Goal: Task Accomplishment & Management: Use online tool/utility

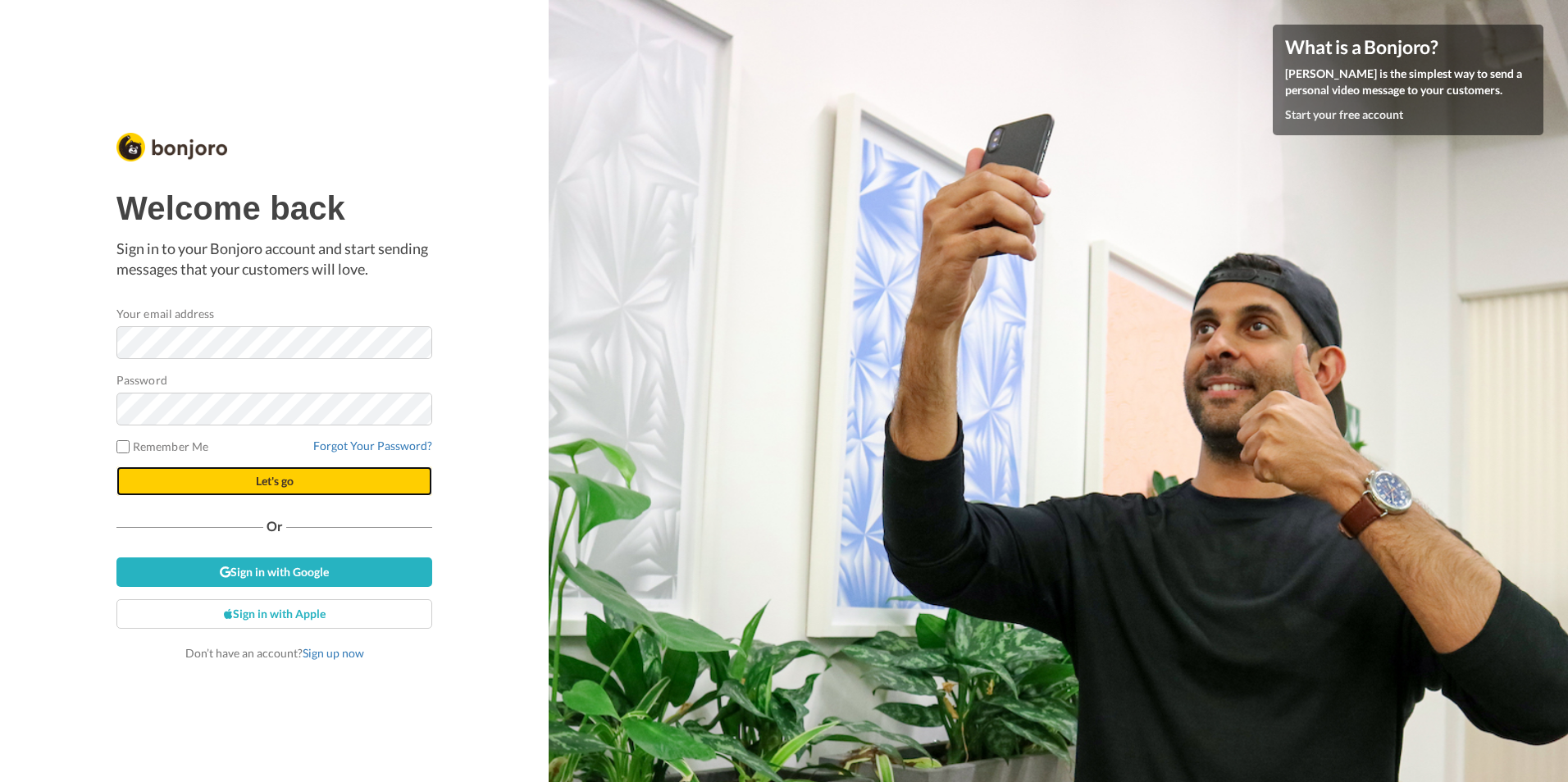
click at [164, 482] on button "Let's go" at bounding box center [275, 481] width 316 height 29
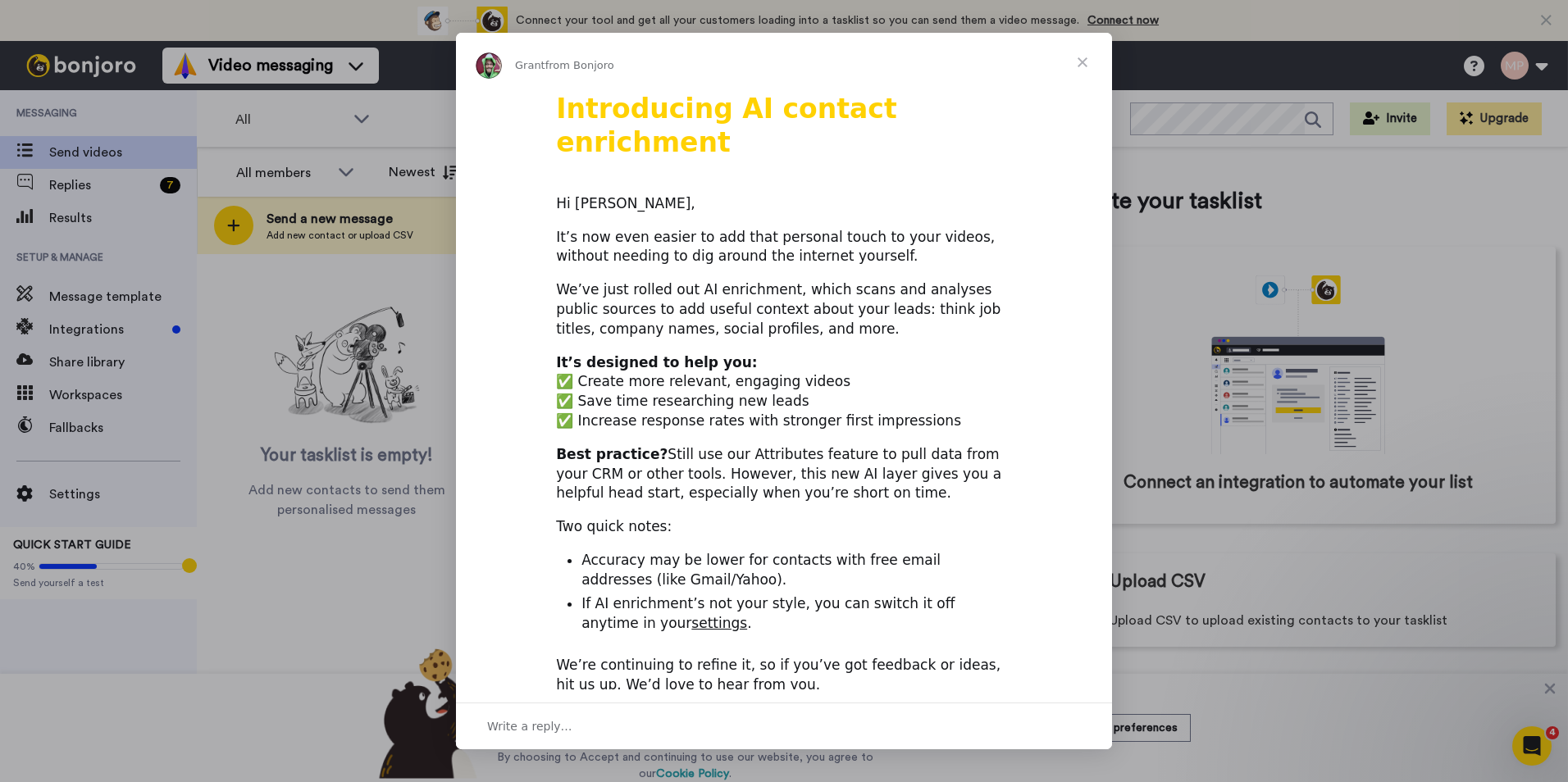
click at [1074, 60] on span "Close" at bounding box center [1082, 62] width 59 height 59
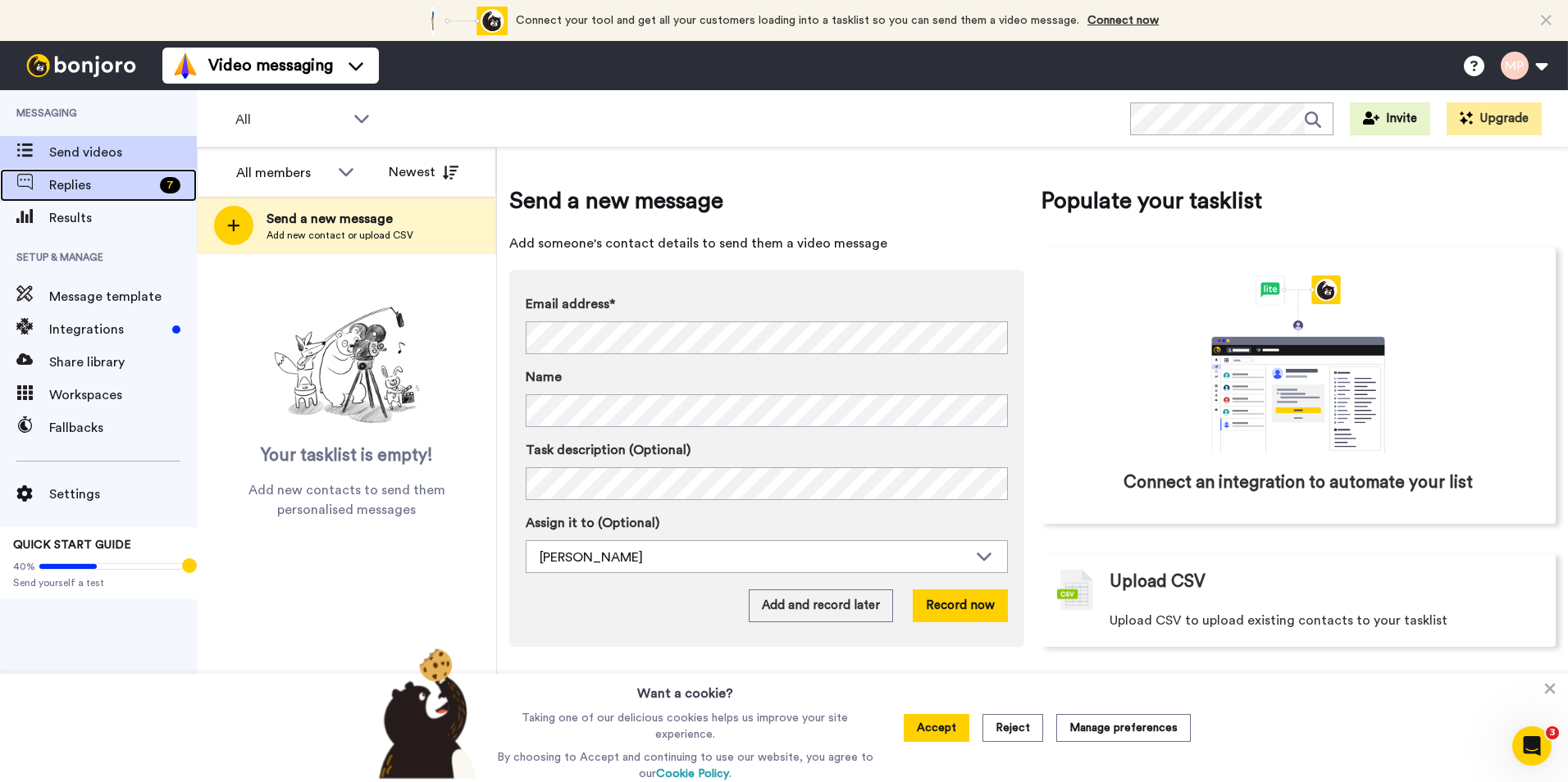
click at [106, 182] on span "Replies" at bounding box center [101, 185] width 104 height 20
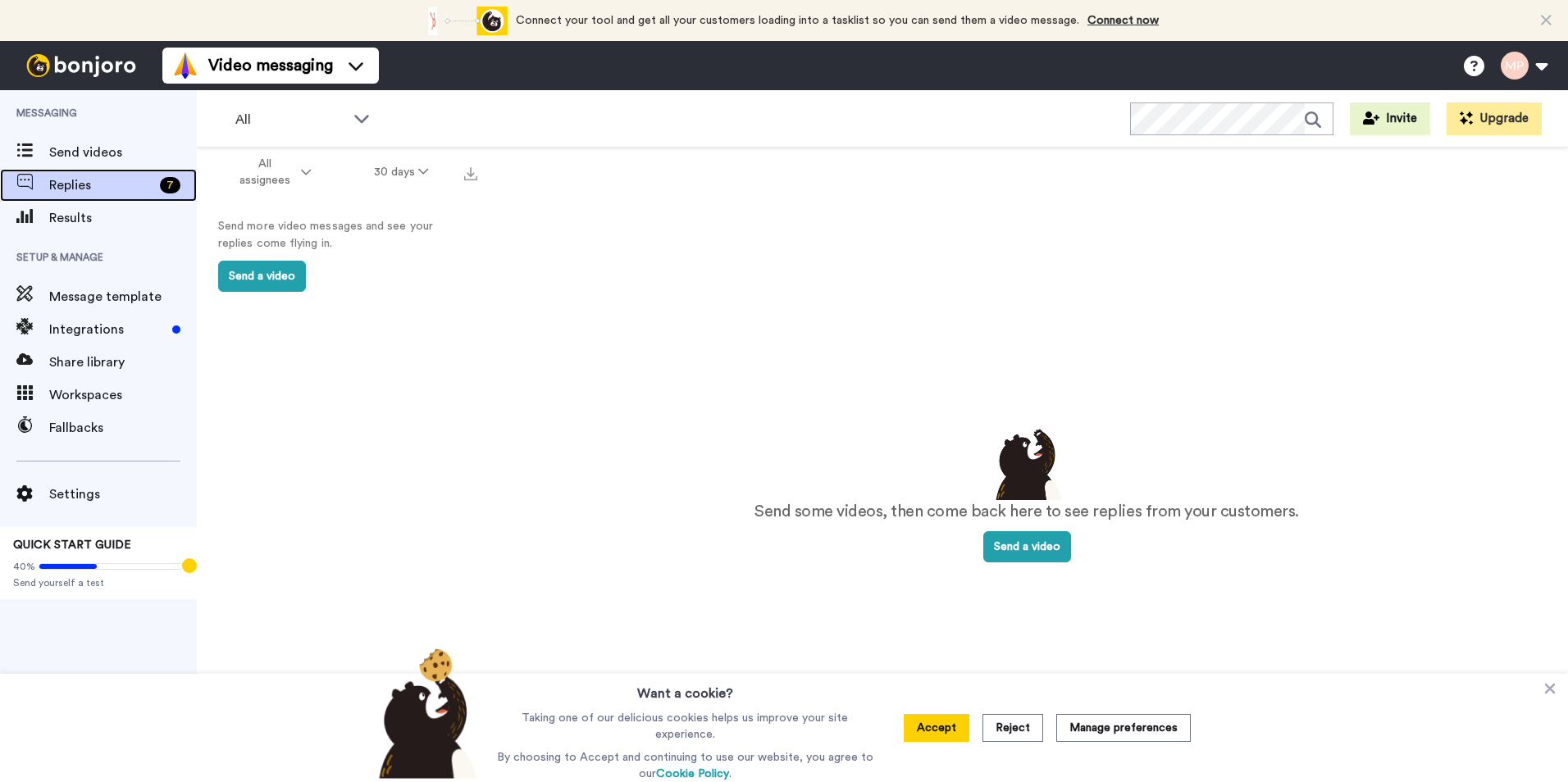
click at [133, 183] on span "Replies" at bounding box center [101, 185] width 104 height 20
click at [310, 176] on icon at bounding box center [306, 172] width 9 height 11
click at [632, 291] on div "Send some videos, then come back here to see replies from your customers. Send …" at bounding box center [1027, 494] width 1017 height 627
click at [954, 726] on button "Accept" at bounding box center [936, 728] width 66 height 28
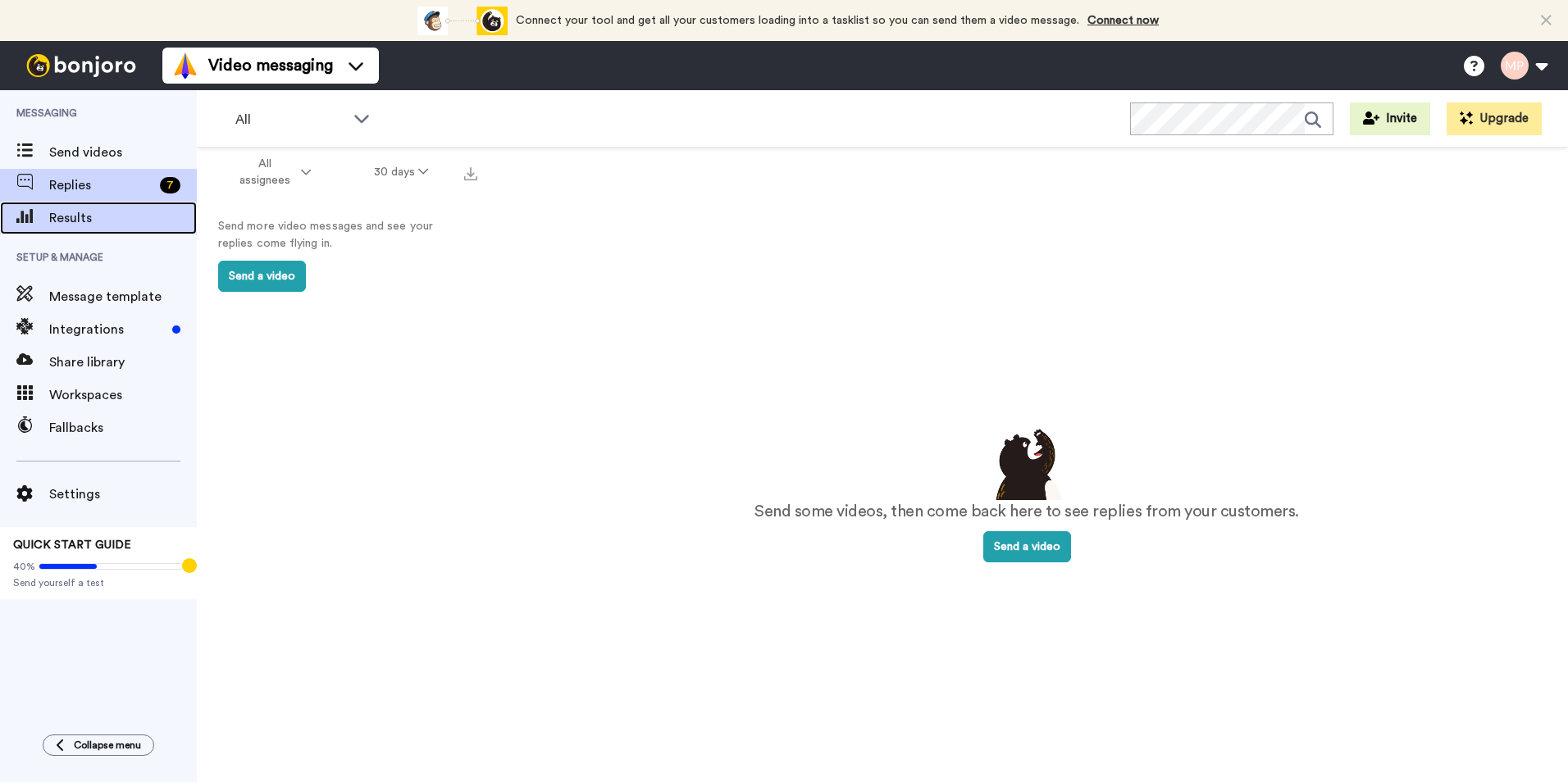
click at [99, 215] on span "Results" at bounding box center [122, 217] width 148 height 20
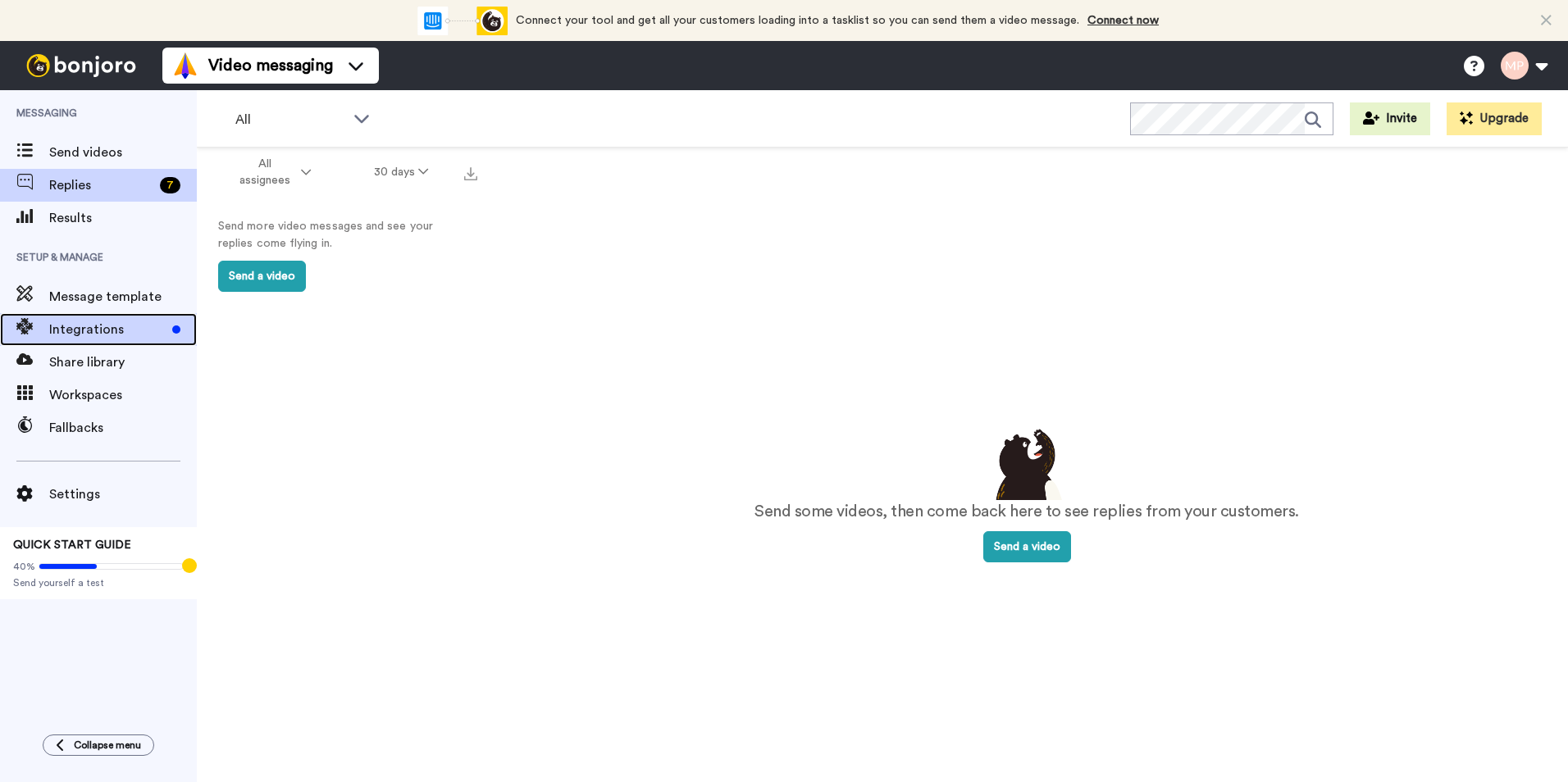
click at [99, 335] on span "Integrations" at bounding box center [107, 329] width 117 height 20
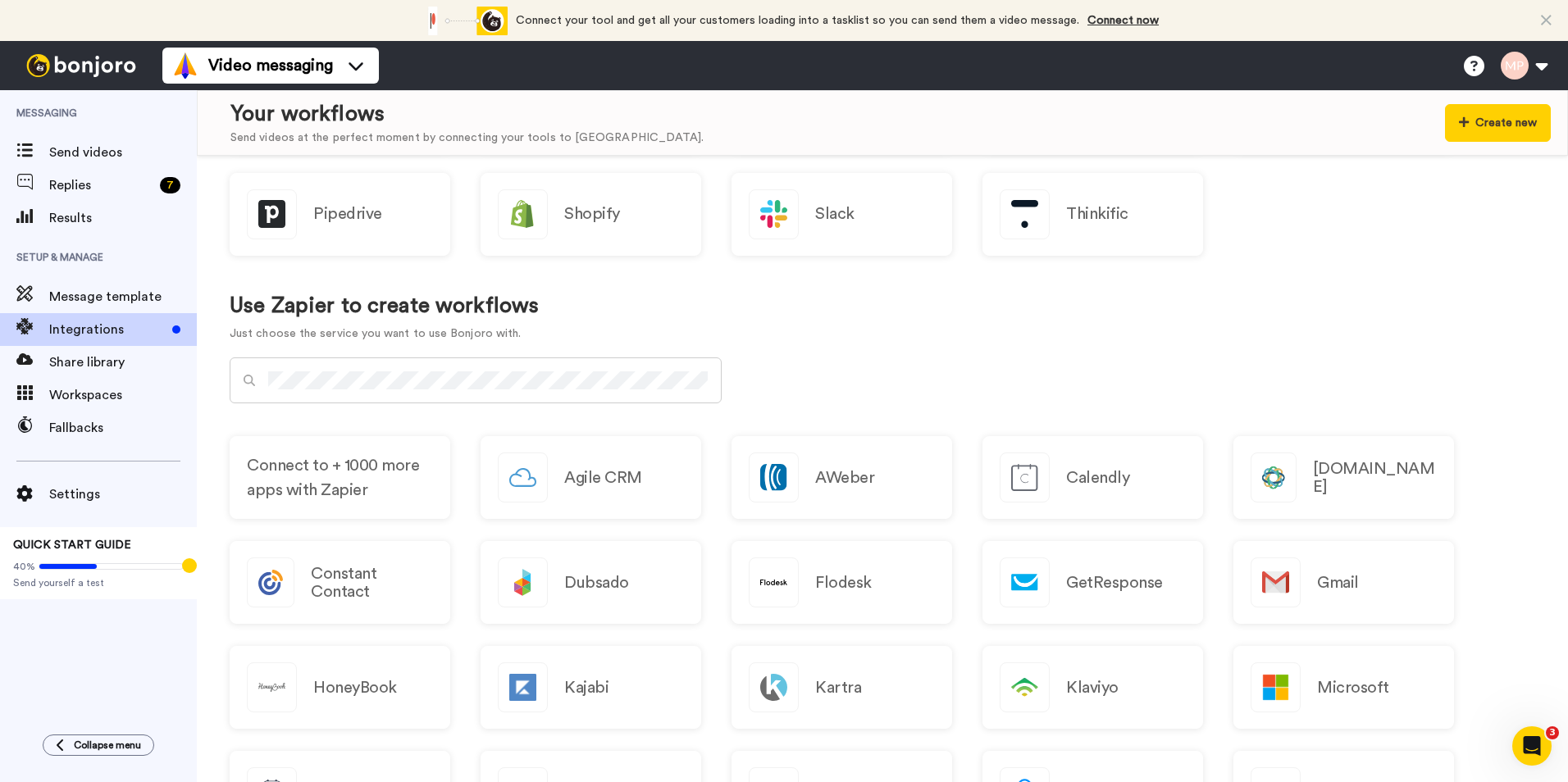
scroll to position [497, 0]
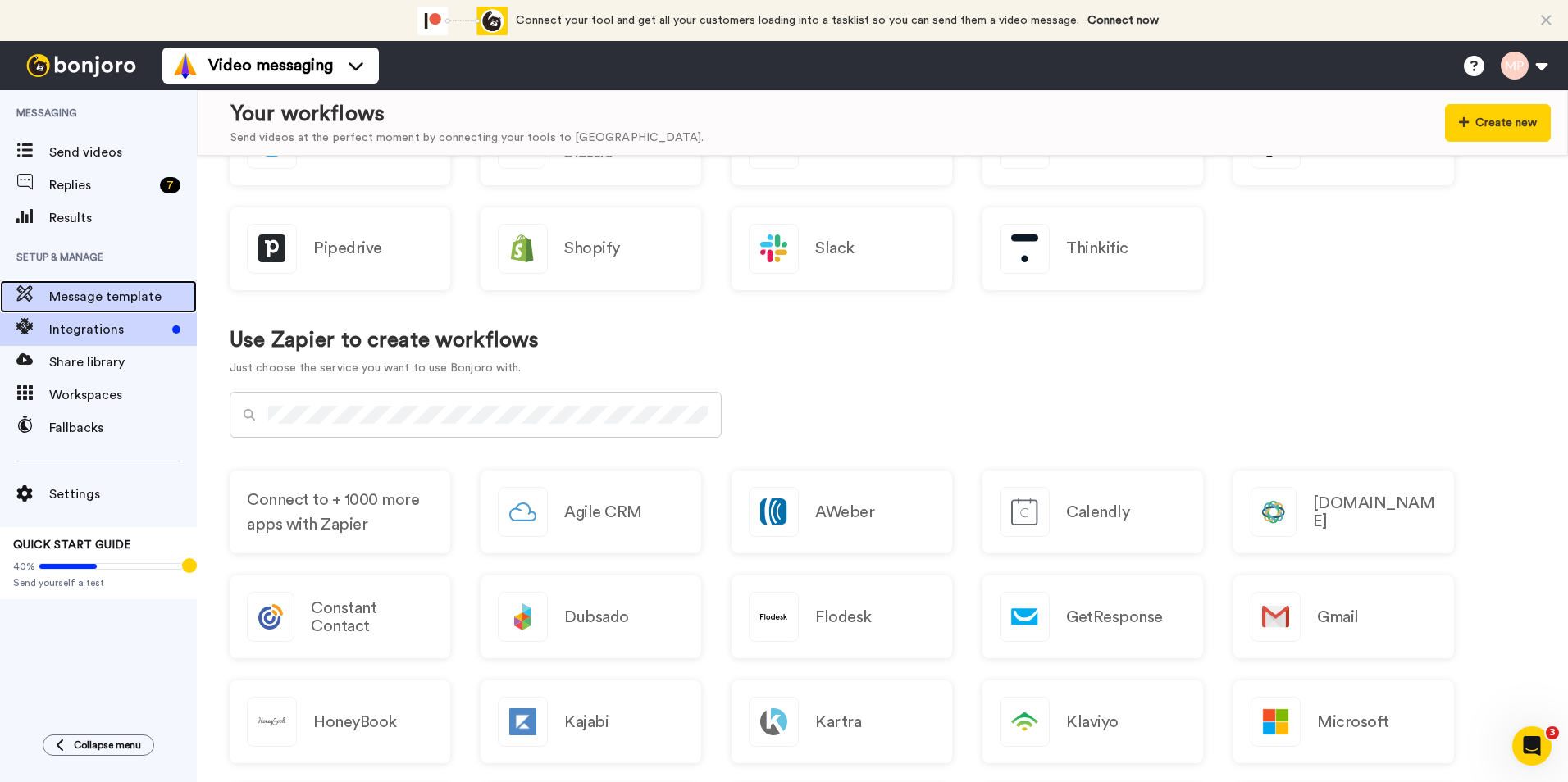
click at [120, 295] on span "Message template" at bounding box center [122, 296] width 148 height 20
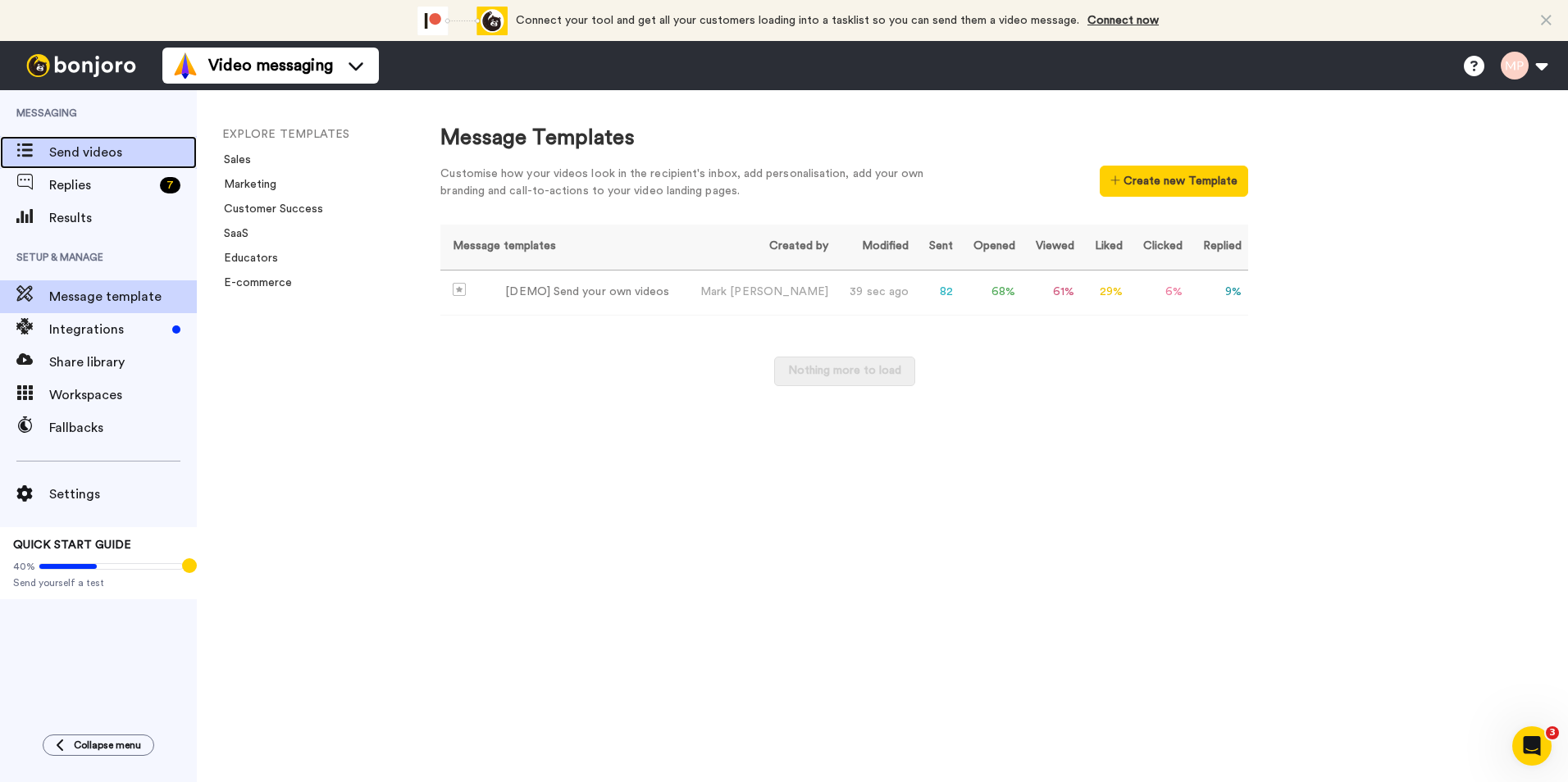
click at [80, 155] on span "Send videos" at bounding box center [122, 152] width 148 height 20
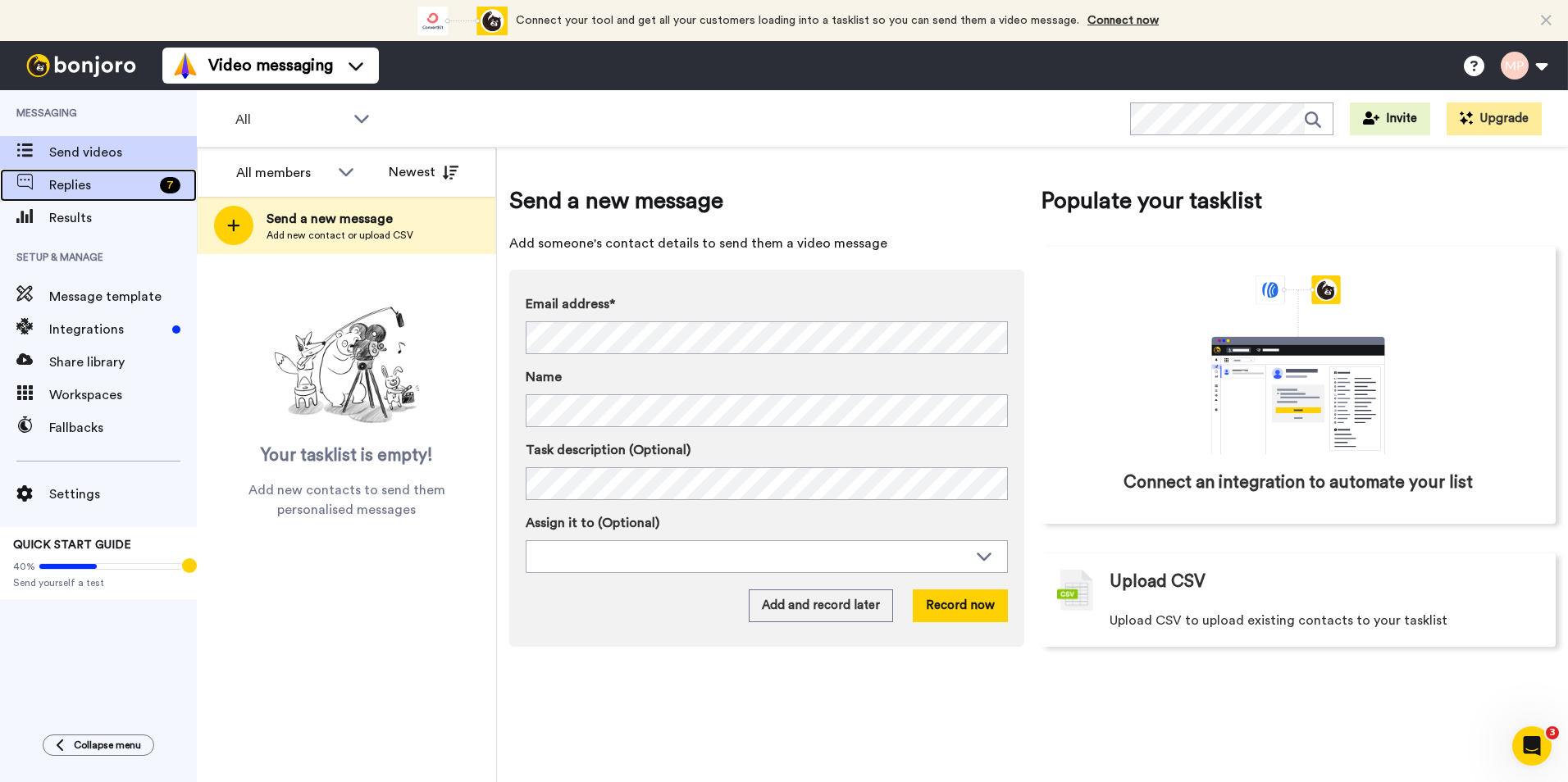
click at [162, 179] on div "7" at bounding box center [175, 184] width 43 height 16
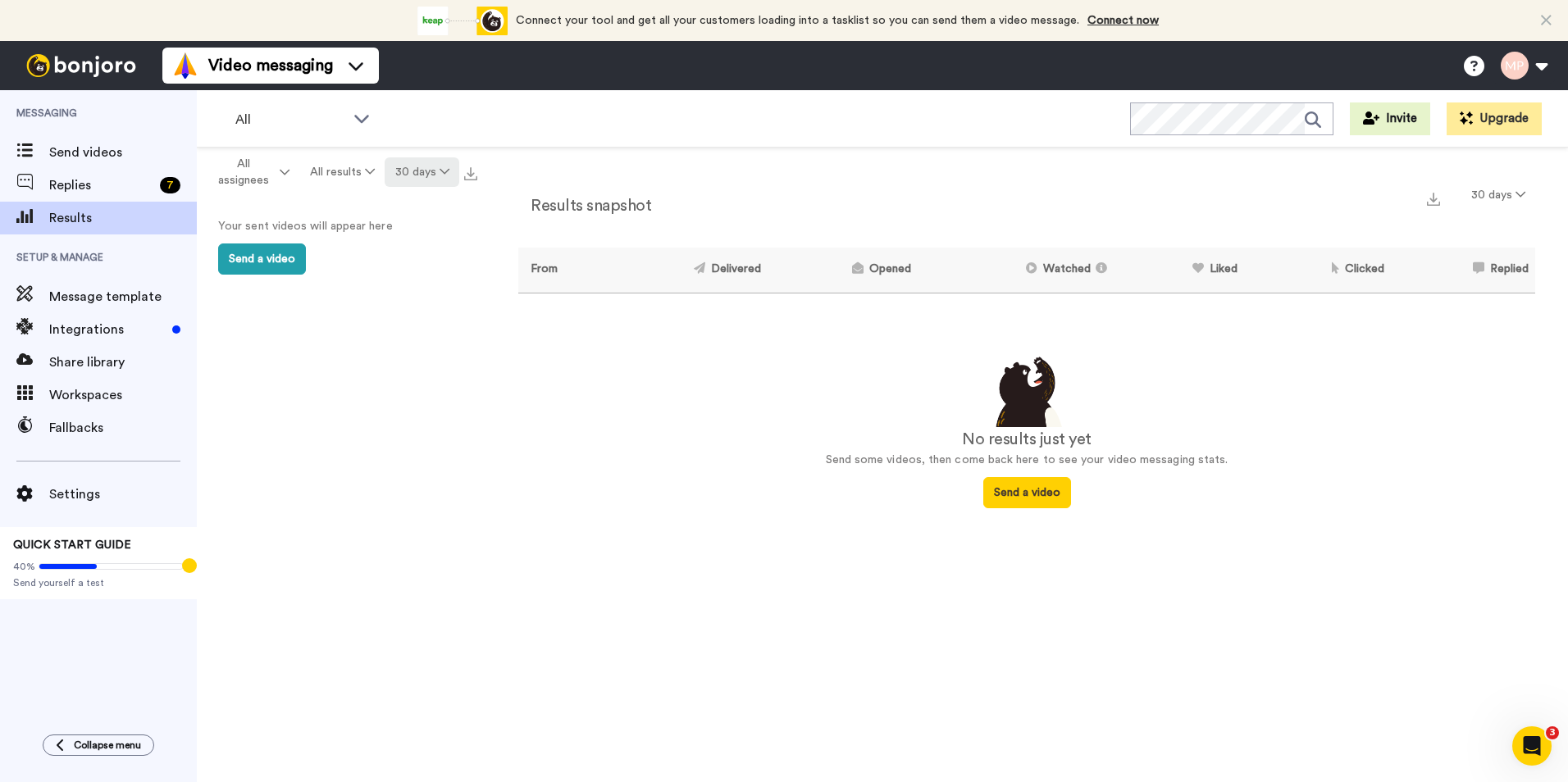
click at [433, 173] on button "30 days" at bounding box center [422, 171] width 74 height 29
click at [408, 416] on span "All time" at bounding box center [402, 411] width 45 height 12
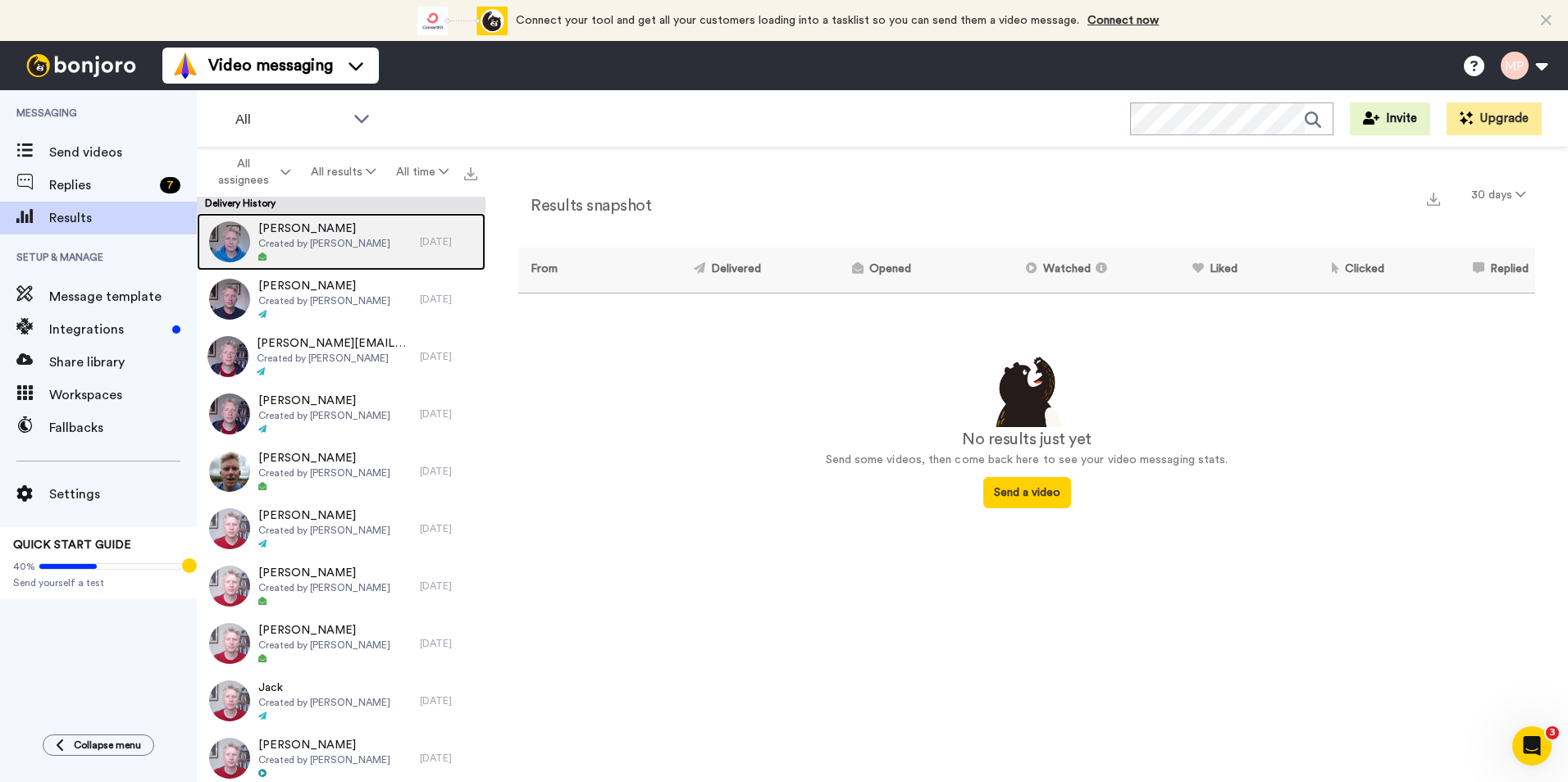
click at [320, 248] on span "Created by Mark Proctor" at bounding box center [325, 244] width 132 height 13
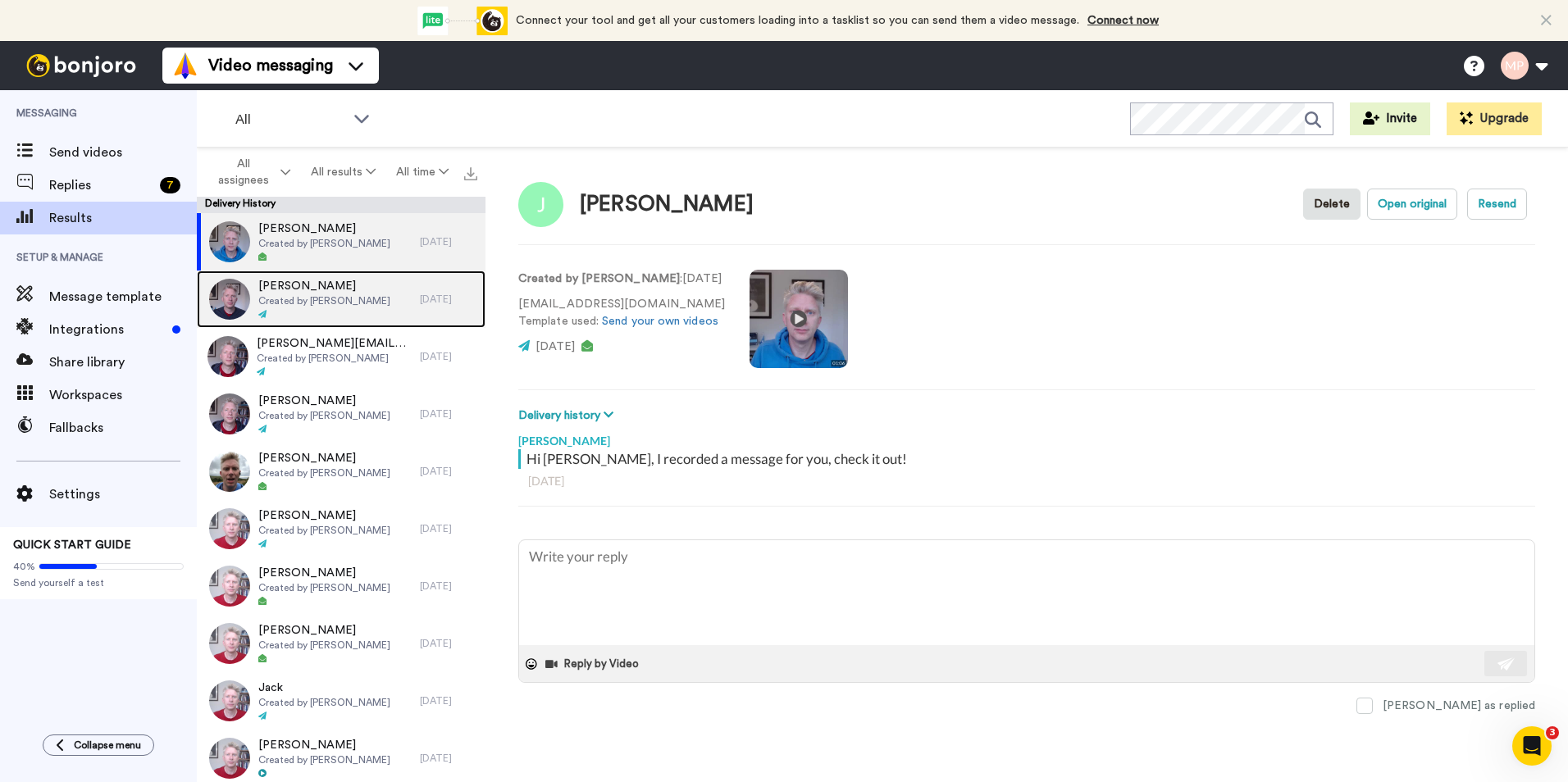
click at [320, 291] on span "Russell Clements" at bounding box center [325, 285] width 132 height 16
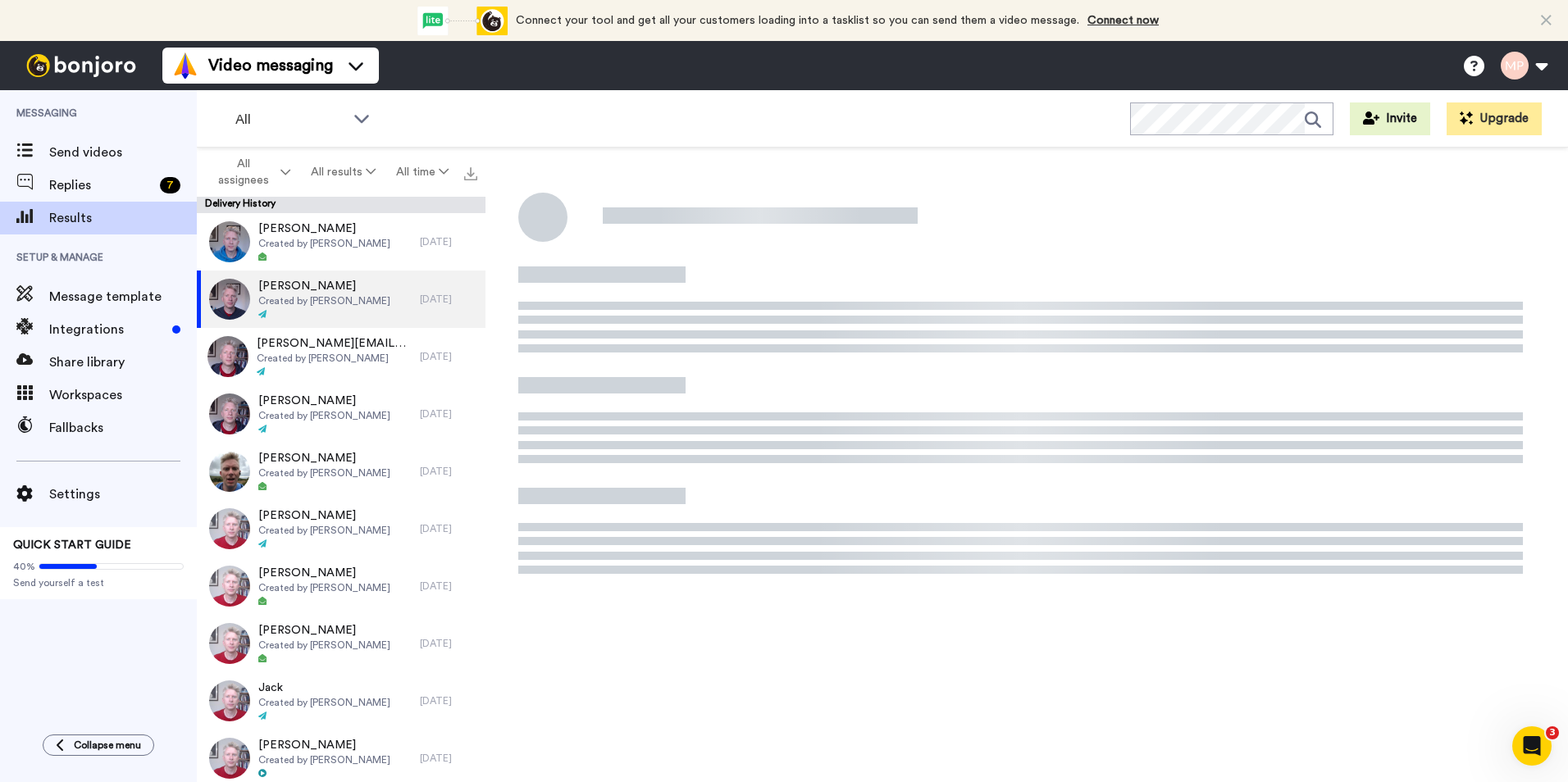
type textarea "x"
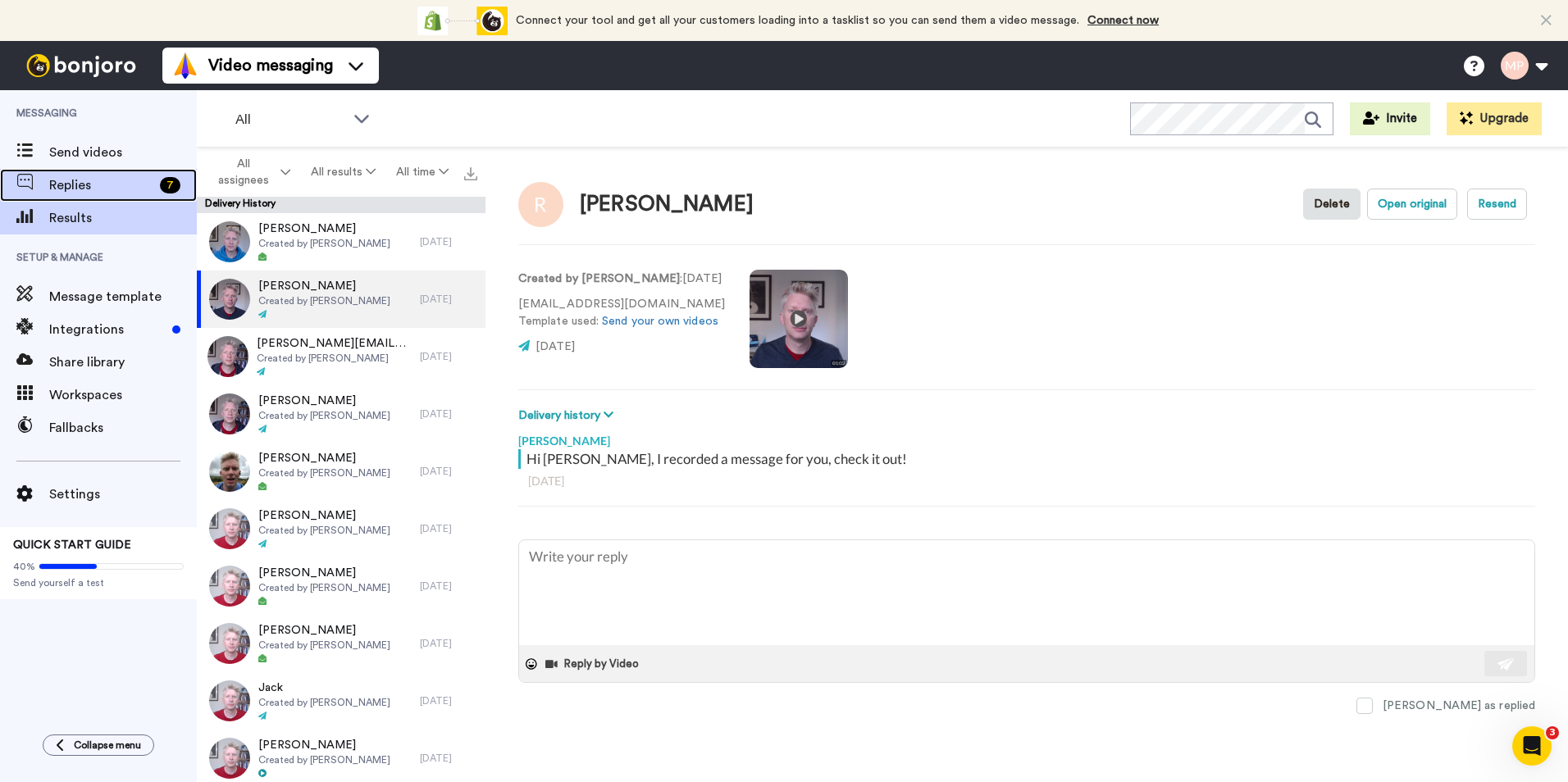
click at [145, 176] on span "Replies" at bounding box center [101, 185] width 104 height 20
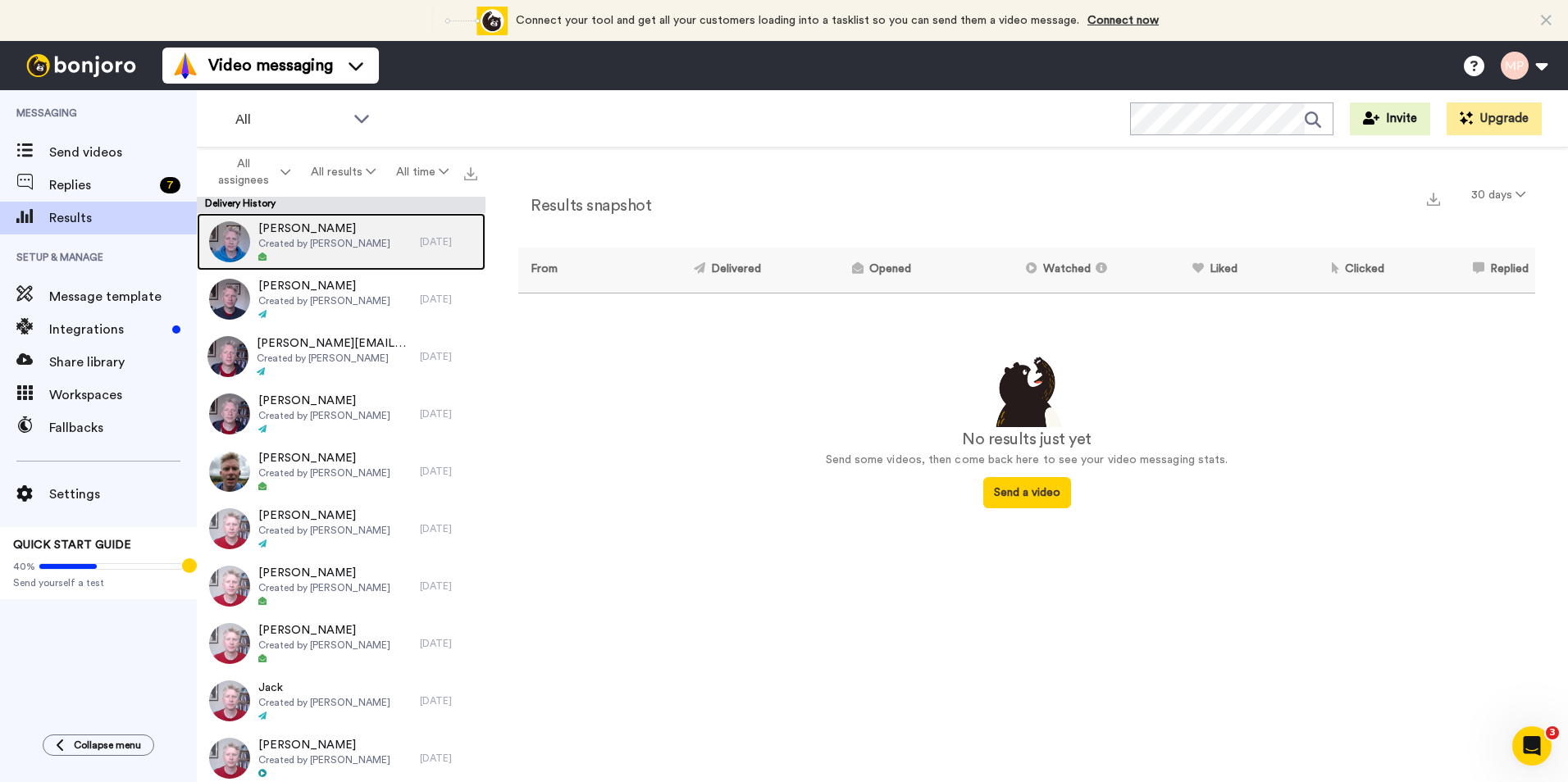
click at [344, 241] on span "Created by Mark Proctor" at bounding box center [325, 244] width 132 height 13
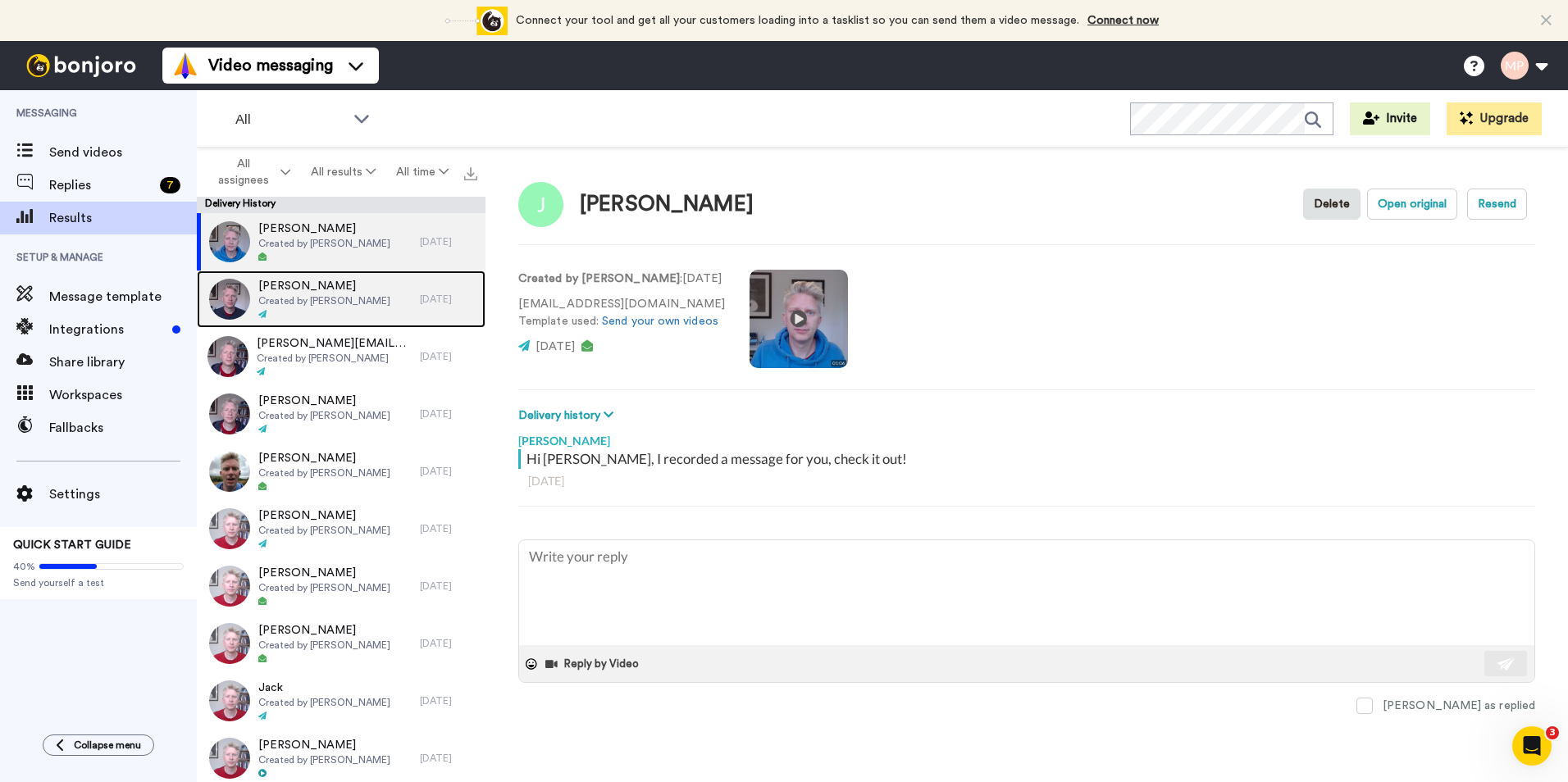
click at [352, 284] on span "Russell Clements" at bounding box center [325, 285] width 132 height 16
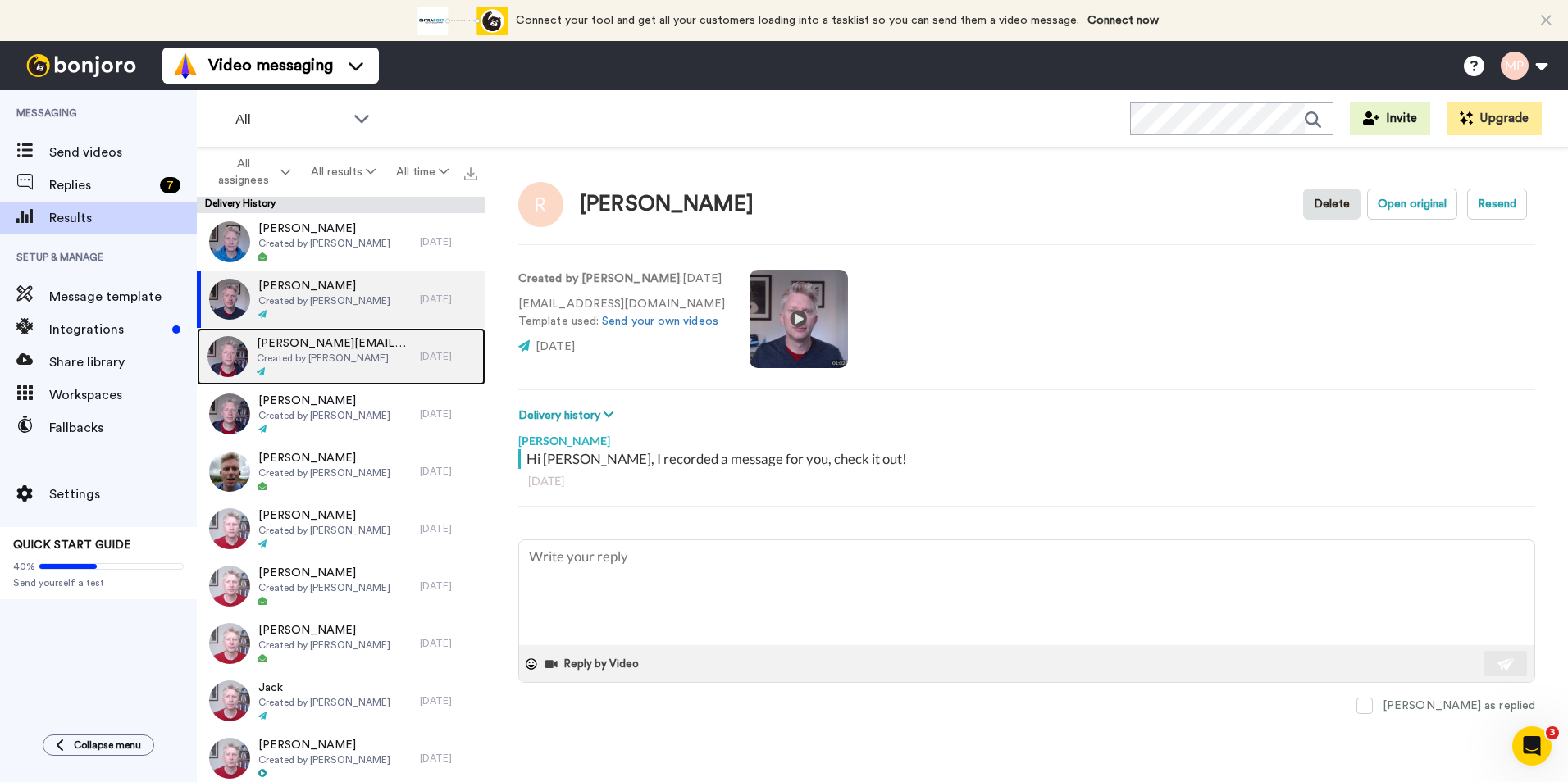
click at [346, 349] on span "gavin@gambitfinance.co.za" at bounding box center [334, 343] width 155 height 16
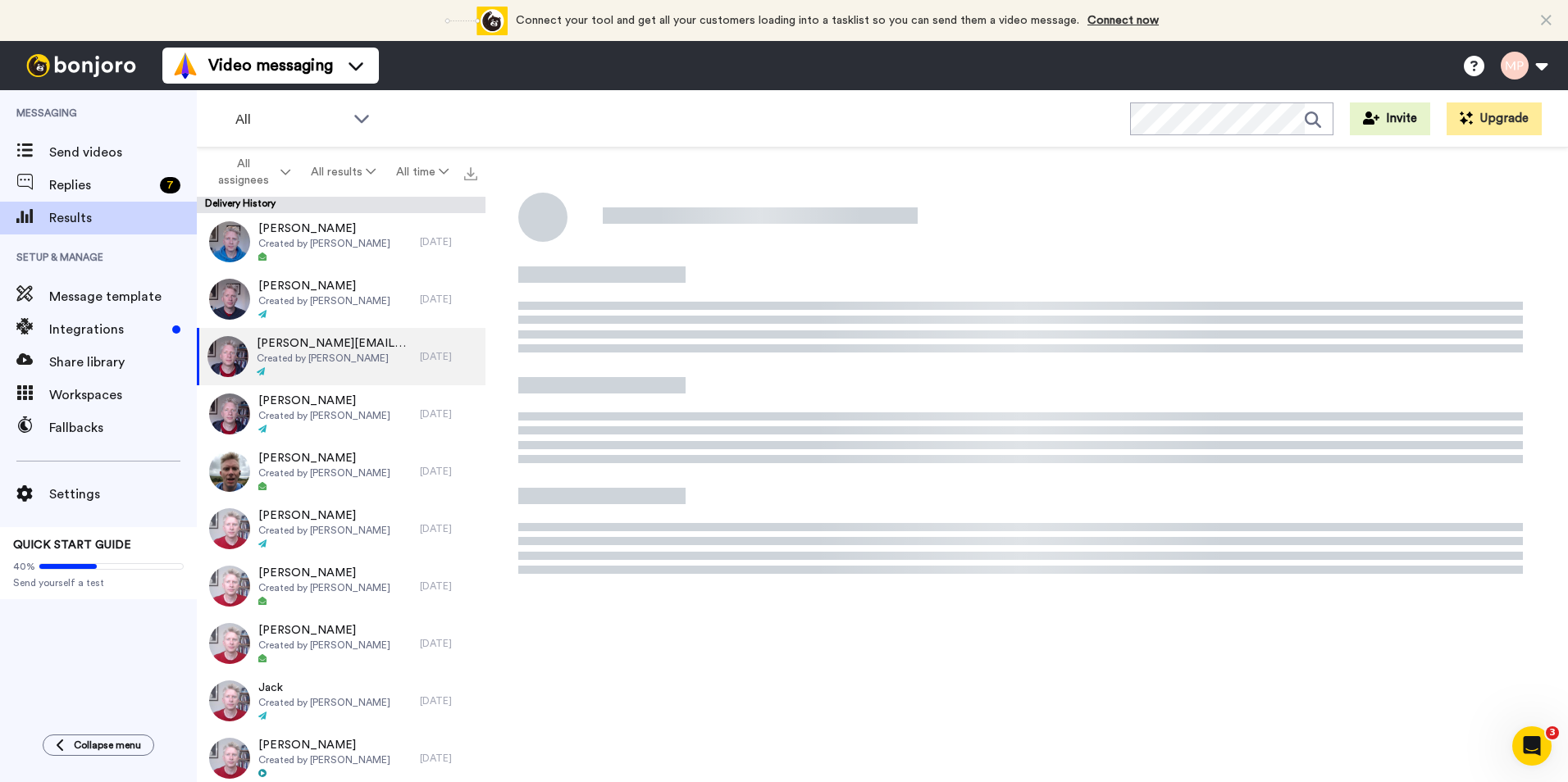
type textarea "x"
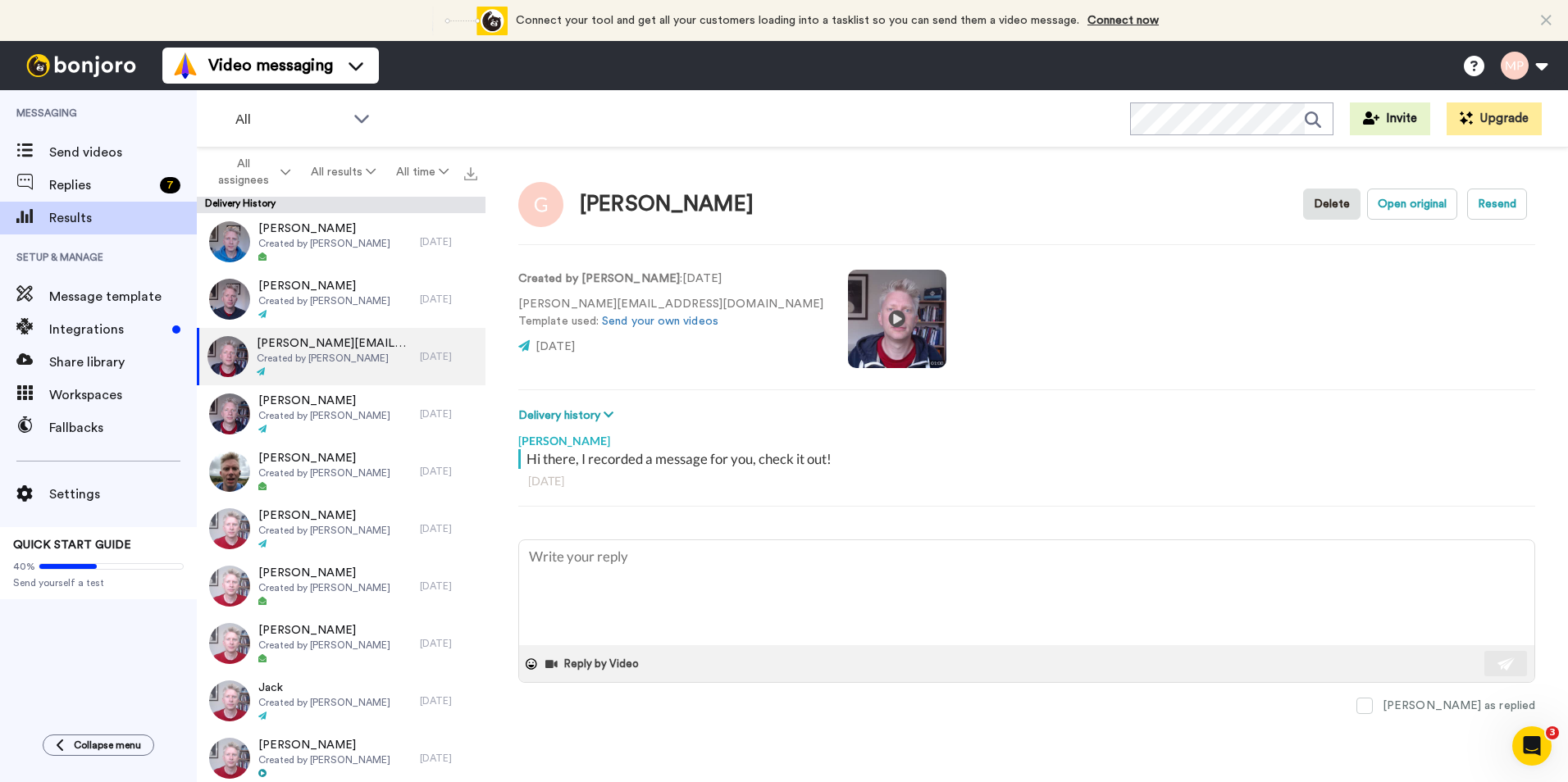
click at [848, 328] on video at bounding box center [897, 319] width 99 height 99
click at [119, 330] on span "Integrations" at bounding box center [107, 329] width 117 height 20
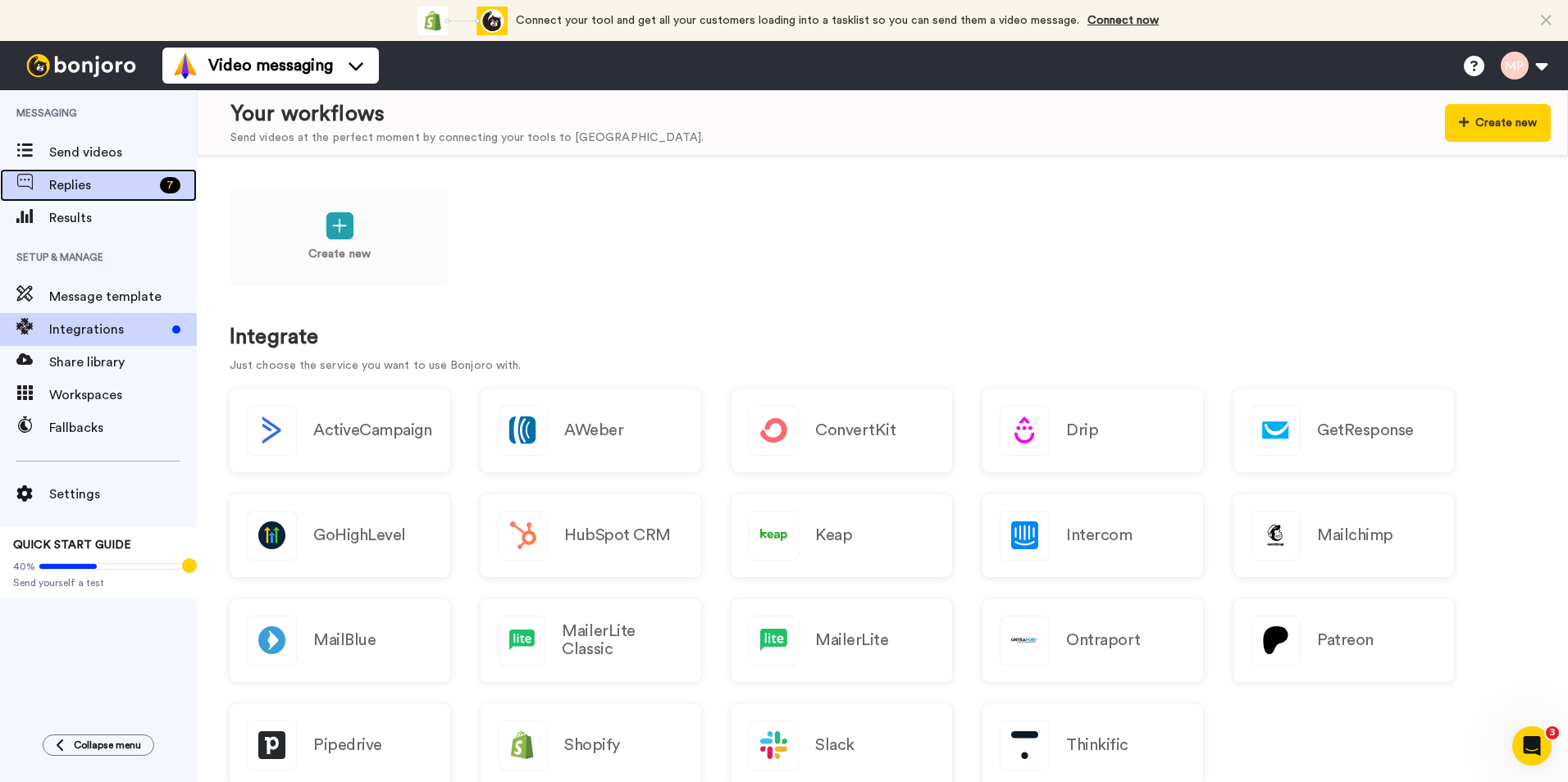
click at [167, 185] on div "7" at bounding box center [170, 184] width 21 height 16
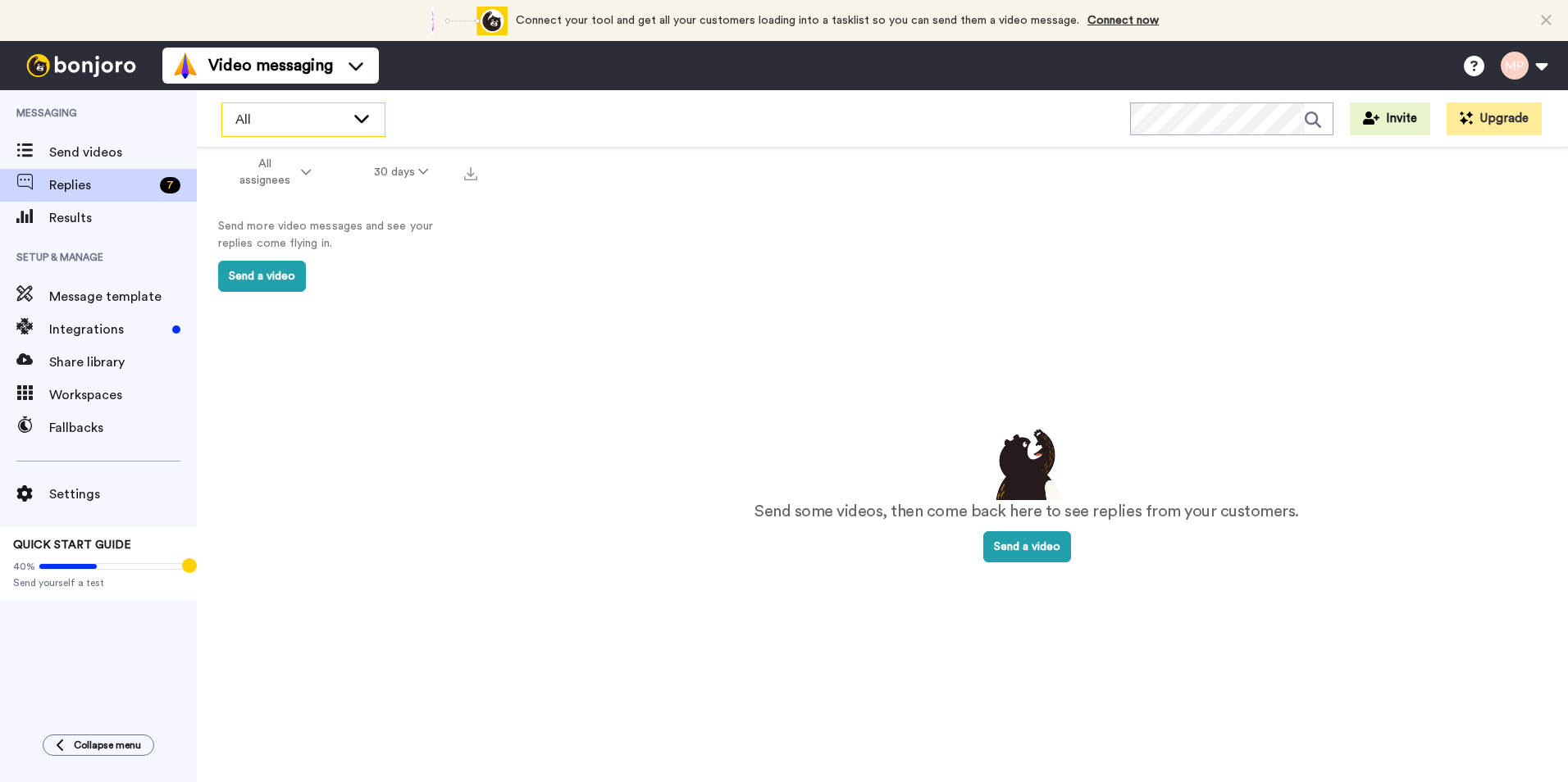
click at [359, 121] on icon at bounding box center [361, 118] width 20 height 16
click at [166, 178] on div "7" at bounding box center [170, 184] width 21 height 16
click at [88, 492] on span "Settings" at bounding box center [122, 494] width 148 height 20
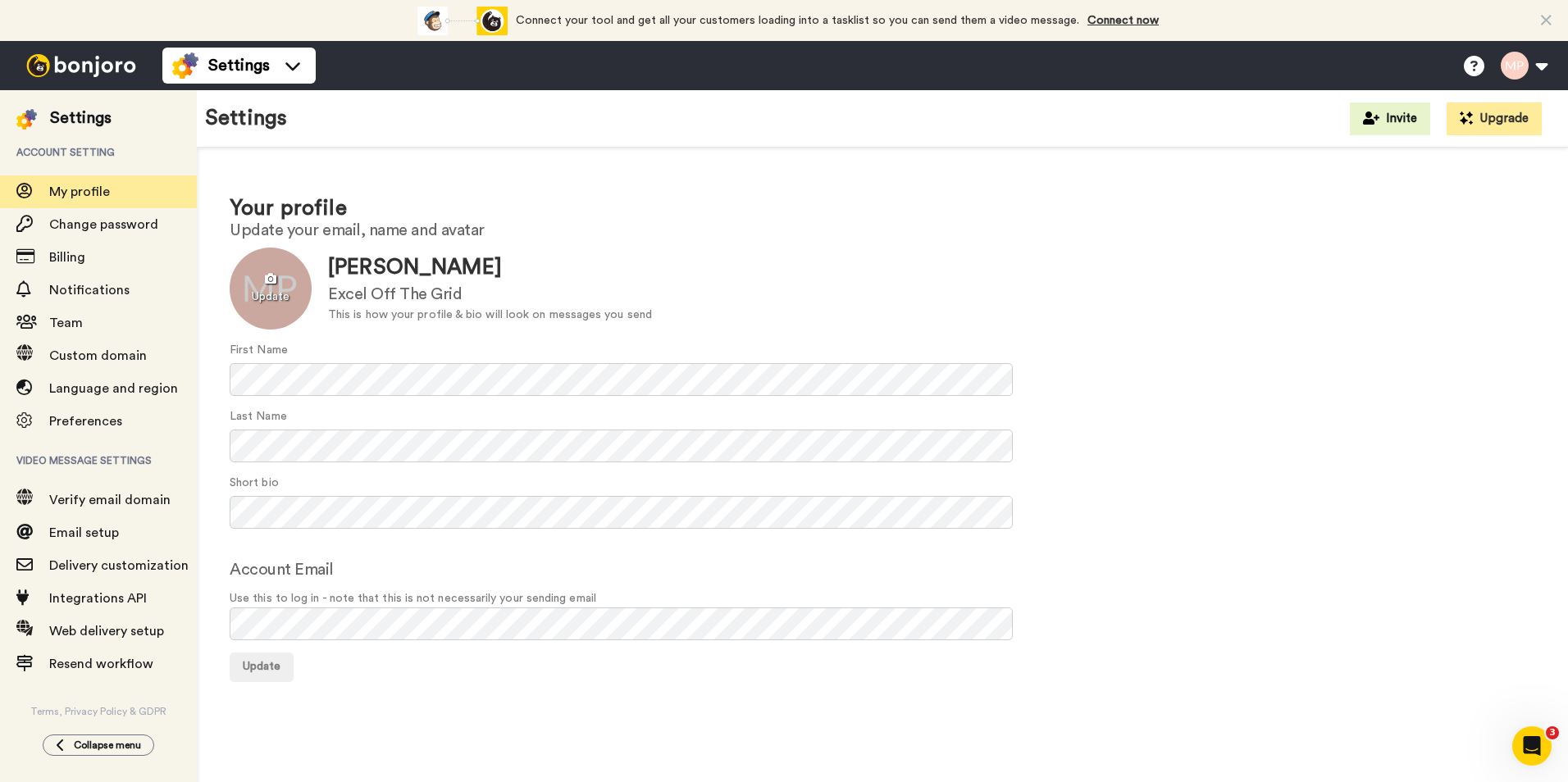
click at [284, 293] on div at bounding box center [270, 288] width 82 height 82
click at [281, 291] on div at bounding box center [270, 288] width 82 height 82
click at [284, 286] on div at bounding box center [270, 288] width 82 height 82
click at [301, 280] on div at bounding box center [270, 288] width 82 height 82
click at [1521, 743] on icon "Open Intercom Messenger" at bounding box center [1529, 744] width 27 height 27
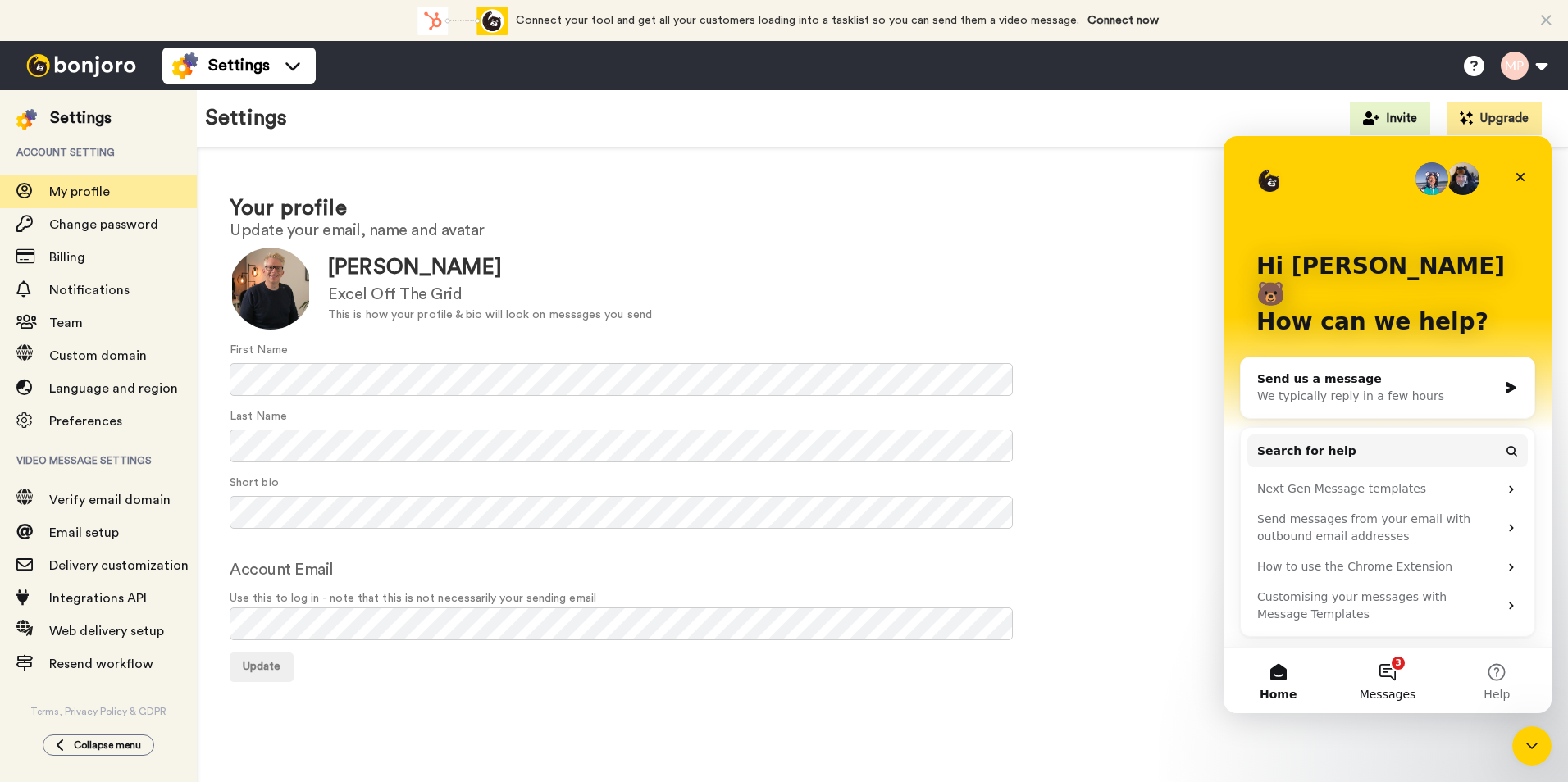
click at [1393, 680] on button "3 Messages" at bounding box center [1387, 681] width 109 height 66
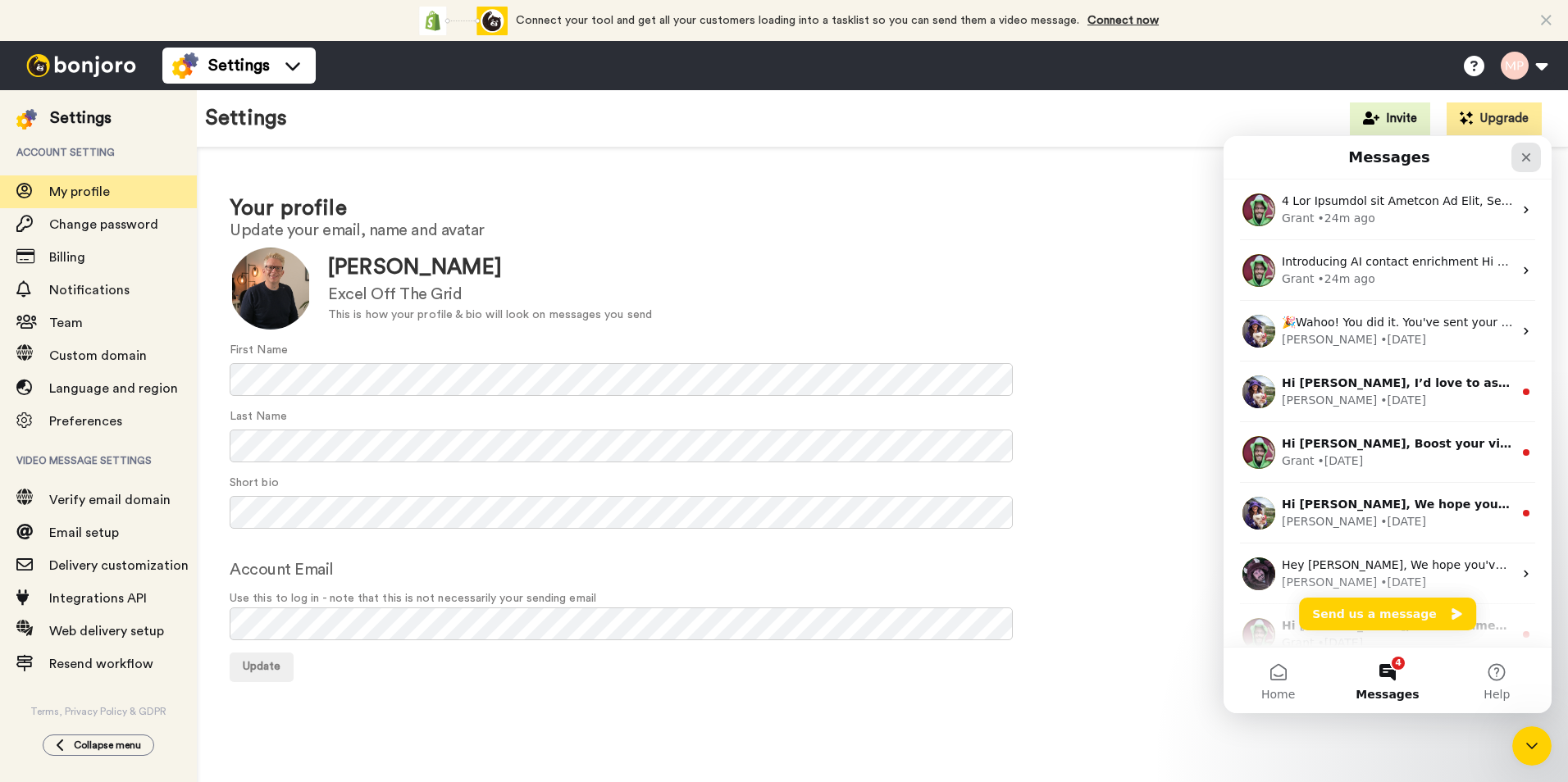
click at [1522, 163] on icon "Close" at bounding box center [1527, 157] width 13 height 13
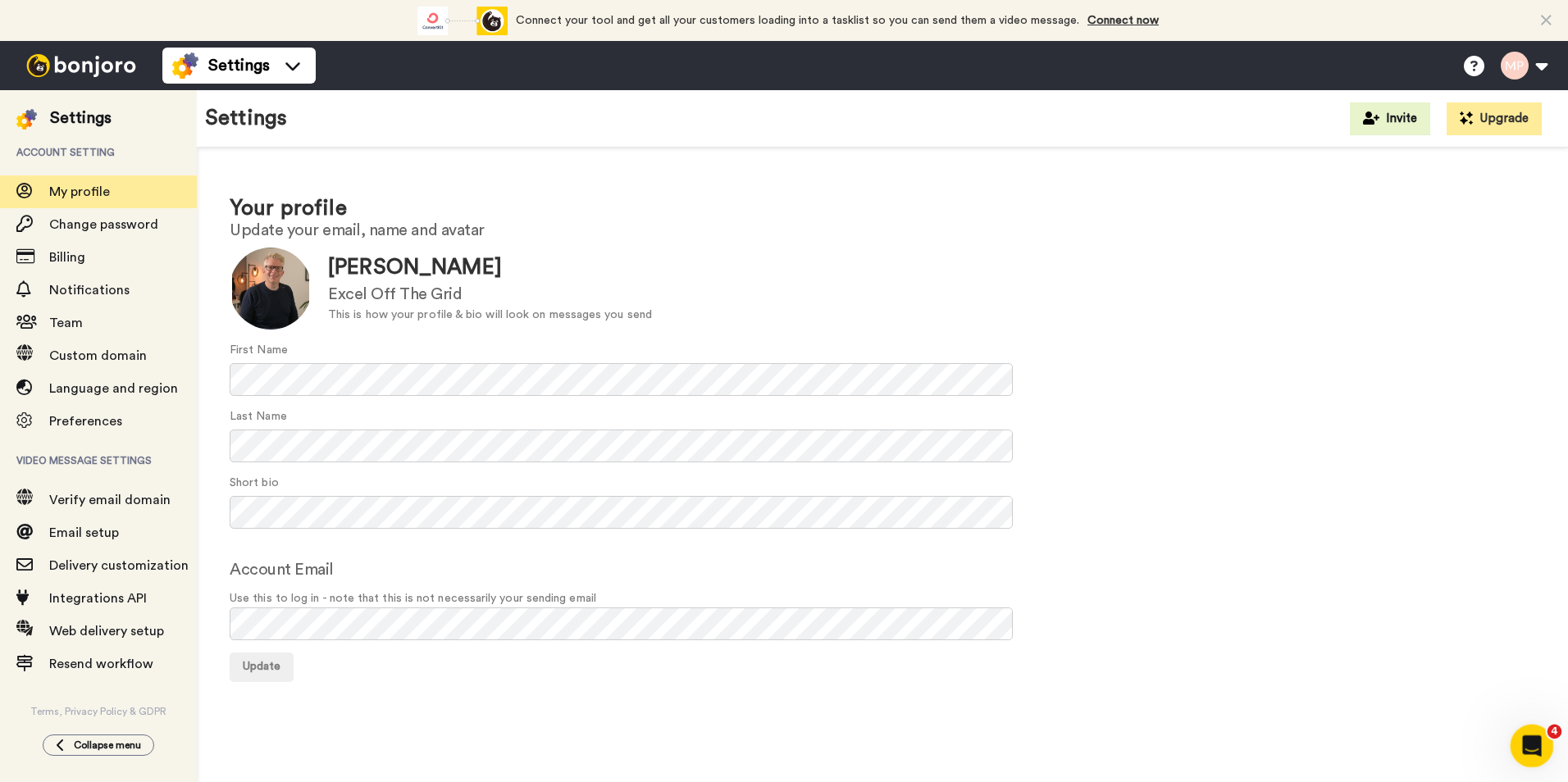
drag, startPoint x: 3055, startPoint y: 1487, endPoint x: 1540, endPoint y: 758, distance: 1681.3
click at [1542, 762] on div "Open Intercom Messenger" at bounding box center [1530, 744] width 40 height 40
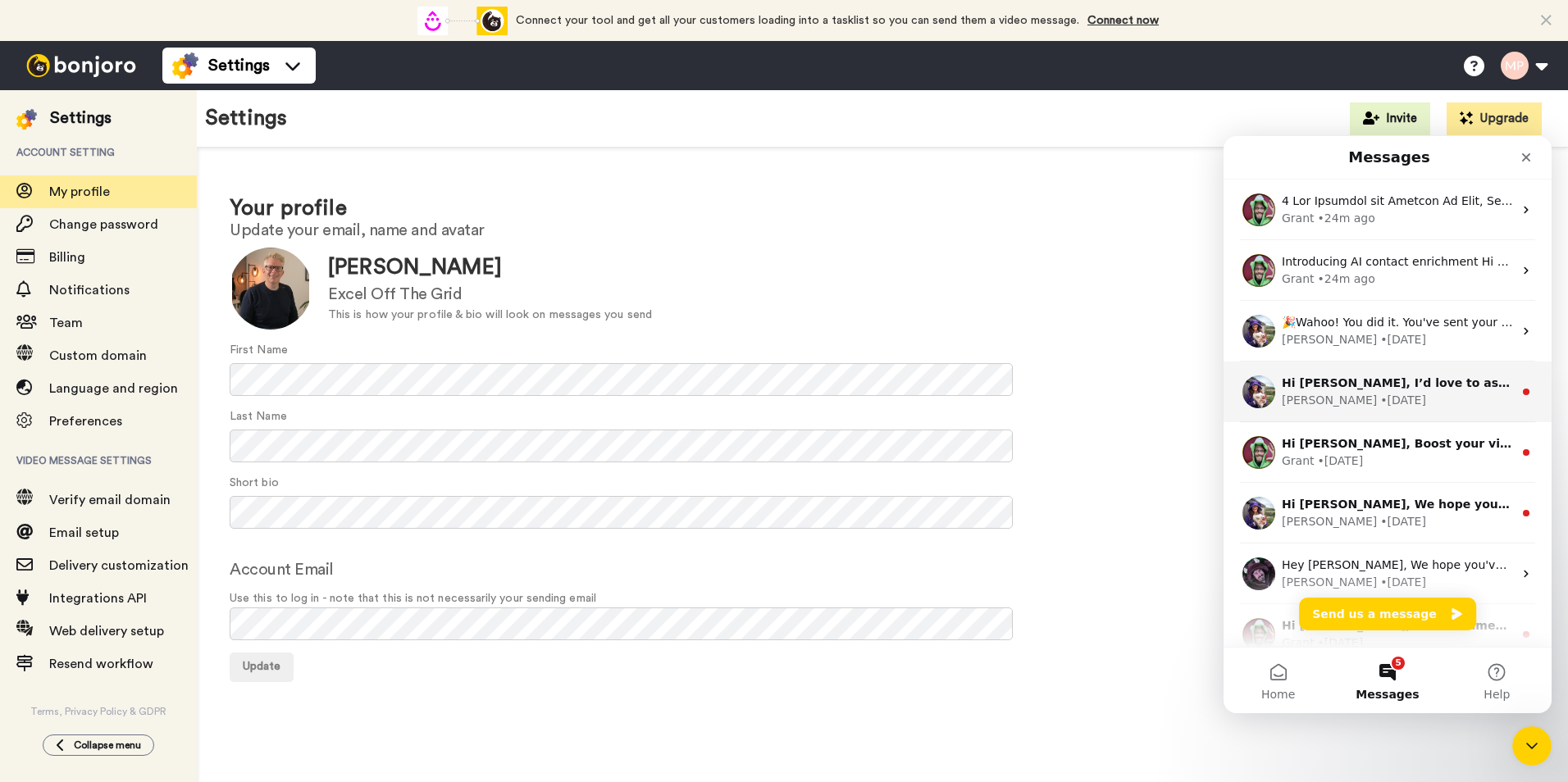
click at [1333, 391] on div "Hi Mark, I’d love to ask you a quick question: If Bonjoro could introduce a new…" at bounding box center [1398, 383] width 232 height 17
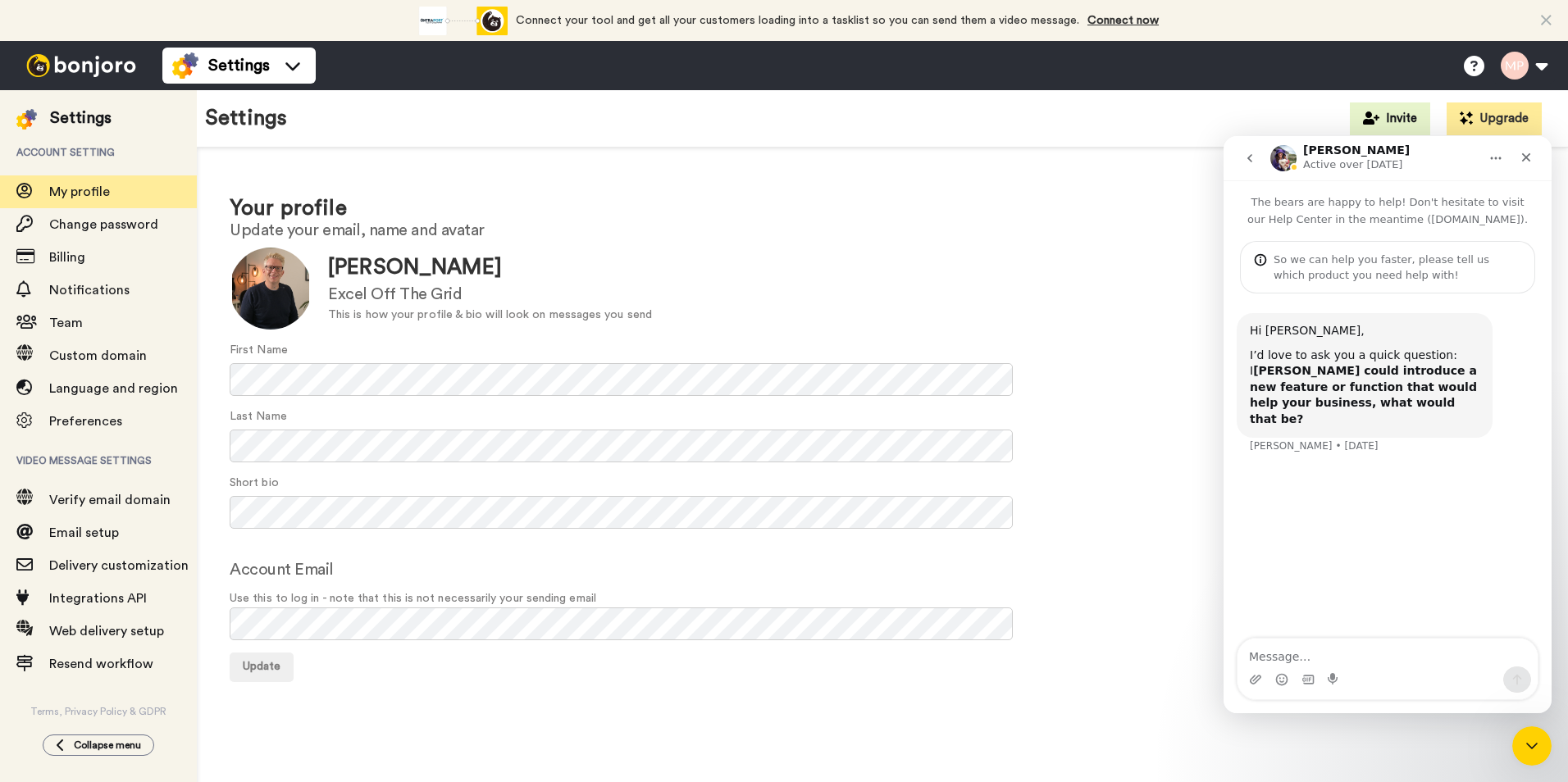
click at [1072, 380] on div "First Name" at bounding box center [882, 369] width 1305 height 55
click at [1533, 159] on div "Close" at bounding box center [1526, 157] width 29 height 29
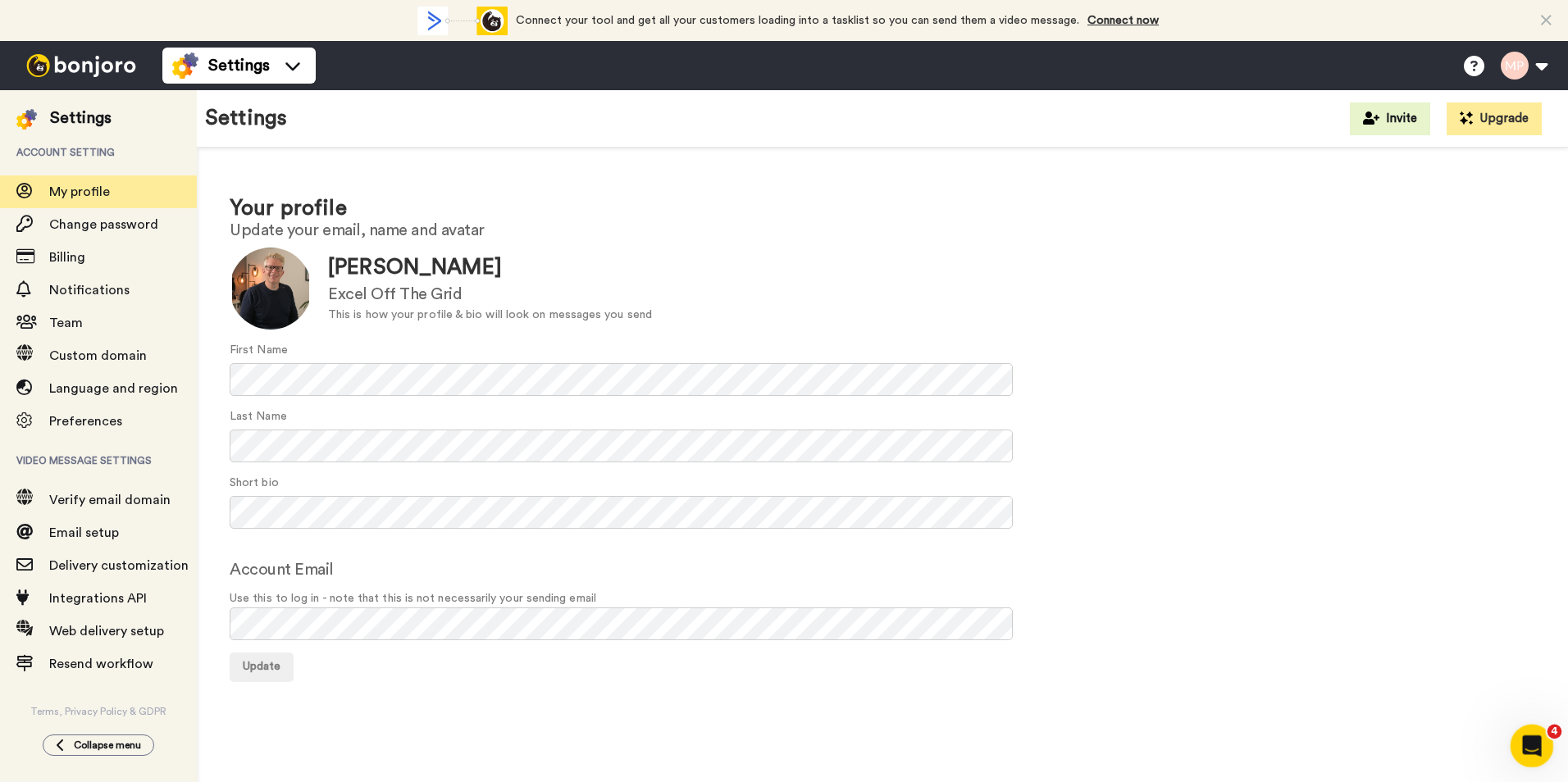
click at [1523, 763] on html at bounding box center [1530, 744] width 40 height 40
click at [1535, 727] on div "Open Intercom Messenger" at bounding box center [1530, 744] width 55 height 55
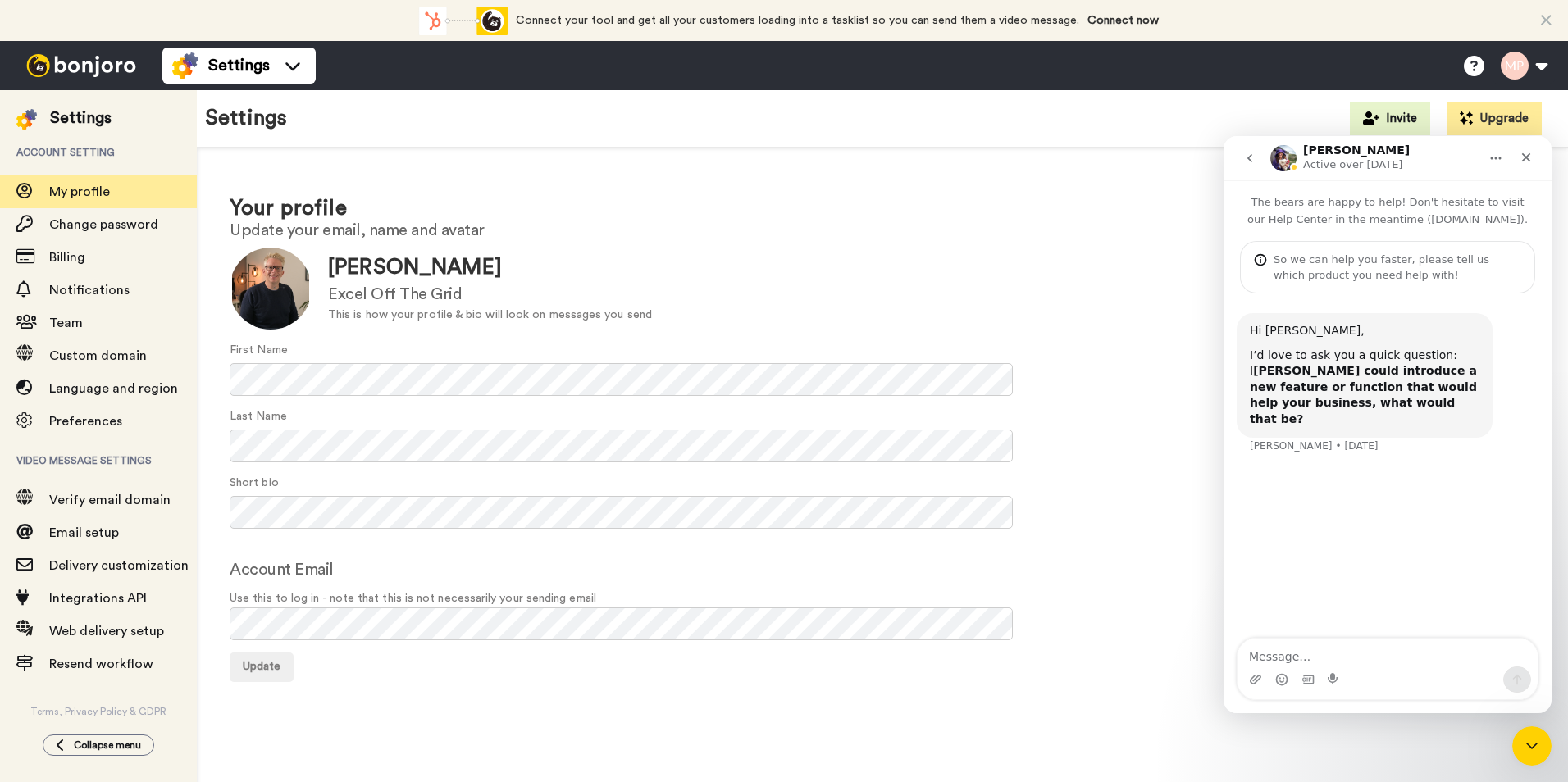
click at [1254, 167] on button "go back" at bounding box center [1250, 158] width 31 height 31
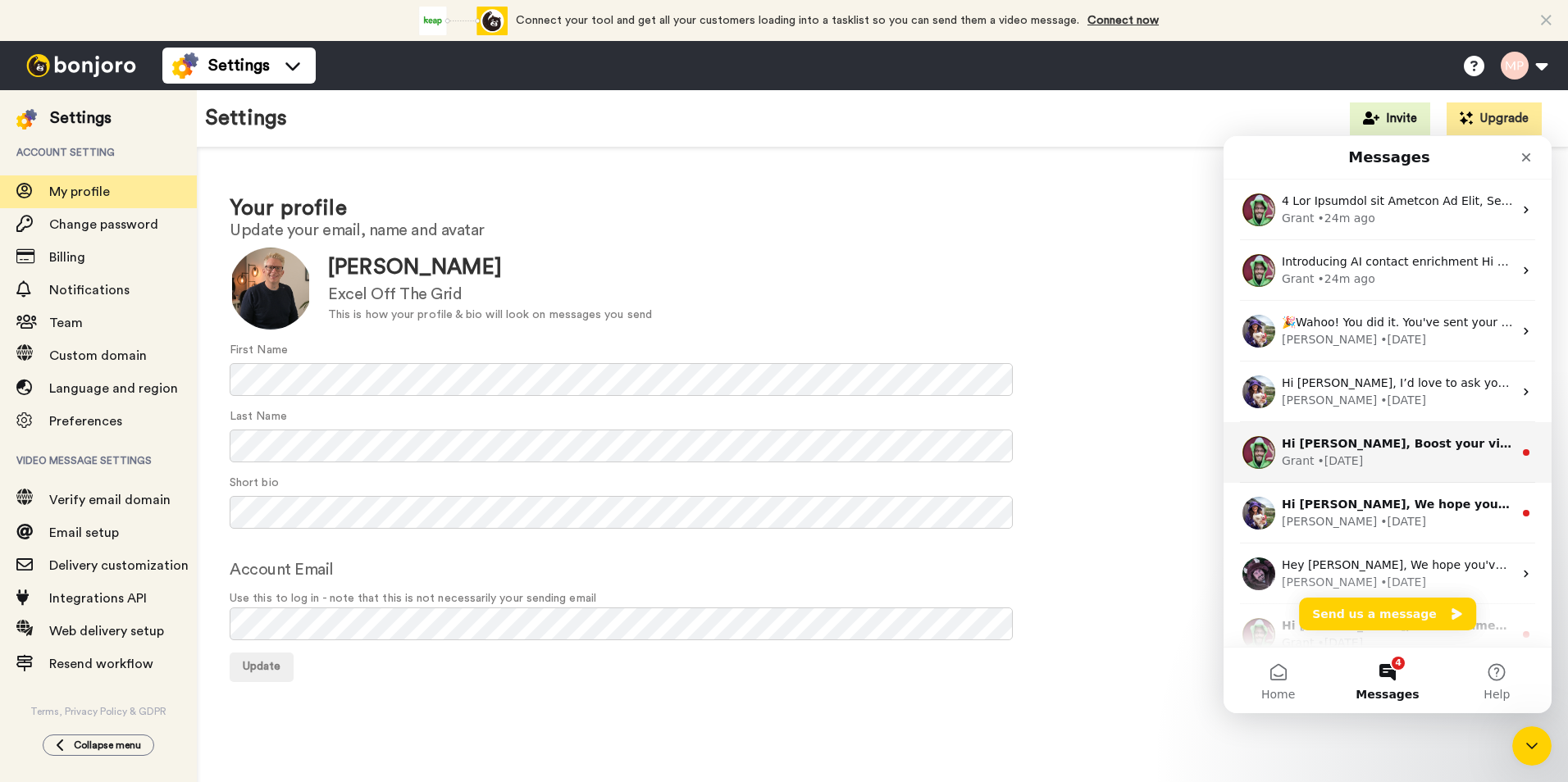
click at [1394, 454] on div "Grant • 185w ago" at bounding box center [1398, 461] width 232 height 17
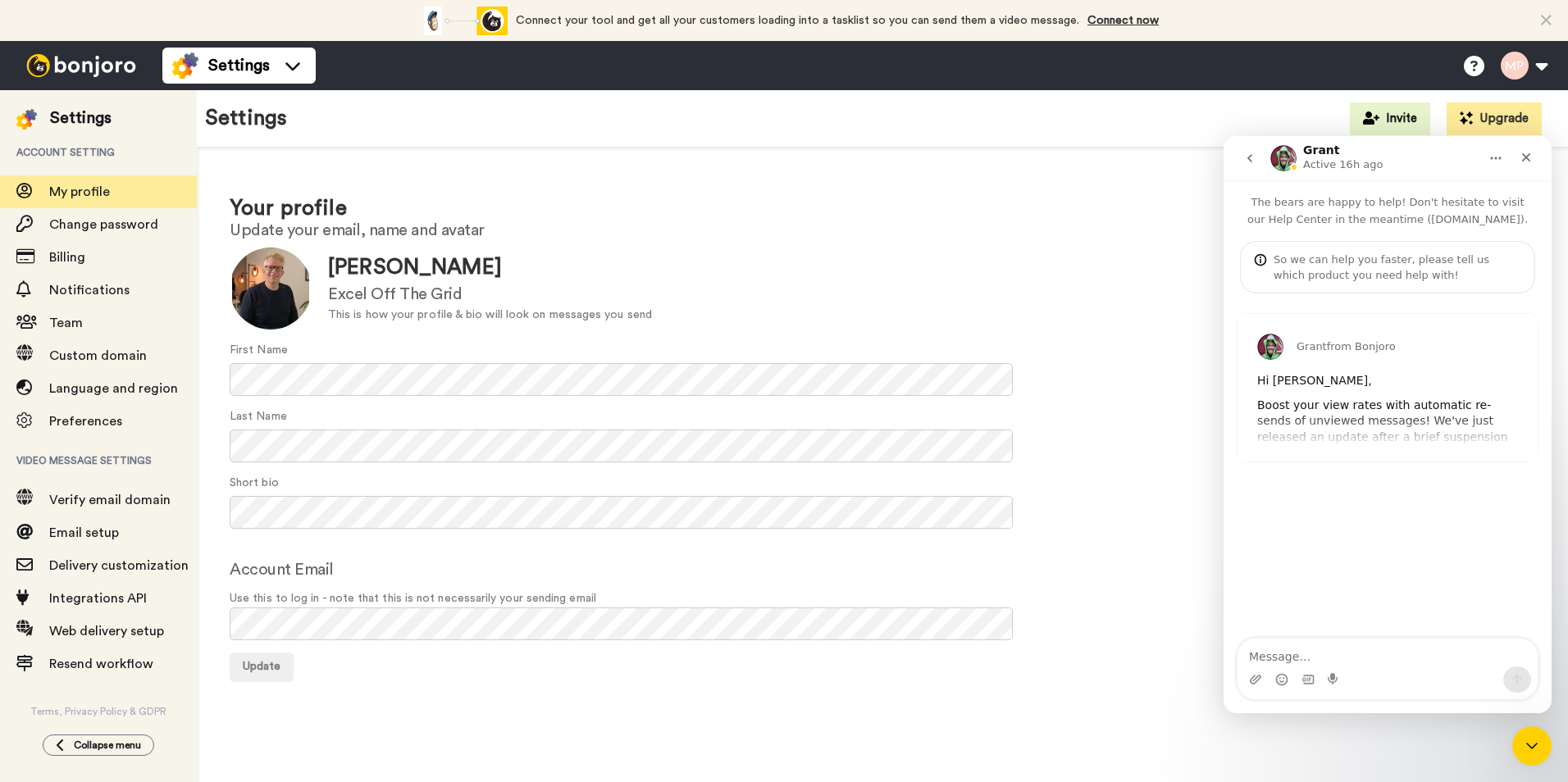
click at [1248, 161] on icon "go back" at bounding box center [1250, 158] width 13 height 13
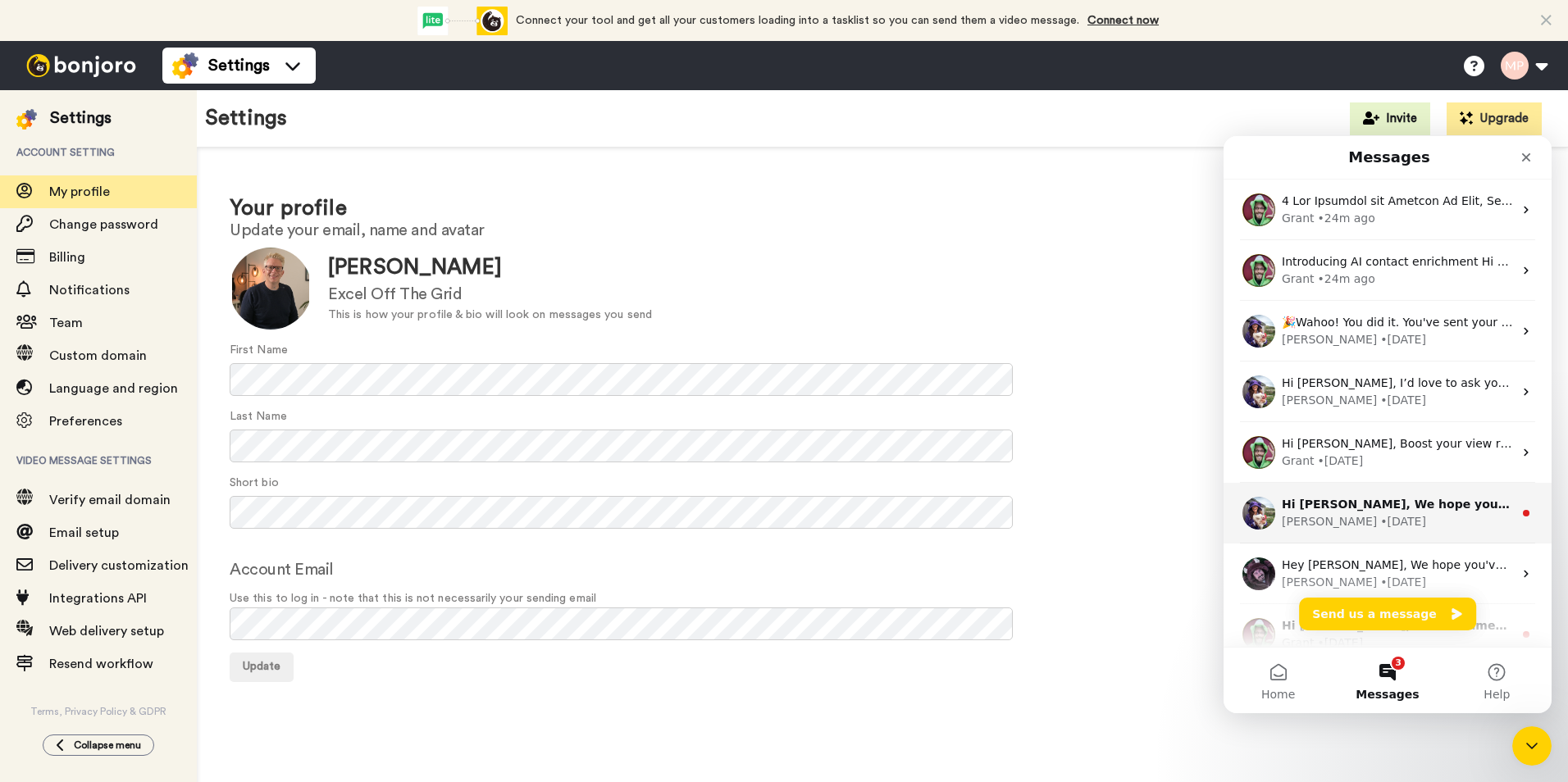
click at [1385, 521] on div "Amy • 185w ago" at bounding box center [1398, 522] width 232 height 17
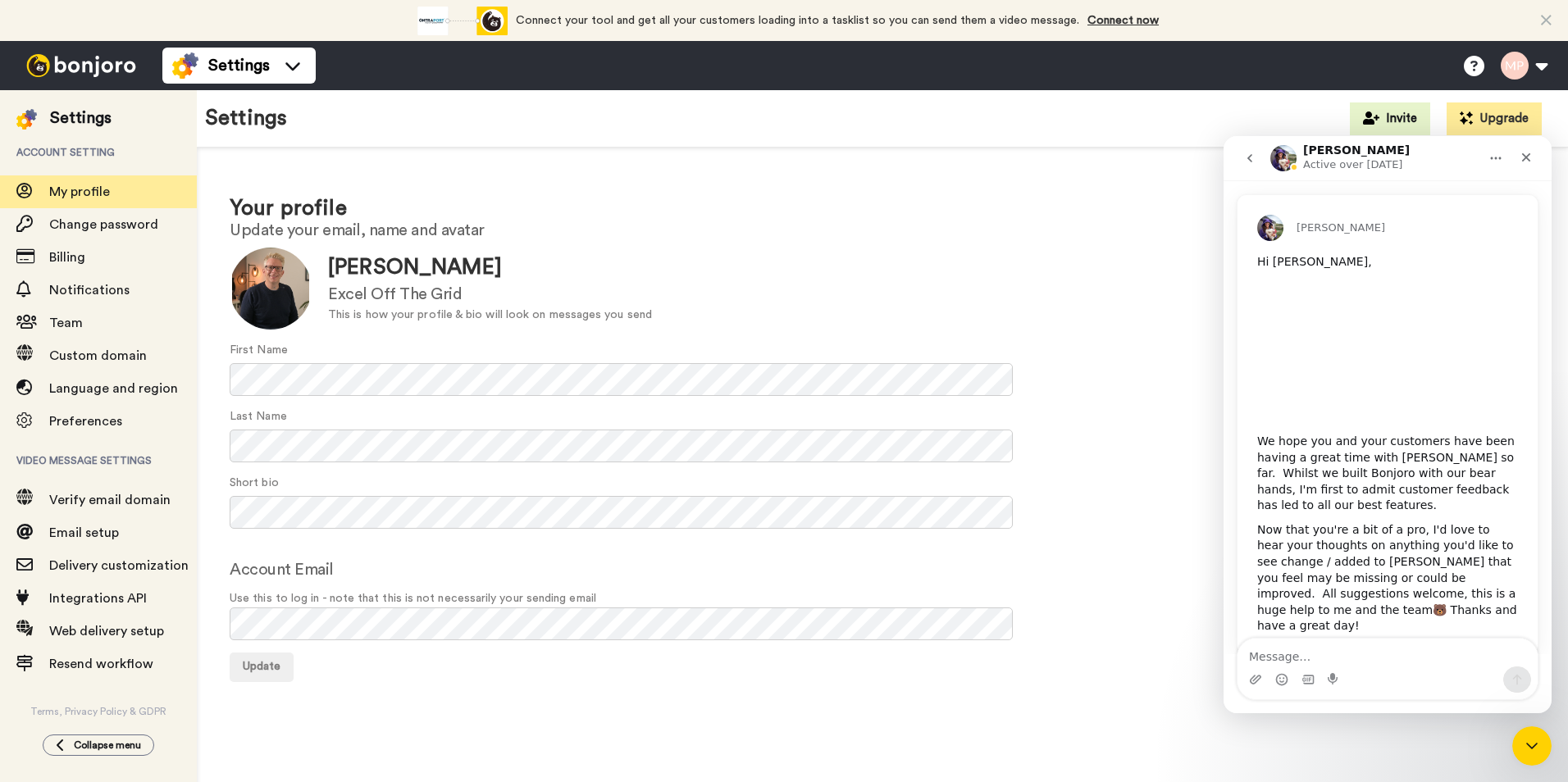
scroll to position [133, 0]
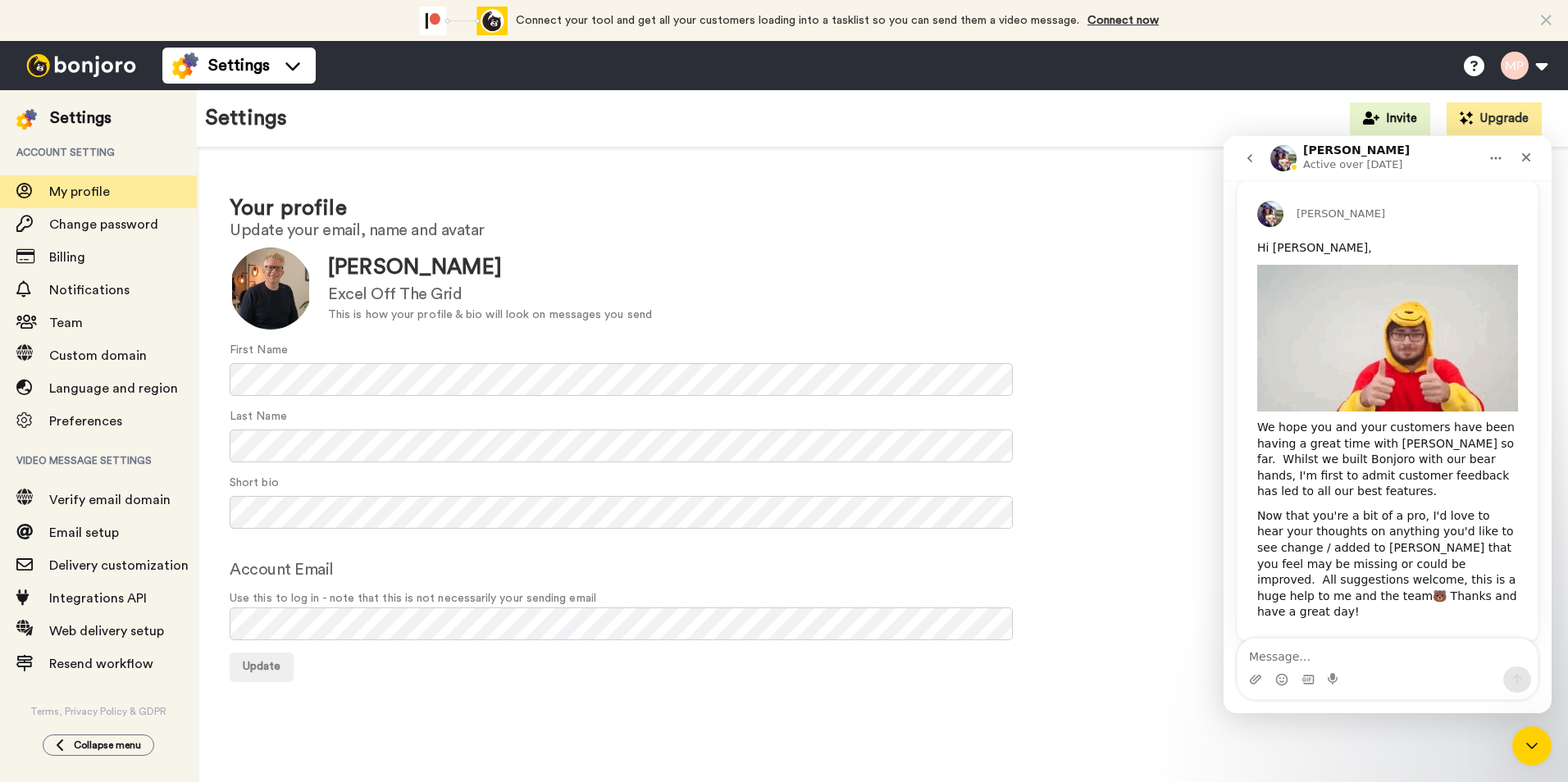
click at [1253, 163] on icon "go back" at bounding box center [1250, 158] width 13 height 13
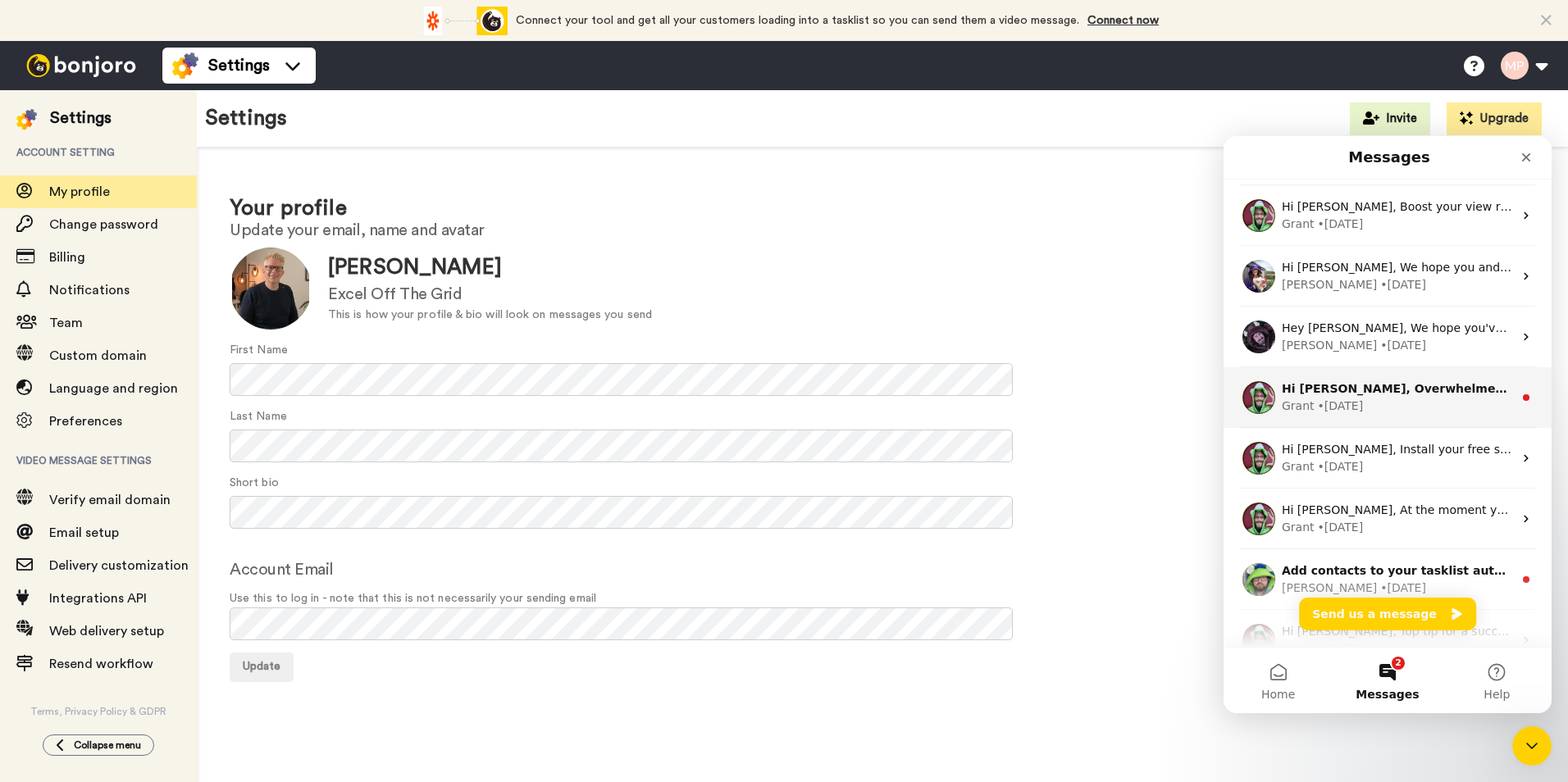
scroll to position [327, 0]
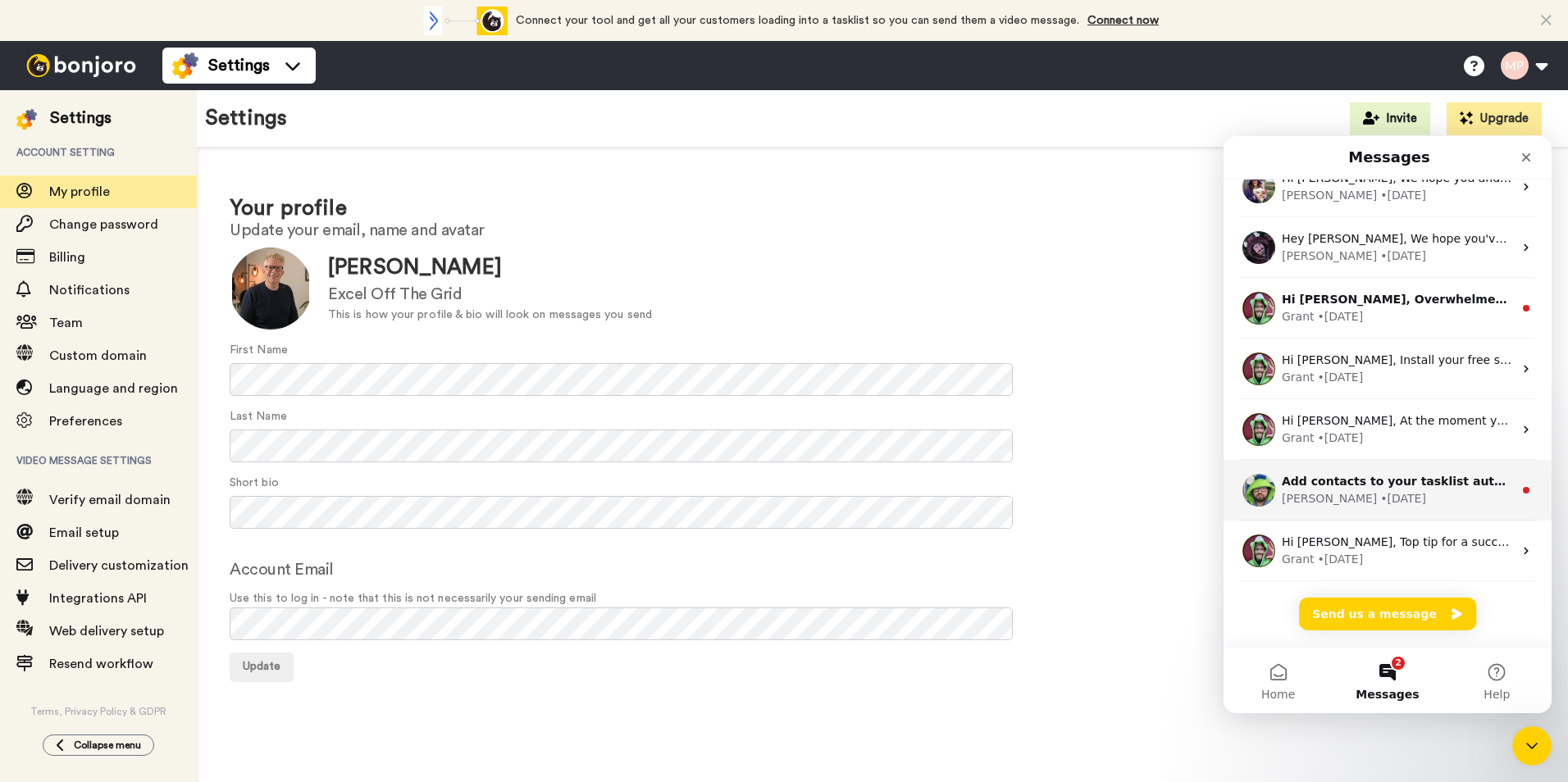
click at [1381, 504] on div "• 192w ago" at bounding box center [1403, 499] width 46 height 17
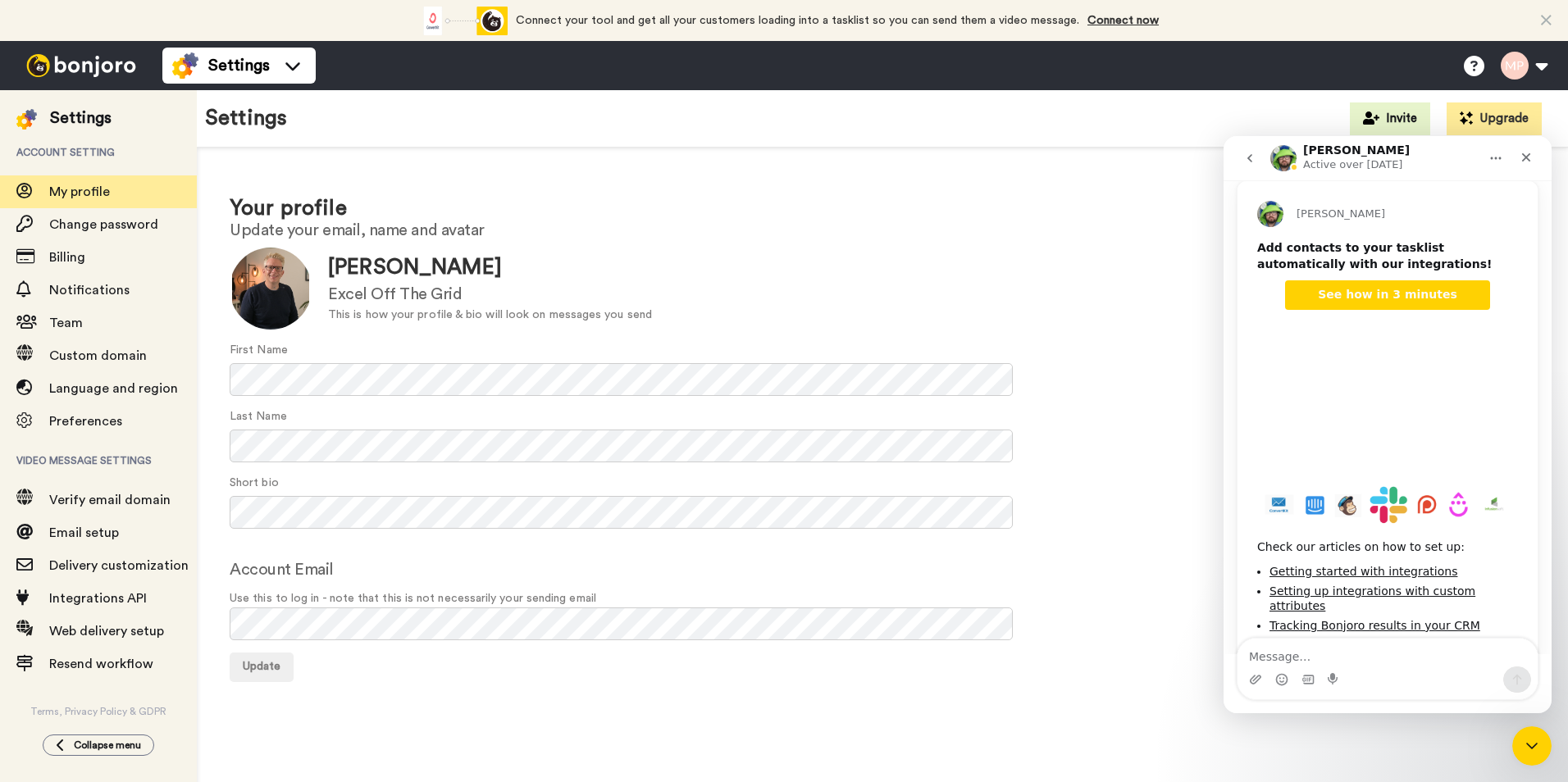
scroll to position [163, 0]
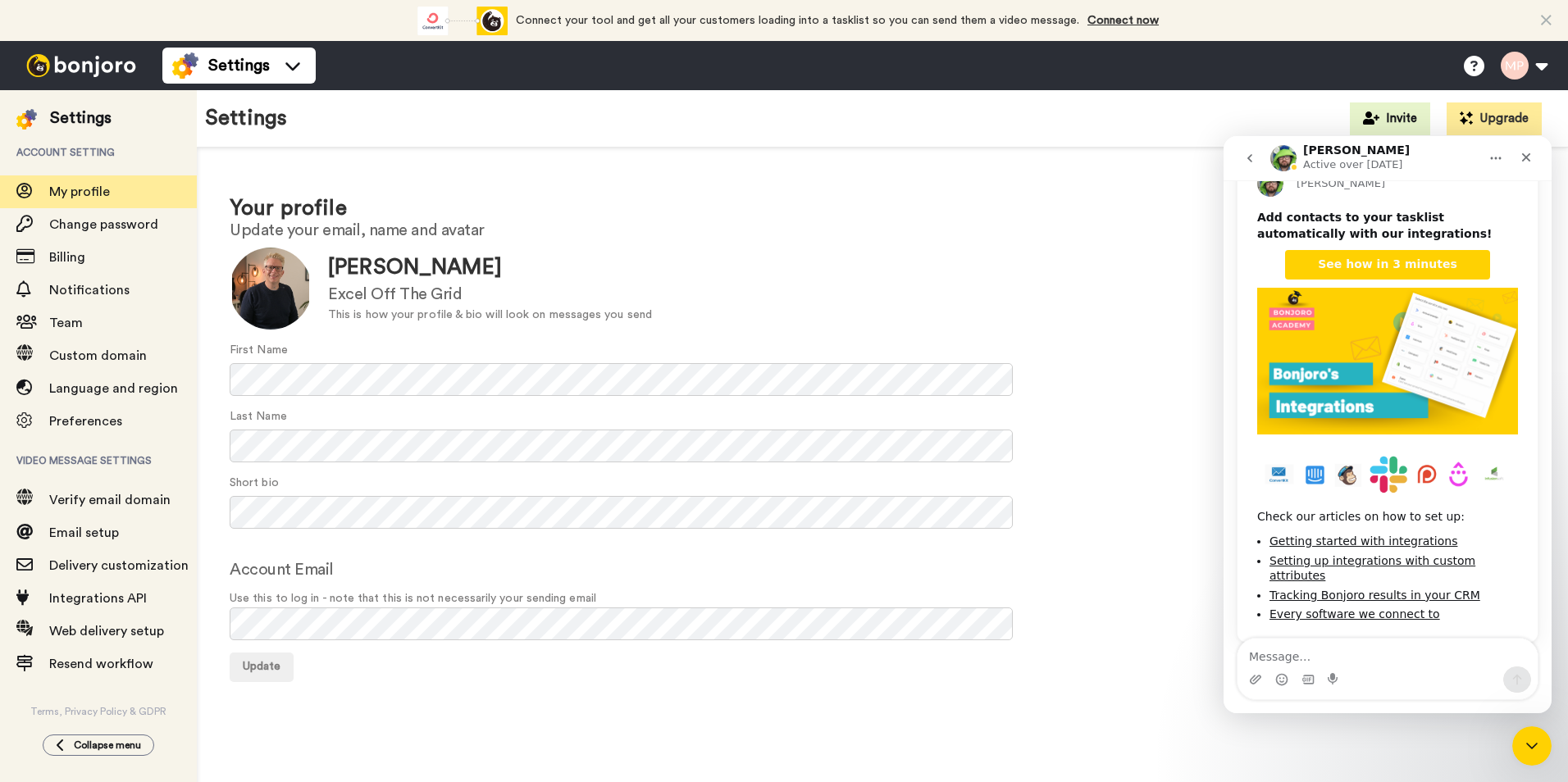
click at [1250, 162] on icon "go back" at bounding box center [1250, 158] width 13 height 13
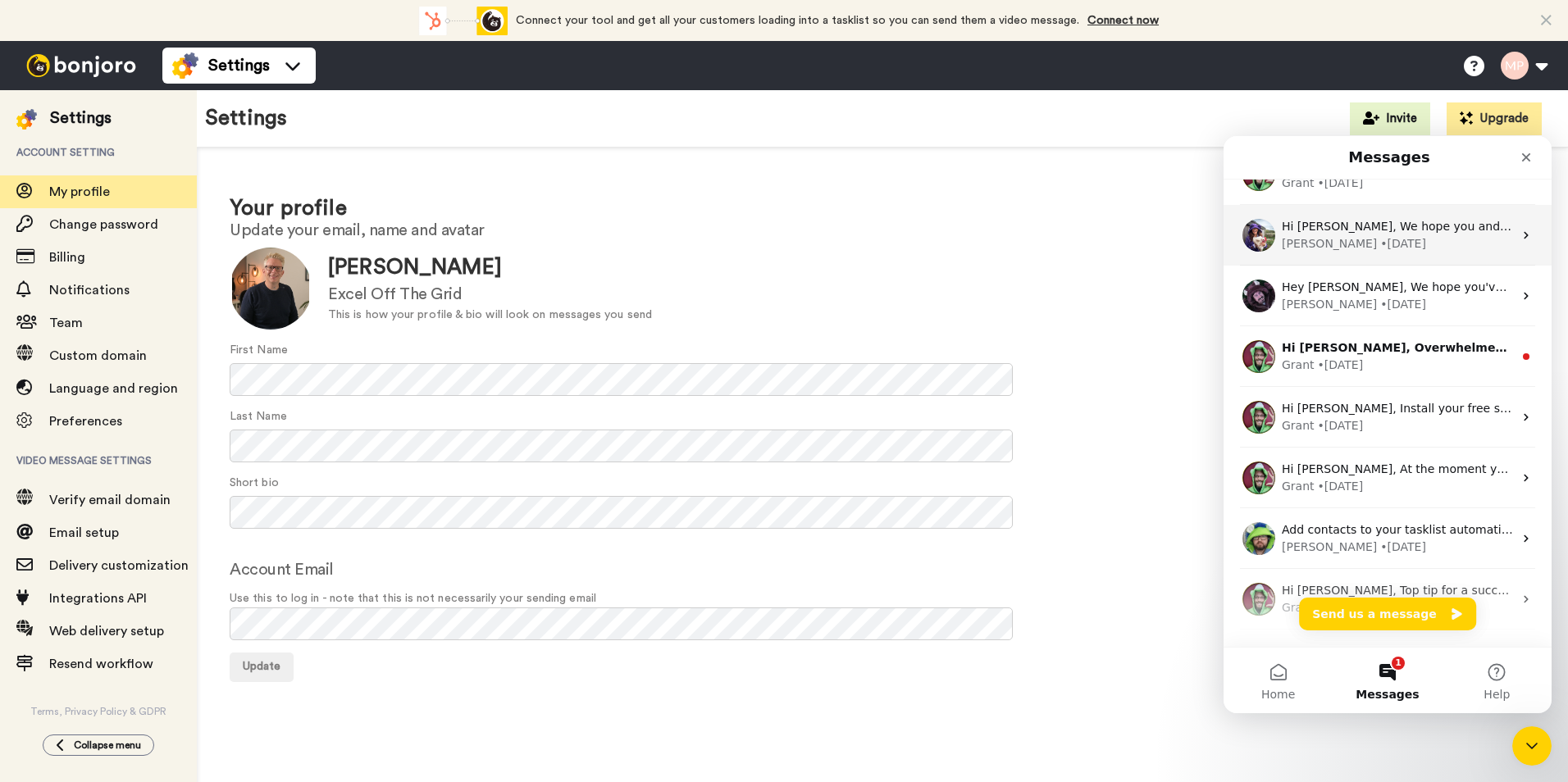
scroll to position [327, 0]
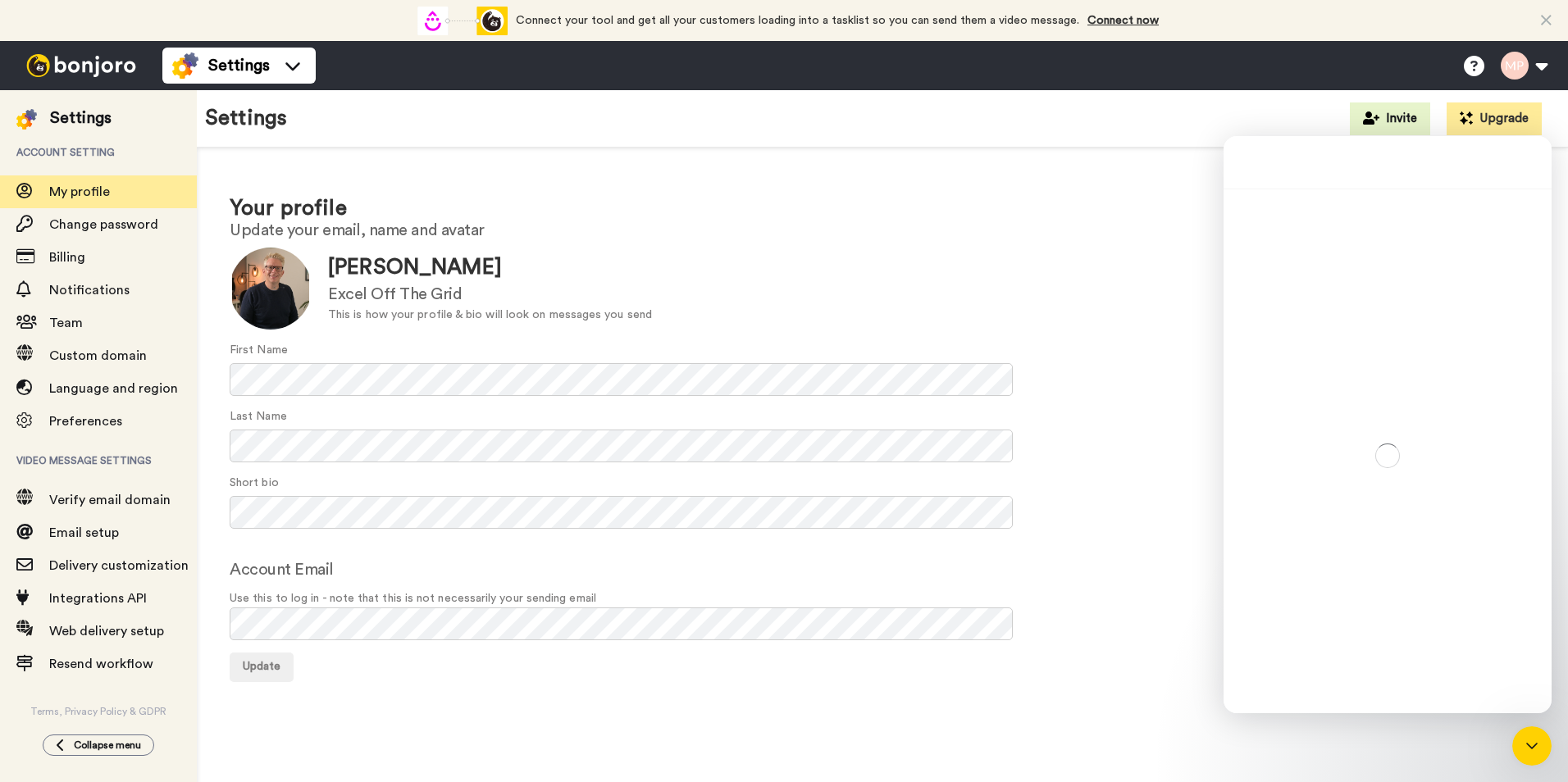
scroll to position [260, 0]
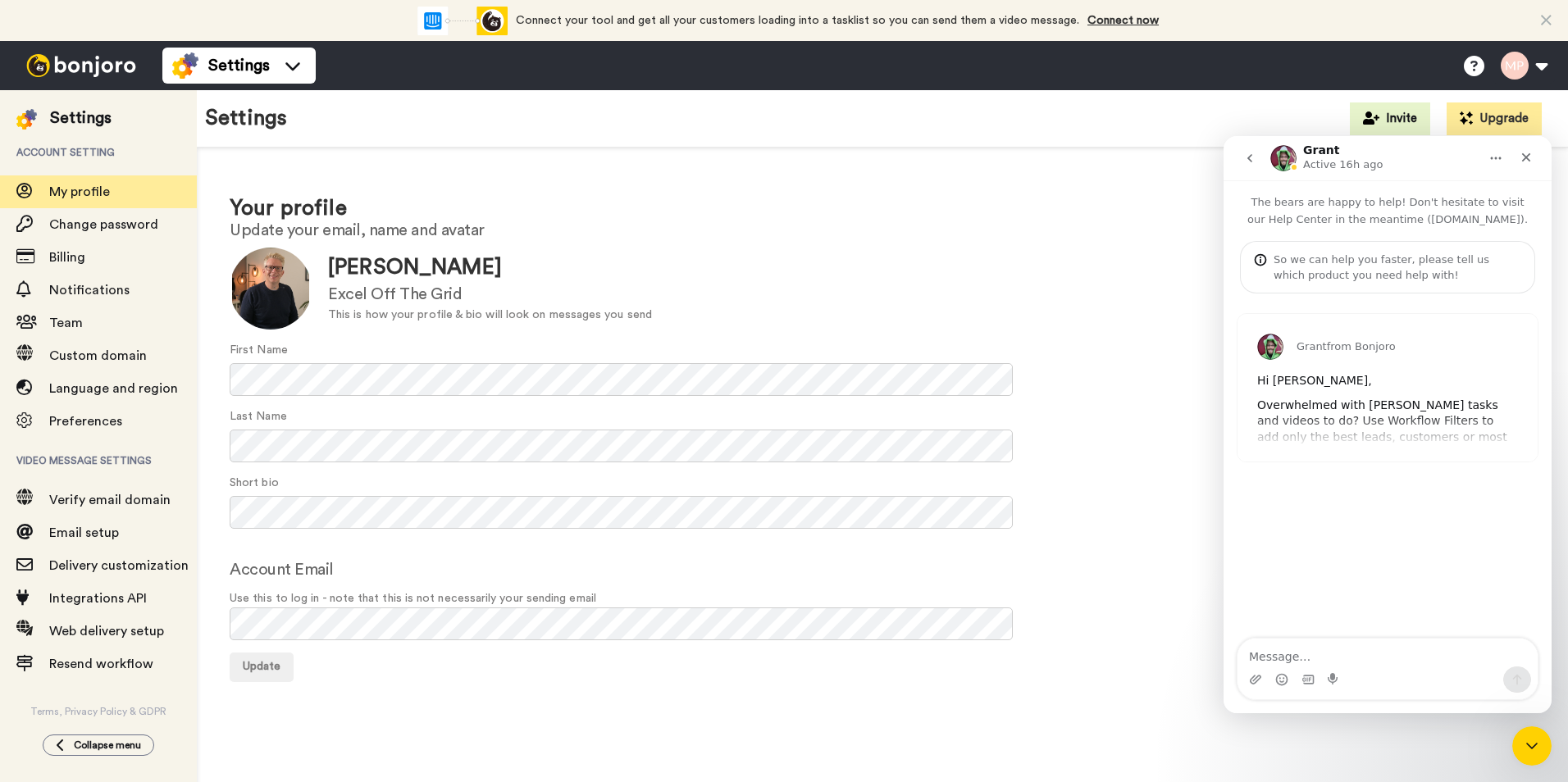
click at [1252, 163] on icon "go back" at bounding box center [1250, 158] width 13 height 13
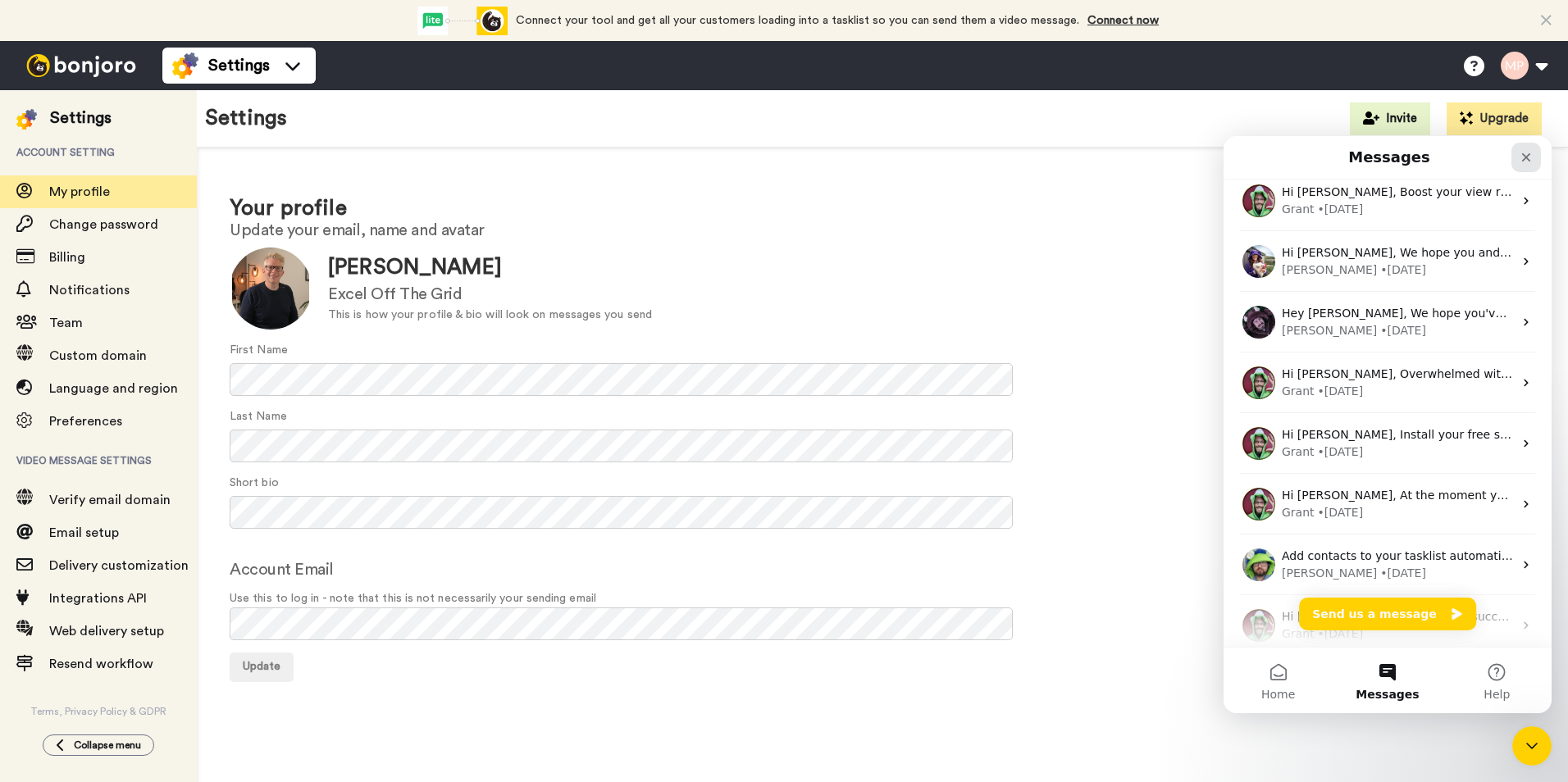
scroll to position [163, 0]
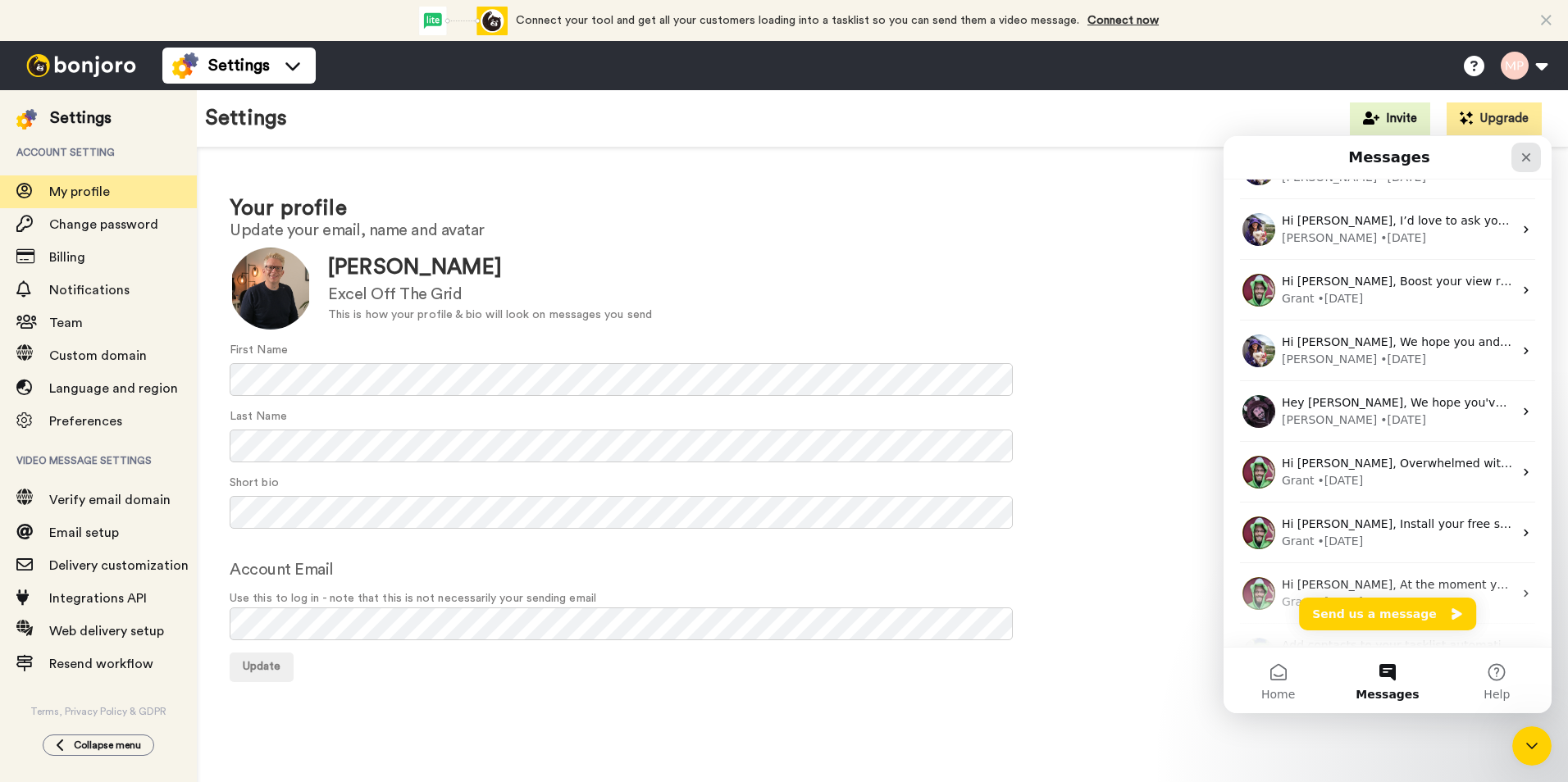
click at [1527, 154] on icon "Close" at bounding box center [1527, 157] width 13 height 13
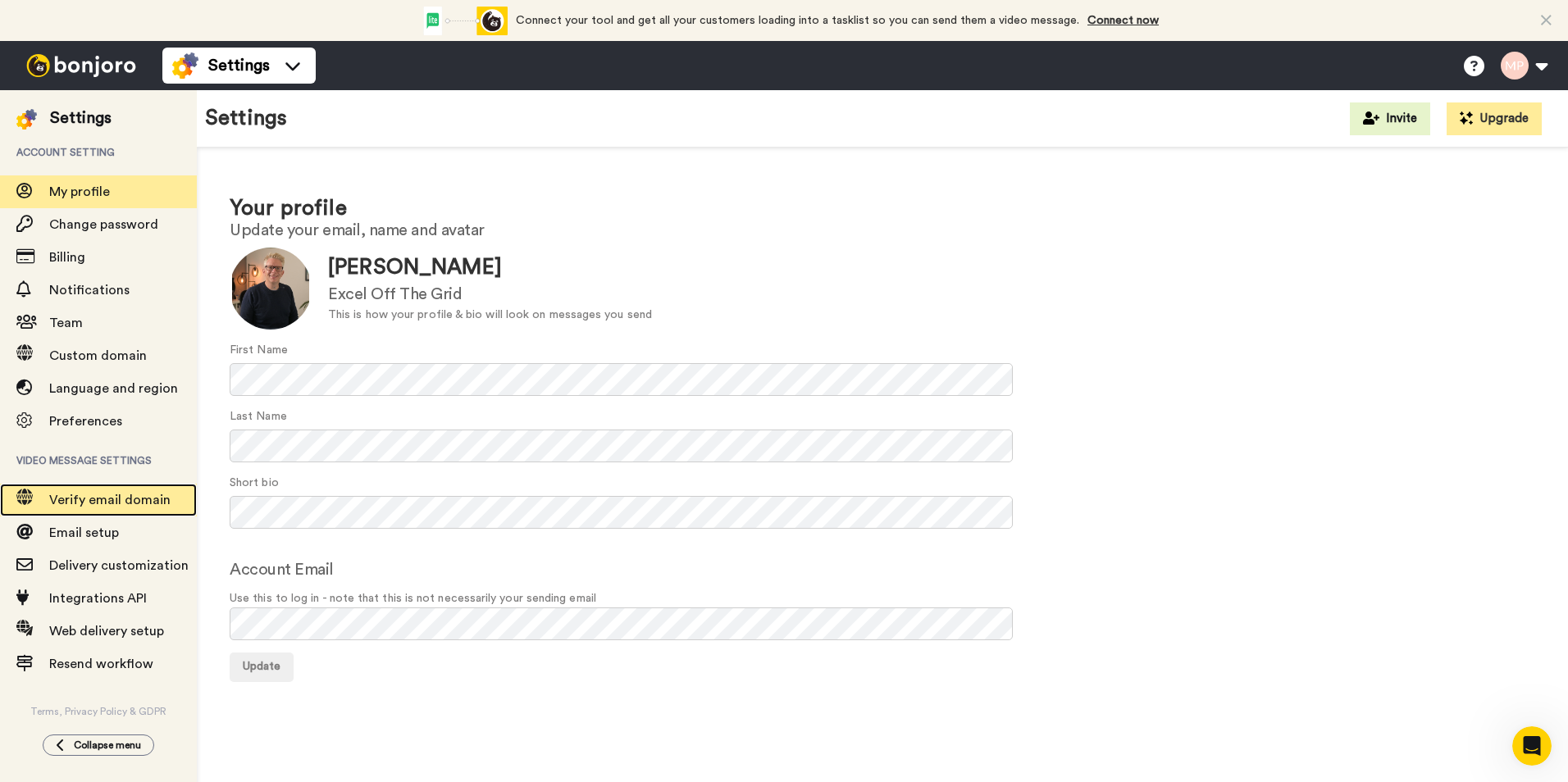
click at [140, 509] on span "Verify email domain" at bounding box center [122, 500] width 148 height 20
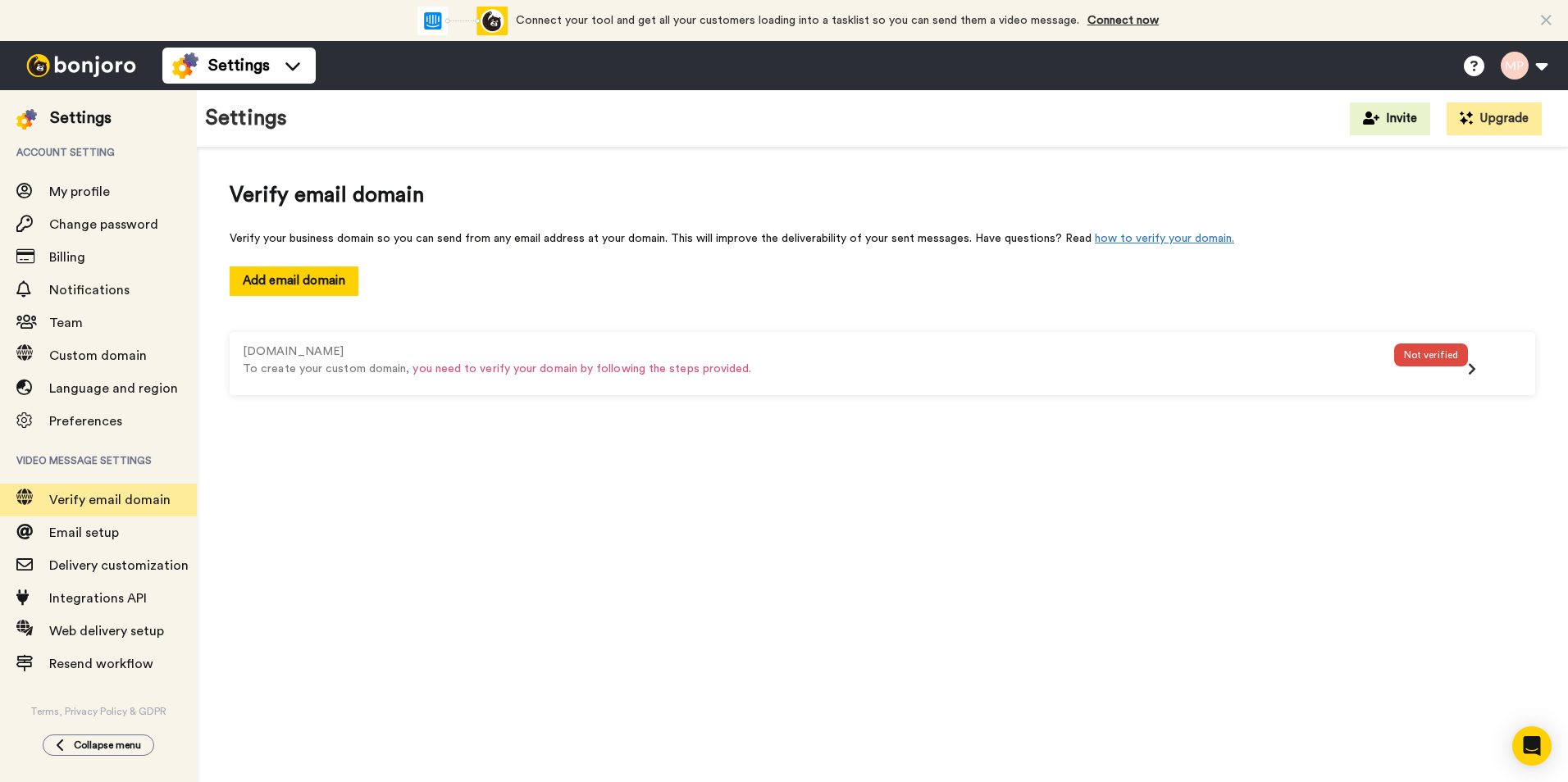
click at [11, 2] on div "Connect your tool now! Connect your tool and get all your customers loading int…" at bounding box center [784, 21] width 1568 height 41
click at [81, 63] on img at bounding box center [81, 66] width 123 height 23
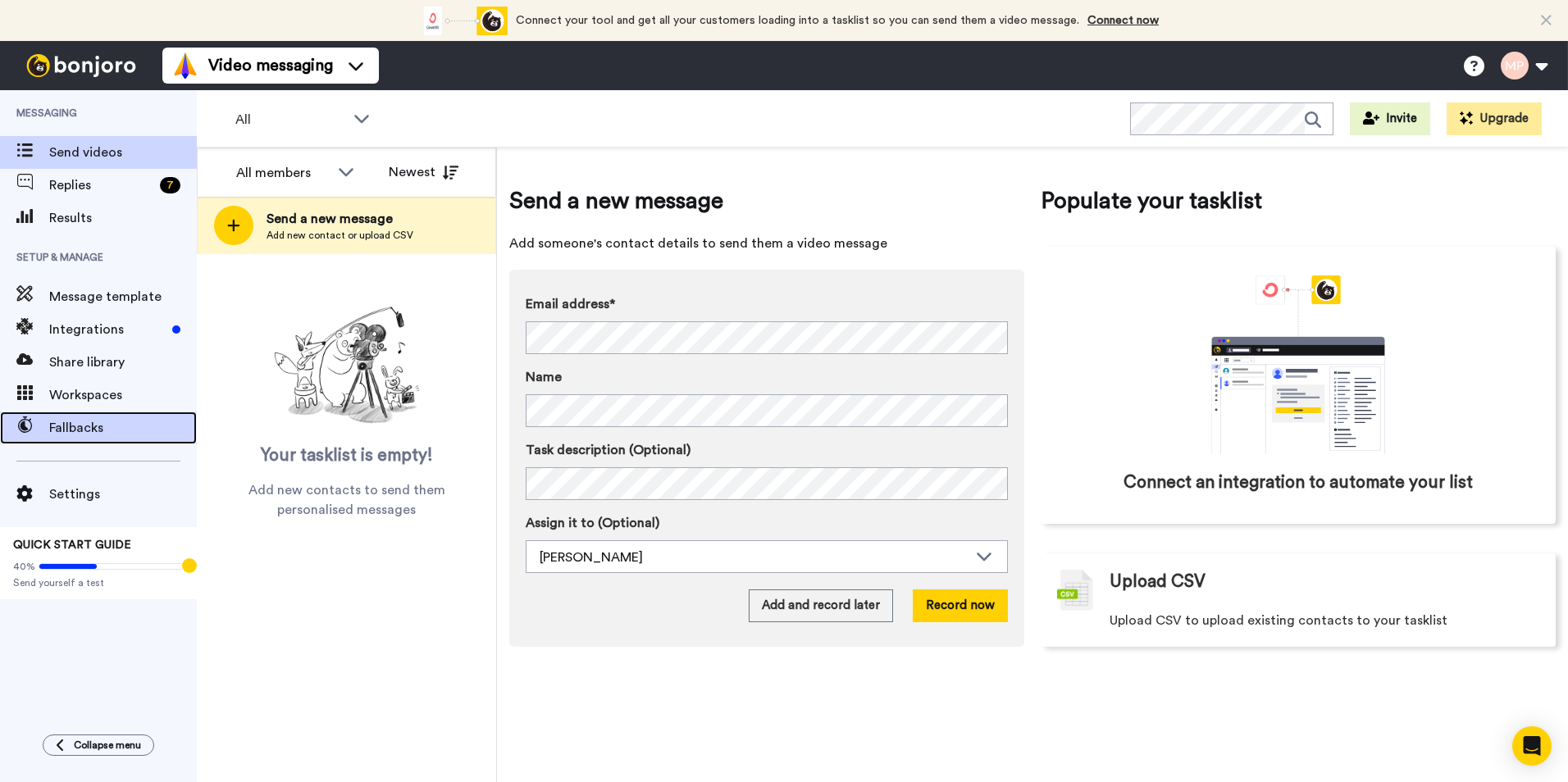
click at [106, 438] on span "Fallbacks" at bounding box center [122, 427] width 148 height 20
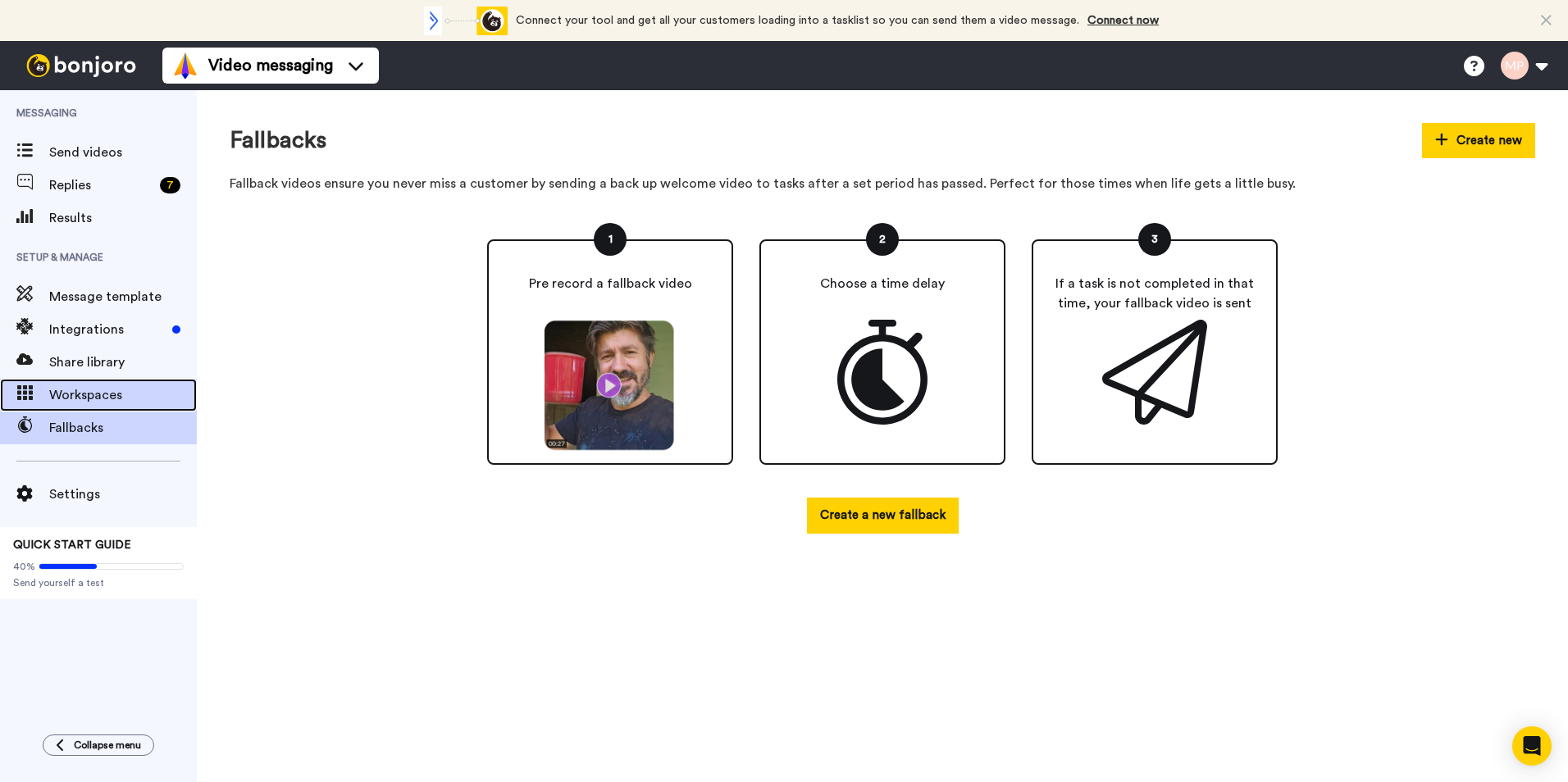
click at [111, 404] on span "Workspaces" at bounding box center [122, 395] width 148 height 20
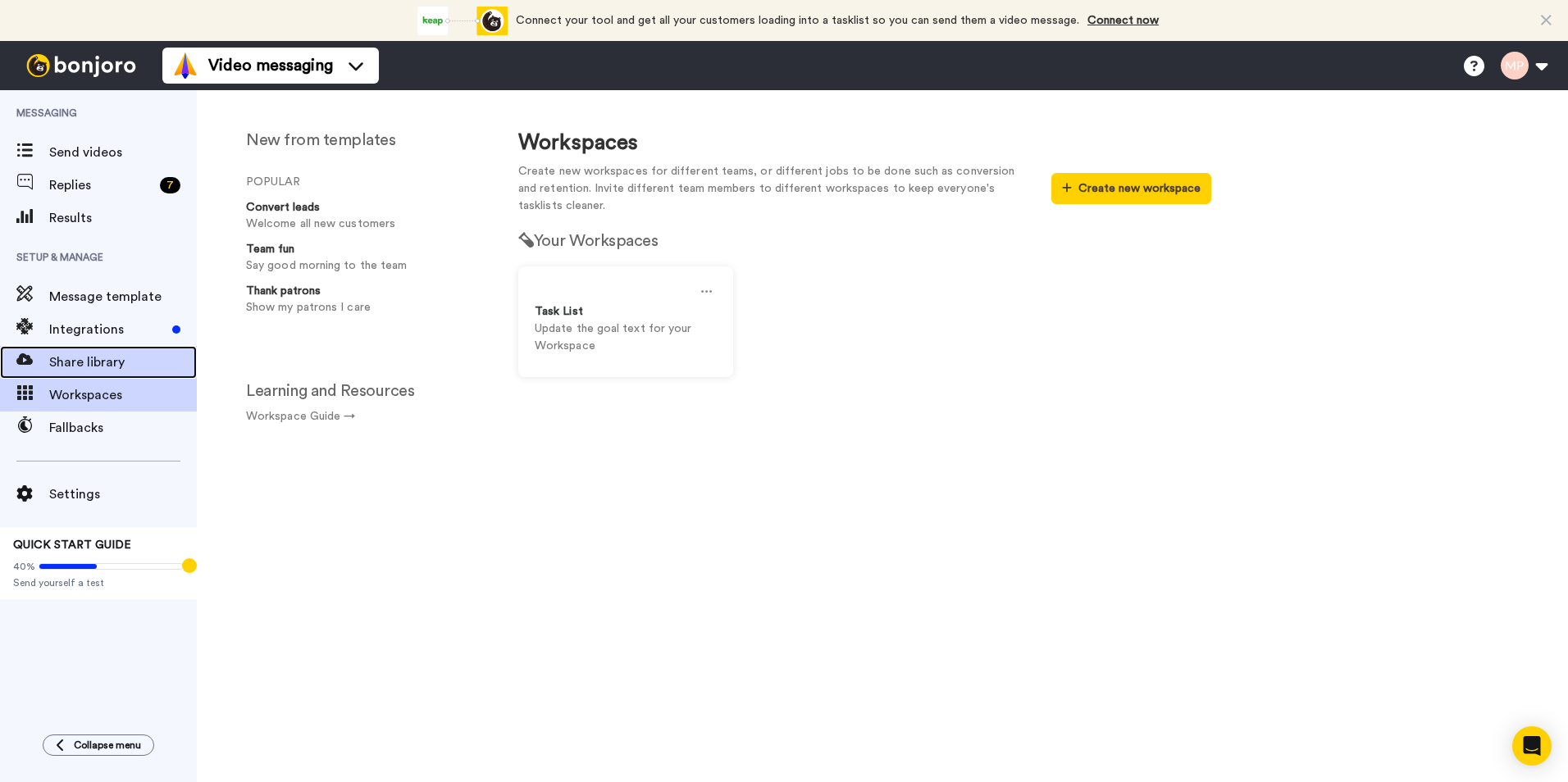
click at [101, 360] on span "Share library" at bounding box center [122, 362] width 148 height 20
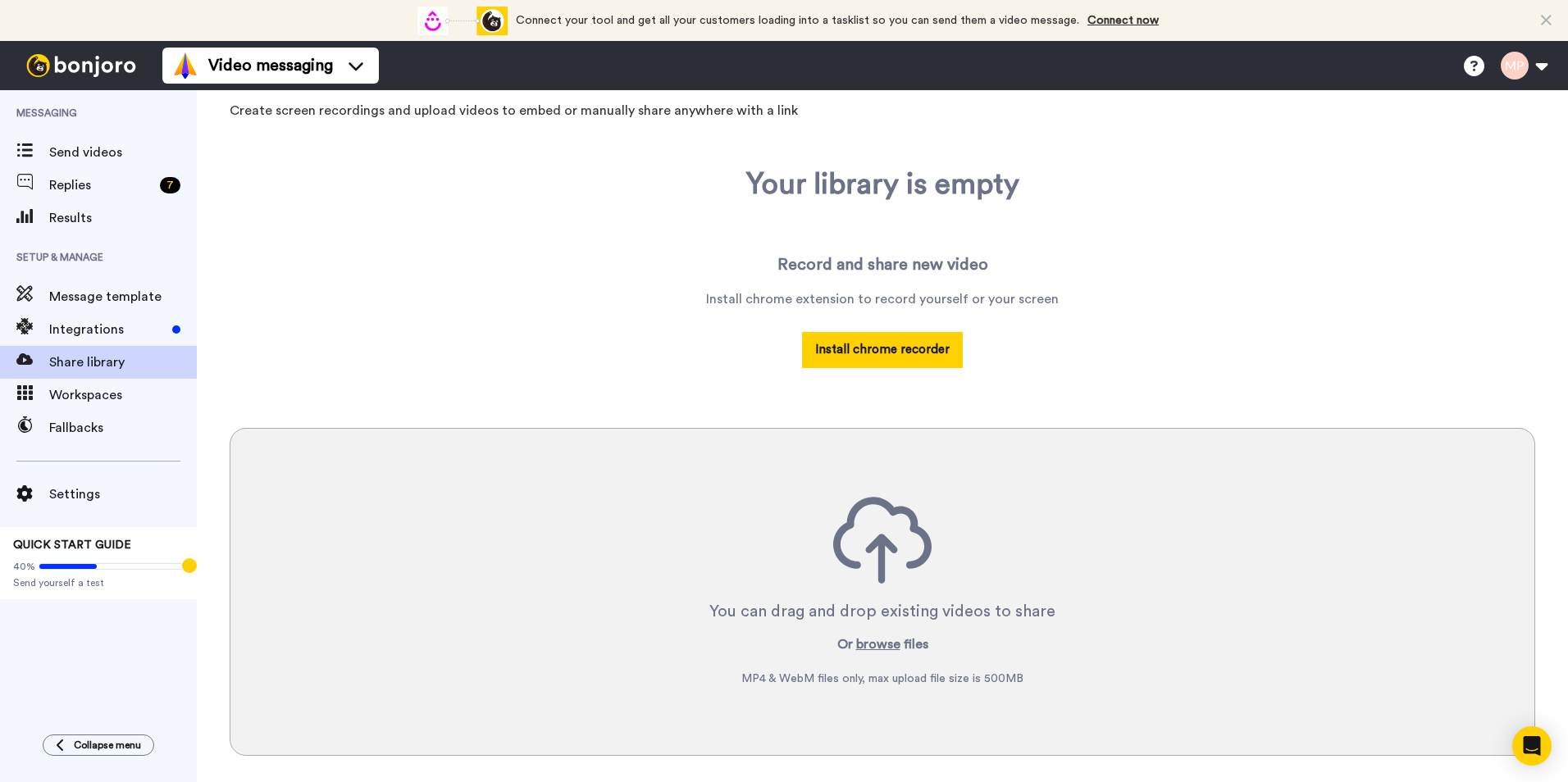
scroll to position [126, 0]
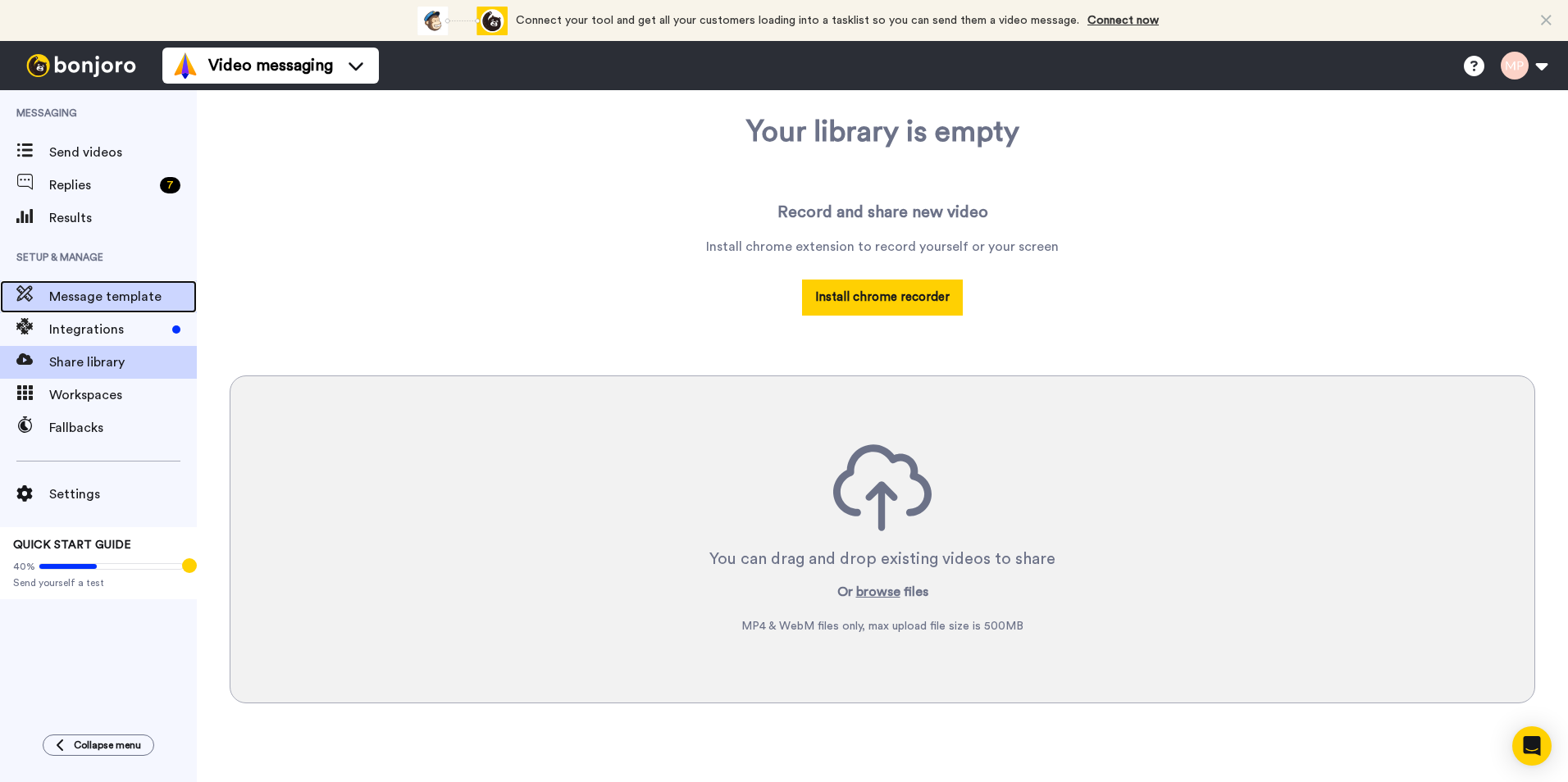
click at [108, 291] on span "Message template" at bounding box center [122, 296] width 148 height 20
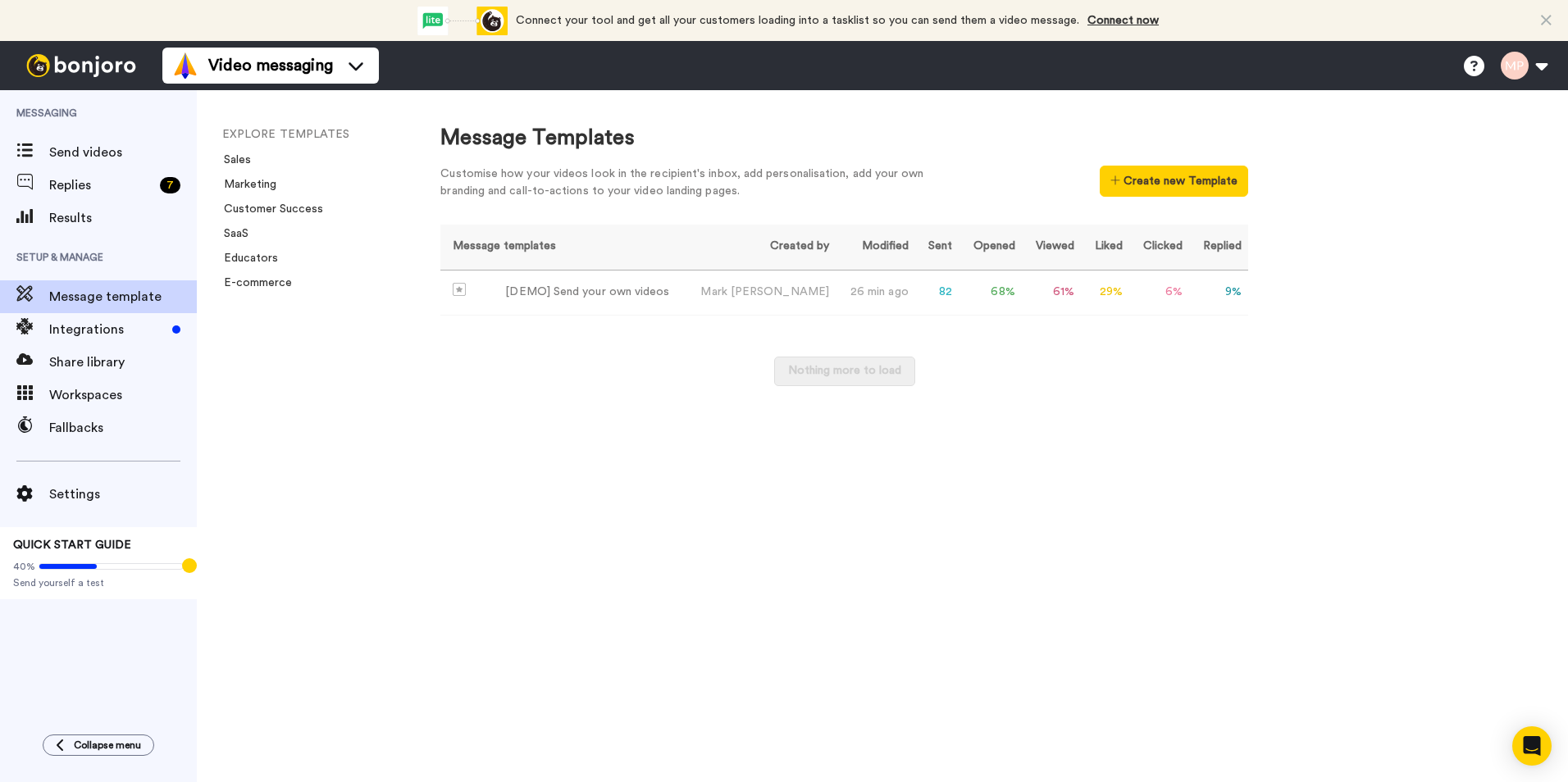
click at [253, 159] on li "Sales" at bounding box center [332, 159] width 221 height 16
click at [266, 186] on link "Marketing" at bounding box center [245, 184] width 62 height 11
click at [106, 159] on span "Send videos" at bounding box center [122, 152] width 148 height 20
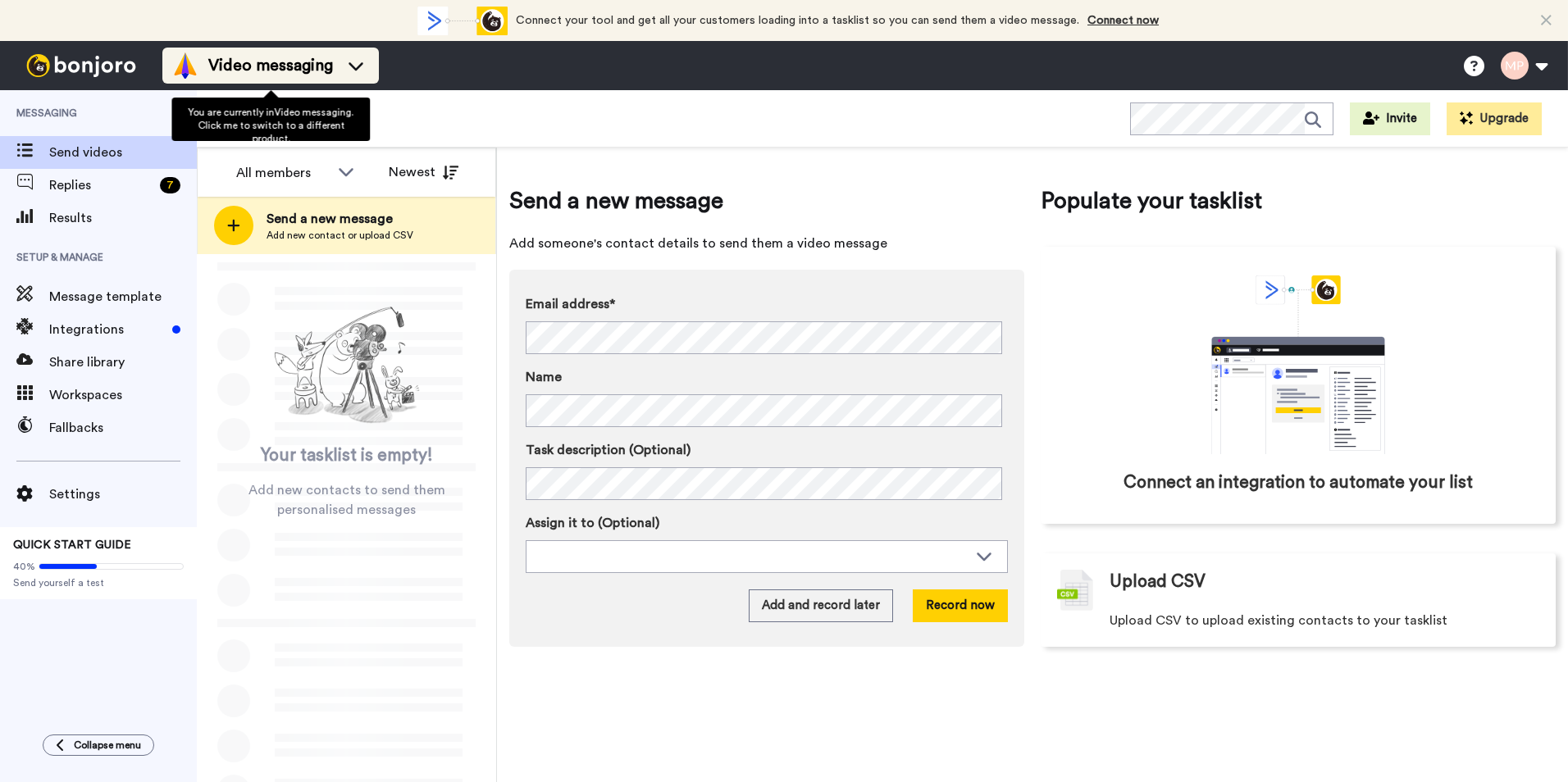
click at [363, 62] on icon at bounding box center [356, 65] width 26 height 16
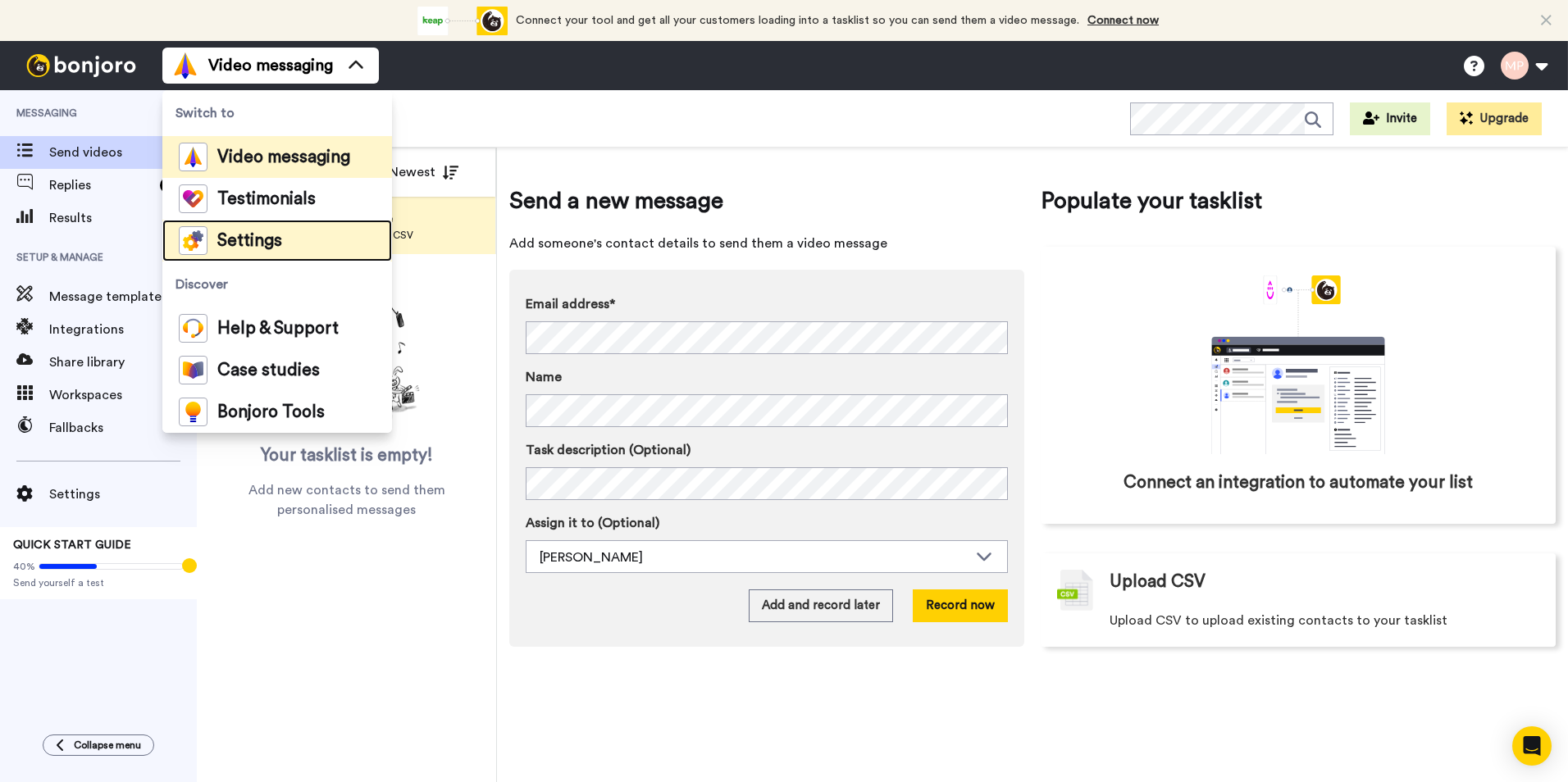
click at [285, 230] on li "Settings" at bounding box center [278, 241] width 230 height 41
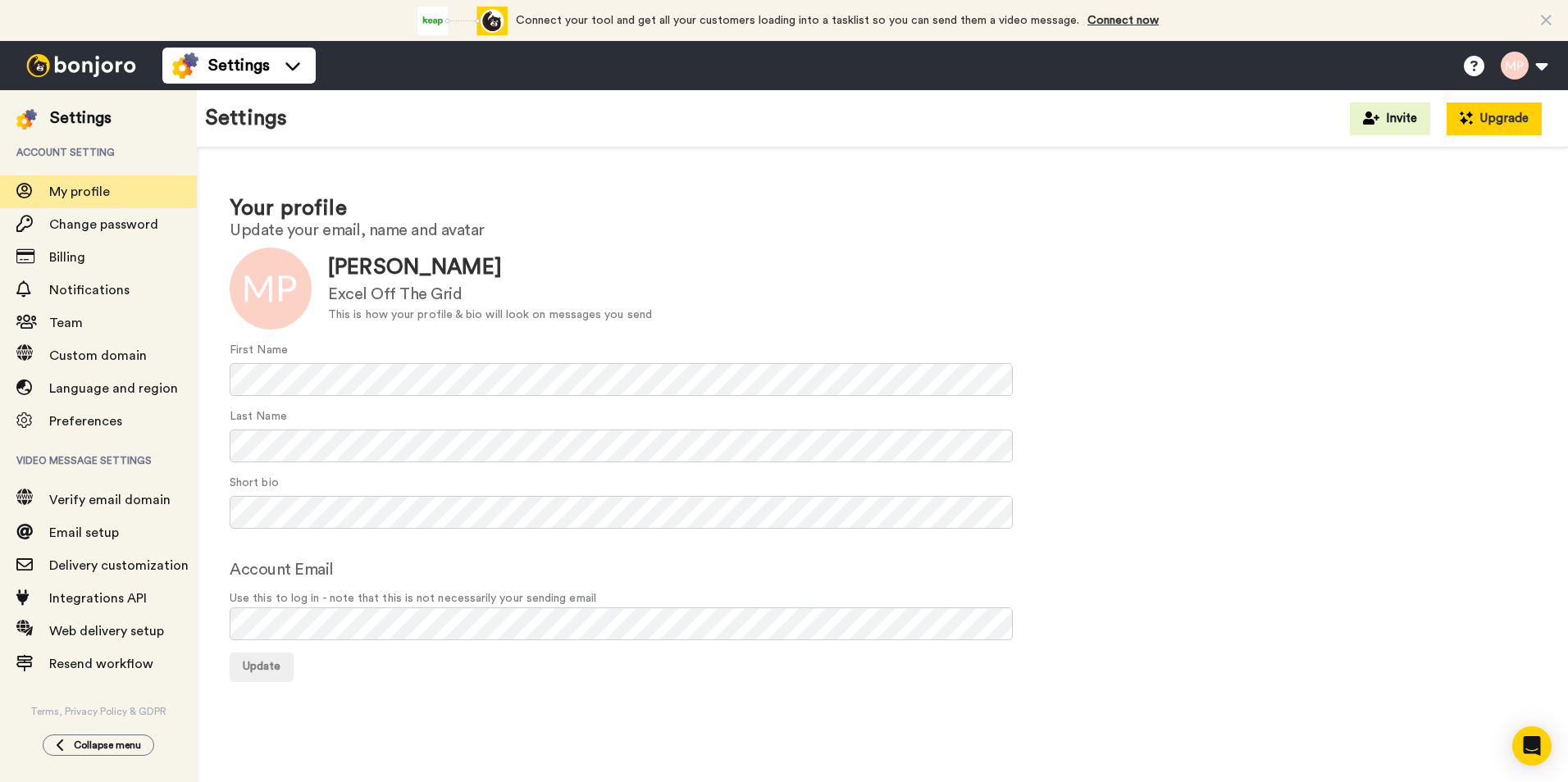
click at [1484, 120] on button "Upgrade" at bounding box center [1494, 119] width 95 height 33
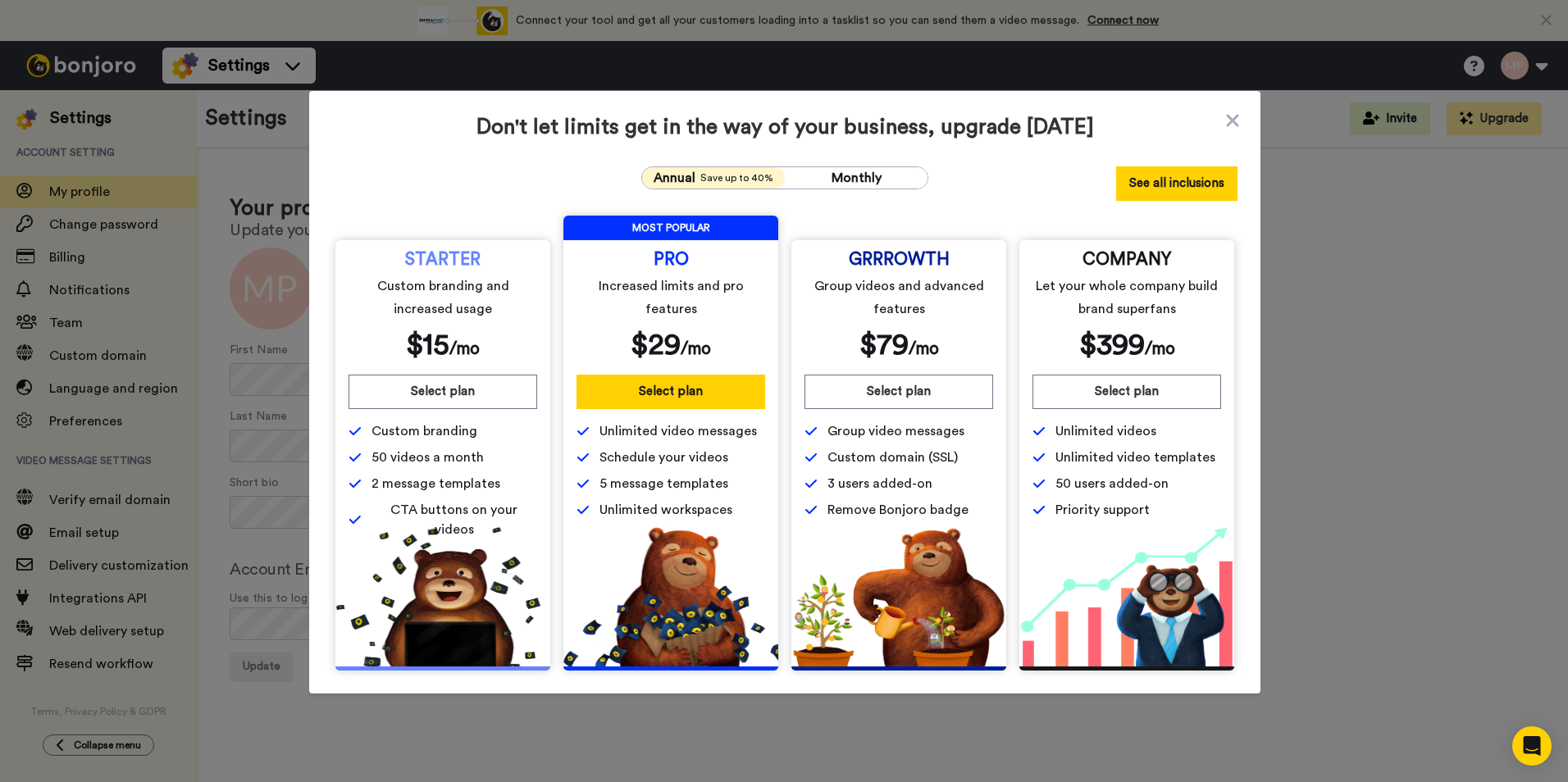
click at [1146, 184] on button "See all inclusions" at bounding box center [1176, 184] width 121 height 35
click at [1228, 116] on icon at bounding box center [1232, 120] width 16 height 20
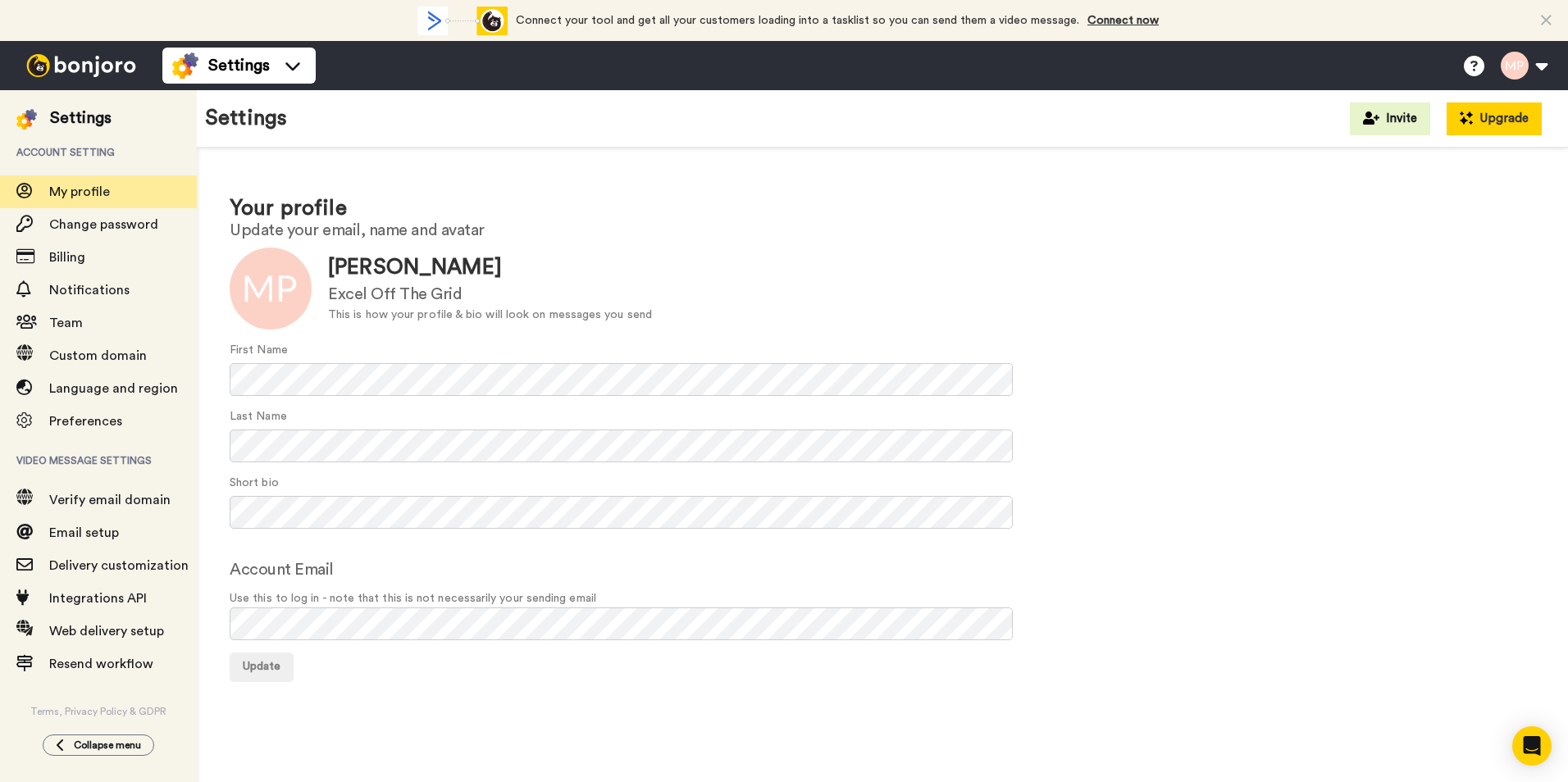
click at [1496, 119] on button "Upgrade" at bounding box center [1494, 119] width 95 height 33
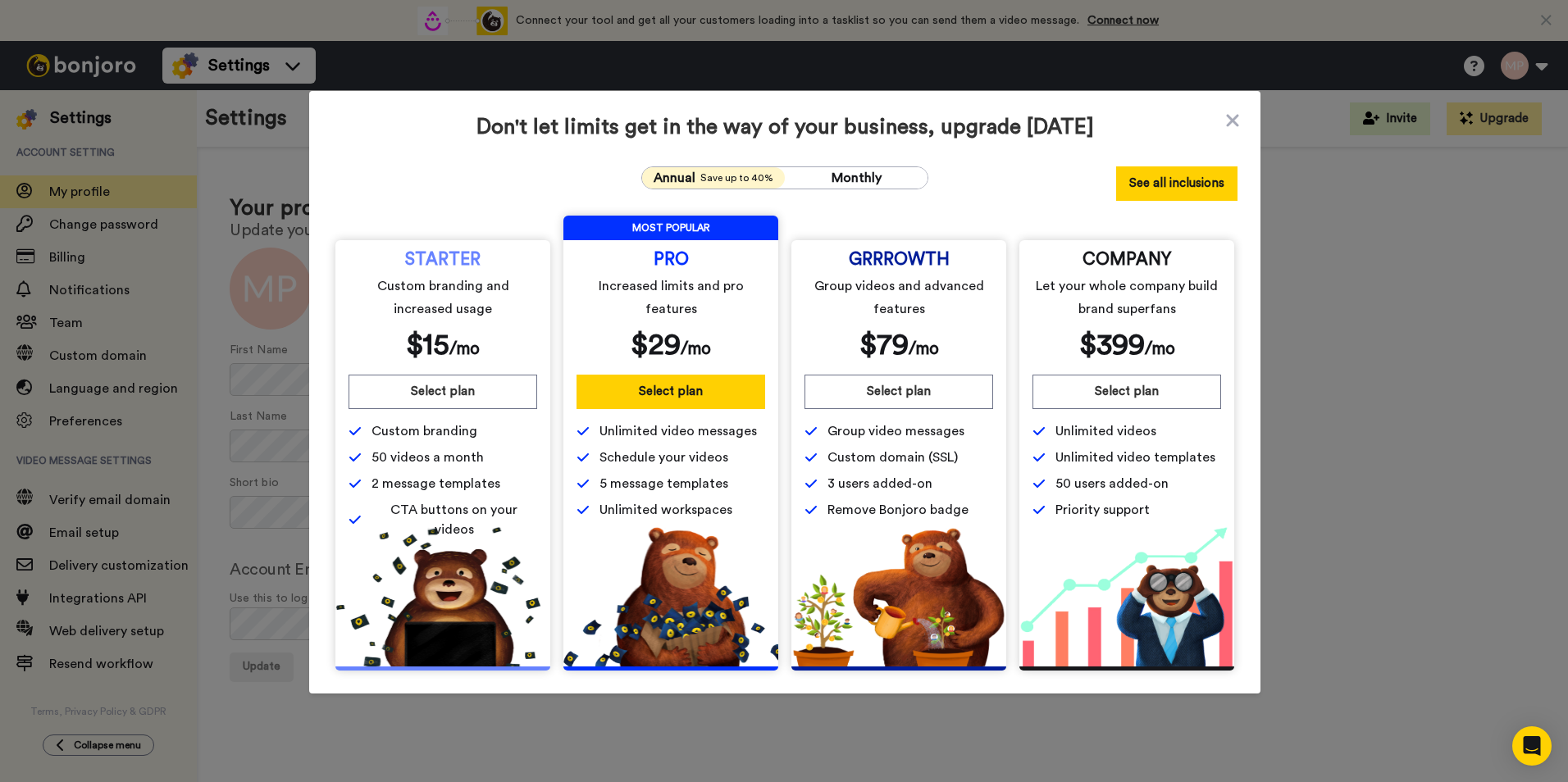
click at [1136, 182] on button "See all inclusions" at bounding box center [1176, 184] width 121 height 35
click at [1368, 351] on div "Don't let limits get in the way of your business, upgrade today Annual Save up …" at bounding box center [784, 391] width 1568 height 782
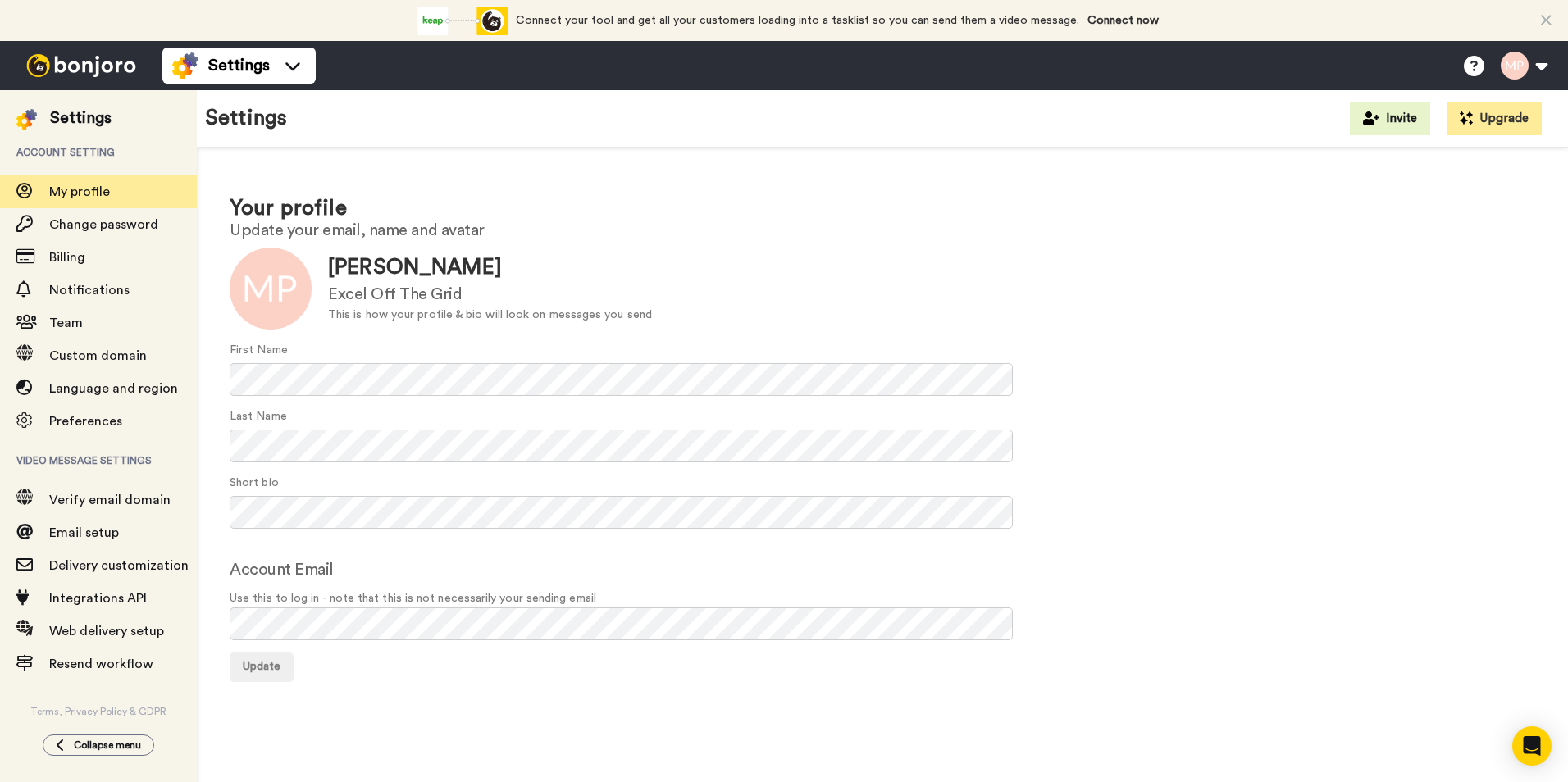
click at [78, 65] on img at bounding box center [81, 66] width 123 height 23
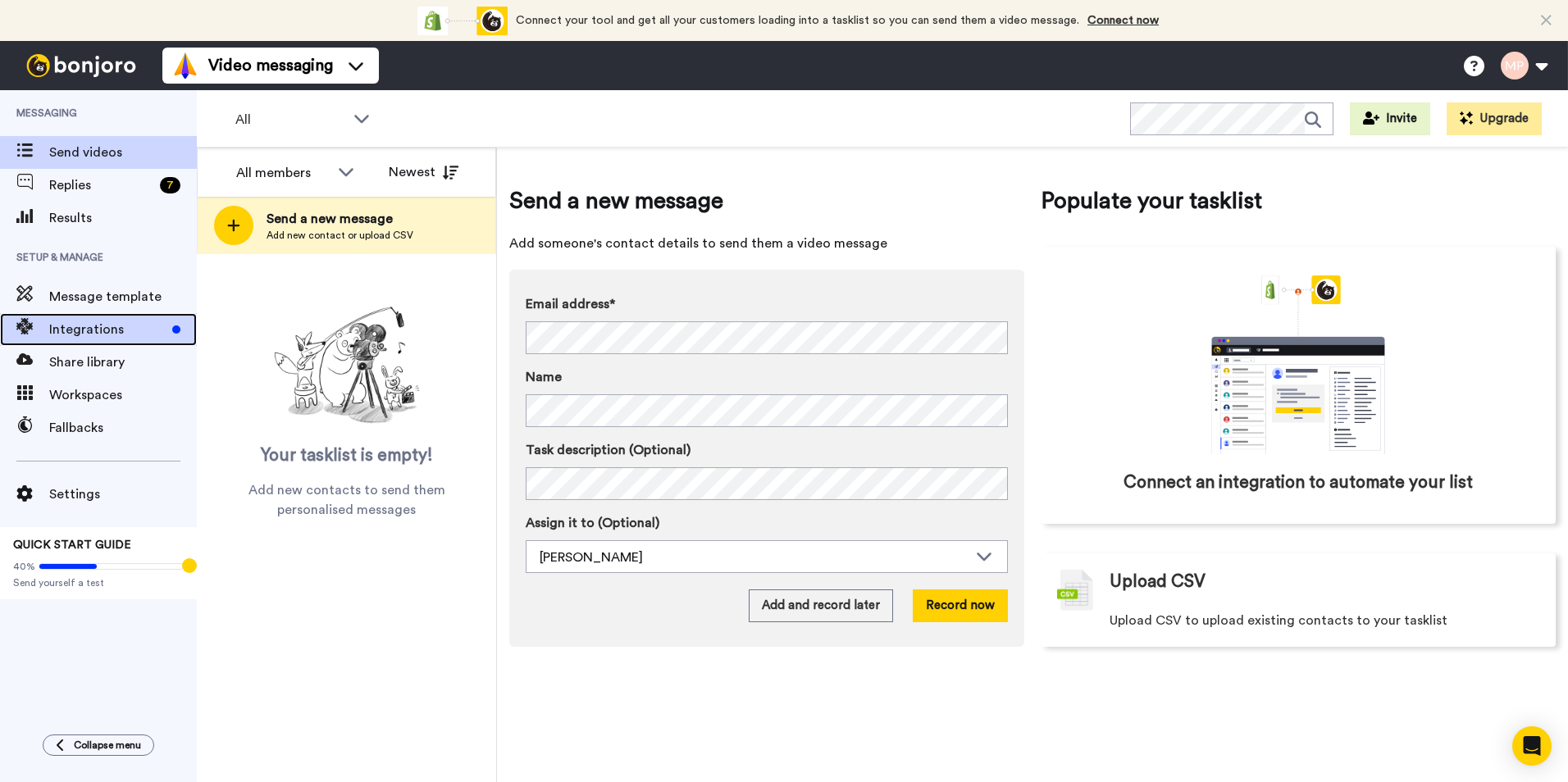
click at [109, 320] on span "Integrations" at bounding box center [107, 329] width 117 height 20
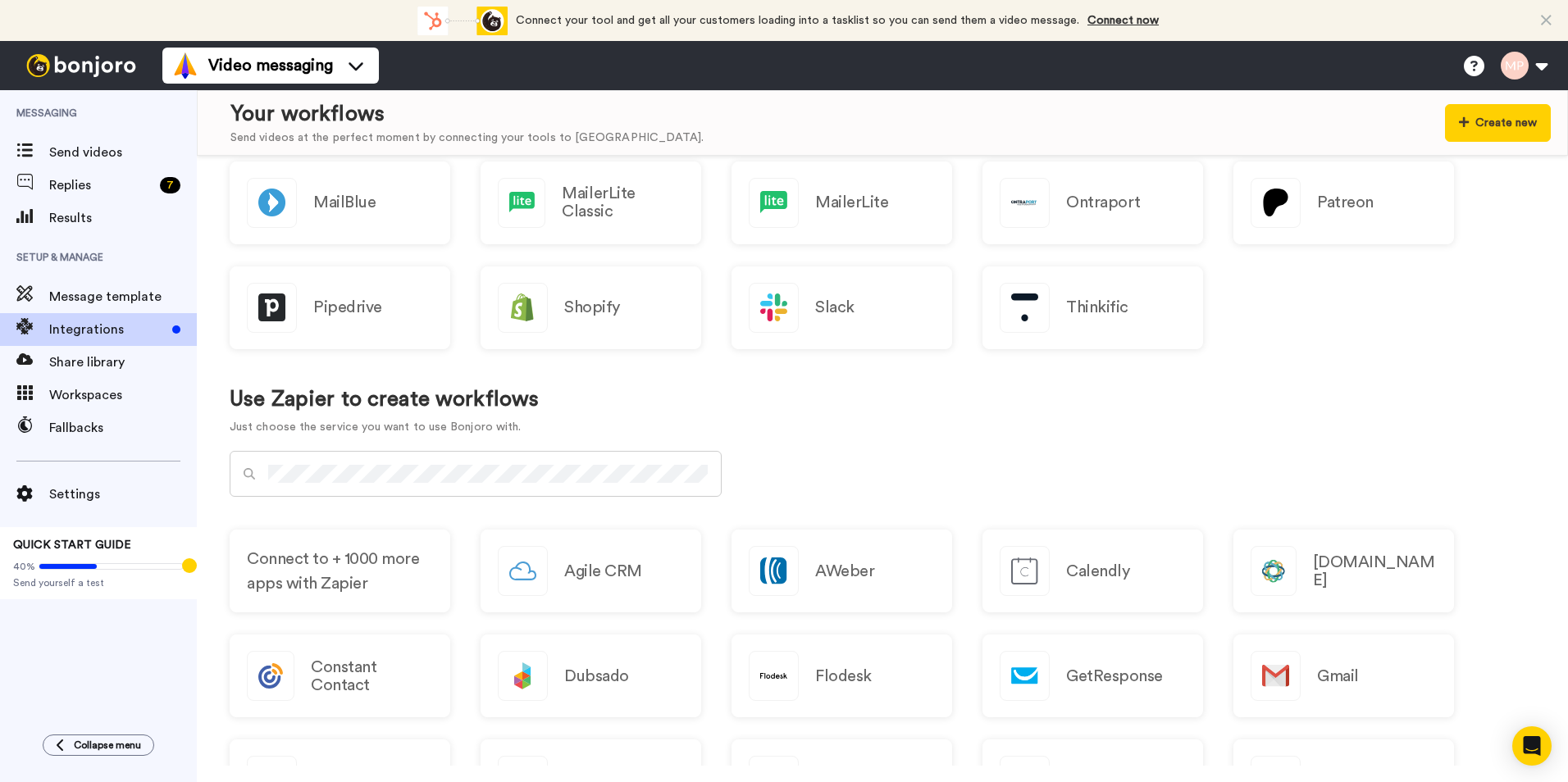
scroll to position [333, 0]
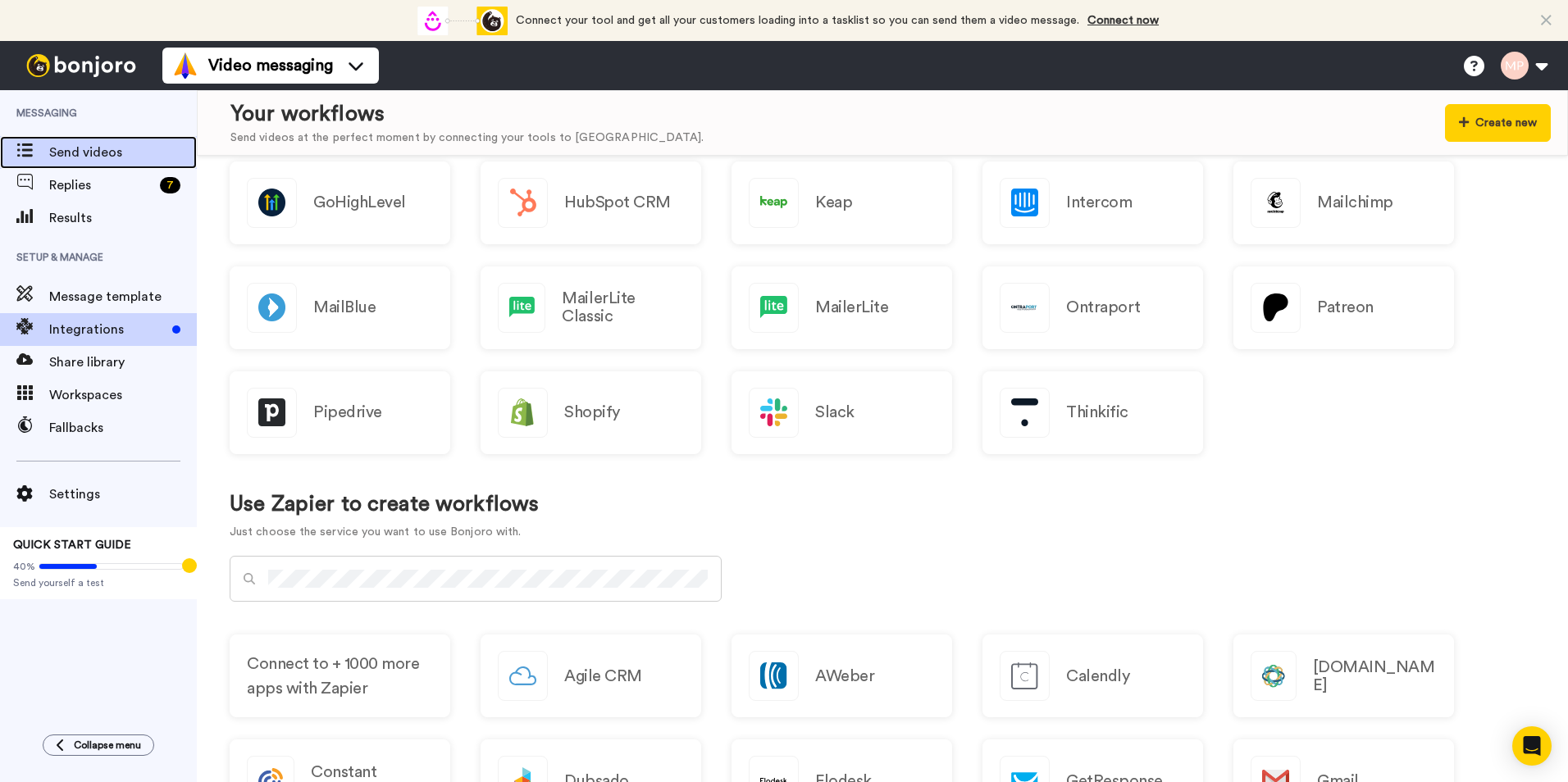
click at [92, 156] on span "Send videos" at bounding box center [122, 152] width 148 height 20
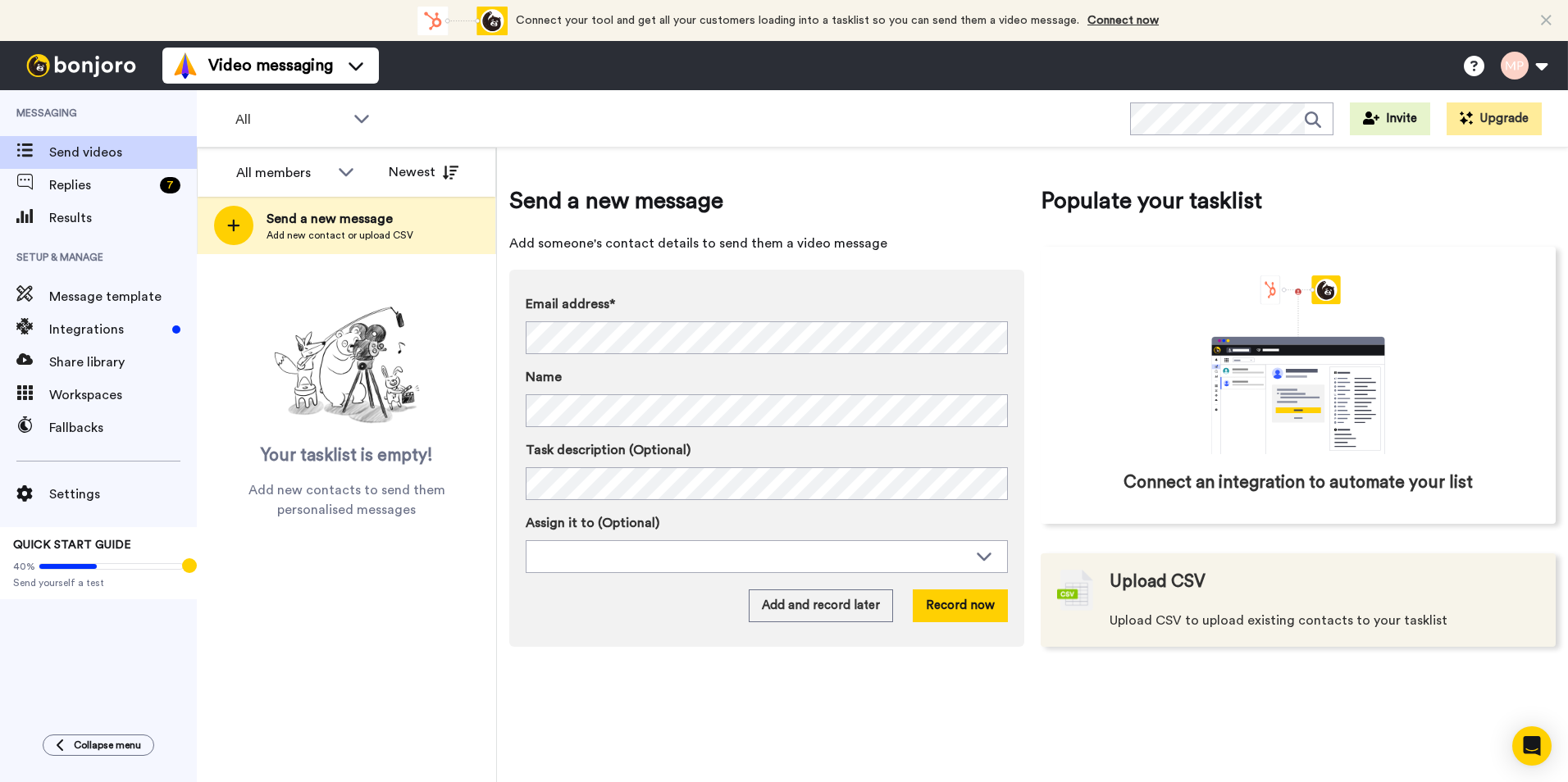
click at [1169, 604] on div "Upload CSV Upload CSV to upload existing contacts to your tasklist" at bounding box center [1278, 600] width 338 height 60
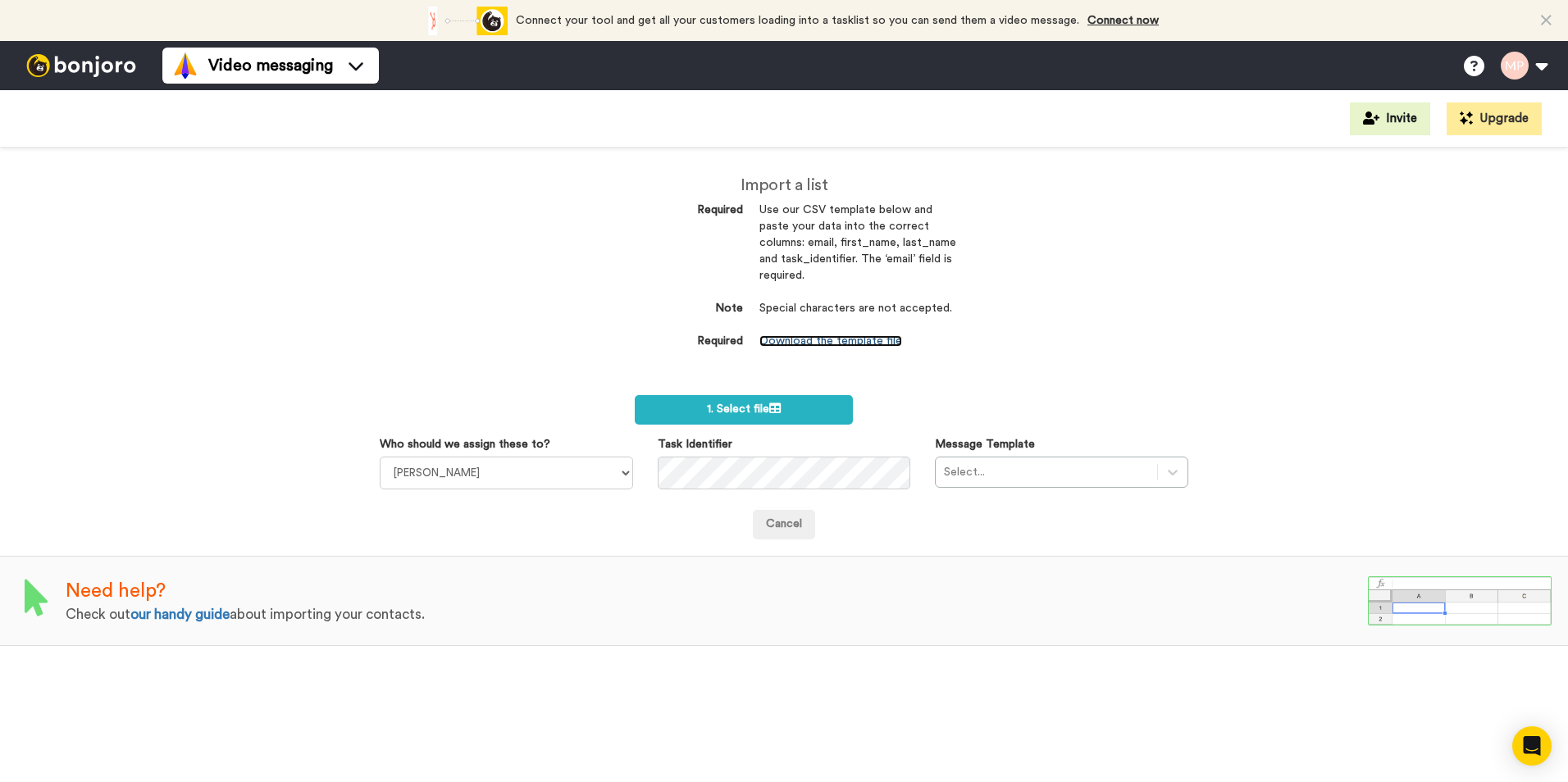
click at [814, 337] on link "Download the template file" at bounding box center [831, 341] width 143 height 11
click at [770, 412] on span "1. Select file" at bounding box center [744, 409] width 73 height 11
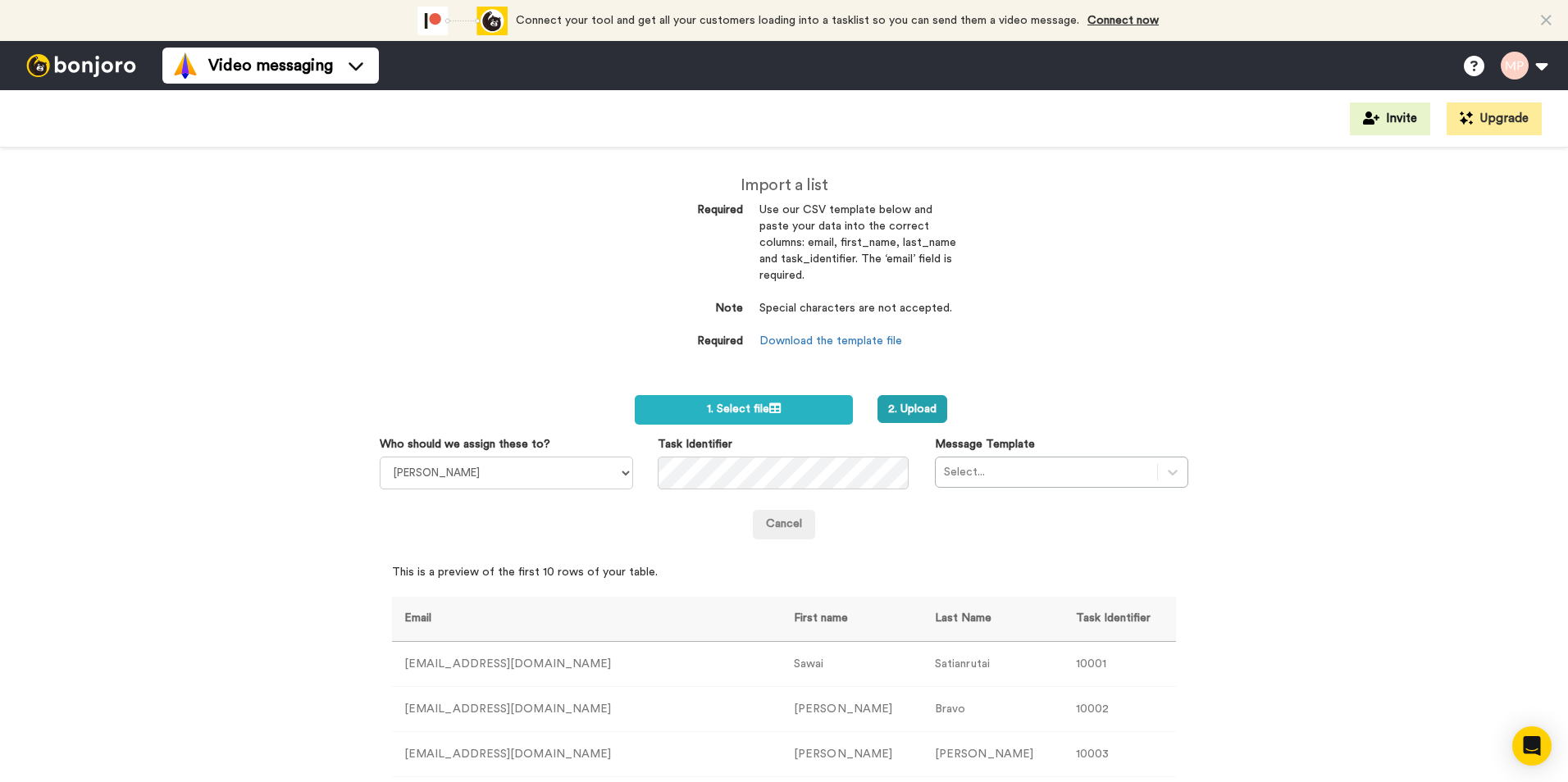
click at [1160, 468] on div "Select..." at bounding box center [1062, 471] width 253 height 31
click at [1159, 475] on div "Select..." at bounding box center [1062, 471] width 253 height 31
click at [1026, 475] on div "Select..." at bounding box center [1062, 471] width 253 height 31
click at [908, 412] on button "2. Upload" at bounding box center [913, 409] width 70 height 28
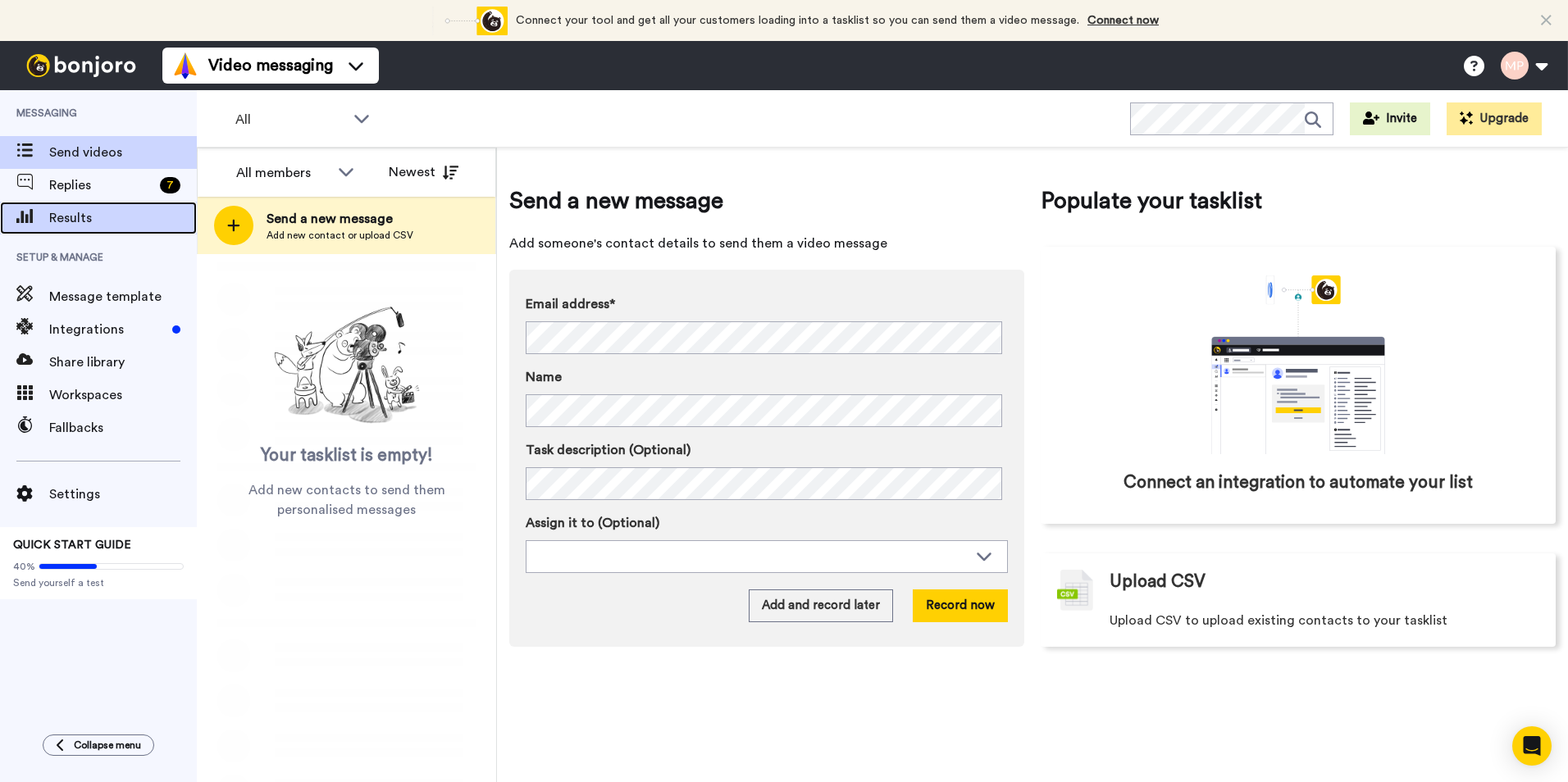
click at [88, 210] on span "Results" at bounding box center [122, 217] width 148 height 20
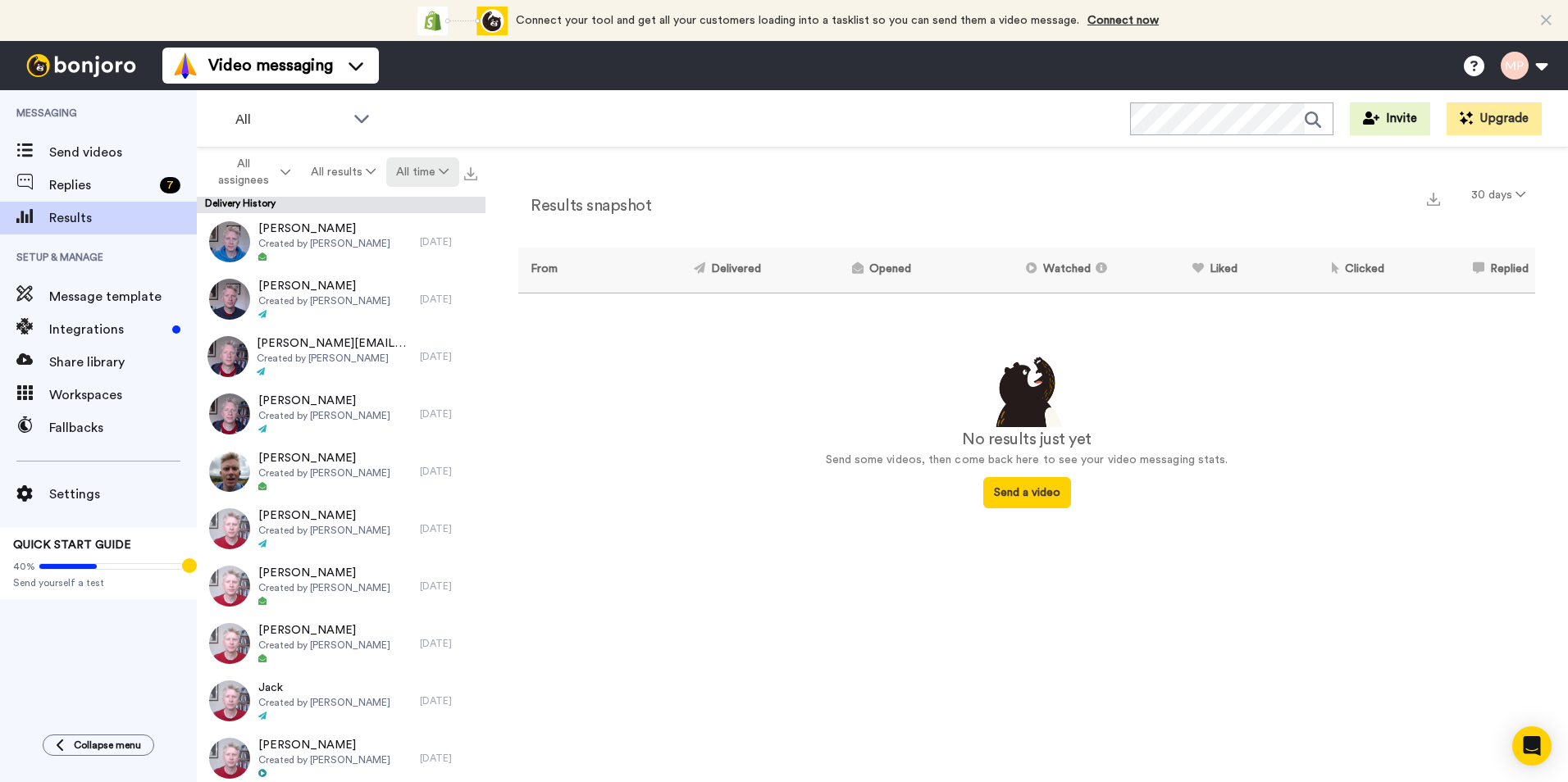
click at [444, 167] on icon at bounding box center [443, 171] width 9 height 11
click at [401, 406] on li "All time" at bounding box center [424, 413] width 115 height 29
click at [472, 171] on img at bounding box center [471, 174] width 13 height 13
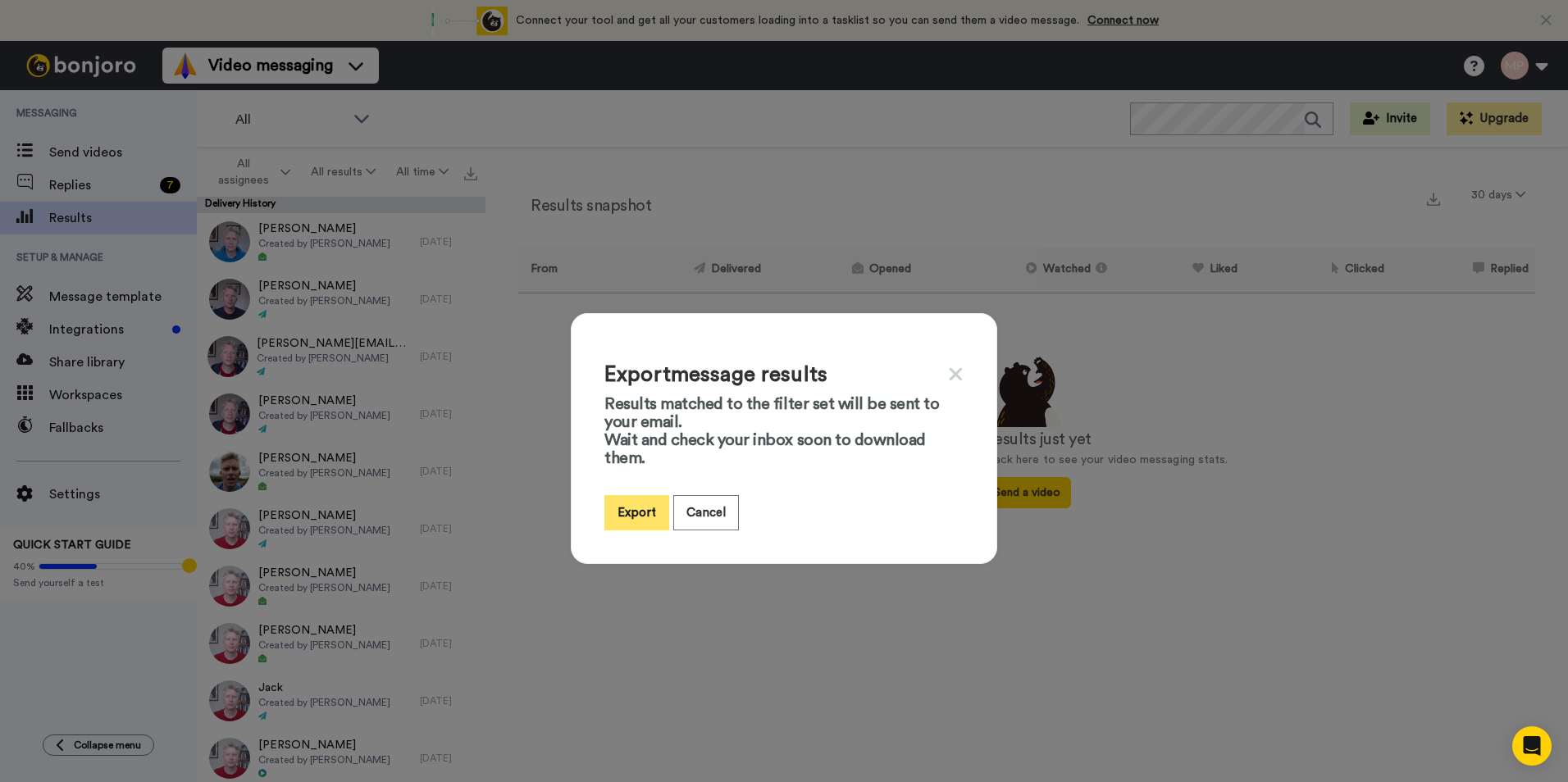
click at [632, 514] on button "Export" at bounding box center [636, 512] width 65 height 35
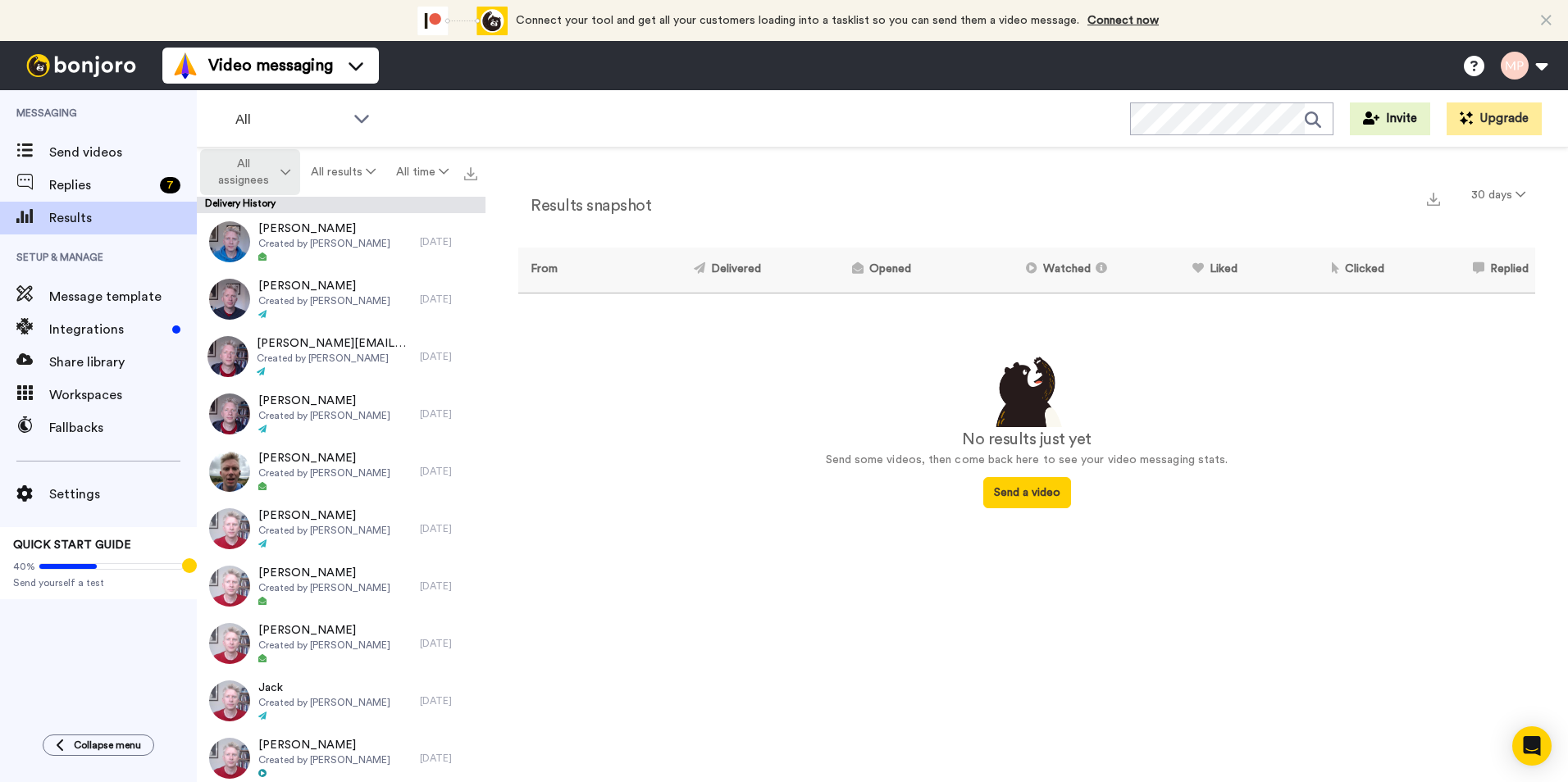
click at [294, 168] on button "All assignees" at bounding box center [250, 172] width 100 height 46
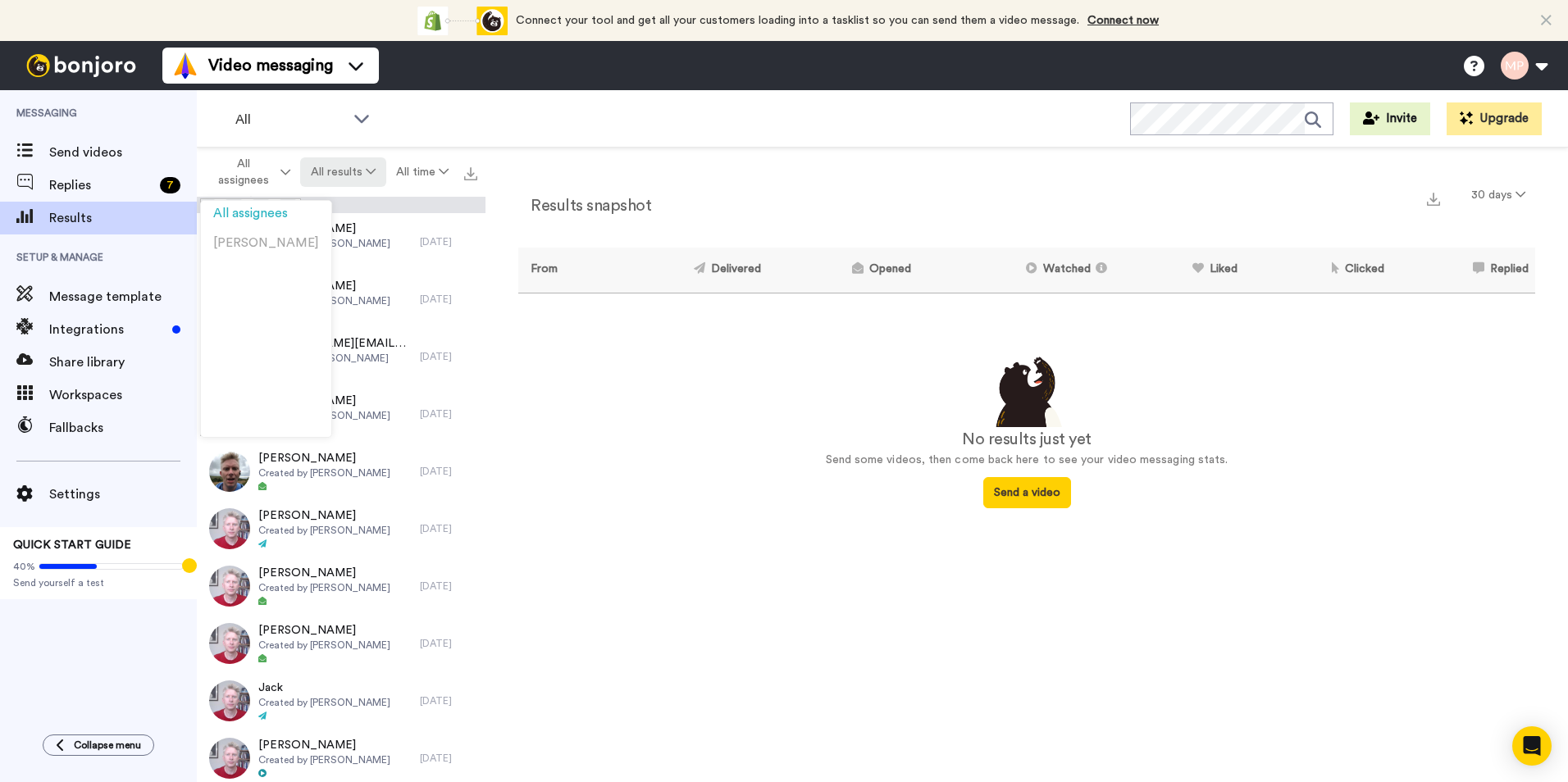
click at [342, 177] on button "All results" at bounding box center [343, 171] width 86 height 29
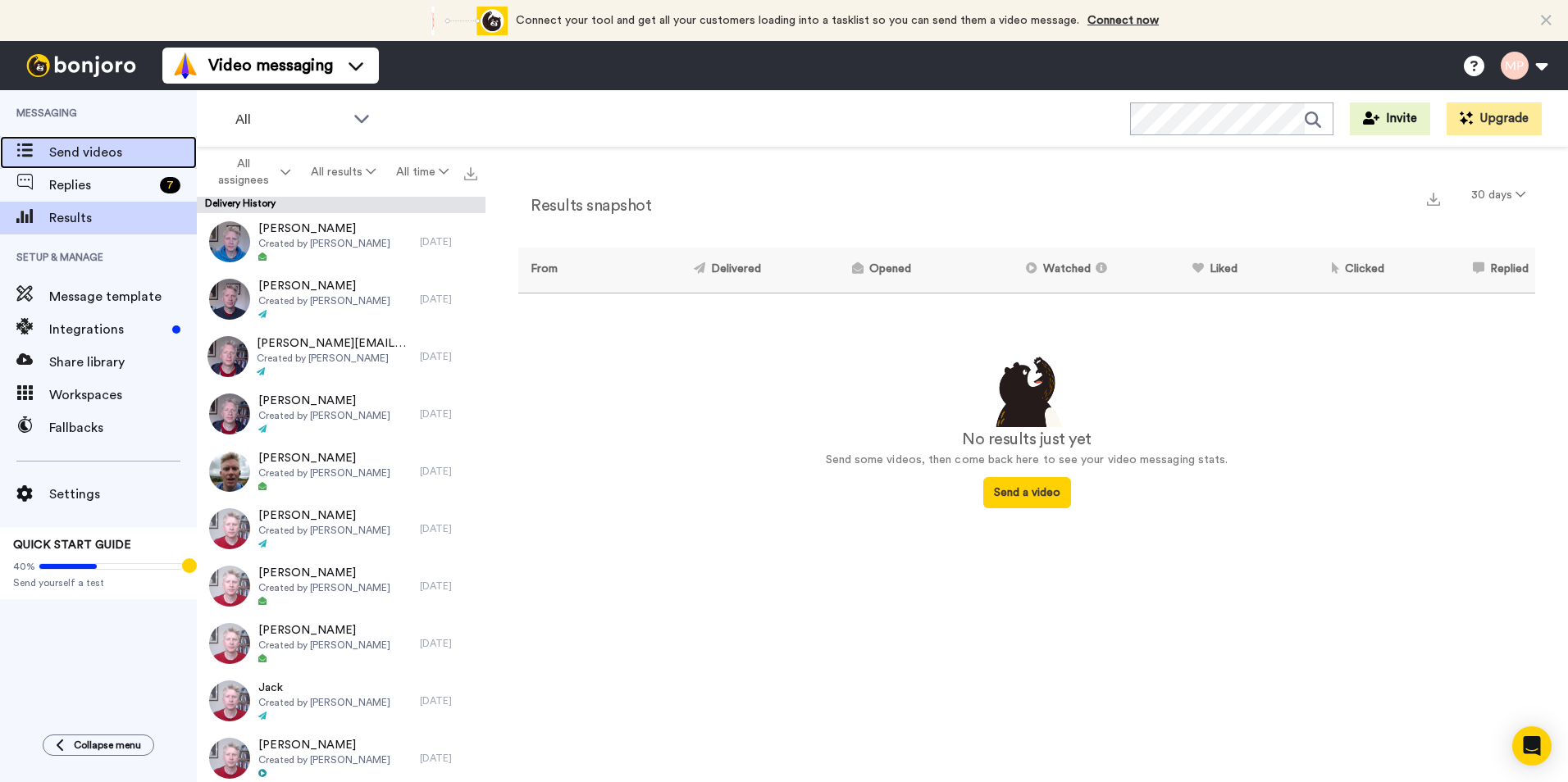
click at [105, 147] on span "Send videos" at bounding box center [122, 152] width 148 height 20
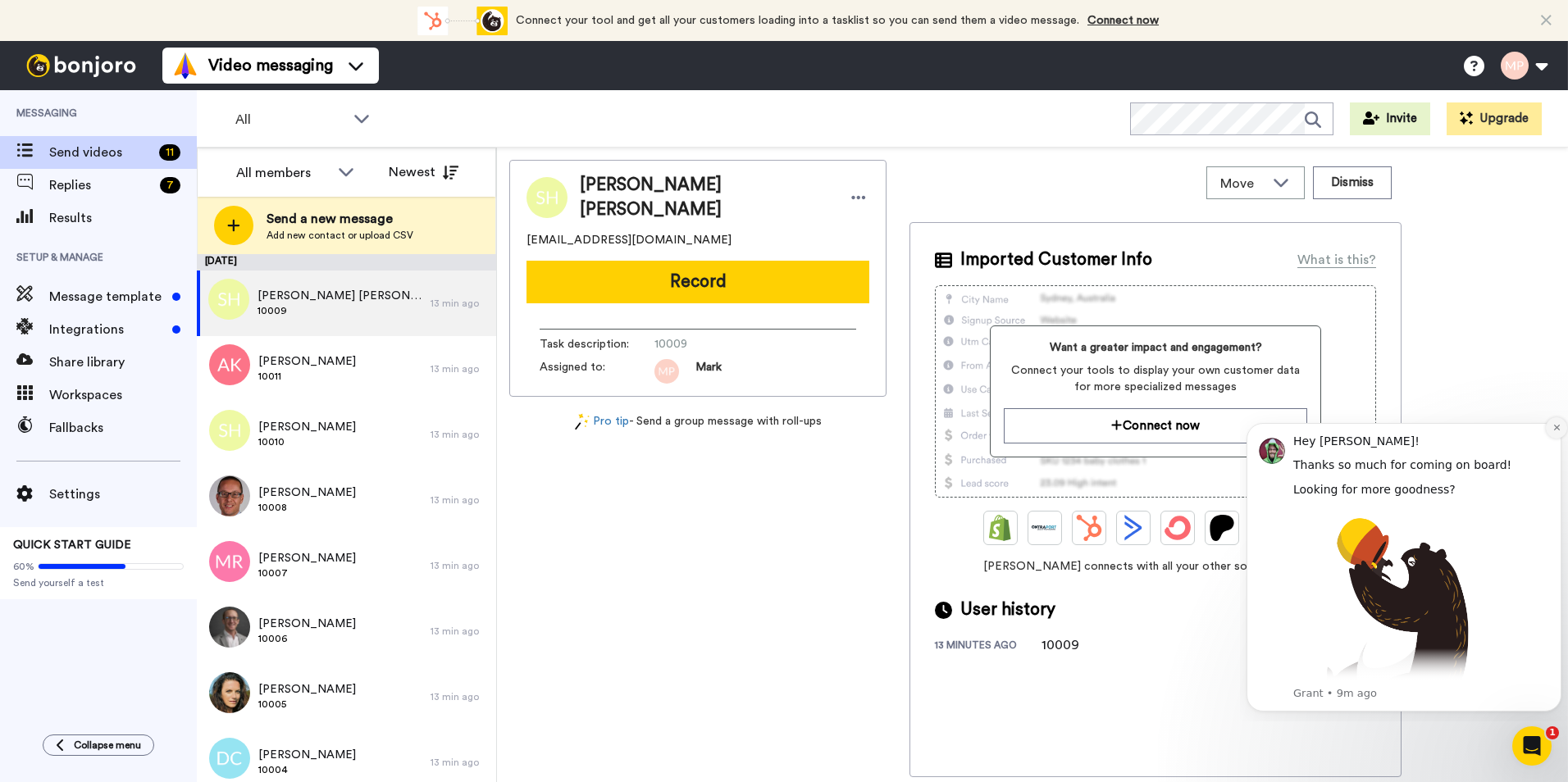
click at [1560, 429] on icon "Dismiss notification" at bounding box center [1558, 428] width 9 height 9
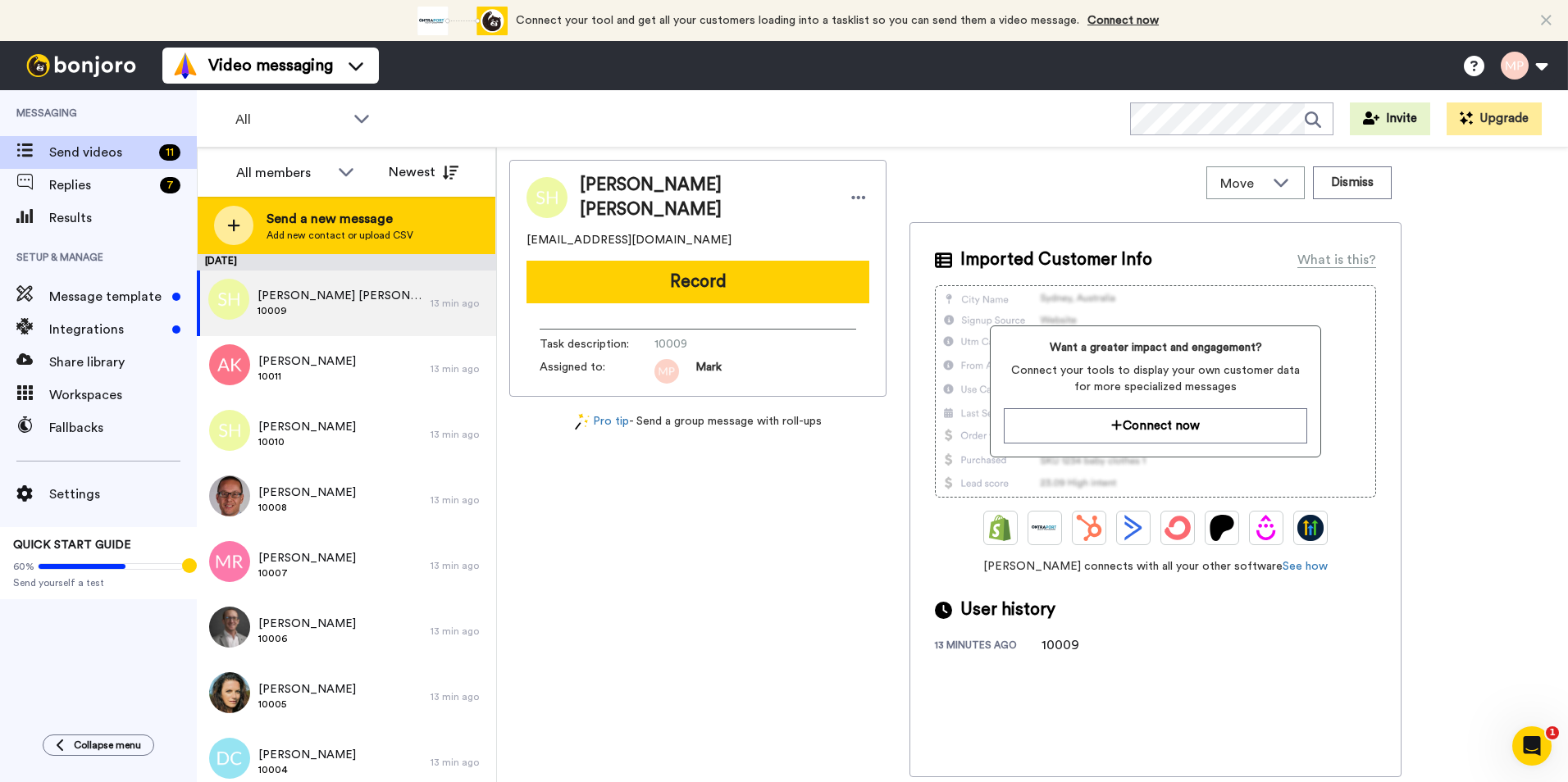
click at [232, 224] on icon at bounding box center [233, 226] width 13 height 15
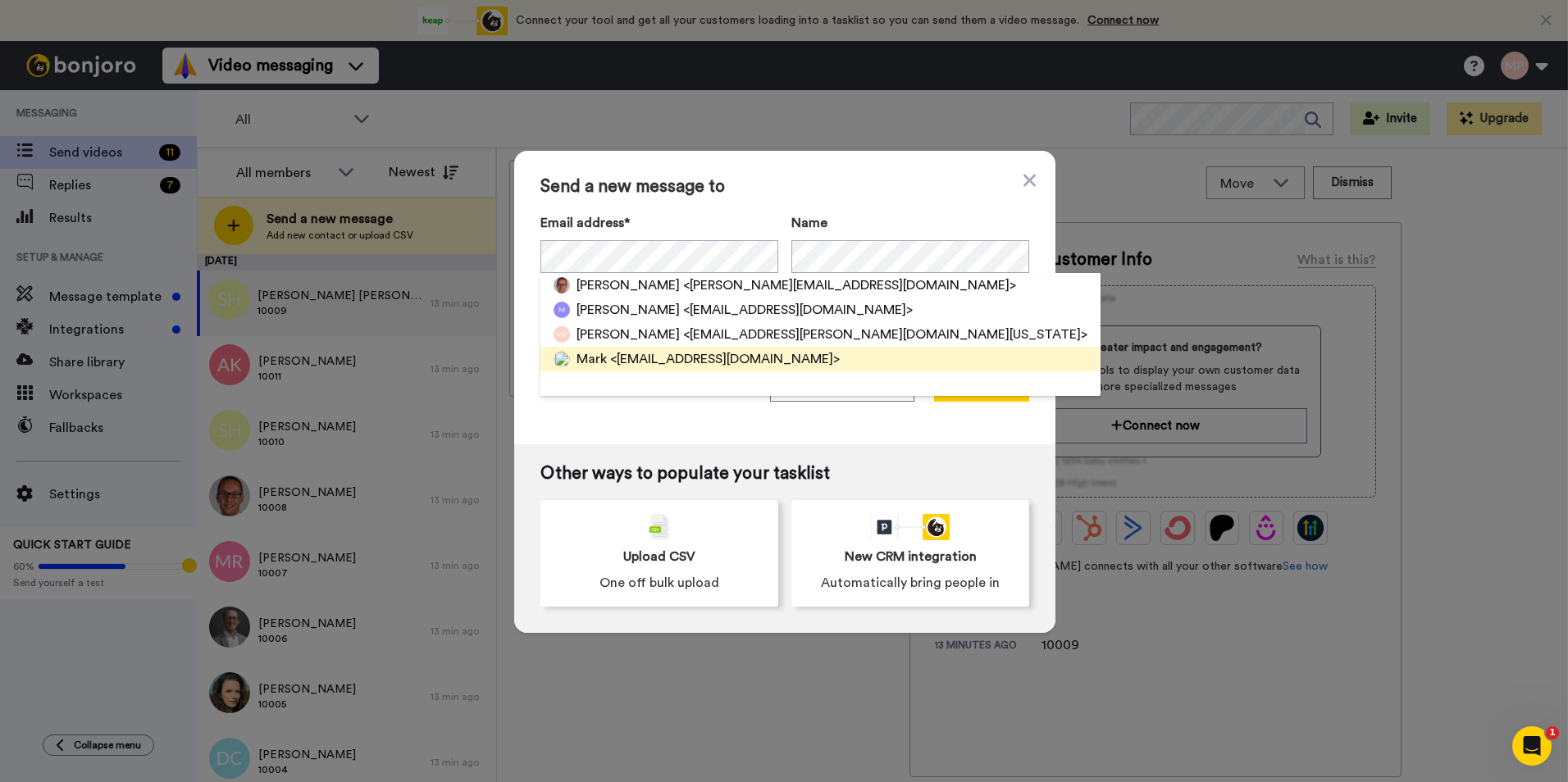
click at [712, 359] on span "<mark@exceloffthegrid.com>" at bounding box center [725, 359] width 230 height 20
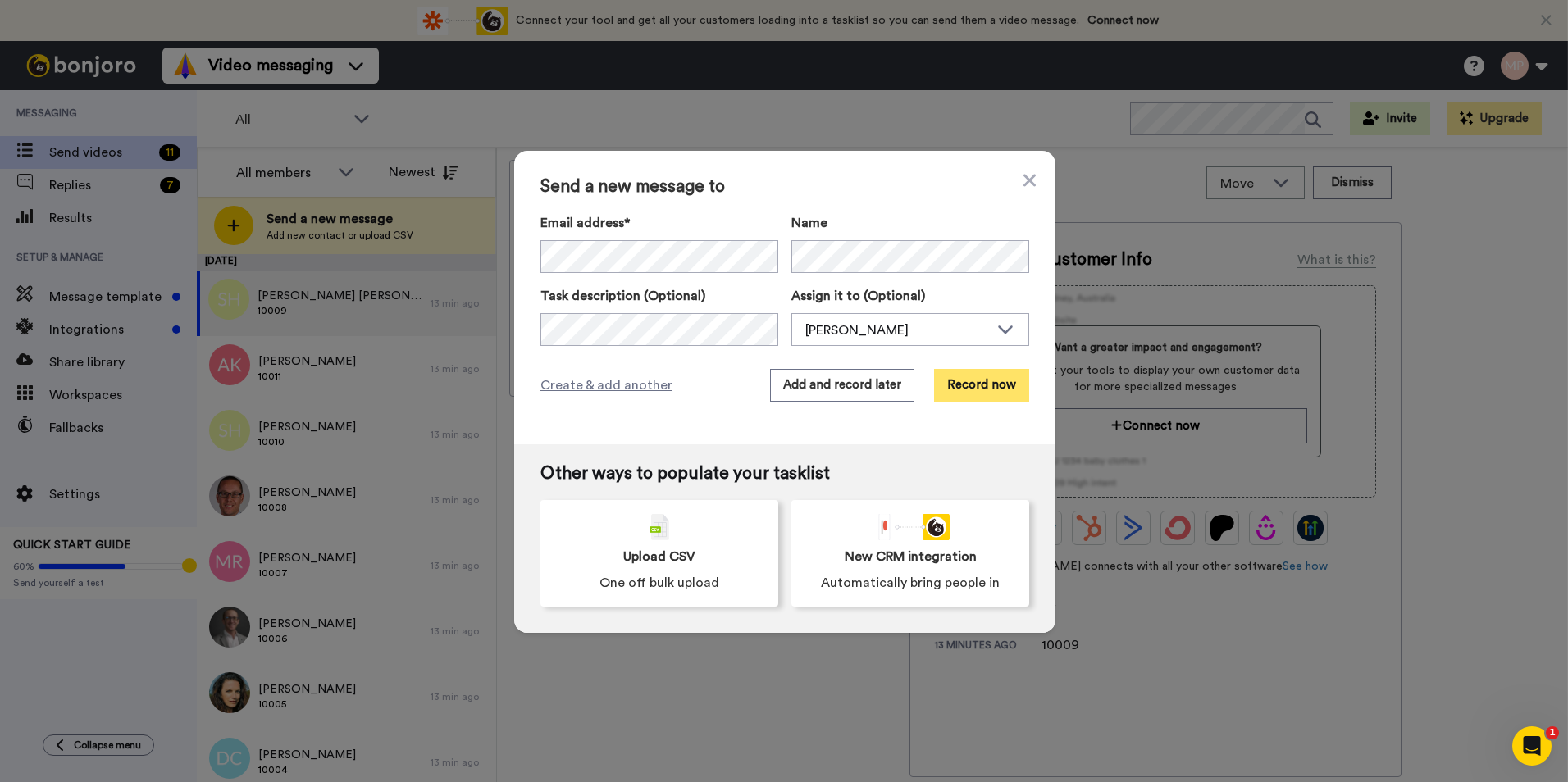
click at [972, 389] on button "Record now" at bounding box center [982, 385] width 95 height 33
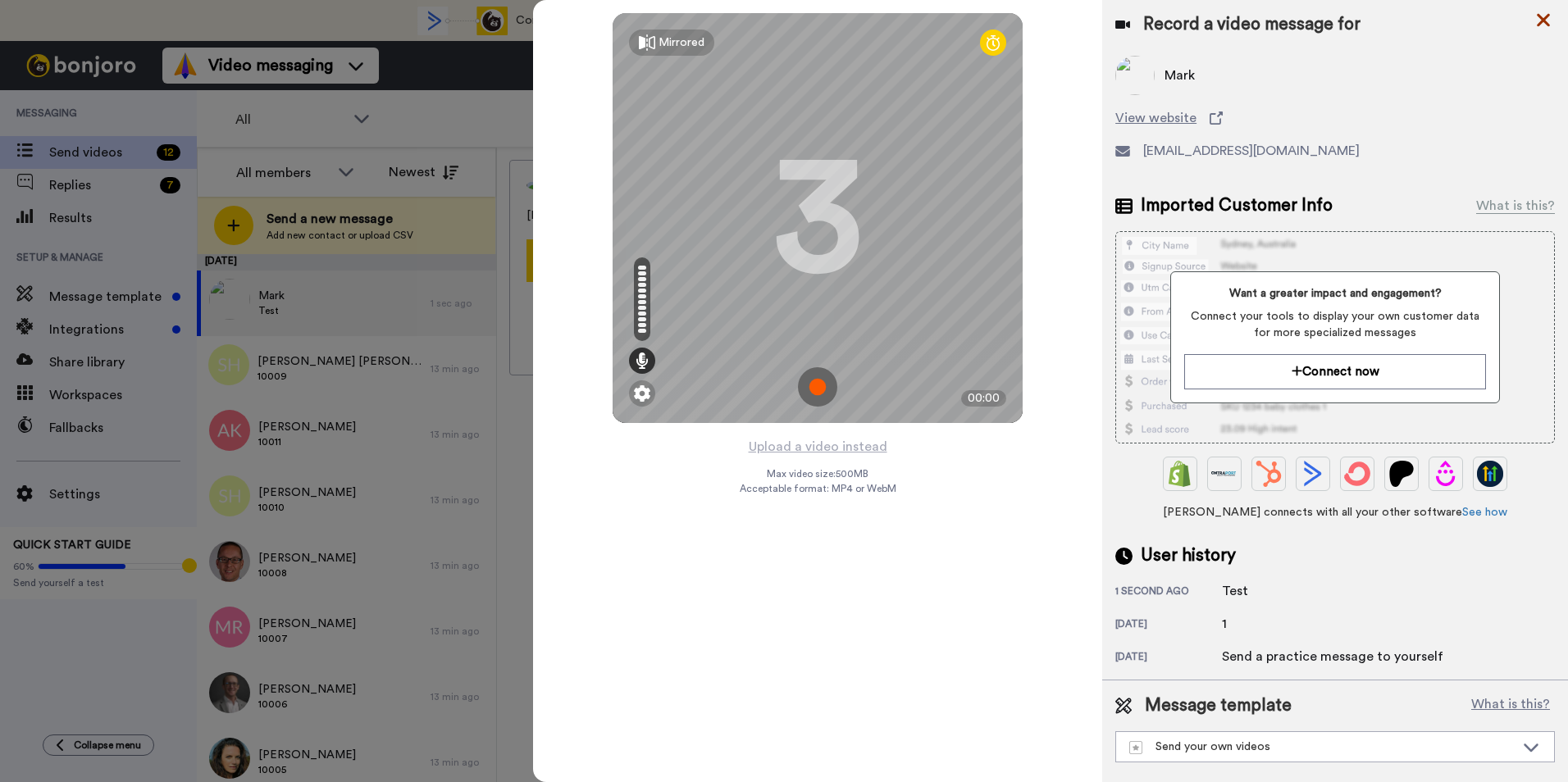
click at [1544, 23] on icon at bounding box center [1544, 20] width 16 height 21
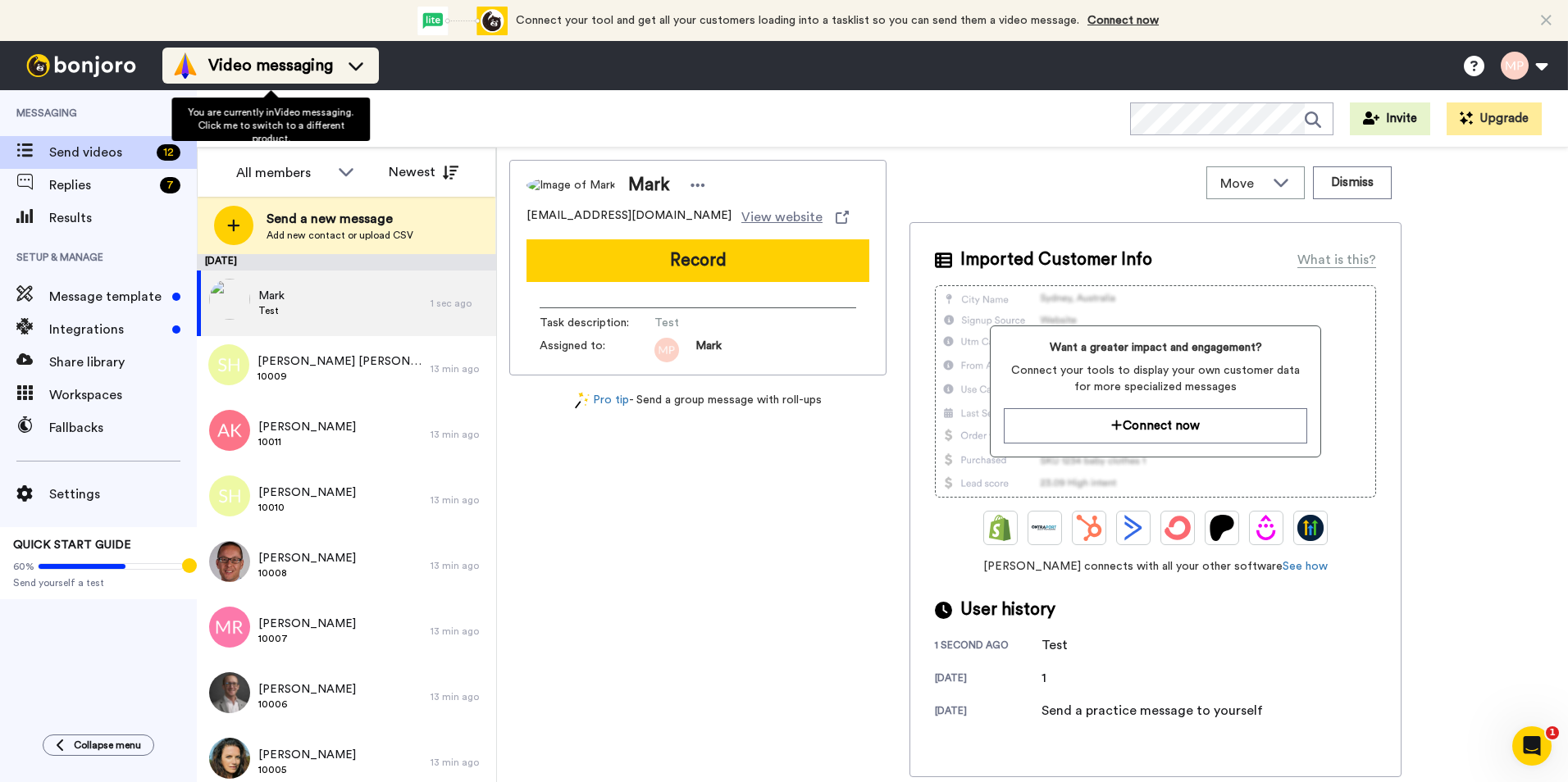
click at [267, 58] on span "Video messaging" at bounding box center [270, 66] width 124 height 23
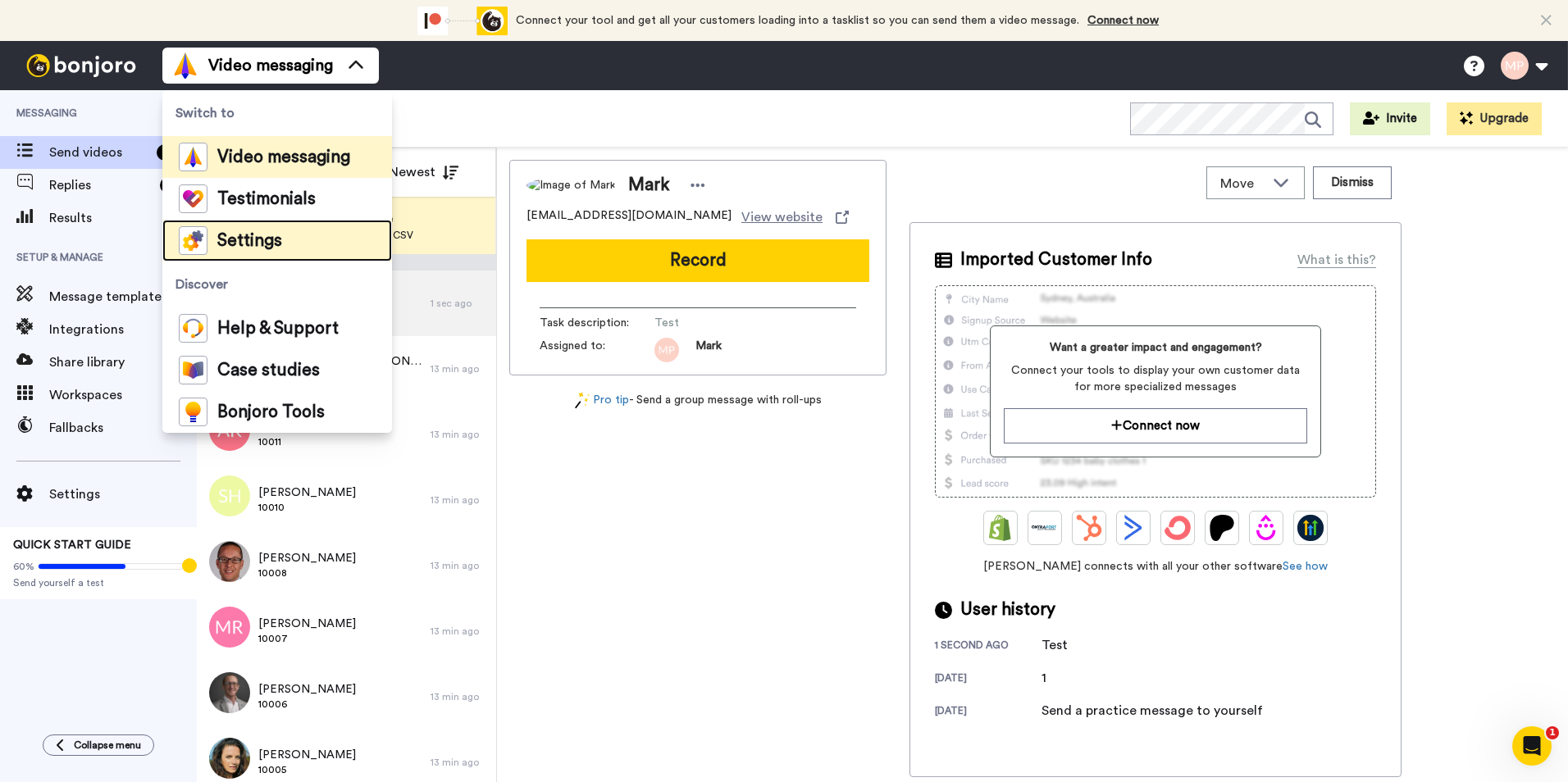
click at [260, 244] on span "Settings" at bounding box center [249, 241] width 65 height 16
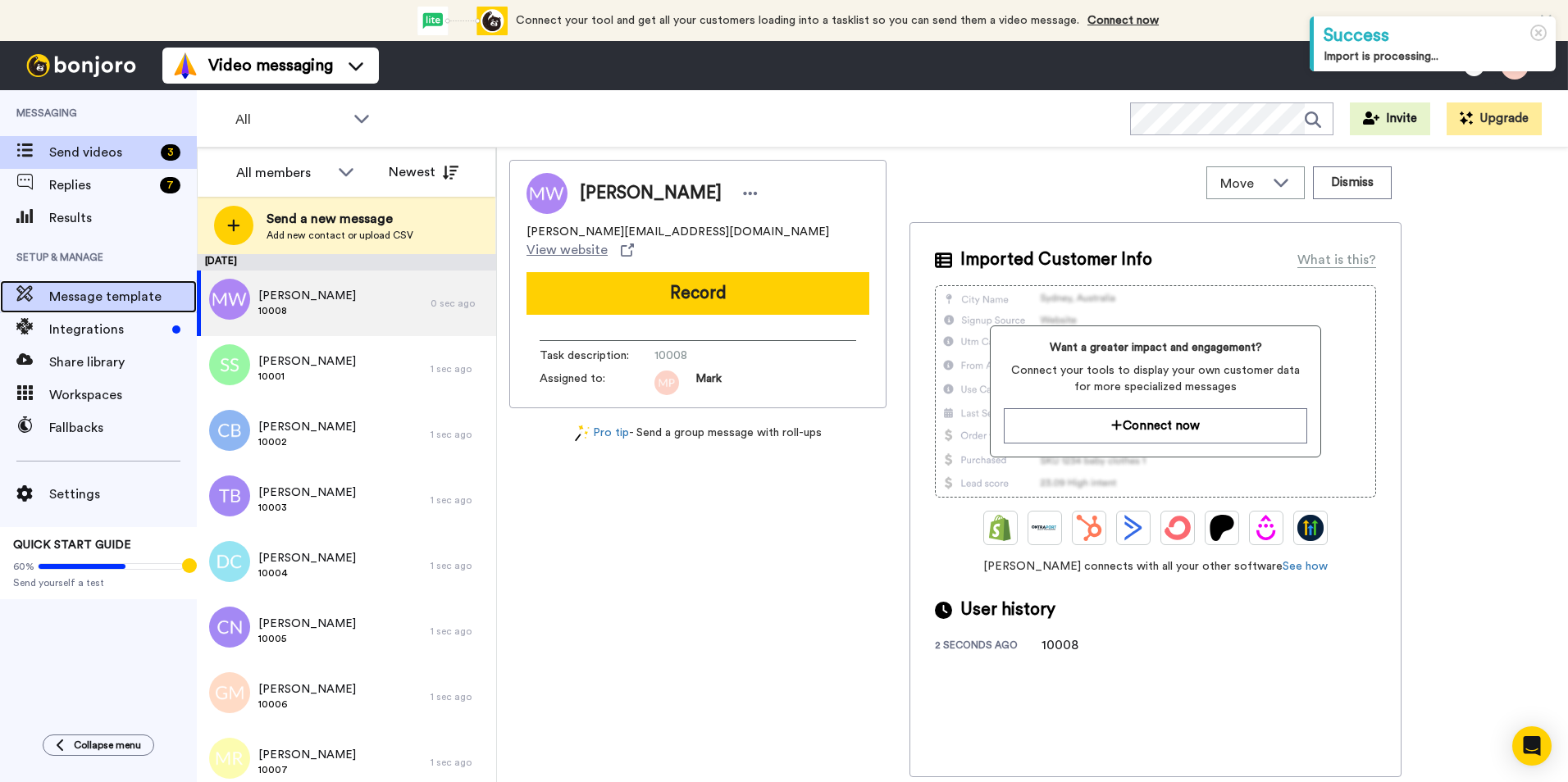
click at [136, 291] on span "Message template" at bounding box center [122, 296] width 148 height 20
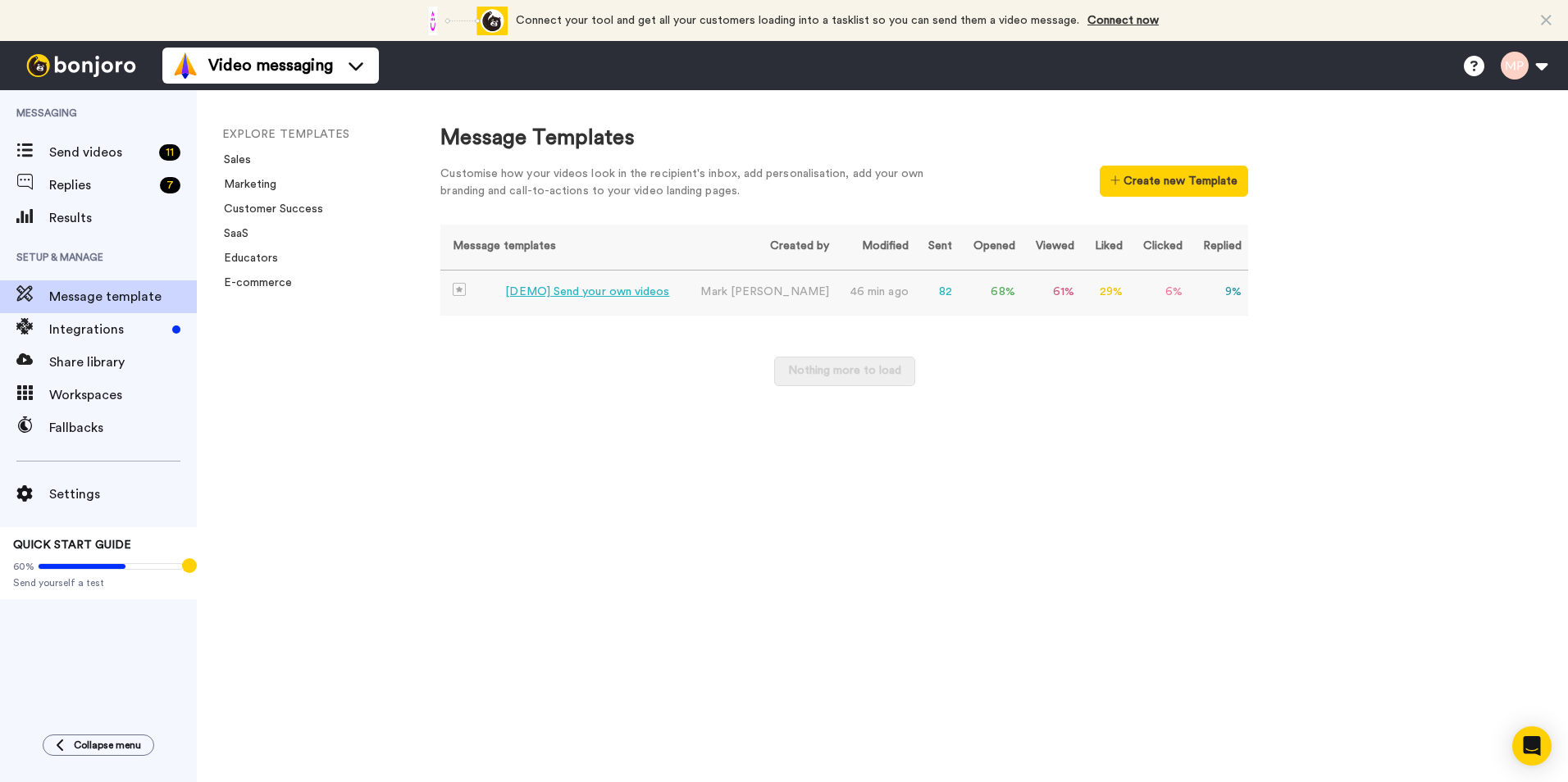
click at [591, 293] on div "[DEMO] Send your own videos" at bounding box center [587, 293] width 164 height 17
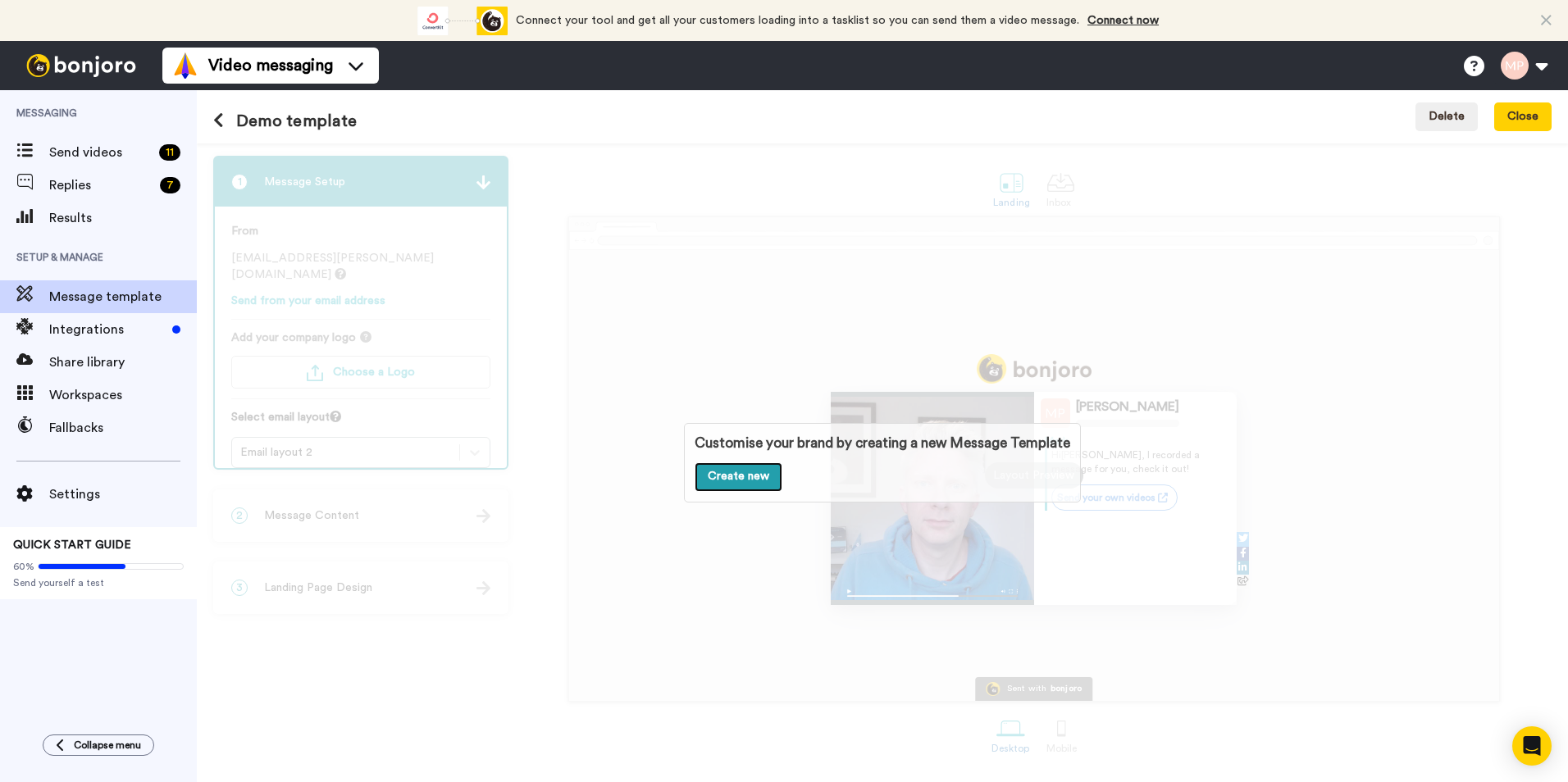
click at [712, 479] on link "Create new" at bounding box center [738, 477] width 88 height 29
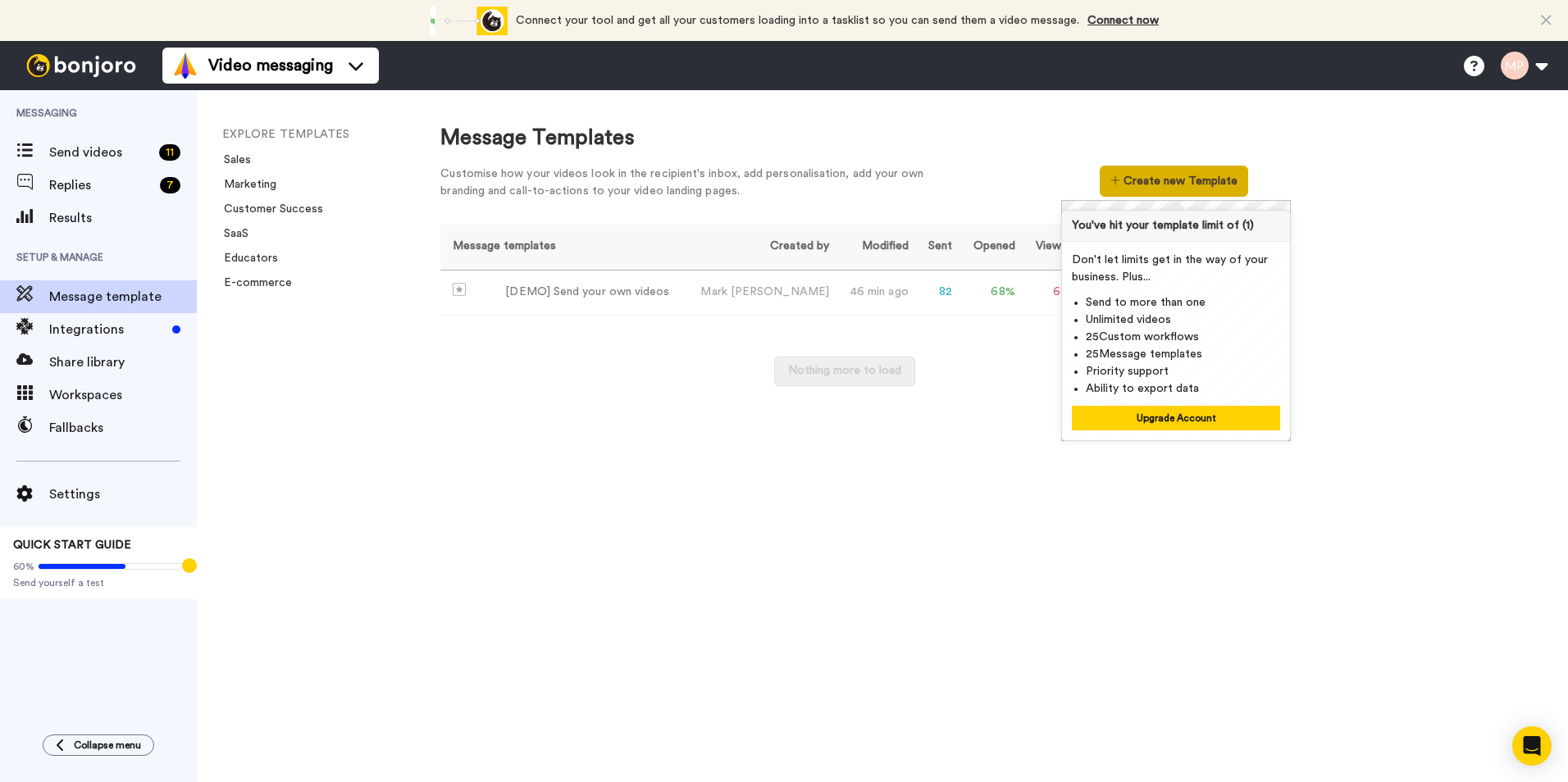
click at [1150, 183] on button "Create new Template" at bounding box center [1175, 181] width 149 height 31
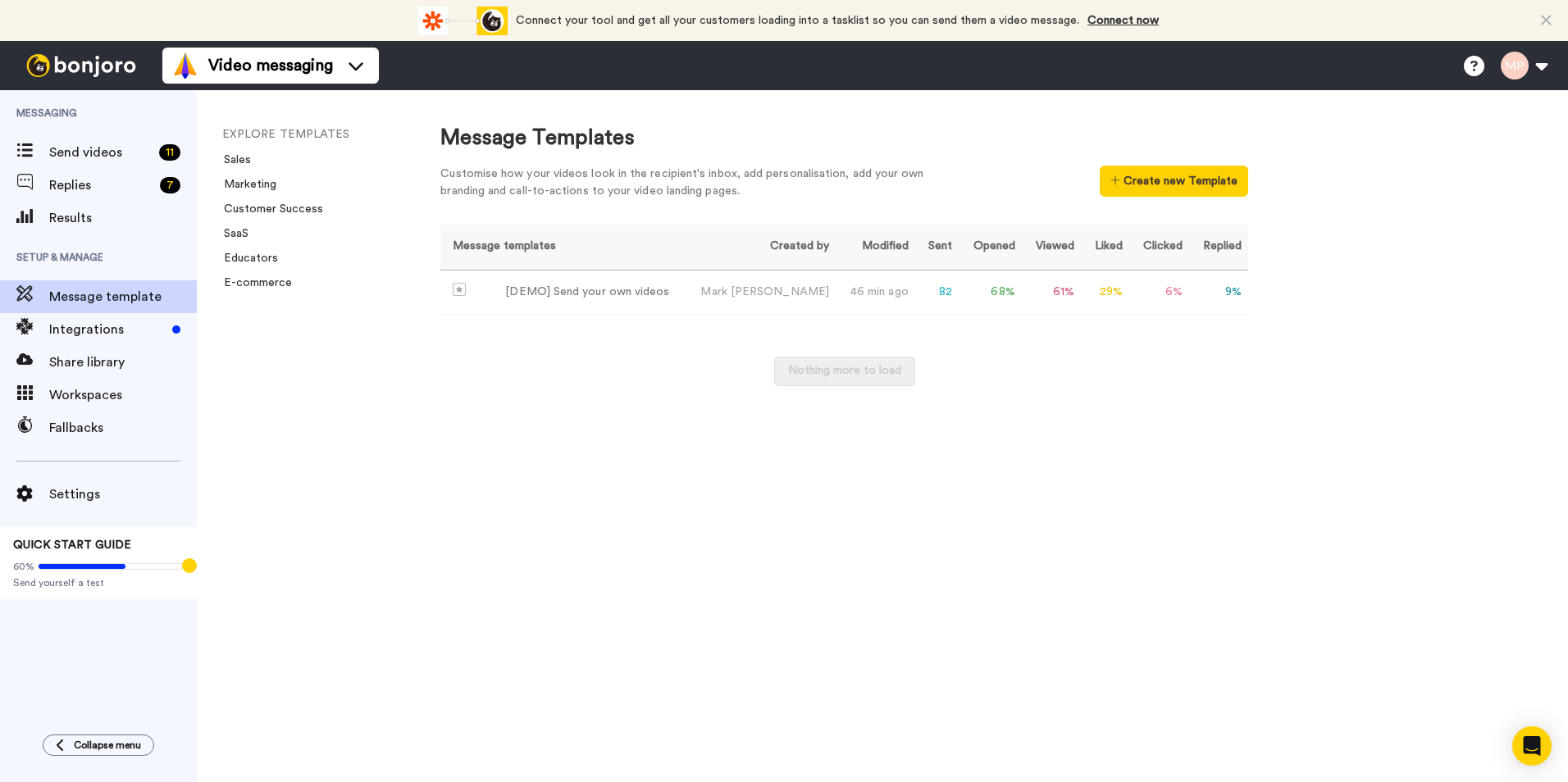
click at [634, 376] on div "Nothing more to load" at bounding box center [844, 379] width 808 height 46
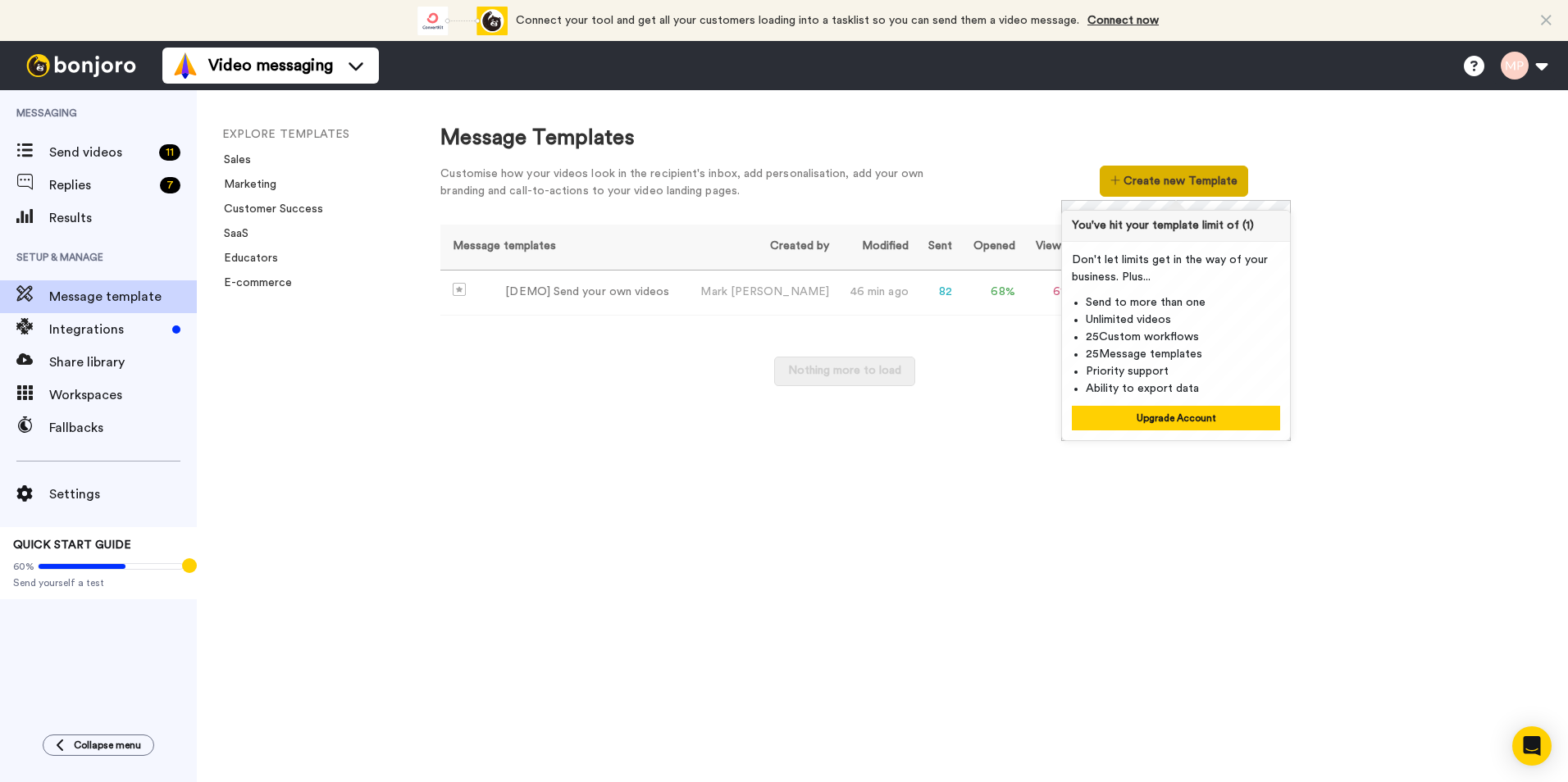
click at [1173, 184] on button "Create new Template" at bounding box center [1175, 181] width 149 height 31
click at [1185, 421] on button "Upgrade Account" at bounding box center [1176, 418] width 208 height 24
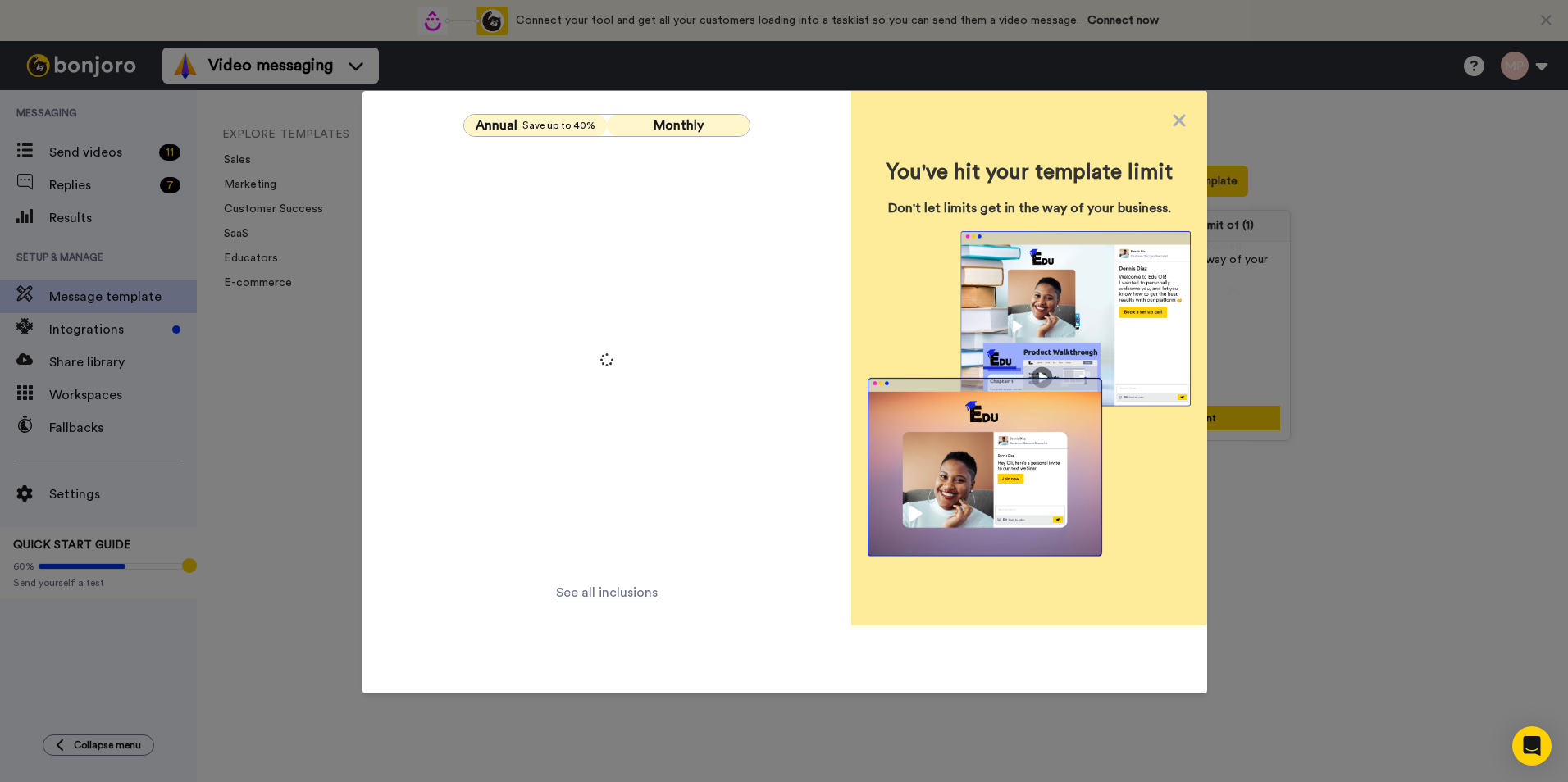
click at [664, 134] on div "Annual Save up to 40% Monthly See all inclusions" at bounding box center [606, 359] width 488 height 535
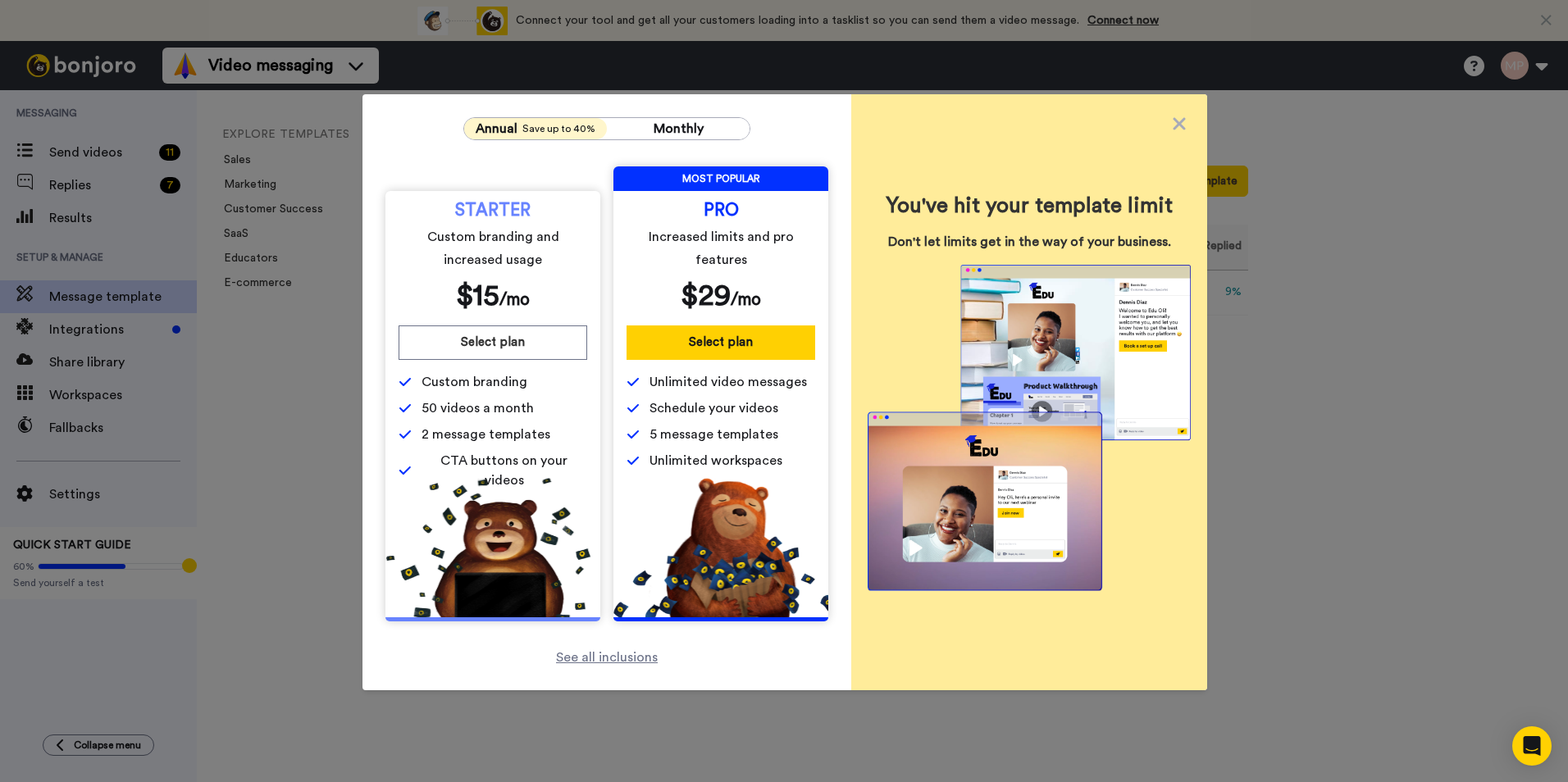
click at [523, 131] on span "Save up to 40%" at bounding box center [559, 129] width 73 height 13
click at [654, 131] on span "Monthly" at bounding box center [679, 129] width 50 height 13
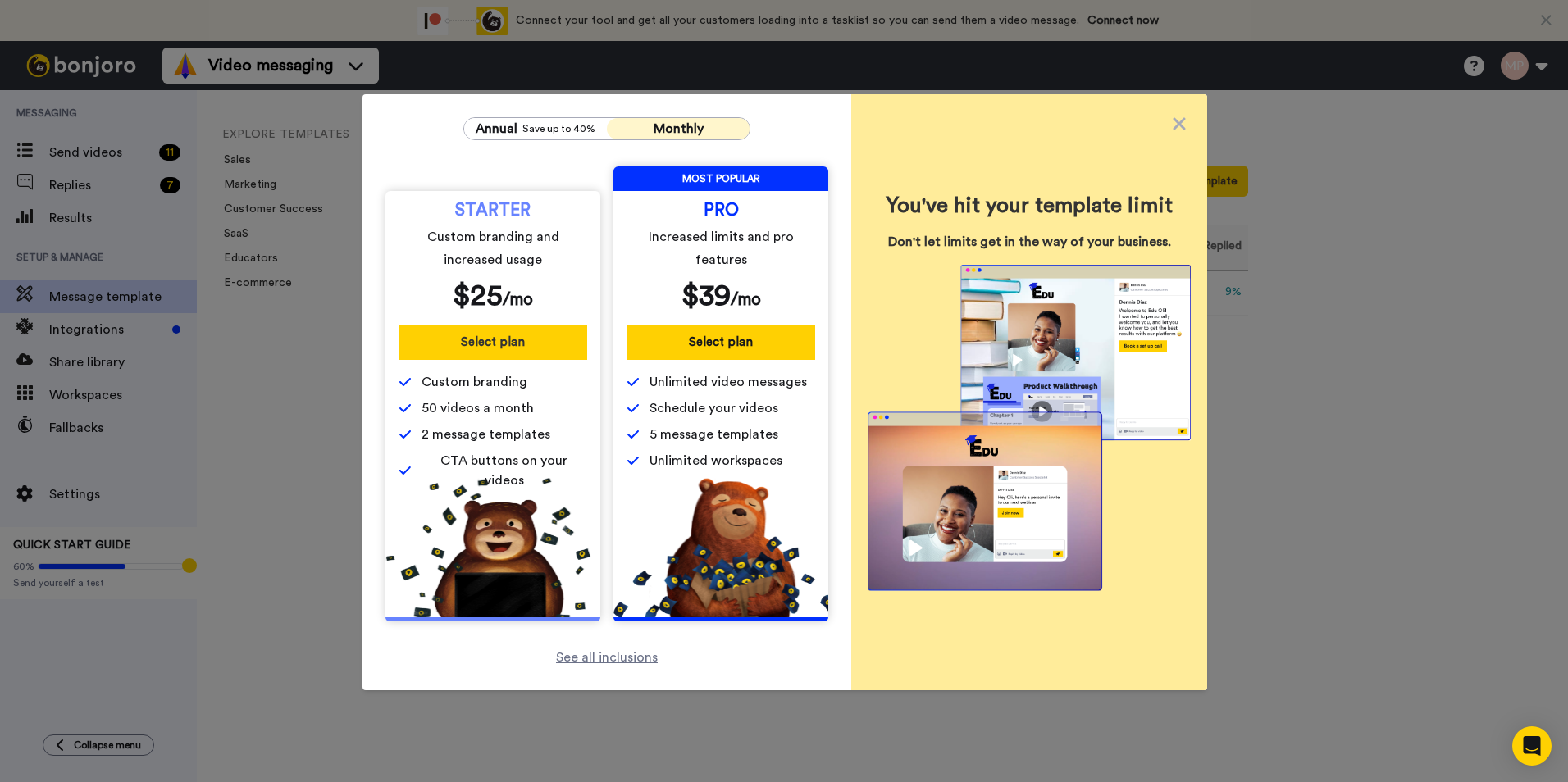
click at [515, 342] on button "Select plan" at bounding box center [493, 343] width 188 height 35
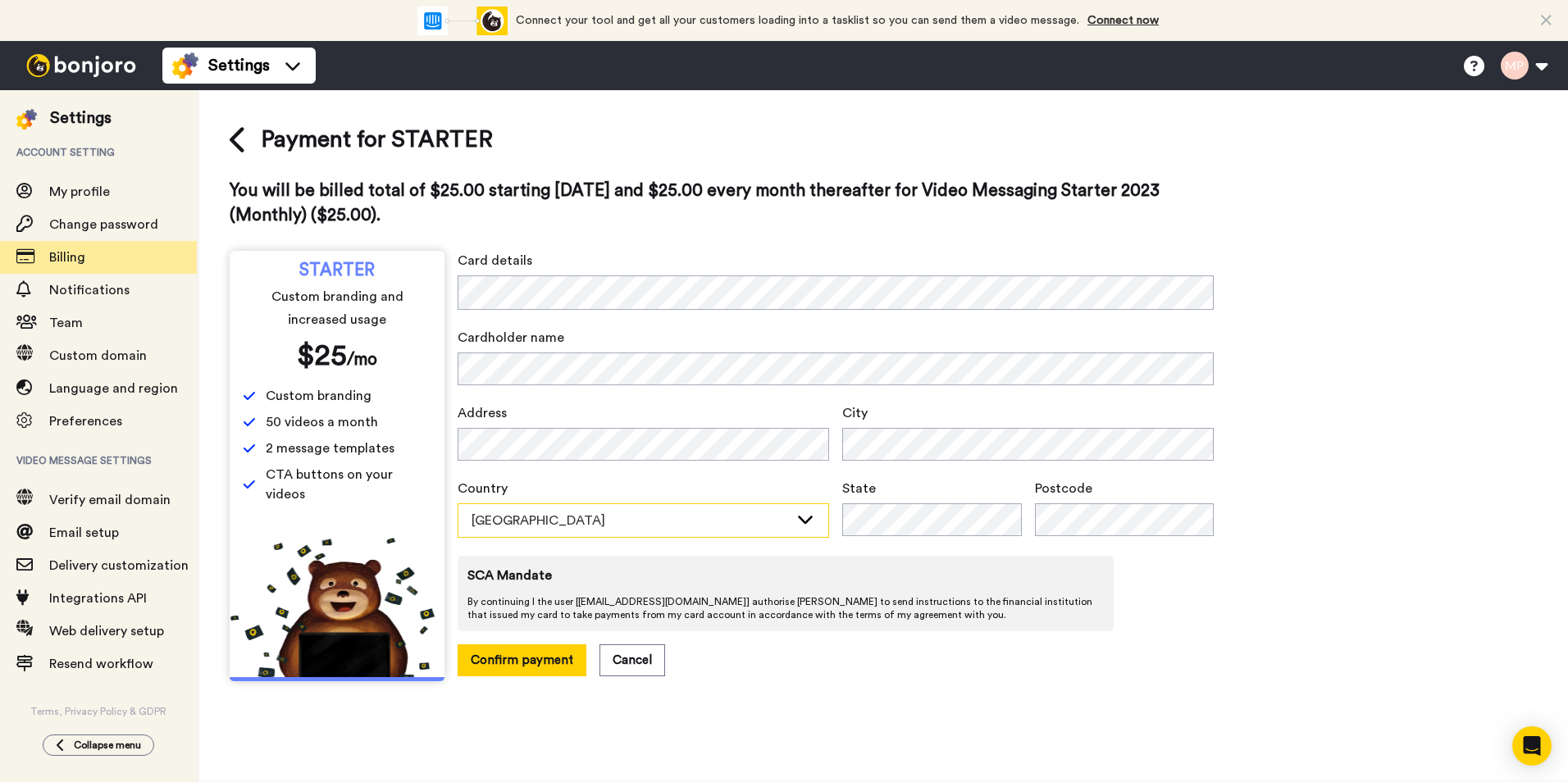
click at [622, 523] on div "Australia" at bounding box center [630, 520] width 317 height 20
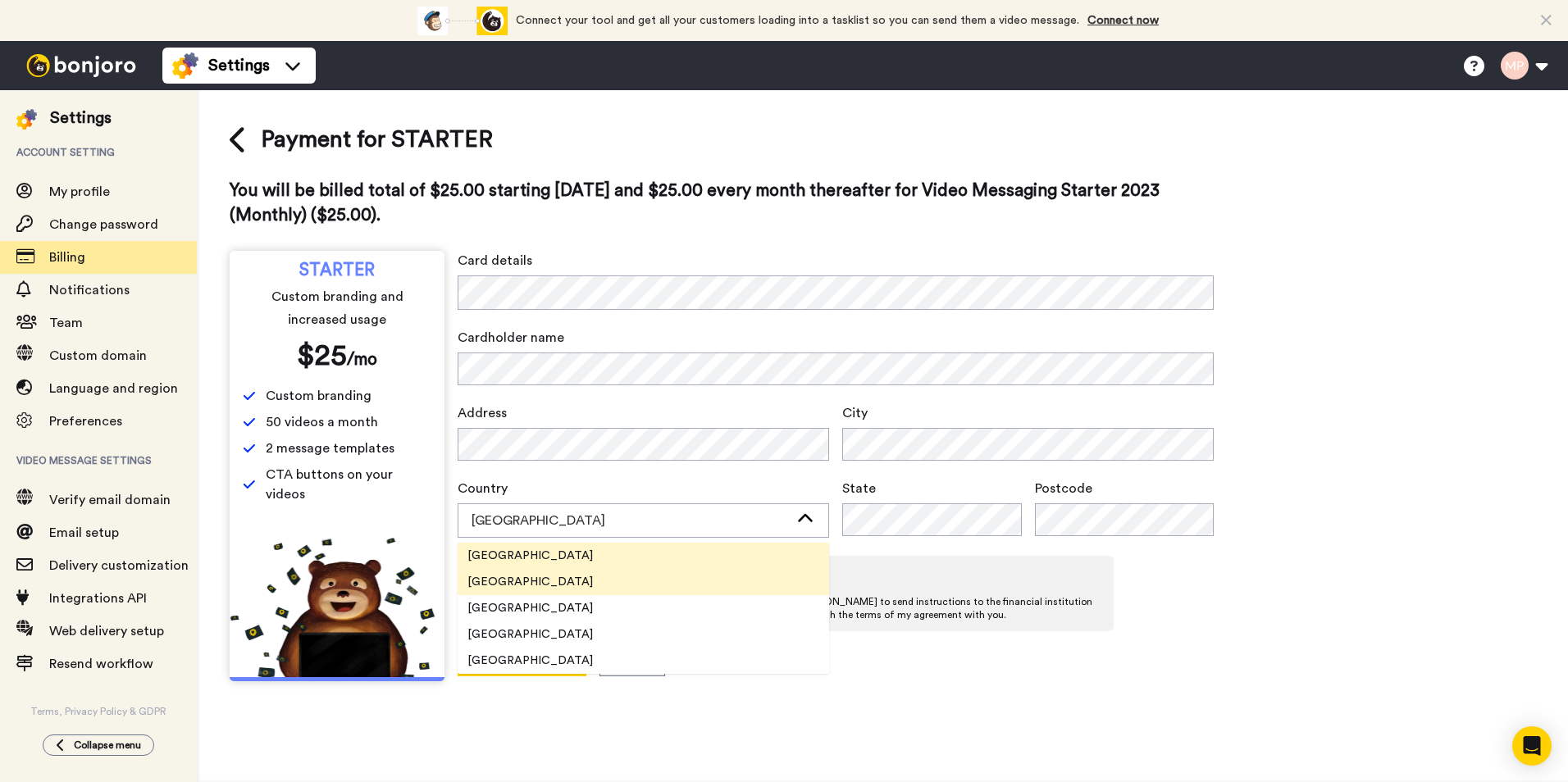
click at [564, 584] on li "United Kingdom" at bounding box center [643, 583] width 372 height 26
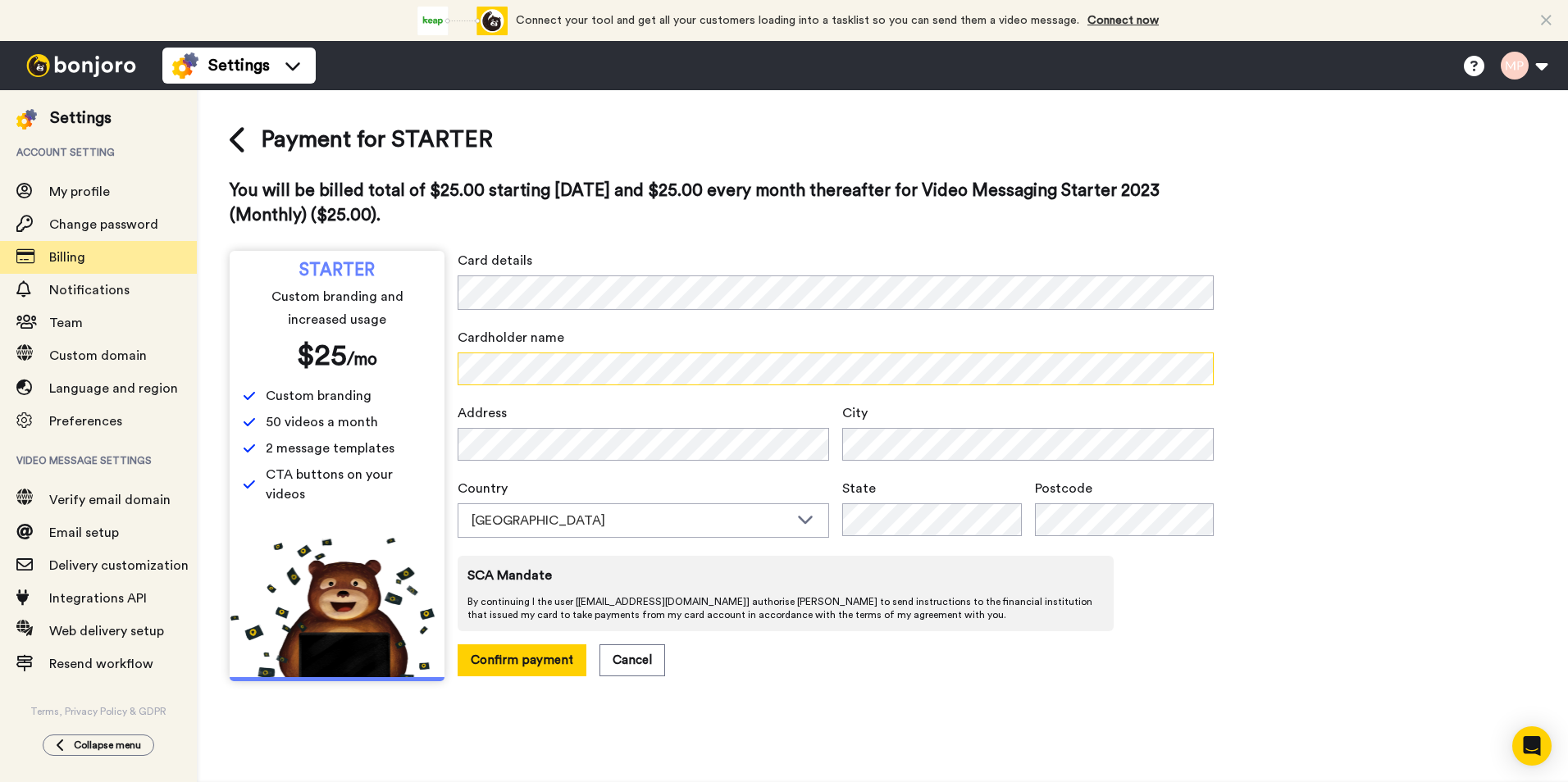
click at [445, 374] on div "STARTER Custom branding and increased usage $ 25 /mo Custom branding 50 videos …" at bounding box center [722, 467] width 984 height 431
click at [527, 661] on button "Confirm payment" at bounding box center [521, 661] width 129 height 32
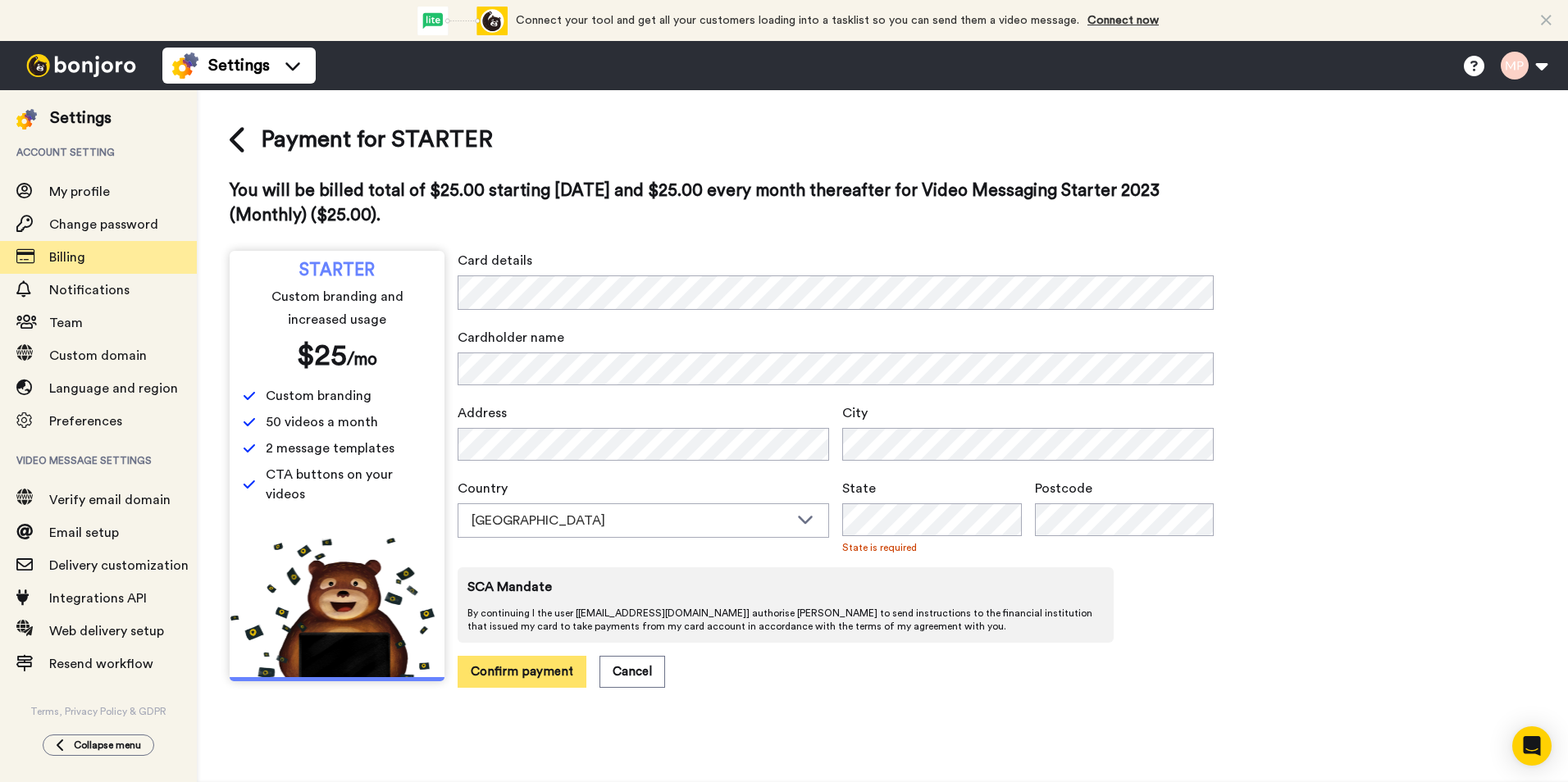
click at [509, 674] on button "Confirm payment" at bounding box center [521, 672] width 129 height 32
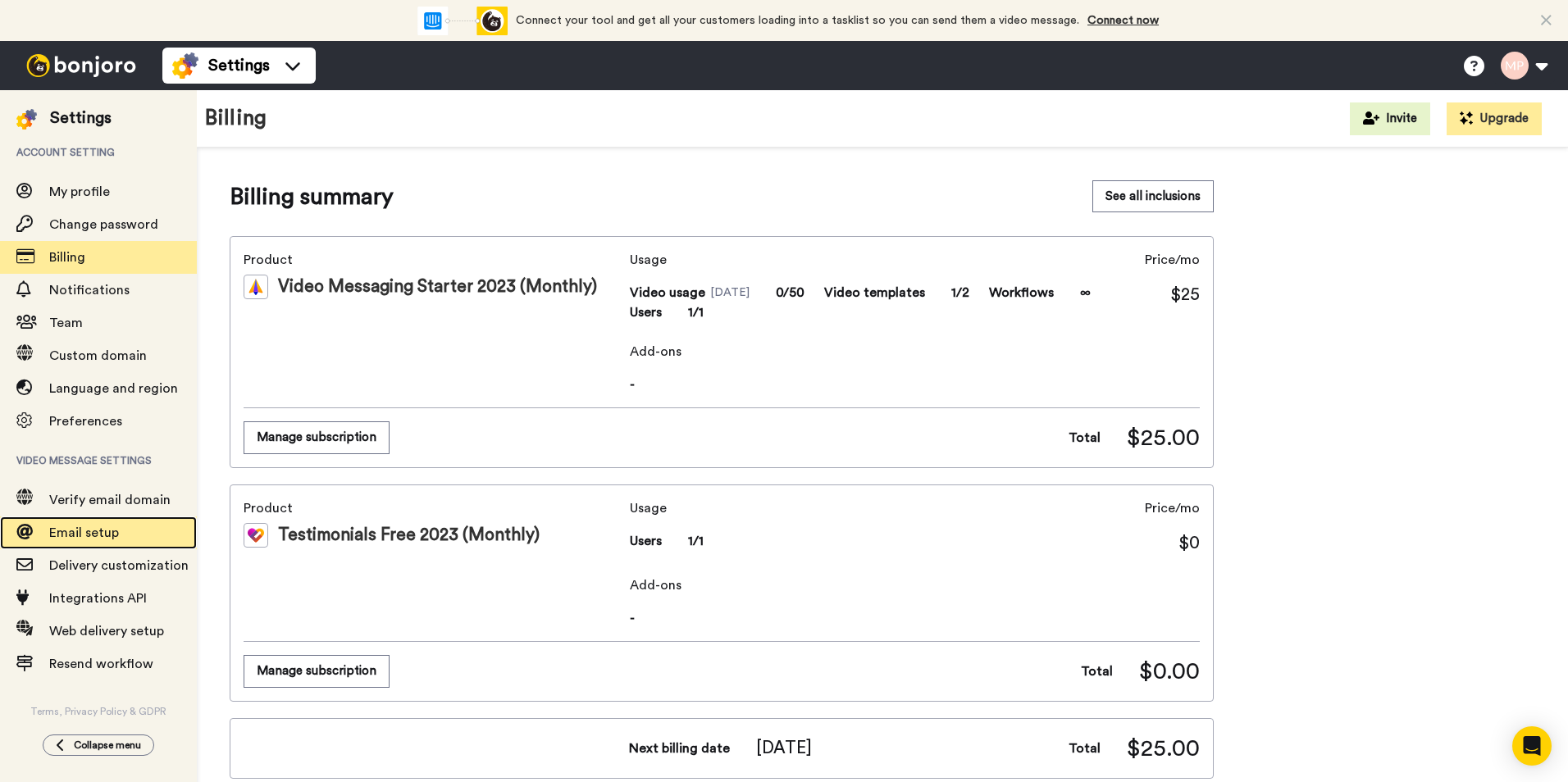
click at [110, 527] on span "Email setup" at bounding box center [84, 534] width 70 height 13
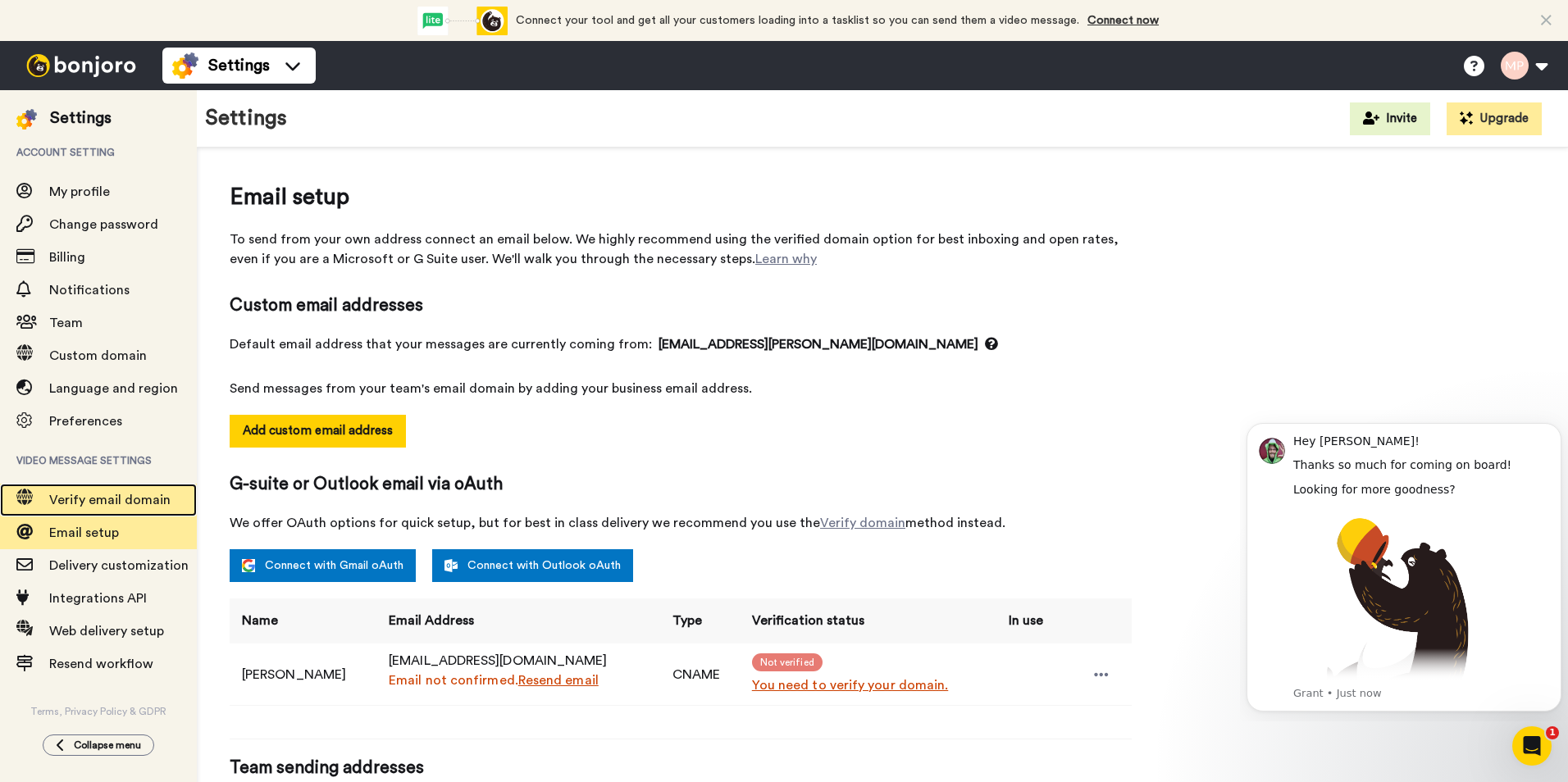
click at [127, 503] on span "Verify email domain" at bounding box center [109, 501] width 121 height 13
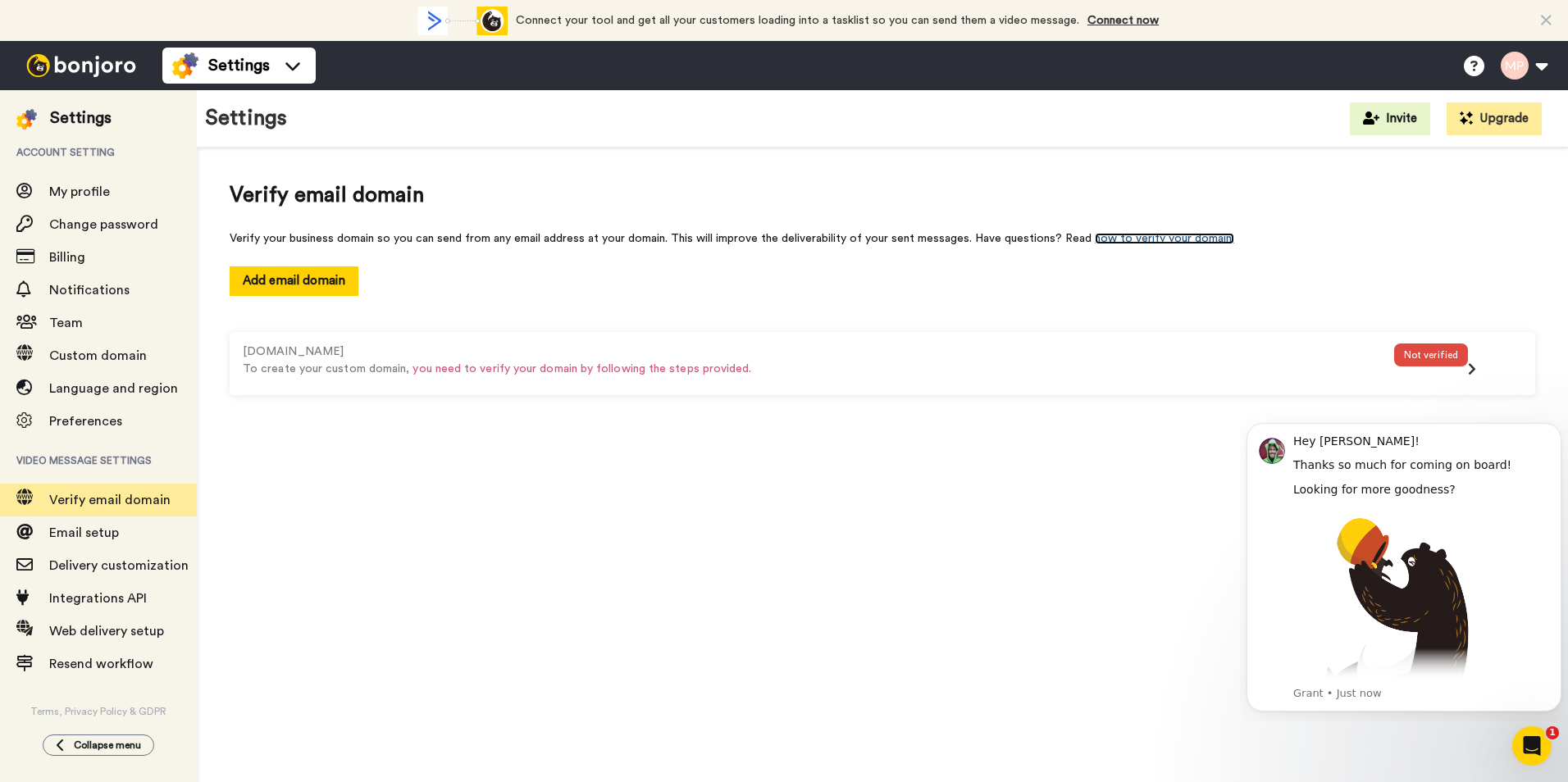
click at [1163, 242] on link "how to verify your domain." at bounding box center [1165, 239] width 139 height 11
click at [293, 287] on button "Add email domain" at bounding box center [294, 280] width 129 height 29
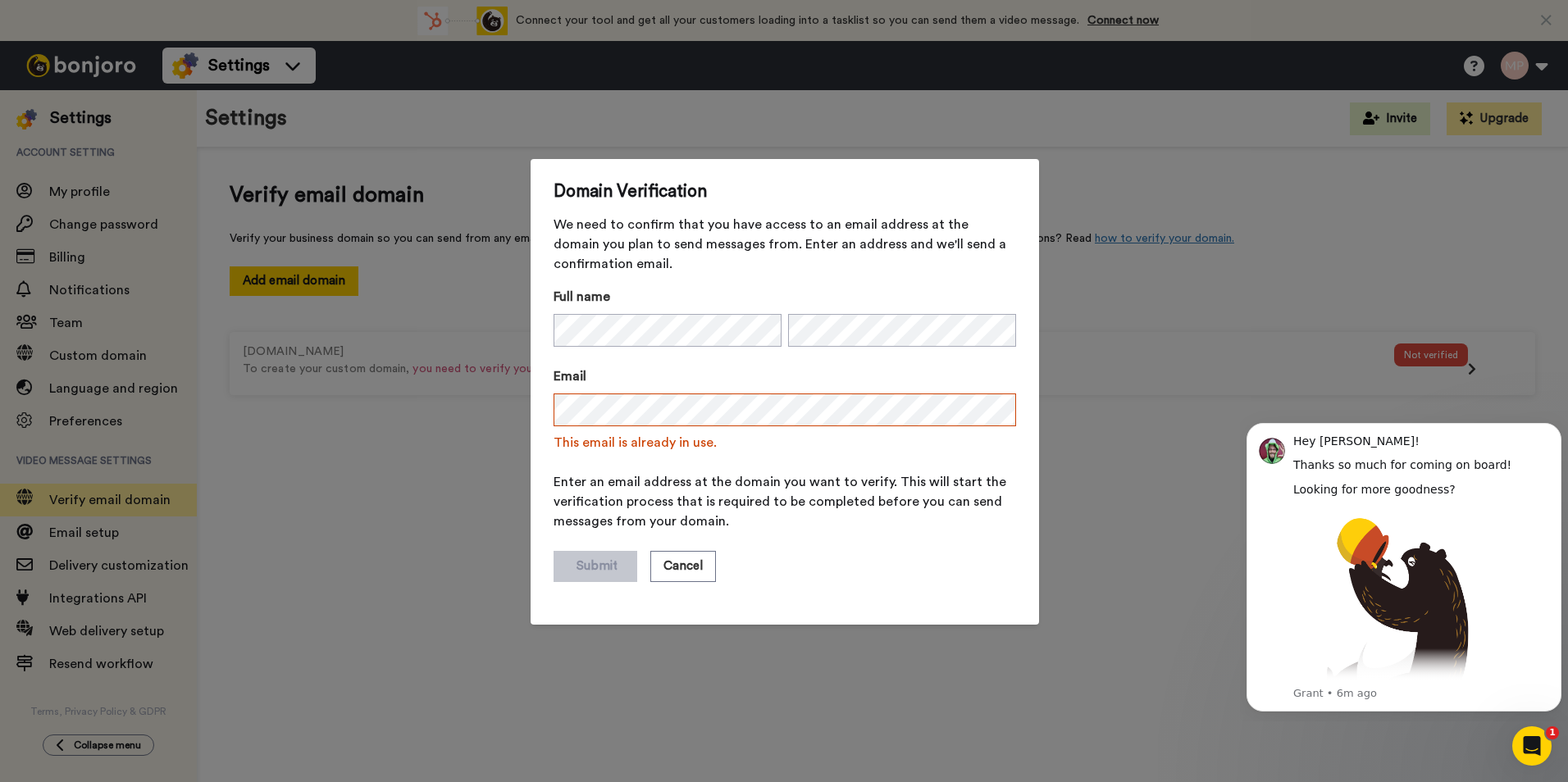
click at [875, 531] on span "Enter an email address at the domain you want to verify. This will start the ve…" at bounding box center [785, 502] width 463 height 59
click at [690, 556] on button "Cancel" at bounding box center [683, 567] width 66 height 31
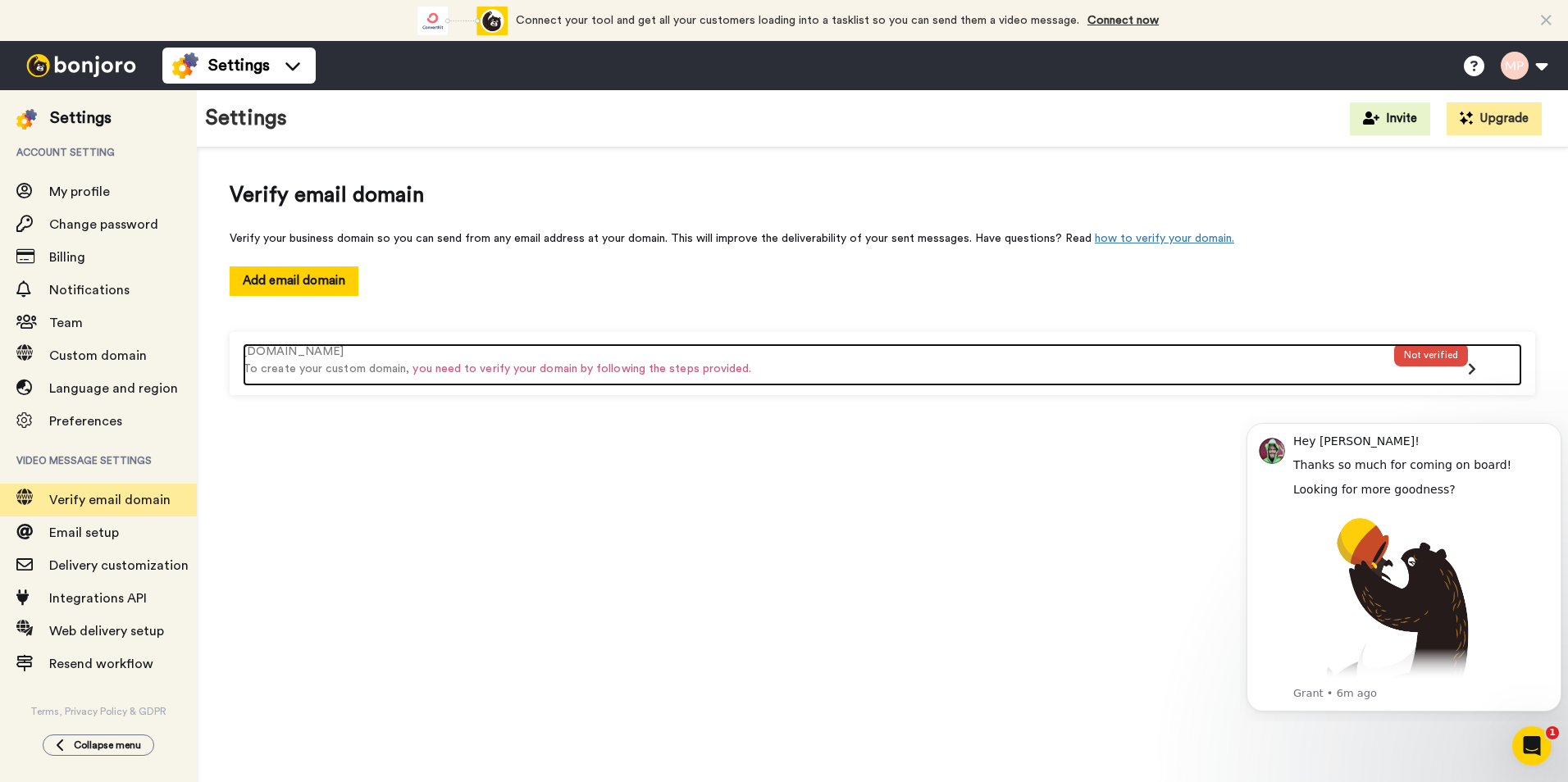
click at [1441, 357] on div "Not verified" at bounding box center [1432, 355] width 73 height 23
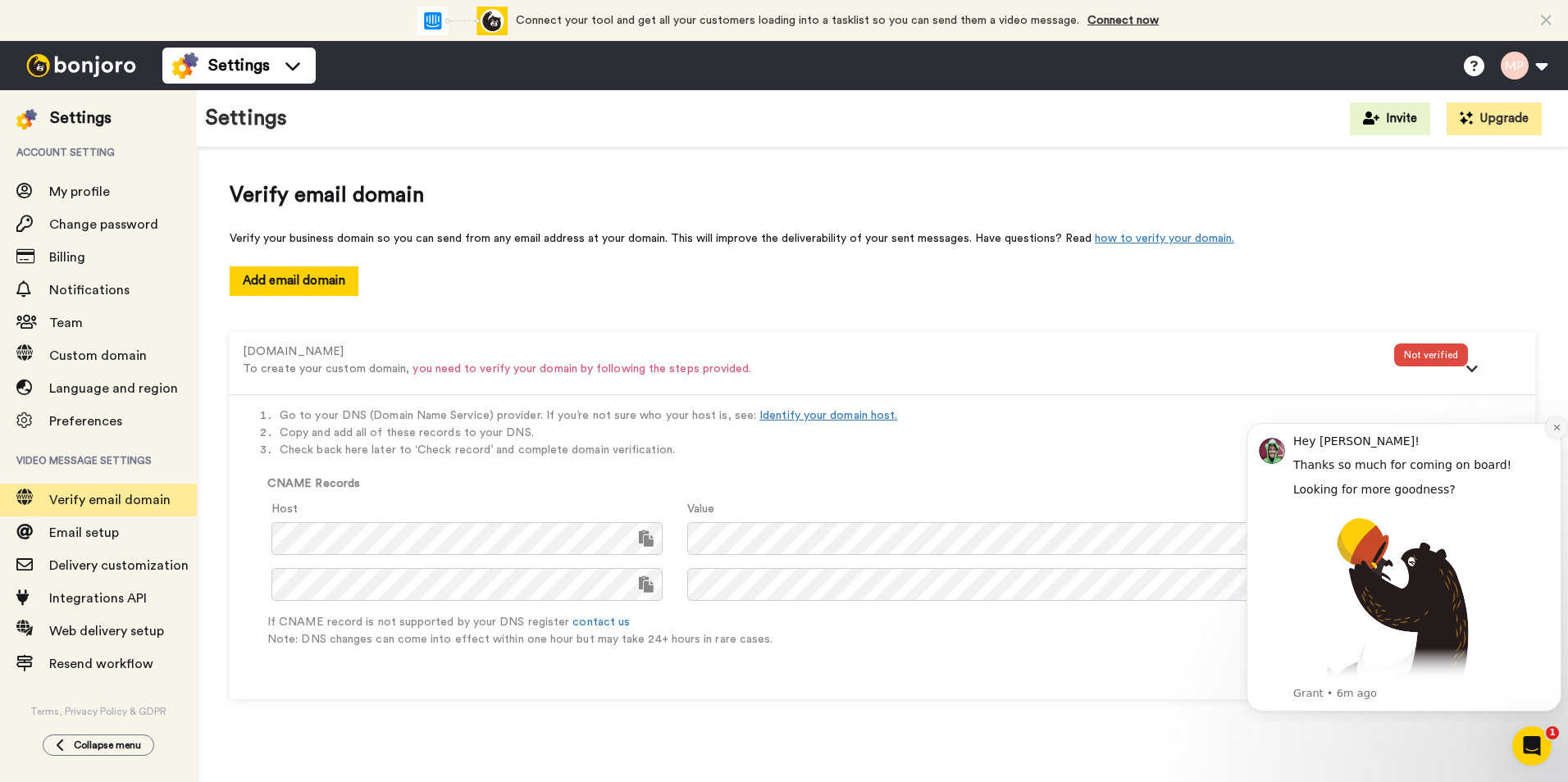
click at [1555, 434] on button "Dismiss notification" at bounding box center [1557, 428] width 22 height 22
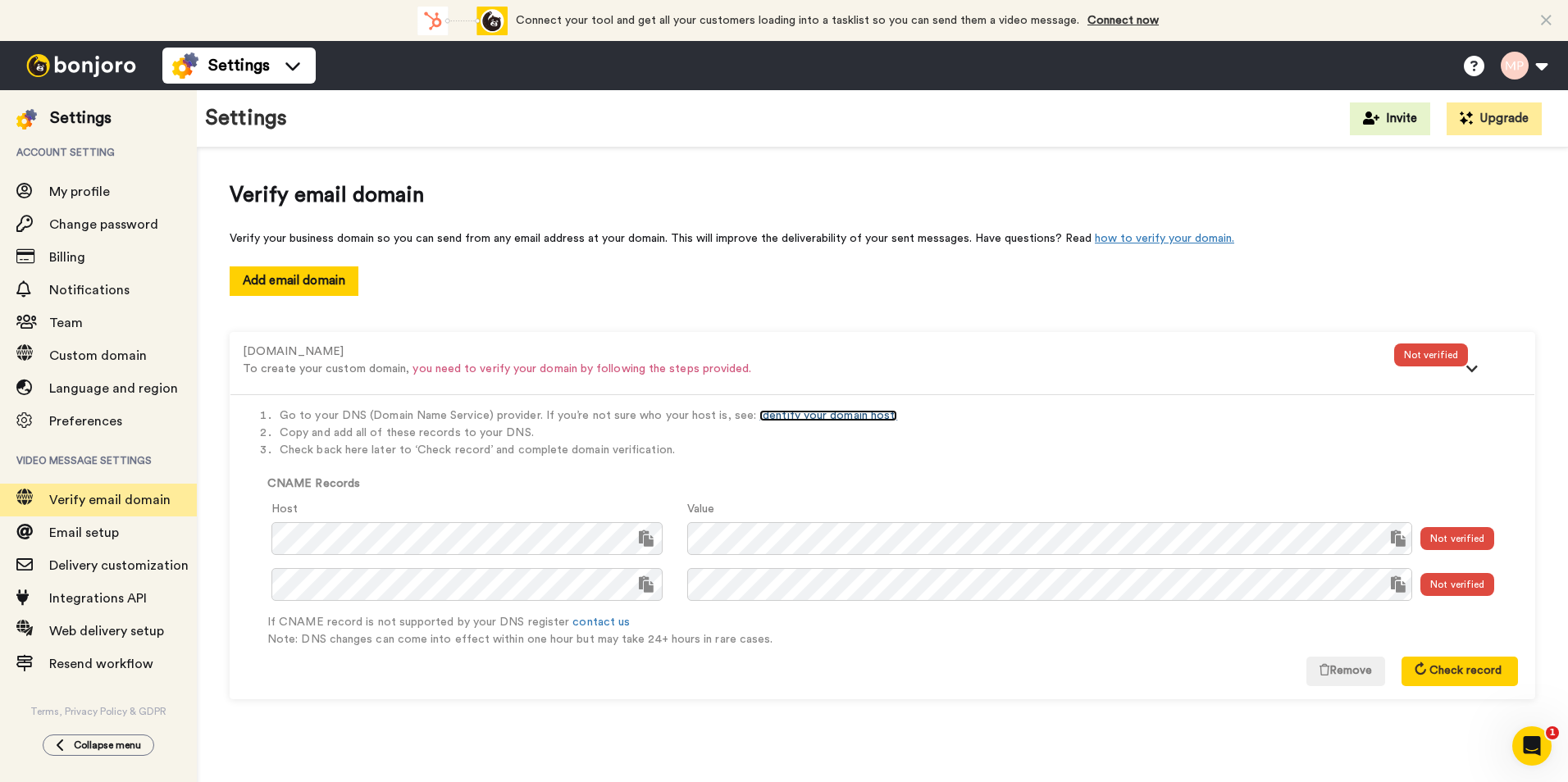
click at [793, 418] on link "Identify your domain host." at bounding box center [828, 416] width 137 height 11
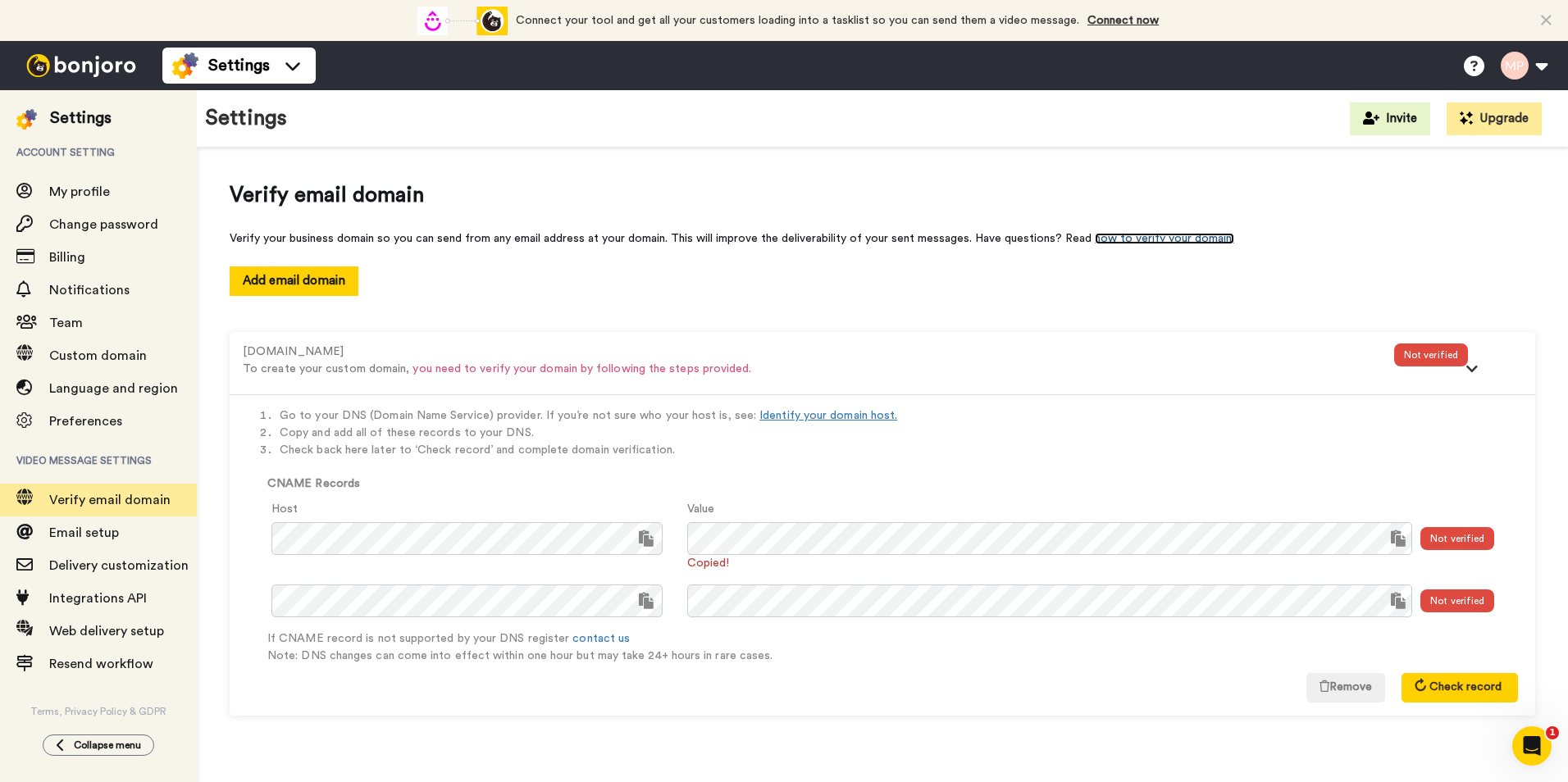
click at [1114, 235] on link "how to verify your domain." at bounding box center [1165, 239] width 139 height 11
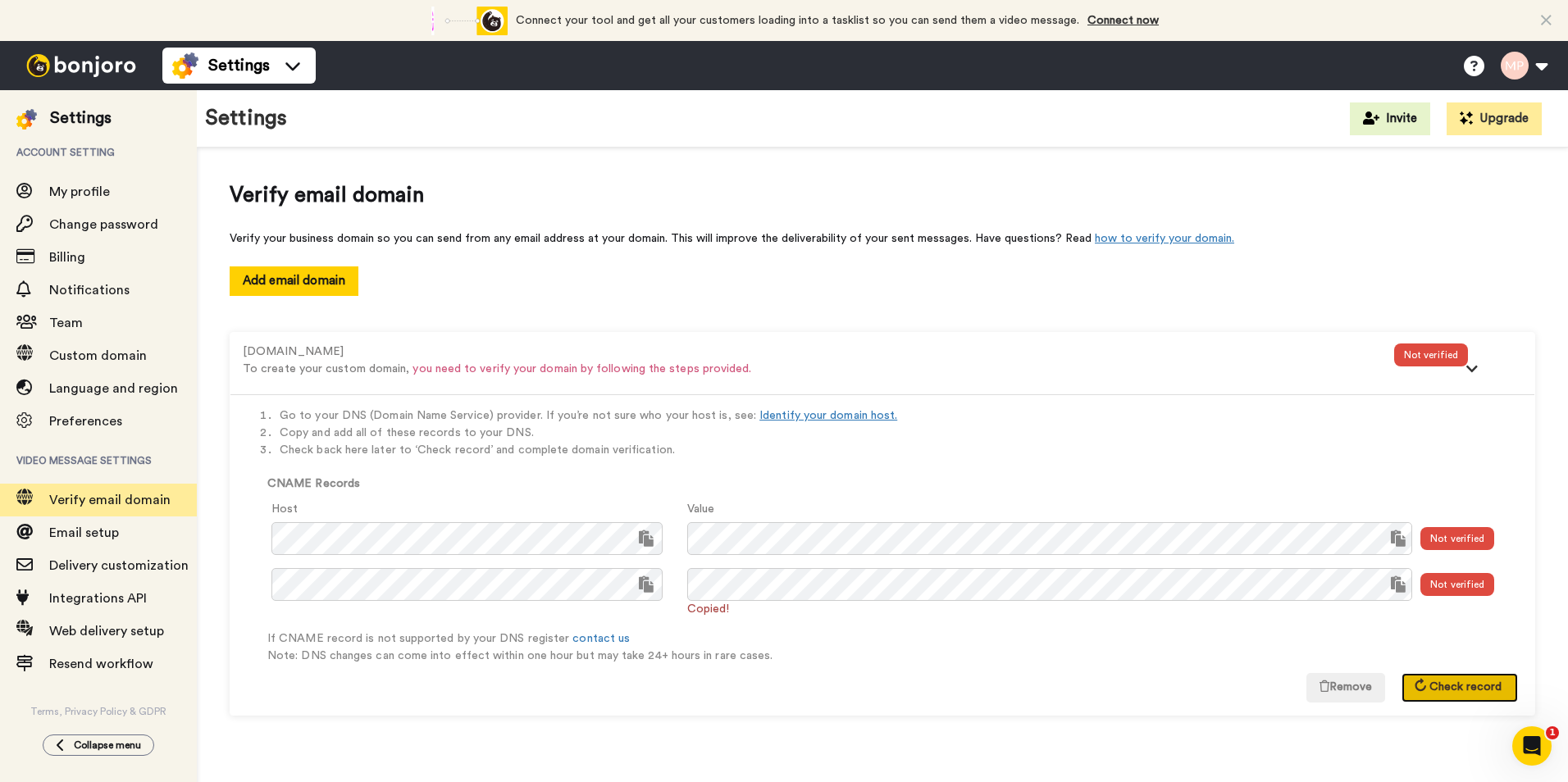
click at [1453, 685] on span "Check record" at bounding box center [1465, 687] width 72 height 11
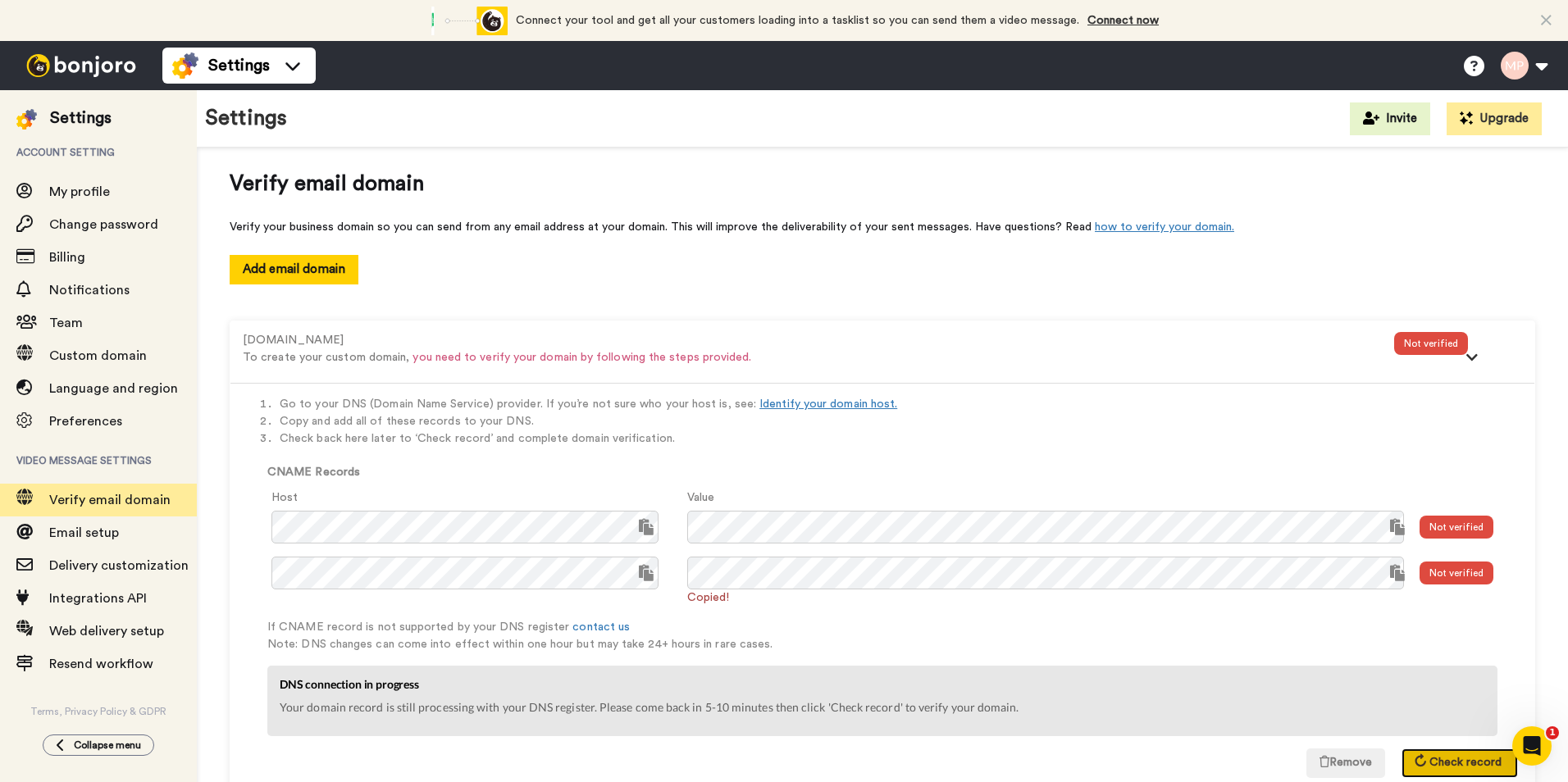
scroll to position [18, 0]
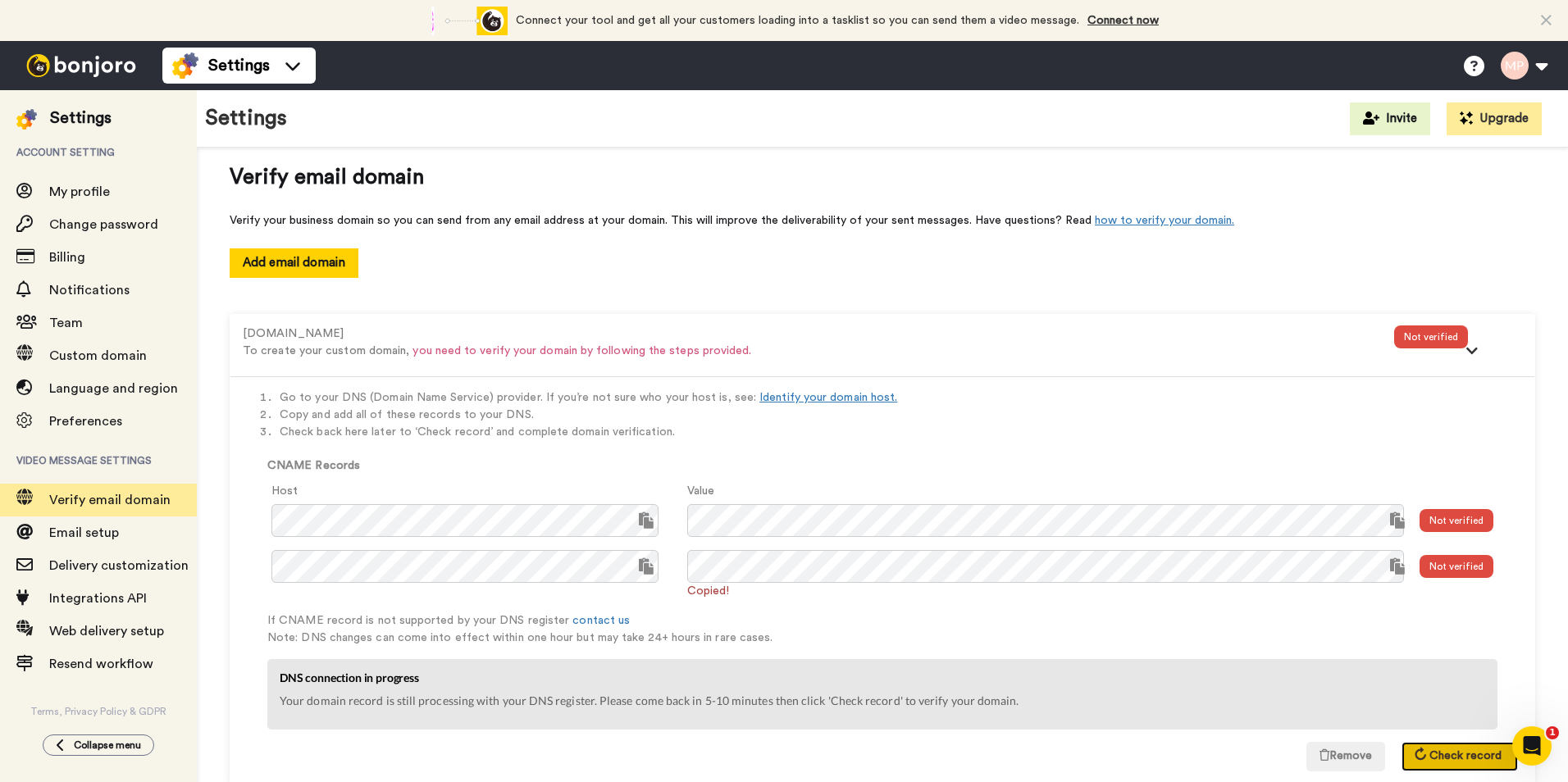
click at [1446, 765] on button "Check record" at bounding box center [1460, 757] width 117 height 29
click at [1432, 757] on span "Check record" at bounding box center [1465, 756] width 72 height 11
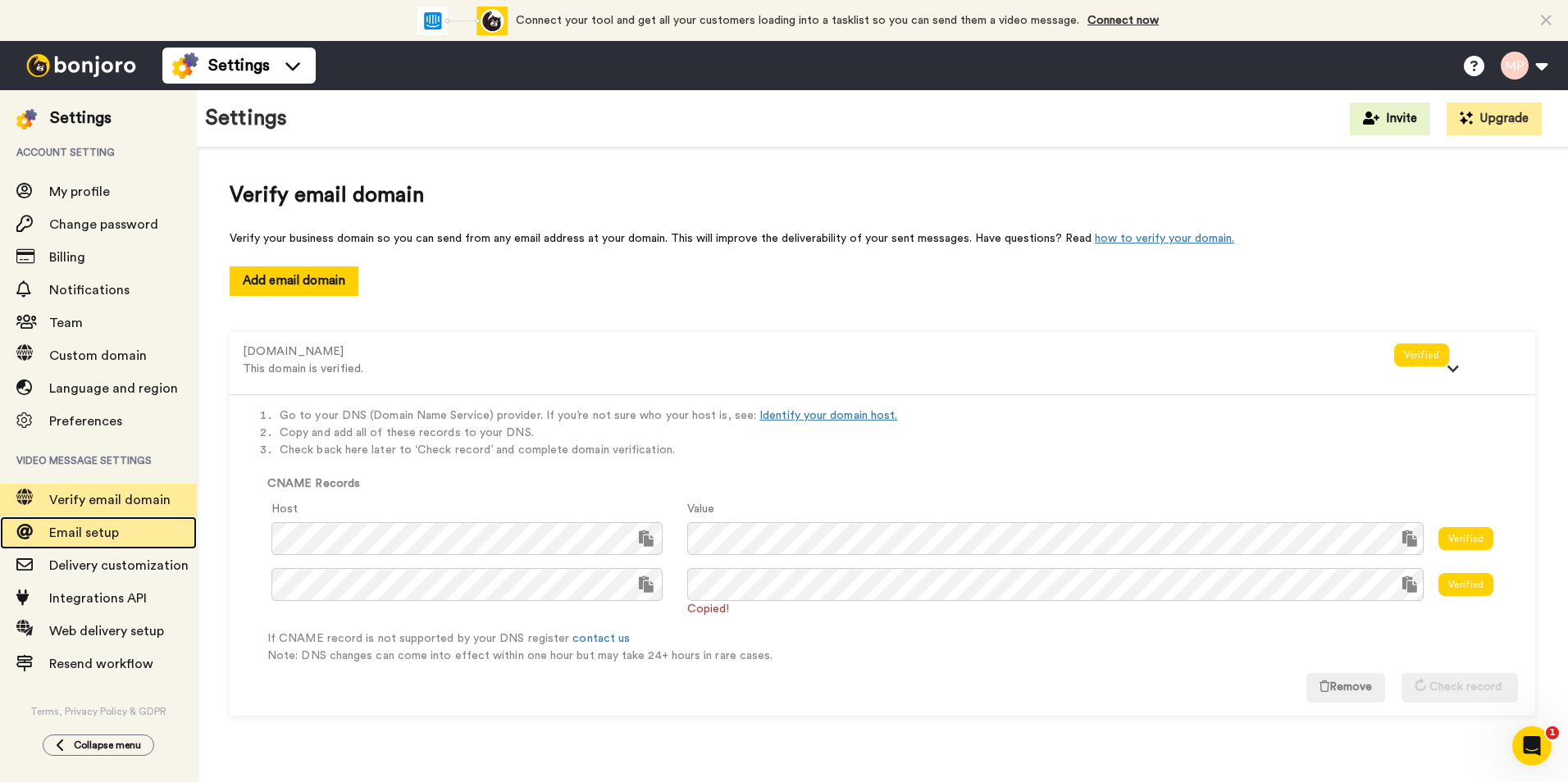
click at [82, 539] on span "Email setup" at bounding box center [84, 534] width 70 height 13
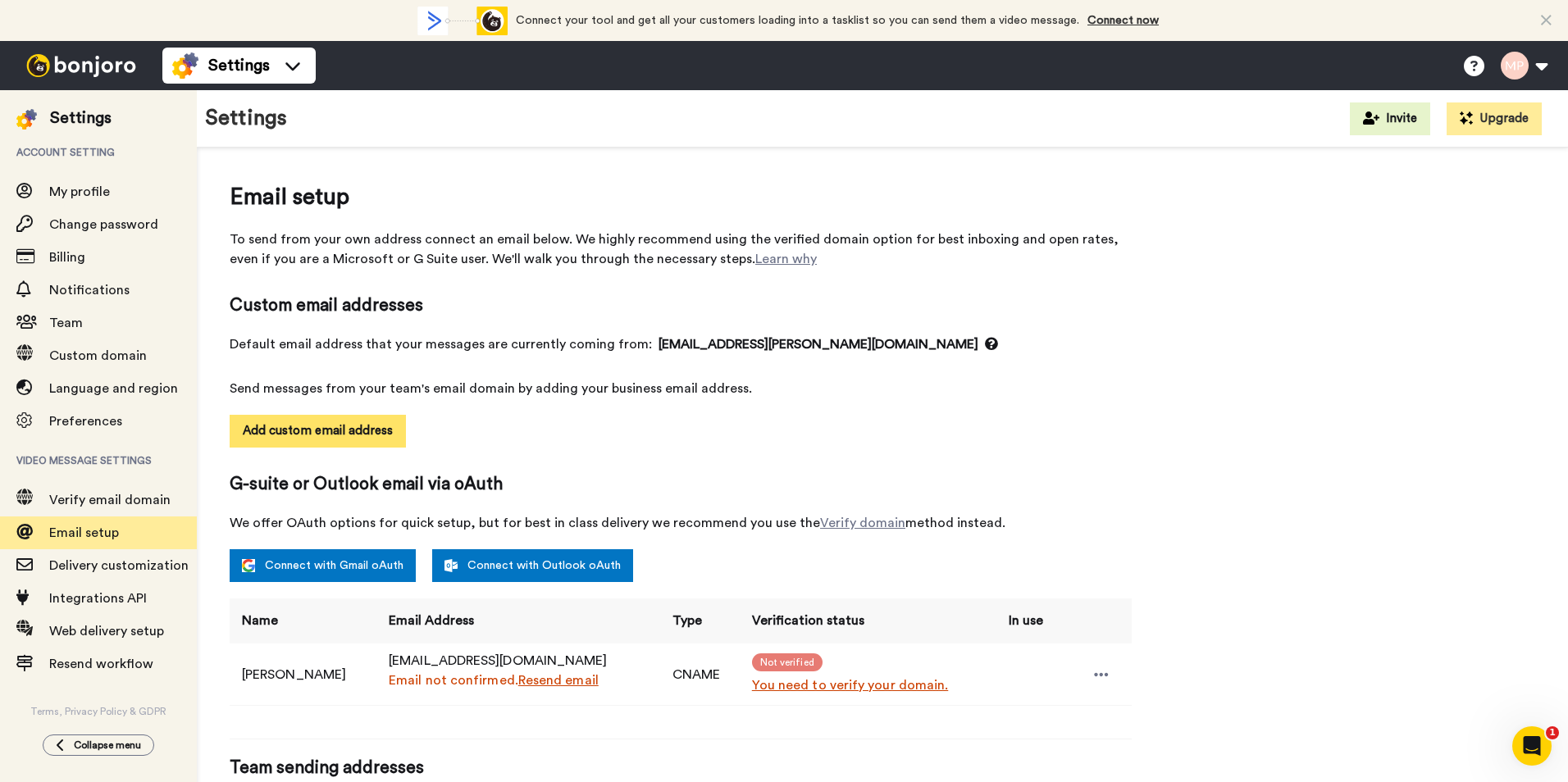
click at [336, 442] on button "Add custom email address" at bounding box center [317, 431] width 176 height 33
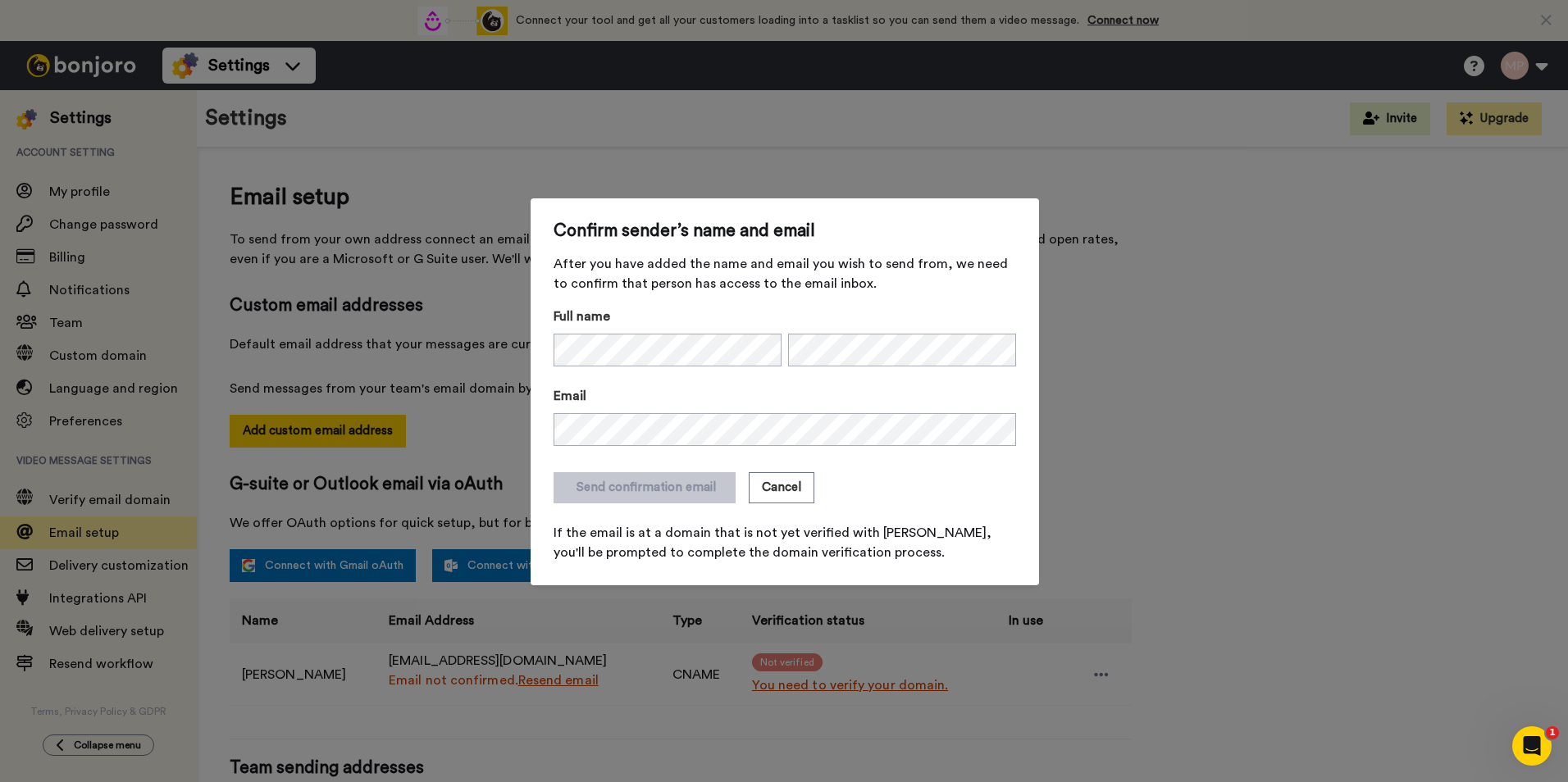
click at [871, 470] on form "Full name Email Send confirmation email Cancel If the email is at a domain that…" at bounding box center [785, 435] width 463 height 256
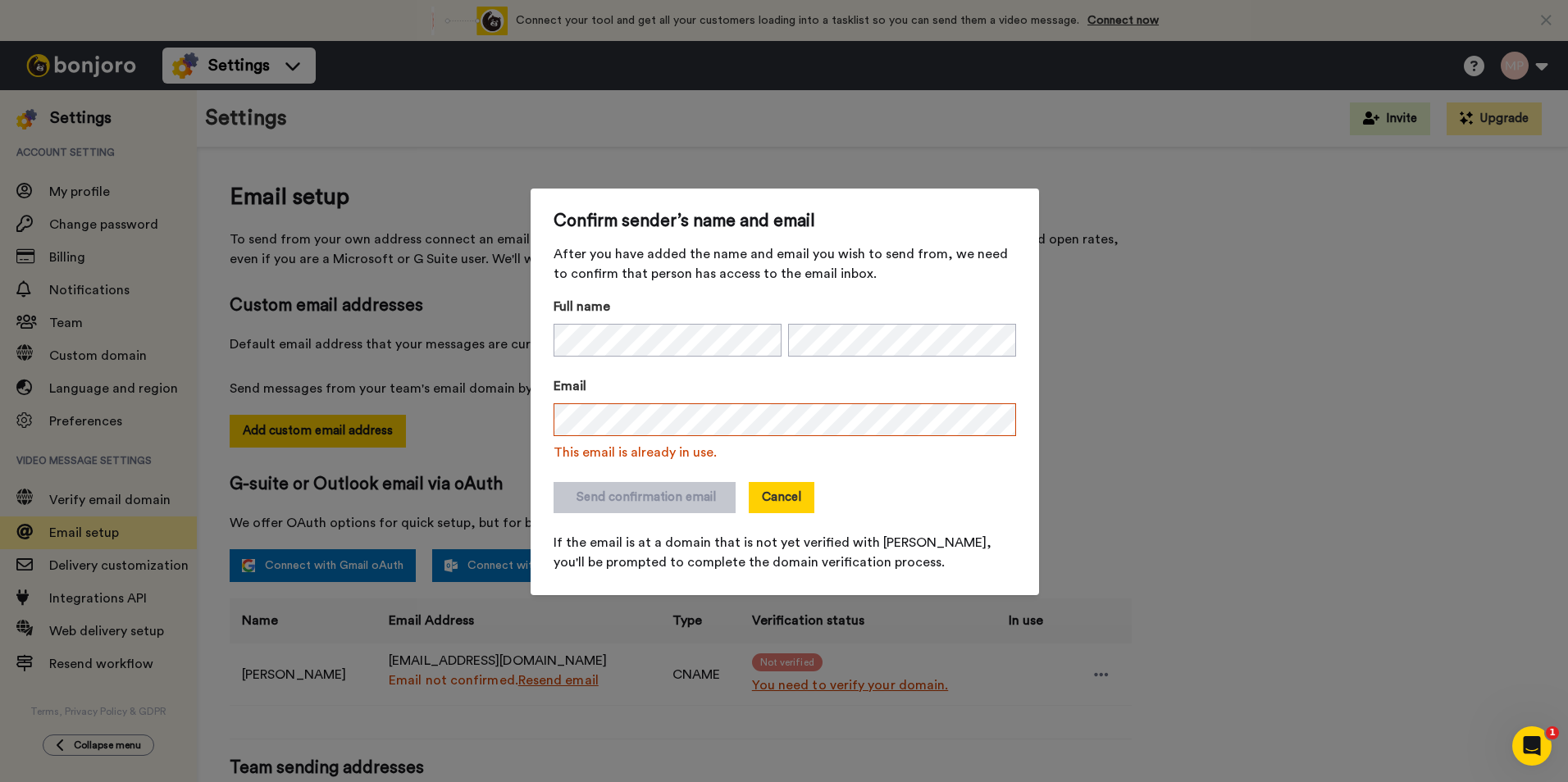
click at [768, 494] on button "Cancel" at bounding box center [782, 497] width 66 height 31
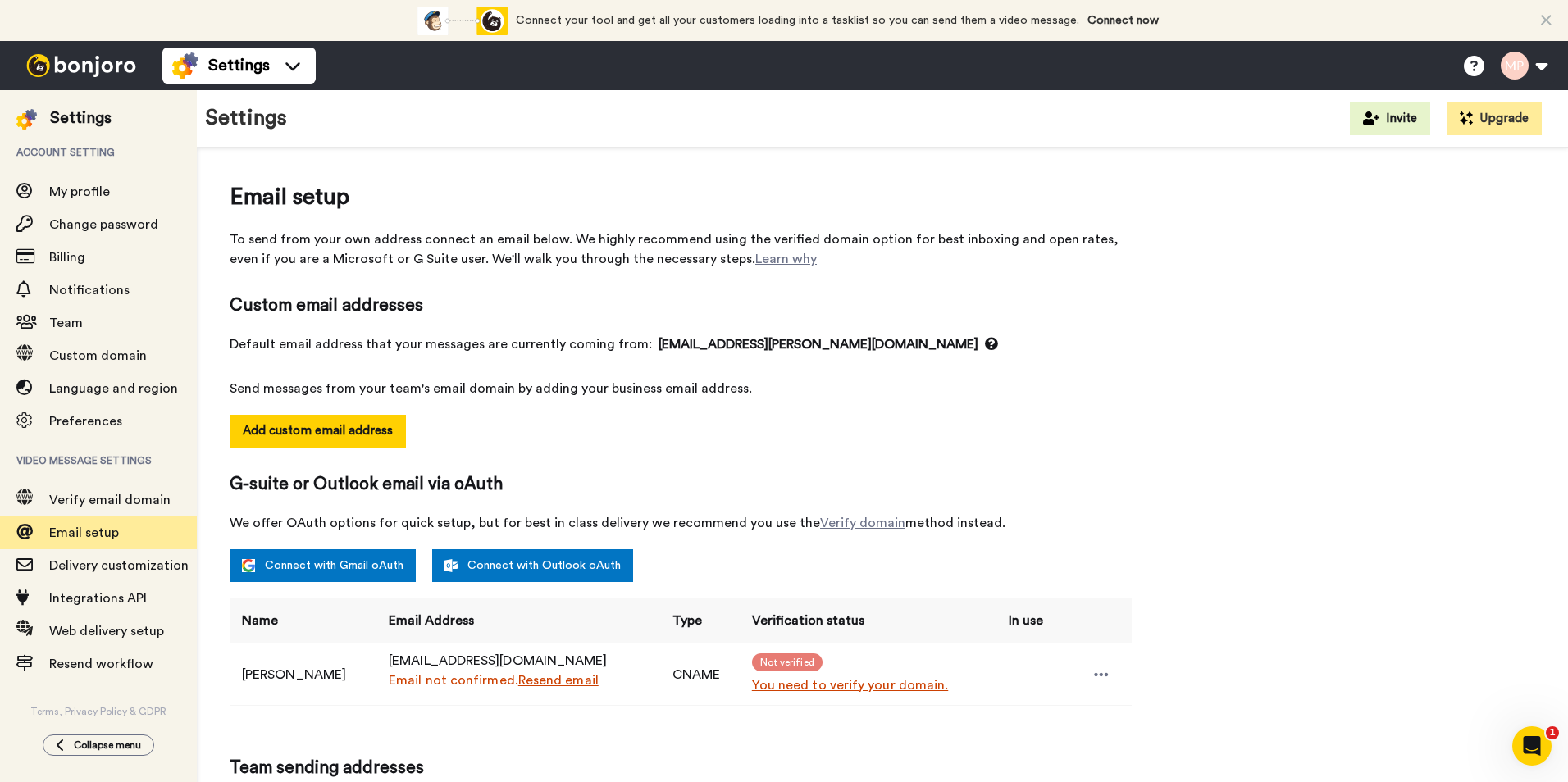
scroll to position [148, 0]
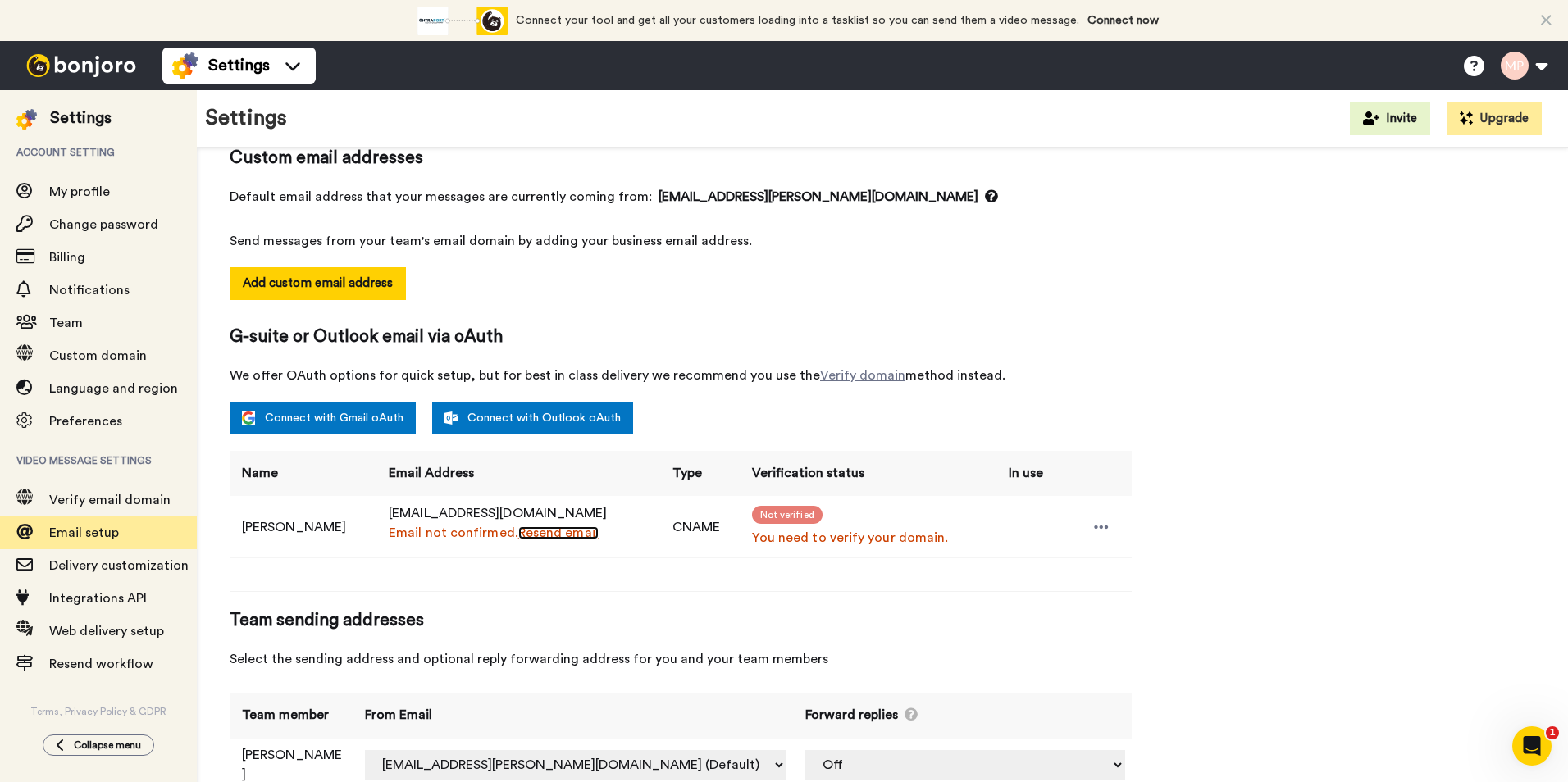
click at [541, 536] on link "Resend email" at bounding box center [558, 534] width 80 height 13
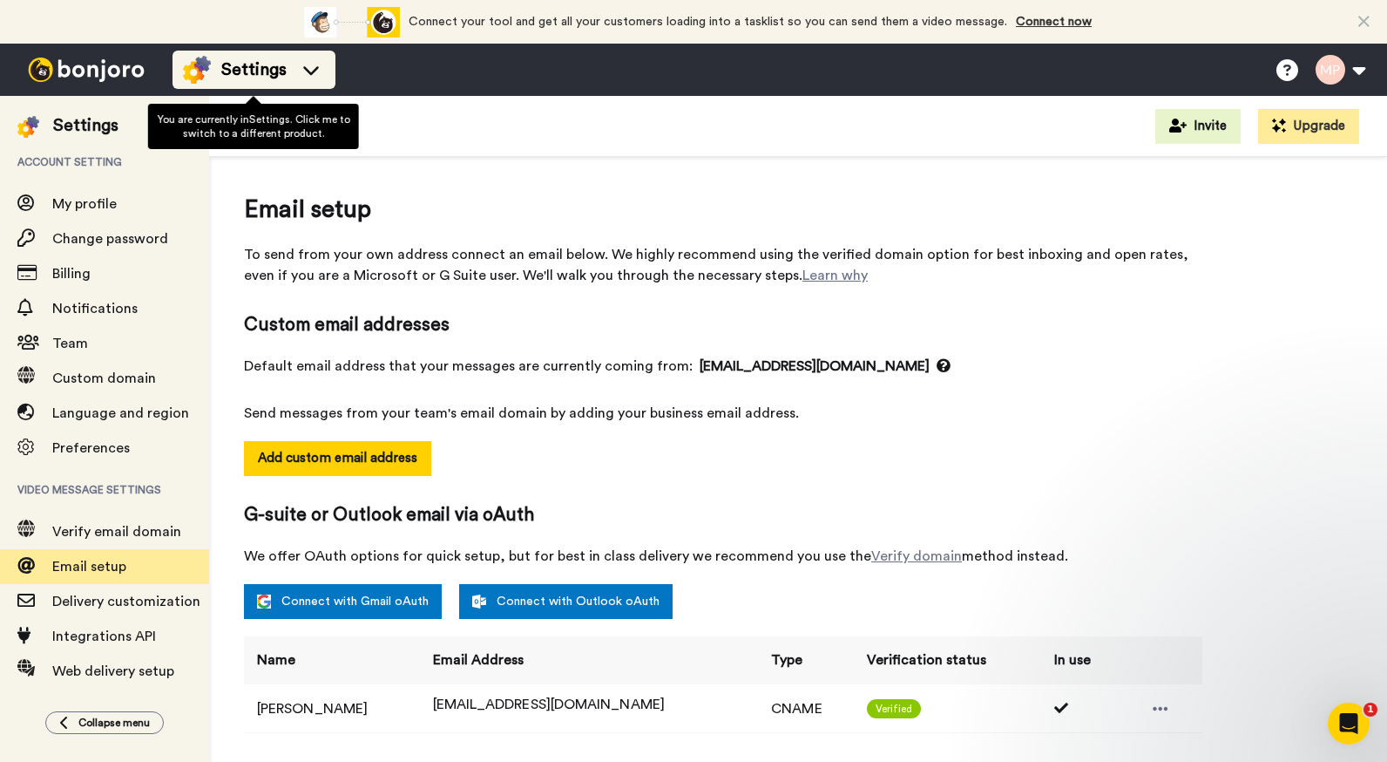
click at [276, 76] on span "Settings" at bounding box center [253, 70] width 65 height 24
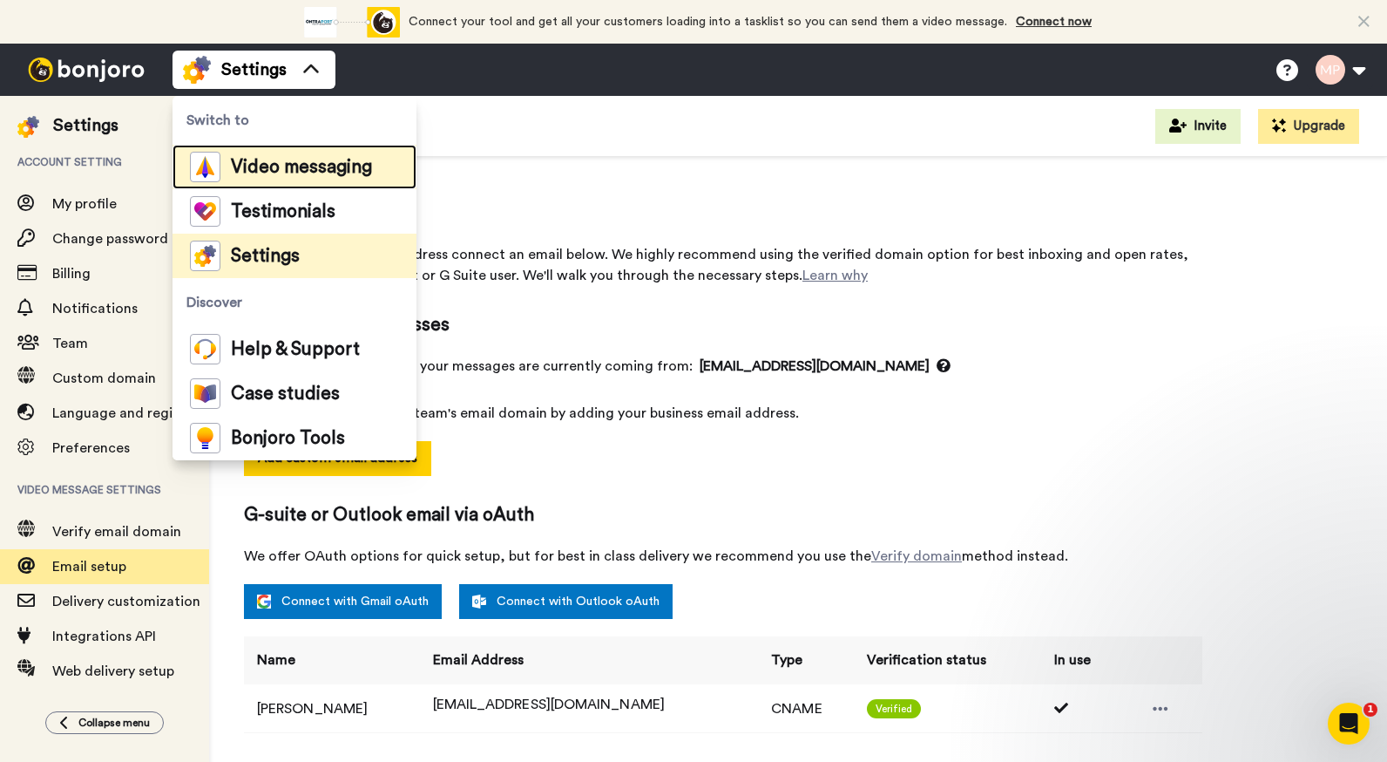
click at [277, 169] on span "Video messaging" at bounding box center [301, 167] width 141 height 17
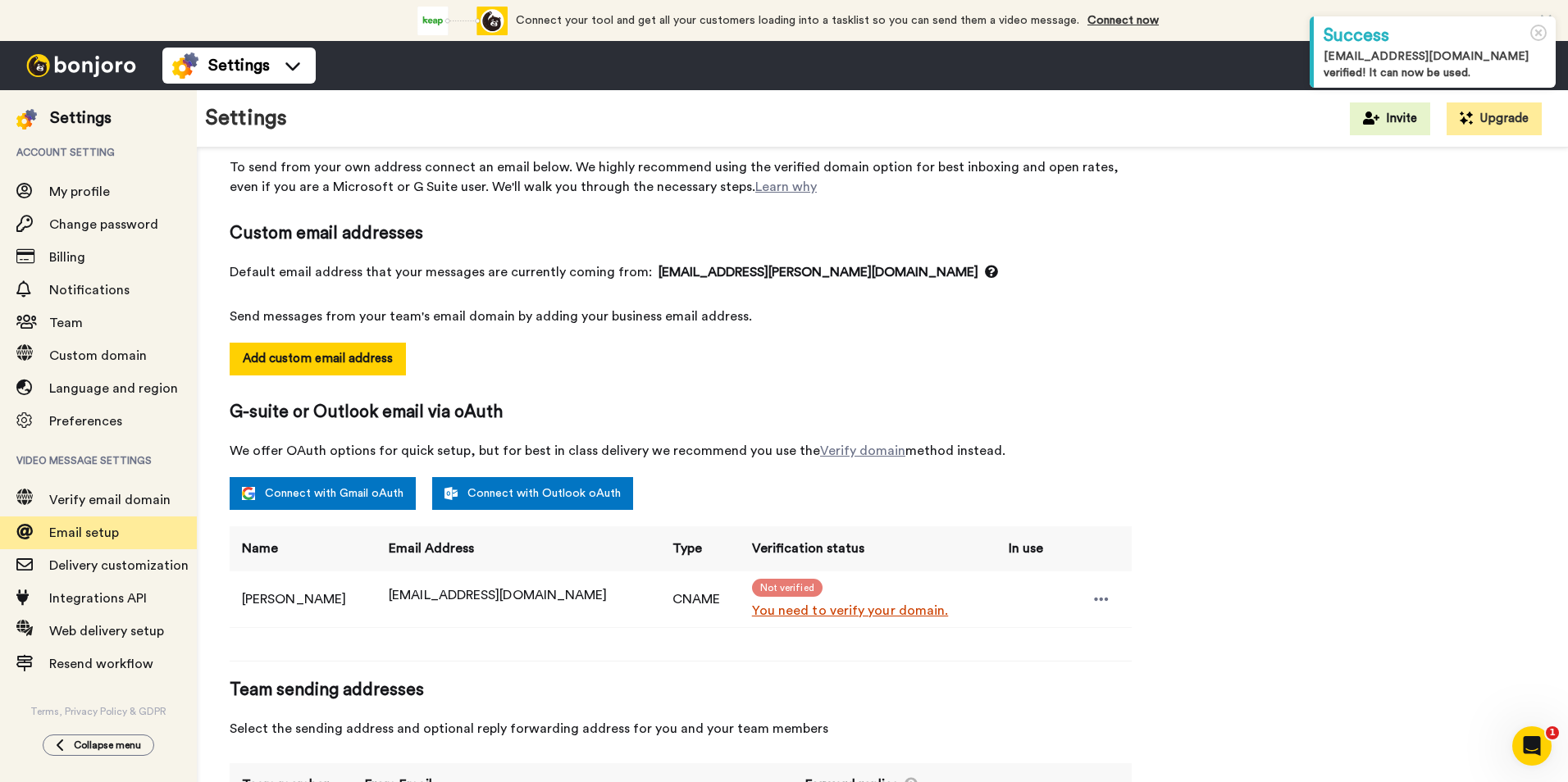
scroll to position [142, 0]
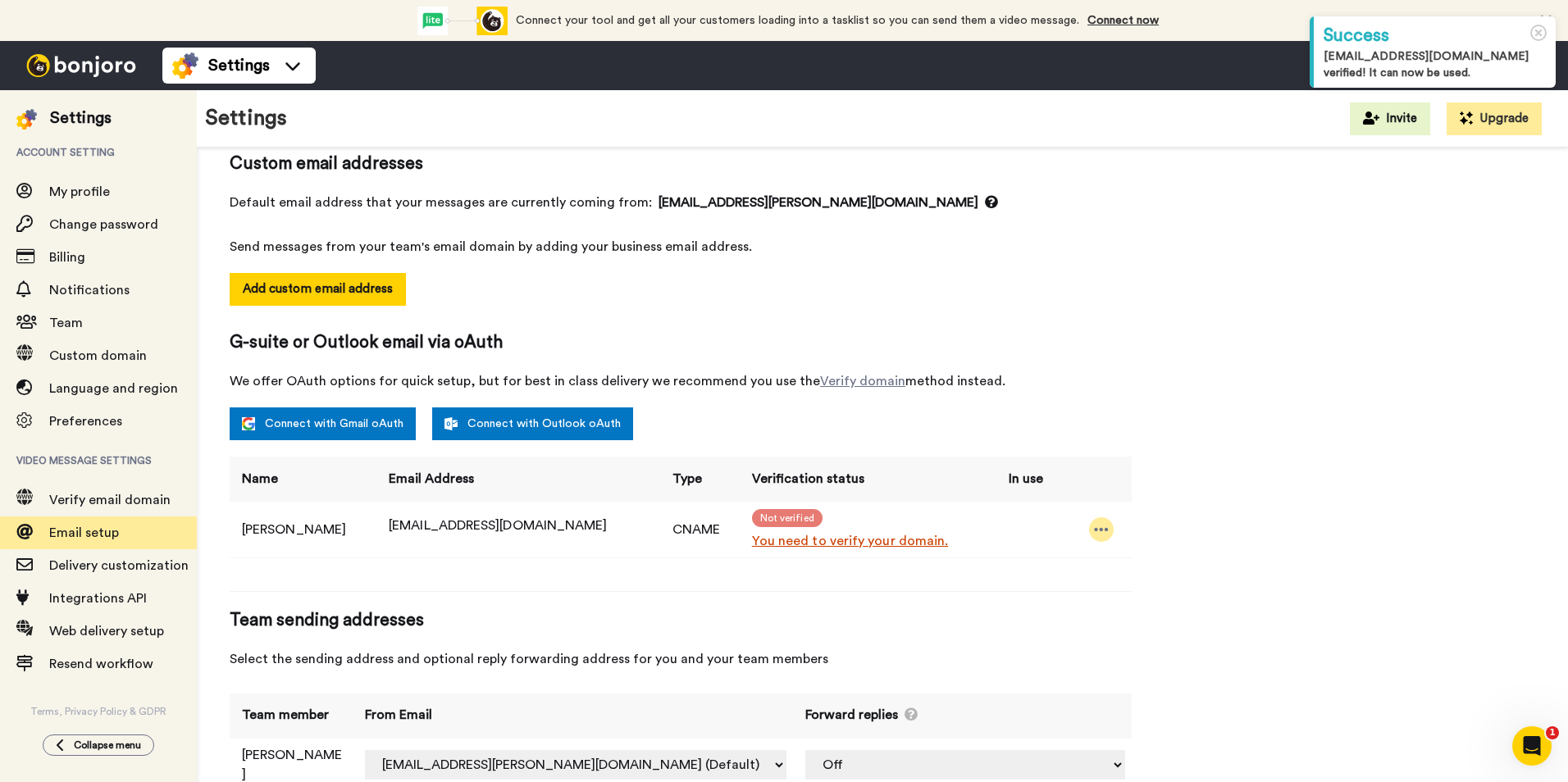
click at [1096, 523] on icon at bounding box center [1102, 529] width 15 height 16
click at [1122, 390] on span "We offer OAuth options for quick setup, but for best in class delivery we recom…" at bounding box center [680, 381] width 903 height 20
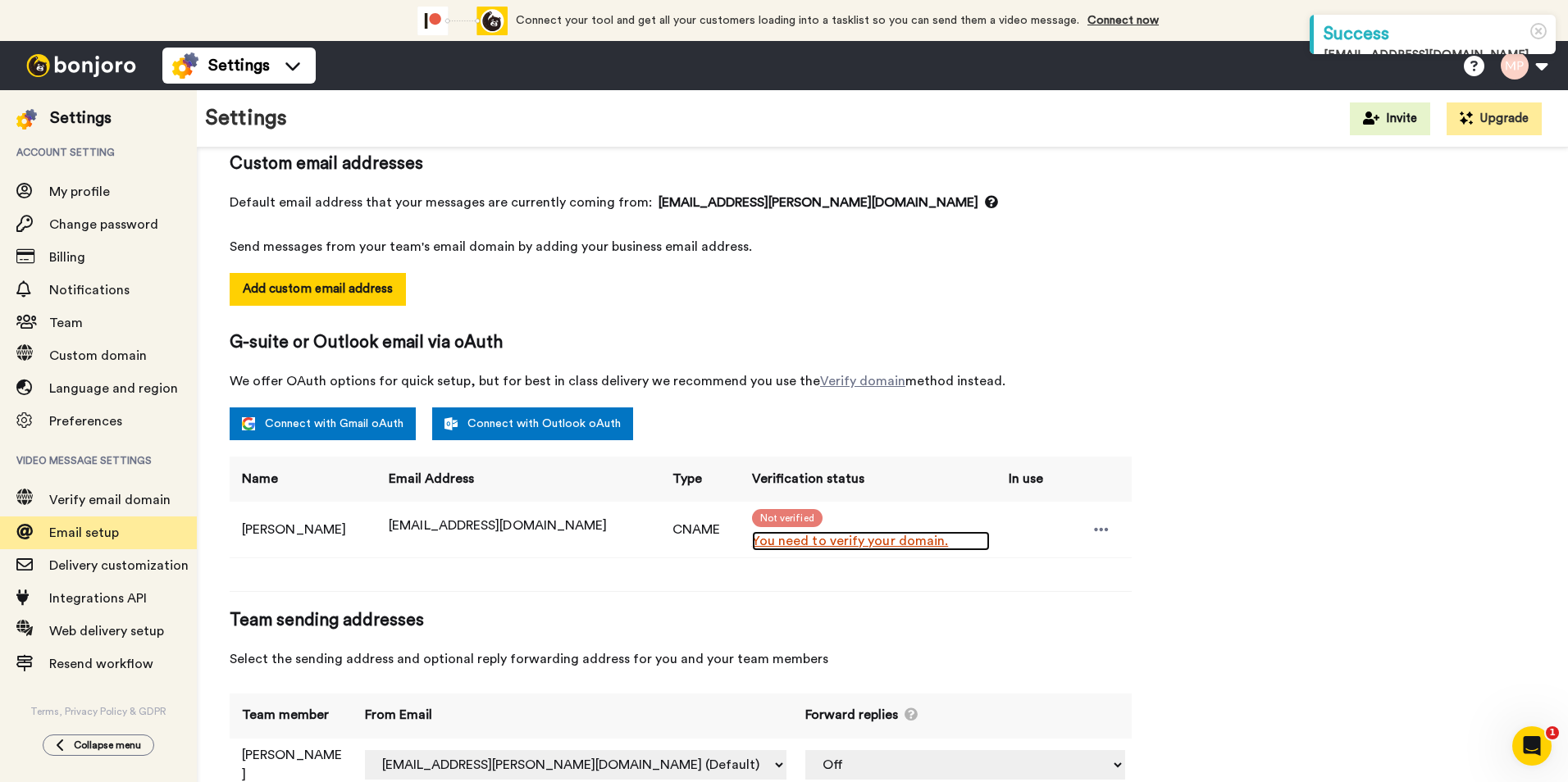
click at [837, 539] on link "You need to verify your domain." at bounding box center [871, 541] width 238 height 20
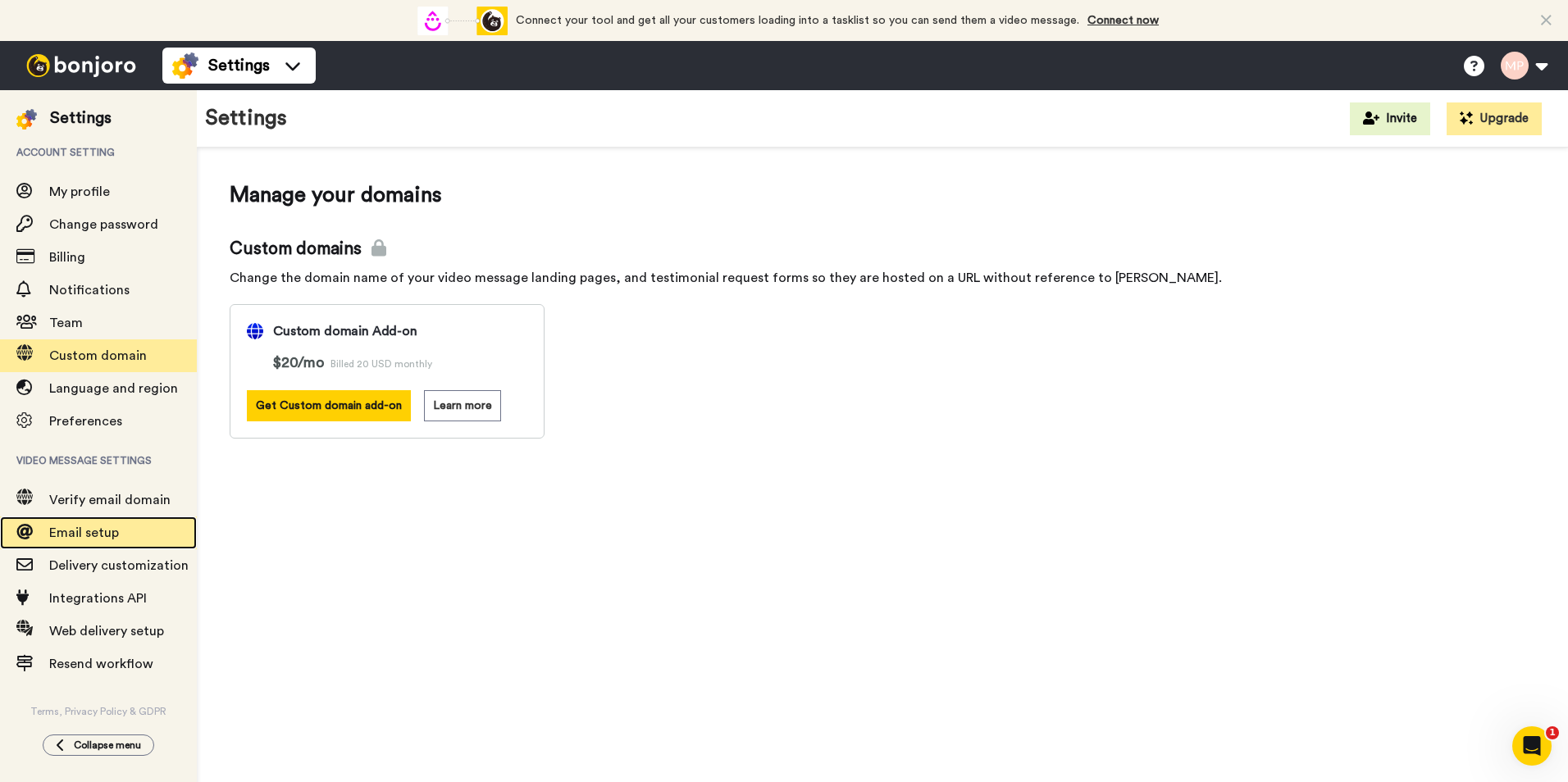
click at [101, 547] on div "Email setup" at bounding box center [98, 533] width 197 height 33
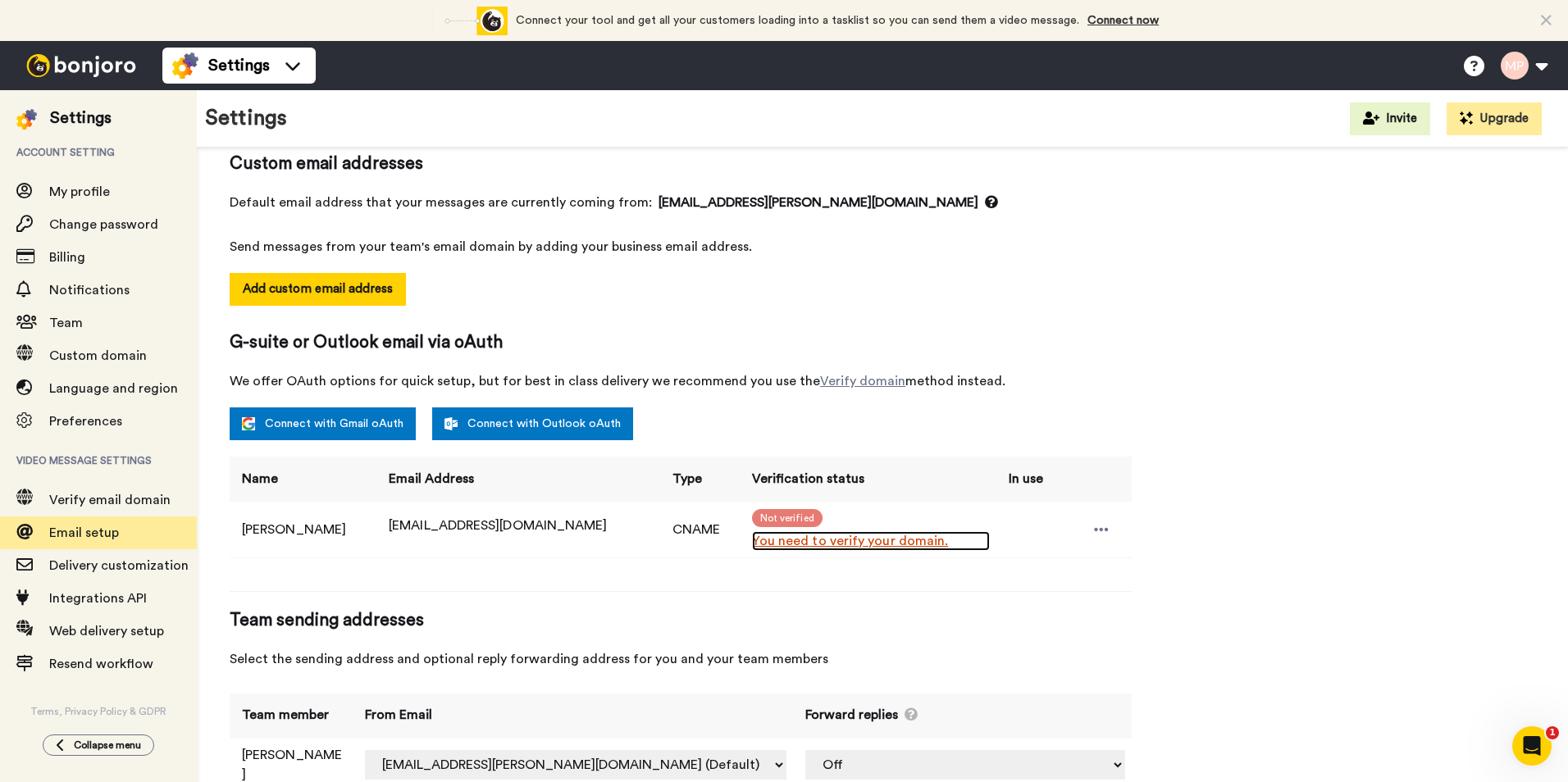
click at [752, 539] on link "You need to verify your domain." at bounding box center [871, 541] width 238 height 20
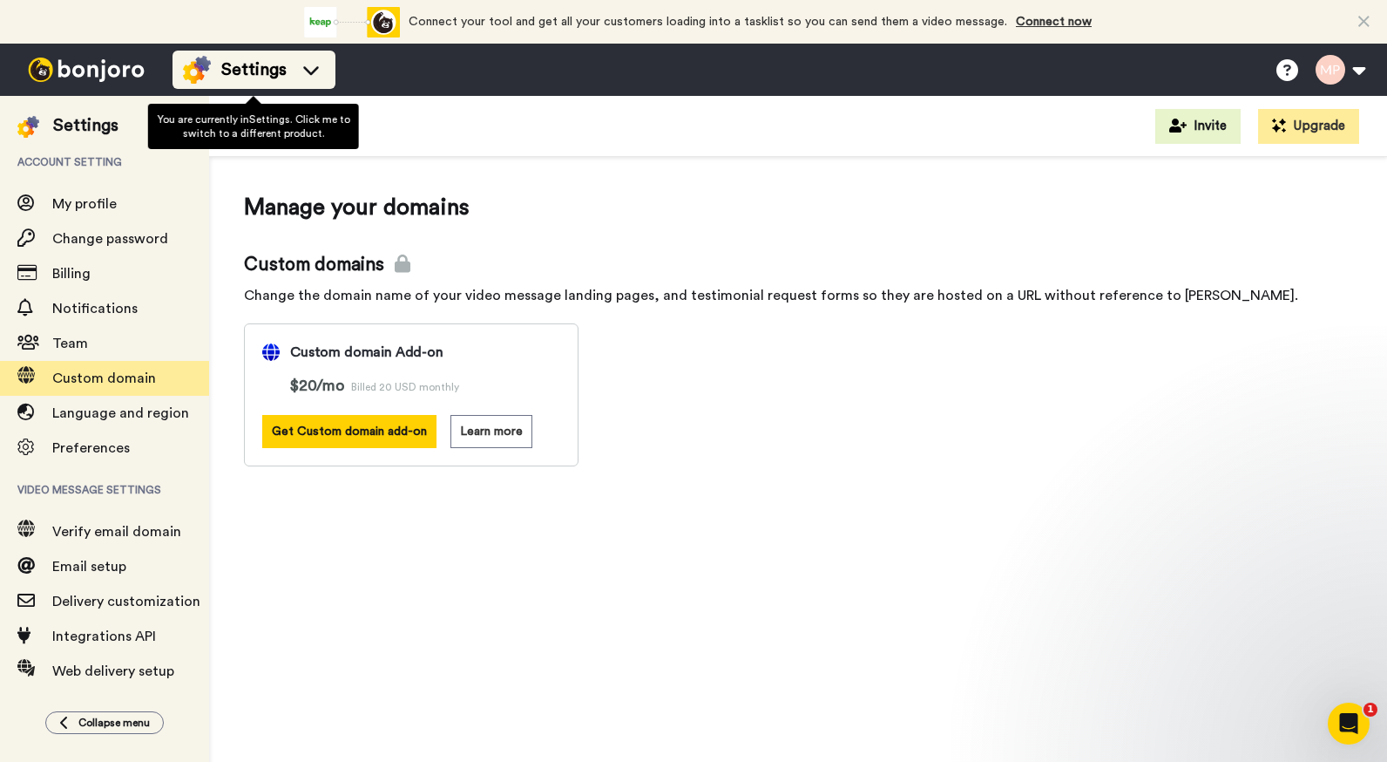
click at [290, 62] on div "Settings" at bounding box center [254, 70] width 142 height 28
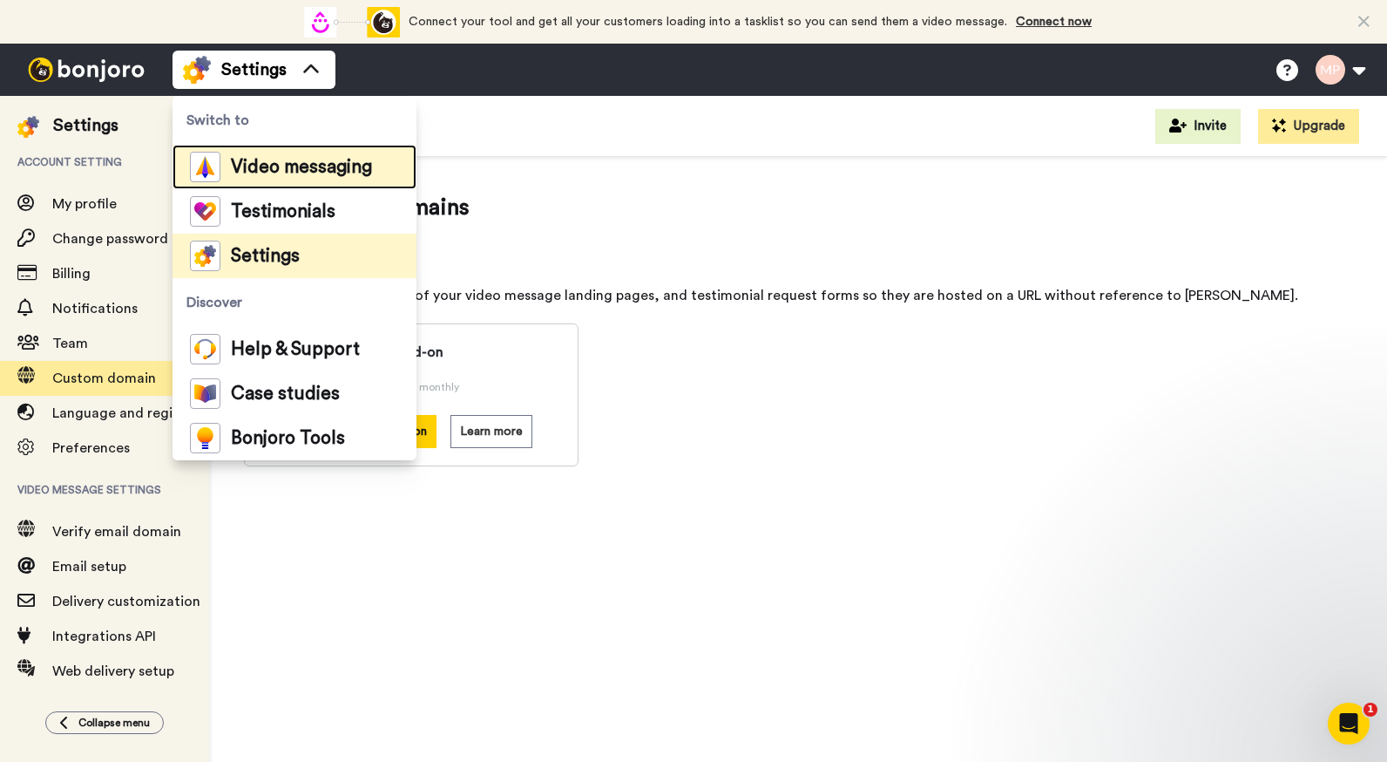
click at [257, 166] on span "Video messaging" at bounding box center [301, 167] width 141 height 17
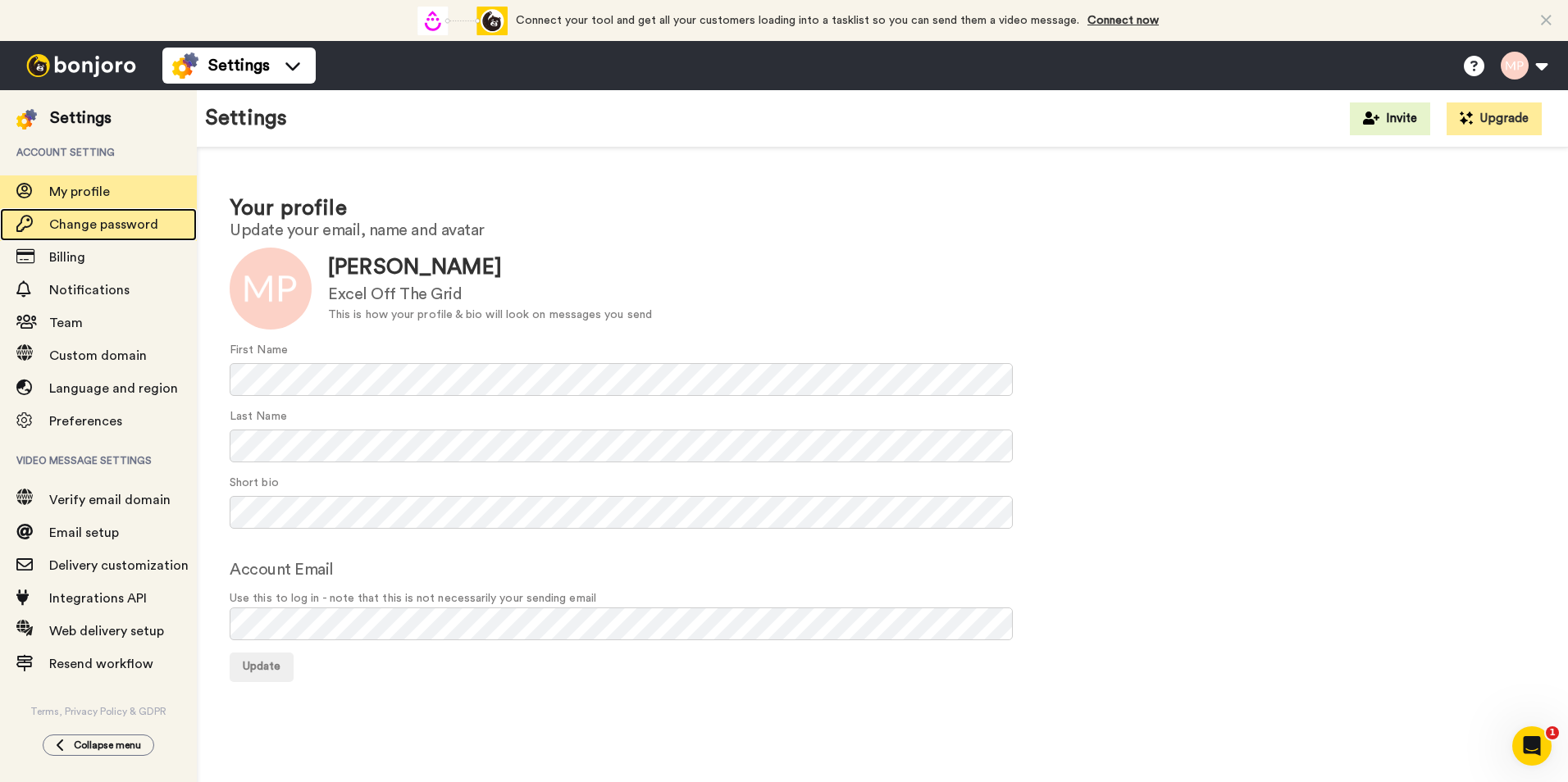
click at [152, 229] on span "Change password" at bounding box center [104, 225] width 109 height 13
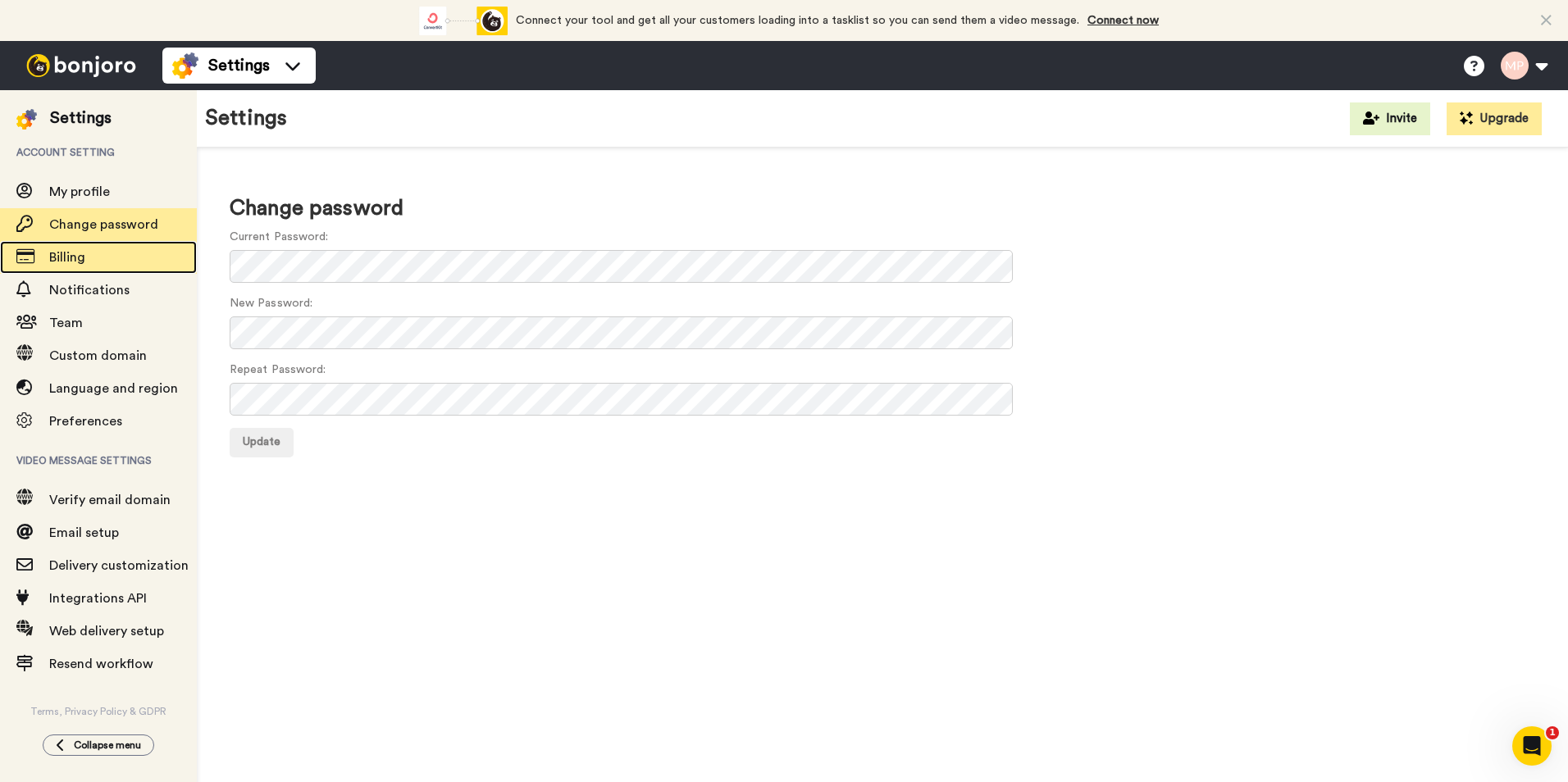
click at [81, 257] on span "Billing" at bounding box center [67, 258] width 36 height 13
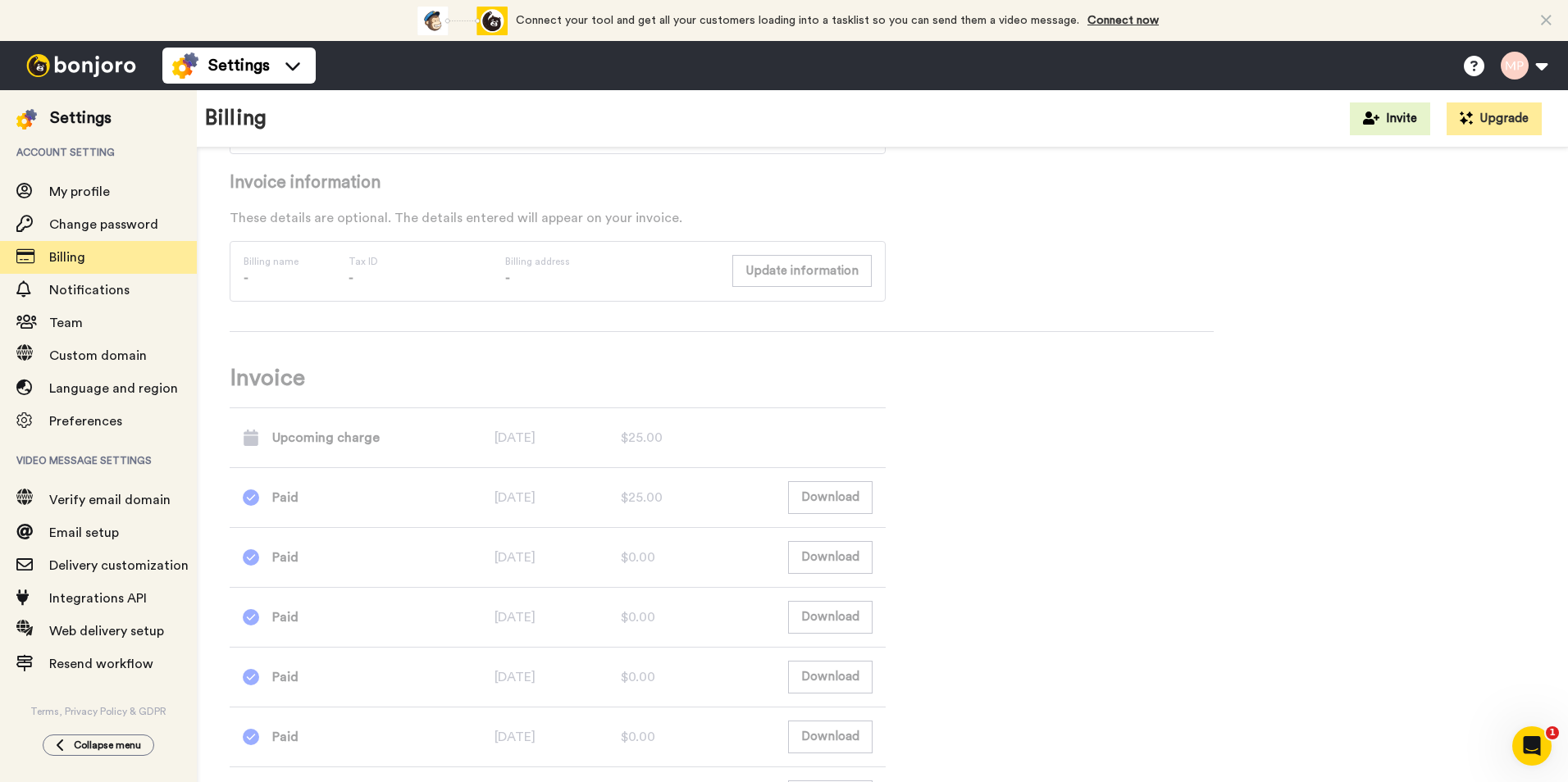
scroll to position [872, 0]
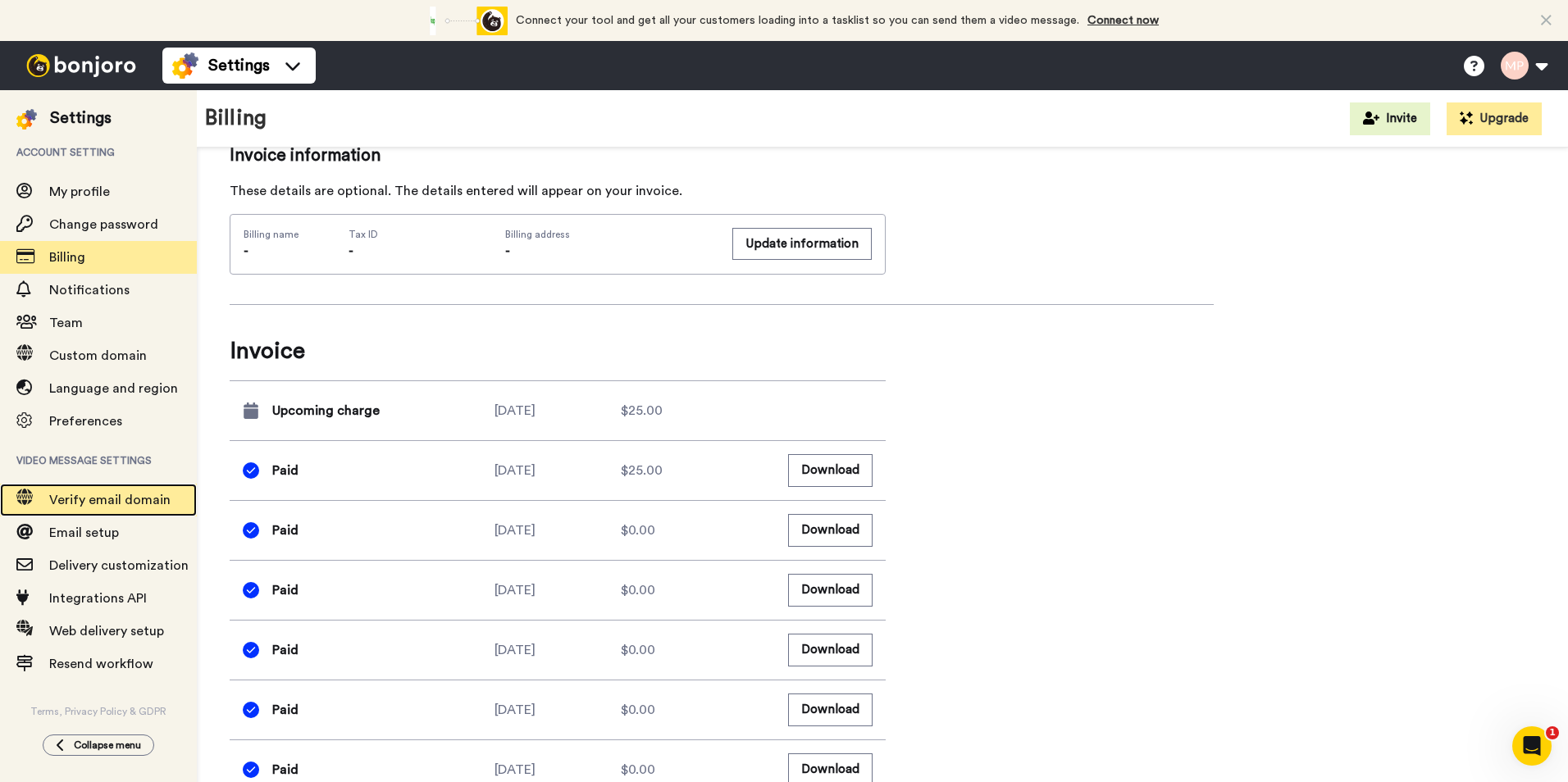
click at [110, 501] on span "Verify email domain" at bounding box center [109, 501] width 121 height 13
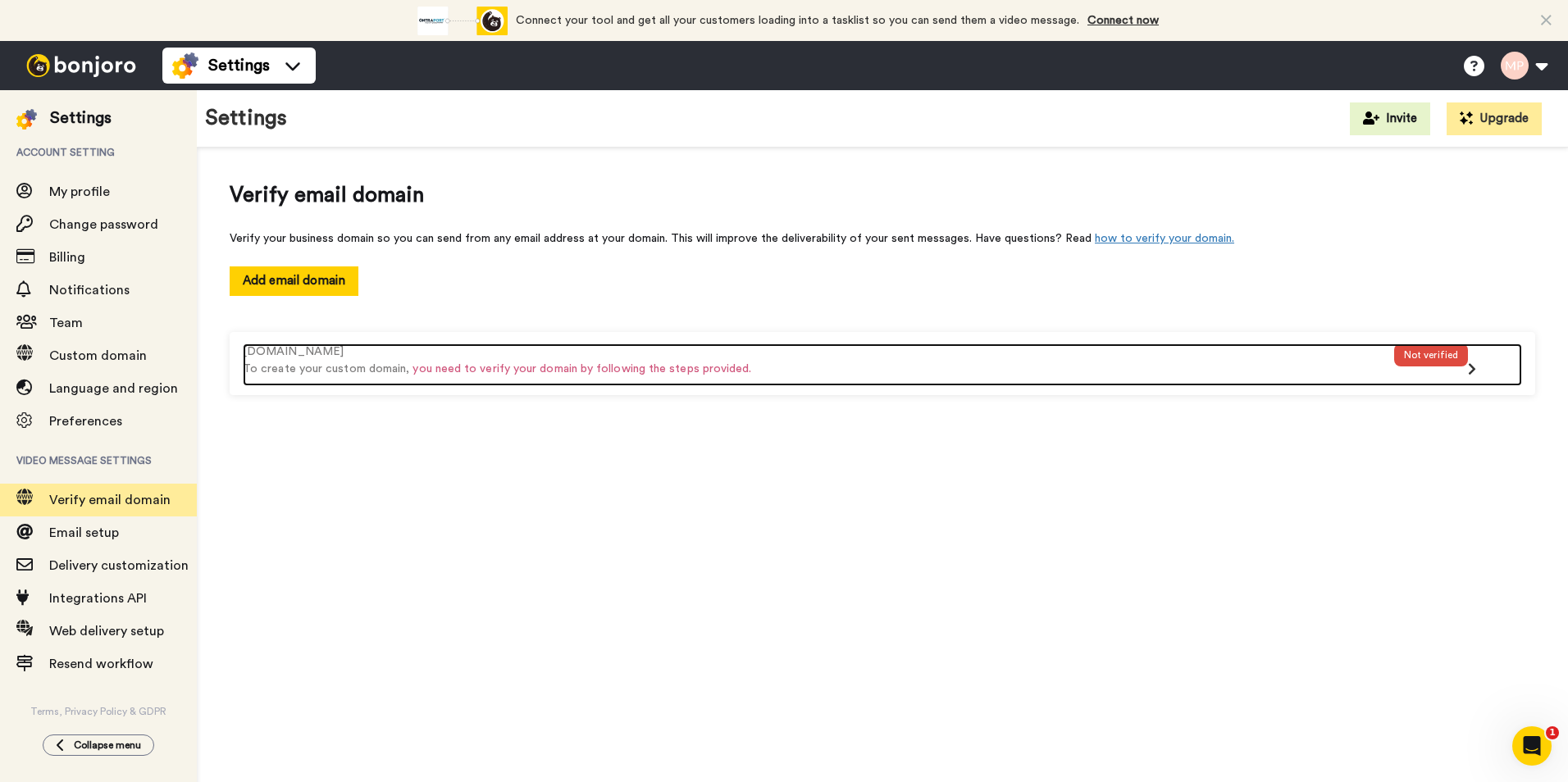
click at [1421, 360] on div "Not verified" at bounding box center [1432, 355] width 73 height 23
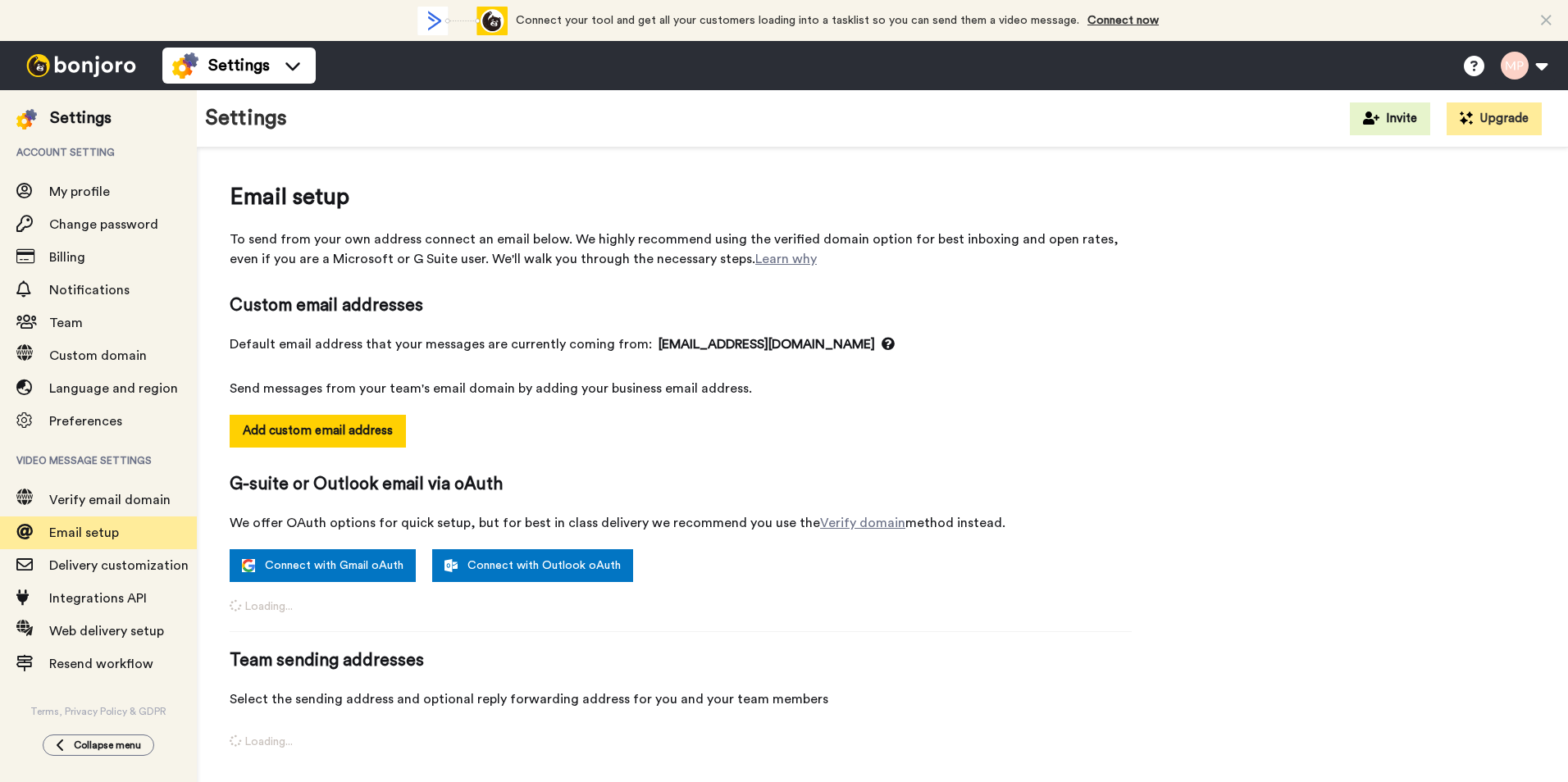
select select "104911"
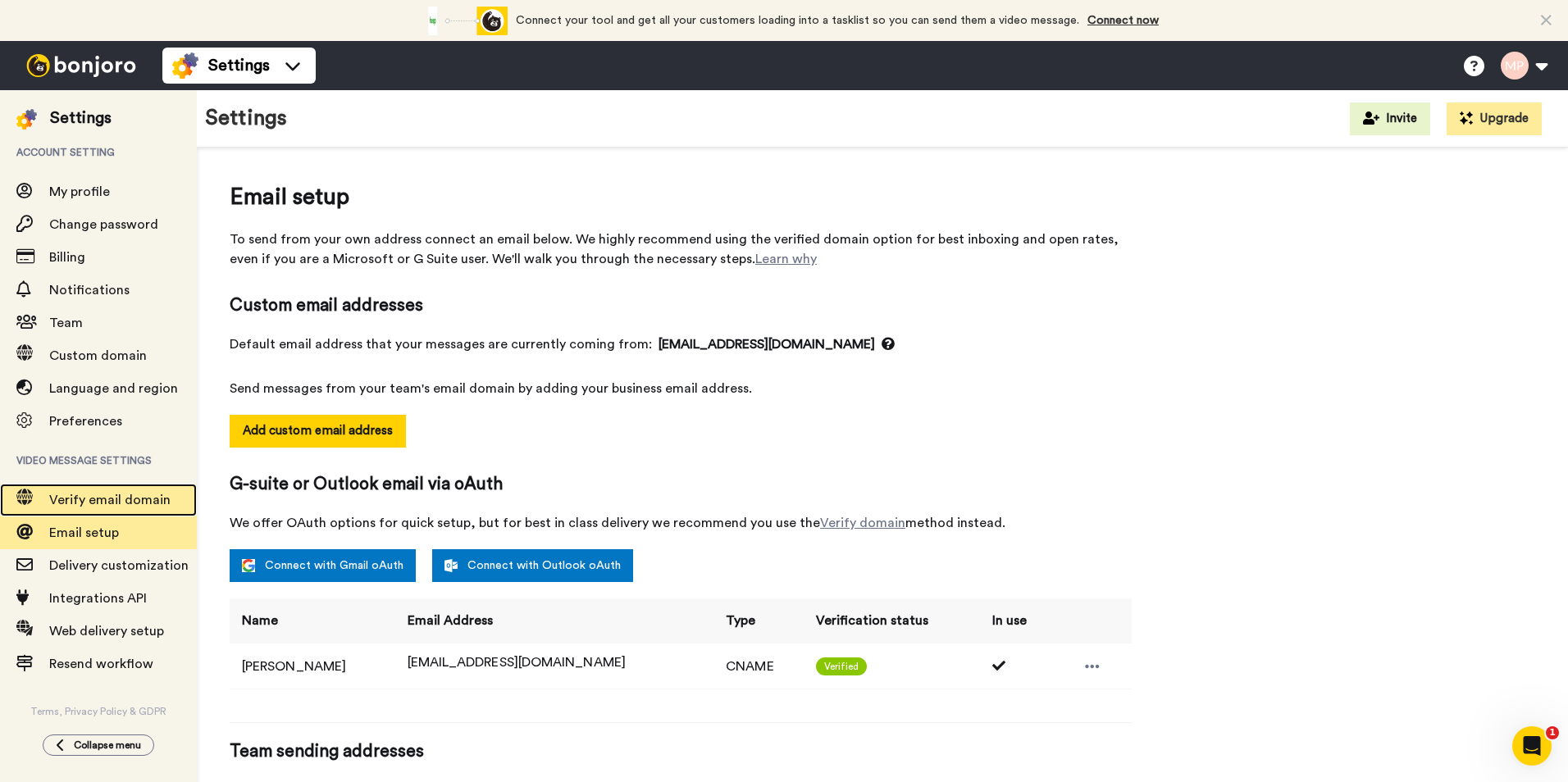
click at [117, 504] on span "Verify email domain" at bounding box center [109, 501] width 121 height 13
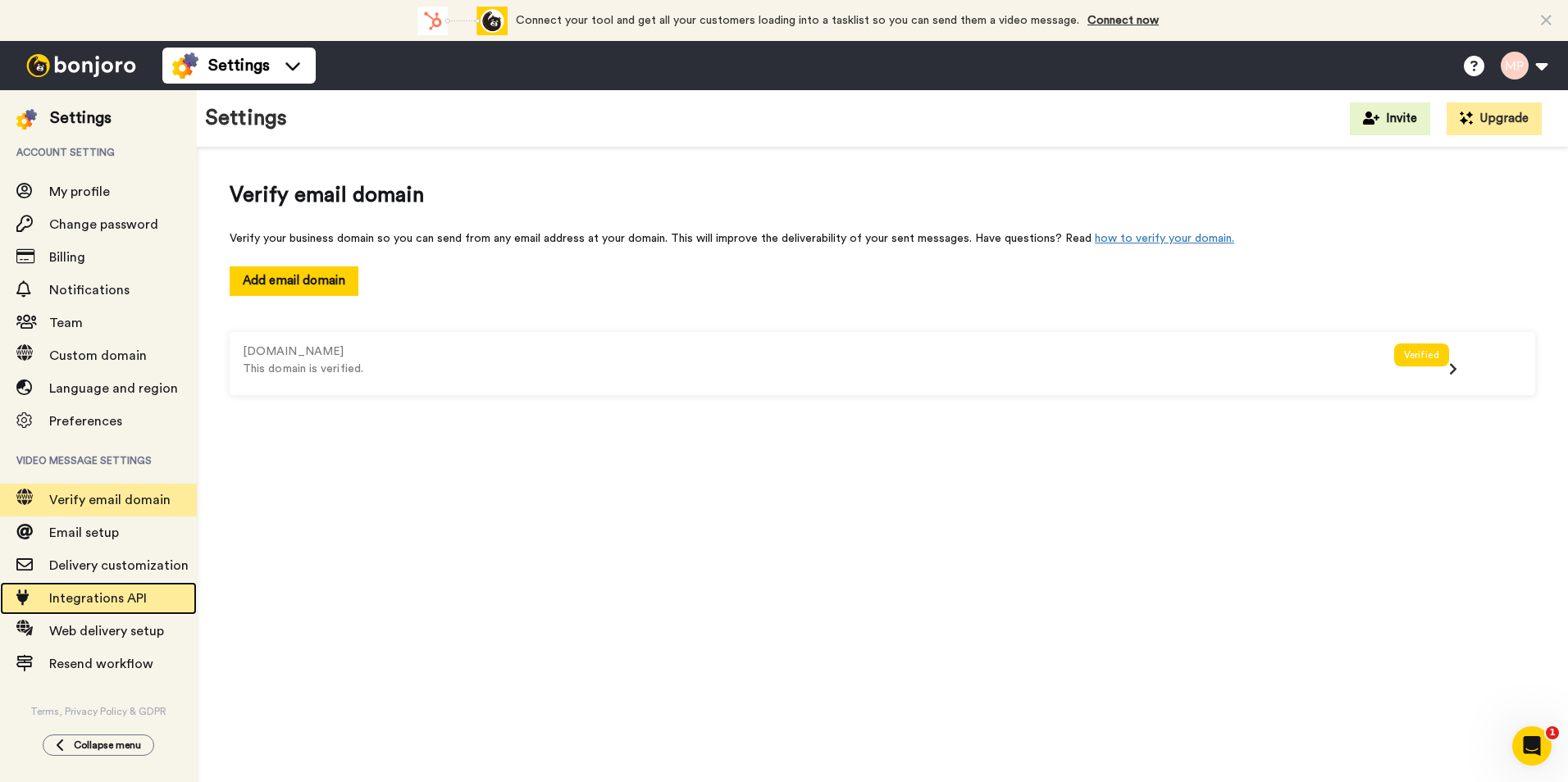
click at [115, 589] on span "Integrations API" at bounding box center [122, 598] width 148 height 20
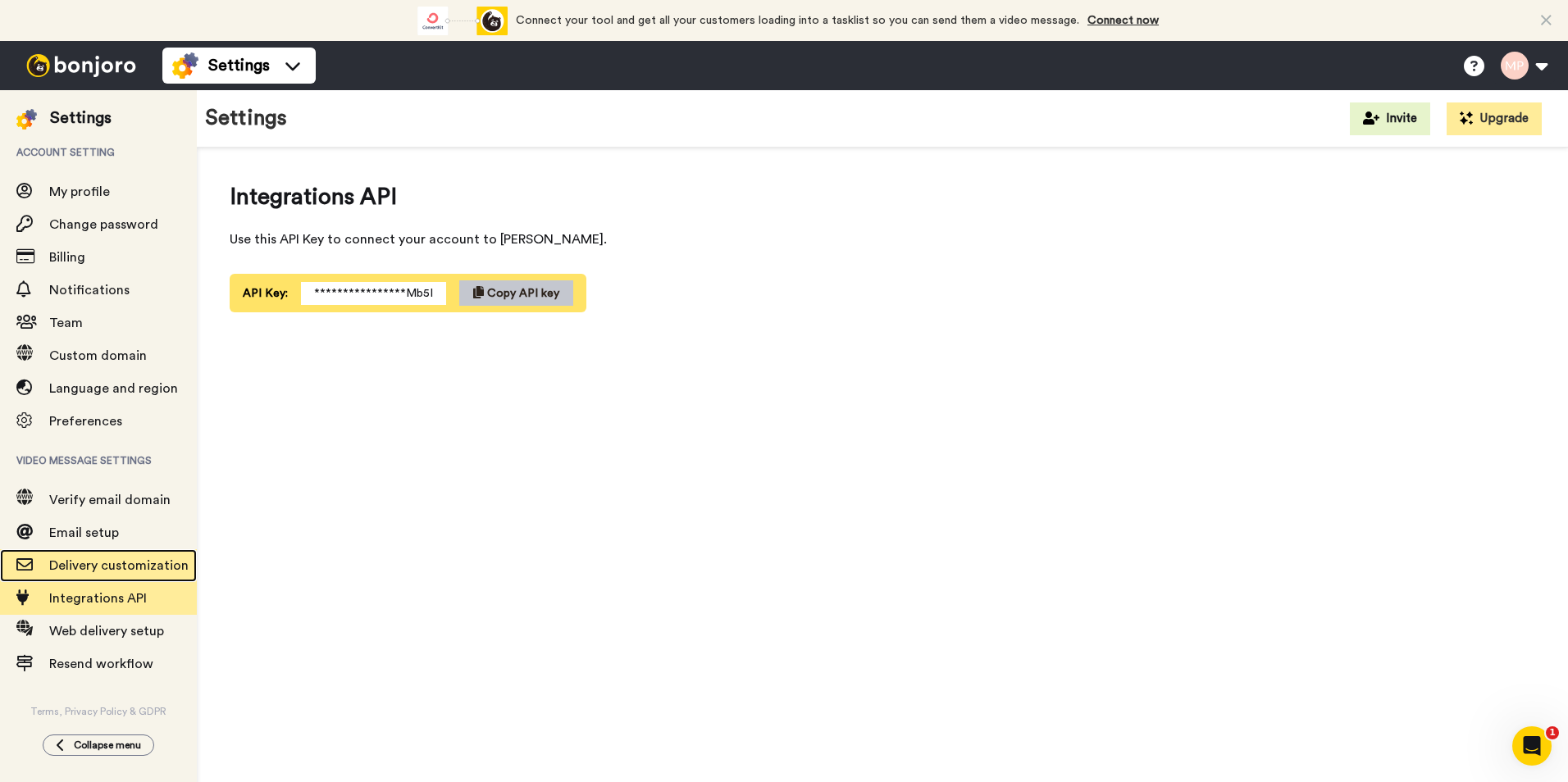
click at [131, 569] on span "Delivery customization" at bounding box center [119, 566] width 139 height 13
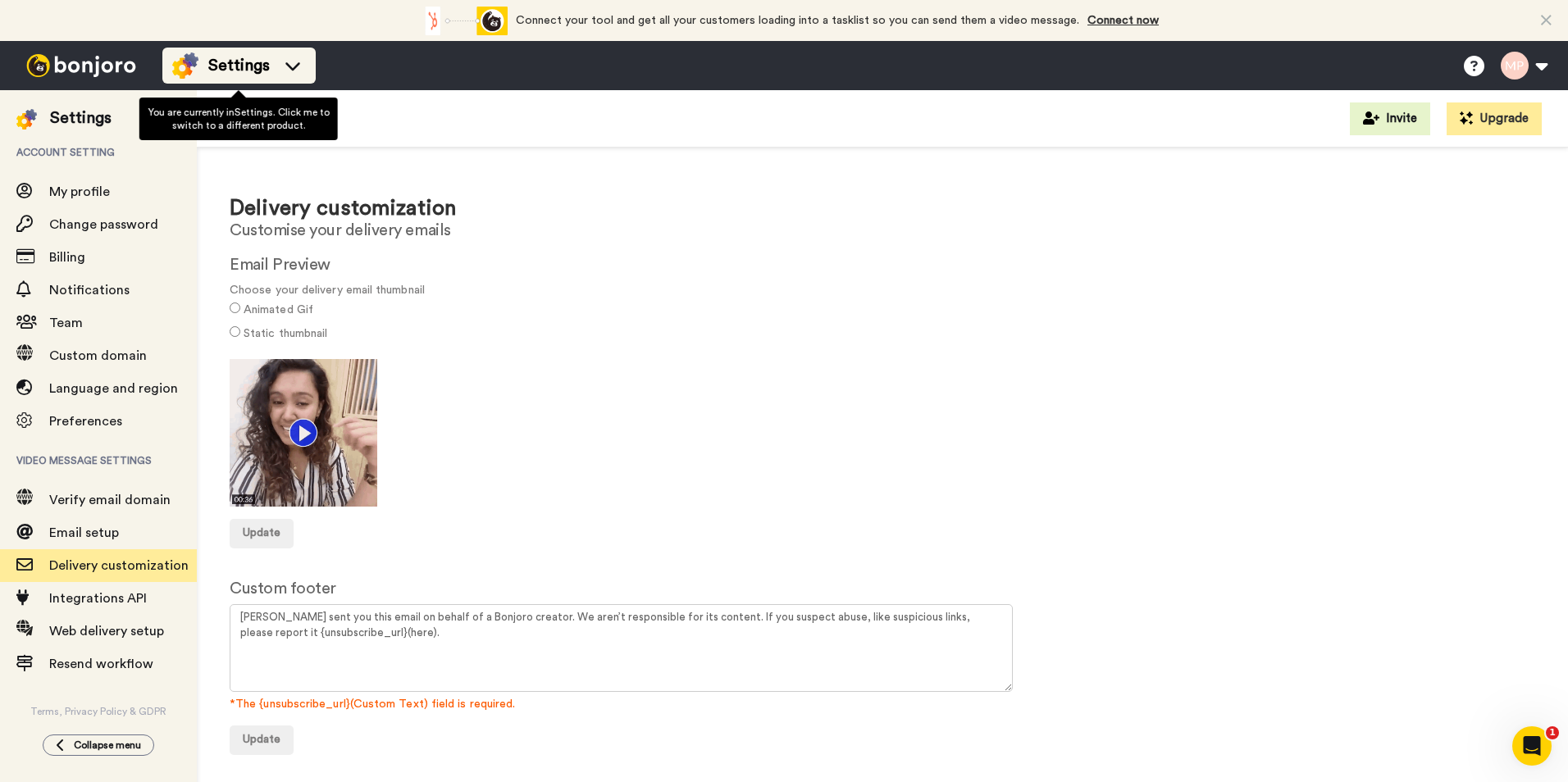
click at [284, 60] on icon at bounding box center [293, 65] width 26 height 16
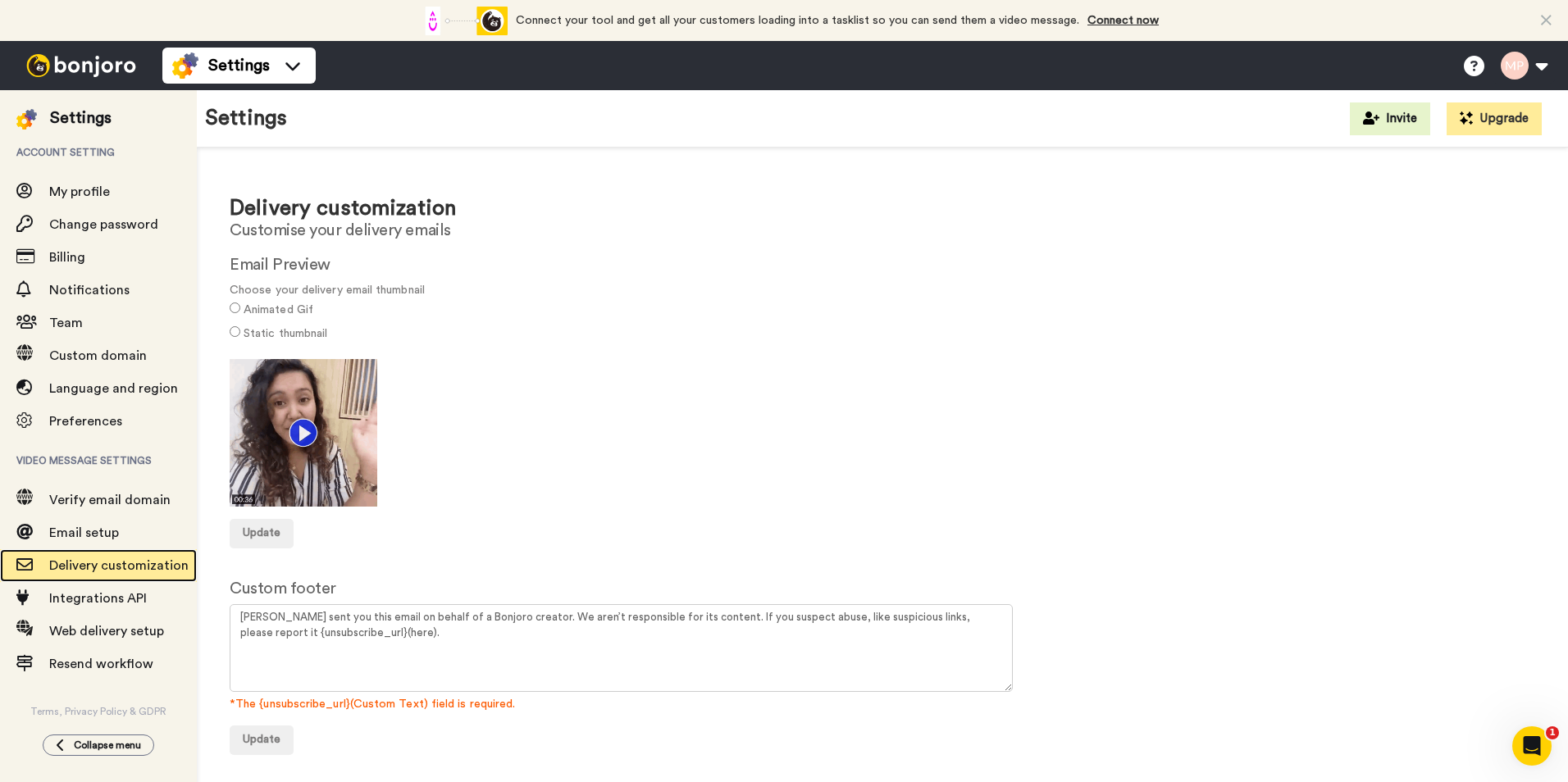
click at [87, 576] on div "Delivery customization" at bounding box center [98, 566] width 197 height 33
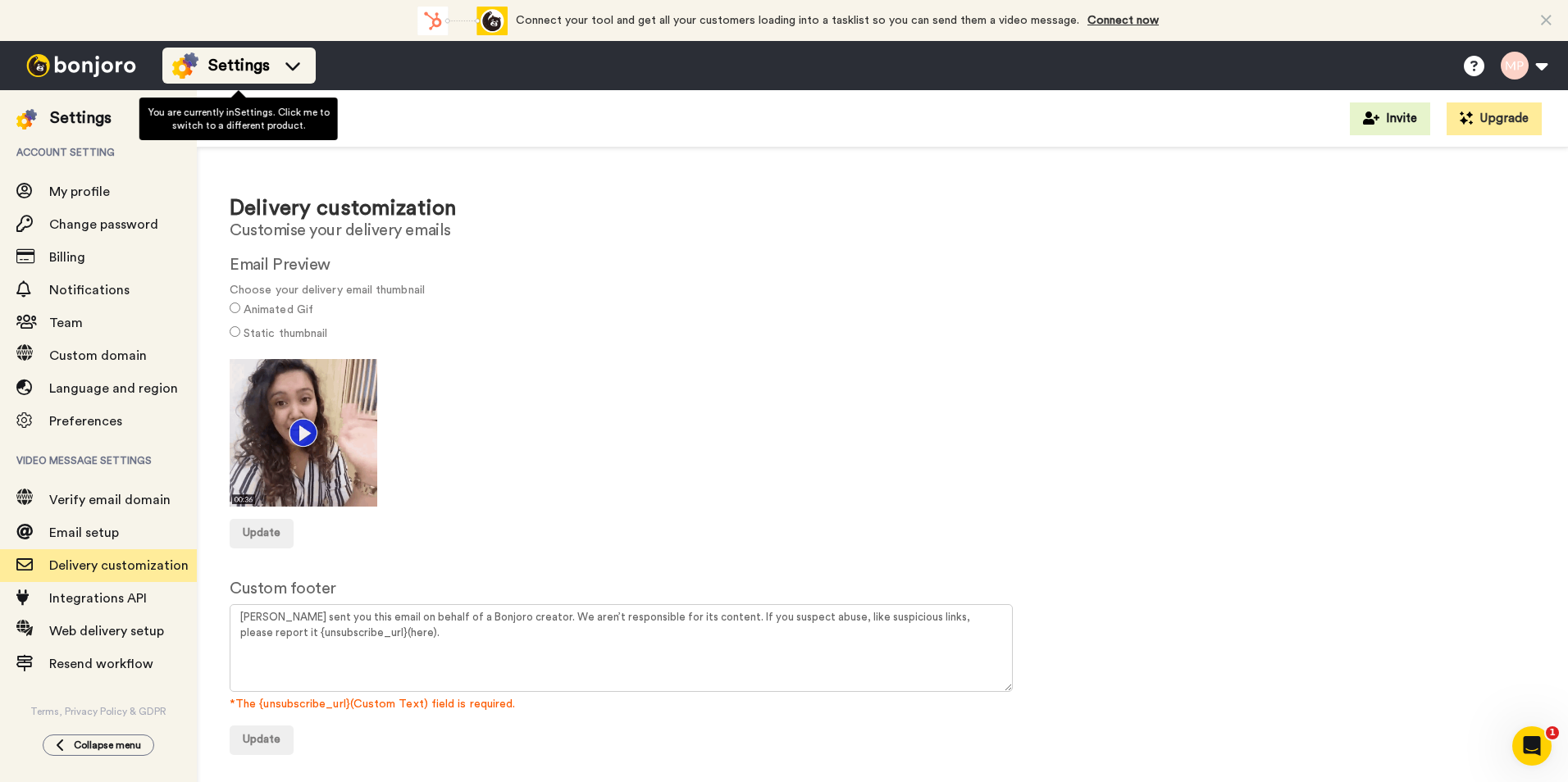
click at [284, 62] on icon at bounding box center [293, 65] width 26 height 16
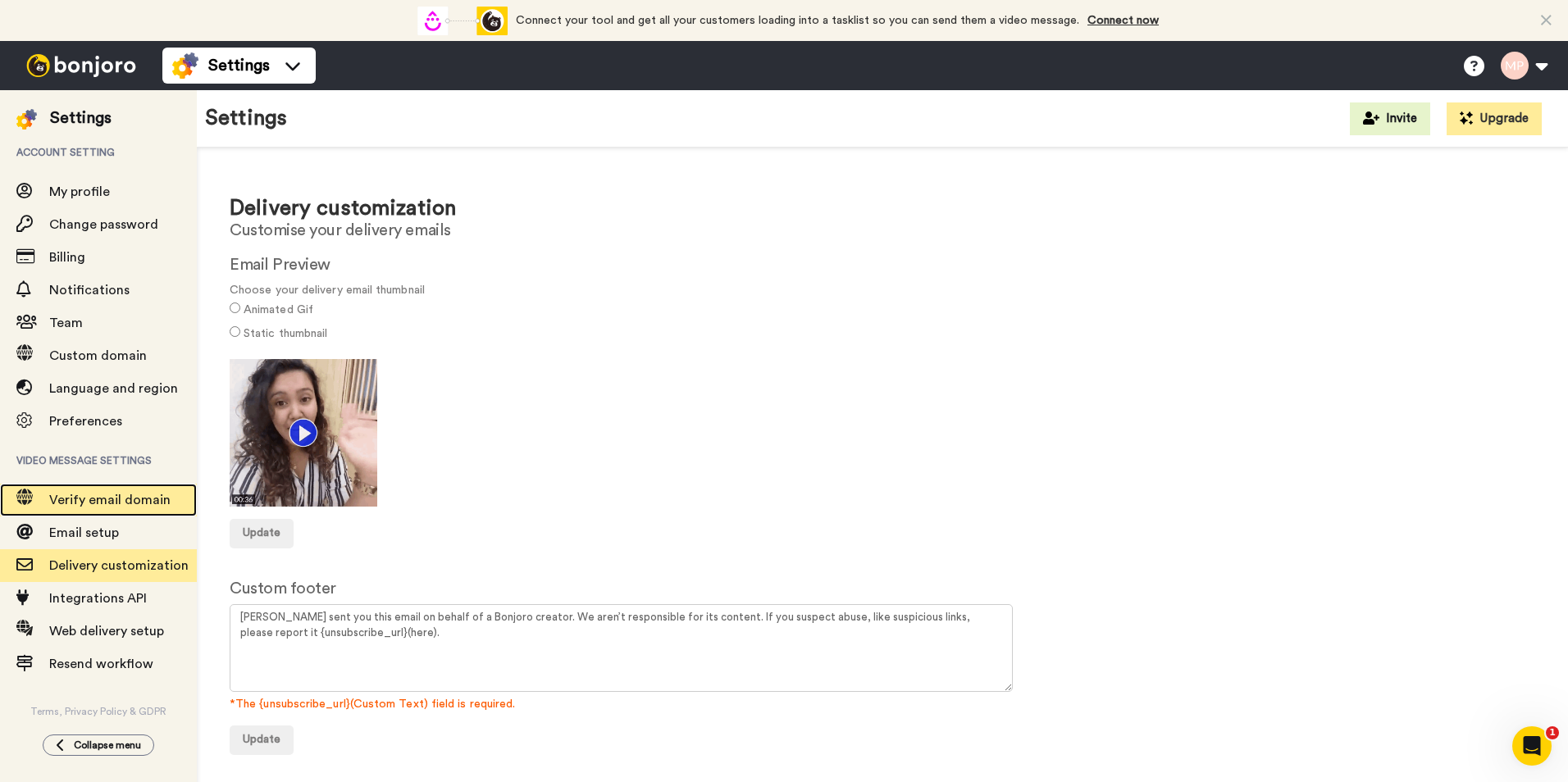
click at [94, 502] on span "Verify email domain" at bounding box center [109, 501] width 121 height 13
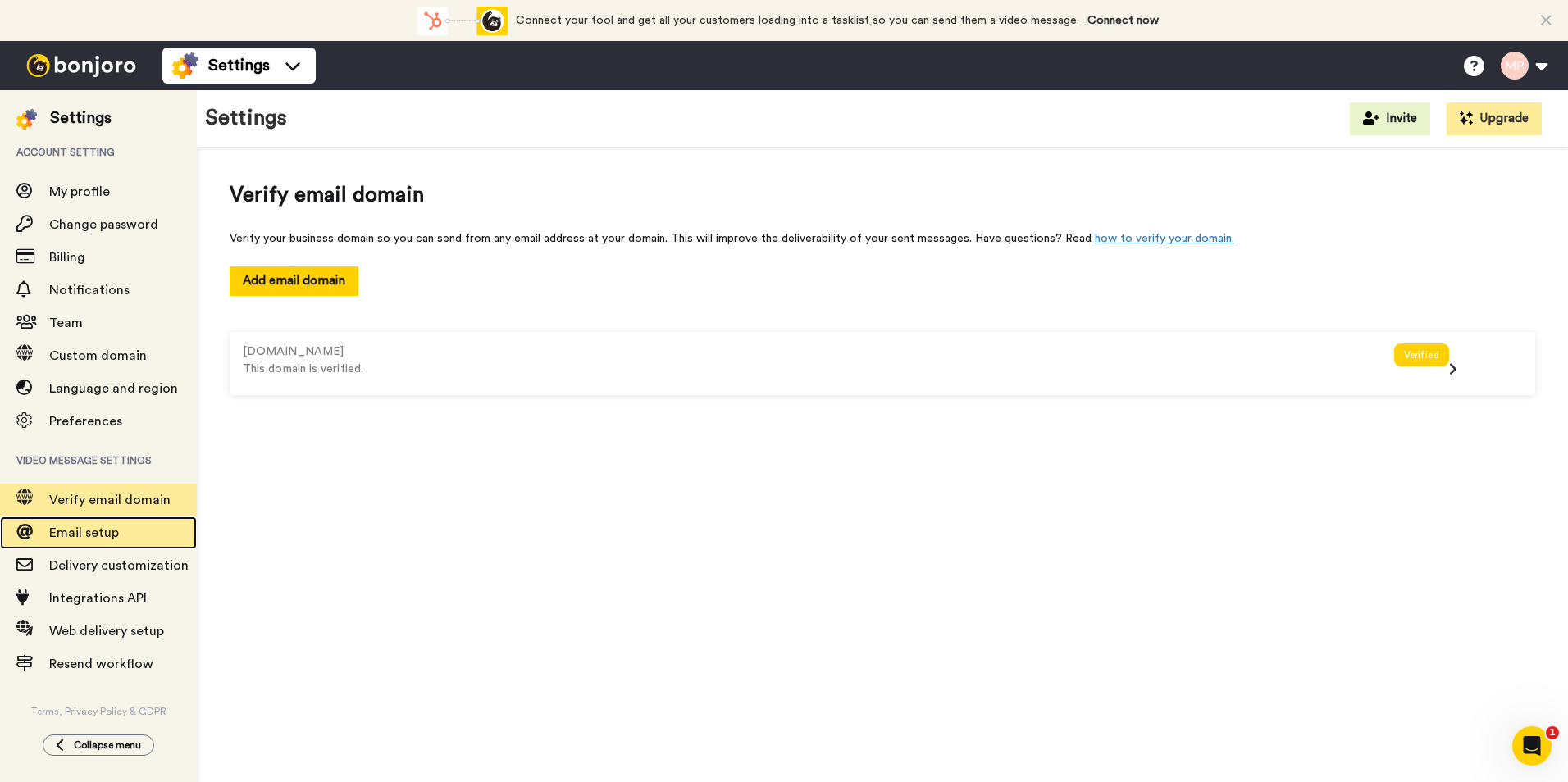
click at [103, 534] on span "Email setup" at bounding box center [84, 534] width 70 height 13
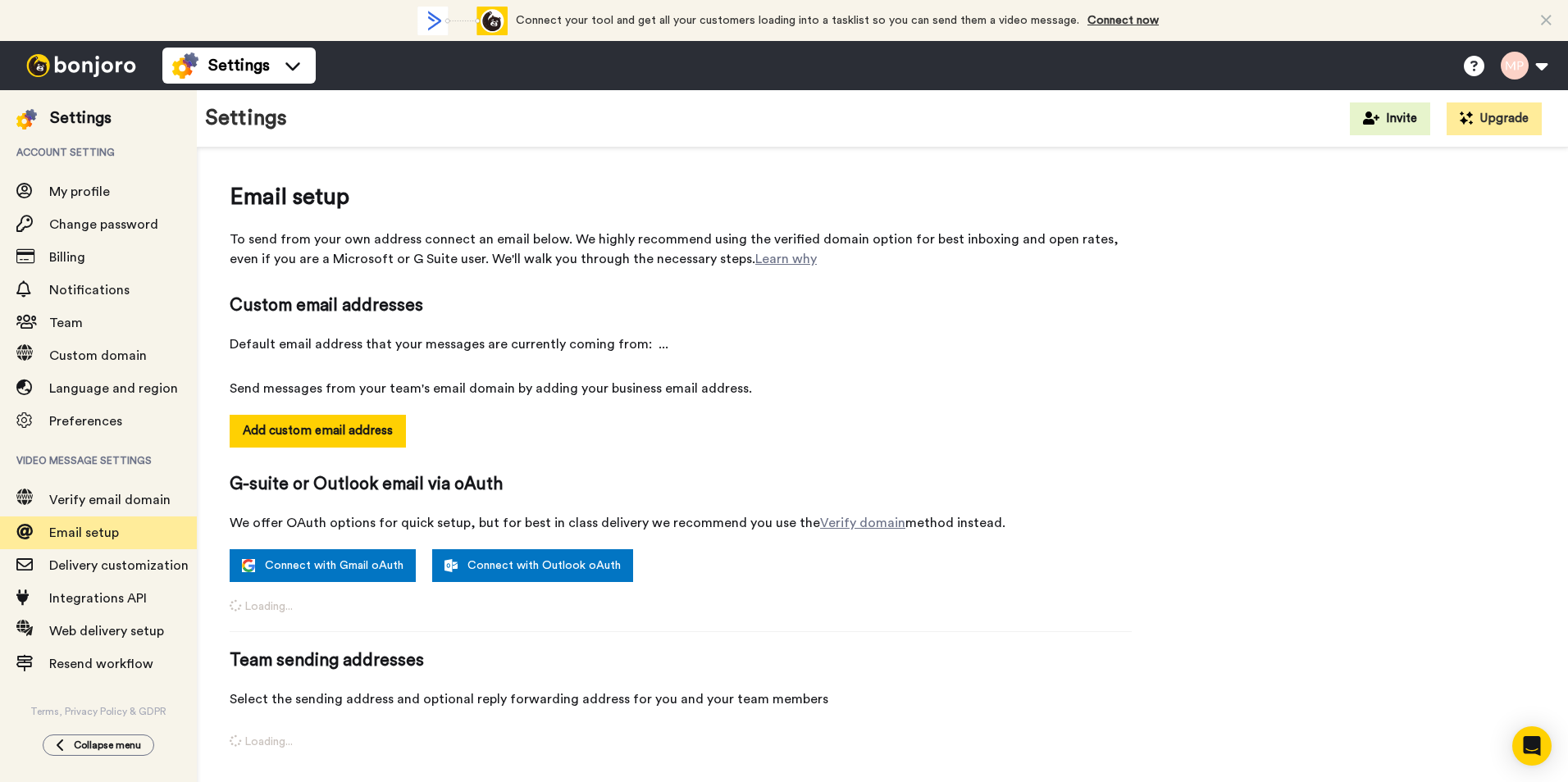
select select "104911"
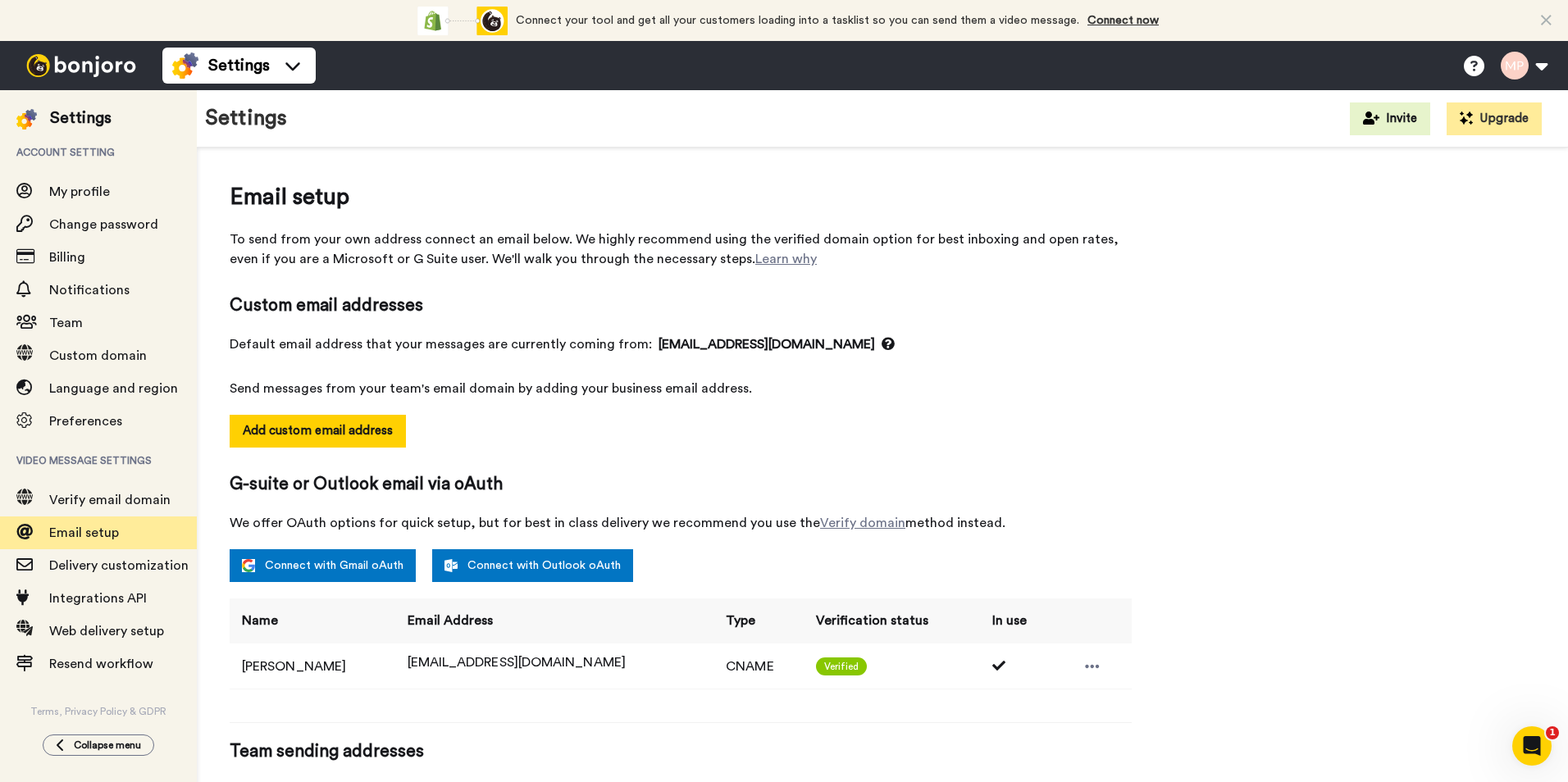
scroll to position [131, 0]
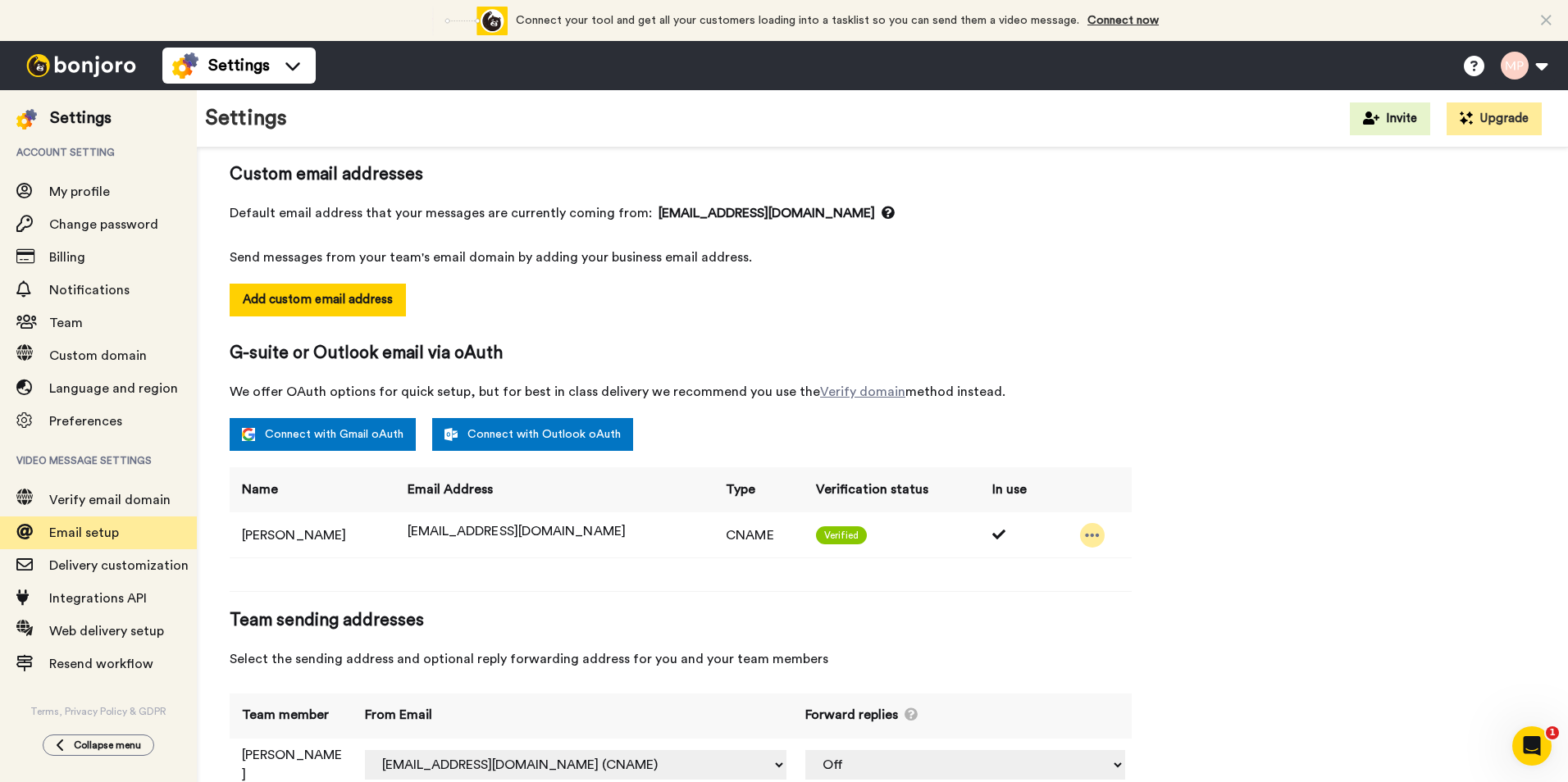
click at [1086, 528] on icon at bounding box center [1093, 535] width 15 height 16
click at [1057, 377] on div "G-suite or Outlook email via oAuth We offer OAuth options for quick setup, but …" at bounding box center [680, 372] width 903 height 60
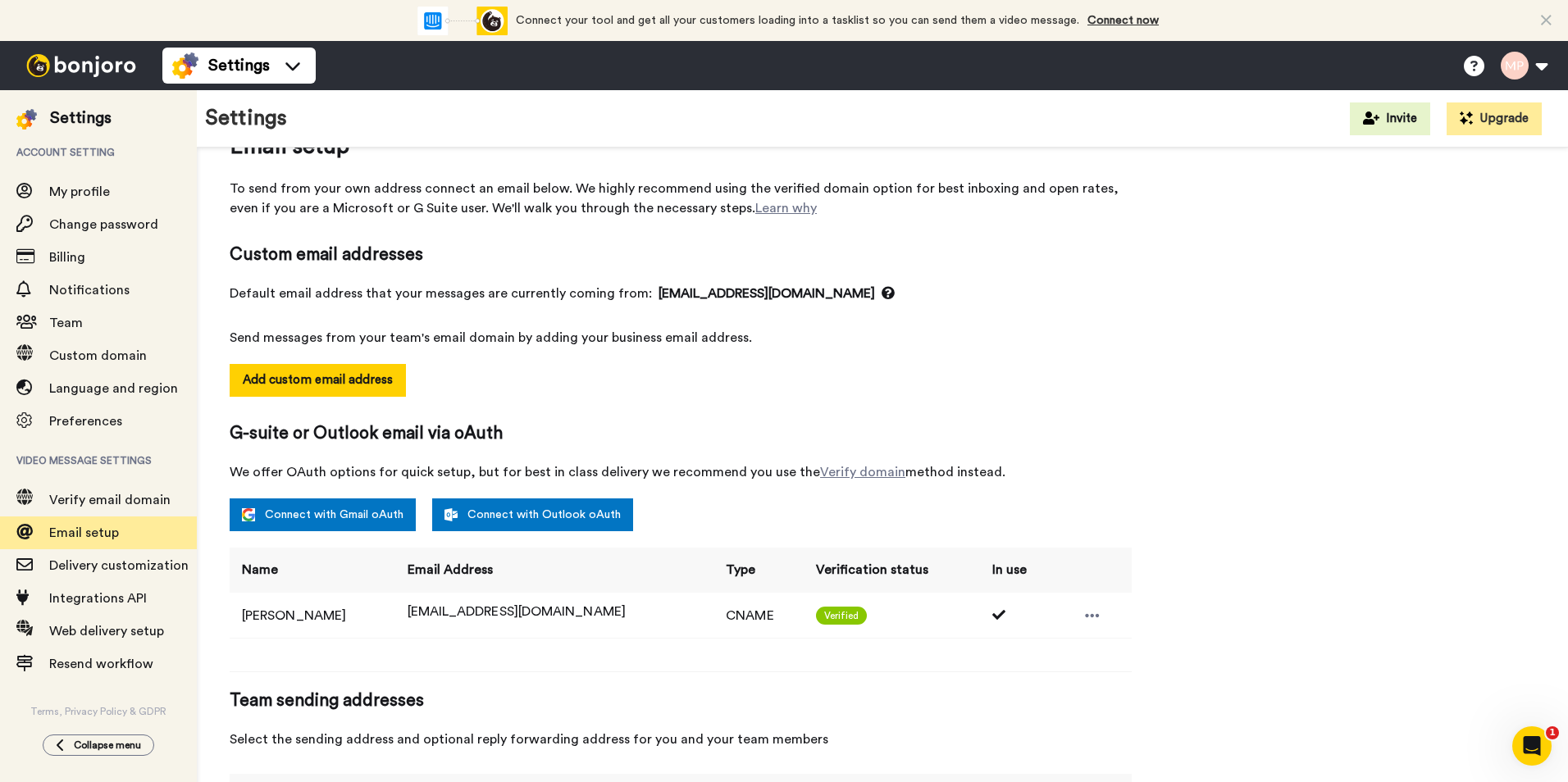
scroll to position [0, 0]
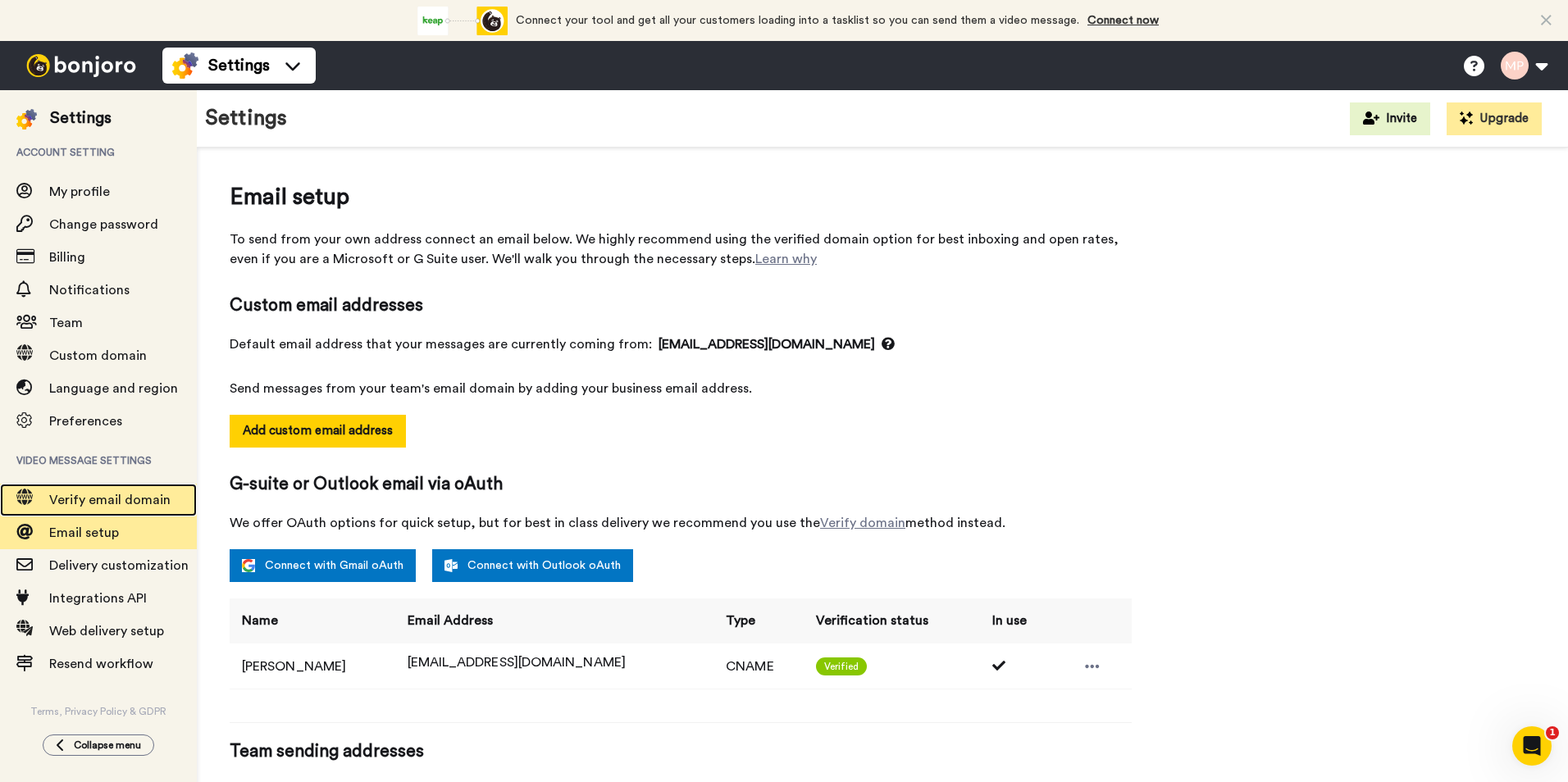
click at [148, 498] on span "Verify email domain" at bounding box center [109, 501] width 121 height 13
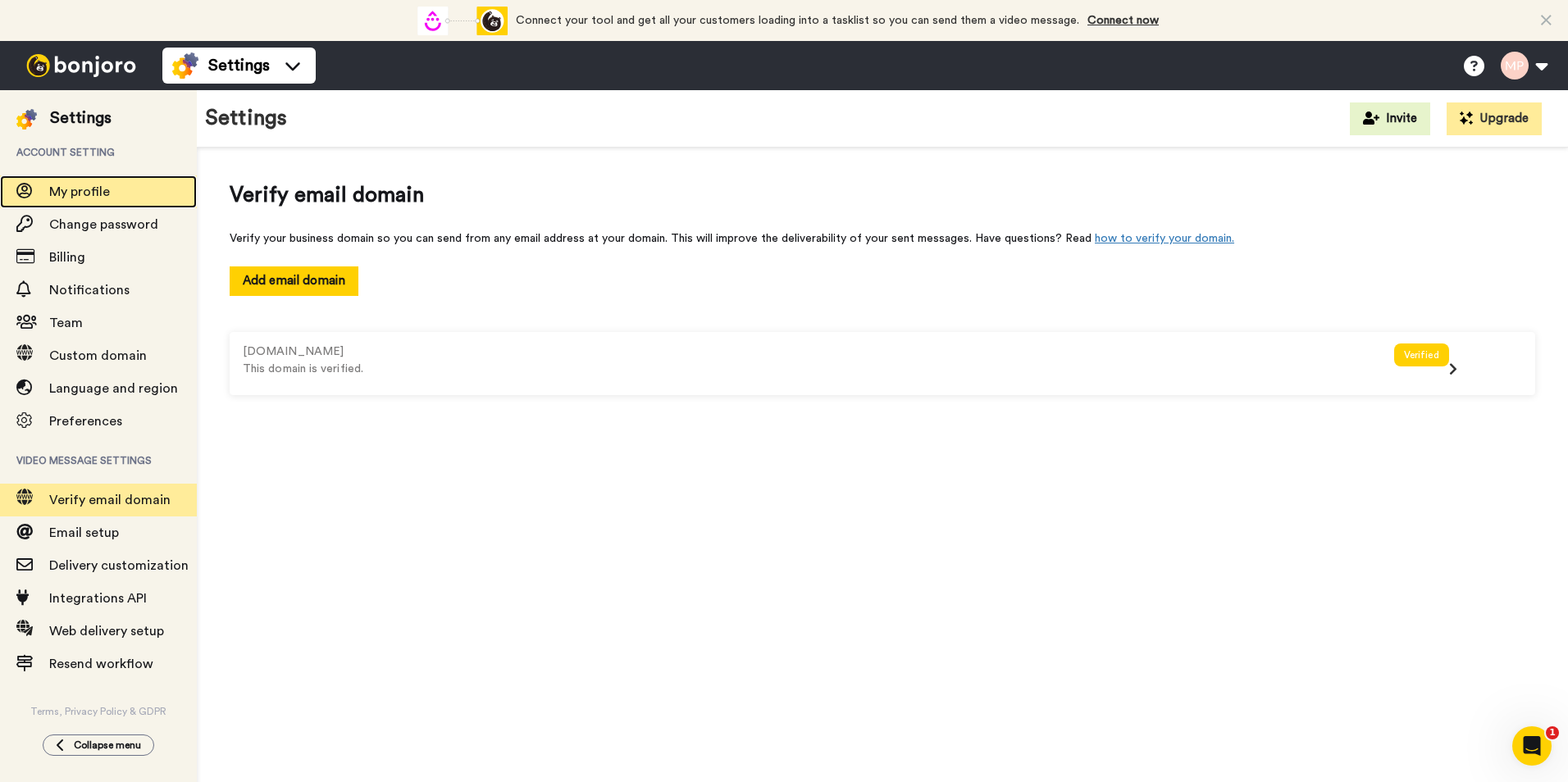
click at [87, 184] on span "My profile" at bounding box center [122, 191] width 148 height 20
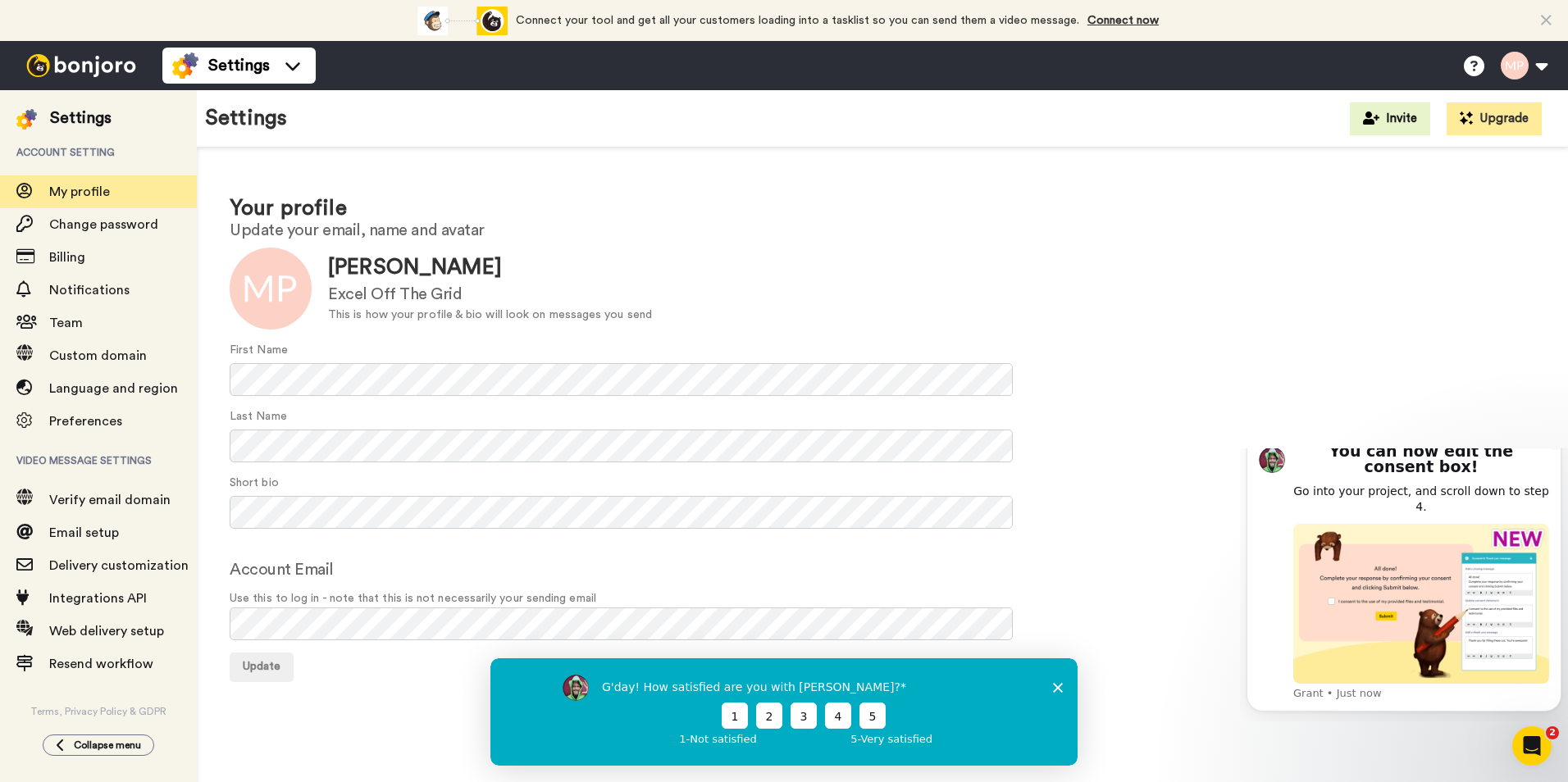
click at [1552, 448] on button "Dismiss notification" at bounding box center [1557, 437] width 22 height 22
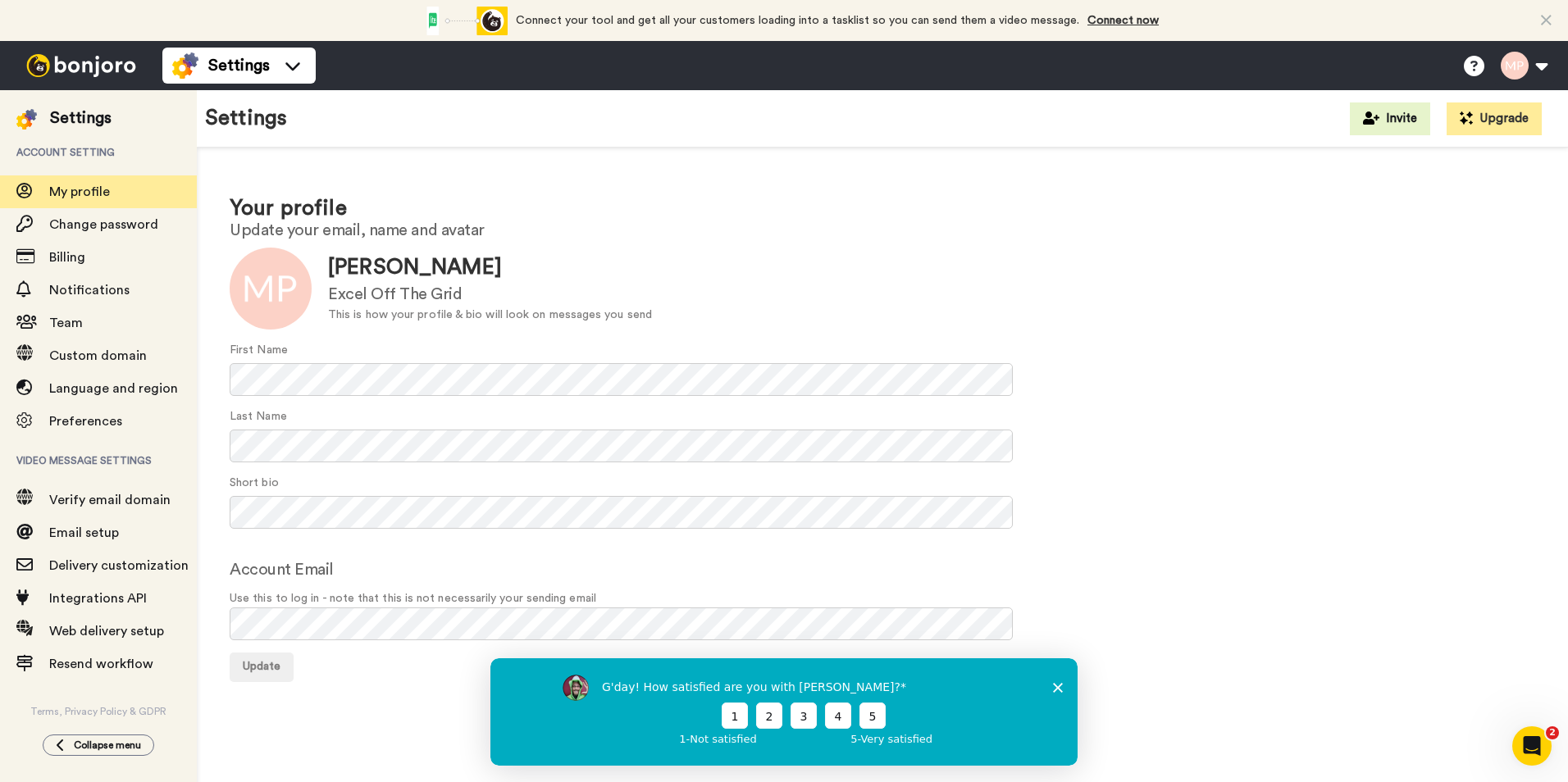
click at [1056, 685] on polygon "Close survey" at bounding box center [1058, 687] width 9 height 9
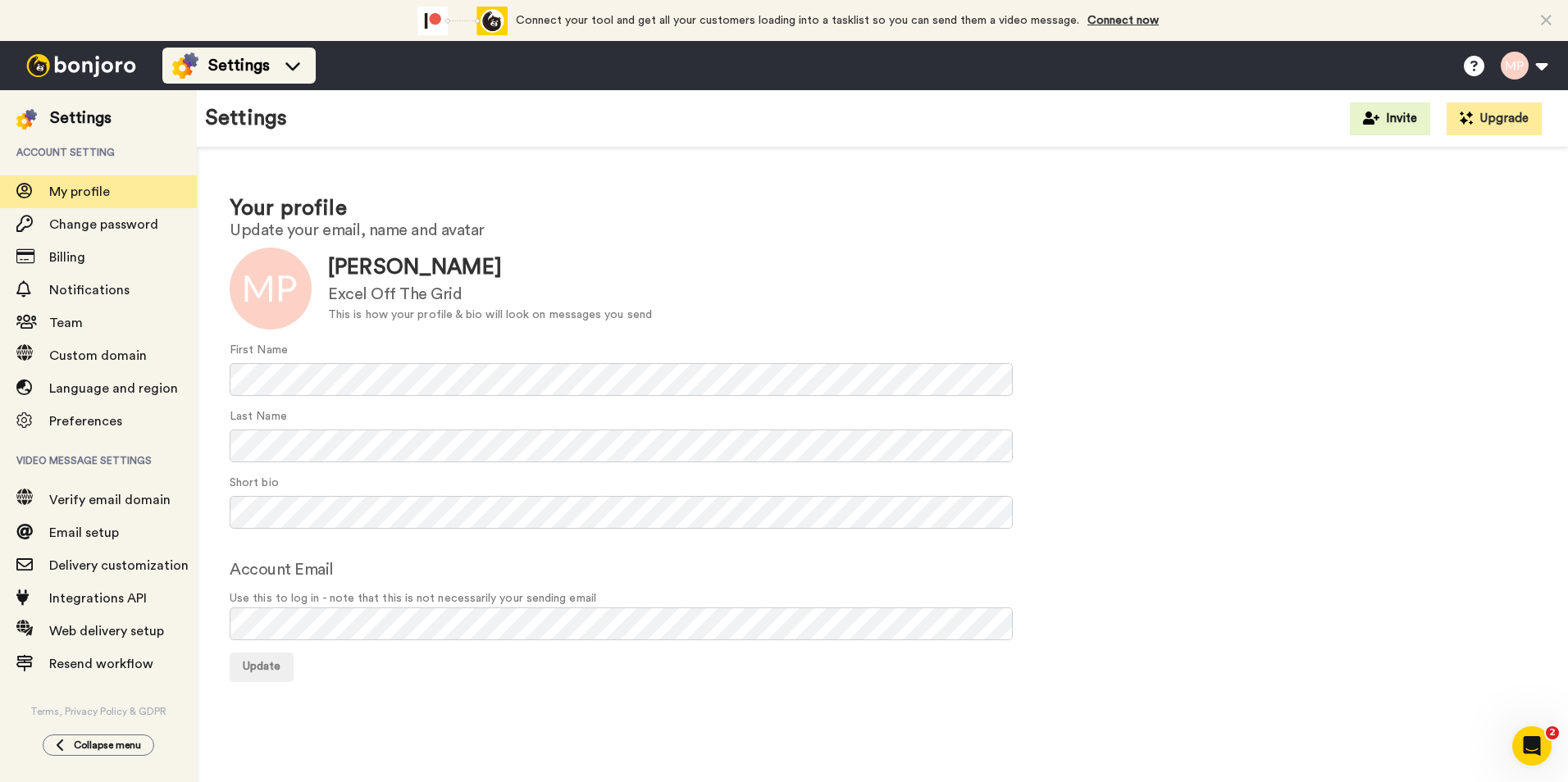
click at [270, 73] on div "Settings" at bounding box center [239, 66] width 134 height 26
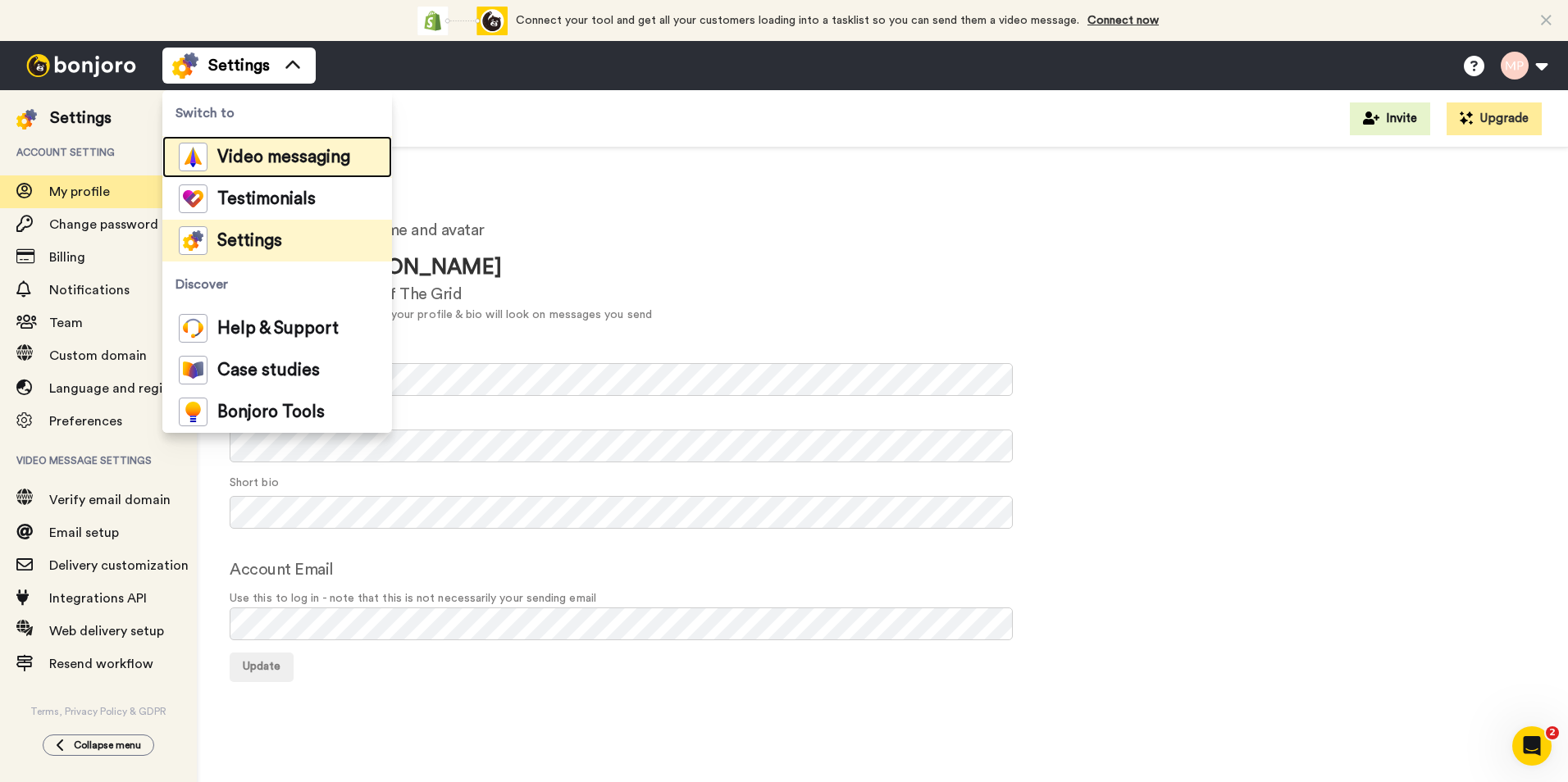
click at [261, 156] on span "Video messaging" at bounding box center [283, 157] width 133 height 16
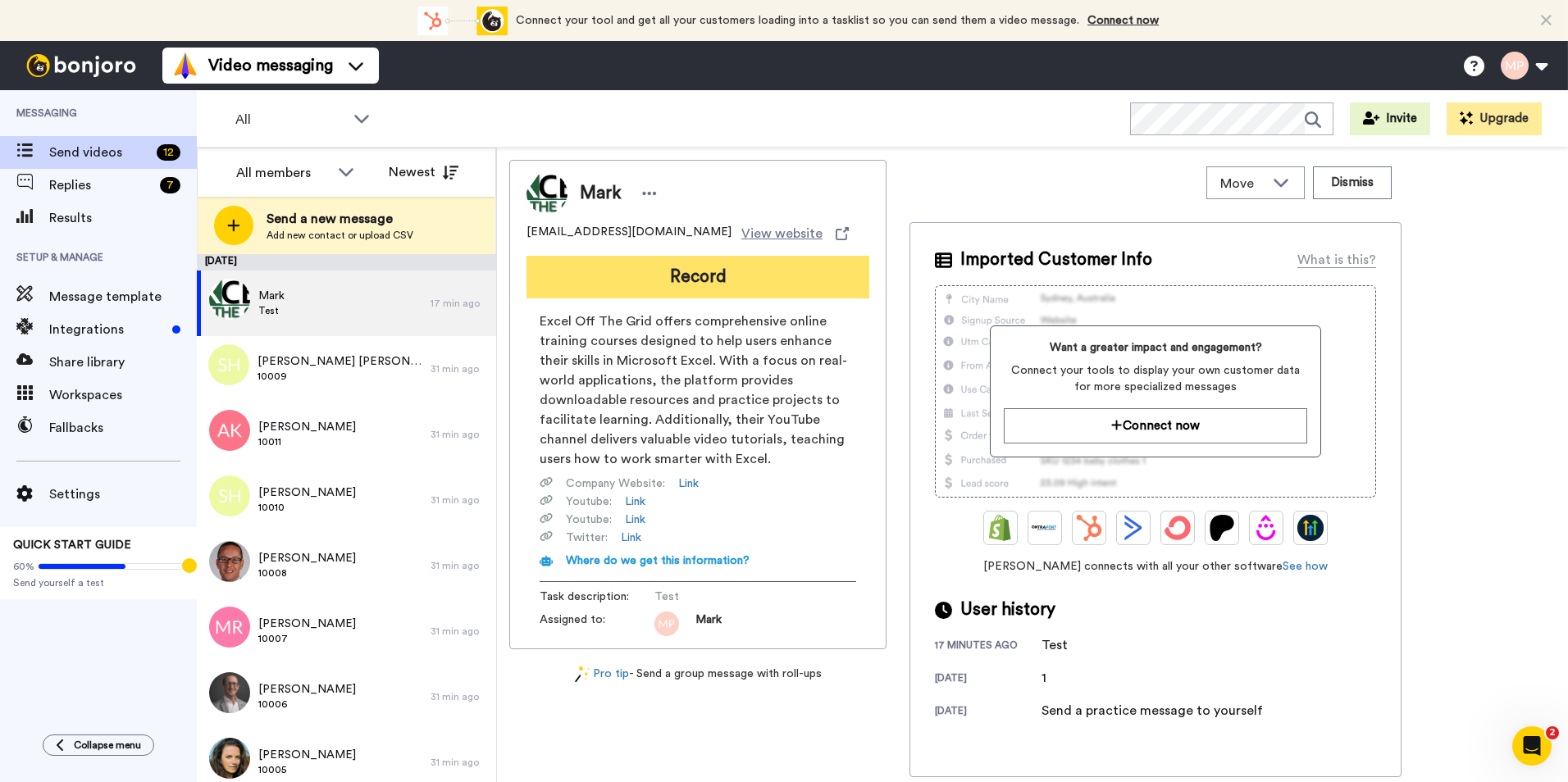
click at [806, 281] on button "Record" at bounding box center [698, 277] width 343 height 42
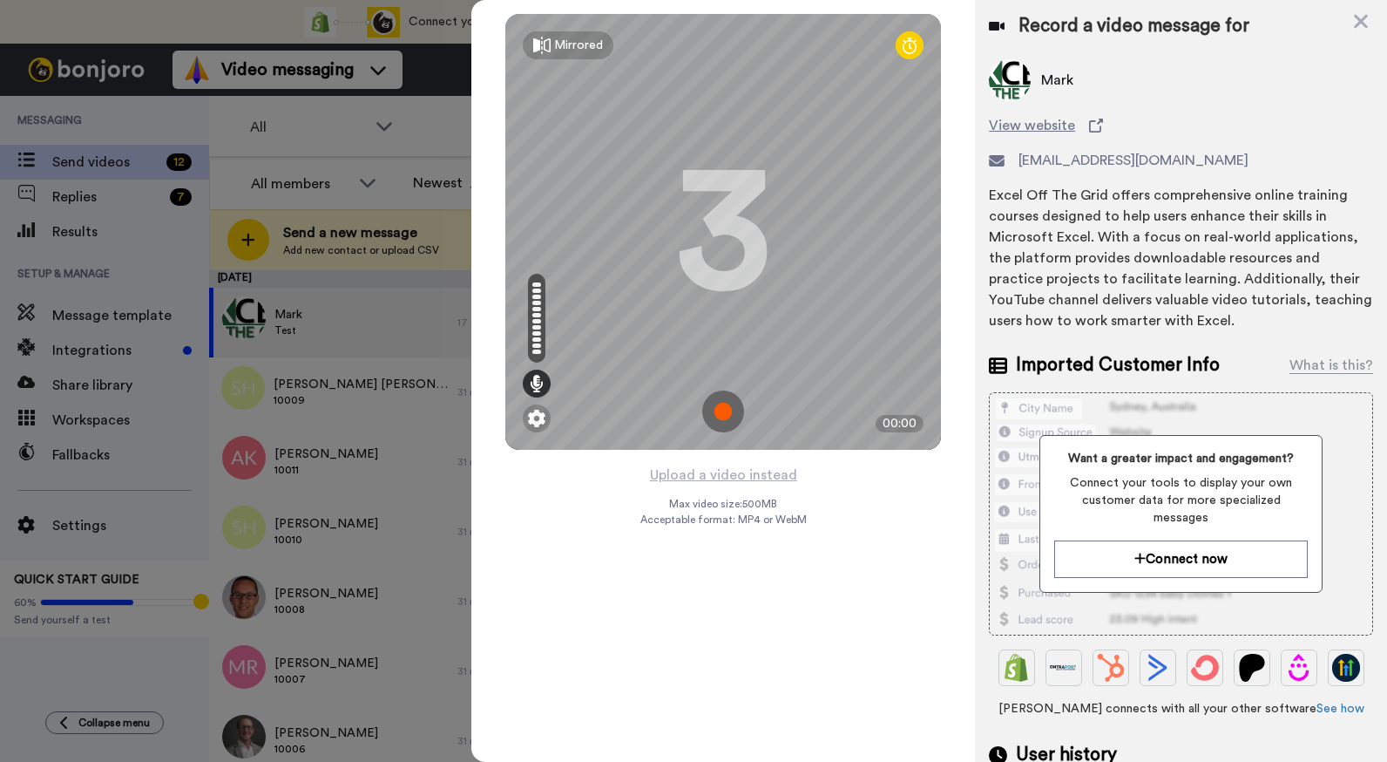
click at [730, 415] on img at bounding box center [723, 411] width 42 height 42
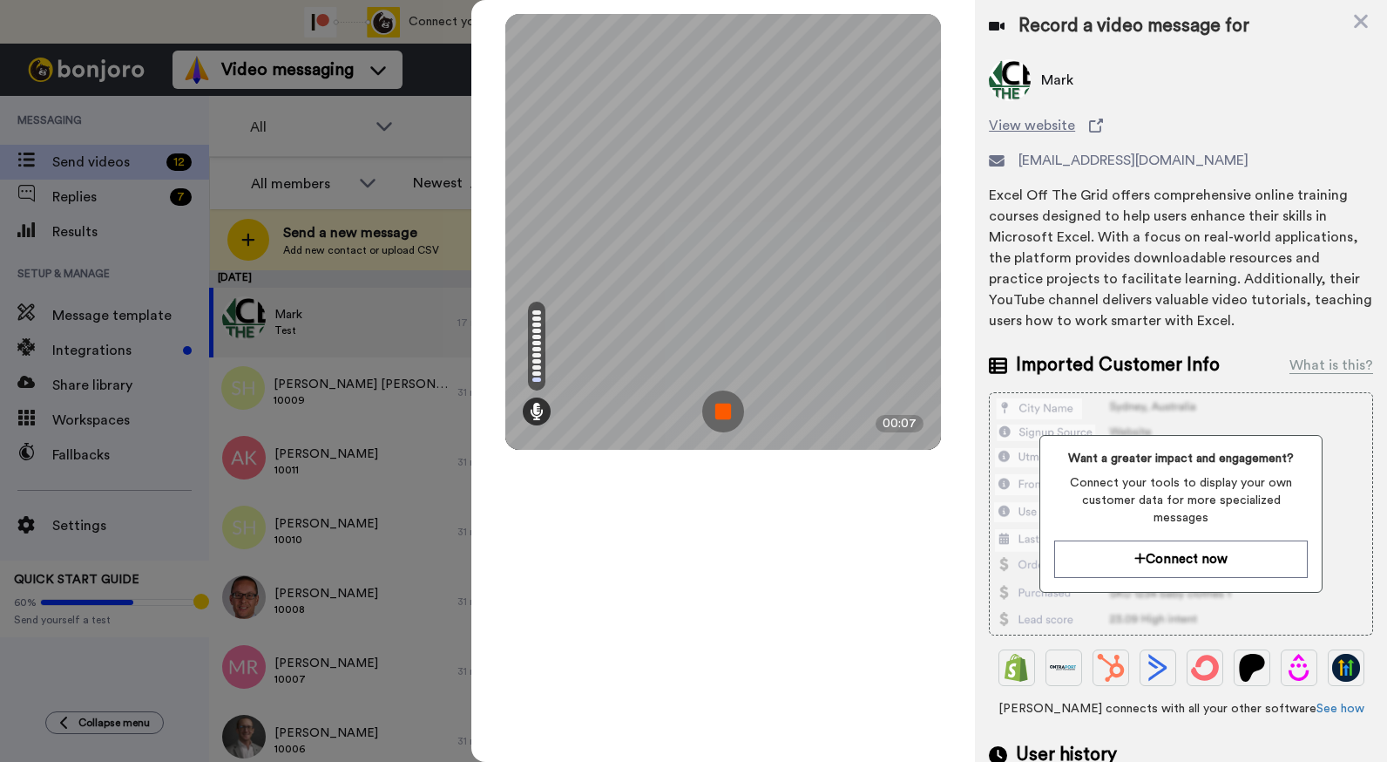
click at [730, 415] on img at bounding box center [723, 411] width 42 height 42
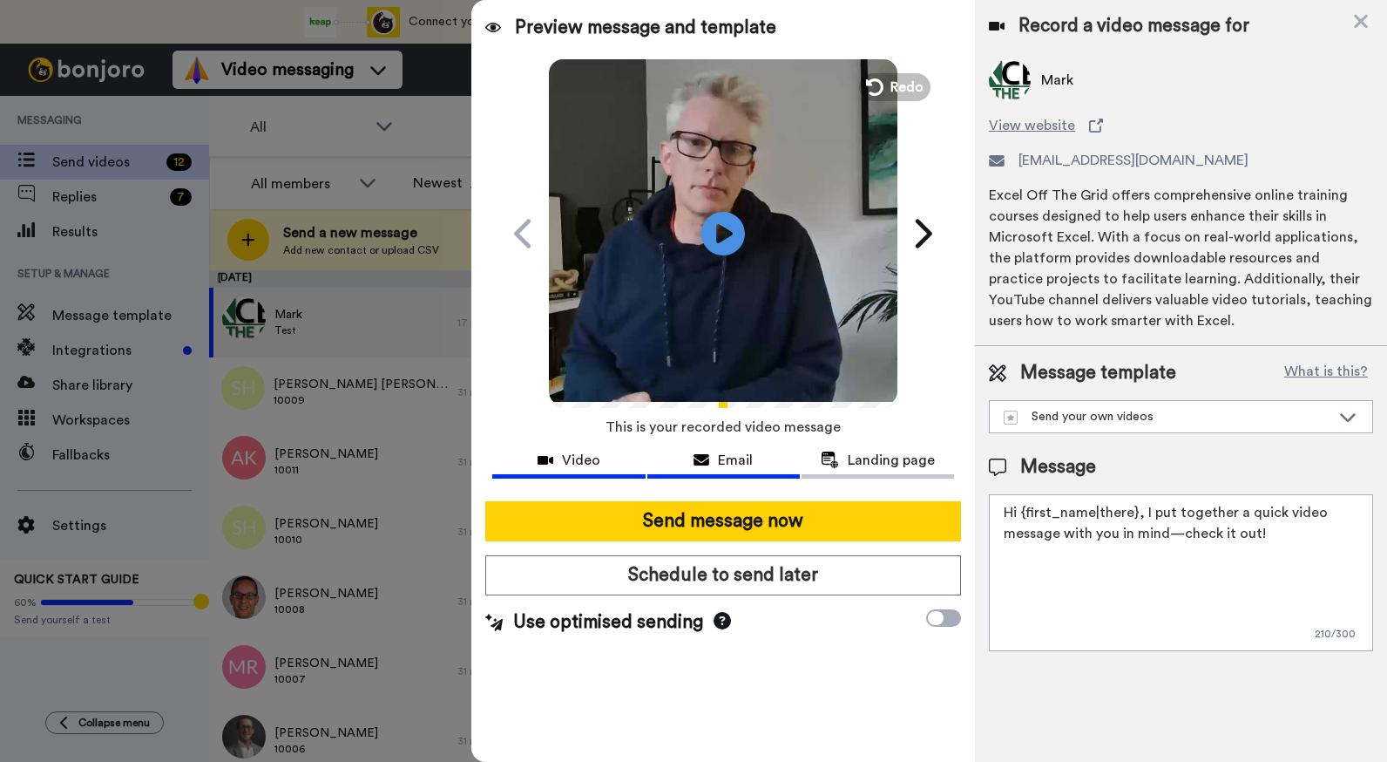
click at [734, 458] on span "Email" at bounding box center [735, 460] width 35 height 21
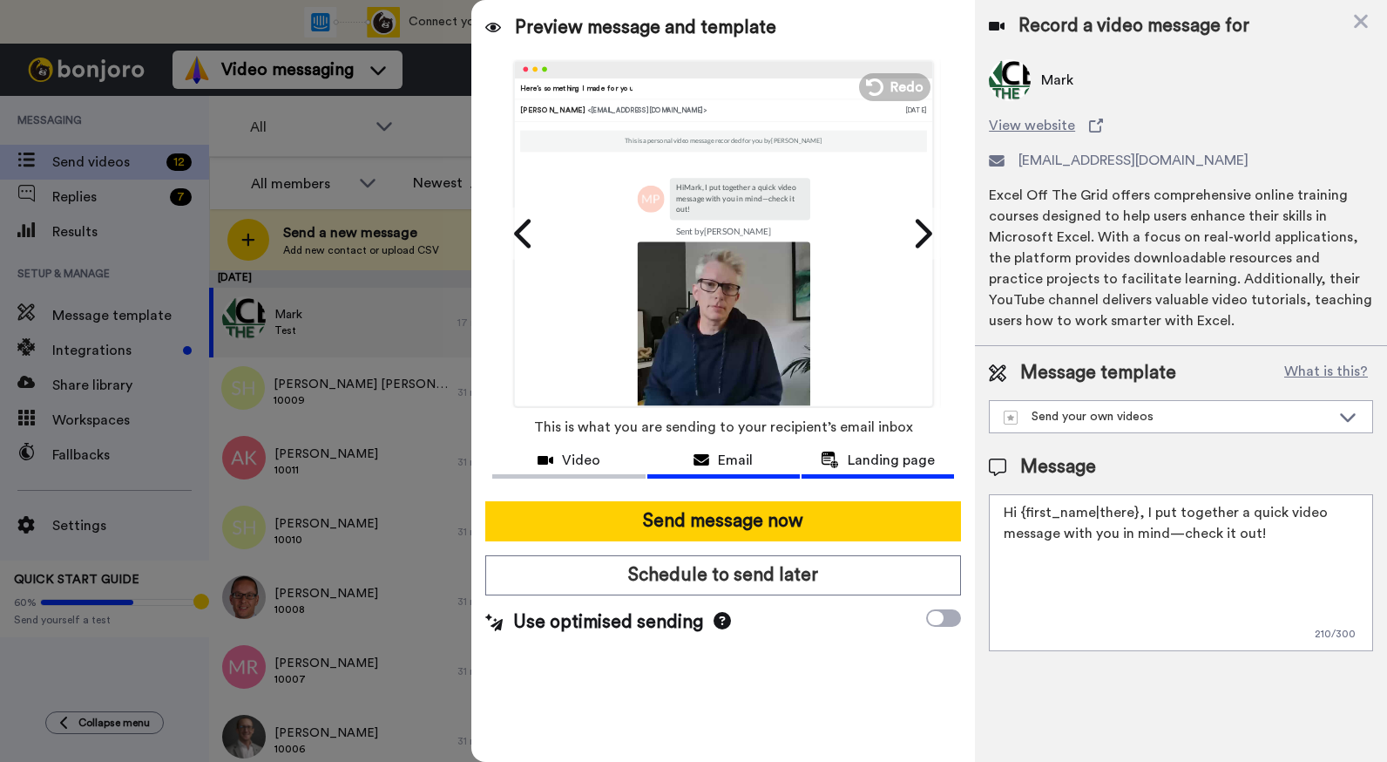
click at [870, 465] on span "Landing page" at bounding box center [891, 460] width 87 height 21
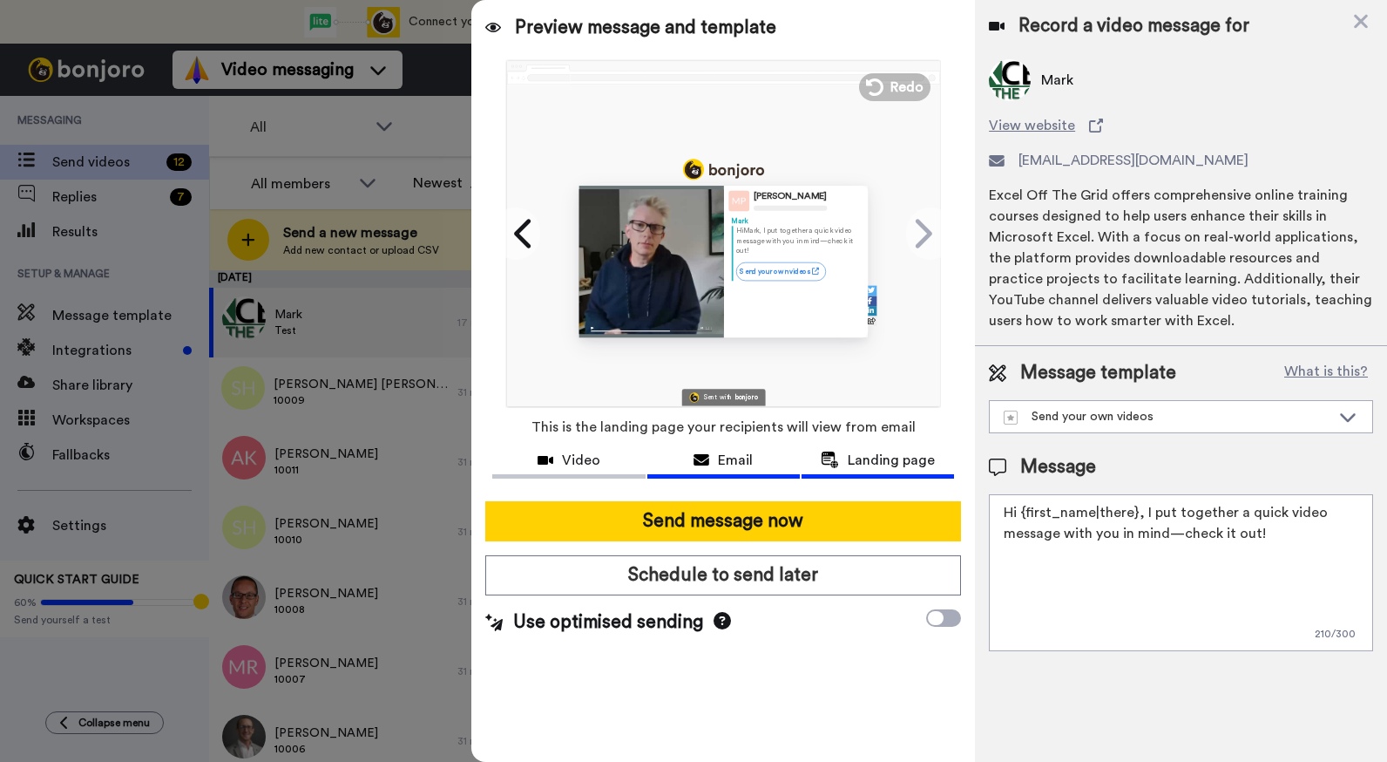
click at [739, 467] on span "Email" at bounding box center [735, 460] width 35 height 21
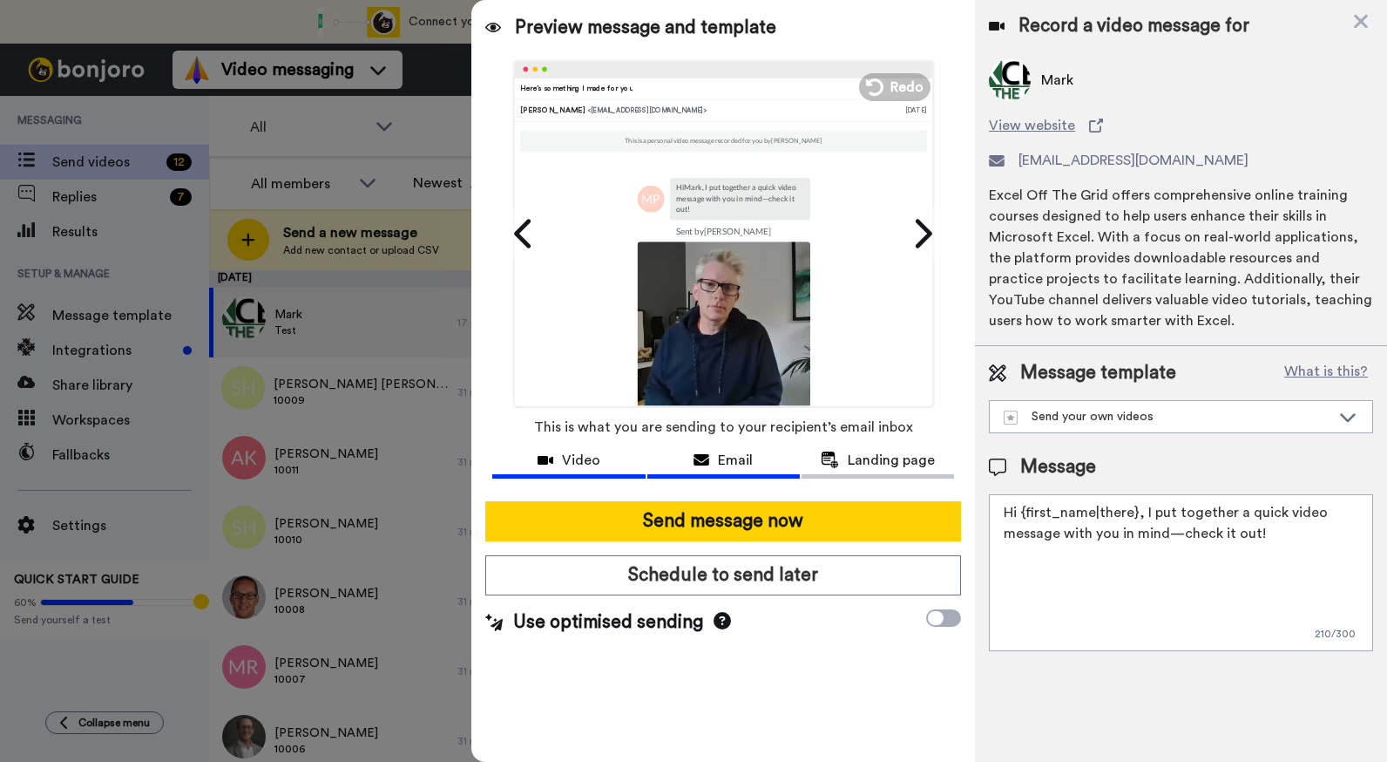
click at [573, 466] on span "Video" at bounding box center [581, 460] width 38 height 21
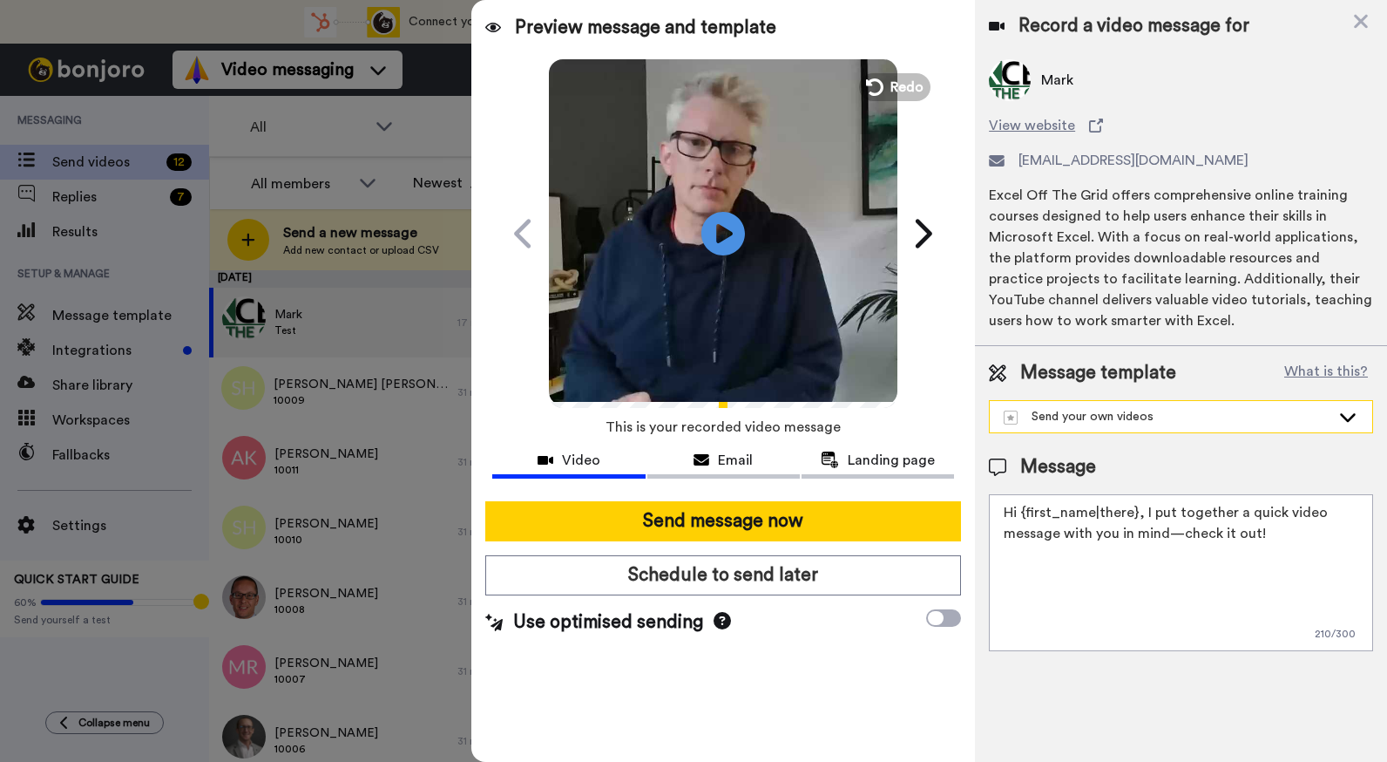
click at [1353, 412] on icon at bounding box center [1348, 416] width 21 height 17
click at [1151, 455] on span "Send your own videos" at bounding box center [1075, 455] width 173 height 17
type textarea "Hi {first_name|there}, I recorded a message for you, check it out!"
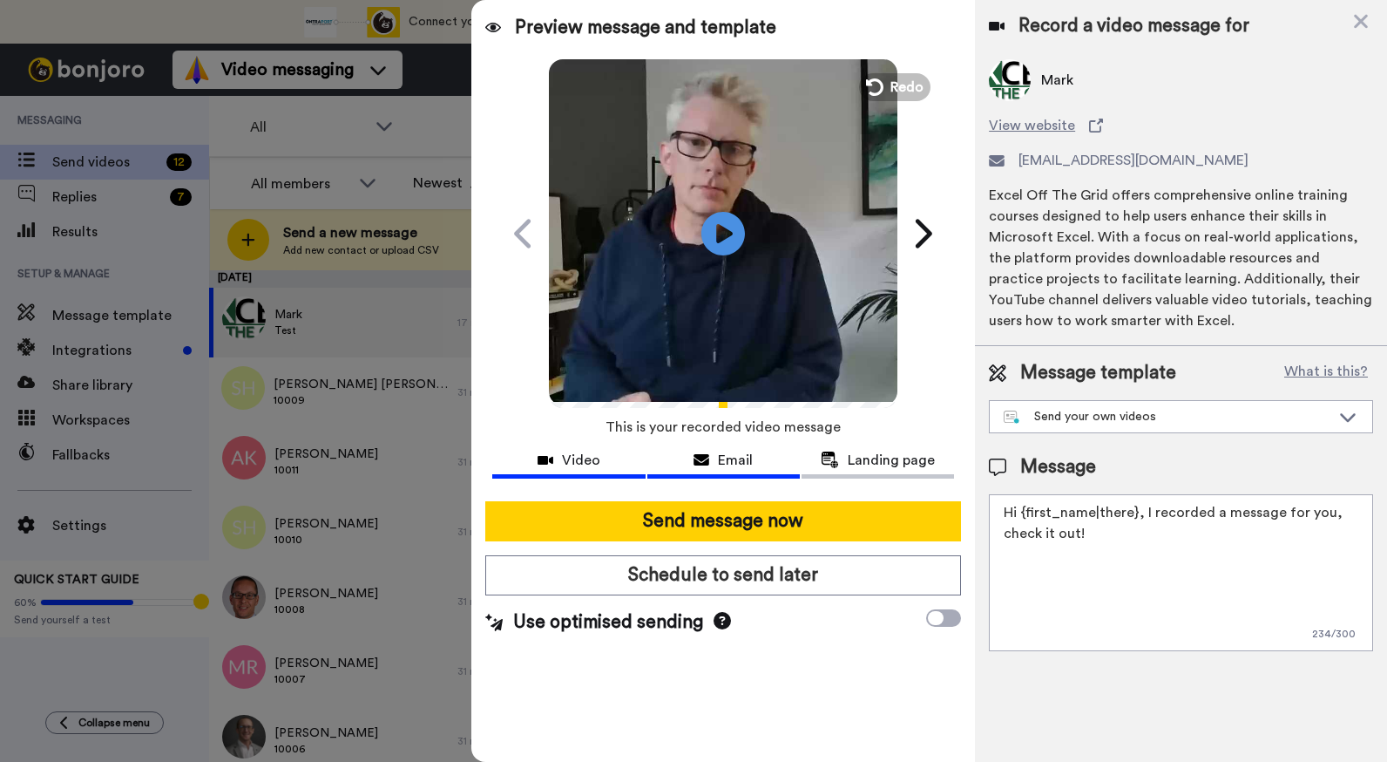
click at [729, 455] on span "Email" at bounding box center [735, 460] width 35 height 21
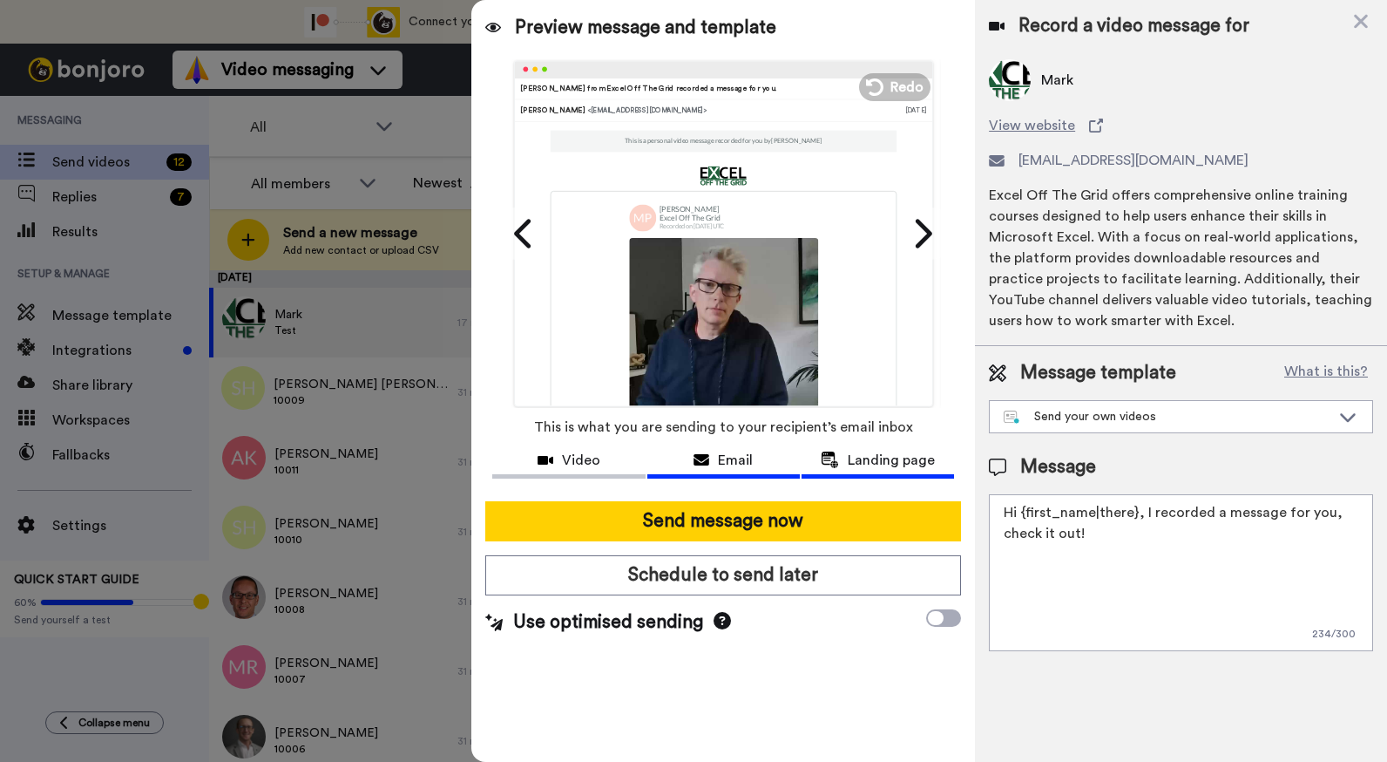
click at [872, 457] on span "Landing page" at bounding box center [891, 460] width 87 height 21
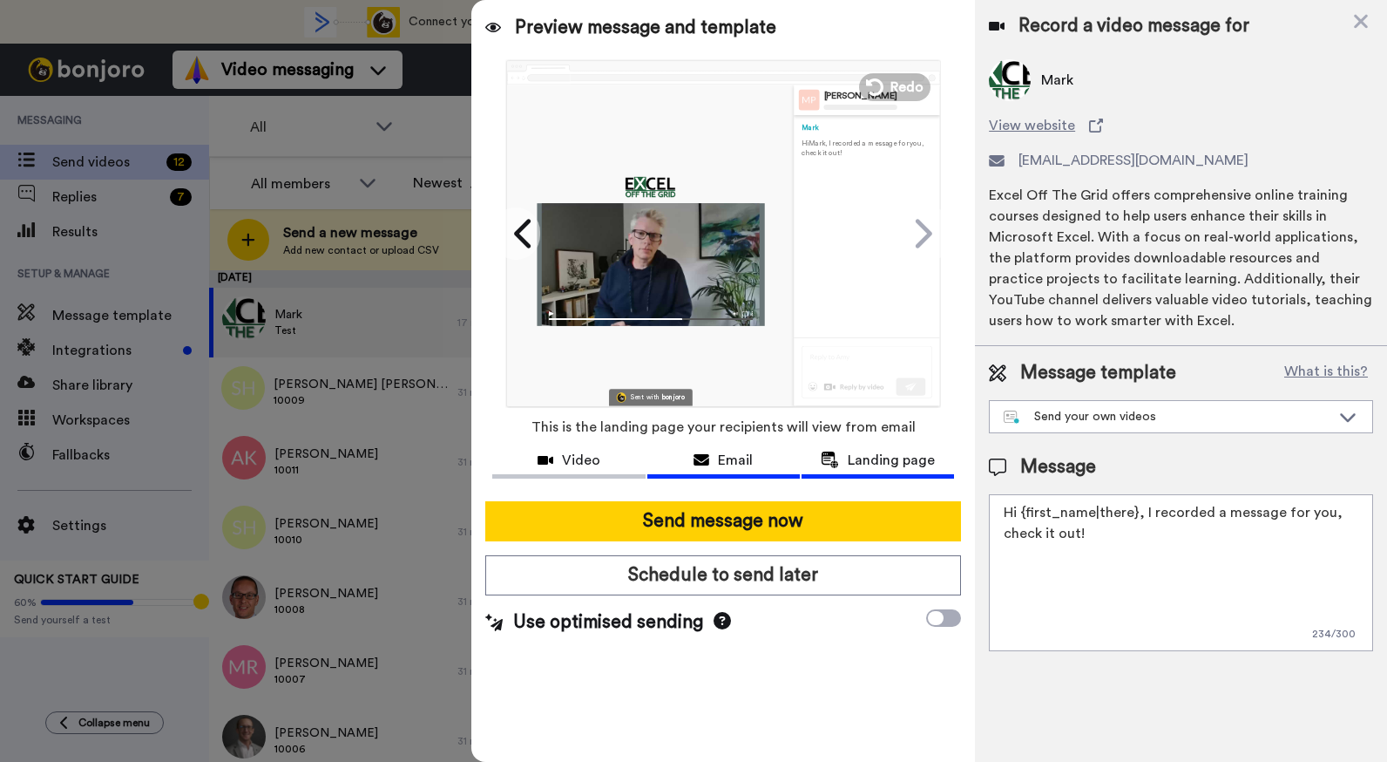
click at [739, 460] on span "Email" at bounding box center [735, 460] width 35 height 21
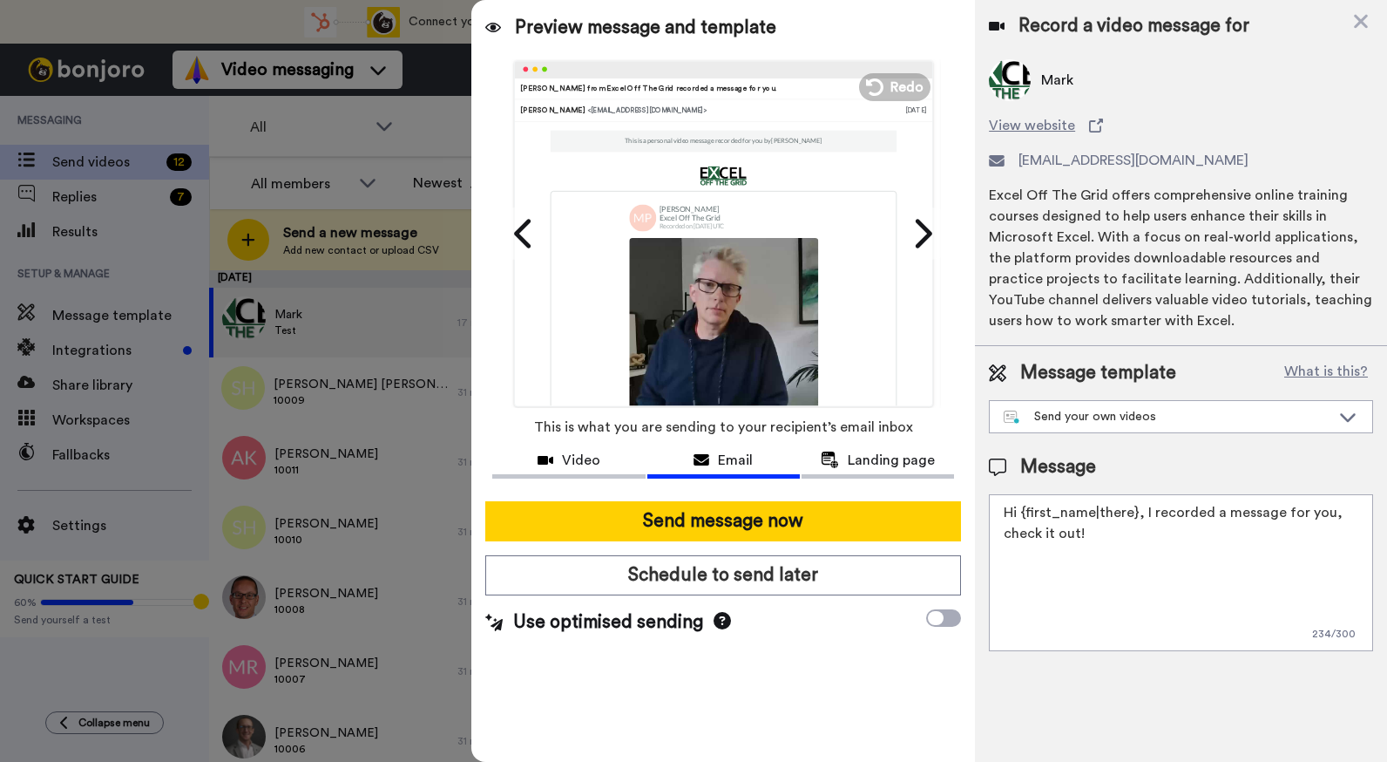
click at [720, 623] on icon at bounding box center [722, 620] width 17 height 17
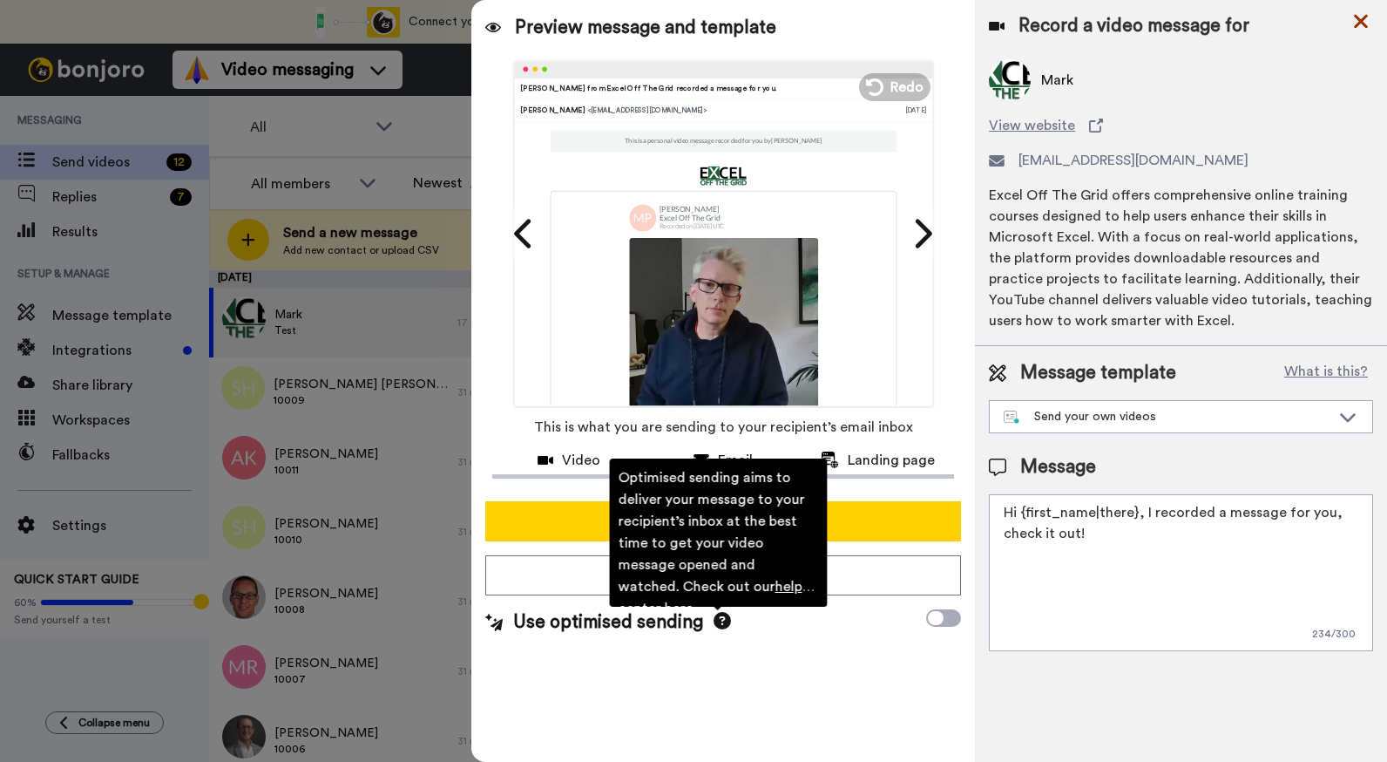
click at [1367, 24] on icon at bounding box center [1361, 21] width 17 height 22
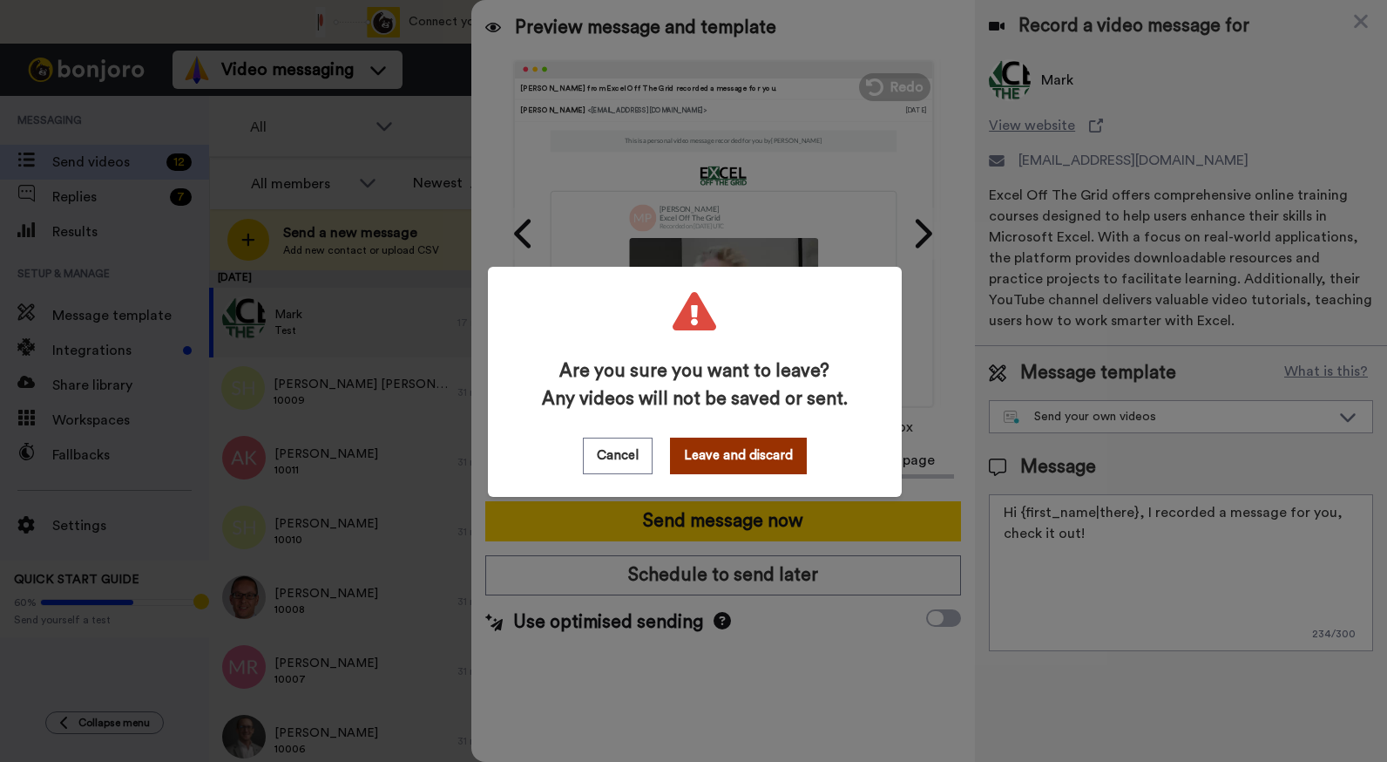
click at [726, 462] on button "Leave and discard" at bounding box center [738, 456] width 137 height 37
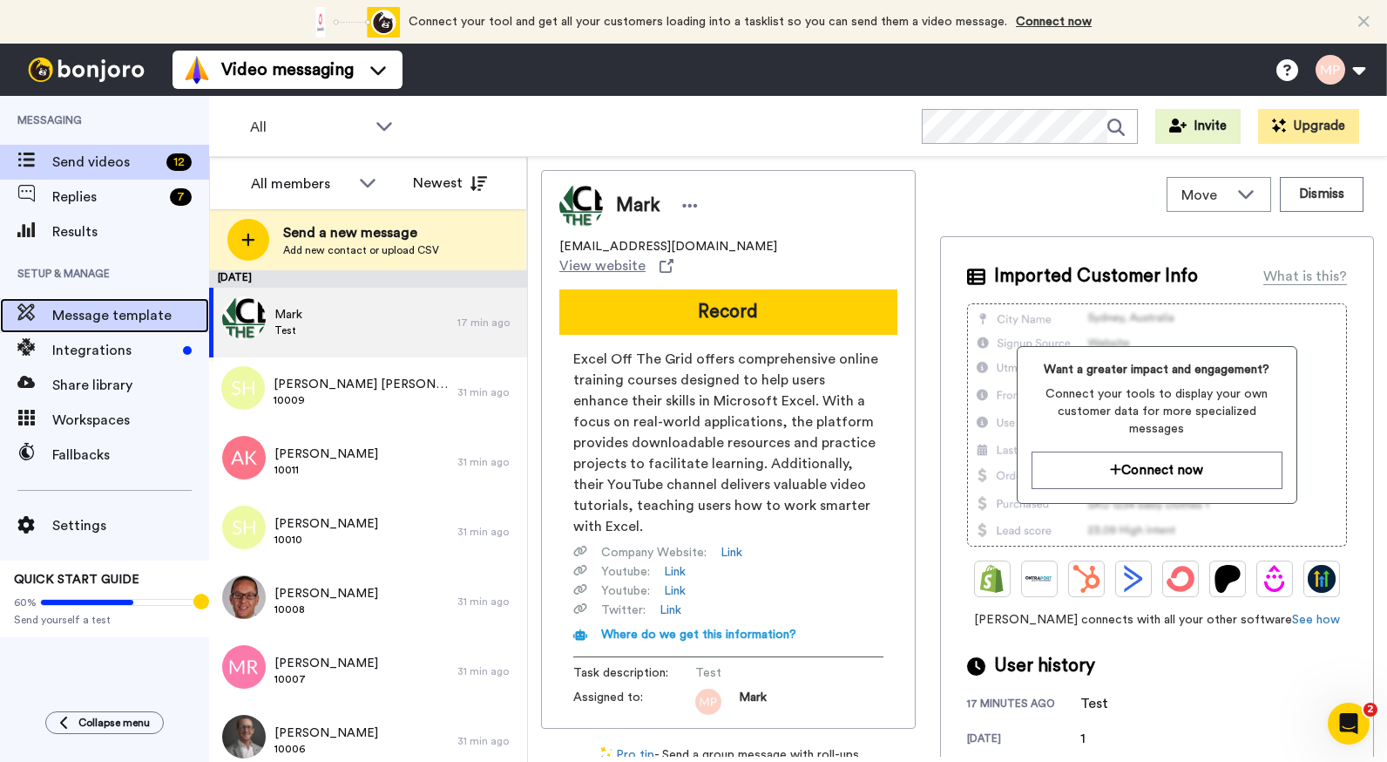
click at [127, 310] on span "Message template" at bounding box center [130, 315] width 157 height 21
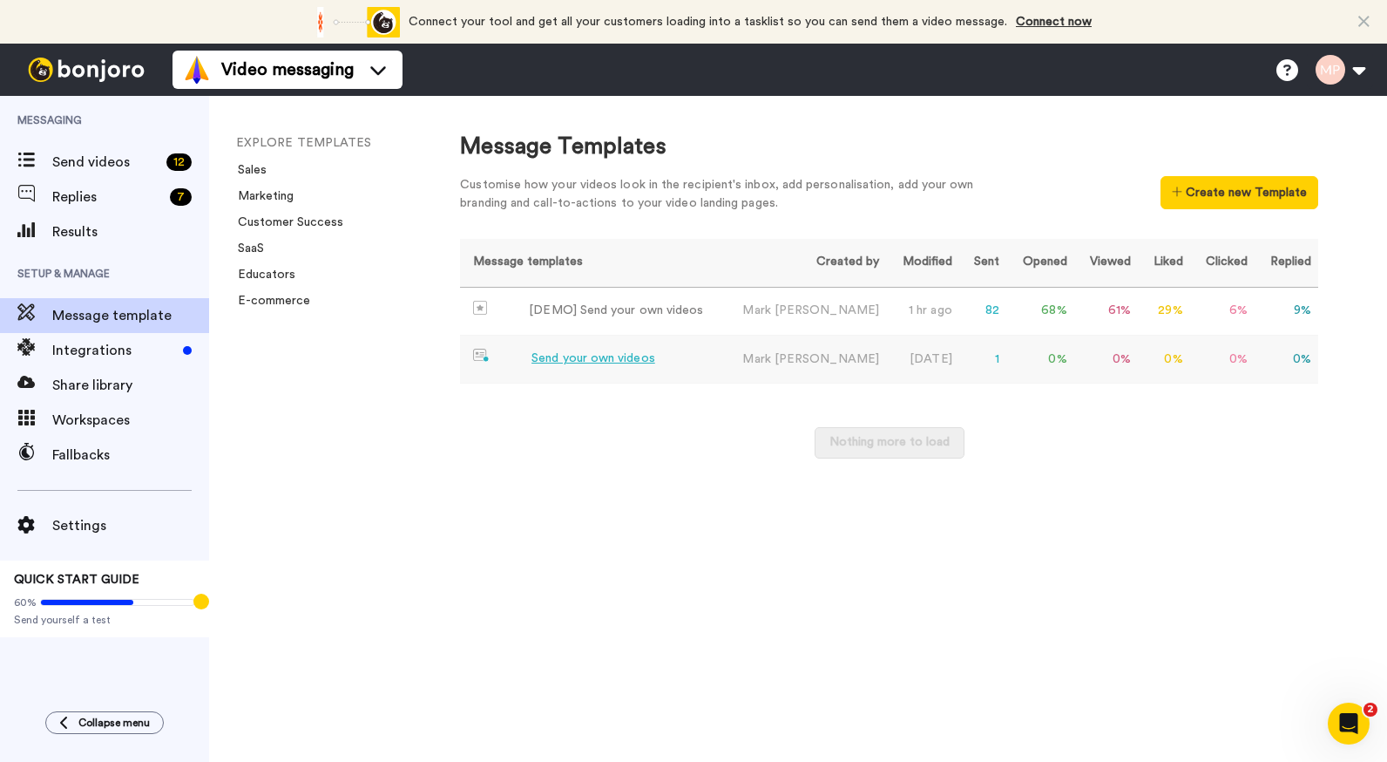
click at [617, 359] on div "Send your own videos" at bounding box center [594, 358] width 124 height 18
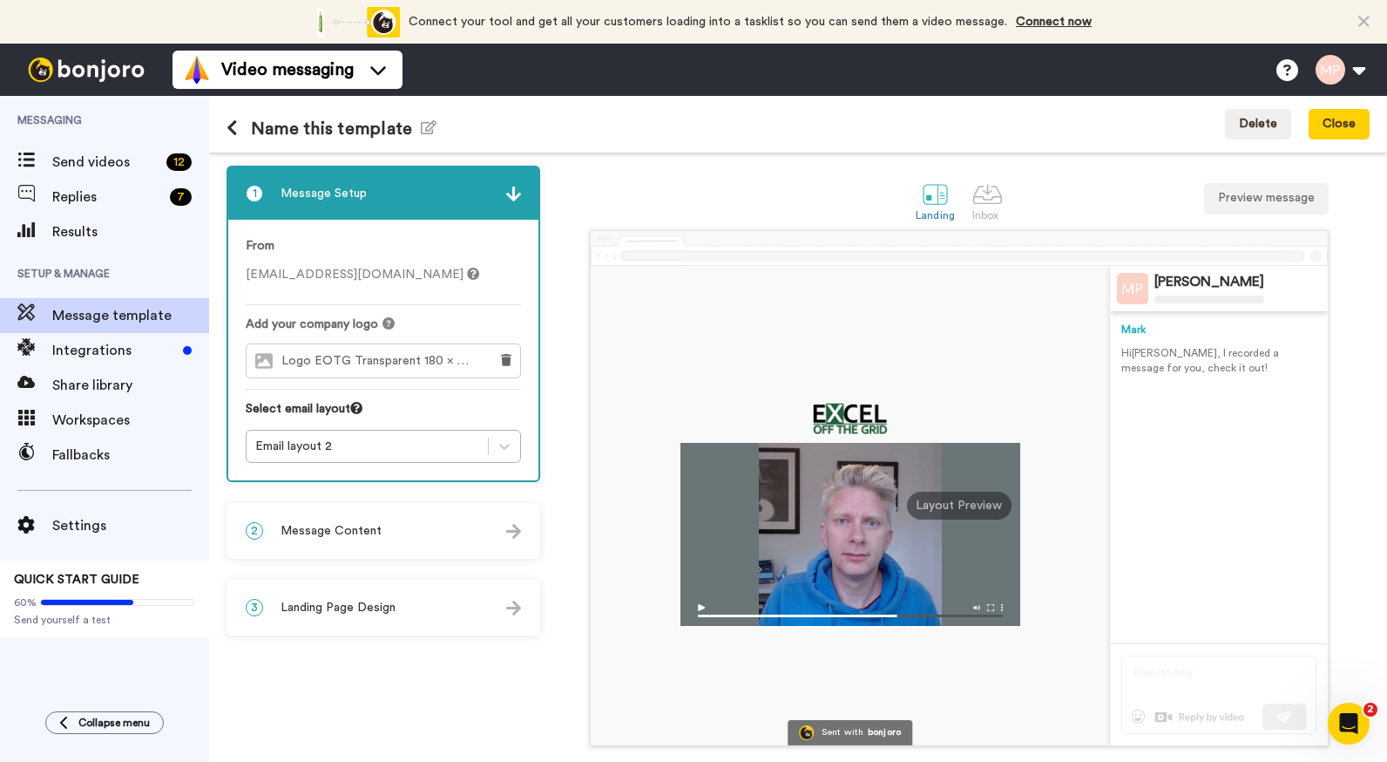
click at [264, 132] on h1 "Name this template Edit name" at bounding box center [332, 129] width 210 height 20
click at [234, 126] on icon at bounding box center [232, 127] width 11 height 17
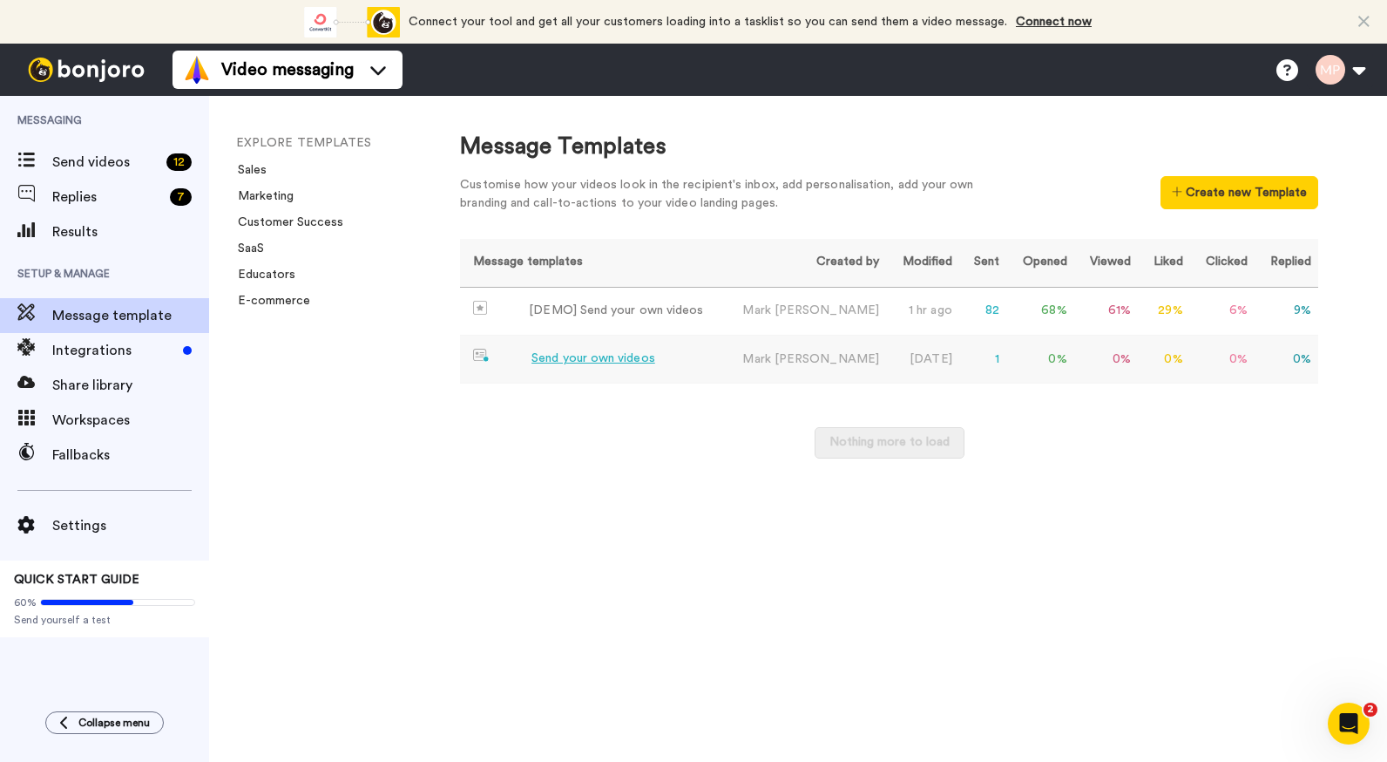
click at [602, 363] on div "Send your own videos" at bounding box center [594, 358] width 124 height 18
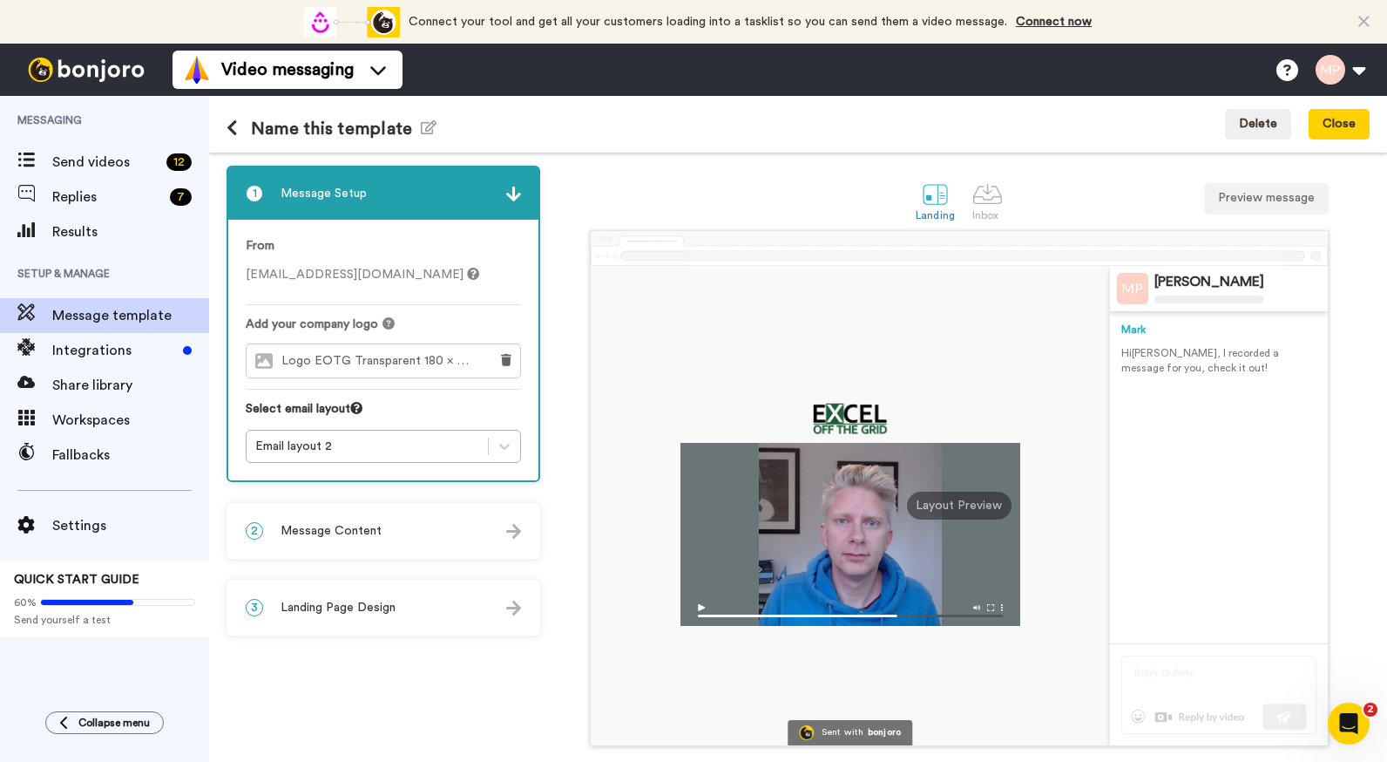
click at [439, 357] on span "Logo EOTG Transparent 180 x 75.png" at bounding box center [381, 361] width 198 height 15
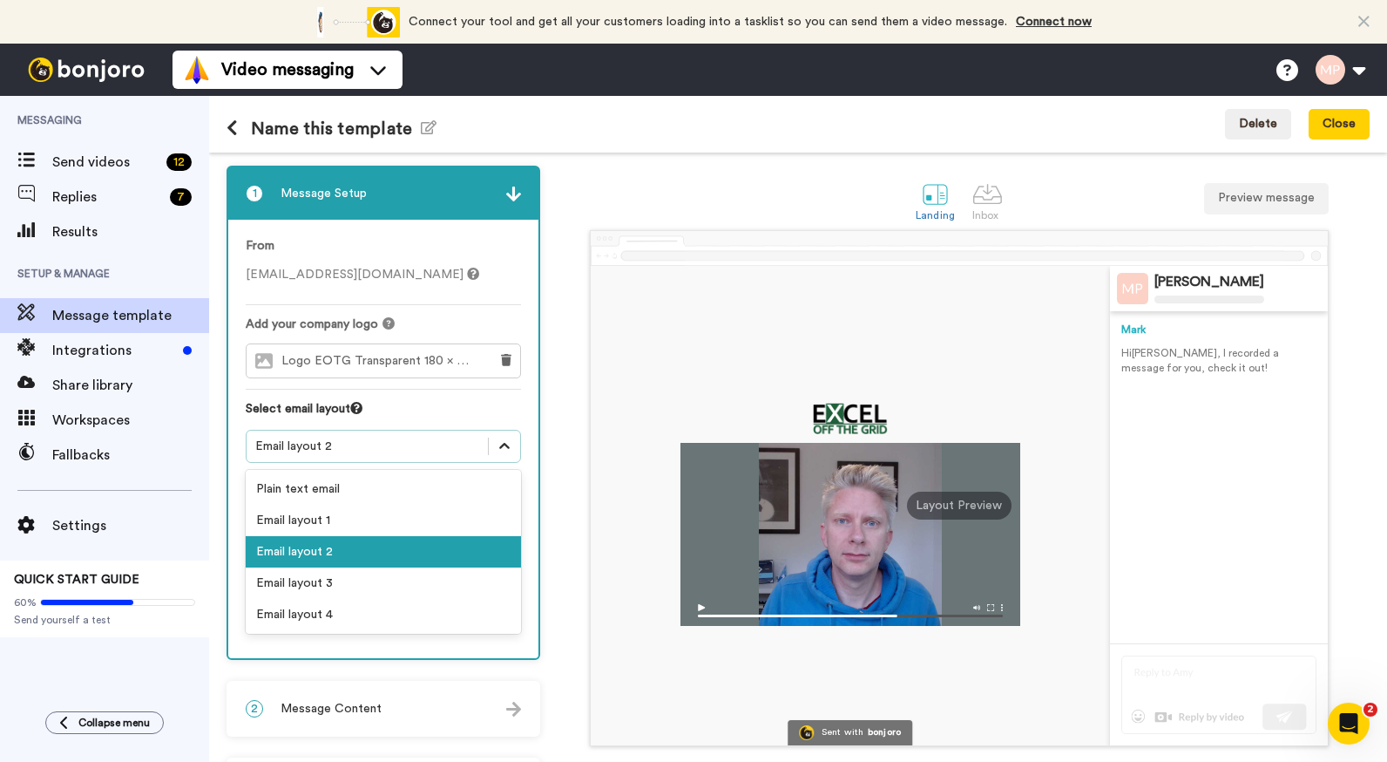
click at [505, 444] on icon at bounding box center [504, 446] width 17 height 17
click at [379, 485] on div "Plain text email" at bounding box center [383, 488] width 275 height 31
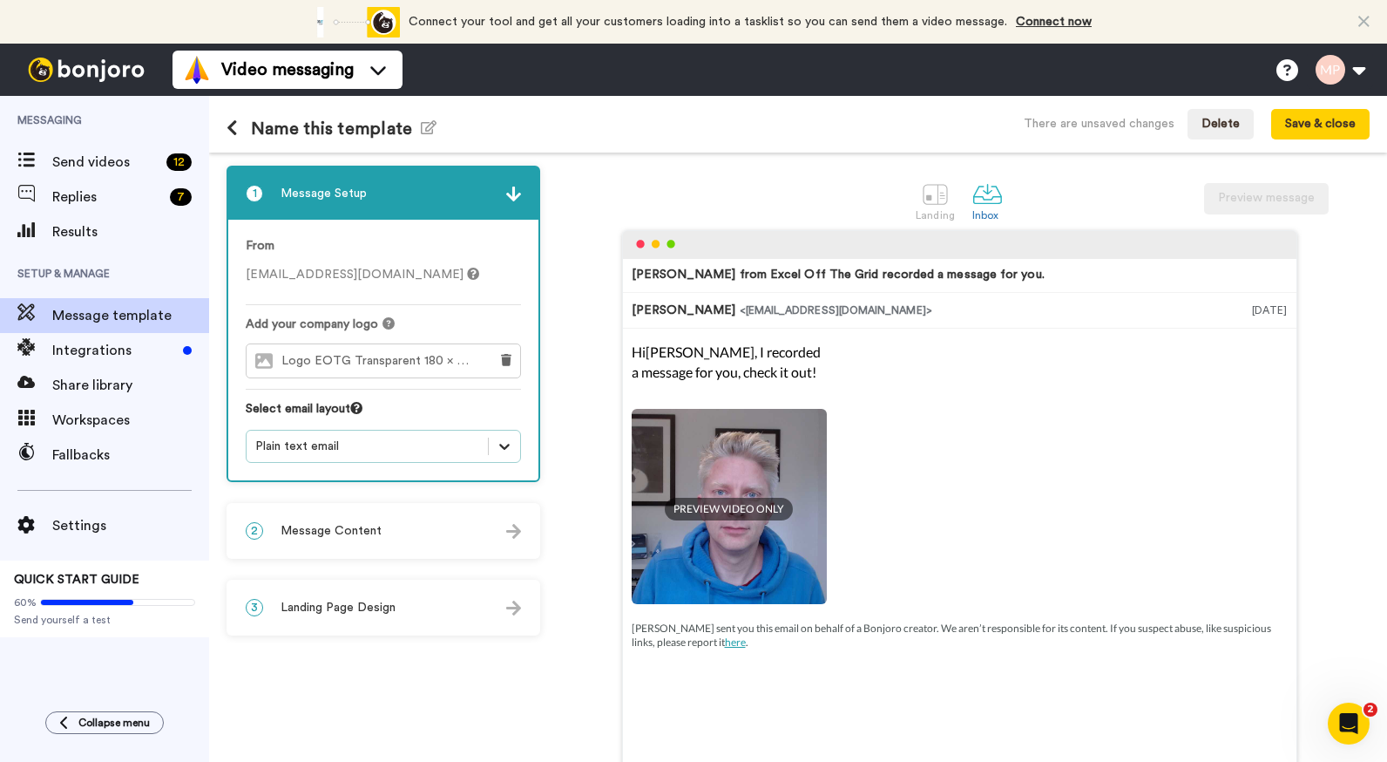
click at [503, 445] on icon at bounding box center [504, 446] width 17 height 17
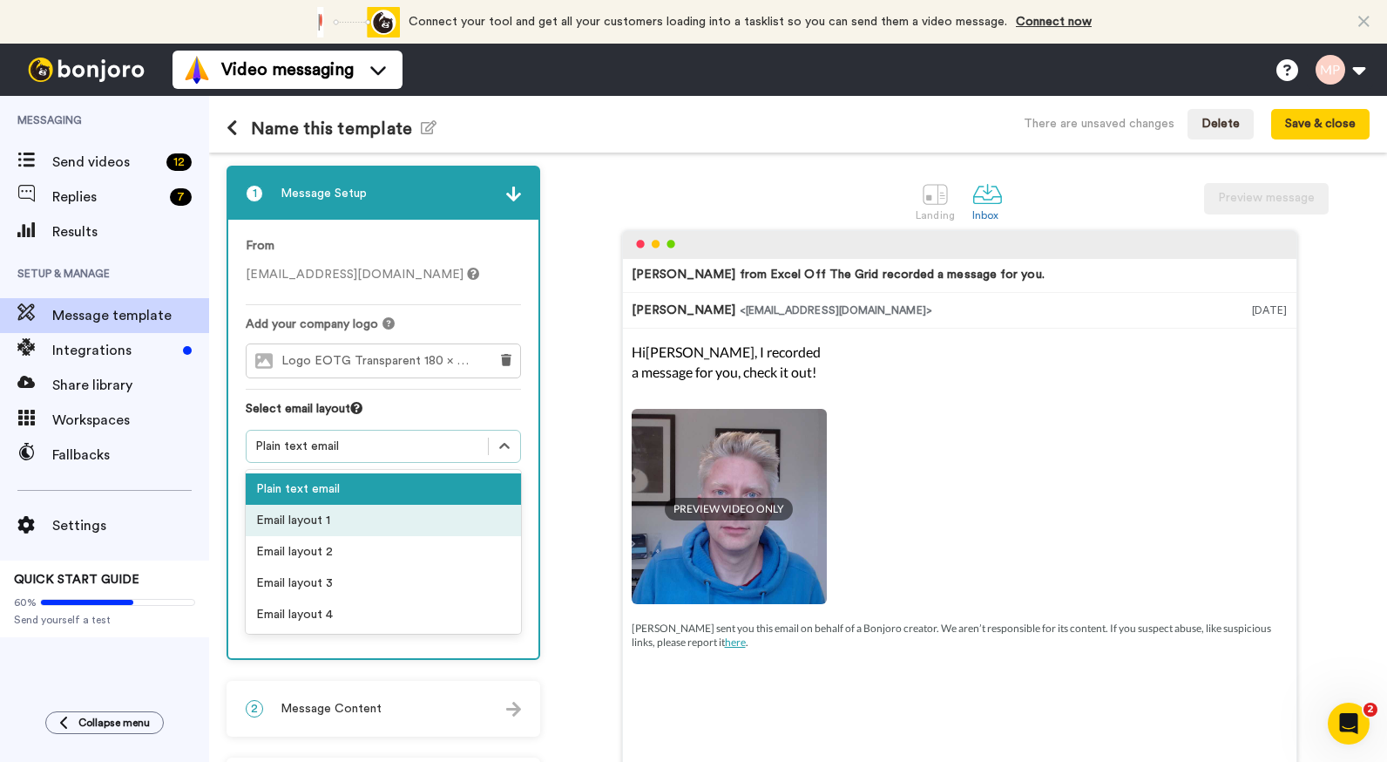
click at [348, 515] on div "Email layout 1" at bounding box center [383, 520] width 275 height 31
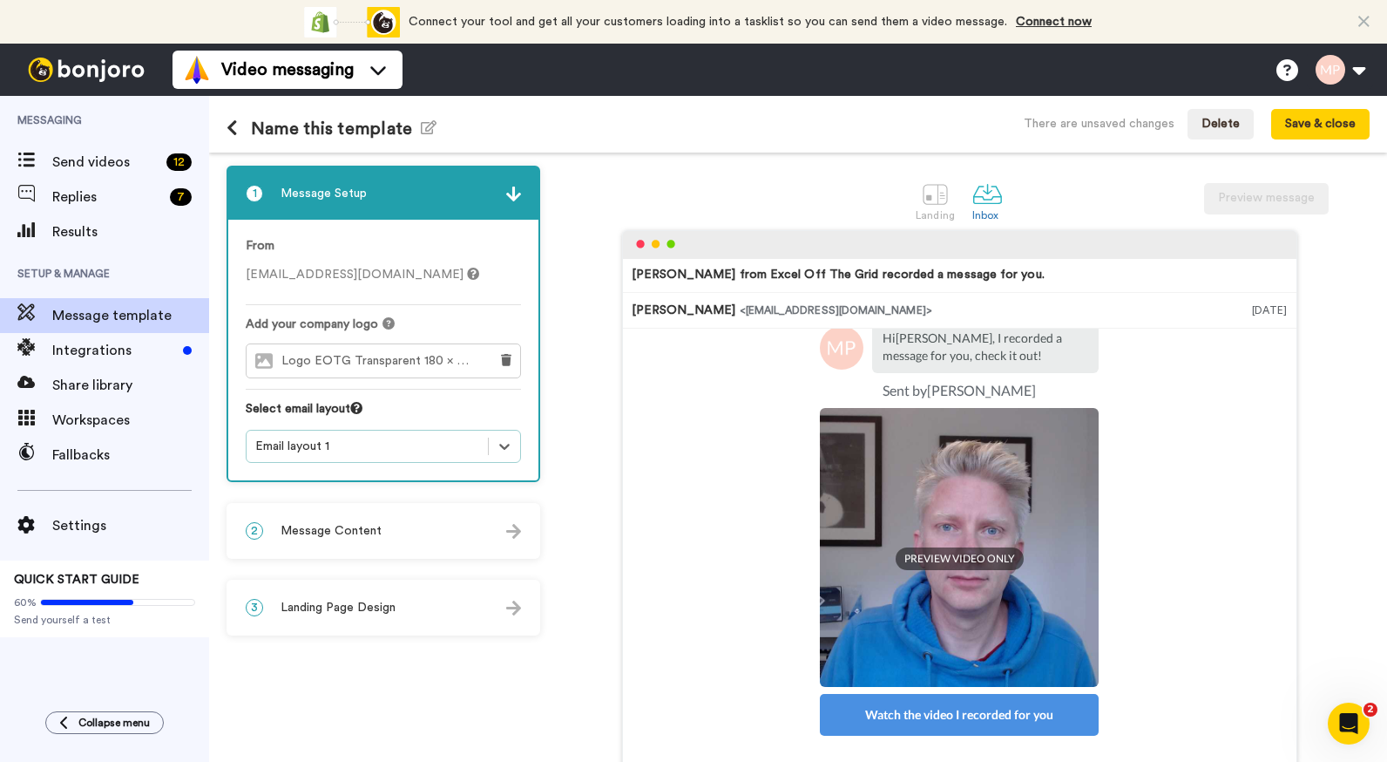
scroll to position [140, 0]
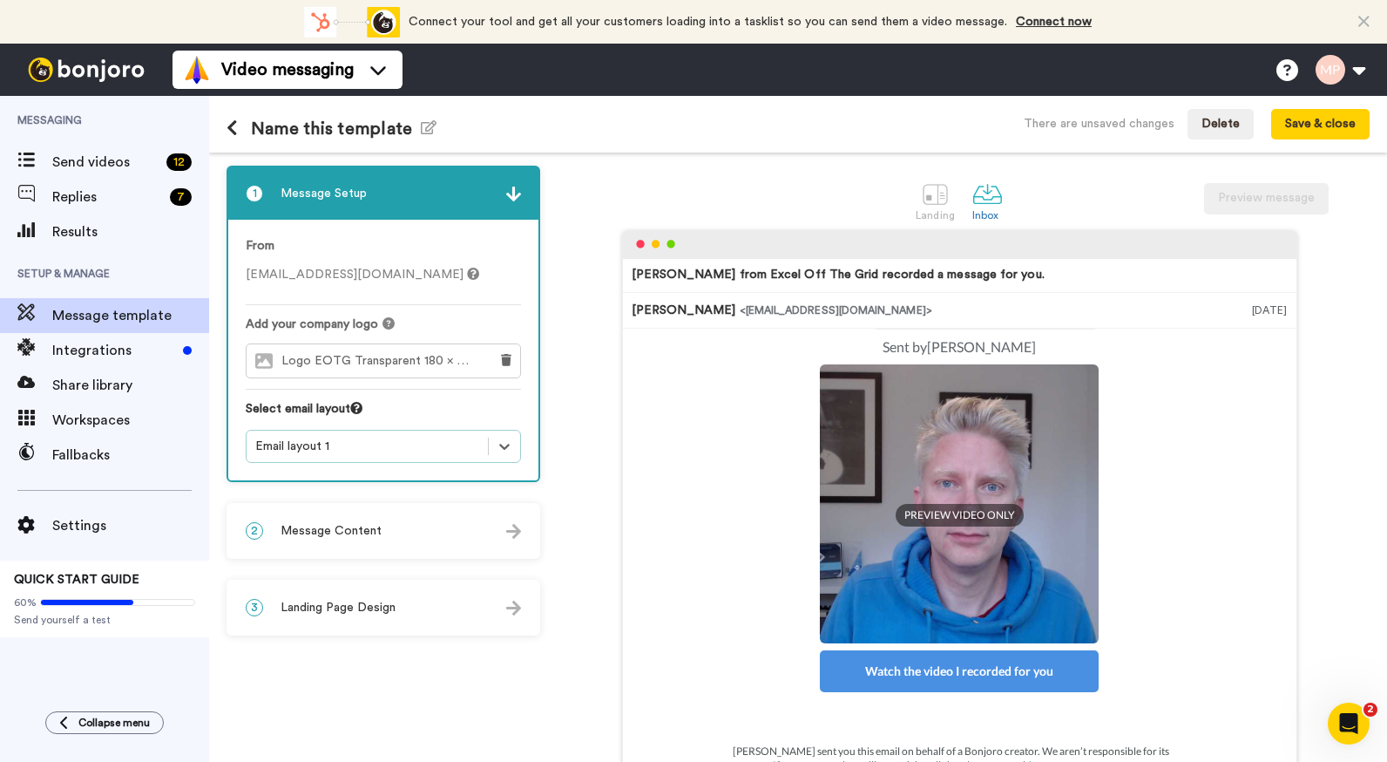
click at [509, 533] on img at bounding box center [513, 531] width 15 height 15
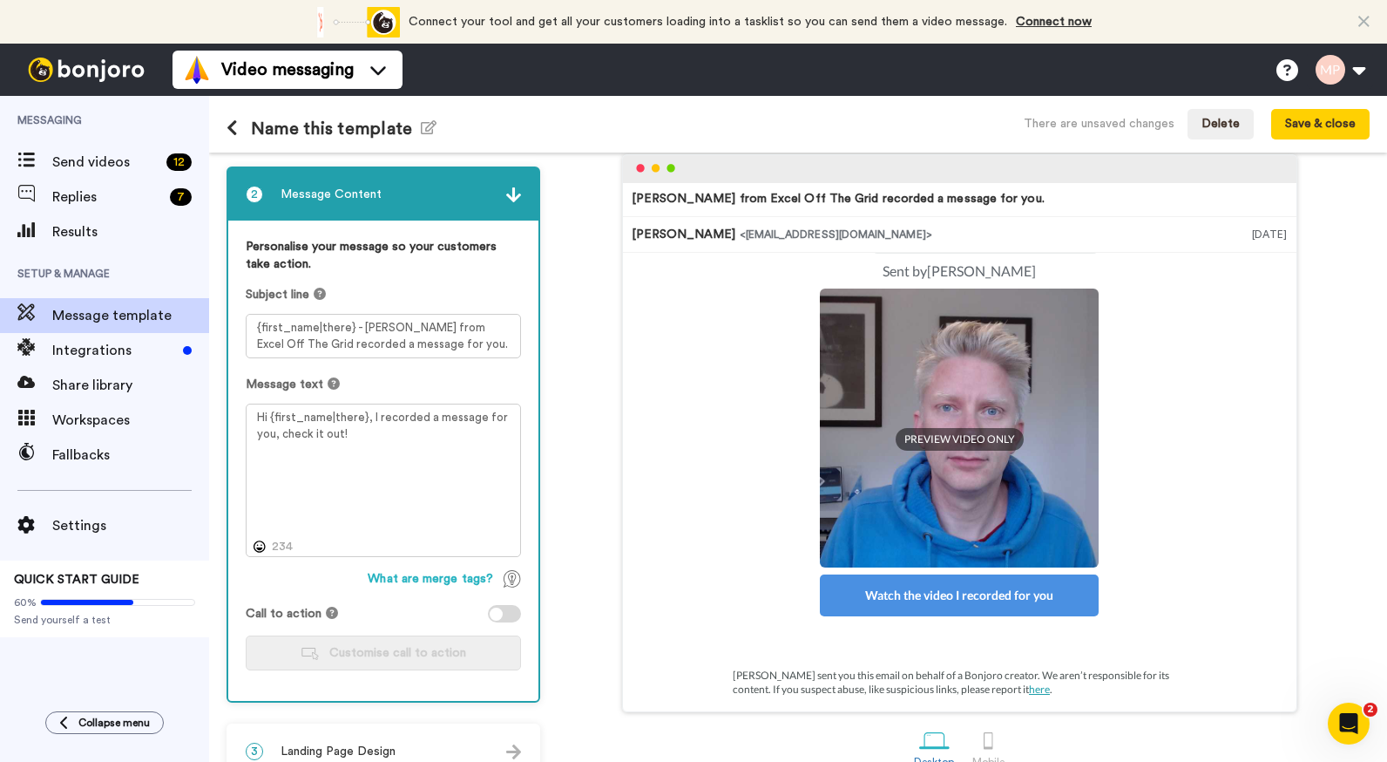
scroll to position [106, 0]
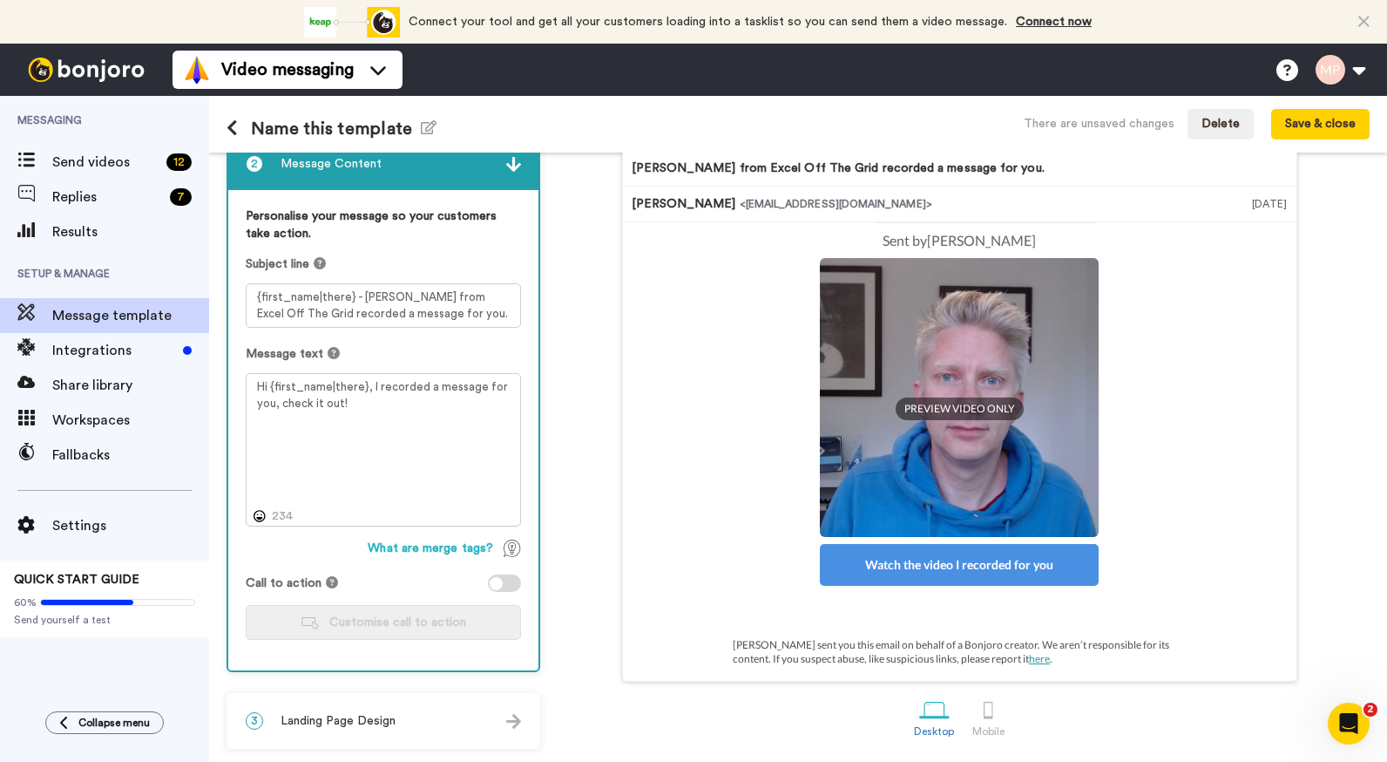
click at [421, 723] on div "3 Landing Page Design" at bounding box center [383, 721] width 310 height 52
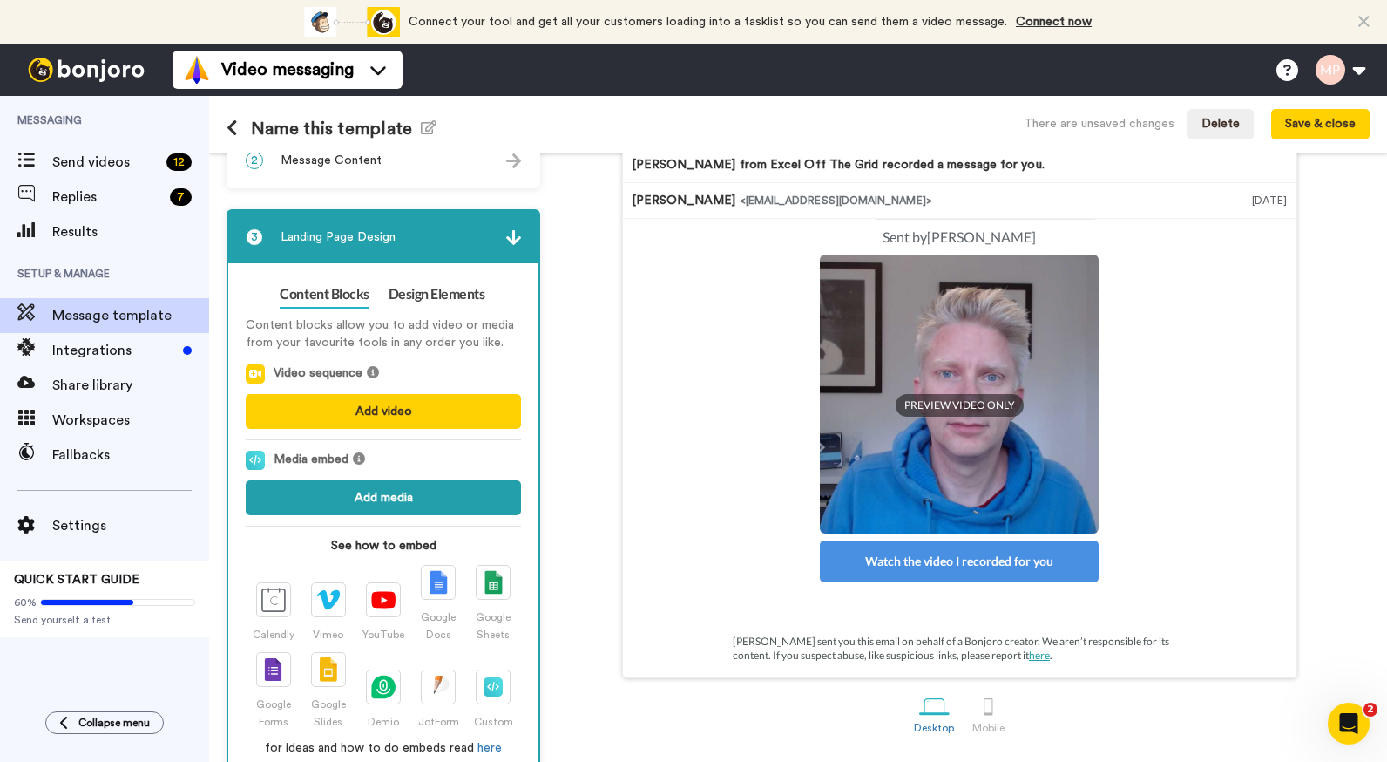
scroll to position [146, 0]
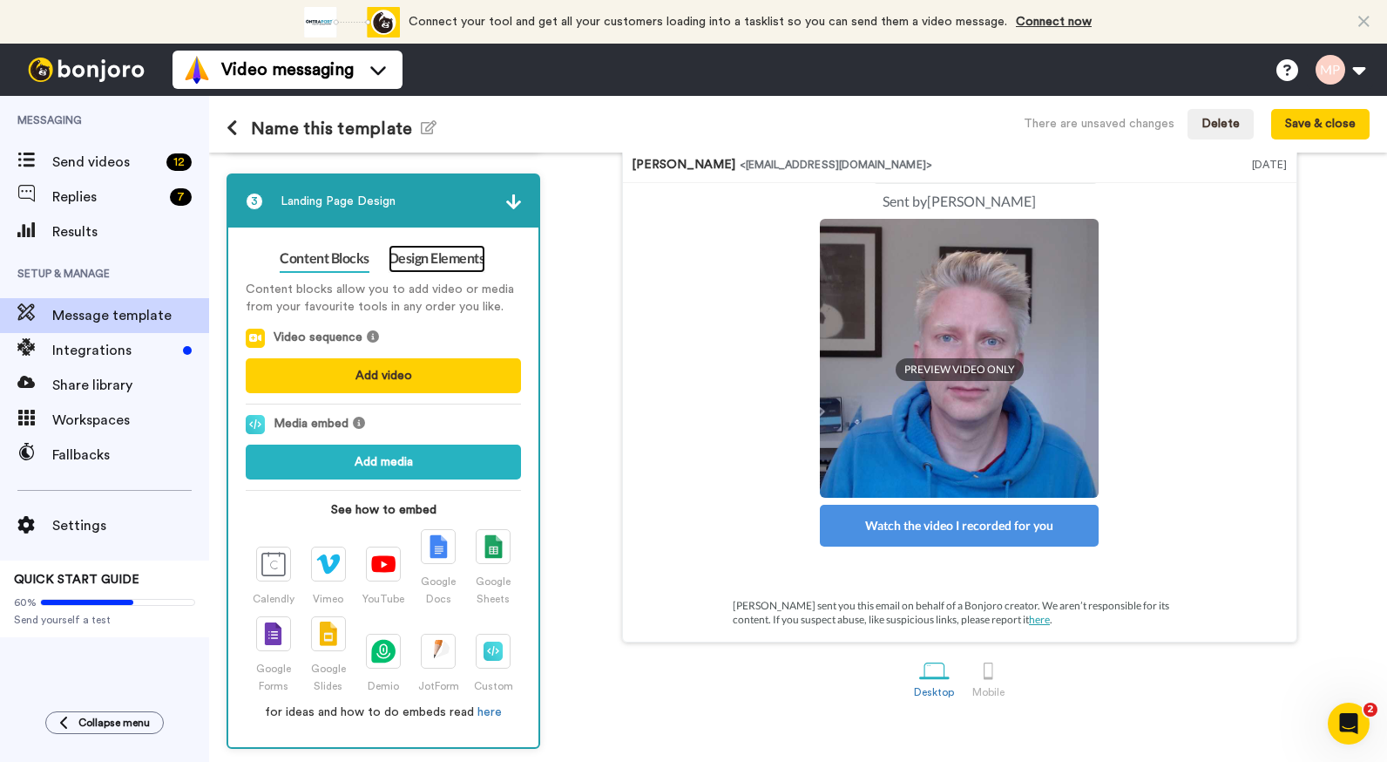
click at [423, 257] on link "Design Elements" at bounding box center [437, 259] width 97 height 28
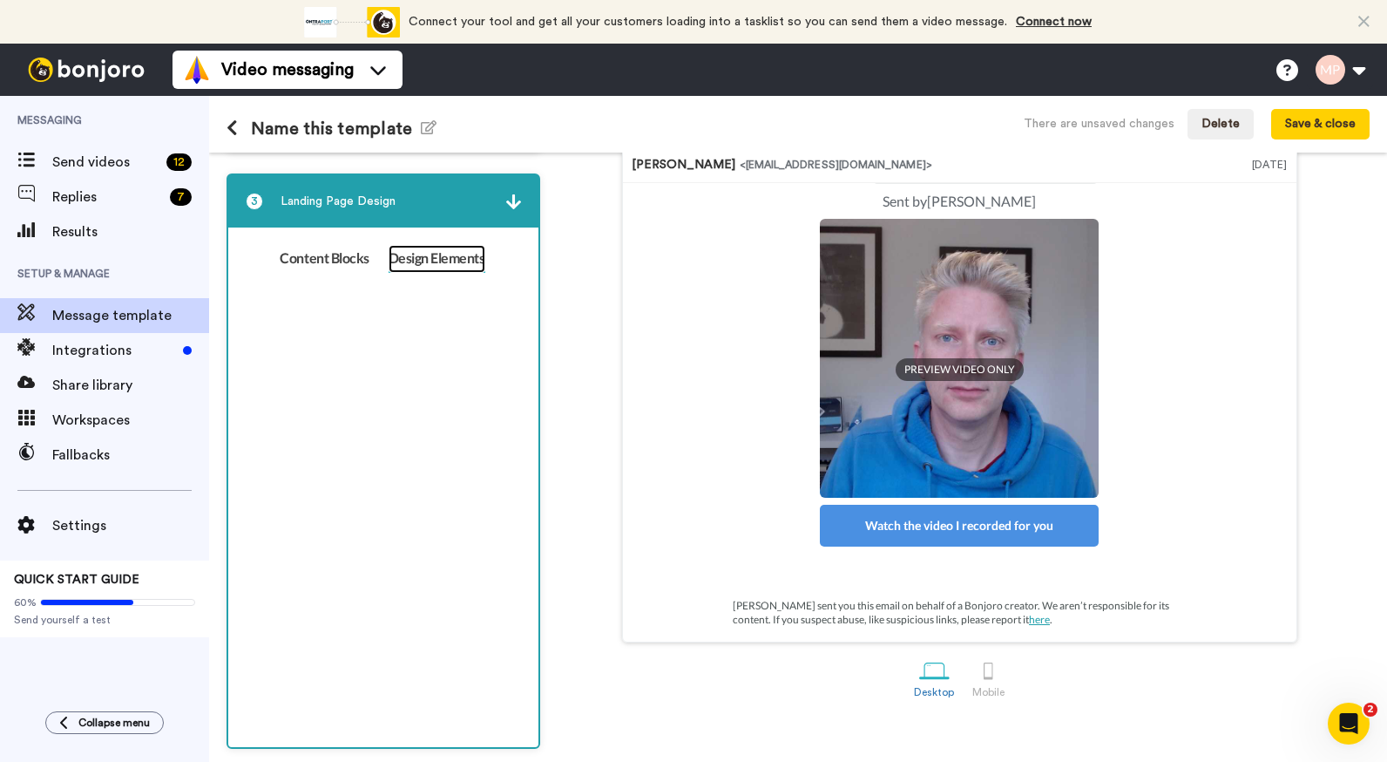
scroll to position [105, 0]
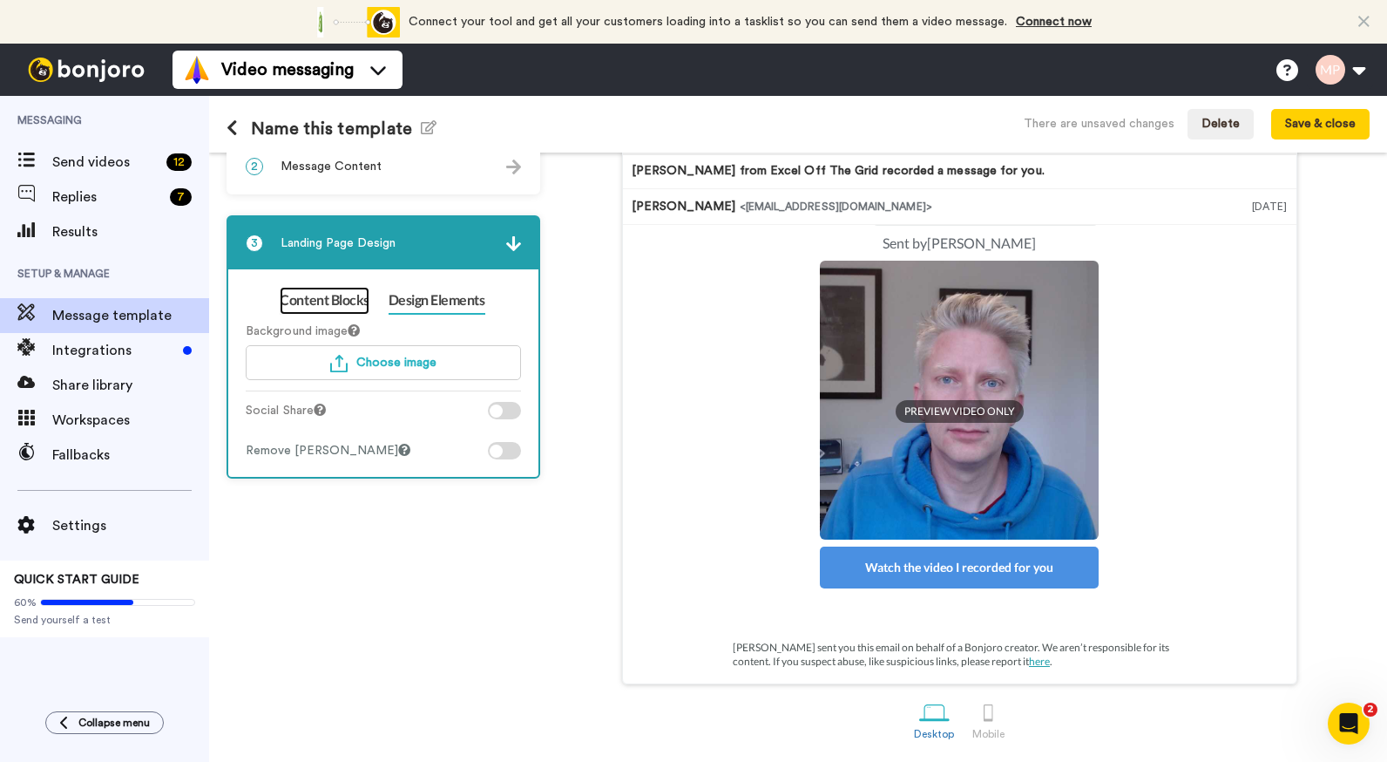
click at [334, 290] on link "Content Blocks" at bounding box center [324, 301] width 89 height 28
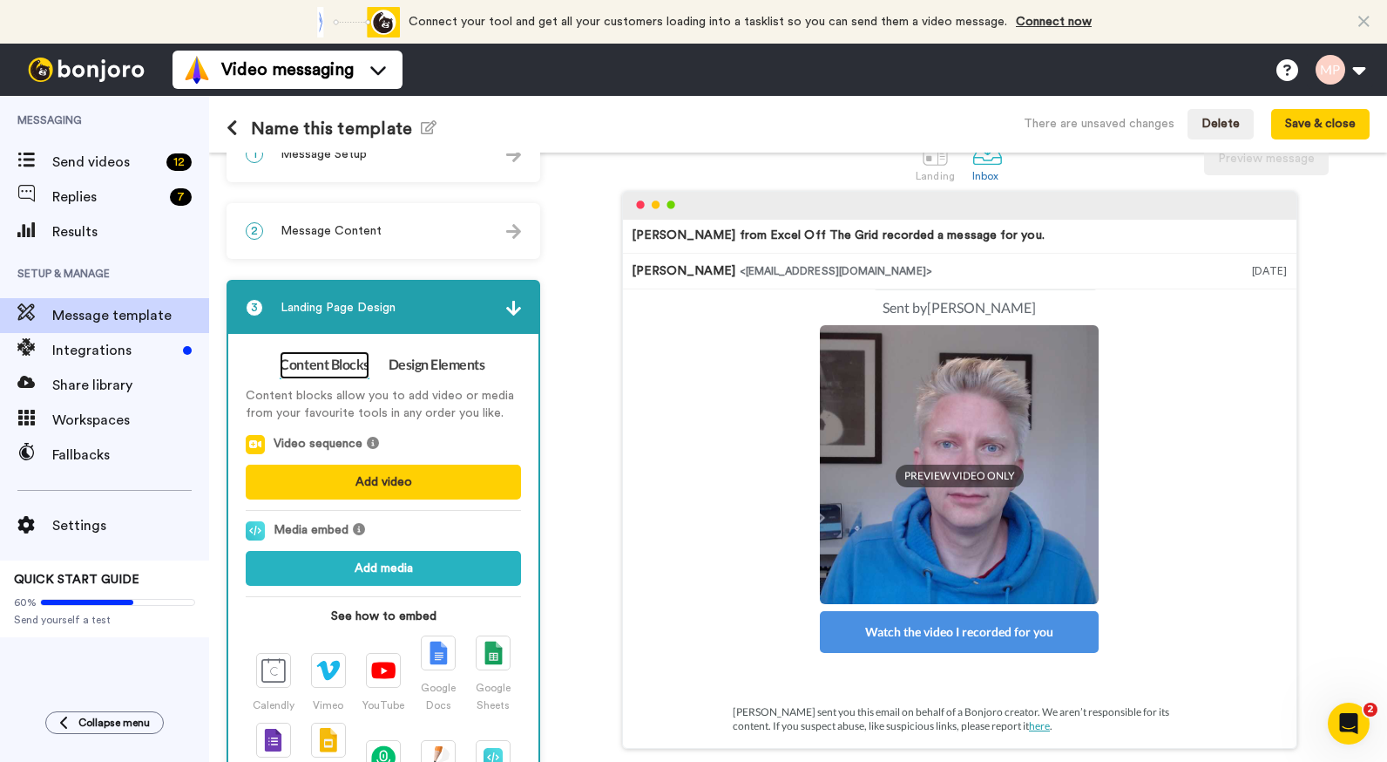
scroll to position [0, 0]
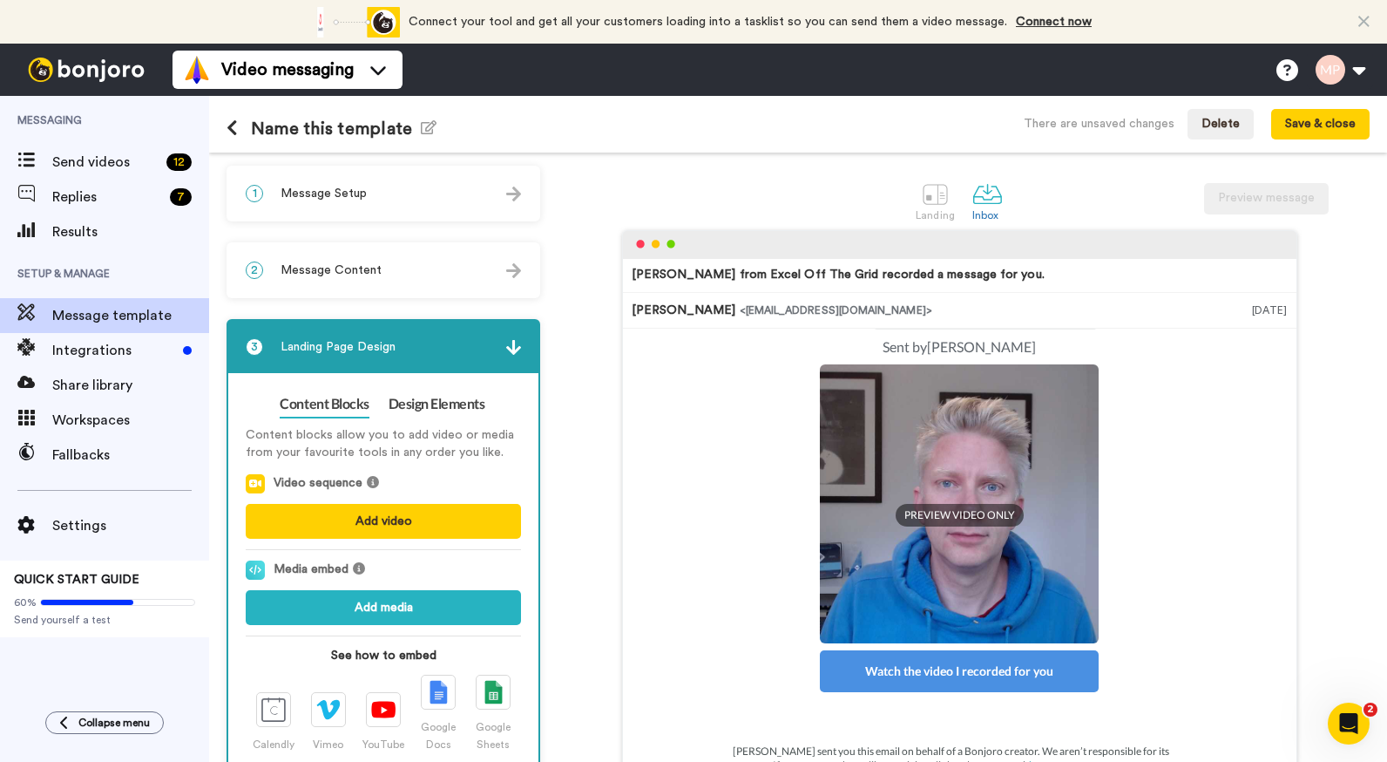
click at [512, 194] on img at bounding box center [513, 194] width 15 height 15
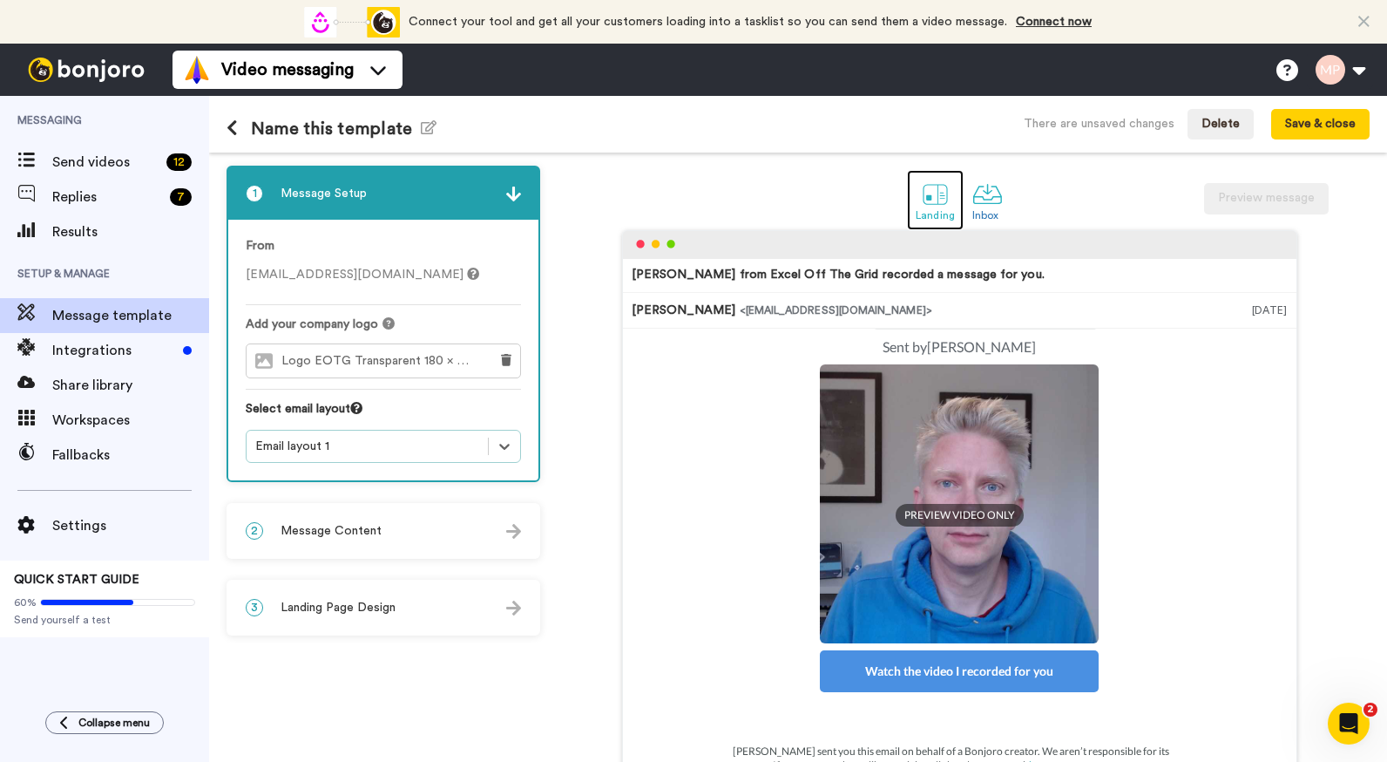
click at [928, 198] on div at bounding box center [935, 194] width 31 height 31
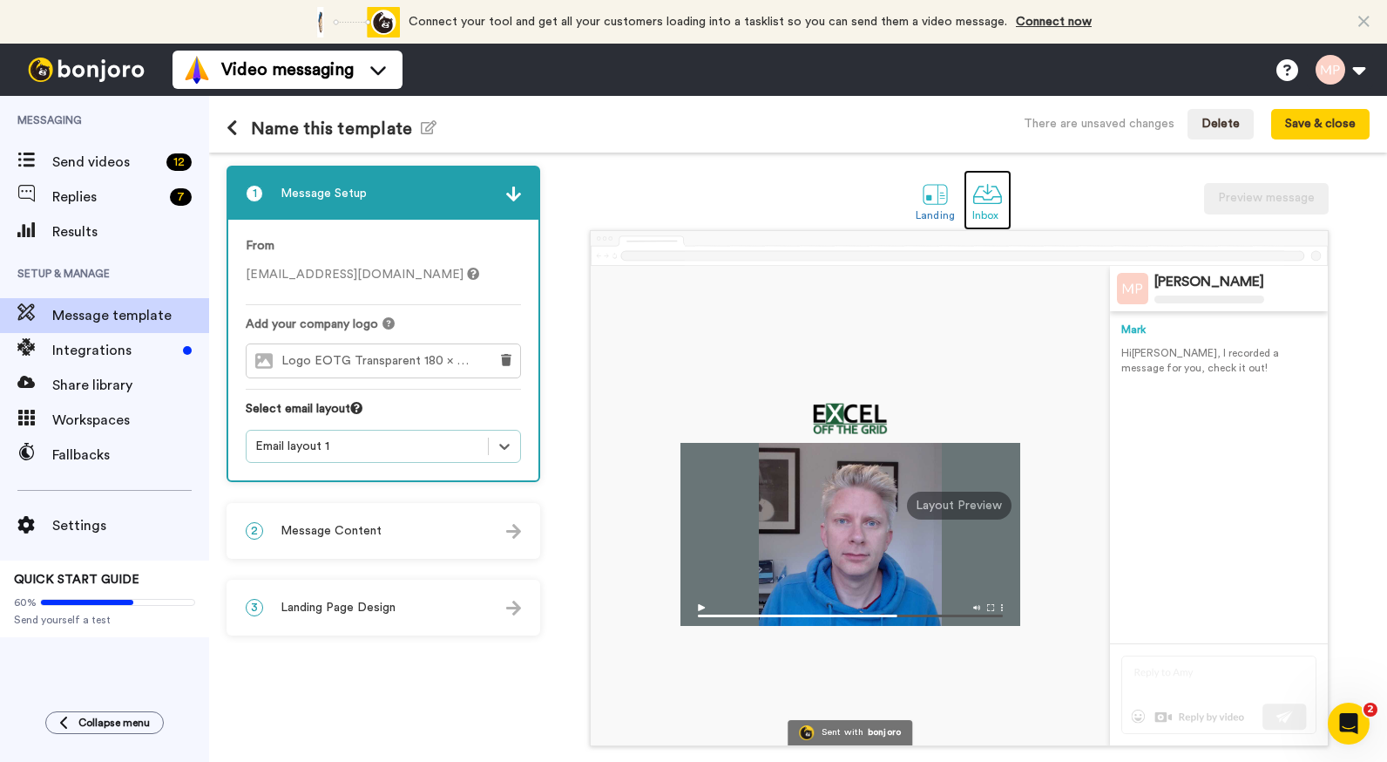
click at [974, 198] on div at bounding box center [988, 194] width 31 height 31
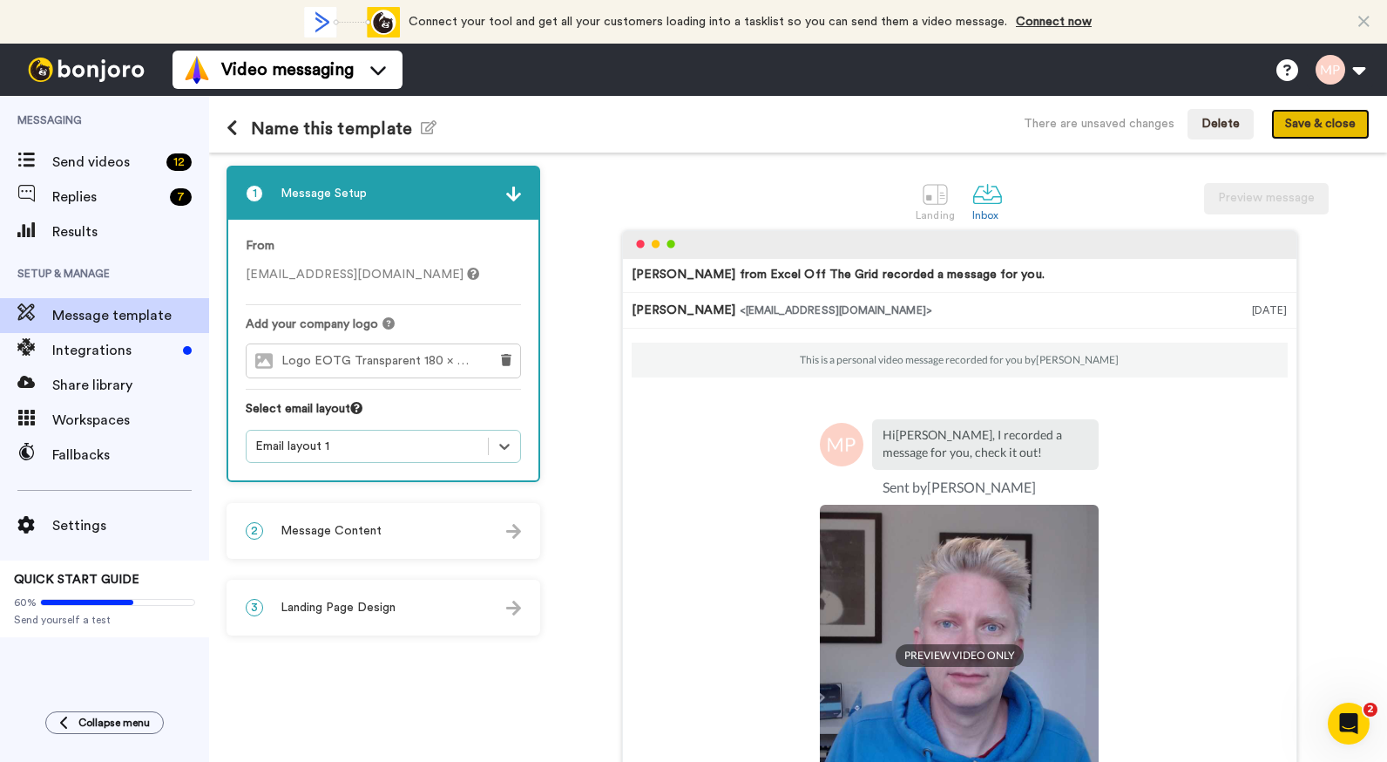
click at [1317, 121] on button "Save & close" at bounding box center [1321, 124] width 98 height 31
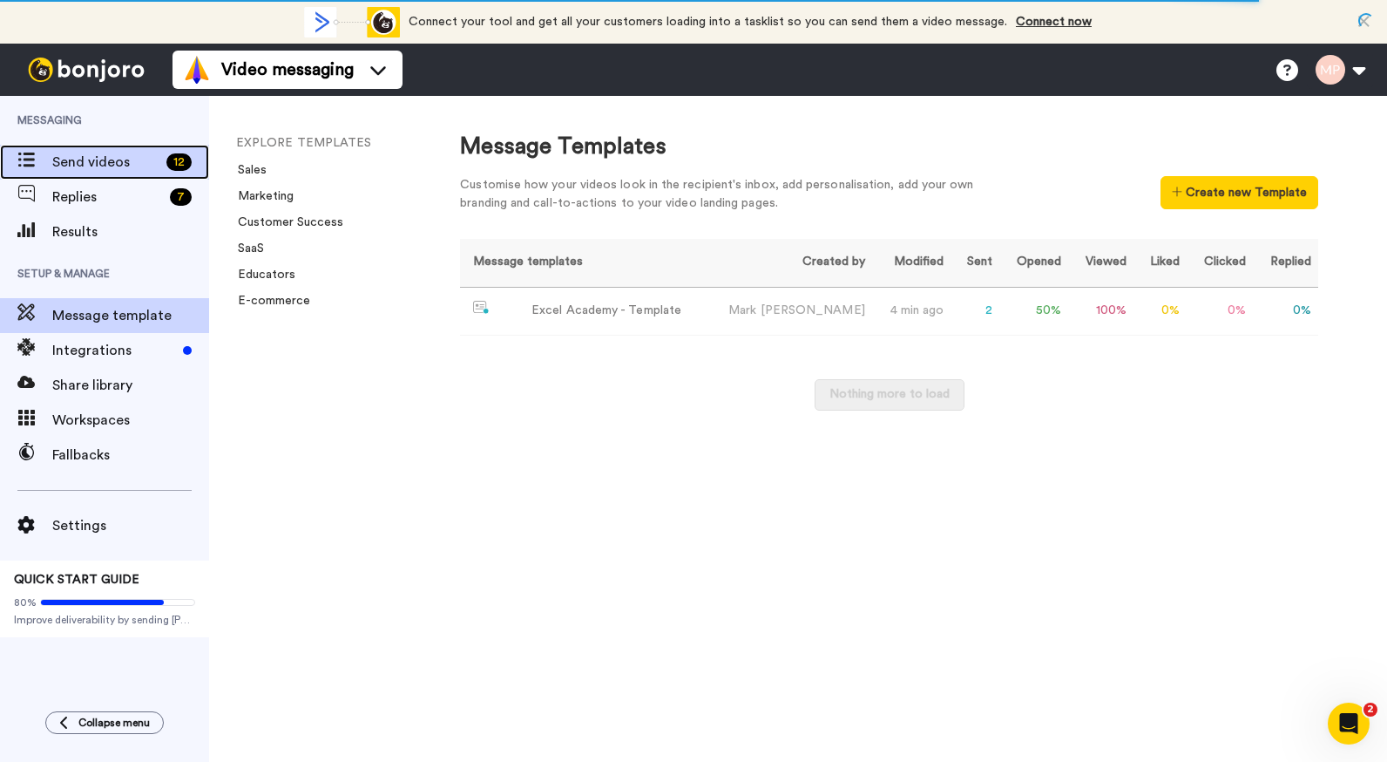
click at [80, 163] on span "Send videos" at bounding box center [105, 162] width 107 height 21
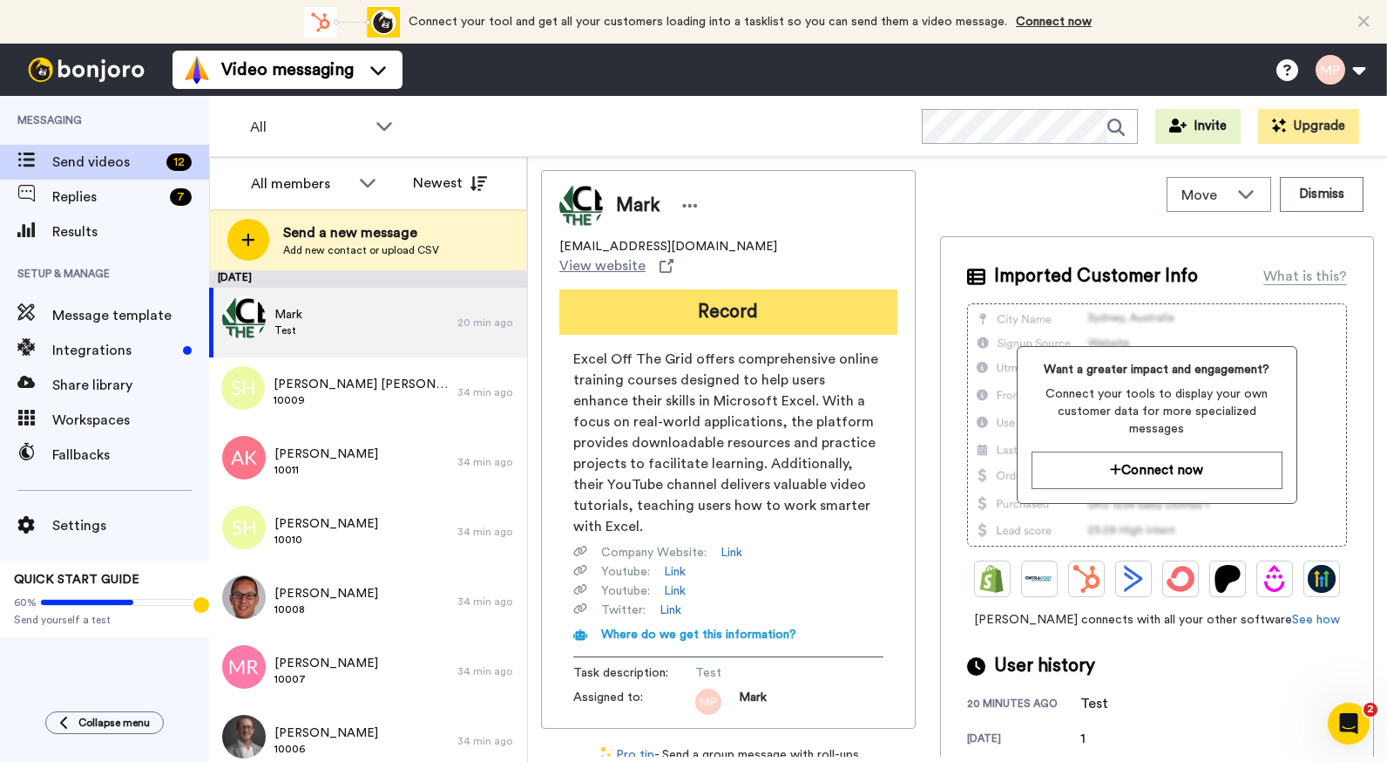
click at [657, 309] on button "Record" at bounding box center [729, 311] width 338 height 45
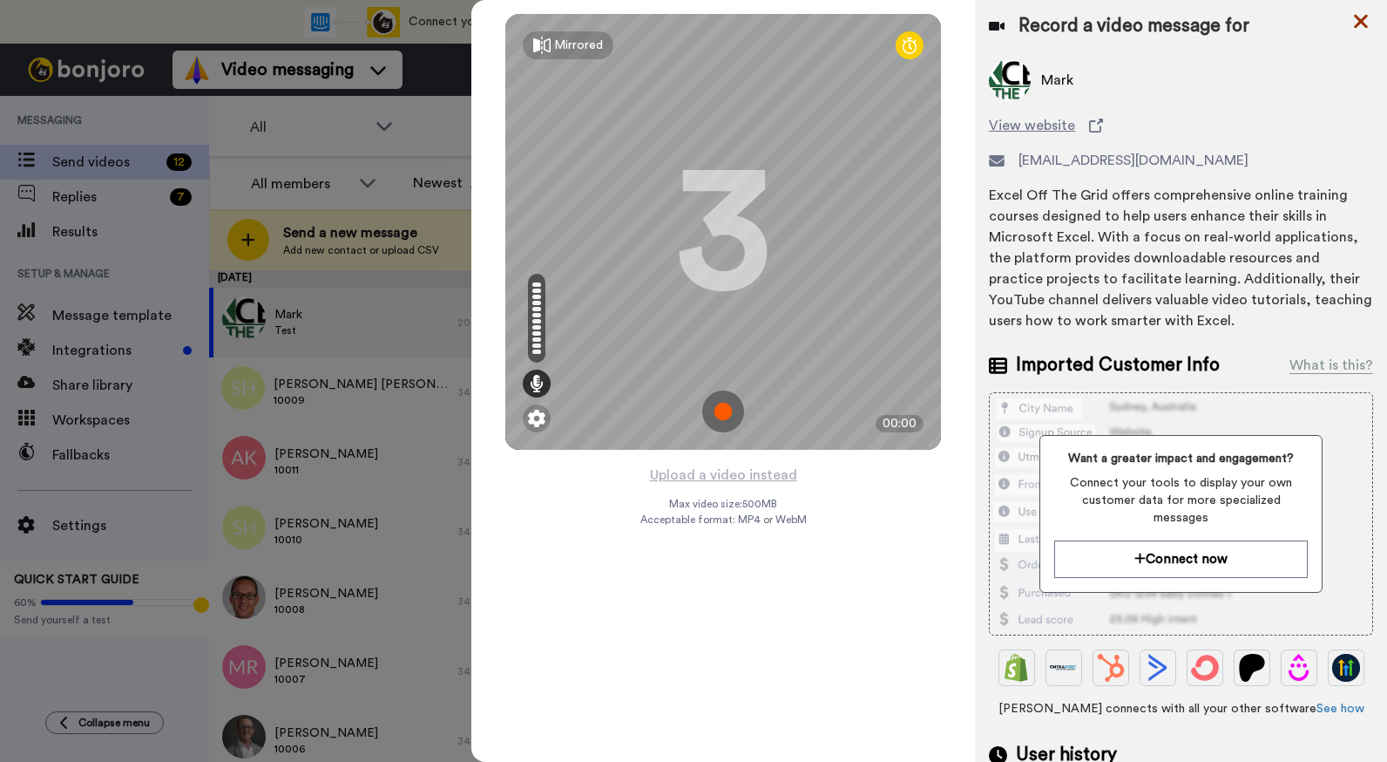
click at [1354, 17] on icon at bounding box center [1361, 21] width 17 height 22
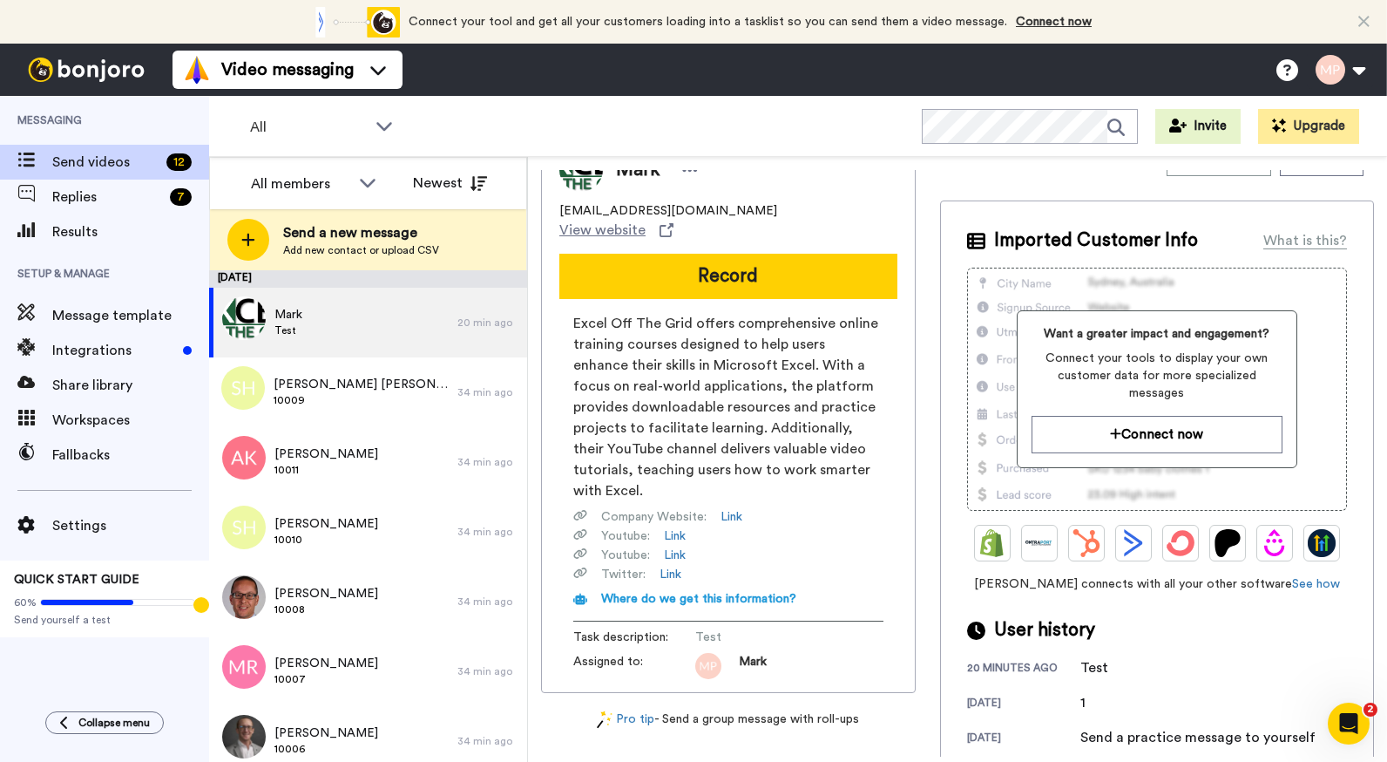
scroll to position [54, 0]
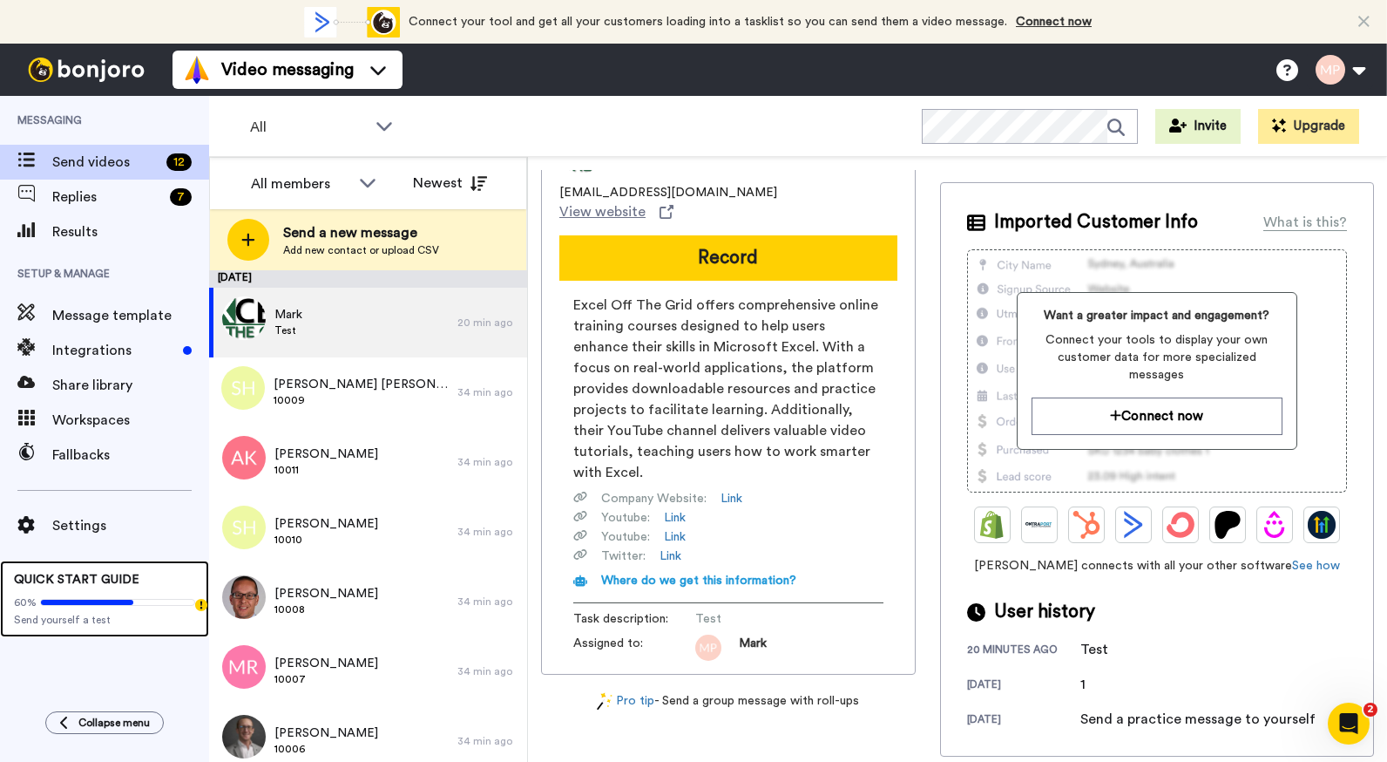
click at [89, 613] on span "Send yourself a test" at bounding box center [104, 620] width 181 height 14
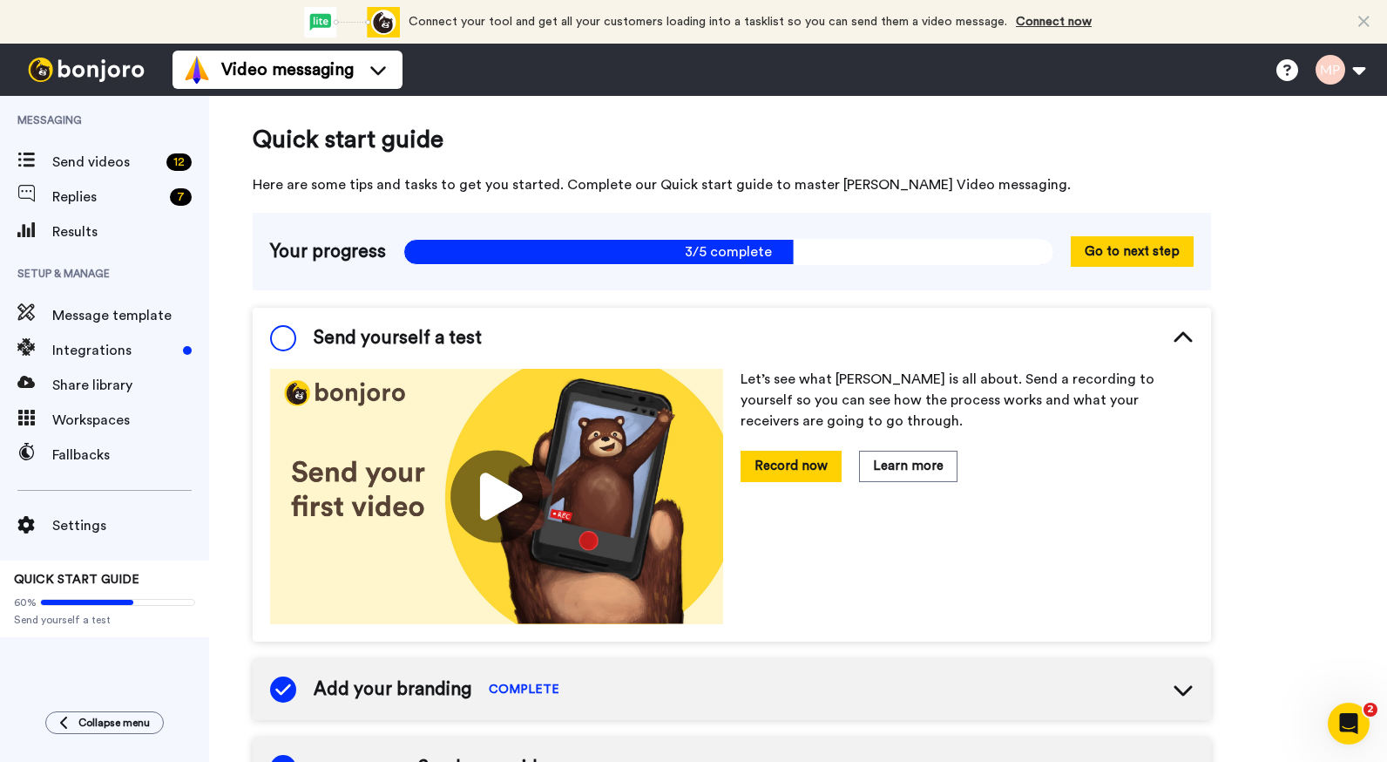
click at [283, 343] on span at bounding box center [283, 338] width 26 height 26
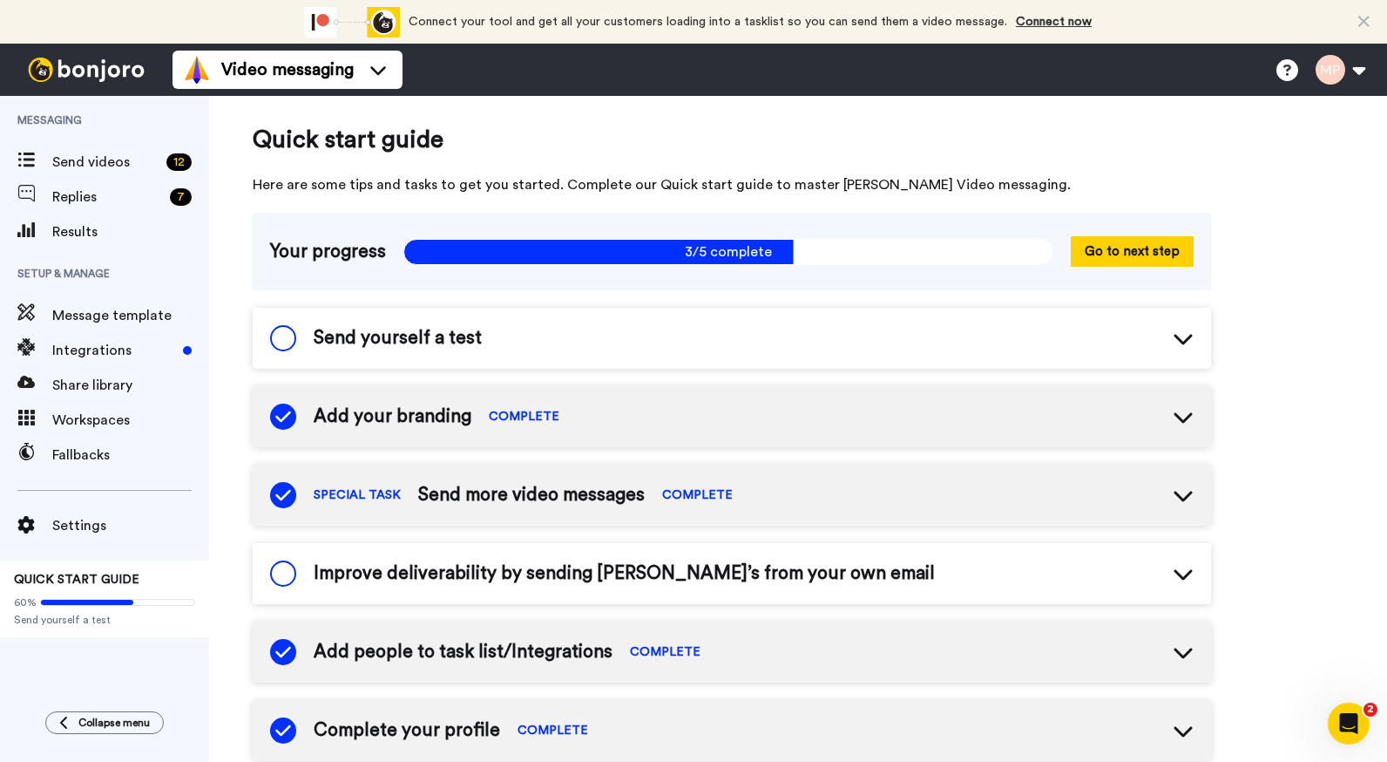
click at [1189, 337] on icon at bounding box center [1183, 340] width 18 height 10
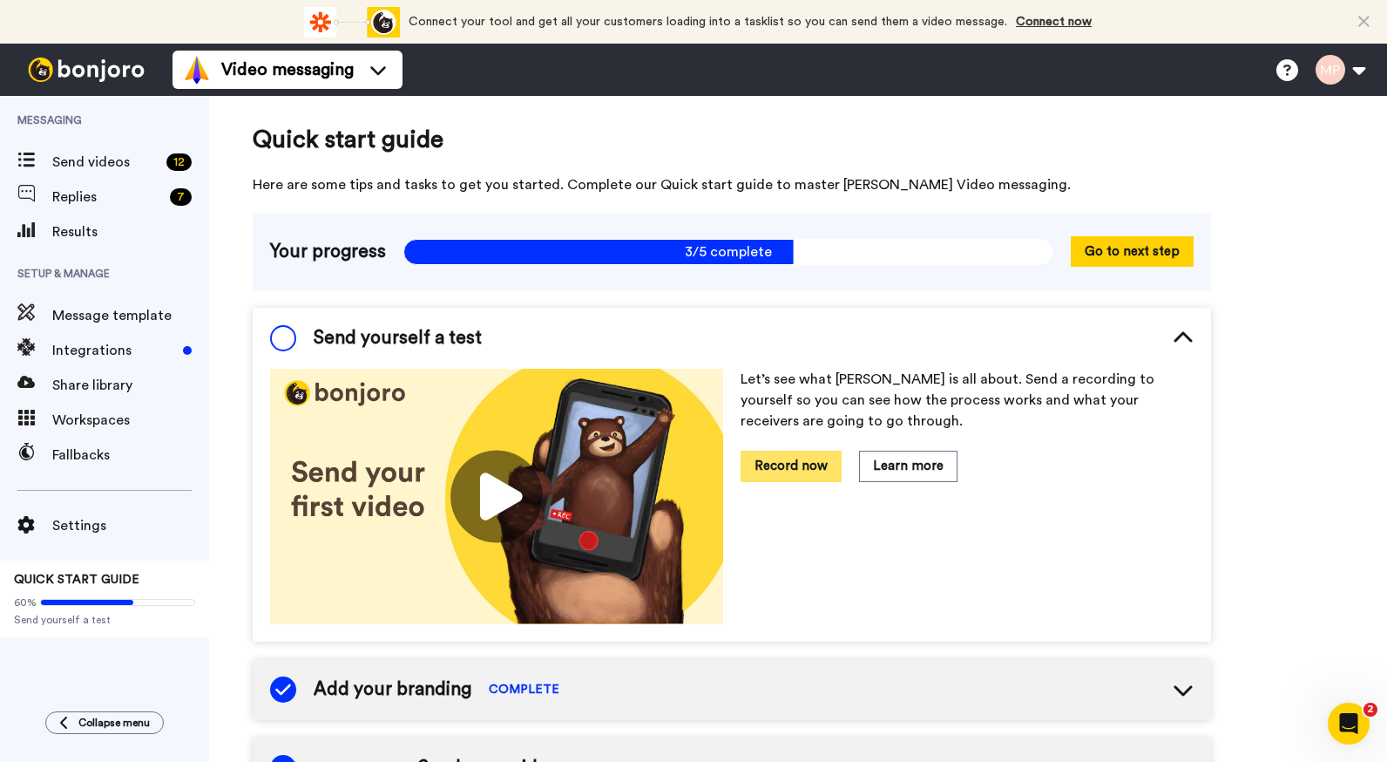
click at [804, 467] on button "Record now" at bounding box center [791, 466] width 101 height 31
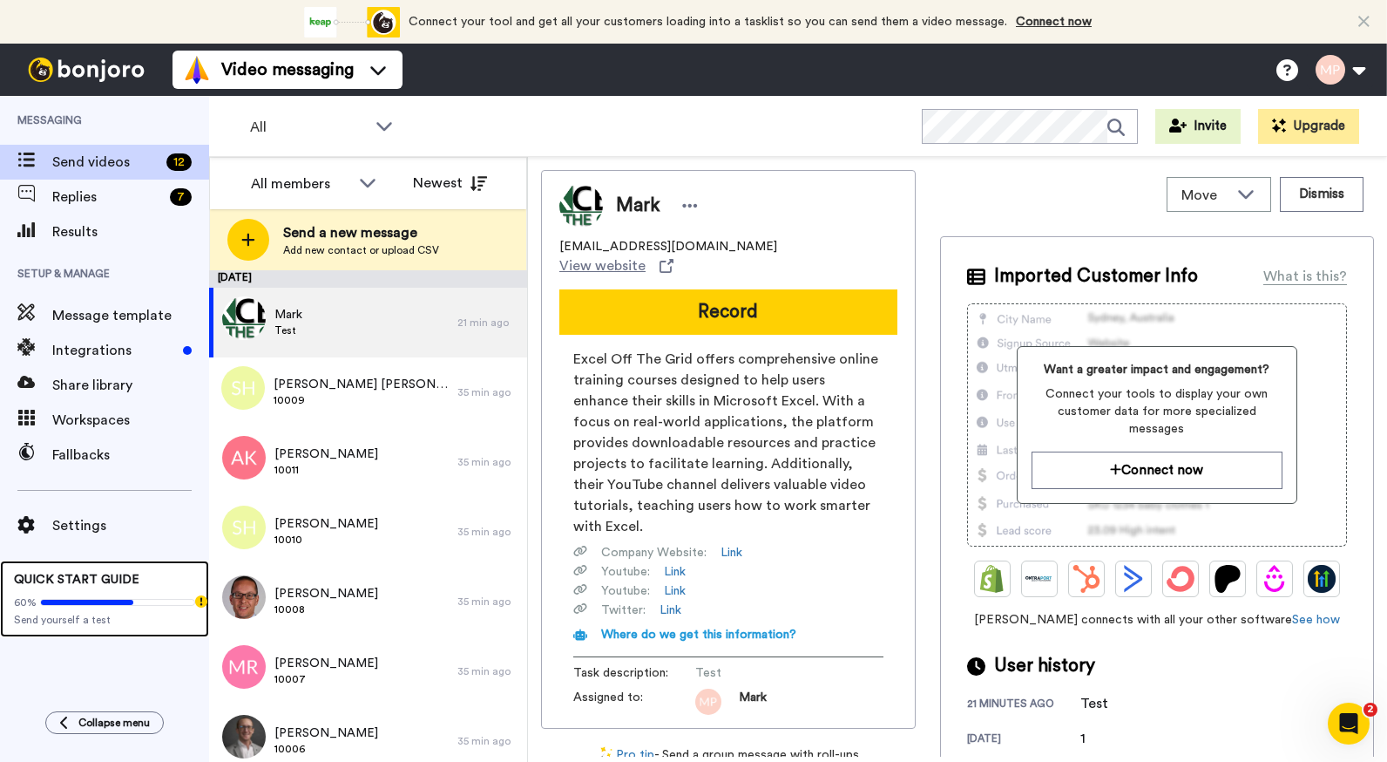
click at [97, 600] on icon at bounding box center [87, 602] width 92 height 5
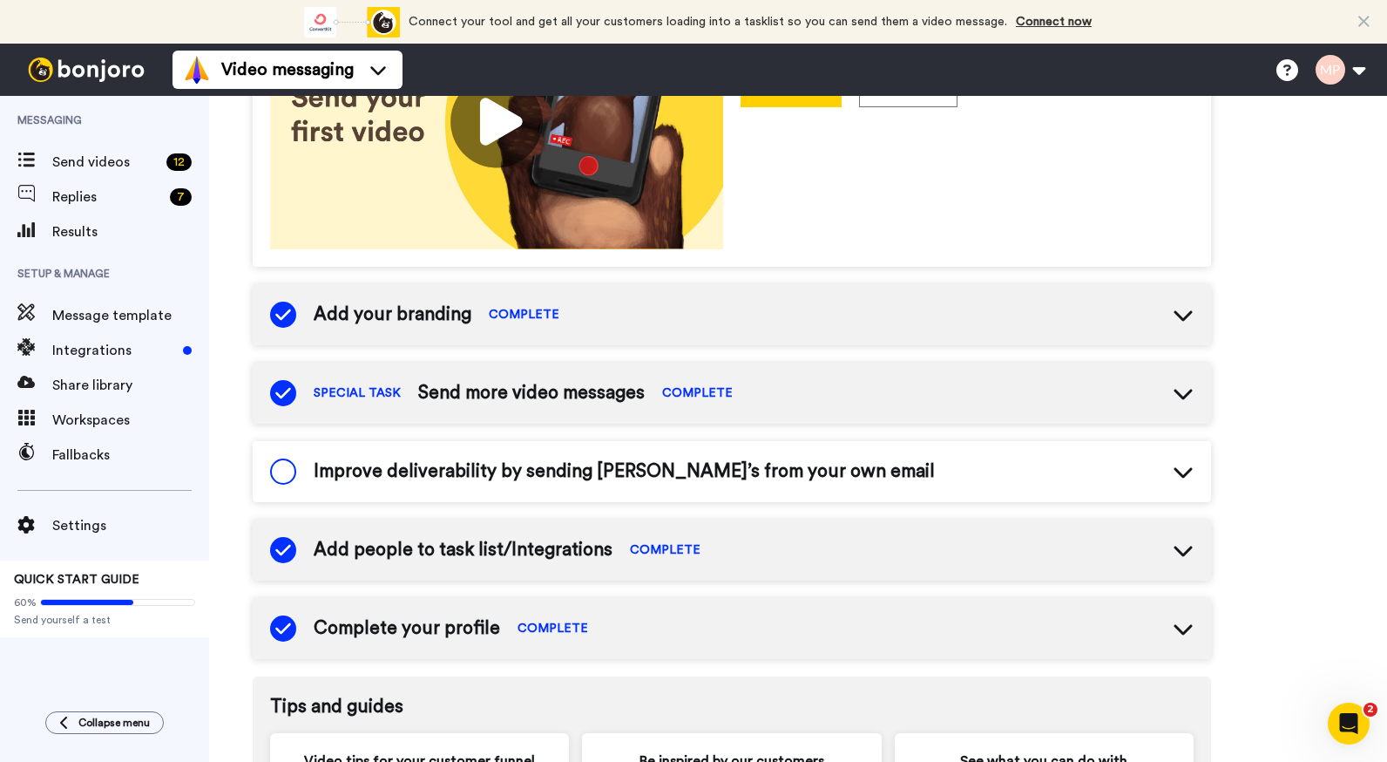
scroll to position [394, 0]
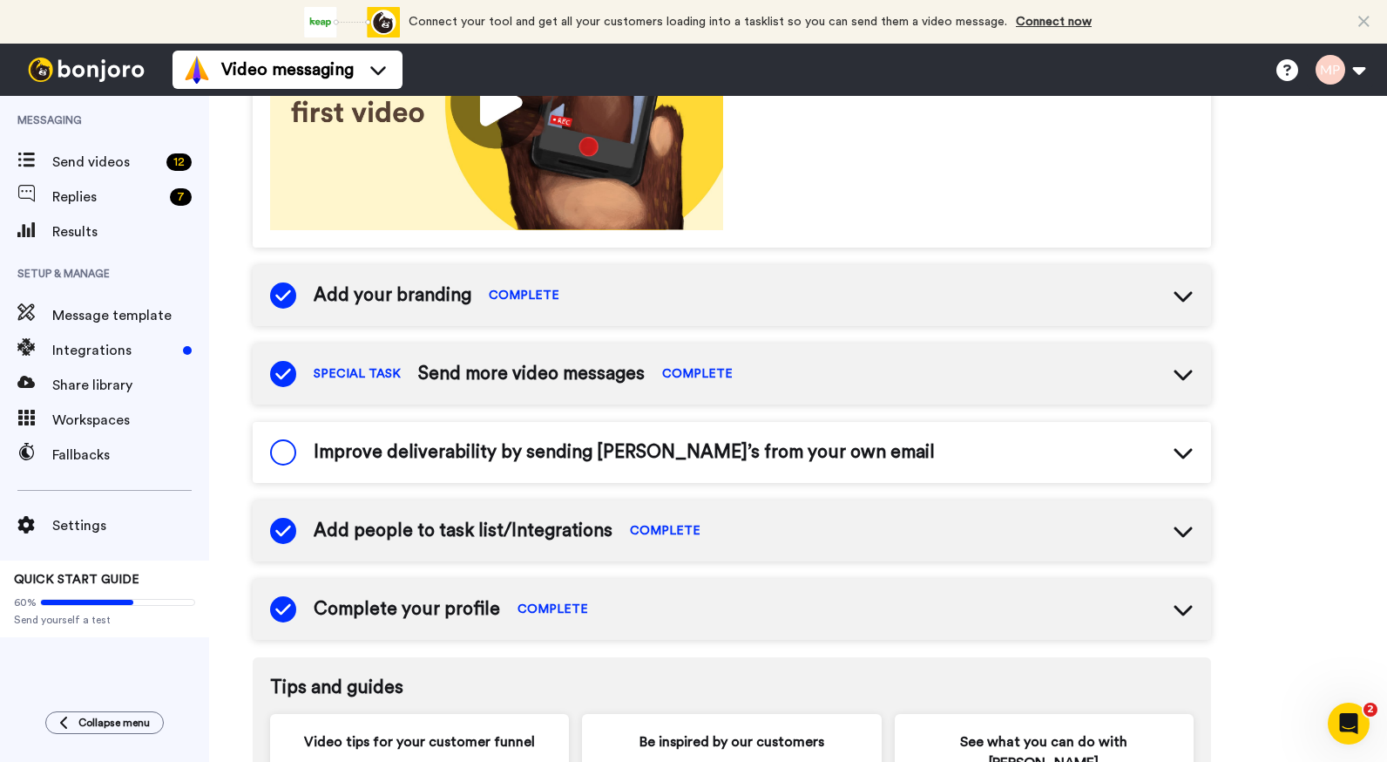
click at [1182, 287] on icon at bounding box center [1183, 295] width 21 height 21
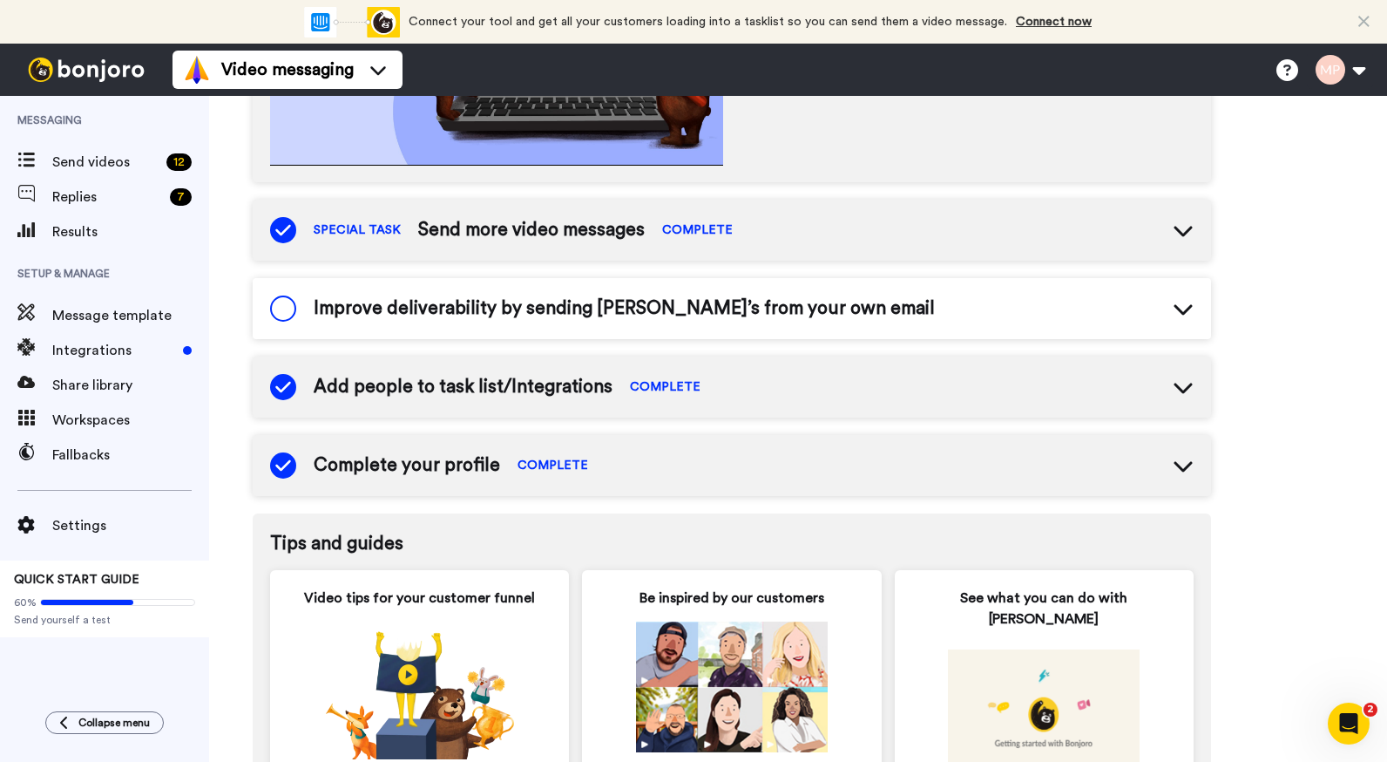
scroll to position [830, 0]
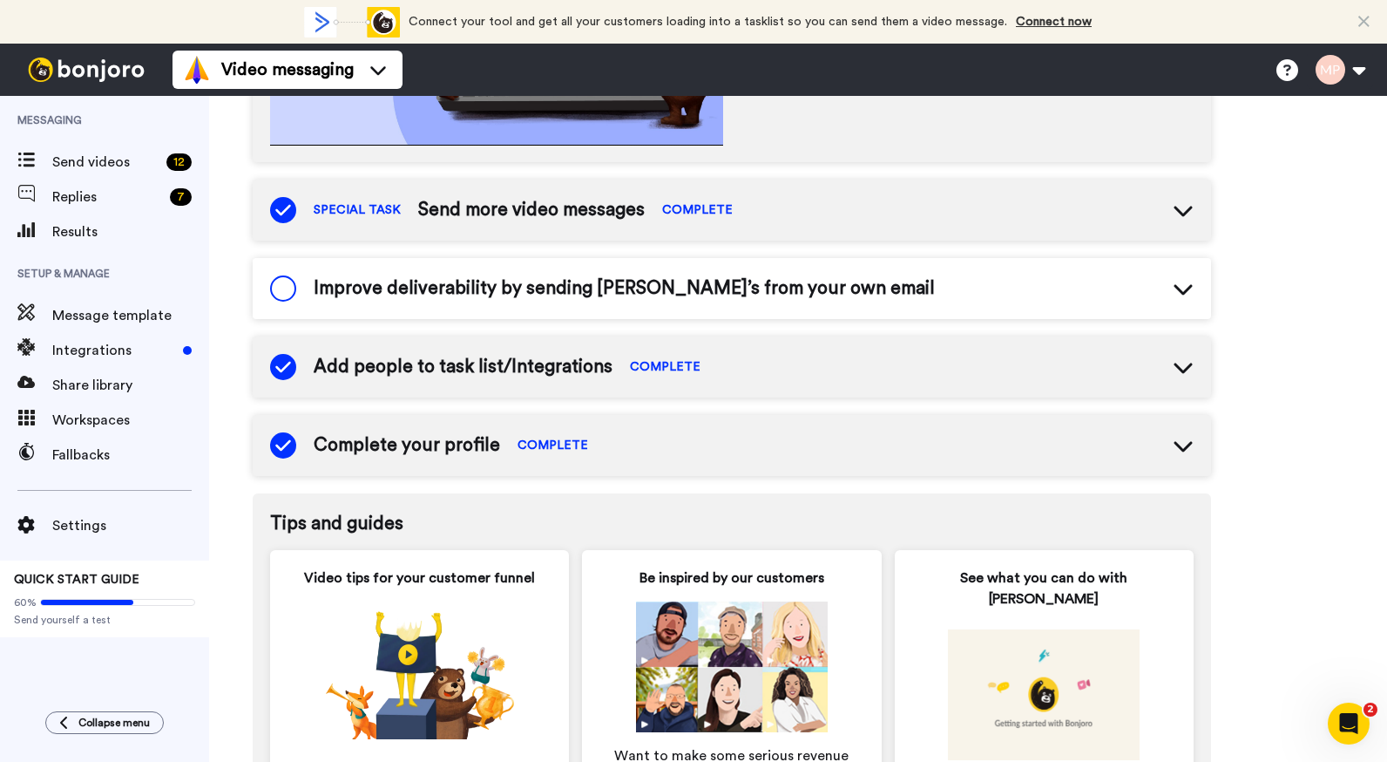
click at [1181, 284] on icon at bounding box center [1183, 288] width 21 height 21
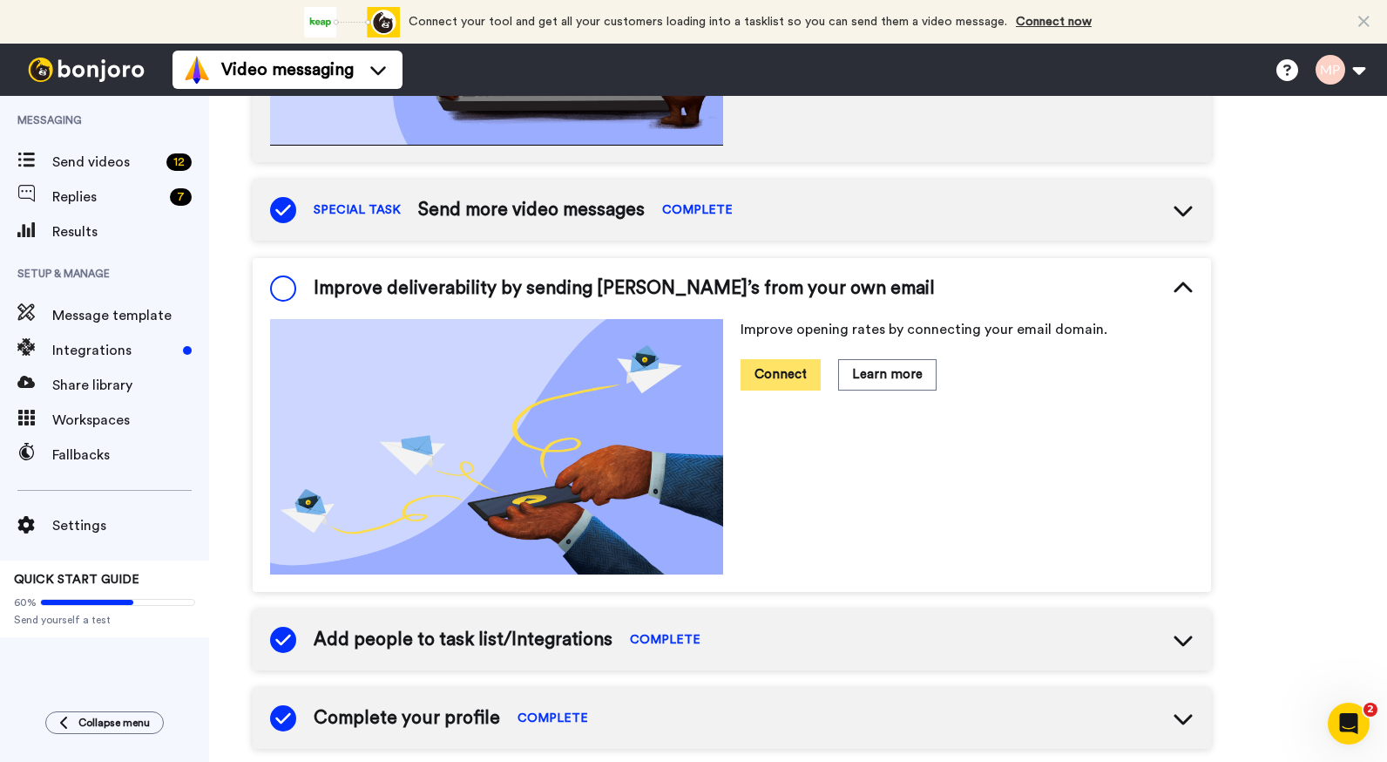
click at [786, 373] on button "Connect" at bounding box center [781, 374] width 80 height 31
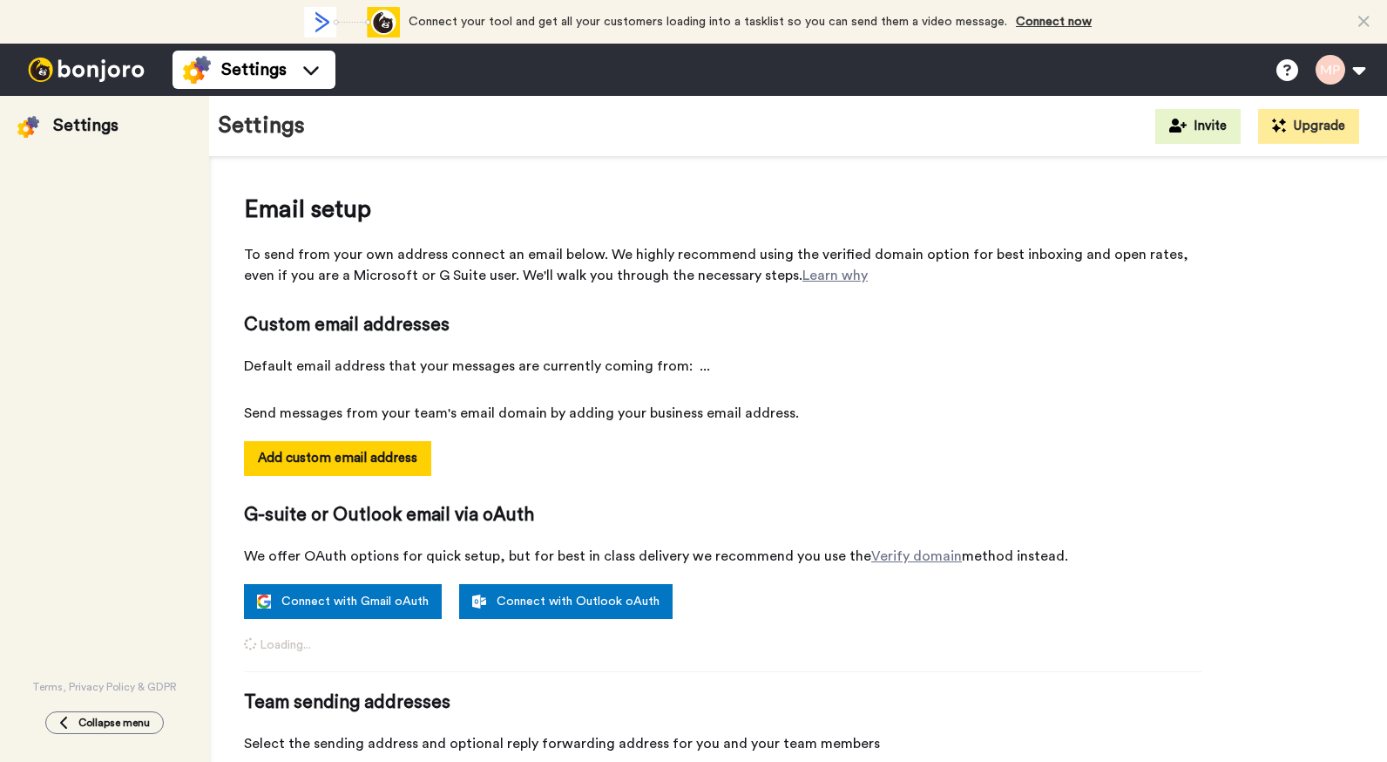
select select "104911"
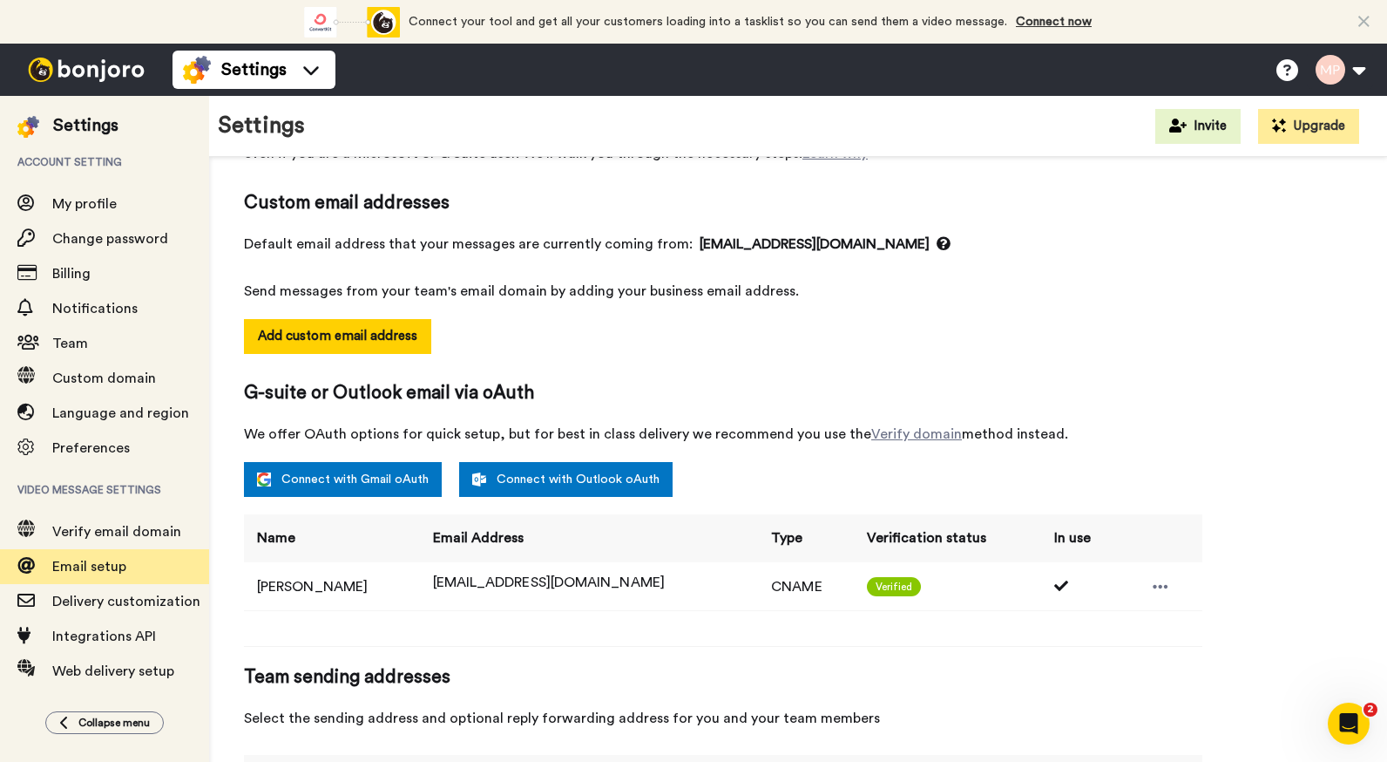
scroll to position [209, 0]
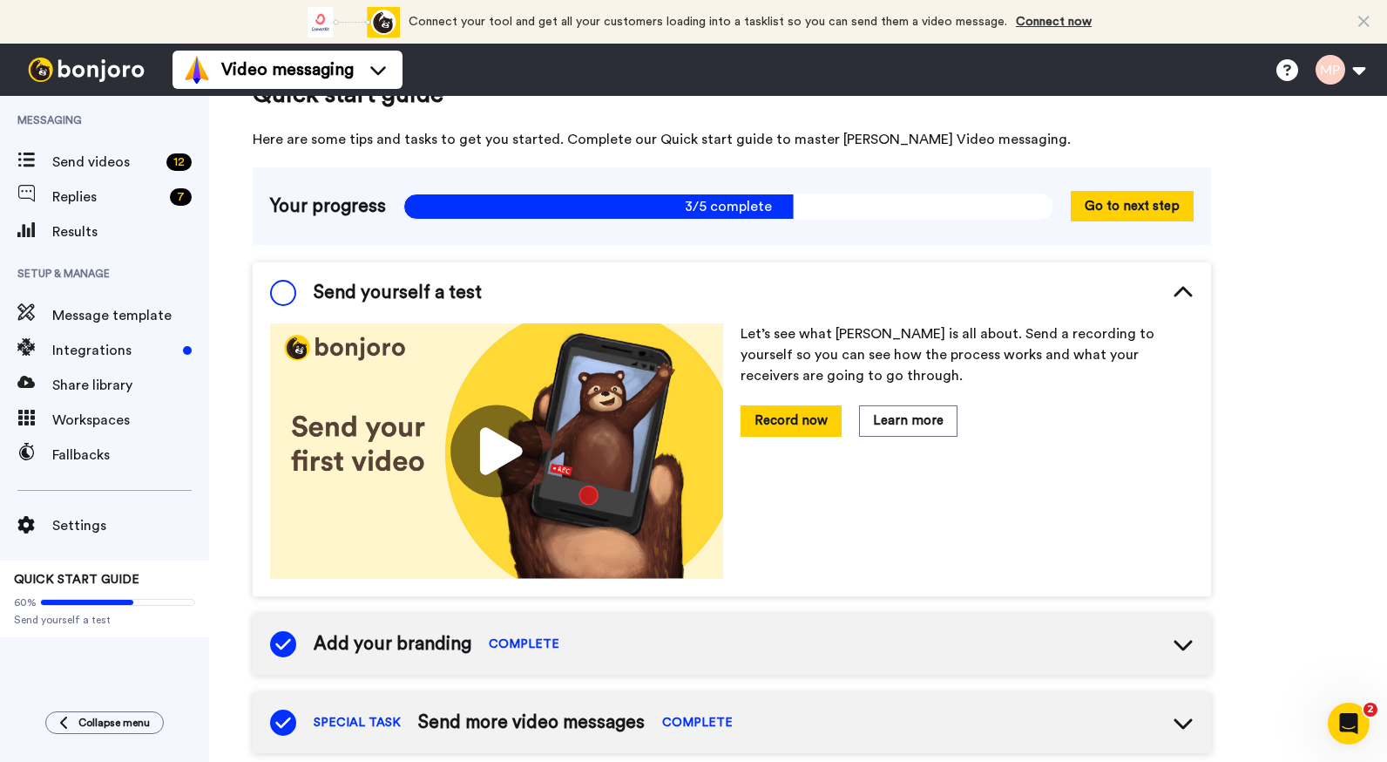
click at [275, 297] on span at bounding box center [283, 293] width 26 height 26
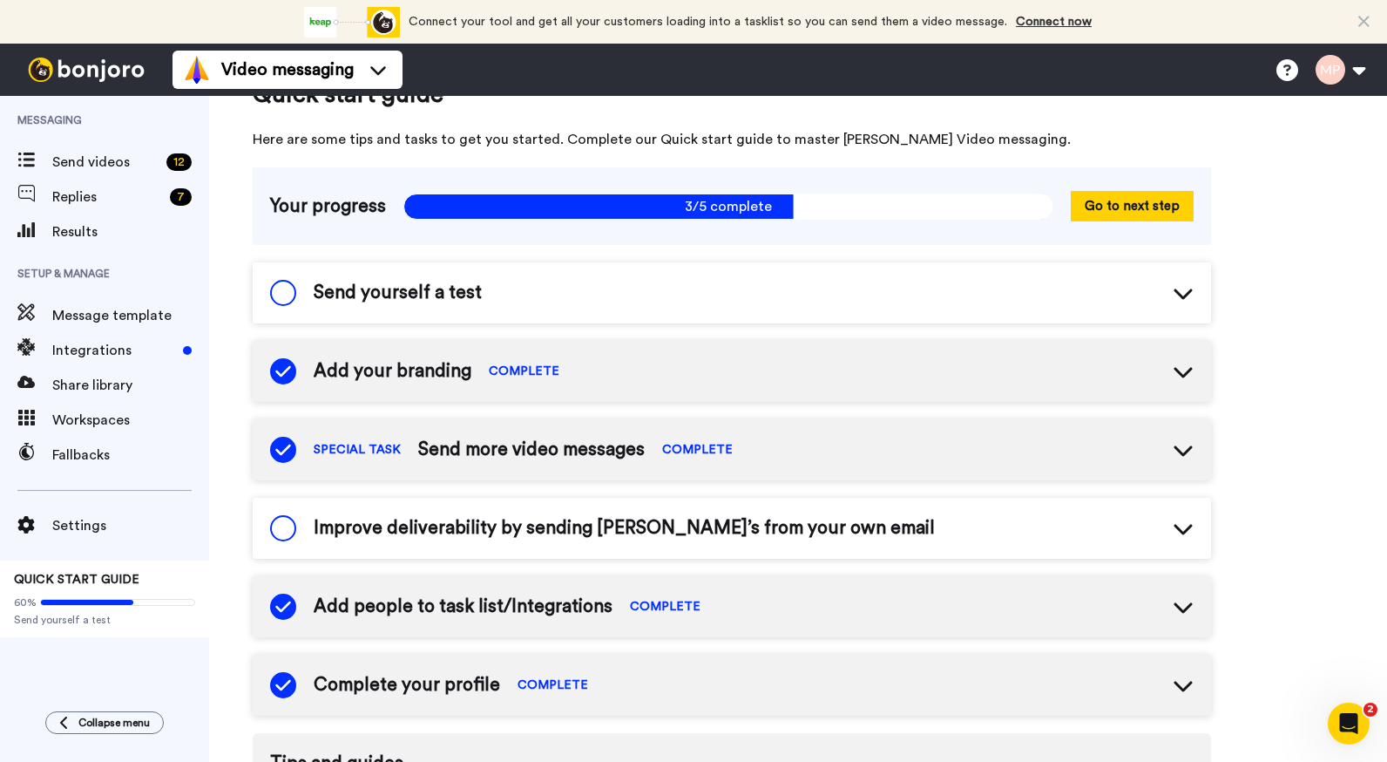
click at [290, 292] on span at bounding box center [283, 293] width 26 height 26
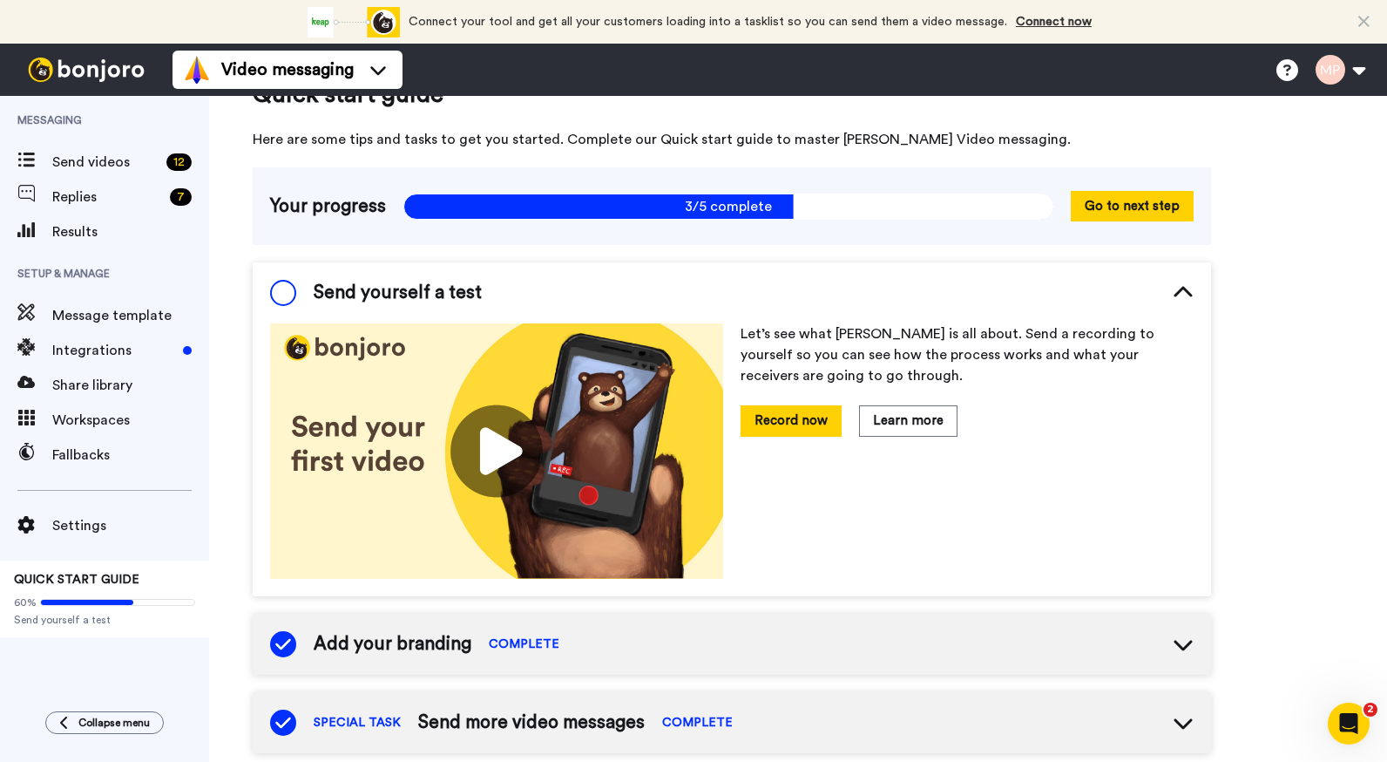
click at [290, 292] on span at bounding box center [283, 293] width 26 height 26
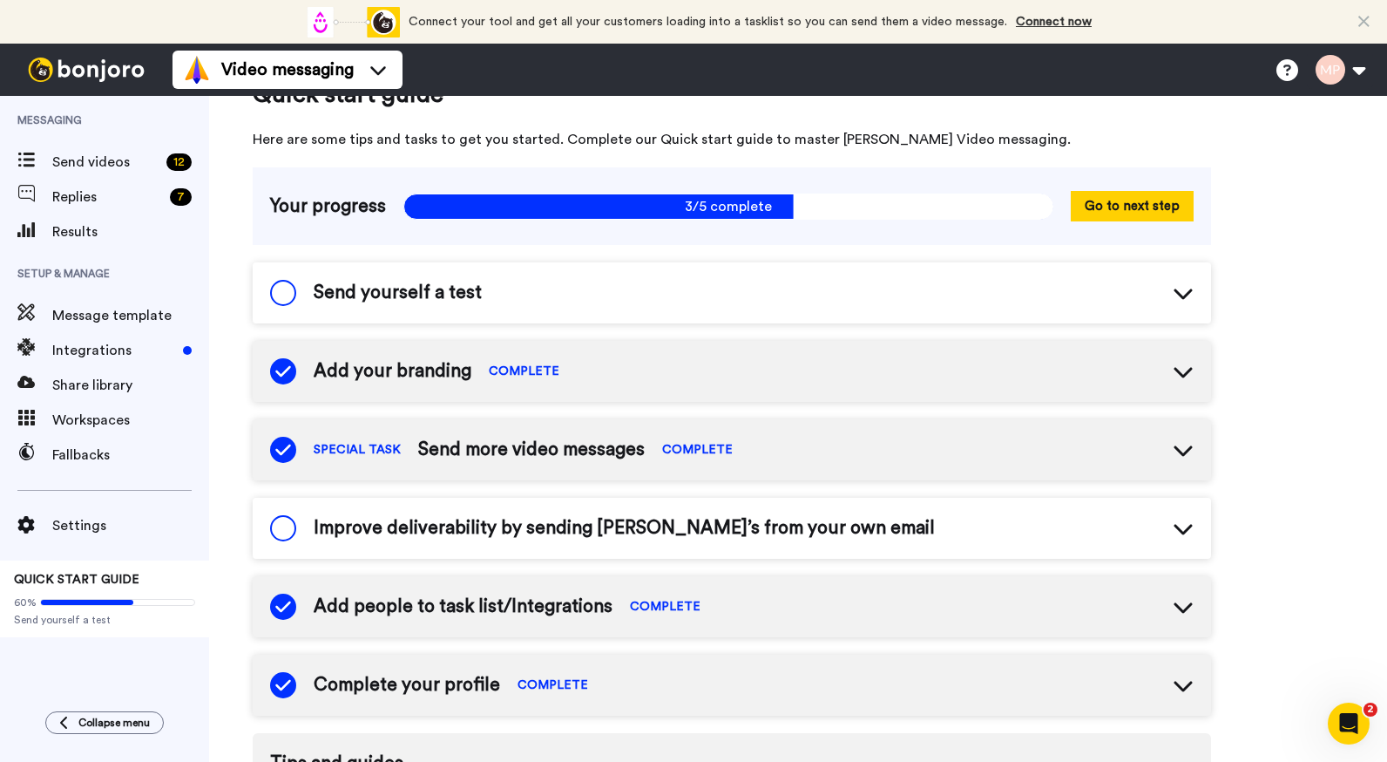
click at [284, 533] on span at bounding box center [283, 528] width 26 height 26
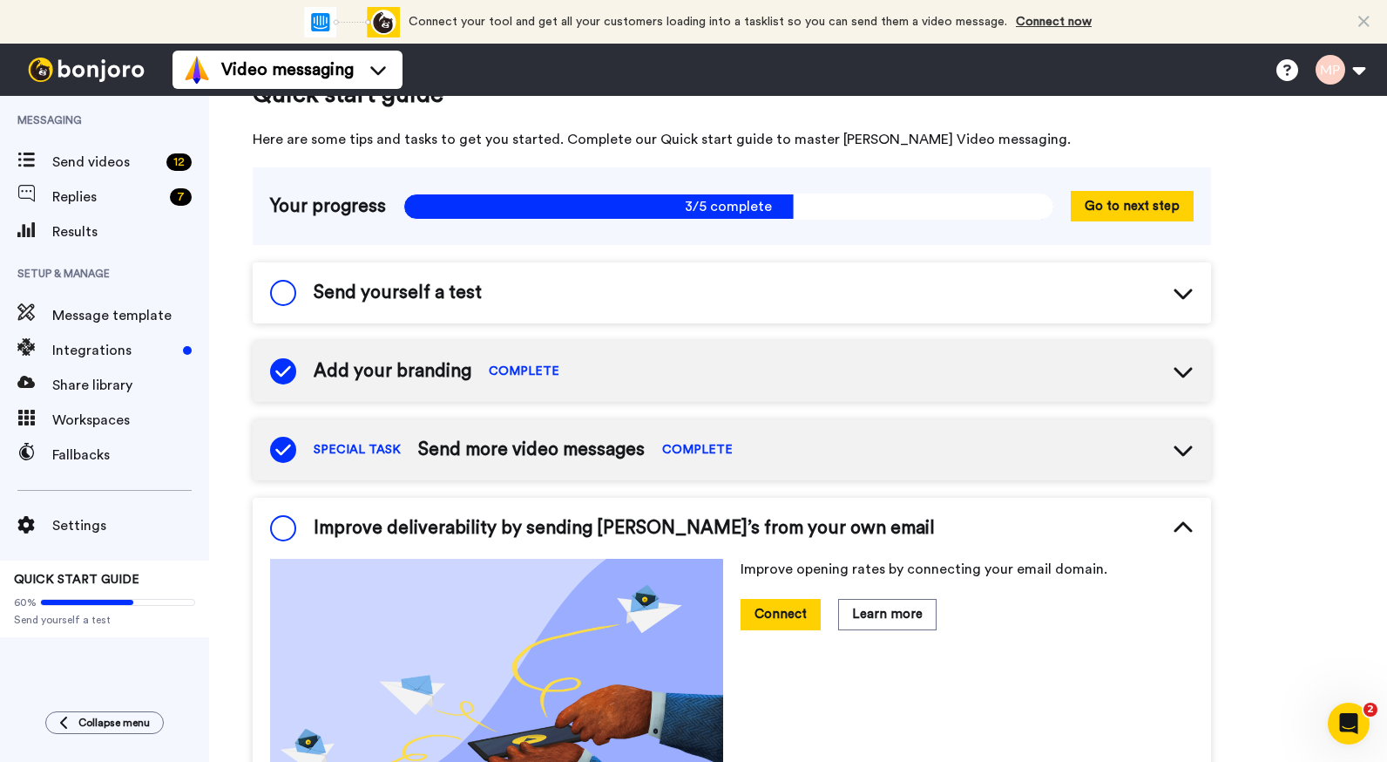
click at [284, 533] on span at bounding box center [283, 528] width 26 height 26
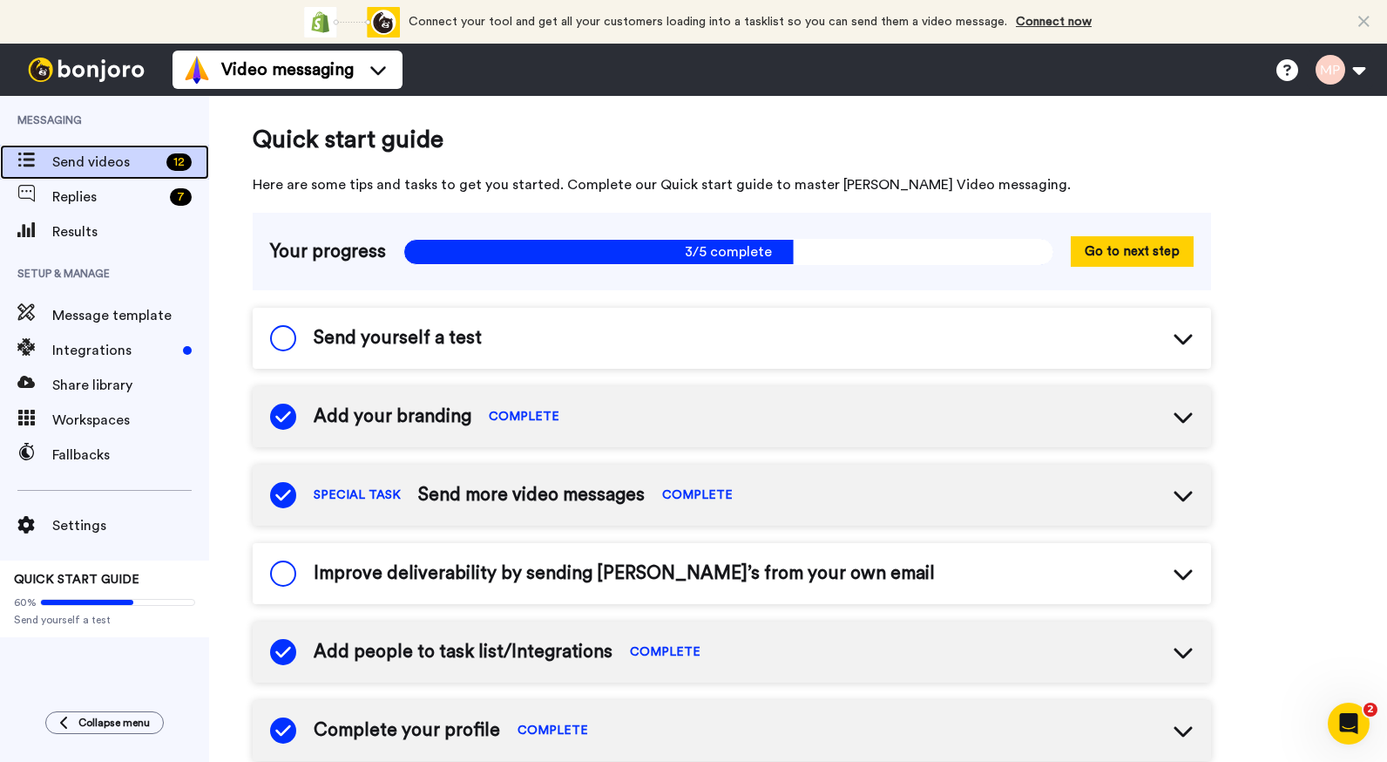
click at [93, 162] on span "Send videos" at bounding box center [105, 162] width 107 height 21
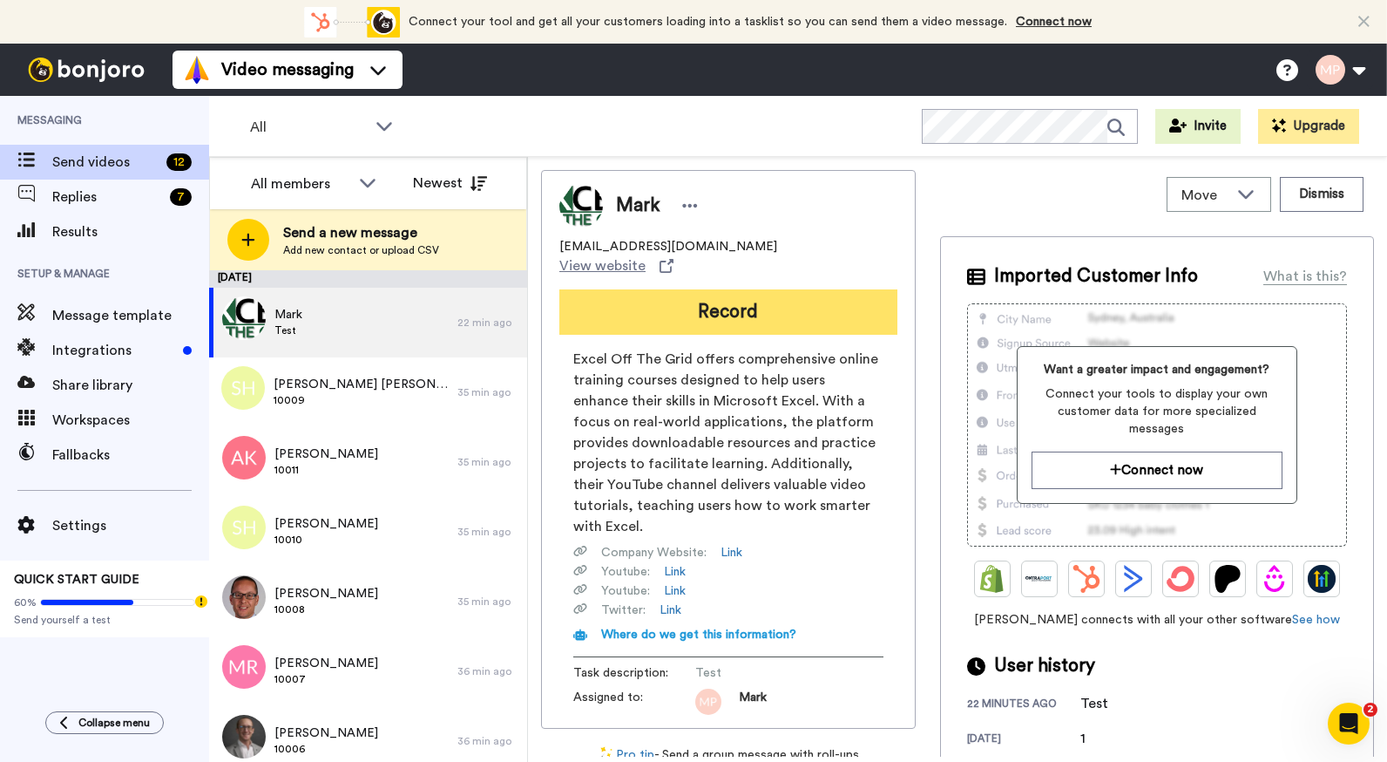
click at [710, 289] on button "Record" at bounding box center [729, 311] width 338 height 45
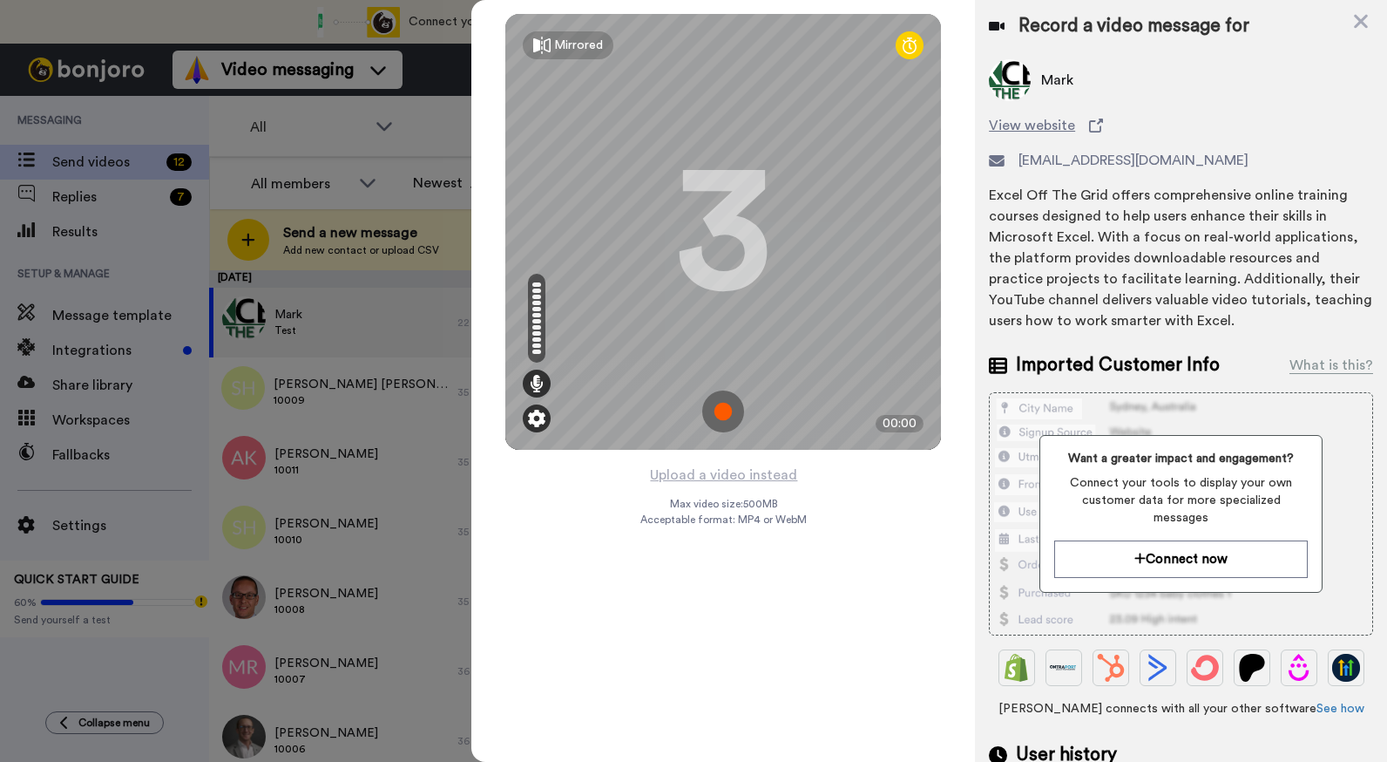
click at [532, 416] on img at bounding box center [536, 418] width 17 height 17
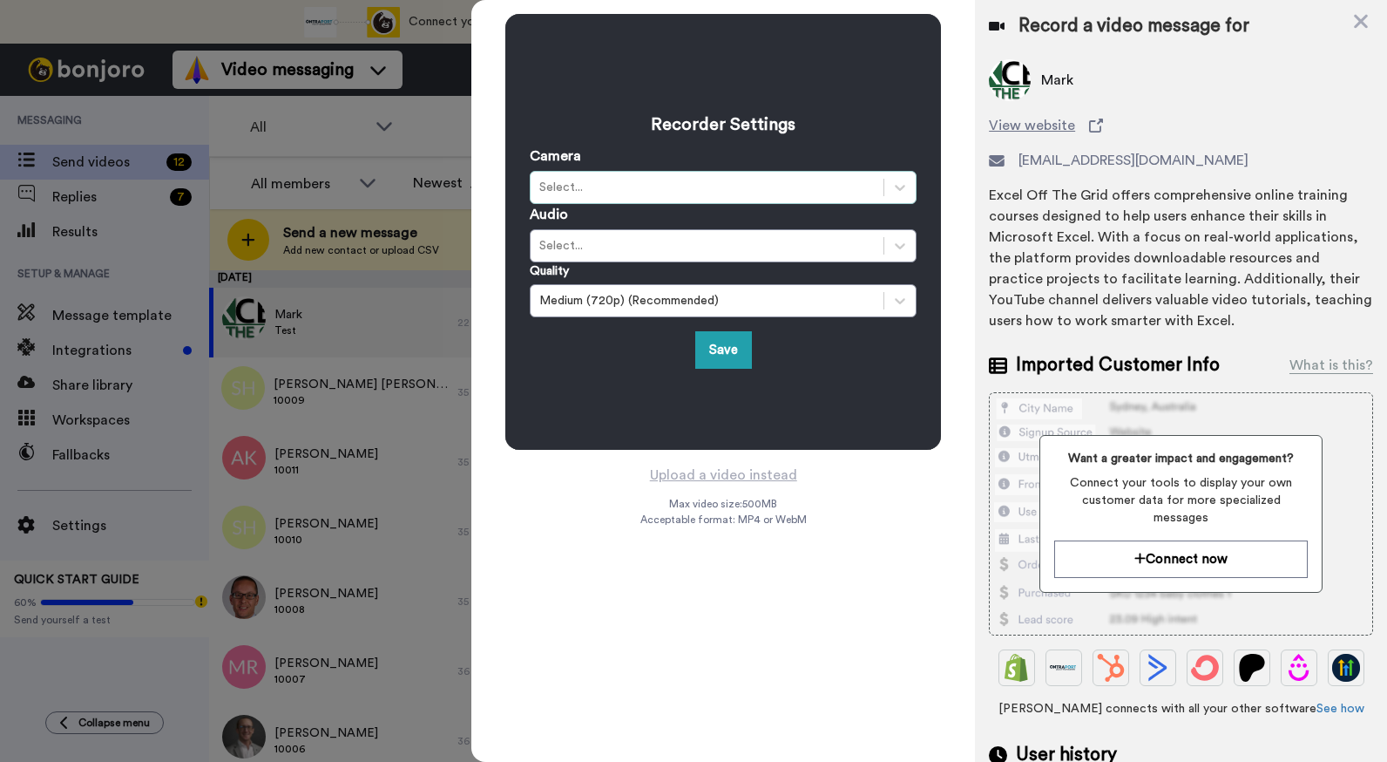
click at [647, 193] on div "Select..." at bounding box center [707, 187] width 336 height 17
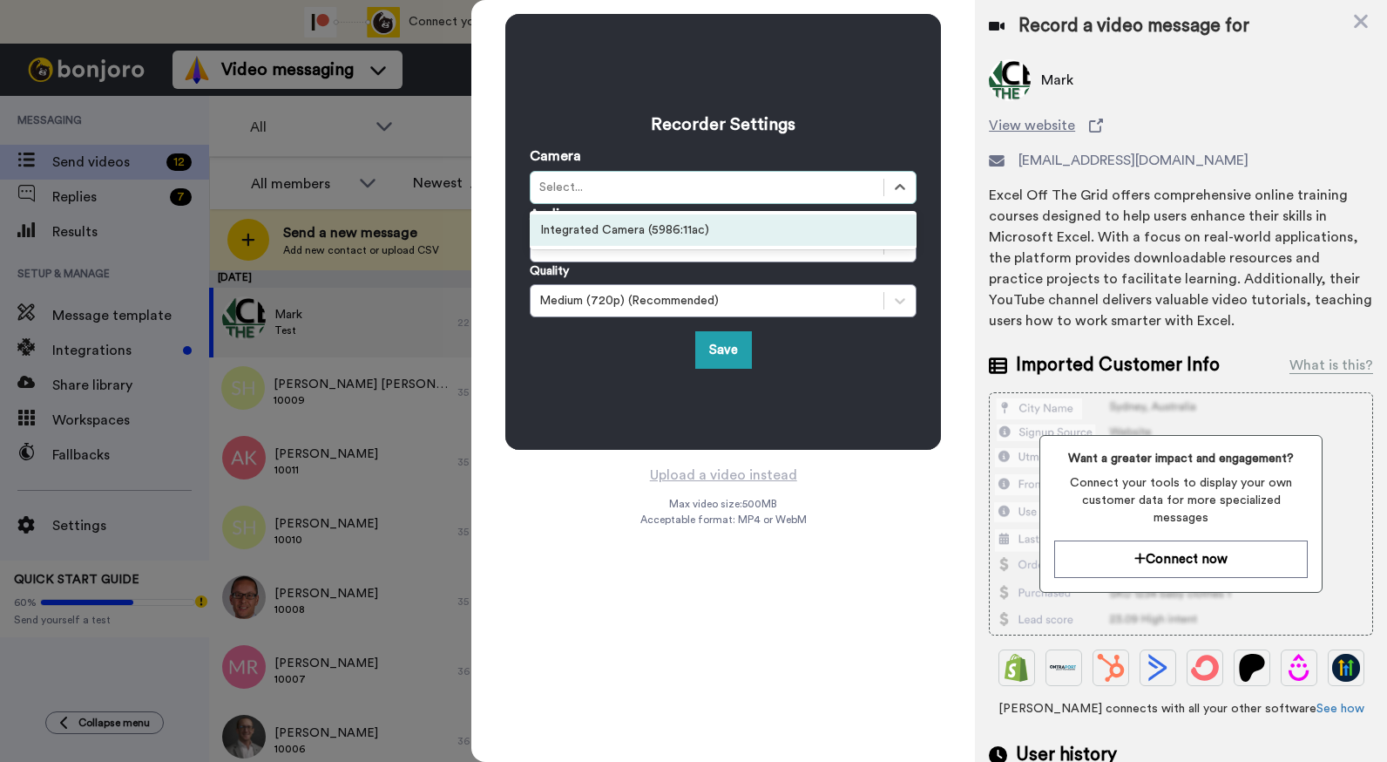
click at [652, 228] on div "Integrated Camera (5986:11ac)" at bounding box center [723, 229] width 387 height 31
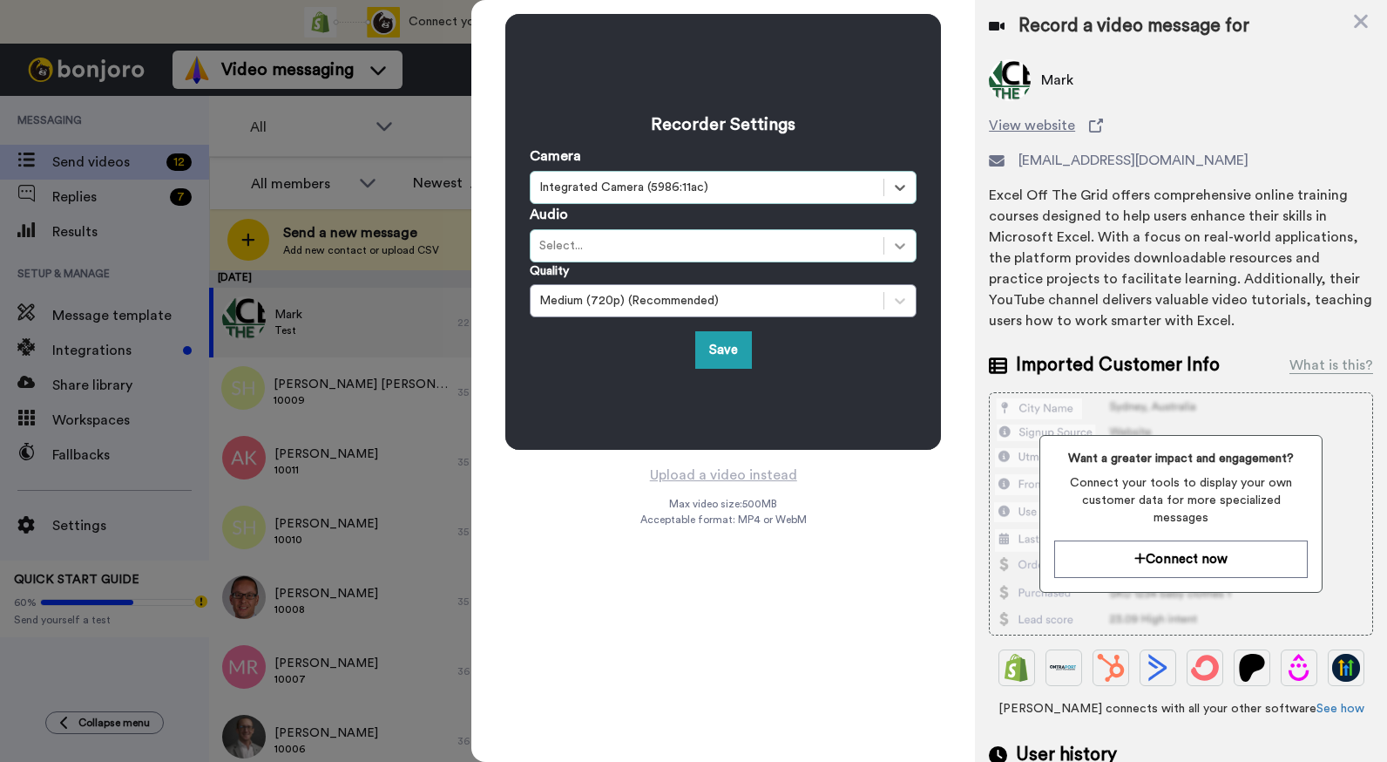
click at [912, 249] on div at bounding box center [900, 245] width 31 height 31
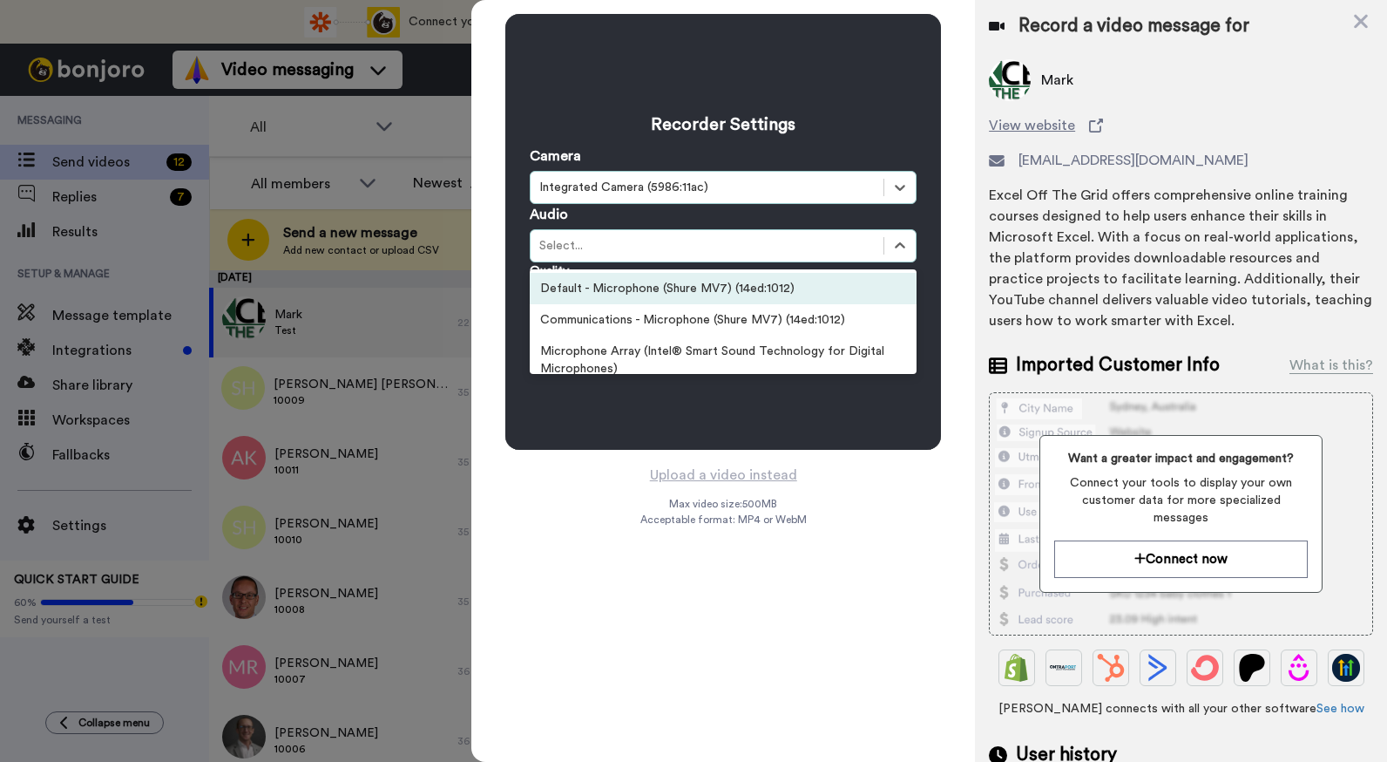
click at [776, 290] on div "Default - Microphone (Shure MV7) (14ed:1012)" at bounding box center [723, 288] width 387 height 31
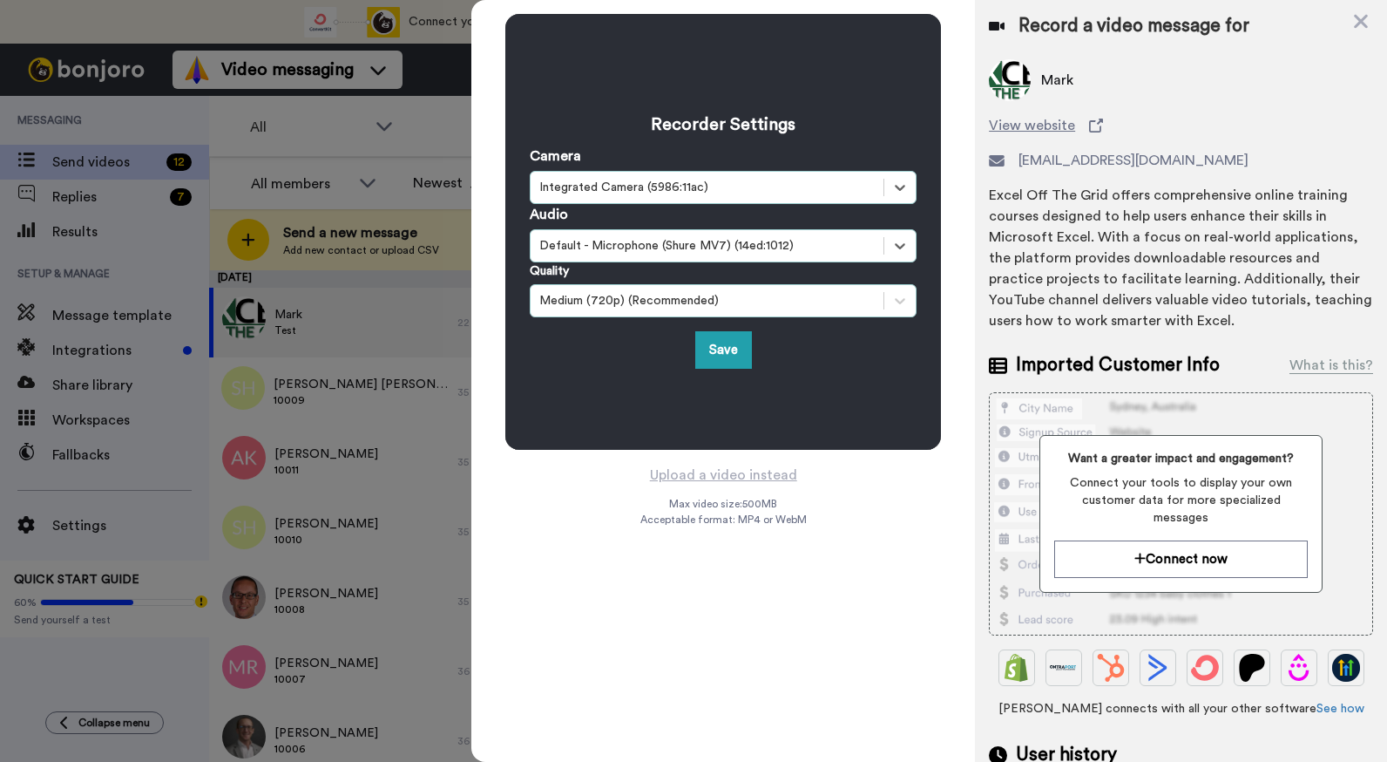
click at [764, 307] on div "Medium (720p) (Recommended)" at bounding box center [707, 300] width 336 height 17
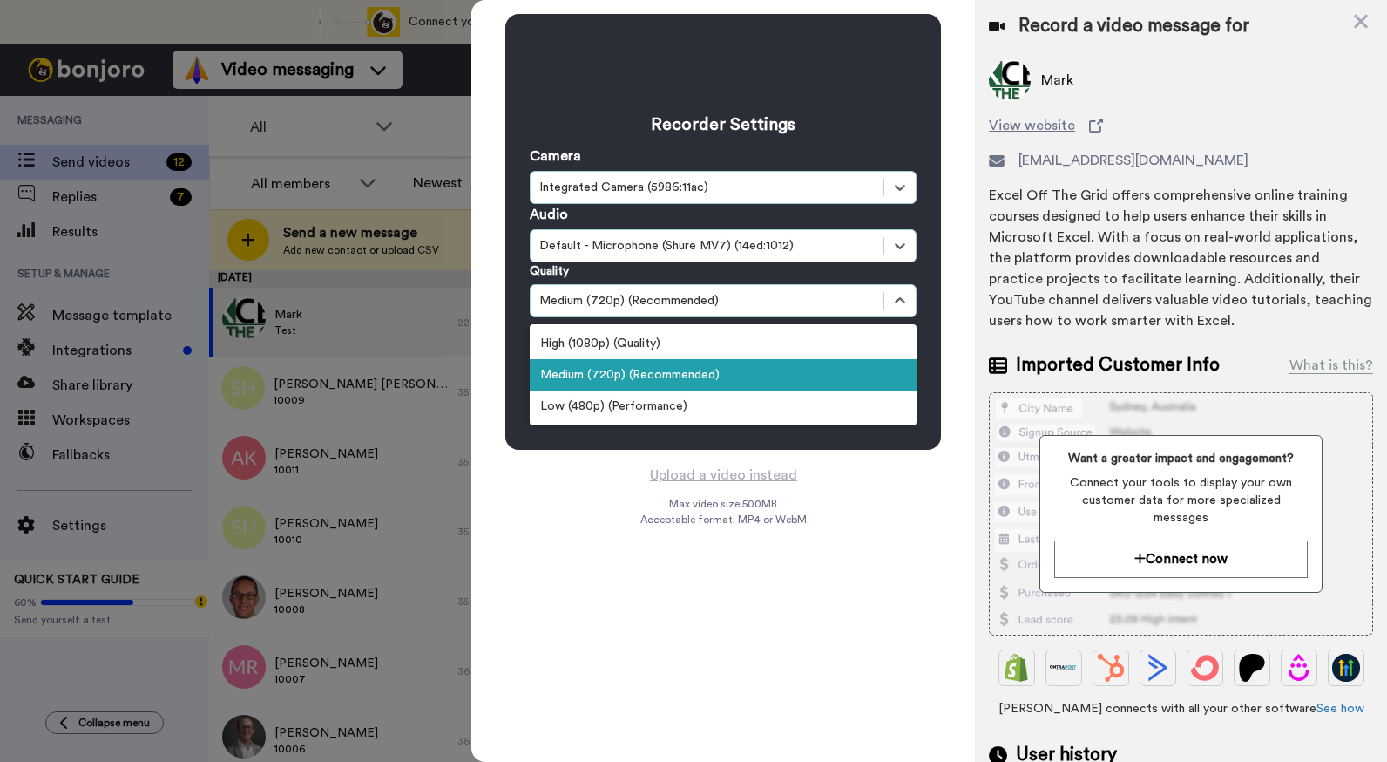
click at [696, 377] on div "Medium (720p) (Recommended)" at bounding box center [723, 374] width 387 height 31
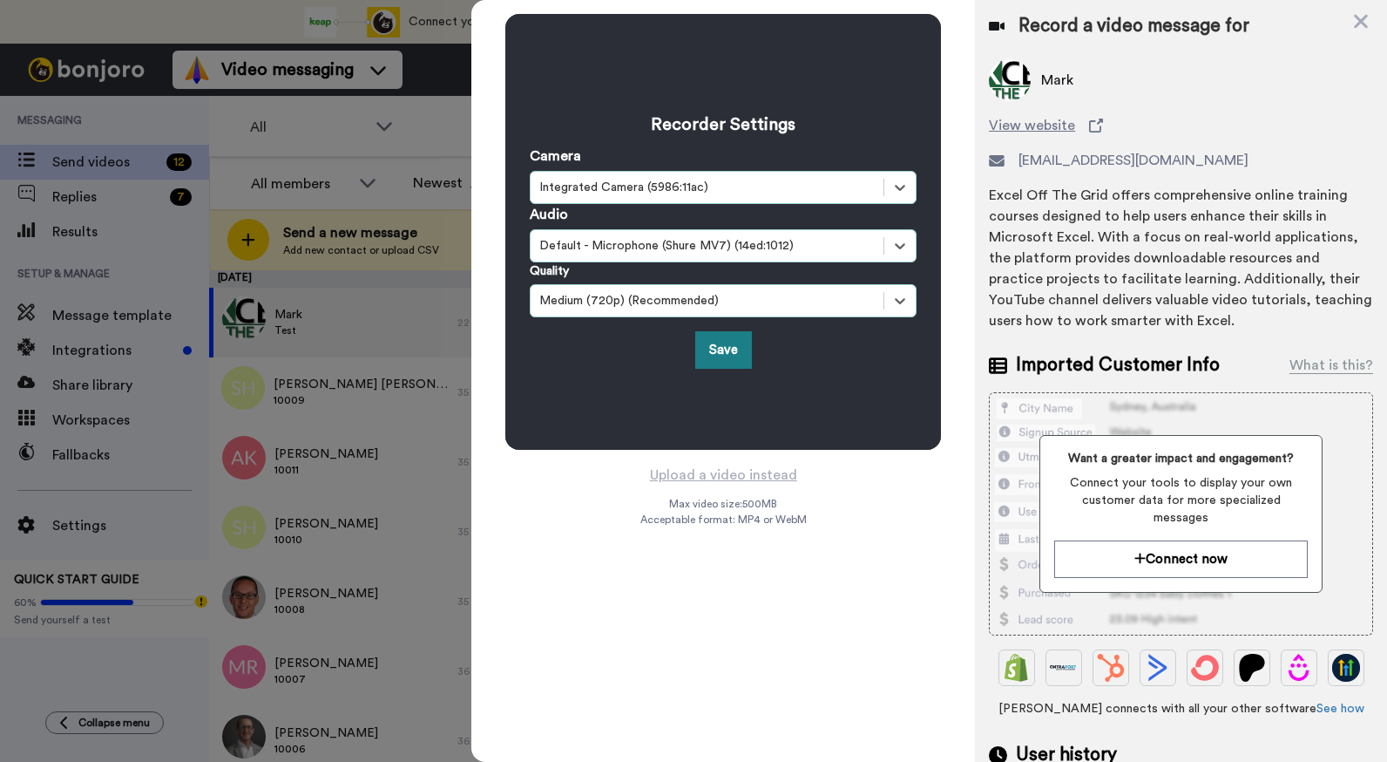
click at [730, 348] on button "Save" at bounding box center [723, 349] width 57 height 37
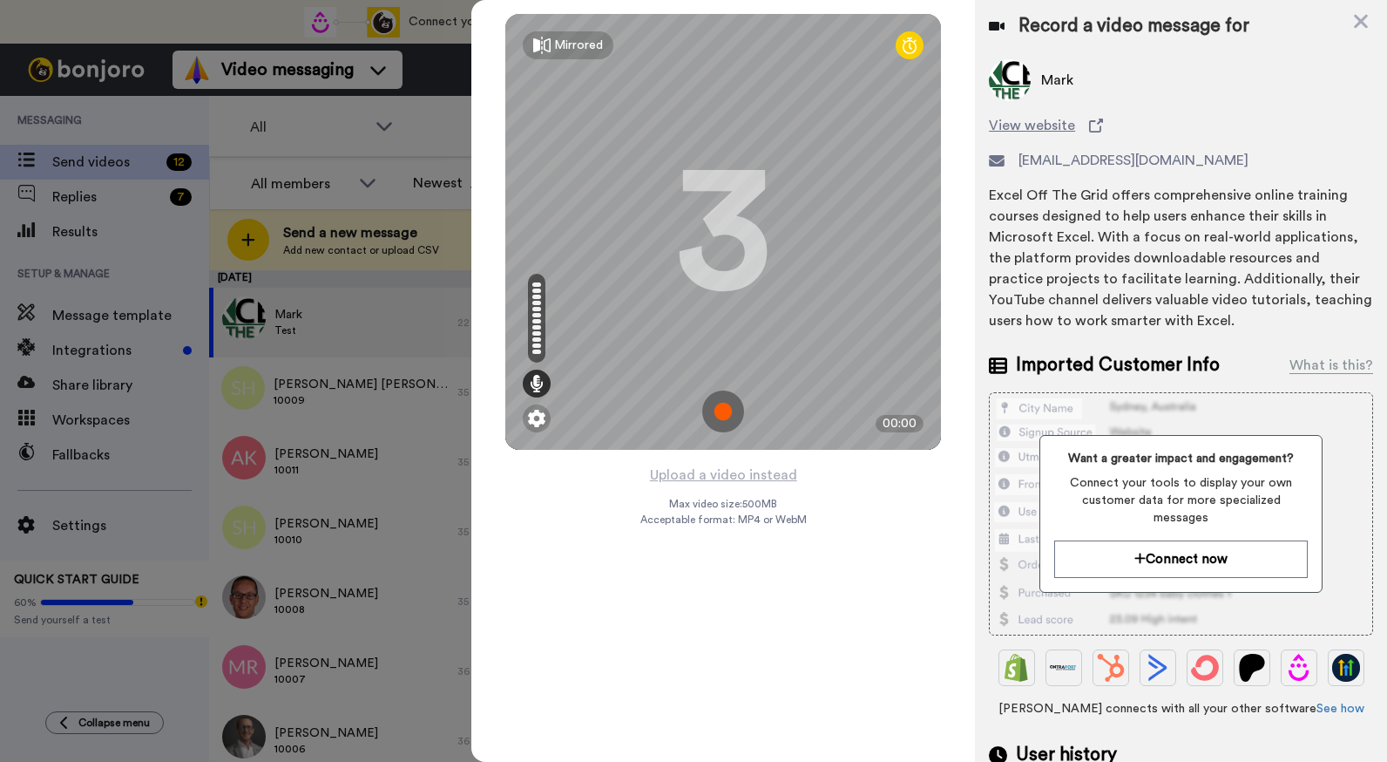
click at [731, 412] on img at bounding box center [723, 411] width 42 height 42
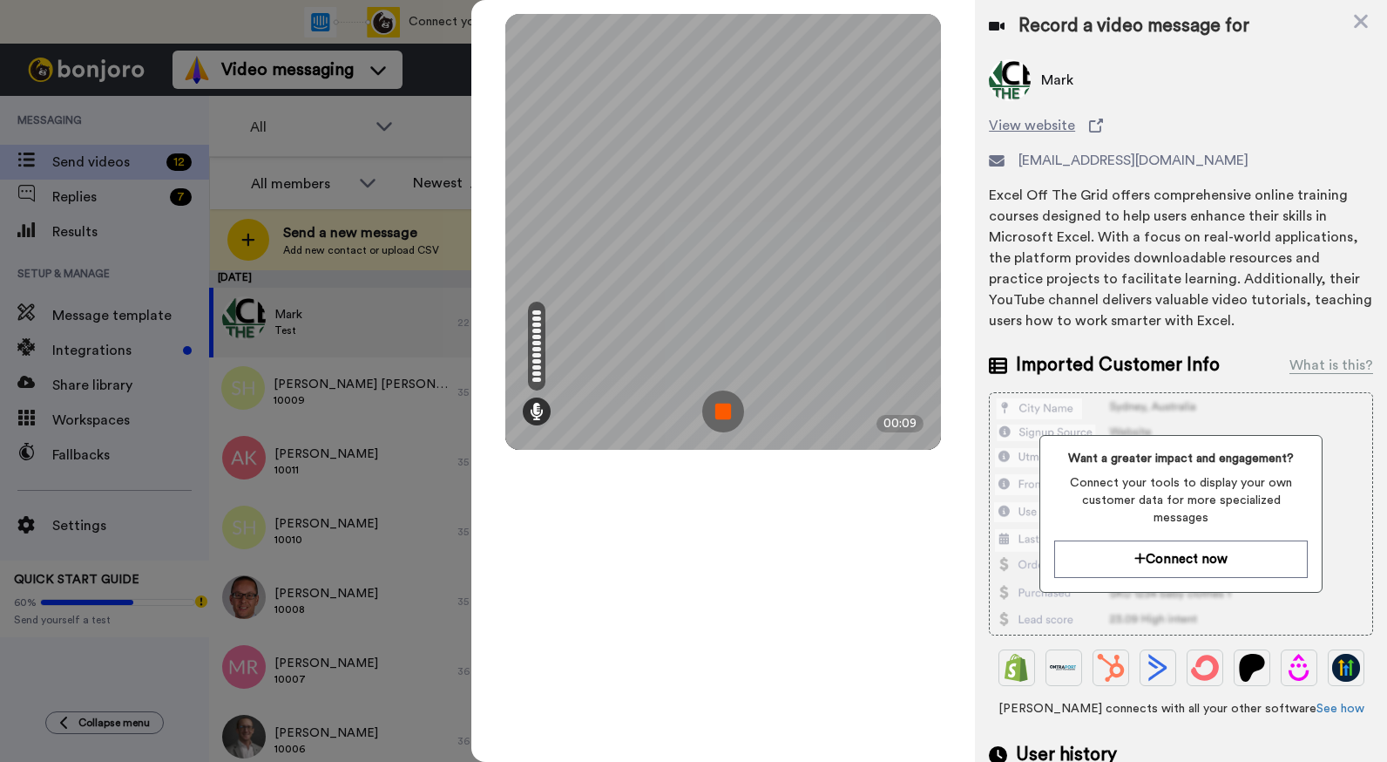
click at [732, 412] on img at bounding box center [723, 411] width 42 height 42
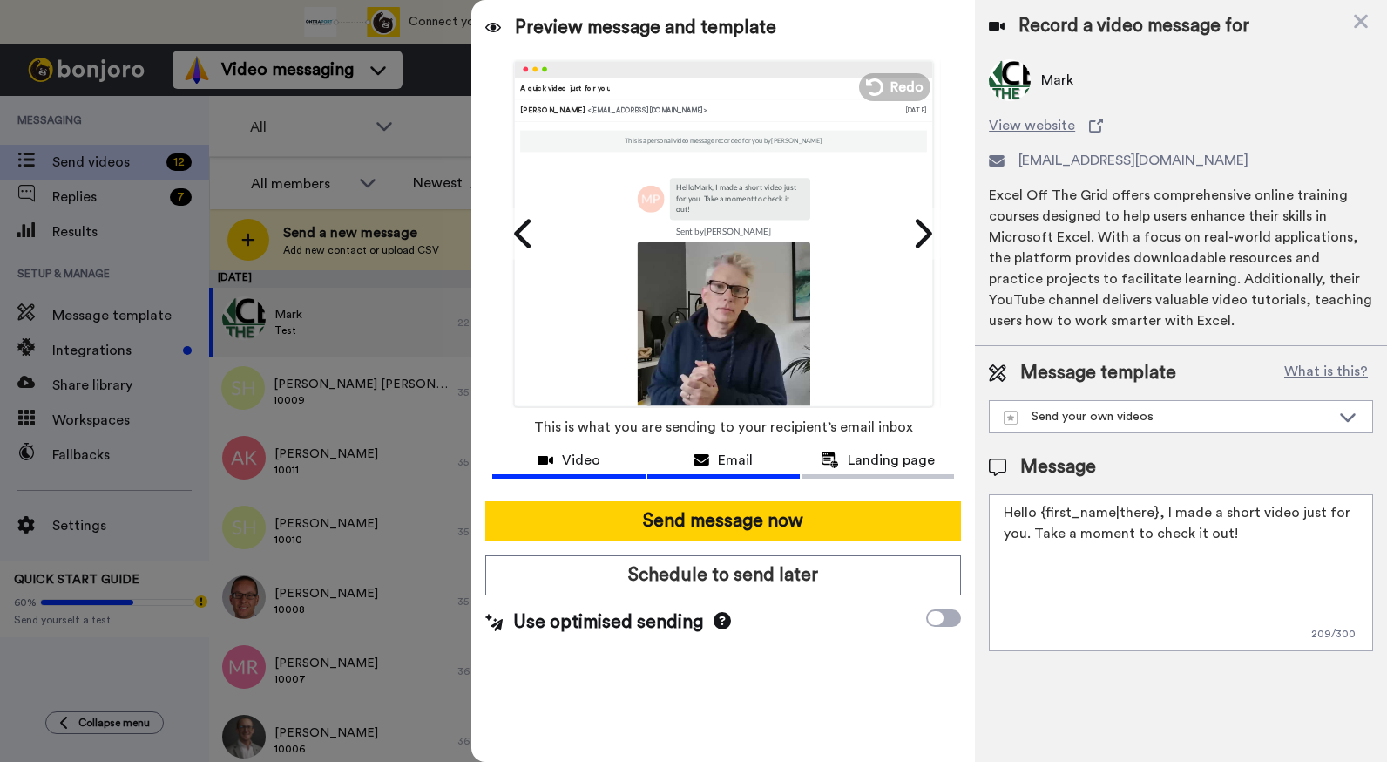
click at [597, 465] on span "Video" at bounding box center [581, 460] width 38 height 21
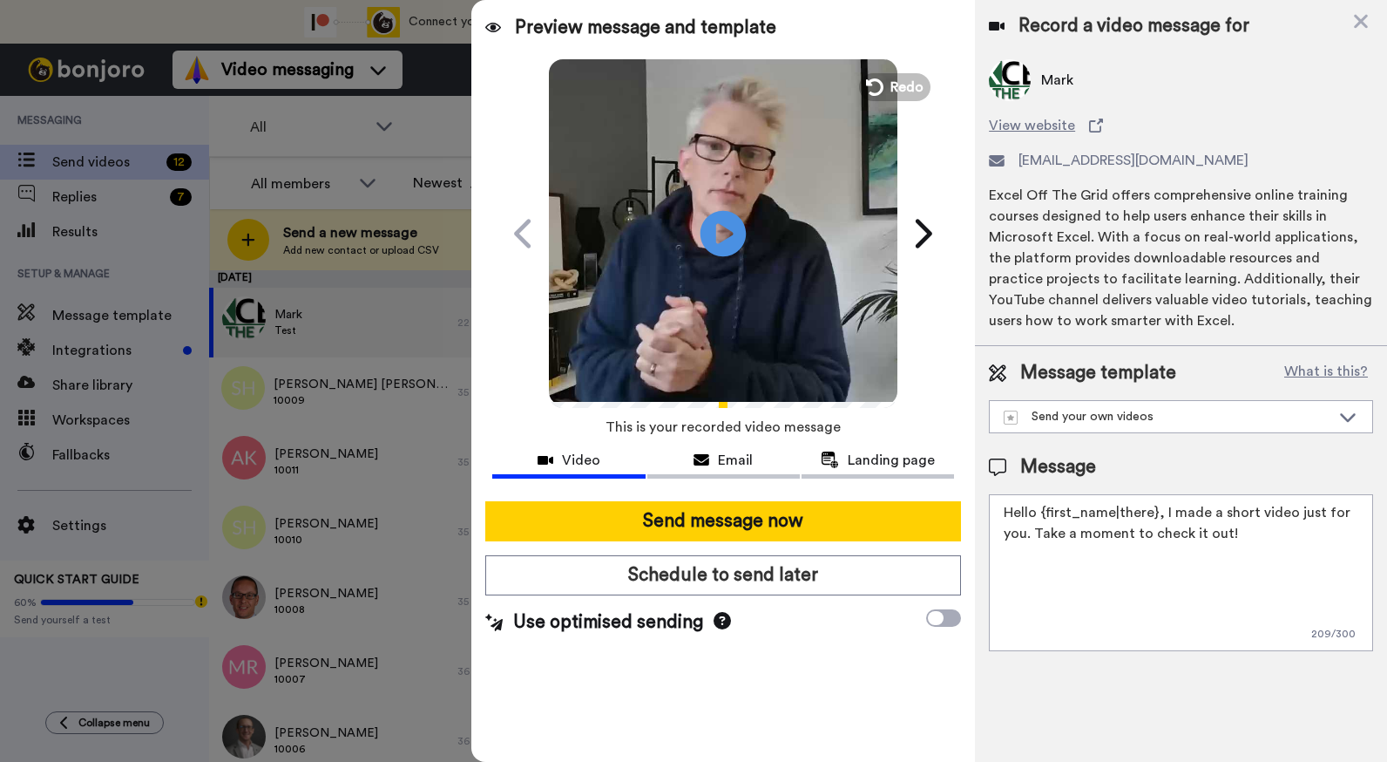
click at [713, 241] on icon at bounding box center [724, 233] width 46 height 46
click at [927, 234] on icon at bounding box center [924, 233] width 17 height 29
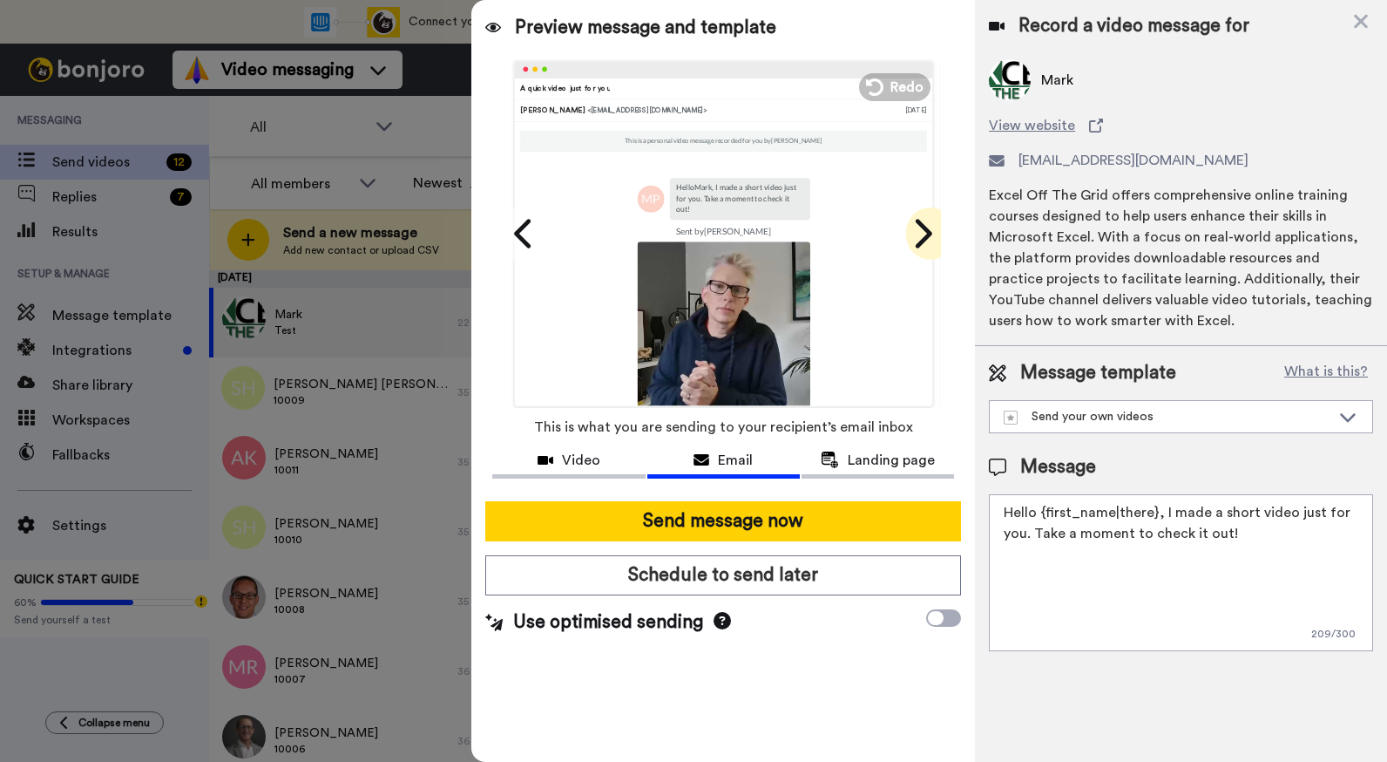
click at [927, 234] on icon at bounding box center [924, 233] width 17 height 29
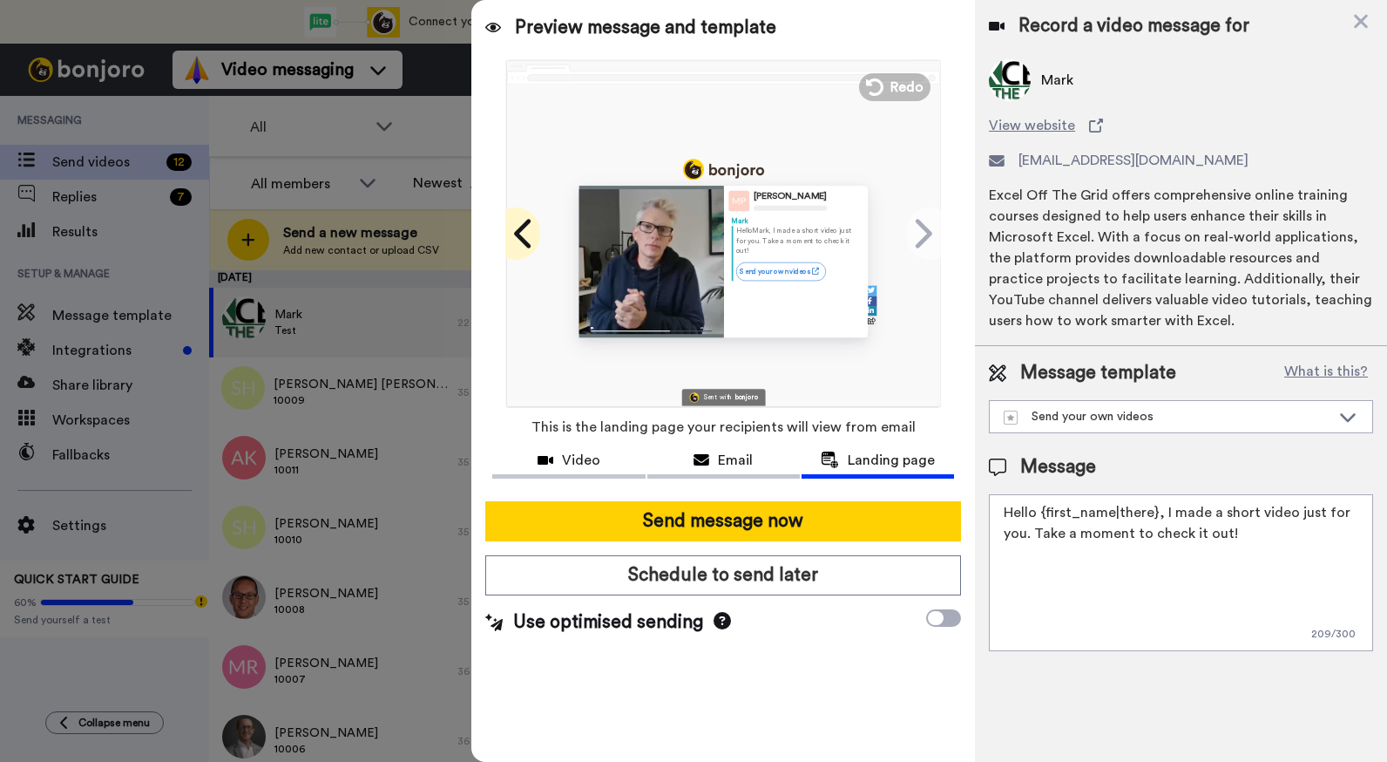
click at [521, 239] on icon at bounding box center [522, 233] width 17 height 29
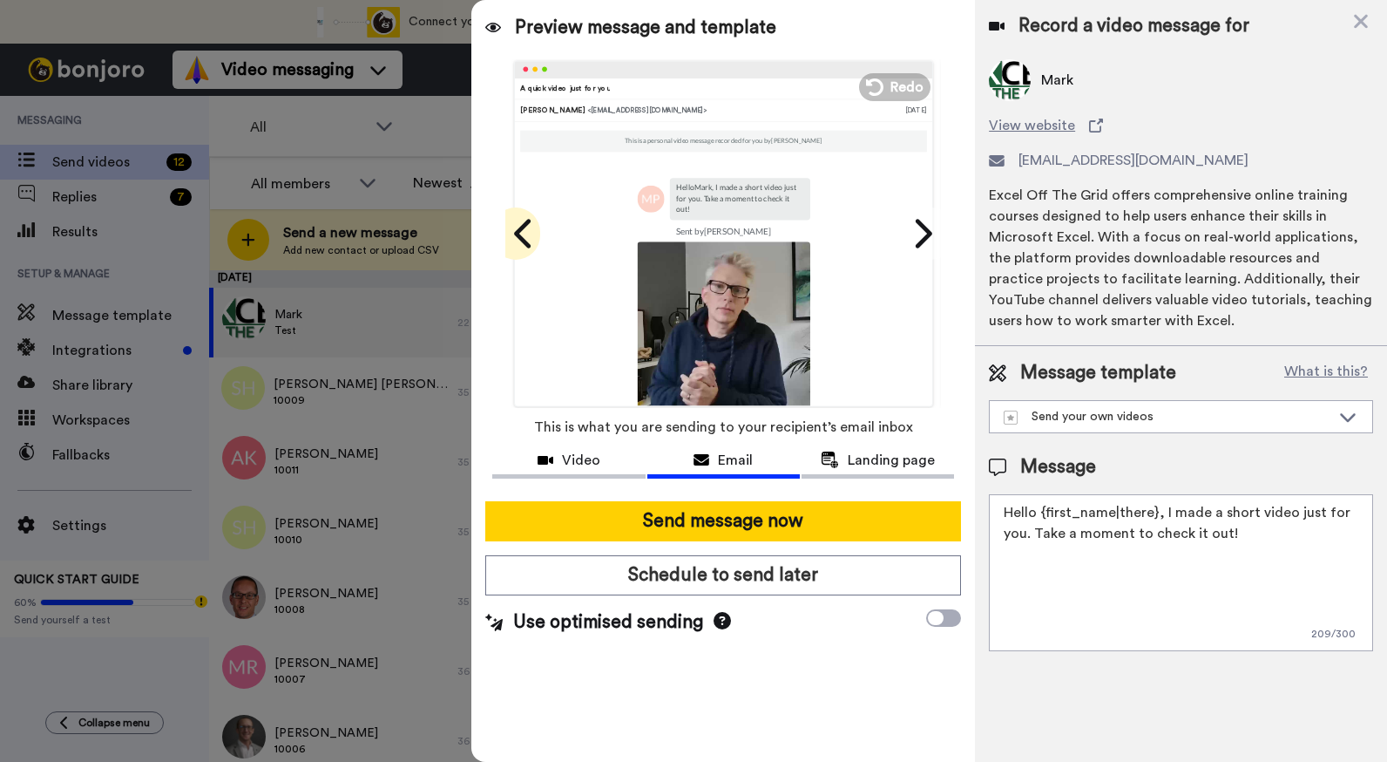
click at [521, 239] on icon at bounding box center [522, 233] width 17 height 29
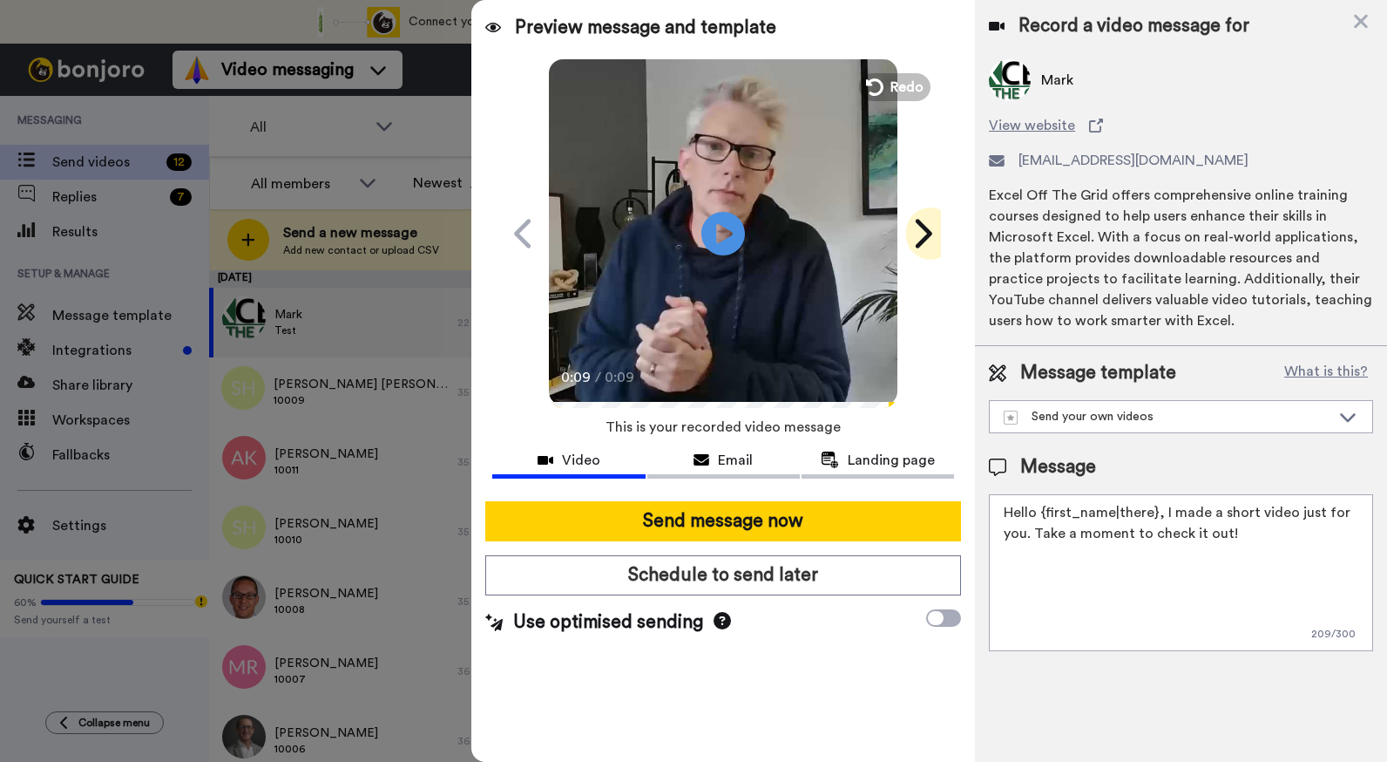
click at [926, 234] on icon at bounding box center [922, 233] width 28 height 33
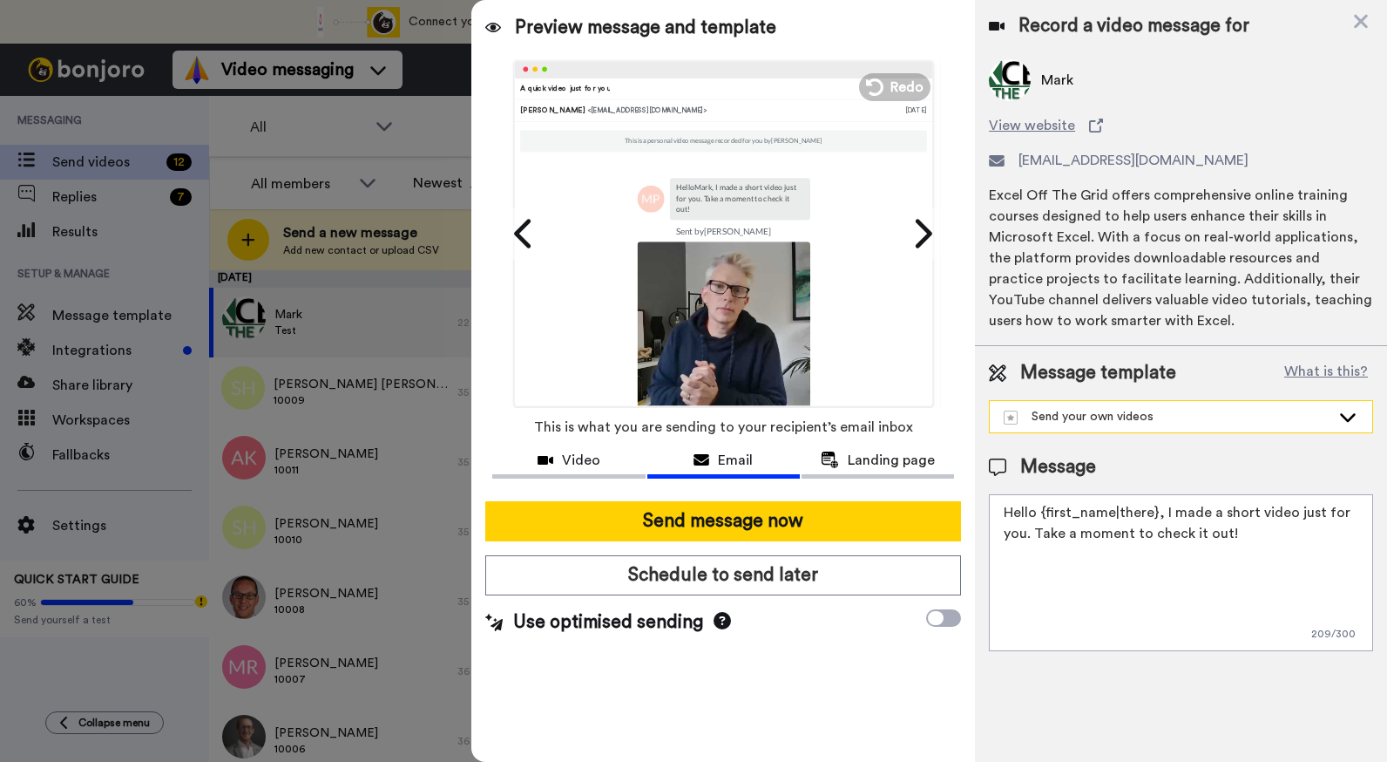
click at [1245, 418] on div "Send your own videos" at bounding box center [1167, 416] width 327 height 17
click at [1037, 465] on li "Send your own videos" at bounding box center [1181, 456] width 384 height 28
type textarea "Hi {first_name|there}, I recorded a message for you, check it out!"
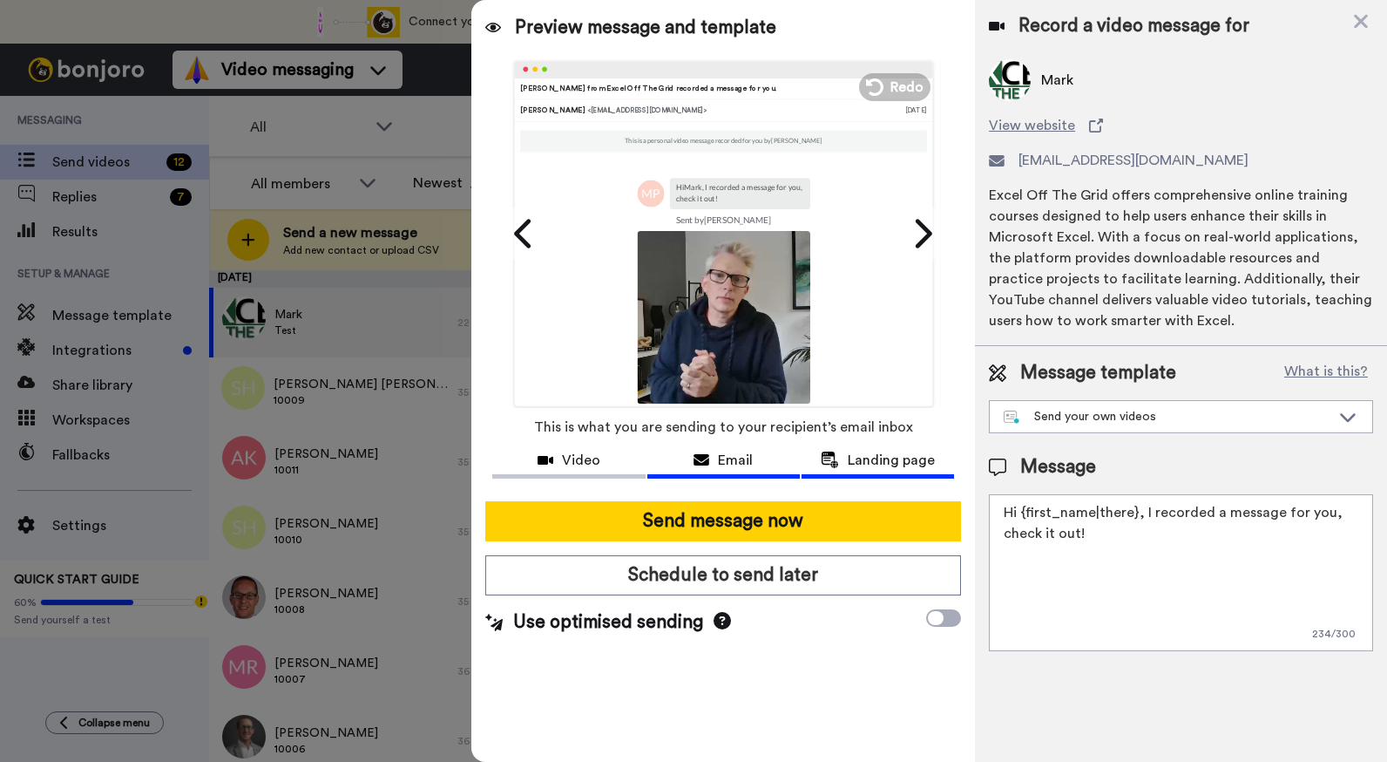
click at [892, 470] on button "Landing page" at bounding box center [878, 462] width 153 height 32
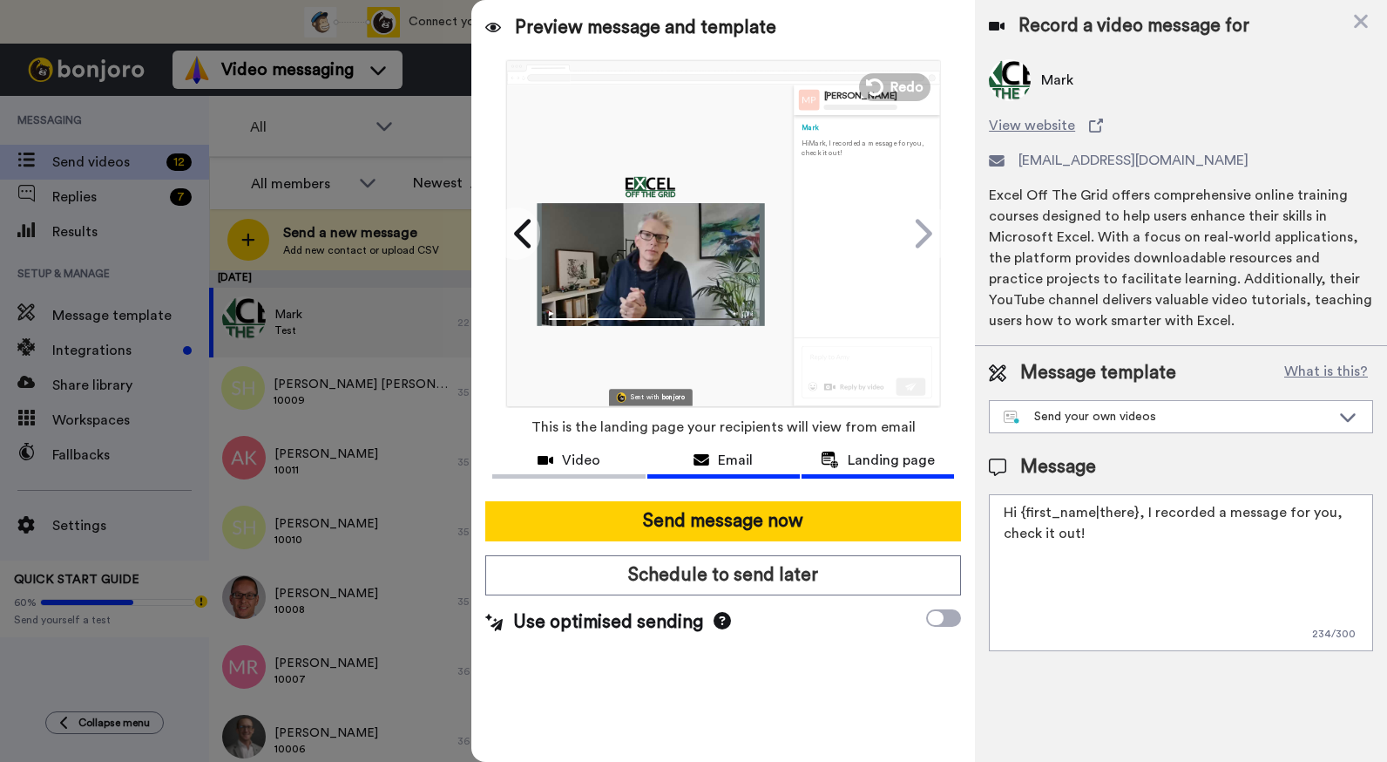
click at [751, 456] on span "Email" at bounding box center [735, 460] width 35 height 21
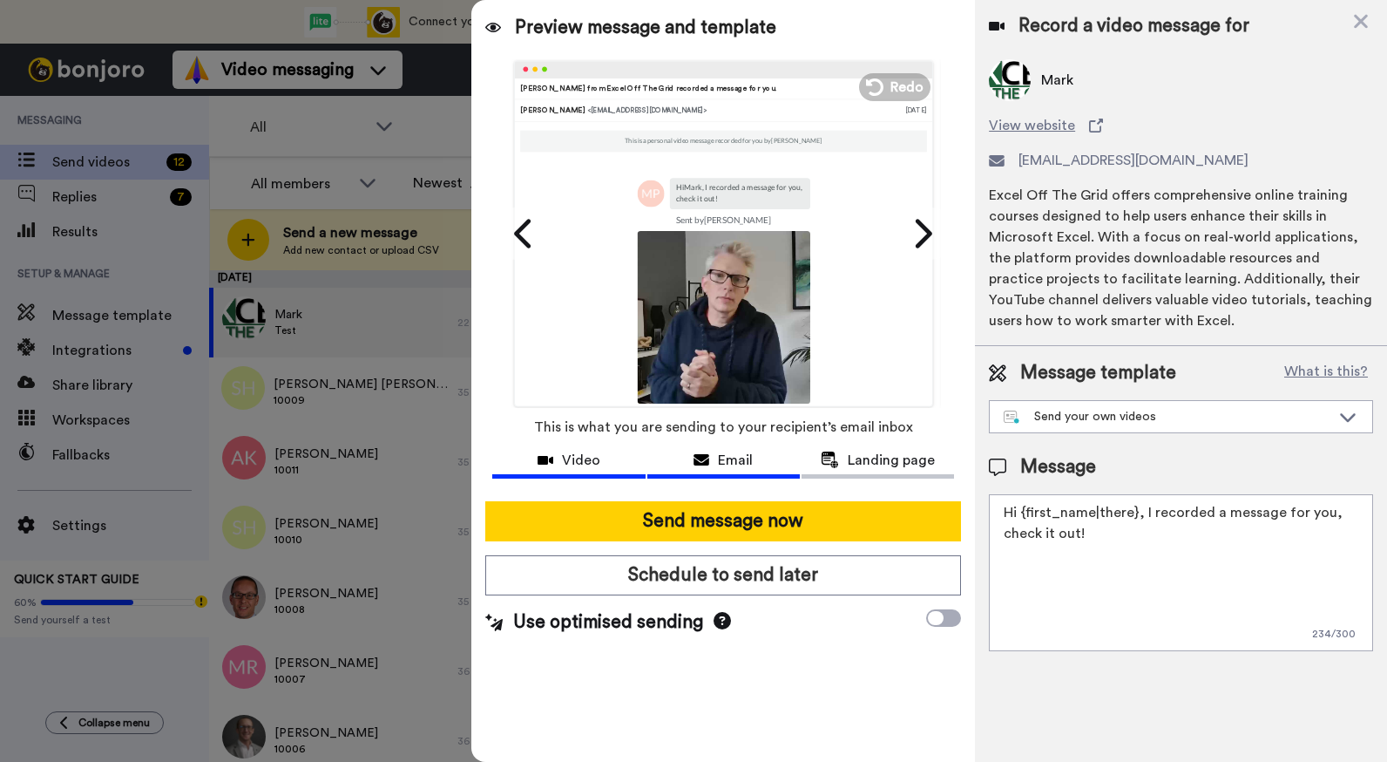
click at [630, 458] on div "Video" at bounding box center [568, 460] width 153 height 21
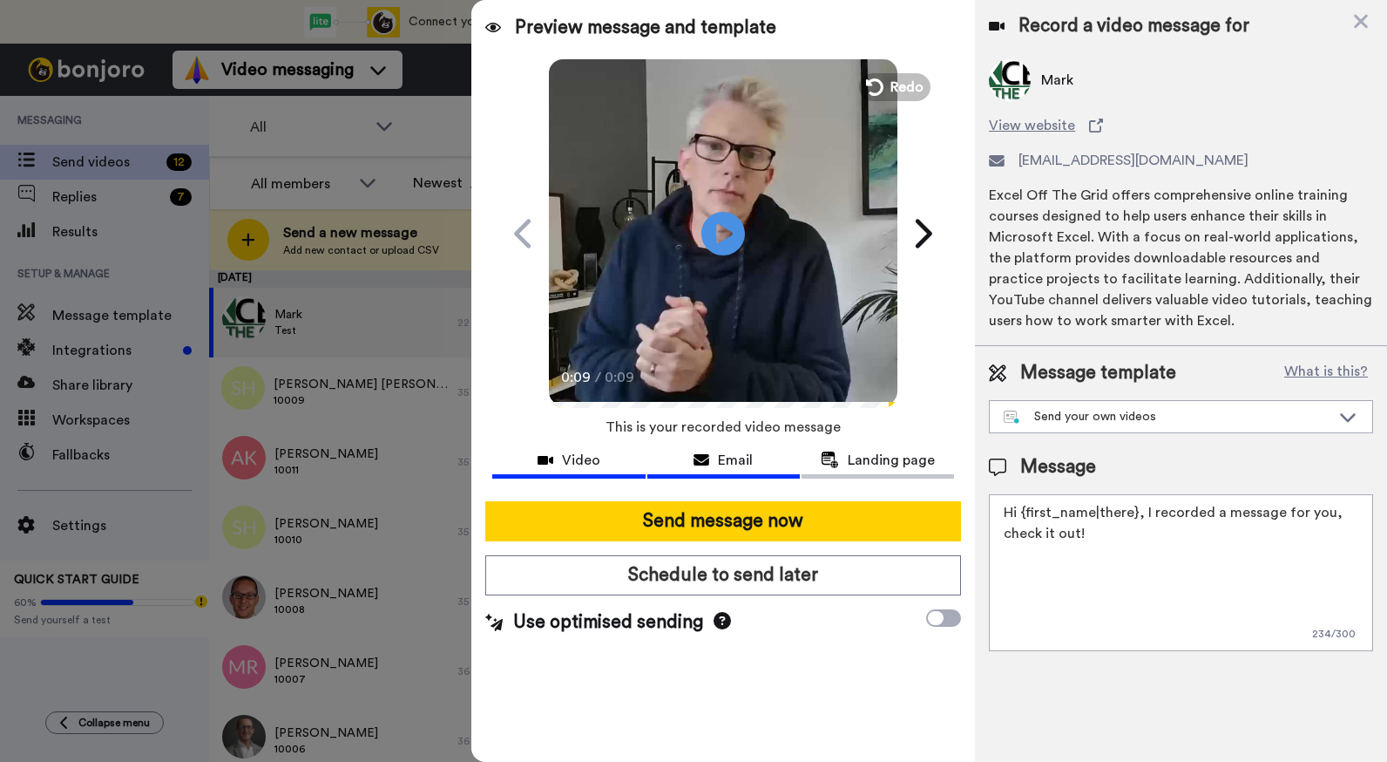
click at [711, 458] on div "Email" at bounding box center [724, 460] width 153 height 21
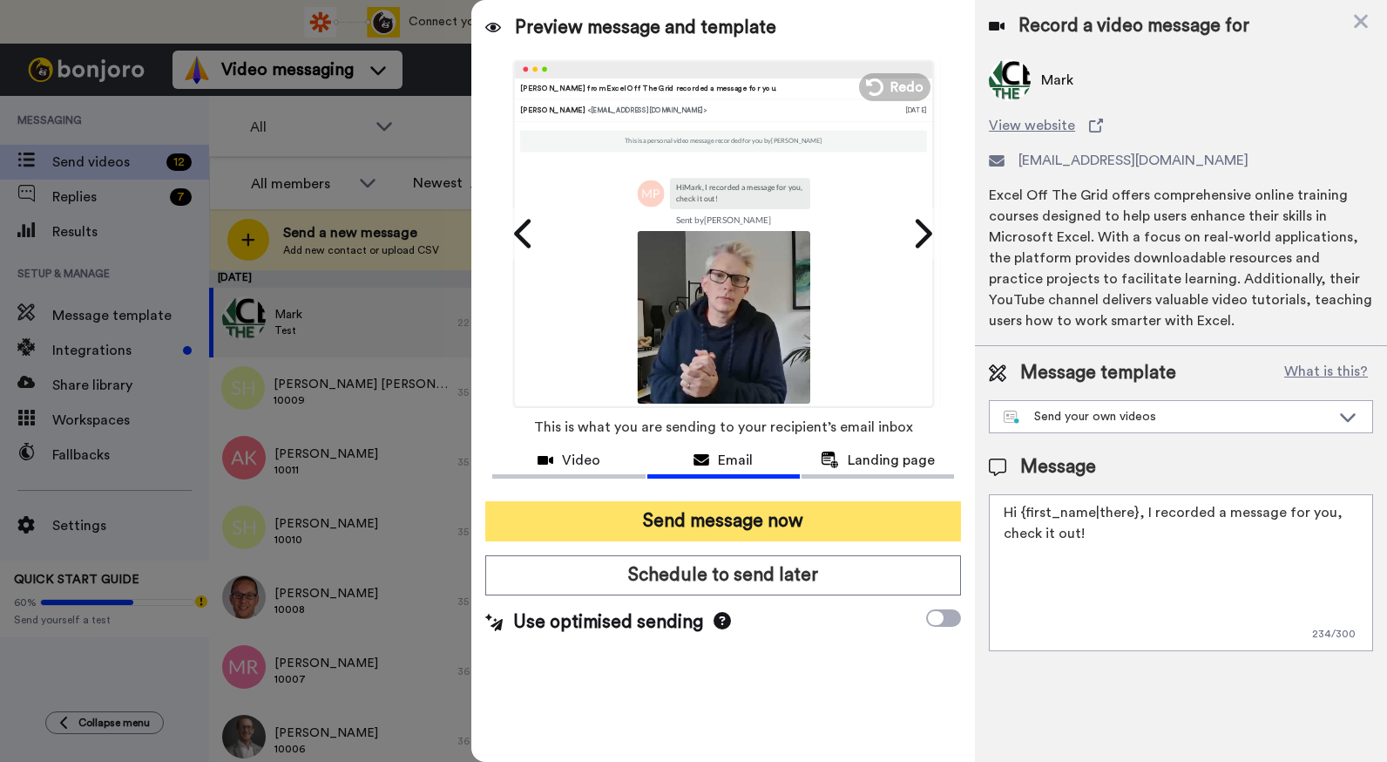
click at [760, 526] on button "Send message now" at bounding box center [723, 521] width 476 height 40
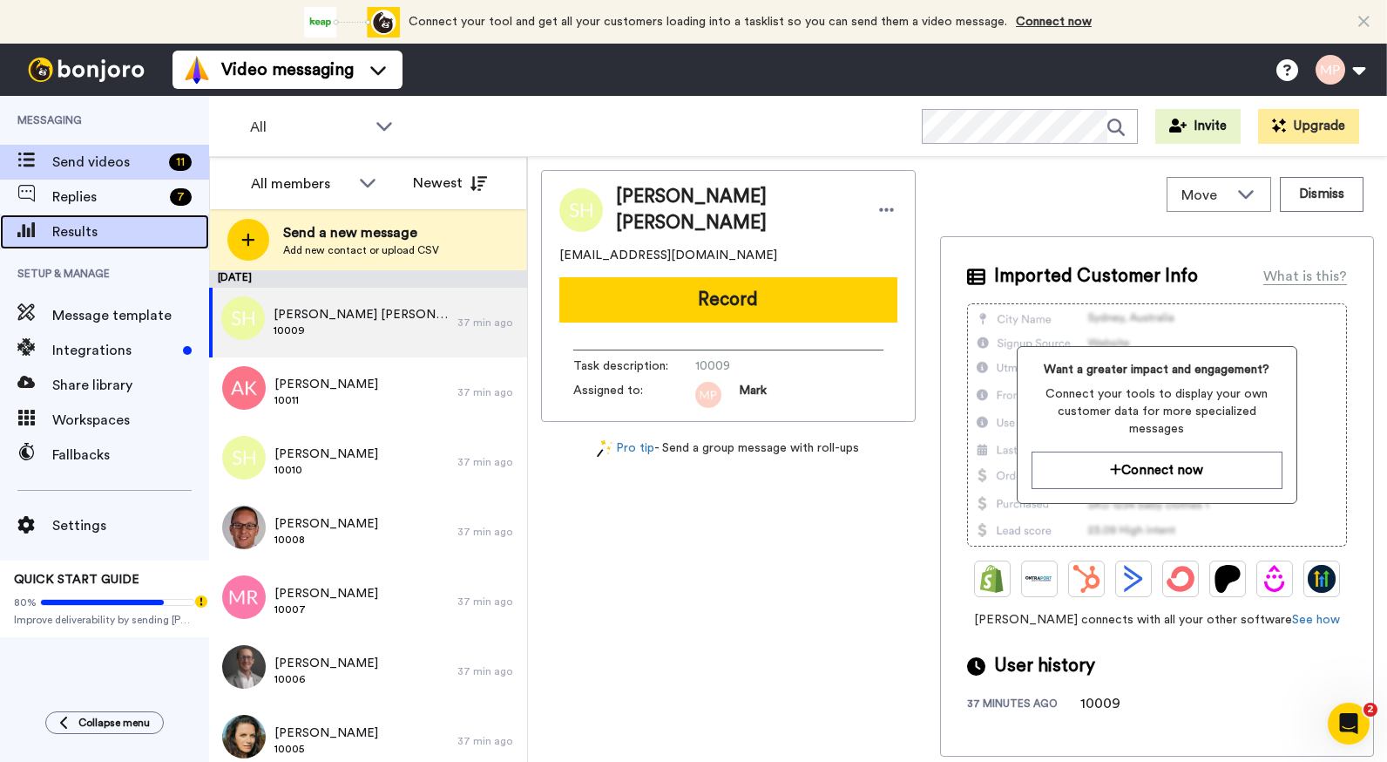
click at [95, 222] on span "Results" at bounding box center [130, 231] width 157 height 21
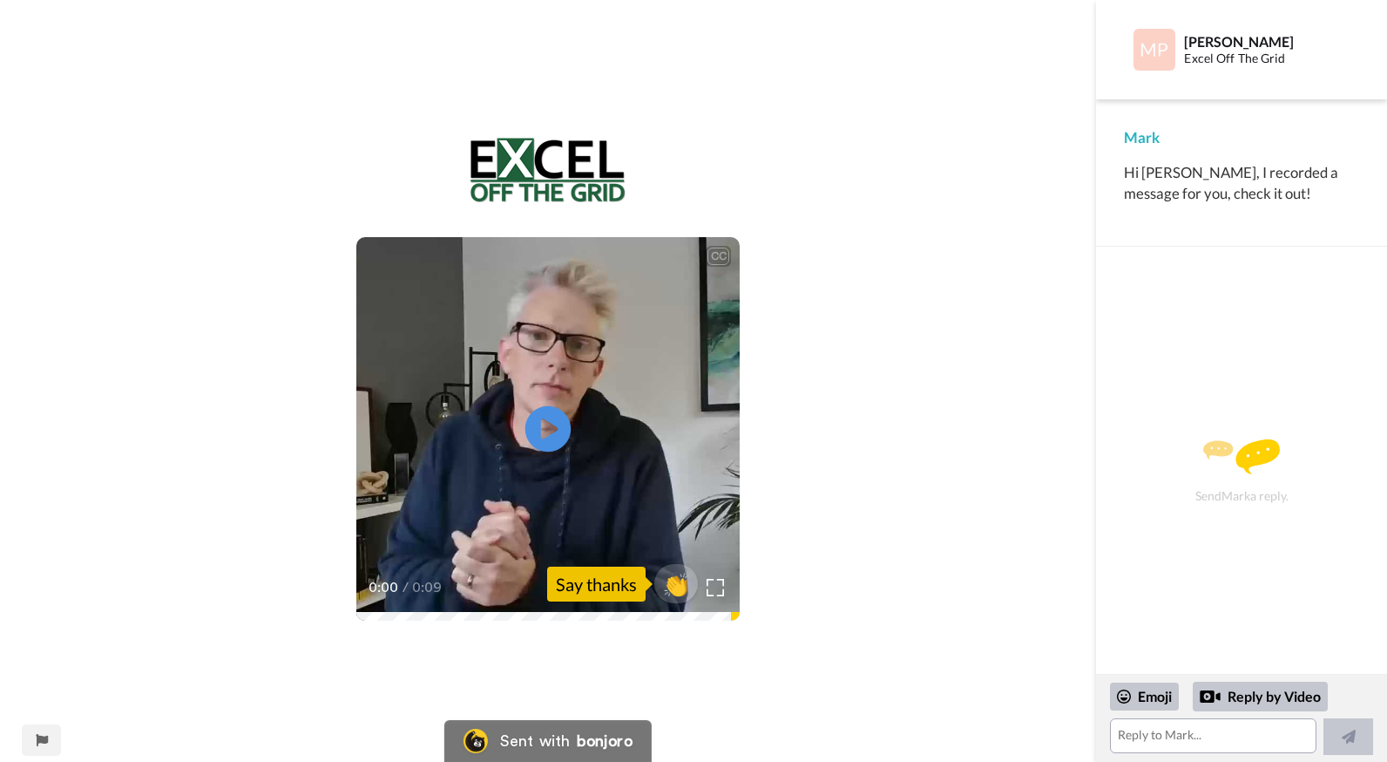
click at [550, 438] on icon at bounding box center [549, 429] width 46 height 46
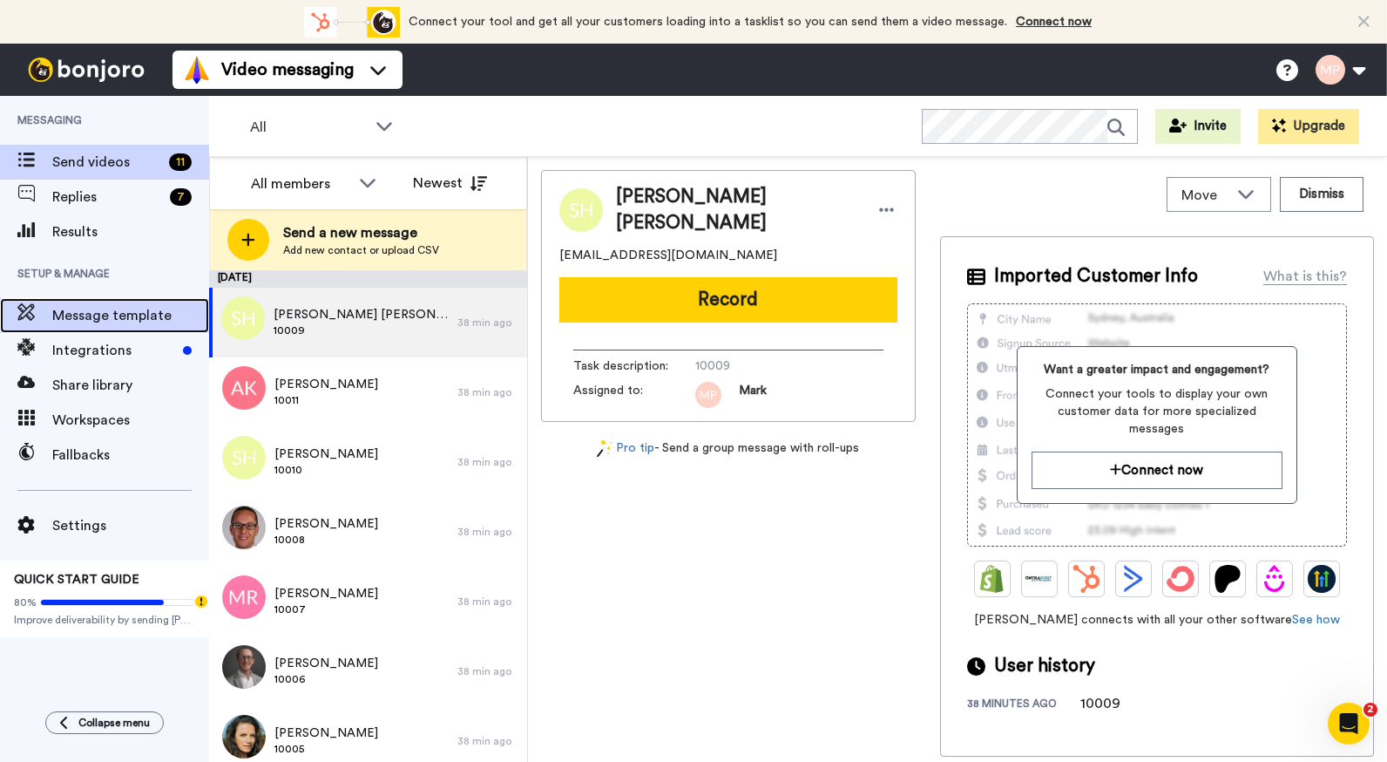
click at [116, 313] on span "Message template" at bounding box center [130, 315] width 157 height 21
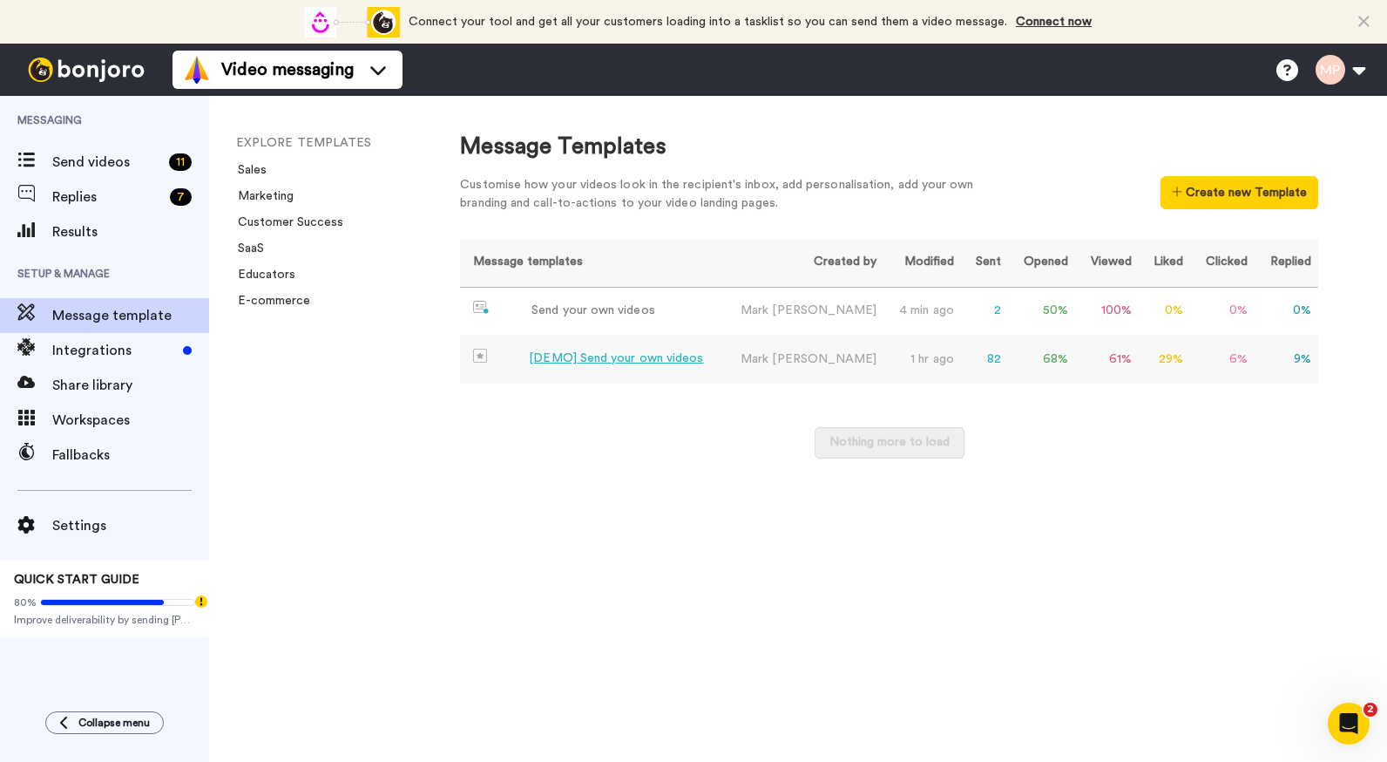
click at [627, 355] on div "[DEMO] Send your own videos" at bounding box center [616, 358] width 174 height 18
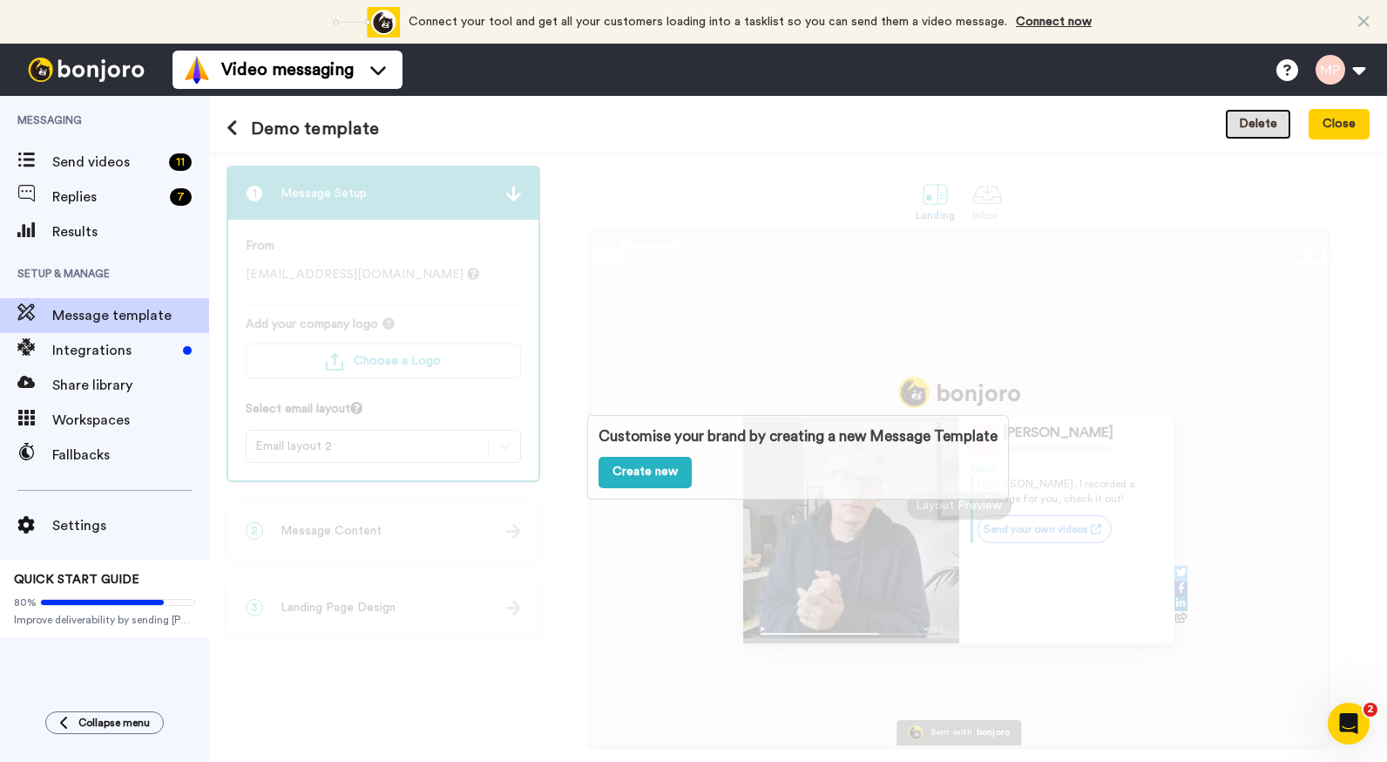
click at [1262, 121] on button "Delete" at bounding box center [1258, 124] width 66 height 31
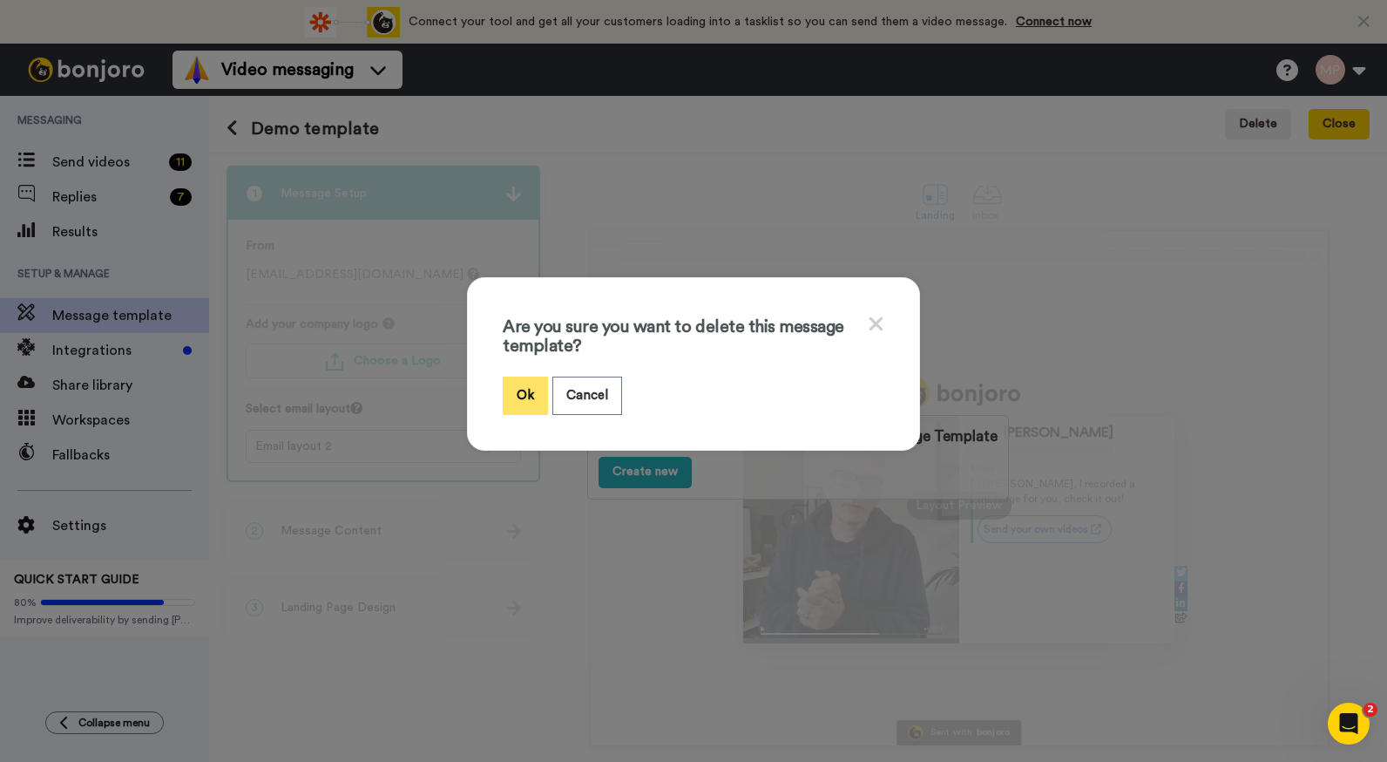
click at [522, 396] on button "Ok" at bounding box center [525, 395] width 45 height 37
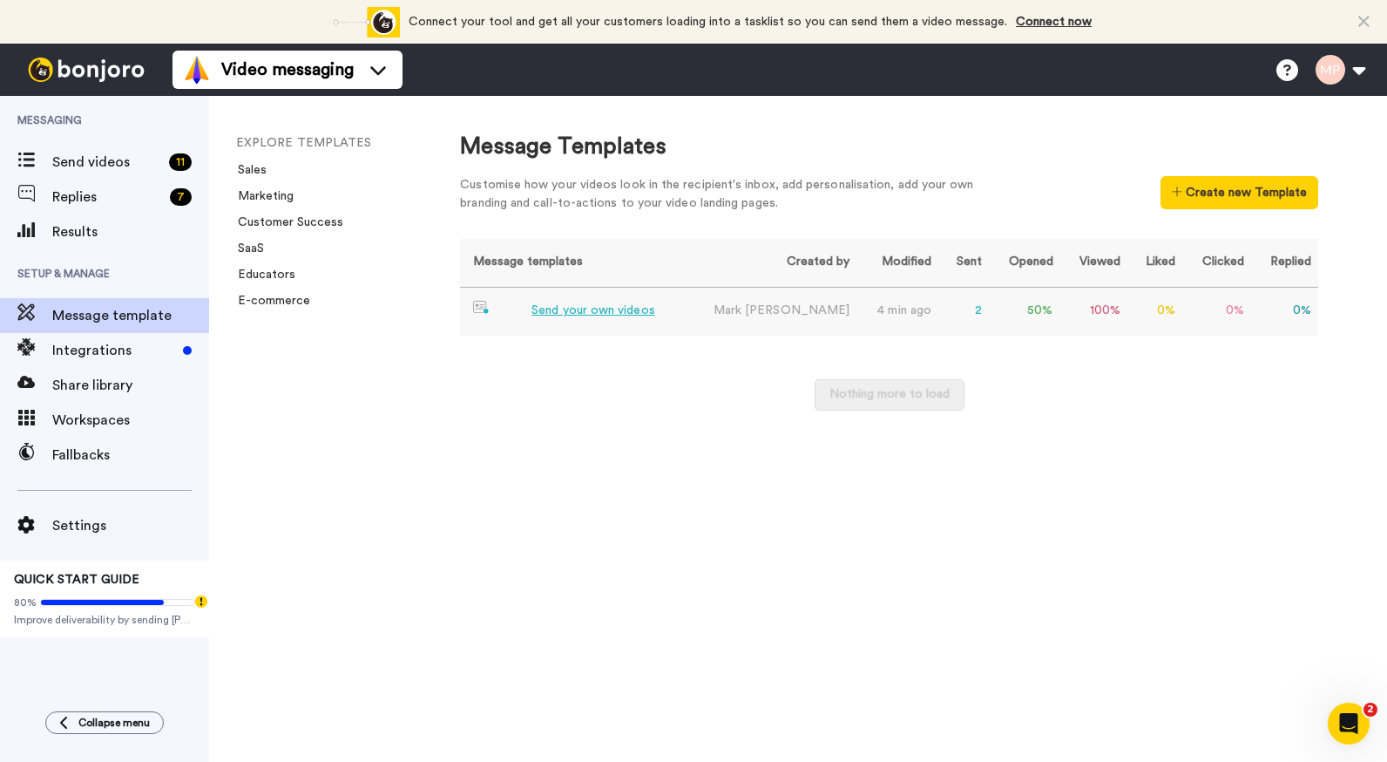
click at [619, 321] on td "Send your own videos" at bounding box center [571, 312] width 223 height 48
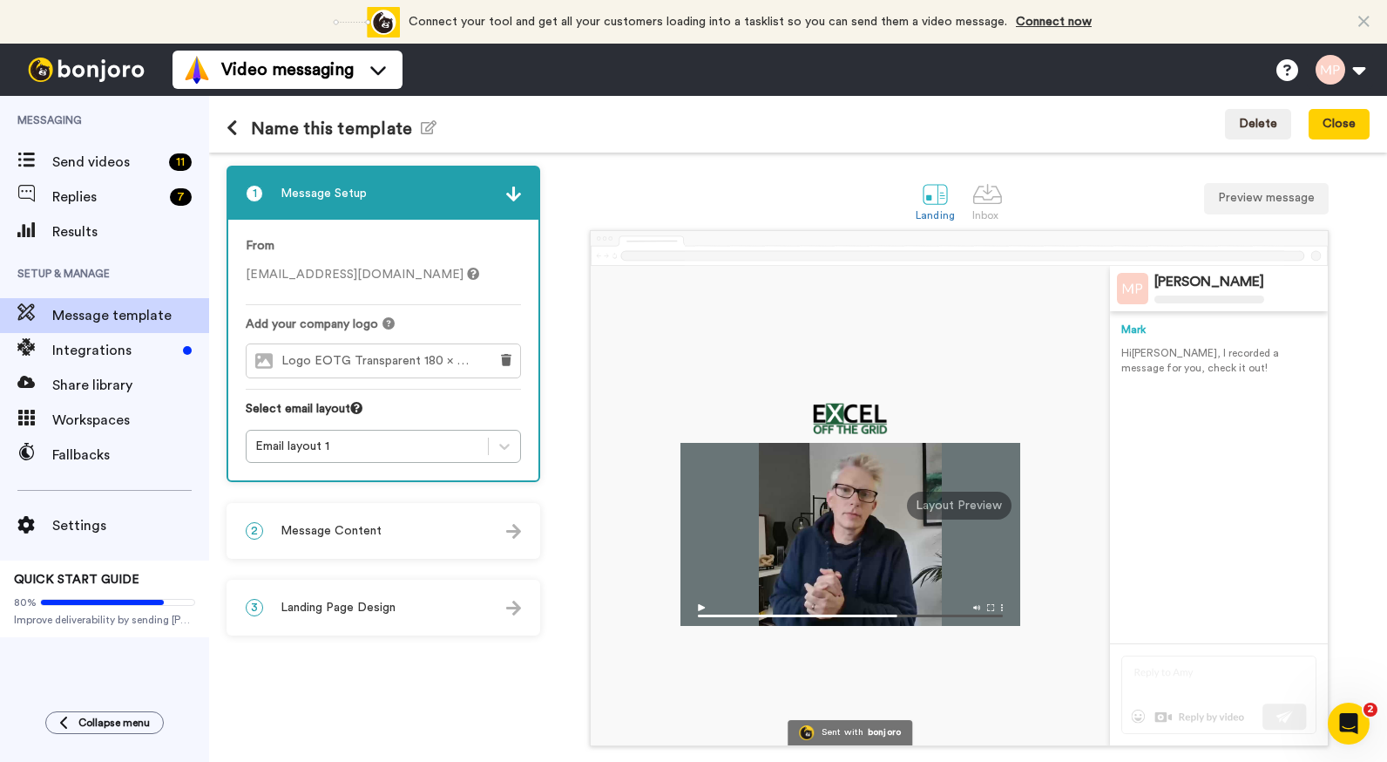
click at [413, 352] on div "Logo EOTG Transparent 180 x 75.png" at bounding box center [363, 360] width 233 height 33
click at [432, 362] on span "Logo EOTG Transparent 180 x 75.png" at bounding box center [381, 361] width 198 height 15
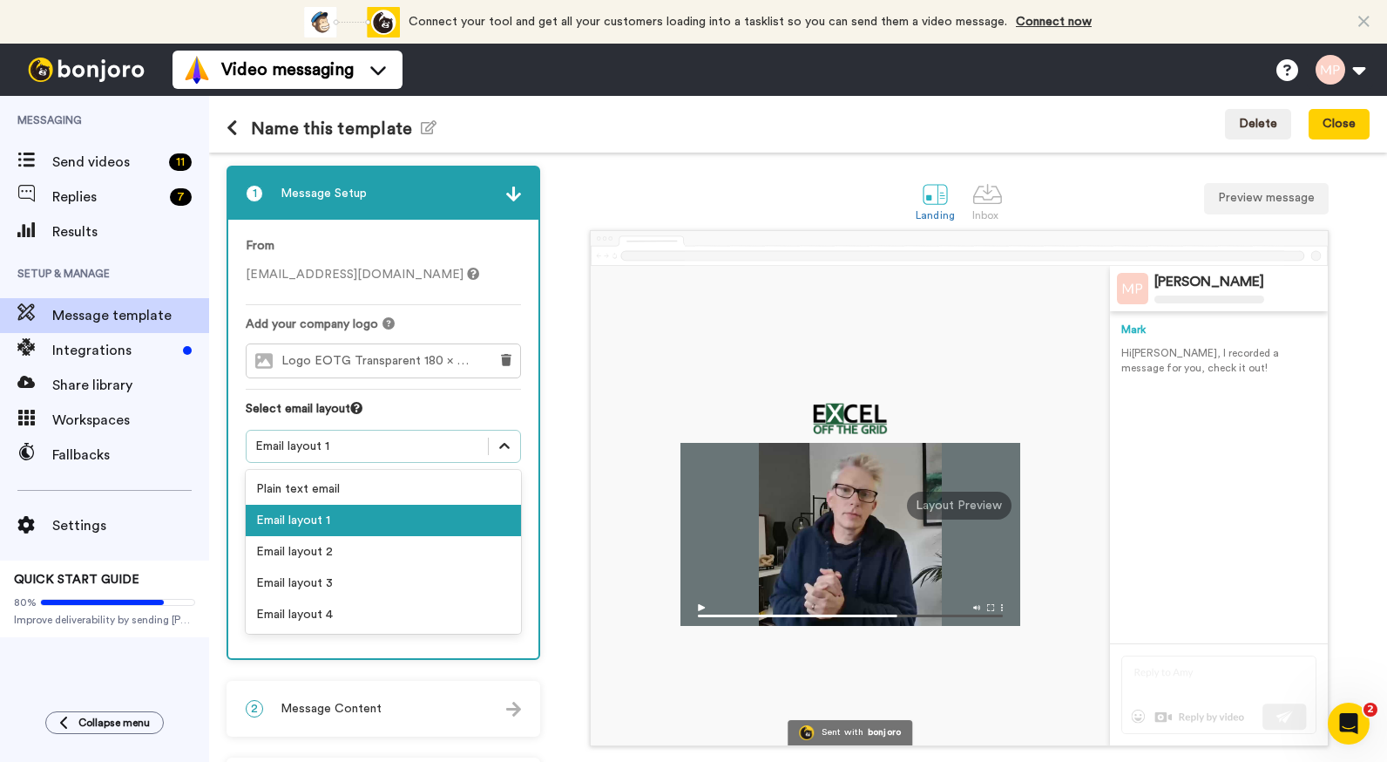
click at [503, 442] on icon at bounding box center [504, 446] width 17 height 17
click at [348, 544] on div "Email layout 2" at bounding box center [383, 551] width 275 height 31
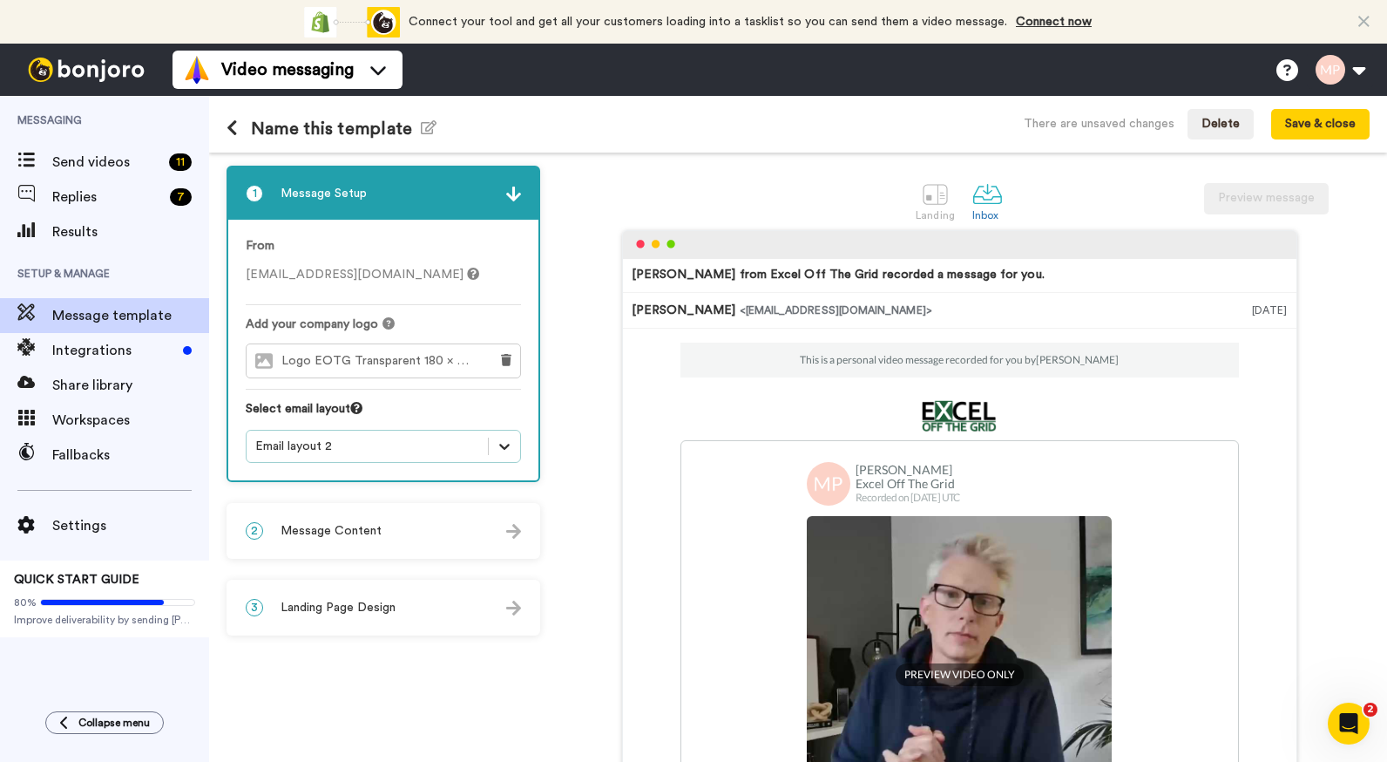
click at [499, 445] on icon at bounding box center [504, 446] width 17 height 17
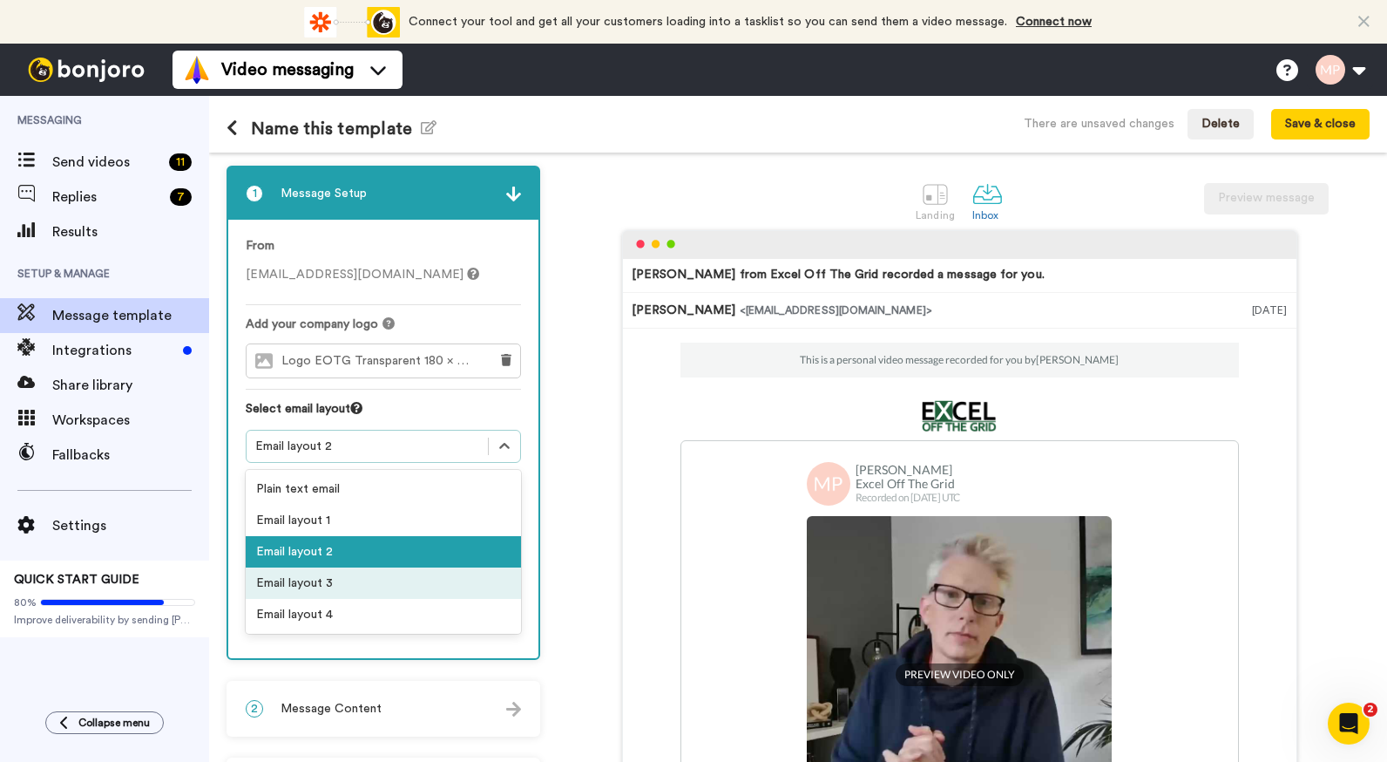
click at [366, 587] on div "Email layout 3" at bounding box center [383, 582] width 275 height 31
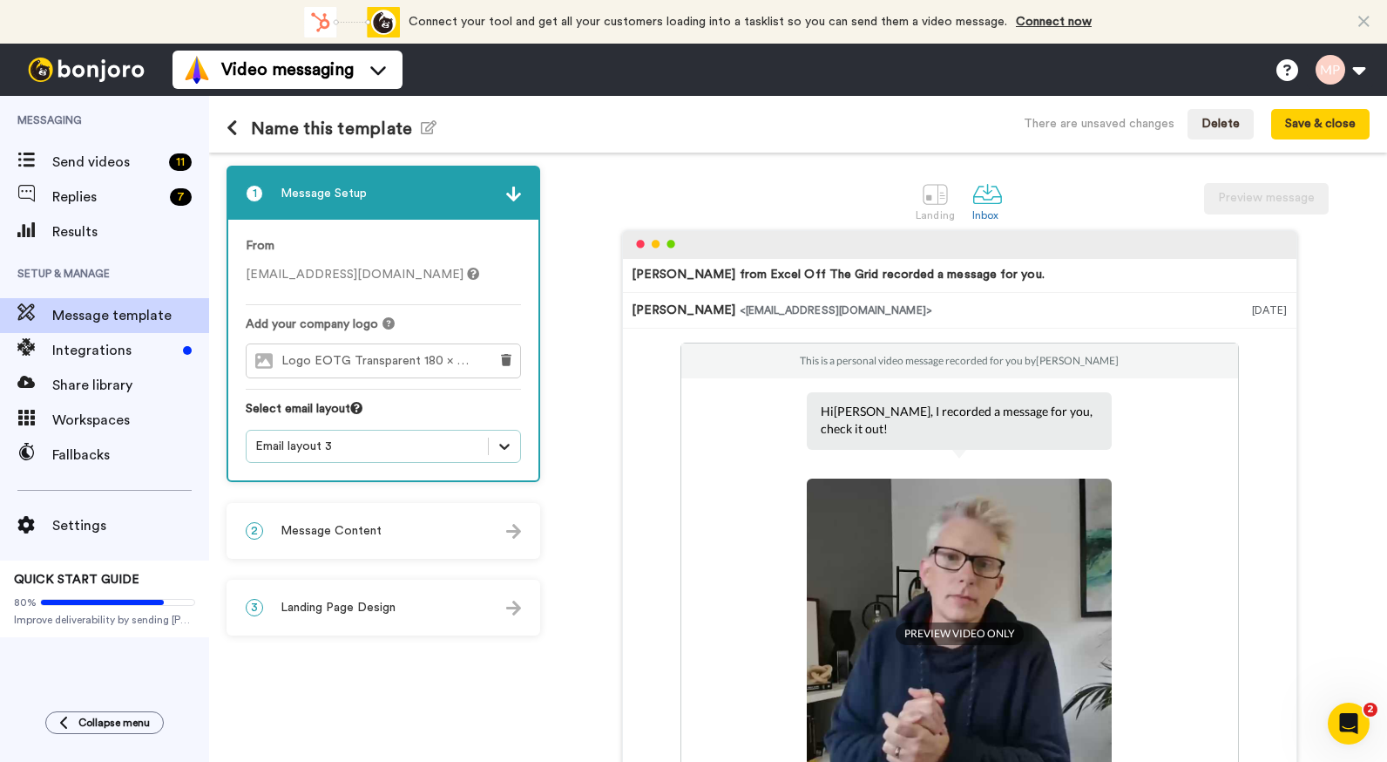
click at [492, 440] on div at bounding box center [504, 446] width 31 height 31
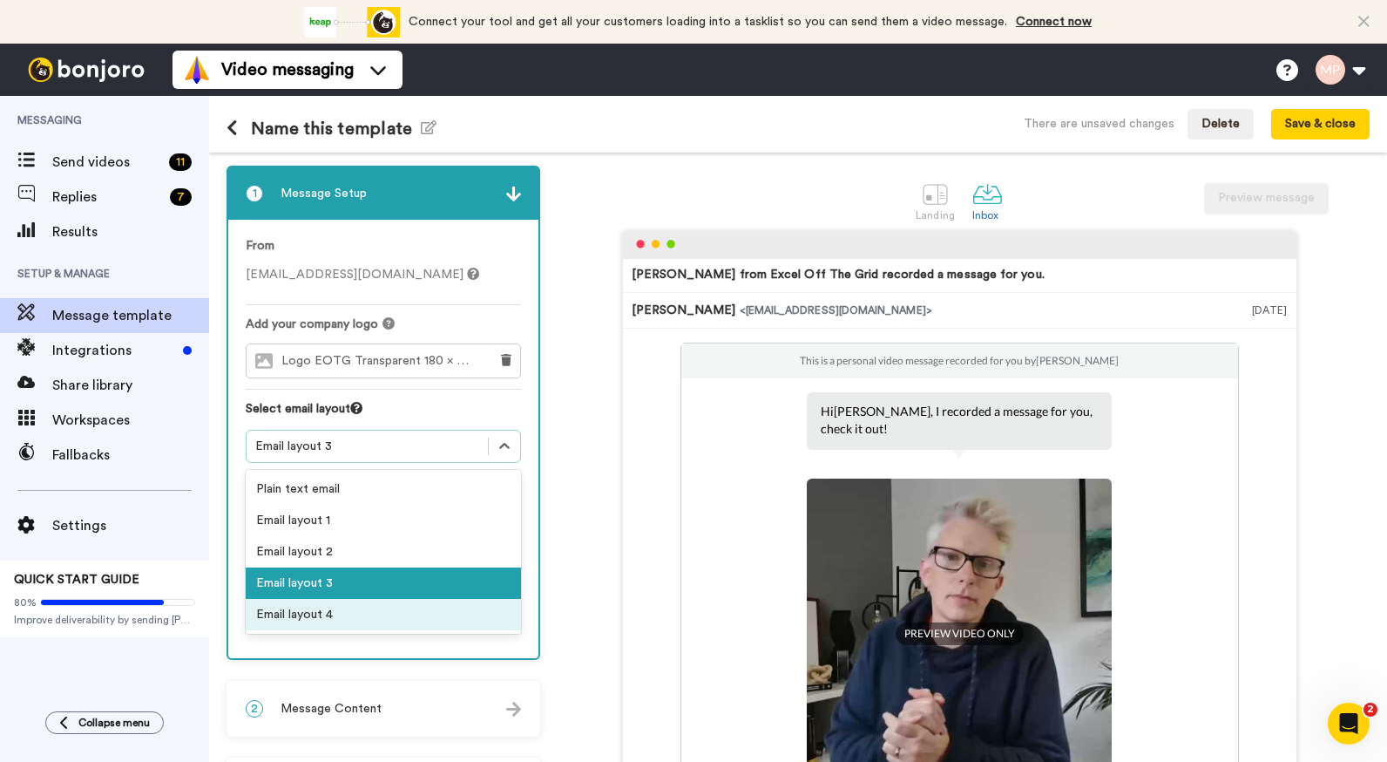
click at [320, 612] on div "Email layout 4" at bounding box center [383, 614] width 275 height 31
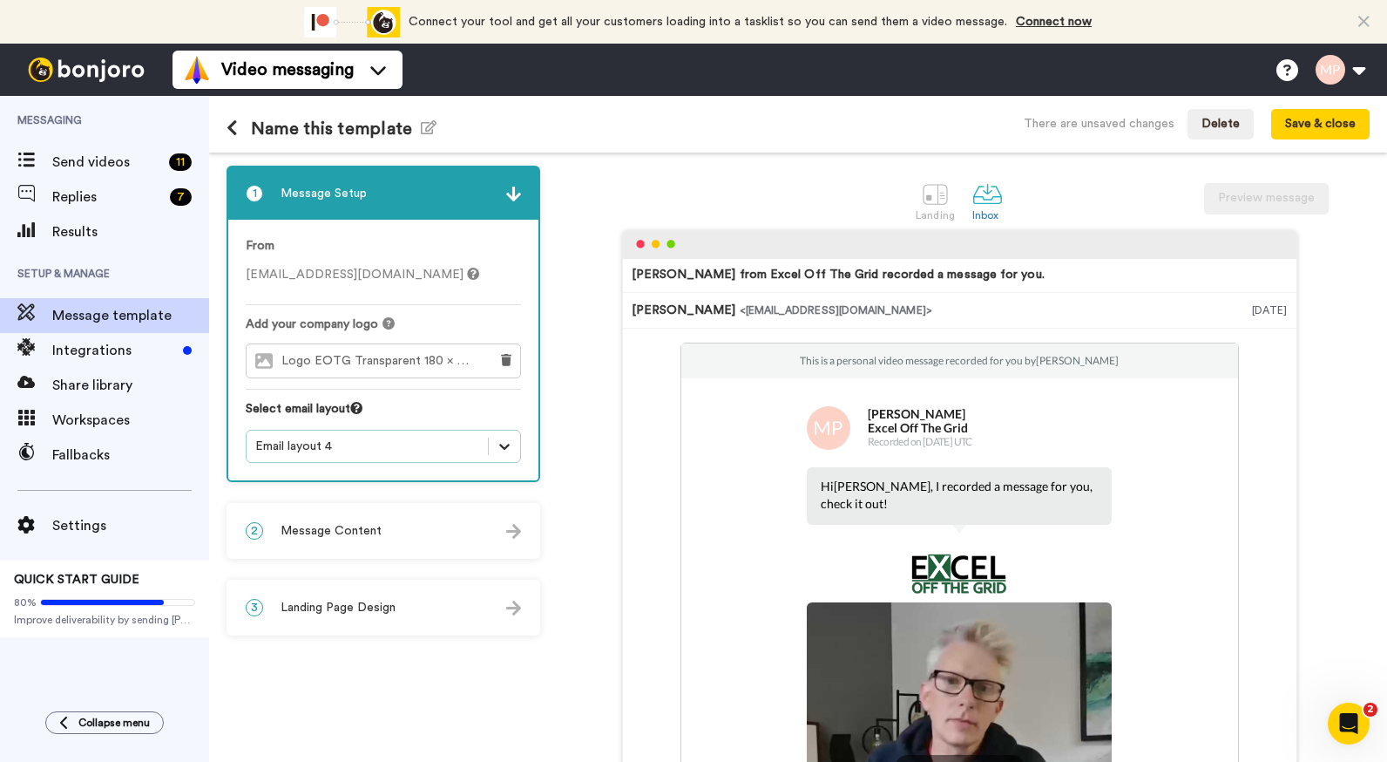
click at [507, 442] on icon at bounding box center [504, 446] width 17 height 17
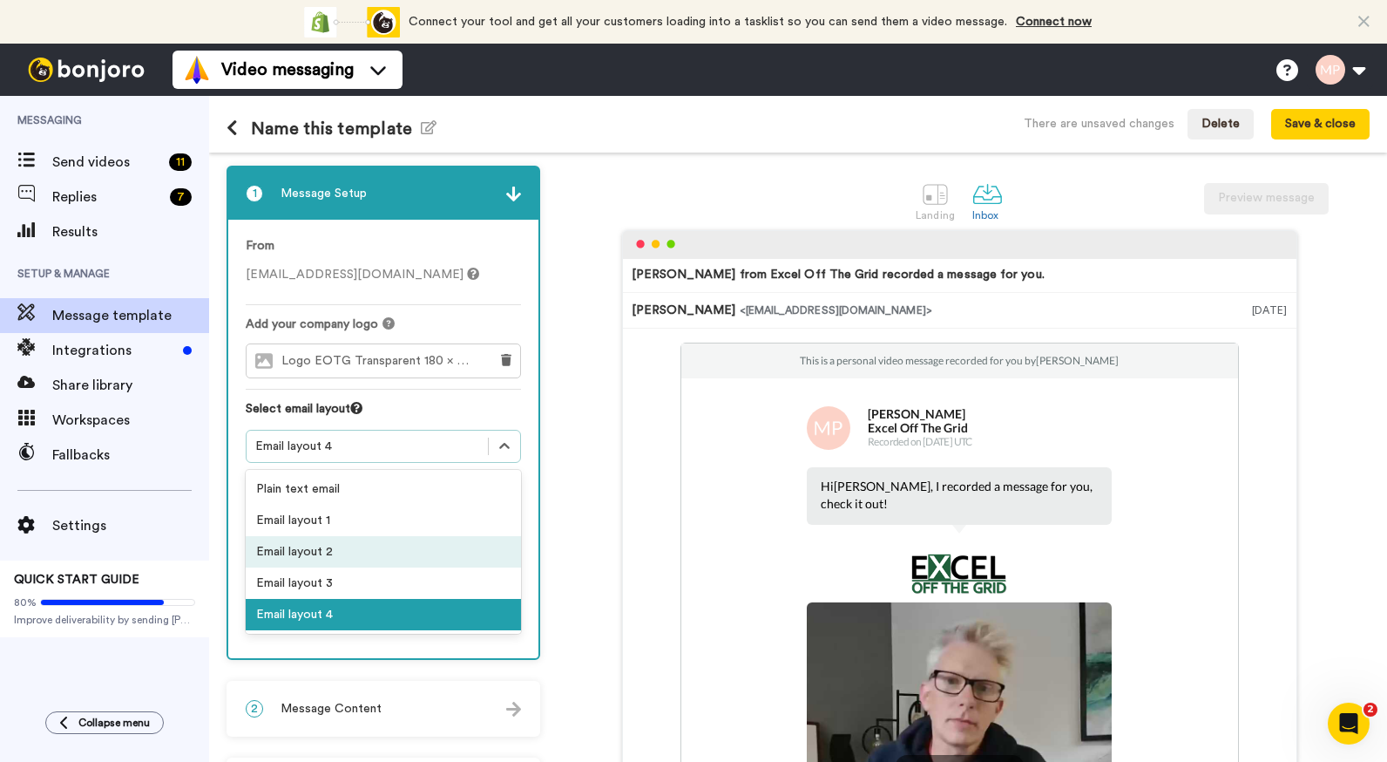
click at [361, 549] on div "Email layout 2" at bounding box center [383, 551] width 275 height 31
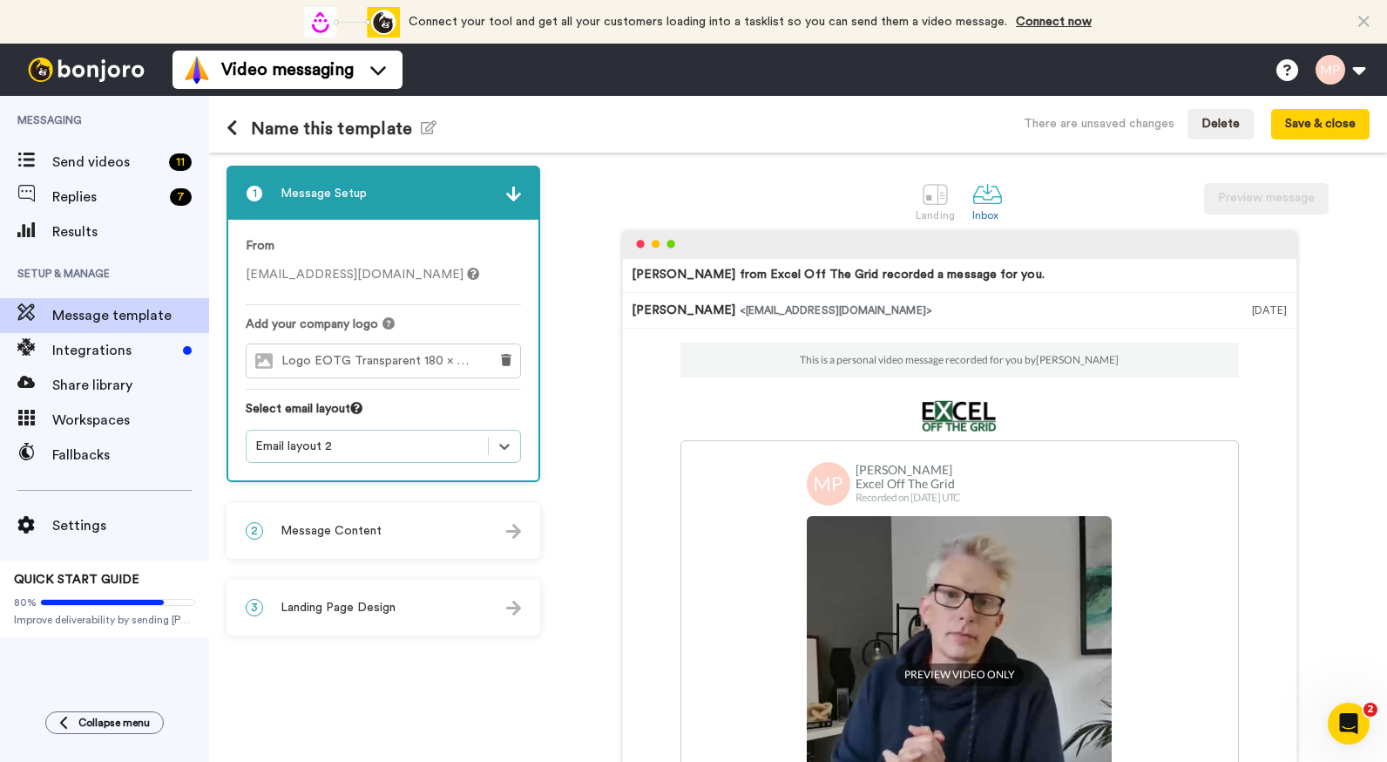
click at [426, 530] on div "2 Message Content" at bounding box center [383, 531] width 310 height 52
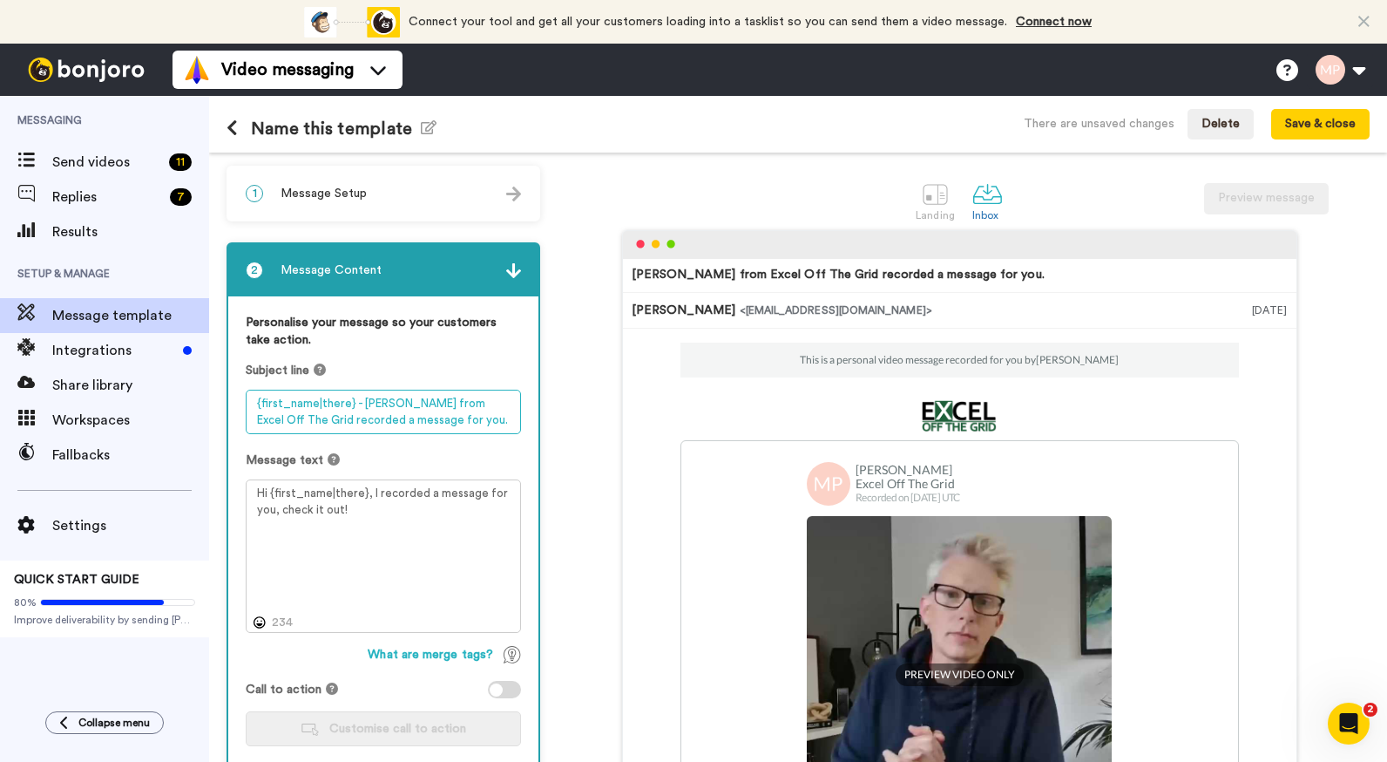
click at [448, 418] on textarea "{first_name|there} - Mark from Excel Off The Grid recorded a message for you." at bounding box center [383, 412] width 275 height 44
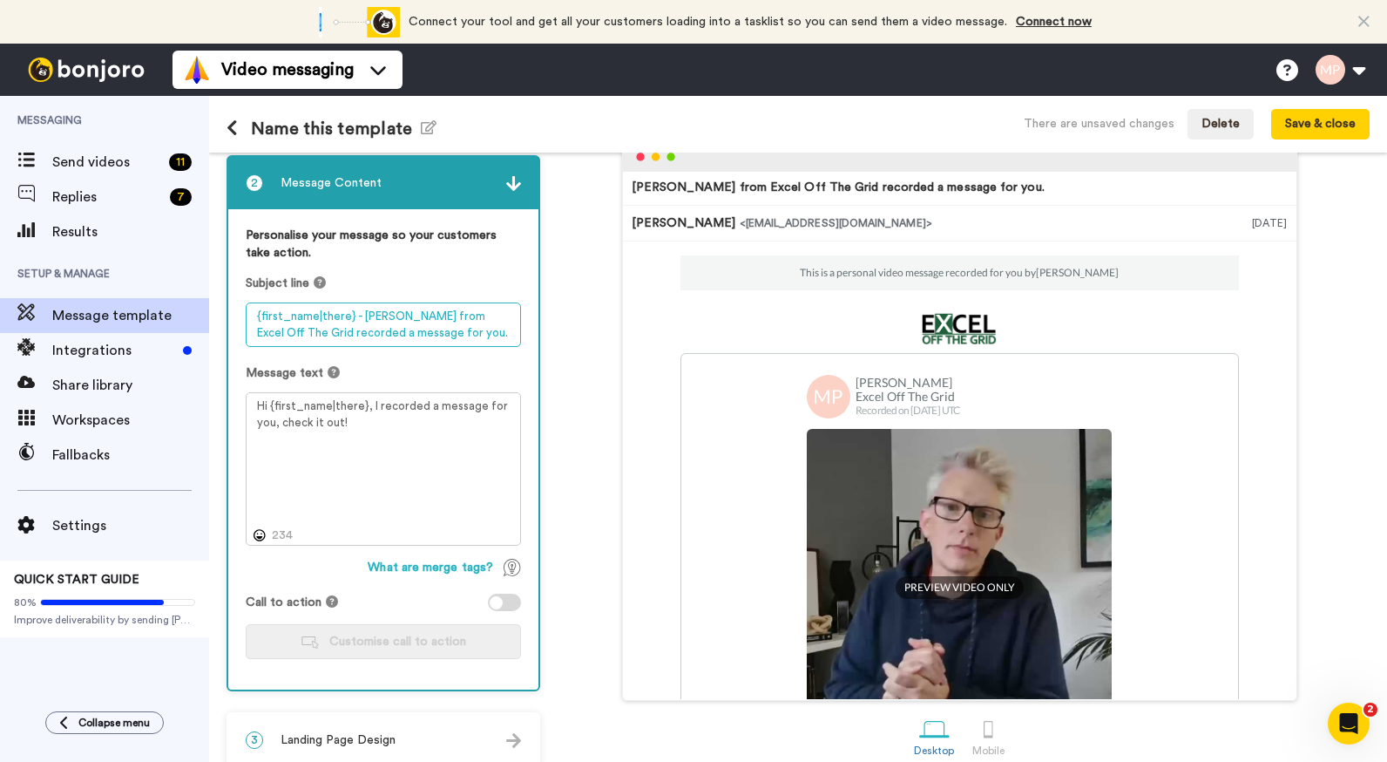
scroll to position [250, 0]
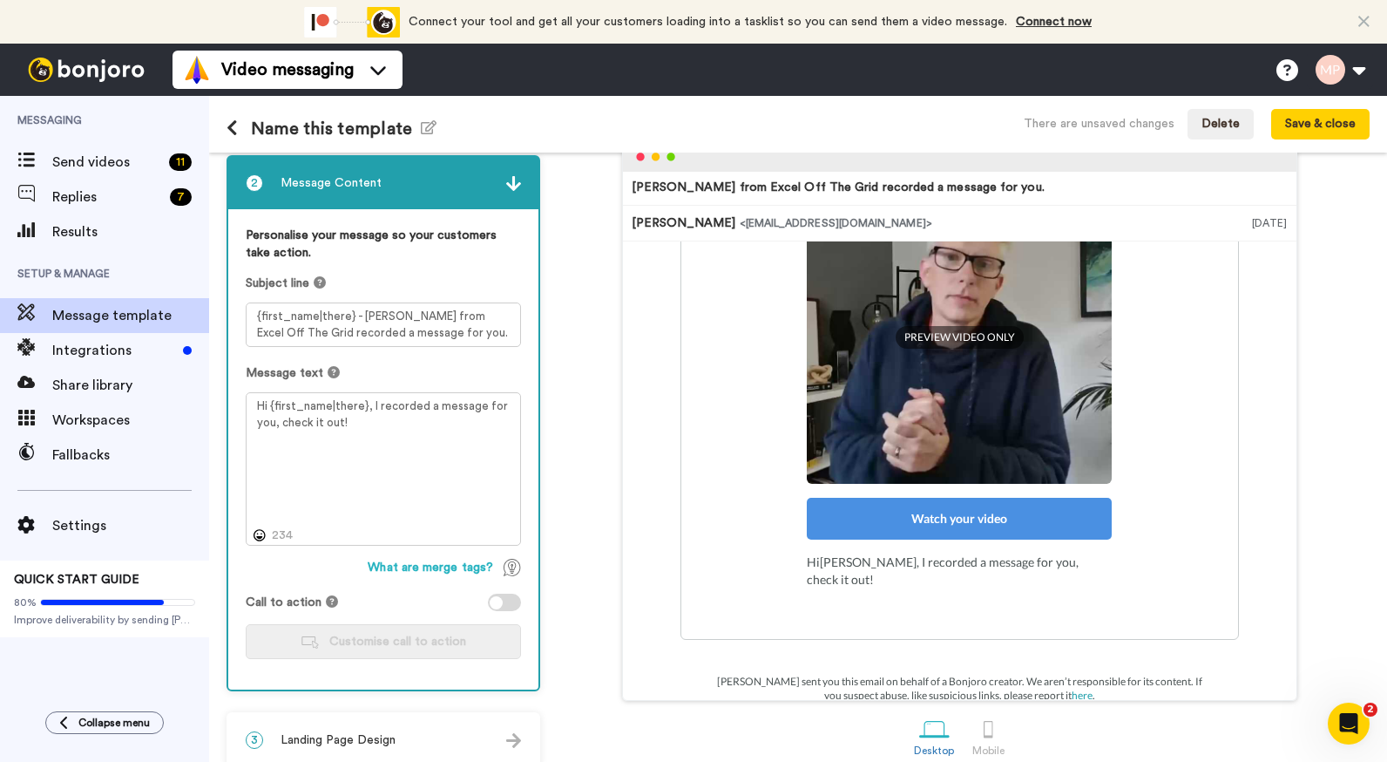
click at [891, 509] on div "Watch your video" at bounding box center [959, 519] width 305 height 42
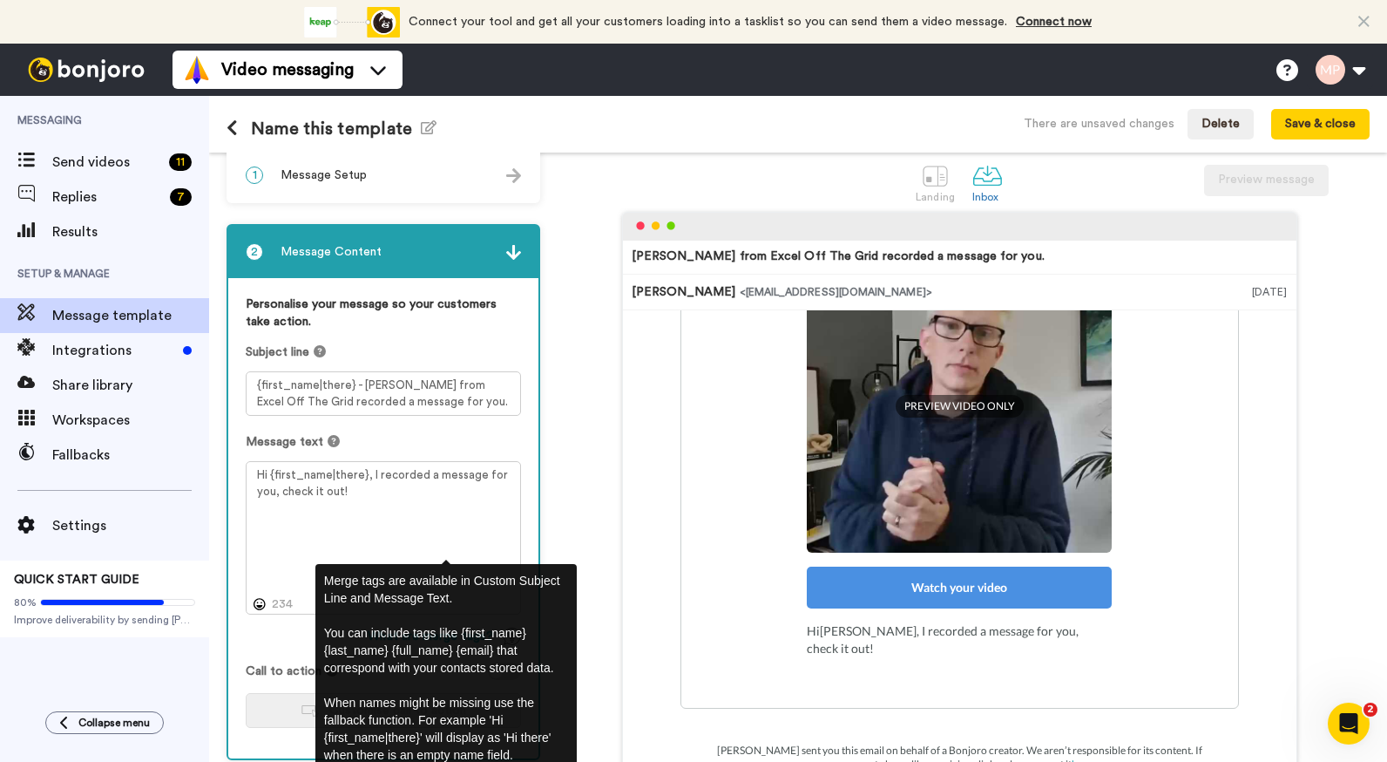
scroll to position [0, 0]
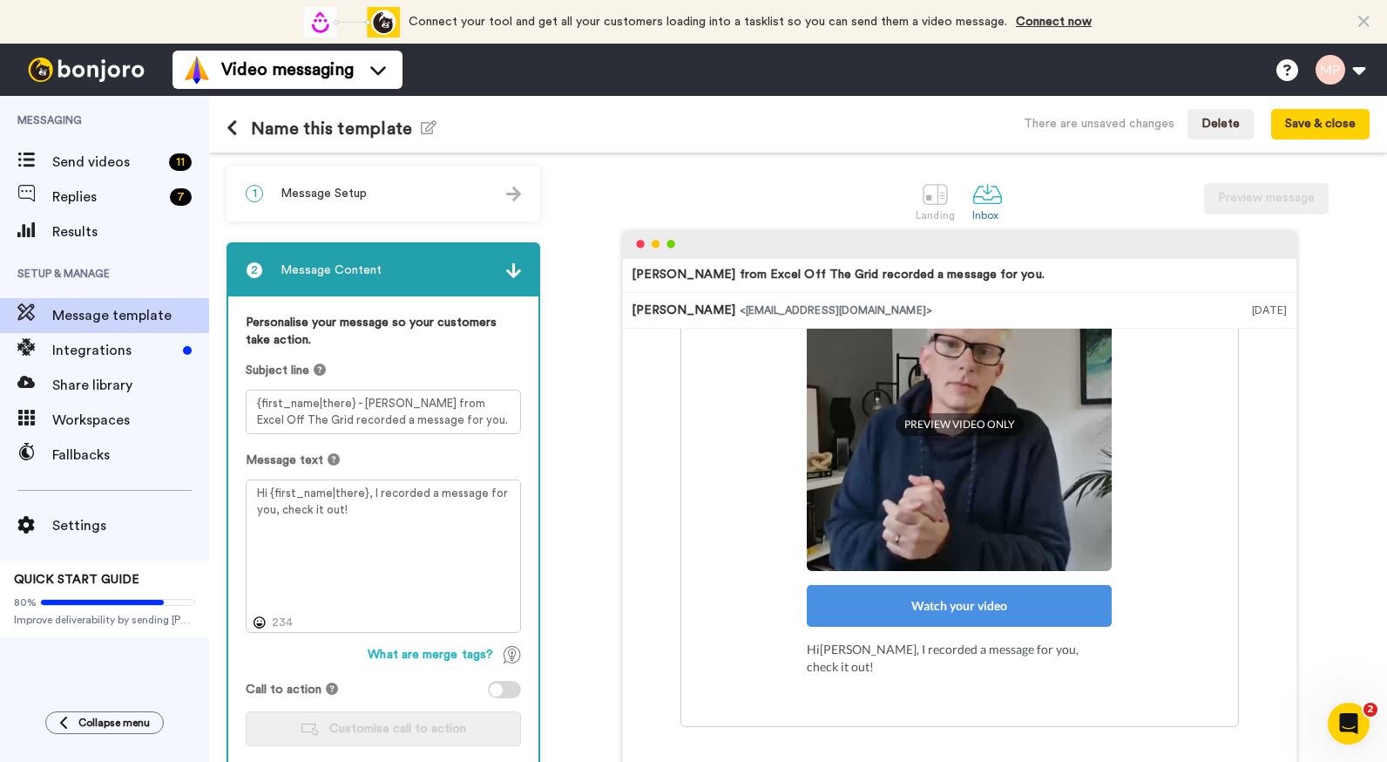
click at [517, 269] on img at bounding box center [513, 270] width 15 height 15
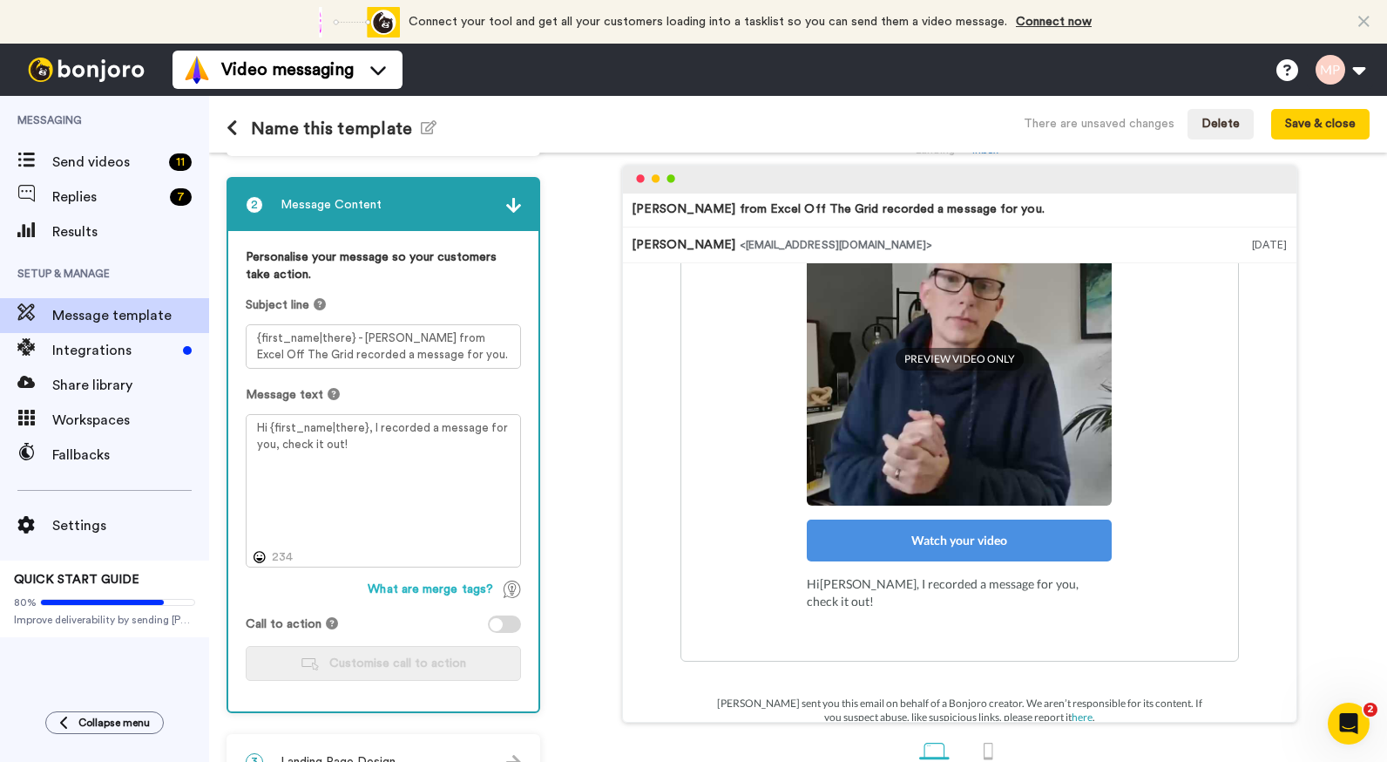
scroll to position [106, 0]
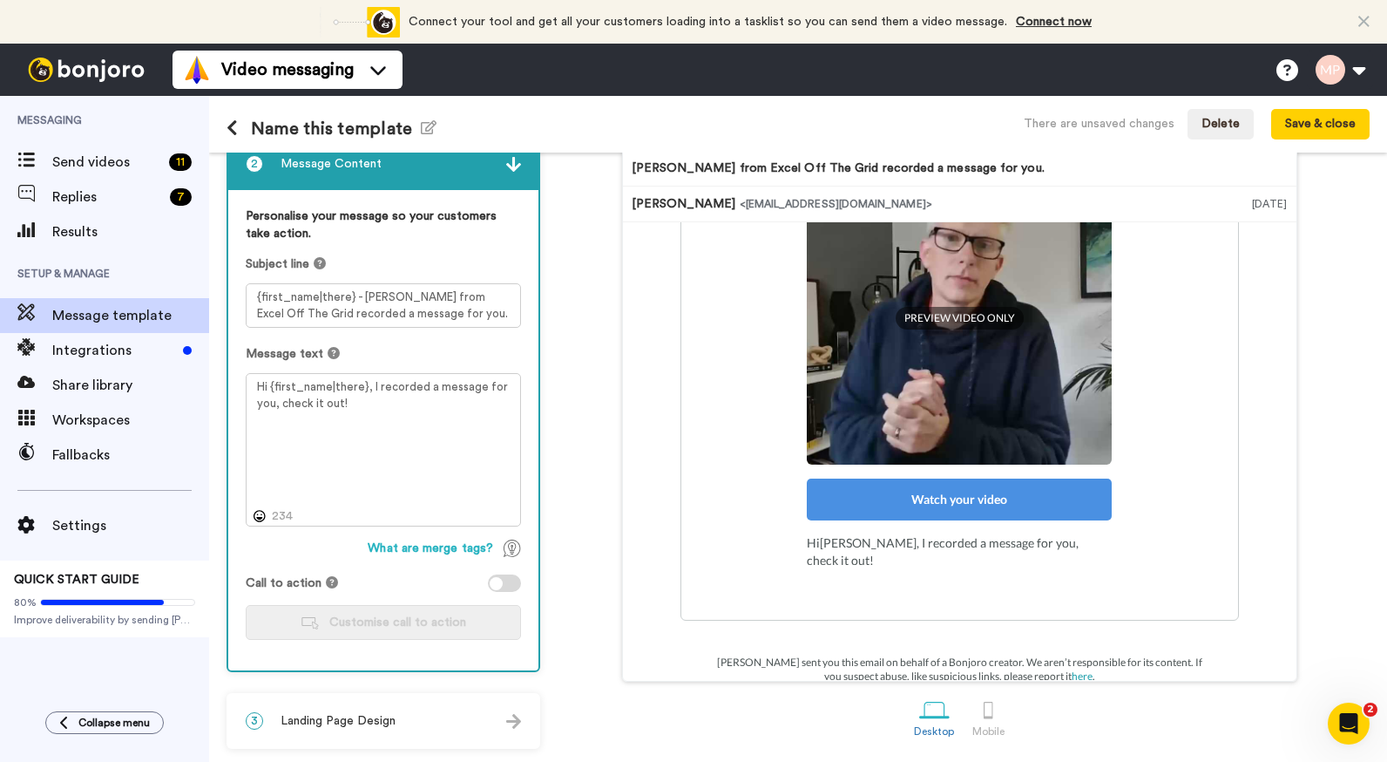
click at [362, 721] on span "Landing Page Design" at bounding box center [338, 720] width 115 height 17
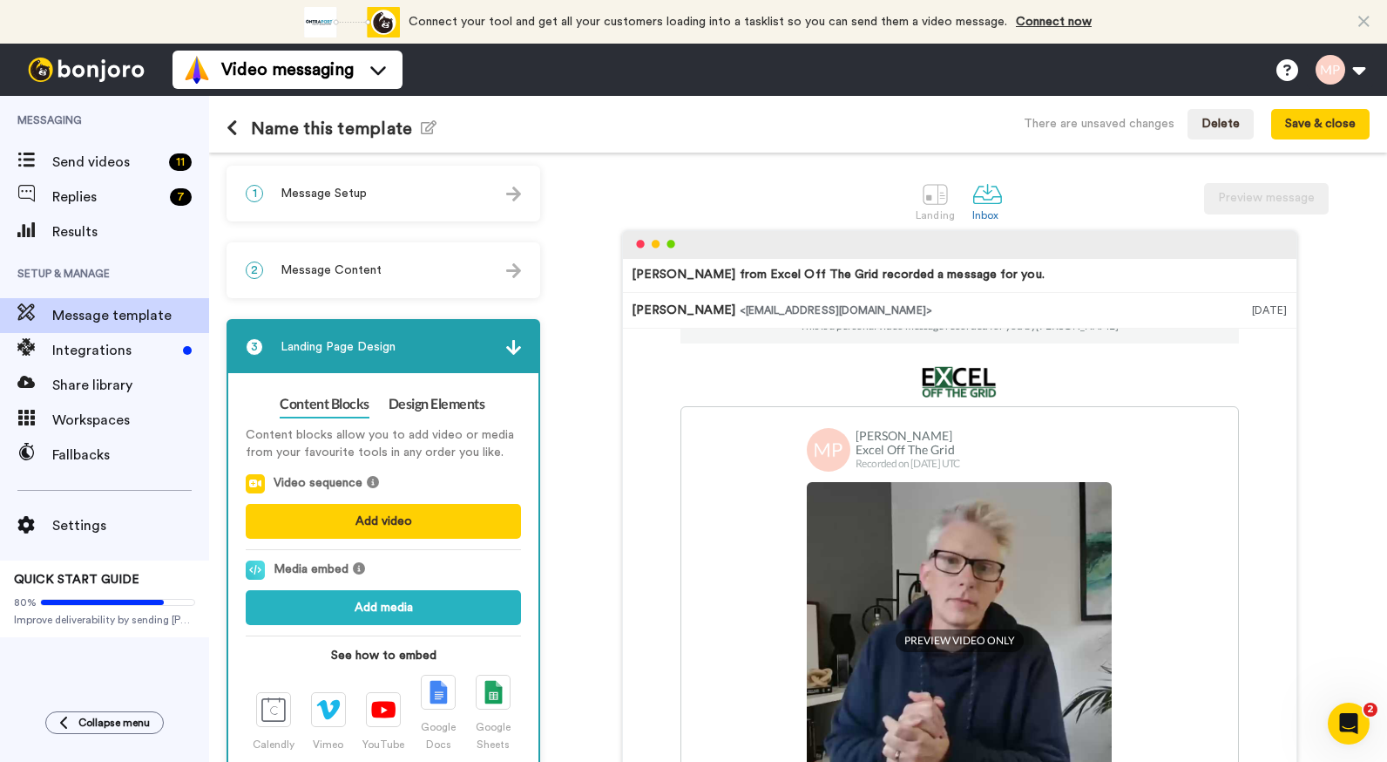
scroll to position [0, 0]
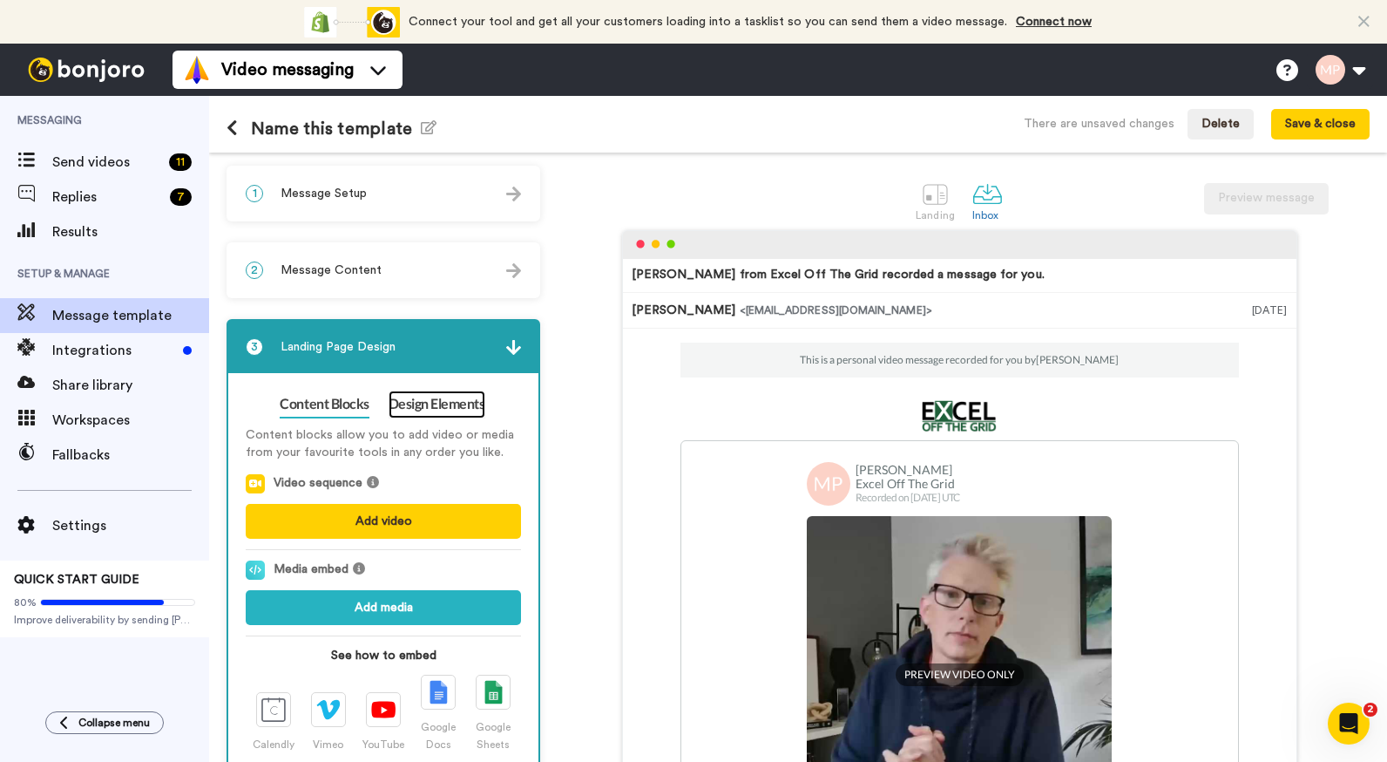
click at [416, 406] on link "Design Elements" at bounding box center [437, 404] width 97 height 28
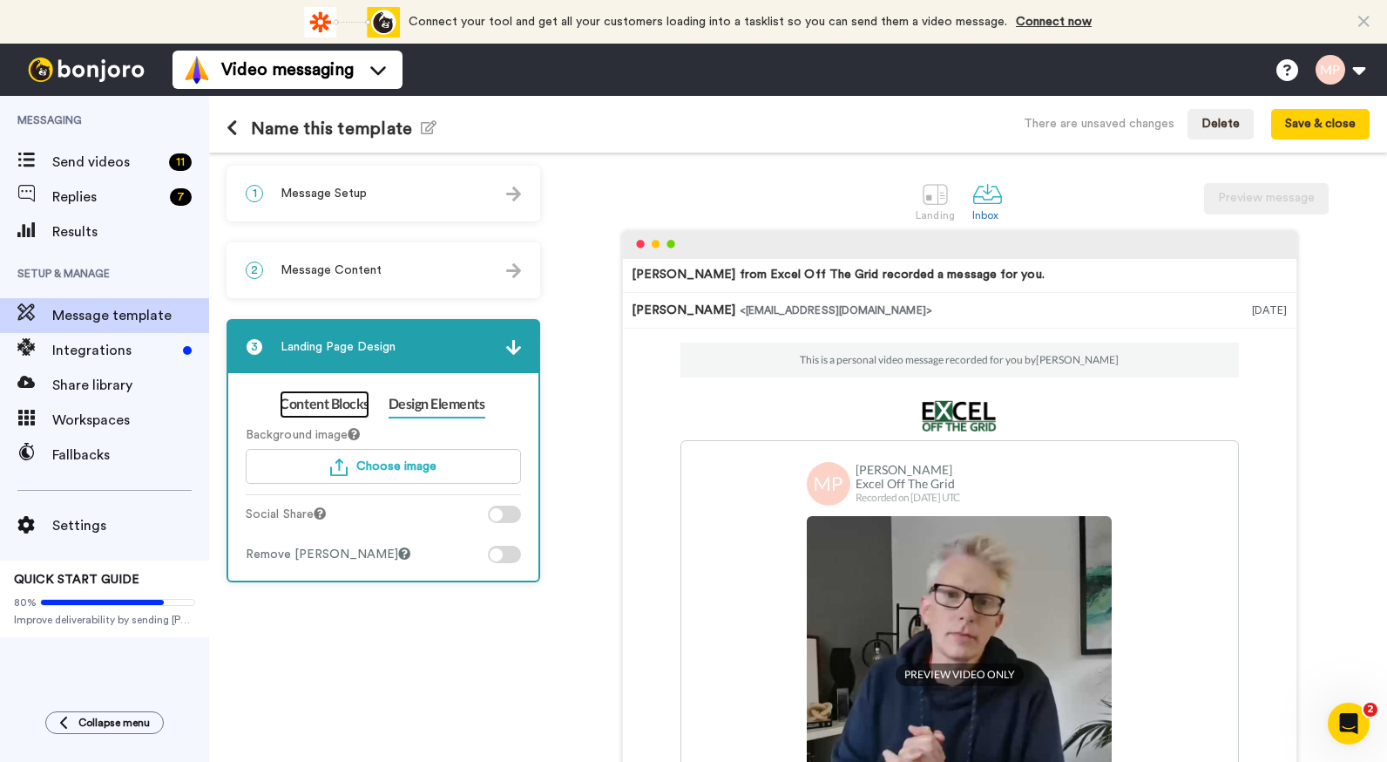
click at [300, 401] on link "Content Blocks" at bounding box center [324, 404] width 89 height 28
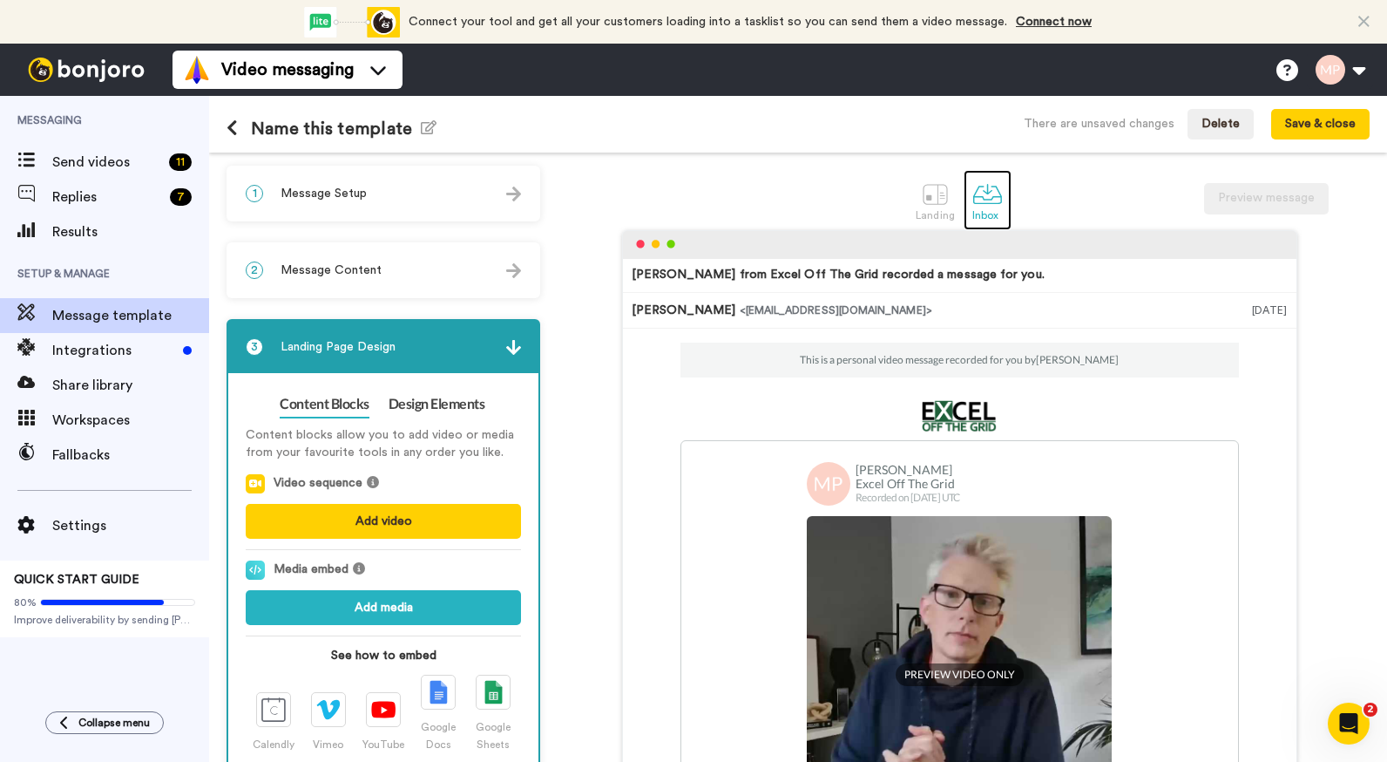
click at [981, 192] on div at bounding box center [988, 194] width 31 height 31
click at [933, 193] on div at bounding box center [935, 194] width 31 height 31
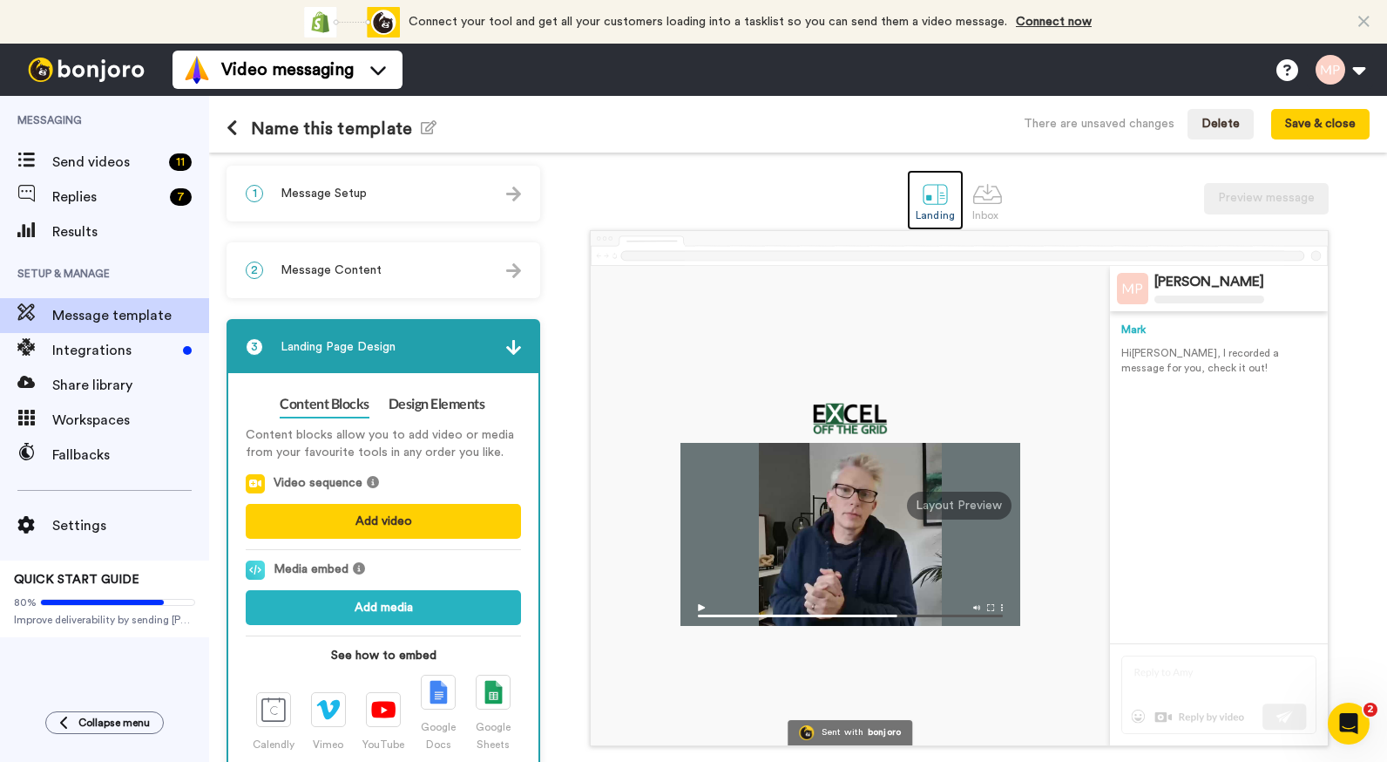
scroll to position [146, 0]
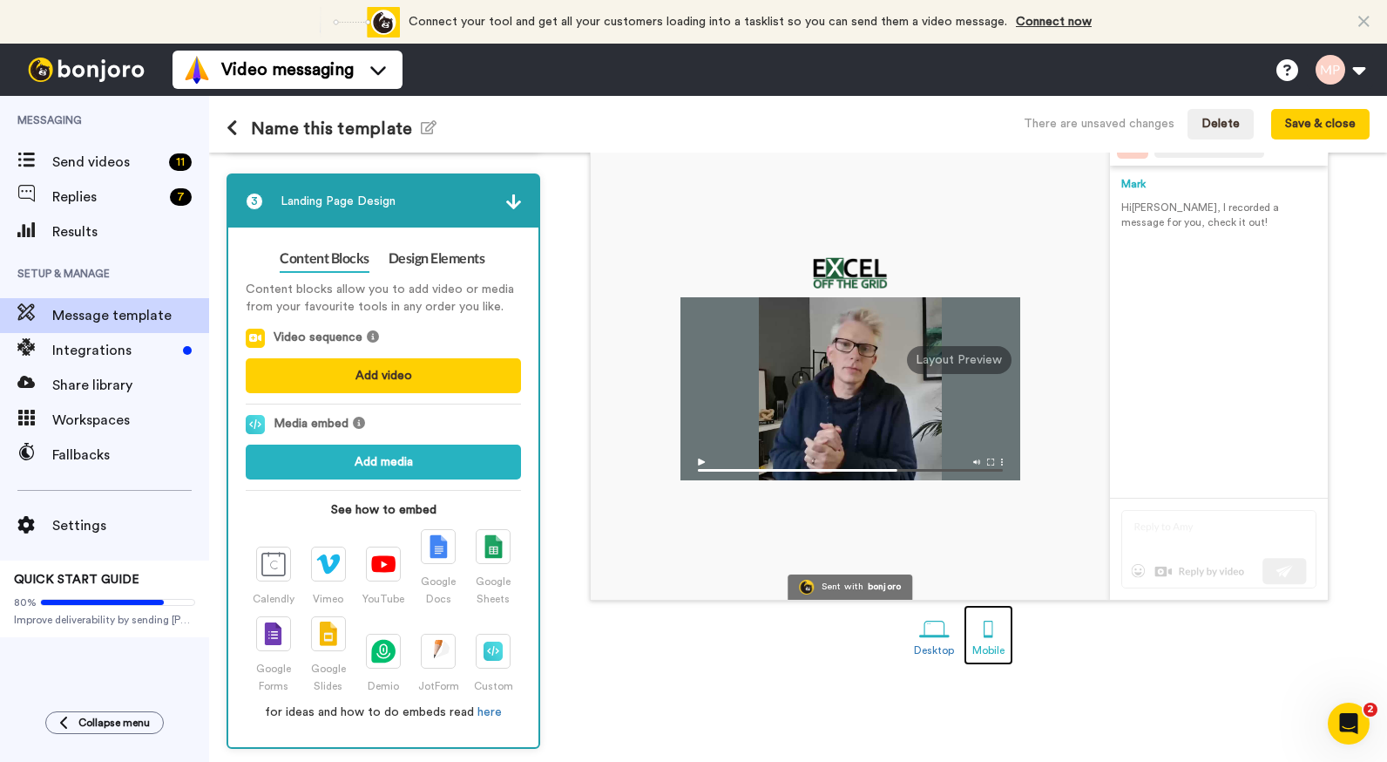
click at [980, 638] on div at bounding box center [989, 629] width 31 height 31
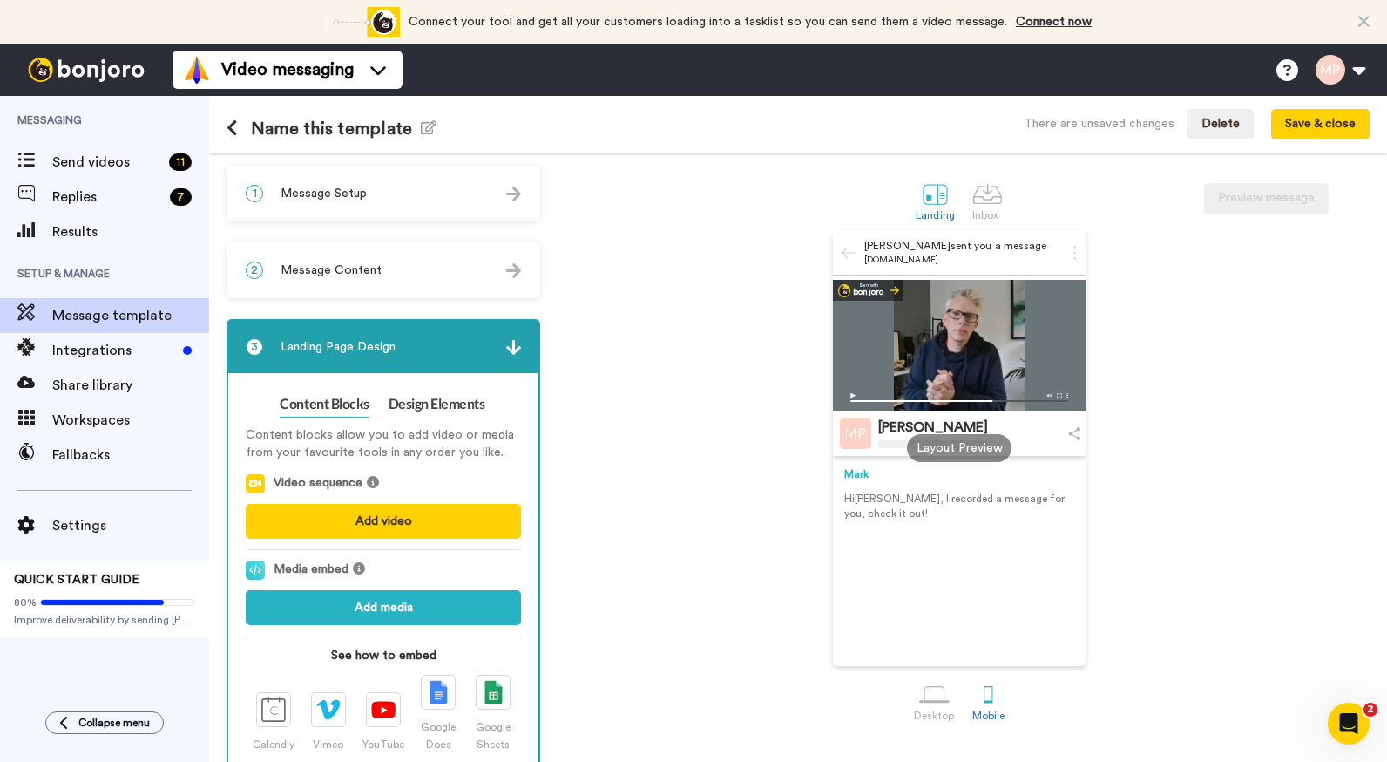
click at [865, 291] on div "bonjoro" at bounding box center [868, 292] width 31 height 9
click at [376, 200] on div "1 Message Setup" at bounding box center [383, 193] width 310 height 52
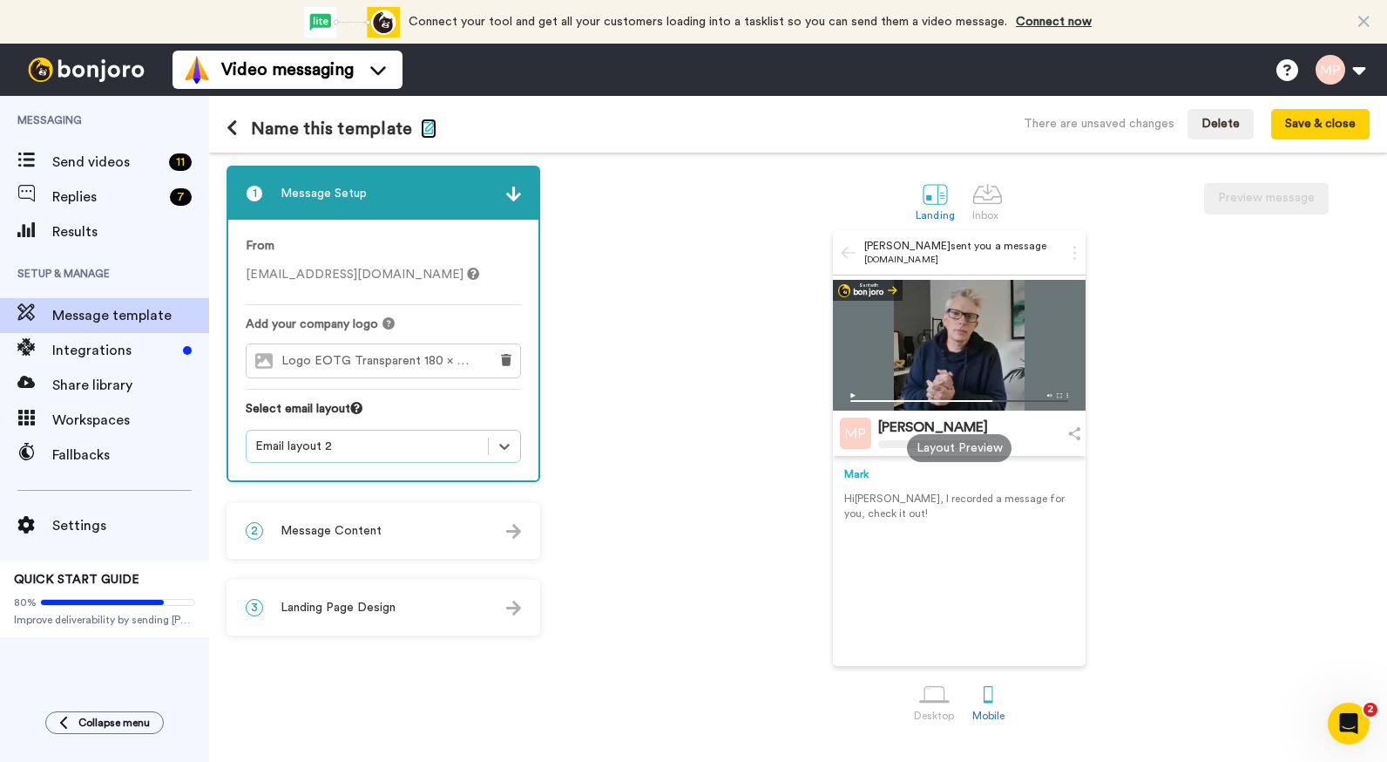
click at [421, 129] on icon "button" at bounding box center [429, 127] width 16 height 14
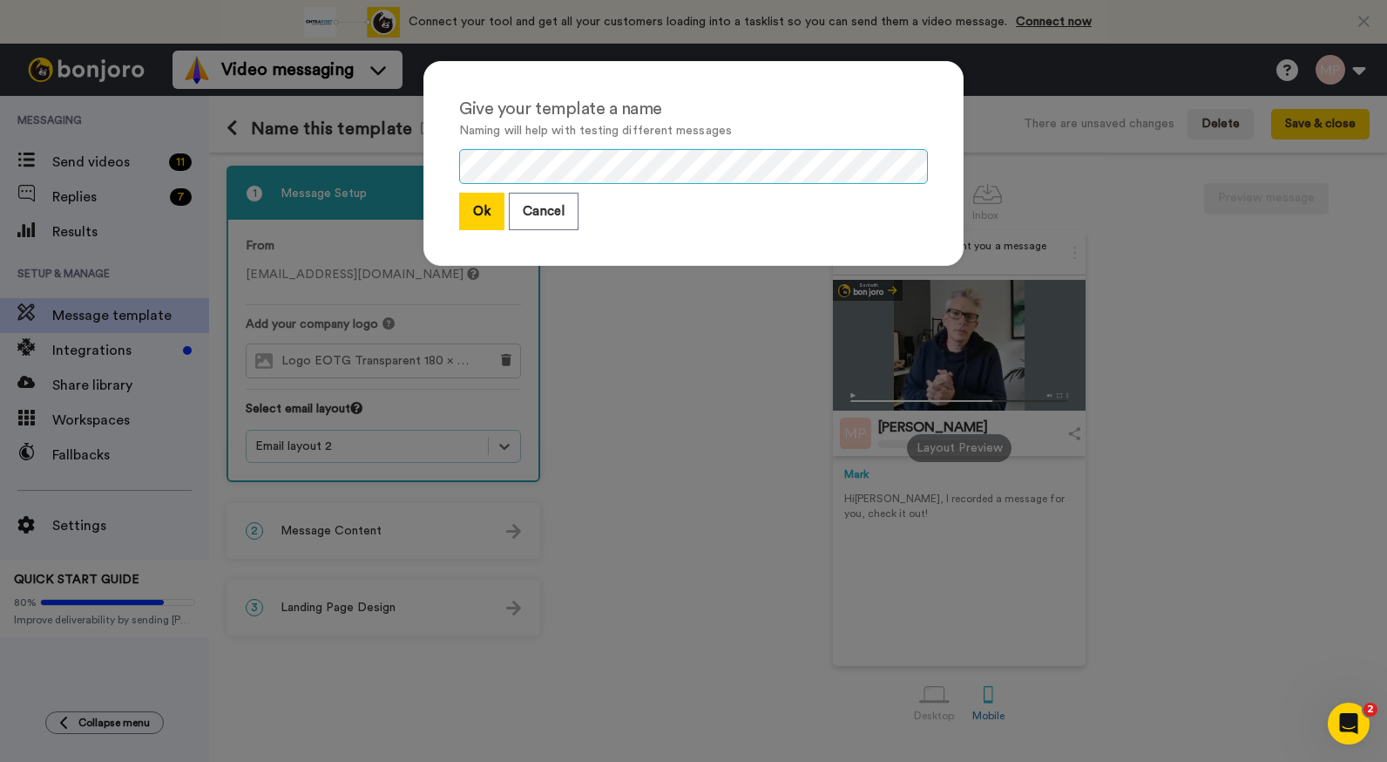
click at [390, 153] on div "Give your template a name Naming will help with testing different messages Ok C…" at bounding box center [693, 381] width 1387 height 762
click at [472, 207] on button "Ok" at bounding box center [481, 211] width 45 height 37
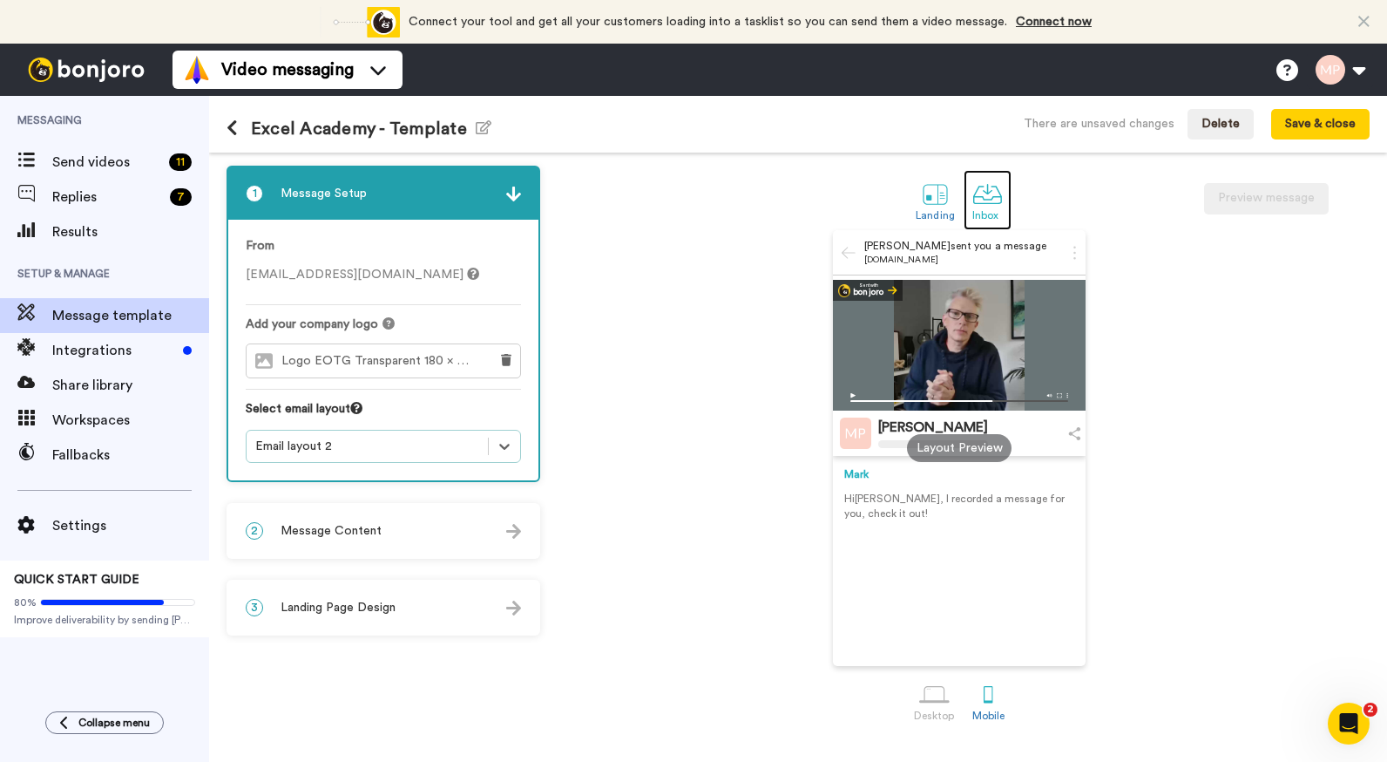
click at [992, 191] on div at bounding box center [988, 194] width 31 height 31
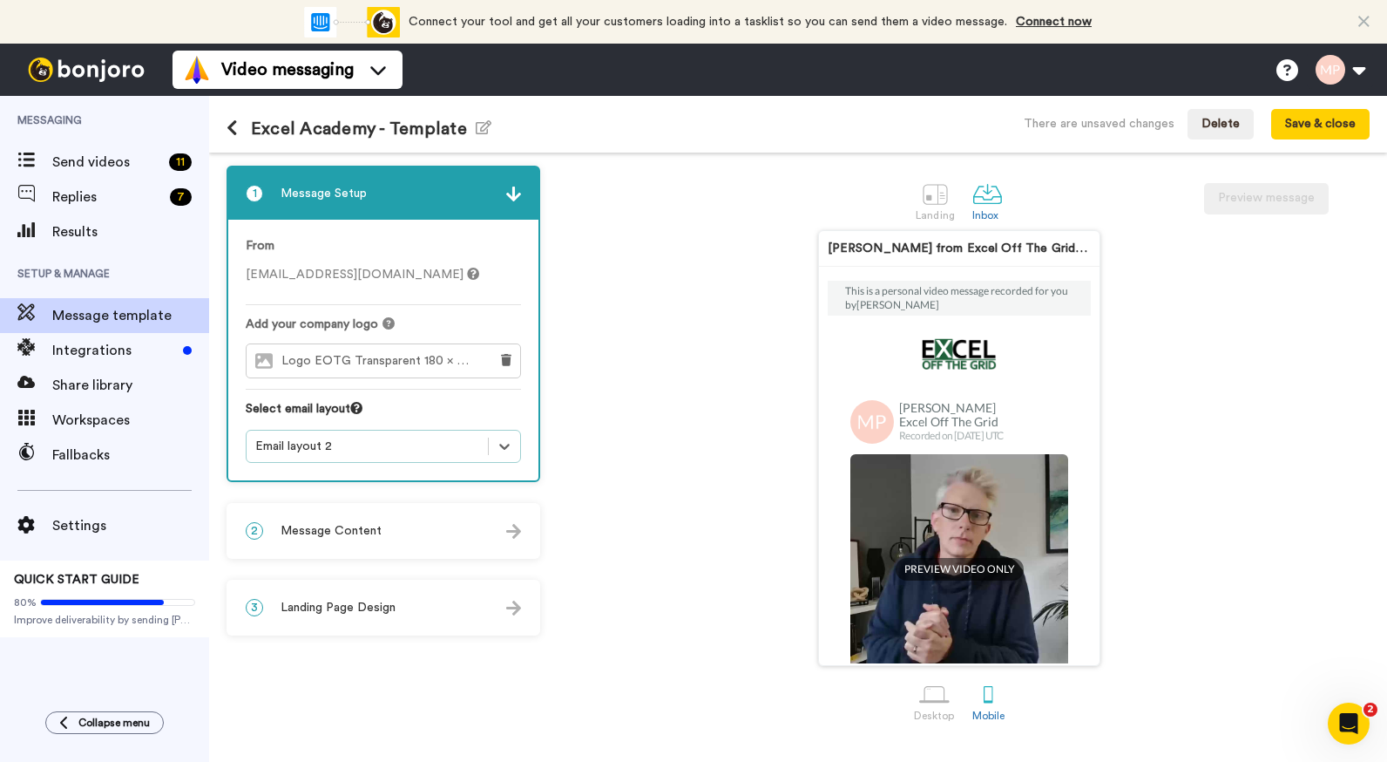
click at [367, 515] on div "2 Message Content" at bounding box center [383, 531] width 310 height 52
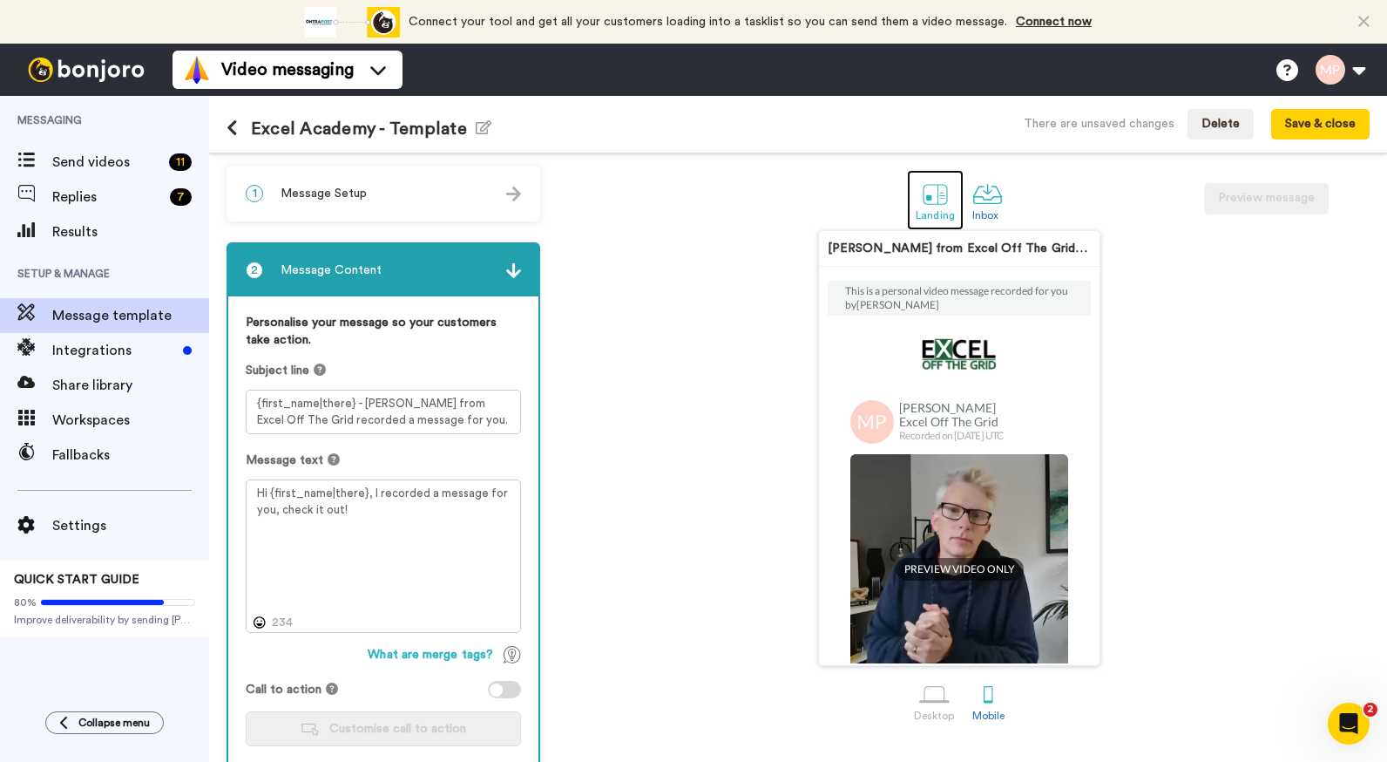
click at [935, 200] on div at bounding box center [935, 194] width 31 height 31
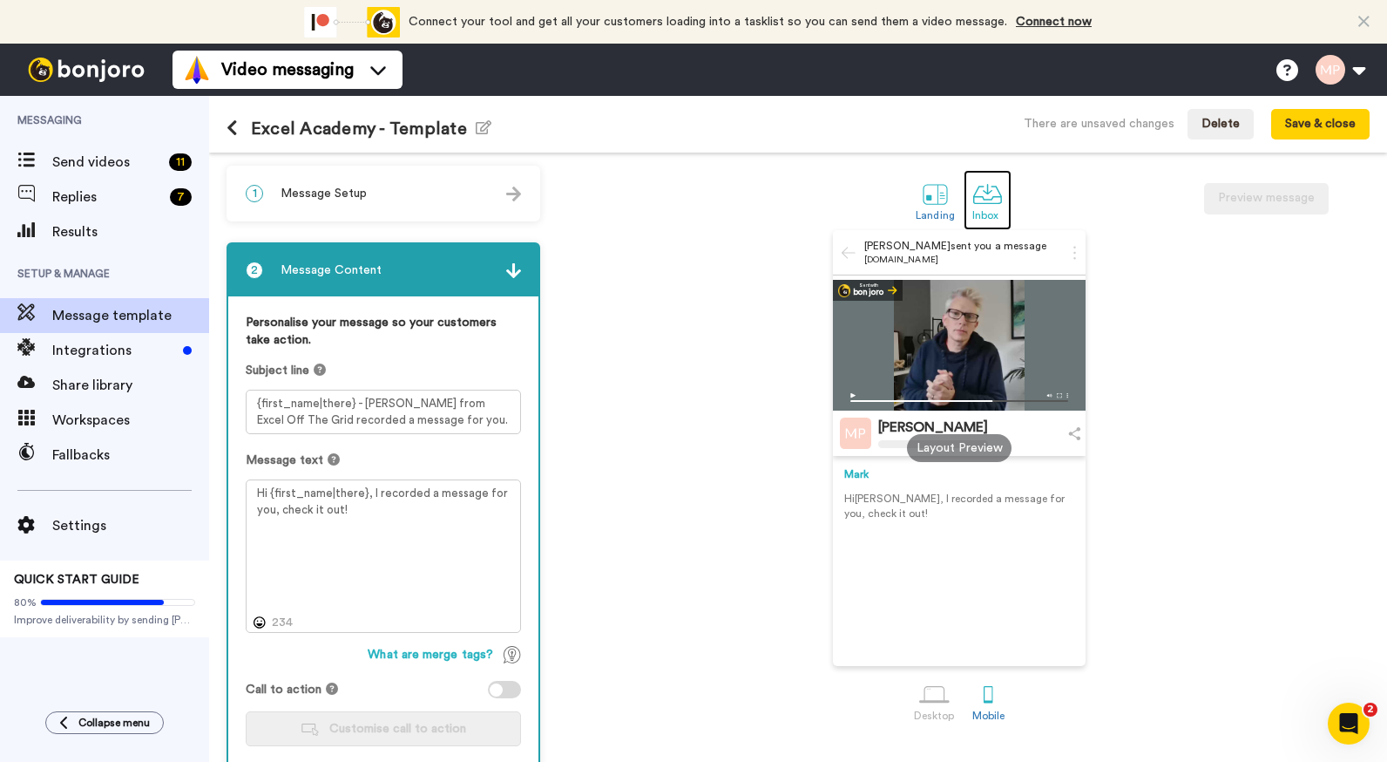
click at [974, 207] on div at bounding box center [988, 194] width 31 height 31
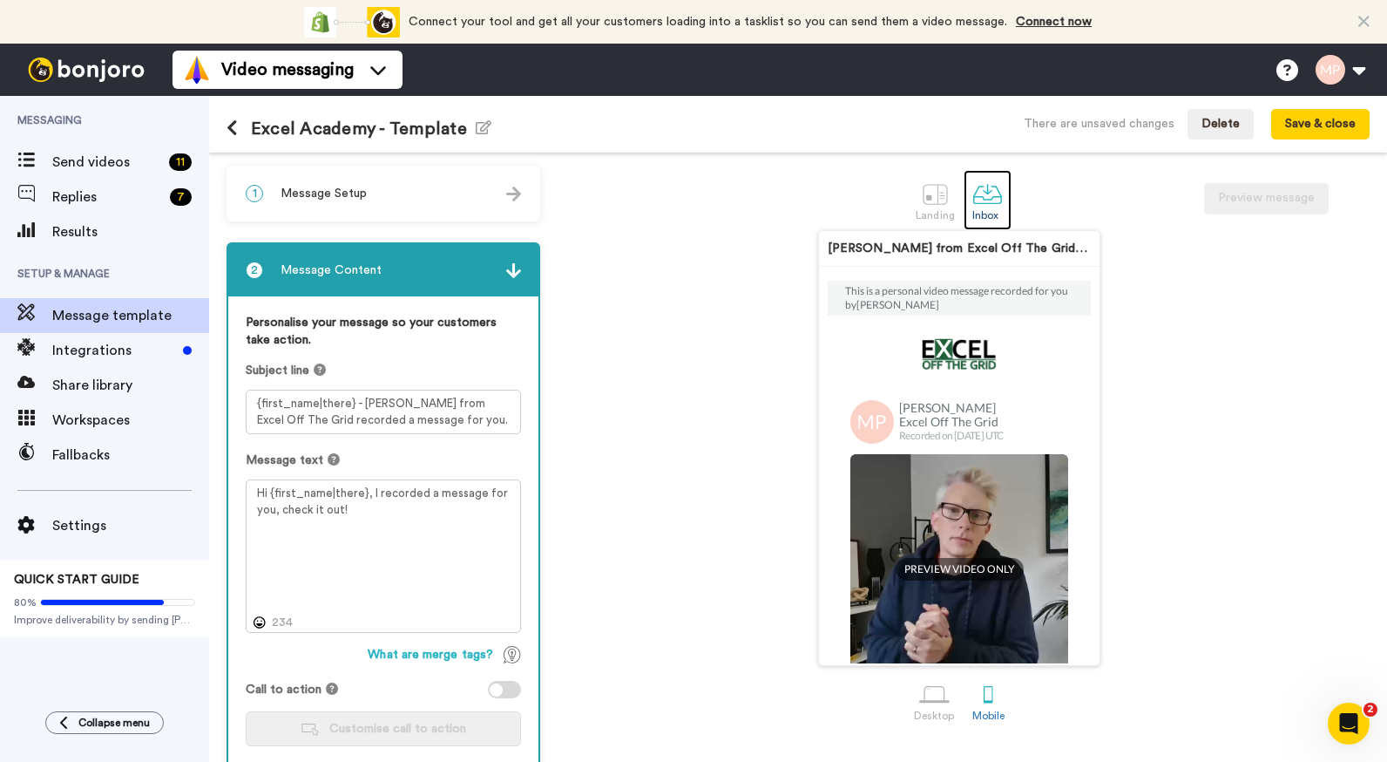
scroll to position [283, 0]
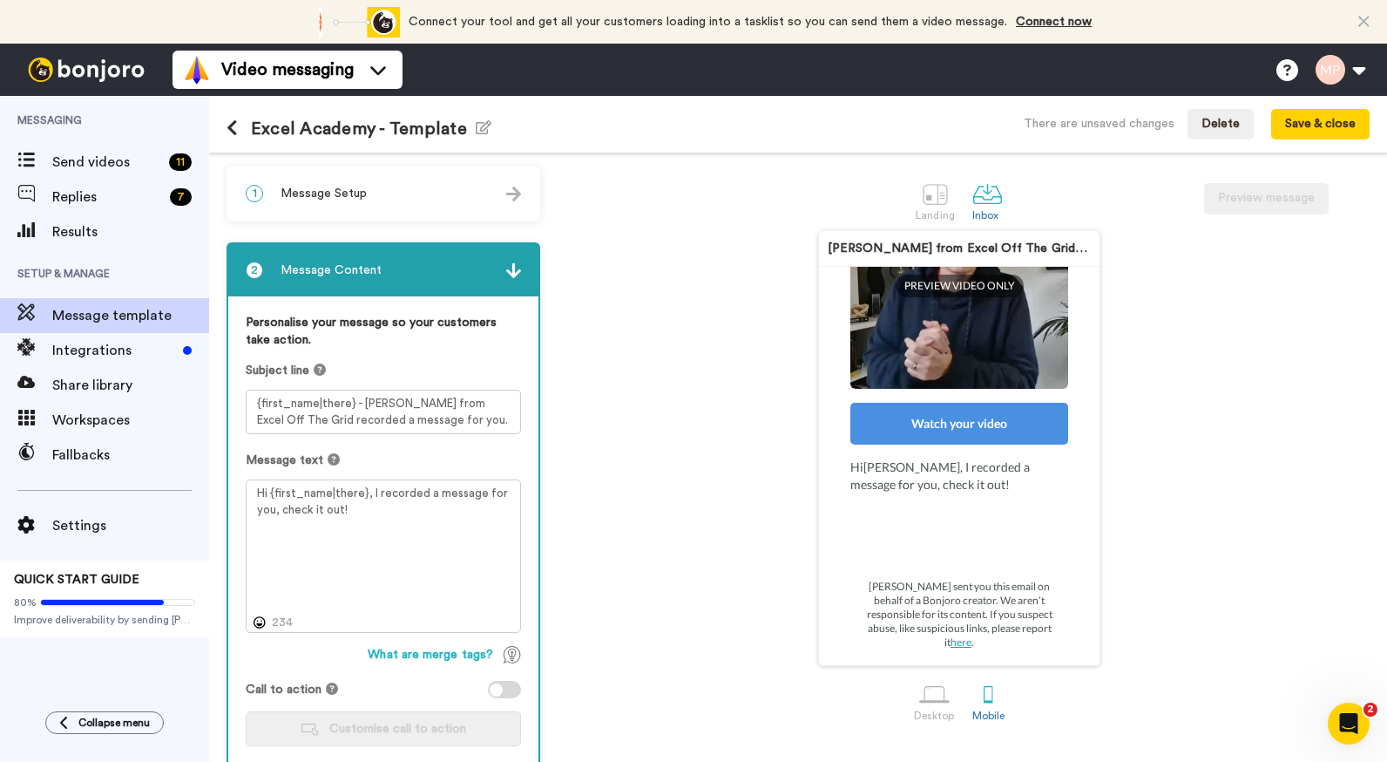
click at [397, 200] on div "1 Message Setup" at bounding box center [383, 193] width 310 height 52
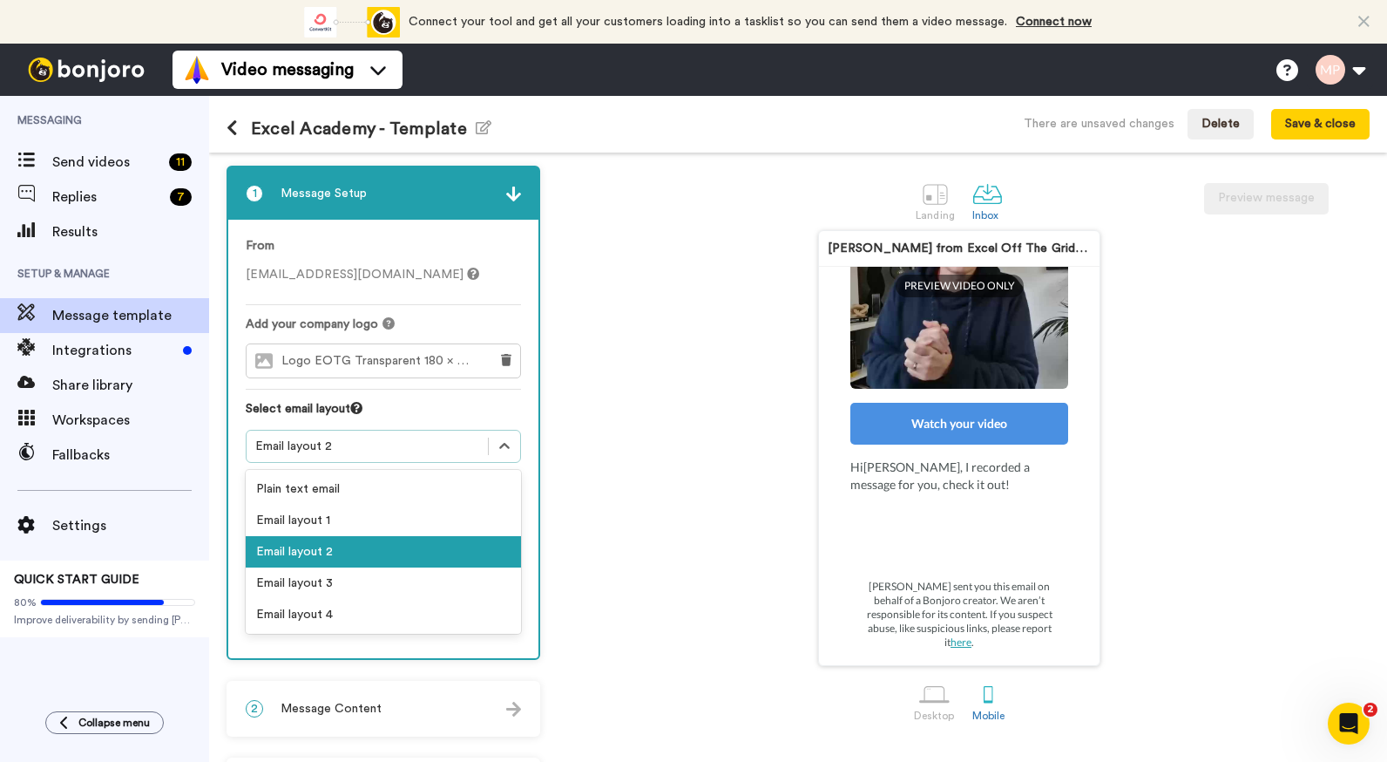
click at [442, 442] on div "Email layout 2" at bounding box center [367, 446] width 224 height 17
click at [395, 484] on div "Plain text email" at bounding box center [383, 488] width 275 height 31
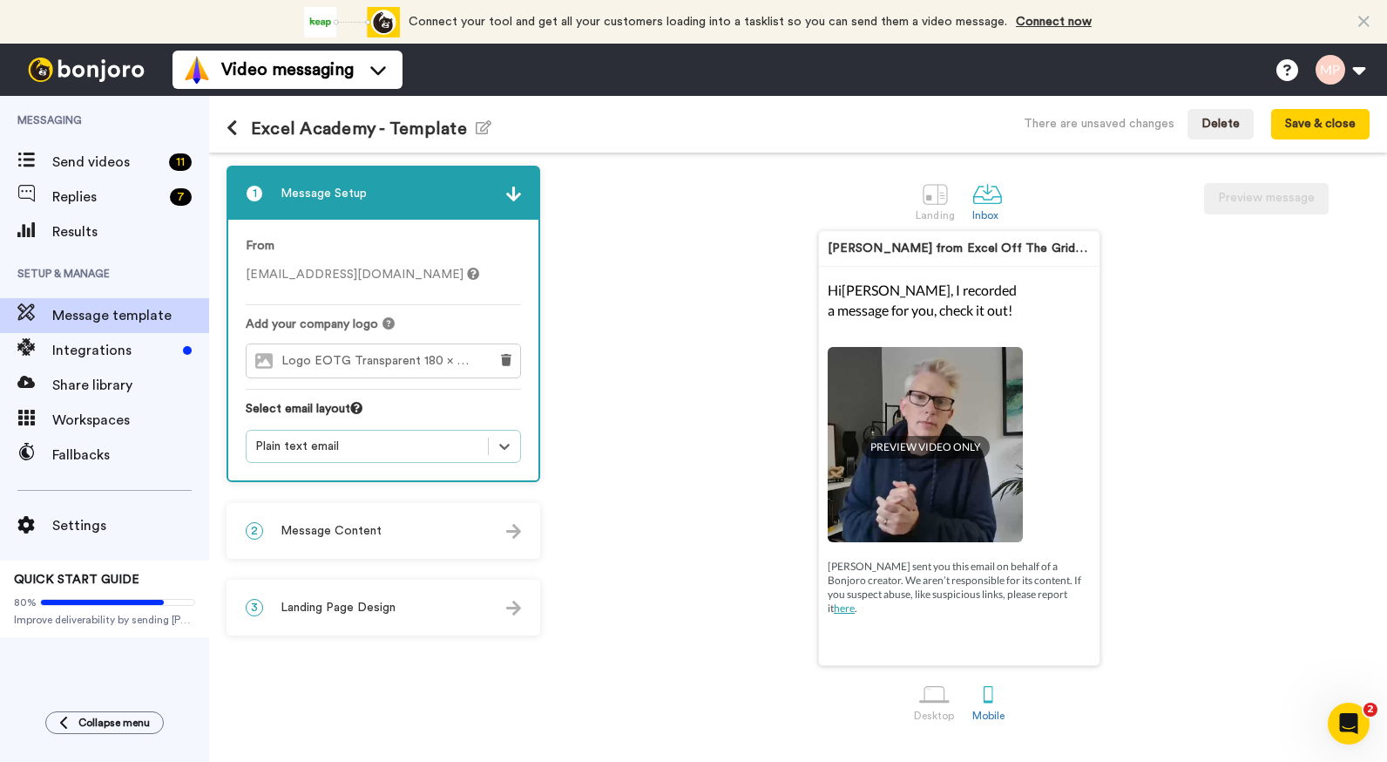
click at [388, 440] on div "Plain text email" at bounding box center [367, 446] width 224 height 17
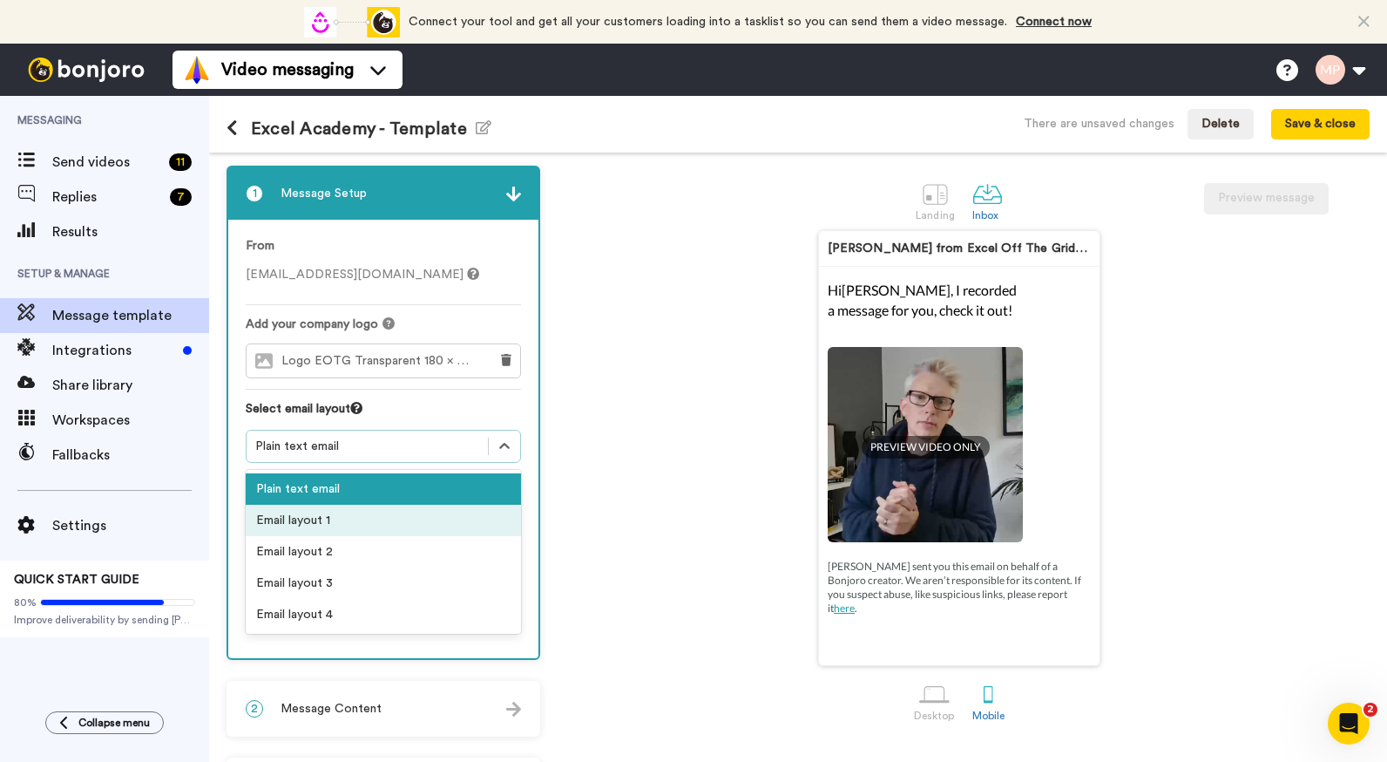
click at [350, 516] on div "Email layout 1" at bounding box center [383, 520] width 275 height 31
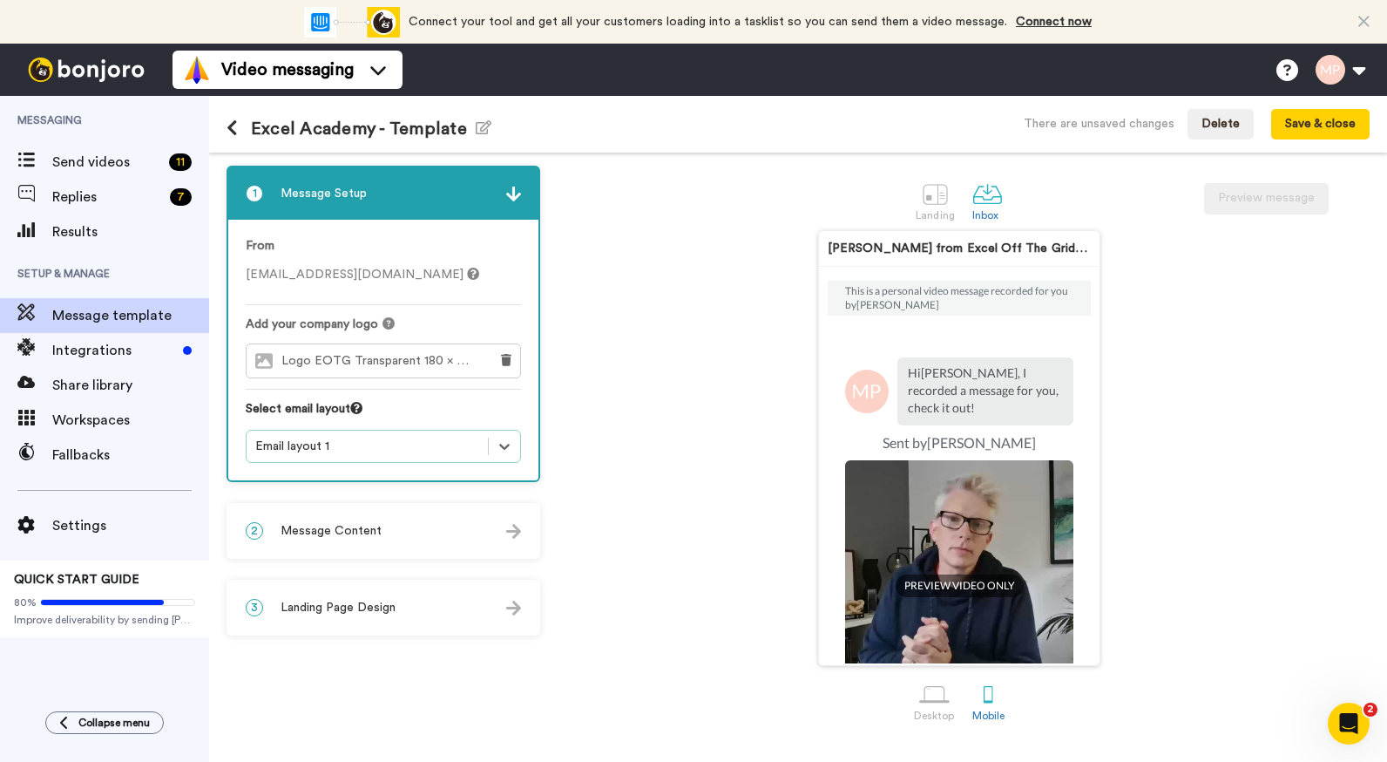
click at [420, 451] on div "Email layout 1" at bounding box center [367, 446] width 224 height 17
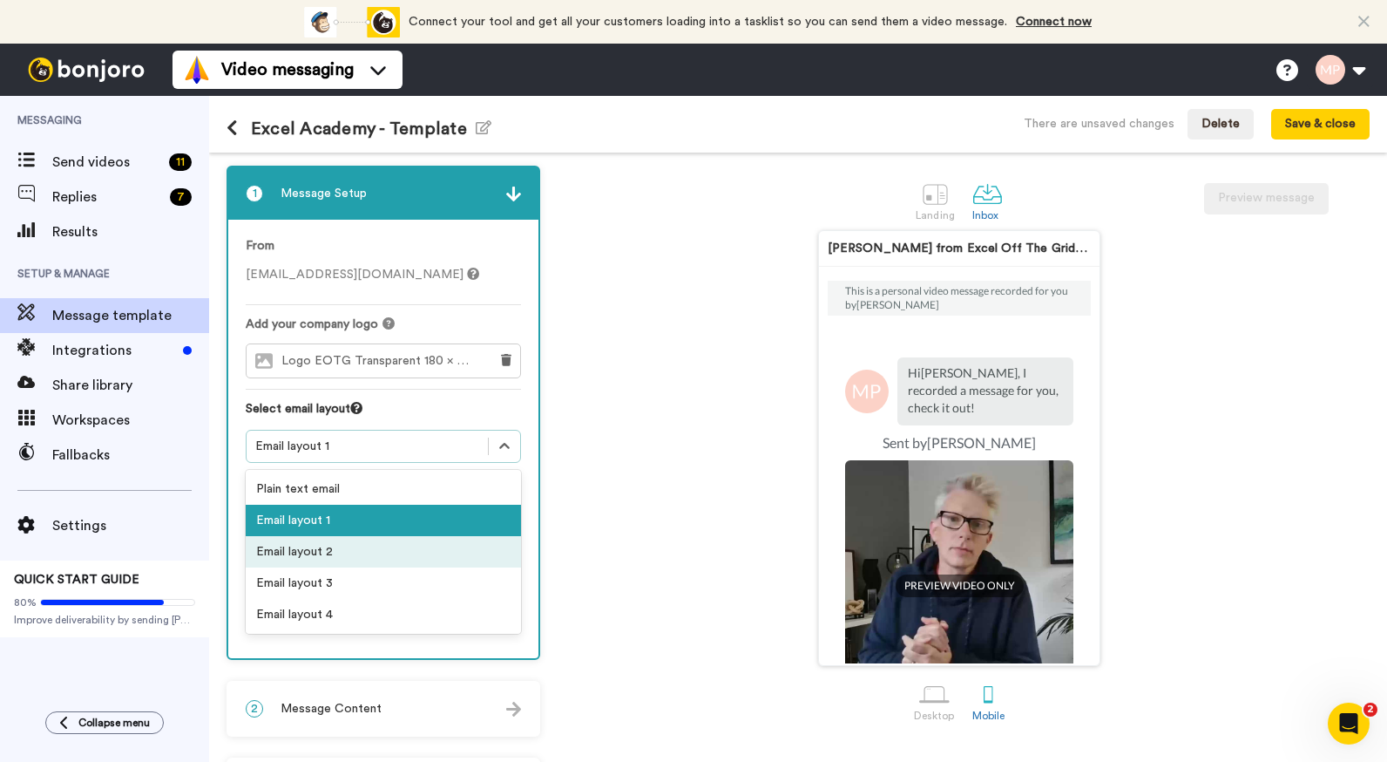
click at [376, 551] on div "Email layout 2" at bounding box center [383, 551] width 275 height 31
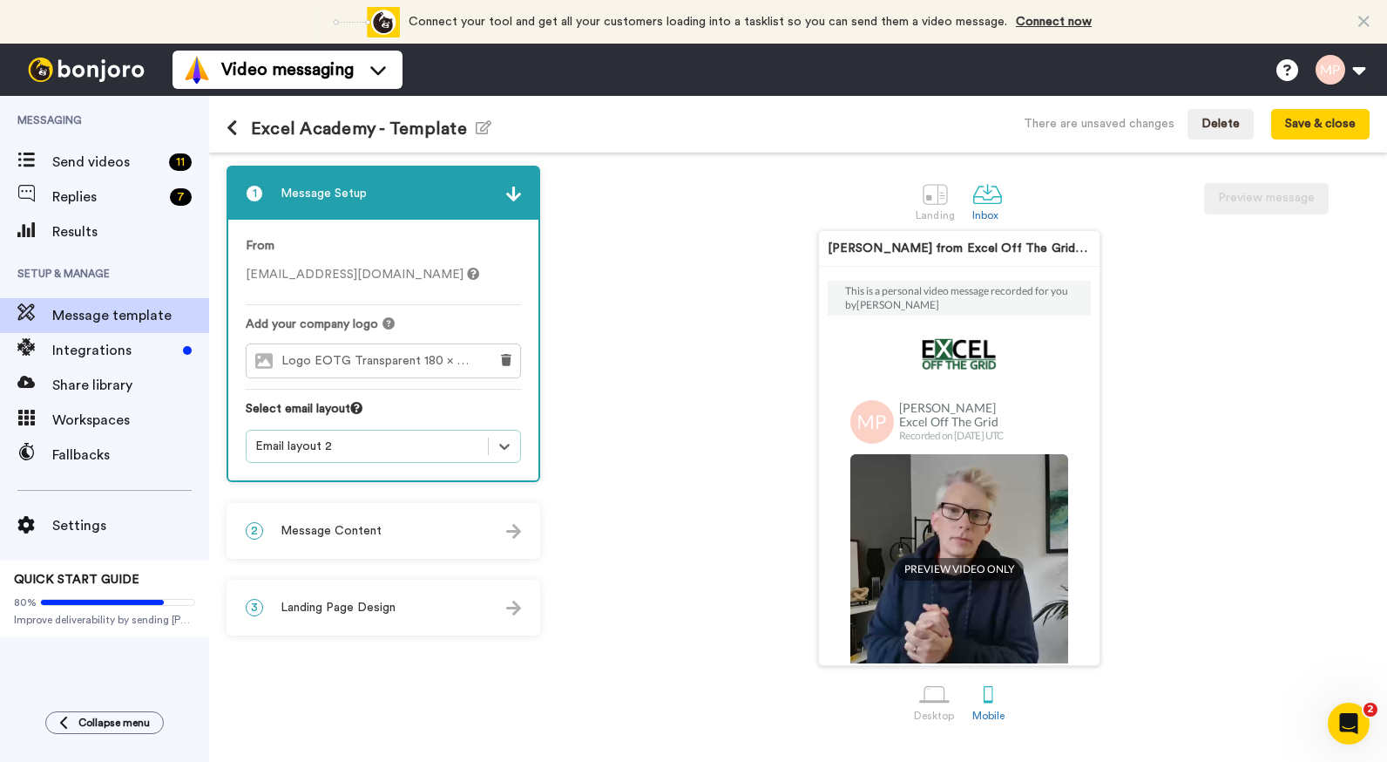
click at [424, 458] on div "Email layout 2" at bounding box center [383, 446] width 275 height 33
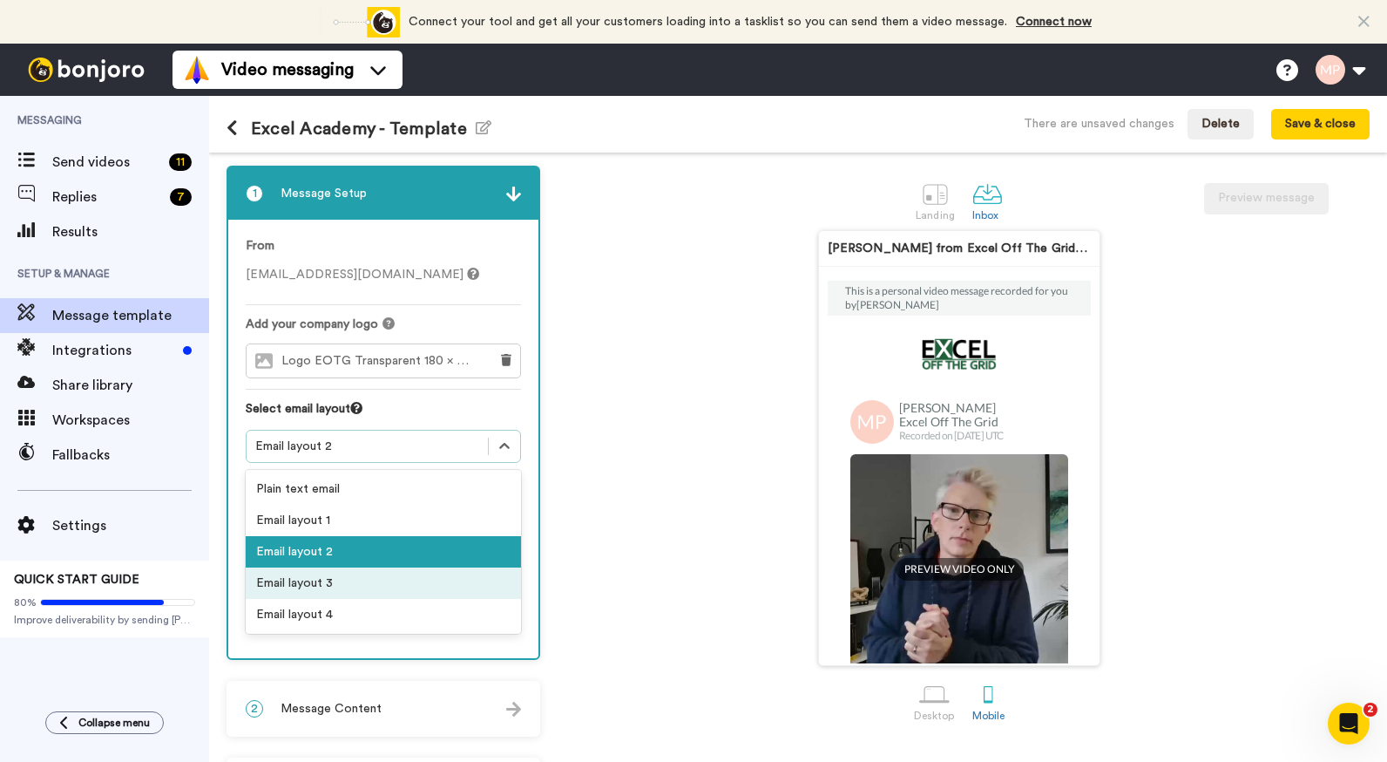
click at [372, 577] on div "Email layout 3" at bounding box center [383, 582] width 275 height 31
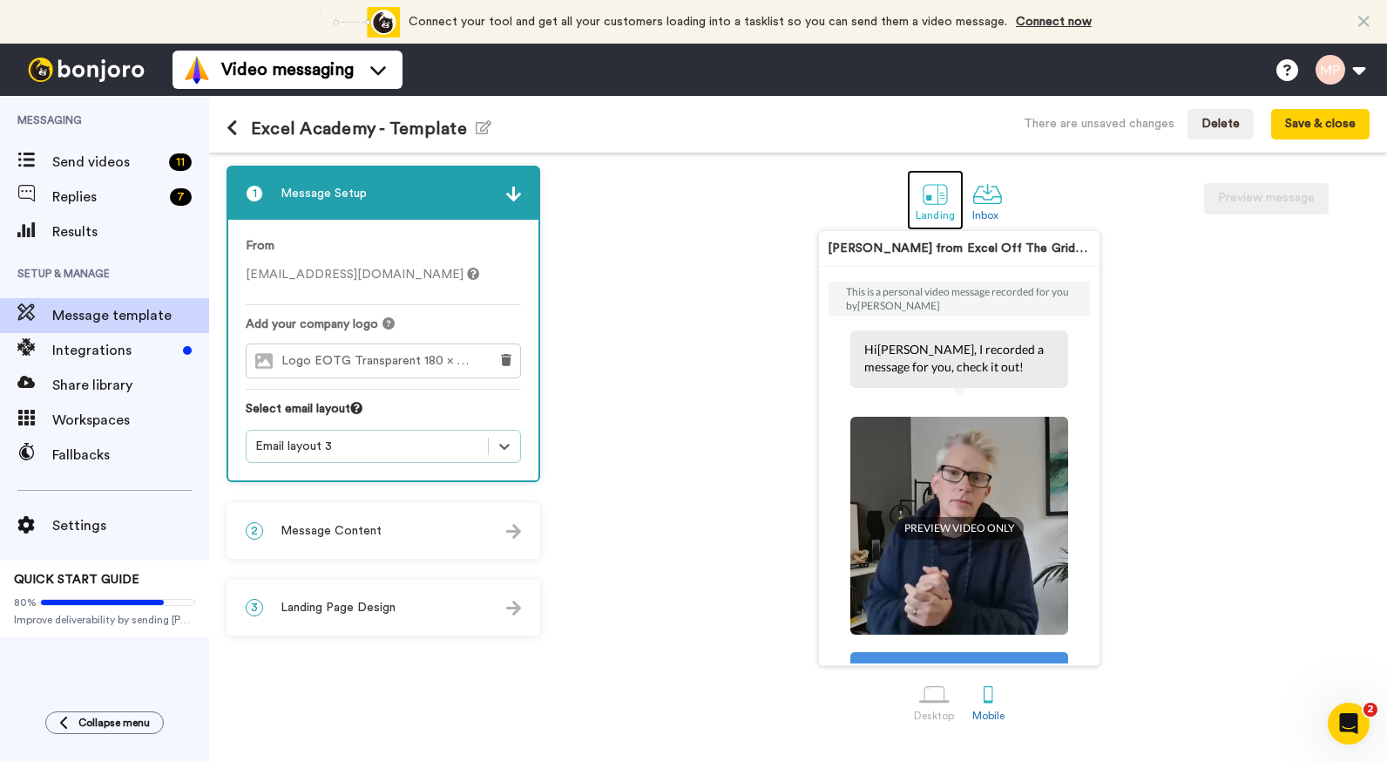
click at [935, 191] on div at bounding box center [935, 194] width 31 height 31
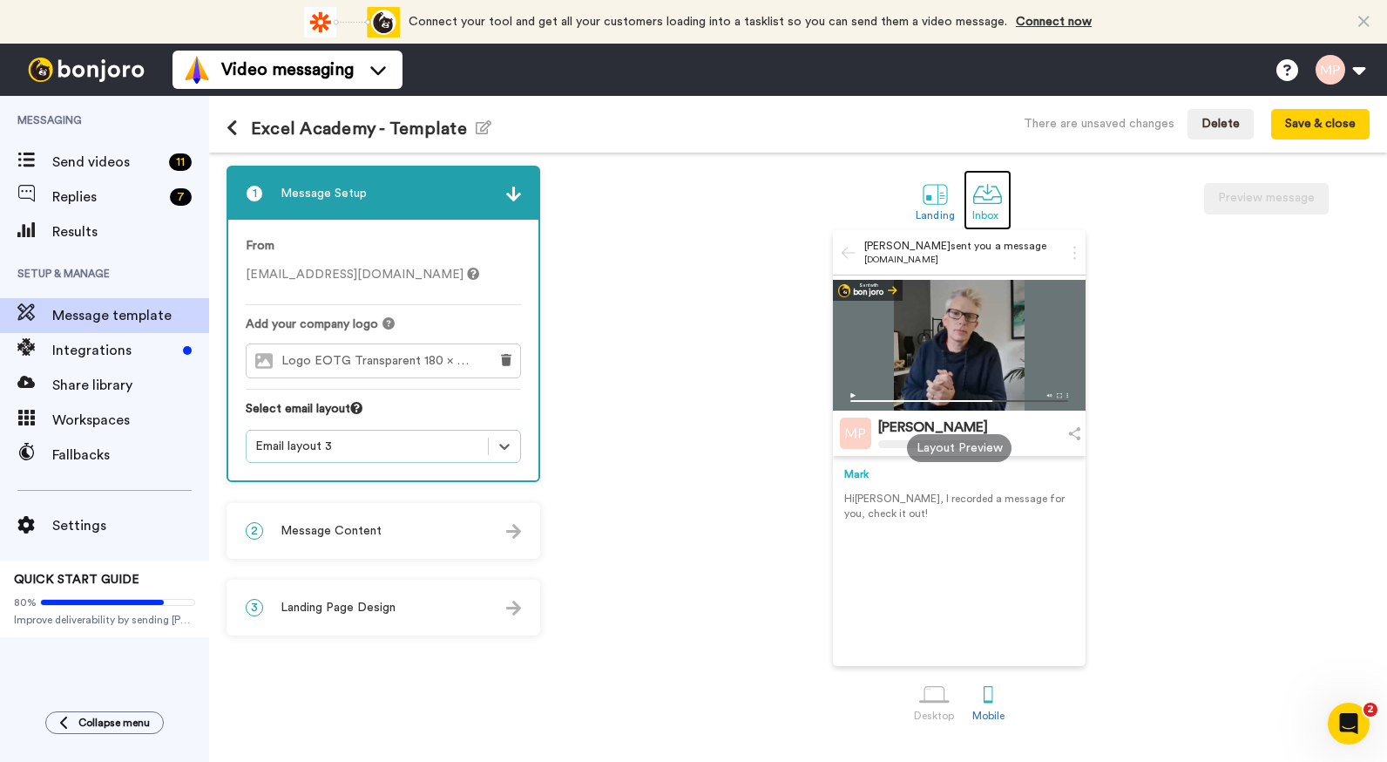
click at [980, 206] on div at bounding box center [988, 194] width 31 height 31
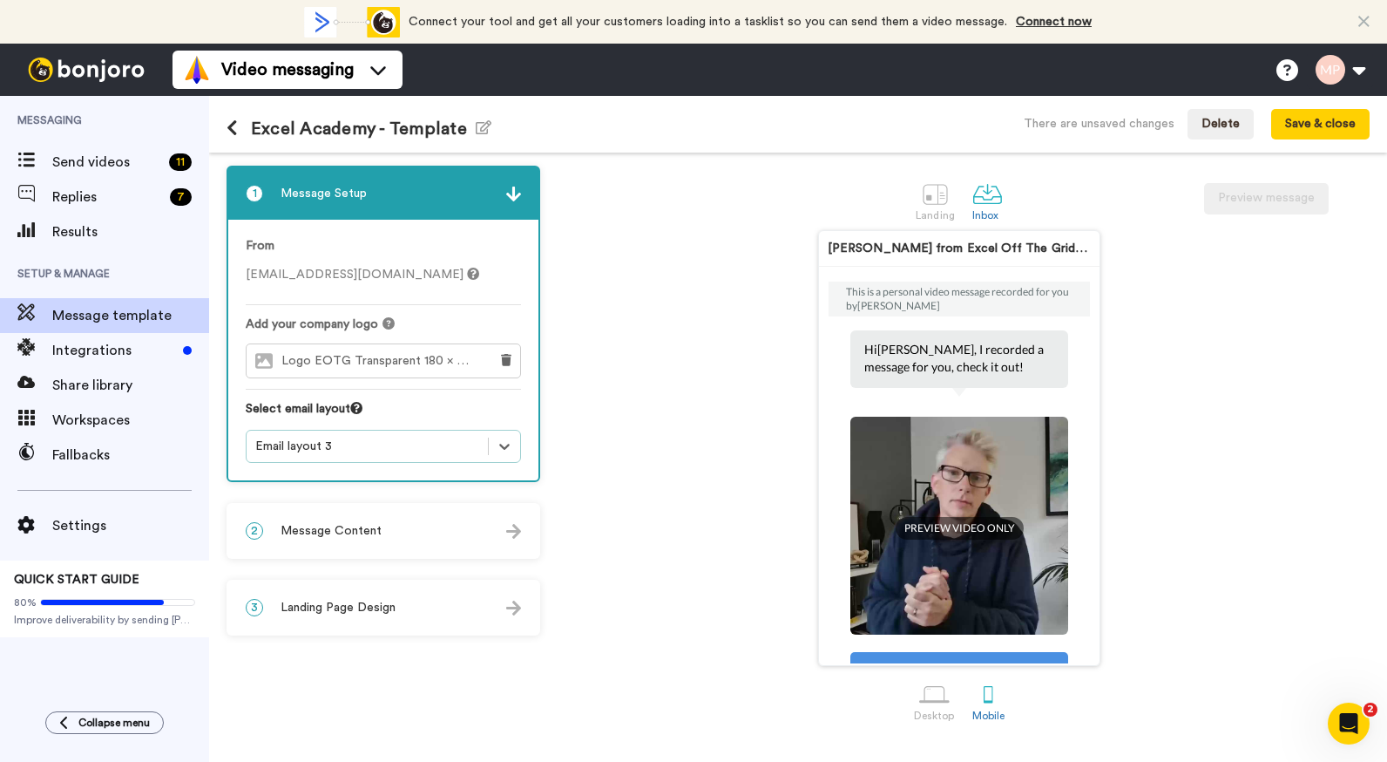
click at [429, 432] on div "Email layout 3" at bounding box center [383, 446] width 275 height 33
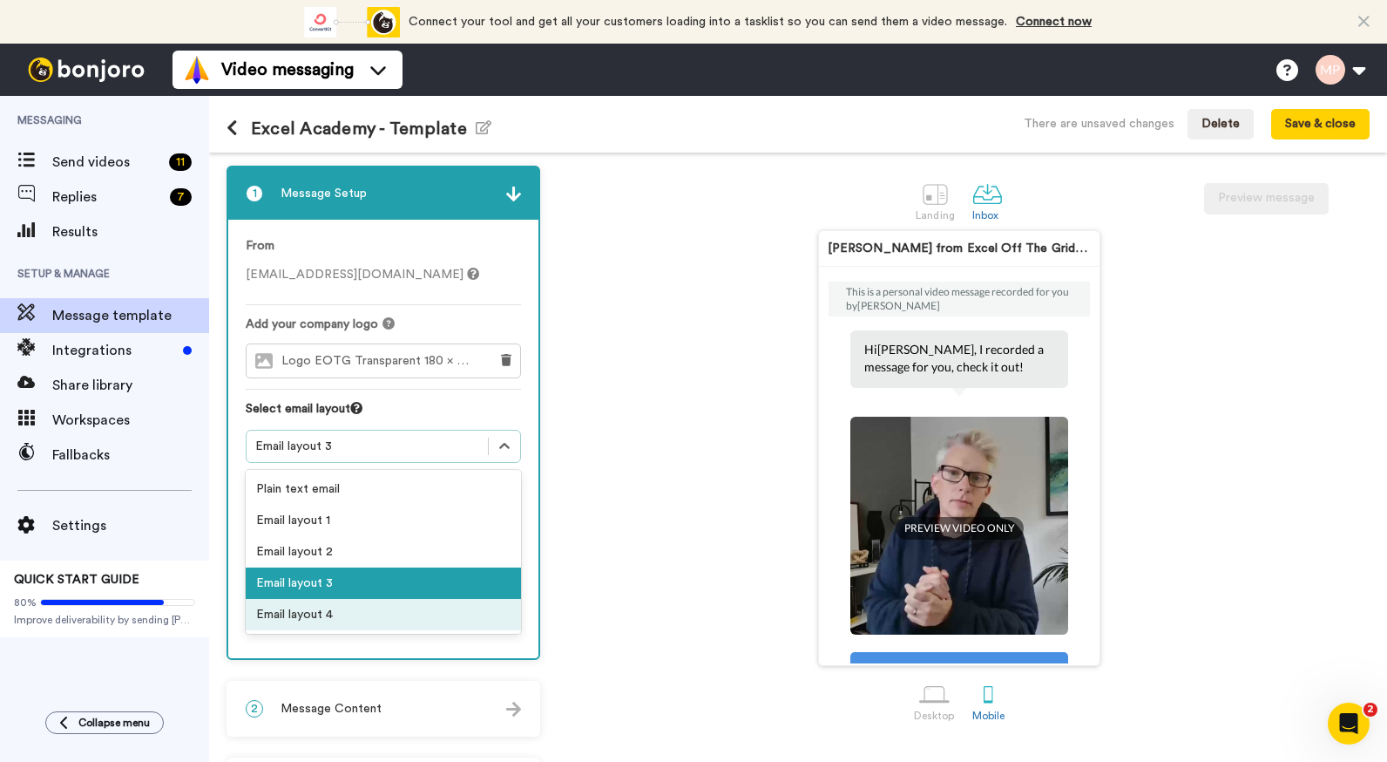
drag, startPoint x: 350, startPoint y: 615, endPoint x: 620, endPoint y: 601, distance: 269.7
click at [351, 616] on div "Email layout 4" at bounding box center [383, 614] width 275 height 31
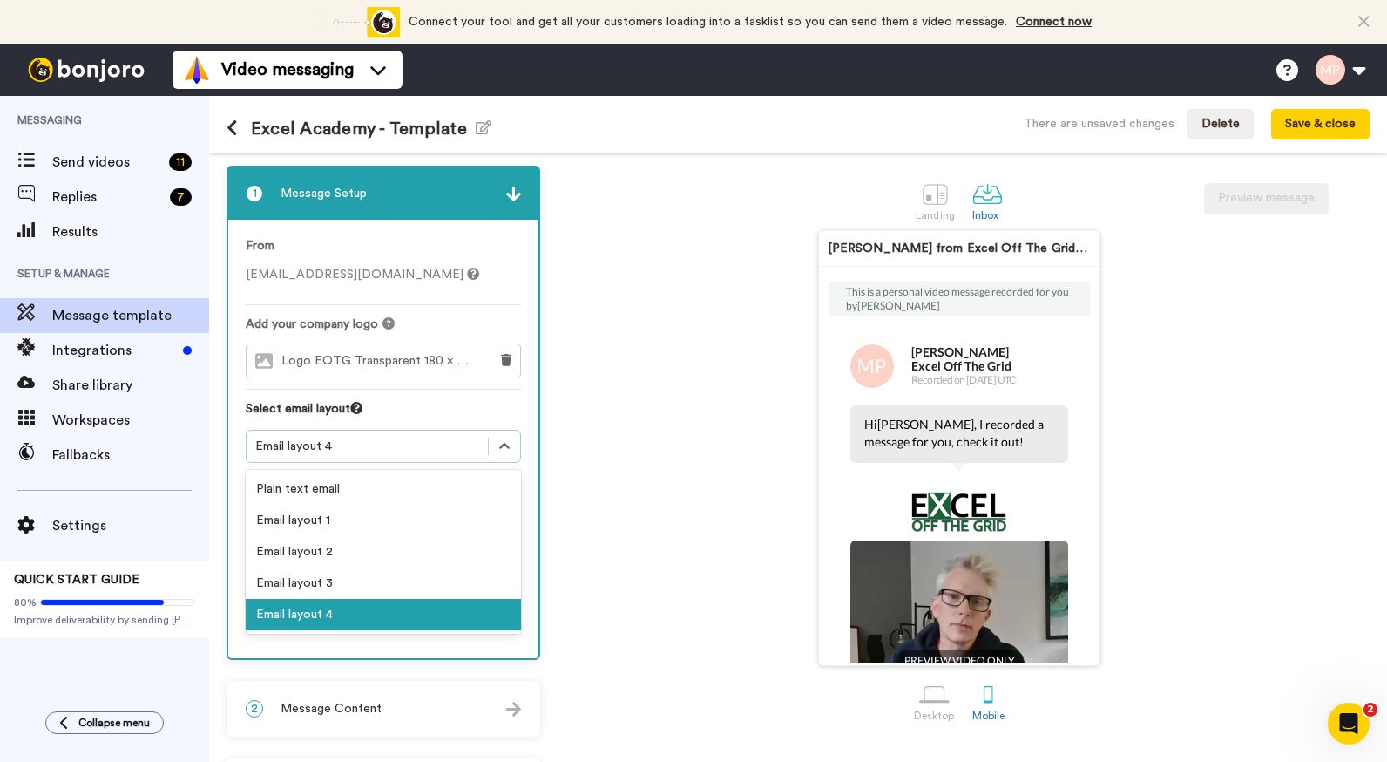
click at [440, 457] on div "Email layout 4" at bounding box center [383, 446] width 275 height 33
click at [361, 555] on div "Email layout 2" at bounding box center [383, 551] width 275 height 31
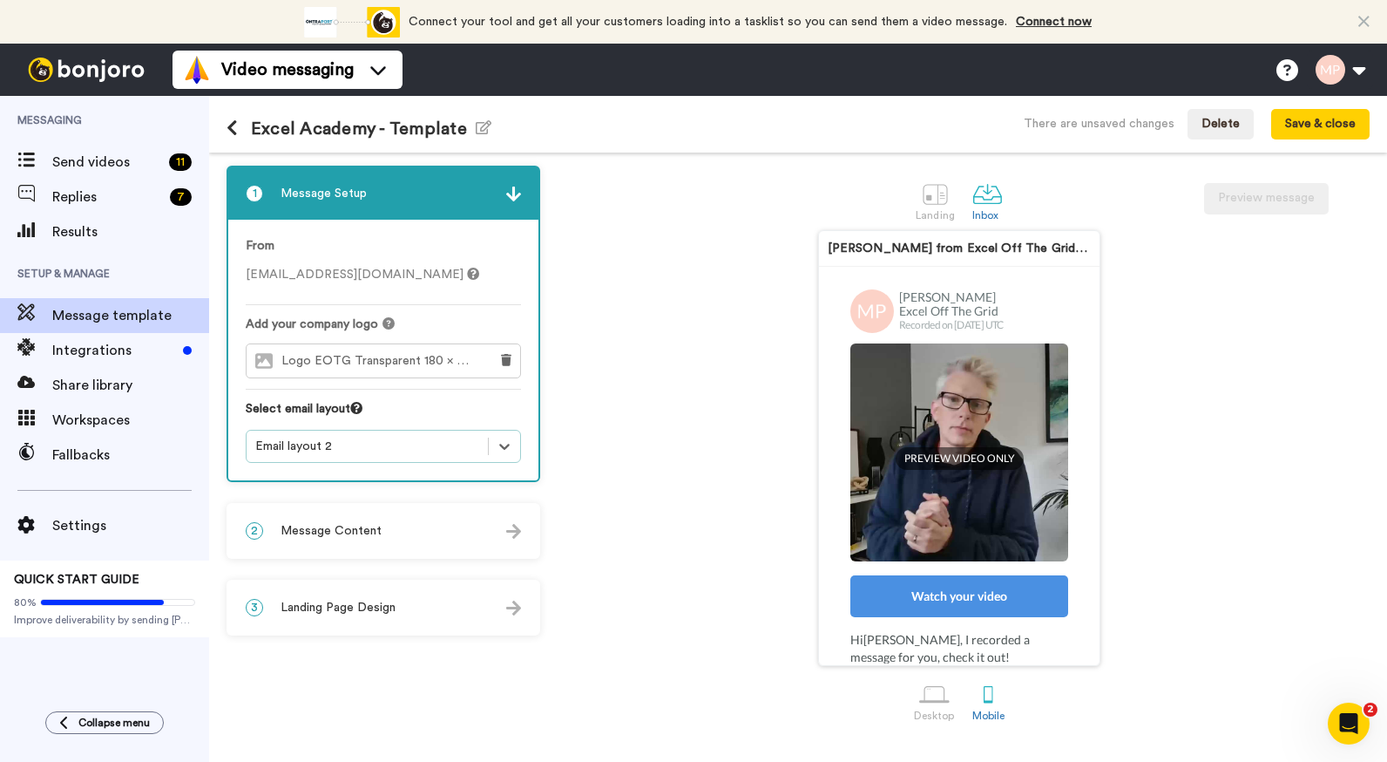
scroll to position [261, 0]
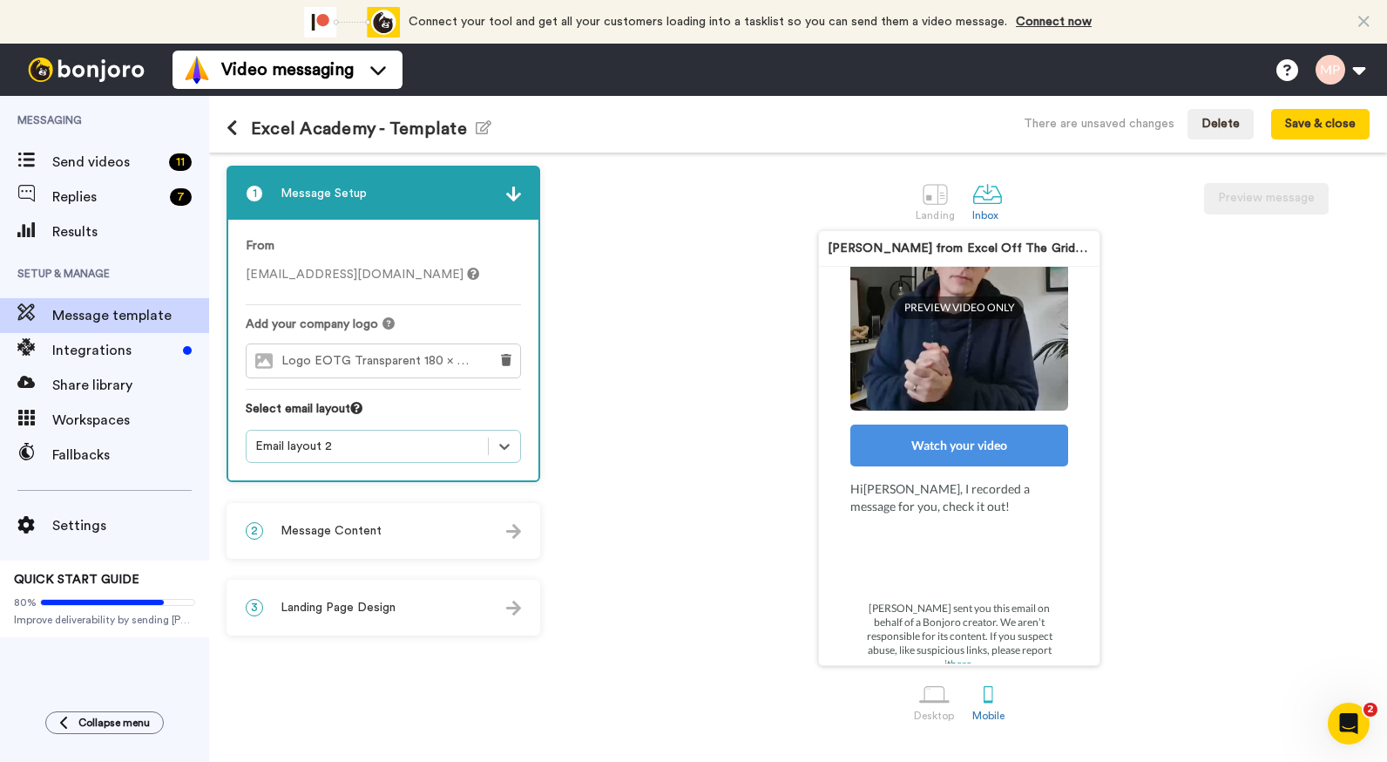
click at [482, 440] on div "Email layout 2" at bounding box center [367, 446] width 241 height 21
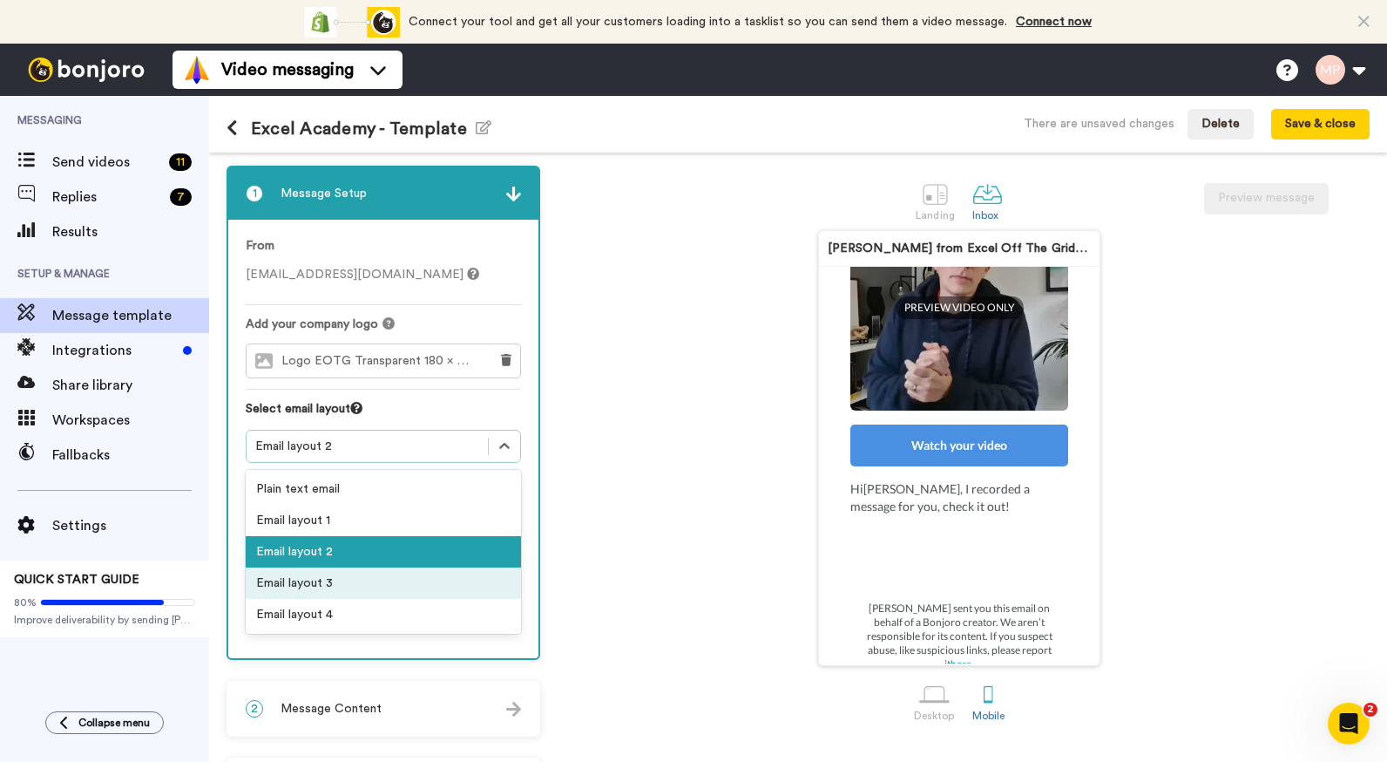
click at [334, 580] on div "Email layout 3" at bounding box center [383, 582] width 275 height 31
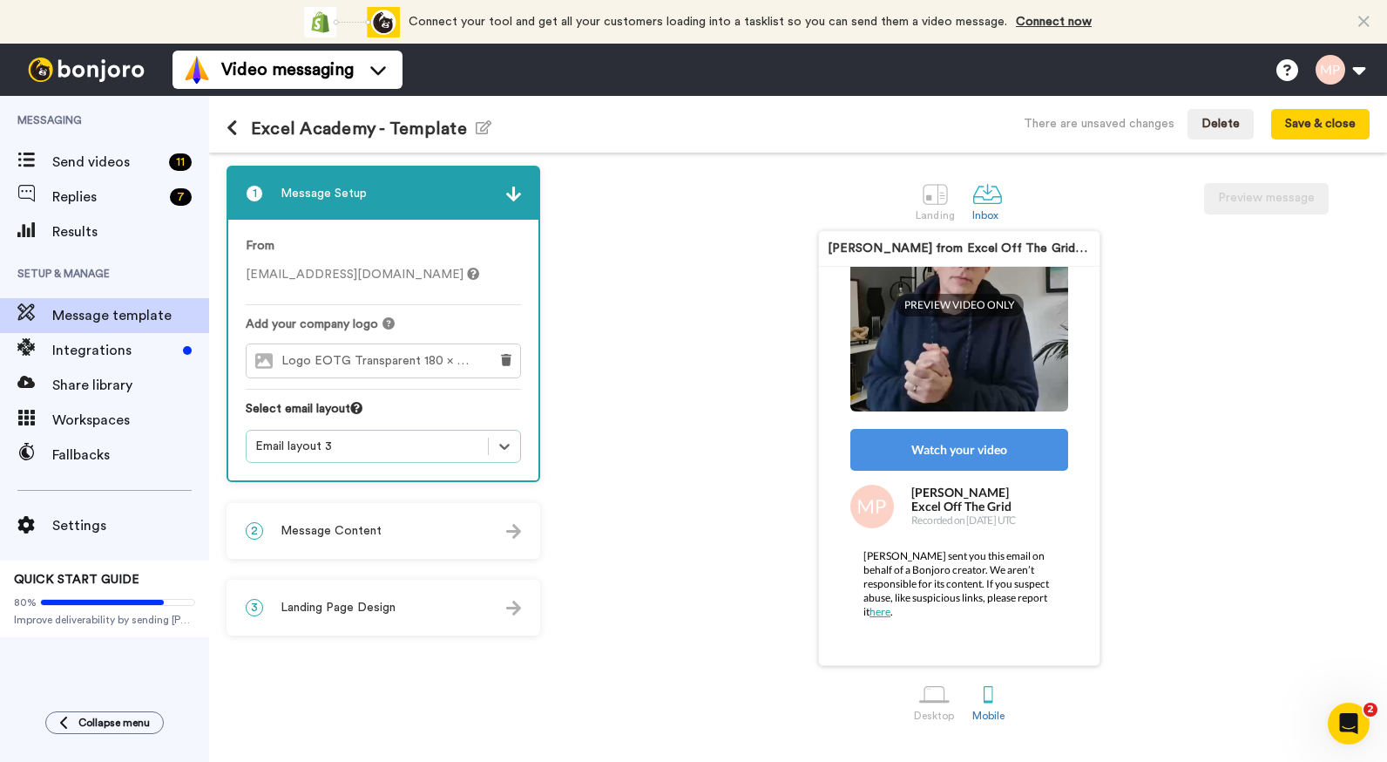
scroll to position [221, 0]
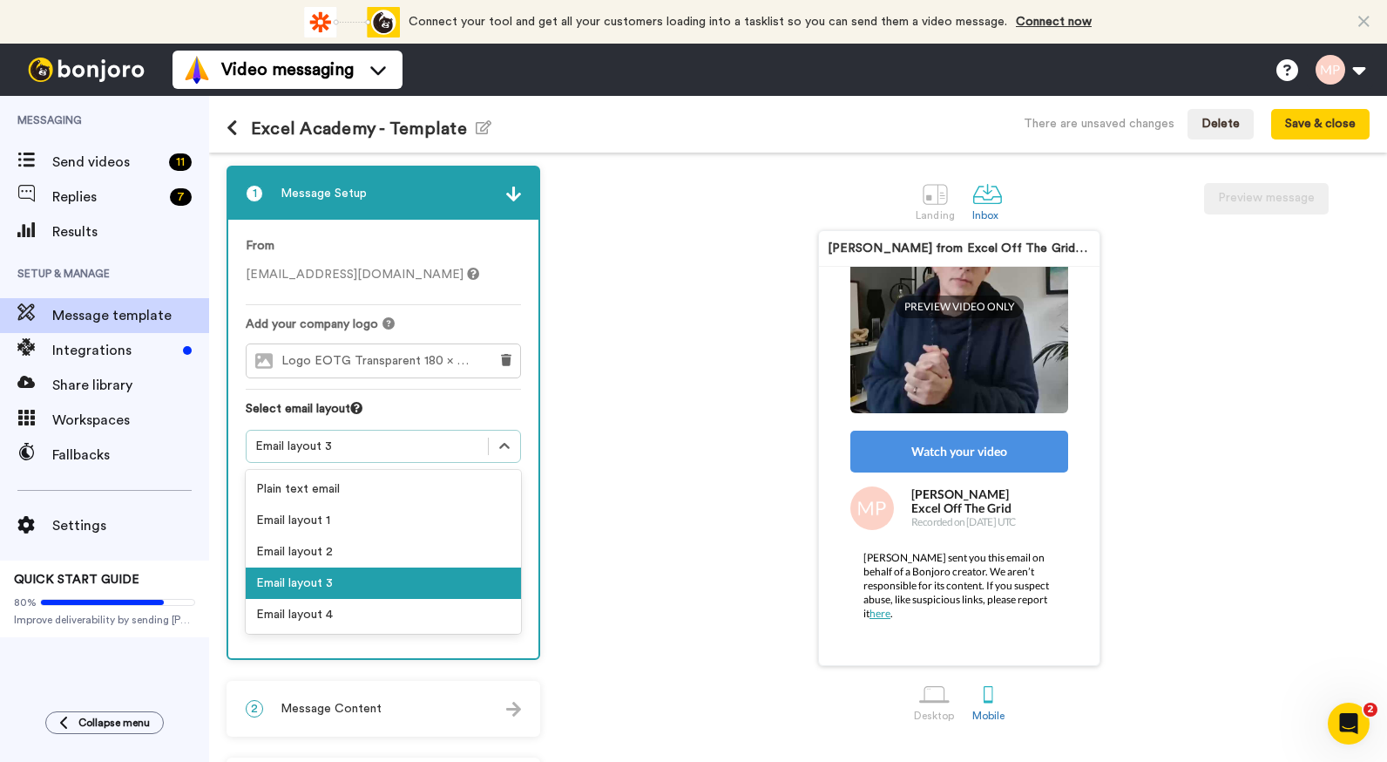
click at [401, 451] on div "Email layout 3" at bounding box center [367, 446] width 224 height 17
click at [349, 546] on div "Email layout 2" at bounding box center [383, 551] width 275 height 31
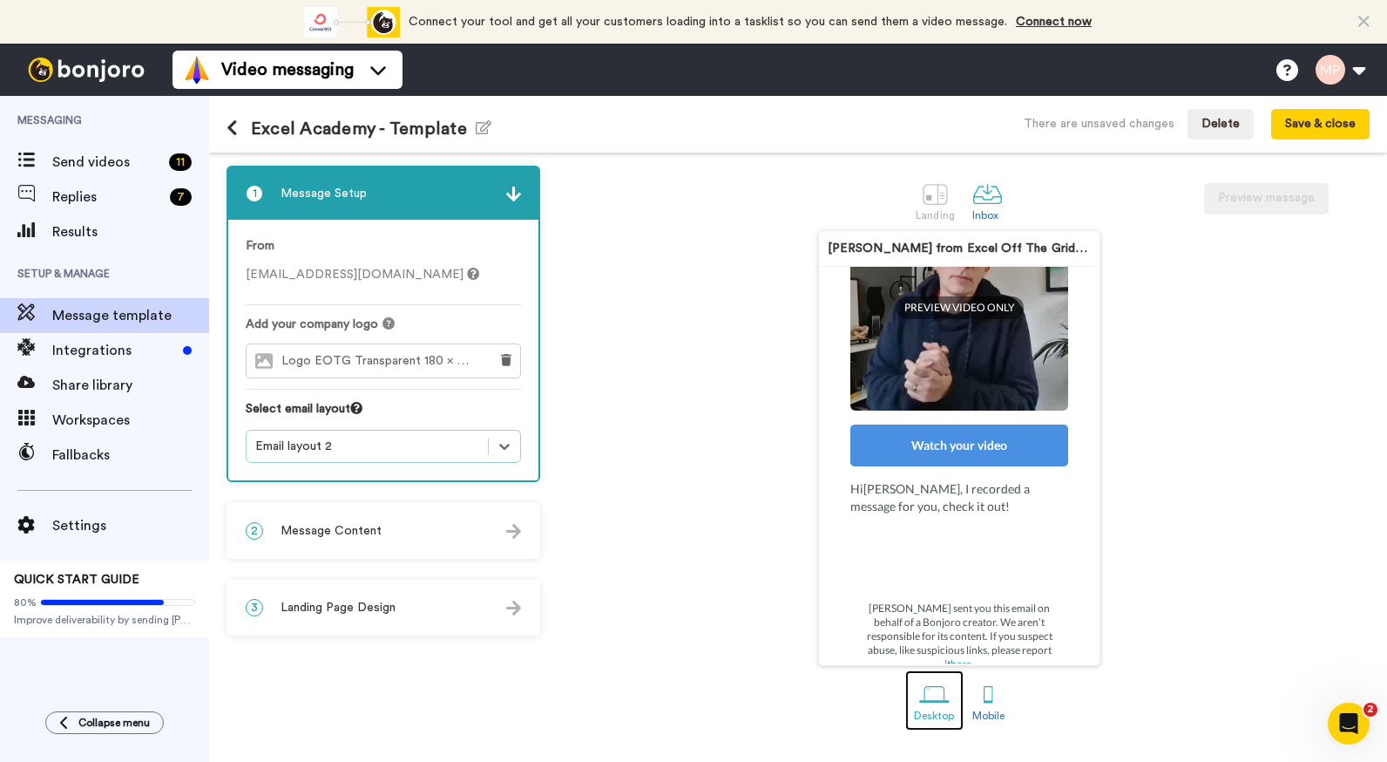
click at [939, 695] on div at bounding box center [934, 694] width 31 height 31
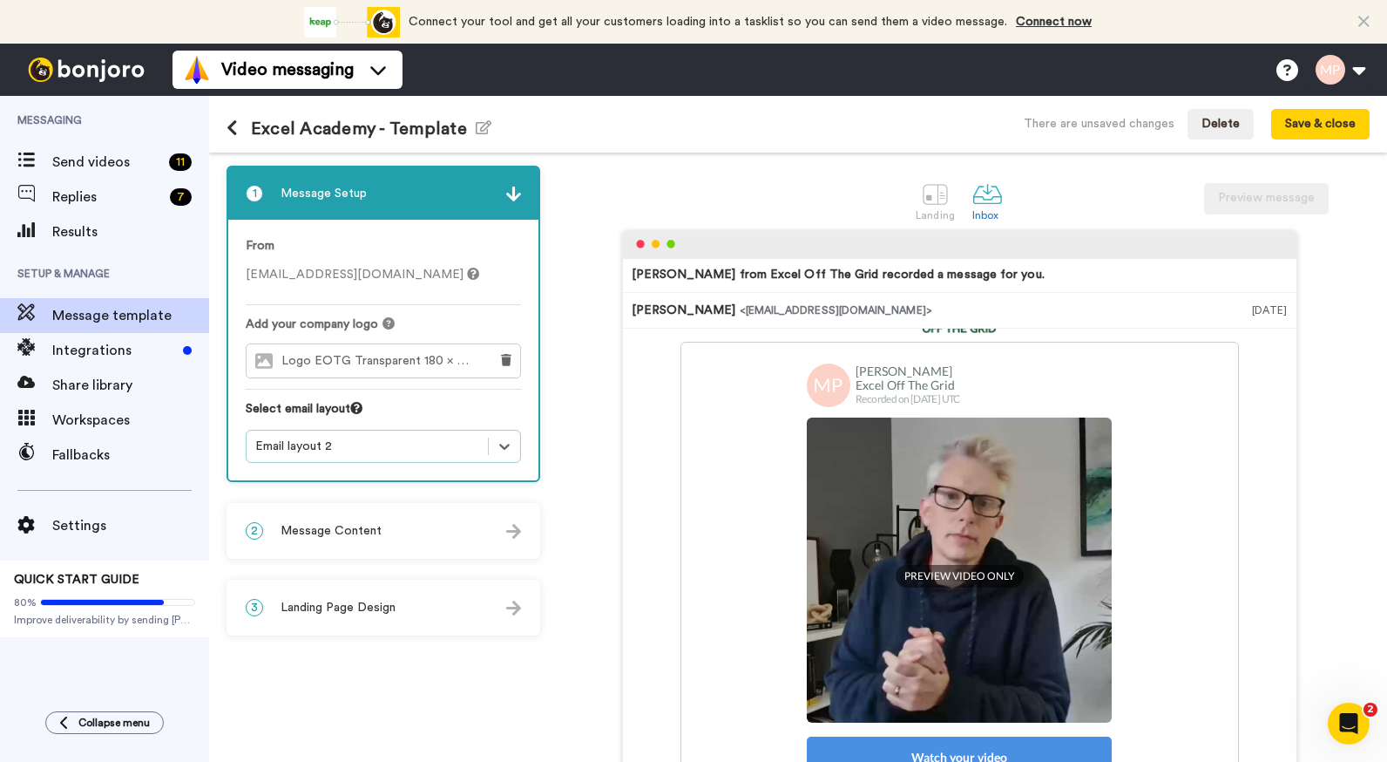
scroll to position [174, 0]
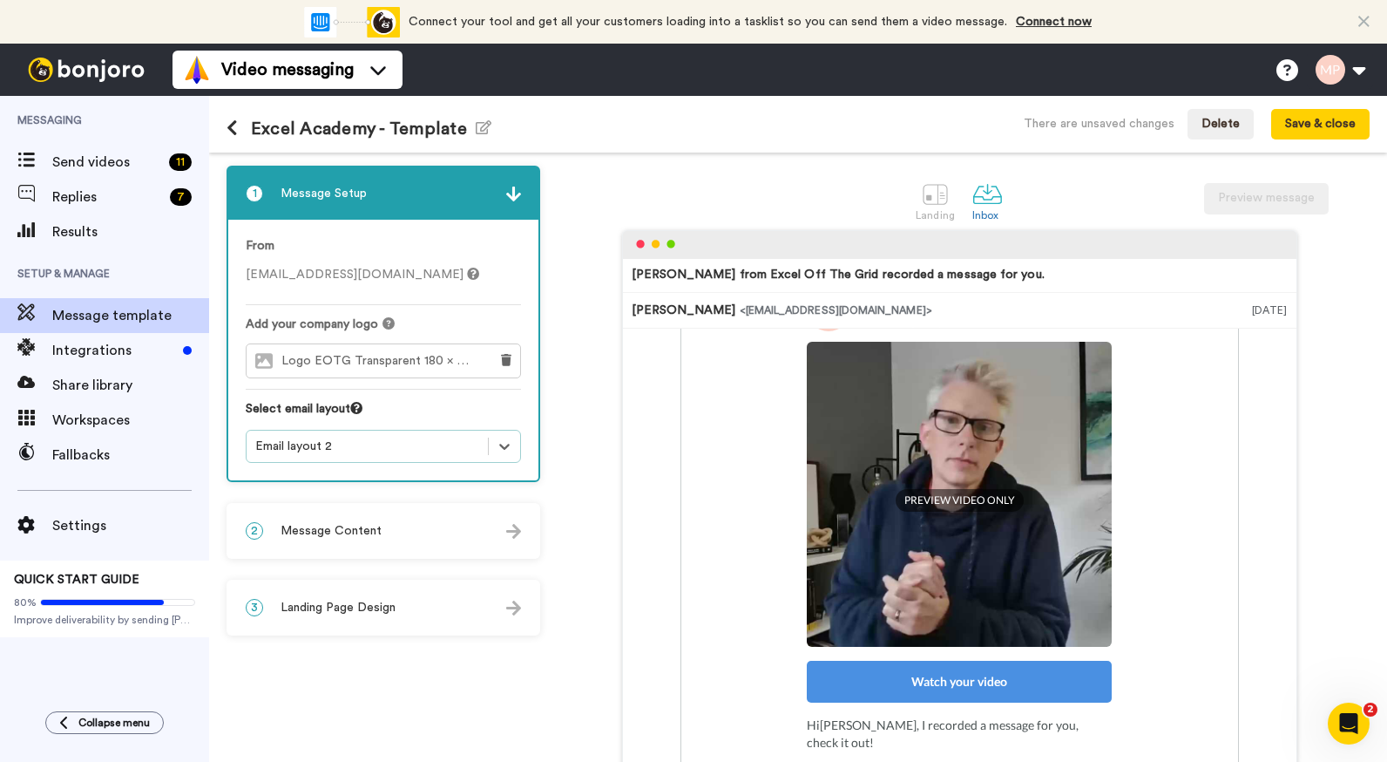
click at [474, 441] on div "Email layout 2" at bounding box center [367, 446] width 224 height 17
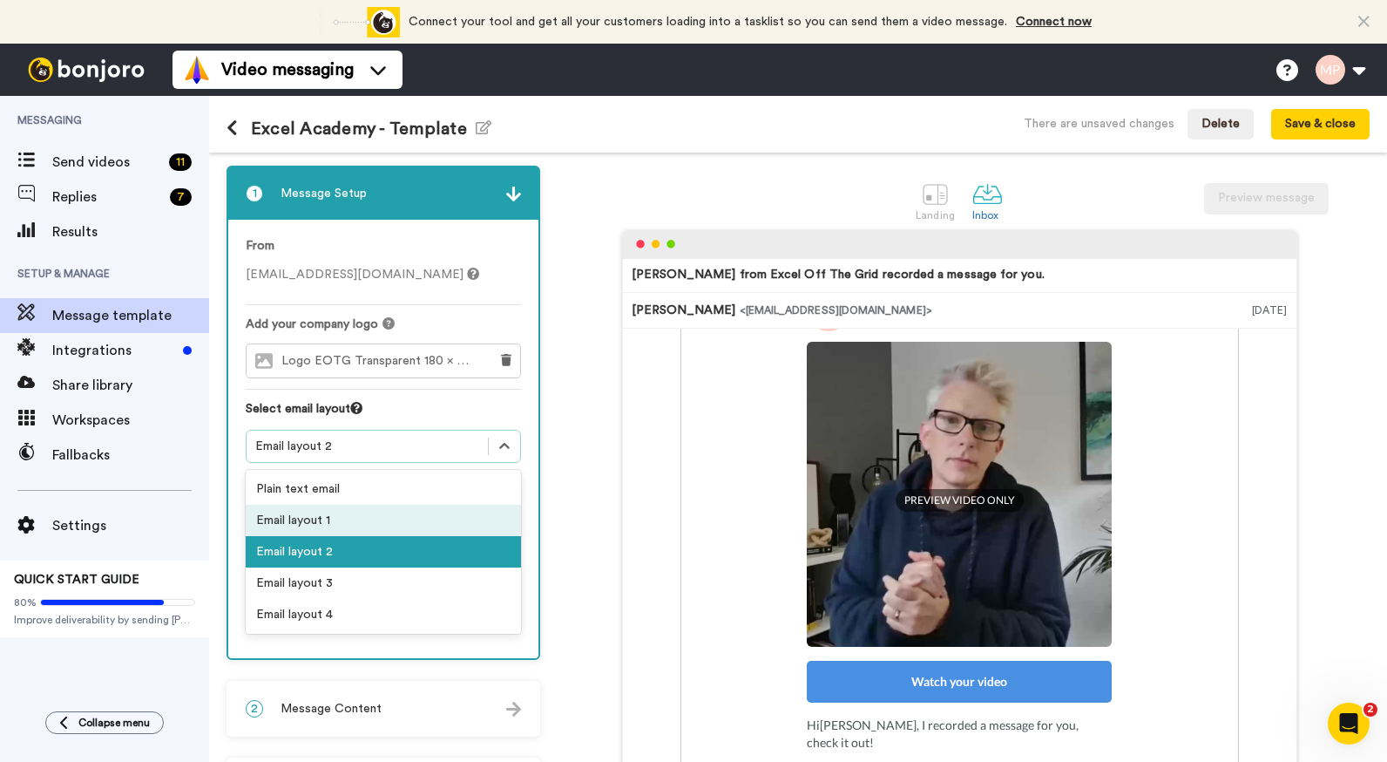
click at [325, 519] on div "Email layout 1" at bounding box center [383, 520] width 275 height 31
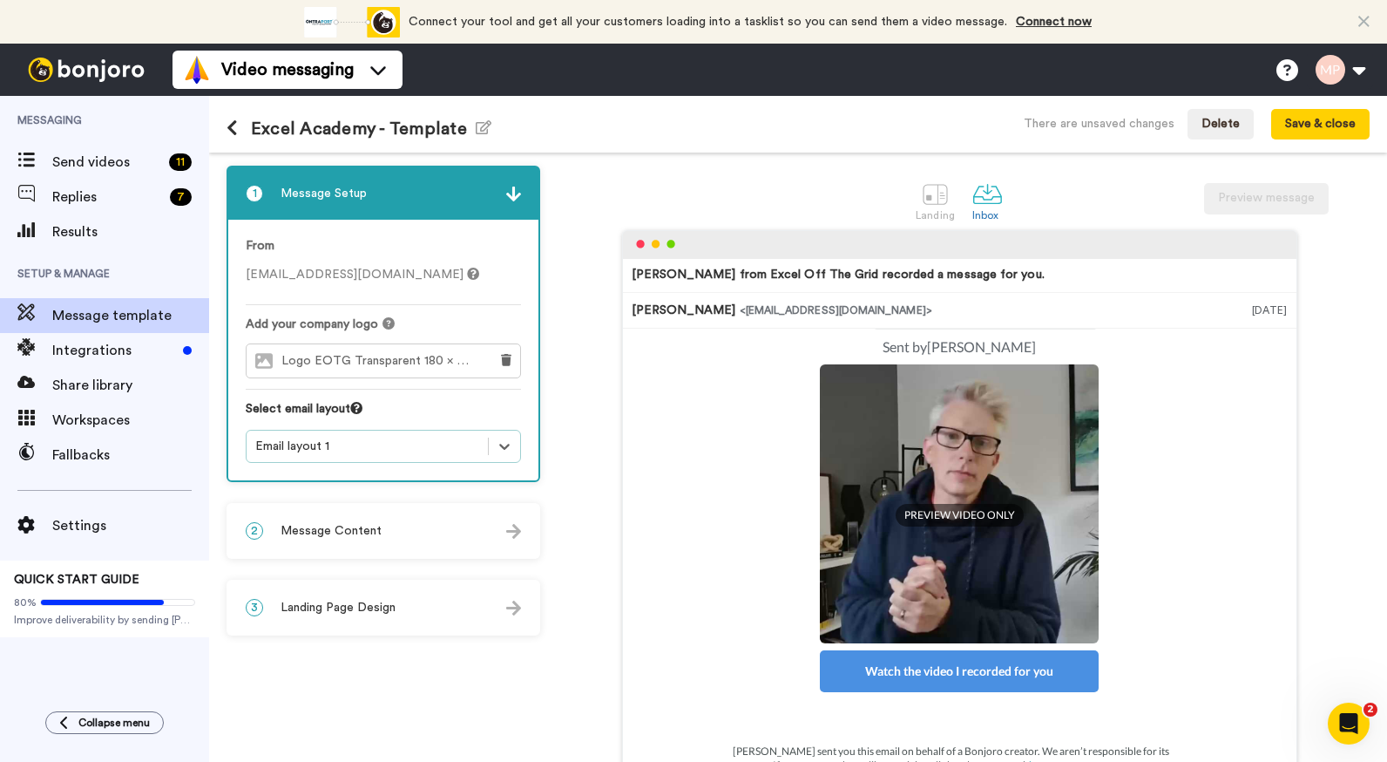
scroll to position [0, 0]
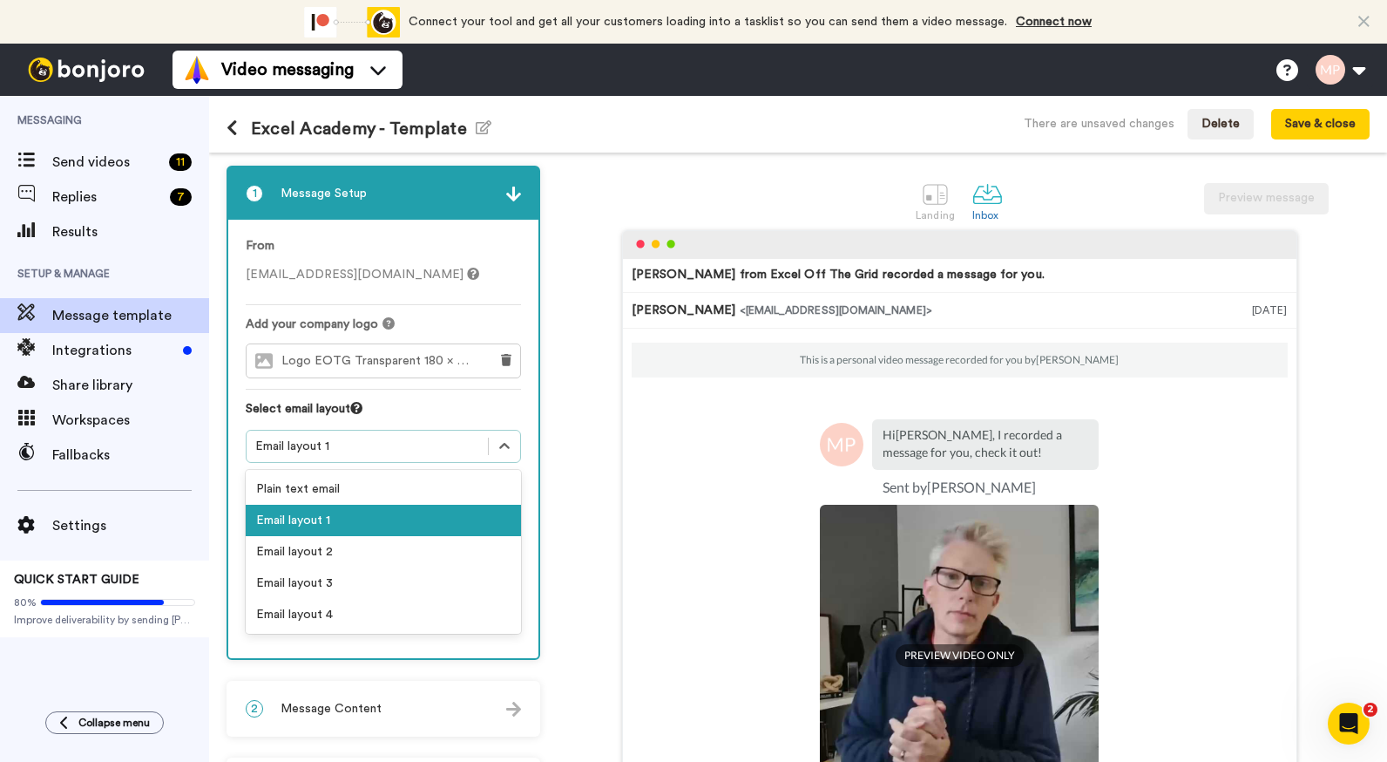
click at [471, 435] on div "Email layout 1" at bounding box center [383, 446] width 275 height 33
click at [366, 543] on div "Email layout 2" at bounding box center [383, 551] width 275 height 31
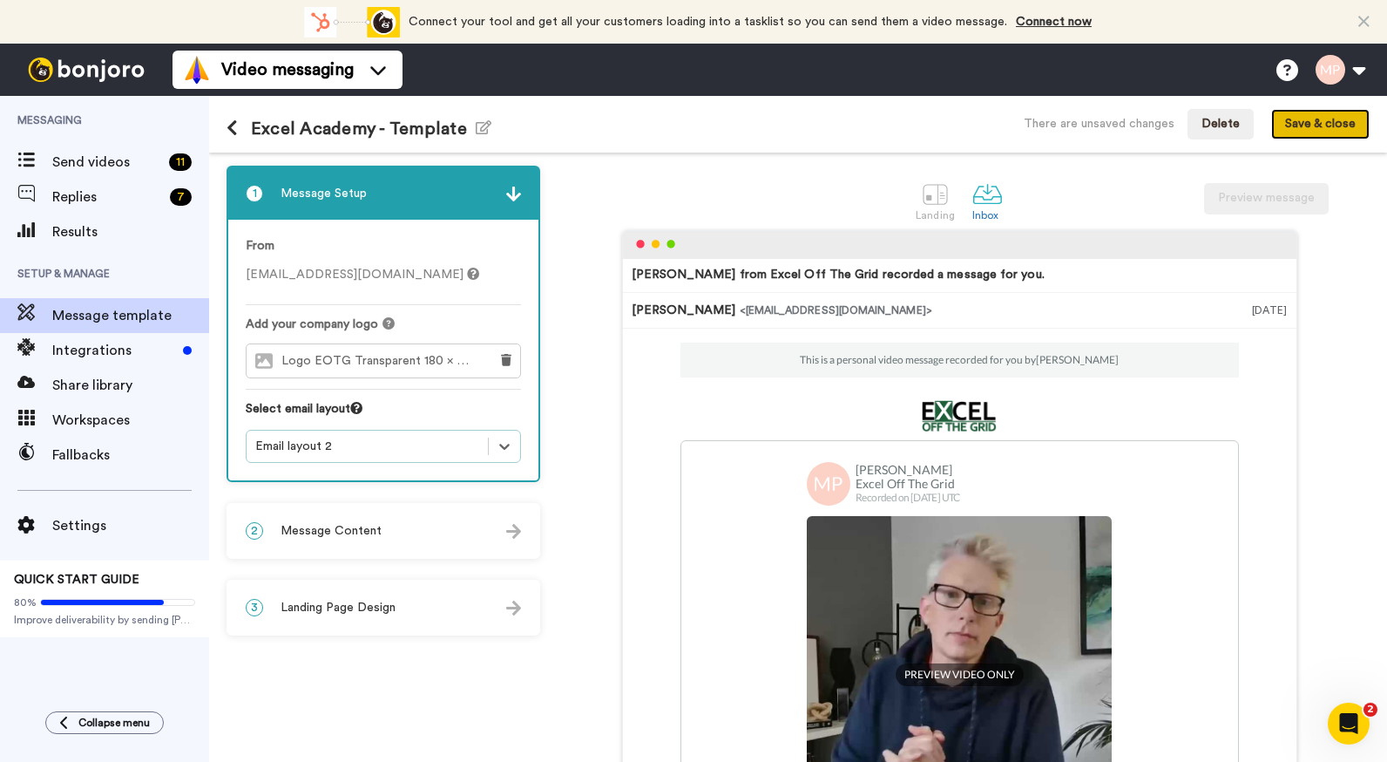
click at [1326, 131] on button "Save & close" at bounding box center [1321, 124] width 98 height 31
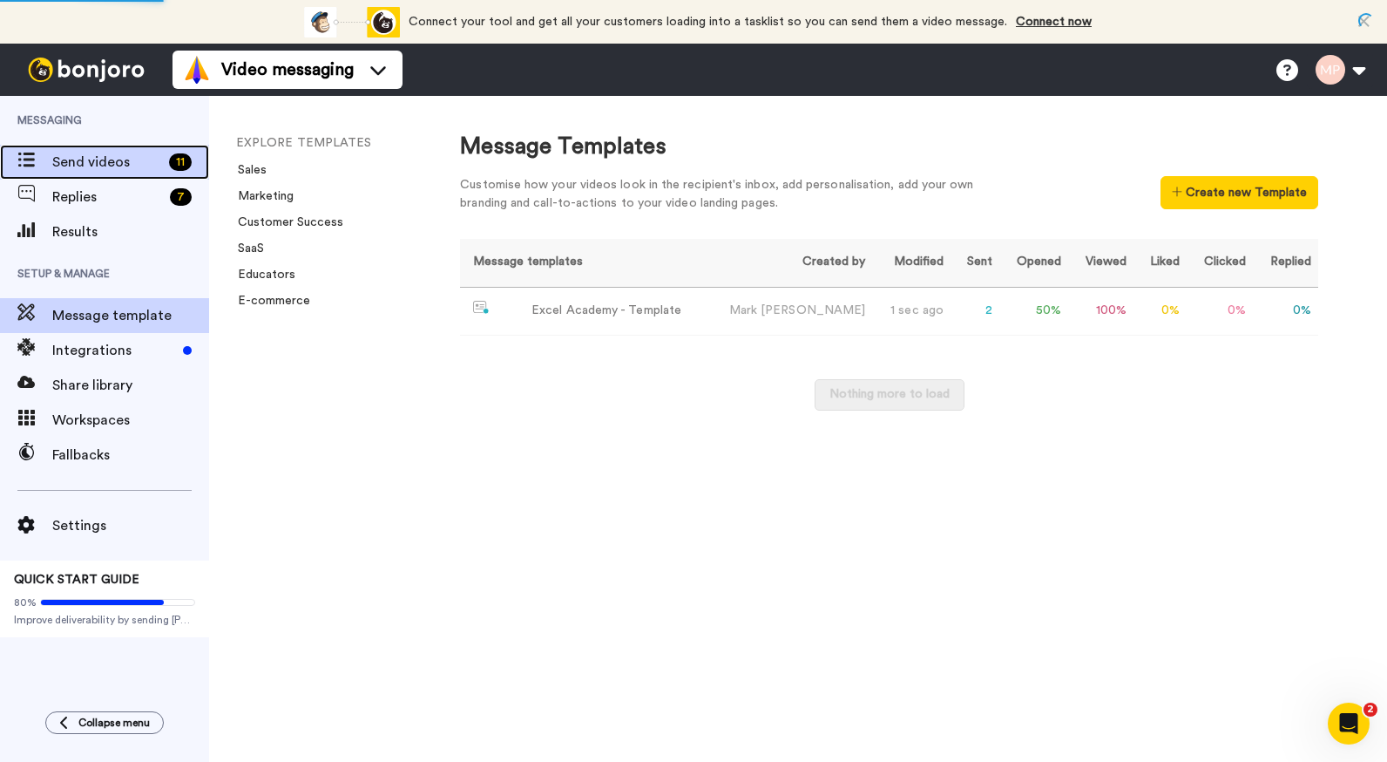
click at [92, 159] on span "Send videos" at bounding box center [107, 162] width 110 height 21
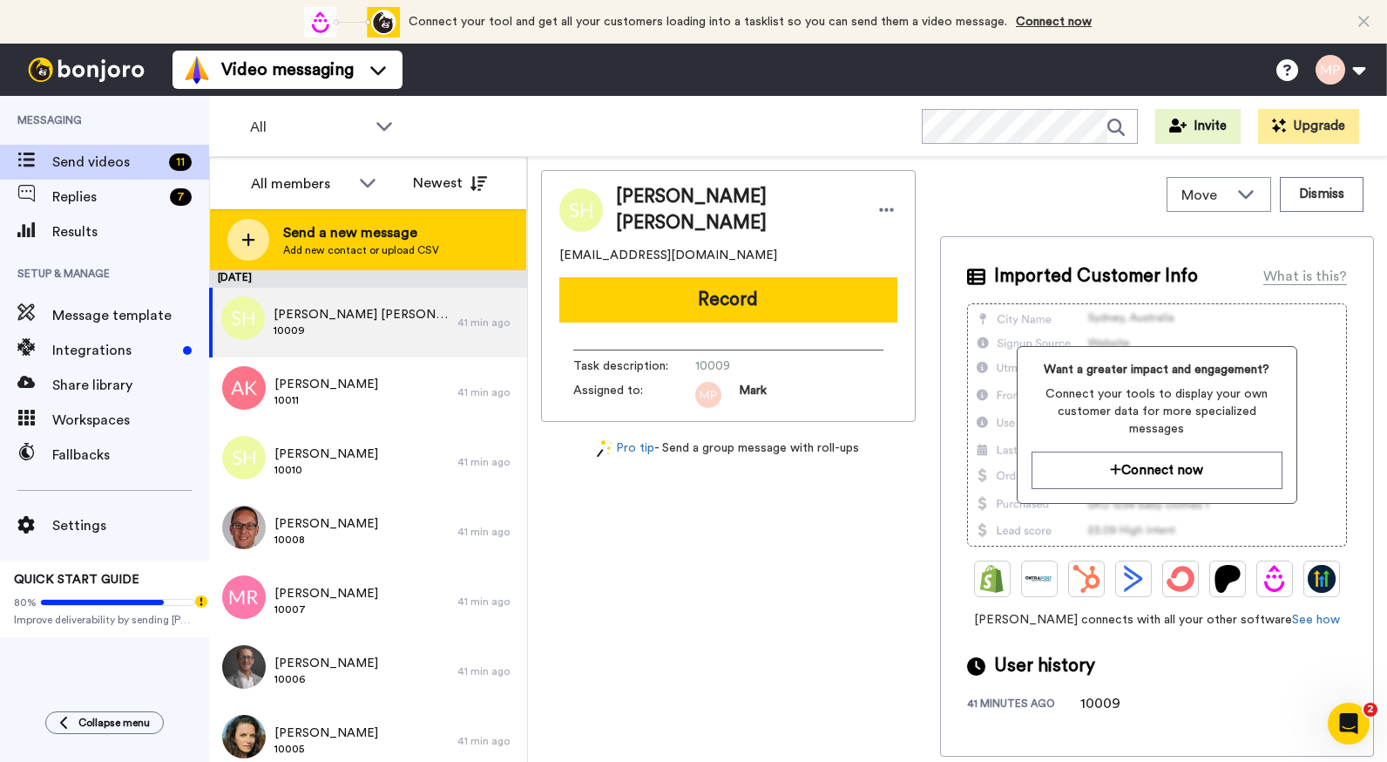
click at [242, 238] on icon at bounding box center [248, 240] width 14 height 16
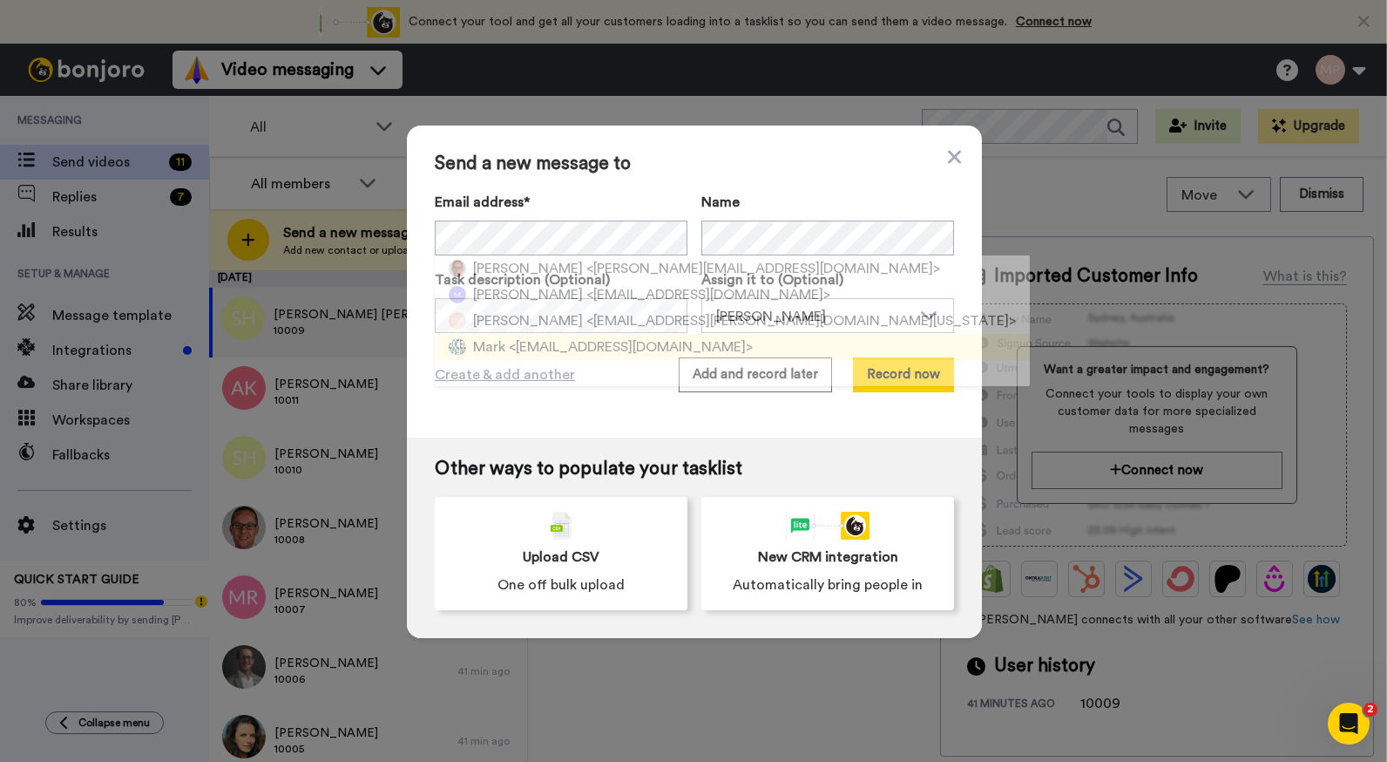
click at [533, 347] on span "<[EMAIL_ADDRESS][DOMAIN_NAME]>" at bounding box center [631, 346] width 244 height 21
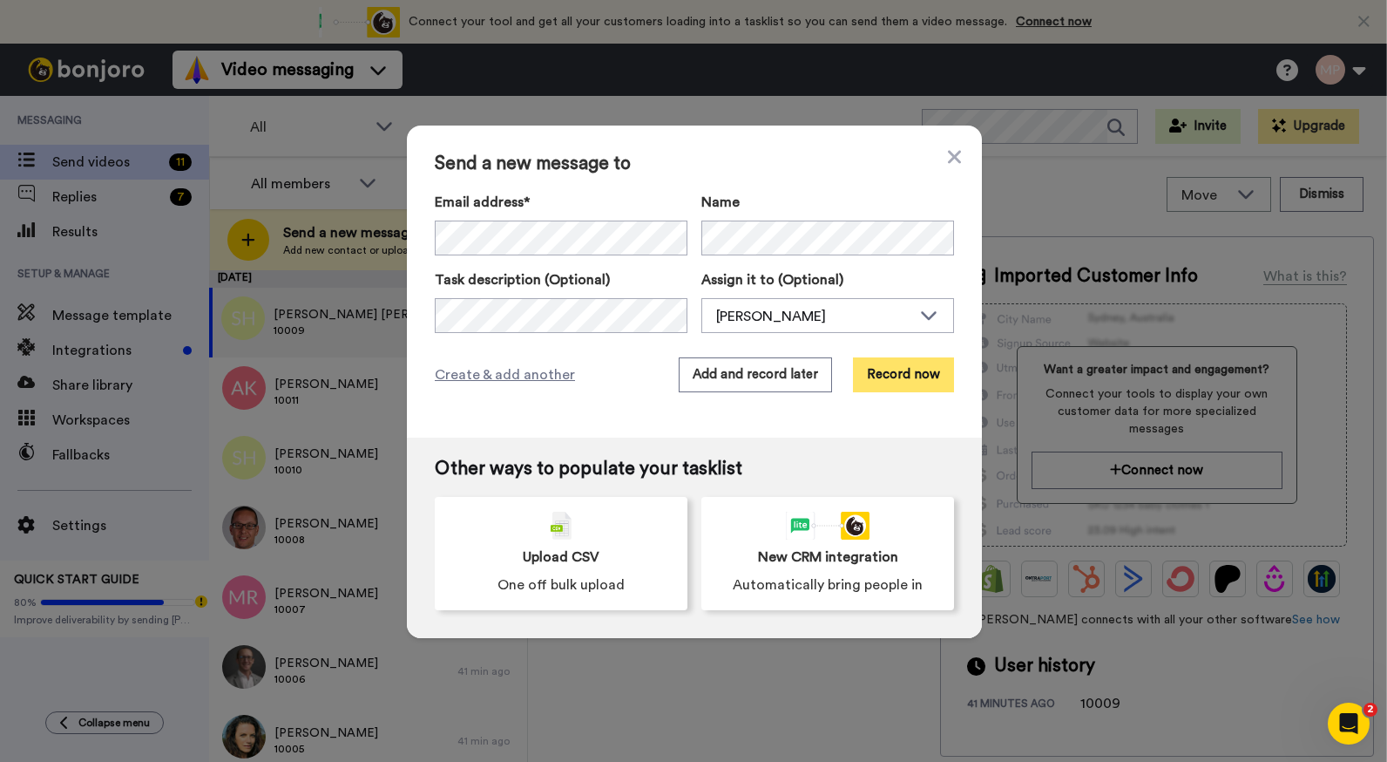
click at [887, 383] on button "Record now" at bounding box center [903, 374] width 101 height 35
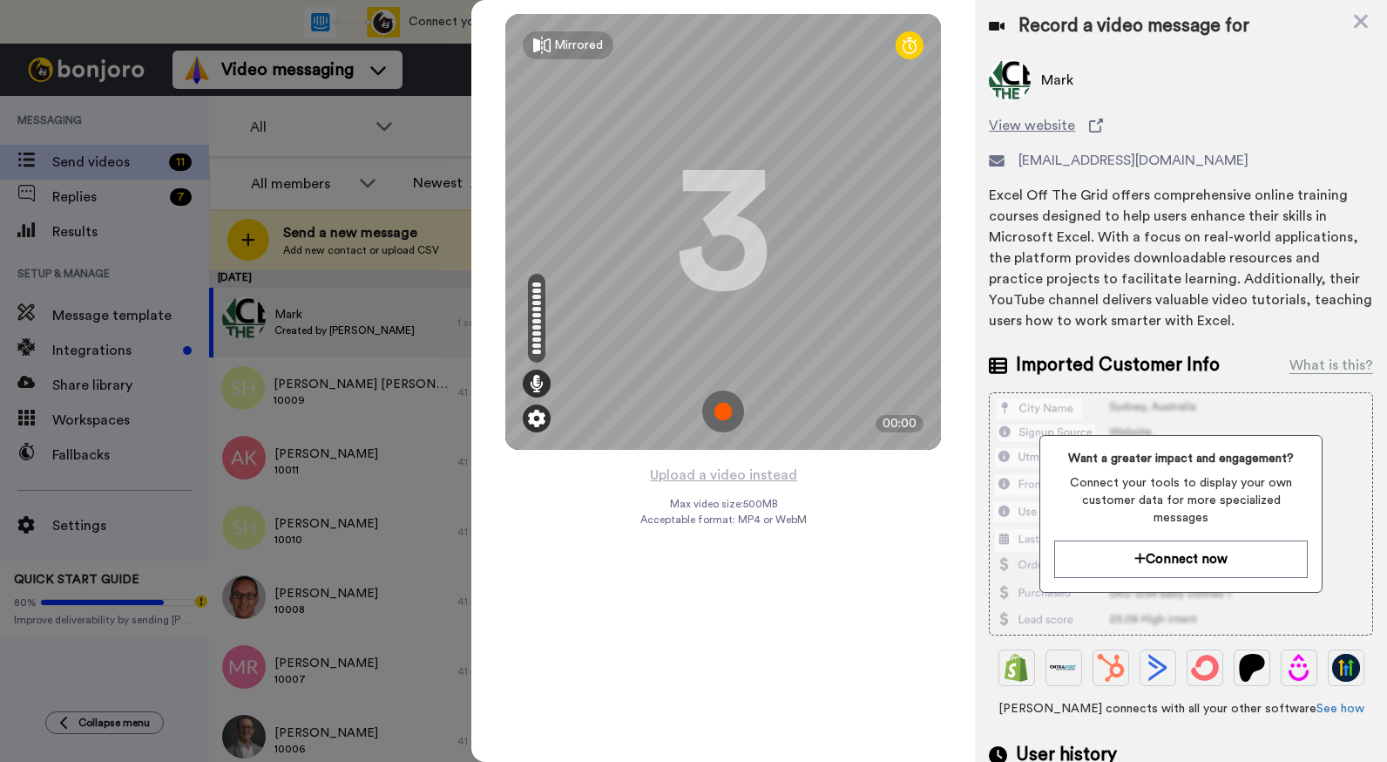
click at [533, 422] on img at bounding box center [536, 418] width 17 height 17
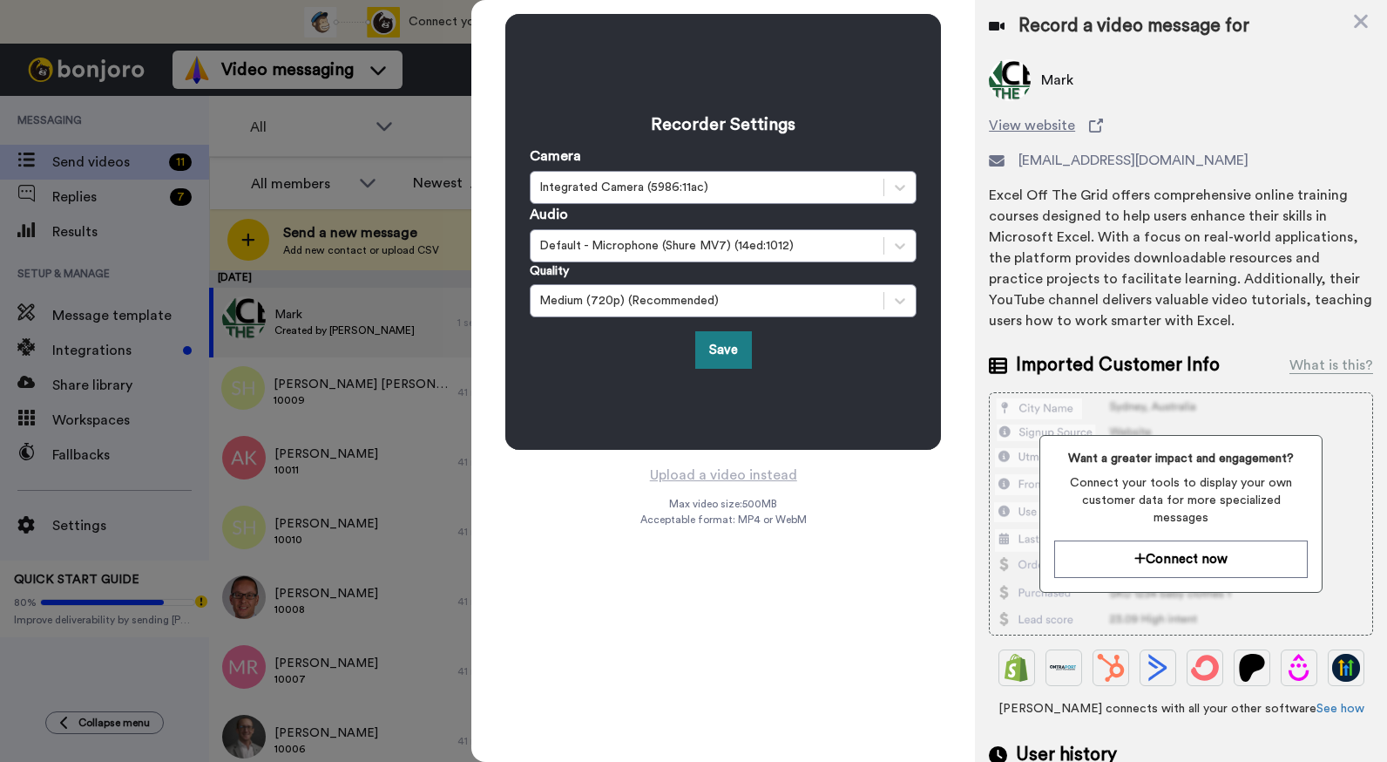
click at [722, 357] on button "Save" at bounding box center [723, 349] width 57 height 37
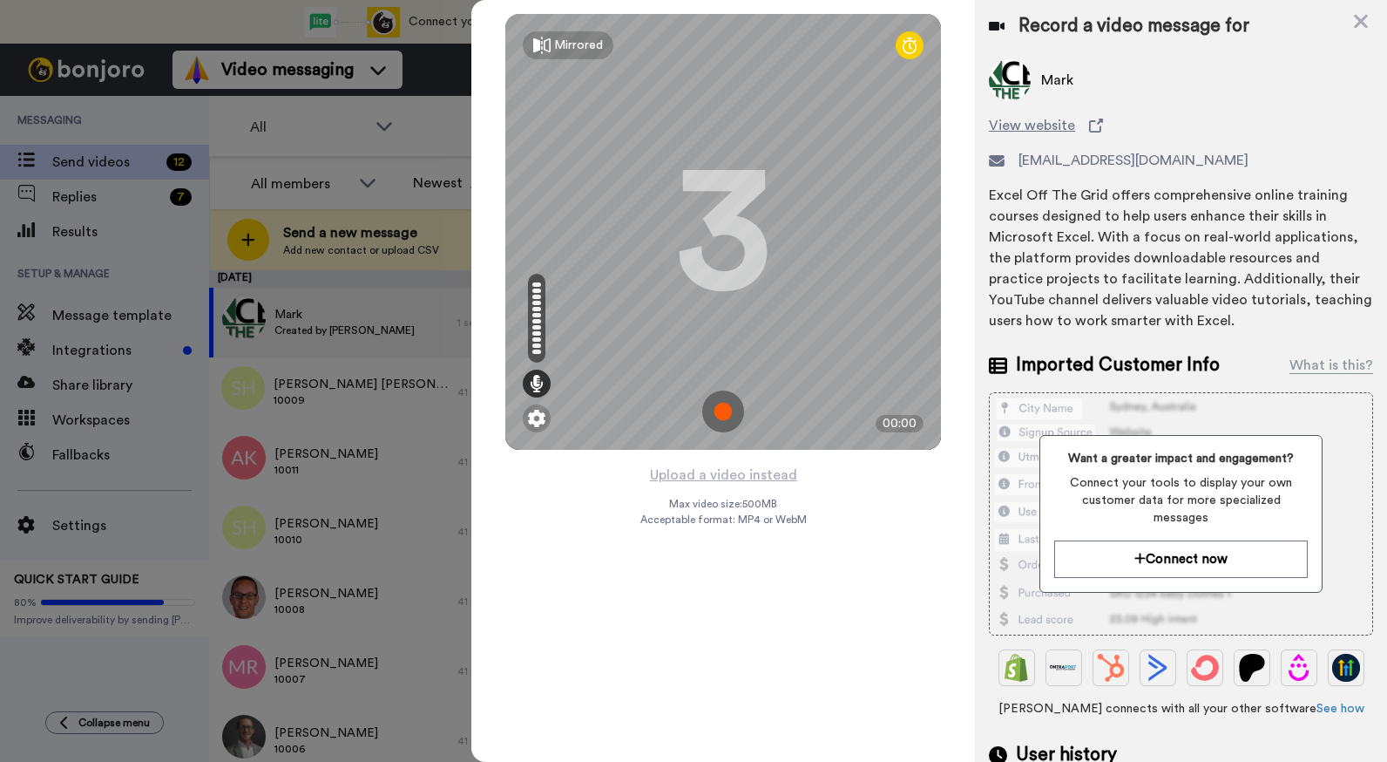
click at [721, 417] on img at bounding box center [723, 411] width 42 height 42
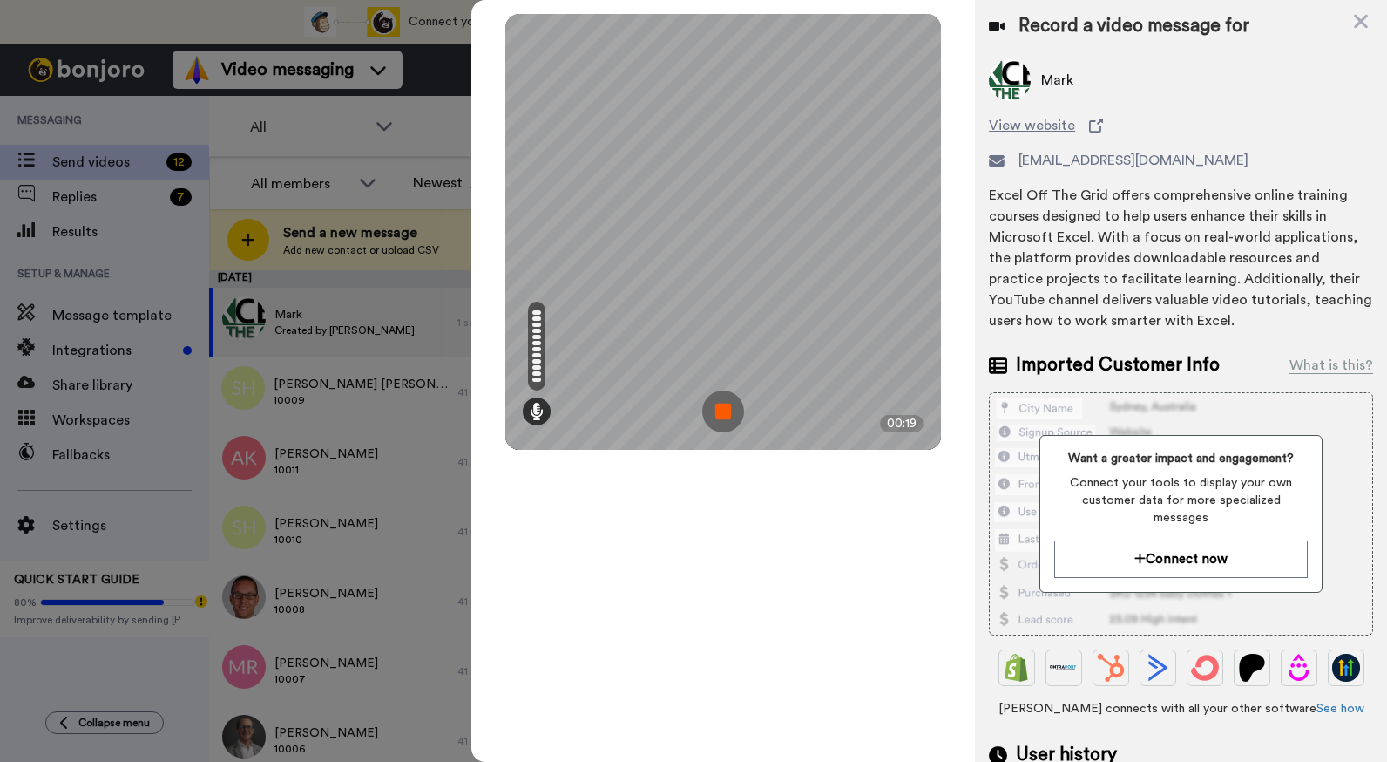
click at [724, 411] on img at bounding box center [723, 411] width 42 height 42
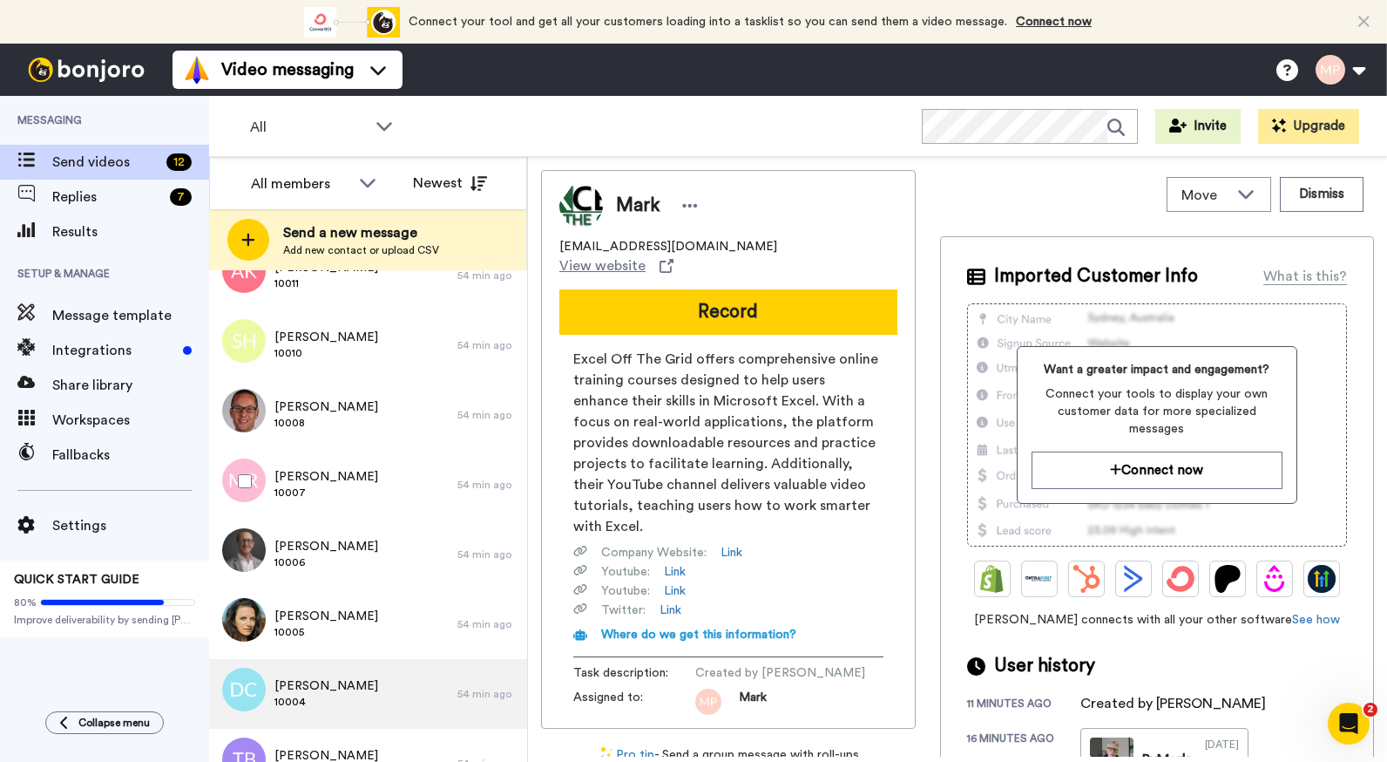
scroll to position [363, 0]
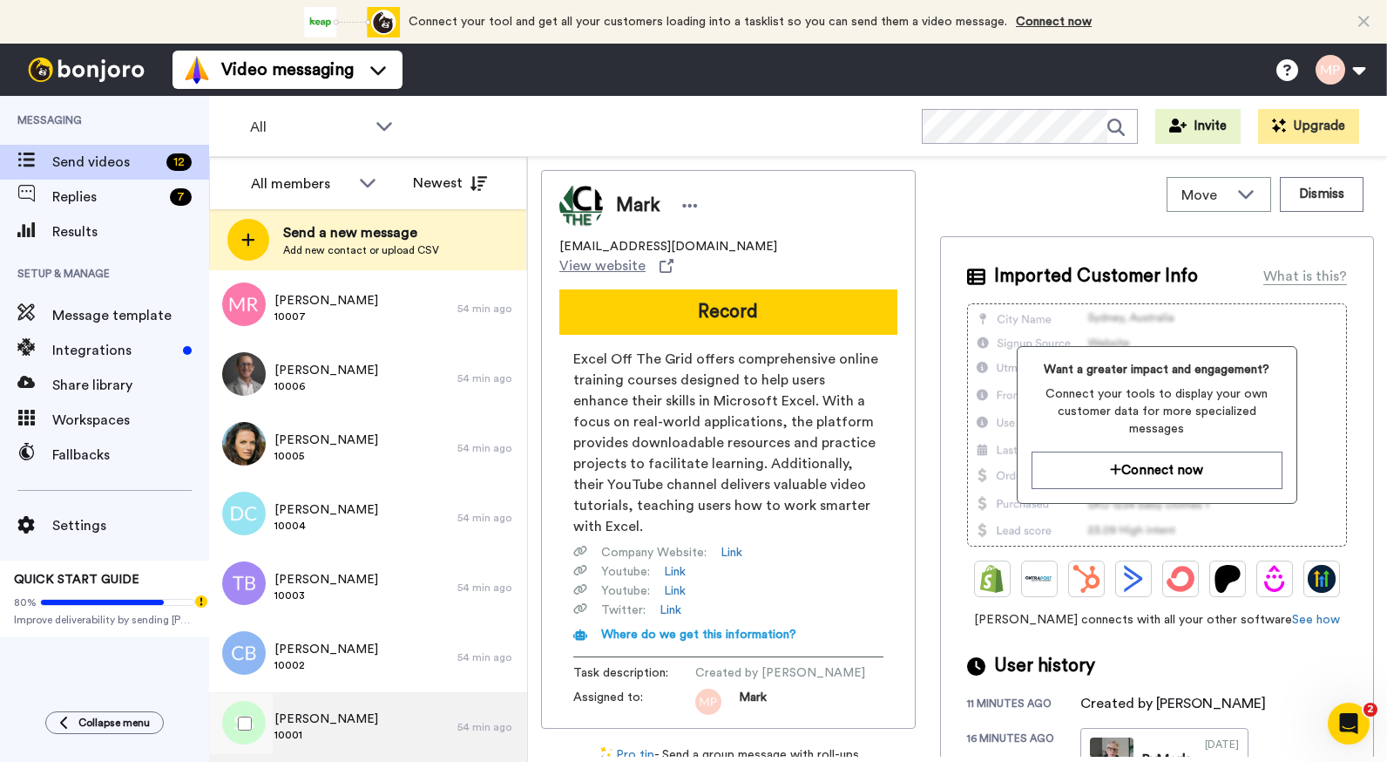
click at [345, 719] on span "Sawai Satianrutai" at bounding box center [327, 718] width 104 height 17
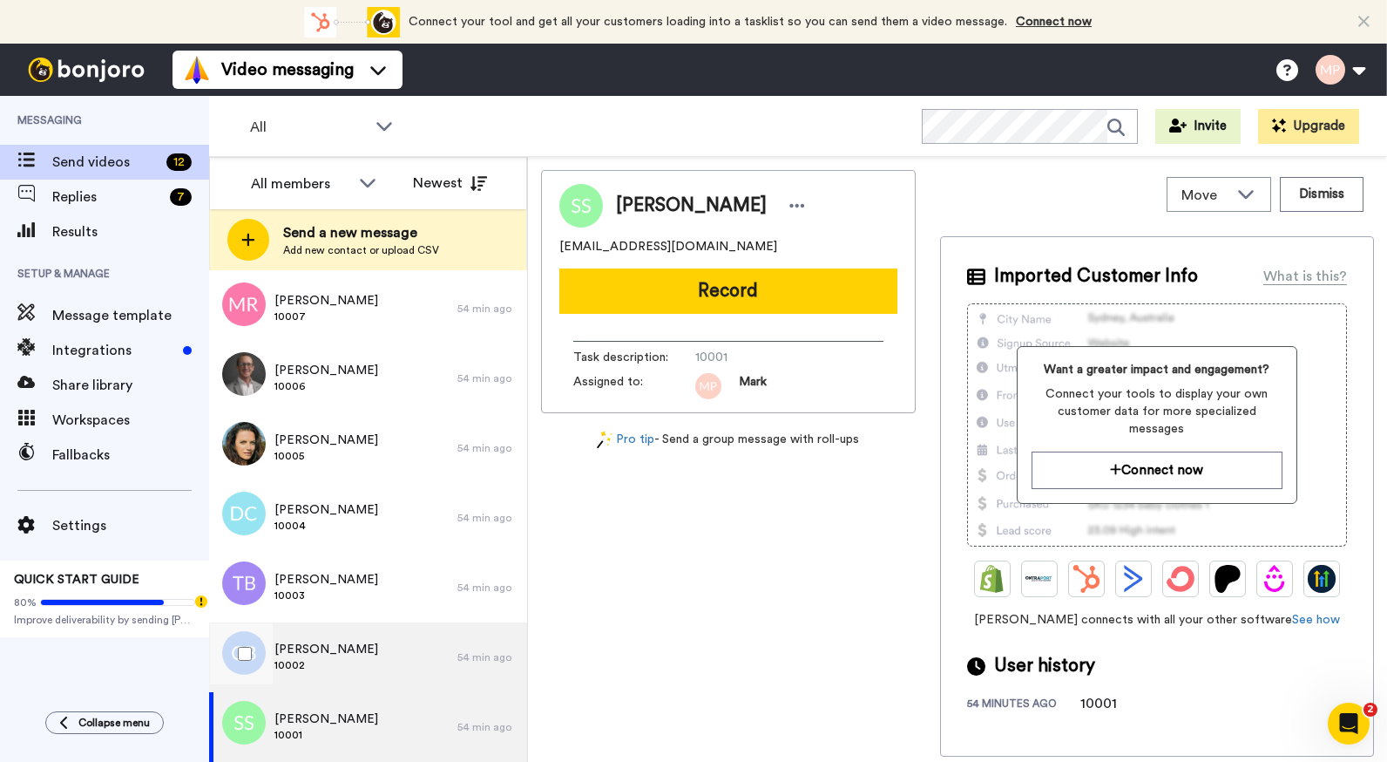
click at [351, 668] on div "[PERSON_NAME] 10002" at bounding box center [333, 657] width 248 height 70
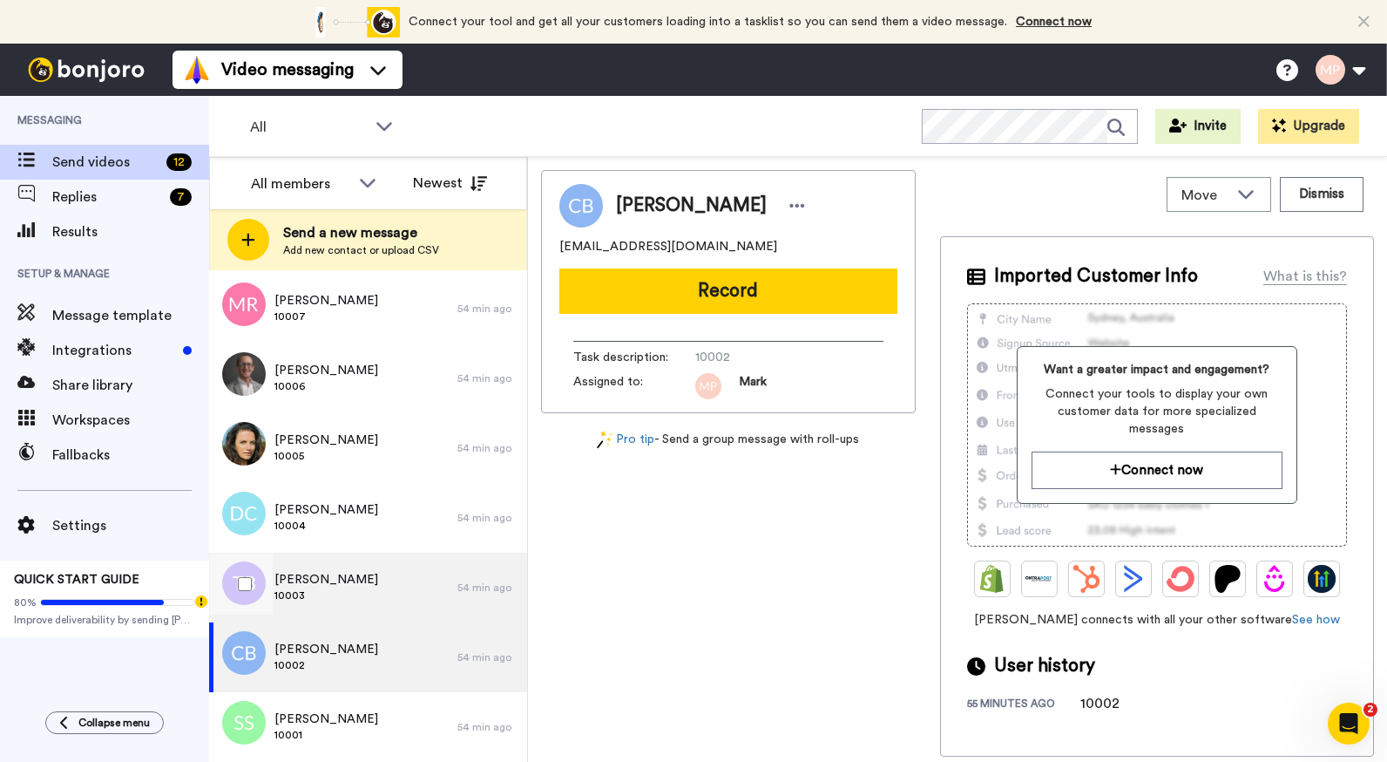
click at [374, 607] on div "Tomas Behrndt 10003" at bounding box center [333, 588] width 248 height 70
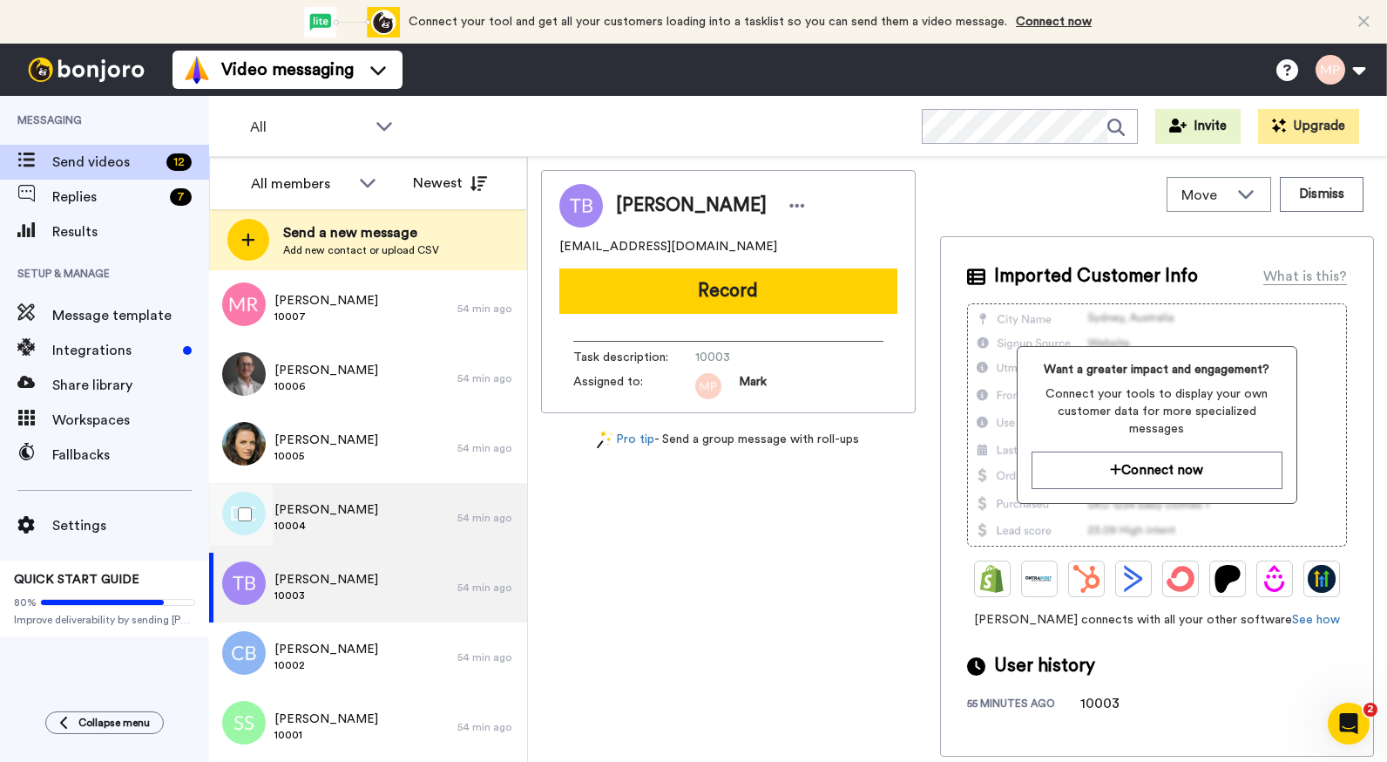
click at [380, 533] on div "Diane Carney 10004" at bounding box center [333, 518] width 248 height 70
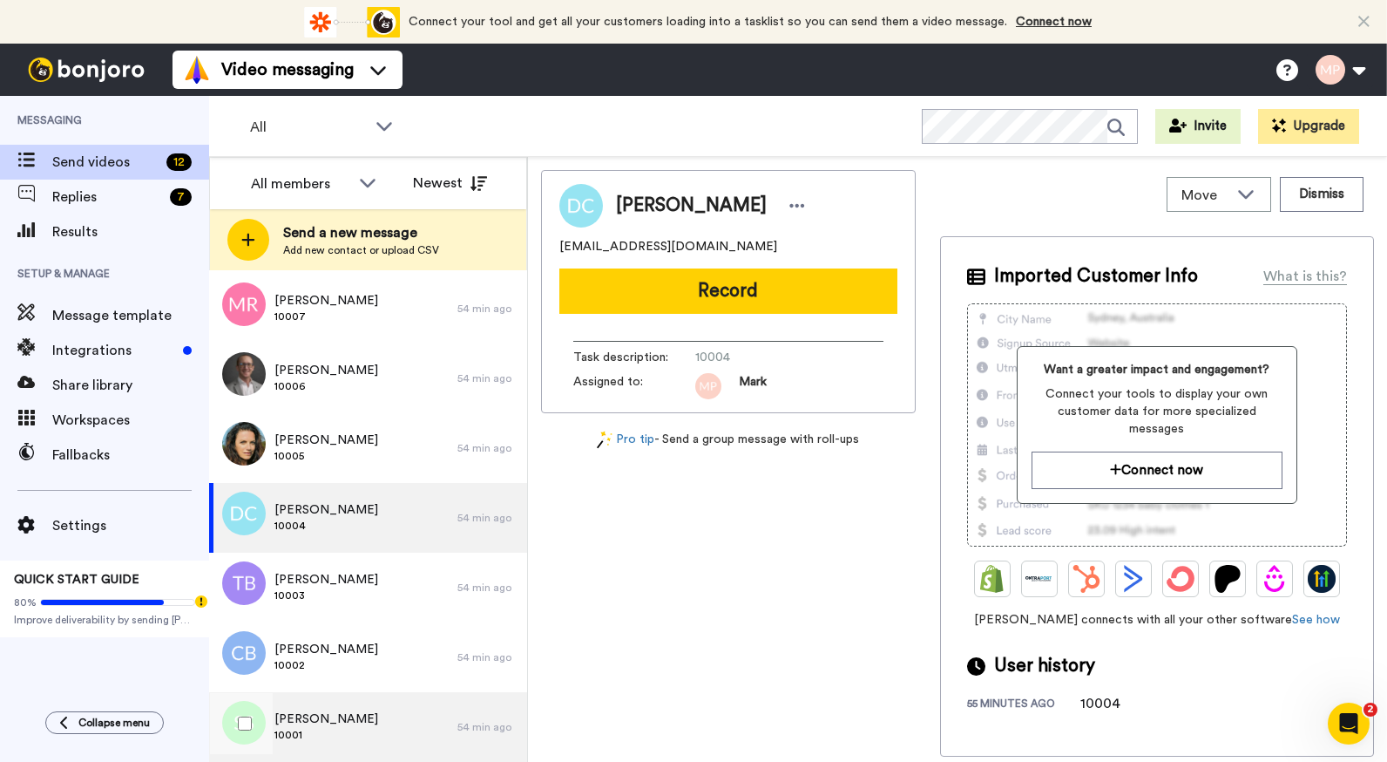
click at [387, 722] on div "Sawai Satianrutai 10001" at bounding box center [333, 727] width 248 height 70
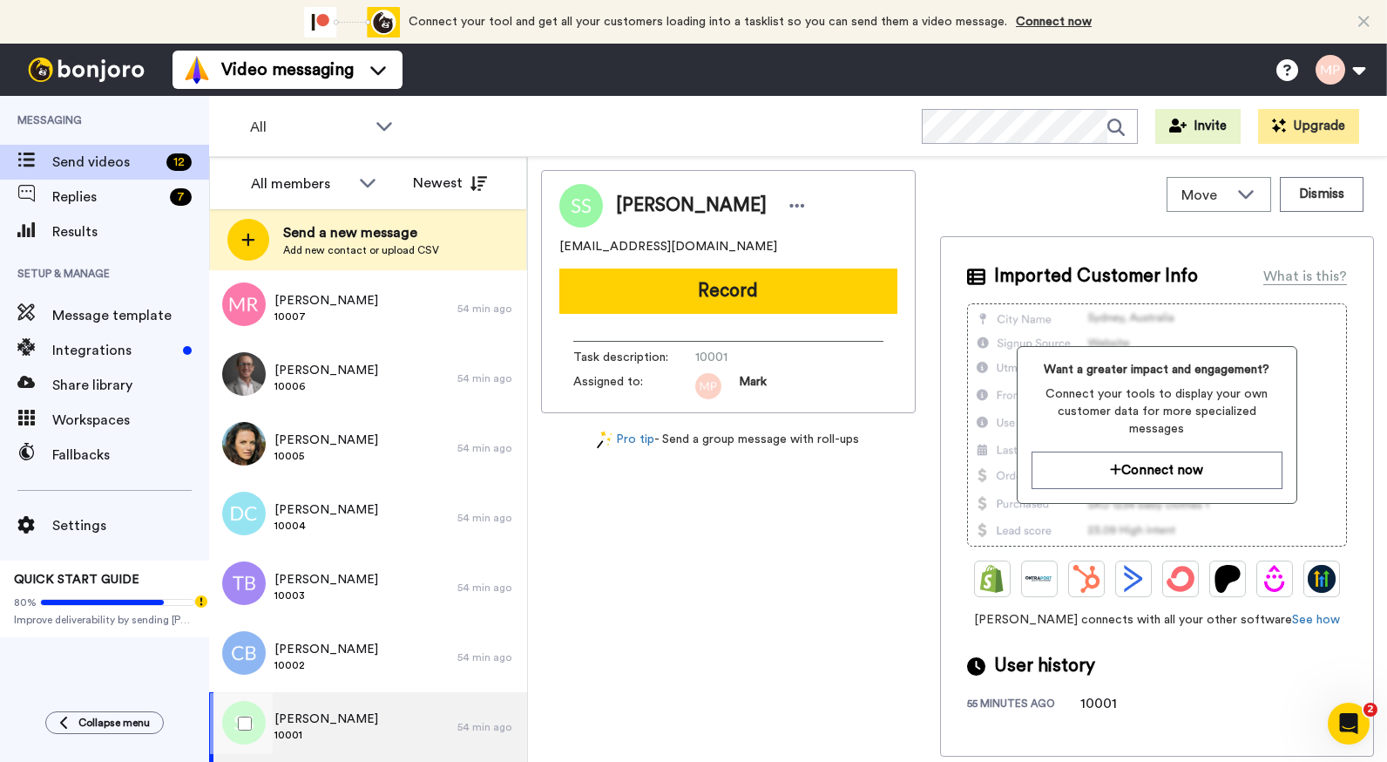
click at [395, 728] on div "Sawai Satianrutai 10001" at bounding box center [333, 727] width 248 height 70
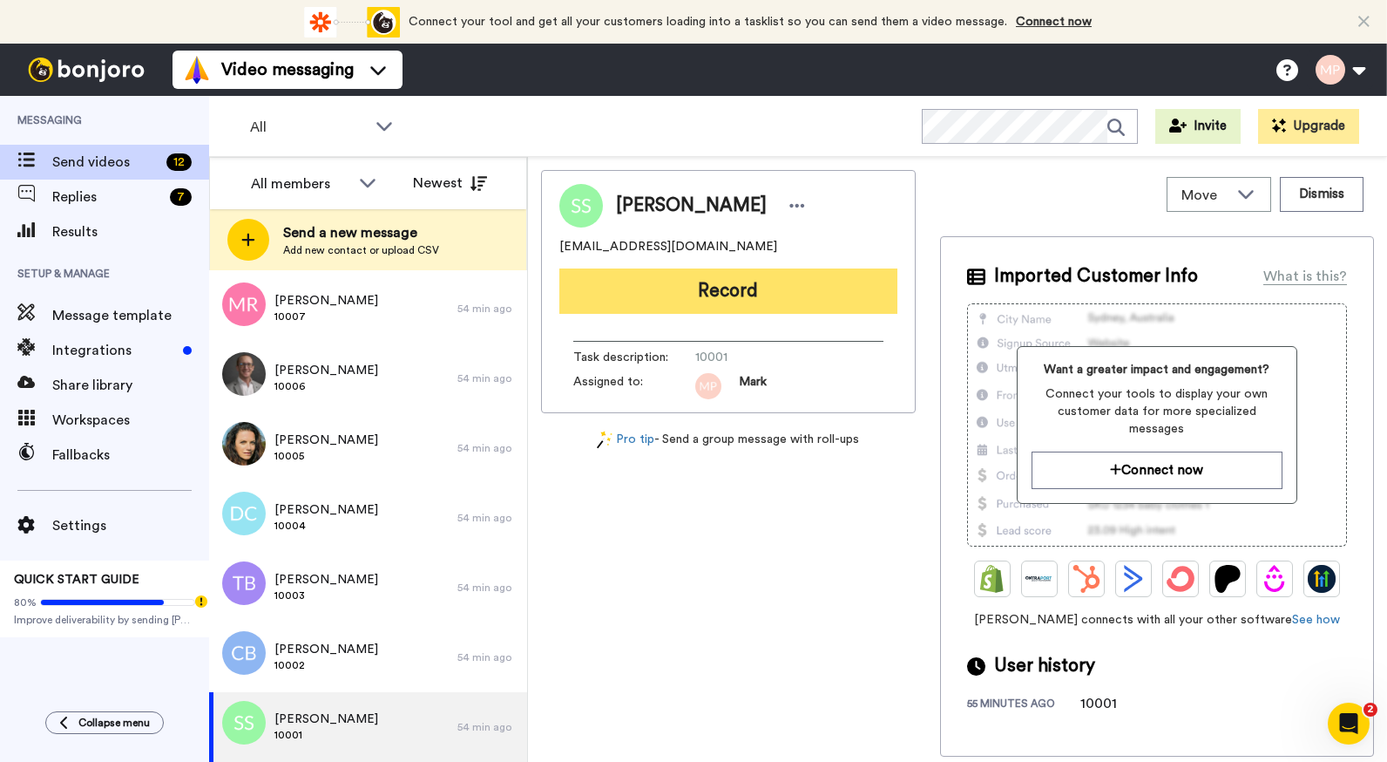
click at [770, 295] on button "Record" at bounding box center [729, 290] width 338 height 45
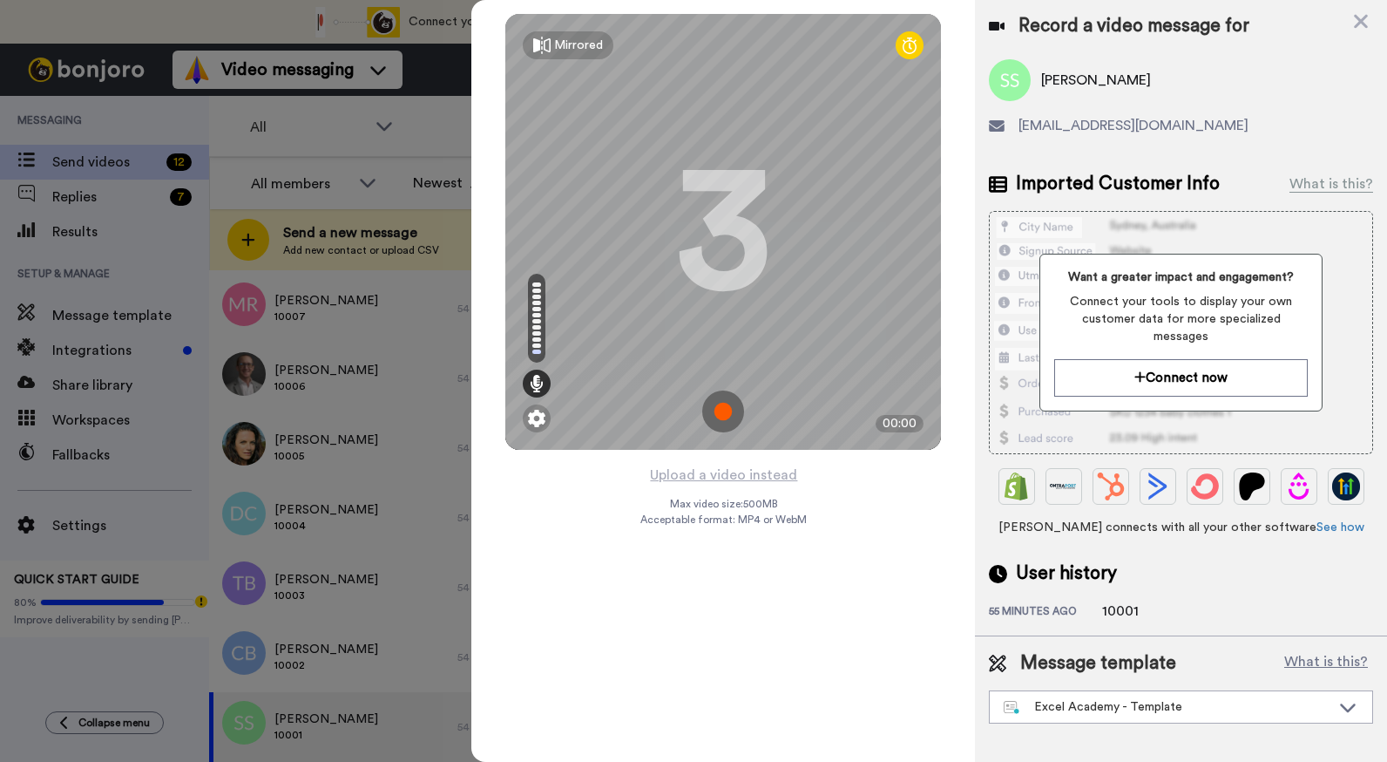
click at [719, 416] on img at bounding box center [723, 411] width 42 height 42
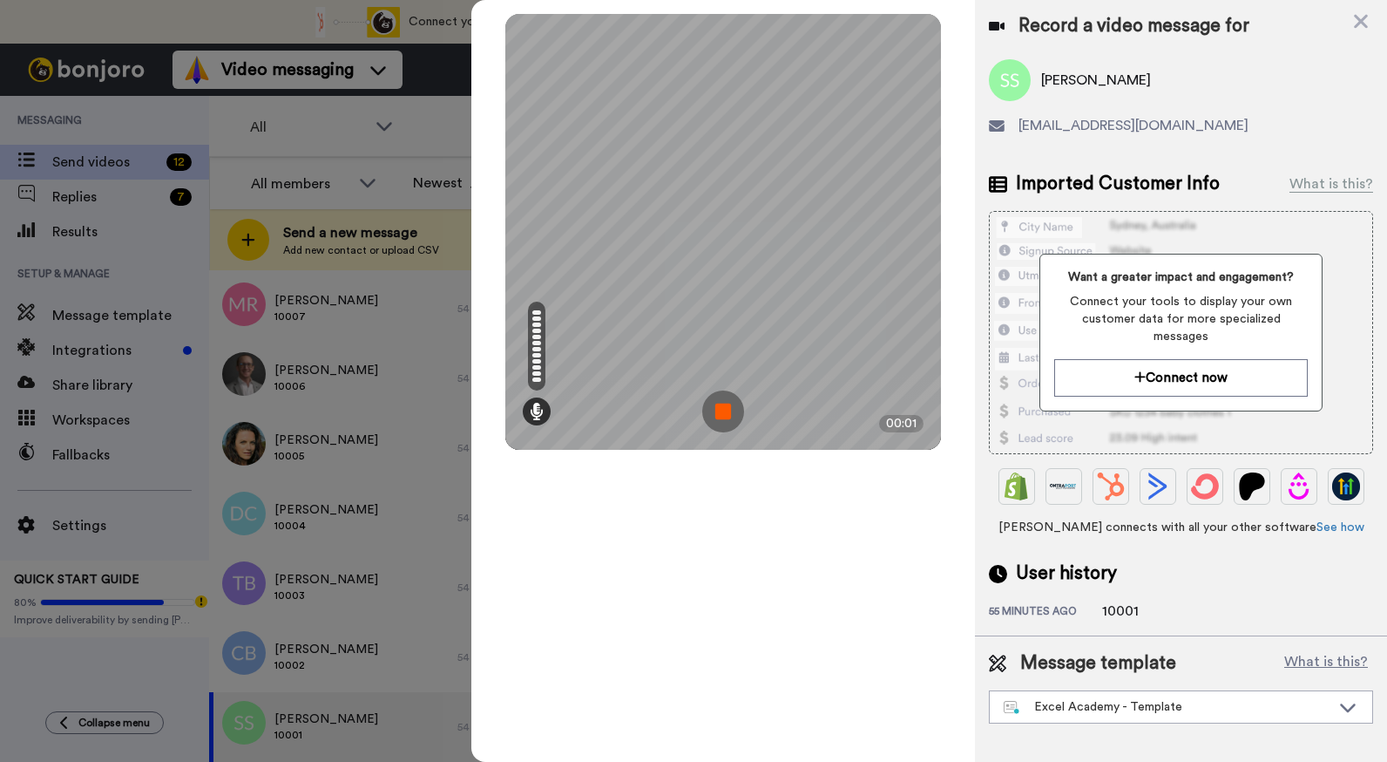
click at [719, 416] on img at bounding box center [723, 411] width 42 height 42
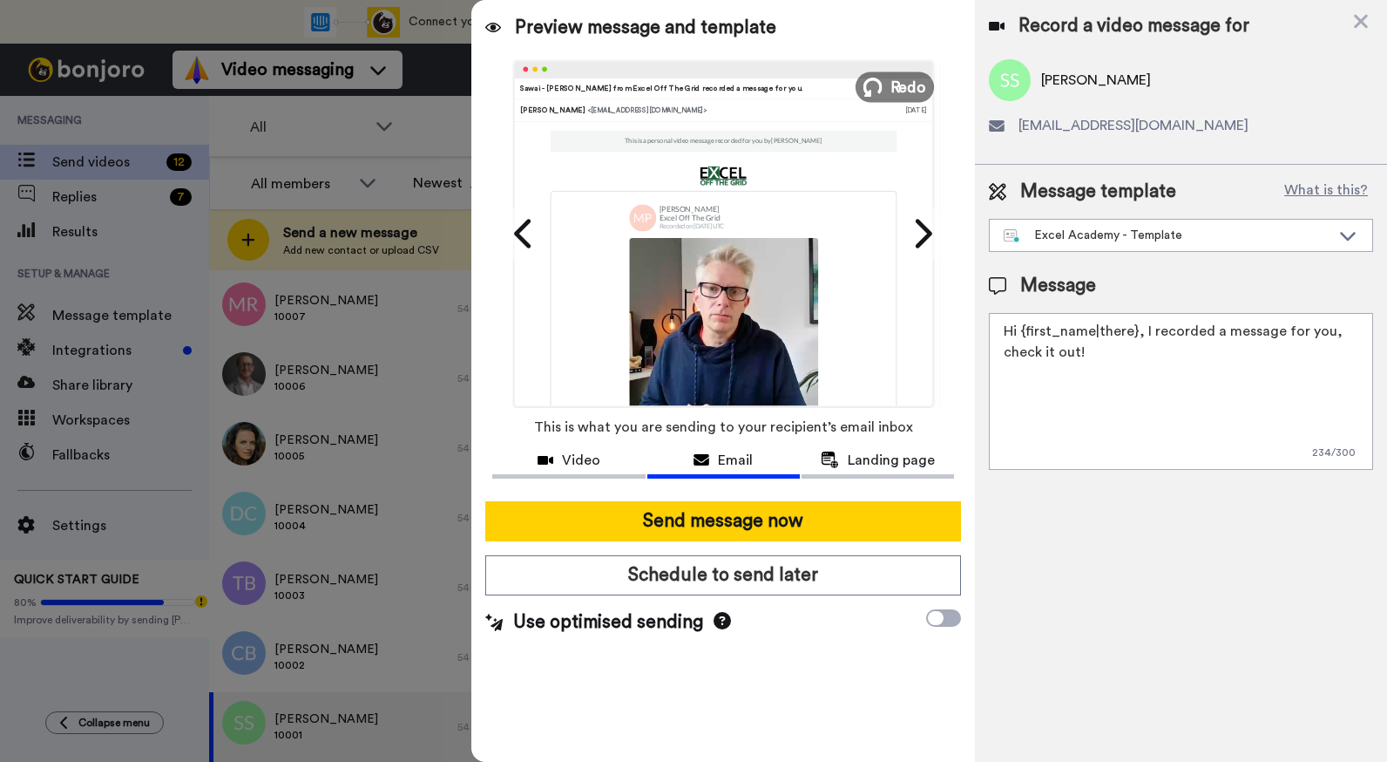
click at [906, 82] on span "Redo" at bounding box center [909, 86] width 37 height 23
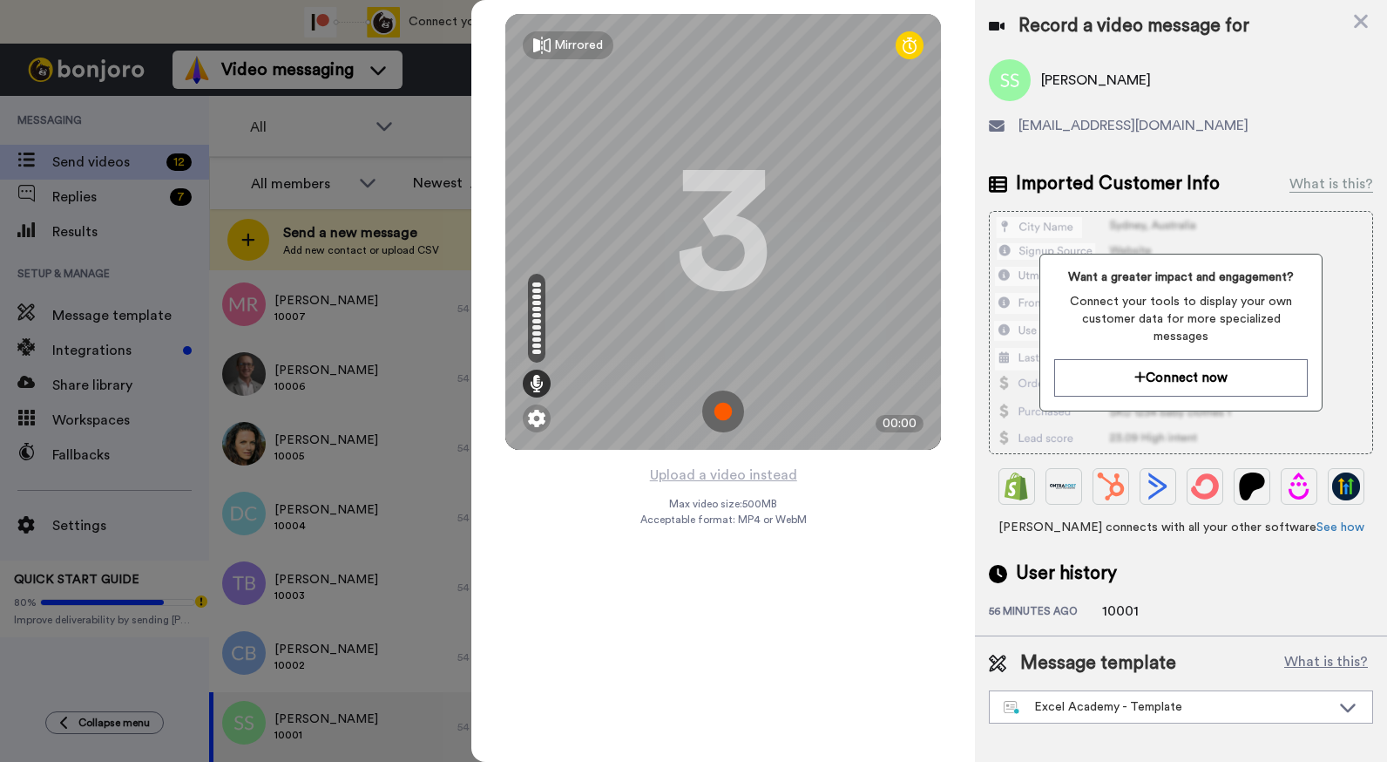
click at [736, 404] on img at bounding box center [723, 411] width 42 height 42
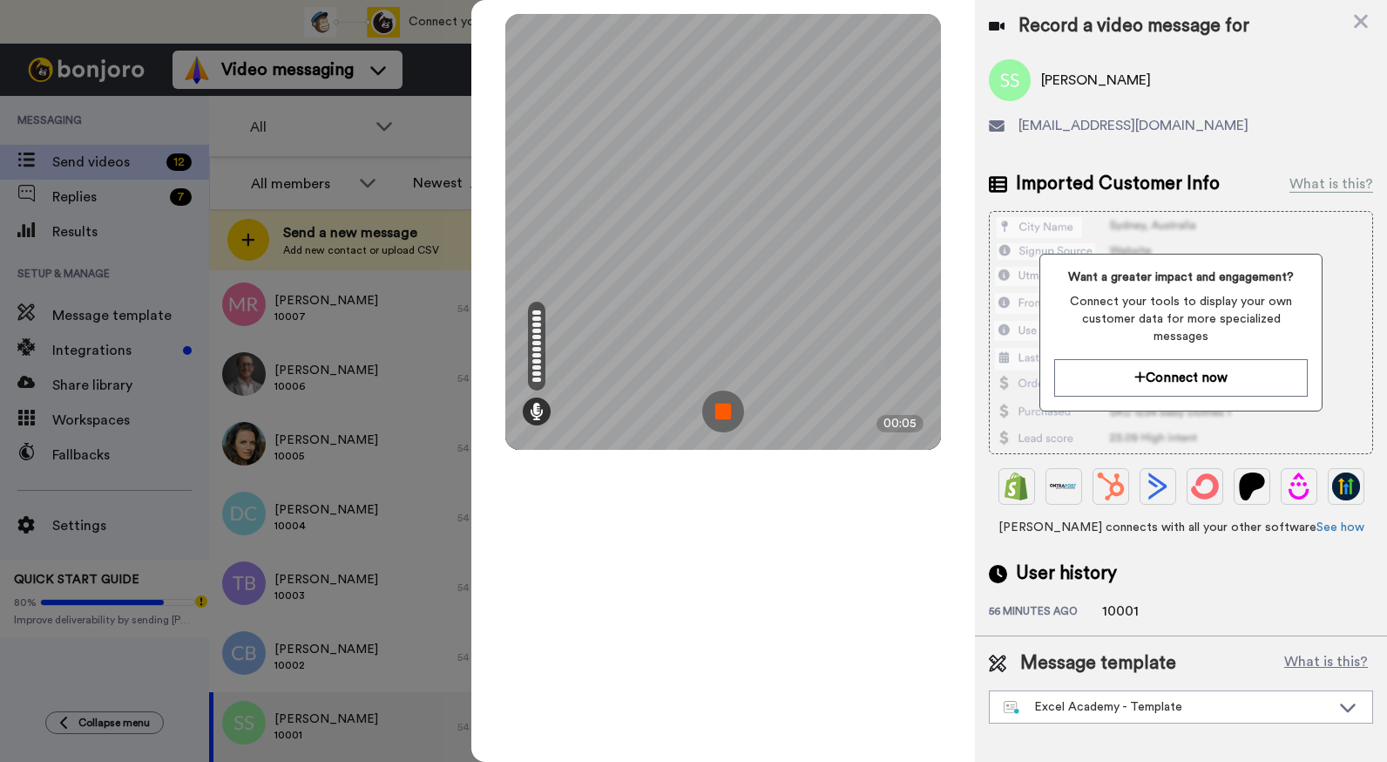
click at [736, 404] on img at bounding box center [723, 411] width 42 height 42
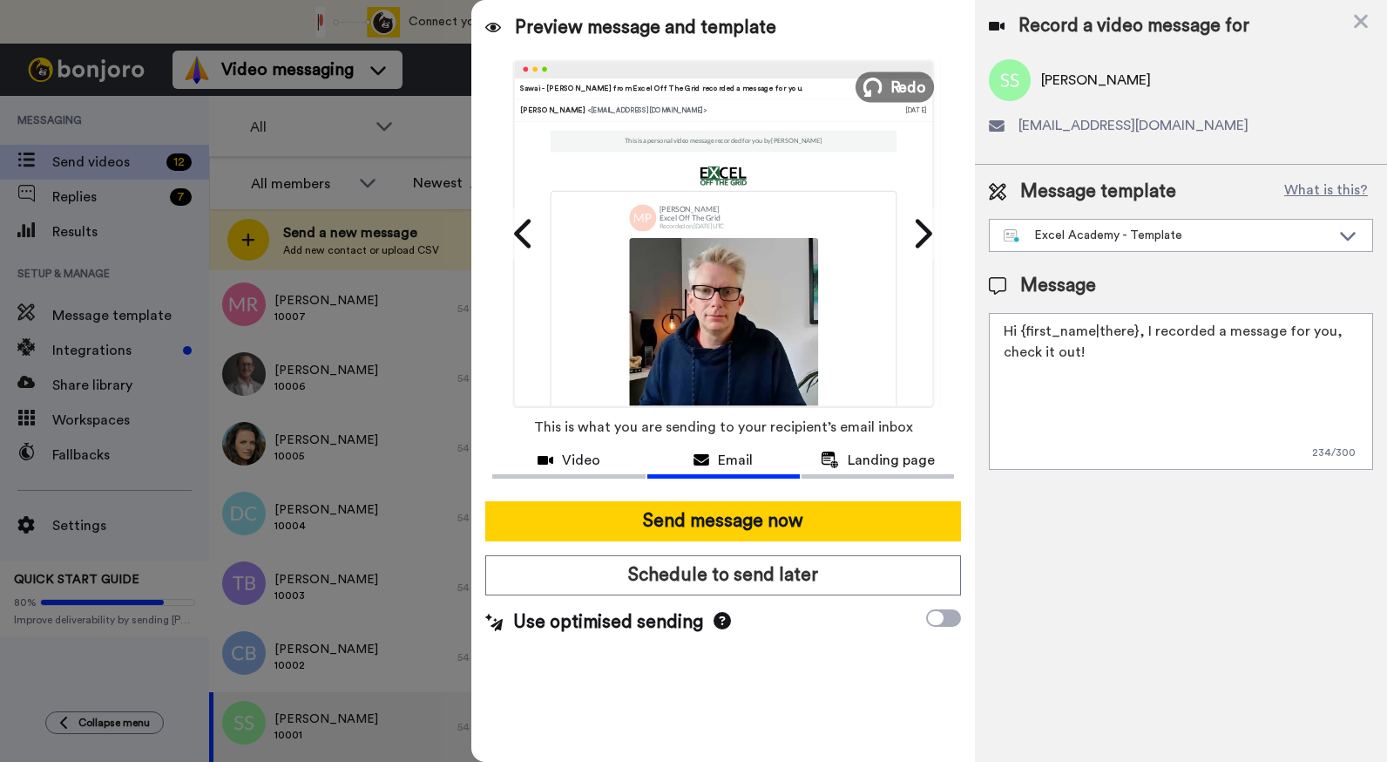
click at [913, 86] on span "Redo" at bounding box center [909, 86] width 37 height 23
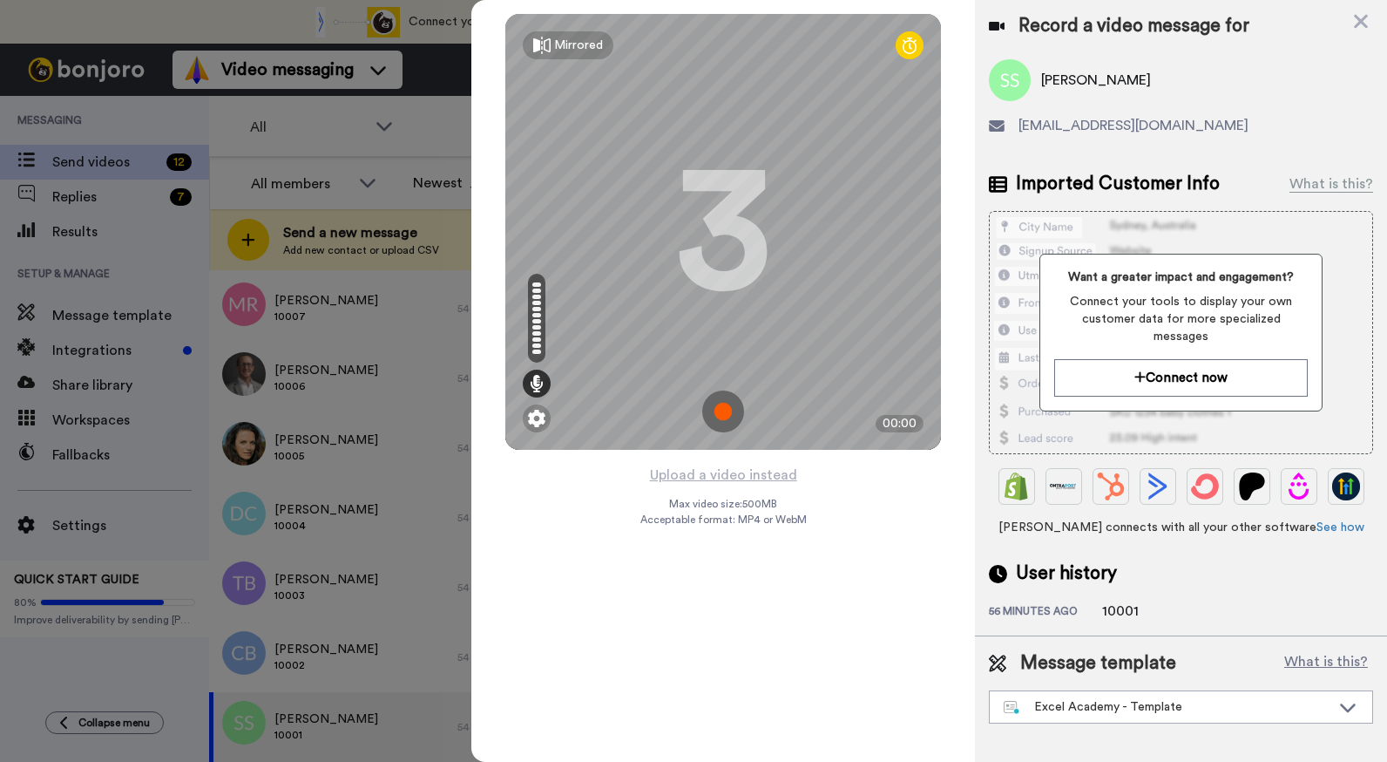
click at [716, 410] on img at bounding box center [723, 411] width 42 height 42
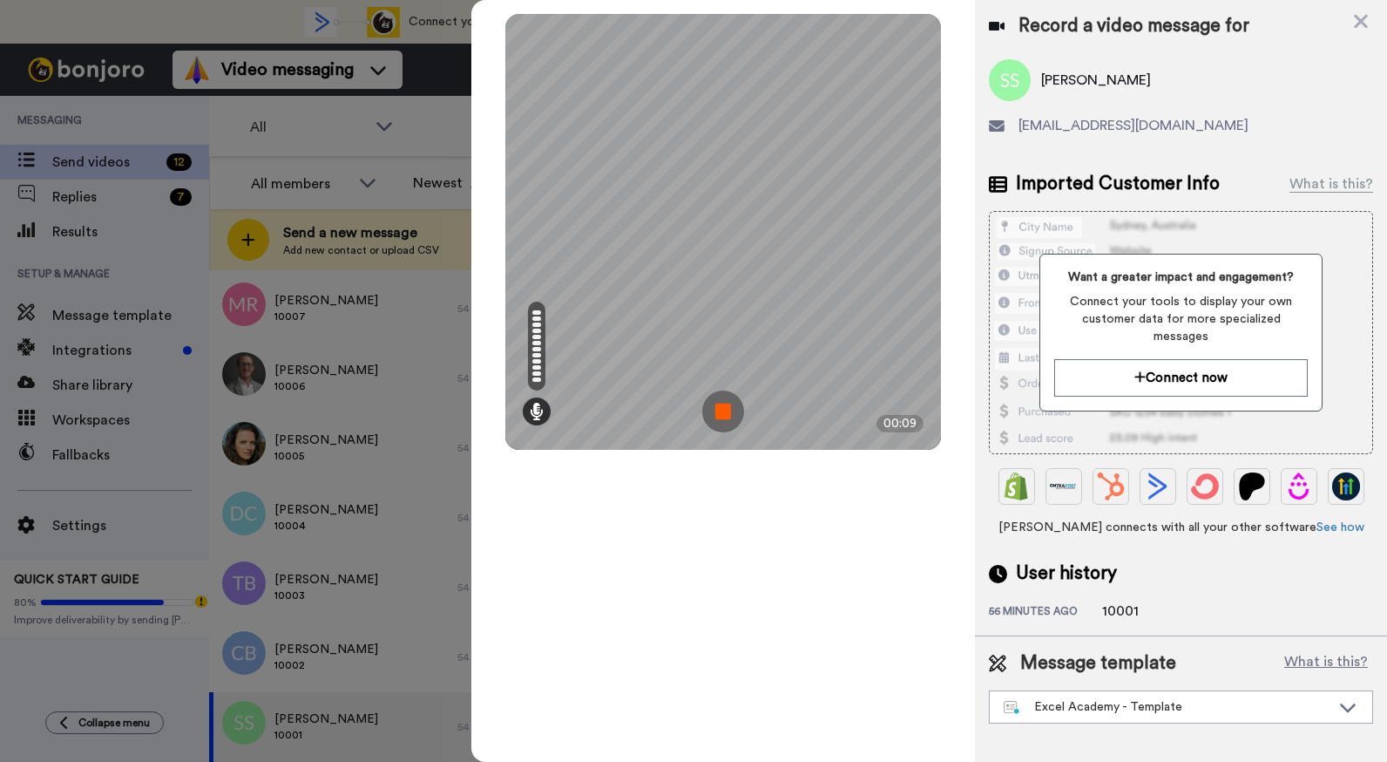
click at [729, 415] on img at bounding box center [723, 411] width 42 height 42
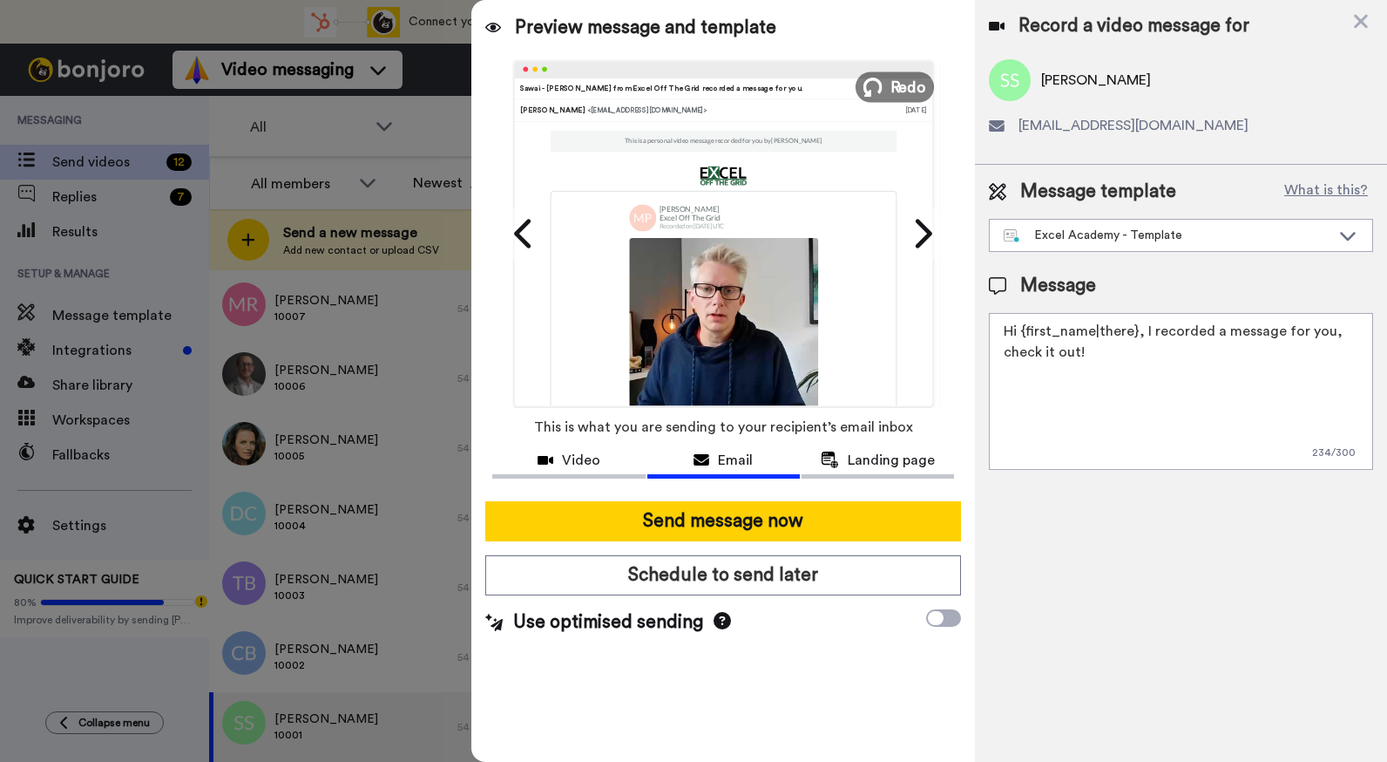
click at [887, 81] on button "Redo" at bounding box center [895, 86] width 78 height 31
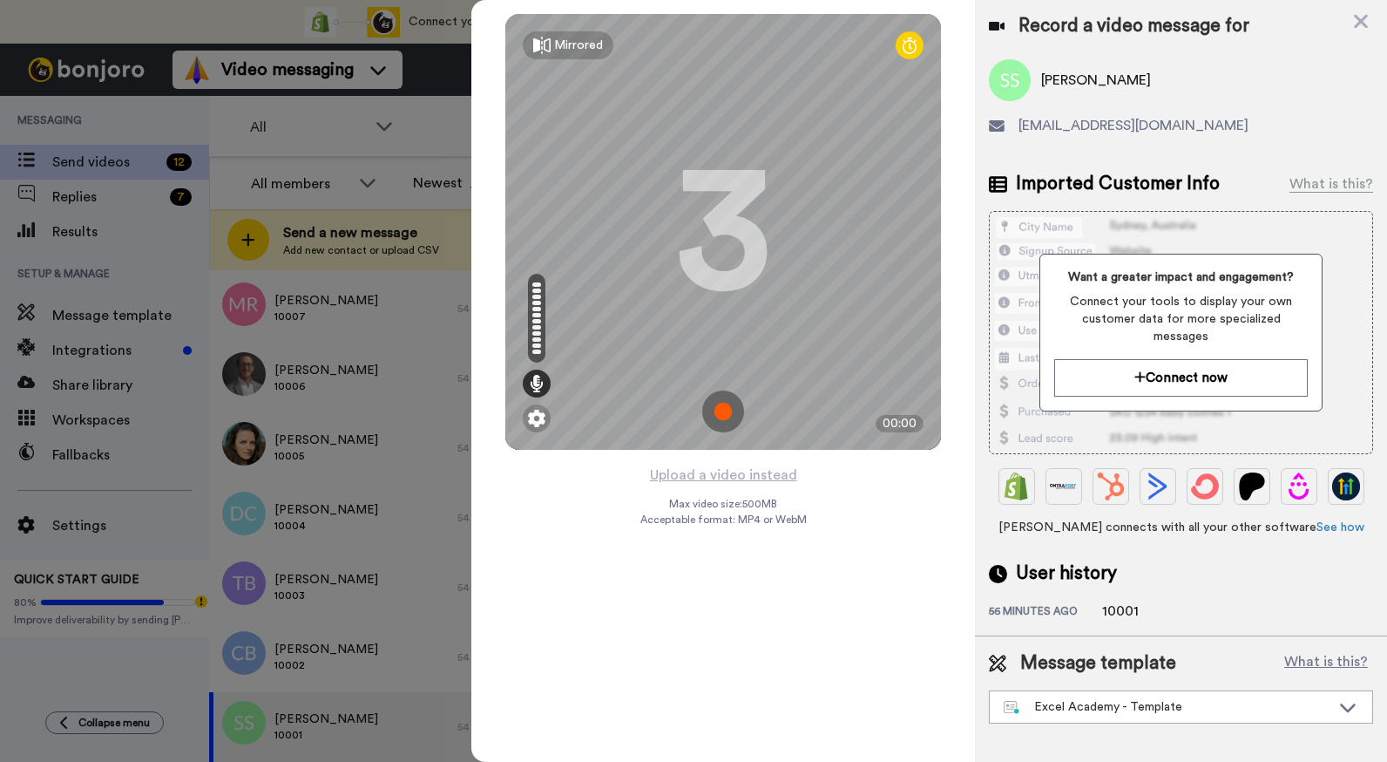
click at [724, 409] on img at bounding box center [723, 411] width 42 height 42
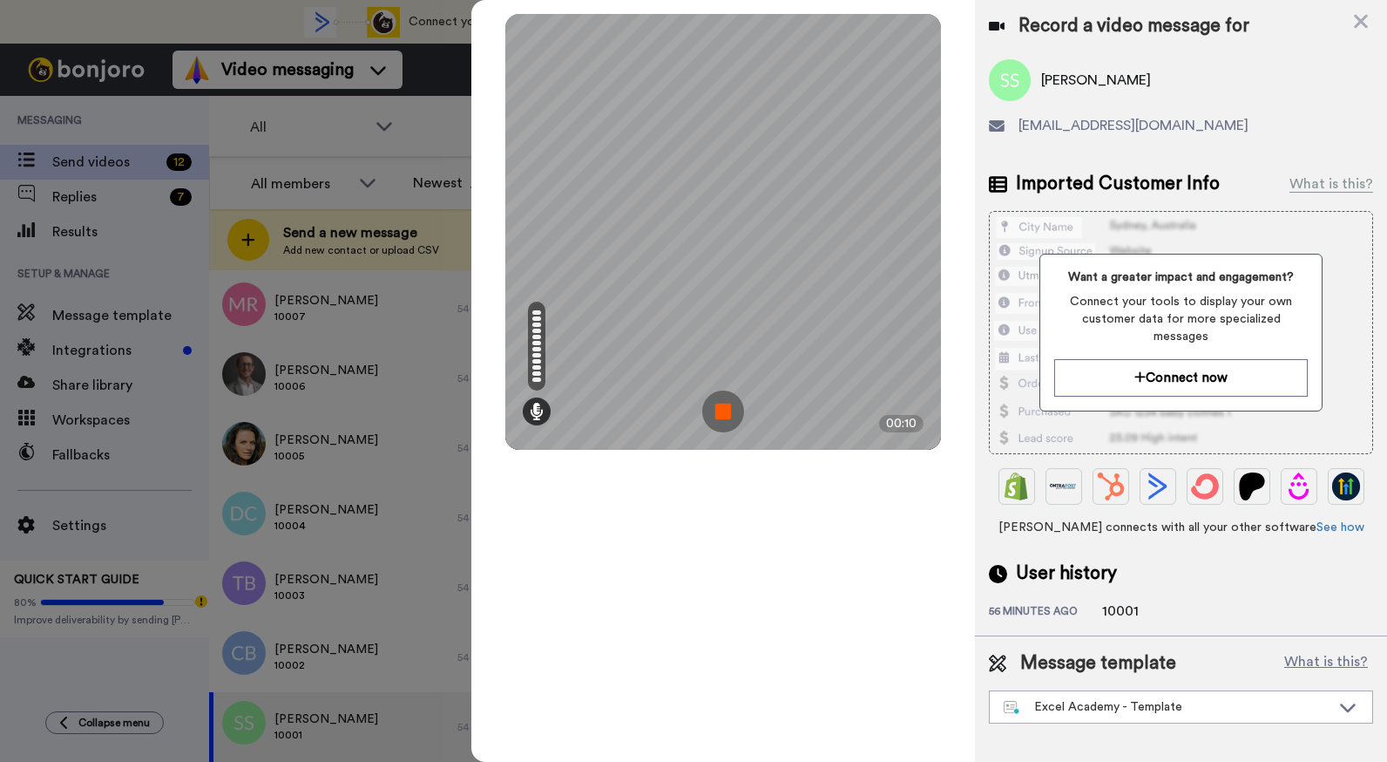
click at [729, 404] on img at bounding box center [723, 411] width 42 height 42
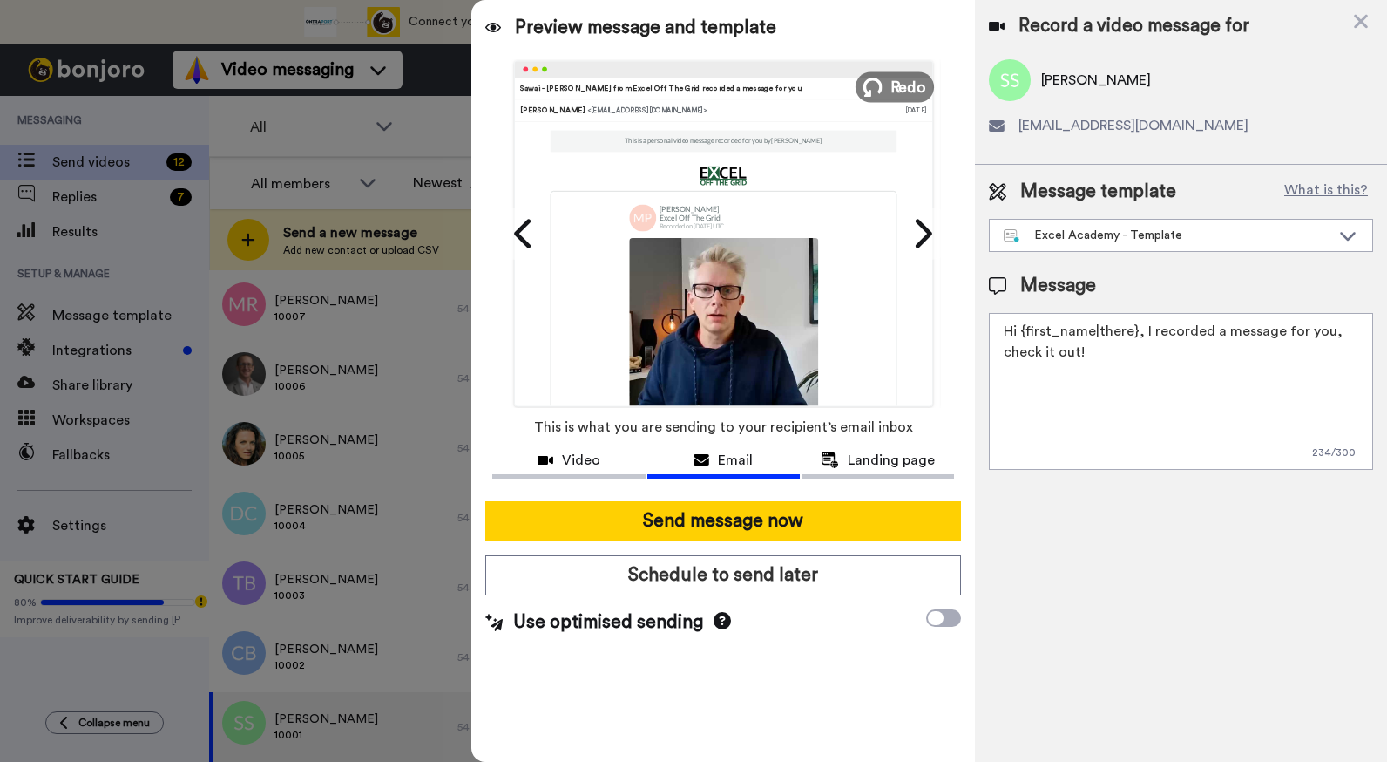
click at [911, 92] on span "Redo" at bounding box center [909, 86] width 37 height 23
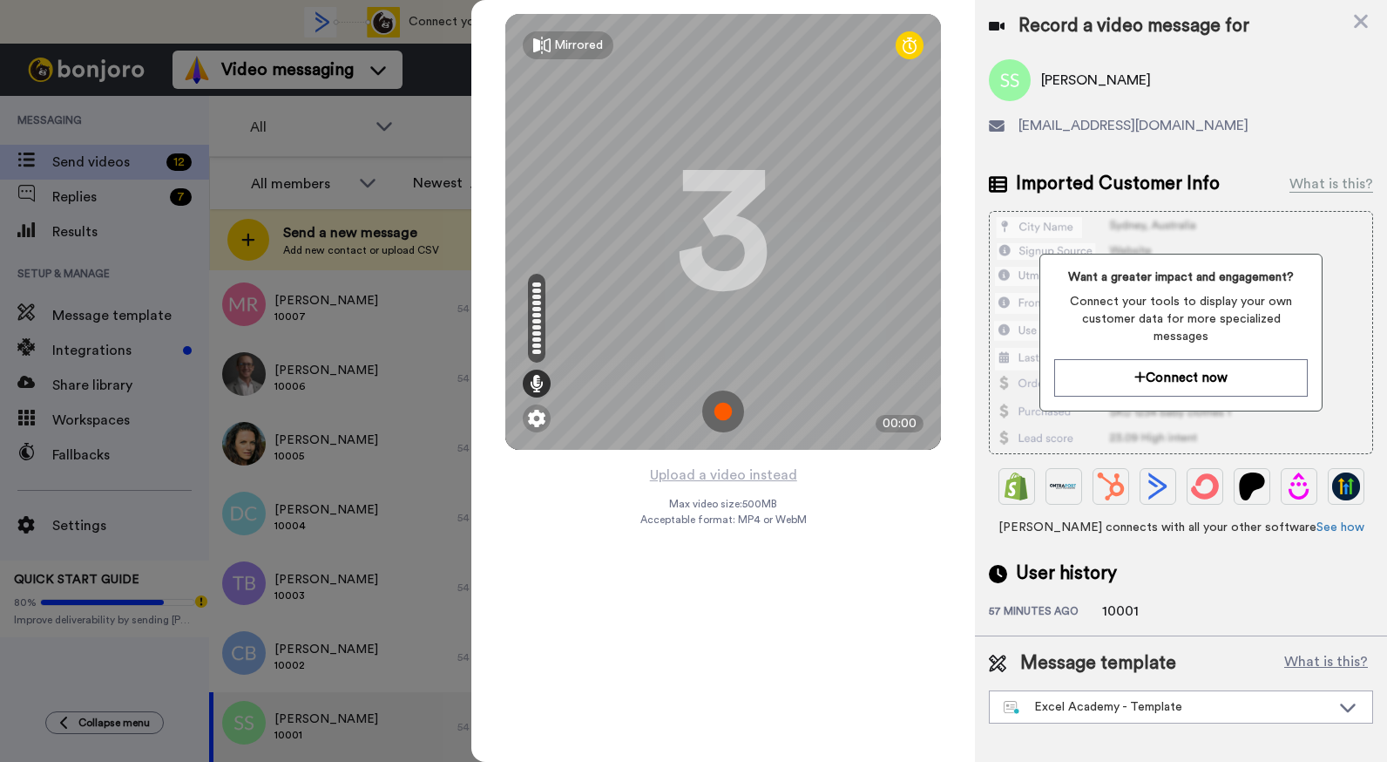
click at [728, 413] on img at bounding box center [723, 411] width 42 height 42
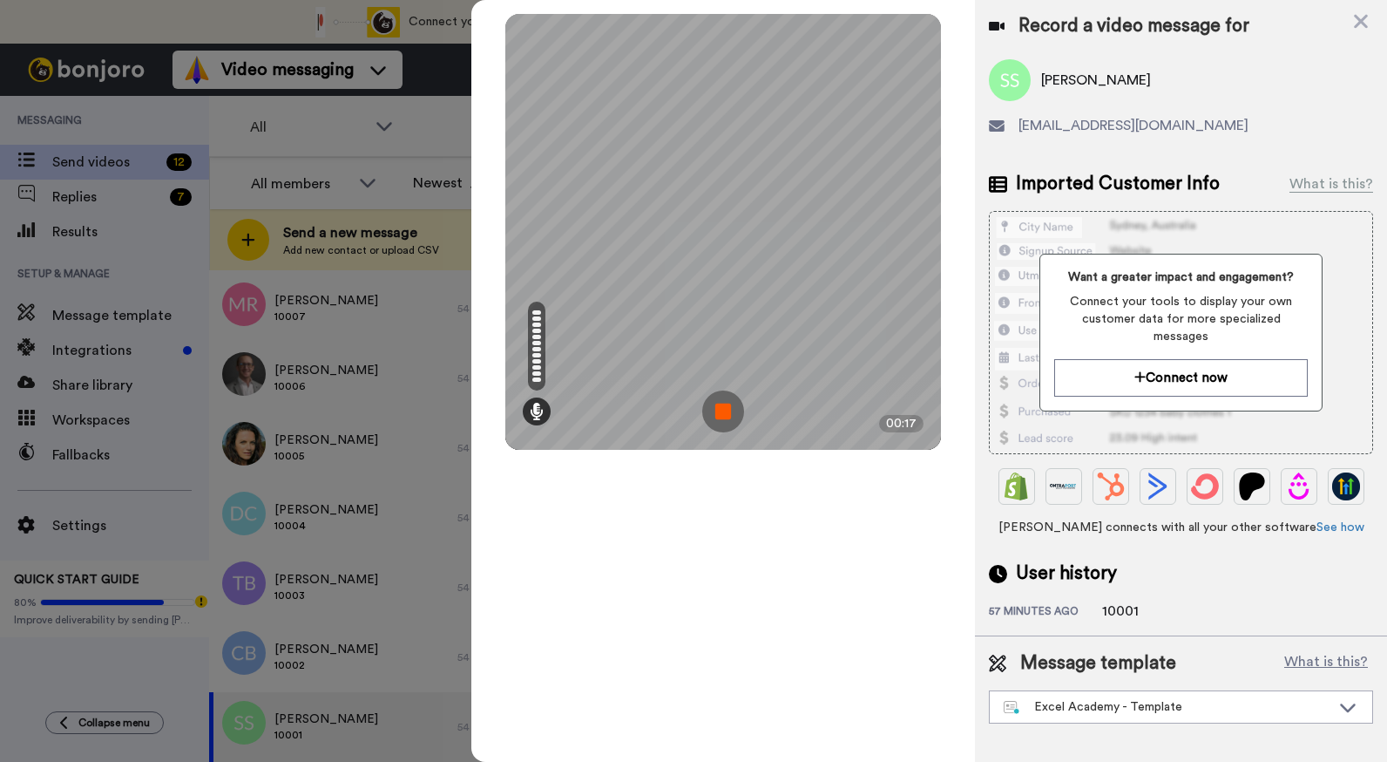
click at [728, 413] on img at bounding box center [723, 411] width 42 height 42
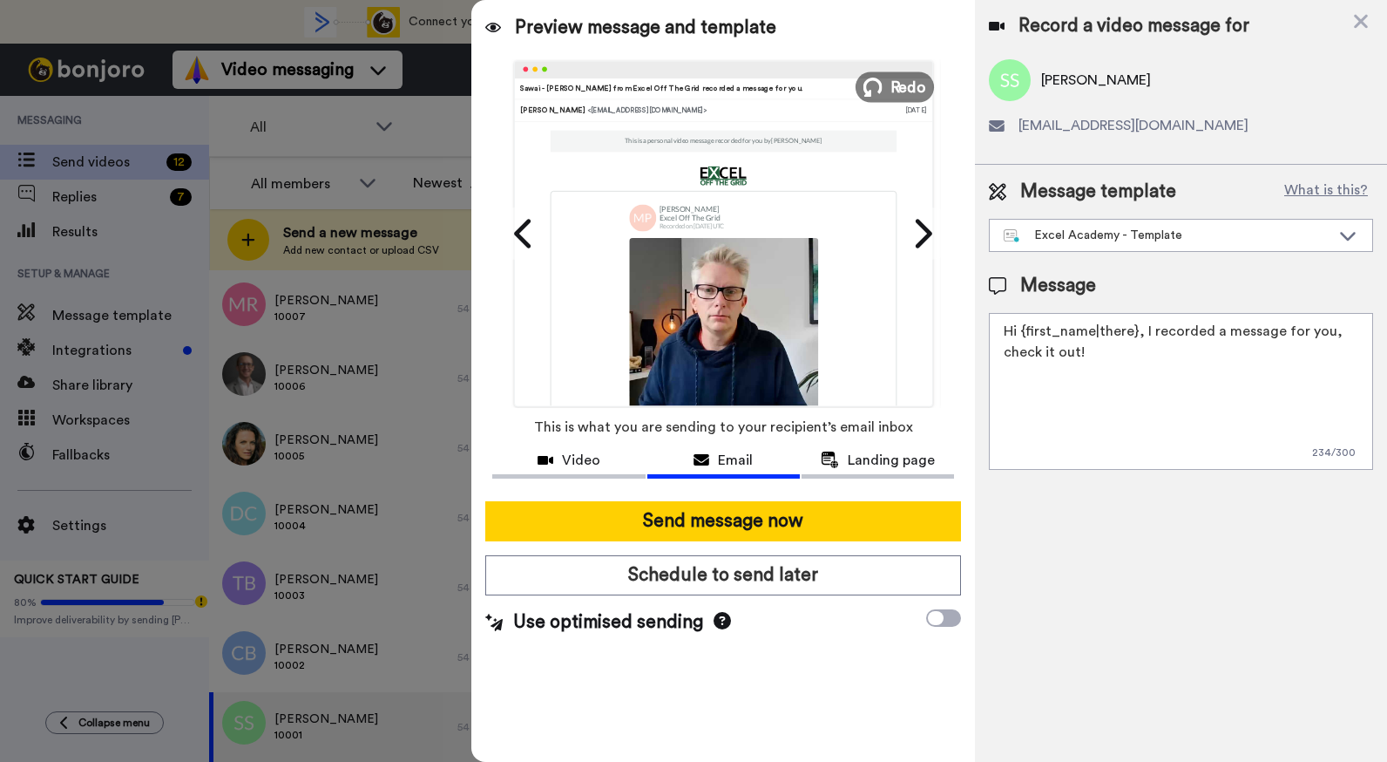
click at [896, 88] on span "Redo" at bounding box center [909, 86] width 37 height 23
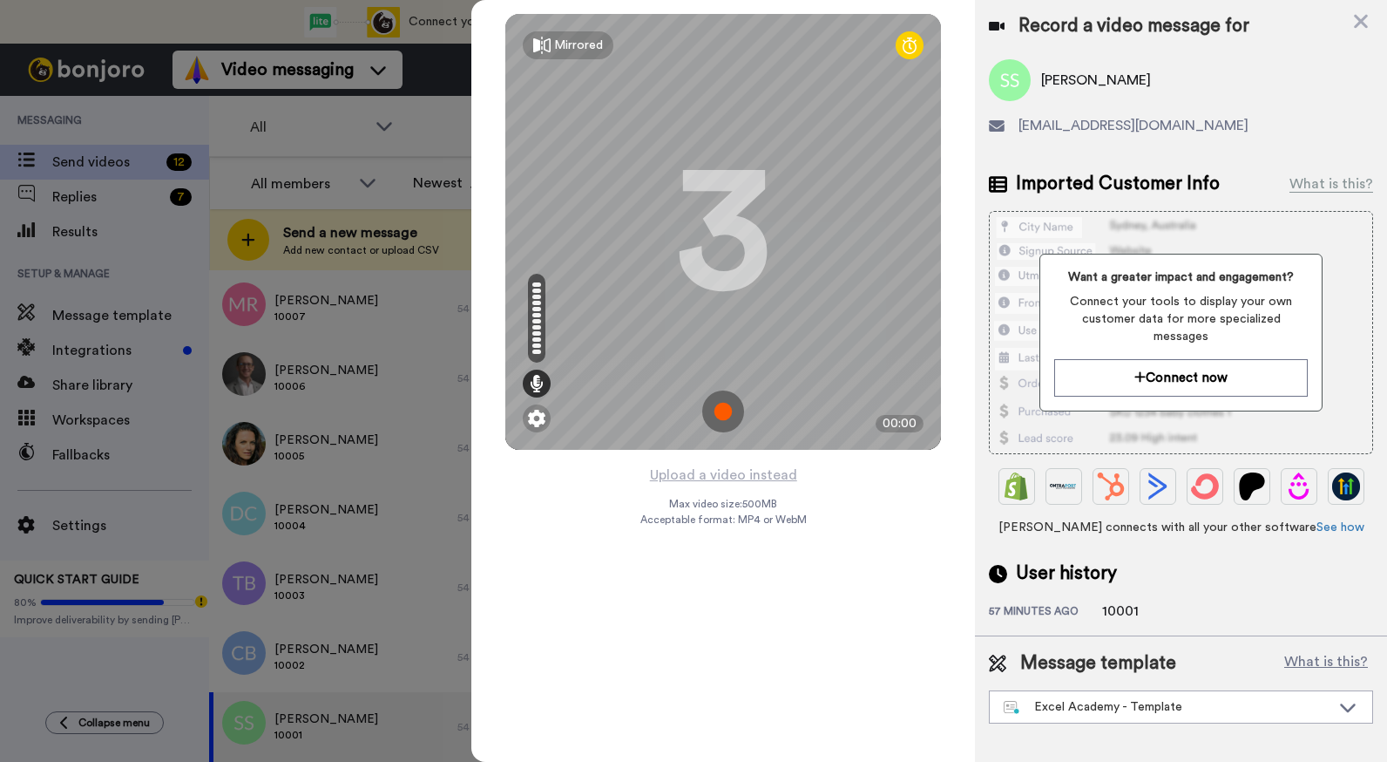
click at [717, 417] on img at bounding box center [723, 411] width 42 height 42
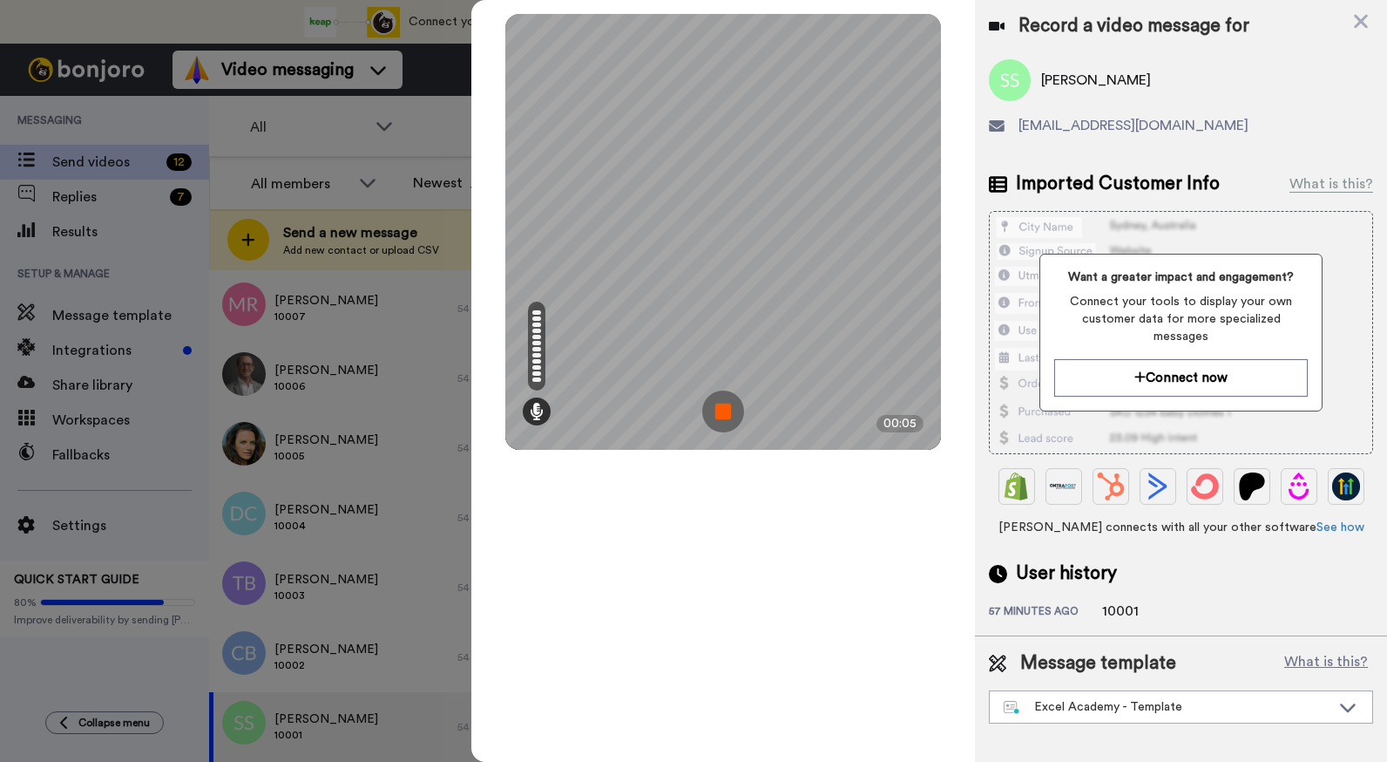
click at [717, 417] on img at bounding box center [723, 411] width 42 height 42
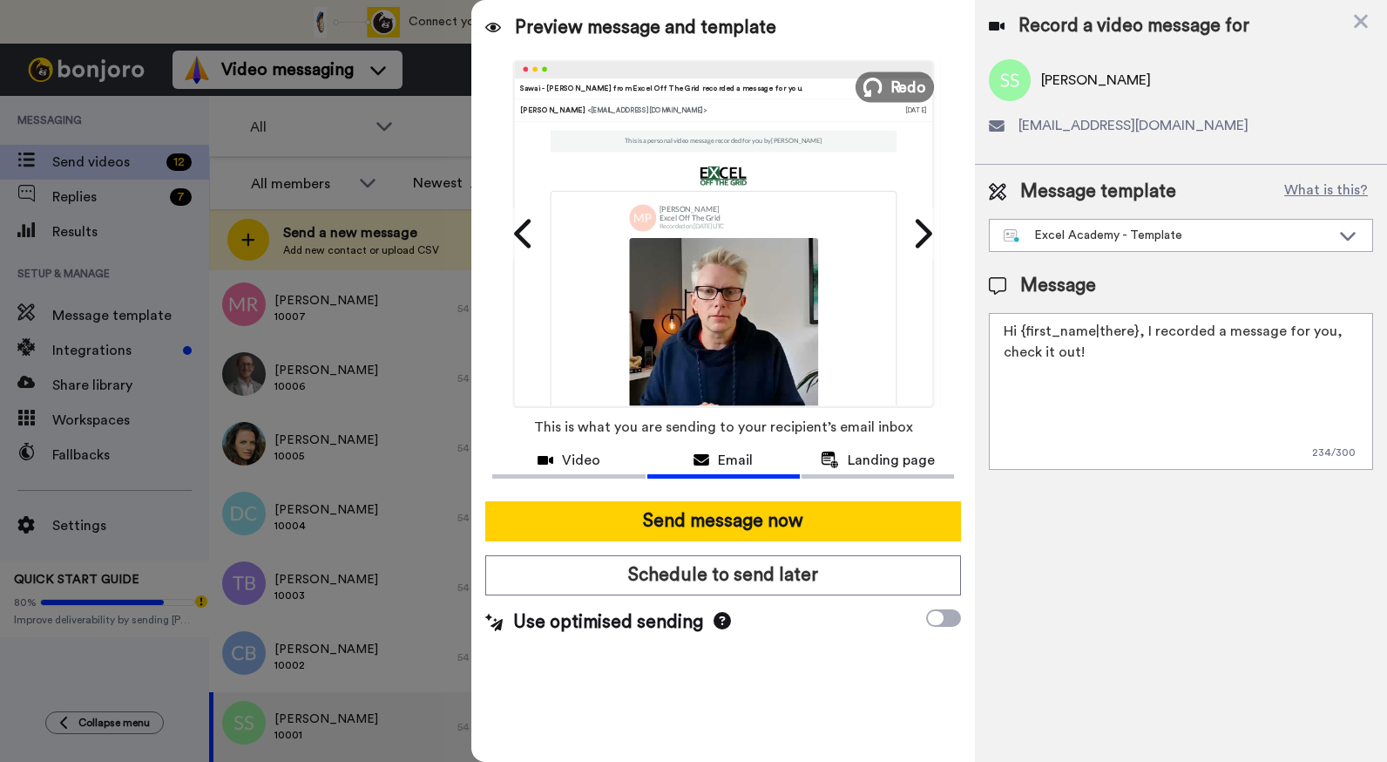
click at [902, 79] on span "Redo" at bounding box center [909, 86] width 37 height 23
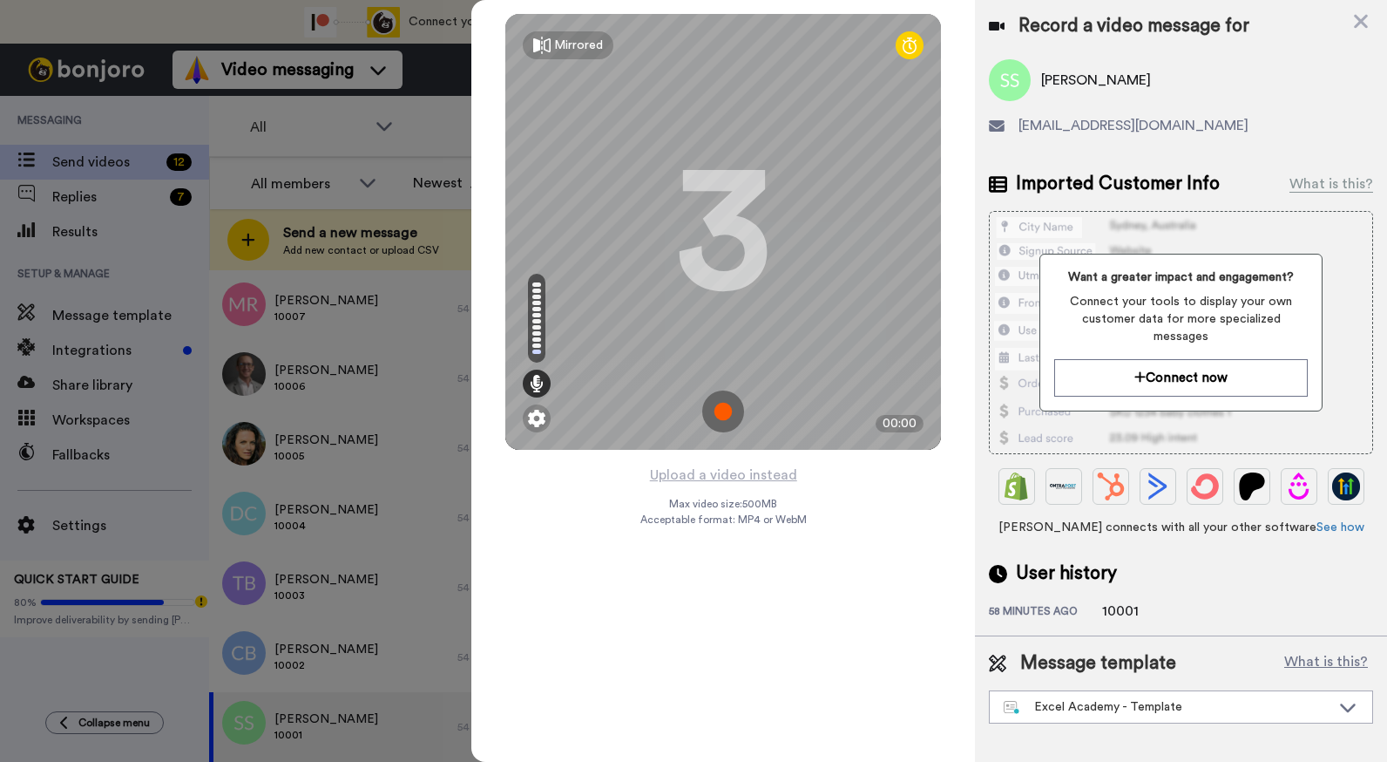
click at [729, 410] on img at bounding box center [723, 411] width 42 height 42
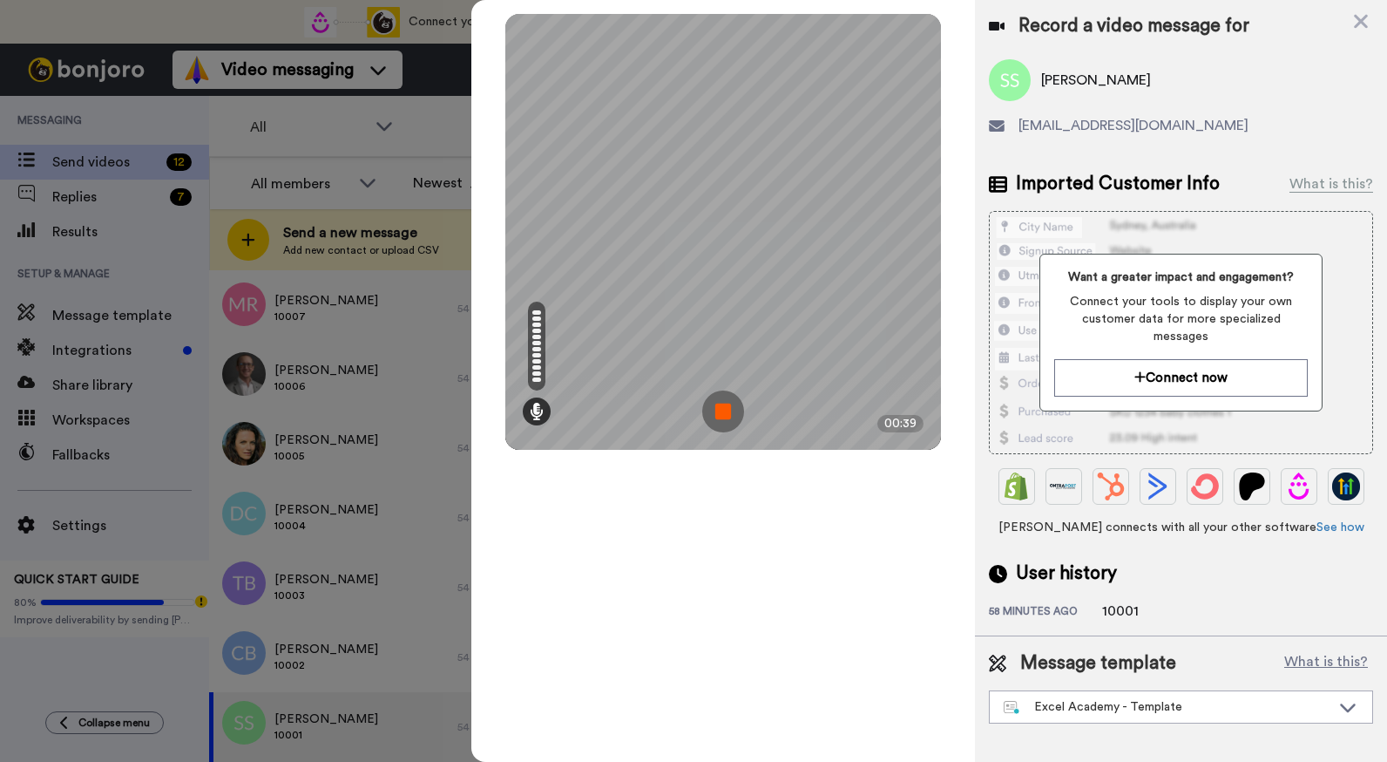
click at [729, 410] on img at bounding box center [723, 411] width 42 height 42
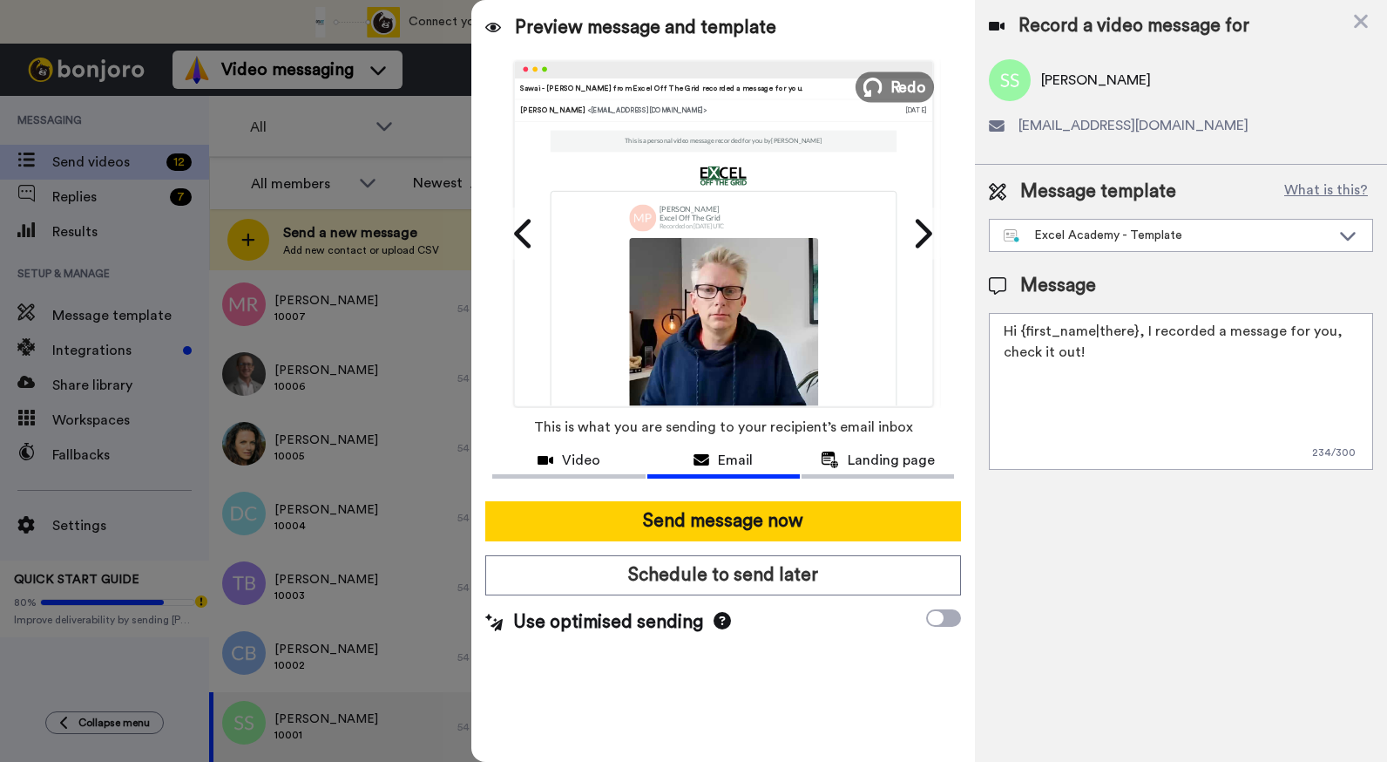
click at [906, 89] on span "Redo" at bounding box center [909, 86] width 37 height 23
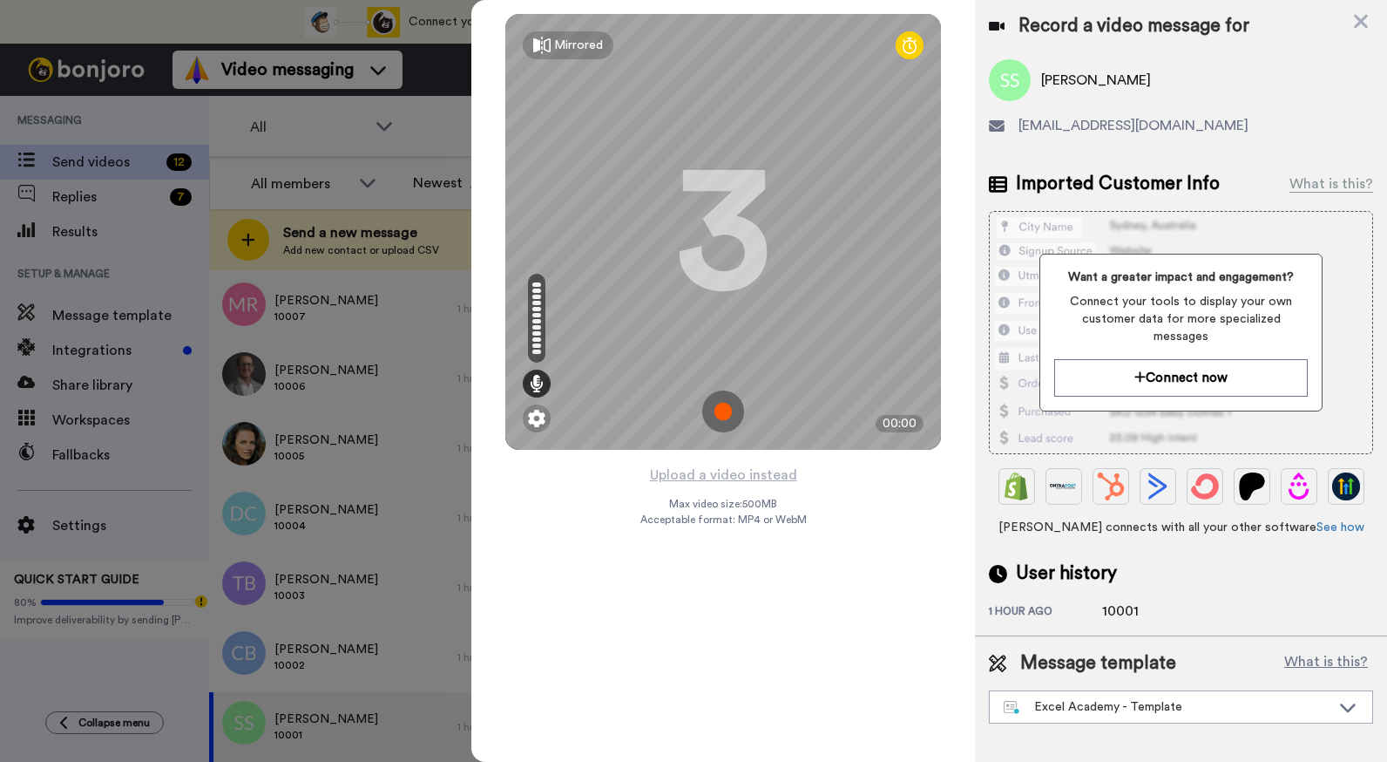
click at [724, 412] on img at bounding box center [723, 411] width 42 height 42
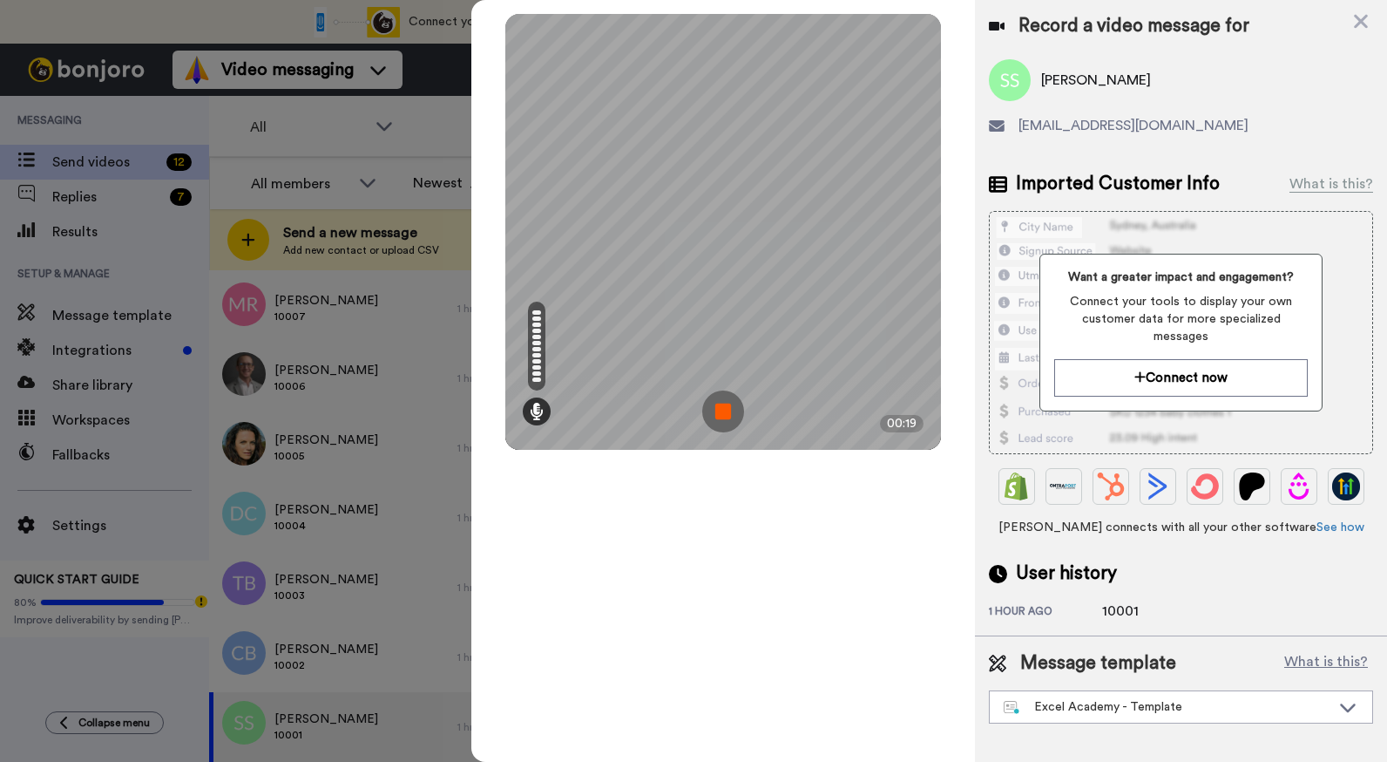
click at [724, 412] on img at bounding box center [723, 411] width 42 height 42
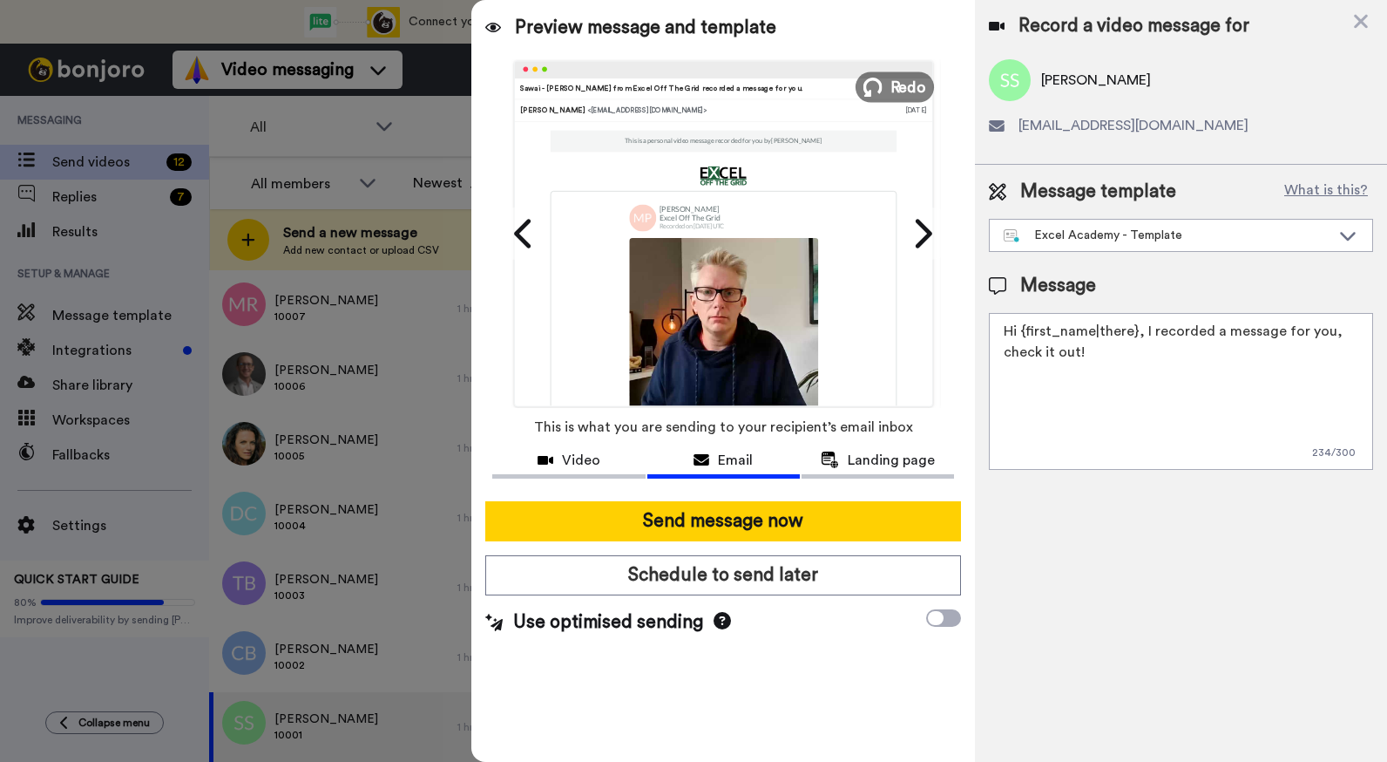
click at [888, 85] on button "Redo" at bounding box center [895, 86] width 78 height 31
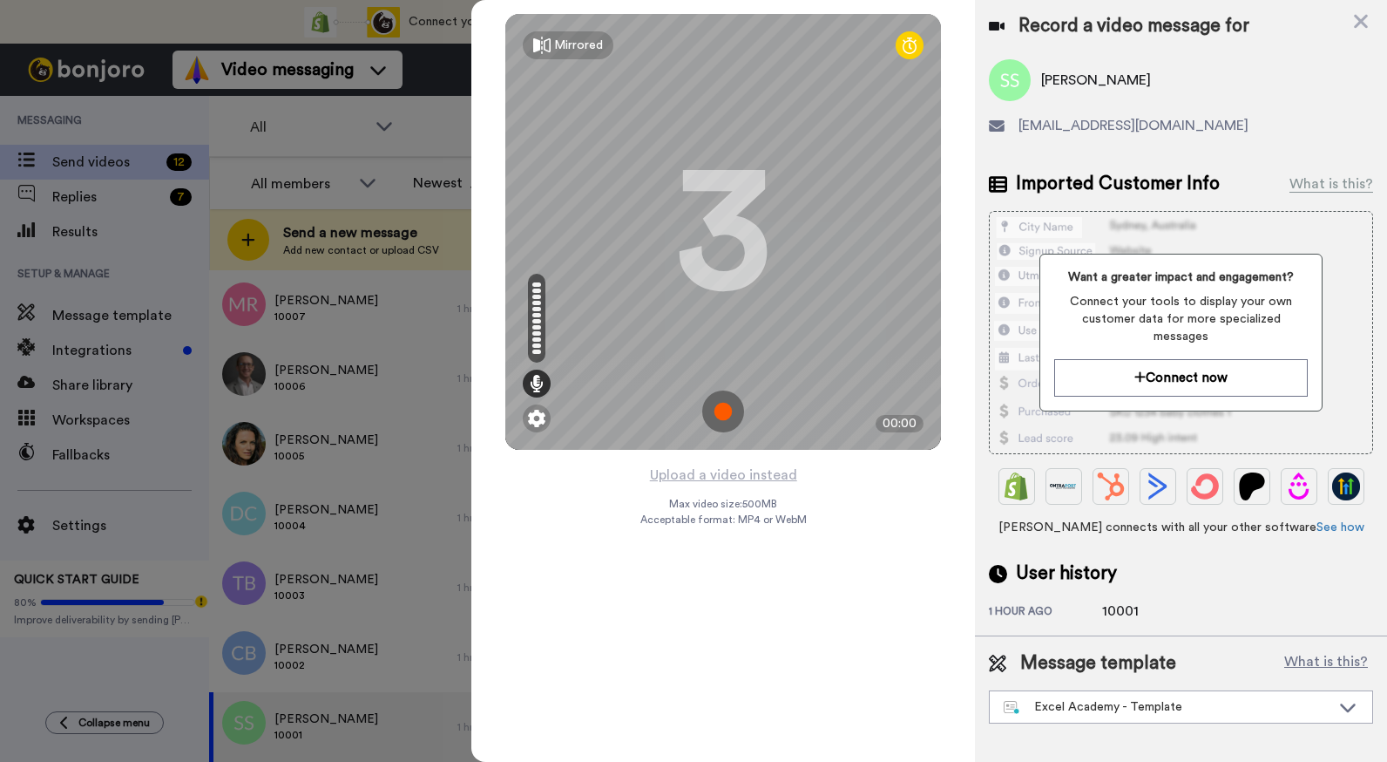
click at [726, 410] on img at bounding box center [723, 411] width 42 height 42
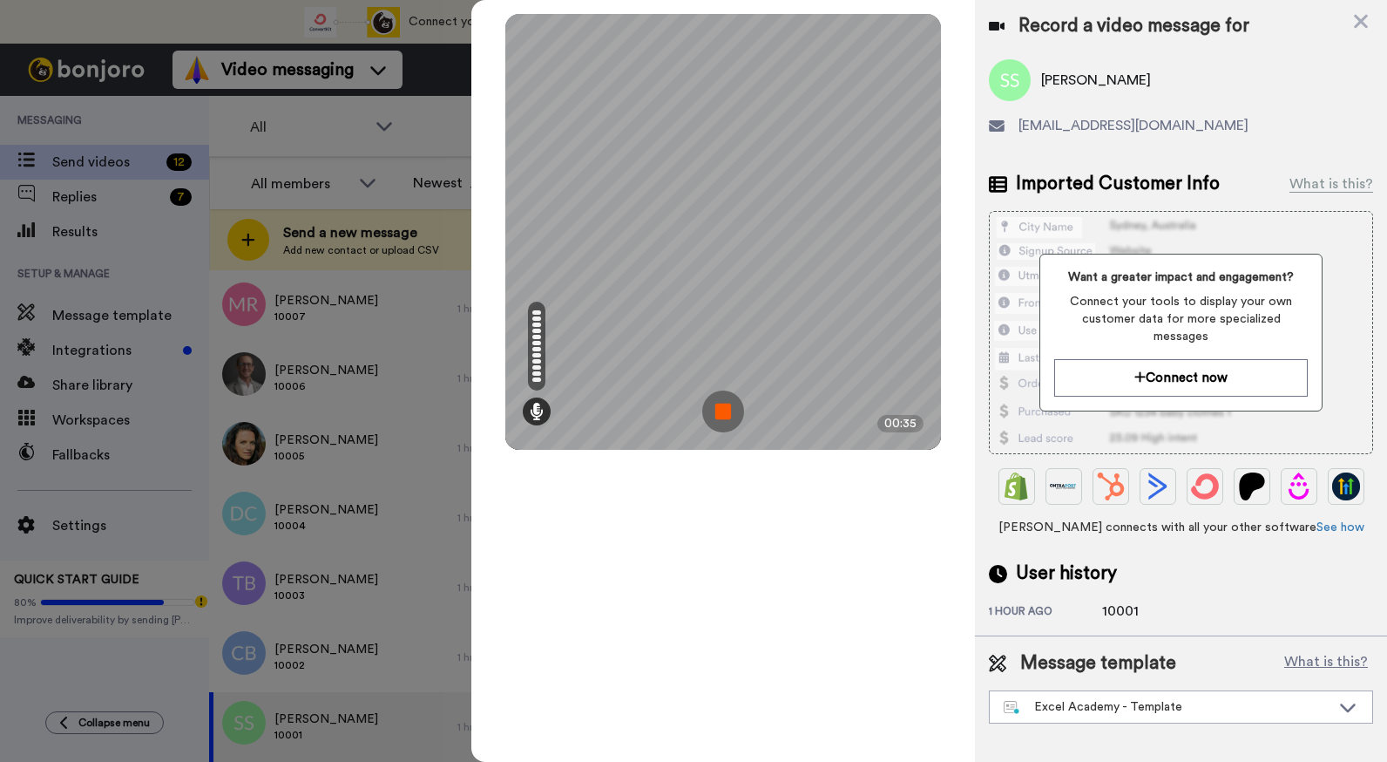
click at [726, 410] on img at bounding box center [723, 411] width 42 height 42
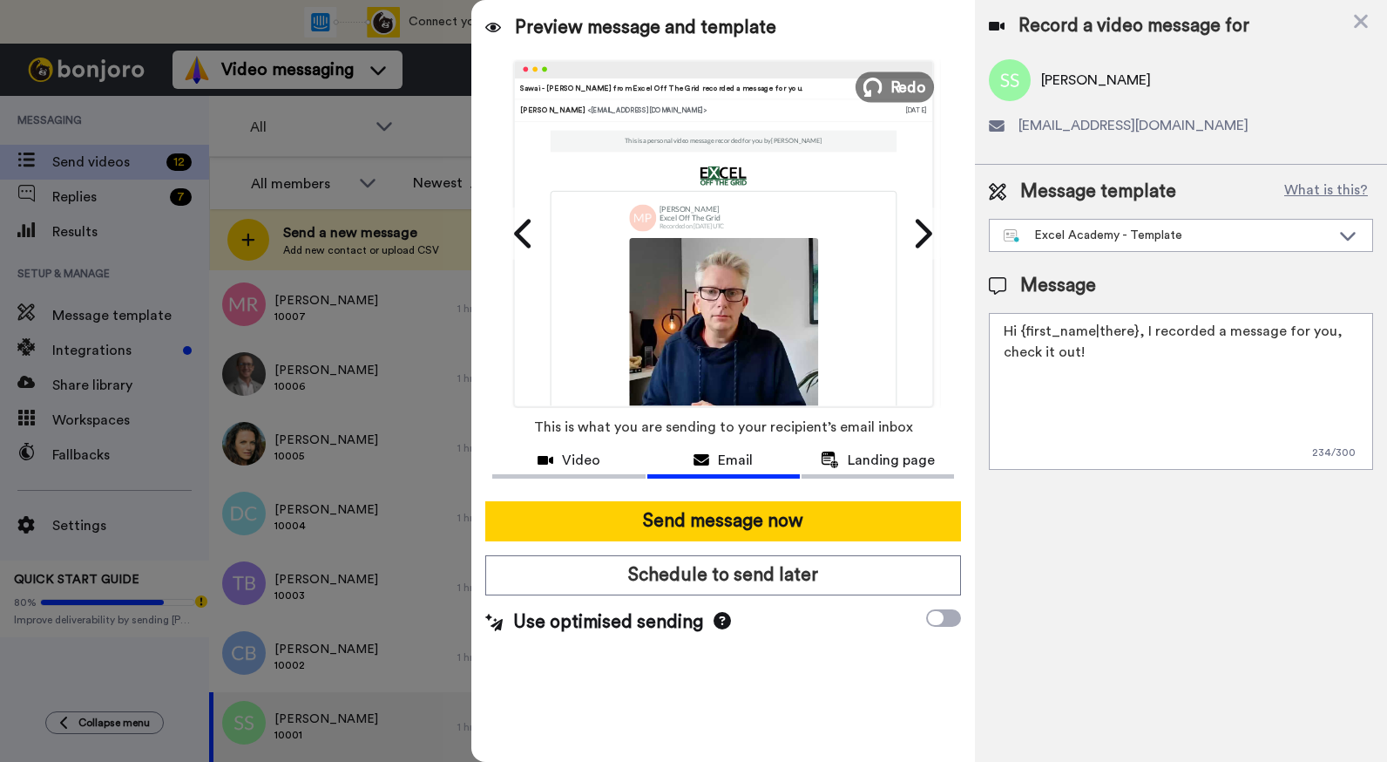
click at [896, 83] on span "Redo" at bounding box center [909, 86] width 37 height 23
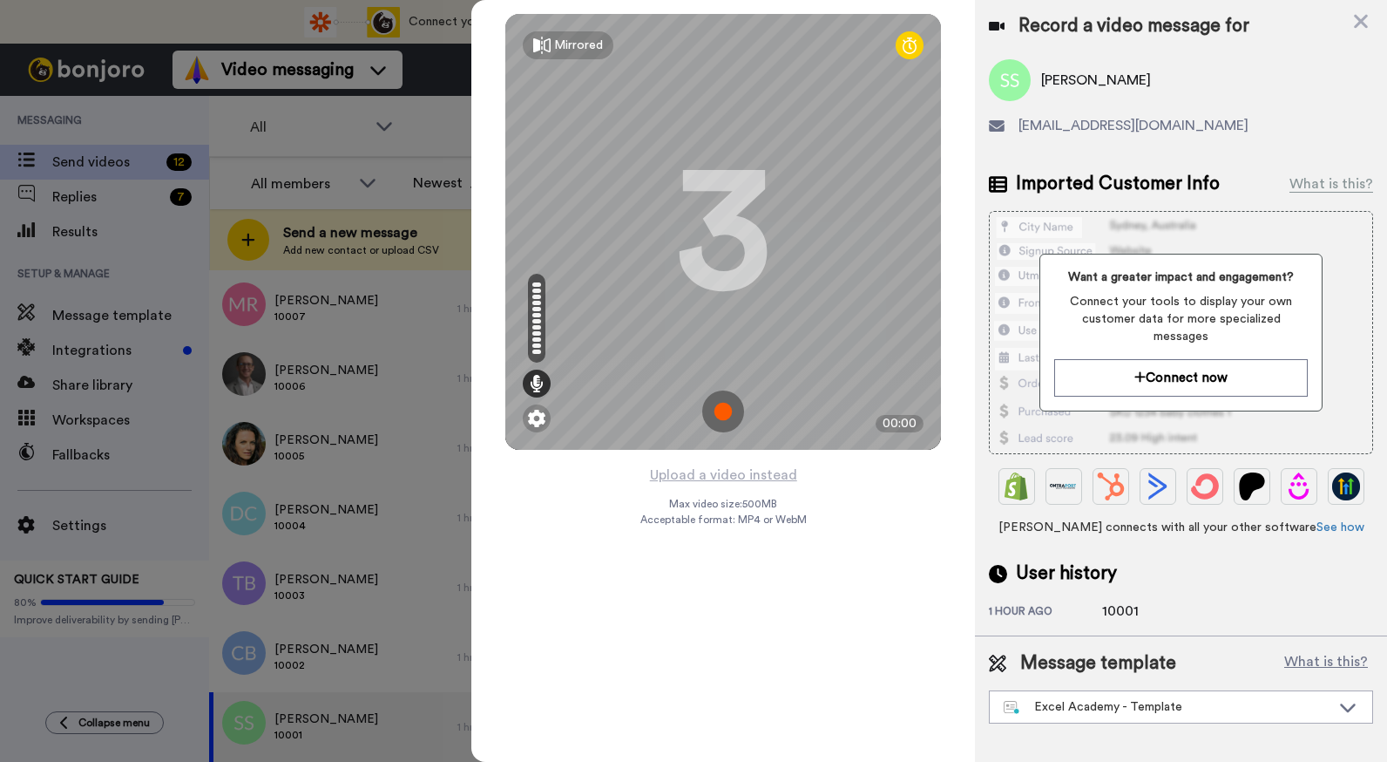
click at [726, 410] on img at bounding box center [723, 411] width 42 height 42
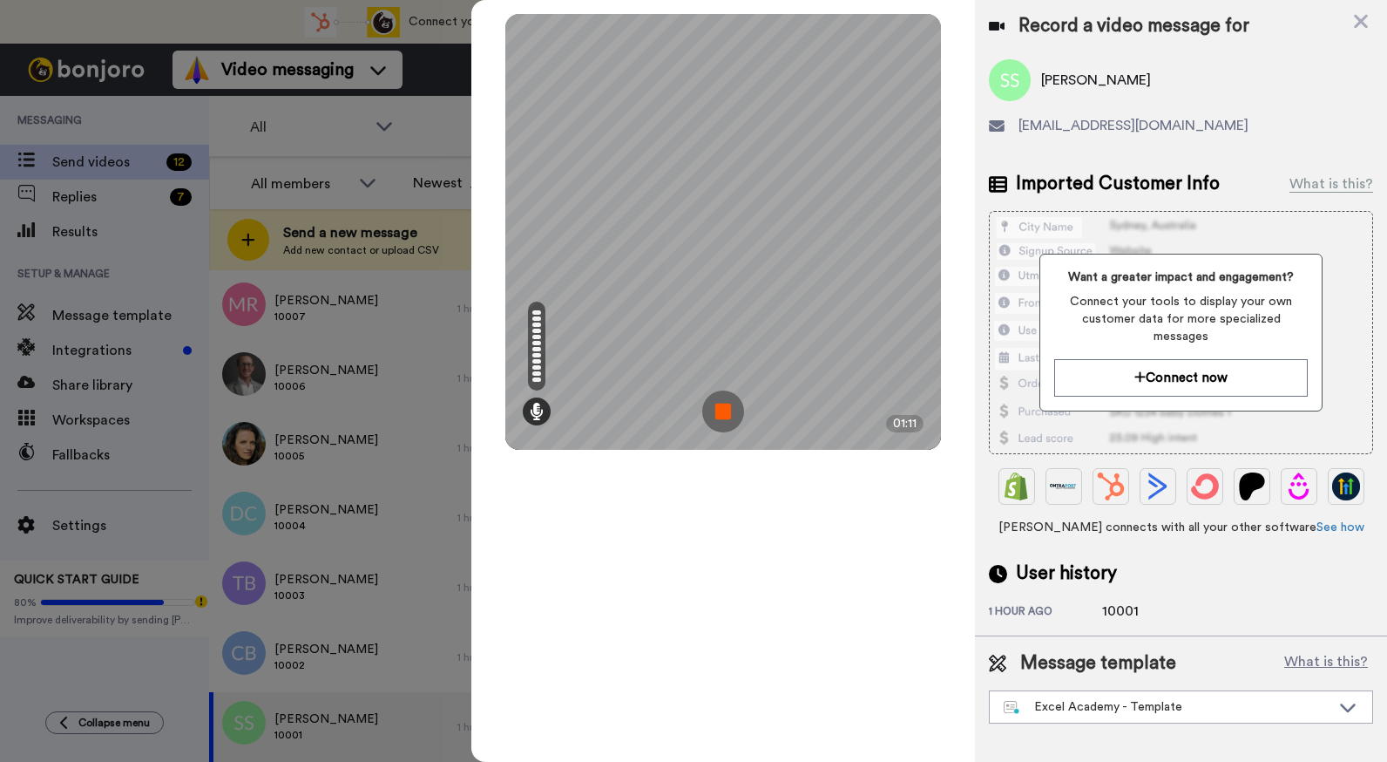
click at [728, 407] on img at bounding box center [723, 411] width 42 height 42
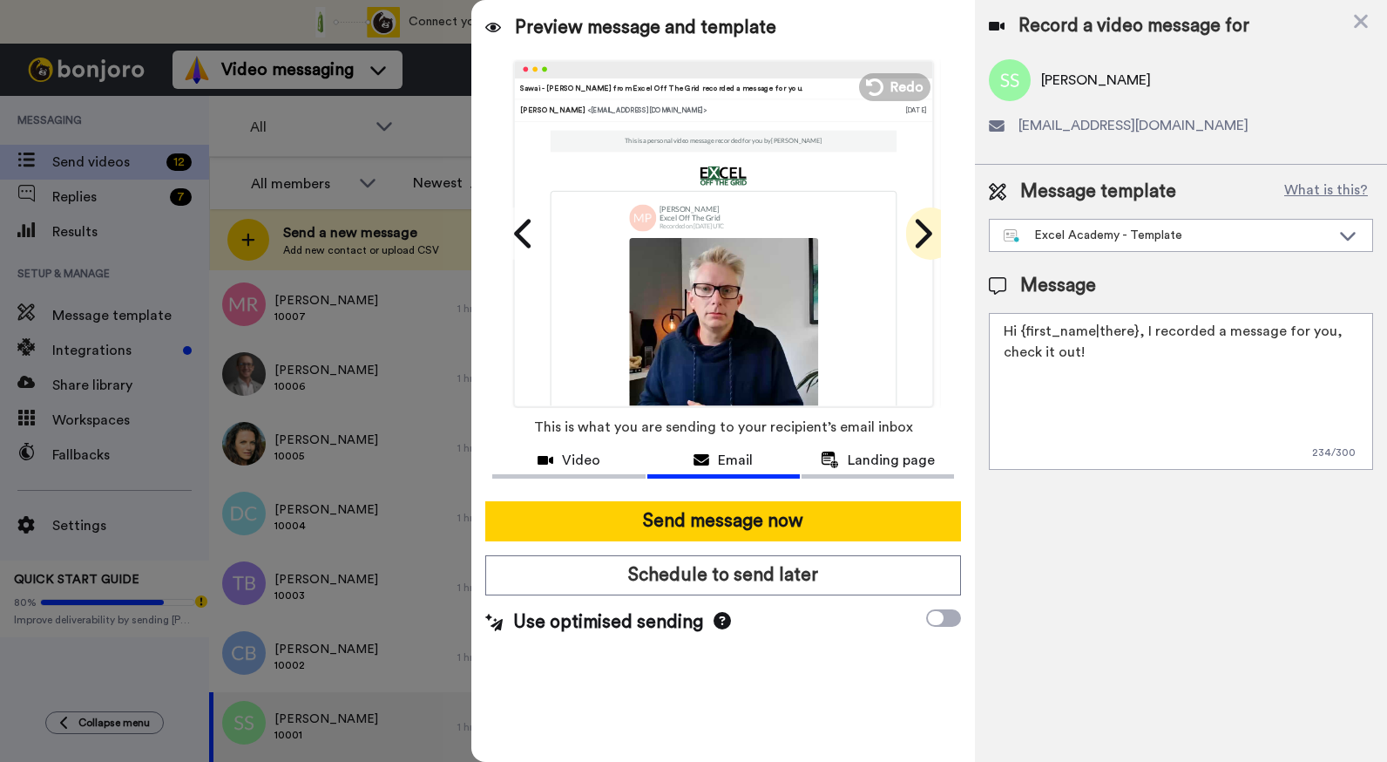
click at [926, 238] on icon at bounding box center [924, 233] width 17 height 29
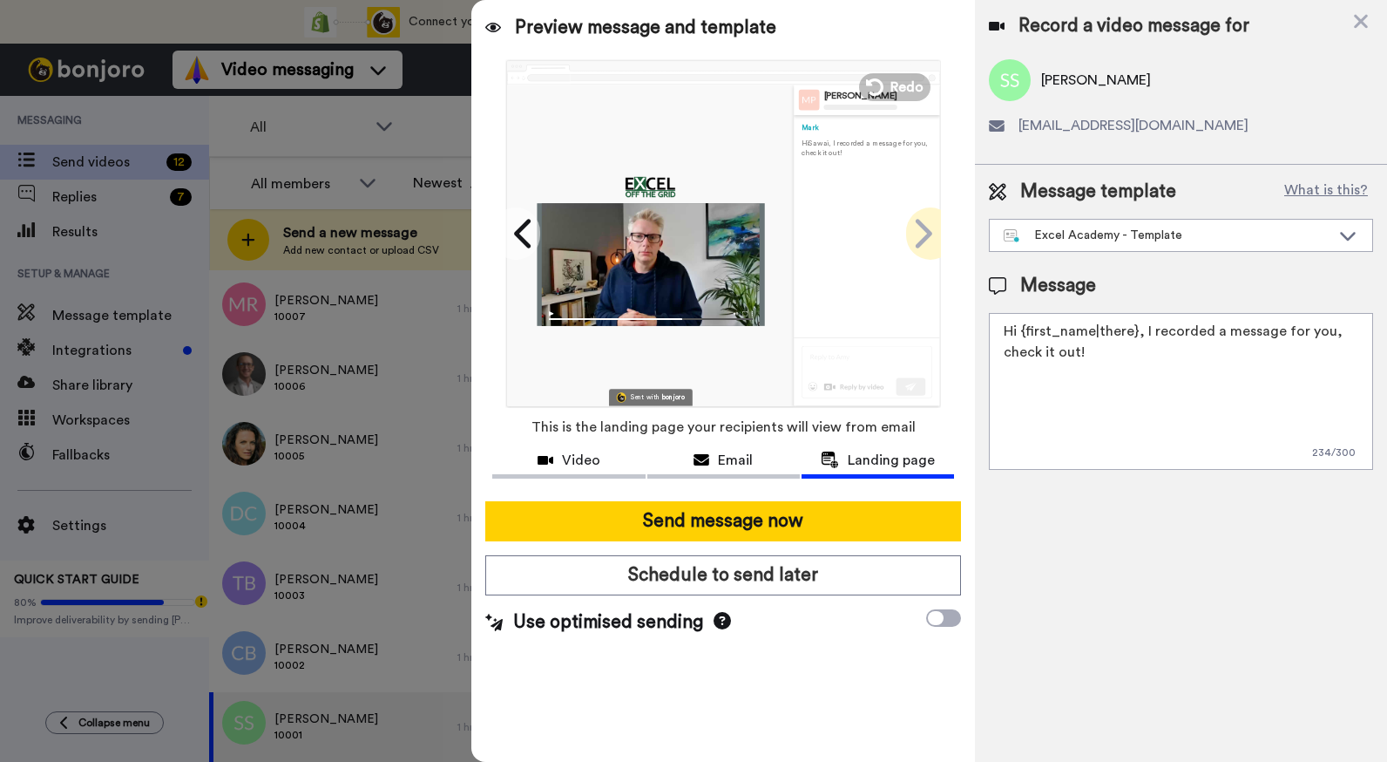
click at [926, 238] on icon at bounding box center [924, 233] width 17 height 29
click at [516, 240] on icon at bounding box center [525, 233] width 28 height 33
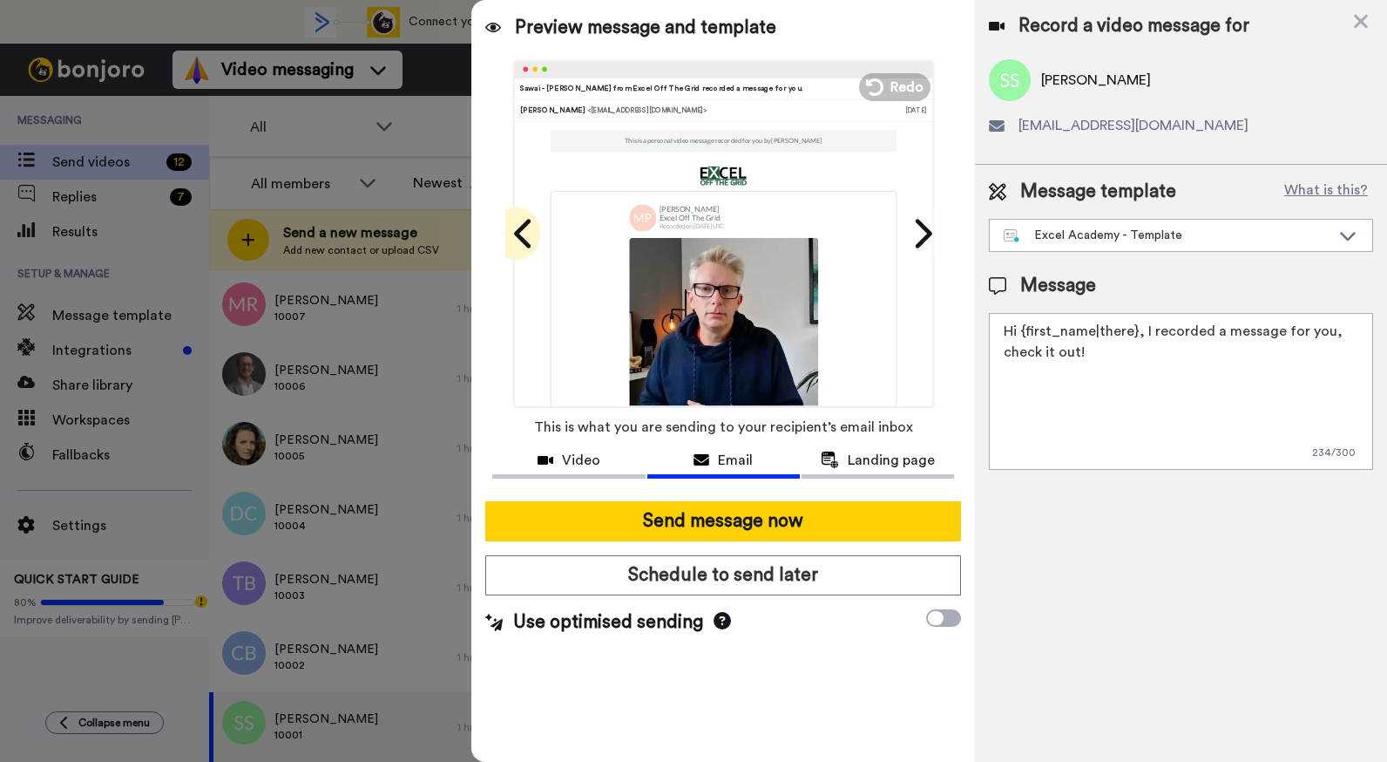
click at [516, 240] on icon at bounding box center [525, 233] width 28 height 33
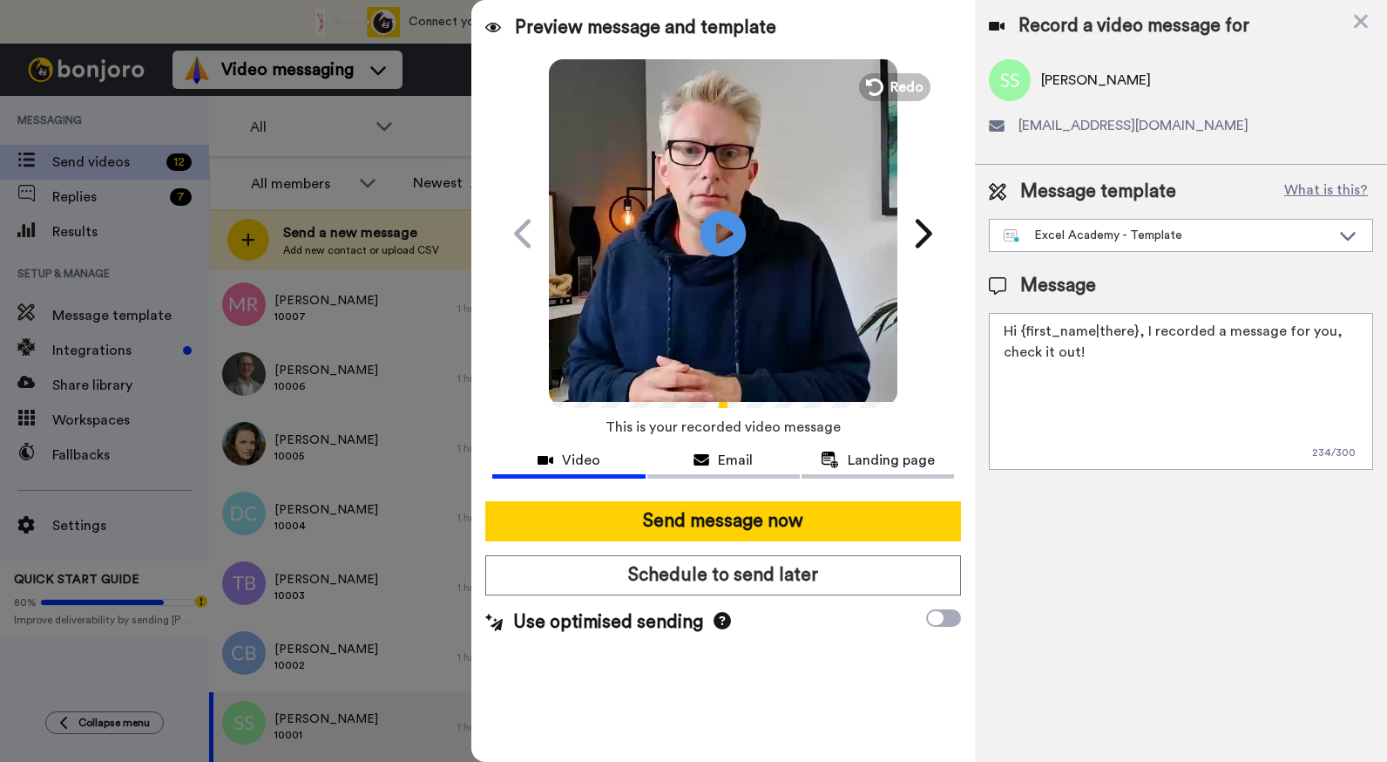
click at [729, 227] on icon at bounding box center [724, 233] width 46 height 46
click at [918, 88] on span "Redo" at bounding box center [909, 86] width 37 height 23
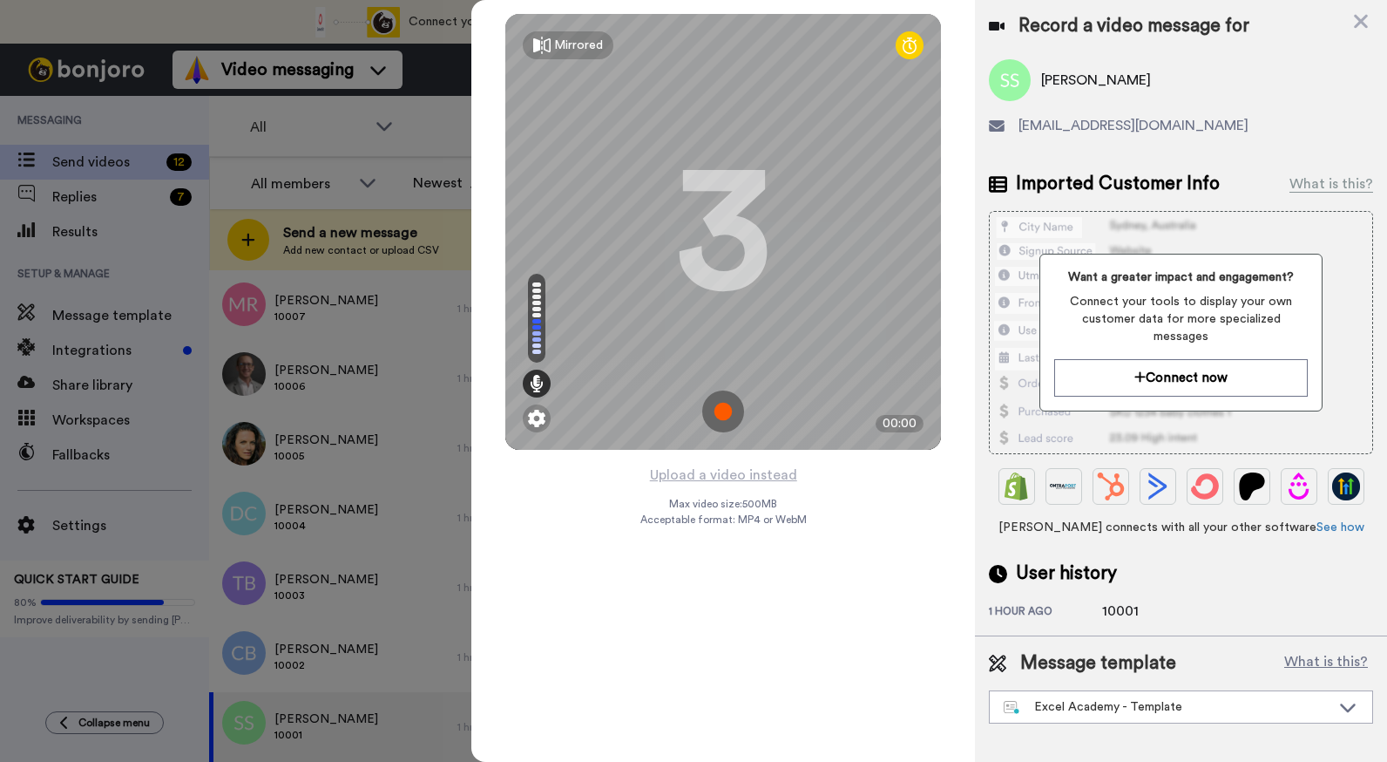
click at [726, 417] on img at bounding box center [723, 411] width 42 height 42
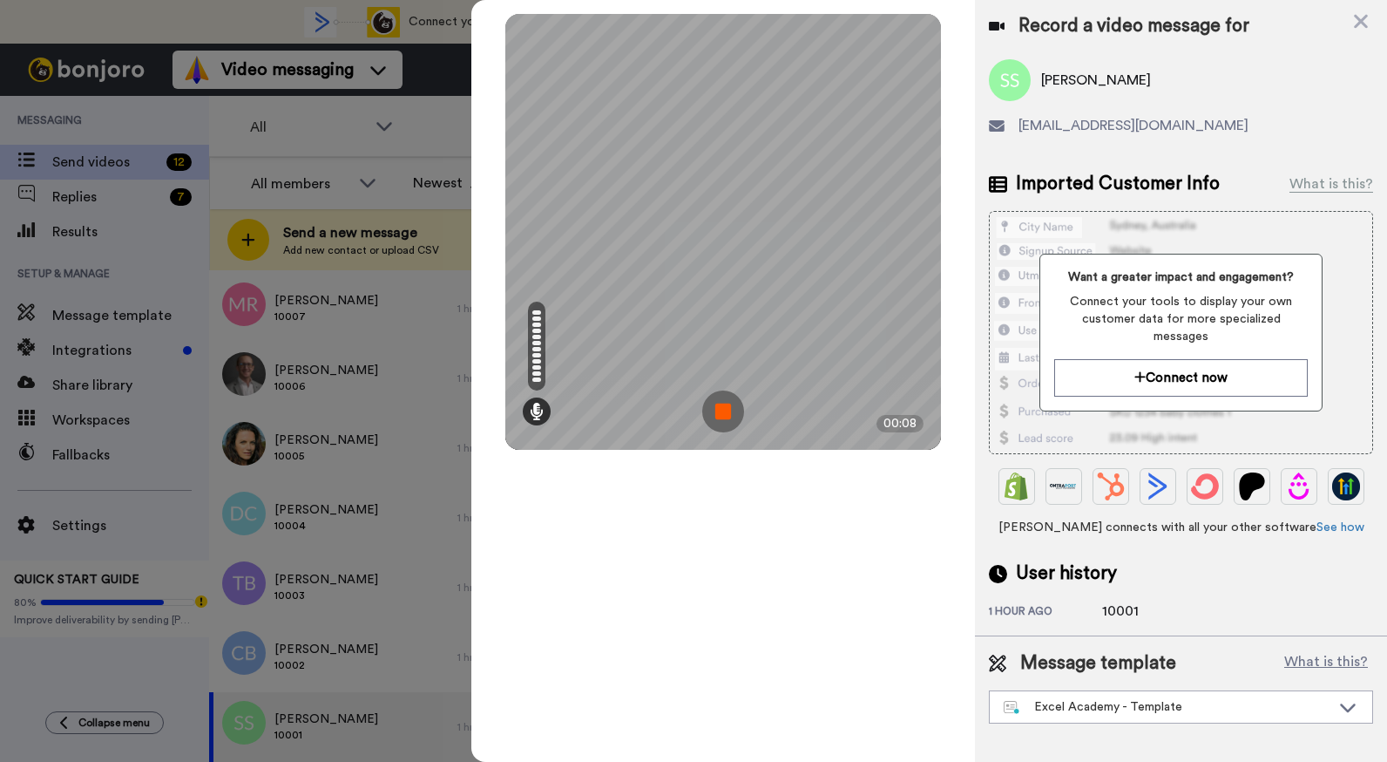
click at [725, 408] on img at bounding box center [723, 411] width 42 height 42
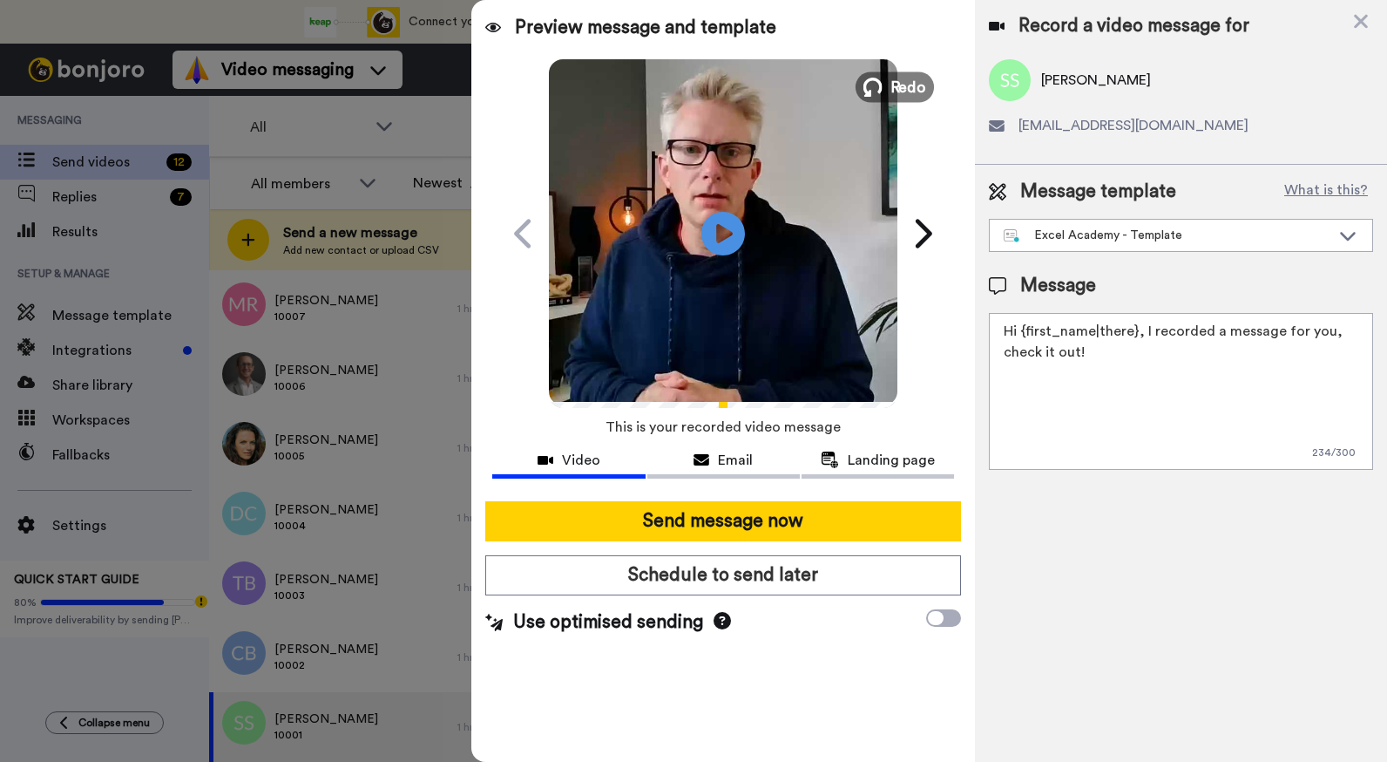
click at [893, 78] on span "Redo" at bounding box center [909, 86] width 37 height 23
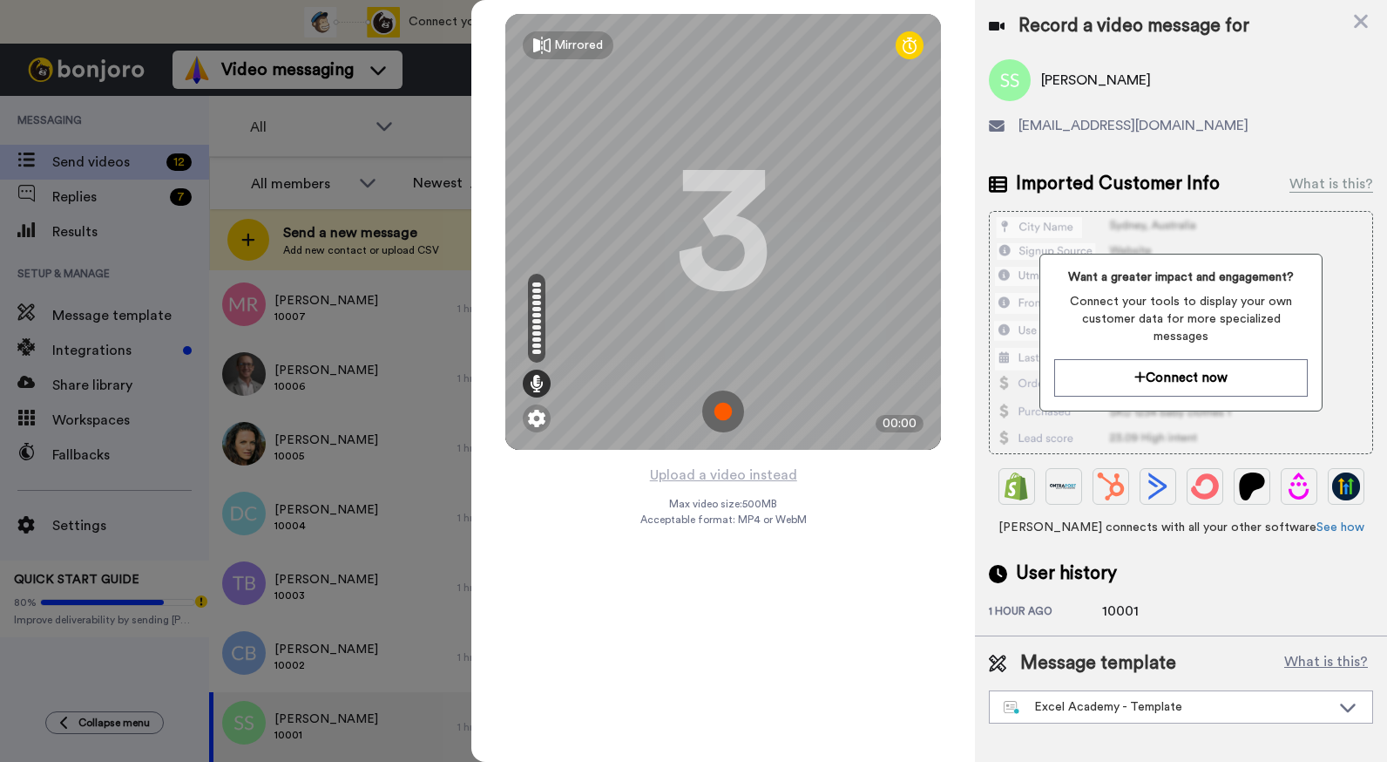
click at [728, 416] on img at bounding box center [723, 411] width 42 height 42
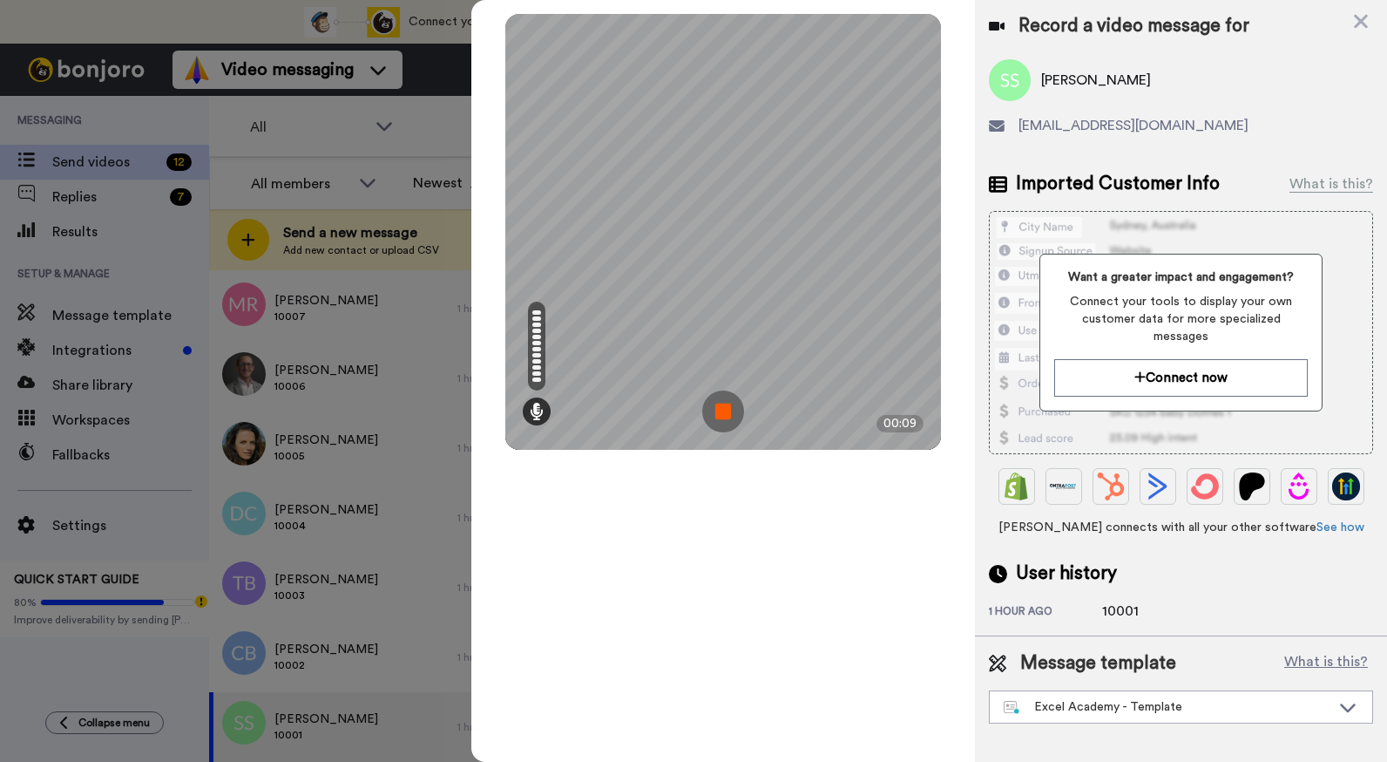
click at [728, 416] on img at bounding box center [723, 411] width 42 height 42
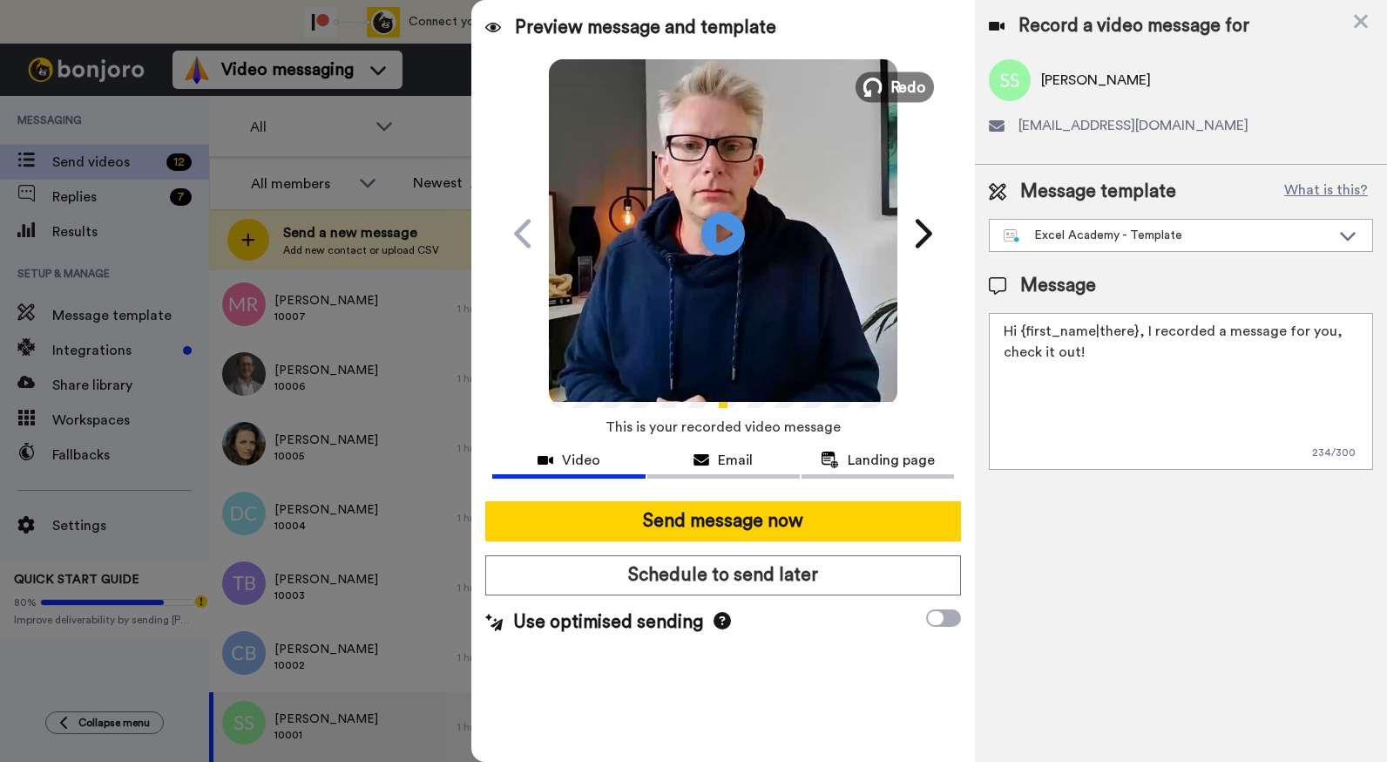
click at [895, 84] on span "Redo" at bounding box center [909, 86] width 37 height 23
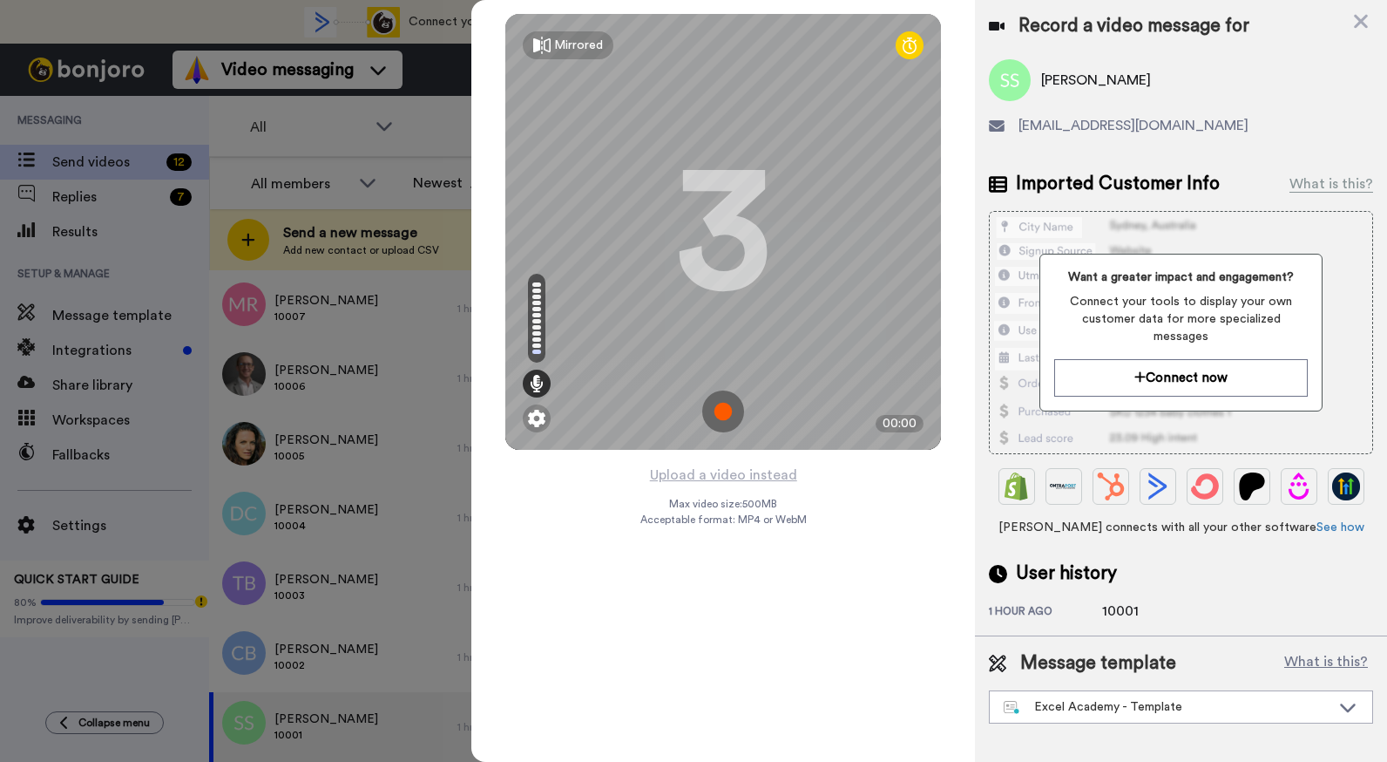
click at [730, 414] on img at bounding box center [723, 411] width 42 height 42
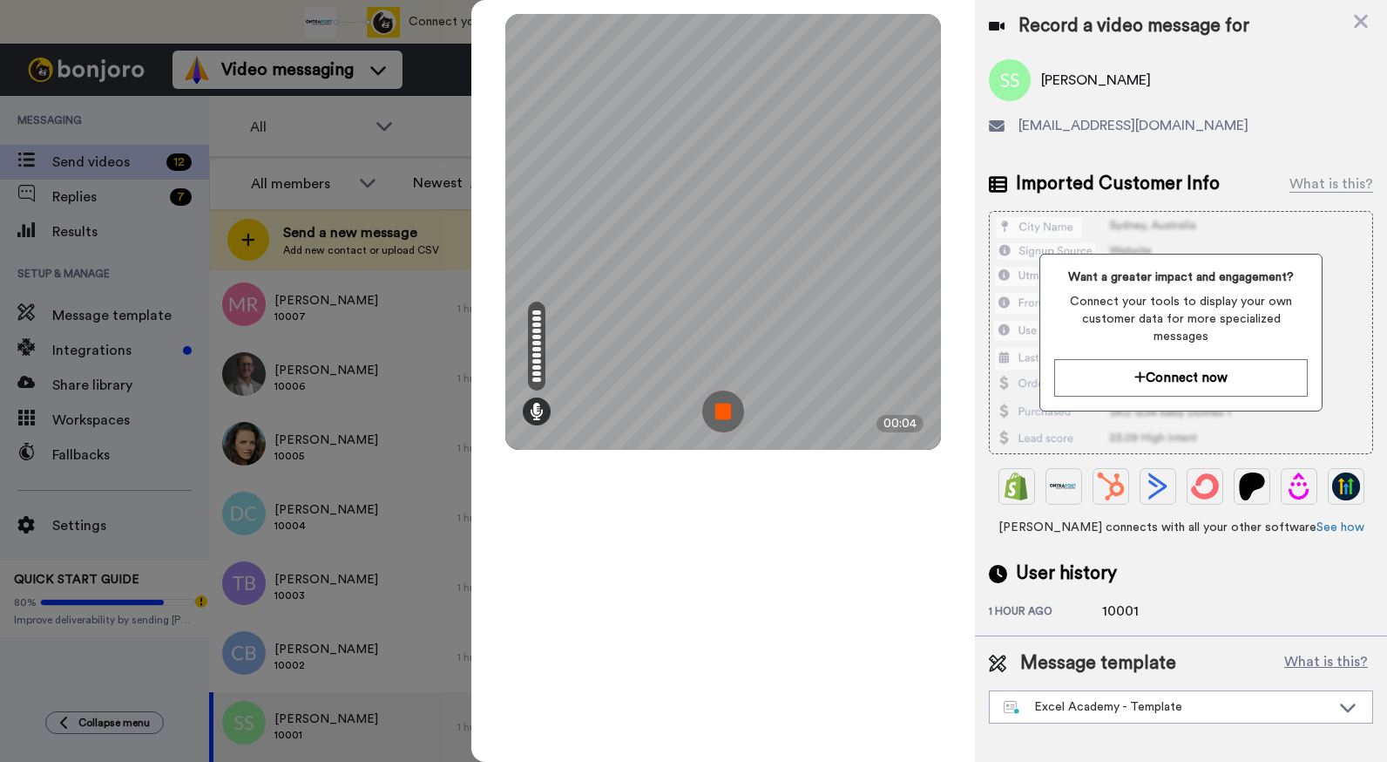
click at [729, 414] on img at bounding box center [723, 411] width 42 height 42
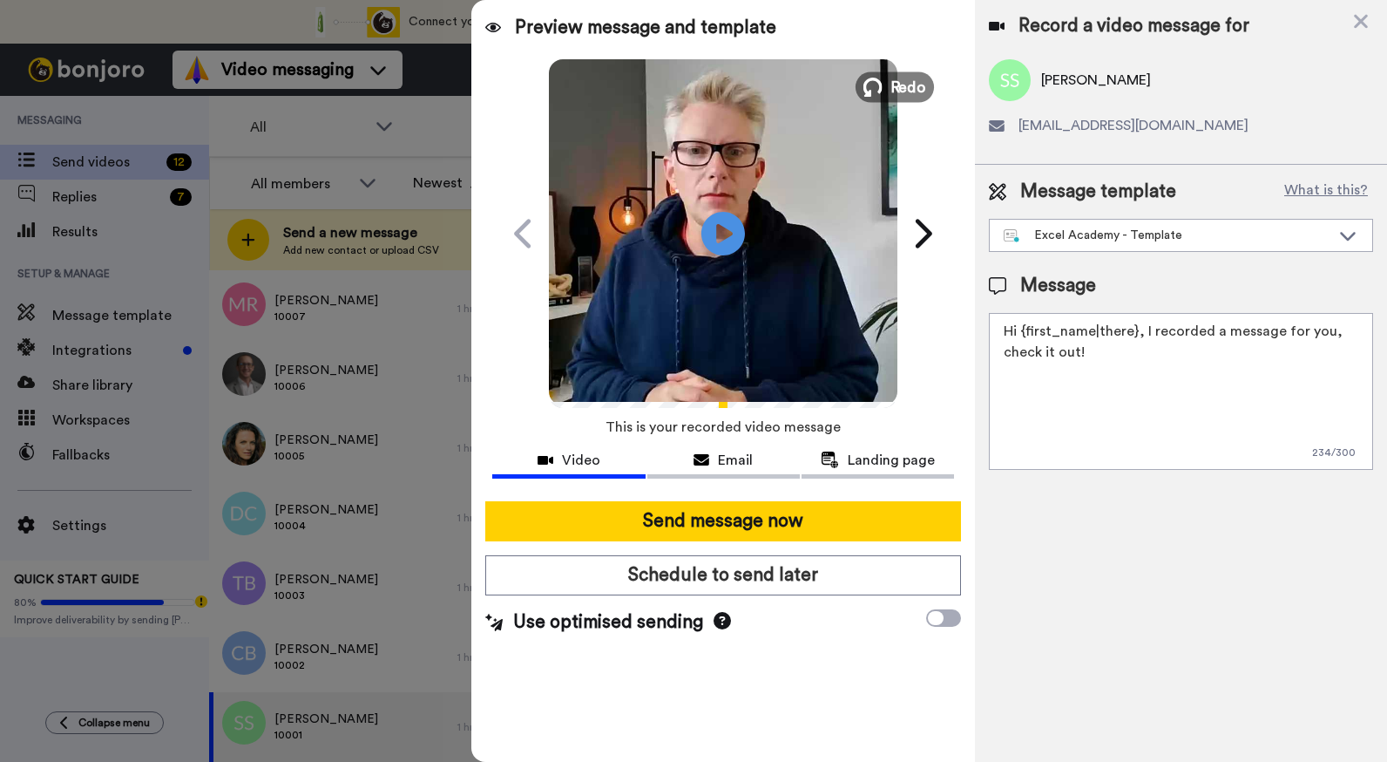
click at [915, 88] on span "Redo" at bounding box center [909, 86] width 37 height 23
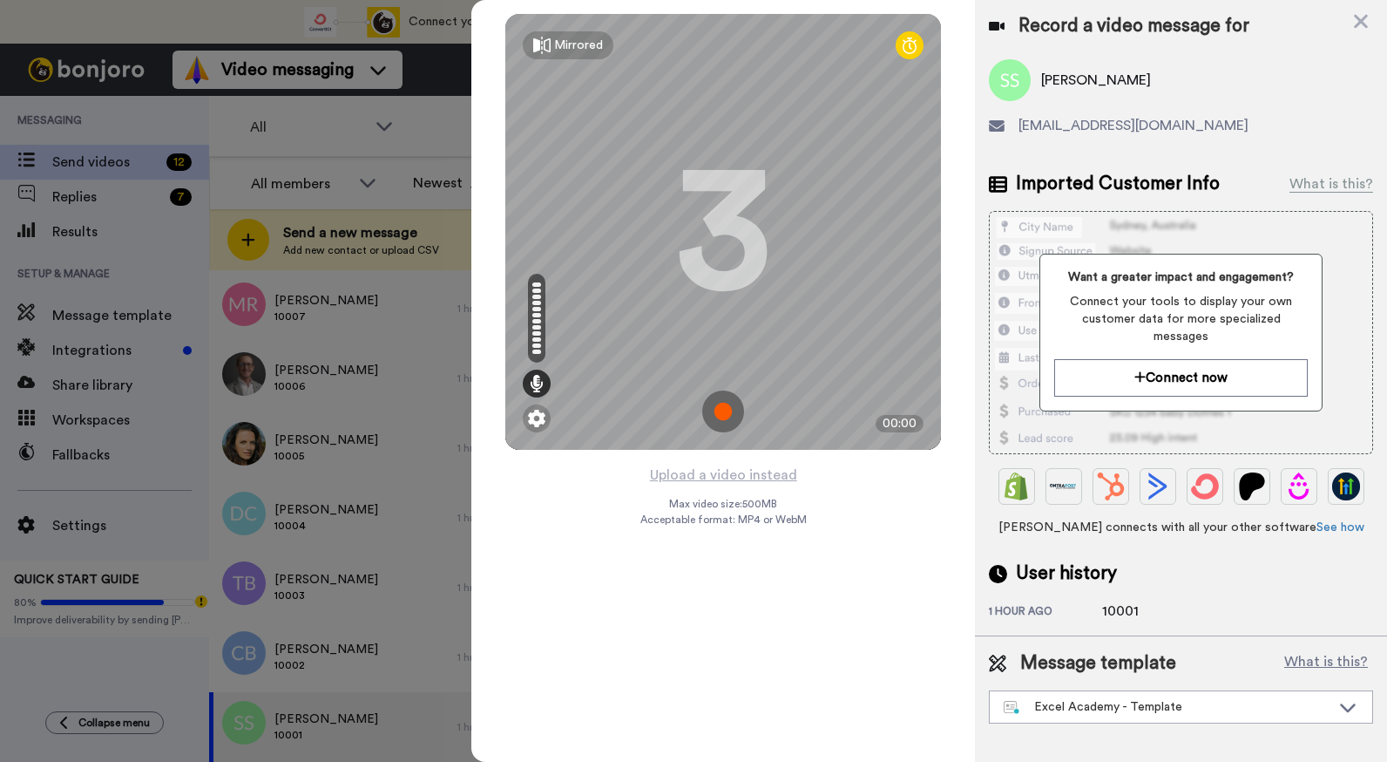
click at [722, 416] on img at bounding box center [723, 411] width 42 height 42
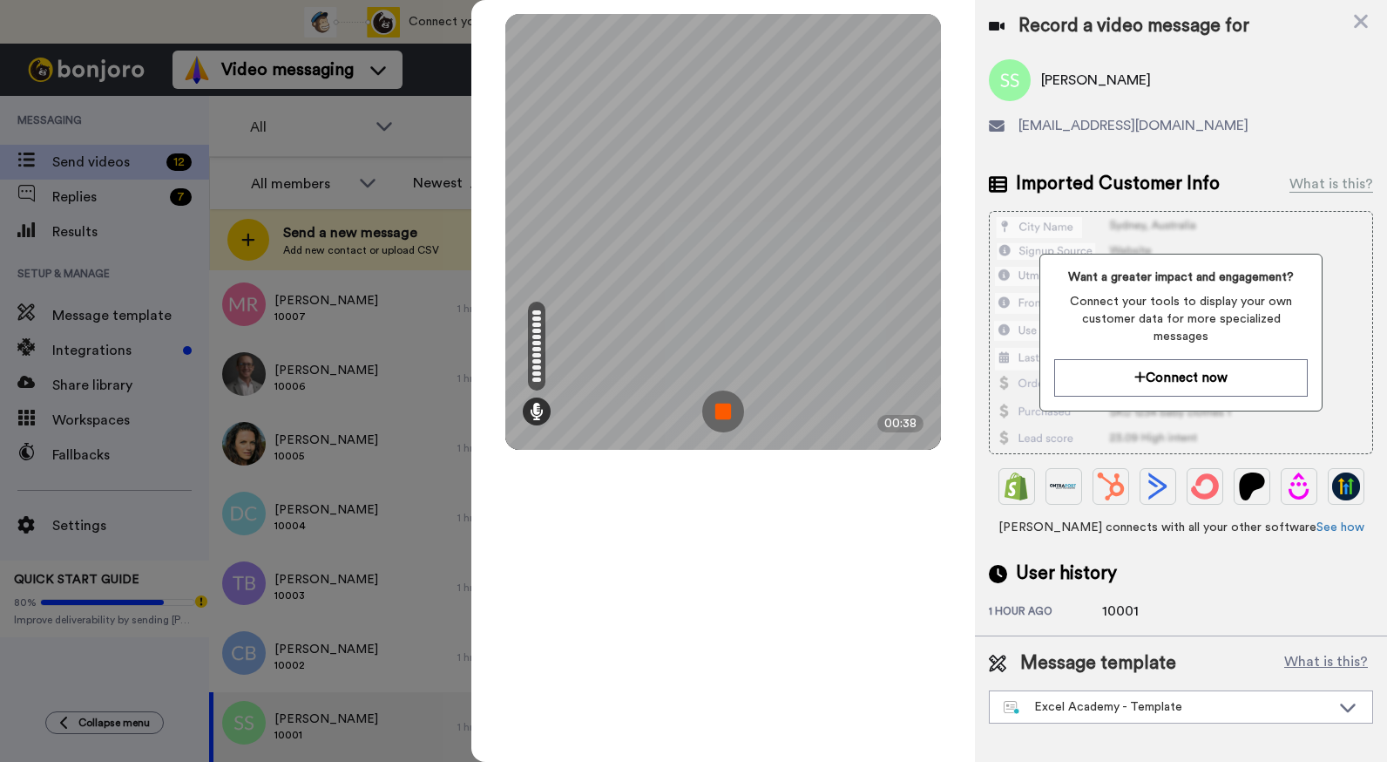
click at [723, 414] on img at bounding box center [723, 411] width 42 height 42
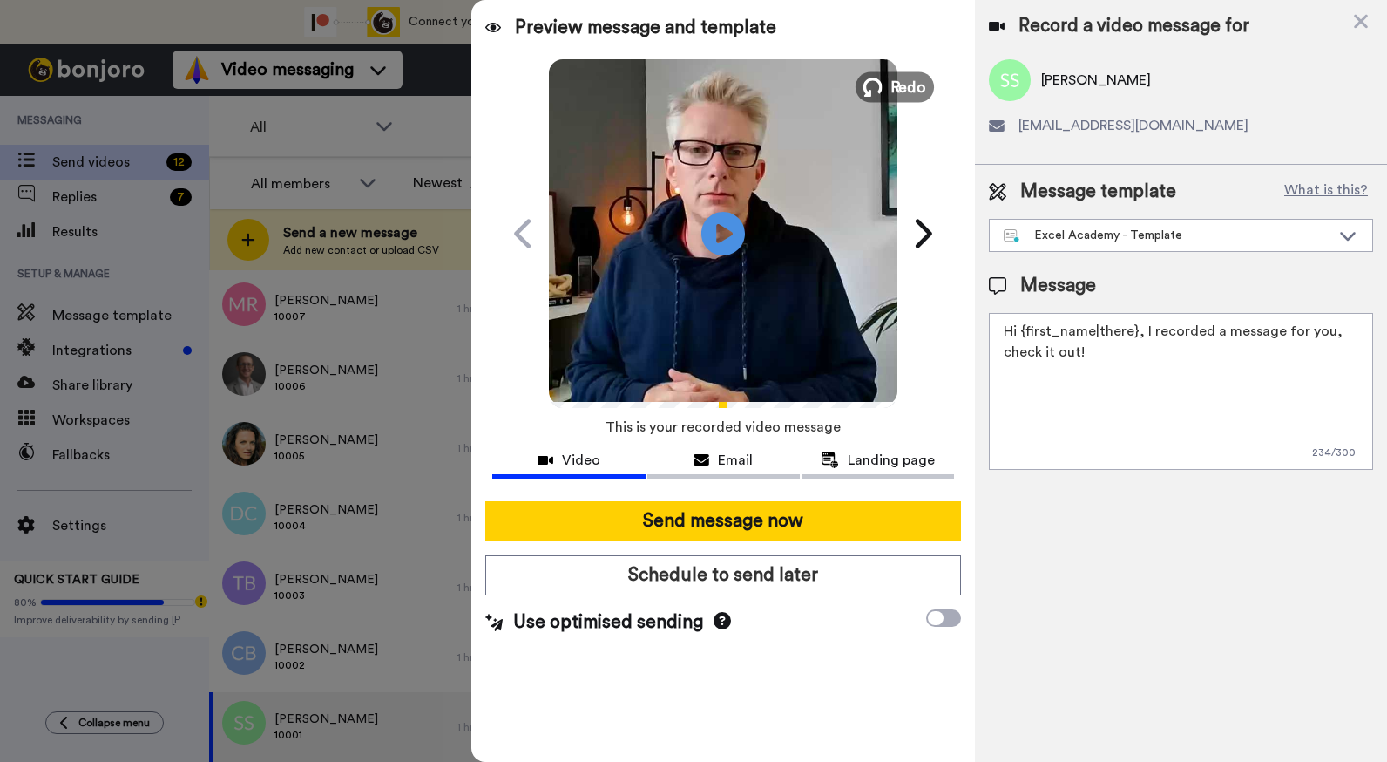
click at [899, 86] on span "Redo" at bounding box center [909, 86] width 37 height 23
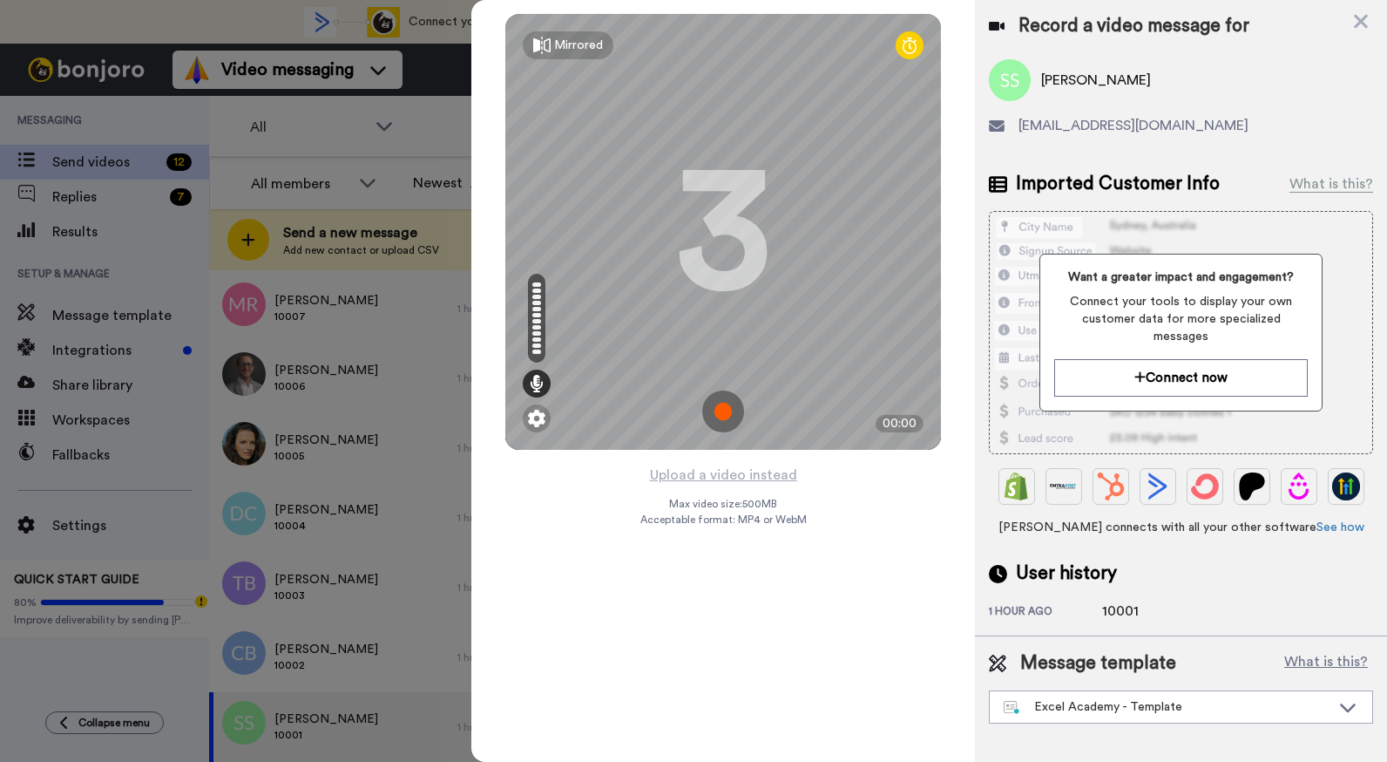
click at [725, 412] on img at bounding box center [723, 411] width 42 height 42
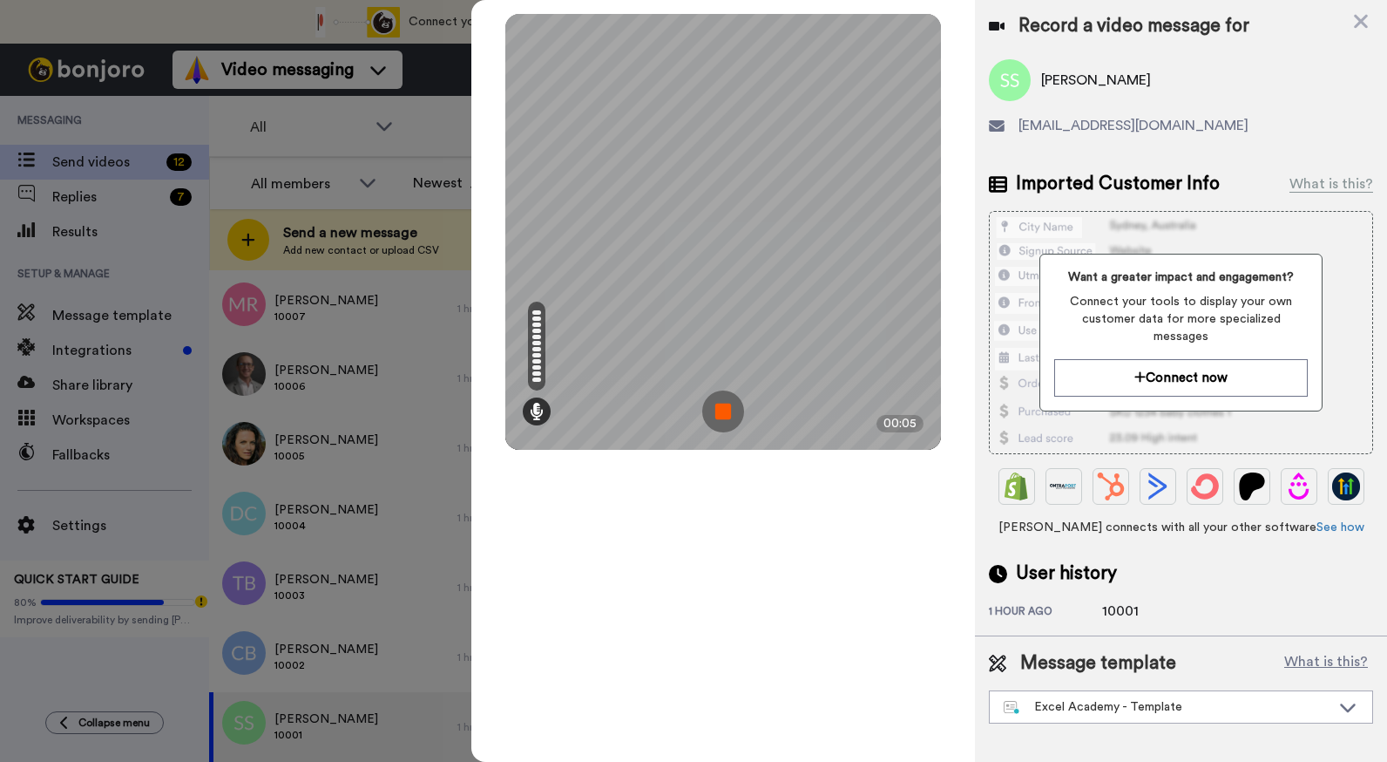
click at [724, 411] on img at bounding box center [723, 411] width 42 height 42
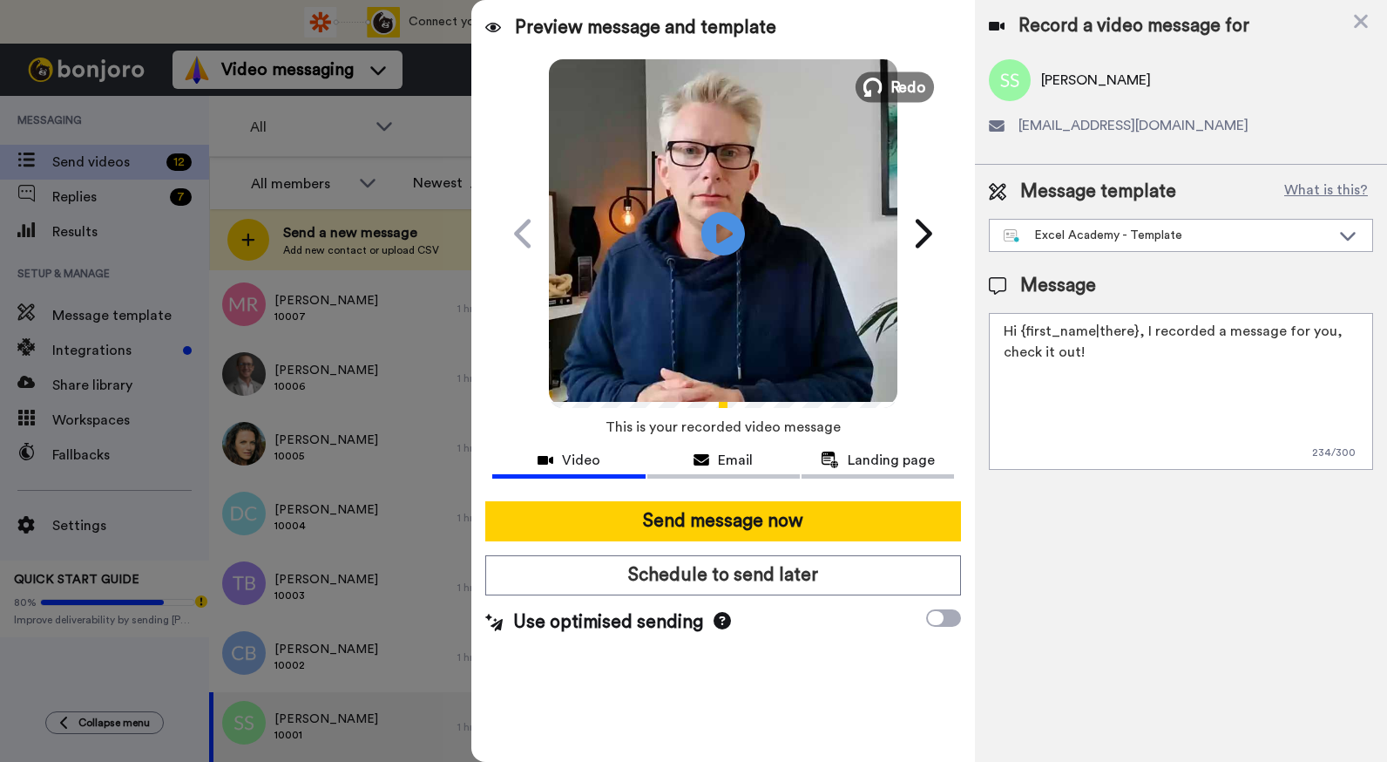
click at [890, 81] on button "Redo" at bounding box center [895, 86] width 78 height 31
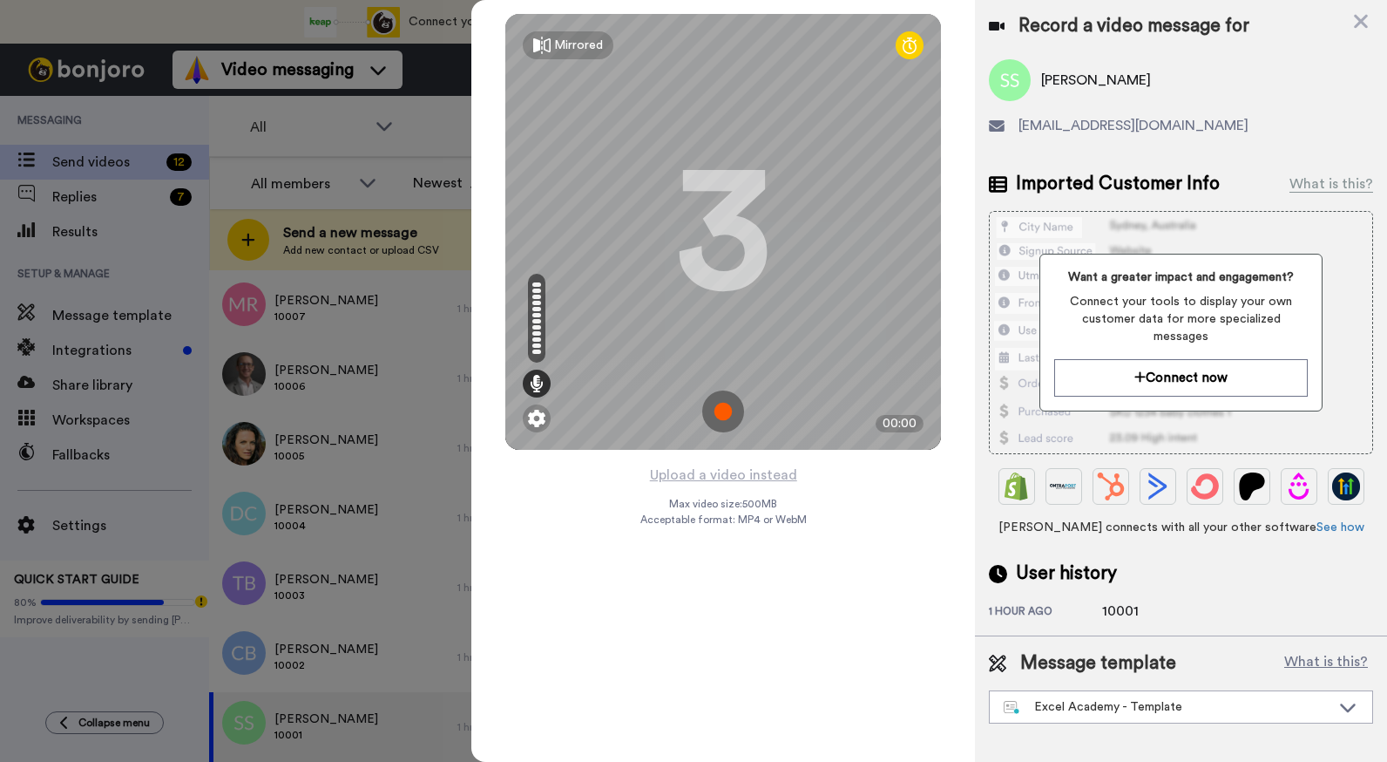
click at [725, 411] on img at bounding box center [723, 411] width 42 height 42
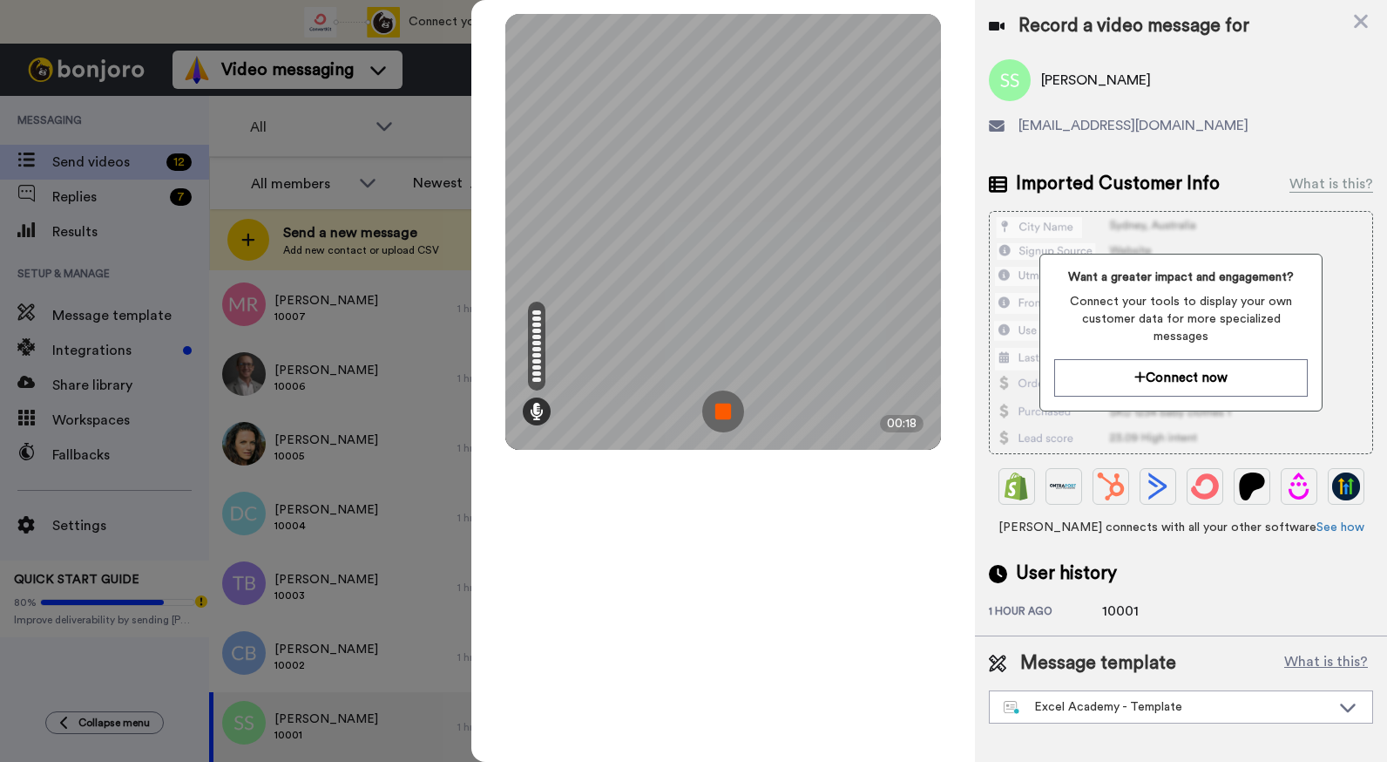
click at [728, 408] on img at bounding box center [723, 411] width 42 height 42
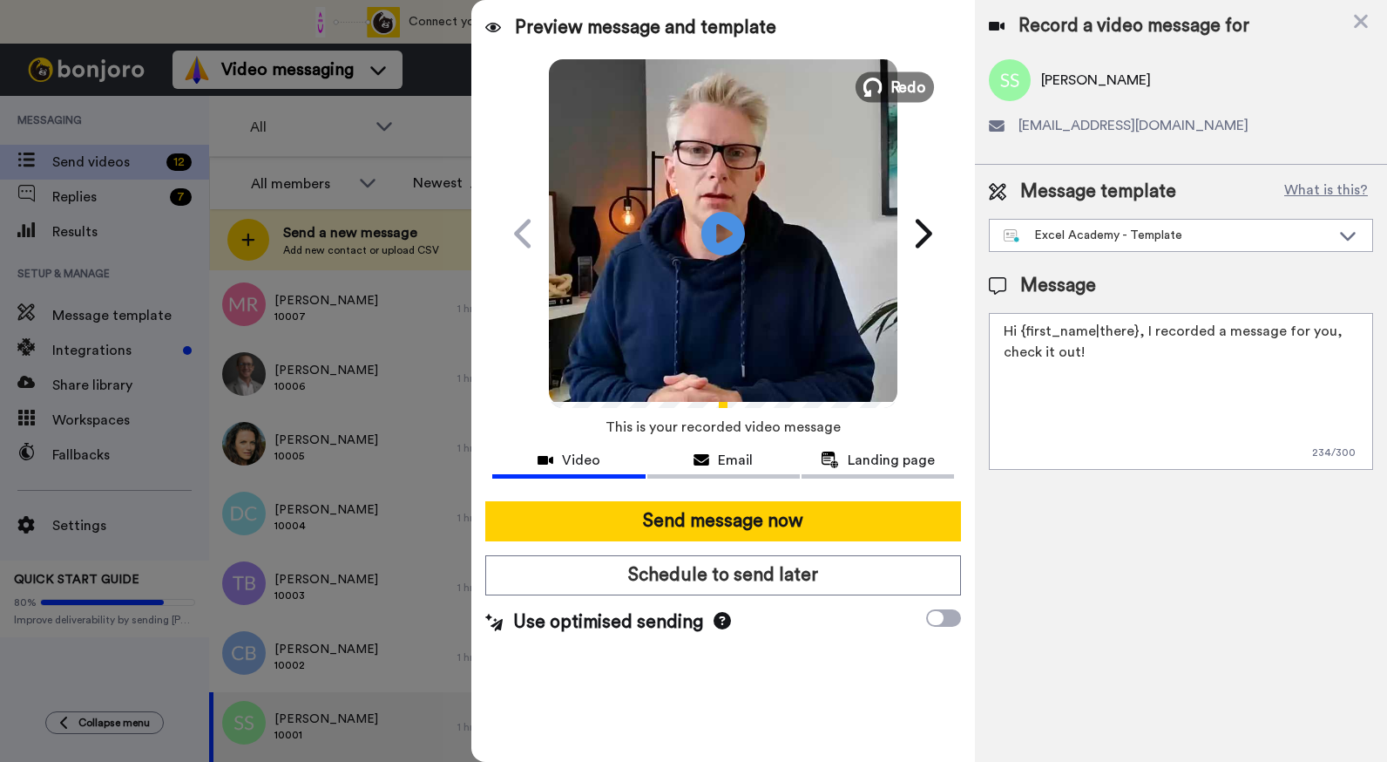
click at [900, 98] on span "Redo" at bounding box center [909, 86] width 37 height 23
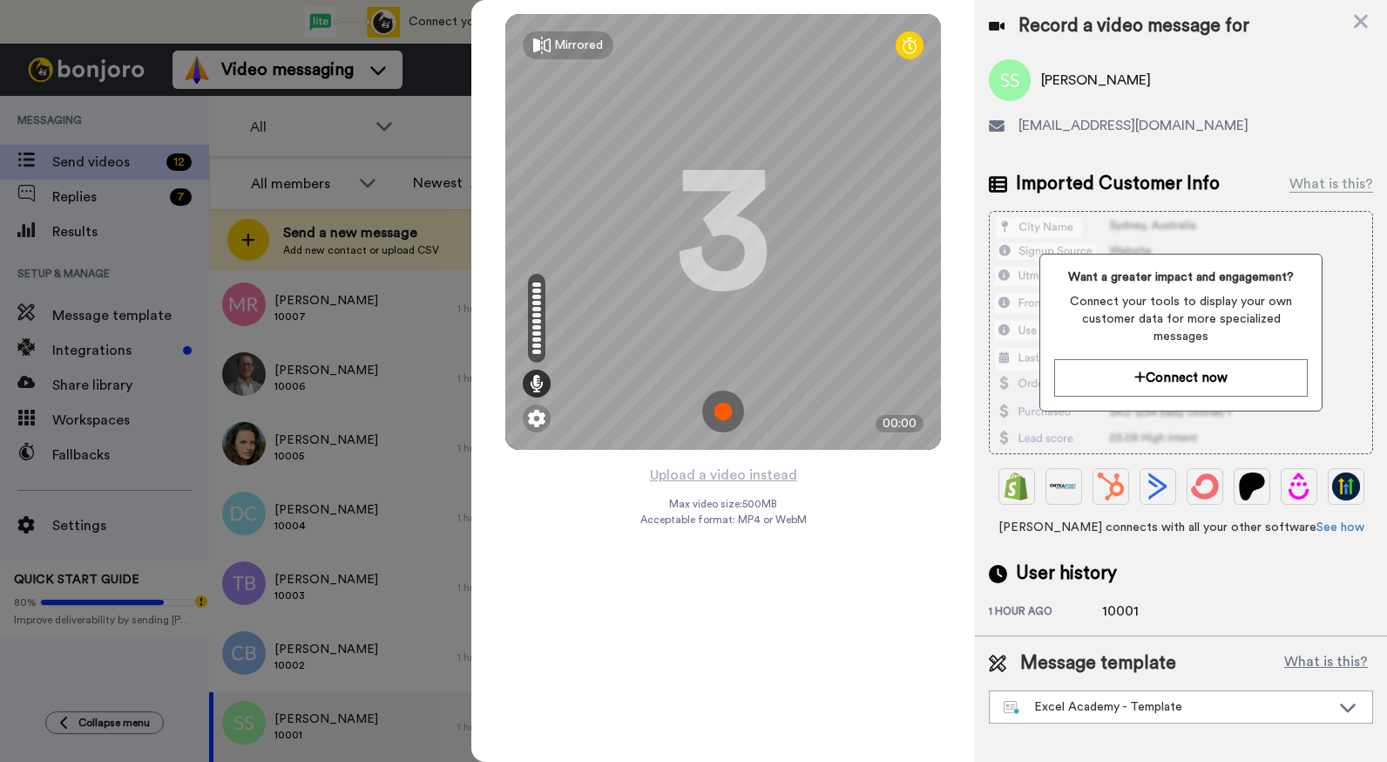
click at [724, 422] on img at bounding box center [723, 411] width 42 height 42
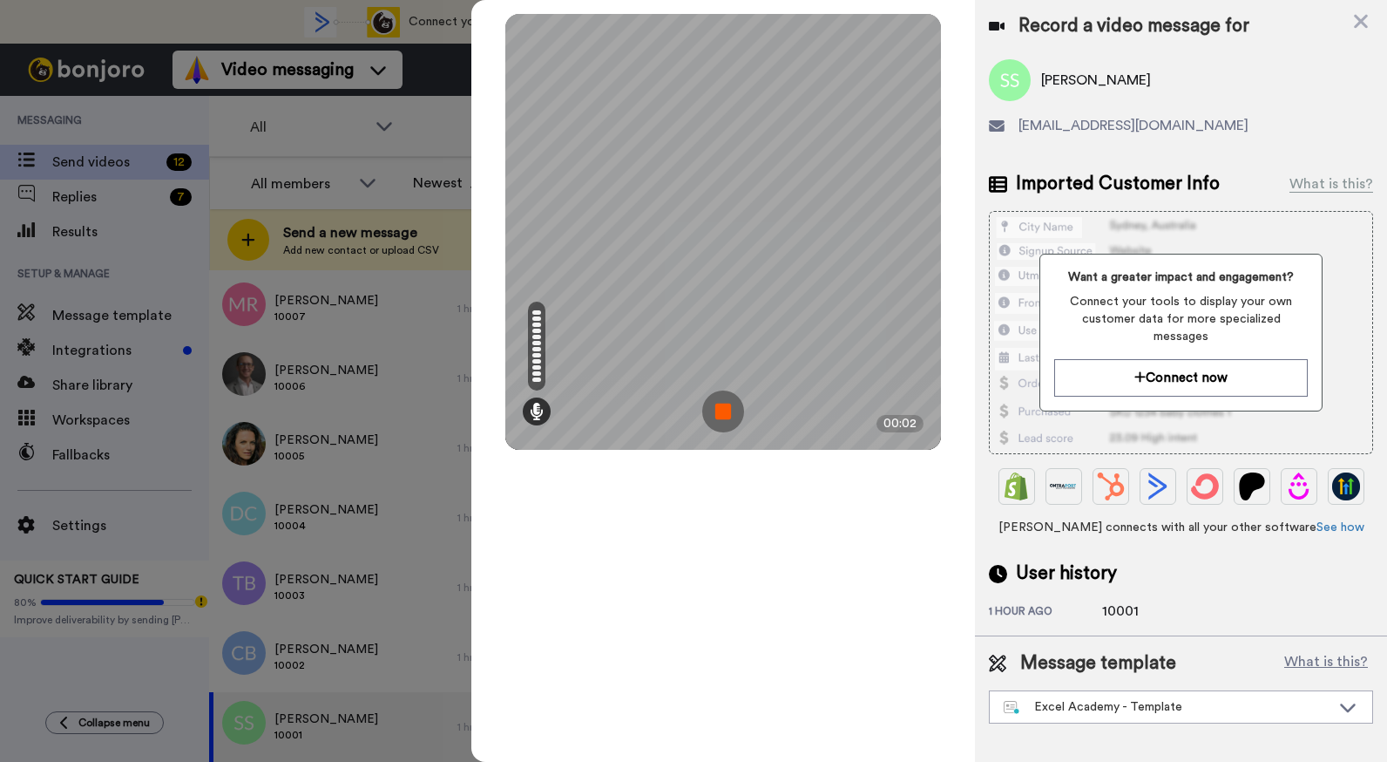
click at [724, 422] on img at bounding box center [723, 411] width 42 height 42
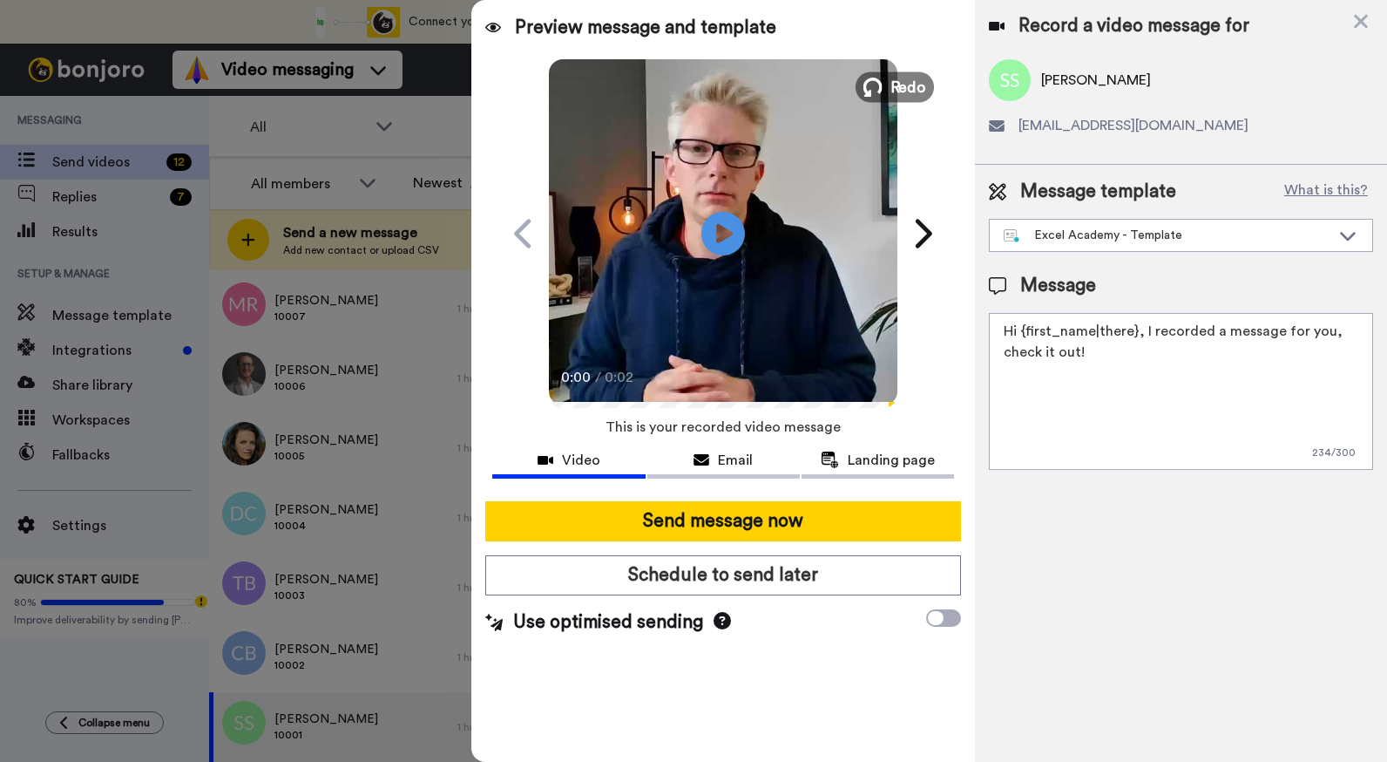
click at [897, 77] on span "Redo" at bounding box center [909, 86] width 37 height 23
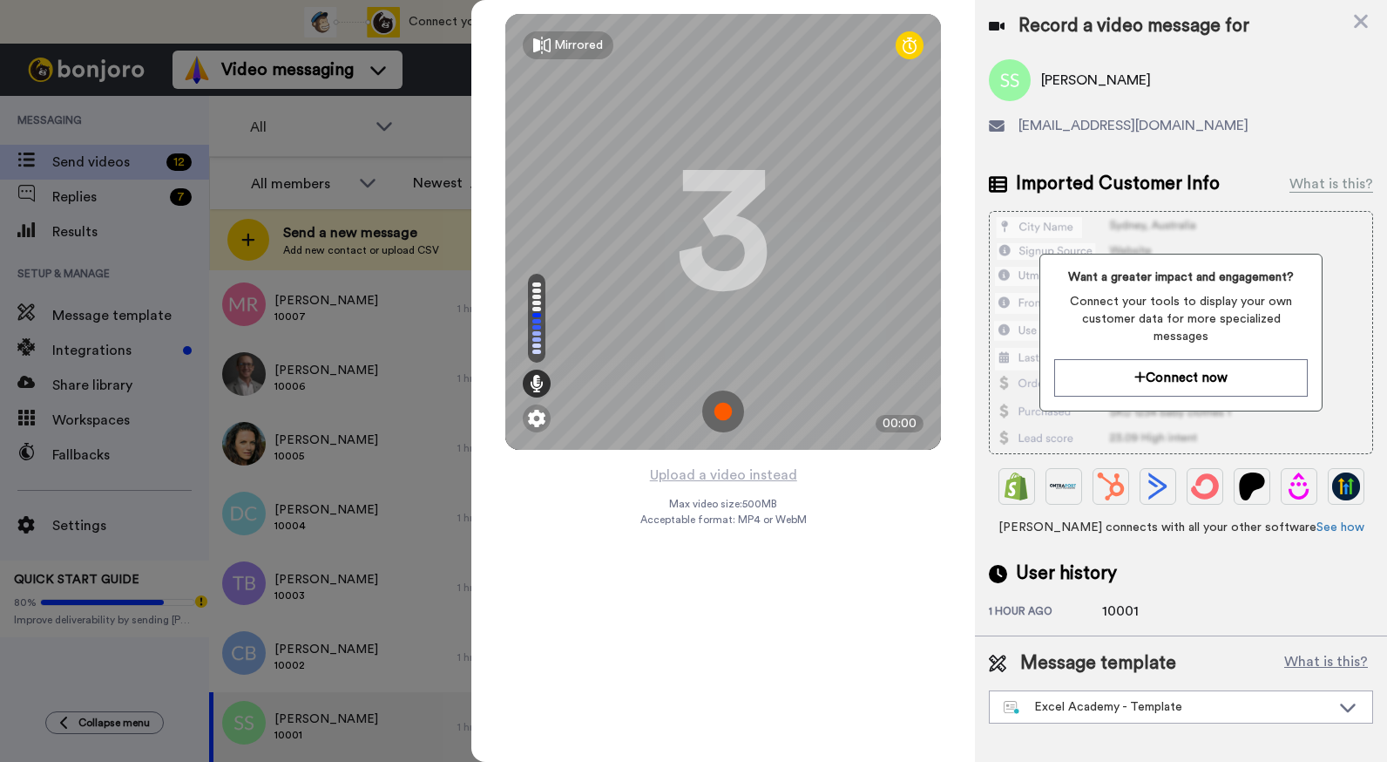
click at [721, 410] on img at bounding box center [723, 411] width 42 height 42
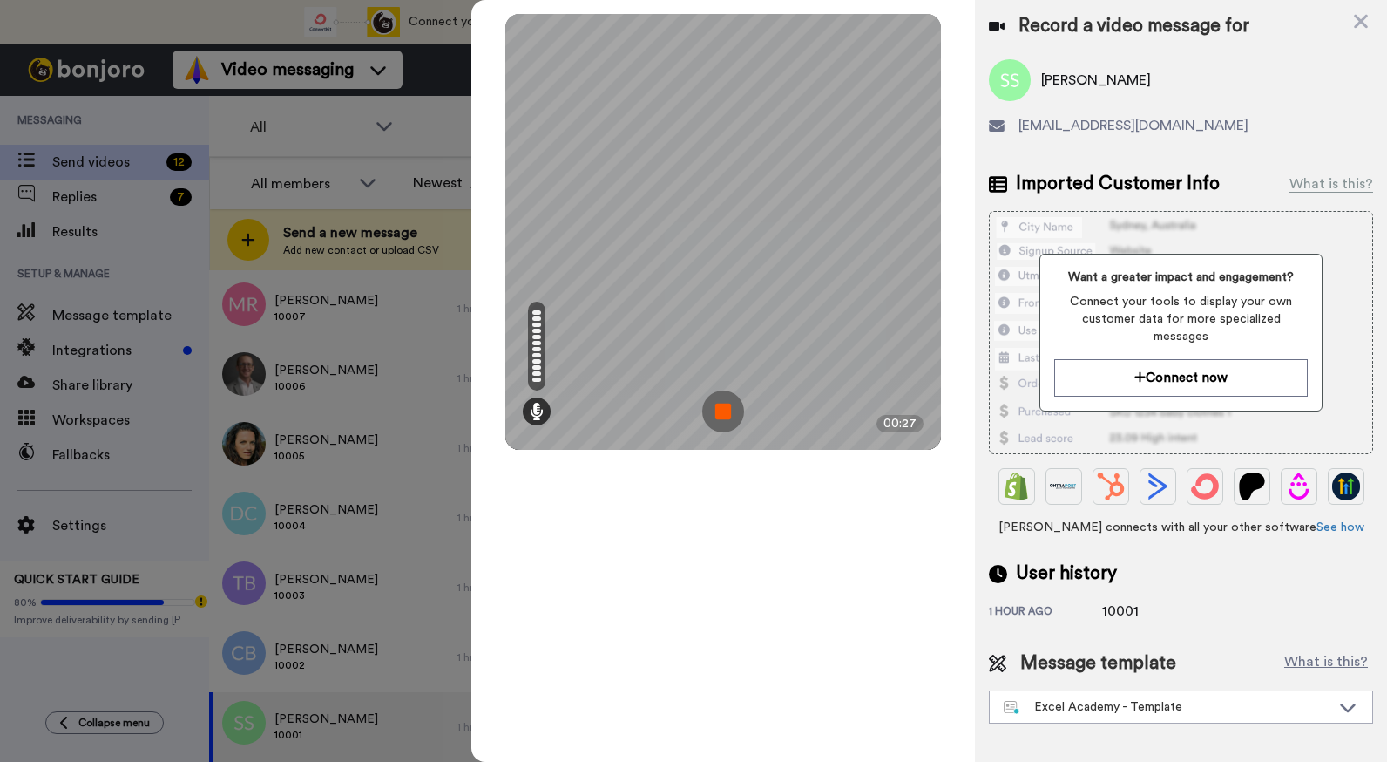
click at [723, 410] on img at bounding box center [723, 411] width 42 height 42
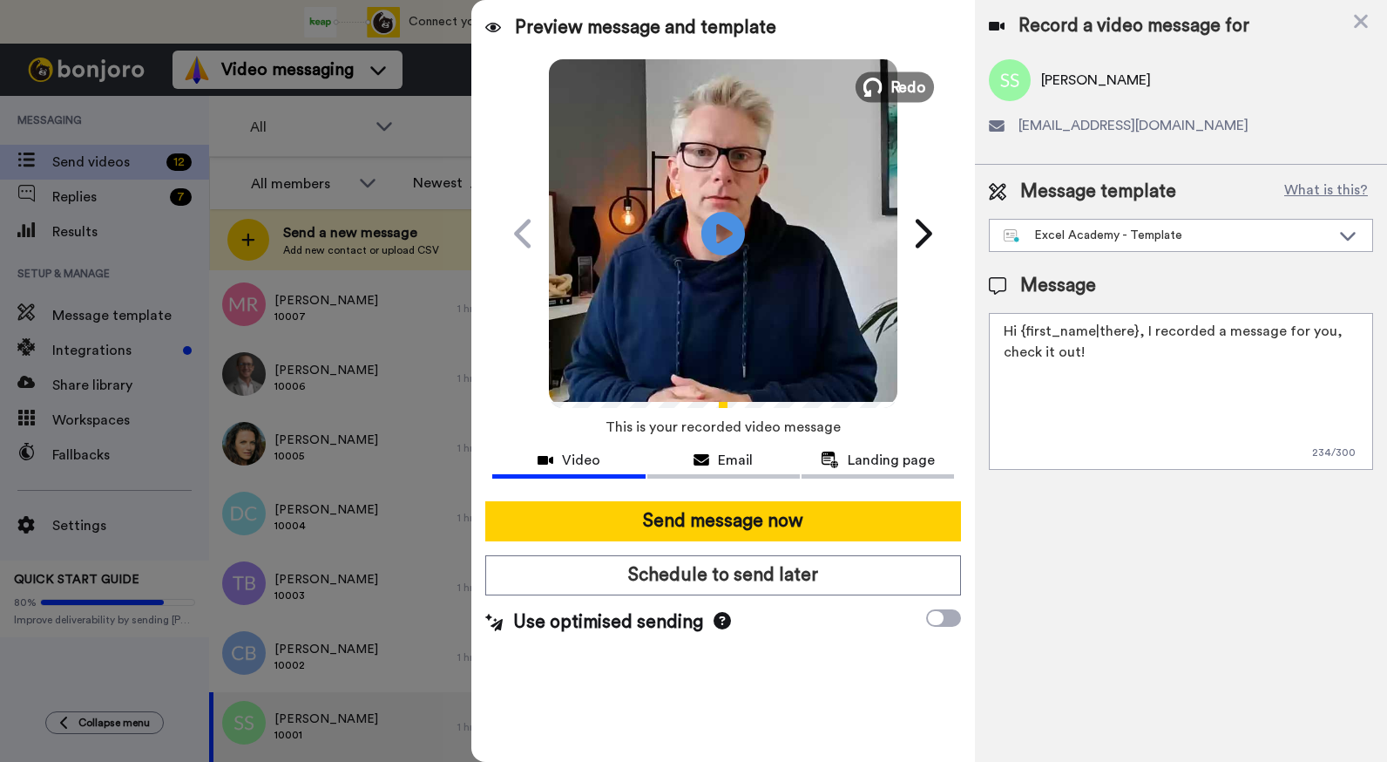
click at [899, 76] on span "Redo" at bounding box center [909, 86] width 37 height 23
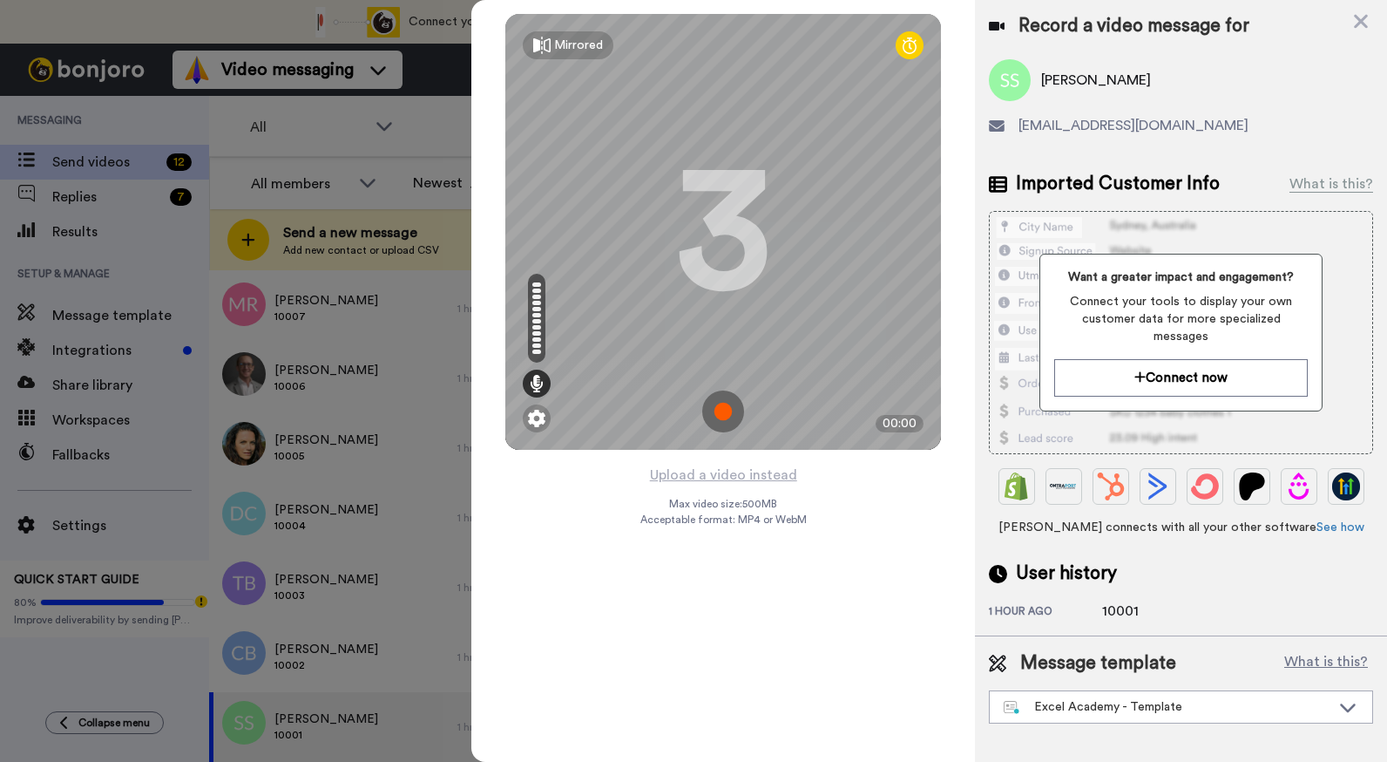
click at [726, 413] on img at bounding box center [723, 411] width 42 height 42
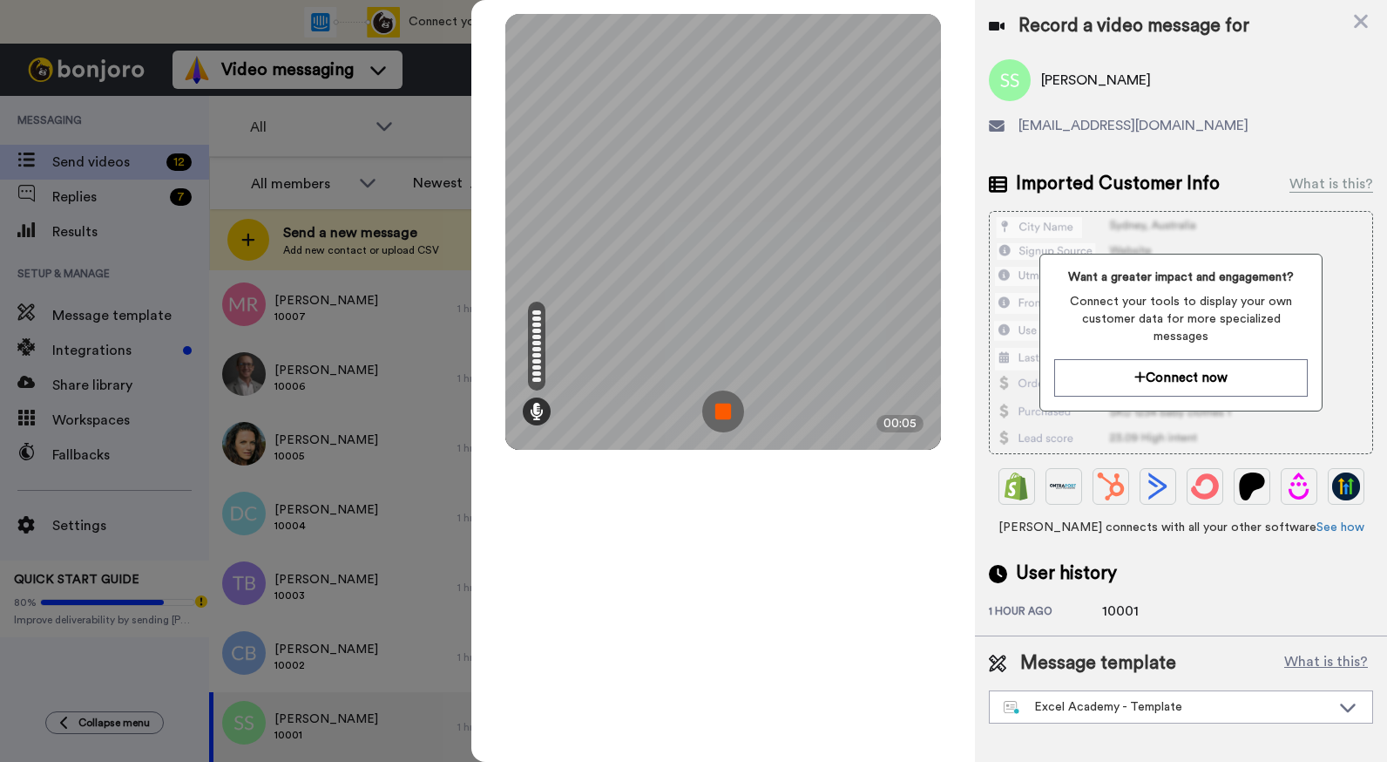
click at [726, 411] on img at bounding box center [723, 411] width 42 height 42
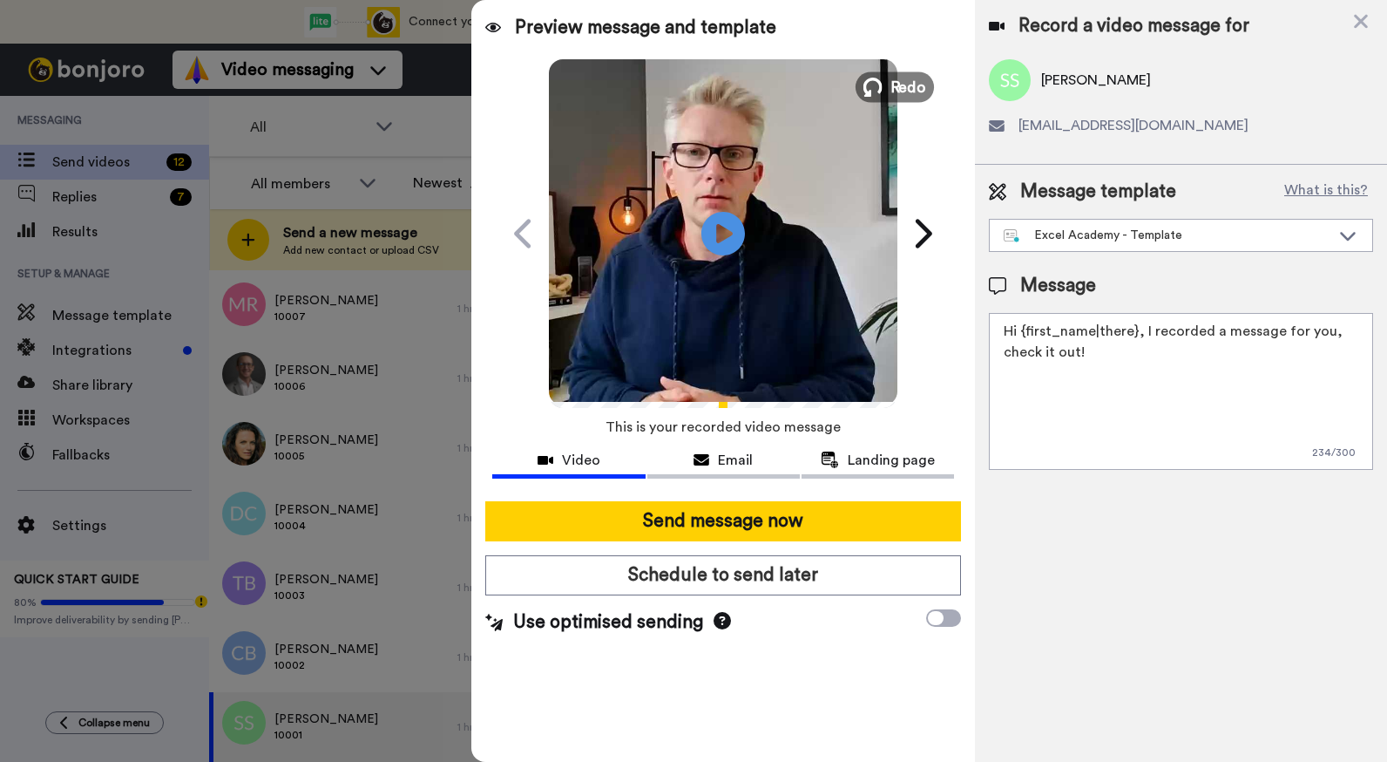
click at [907, 82] on span "Redo" at bounding box center [909, 86] width 37 height 23
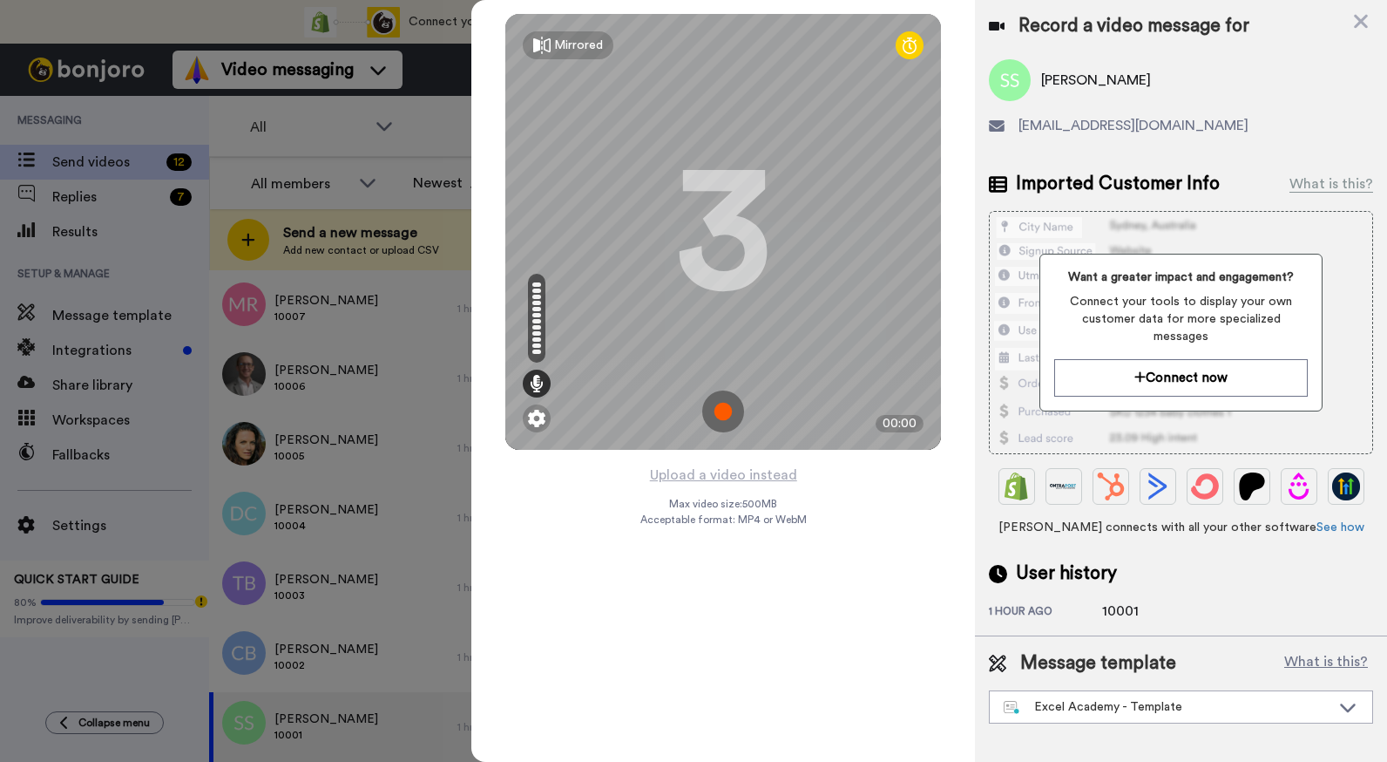
click at [727, 414] on img at bounding box center [723, 411] width 42 height 42
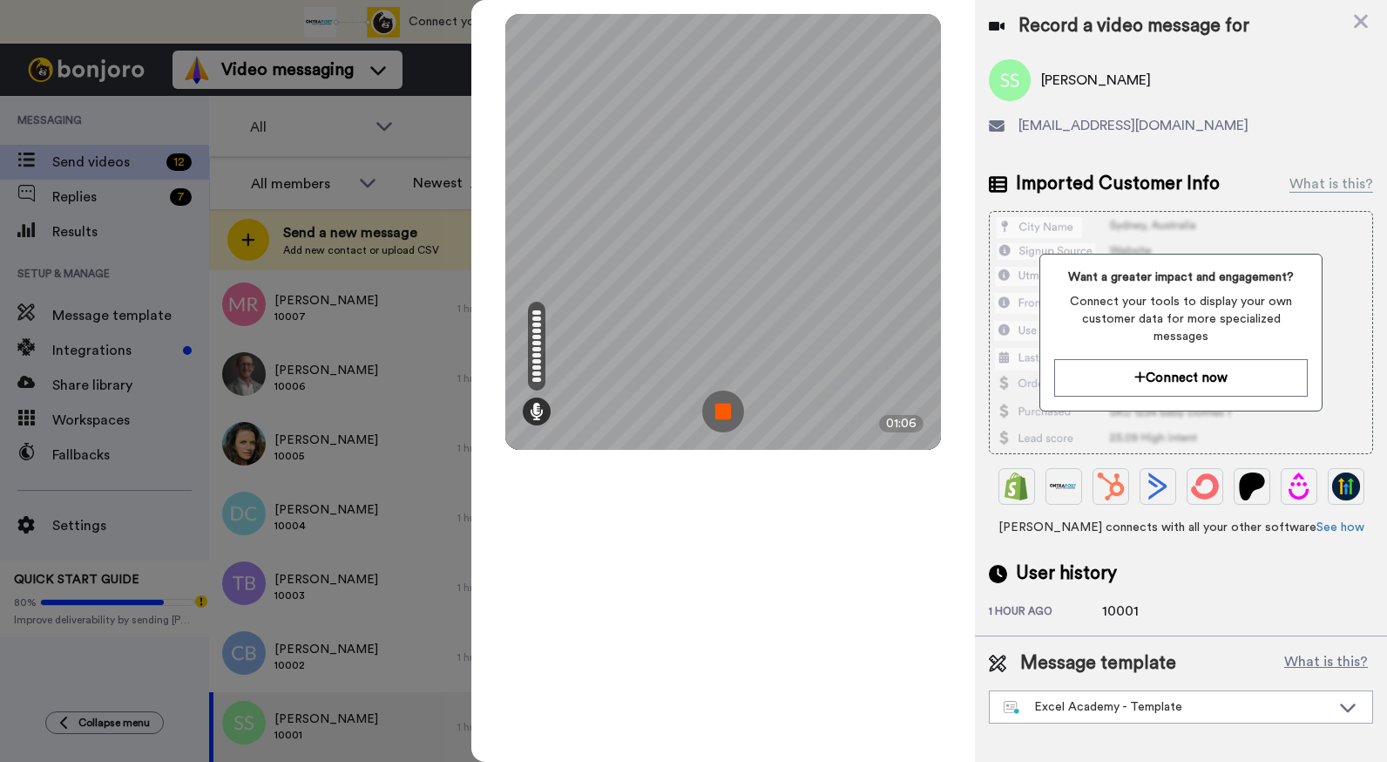
click at [727, 414] on img at bounding box center [723, 411] width 42 height 42
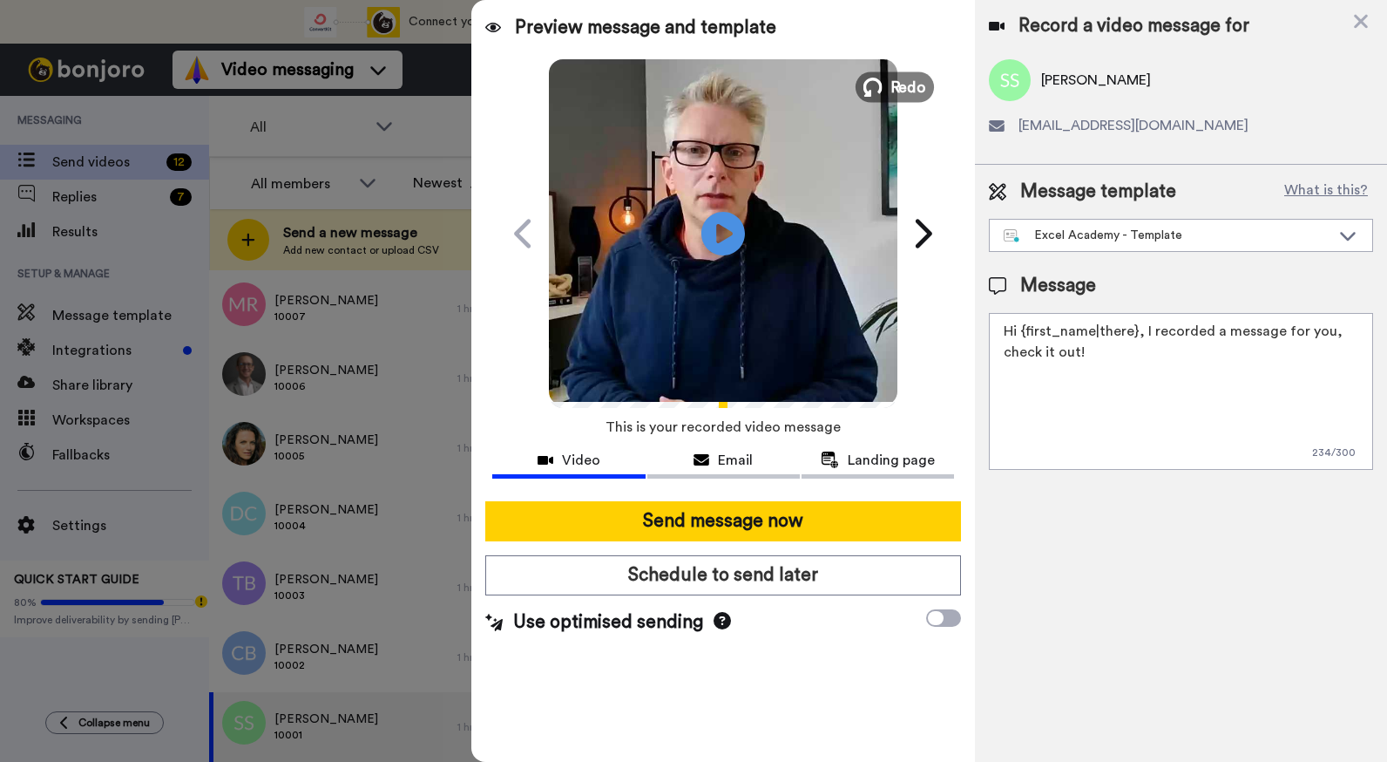
click at [905, 81] on span "Redo" at bounding box center [909, 86] width 37 height 23
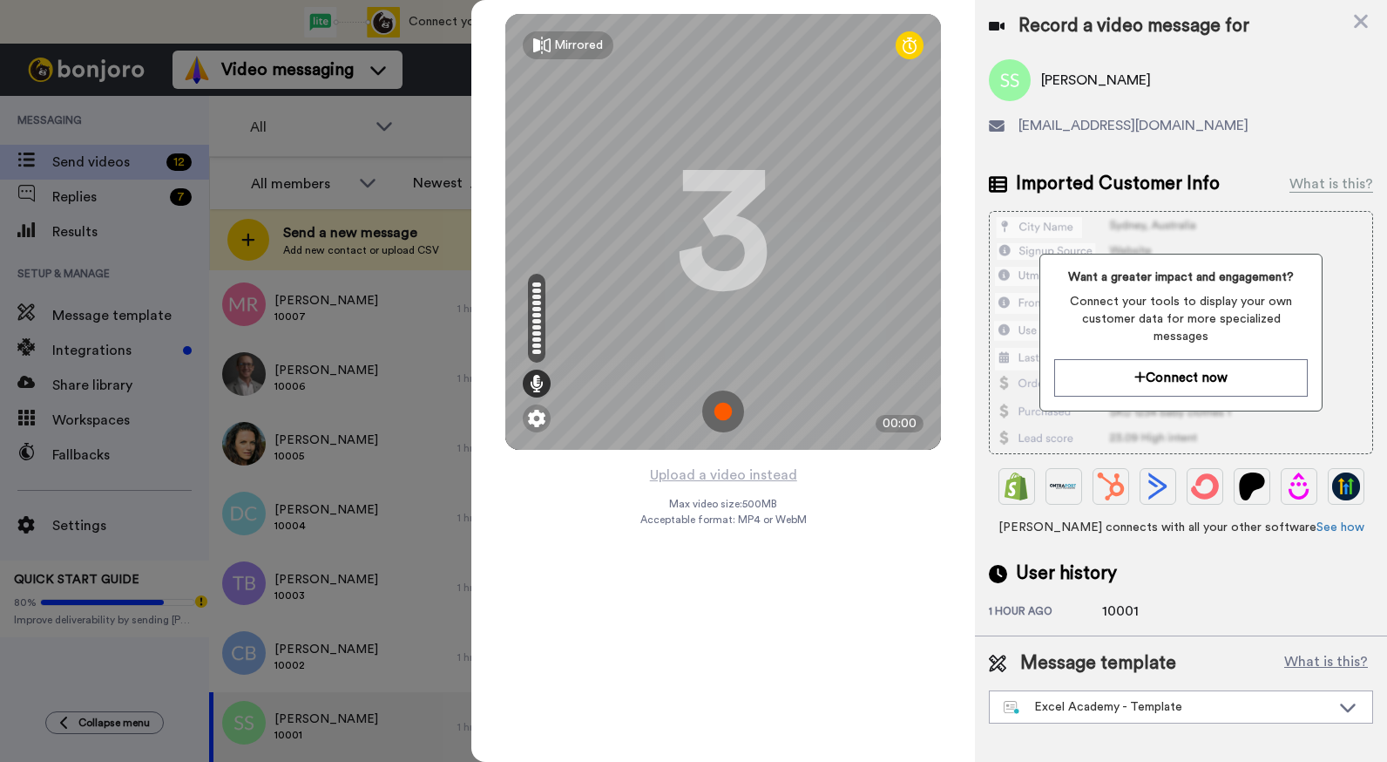
click at [726, 413] on img at bounding box center [723, 411] width 42 height 42
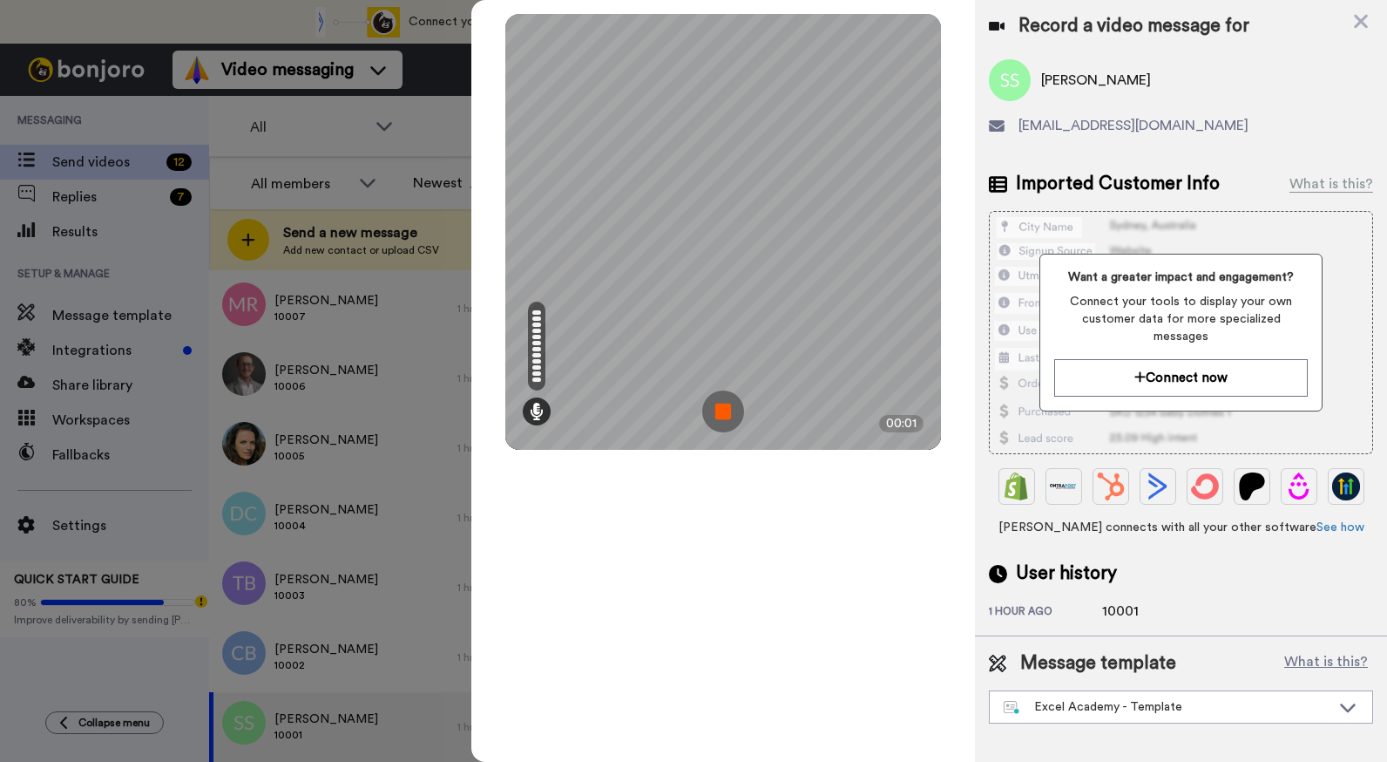
click at [726, 413] on img at bounding box center [723, 411] width 42 height 42
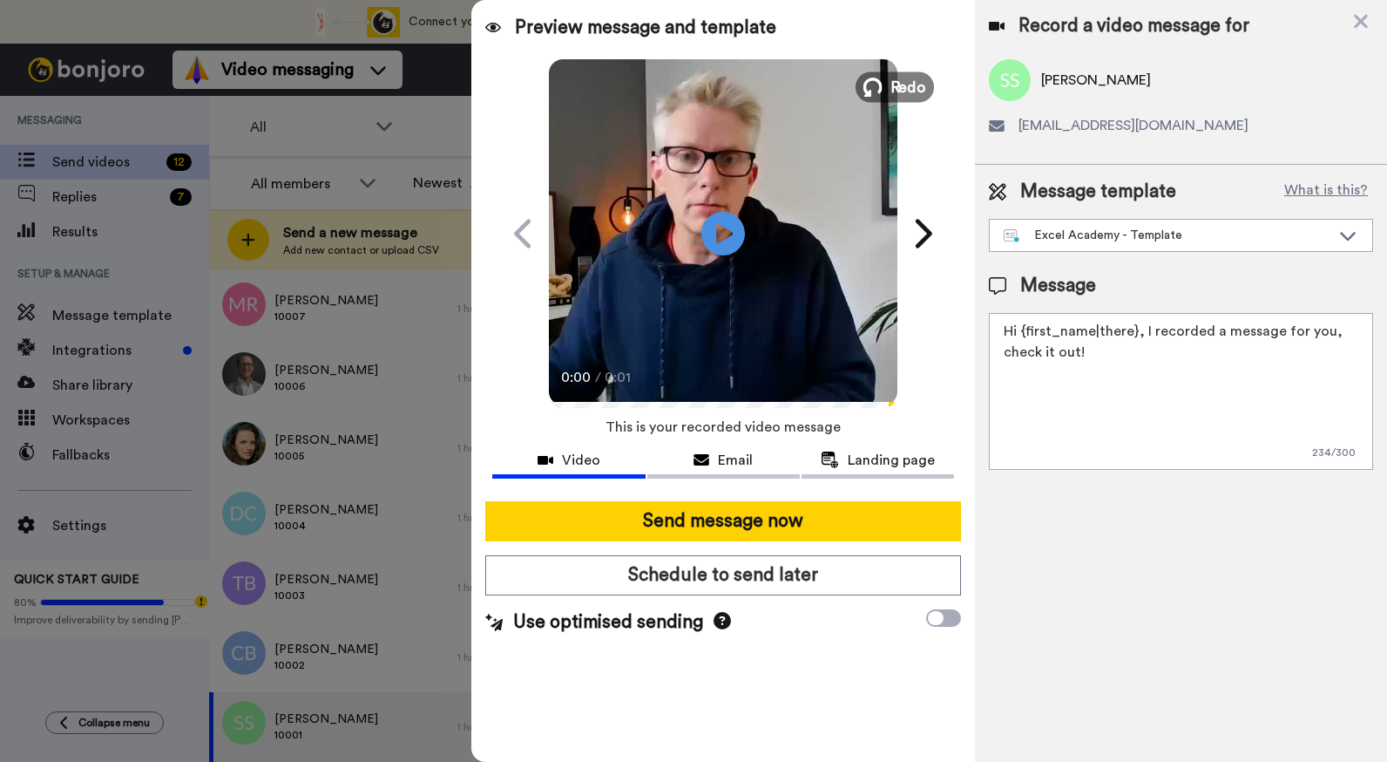
click at [894, 86] on span "Redo" at bounding box center [909, 86] width 37 height 23
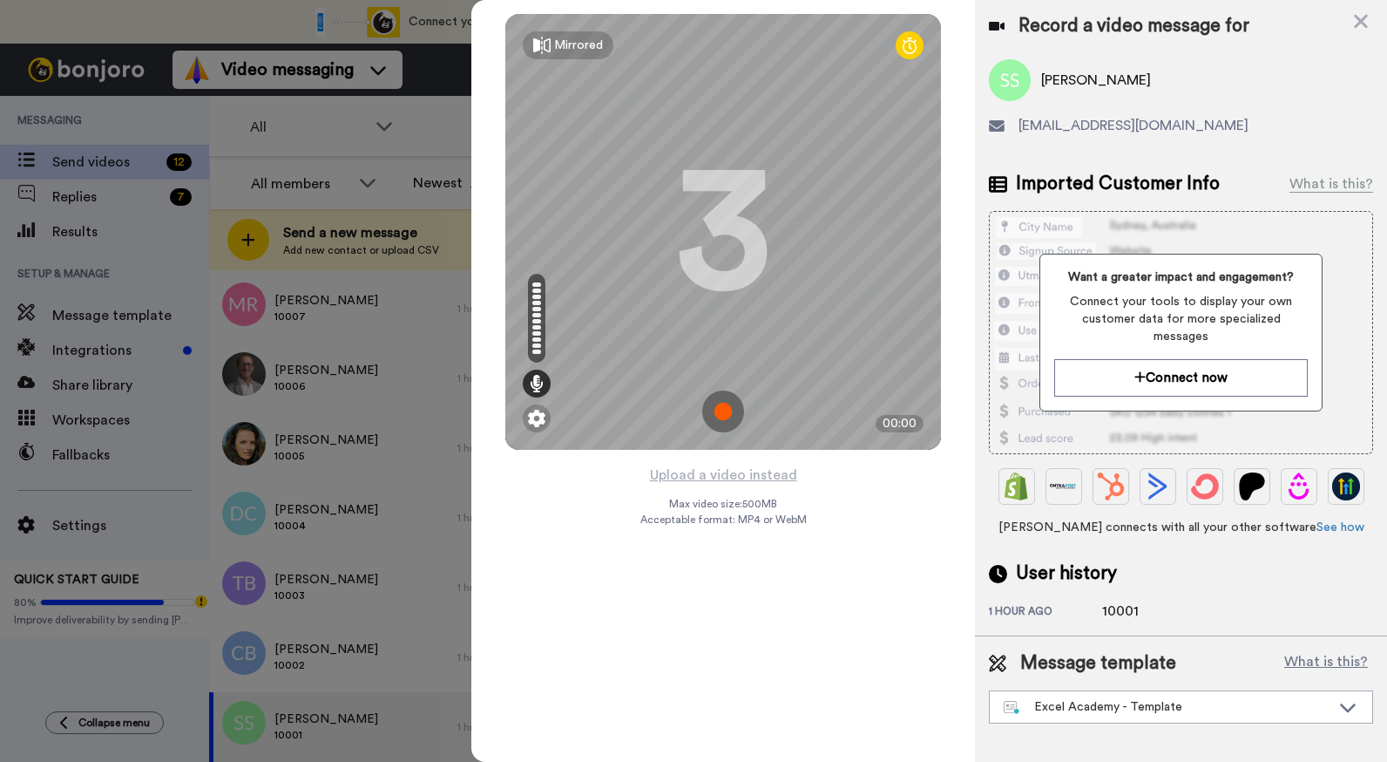
click at [717, 411] on img at bounding box center [723, 411] width 42 height 42
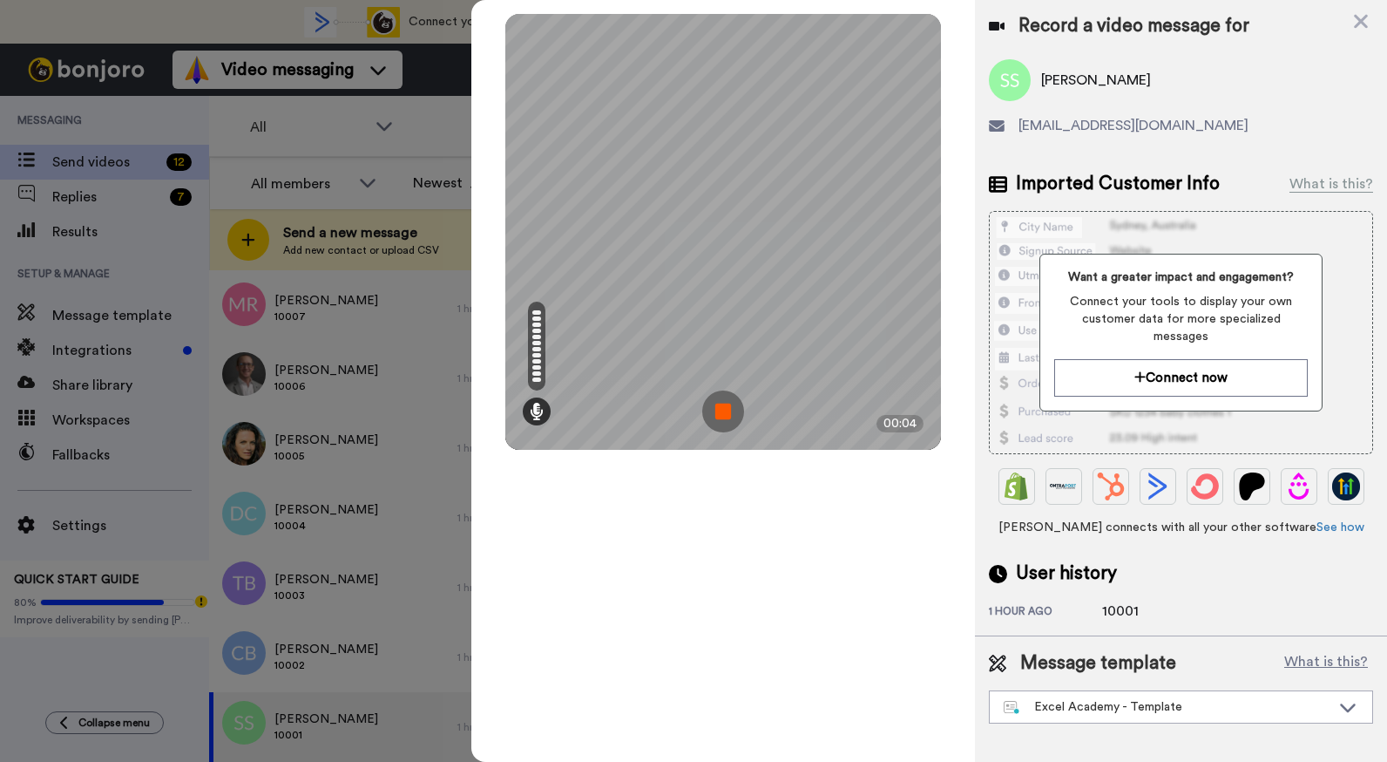
click at [721, 401] on img at bounding box center [723, 411] width 42 height 42
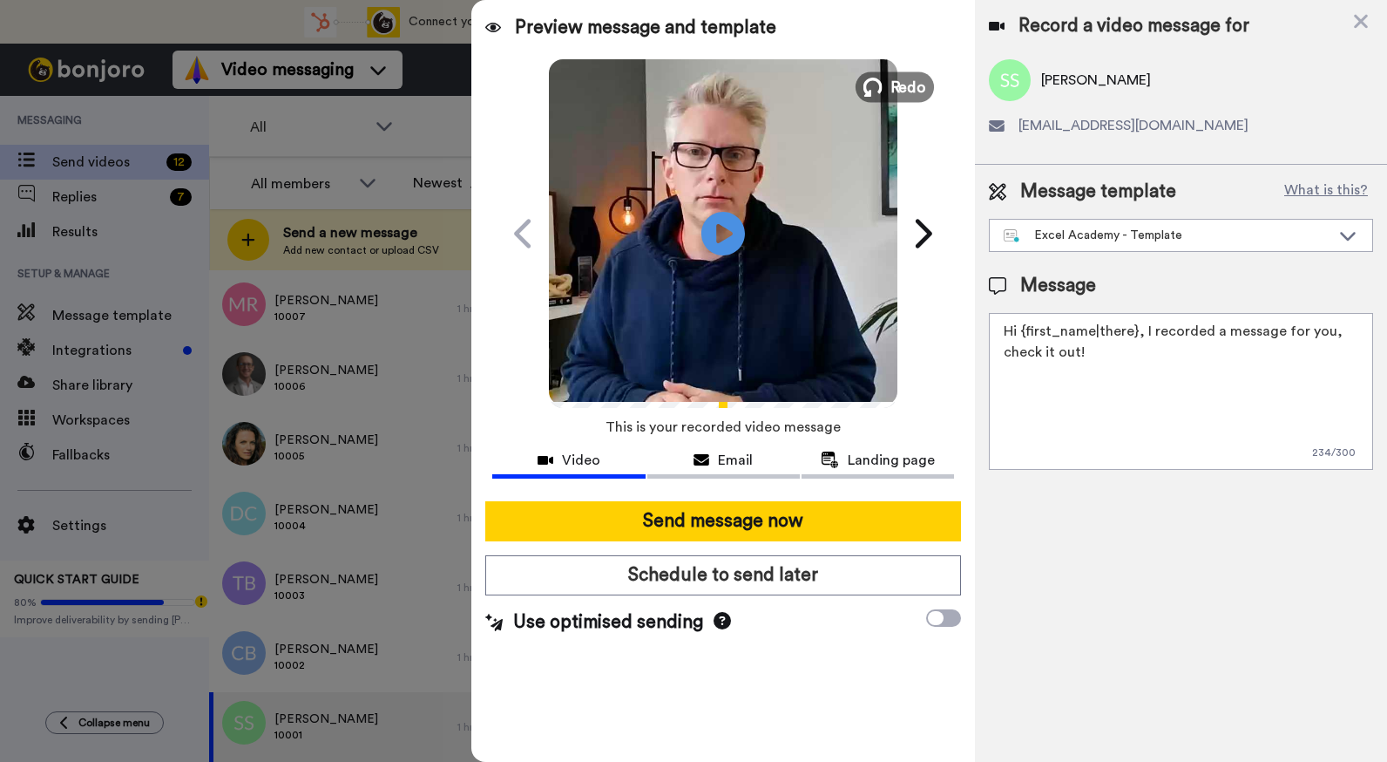
click at [912, 98] on span "Redo" at bounding box center [909, 86] width 37 height 23
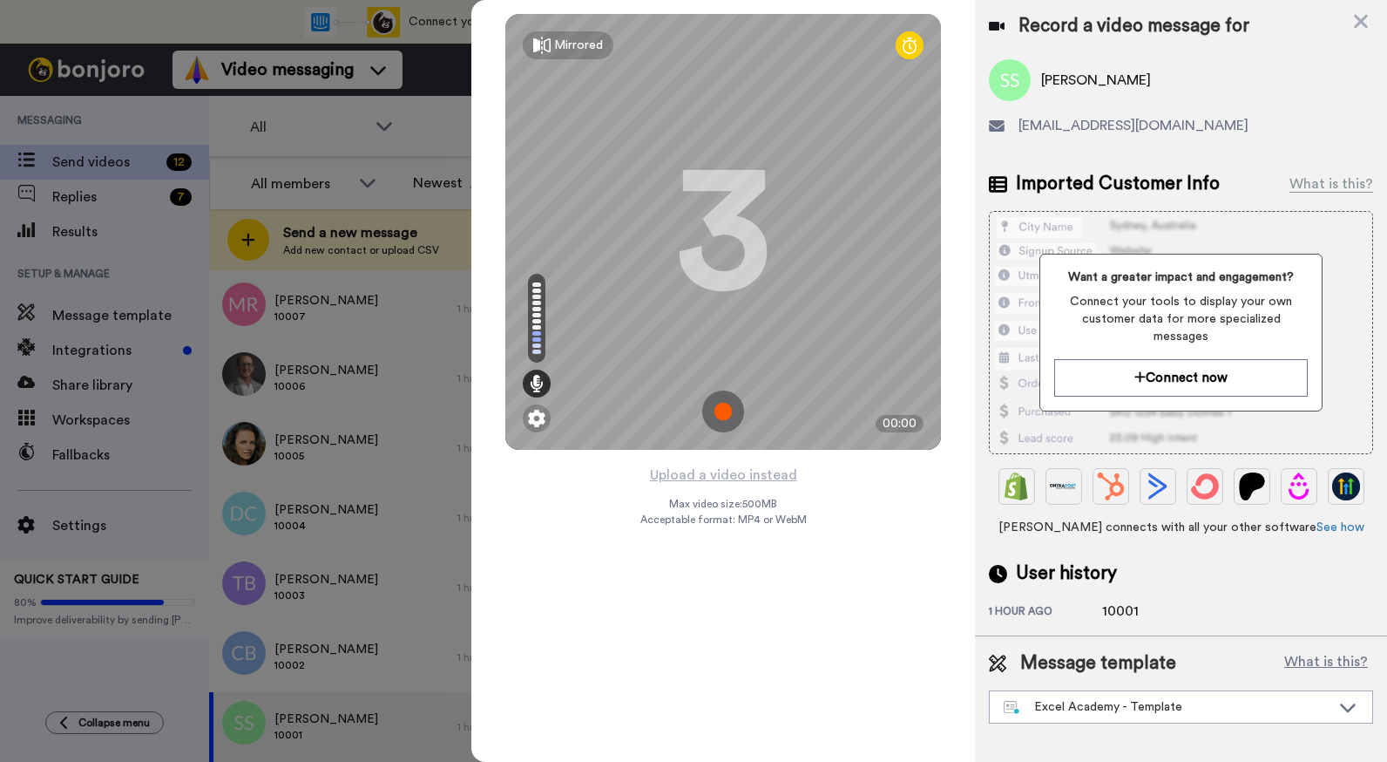
click at [721, 411] on img at bounding box center [723, 411] width 42 height 42
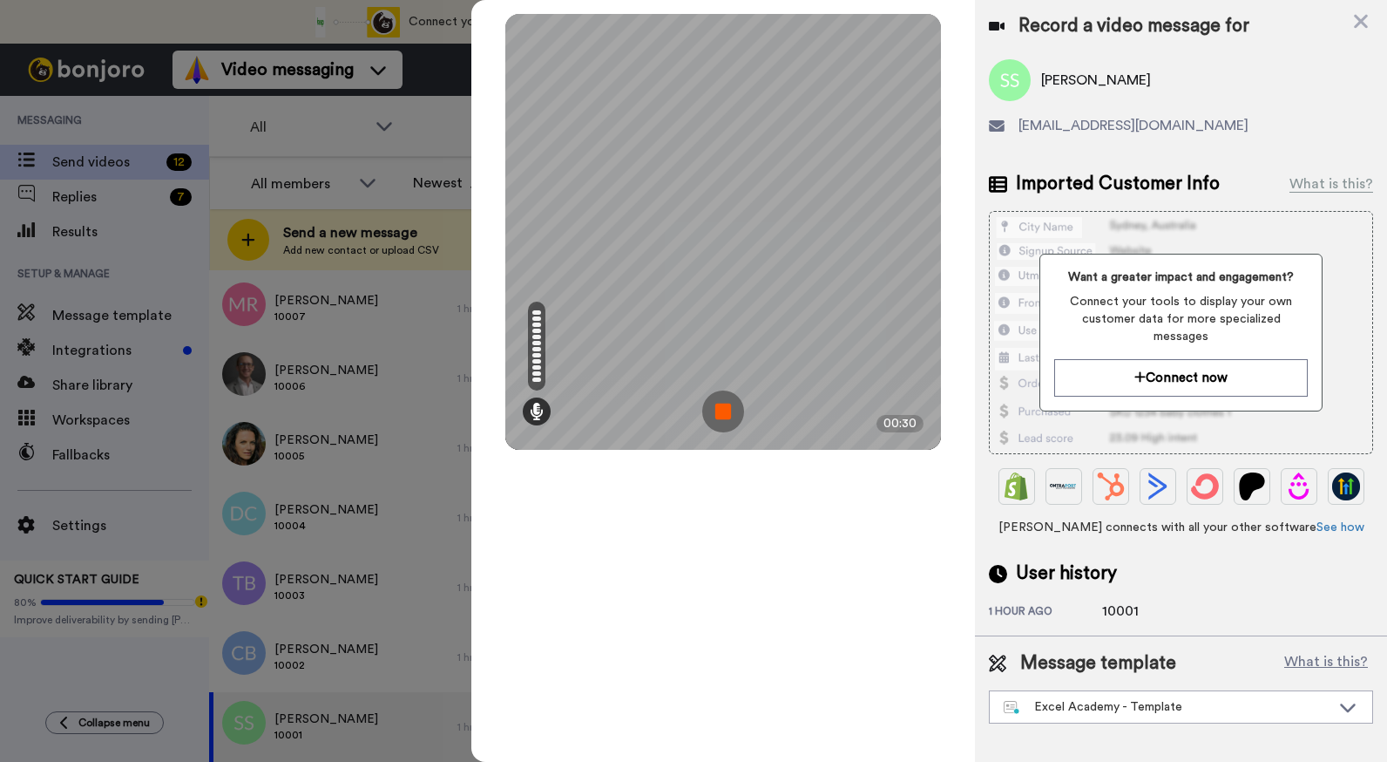
click at [725, 409] on img at bounding box center [723, 411] width 42 height 42
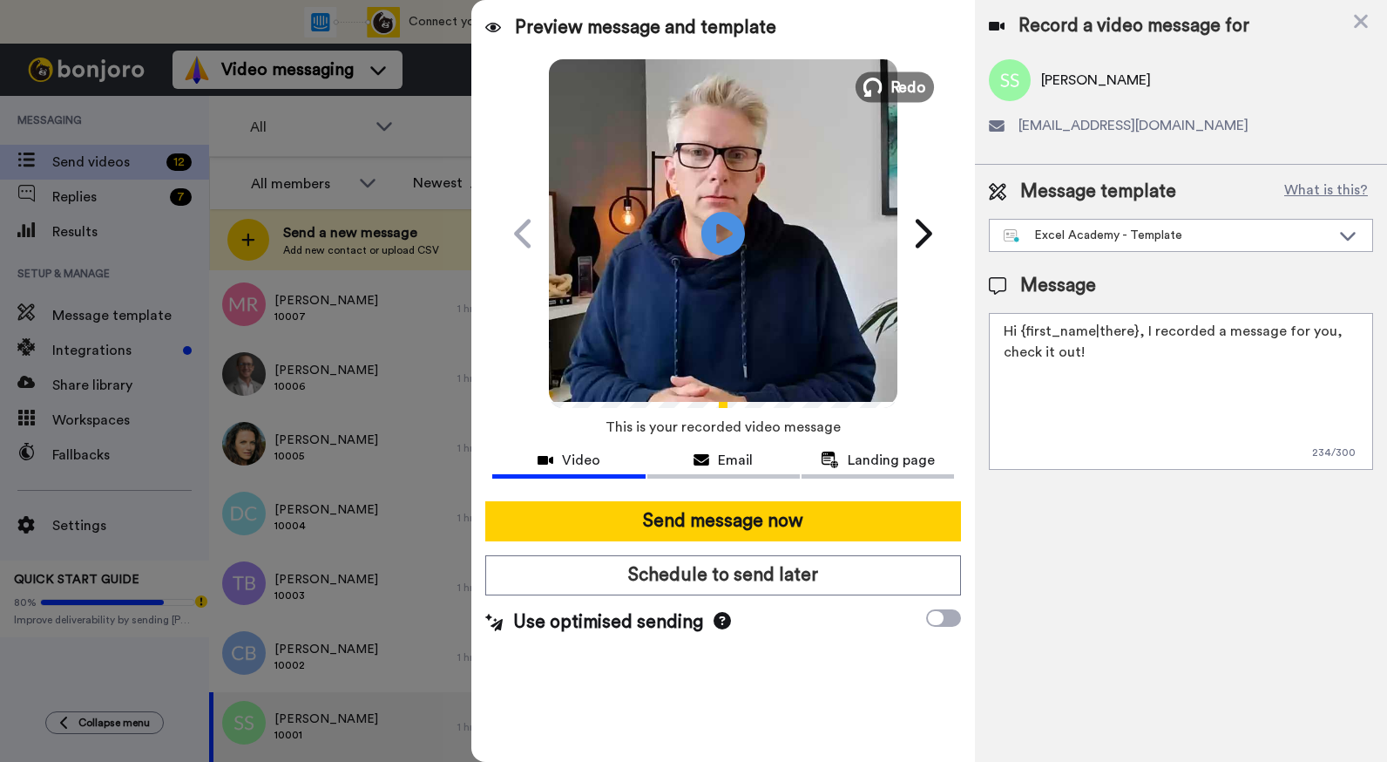
click at [910, 92] on span "Redo" at bounding box center [909, 86] width 37 height 23
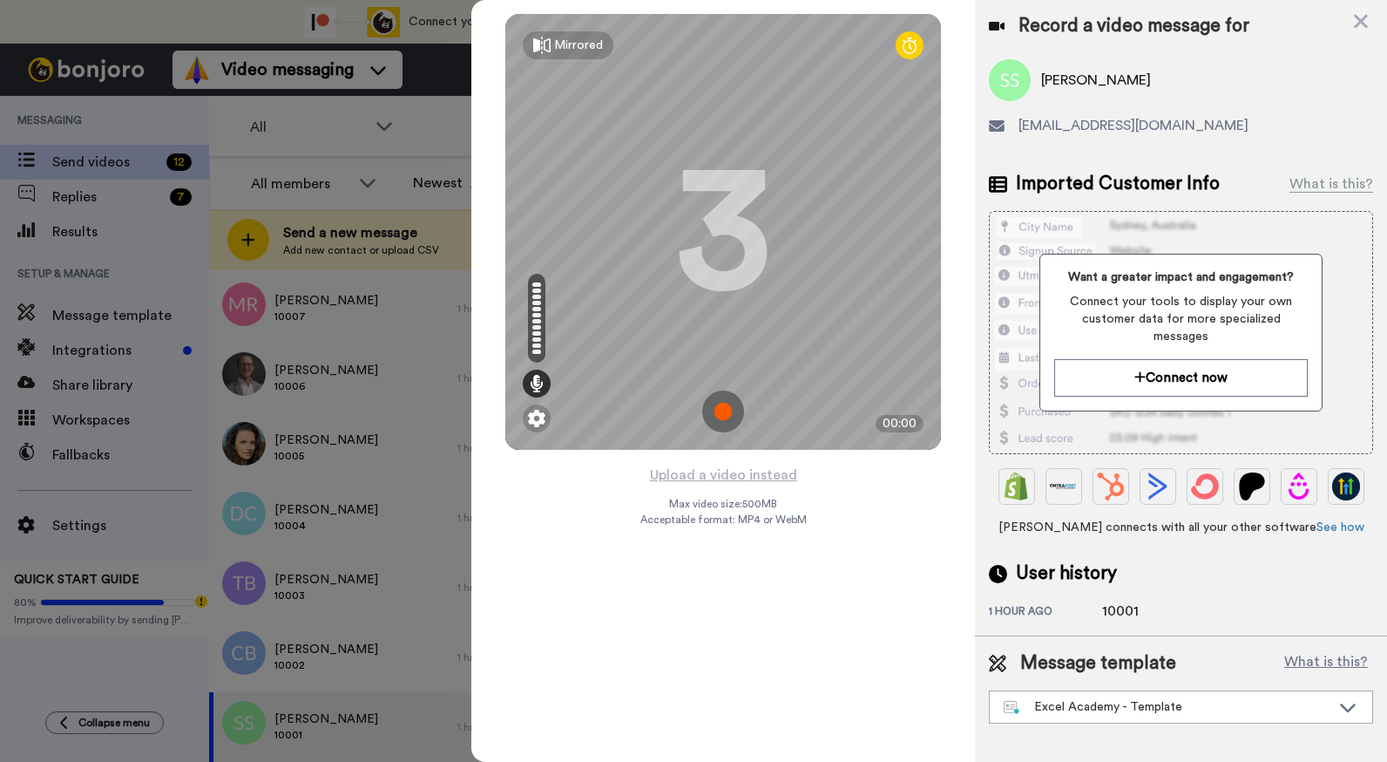
click at [727, 409] on img at bounding box center [723, 411] width 42 height 42
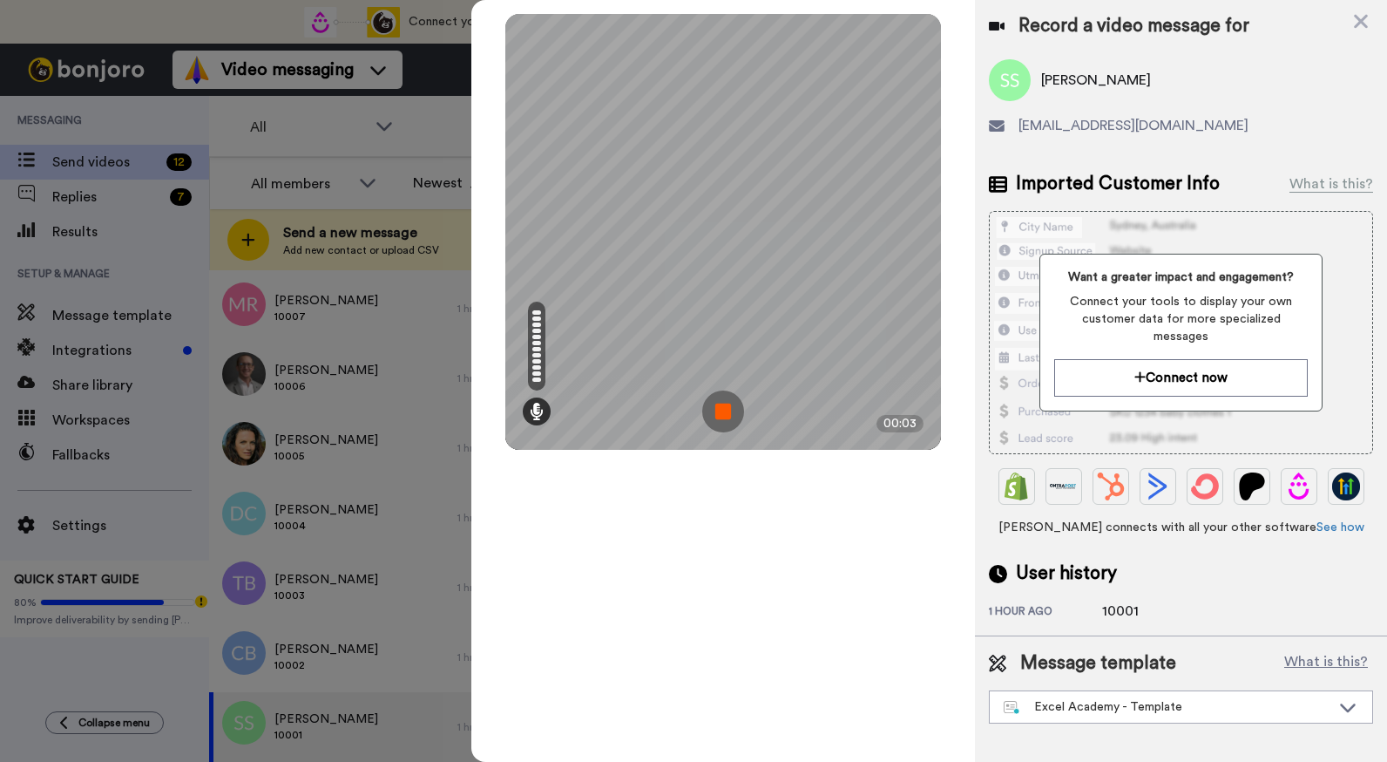
click at [727, 409] on img at bounding box center [723, 411] width 42 height 42
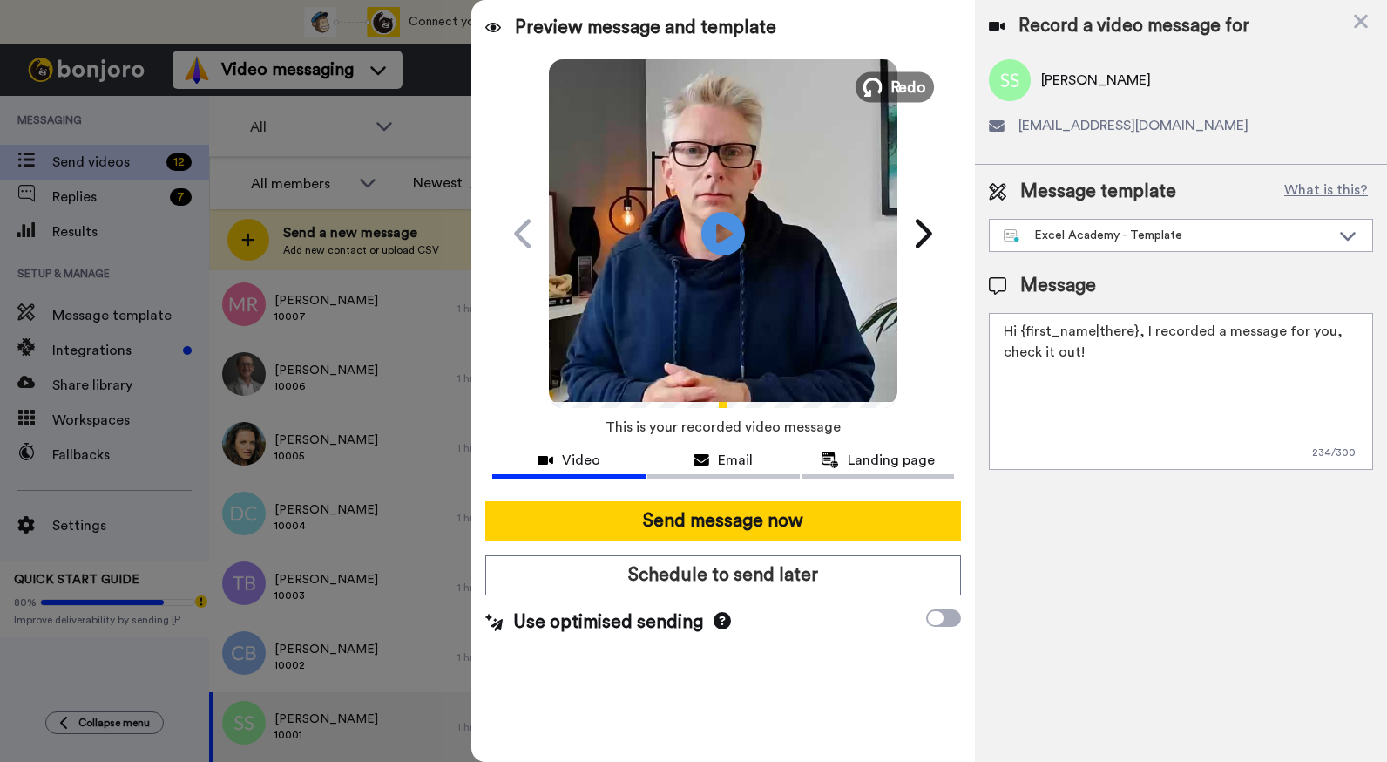
click at [899, 78] on span "Redo" at bounding box center [909, 86] width 37 height 23
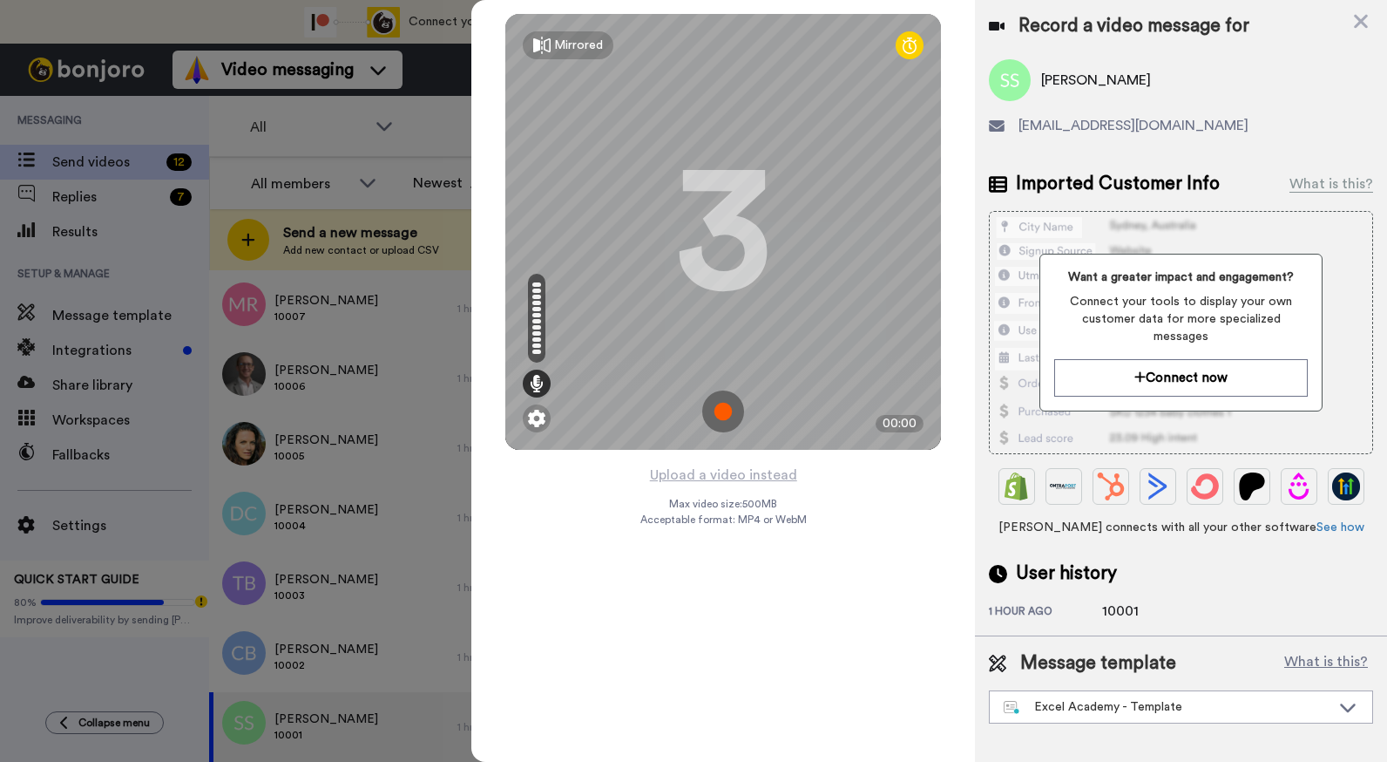
click at [722, 404] on img at bounding box center [723, 411] width 42 height 42
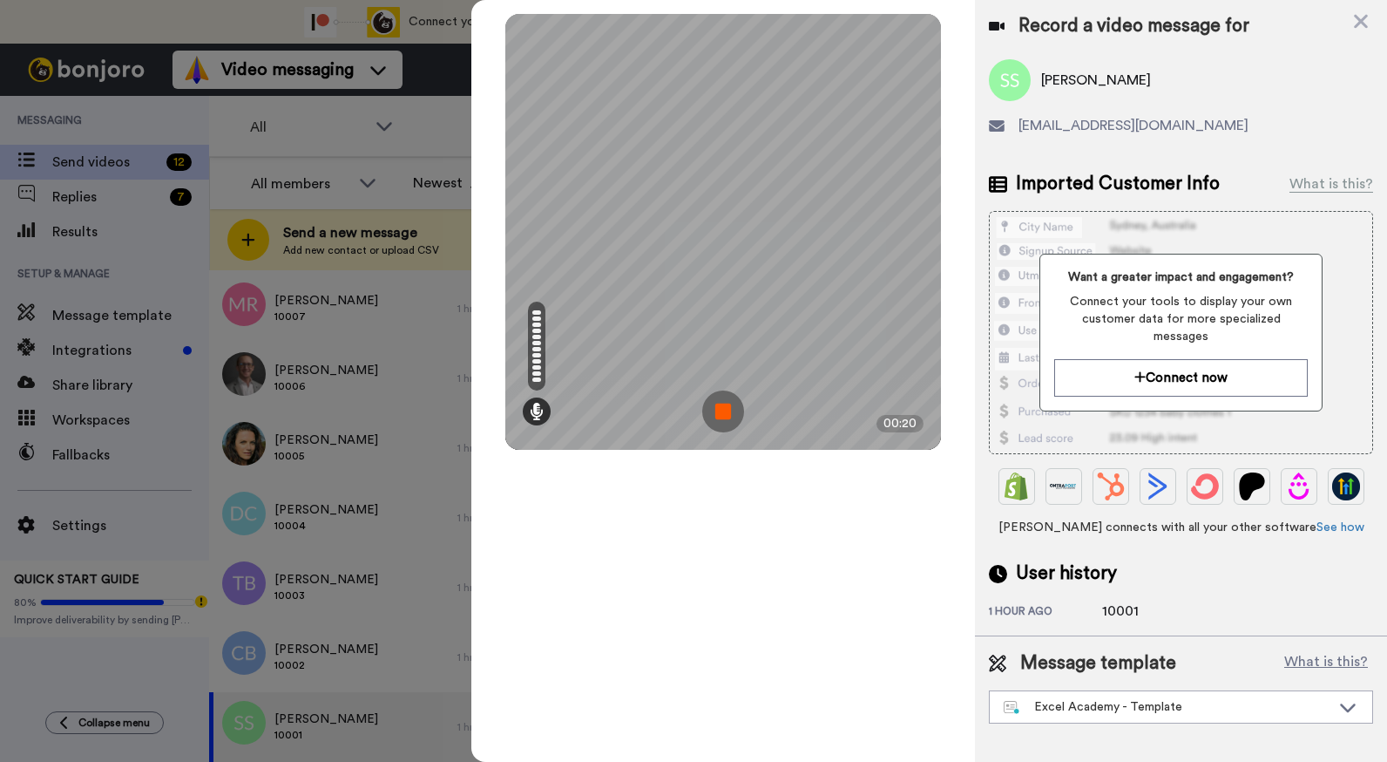
click at [722, 404] on img at bounding box center [723, 411] width 42 height 42
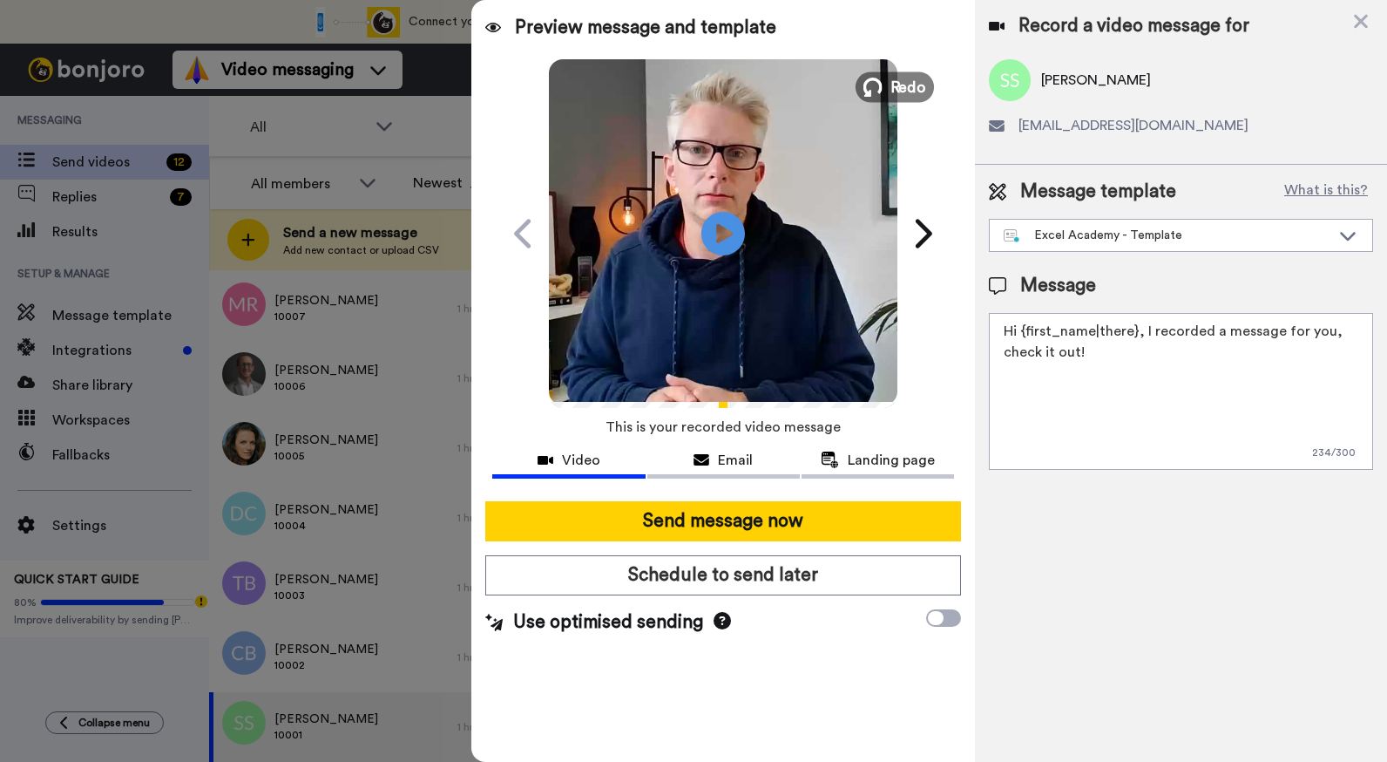
click at [899, 87] on span "Redo" at bounding box center [909, 86] width 37 height 23
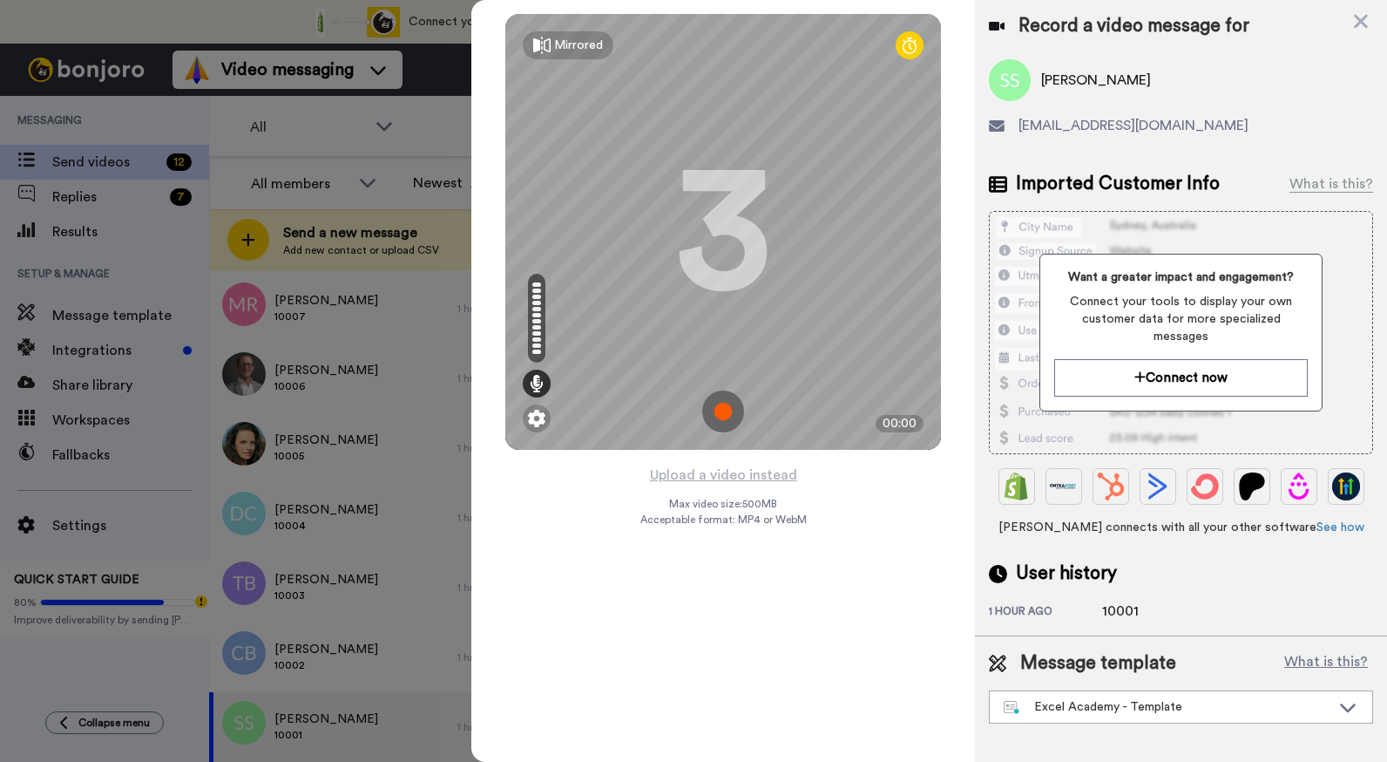
click at [722, 398] on img at bounding box center [723, 411] width 42 height 42
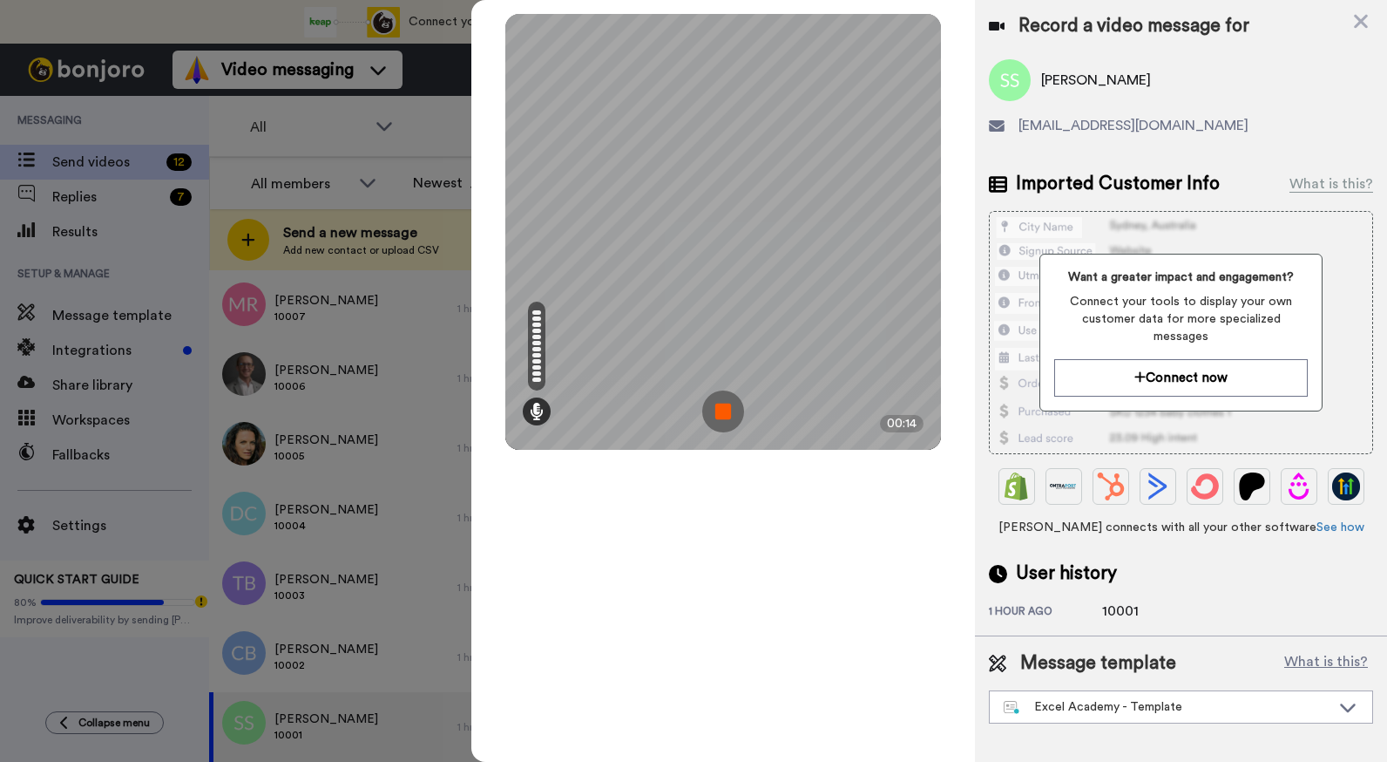
click at [729, 410] on img at bounding box center [723, 411] width 42 height 42
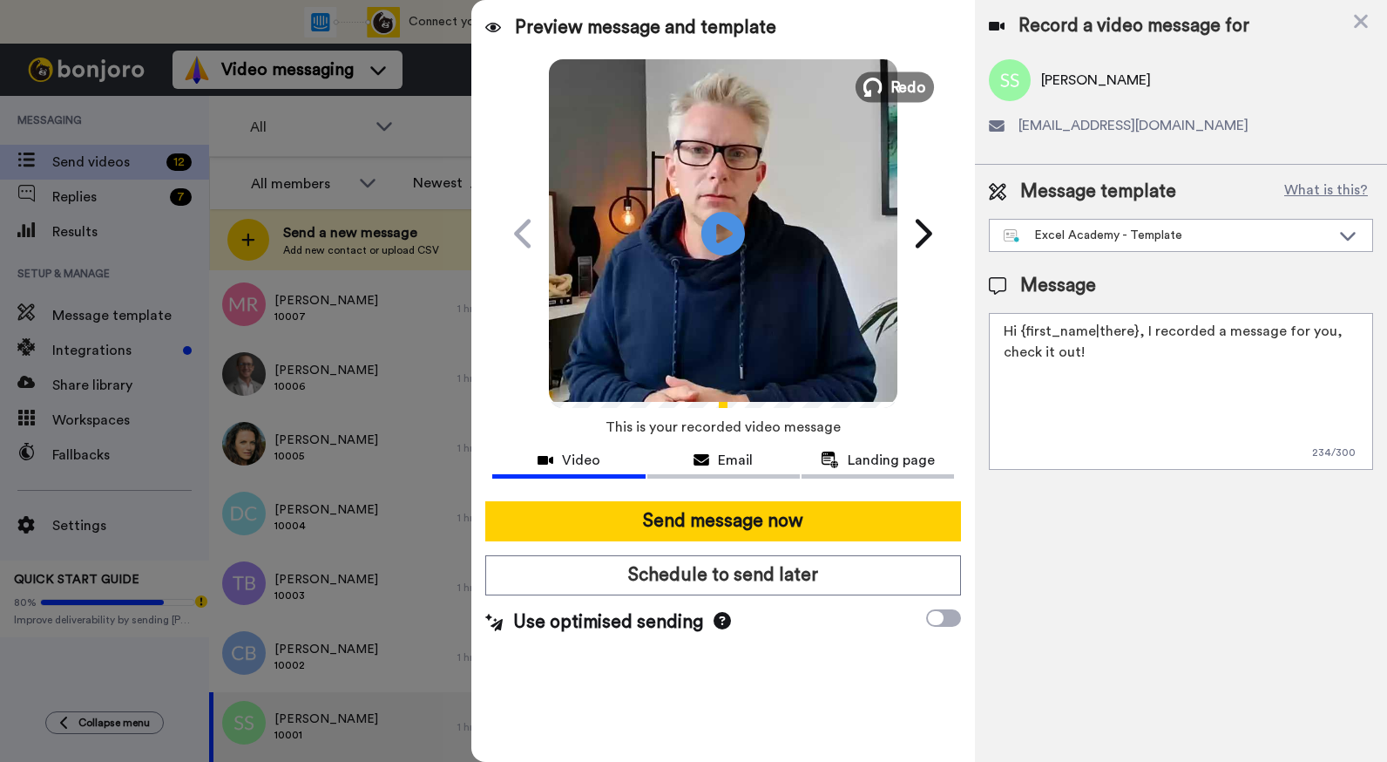
click at [914, 75] on span "Redo" at bounding box center [909, 86] width 37 height 23
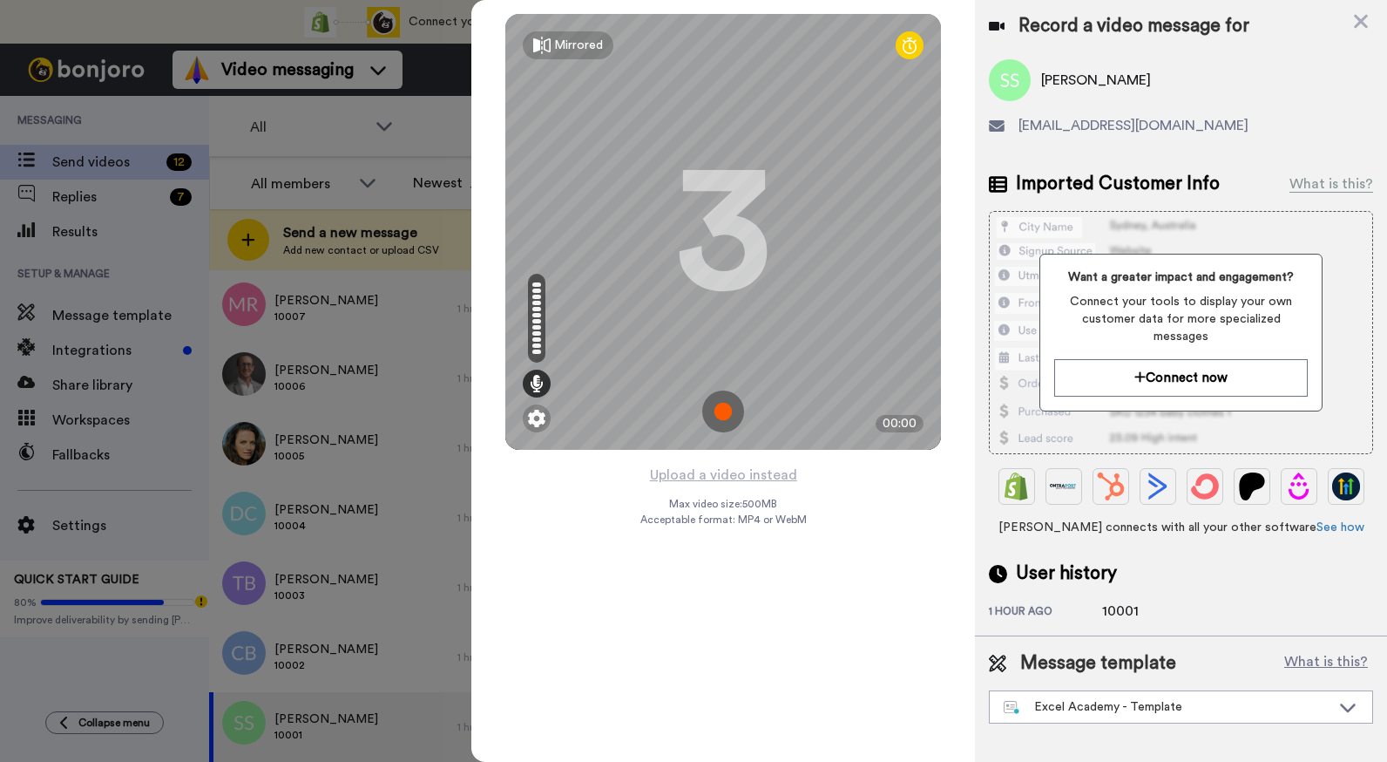
click at [722, 404] on img at bounding box center [723, 411] width 42 height 42
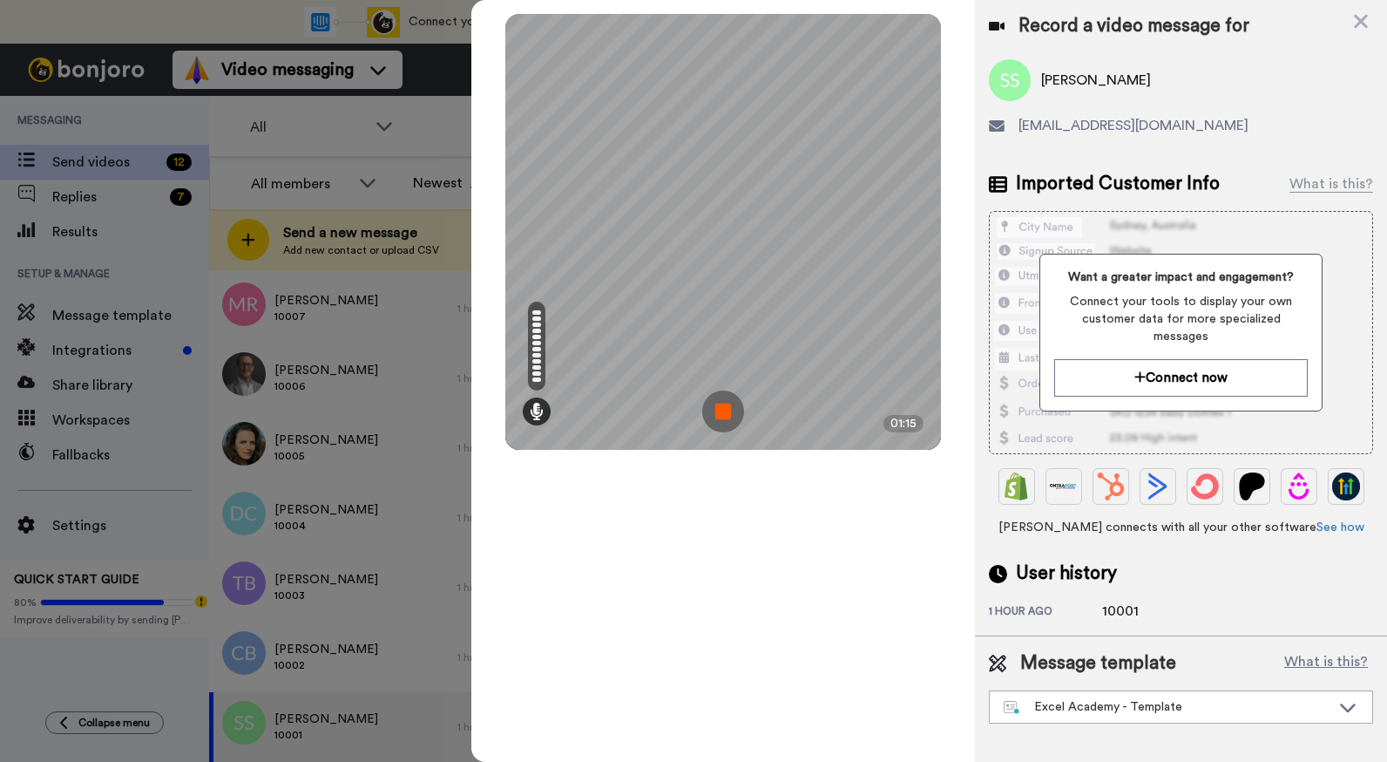
click at [722, 404] on img at bounding box center [723, 411] width 42 height 42
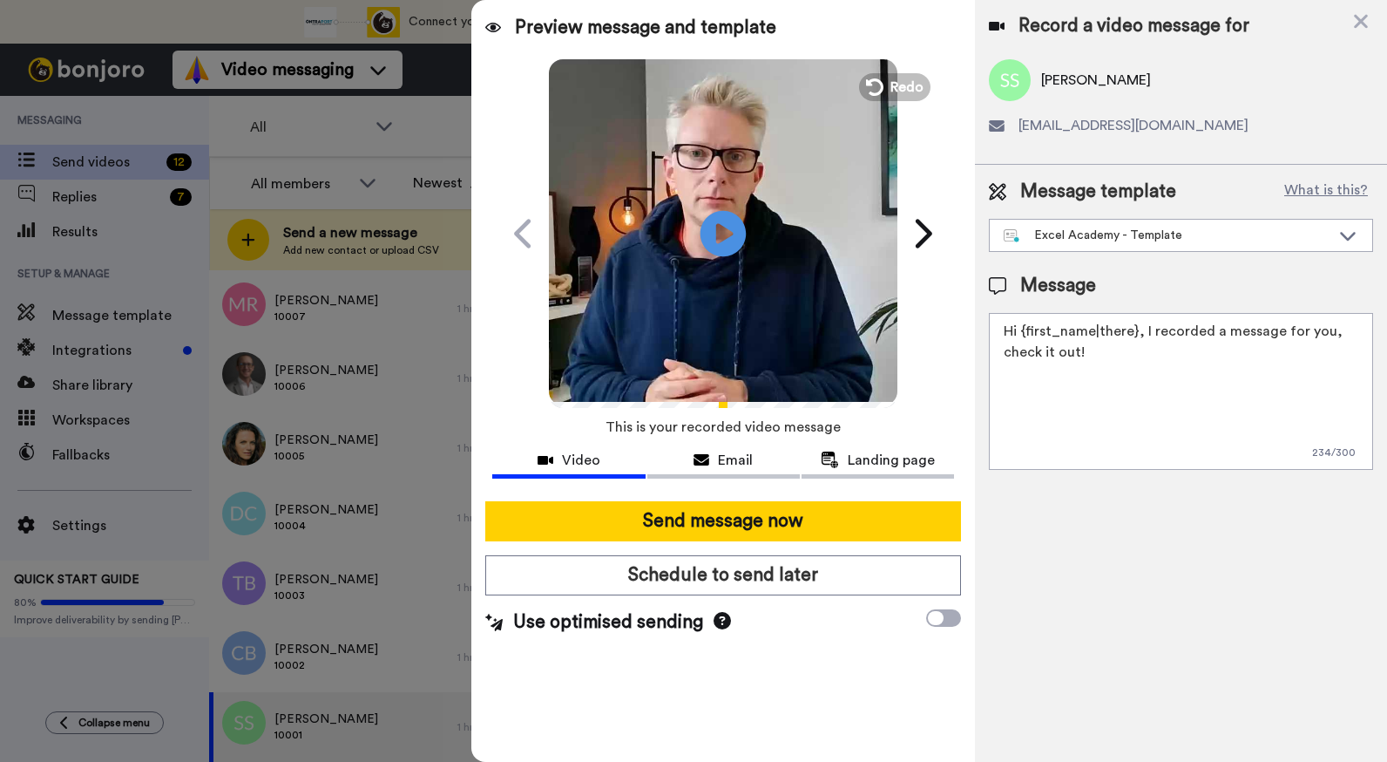
click at [723, 232] on icon "Play/Pause" at bounding box center [724, 233] width 46 height 83
click at [733, 470] on button "Email" at bounding box center [724, 462] width 153 height 32
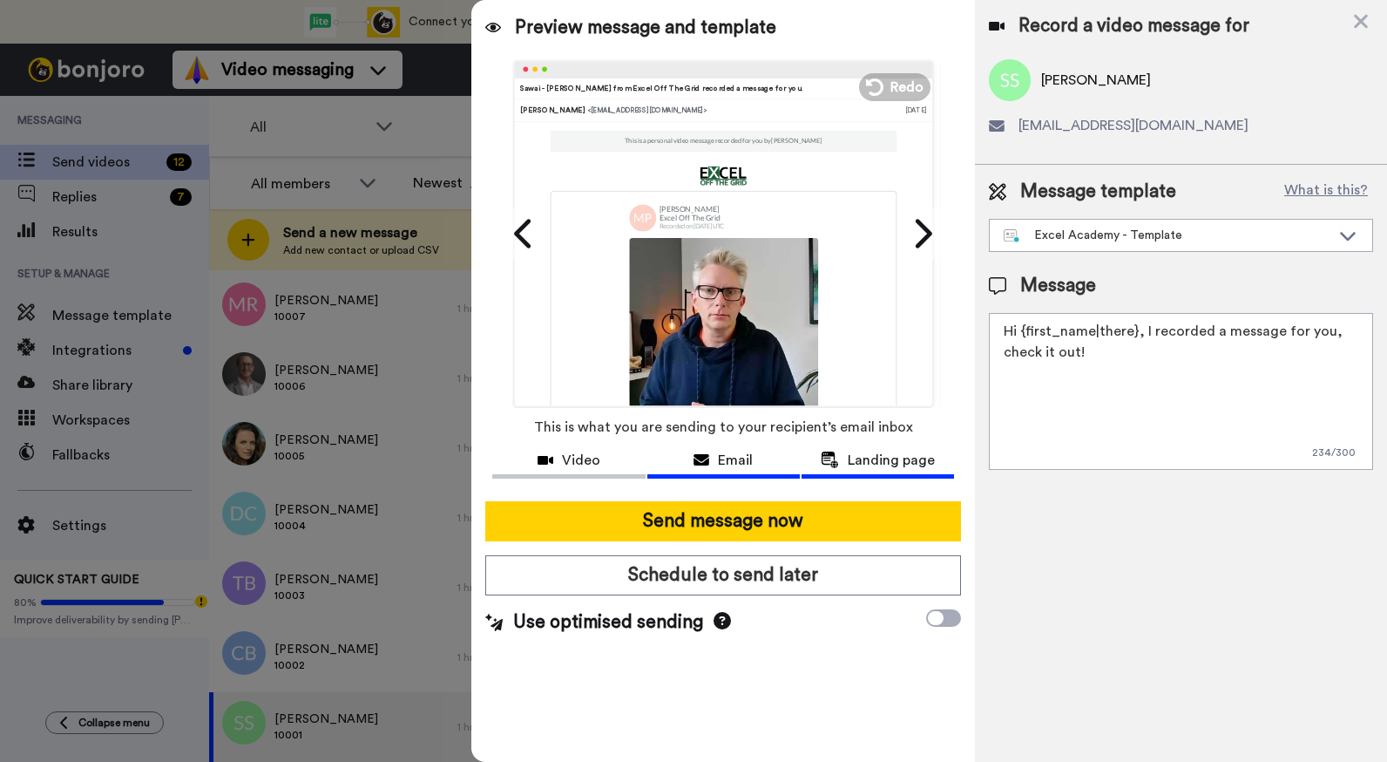
click at [866, 465] on span "Landing page" at bounding box center [891, 460] width 87 height 21
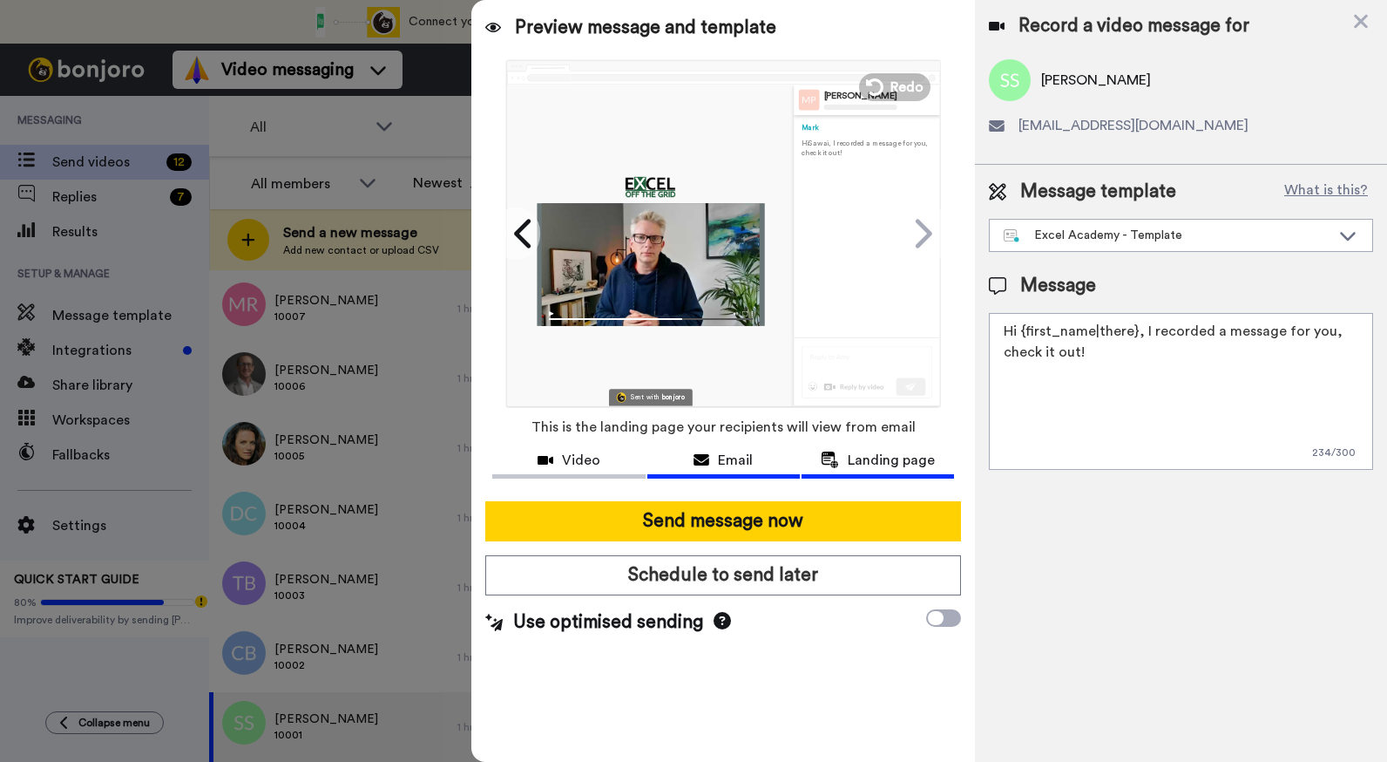
click at [728, 465] on span "Email" at bounding box center [735, 460] width 35 height 21
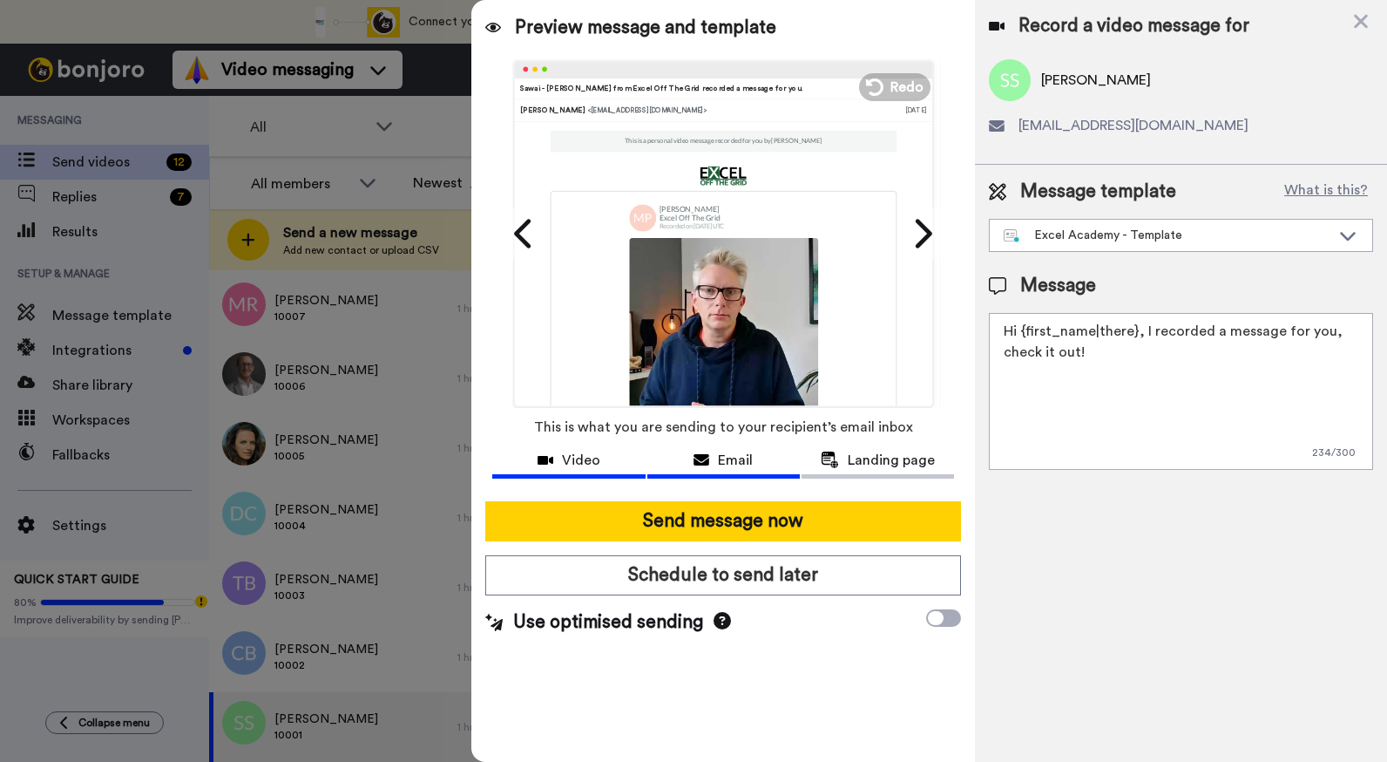
click at [614, 464] on div "Video" at bounding box center [568, 460] width 153 height 21
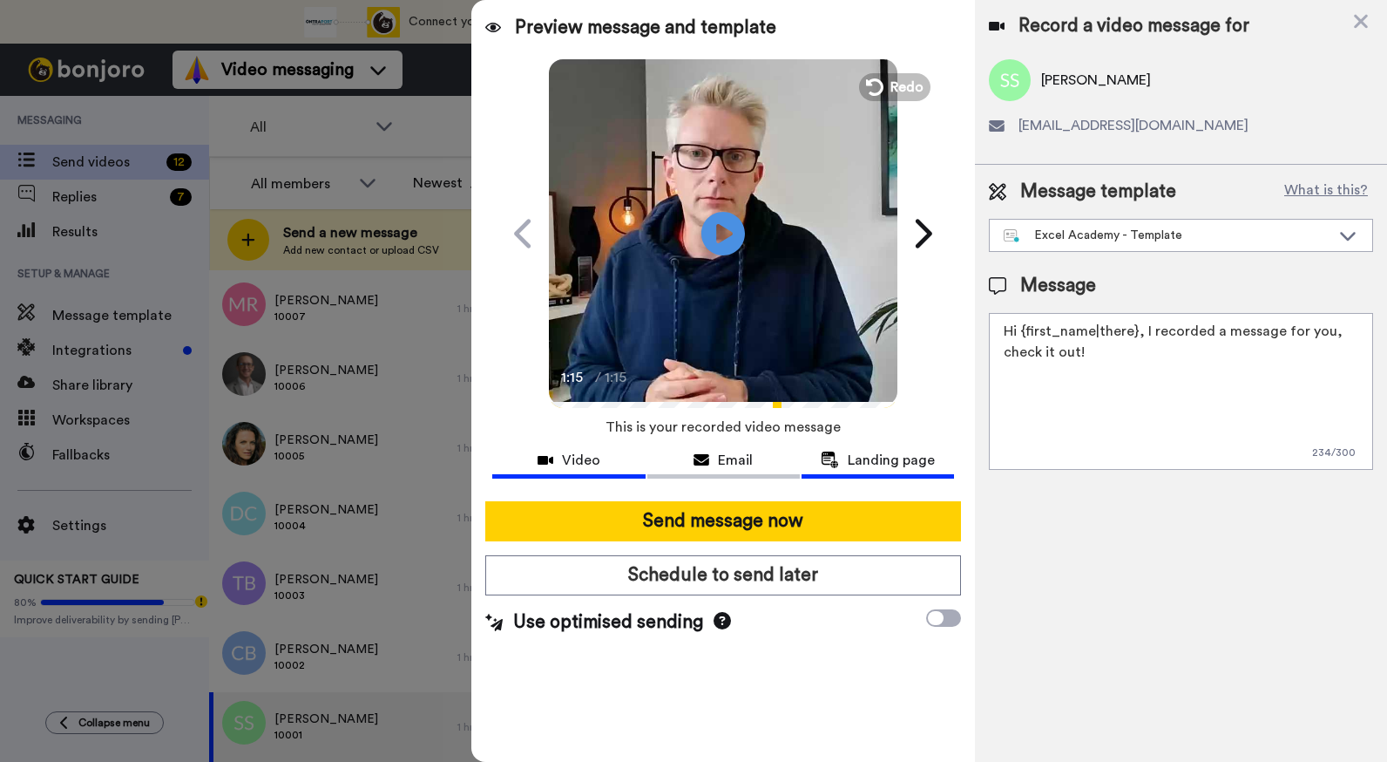
click at [870, 447] on button "Landing page" at bounding box center [878, 462] width 153 height 32
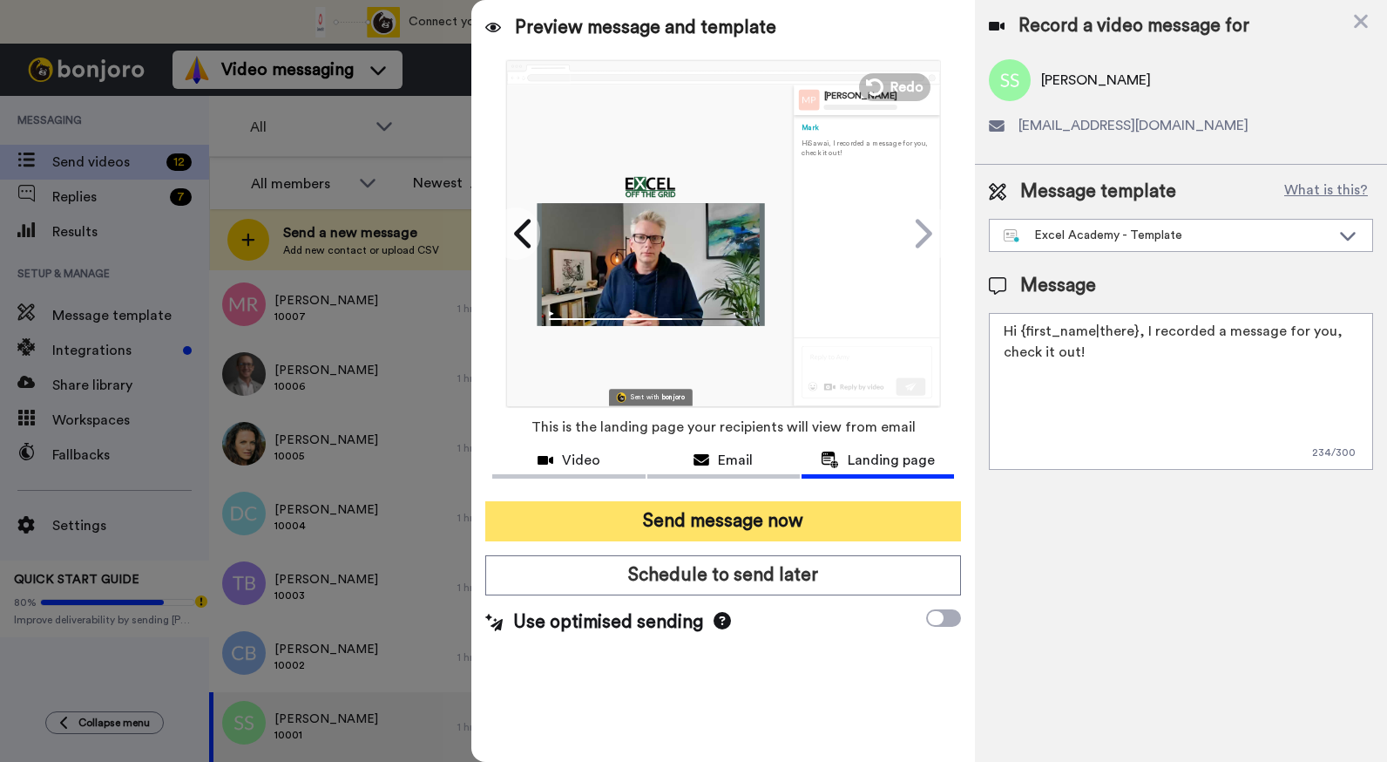
click at [786, 513] on button "Send message now" at bounding box center [723, 521] width 476 height 40
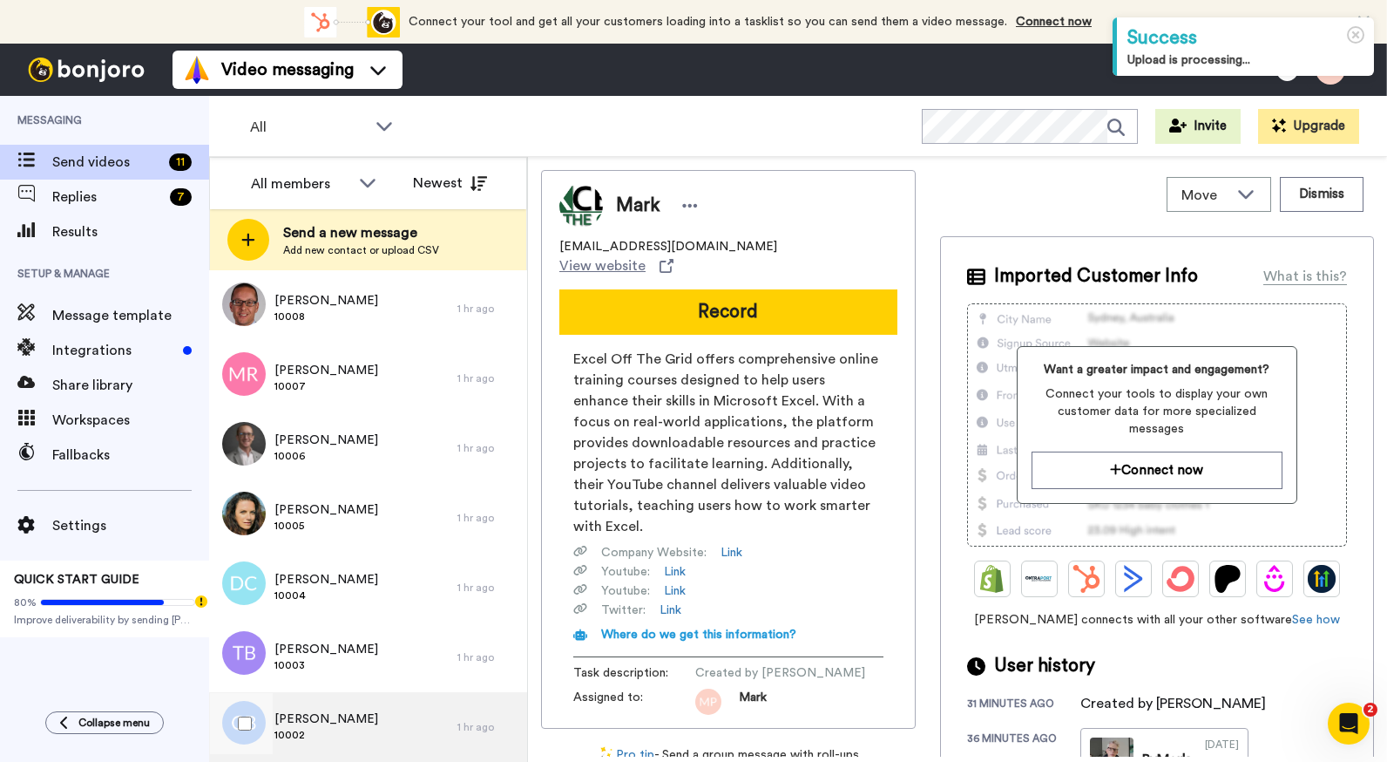
click at [350, 708] on div "[PERSON_NAME] 10002" at bounding box center [333, 727] width 248 height 70
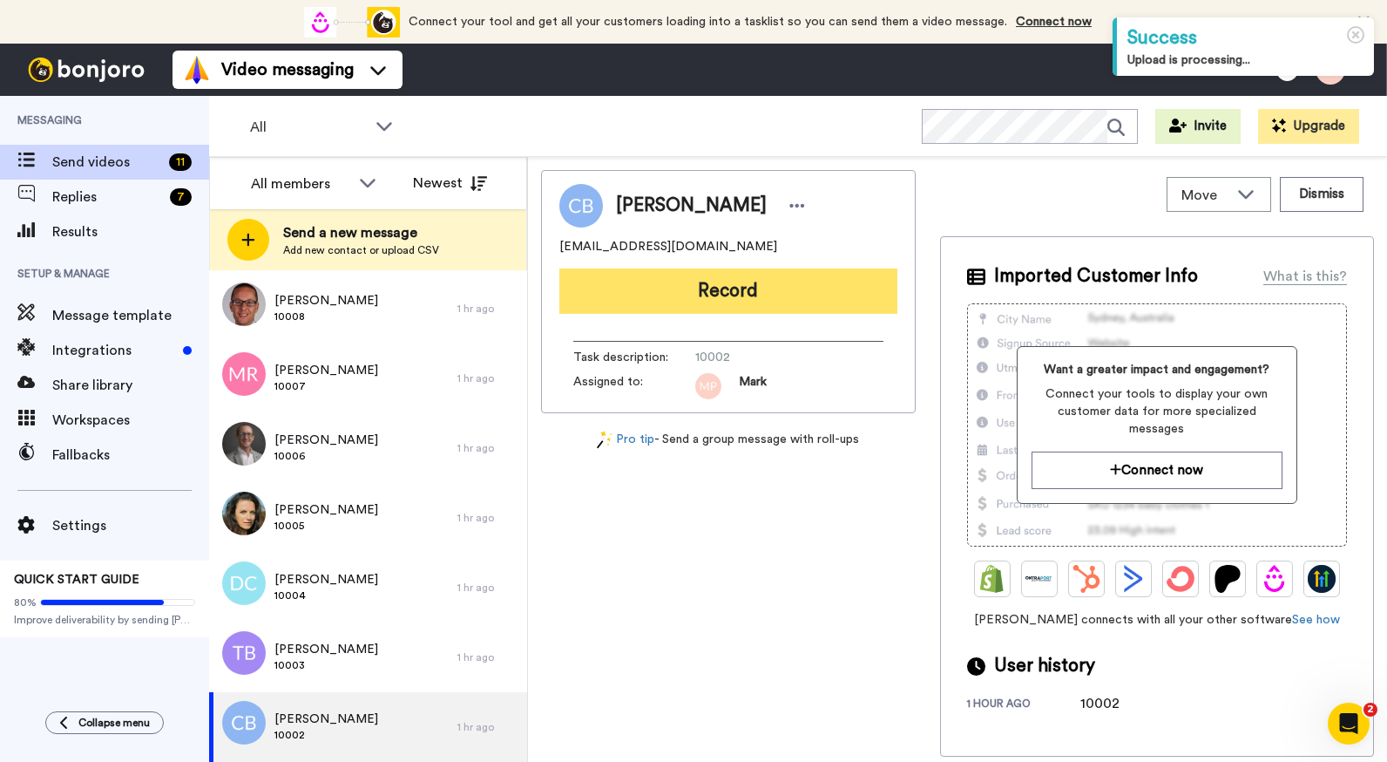
click at [732, 298] on button "Record" at bounding box center [729, 290] width 338 height 45
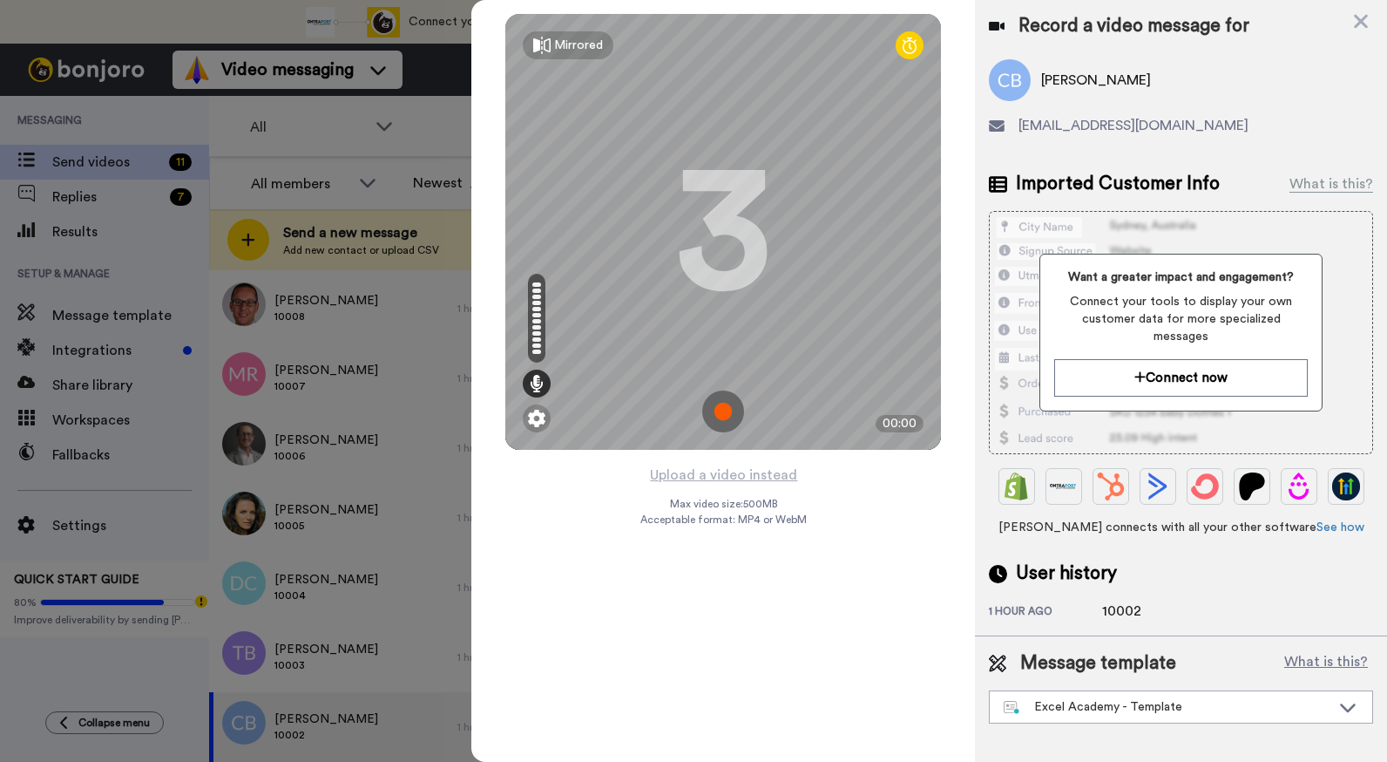
click at [730, 413] on img at bounding box center [723, 411] width 42 height 42
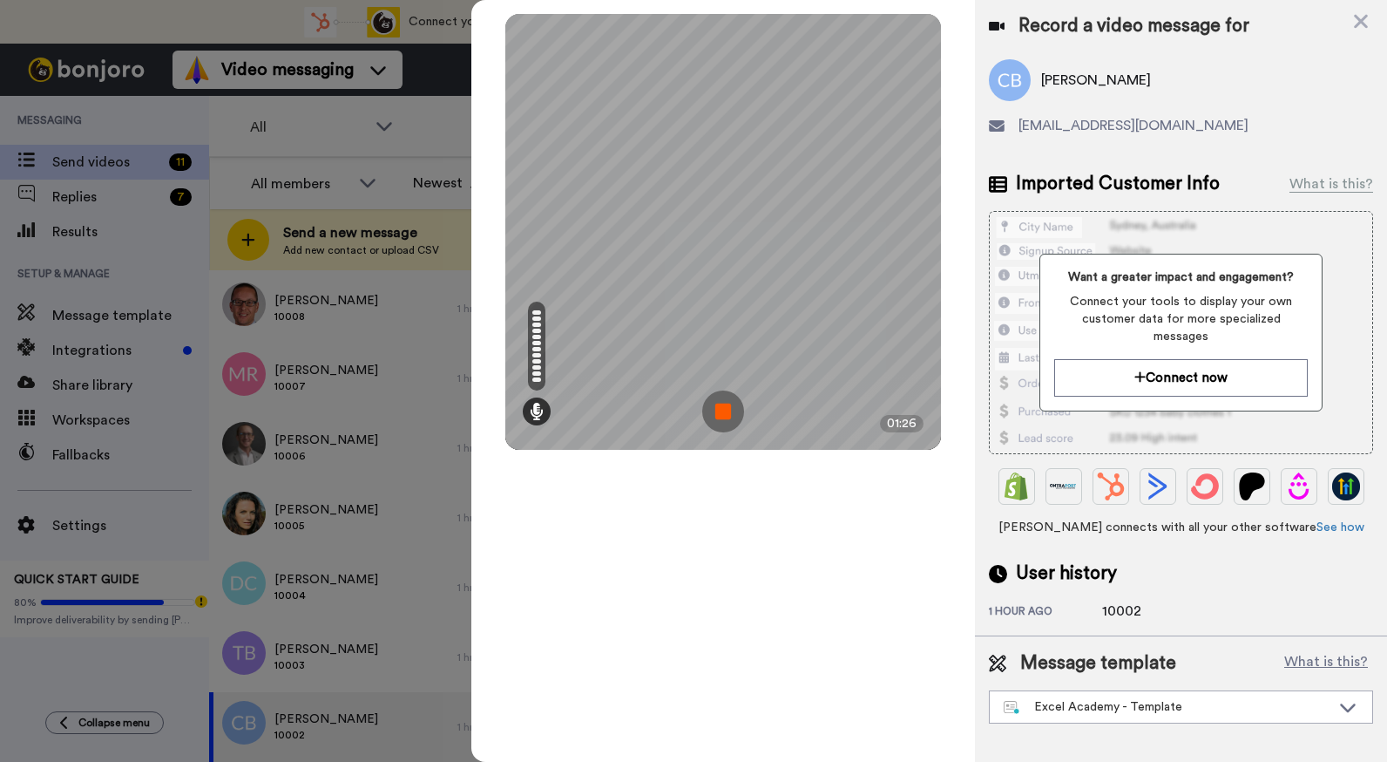
click at [730, 413] on img at bounding box center [723, 411] width 42 height 42
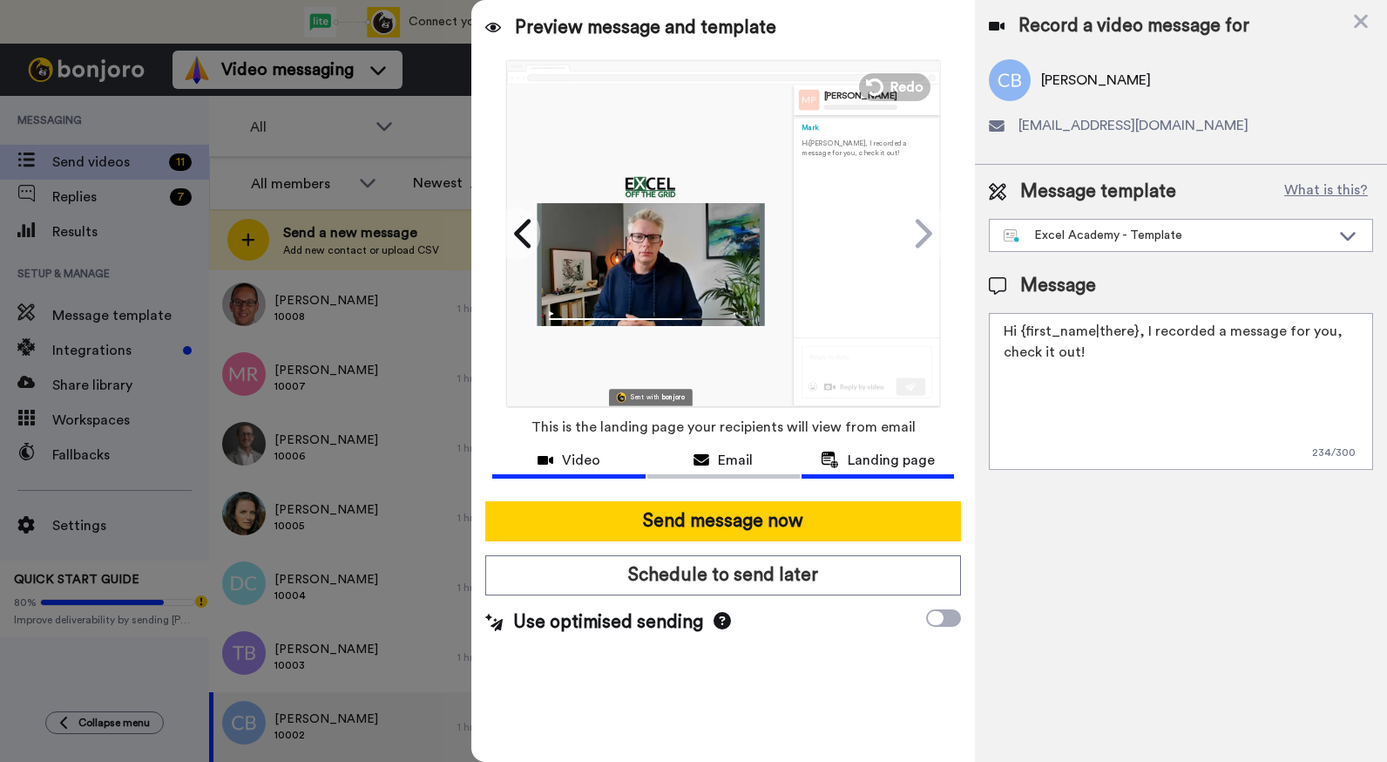
click at [571, 461] on span "Video" at bounding box center [581, 460] width 38 height 21
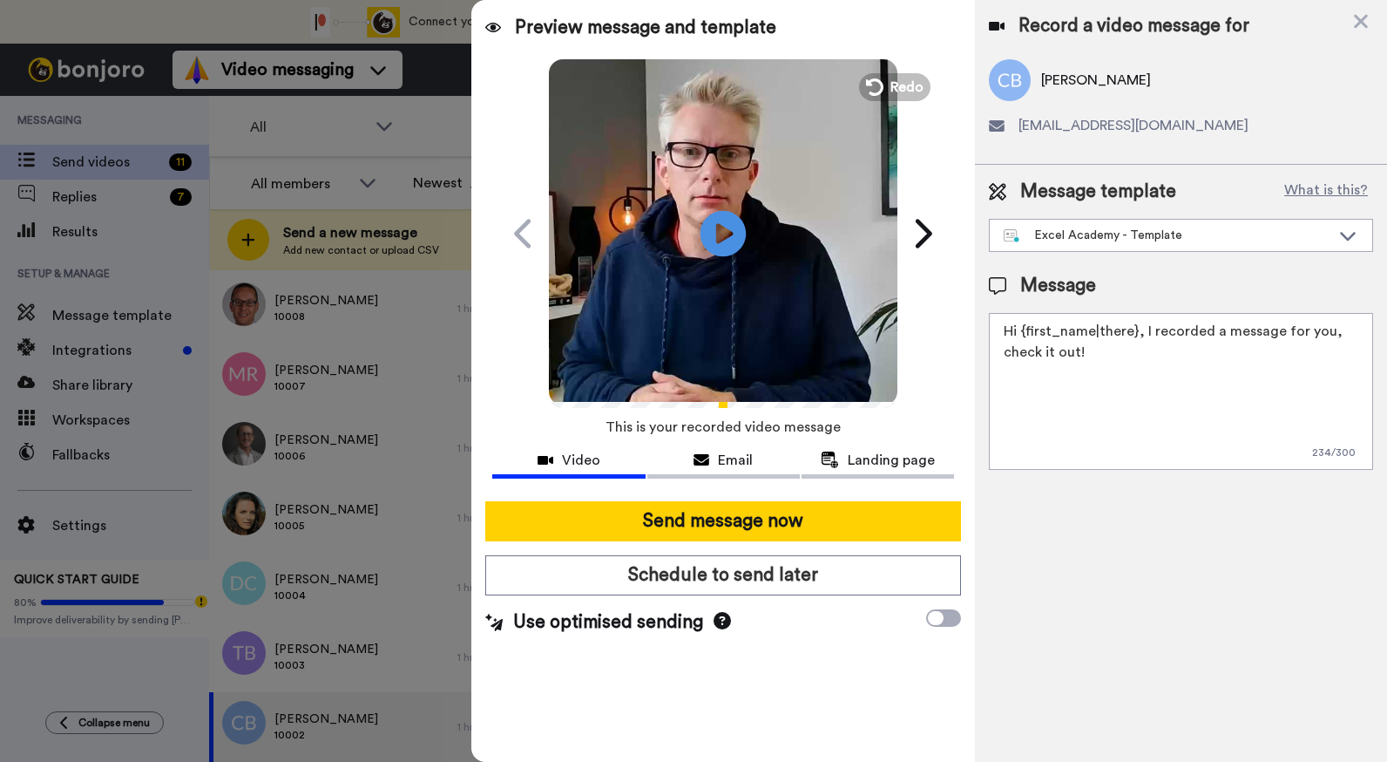
click at [735, 235] on icon at bounding box center [724, 233] width 46 height 46
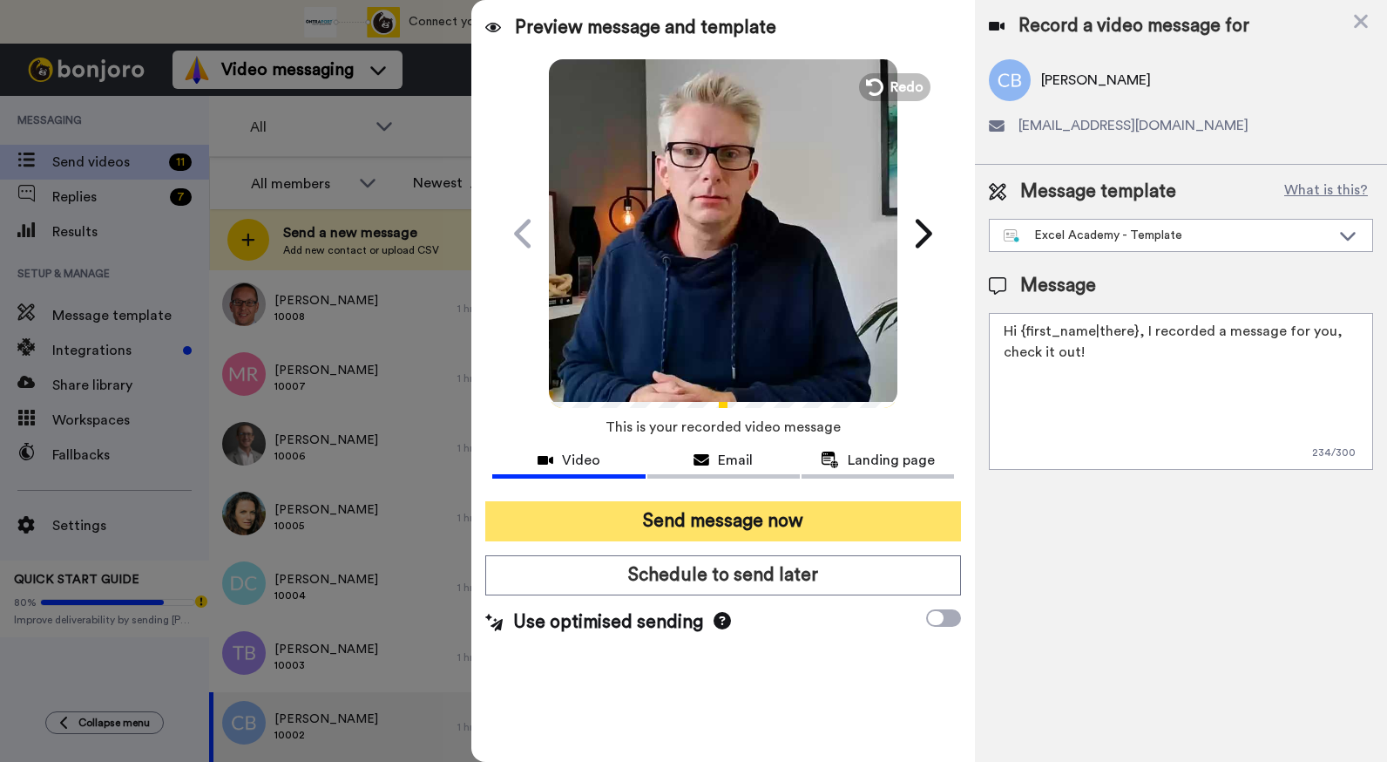
click at [769, 513] on button "Send message now" at bounding box center [723, 521] width 476 height 40
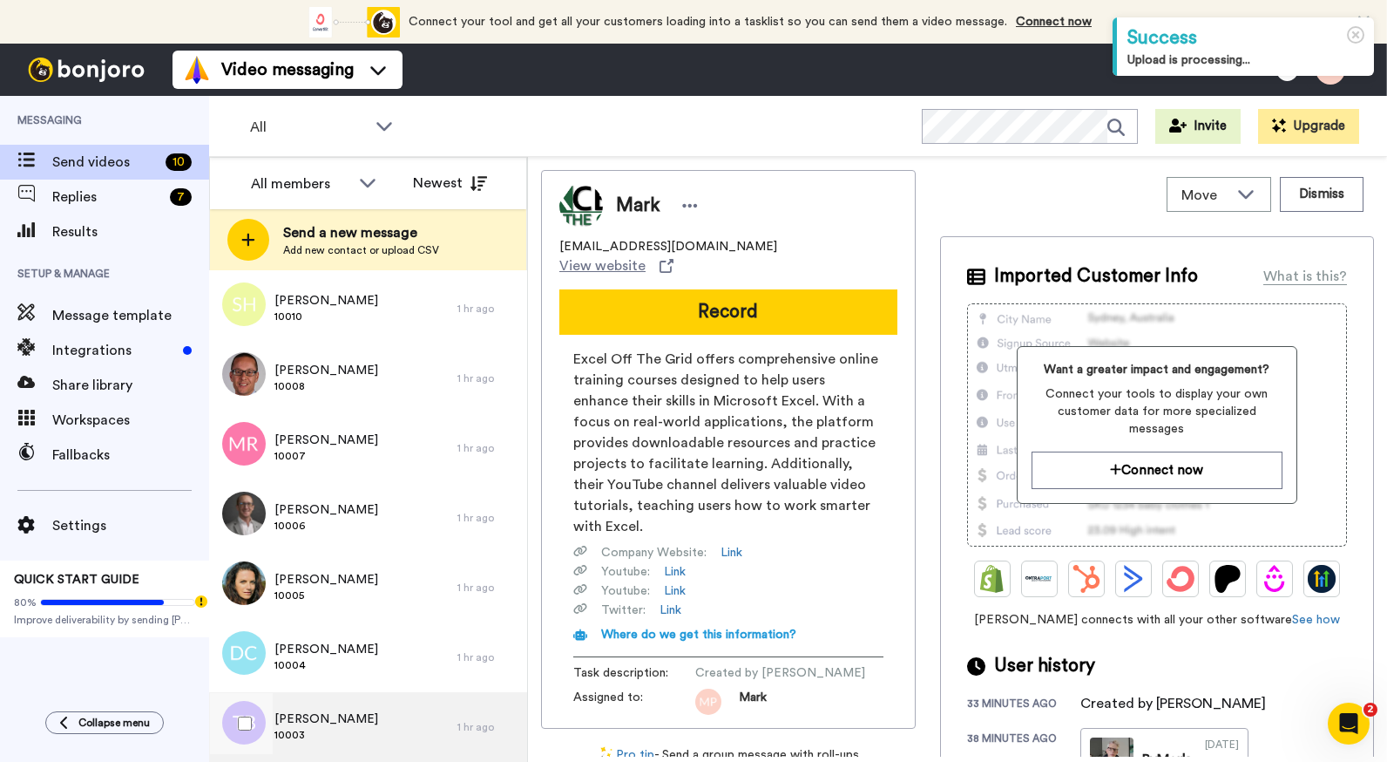
click at [358, 715] on div "[PERSON_NAME] 10003" at bounding box center [333, 727] width 248 height 70
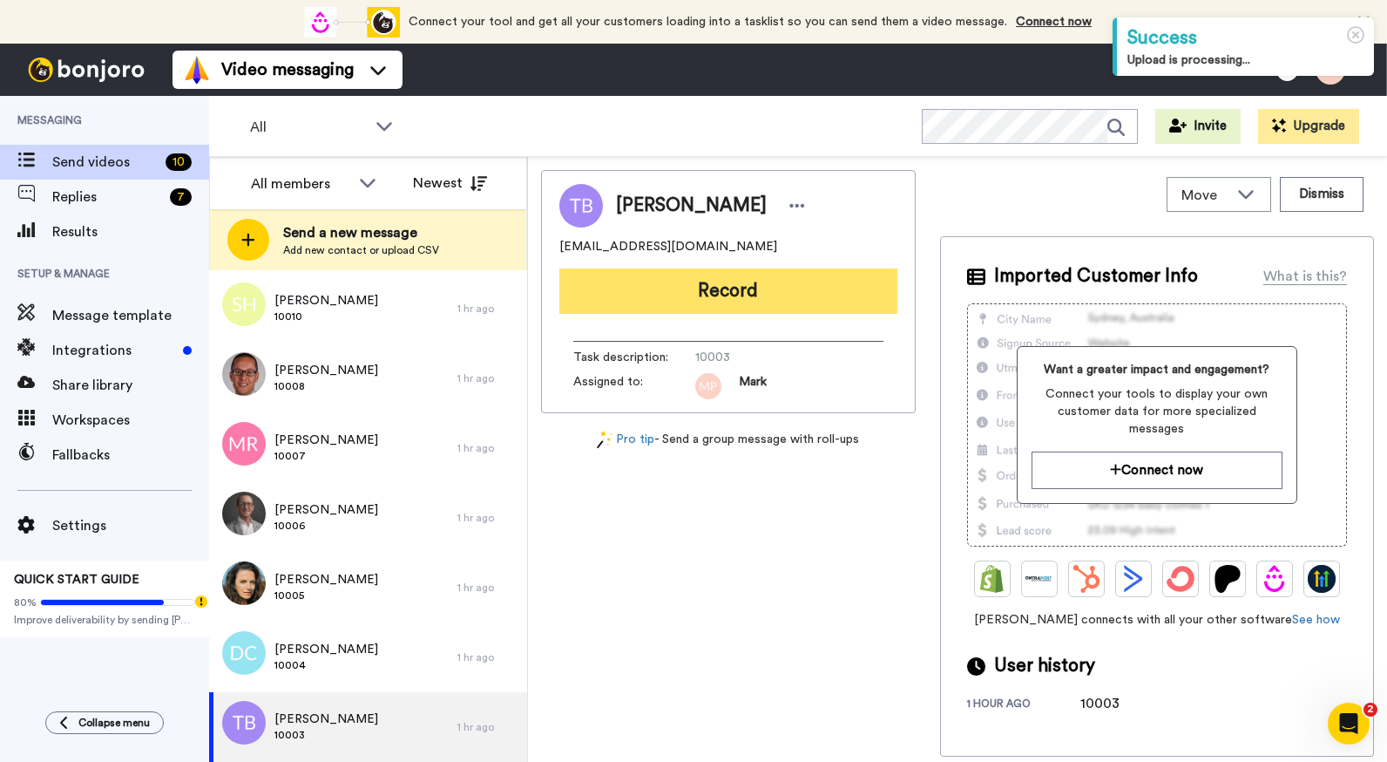
click at [749, 300] on button "Record" at bounding box center [729, 290] width 338 height 45
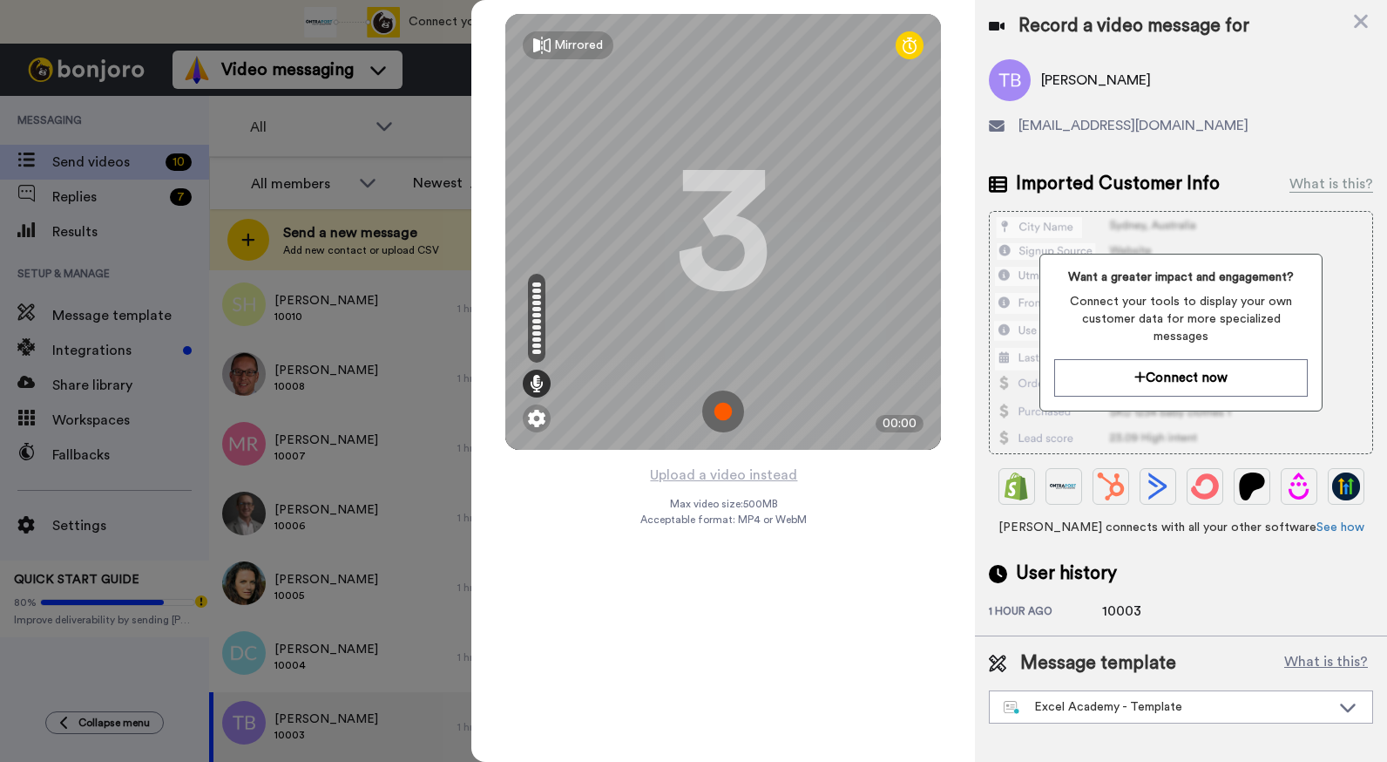
click at [722, 411] on img at bounding box center [723, 411] width 42 height 42
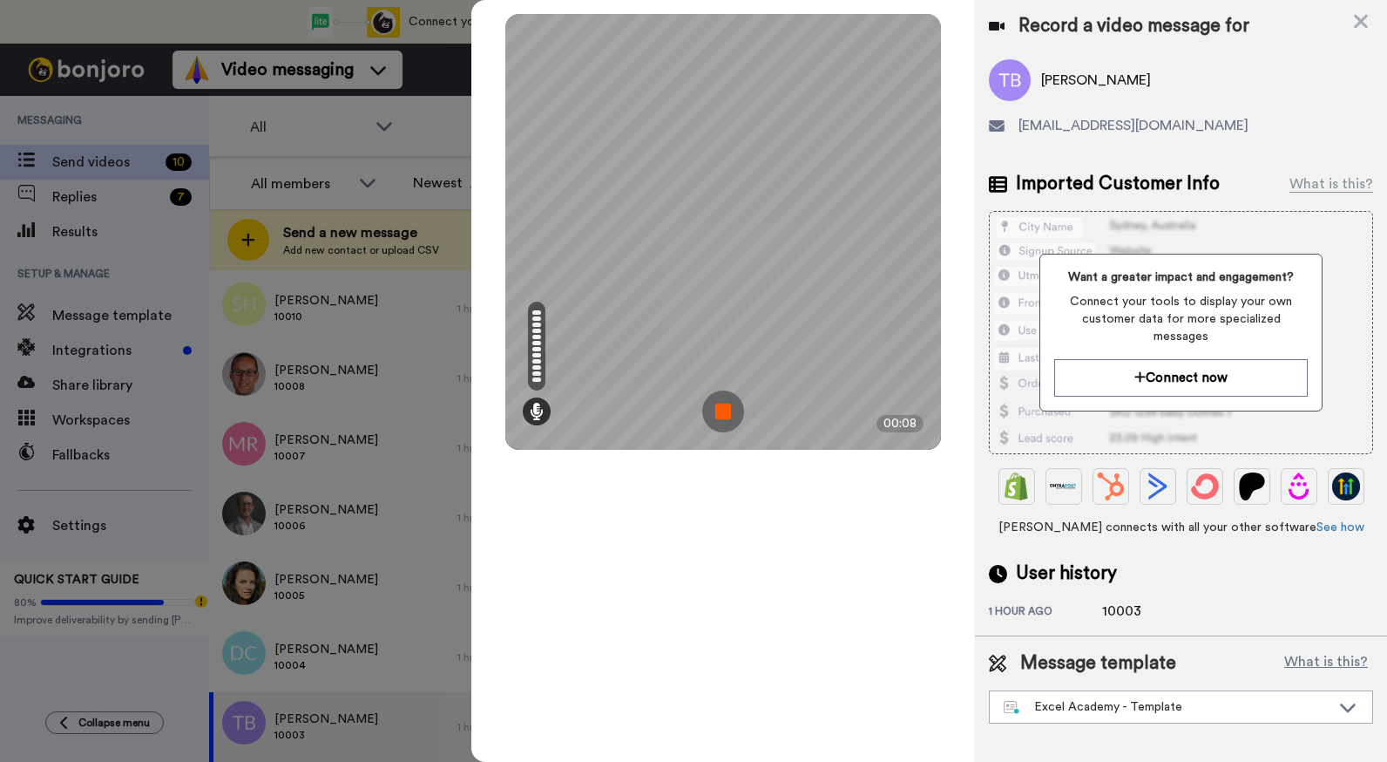
click at [722, 411] on img at bounding box center [723, 411] width 42 height 42
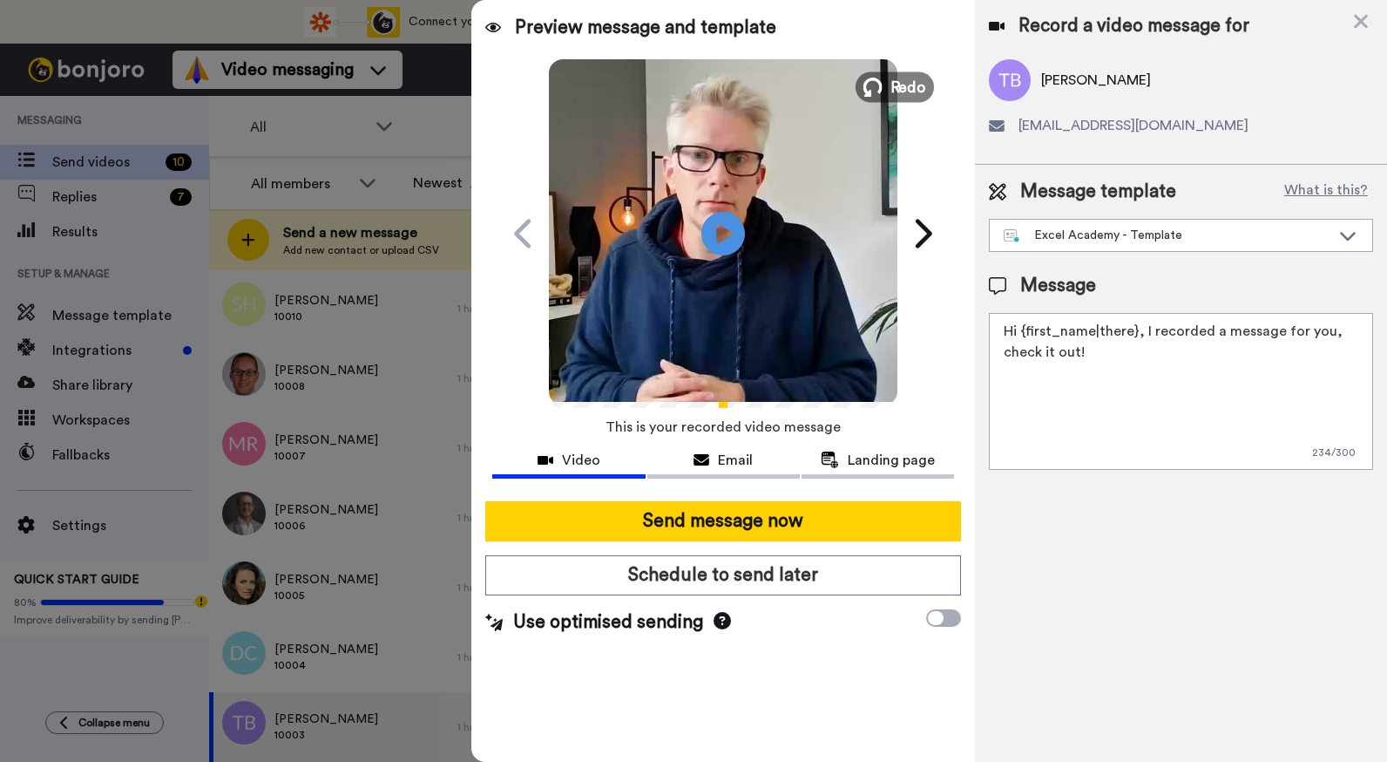
click at [899, 78] on span "Redo" at bounding box center [909, 86] width 37 height 23
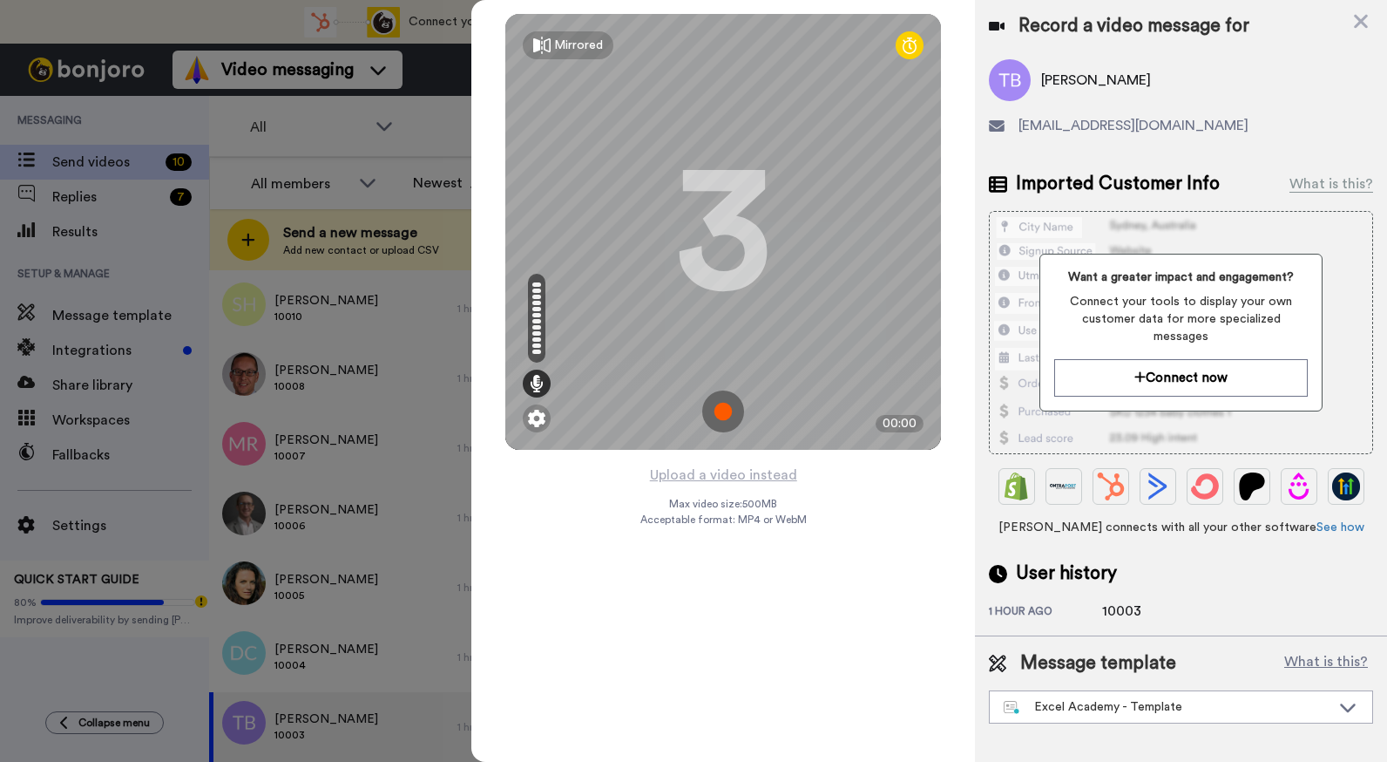
click at [723, 411] on img at bounding box center [723, 411] width 42 height 42
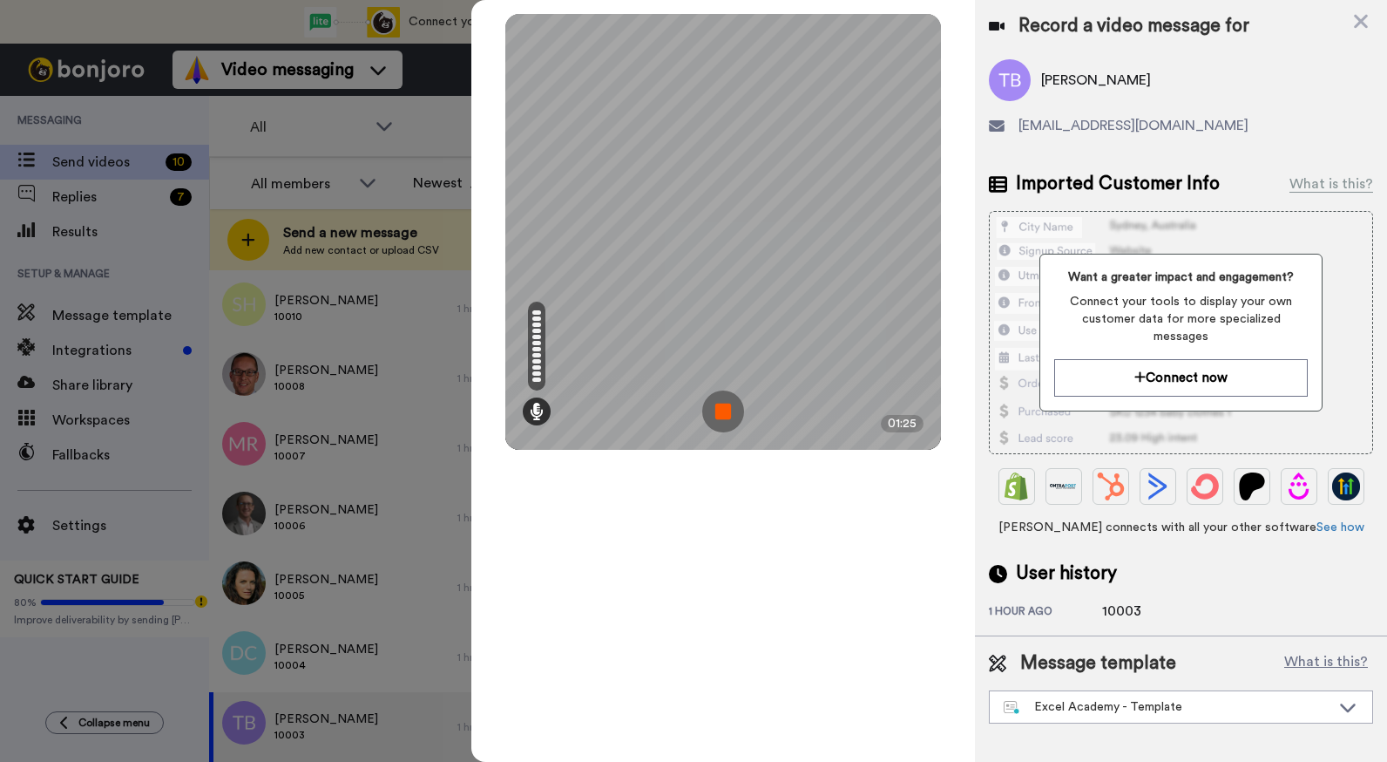
click at [723, 411] on img at bounding box center [723, 411] width 42 height 42
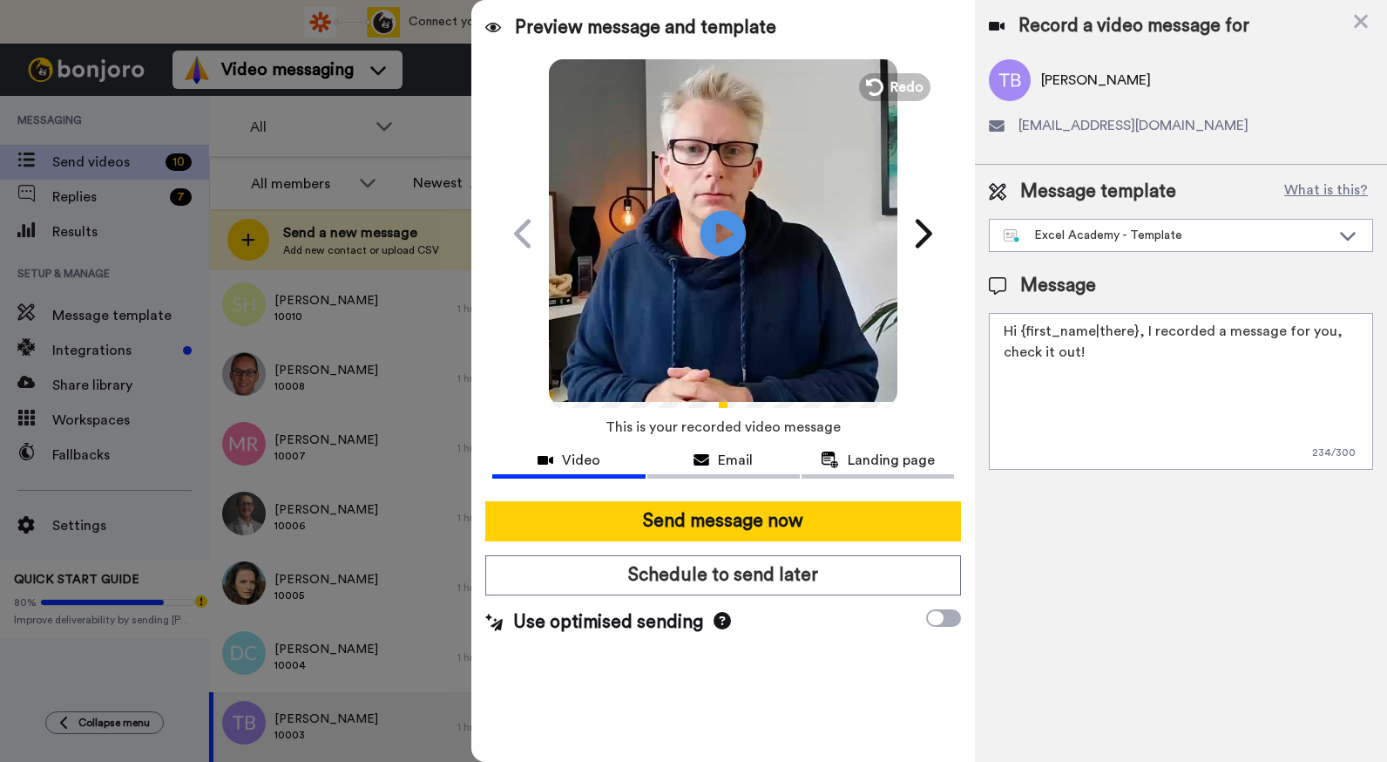
click at [723, 236] on icon "Play/Pause" at bounding box center [724, 233] width 46 height 83
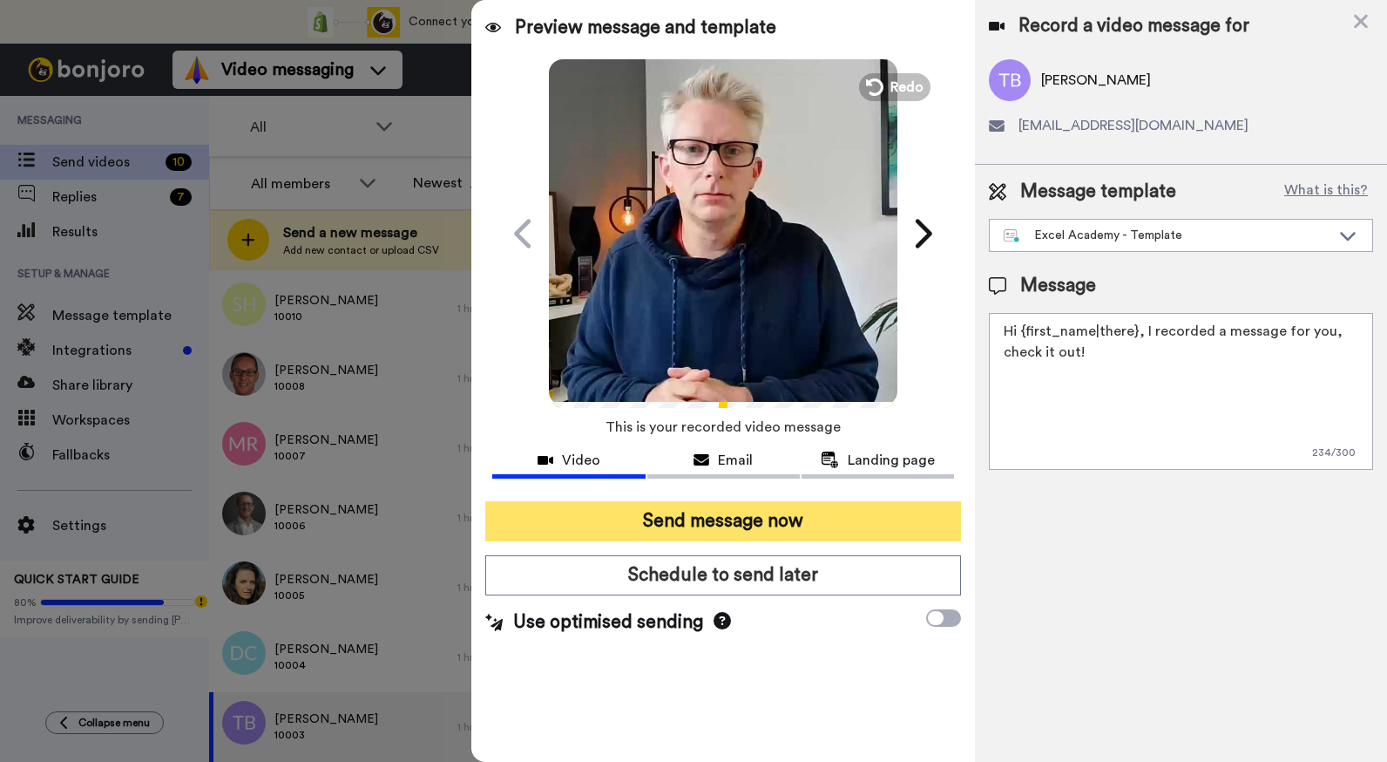
click at [750, 522] on button "Send message now" at bounding box center [723, 521] width 476 height 40
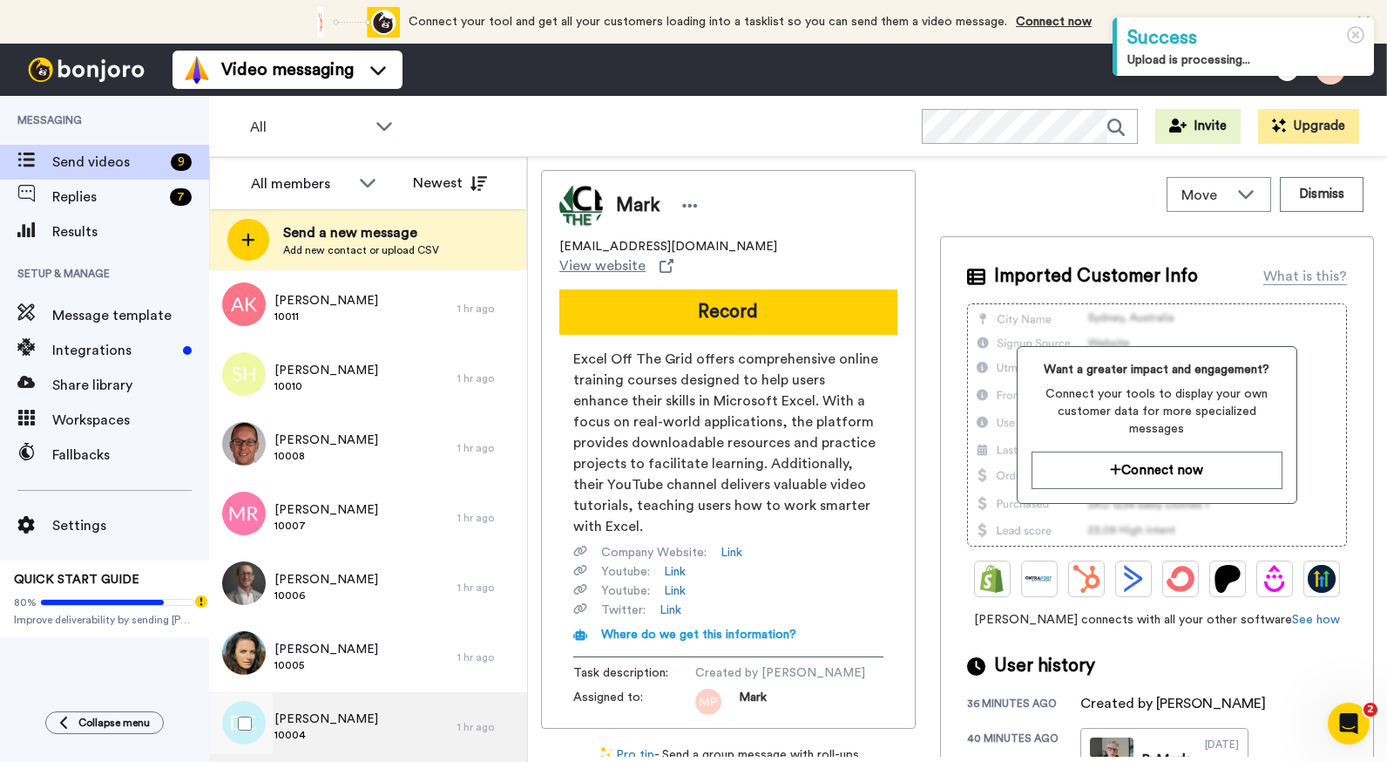
click at [316, 724] on span "[PERSON_NAME]" at bounding box center [327, 718] width 104 height 17
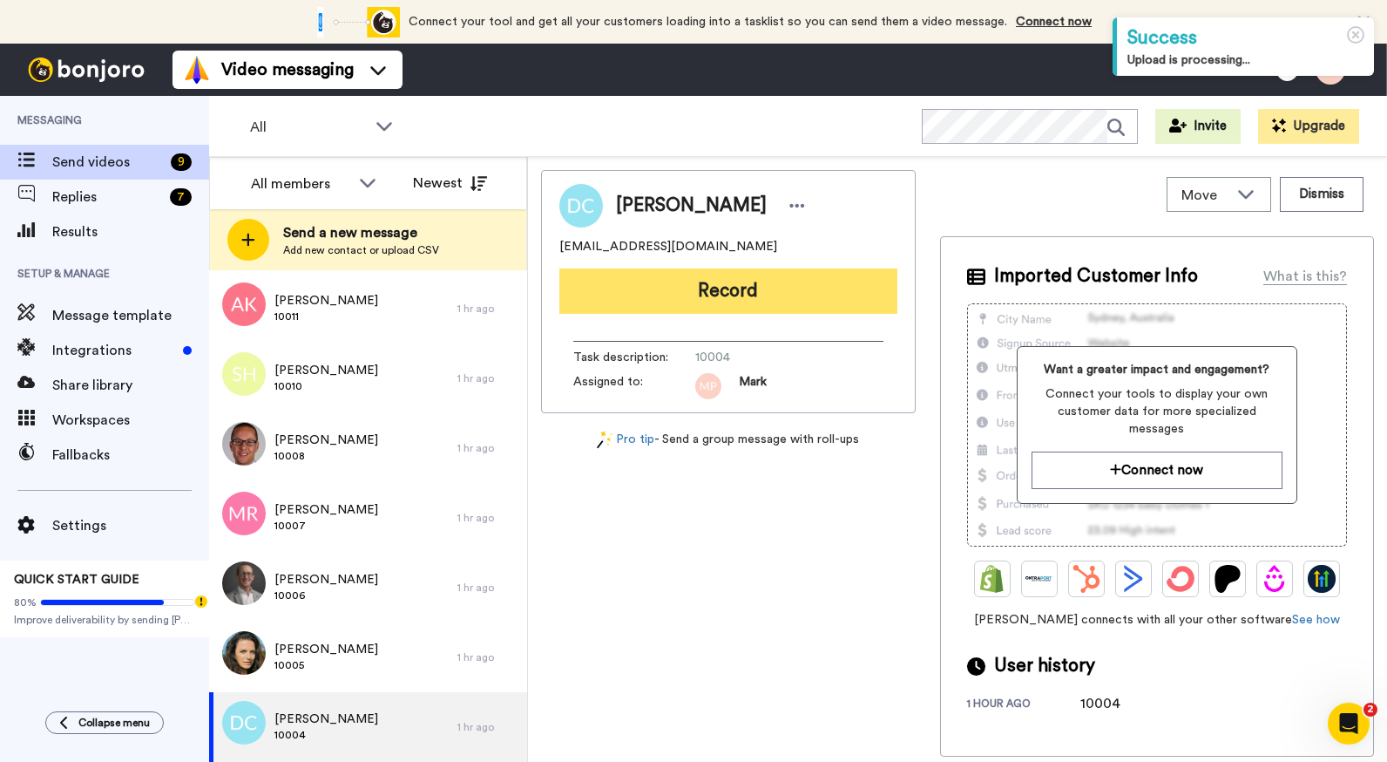
click at [678, 289] on button "Record" at bounding box center [729, 290] width 338 height 45
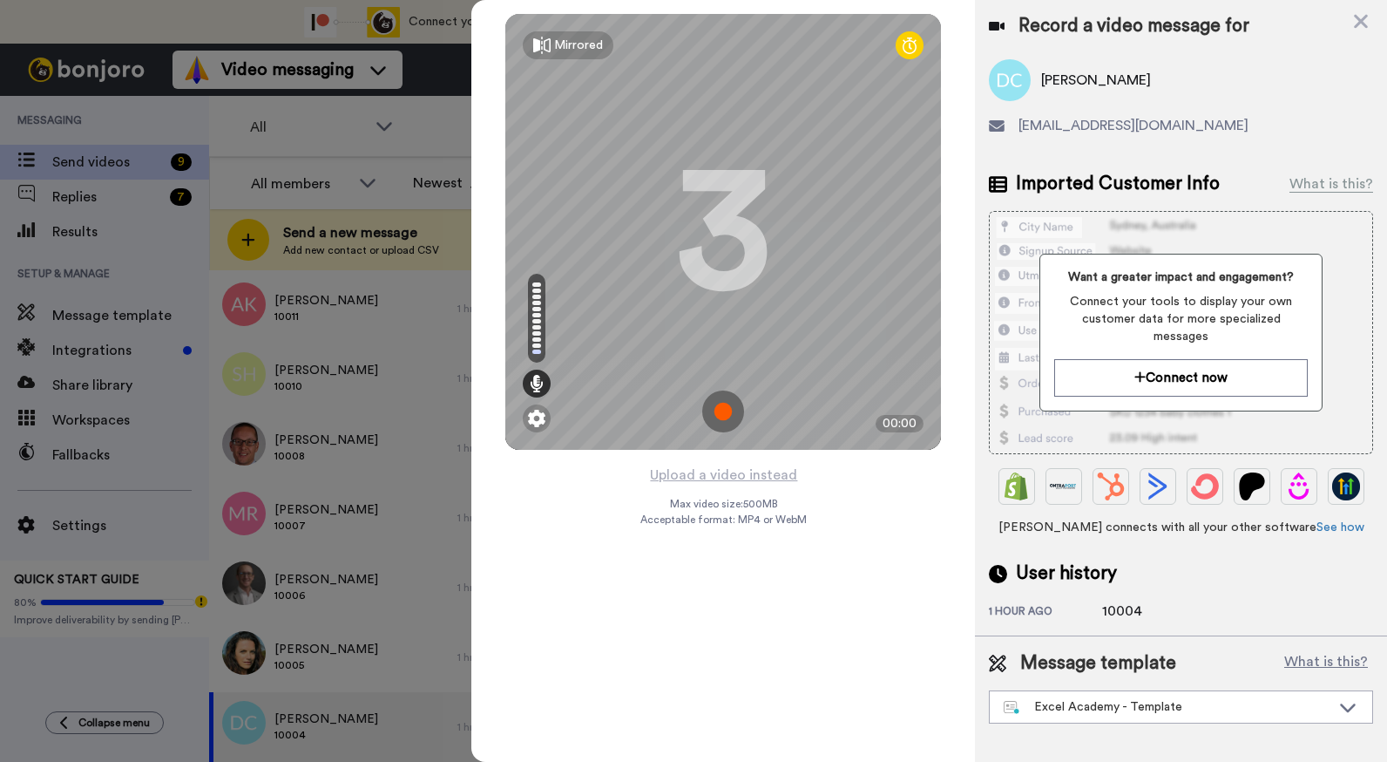
click at [723, 412] on img at bounding box center [723, 411] width 42 height 42
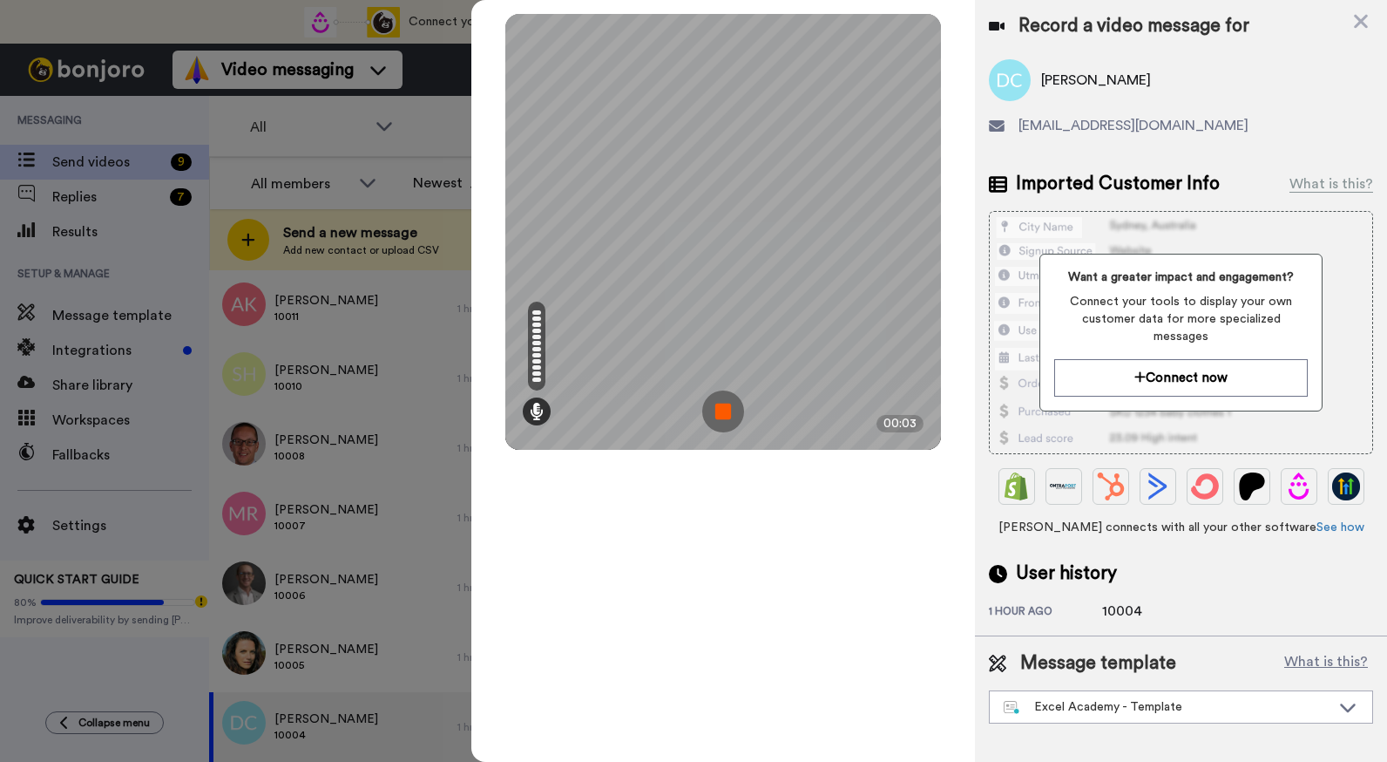
click at [723, 412] on img at bounding box center [723, 411] width 42 height 42
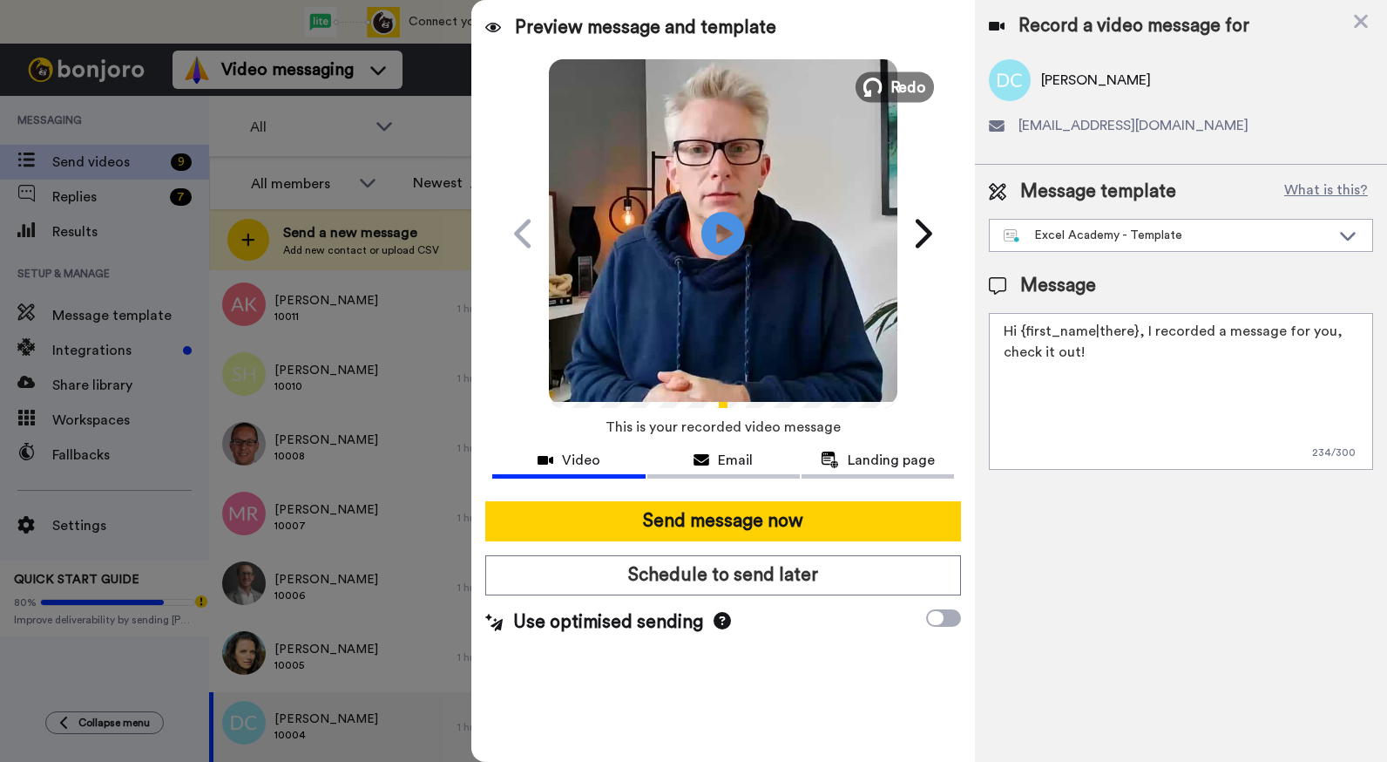
click at [896, 83] on span "Redo" at bounding box center [909, 86] width 37 height 23
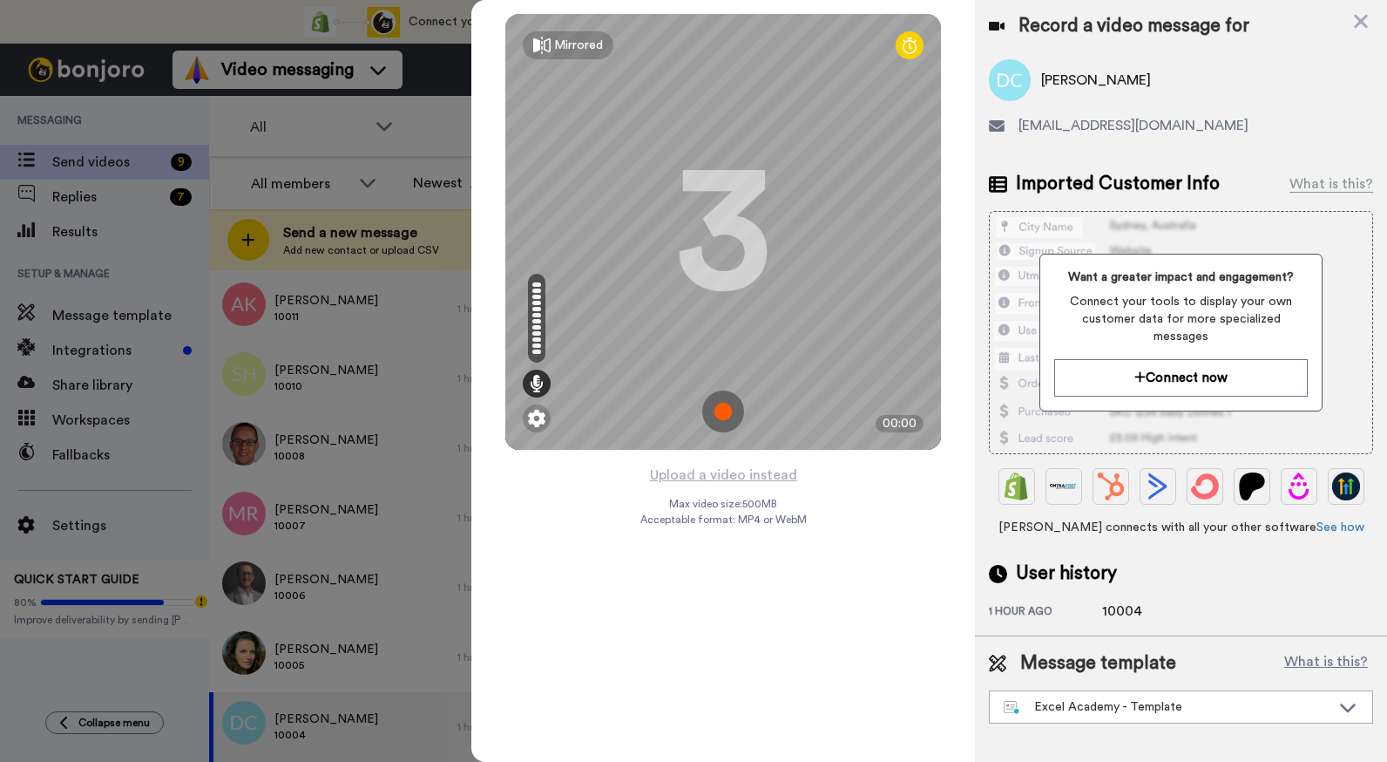
click at [728, 415] on img at bounding box center [723, 411] width 42 height 42
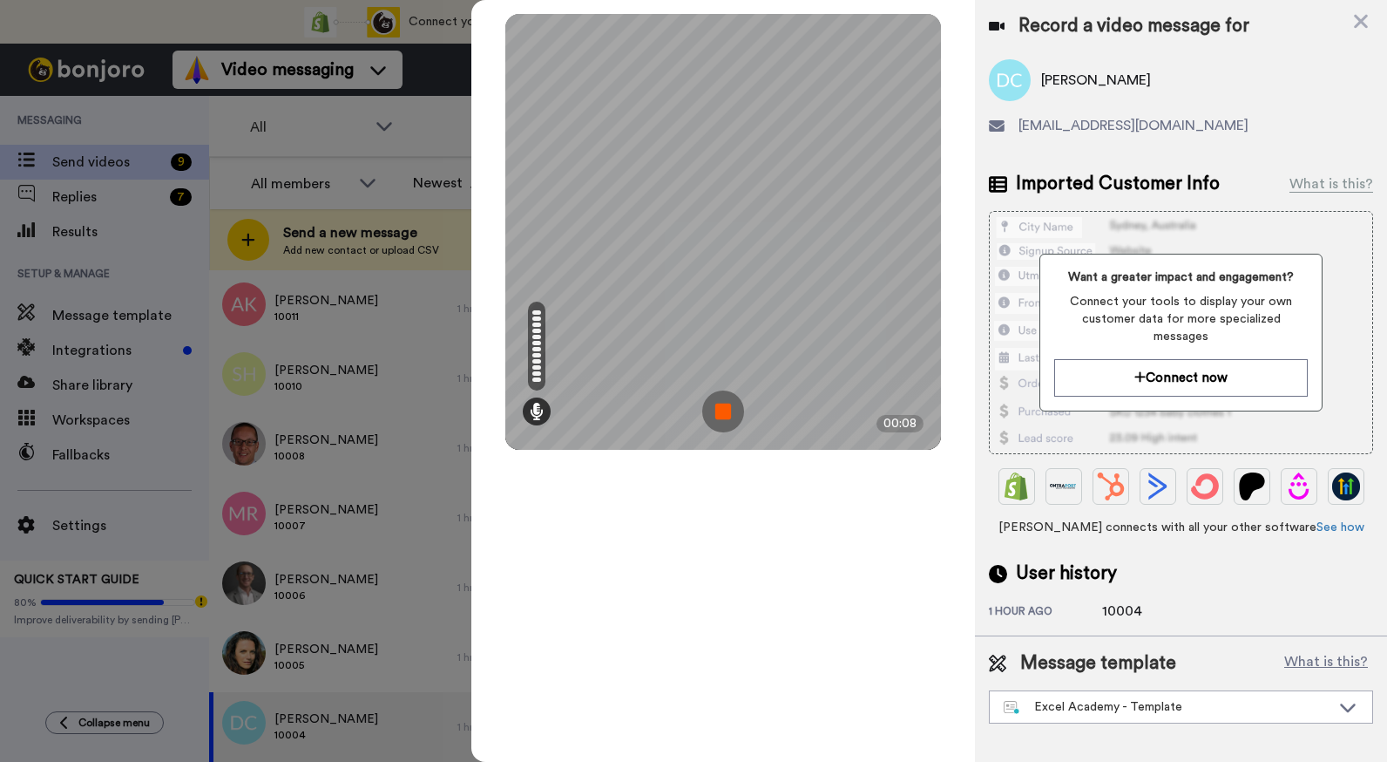
click at [727, 415] on img at bounding box center [723, 411] width 42 height 42
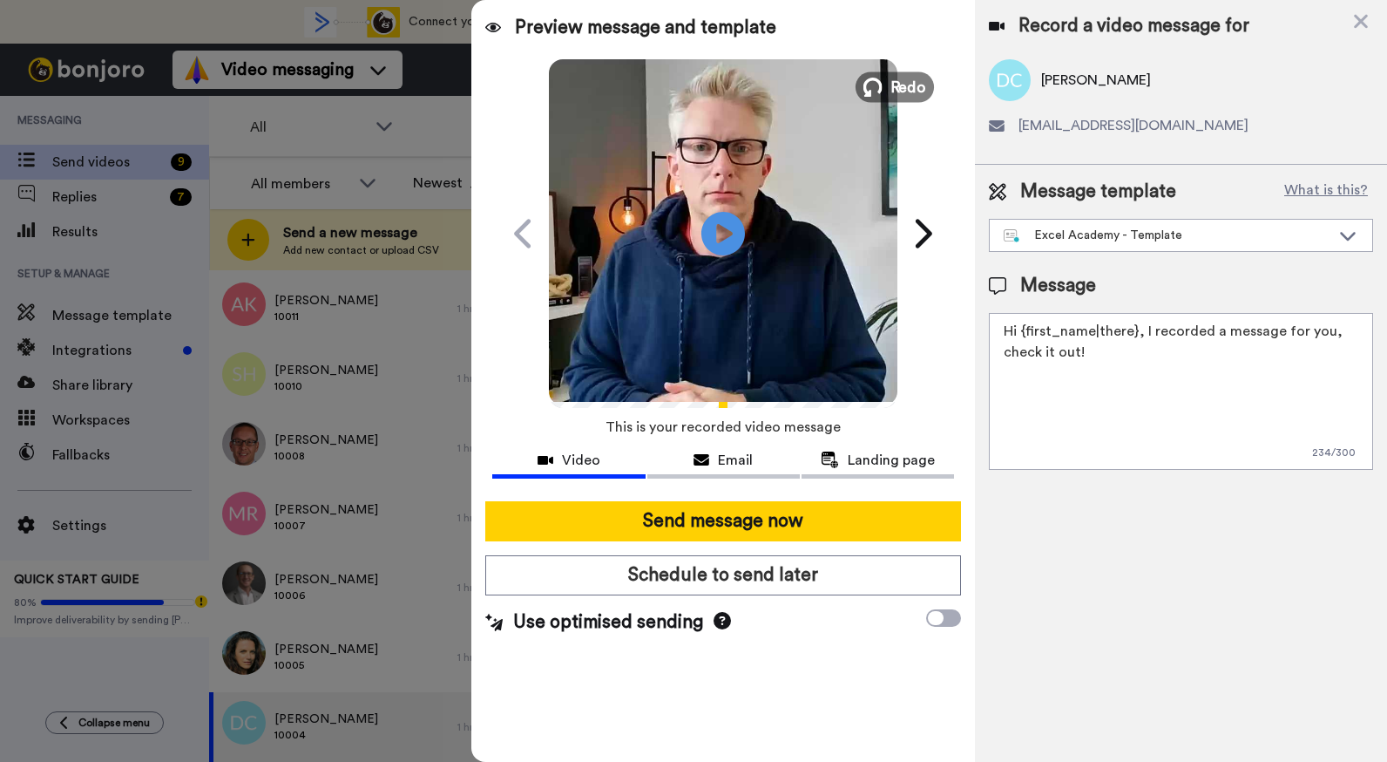
click at [884, 85] on button "Redo" at bounding box center [895, 86] width 78 height 31
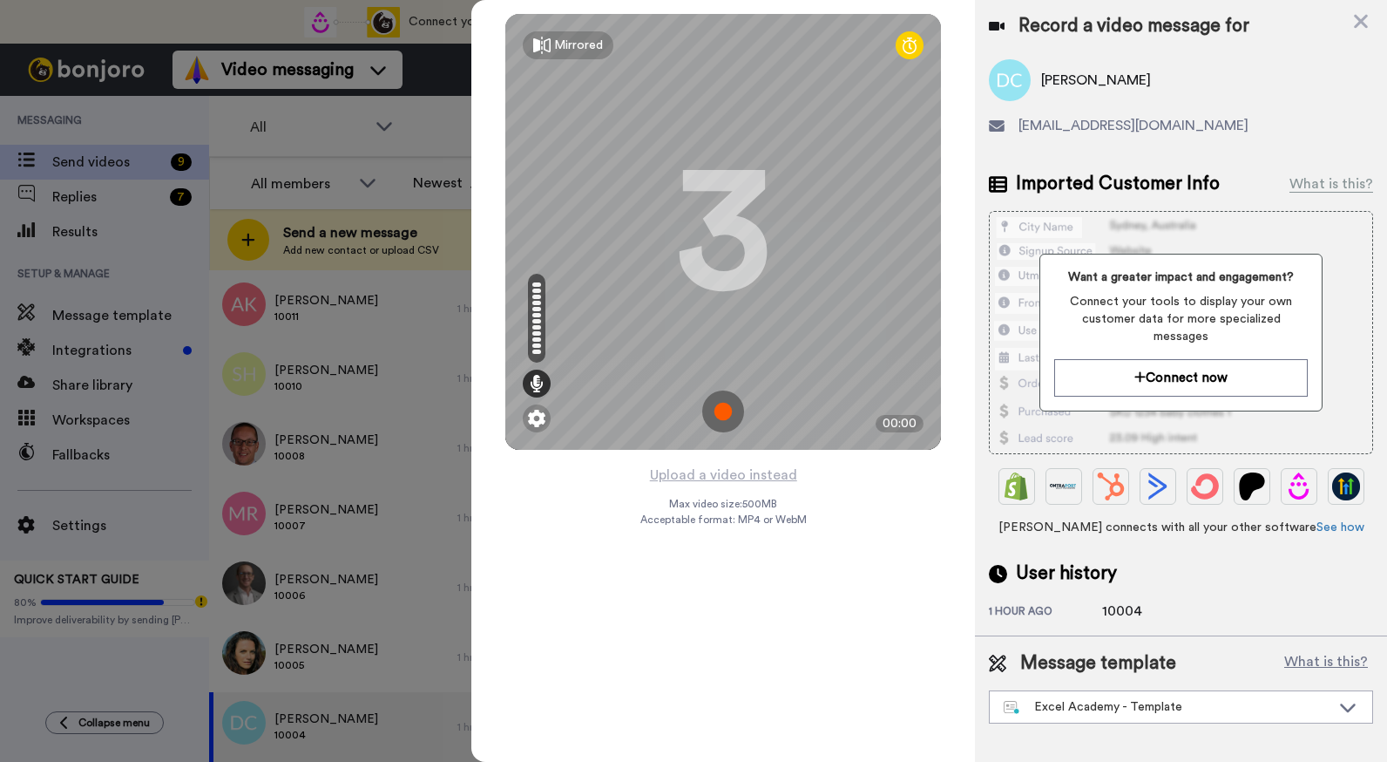
click at [723, 410] on img at bounding box center [723, 411] width 42 height 42
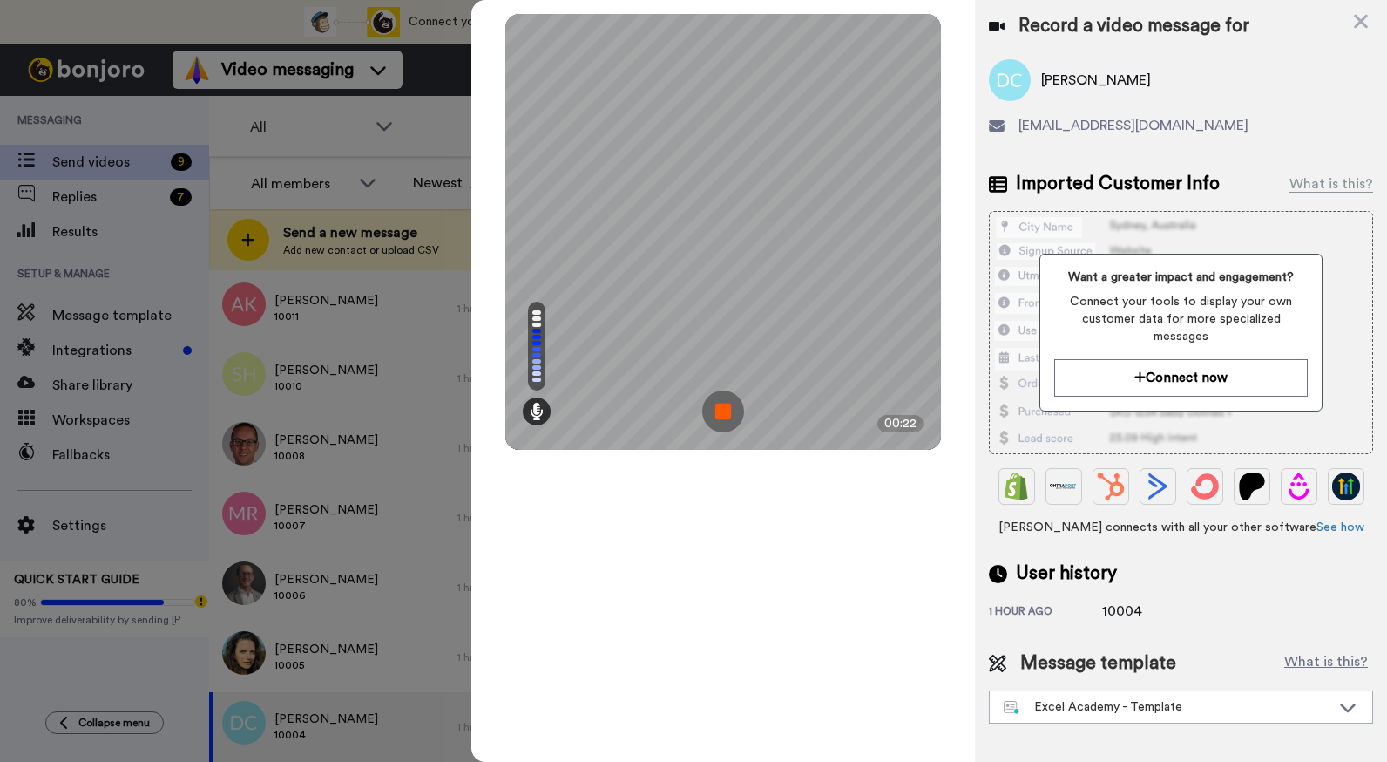
click at [726, 404] on img at bounding box center [723, 411] width 42 height 42
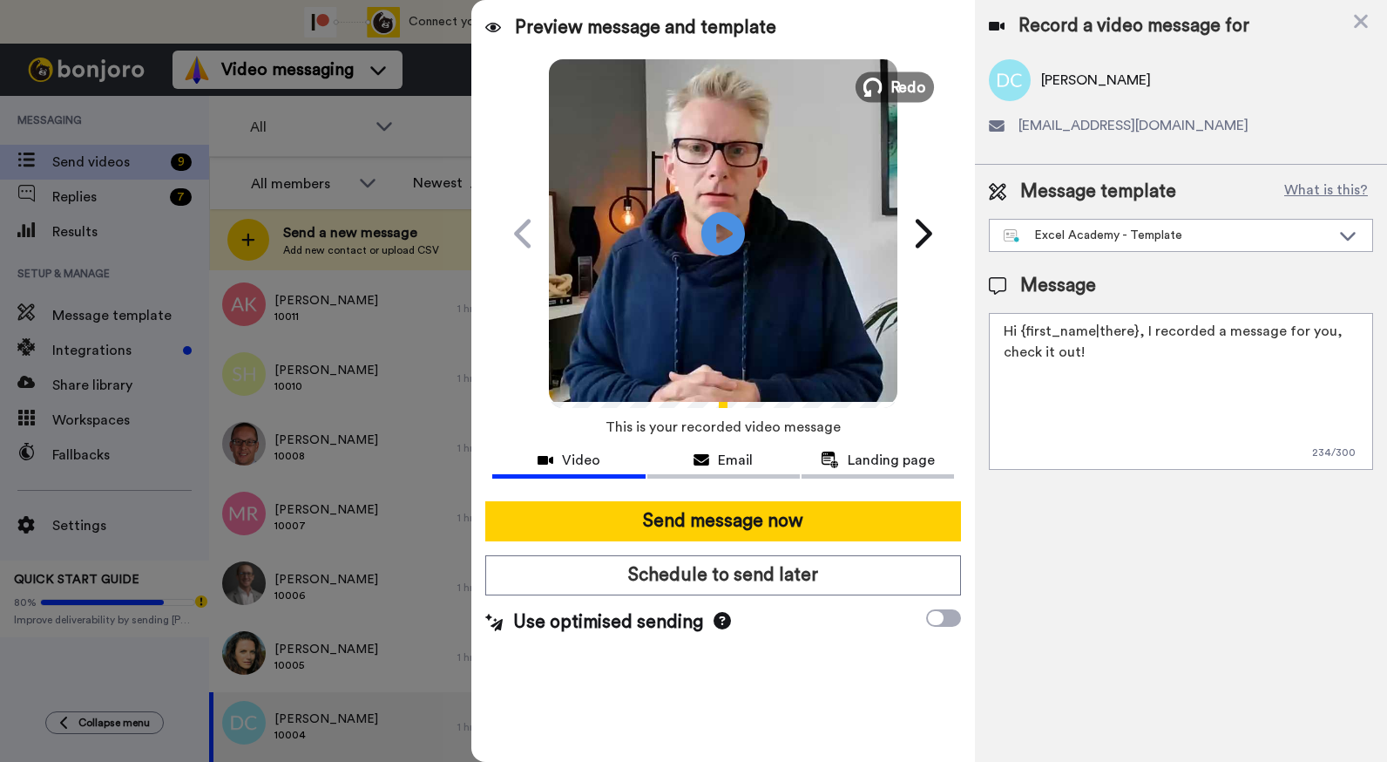
click at [907, 78] on span "Redo" at bounding box center [909, 86] width 37 height 23
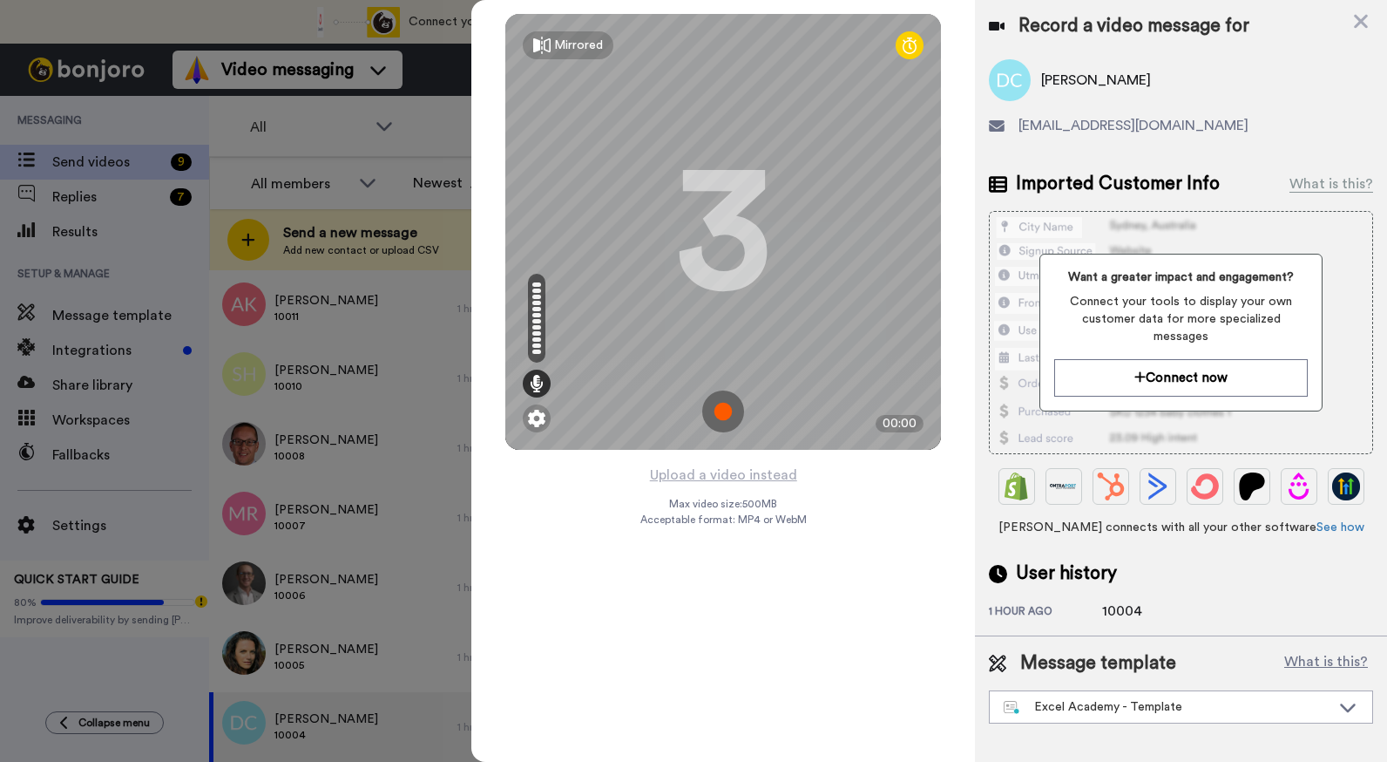
click at [724, 426] on img at bounding box center [723, 411] width 42 height 42
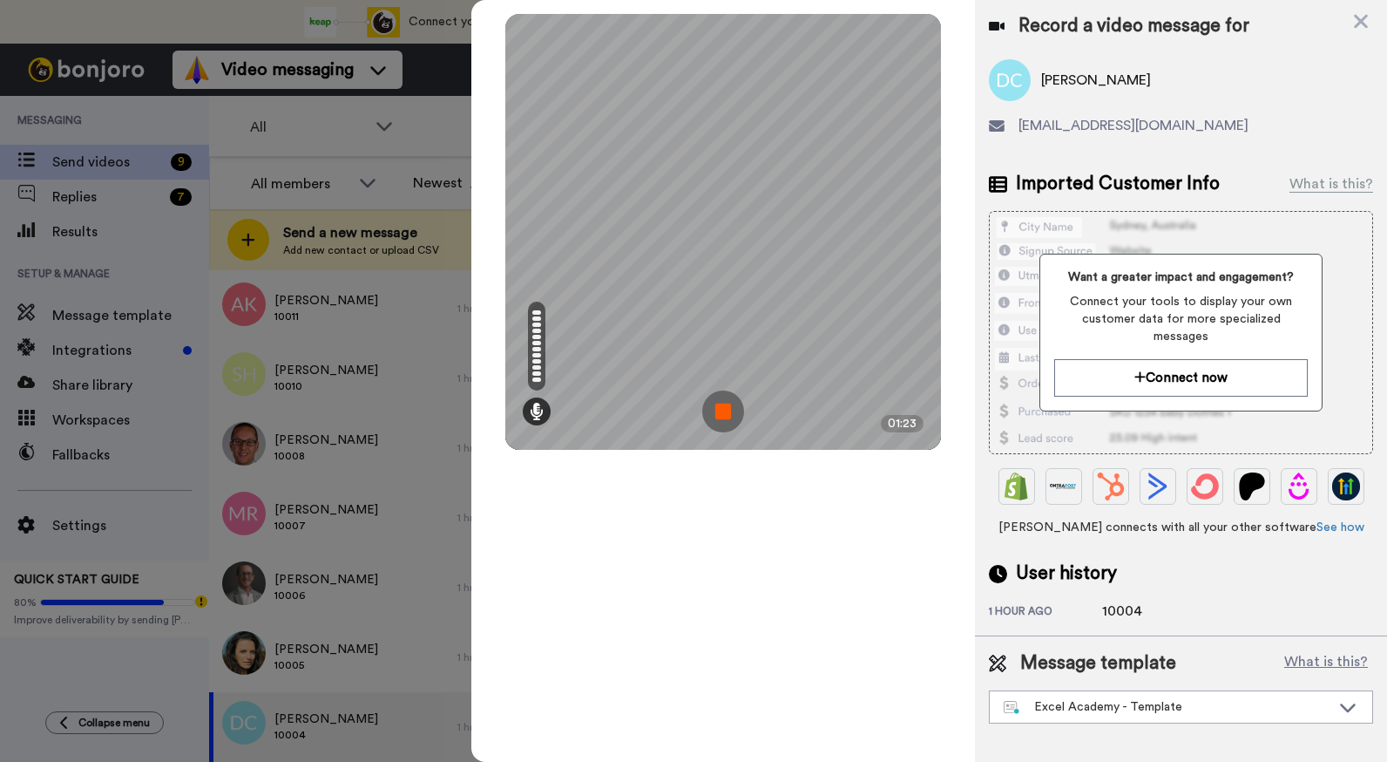
click at [722, 418] on img at bounding box center [723, 411] width 42 height 42
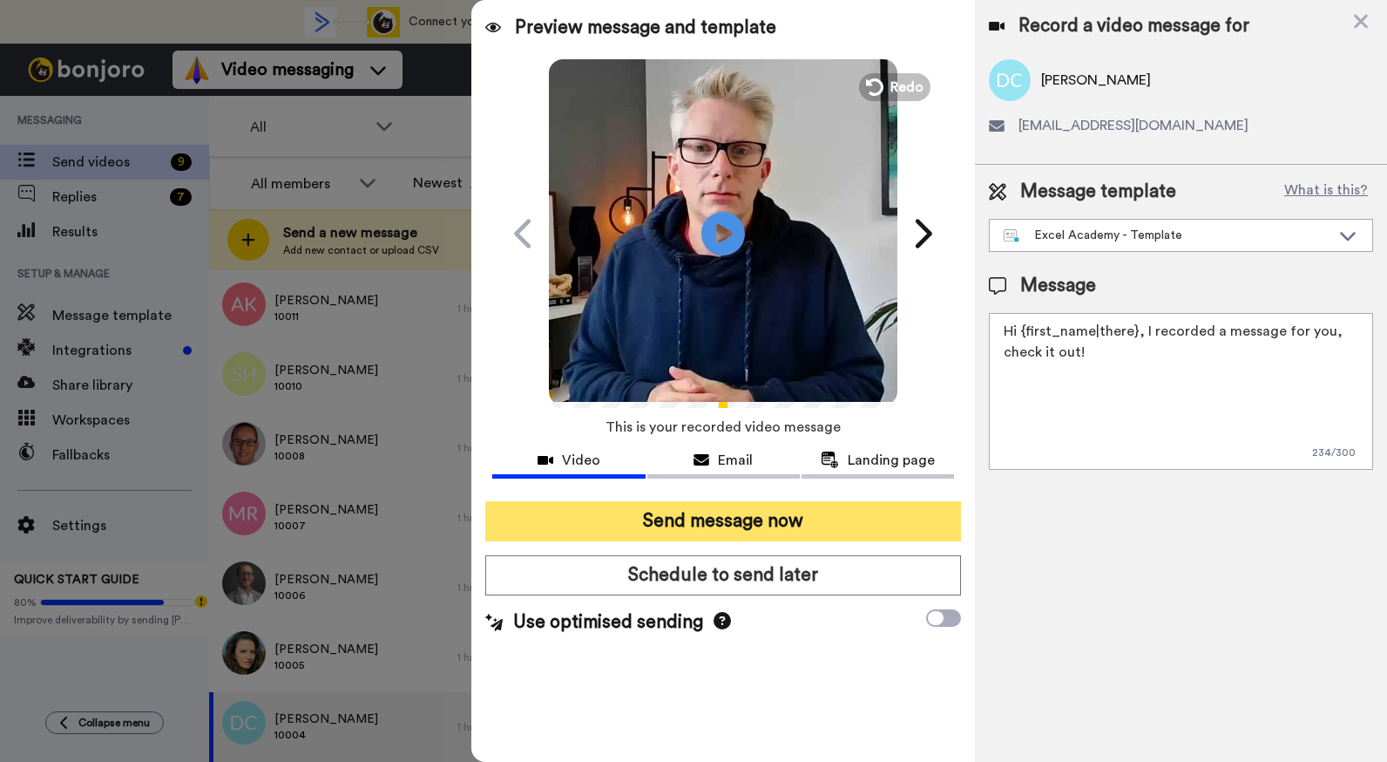
click at [790, 521] on button "Send message now" at bounding box center [723, 521] width 476 height 40
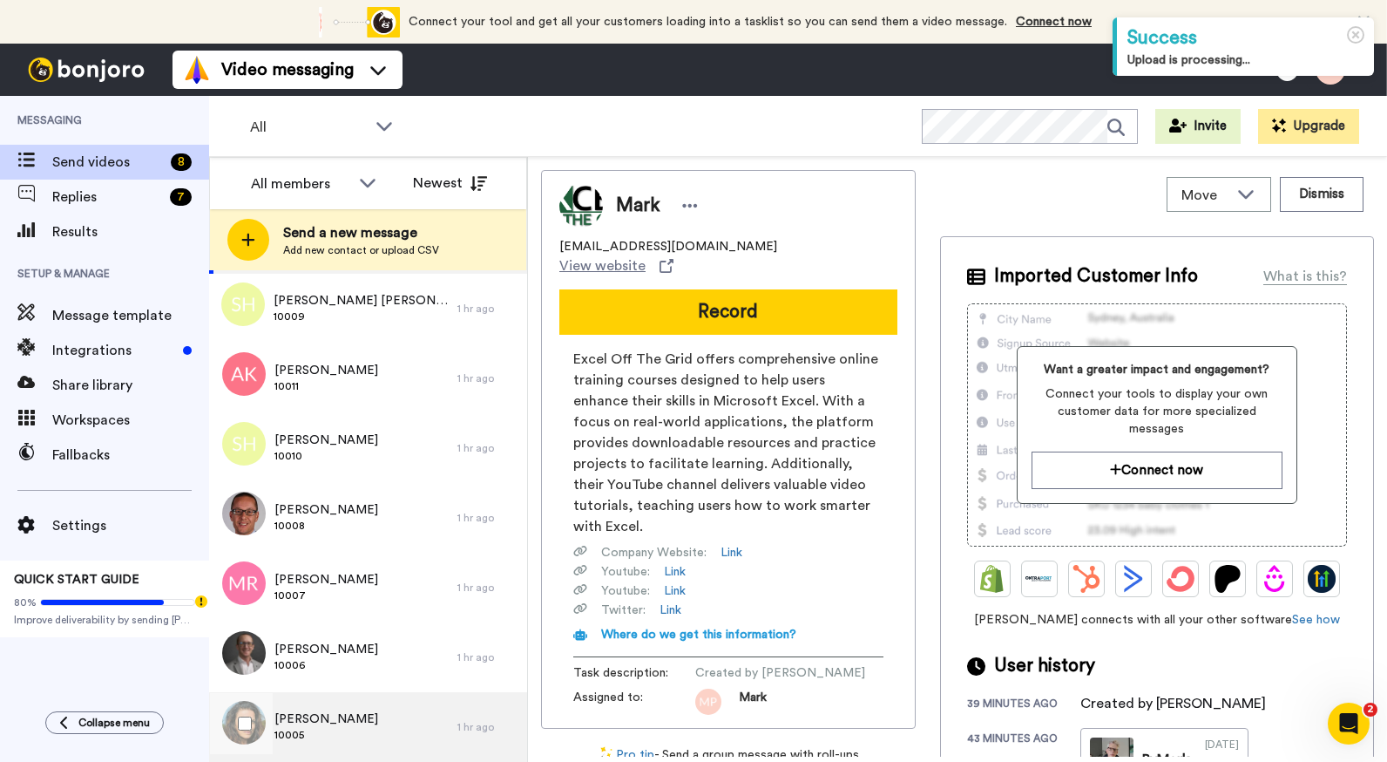
click at [374, 717] on span "[PERSON_NAME]" at bounding box center [327, 718] width 104 height 17
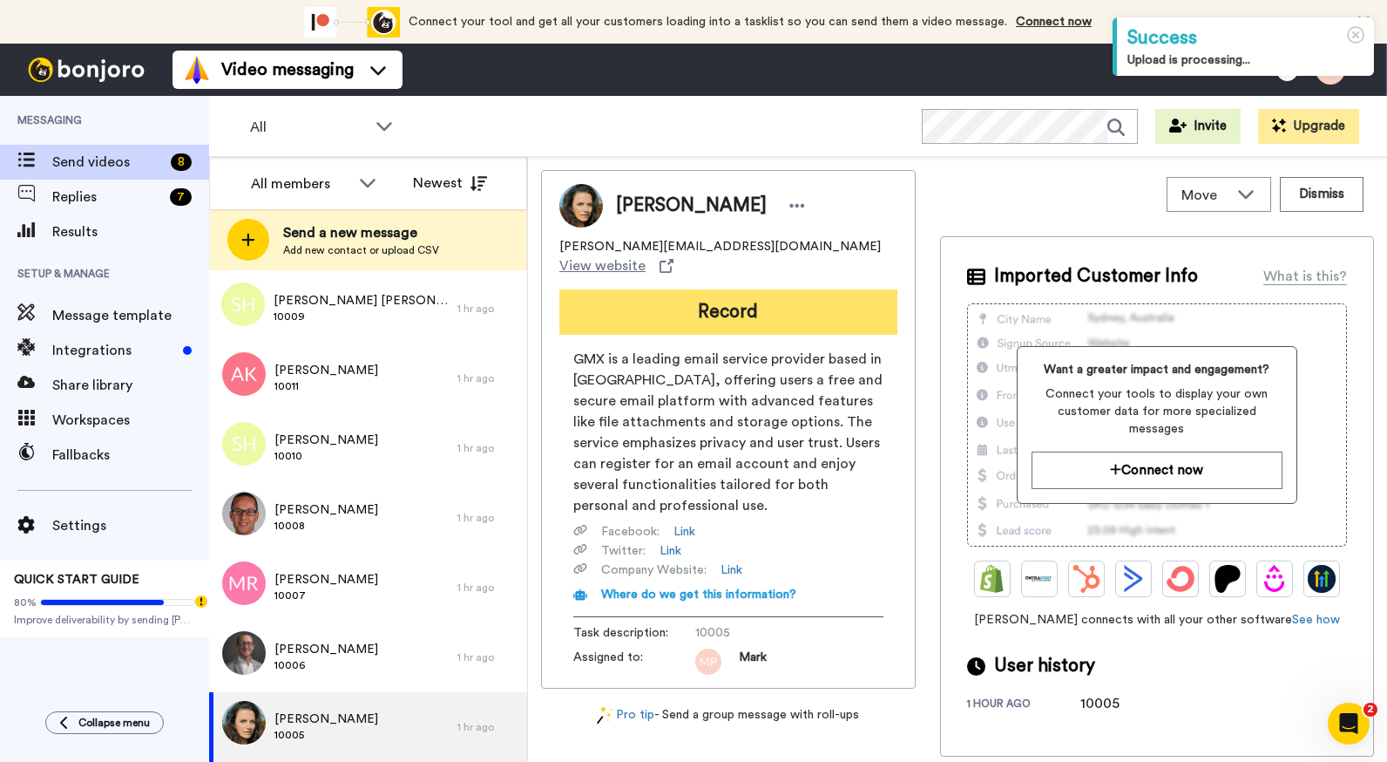
click at [802, 289] on button "Record" at bounding box center [729, 311] width 338 height 45
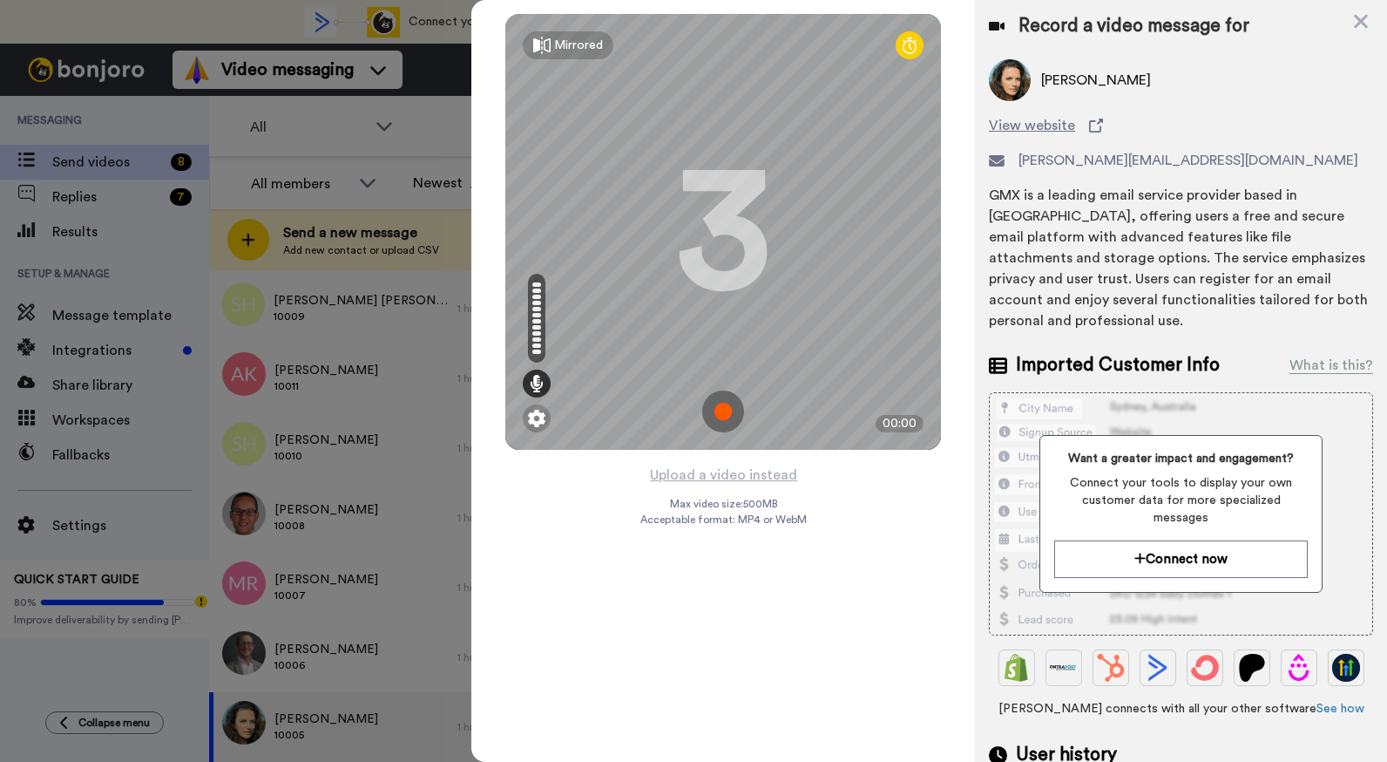
click at [725, 410] on img at bounding box center [723, 411] width 42 height 42
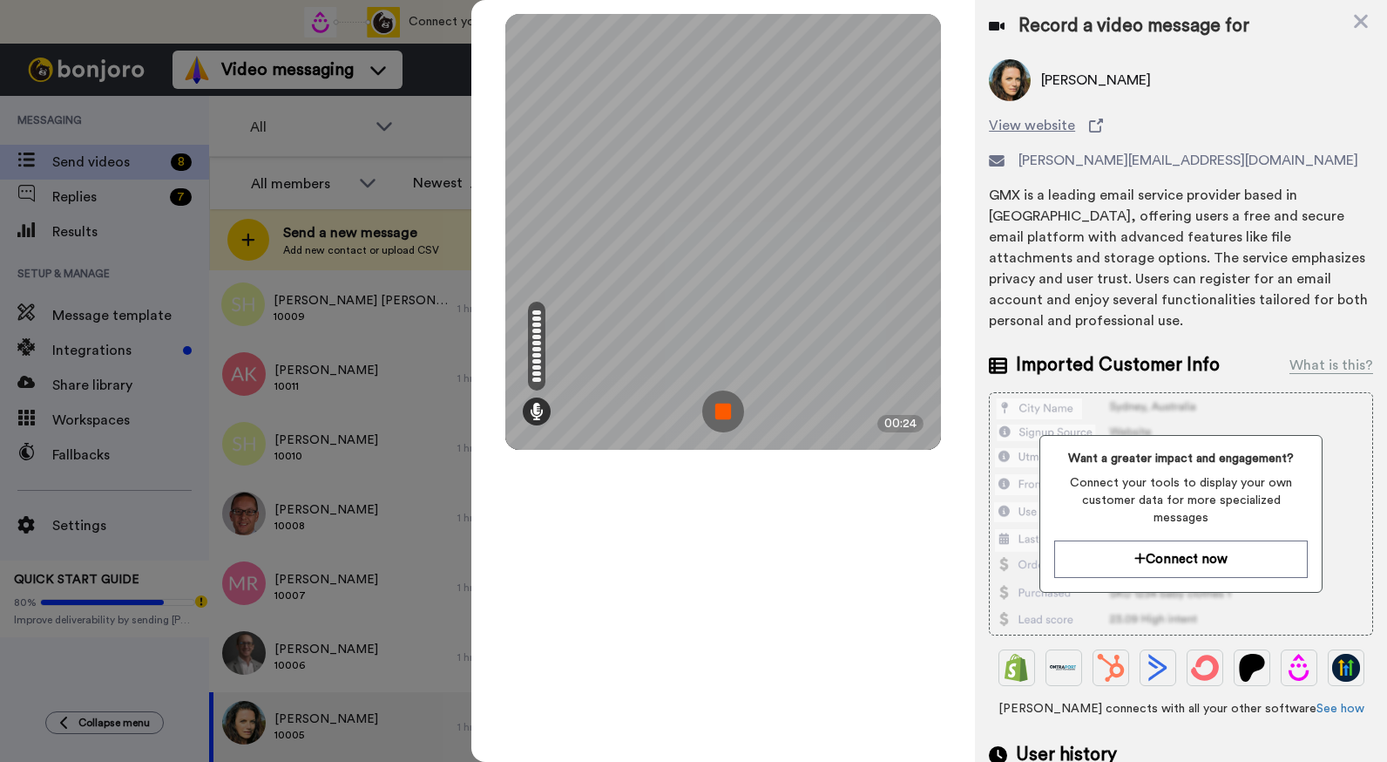
click at [725, 410] on img at bounding box center [723, 411] width 42 height 42
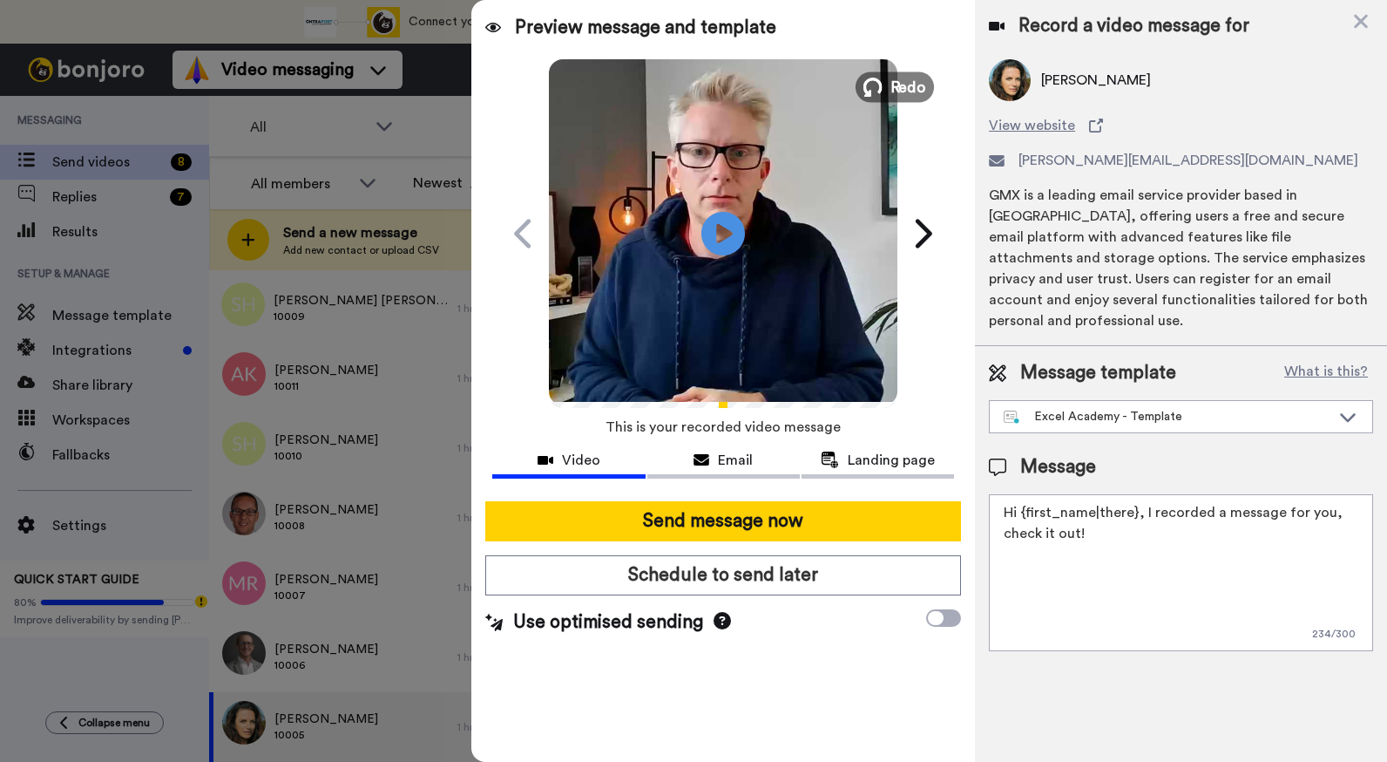
click at [914, 85] on span "Redo" at bounding box center [909, 86] width 37 height 23
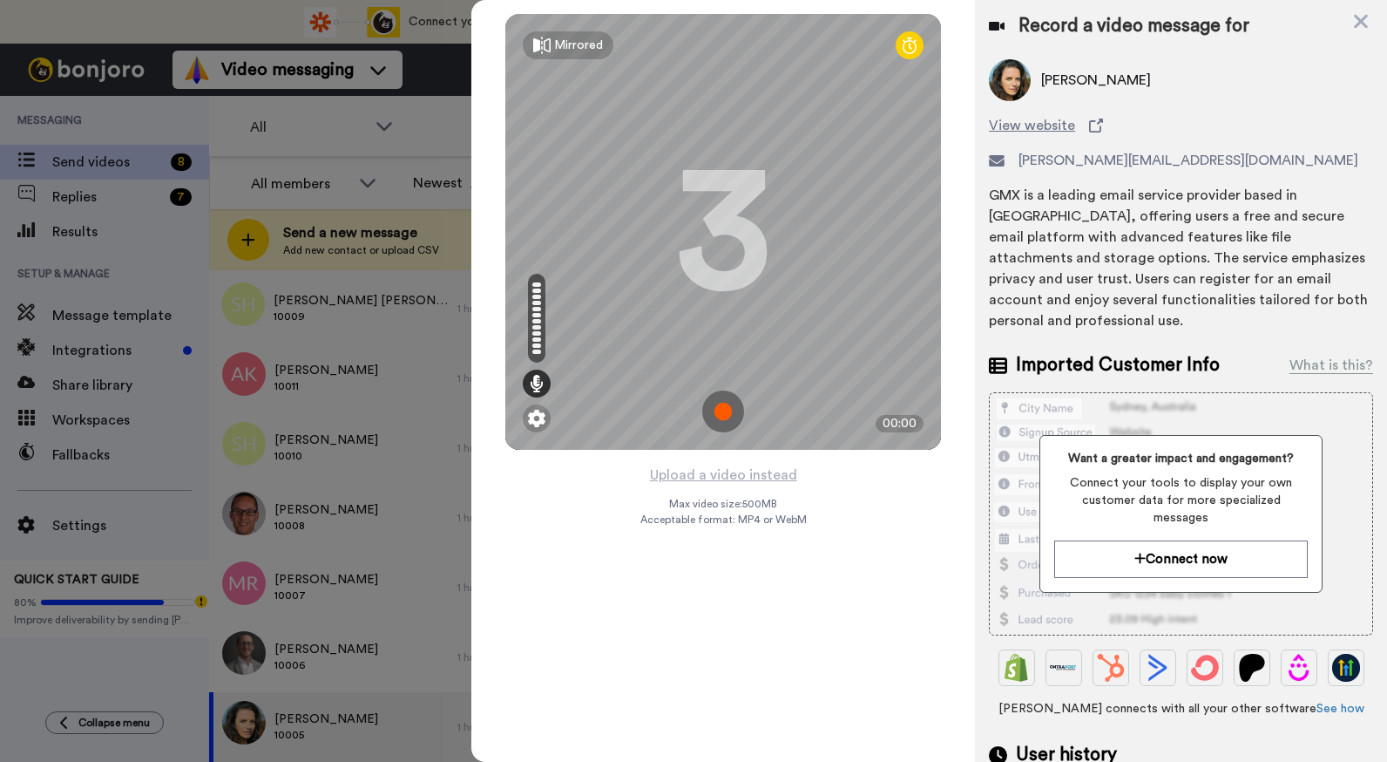
click at [726, 415] on img at bounding box center [723, 411] width 42 height 42
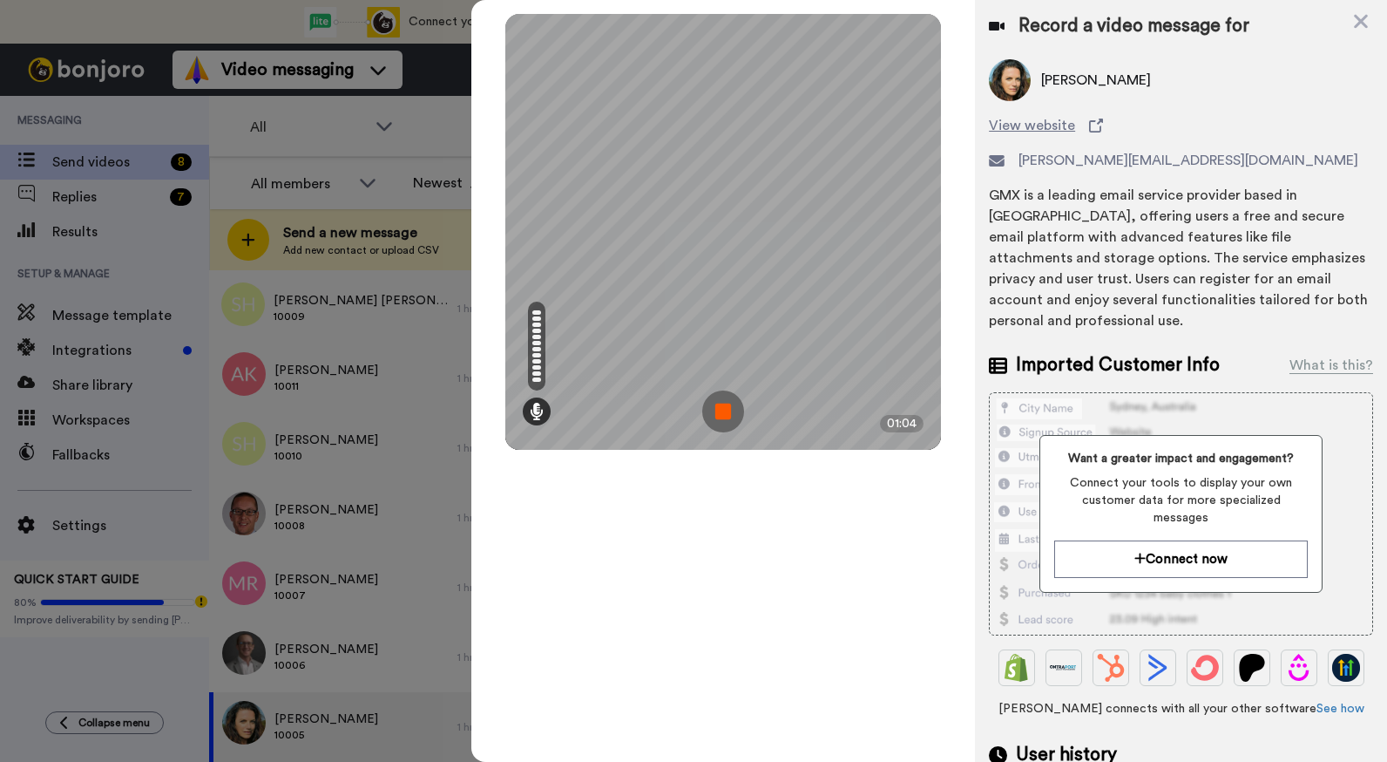
click at [725, 414] on img at bounding box center [723, 411] width 42 height 42
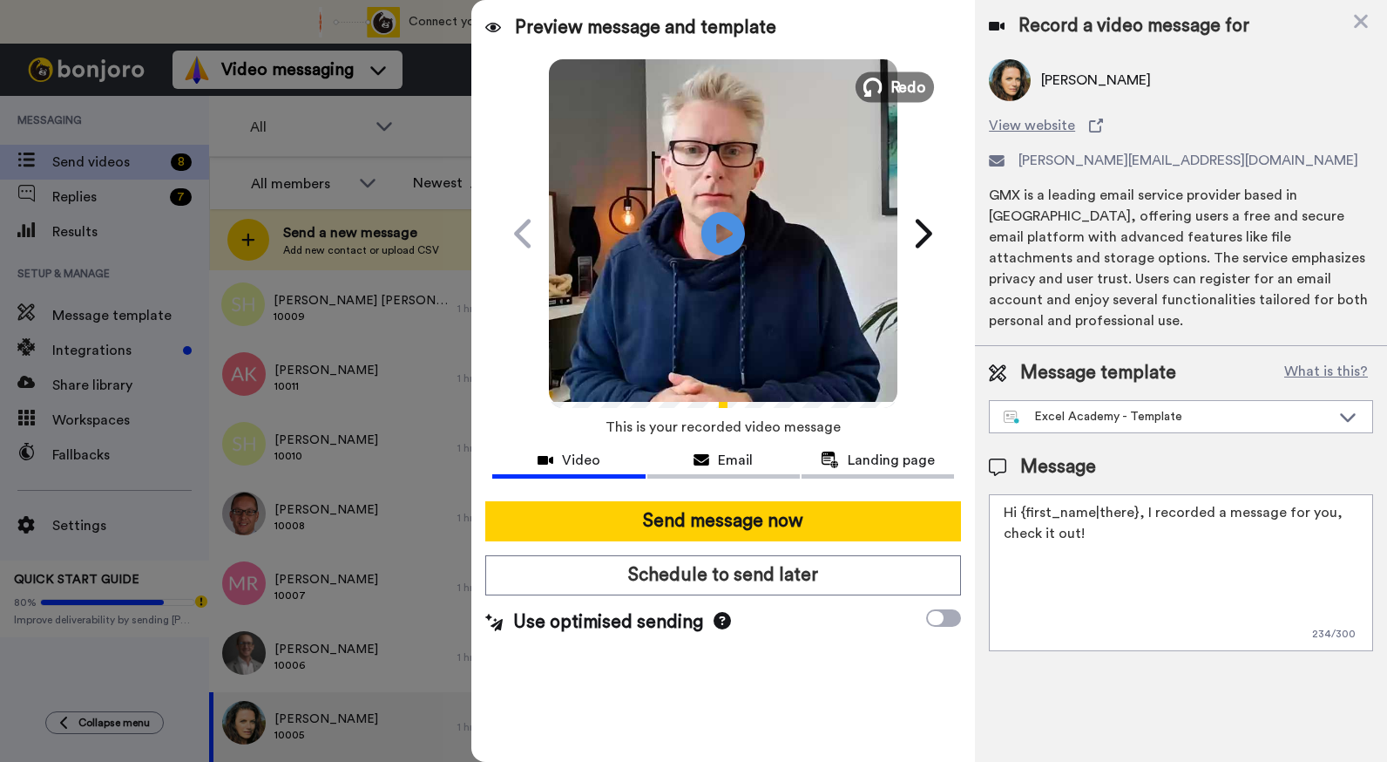
click at [904, 85] on span "Redo" at bounding box center [909, 86] width 37 height 23
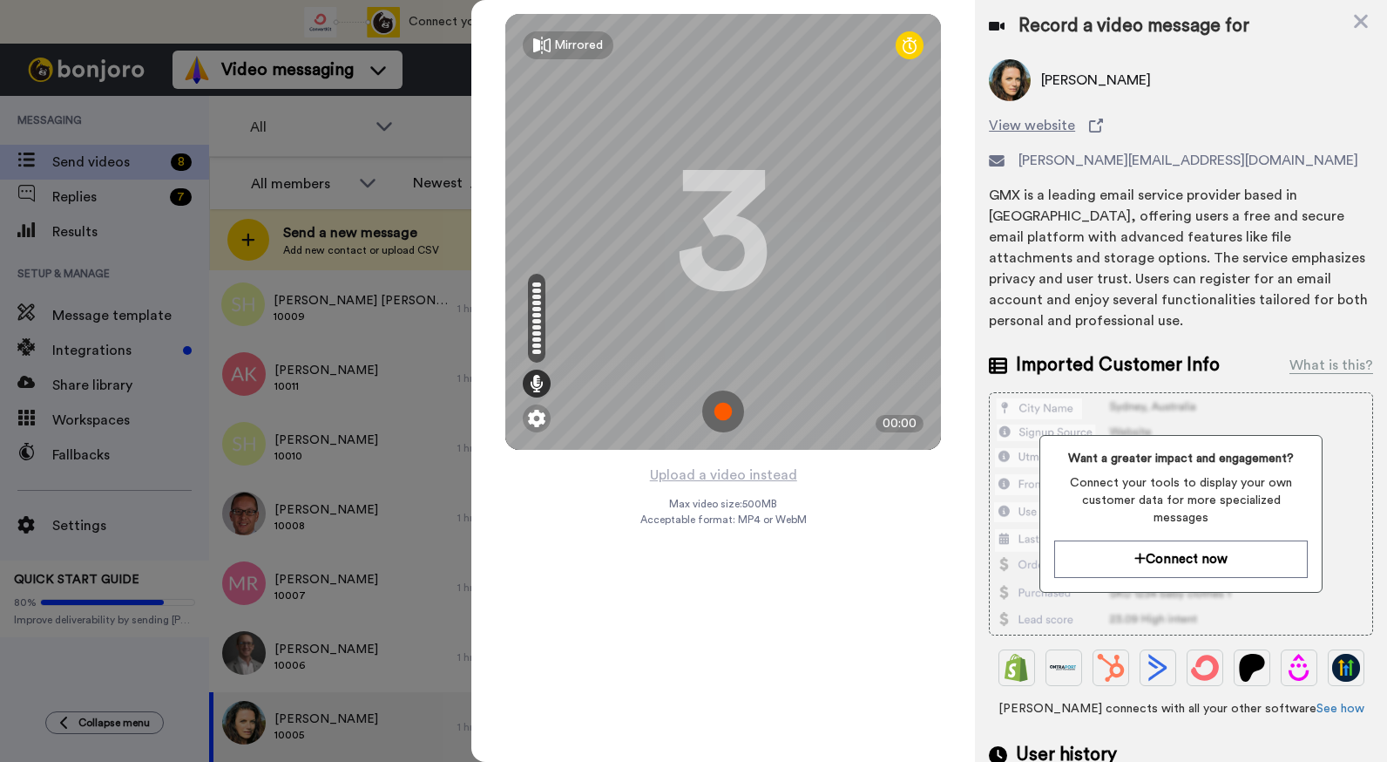
click at [725, 409] on img at bounding box center [723, 411] width 42 height 42
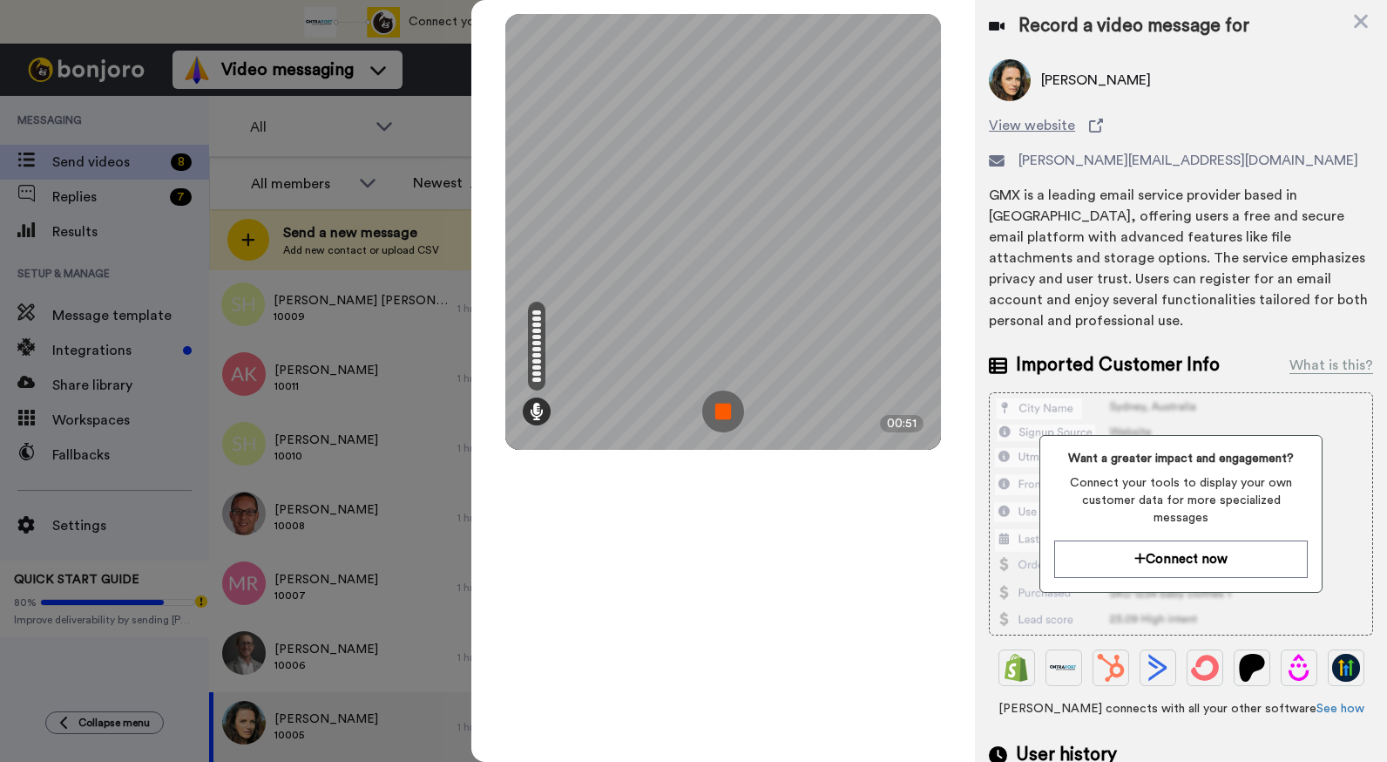
click at [724, 419] on img at bounding box center [723, 411] width 42 height 42
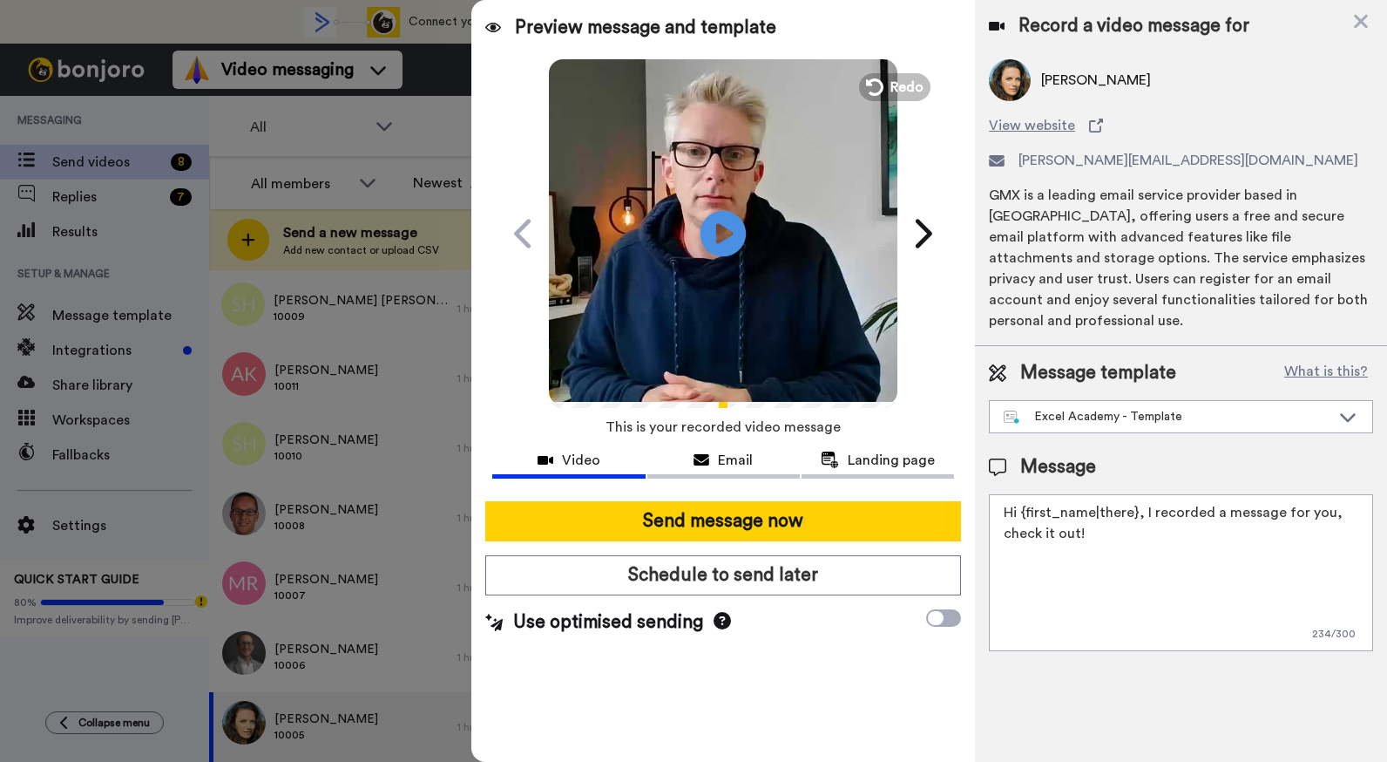
click at [729, 250] on icon at bounding box center [724, 233] width 46 height 46
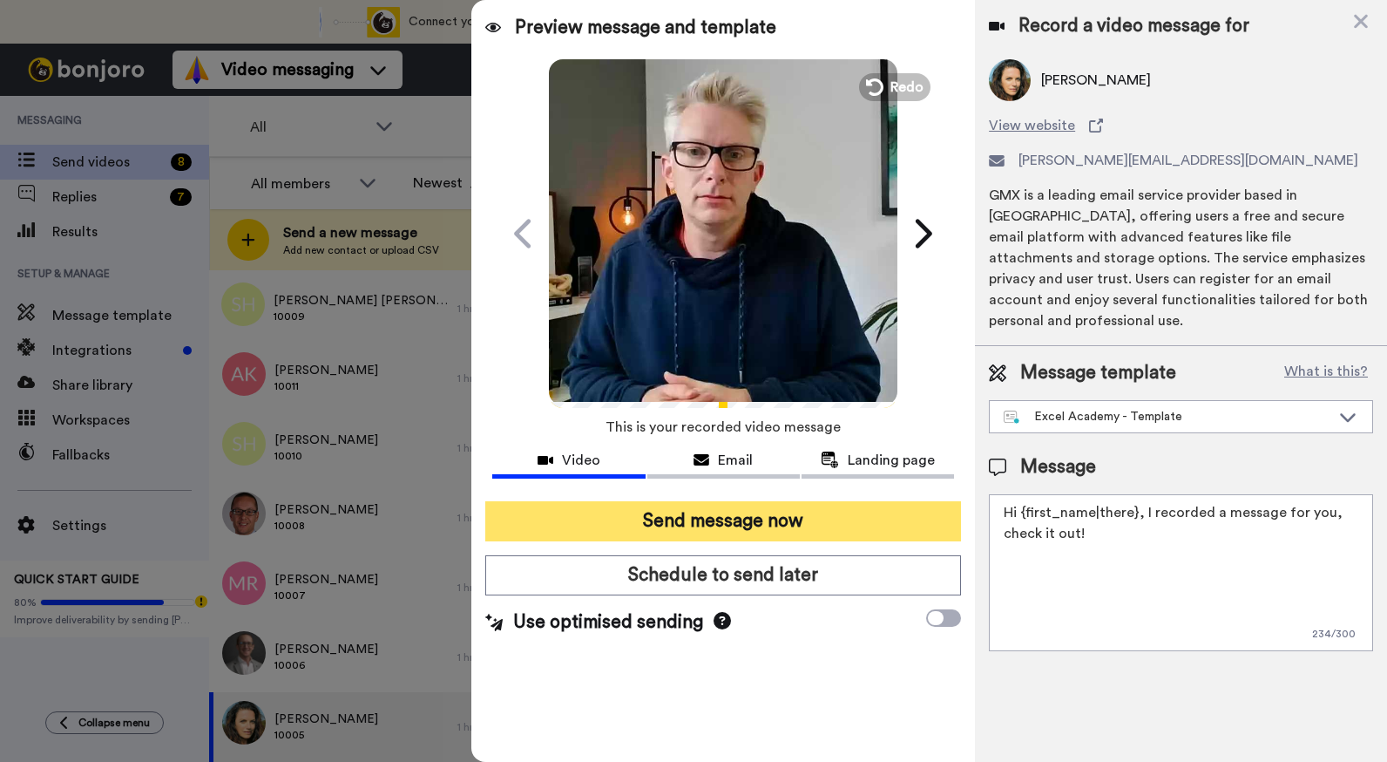
click at [756, 522] on button "Send message now" at bounding box center [723, 521] width 476 height 40
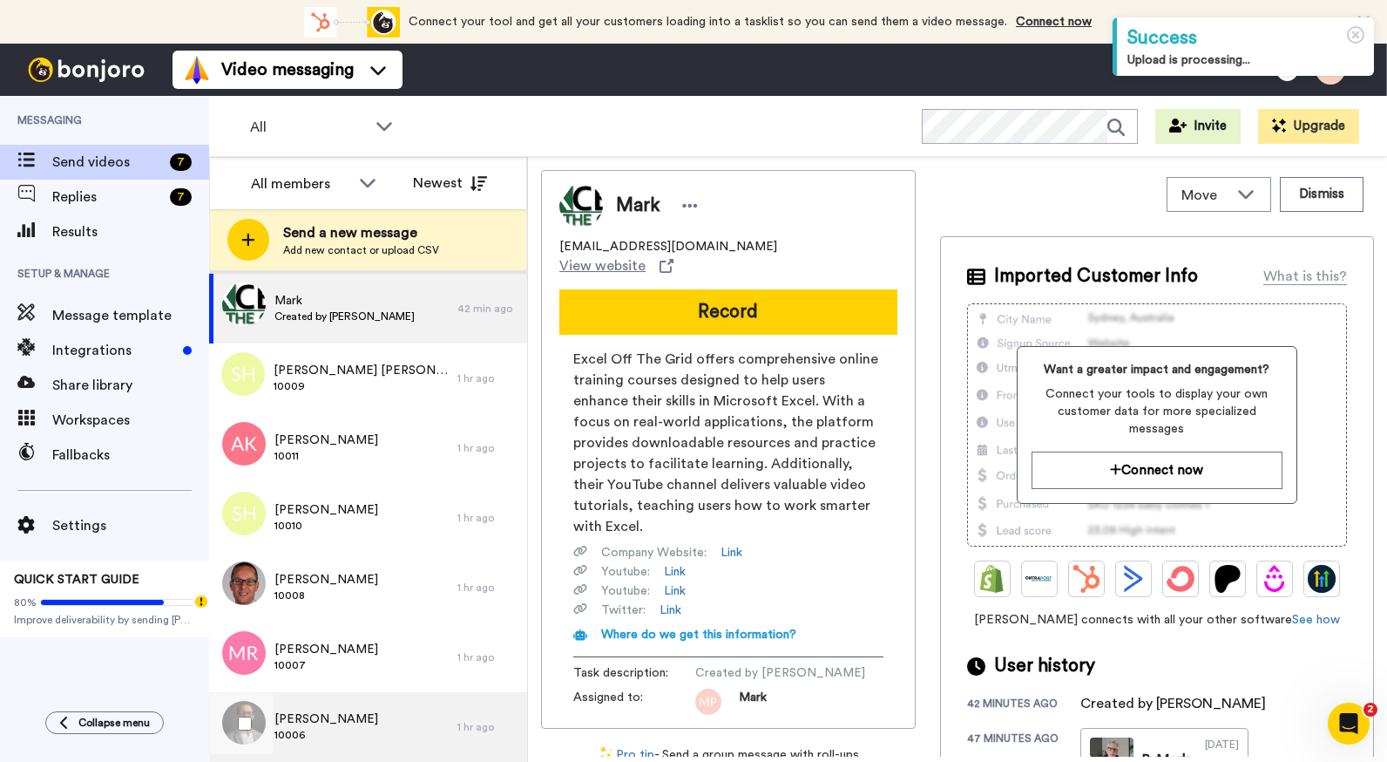
click at [351, 721] on span "[PERSON_NAME]" at bounding box center [327, 718] width 104 height 17
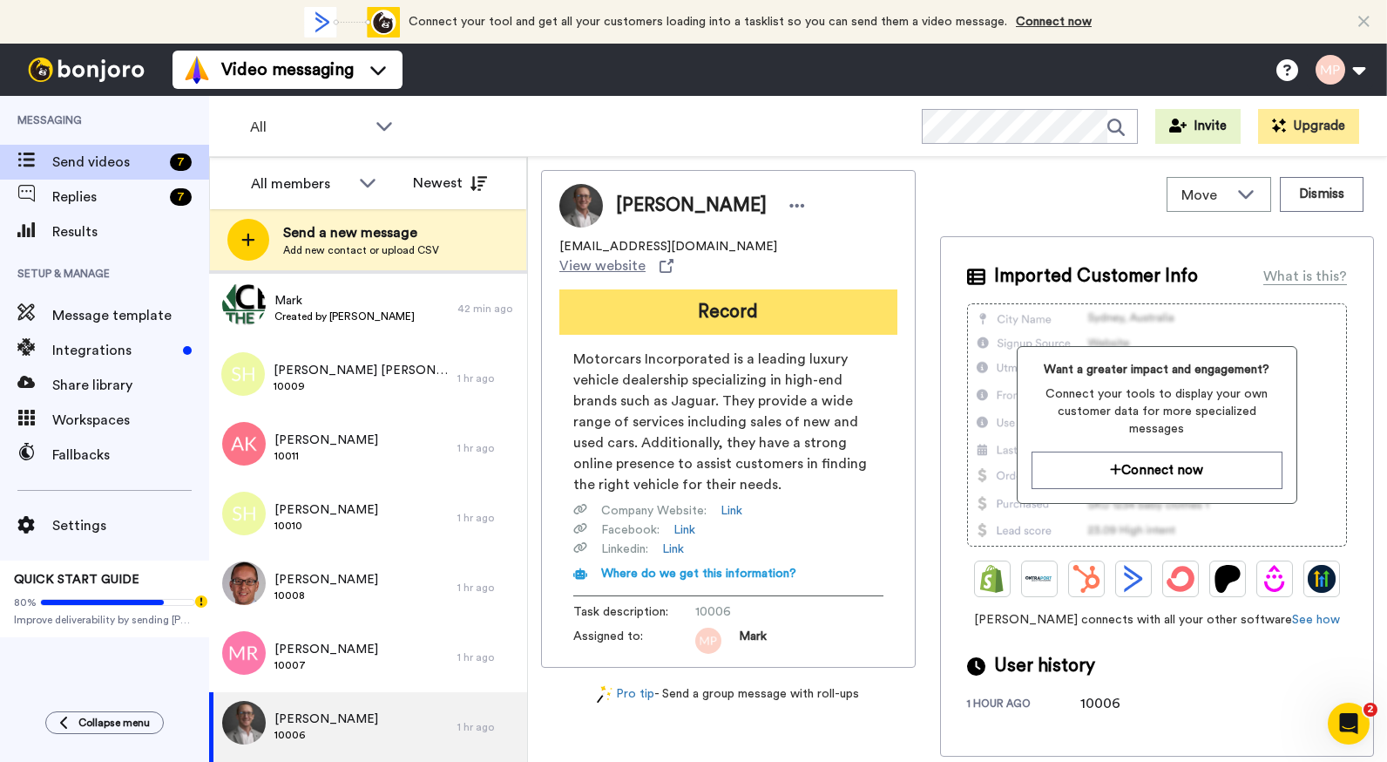
click at [734, 295] on button "Record" at bounding box center [729, 311] width 338 height 45
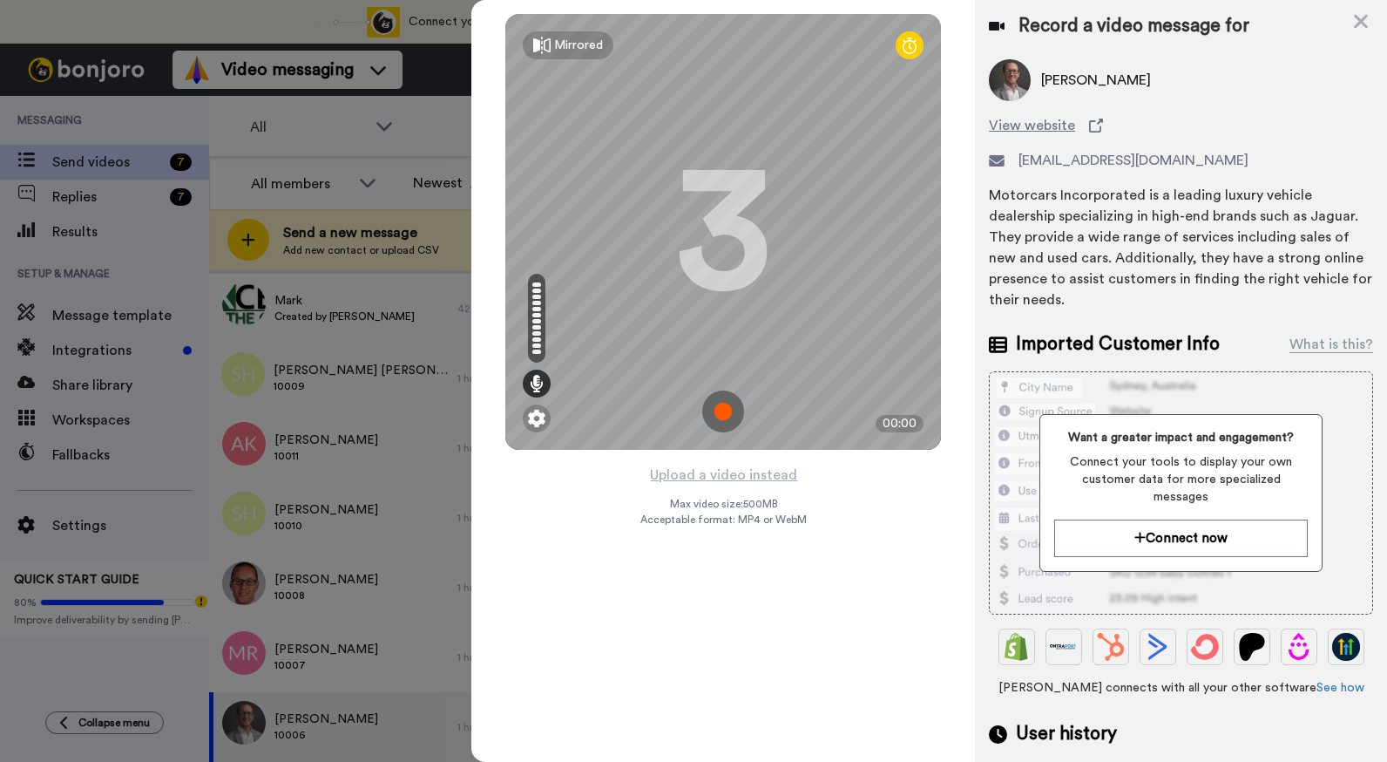
click at [729, 410] on img at bounding box center [723, 411] width 42 height 42
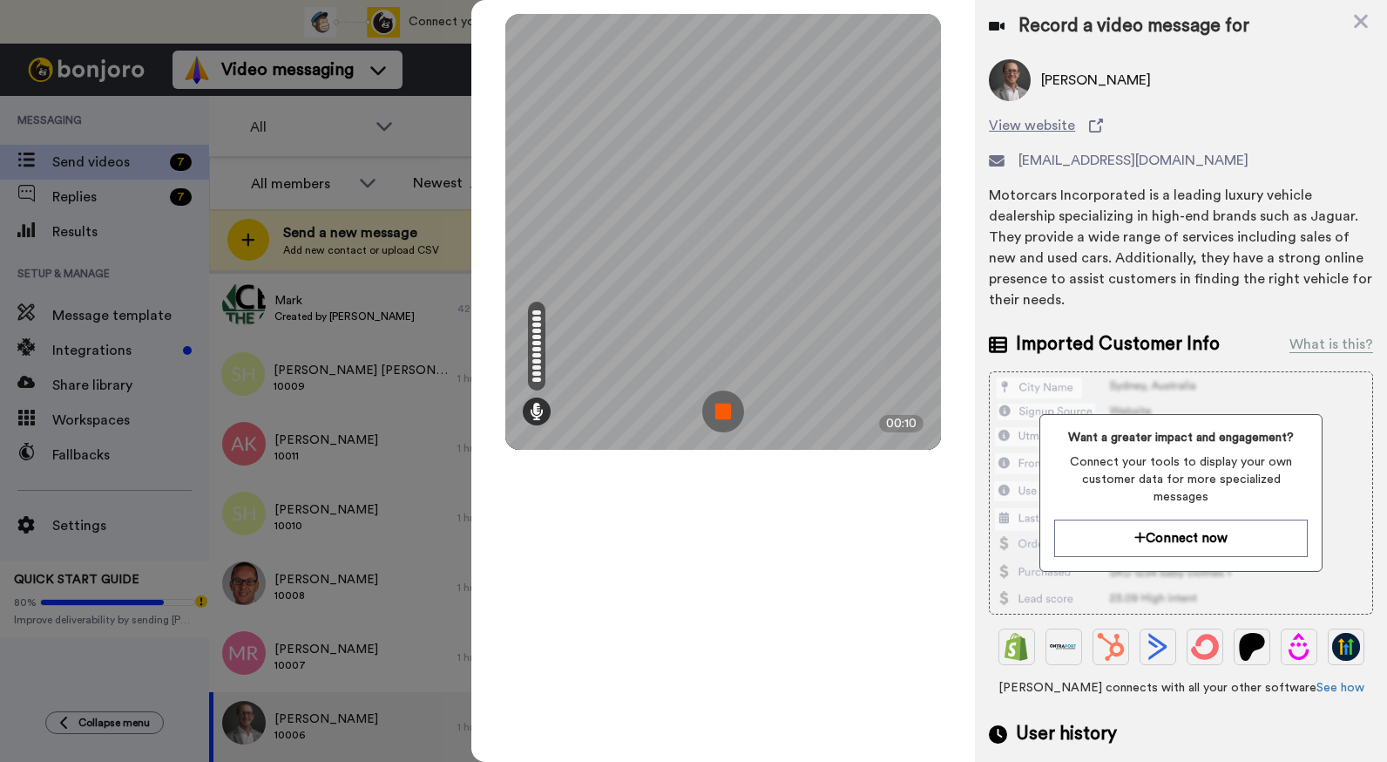
click at [729, 410] on img at bounding box center [723, 411] width 42 height 42
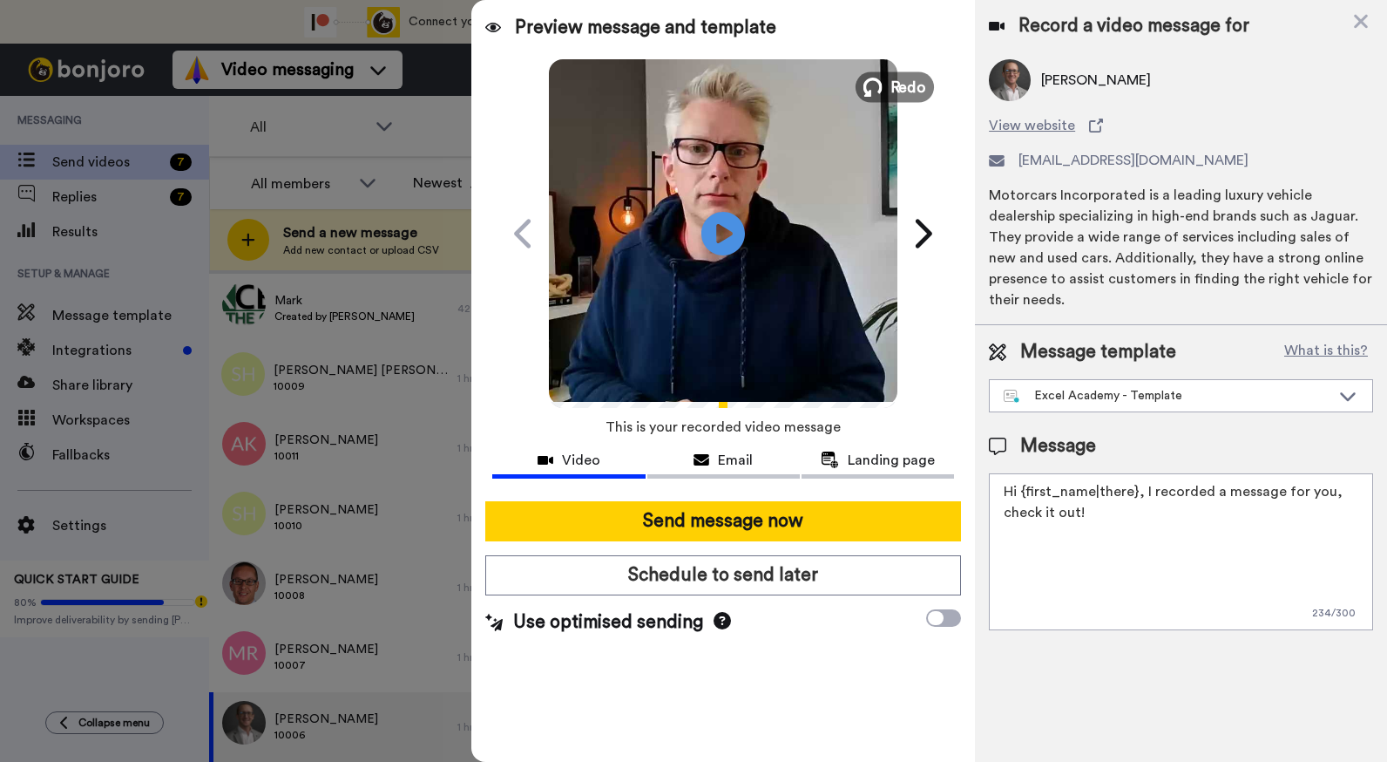
click at [914, 91] on span "Redo" at bounding box center [909, 86] width 37 height 23
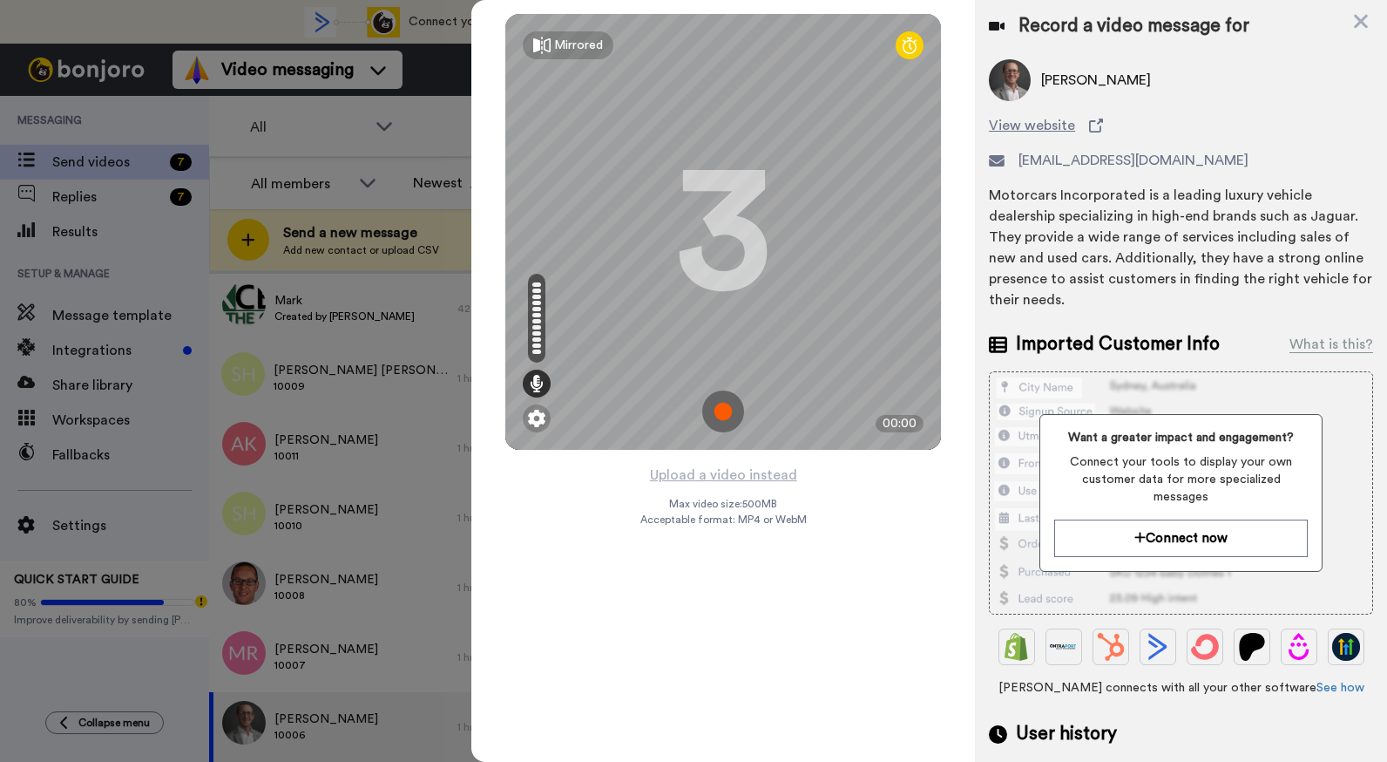
click at [720, 413] on img at bounding box center [723, 411] width 42 height 42
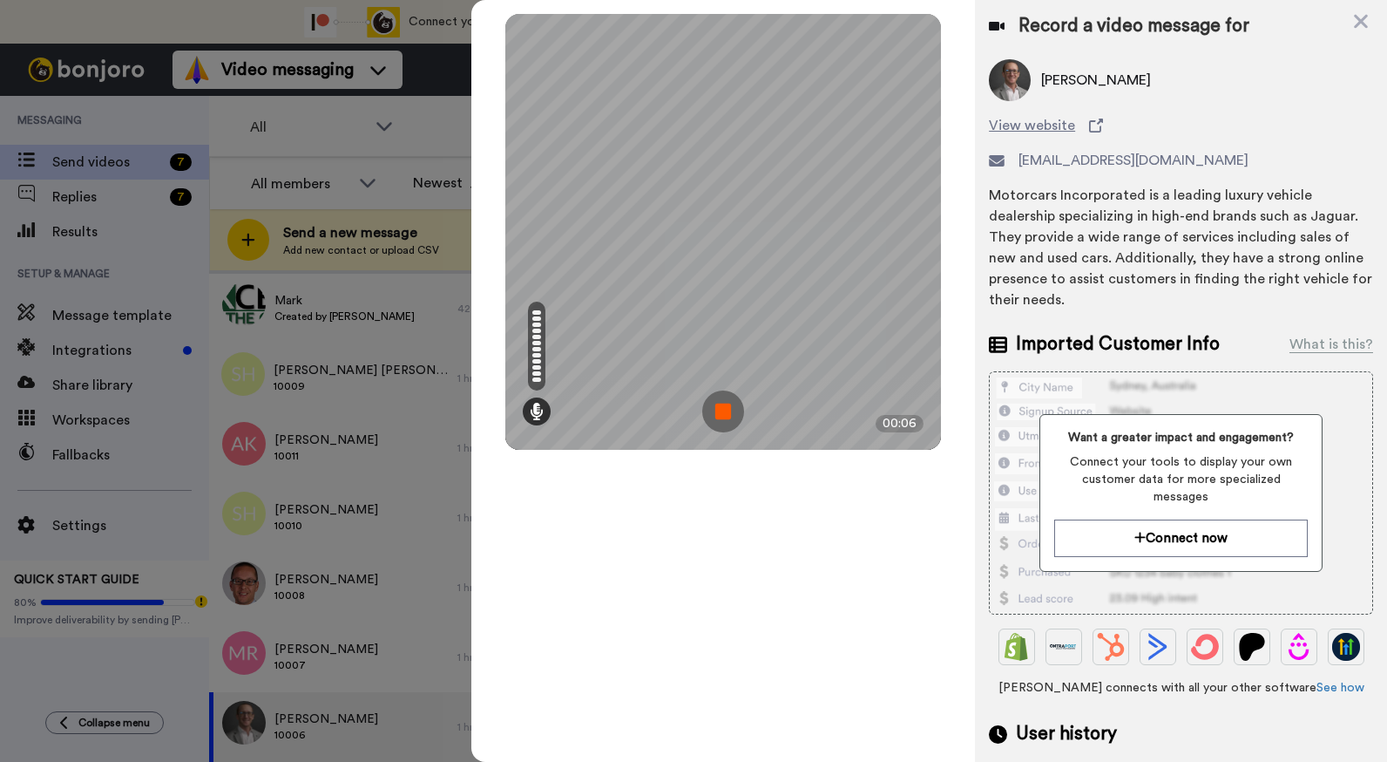
click at [721, 400] on img at bounding box center [723, 411] width 42 height 42
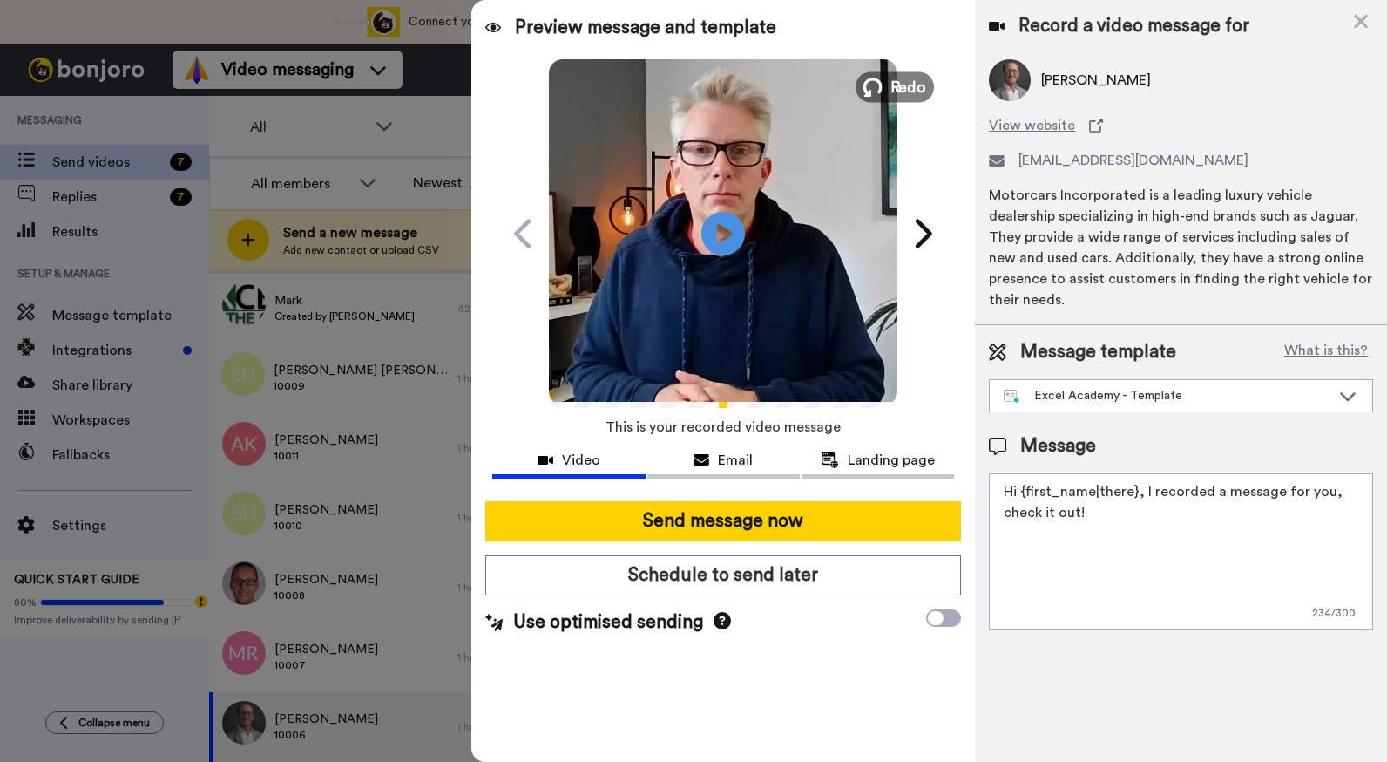
click at [904, 83] on span "Redo" at bounding box center [909, 86] width 37 height 23
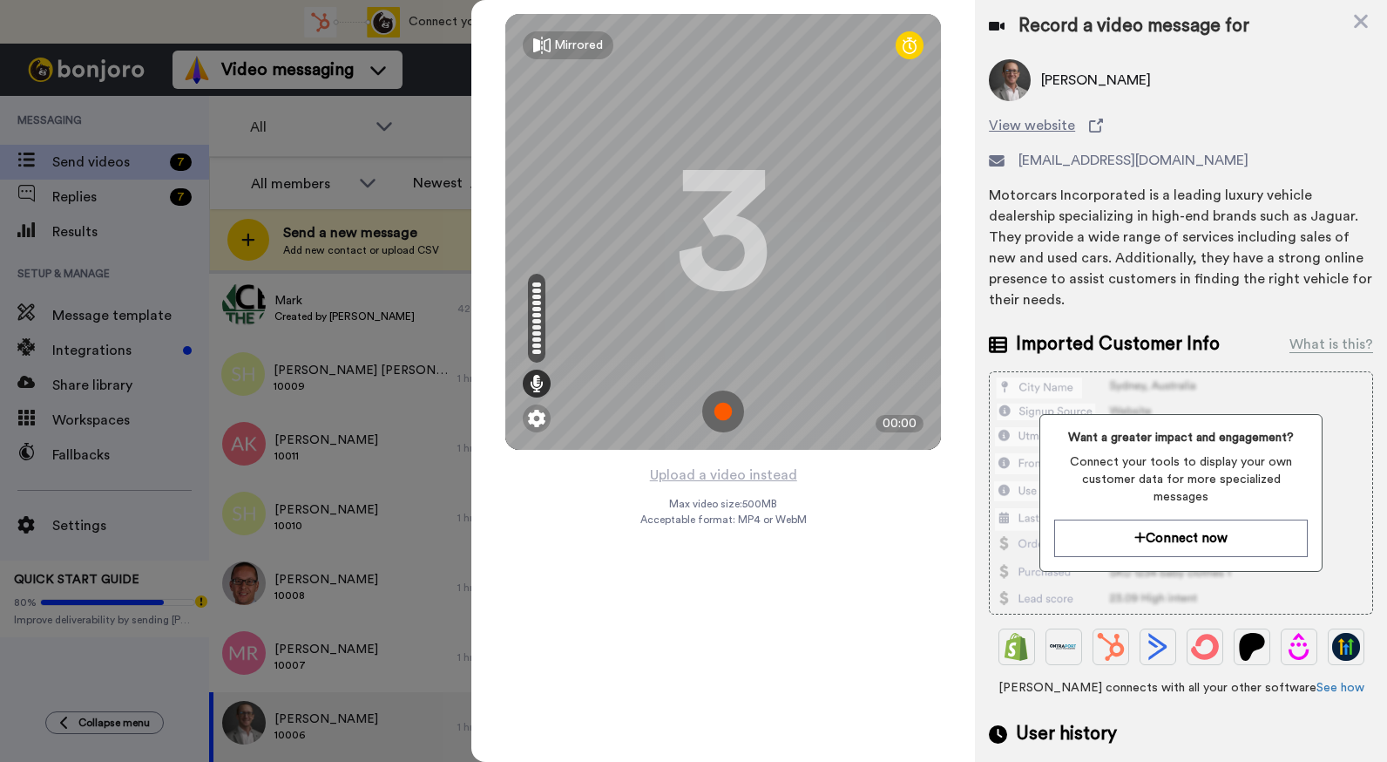
click at [729, 404] on img at bounding box center [723, 411] width 42 height 42
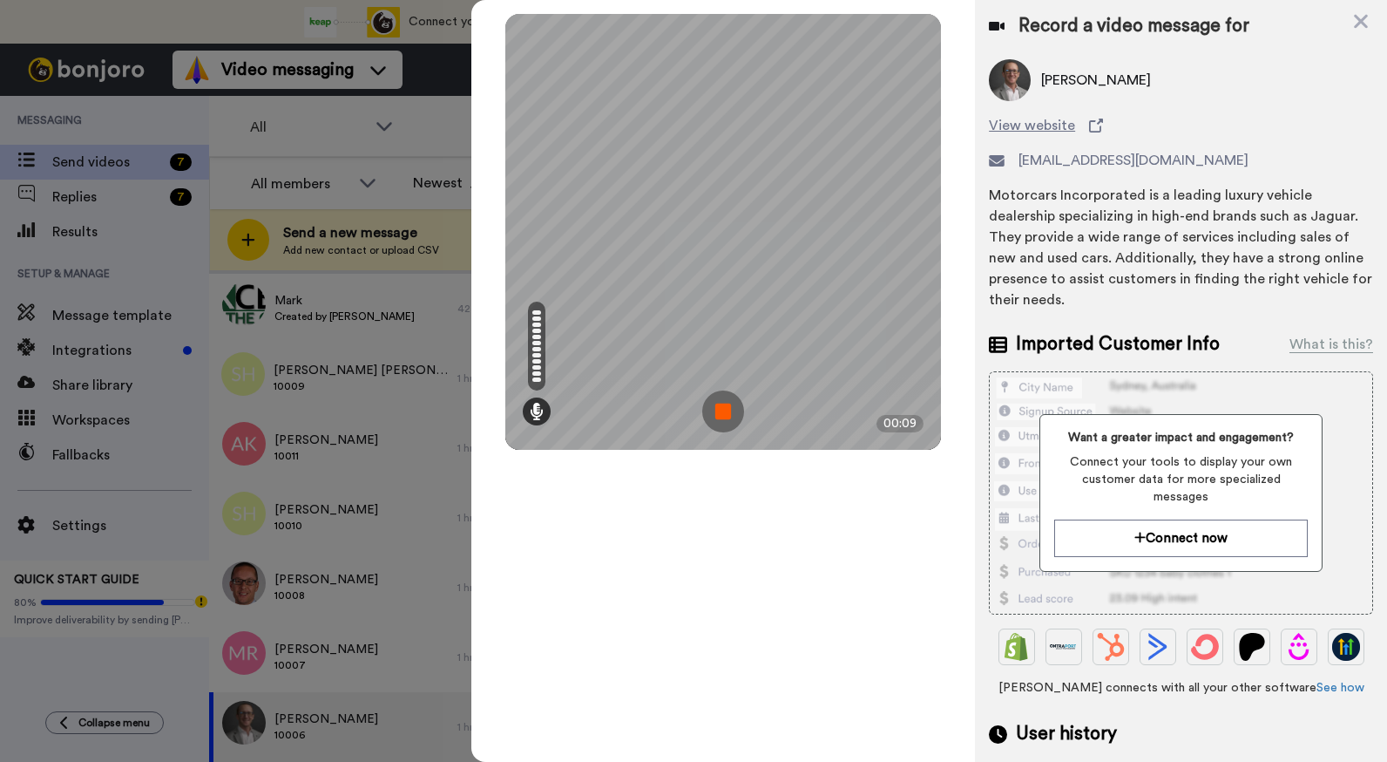
click at [734, 402] on img at bounding box center [723, 411] width 42 height 42
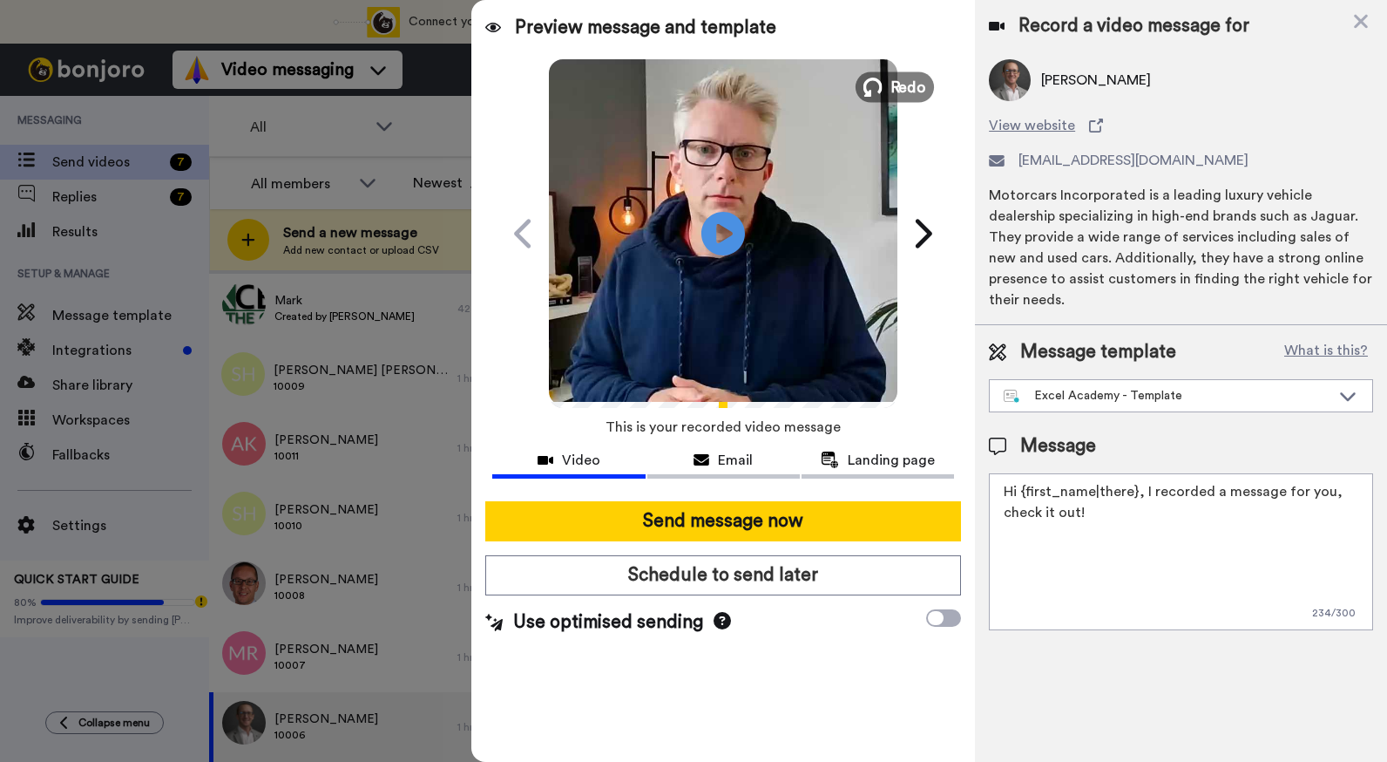
click at [890, 98] on button "Redo" at bounding box center [895, 86] width 78 height 31
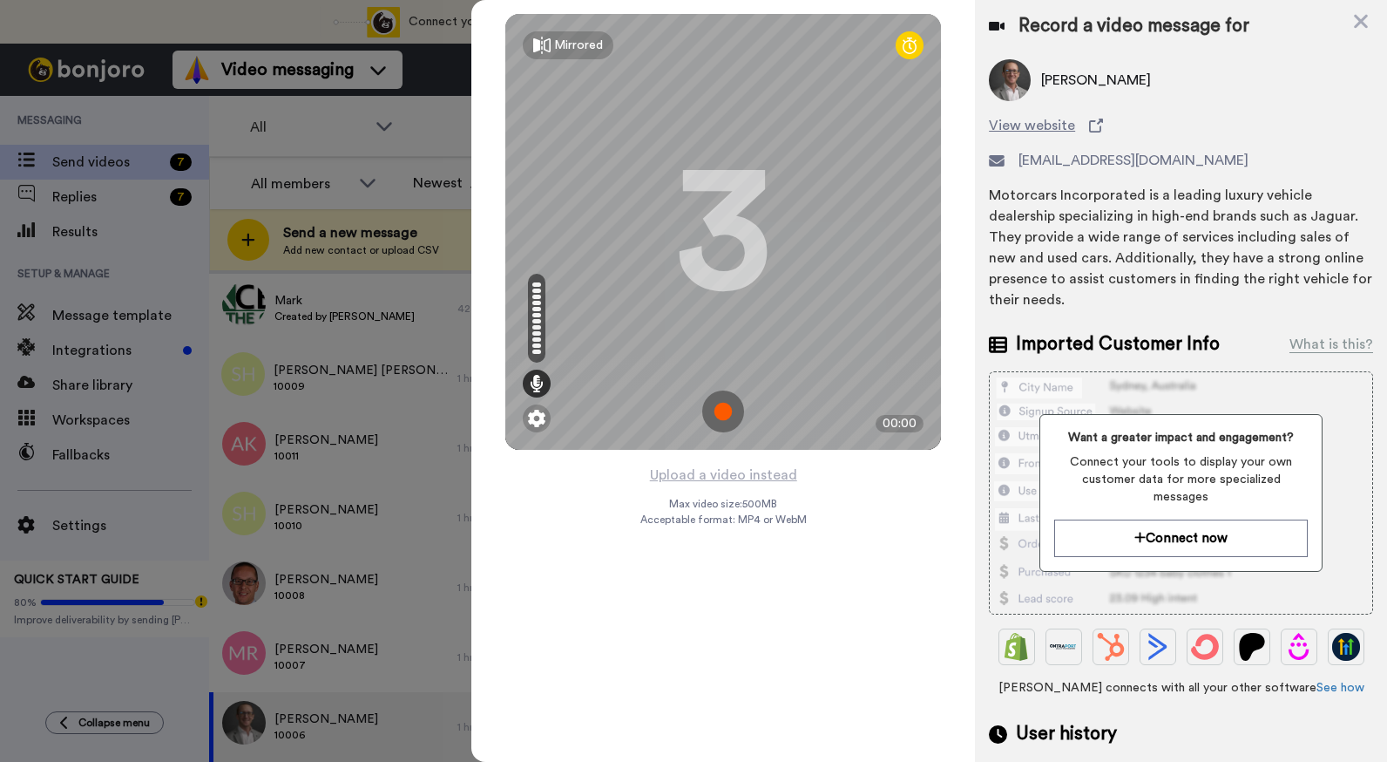
click at [717, 416] on img at bounding box center [723, 411] width 42 height 42
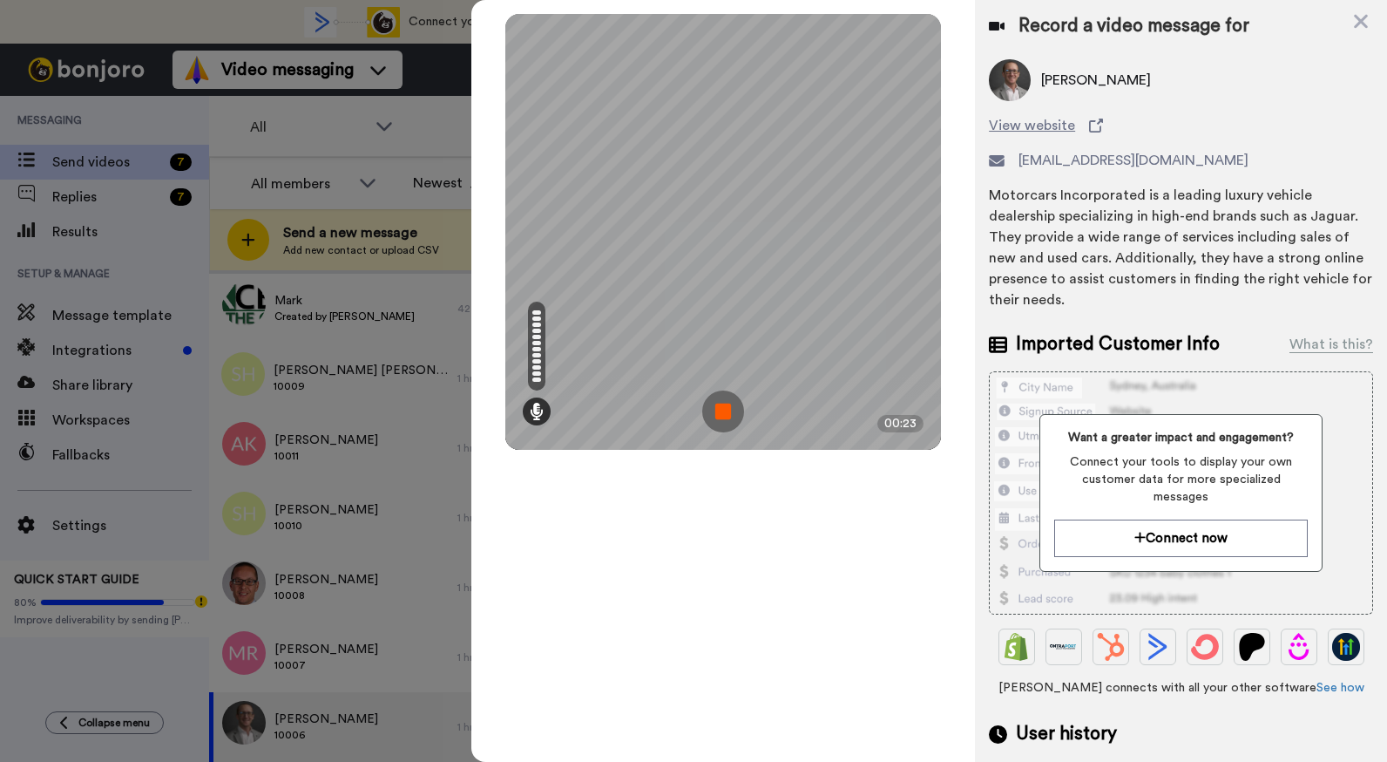
click at [717, 416] on img at bounding box center [723, 411] width 42 height 42
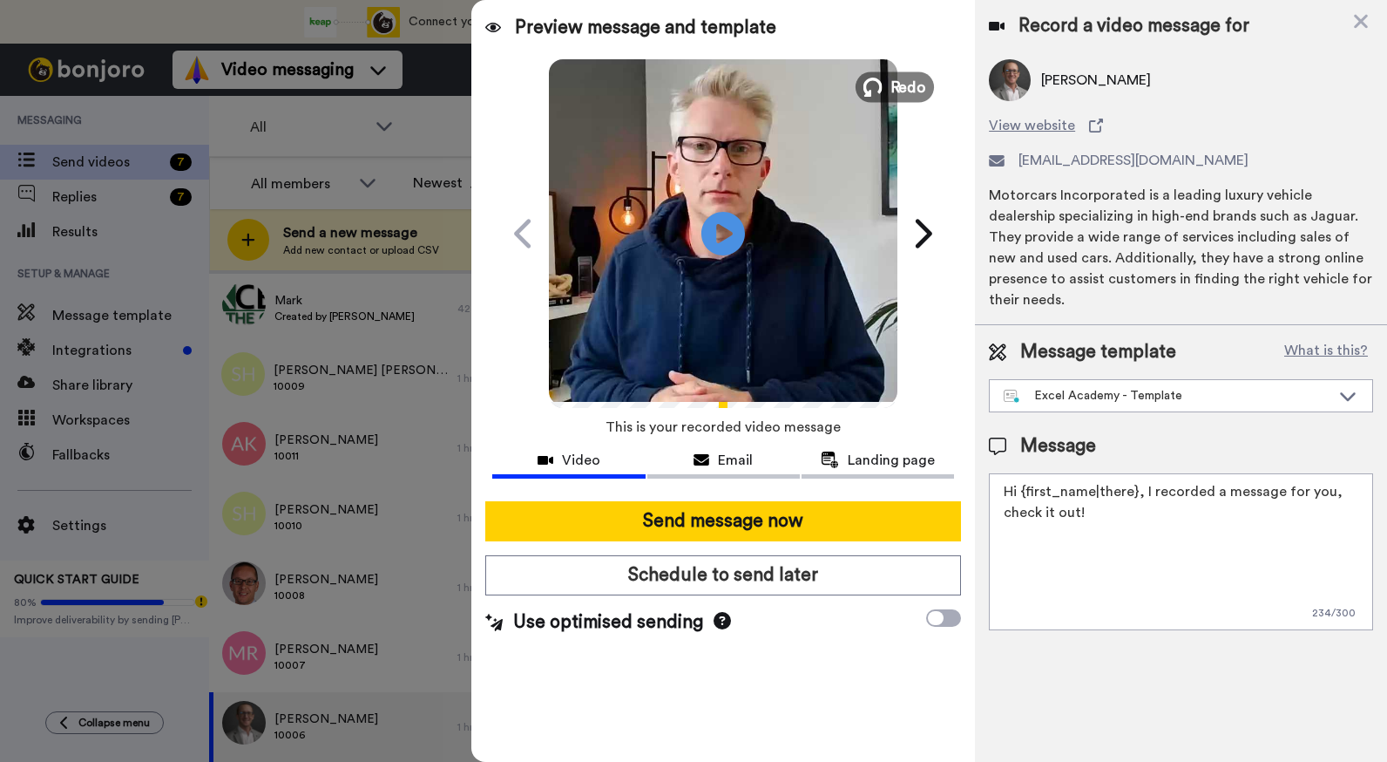
click at [914, 87] on span "Redo" at bounding box center [909, 86] width 37 height 23
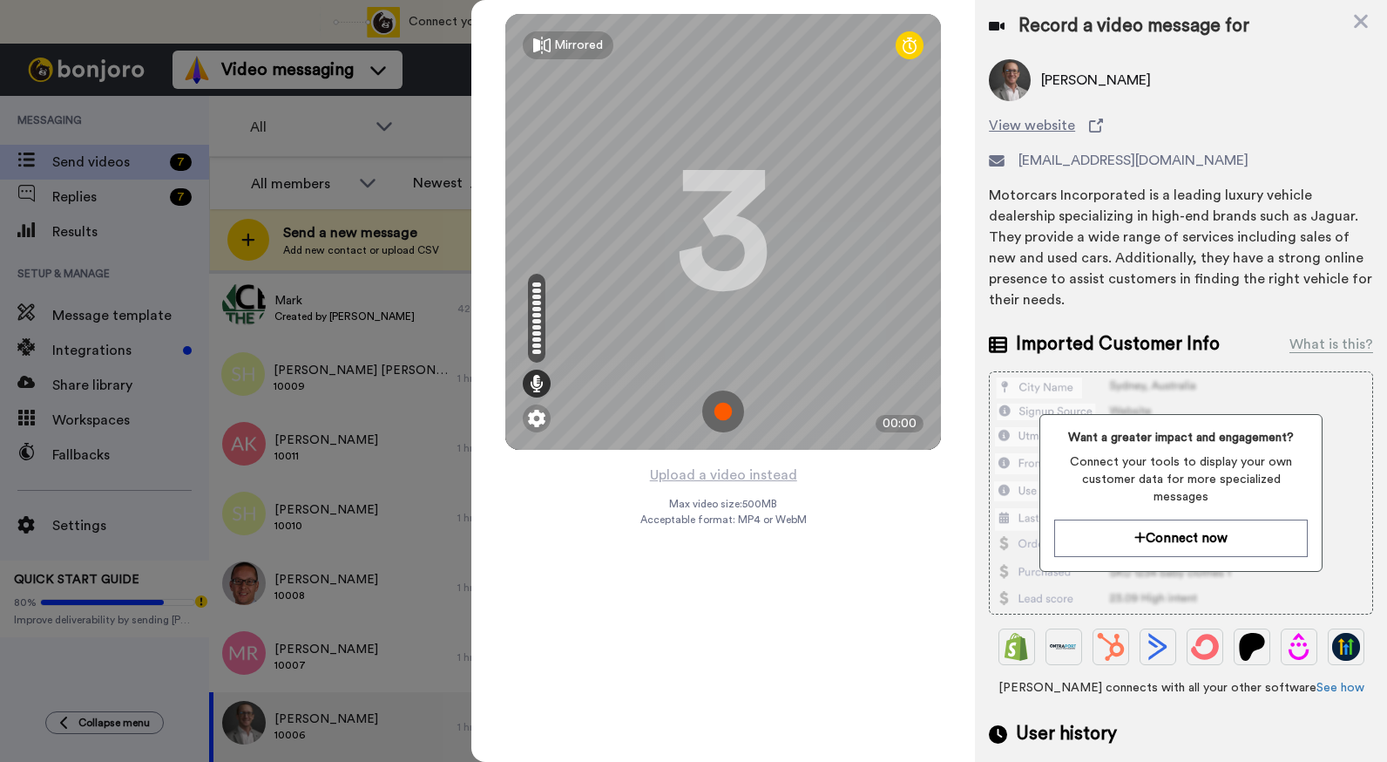
click at [729, 417] on img at bounding box center [723, 411] width 42 height 42
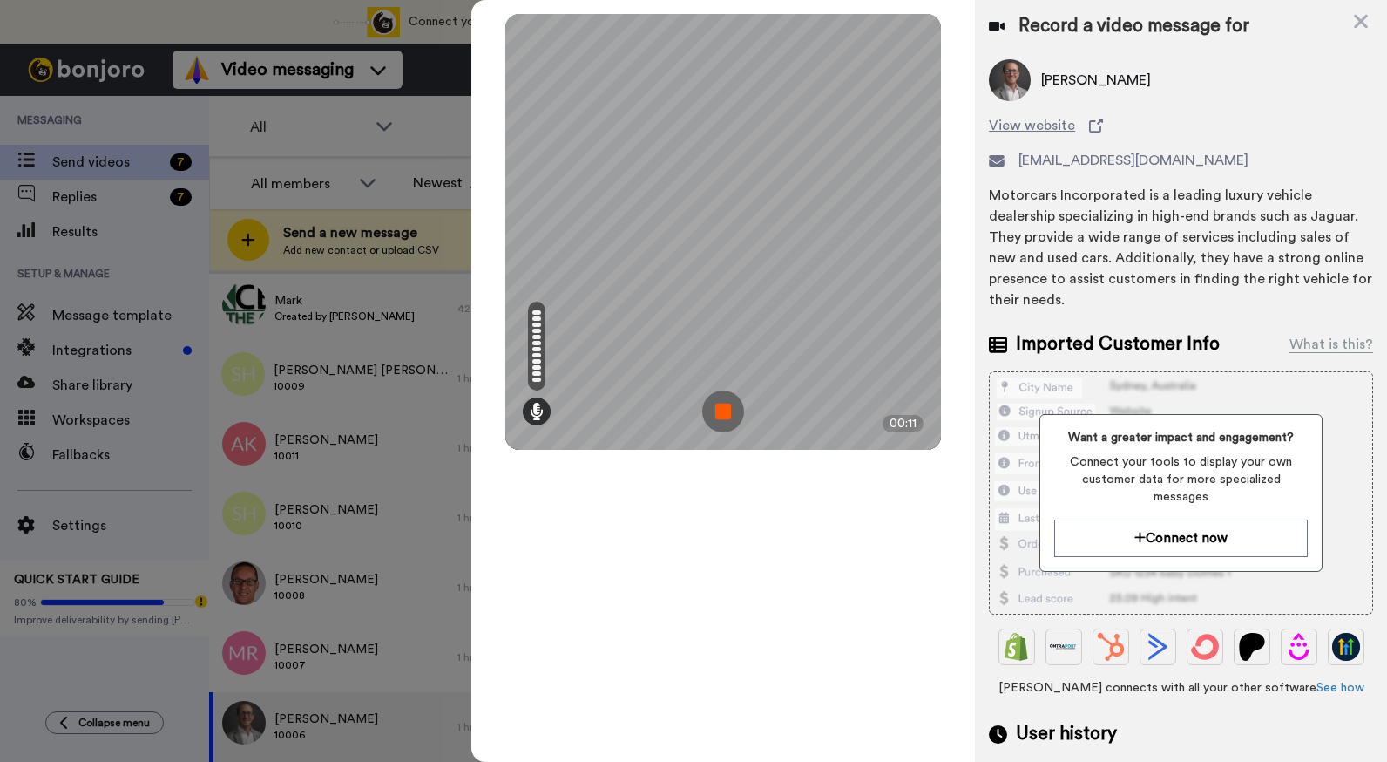
click at [729, 417] on img at bounding box center [723, 411] width 42 height 42
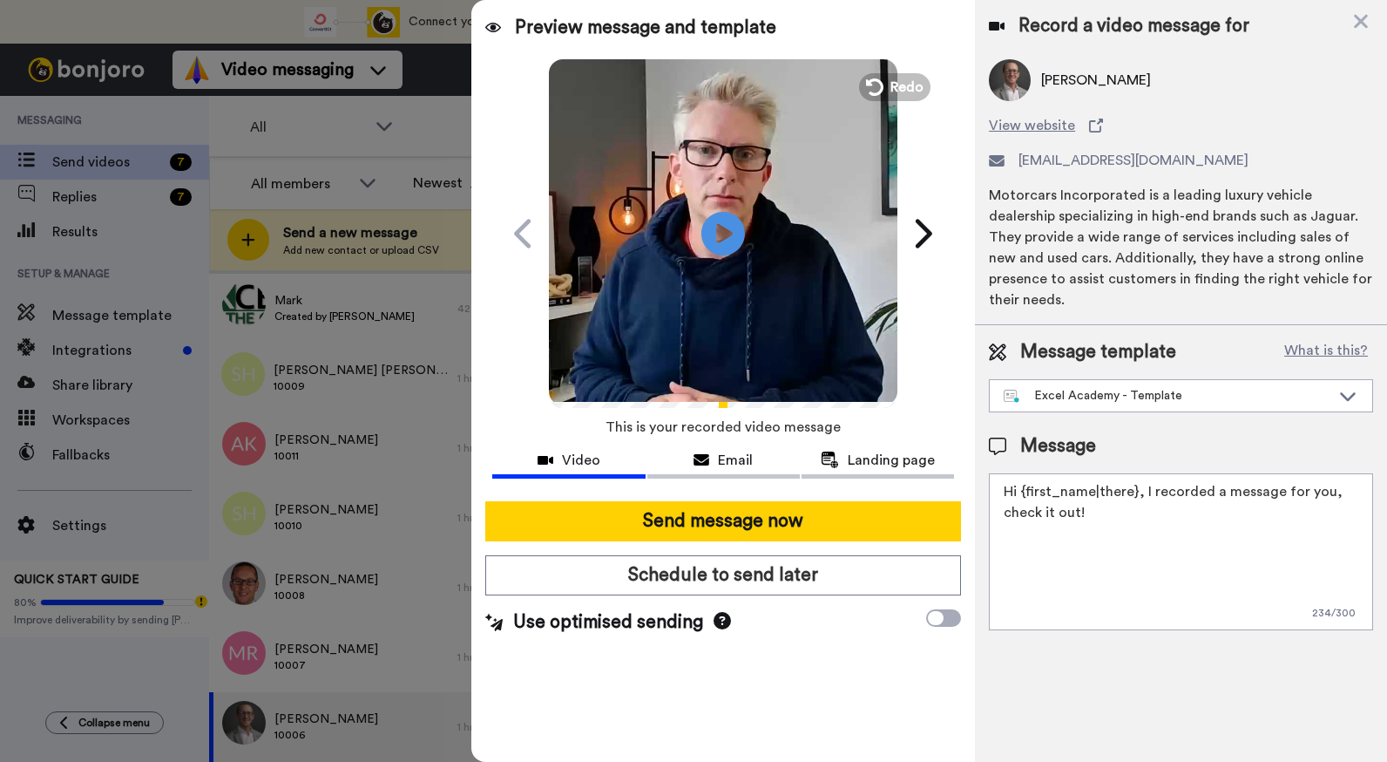
click at [911, 101] on div "Play/Pause" at bounding box center [723, 233] width 436 height 349
click at [903, 86] on span "Redo" at bounding box center [909, 86] width 37 height 23
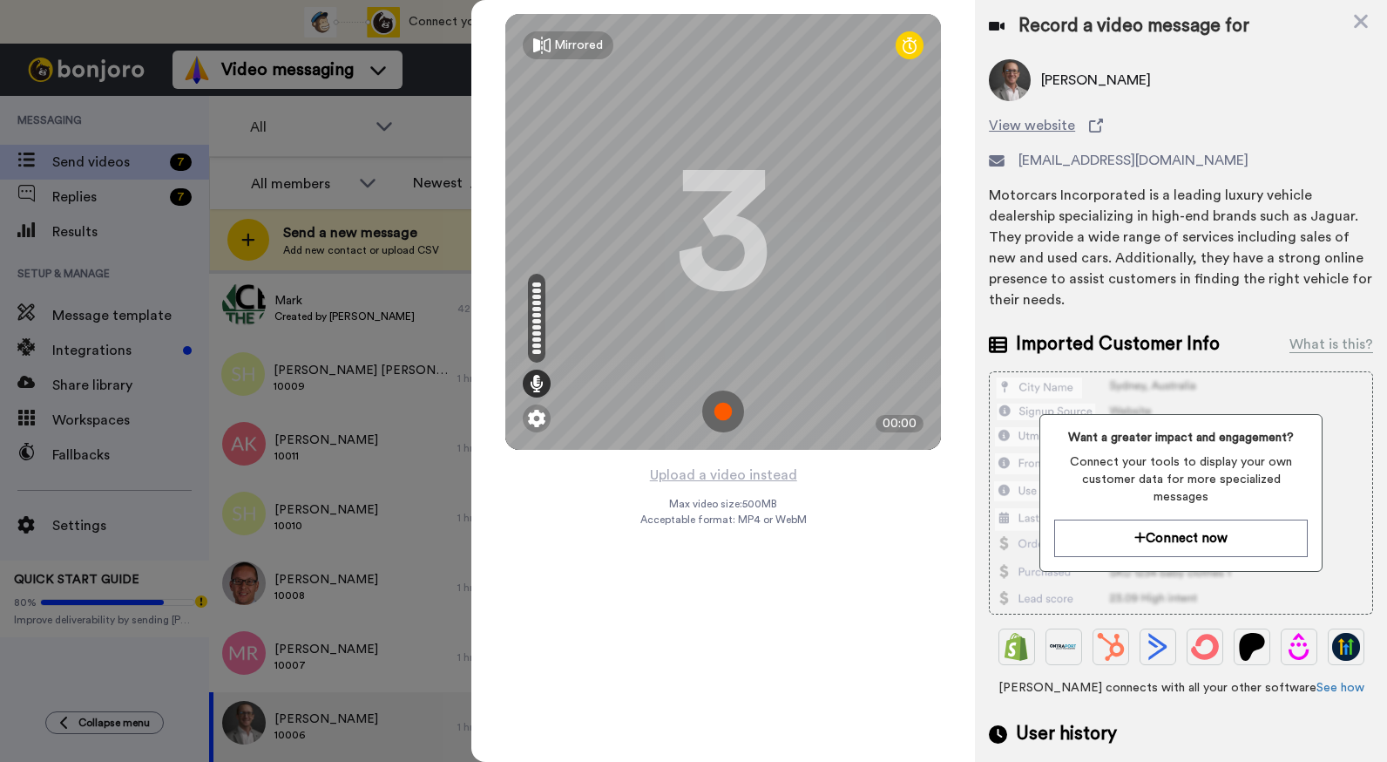
click at [724, 410] on img at bounding box center [723, 411] width 42 height 42
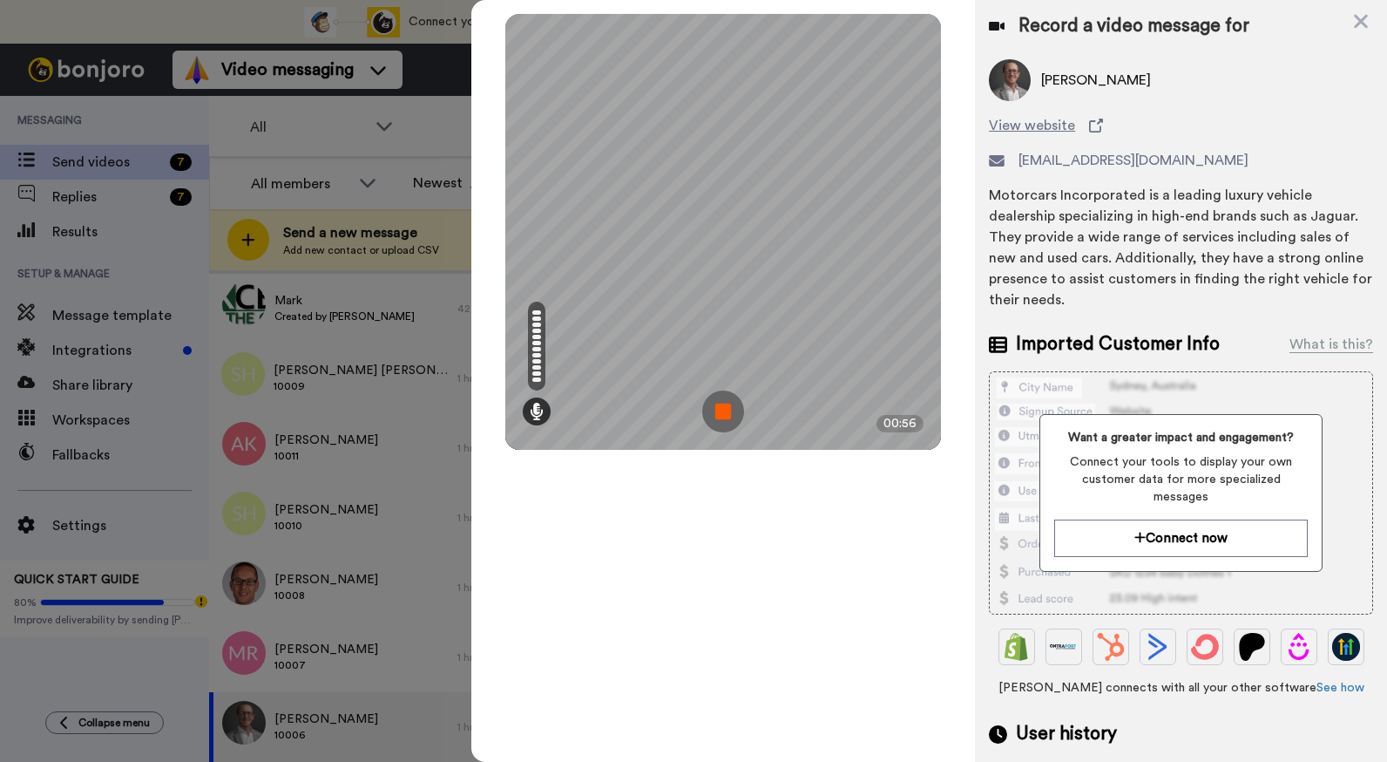
click at [727, 408] on img at bounding box center [723, 411] width 42 height 42
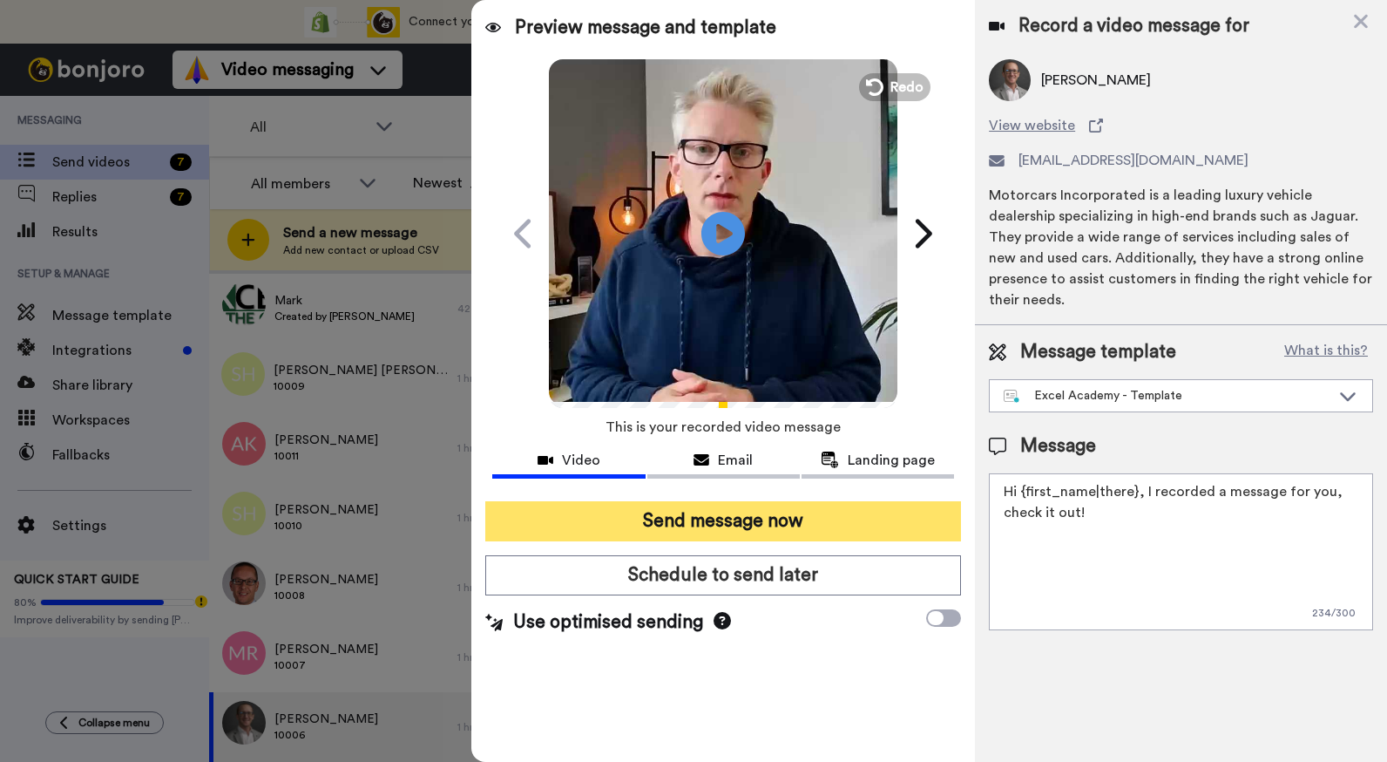
click at [777, 516] on button "Send message now" at bounding box center [723, 521] width 476 height 40
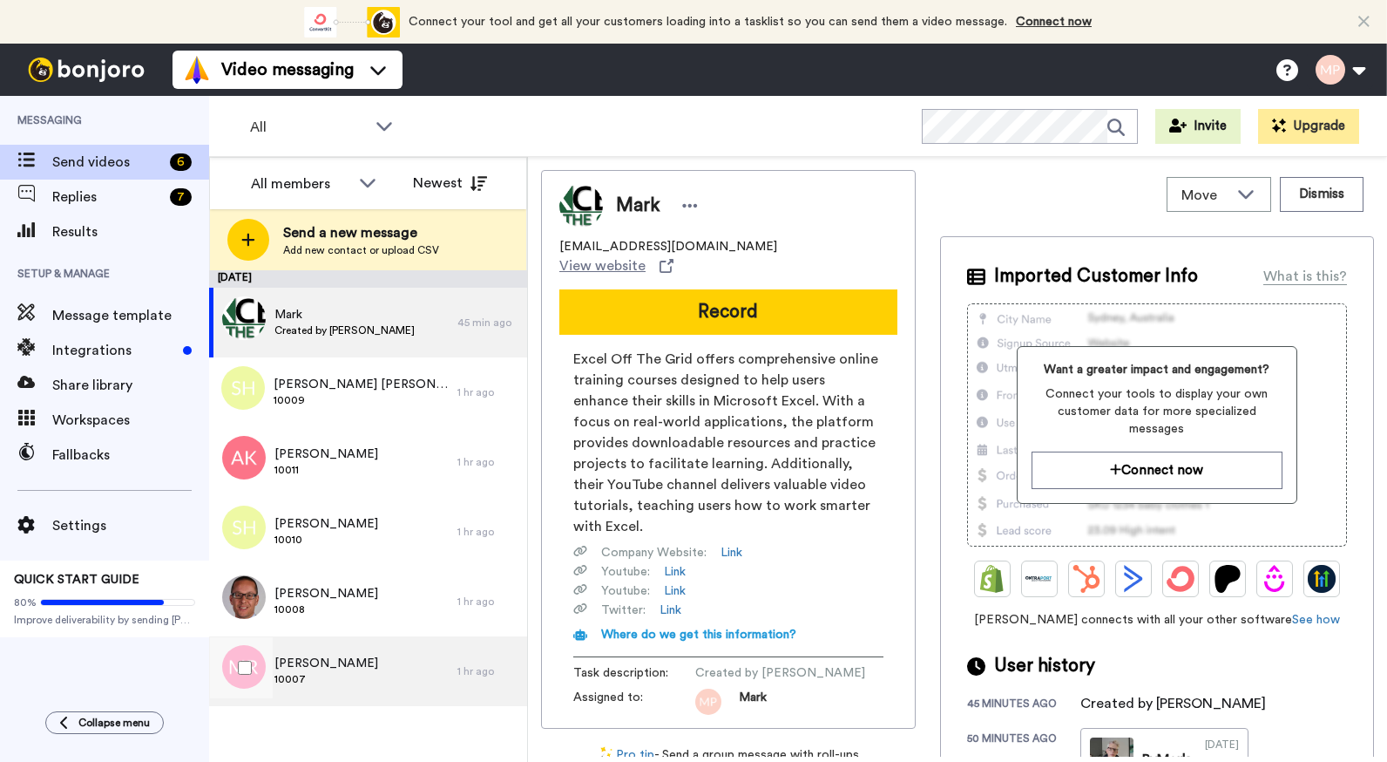
click at [331, 666] on span "[PERSON_NAME]" at bounding box center [327, 663] width 104 height 17
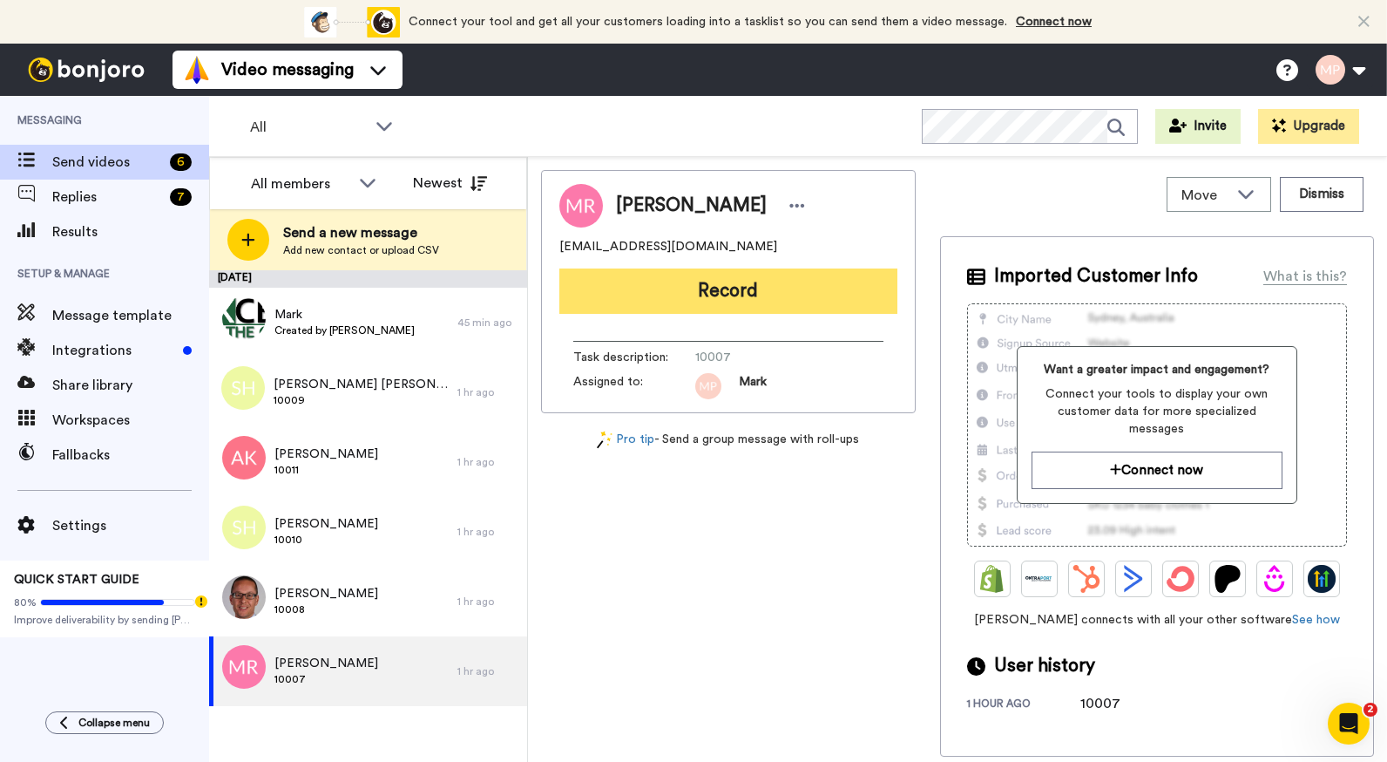
click at [774, 280] on button "Record" at bounding box center [729, 290] width 338 height 45
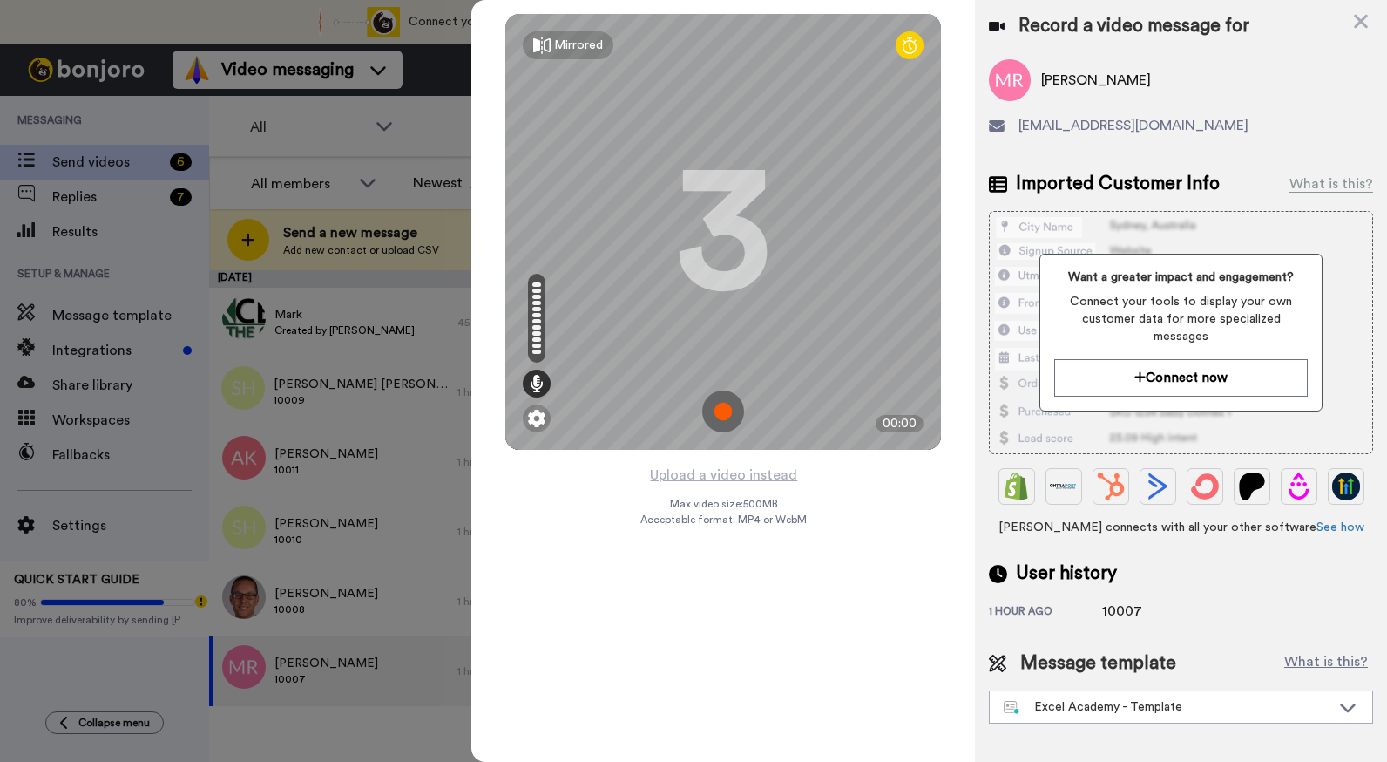
click at [726, 410] on img at bounding box center [723, 411] width 42 height 42
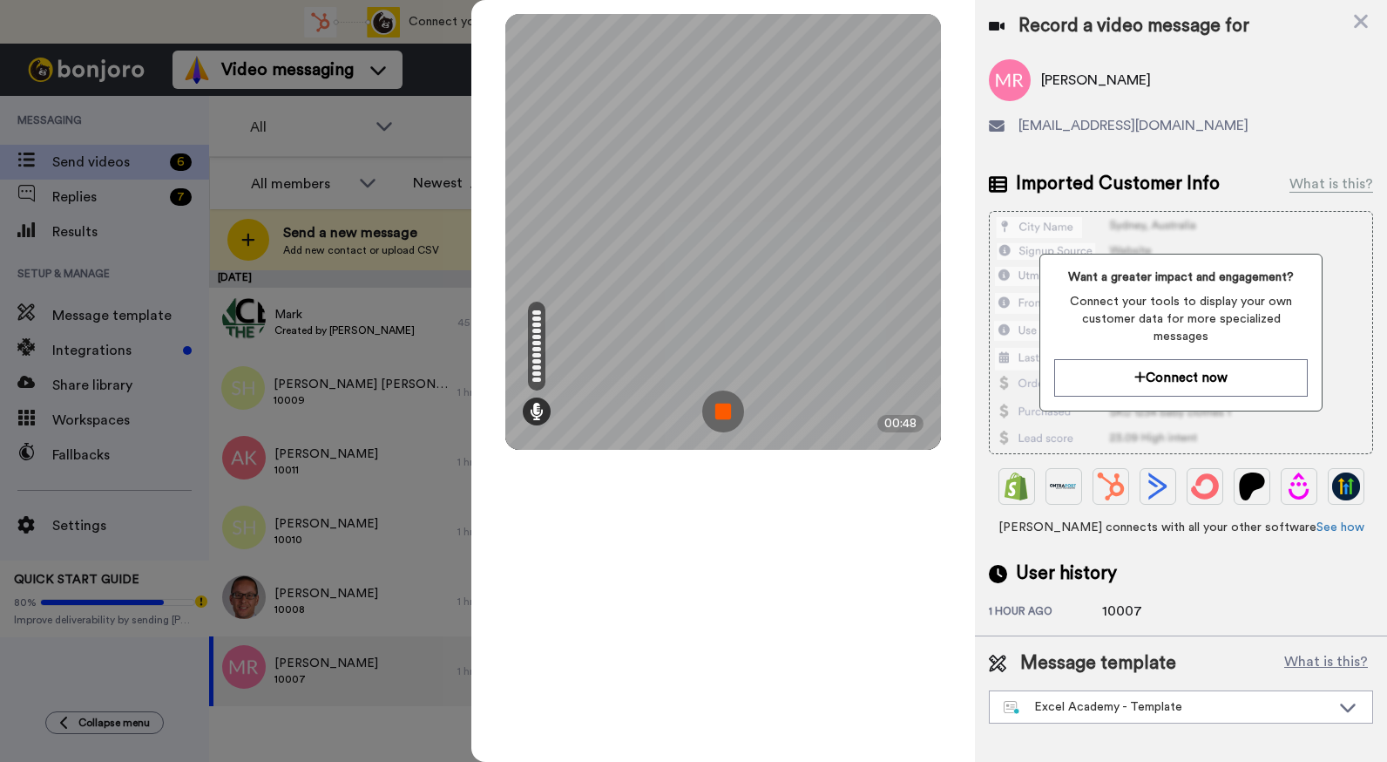
click at [732, 410] on img at bounding box center [723, 411] width 42 height 42
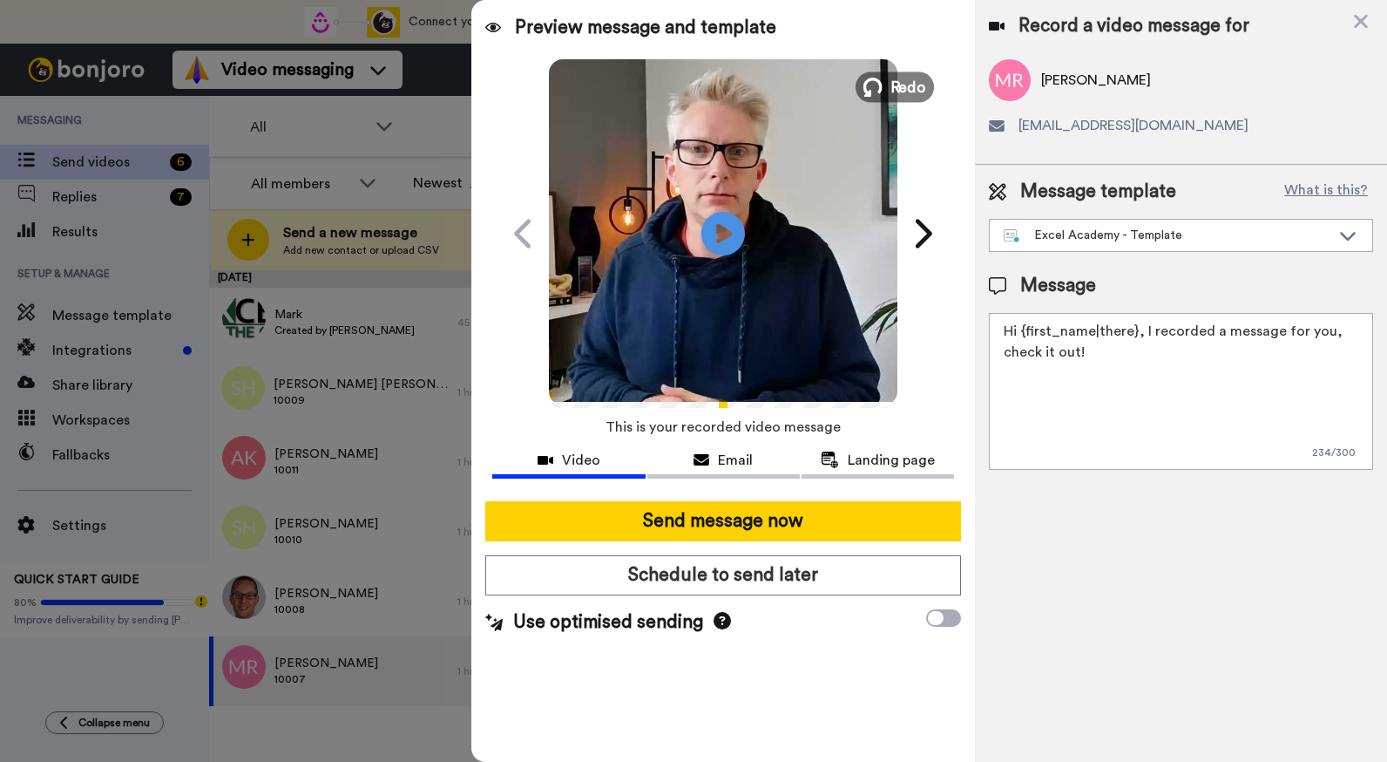
click at [906, 91] on span "Redo" at bounding box center [909, 86] width 37 height 23
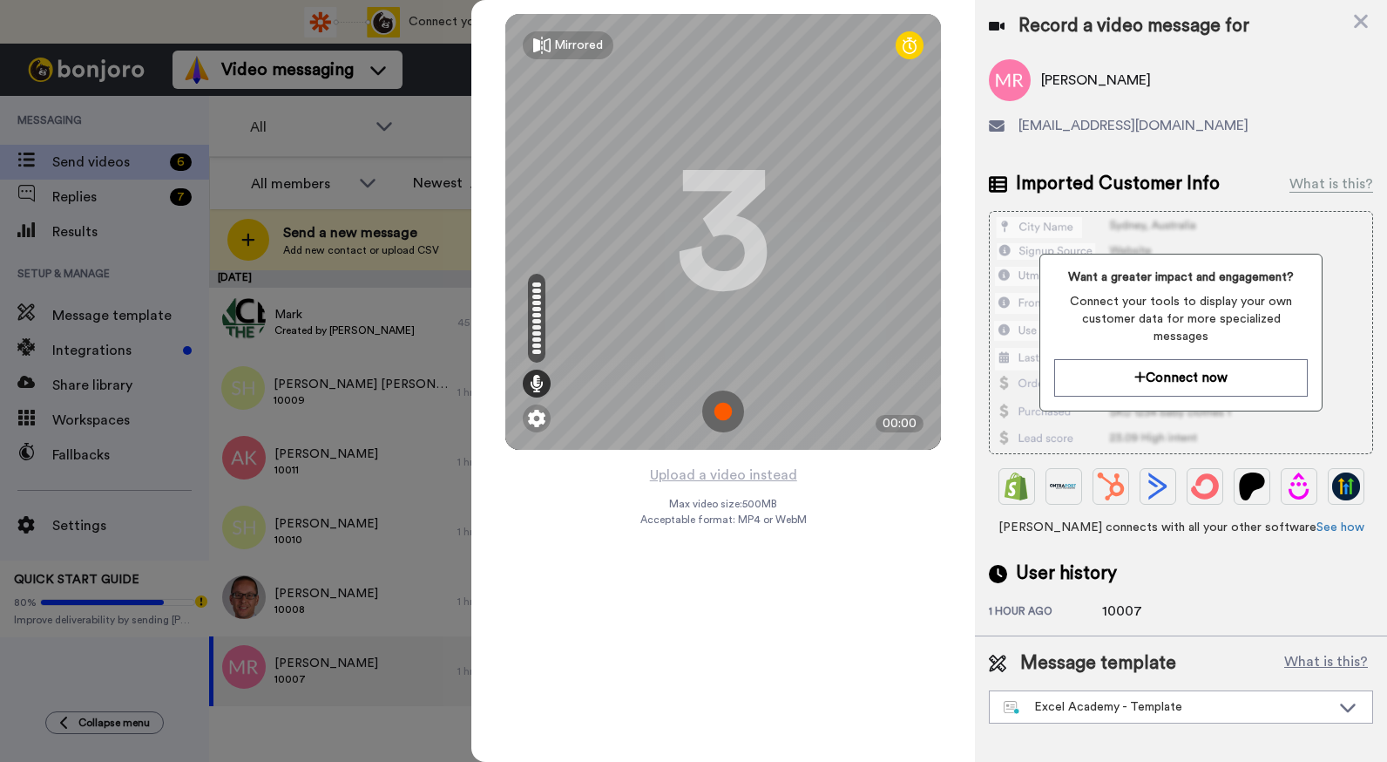
click at [725, 407] on img at bounding box center [723, 411] width 42 height 42
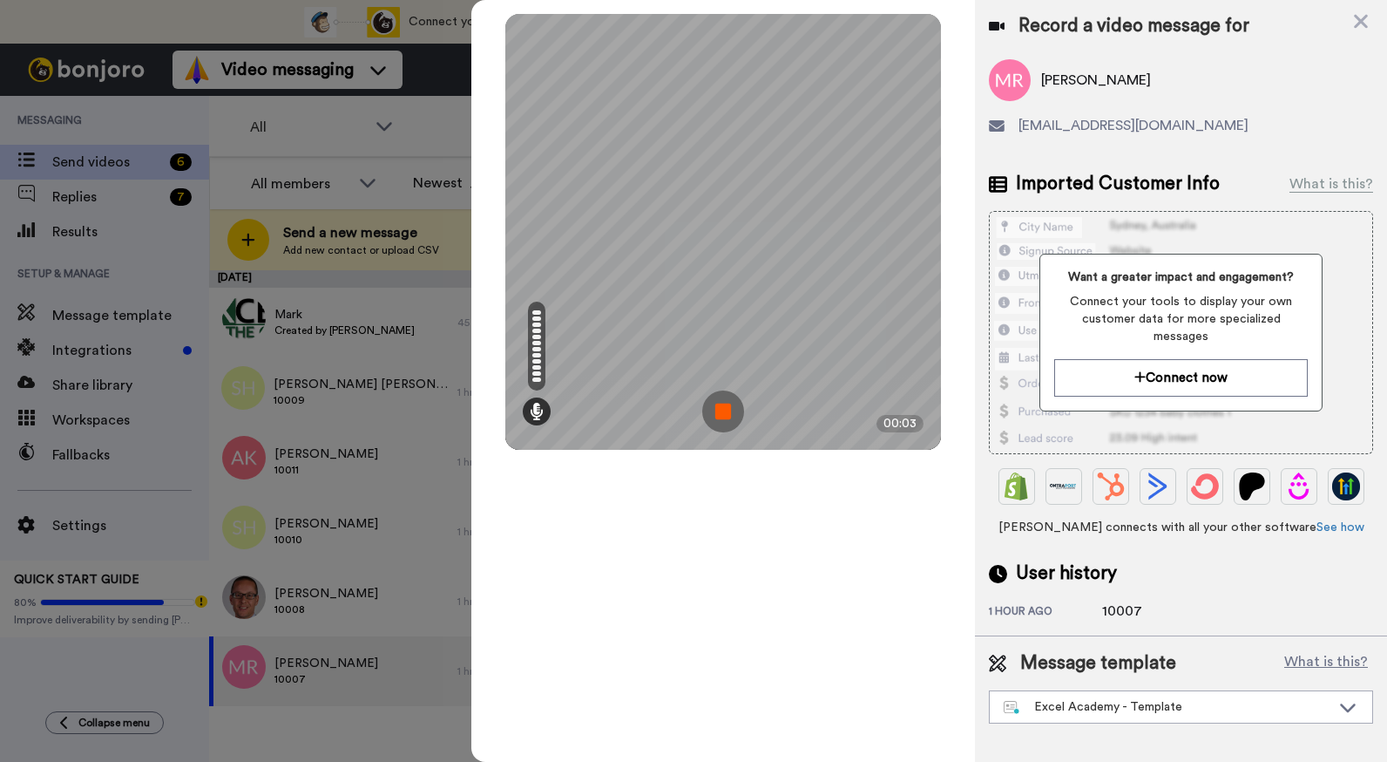
click at [727, 409] on img at bounding box center [723, 411] width 42 height 42
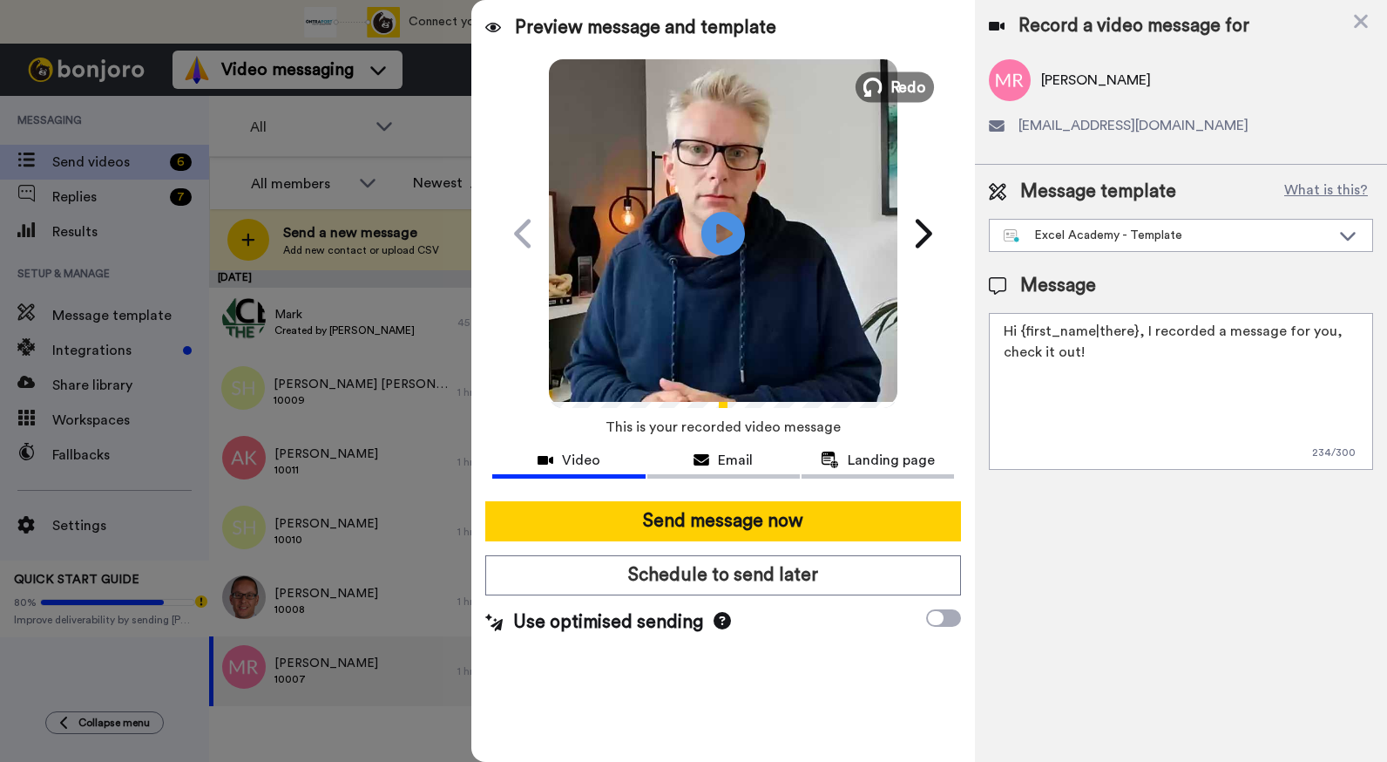
click at [907, 75] on span "Redo" at bounding box center [909, 86] width 37 height 23
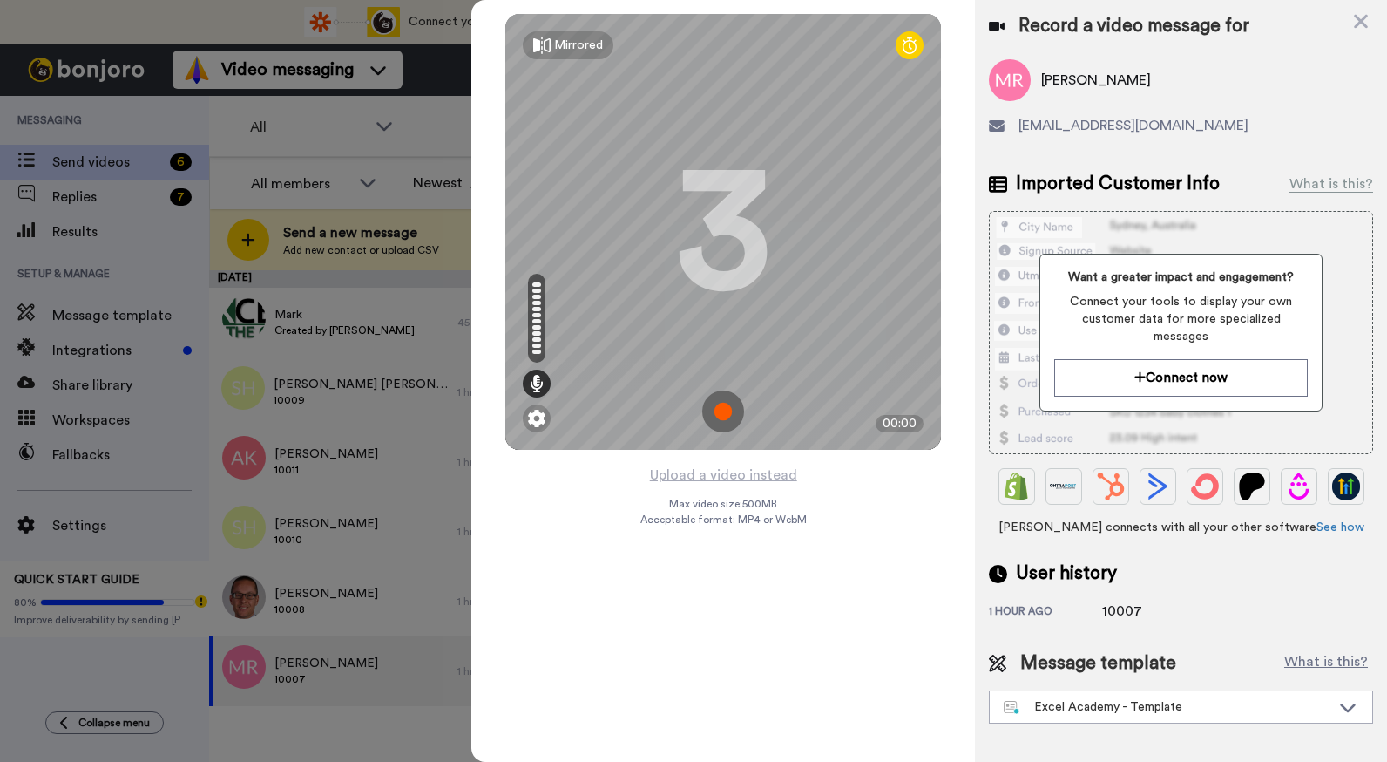
click at [729, 404] on img at bounding box center [723, 411] width 42 height 42
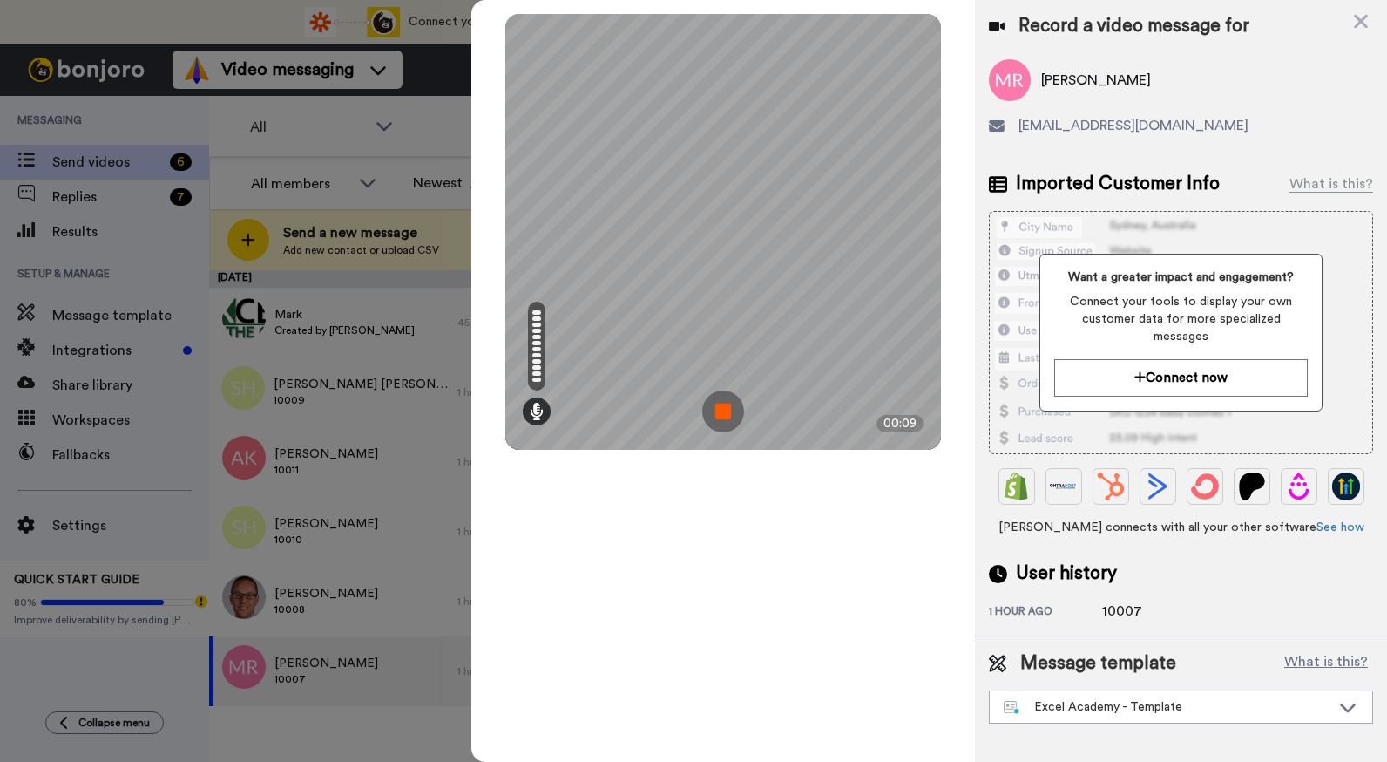
click at [729, 405] on img at bounding box center [723, 411] width 42 height 42
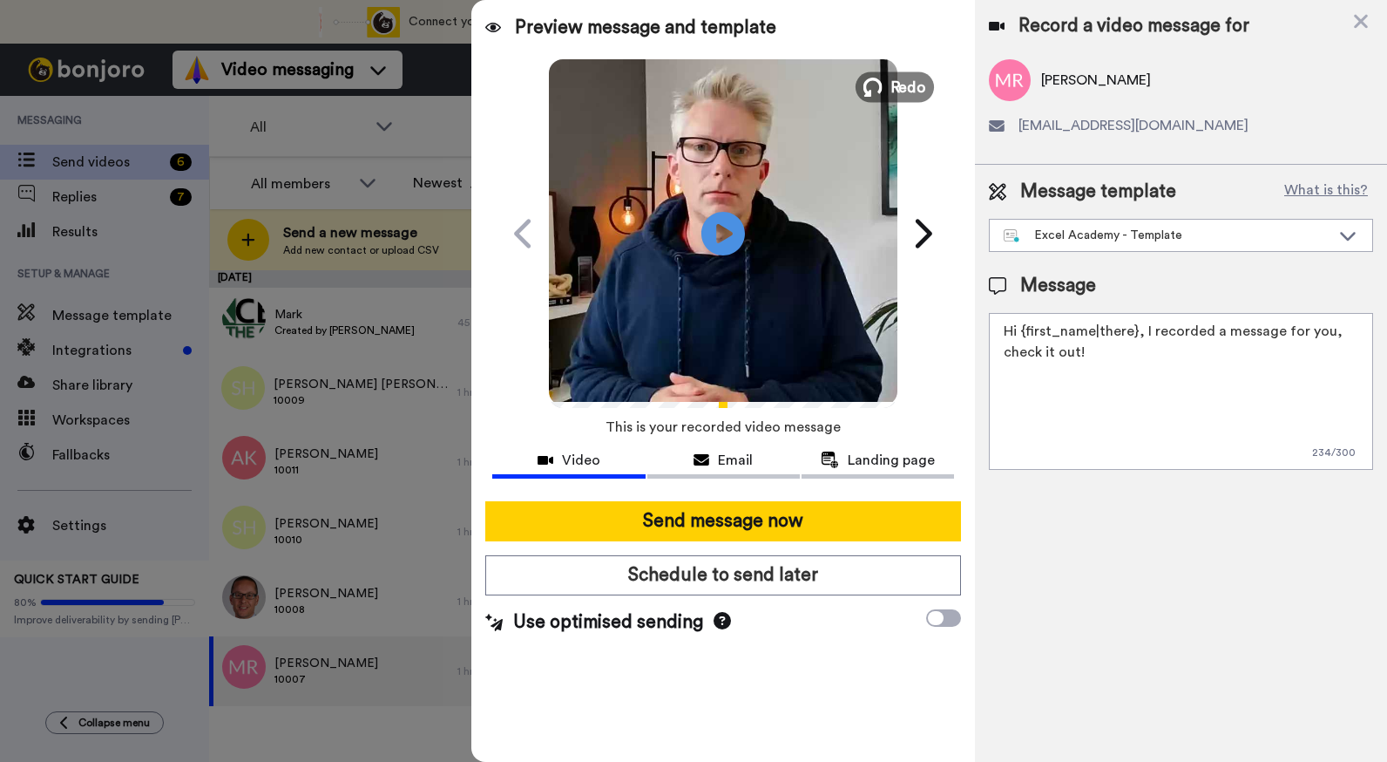
click at [913, 85] on span "Redo" at bounding box center [909, 86] width 37 height 23
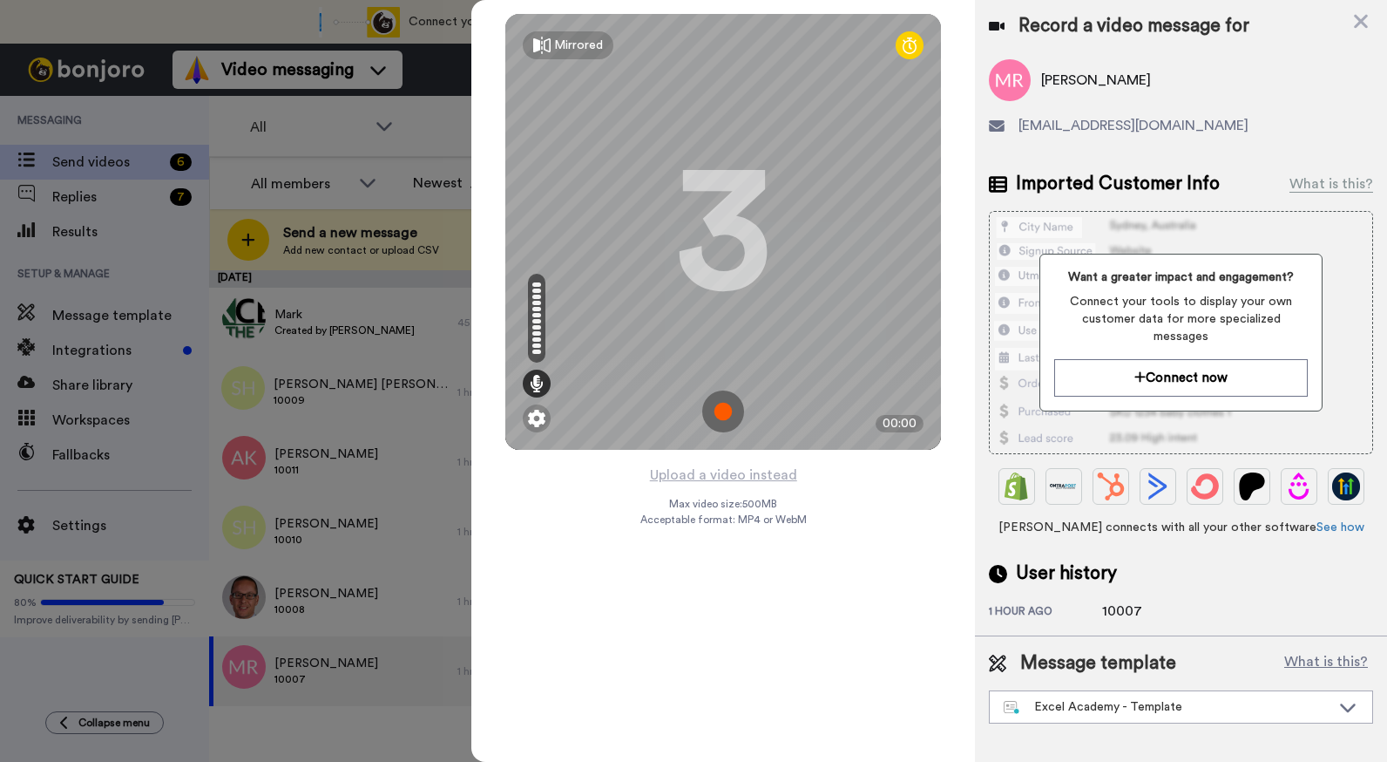
click at [723, 416] on img at bounding box center [723, 411] width 42 height 42
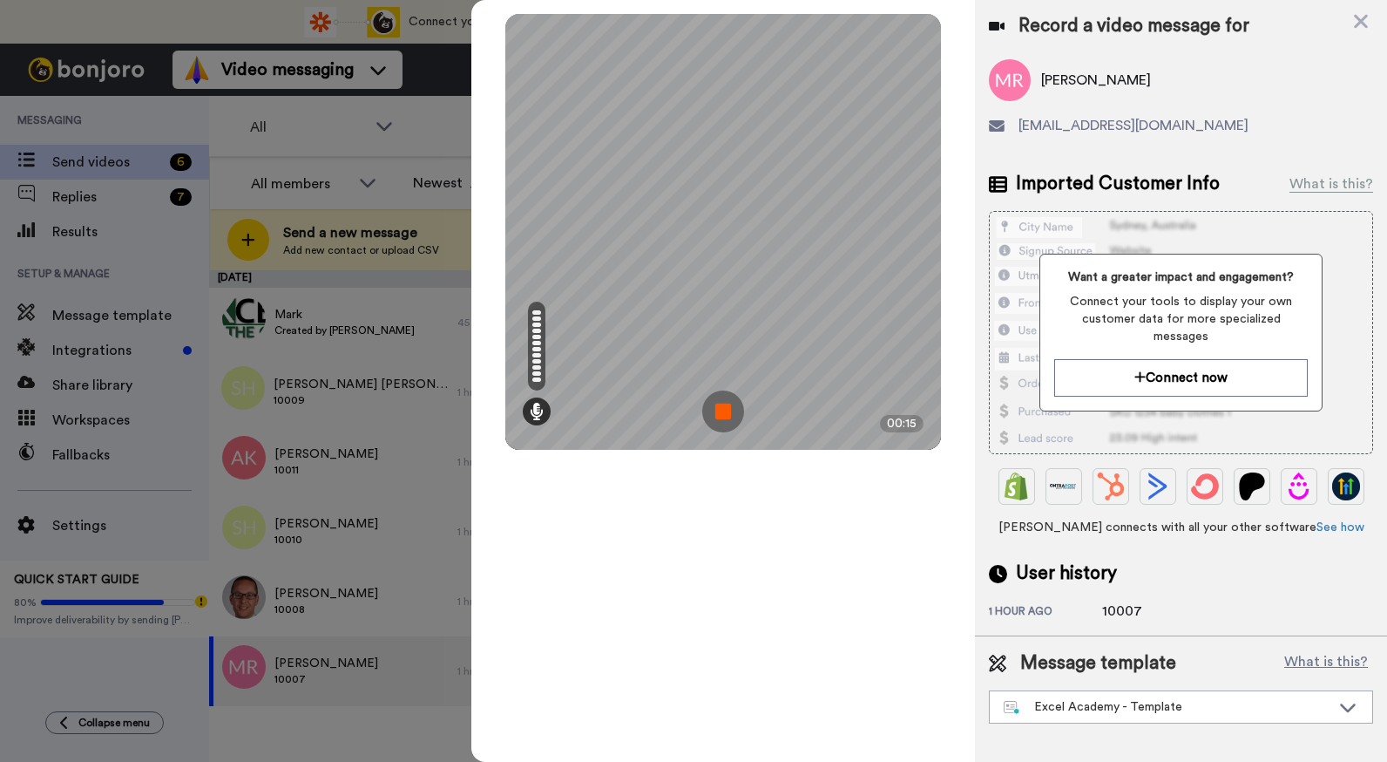
click at [727, 404] on img at bounding box center [723, 411] width 42 height 42
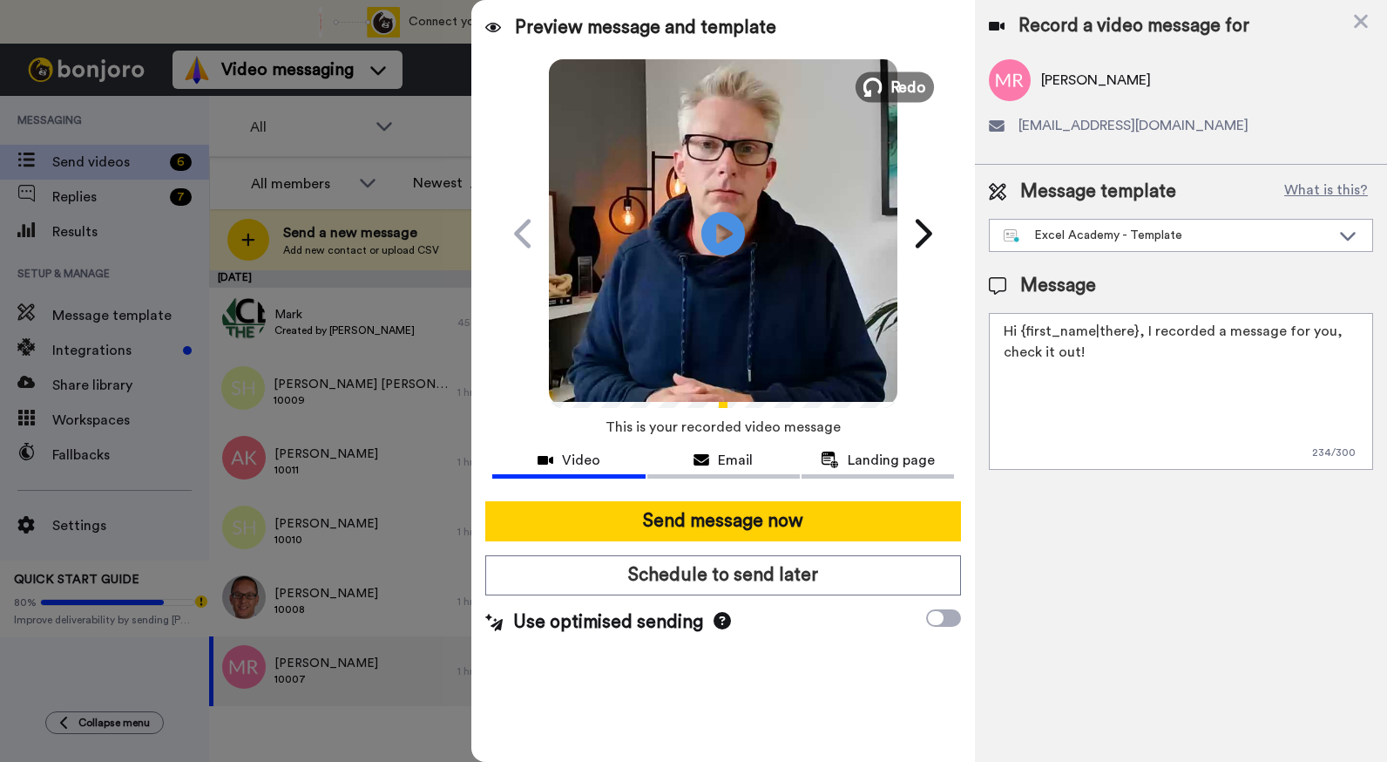
click at [896, 92] on span "Redo" at bounding box center [909, 86] width 37 height 23
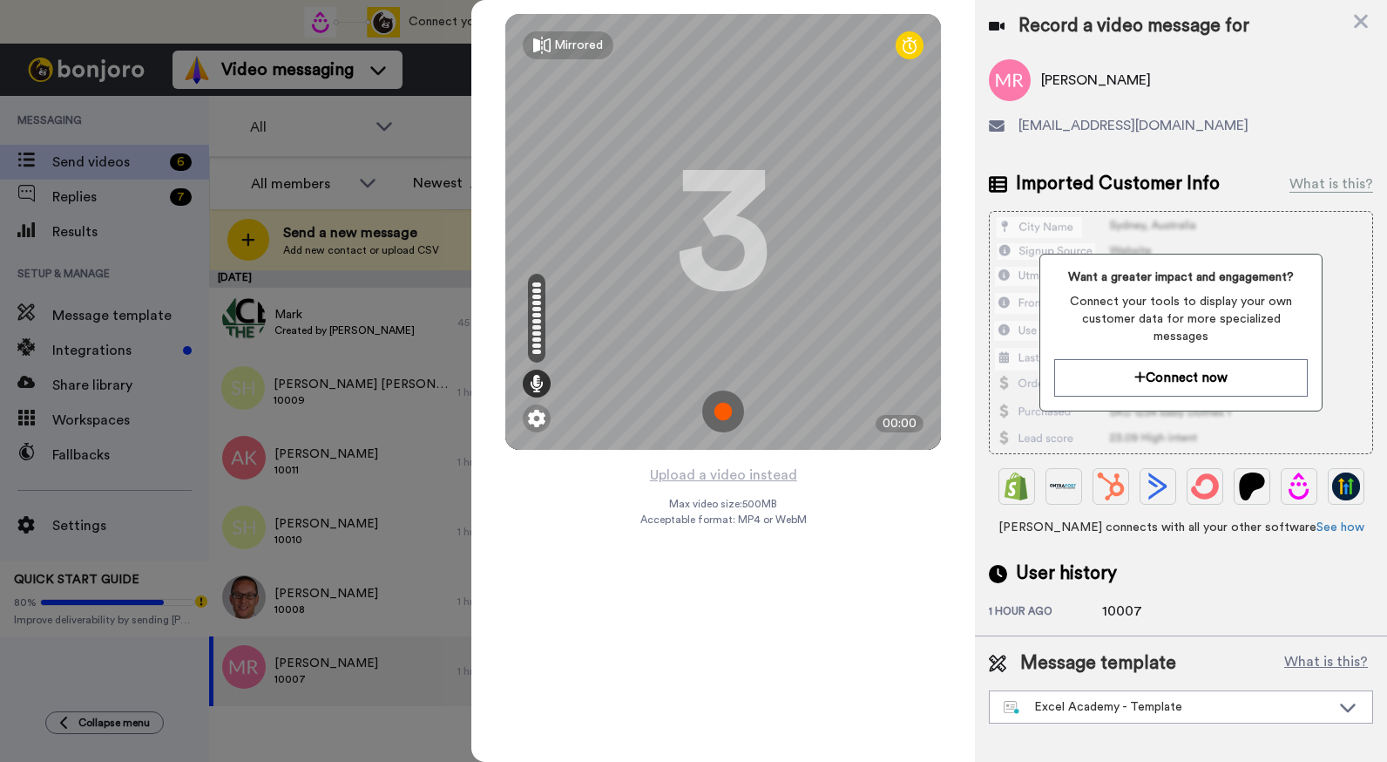
click at [725, 410] on img at bounding box center [723, 411] width 42 height 42
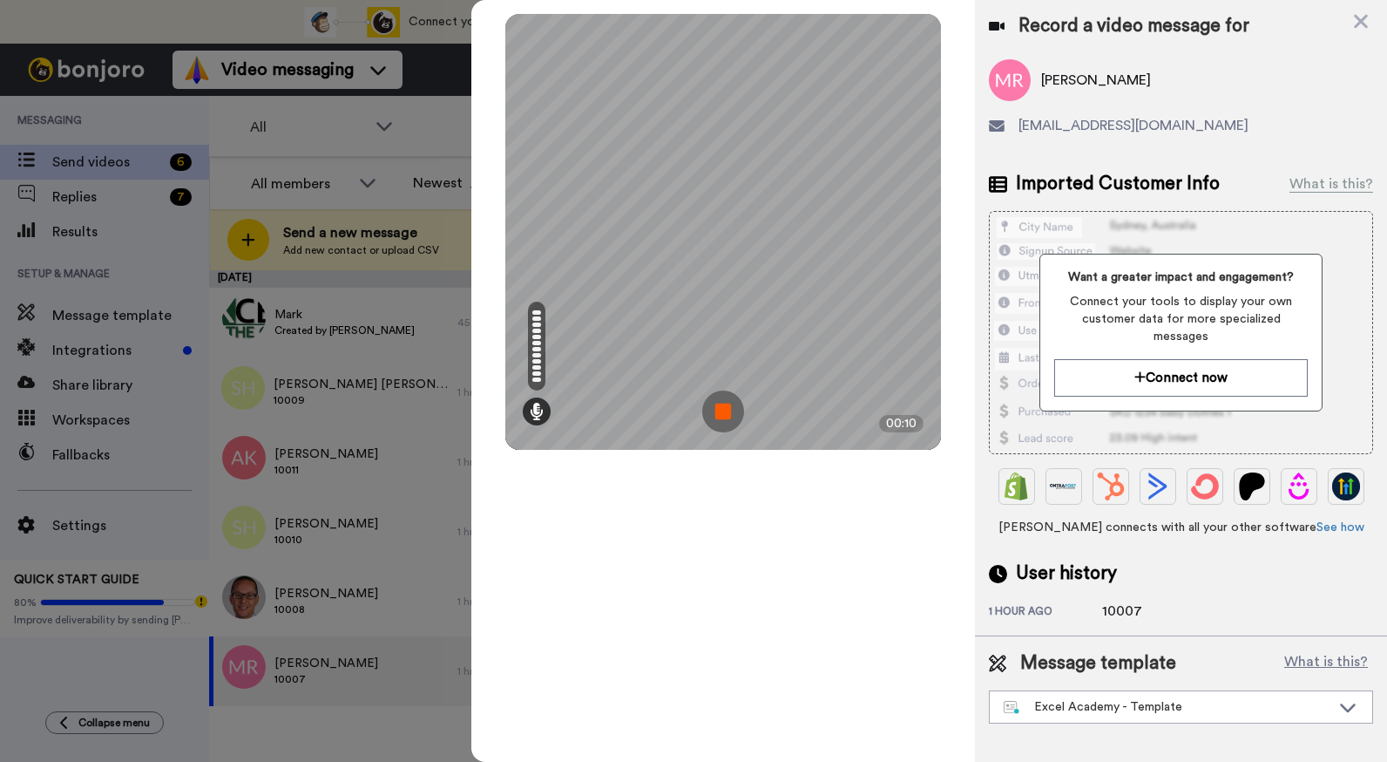
click at [725, 410] on img at bounding box center [723, 411] width 42 height 42
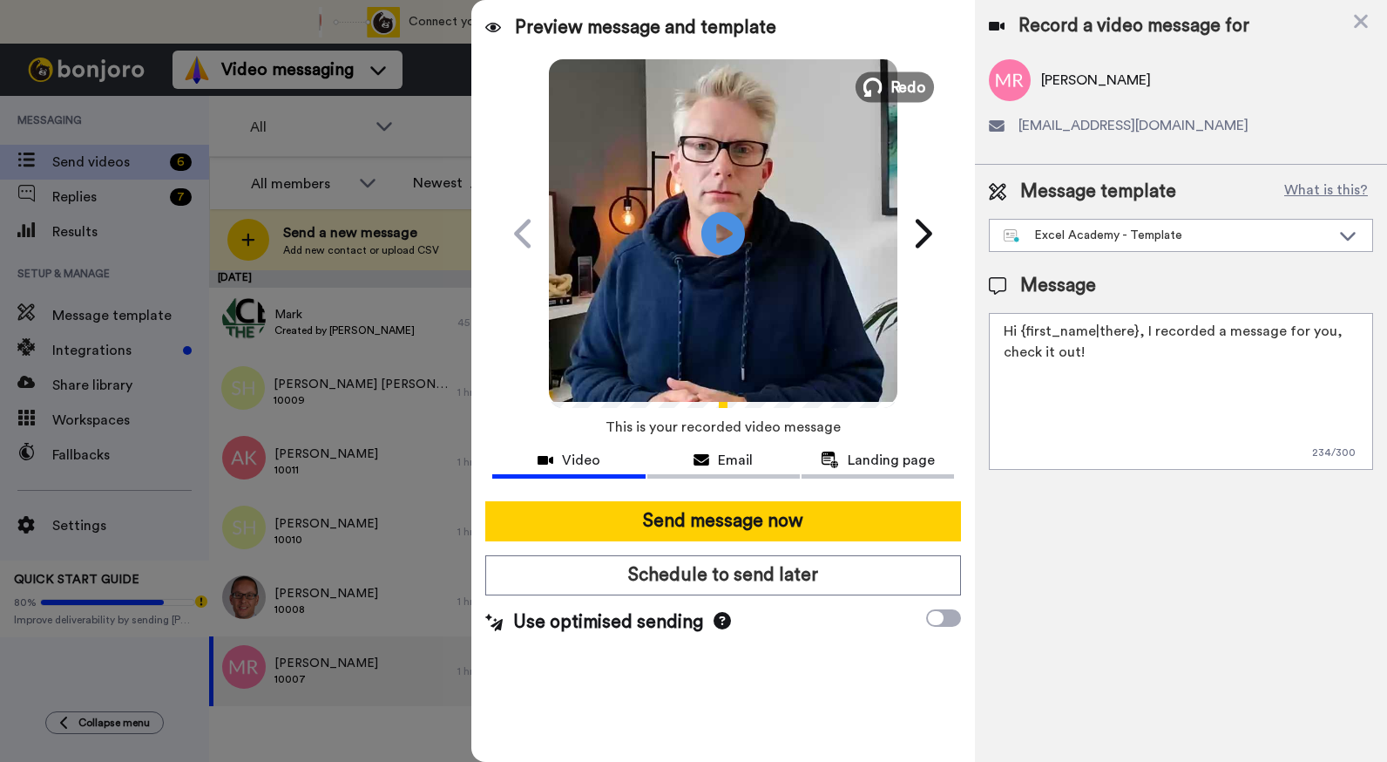
click at [897, 94] on span "Redo" at bounding box center [909, 86] width 37 height 23
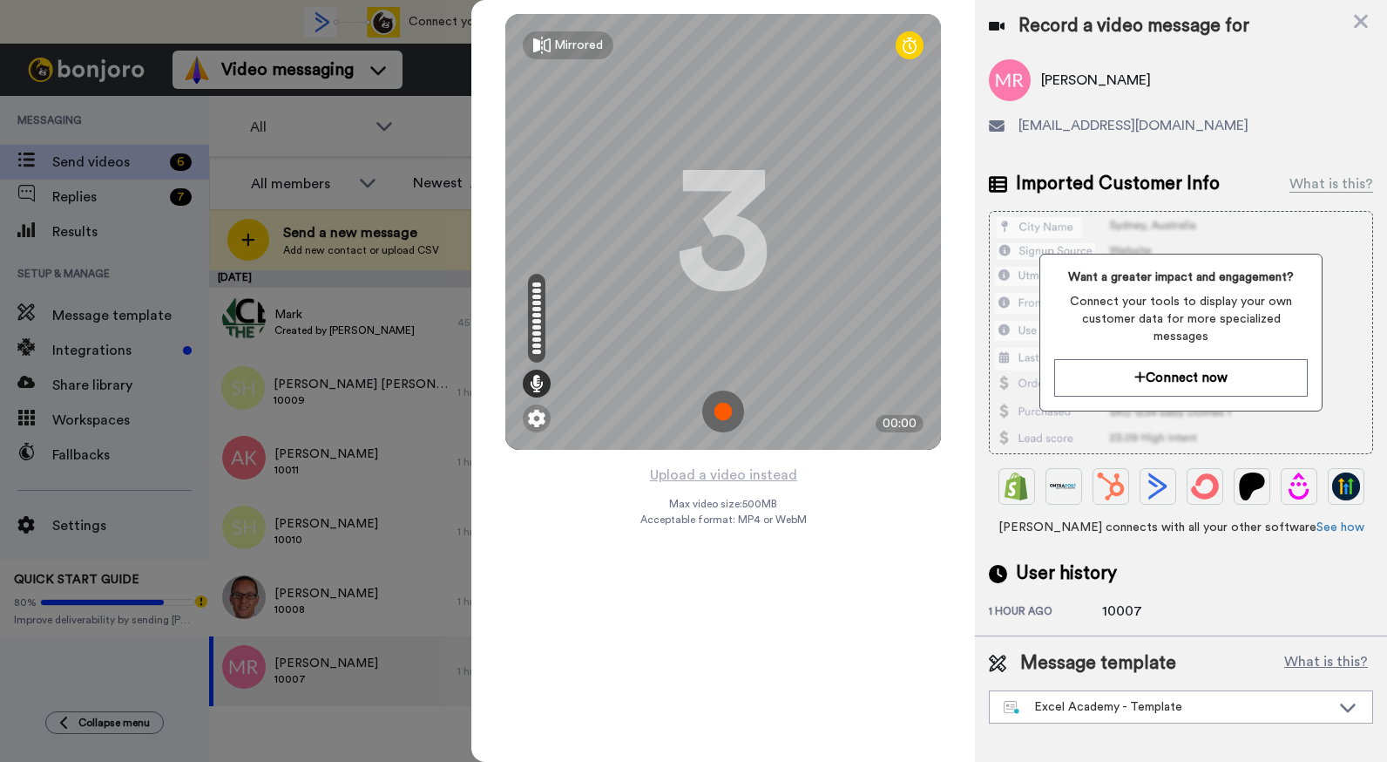
click at [714, 417] on img at bounding box center [723, 411] width 42 height 42
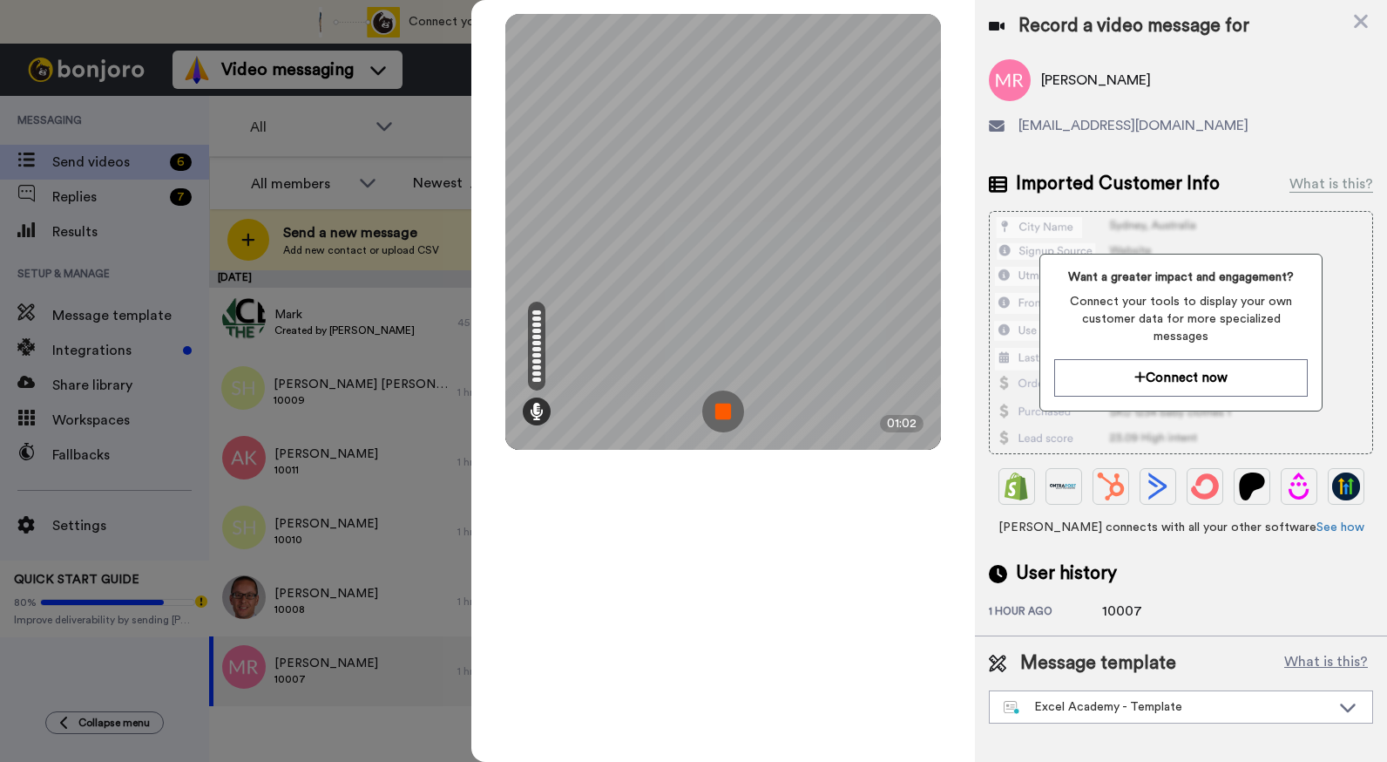
click at [720, 412] on img at bounding box center [723, 411] width 42 height 42
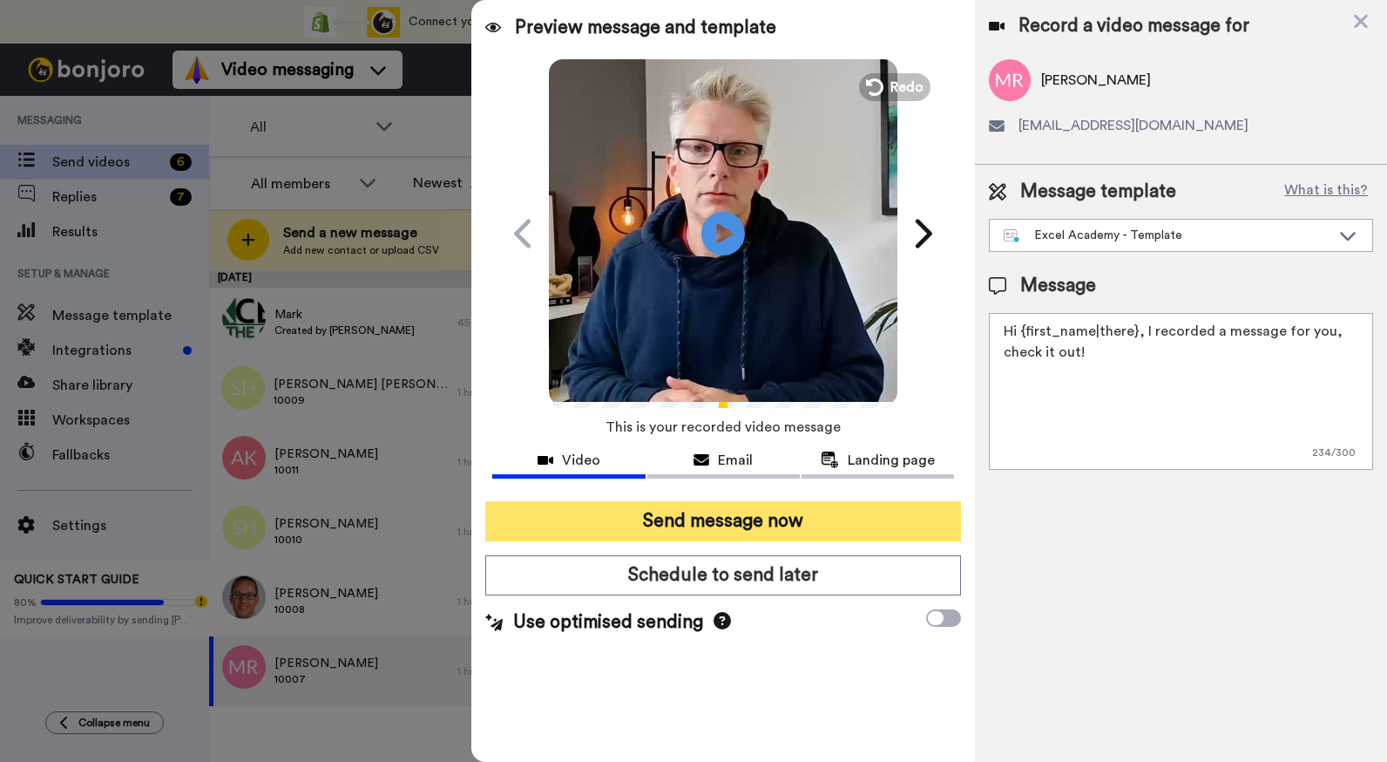
click at [759, 513] on button "Send message now" at bounding box center [723, 521] width 476 height 40
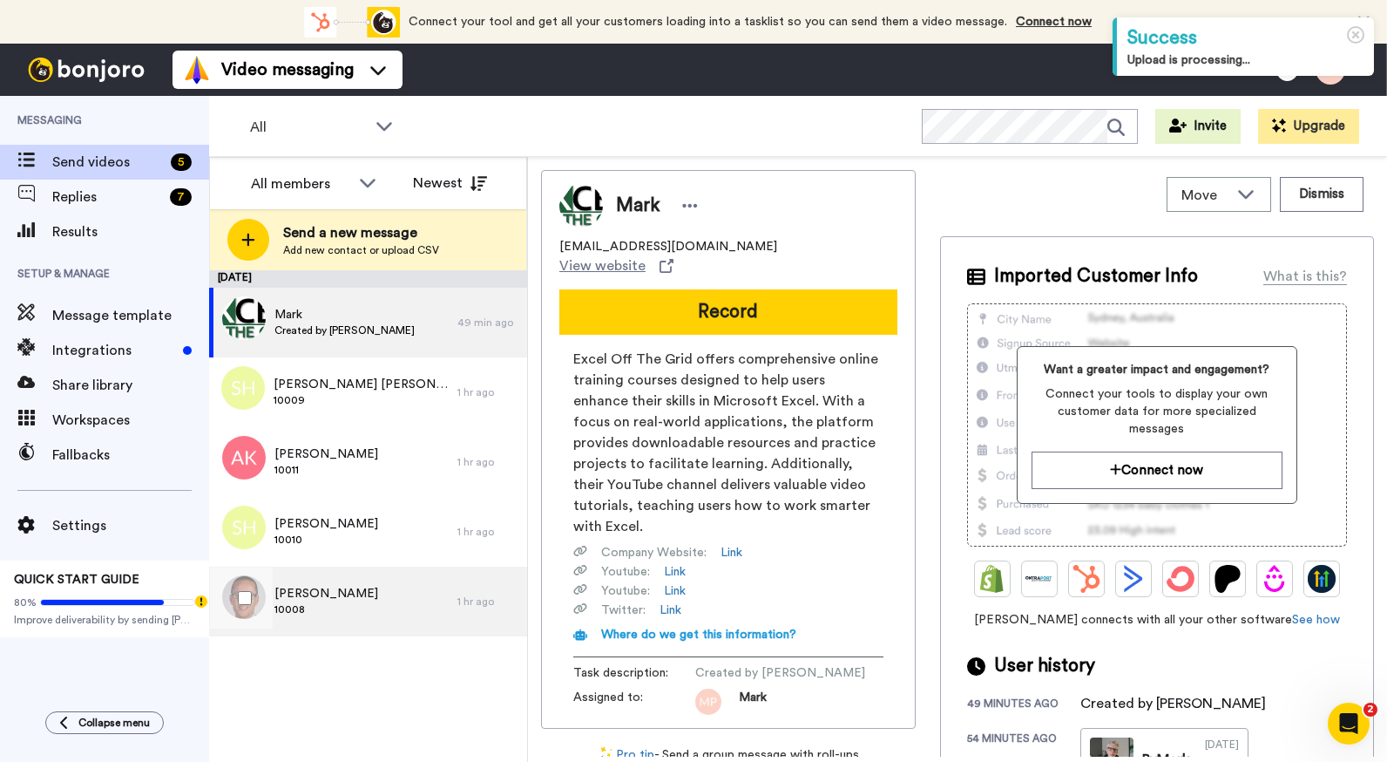
click at [360, 605] on div "[PERSON_NAME] 10008" at bounding box center [333, 601] width 248 height 70
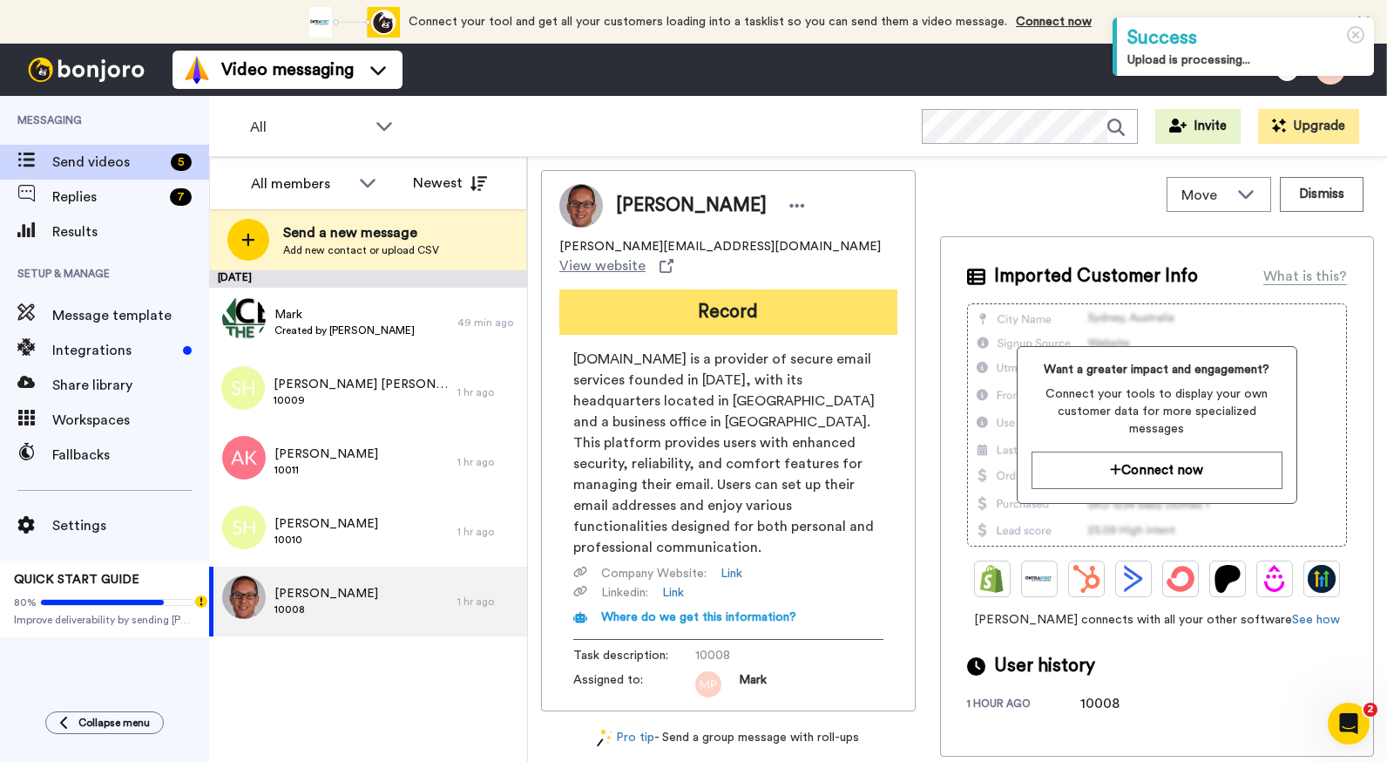
click at [767, 302] on button "Record" at bounding box center [729, 311] width 338 height 45
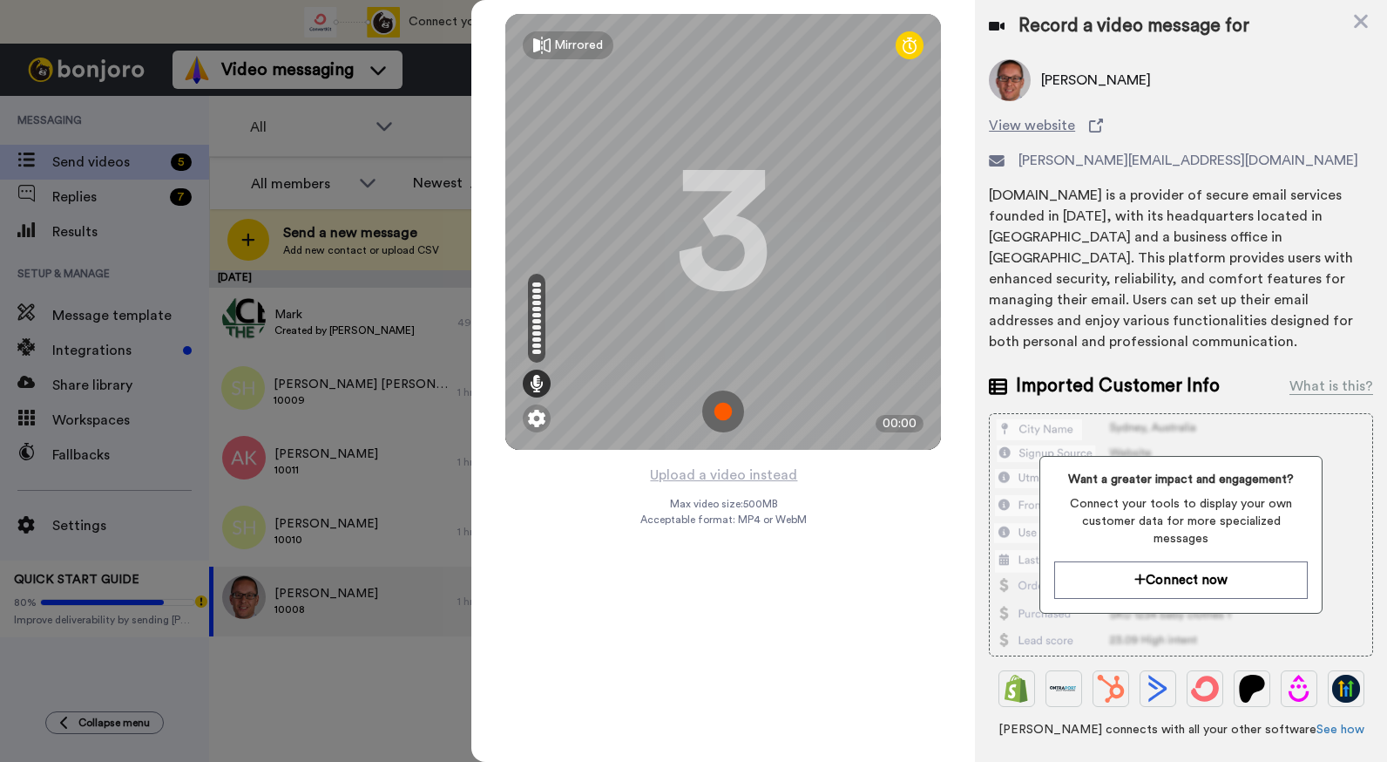
click at [736, 397] on img at bounding box center [723, 411] width 42 height 42
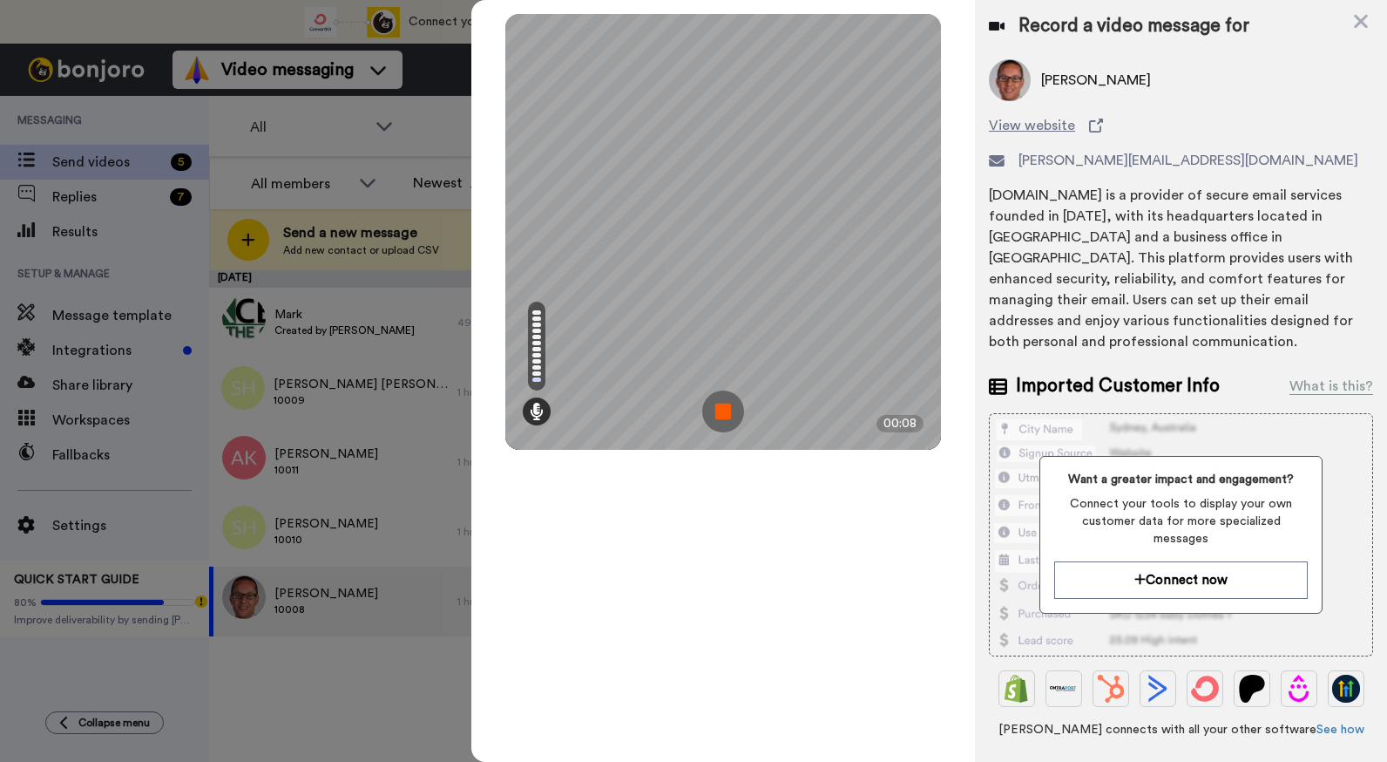
click at [731, 404] on img at bounding box center [723, 411] width 42 height 42
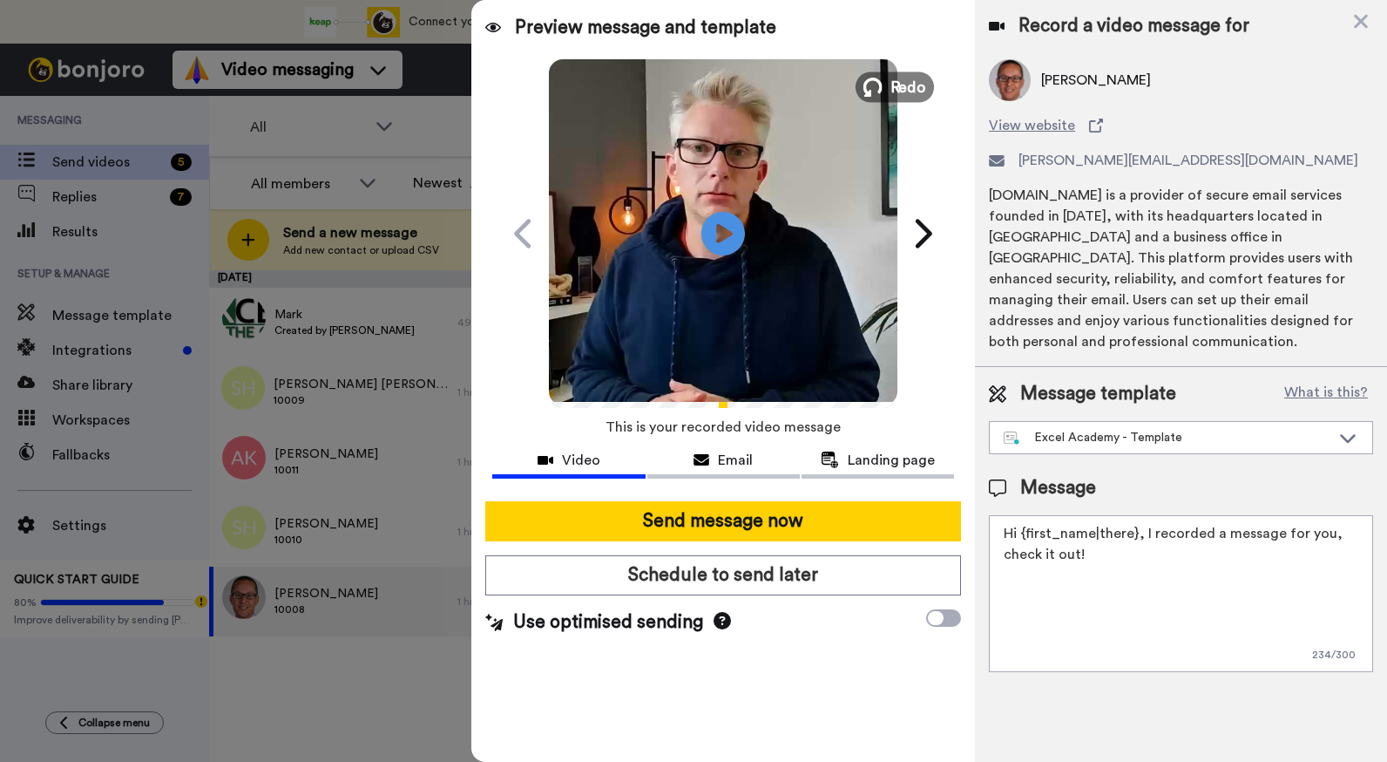
click at [903, 83] on span "Redo" at bounding box center [909, 86] width 37 height 23
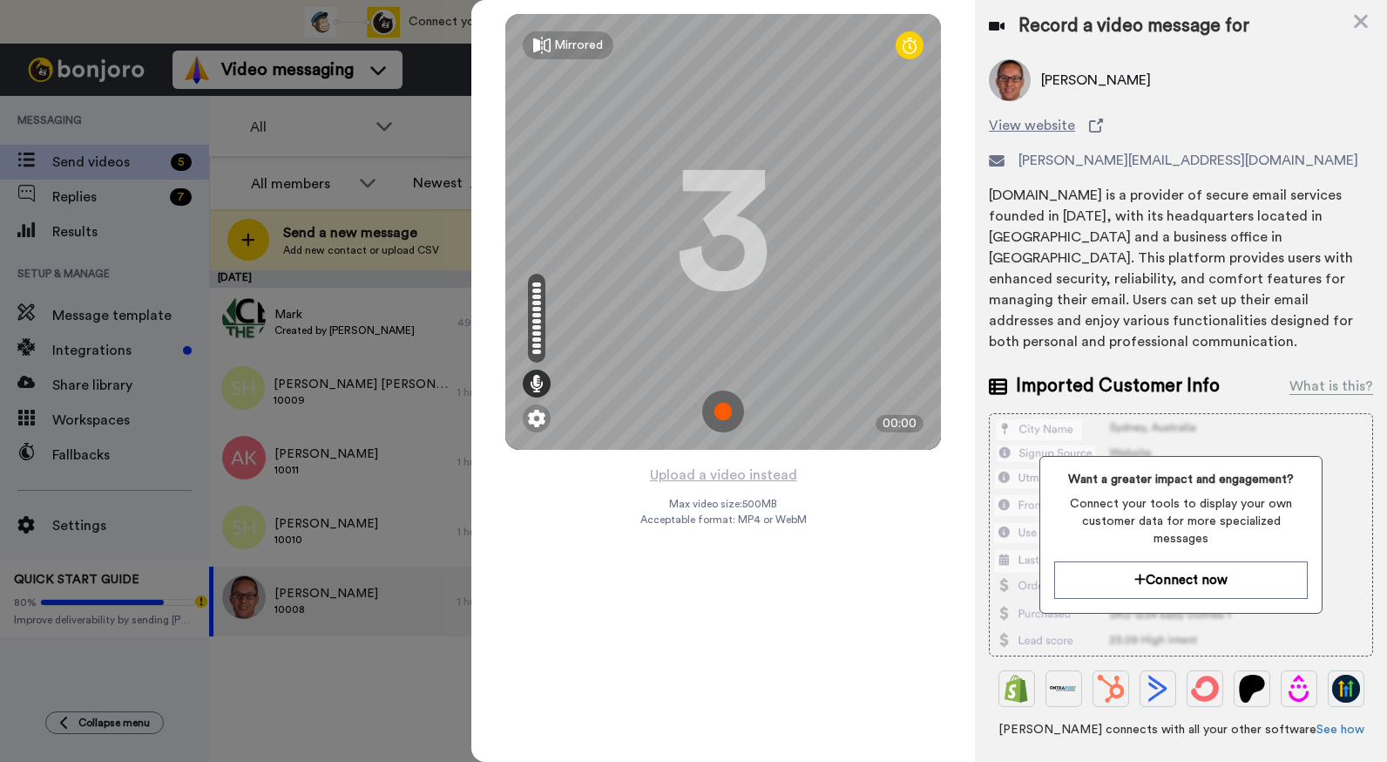
click at [730, 404] on img at bounding box center [723, 411] width 42 height 42
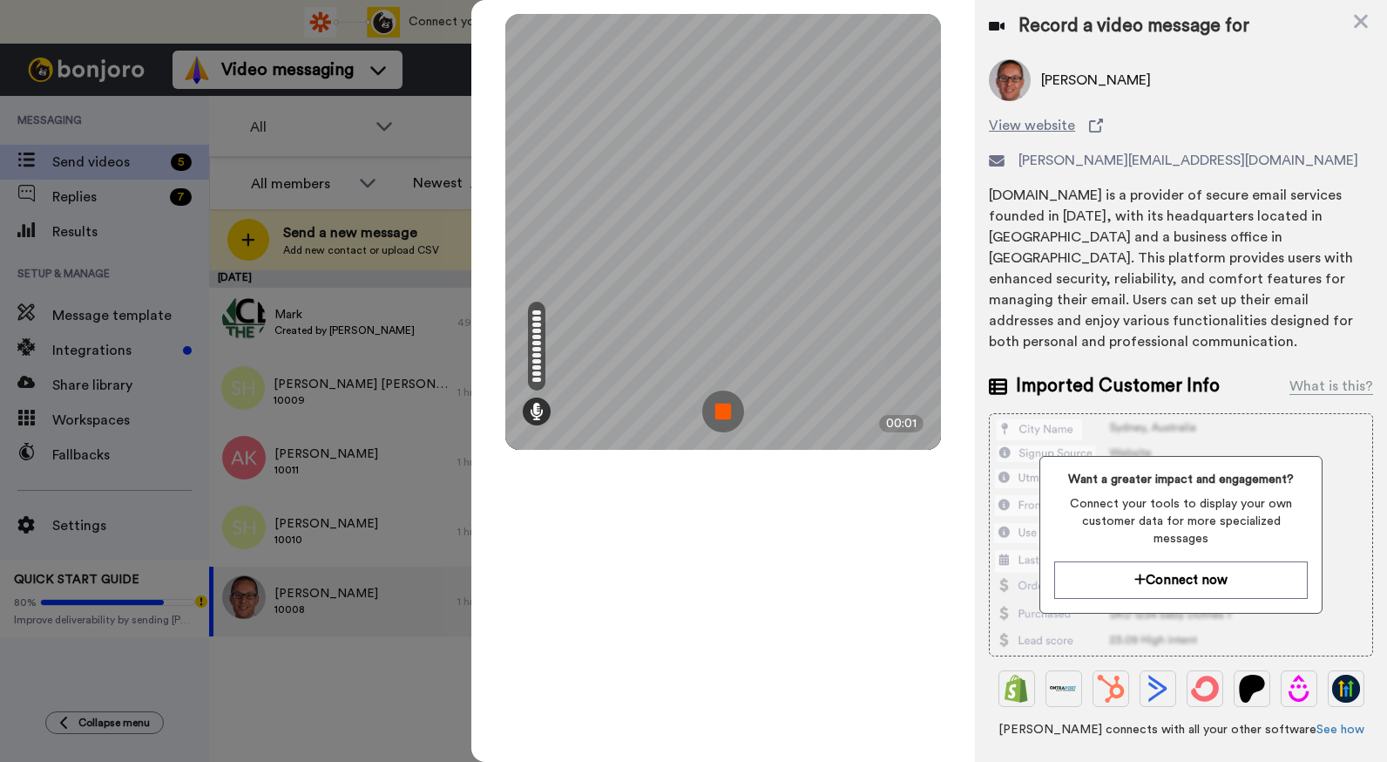
click at [729, 404] on img at bounding box center [723, 411] width 42 height 42
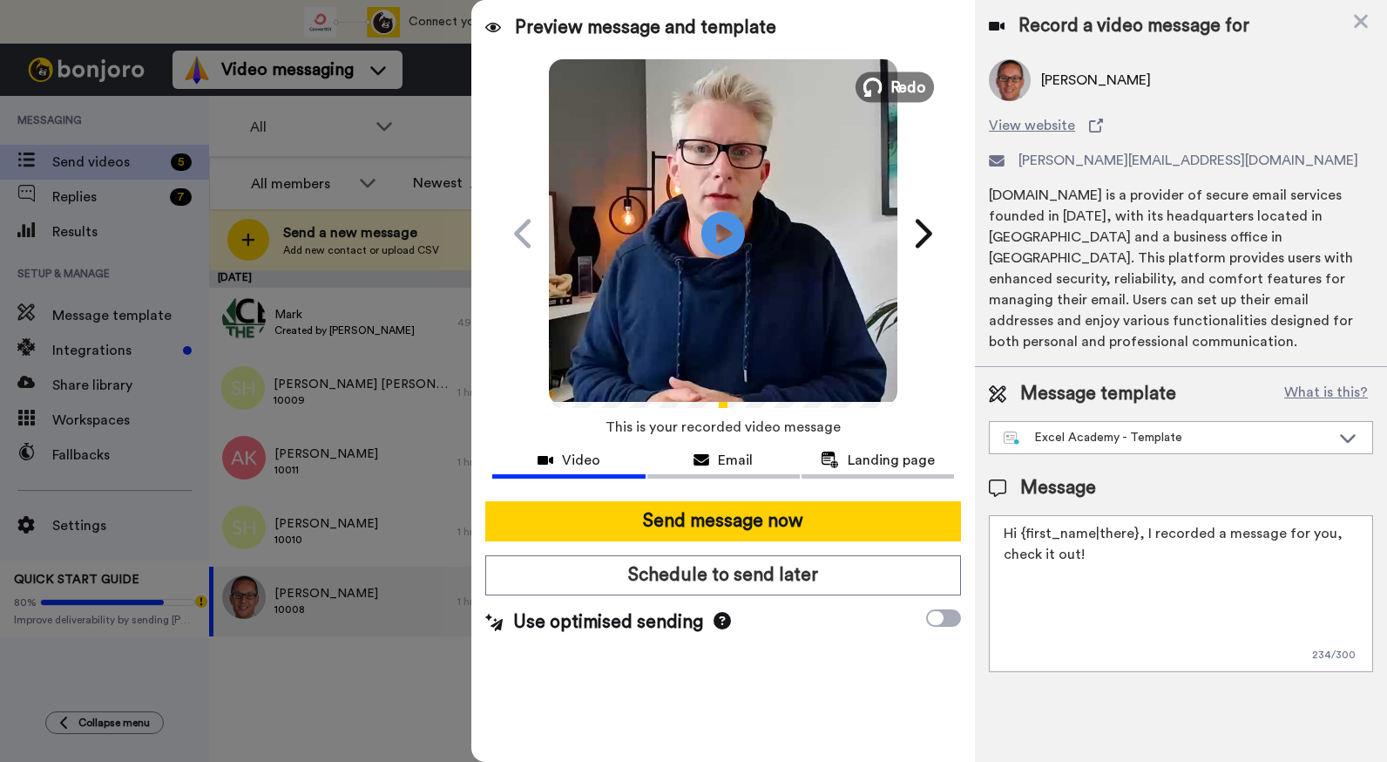
click at [901, 90] on span "Redo" at bounding box center [909, 86] width 37 height 23
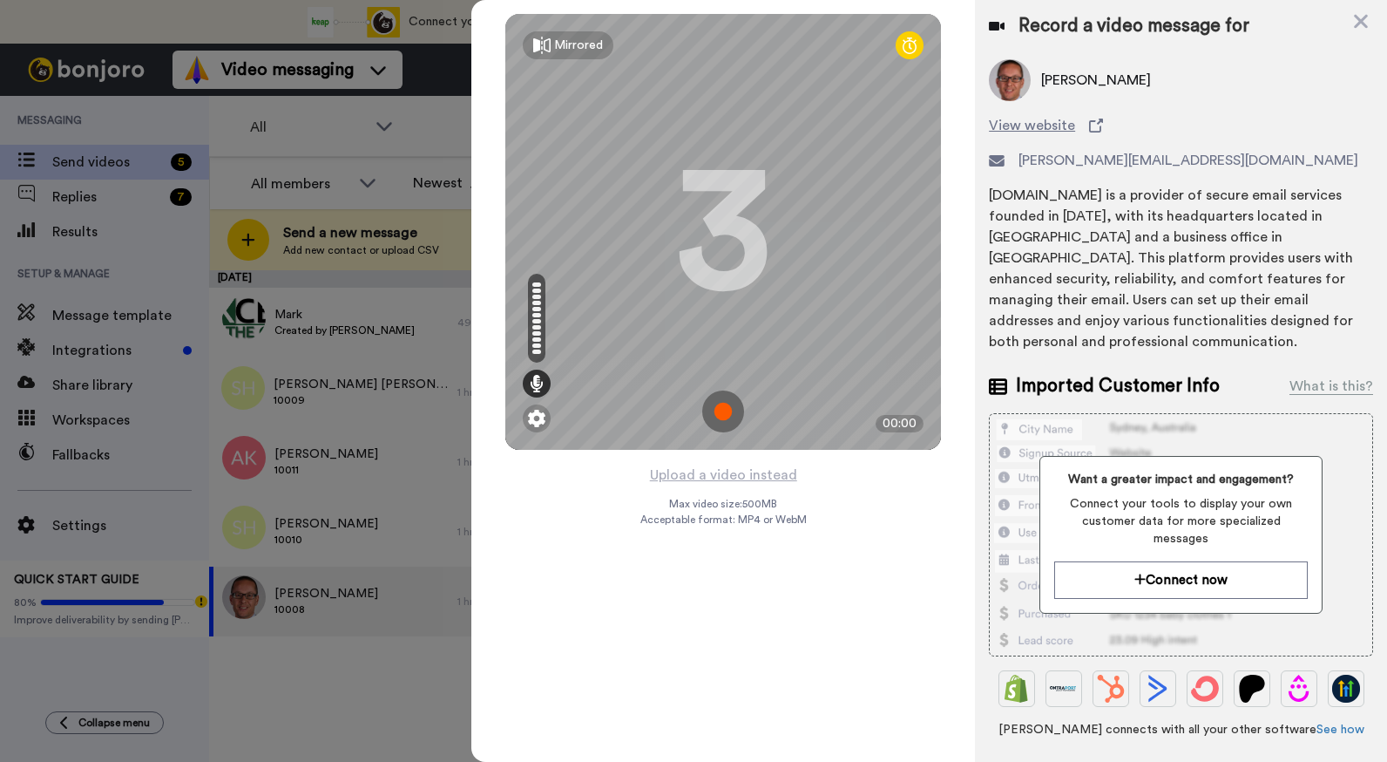
click at [730, 417] on img at bounding box center [723, 411] width 42 height 42
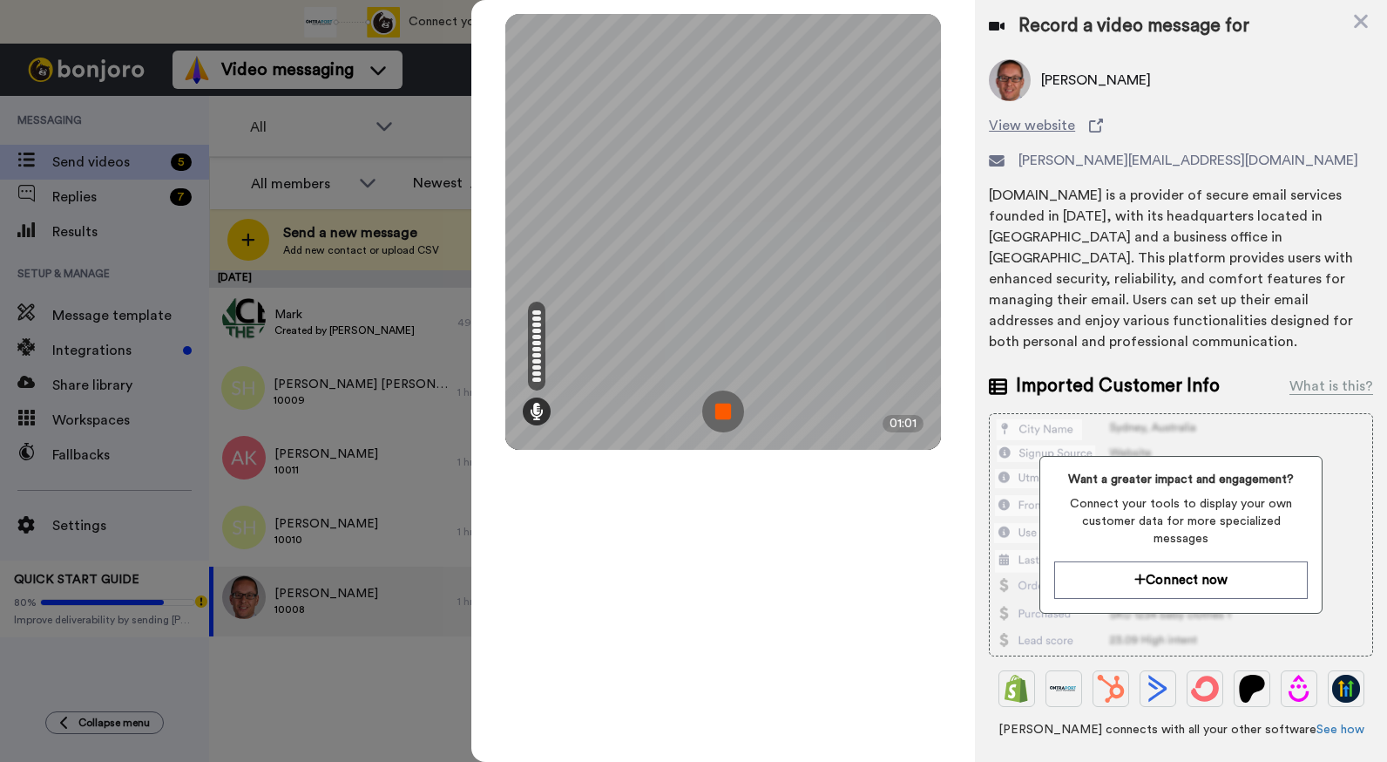
click at [729, 417] on img at bounding box center [723, 411] width 42 height 42
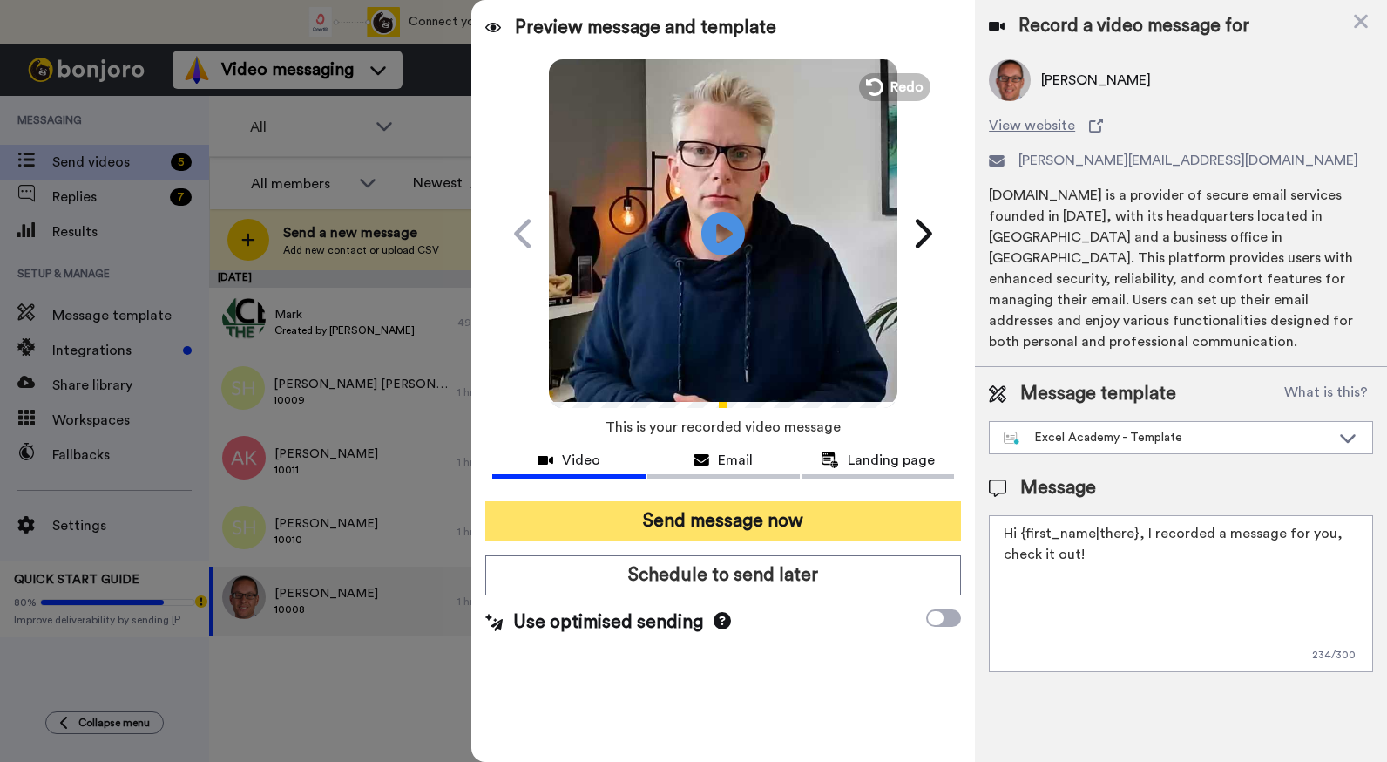
click at [797, 518] on button "Send message now" at bounding box center [723, 521] width 476 height 40
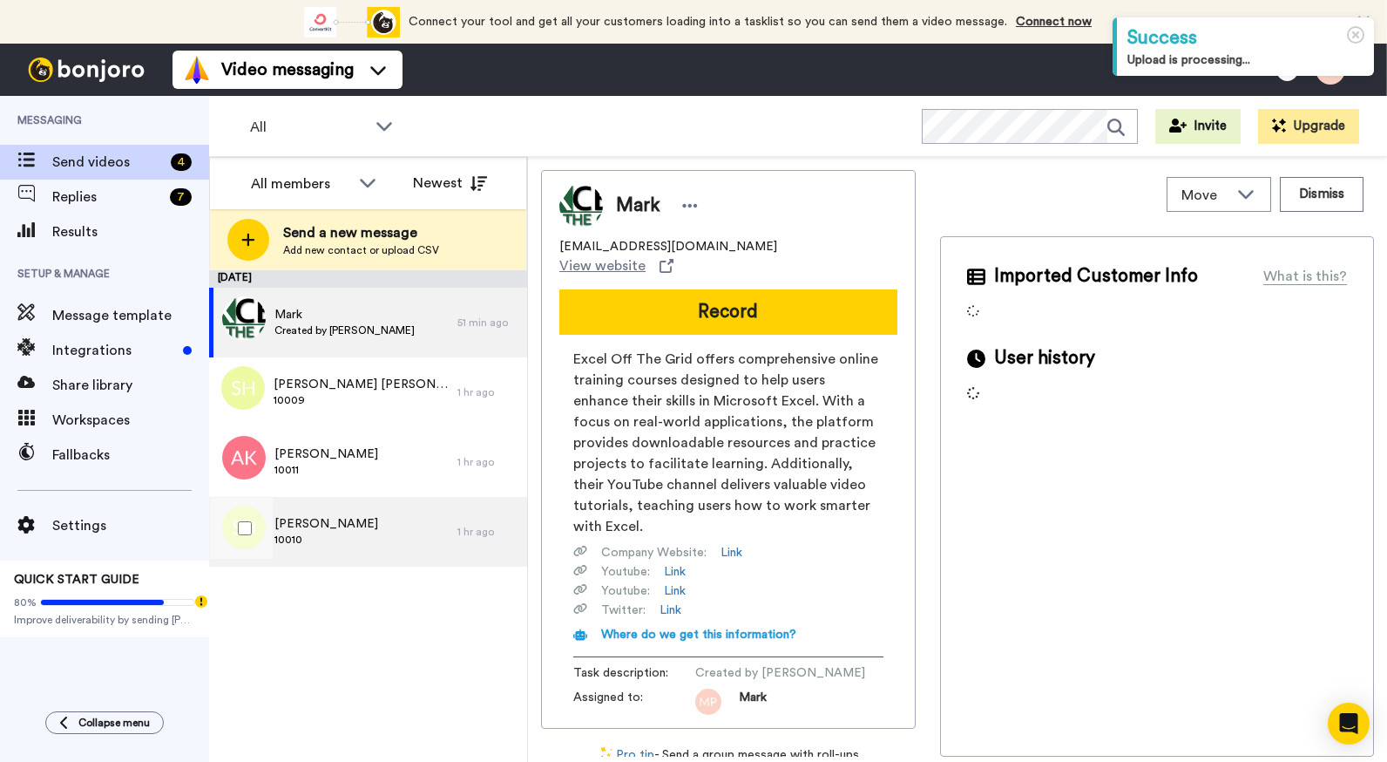
click at [347, 532] on span "Susan Halcrow" at bounding box center [327, 523] width 104 height 17
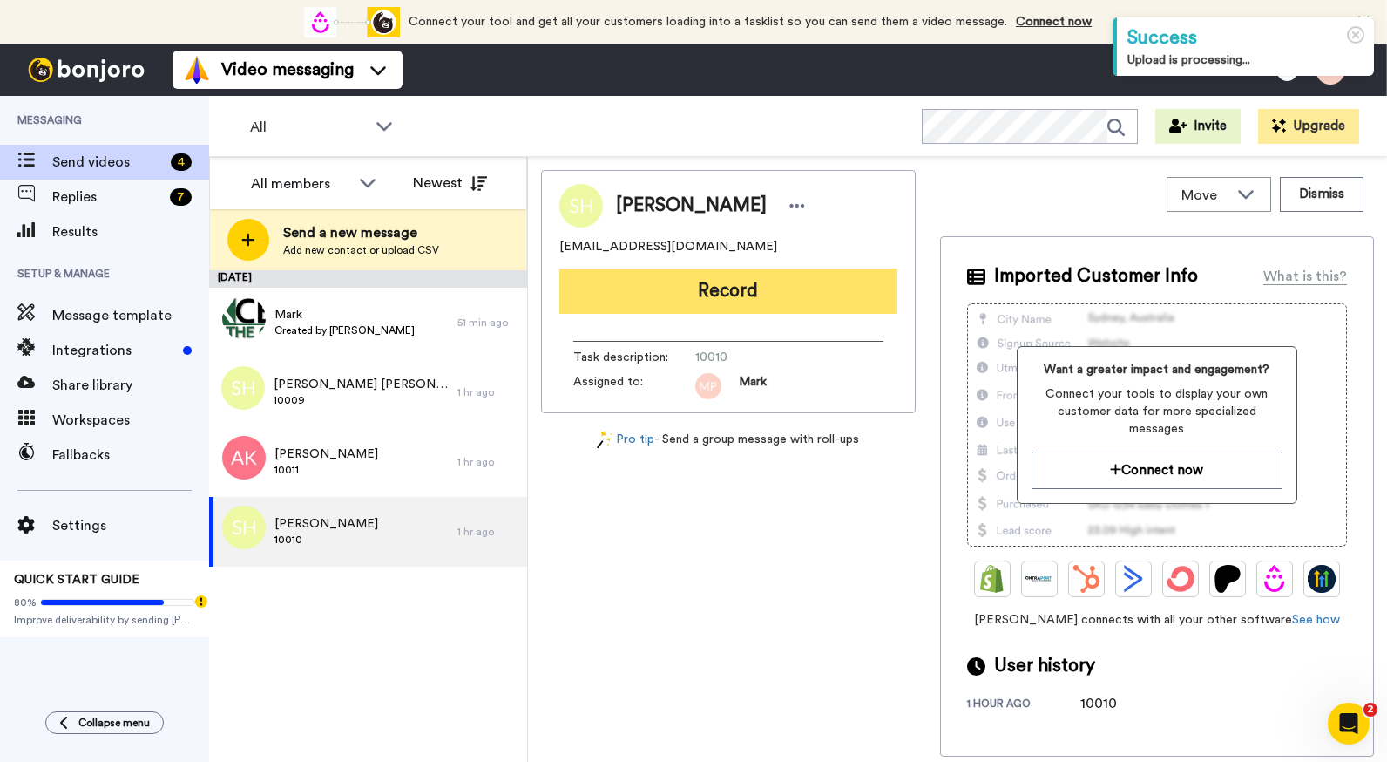
click at [747, 288] on button "Record" at bounding box center [729, 290] width 338 height 45
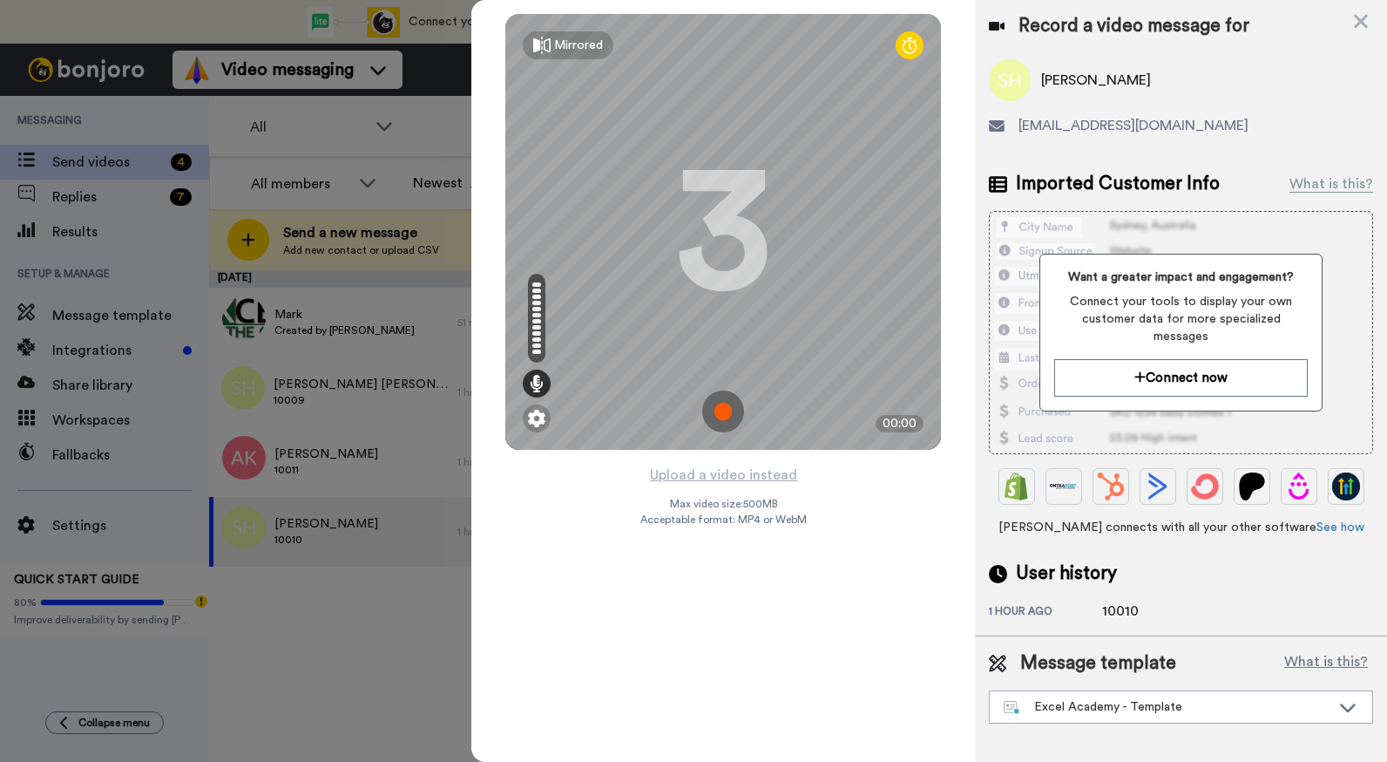
click at [729, 409] on img at bounding box center [723, 411] width 42 height 42
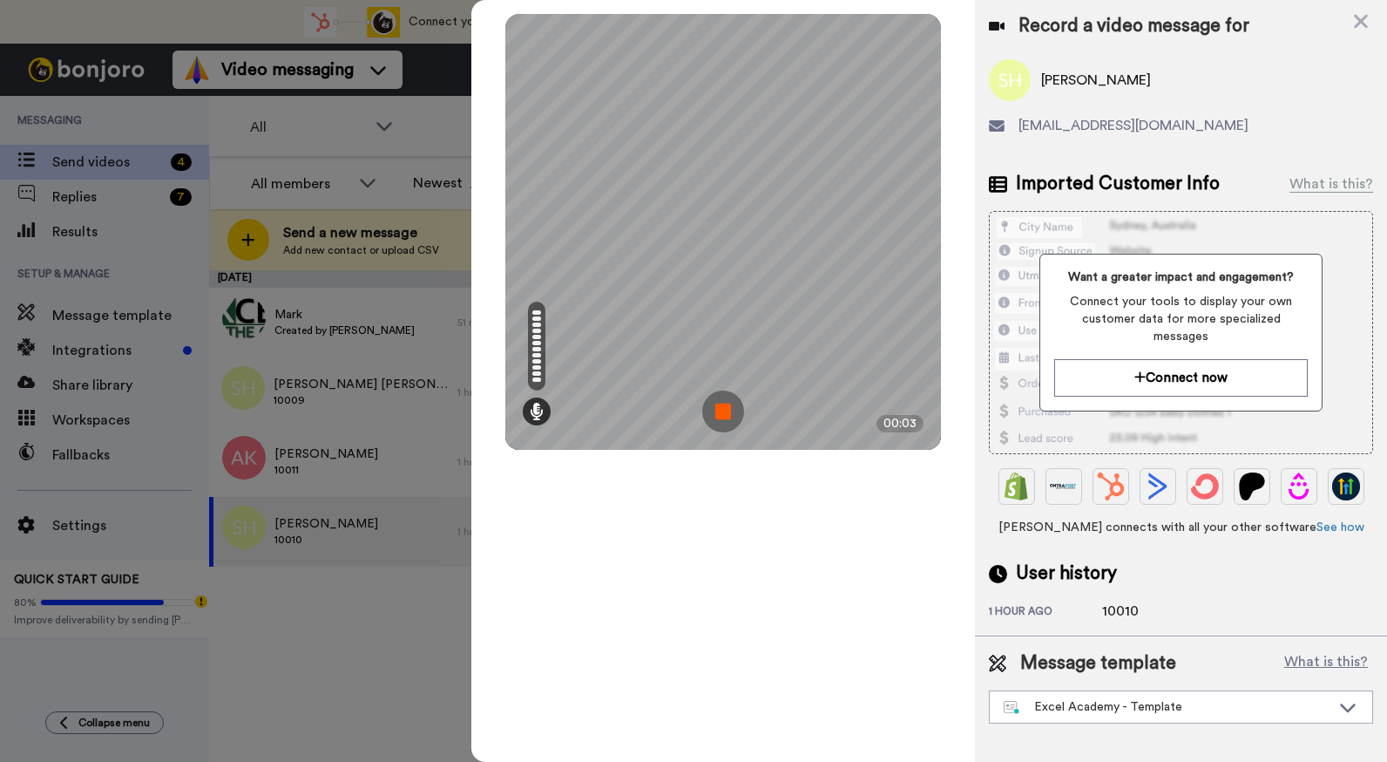
click at [729, 406] on img at bounding box center [723, 411] width 42 height 42
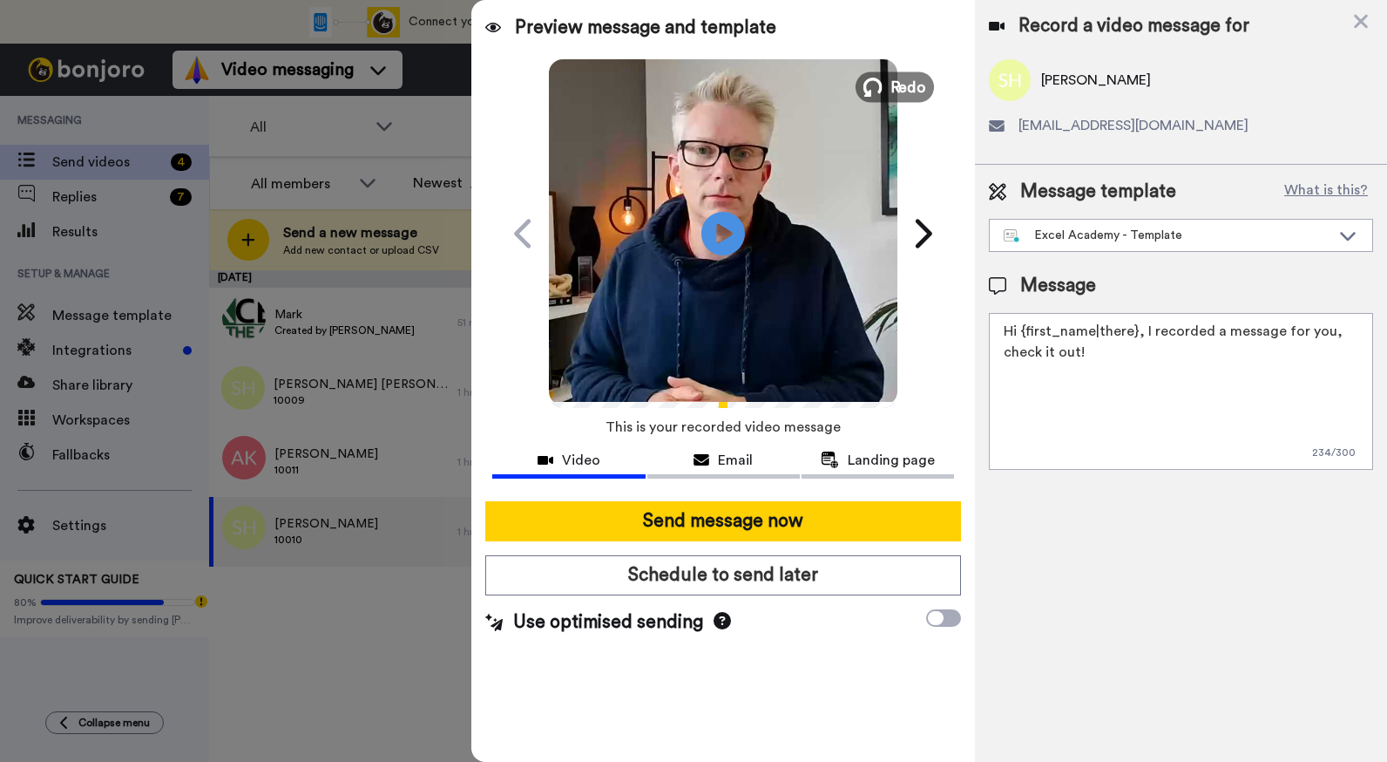
click at [909, 81] on span "Redo" at bounding box center [909, 86] width 37 height 23
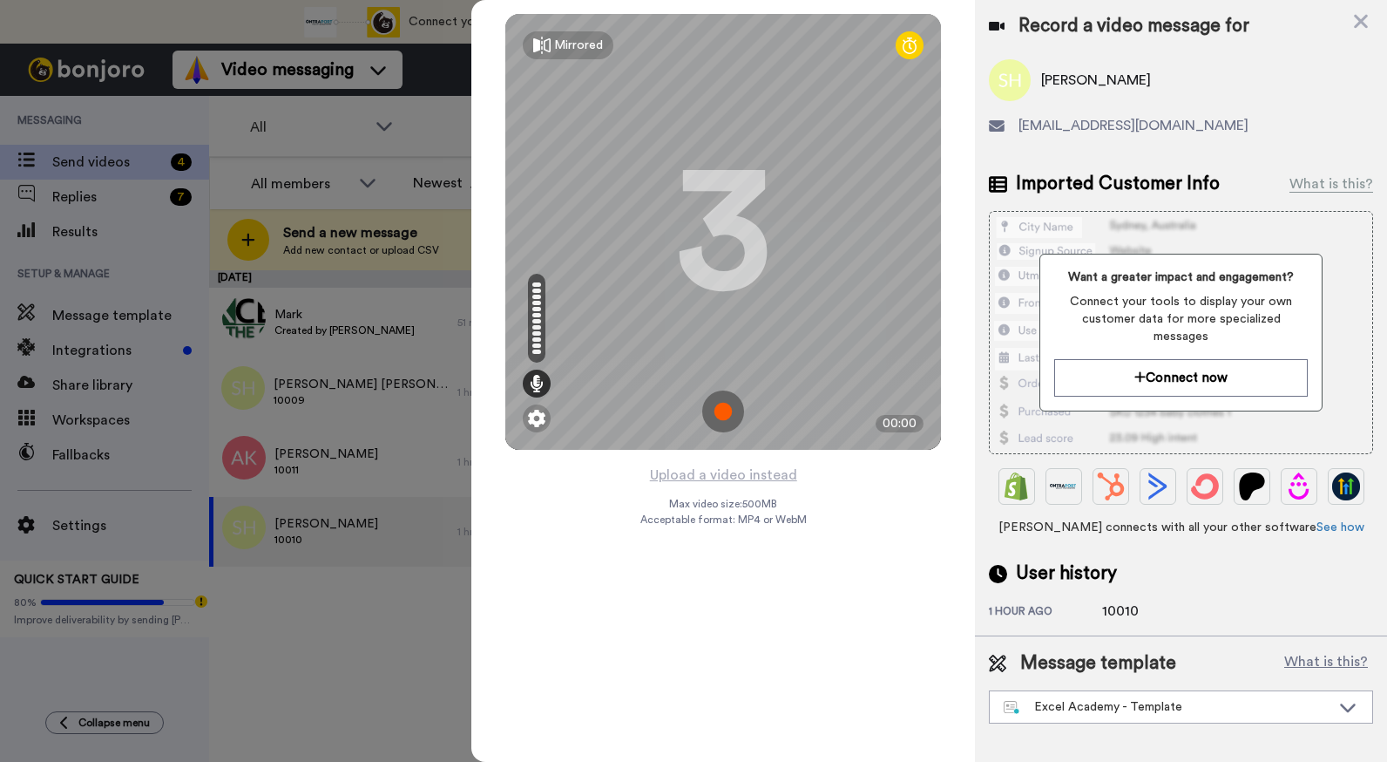
click at [728, 402] on img at bounding box center [723, 411] width 42 height 42
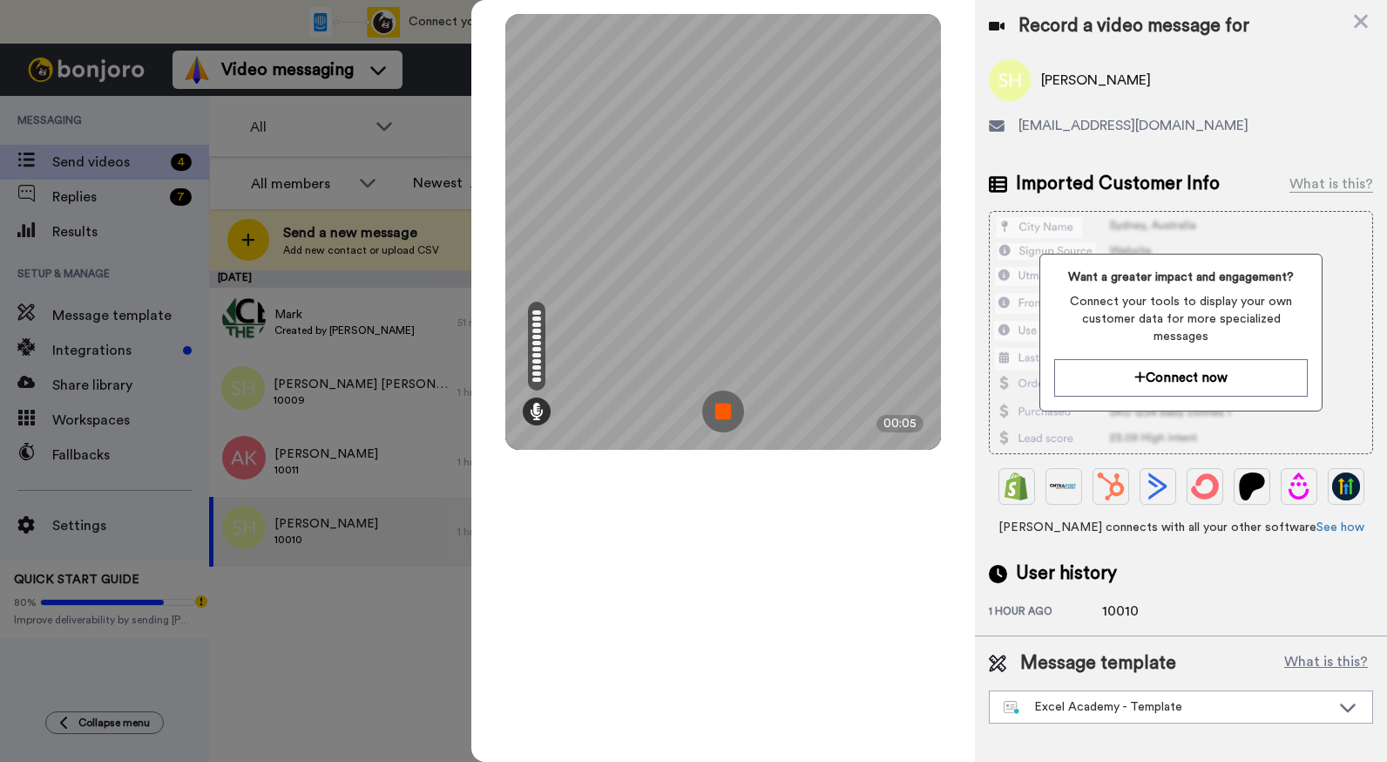
click at [728, 402] on img at bounding box center [723, 411] width 42 height 42
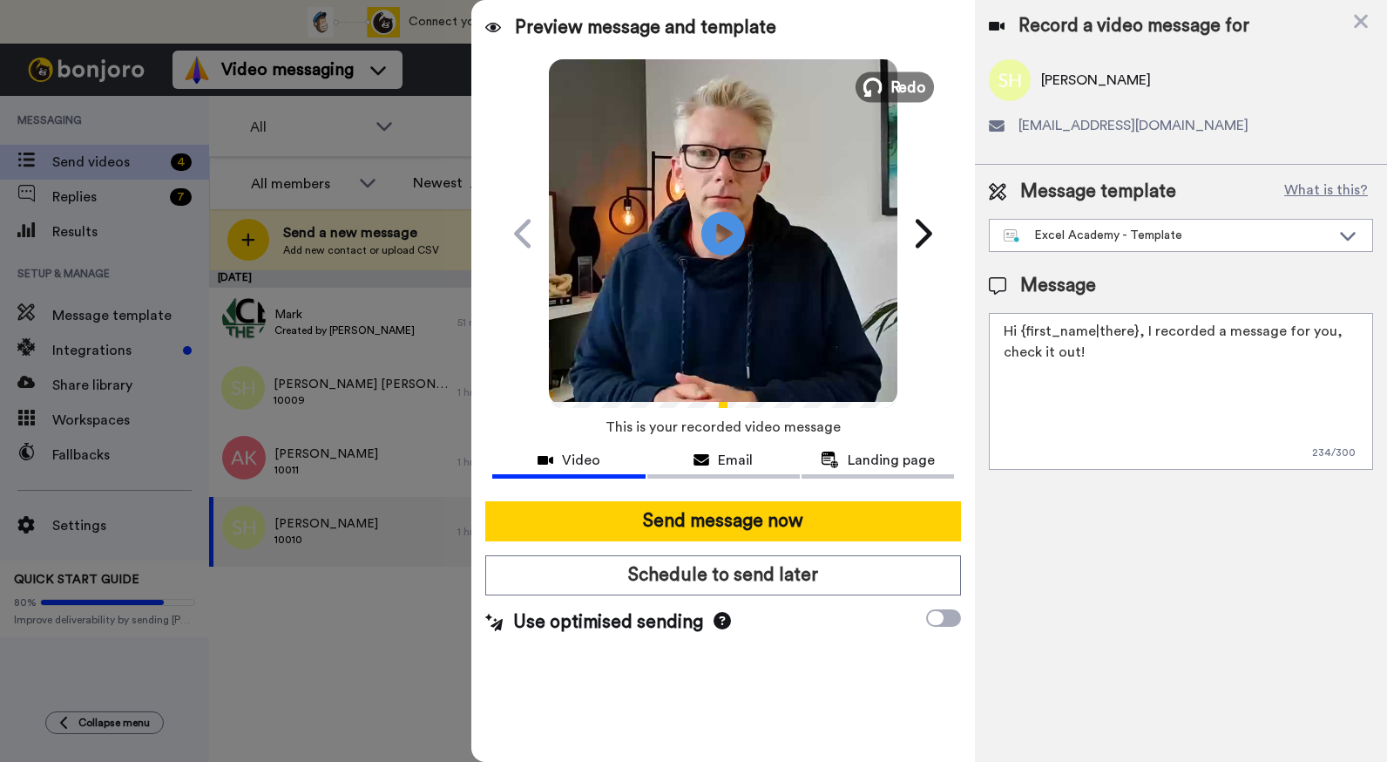
click at [914, 92] on span "Redo" at bounding box center [909, 86] width 37 height 23
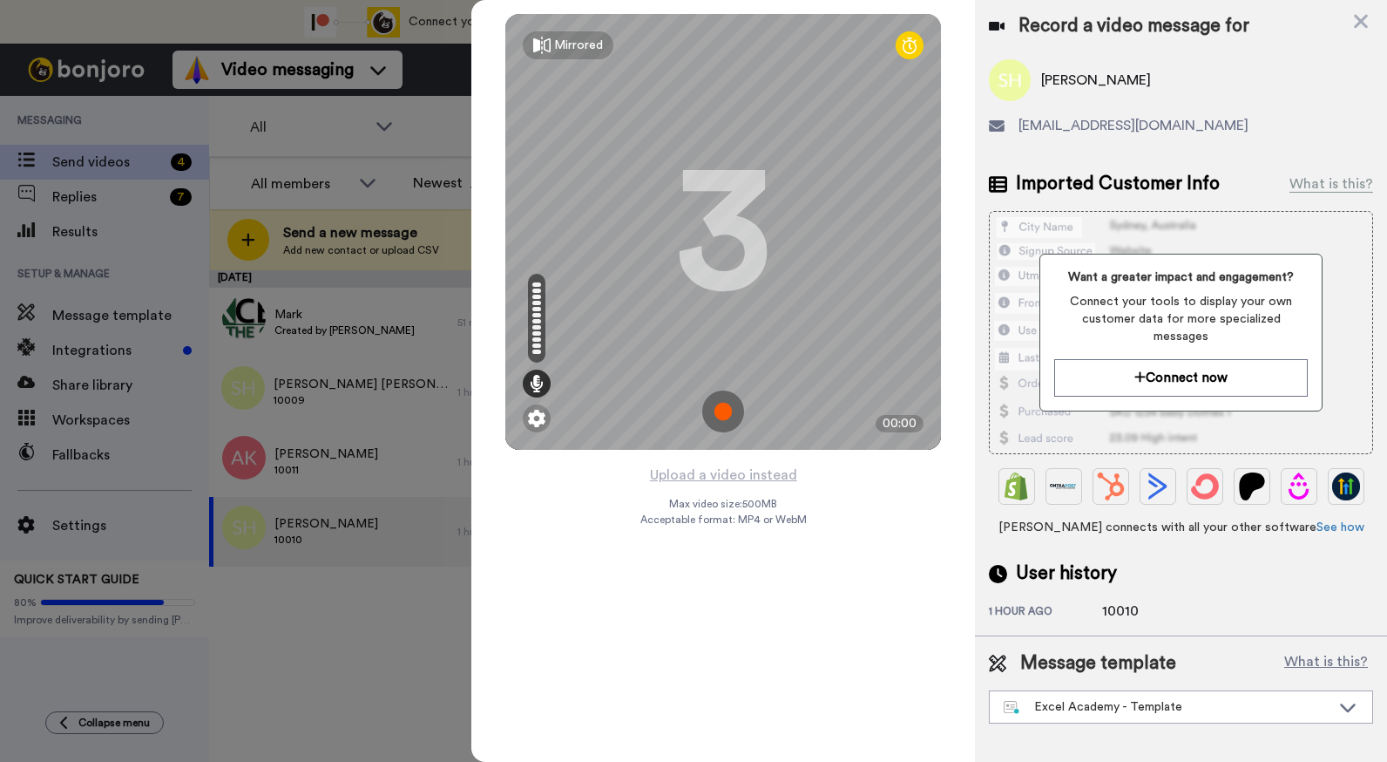
click at [731, 417] on img at bounding box center [723, 411] width 42 height 42
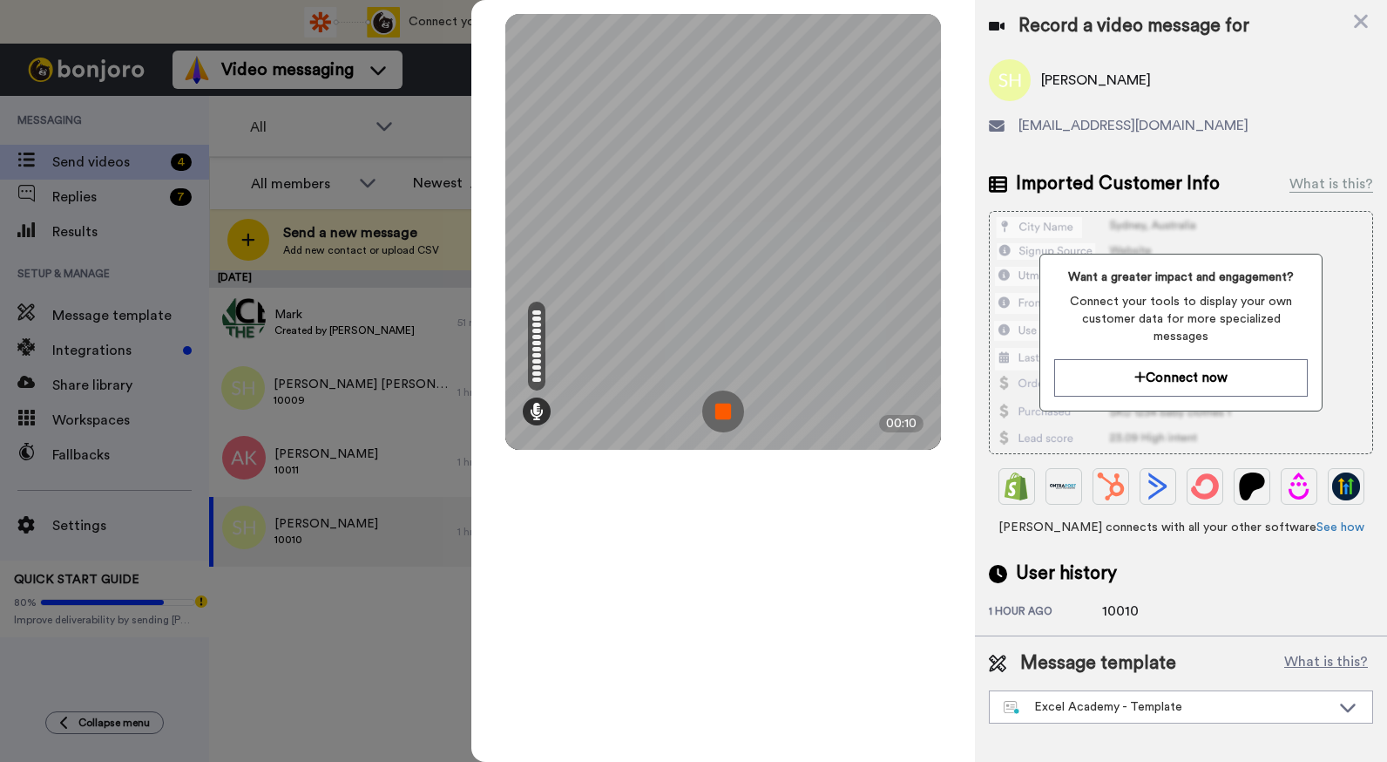
click at [729, 417] on img at bounding box center [723, 411] width 42 height 42
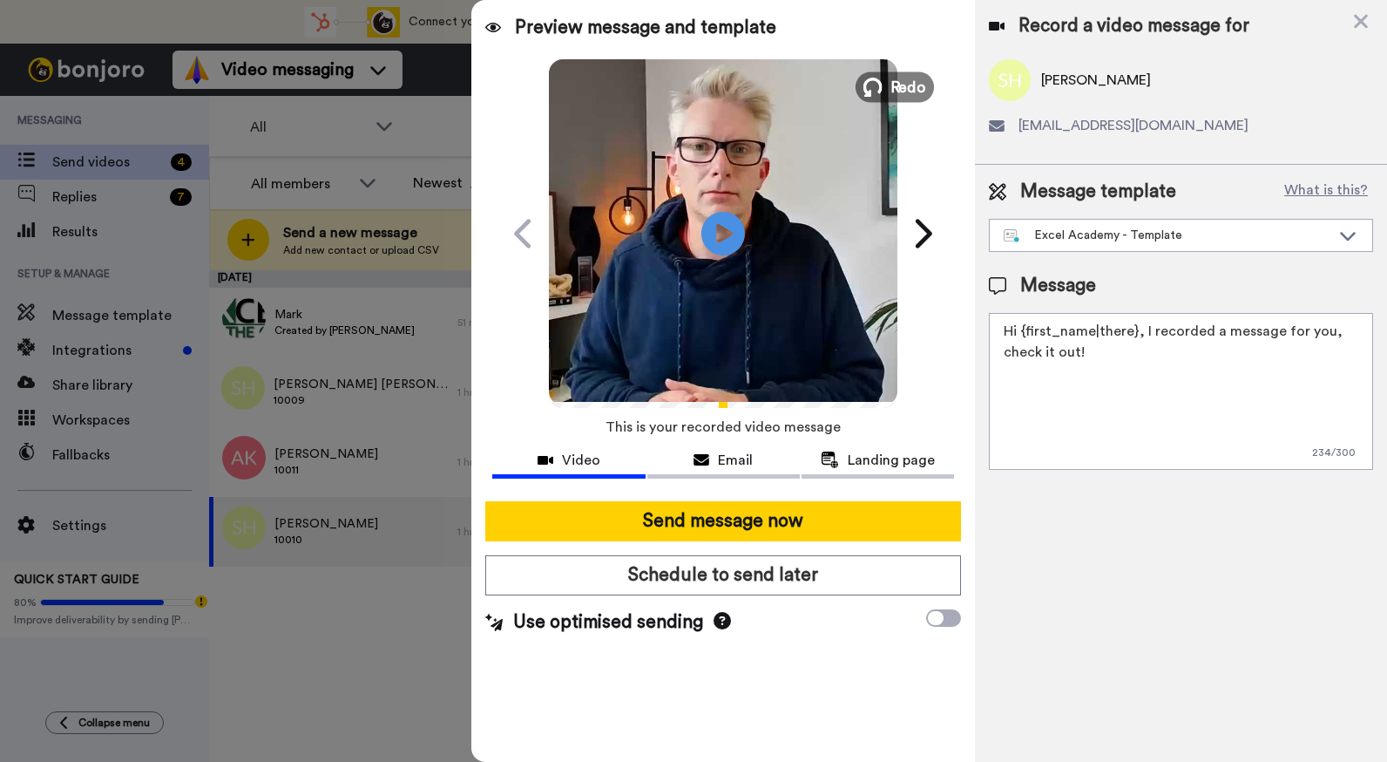
click at [910, 92] on span "Redo" at bounding box center [909, 86] width 37 height 23
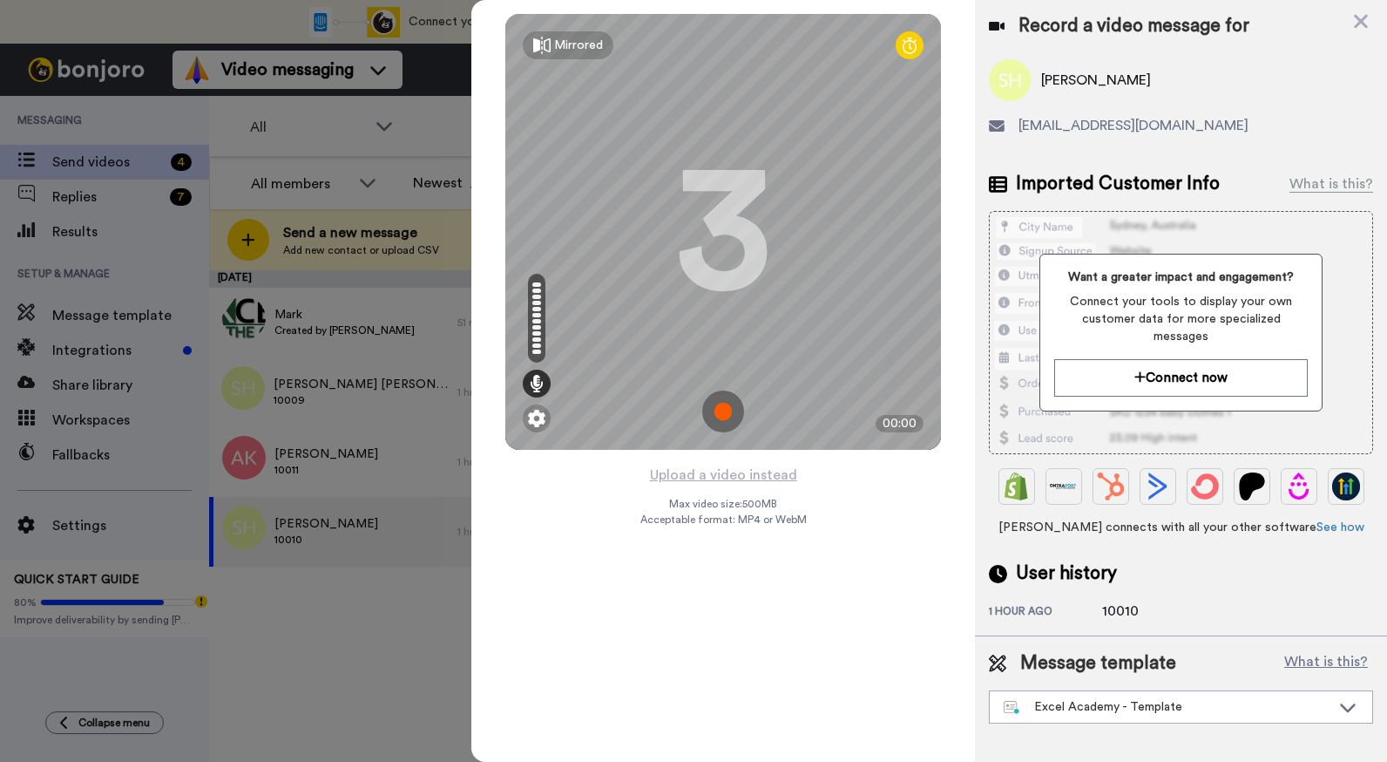
click at [725, 410] on img at bounding box center [723, 411] width 42 height 42
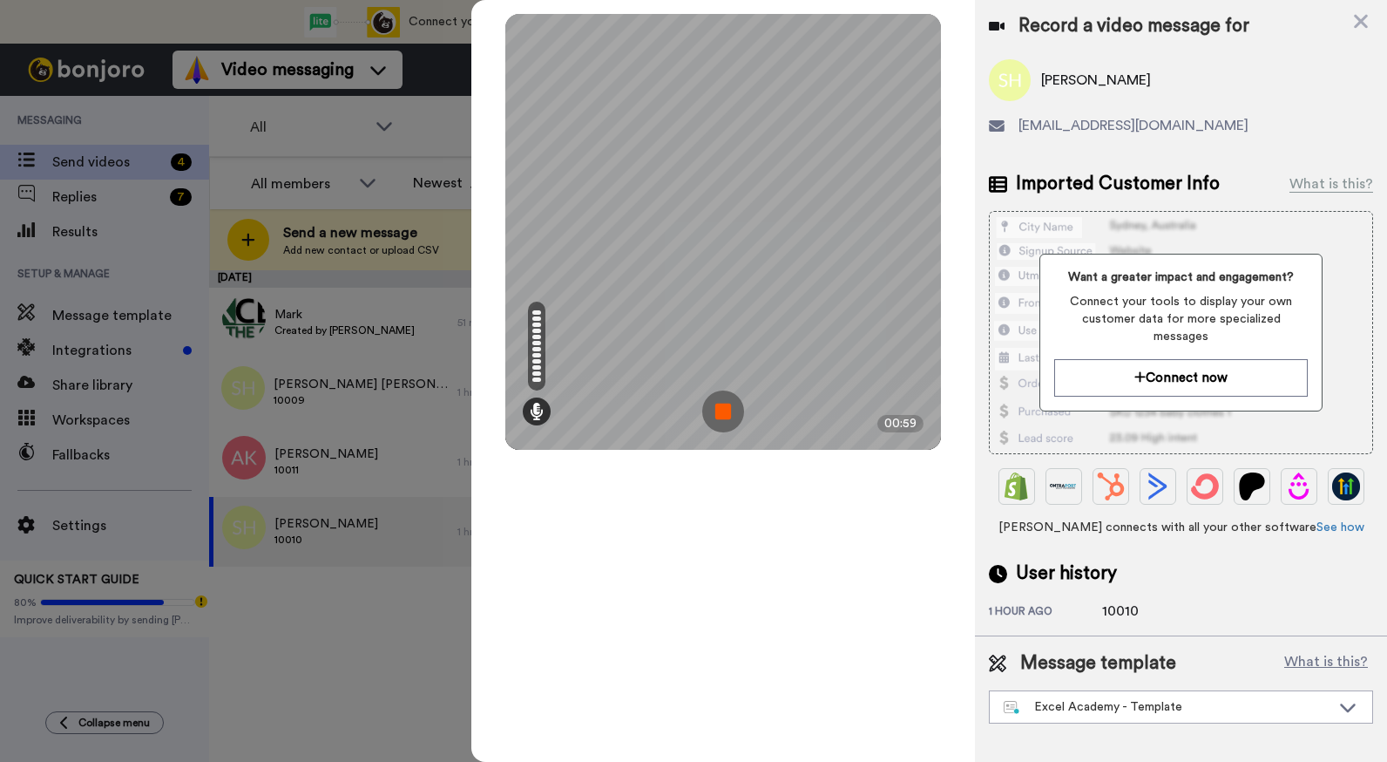
click at [725, 410] on img at bounding box center [723, 411] width 42 height 42
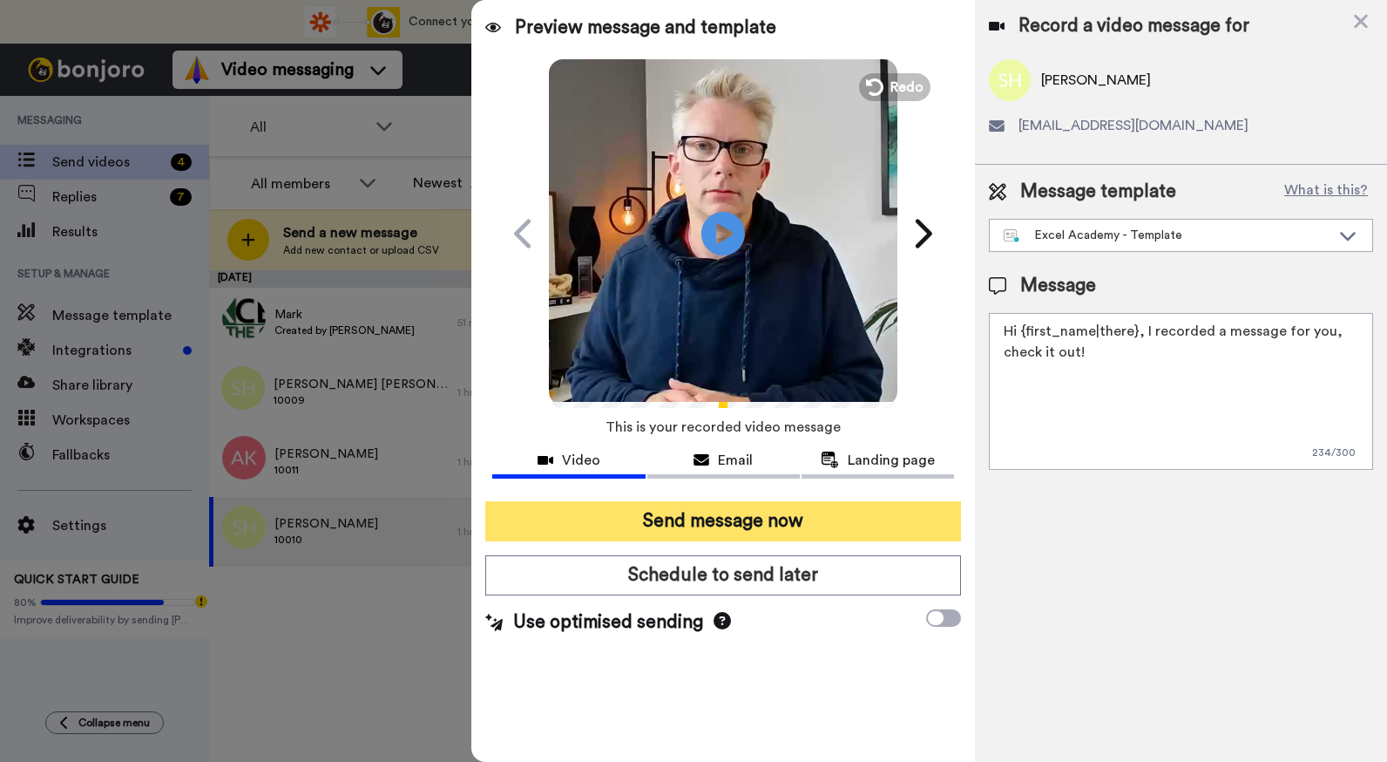
click at [738, 519] on button "Send message now" at bounding box center [723, 521] width 476 height 40
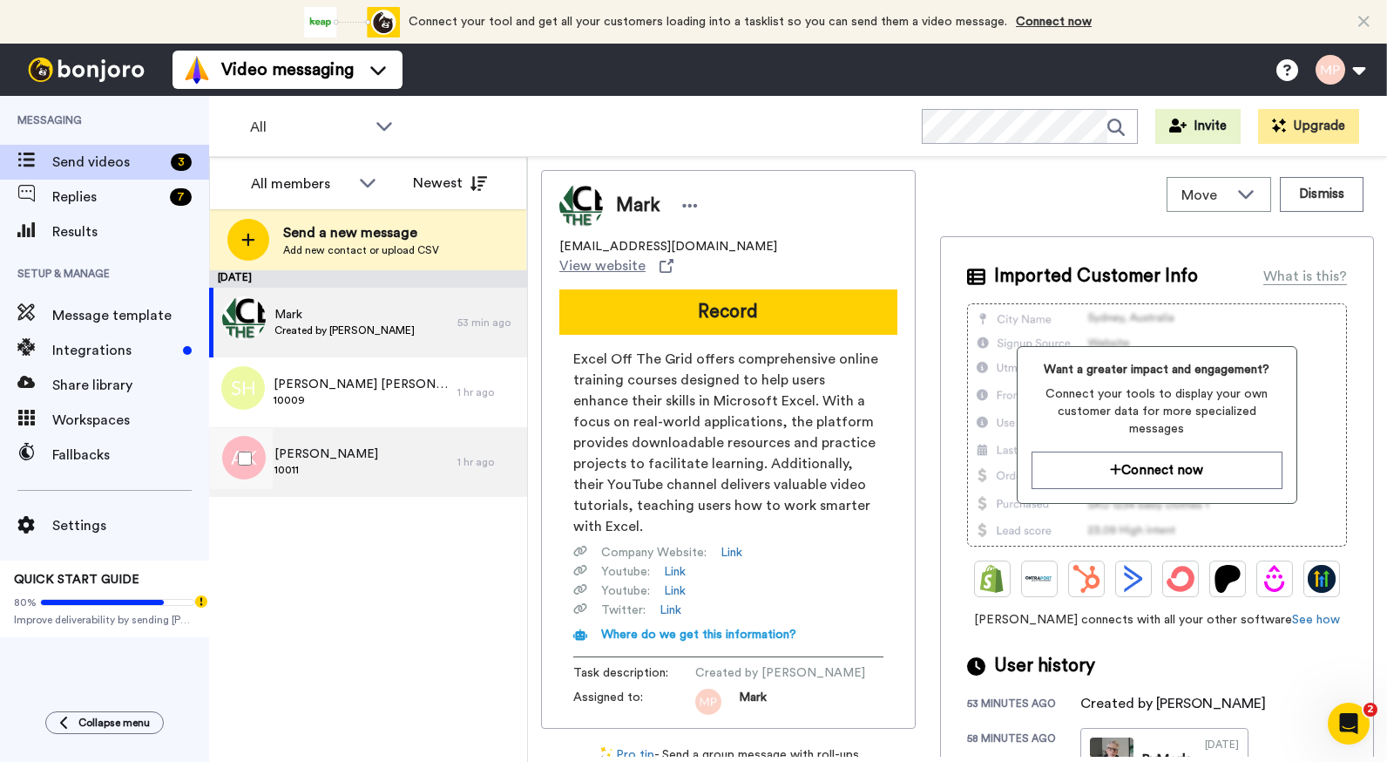
click at [330, 470] on span "10011" at bounding box center [327, 470] width 104 height 14
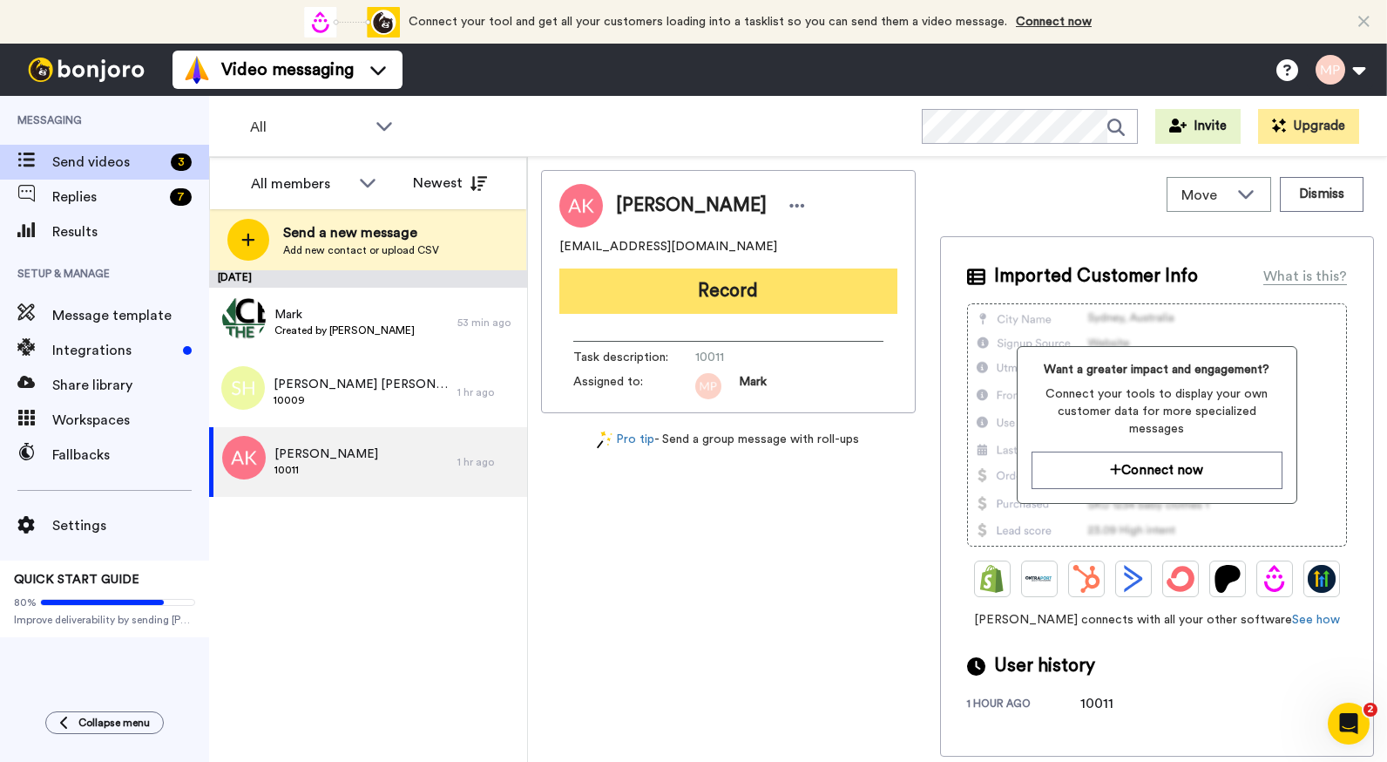
click at [720, 290] on button "Record" at bounding box center [729, 290] width 338 height 45
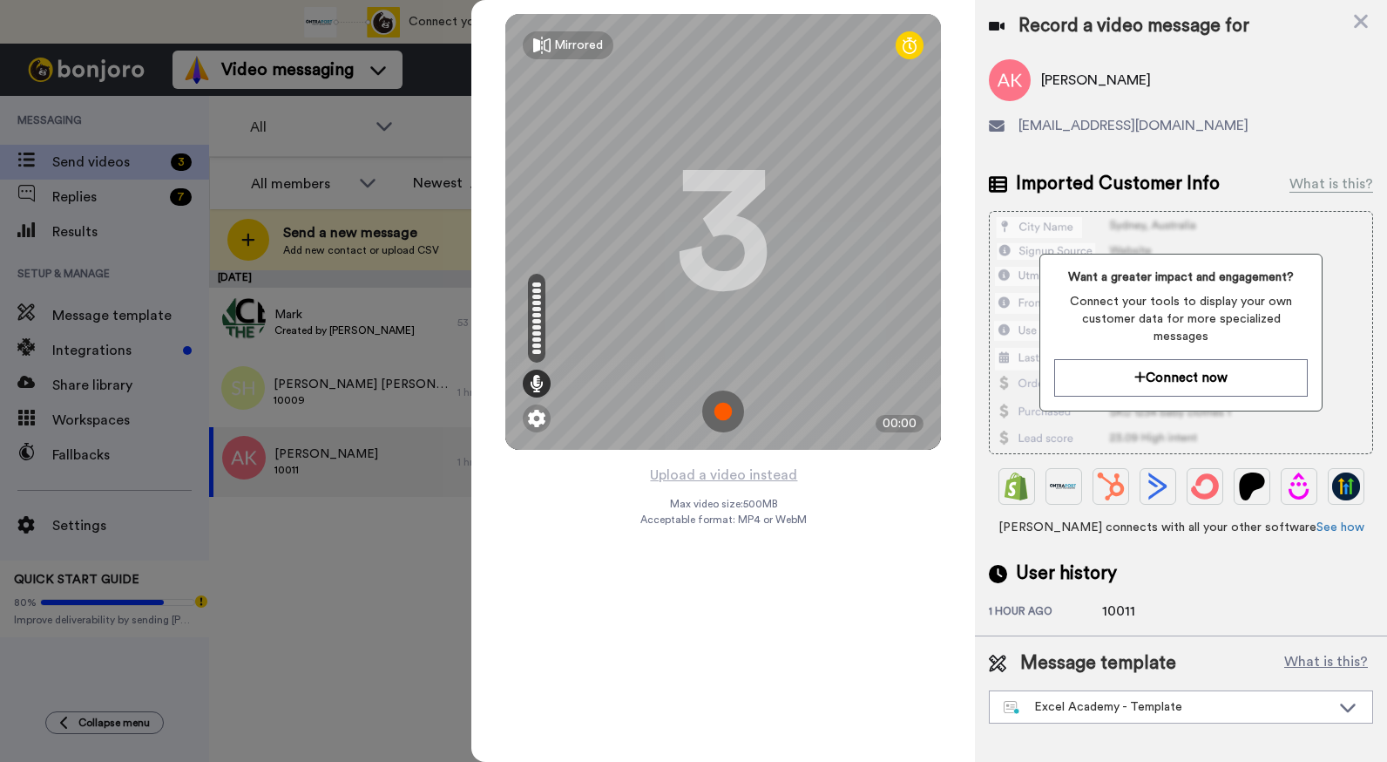
click at [721, 410] on img at bounding box center [723, 411] width 42 height 42
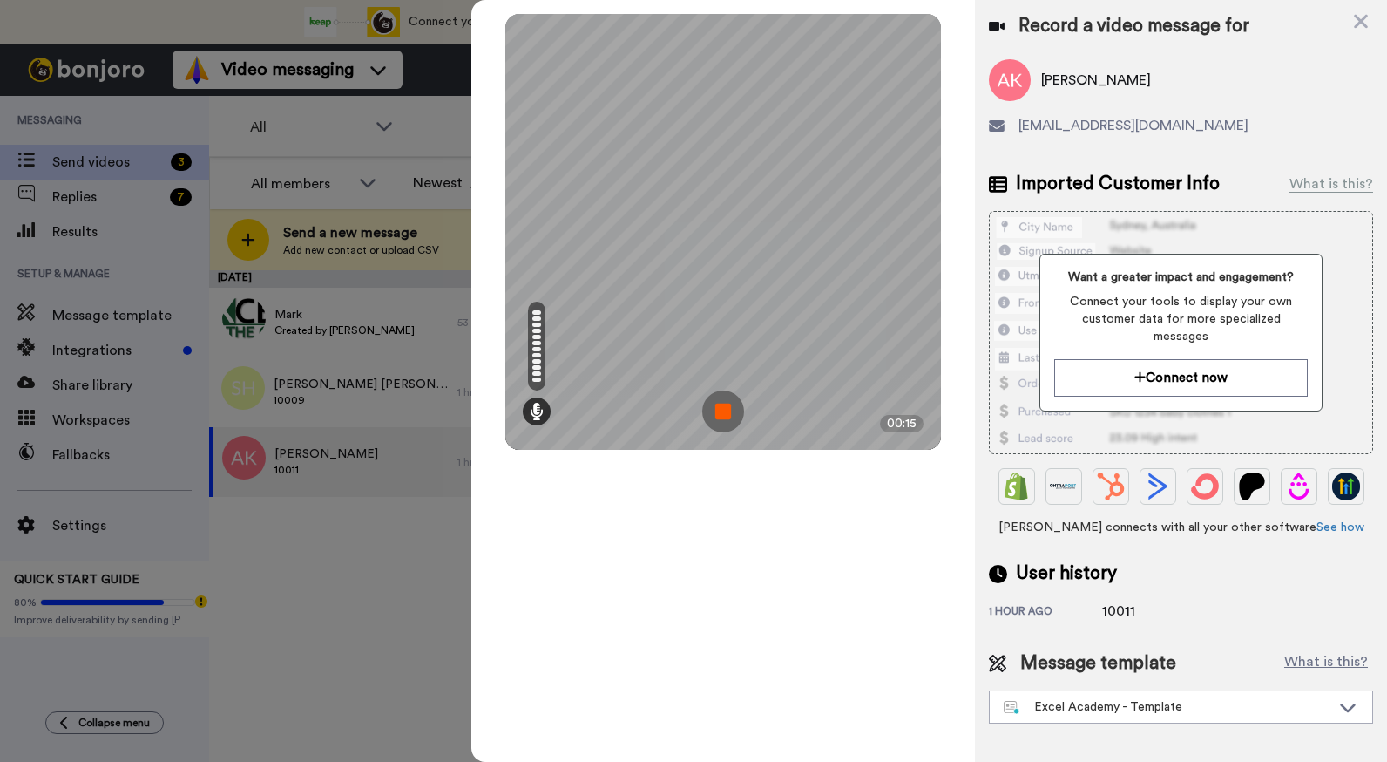
click at [721, 414] on img at bounding box center [723, 411] width 42 height 42
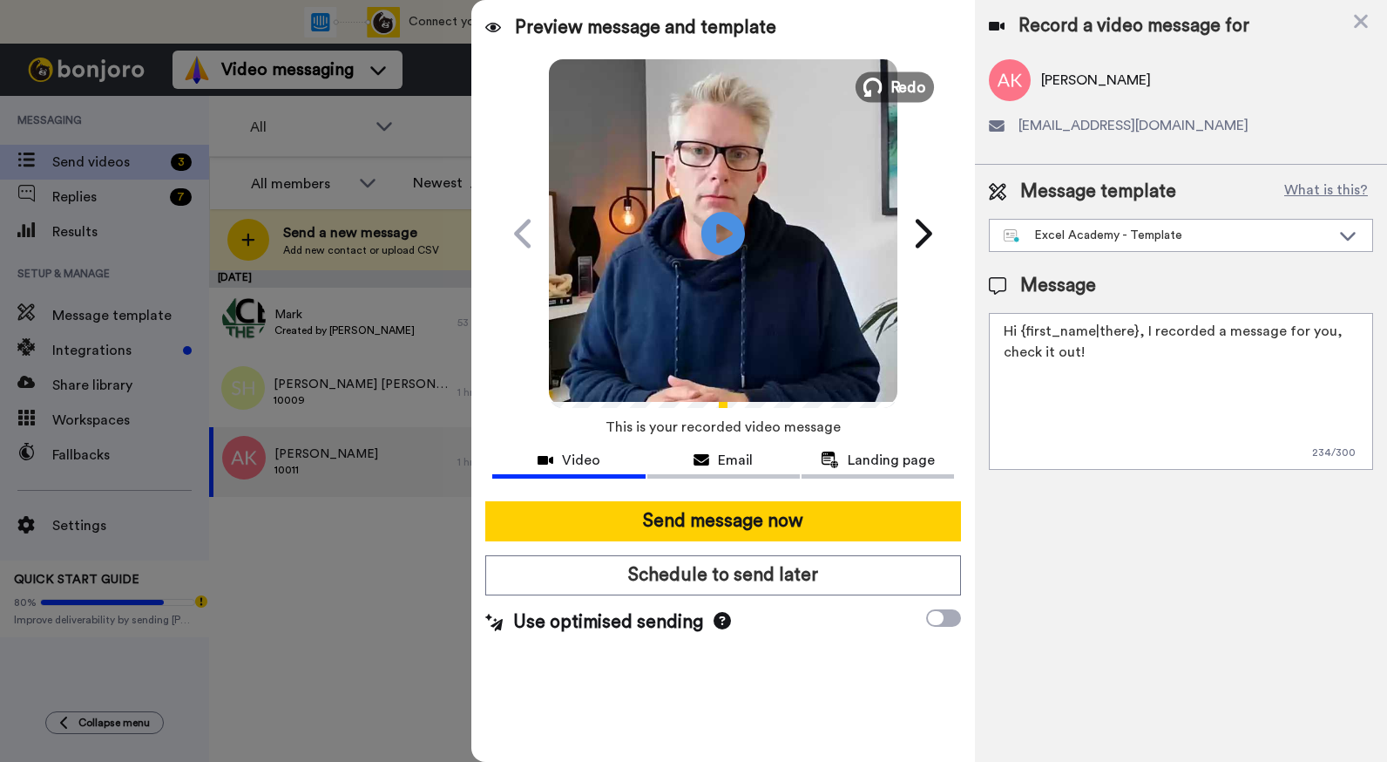
click at [919, 81] on span "Redo" at bounding box center [909, 86] width 37 height 23
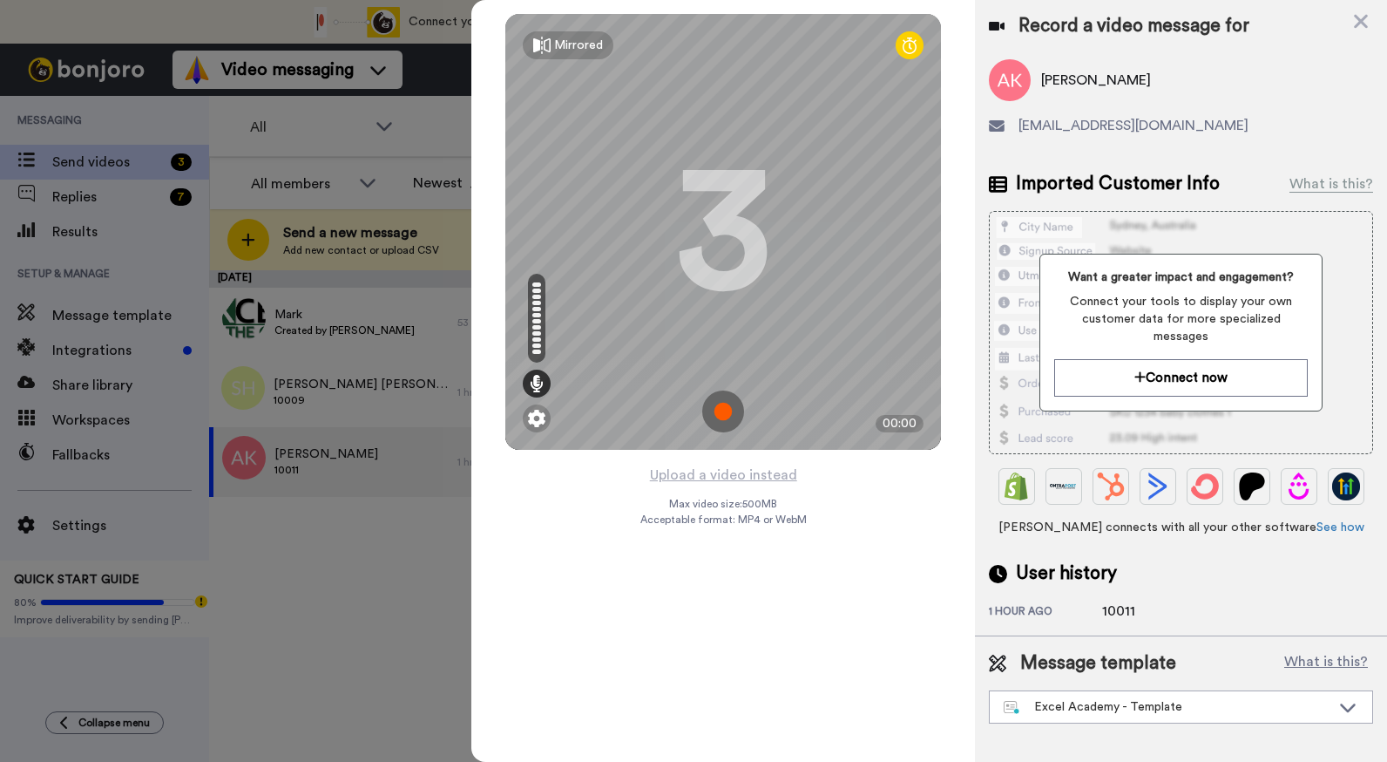
click at [726, 418] on img at bounding box center [723, 411] width 42 height 42
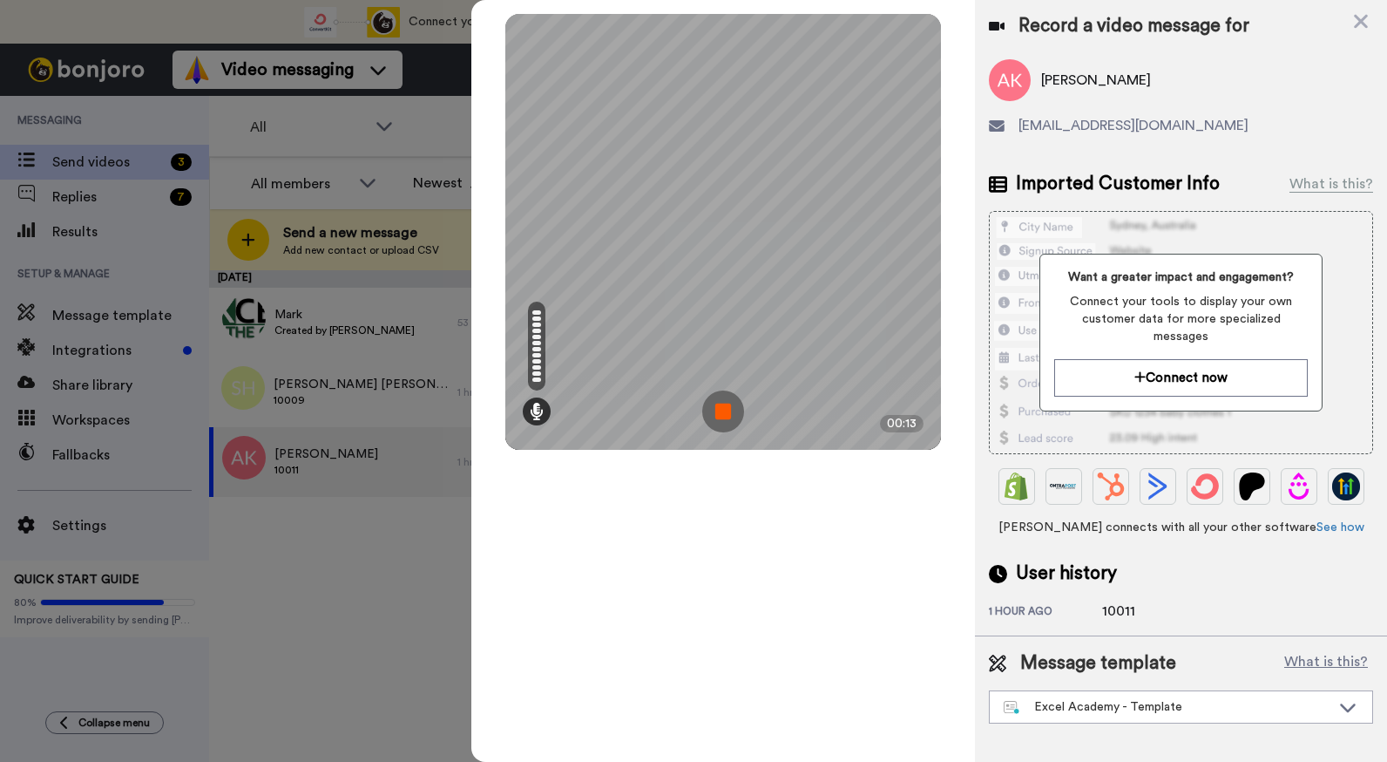
click at [726, 418] on img at bounding box center [723, 411] width 42 height 42
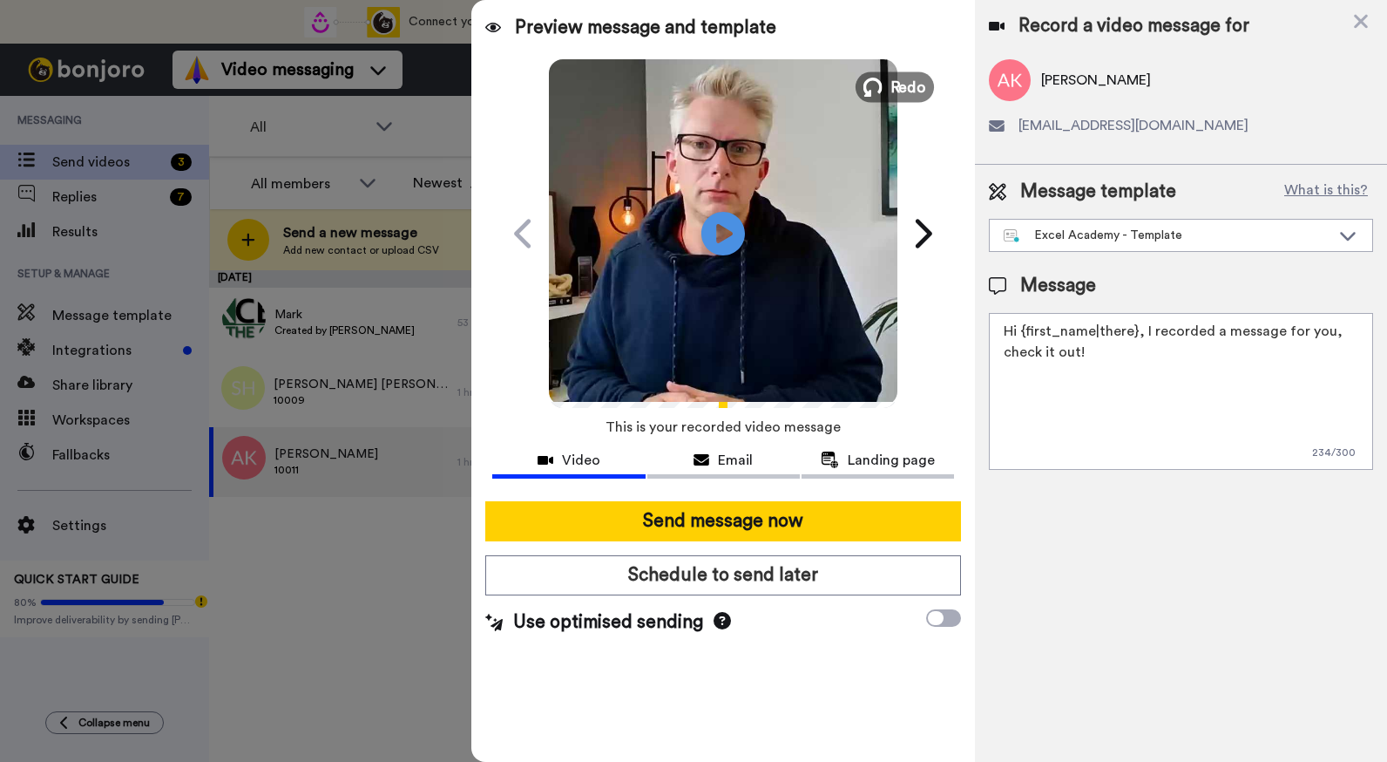
click at [906, 75] on span "Redo" at bounding box center [909, 86] width 37 height 23
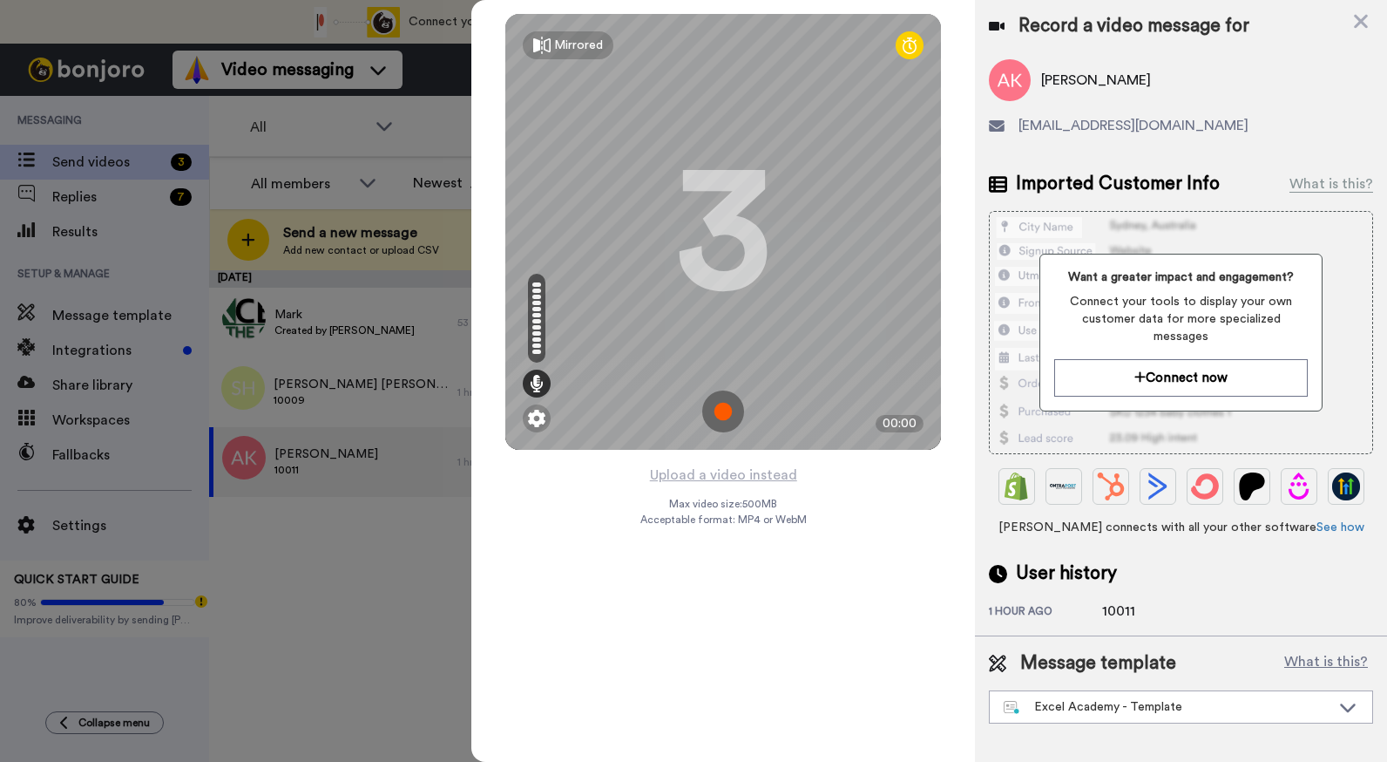
click at [725, 408] on img at bounding box center [723, 411] width 42 height 42
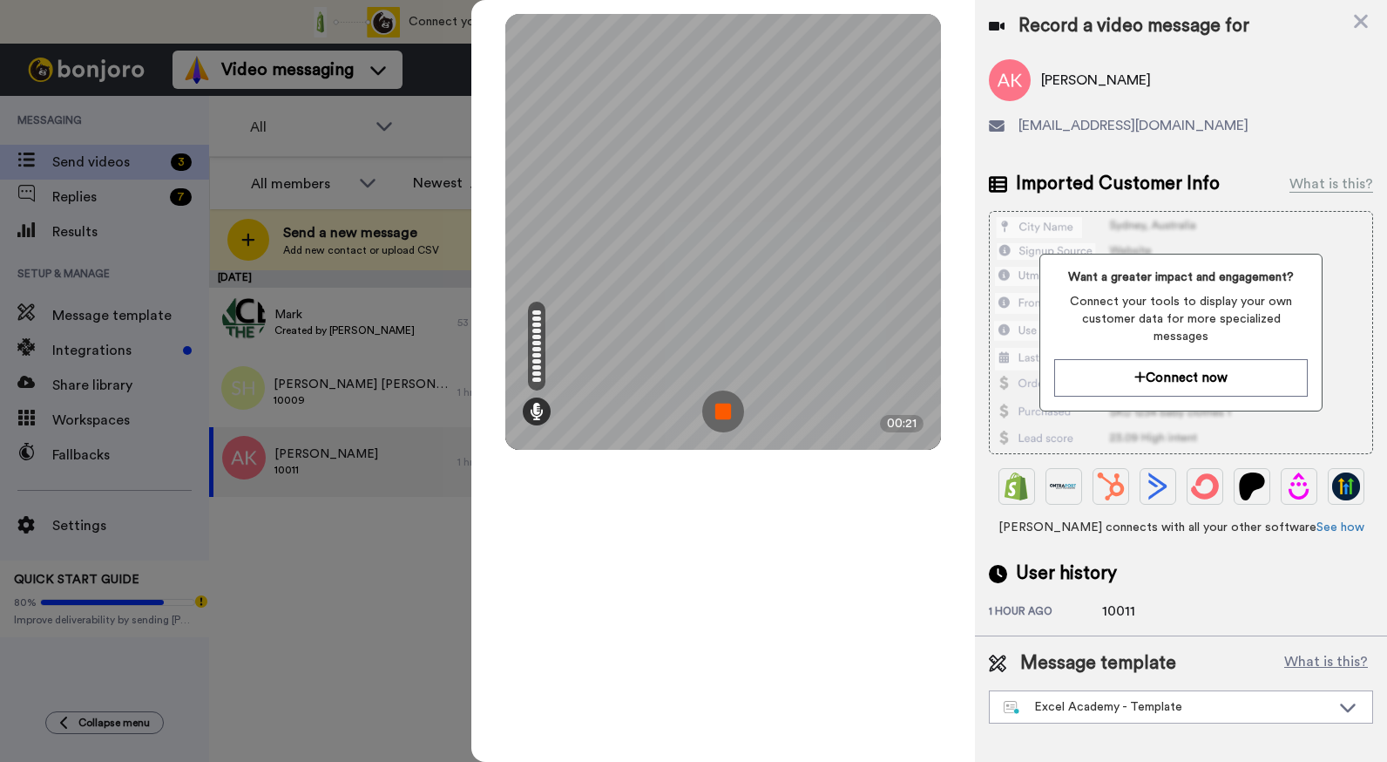
click at [725, 408] on img at bounding box center [723, 411] width 42 height 42
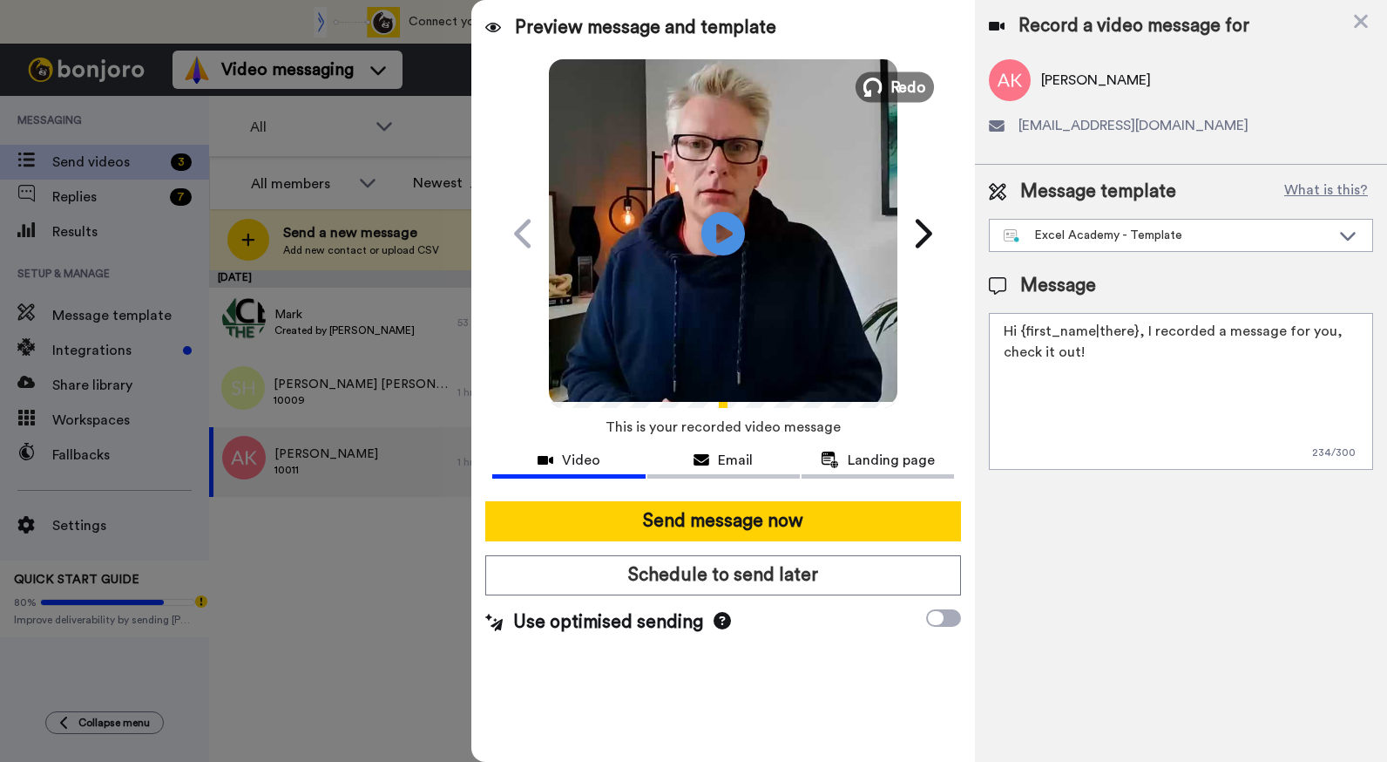
click at [906, 82] on span "Redo" at bounding box center [909, 86] width 37 height 23
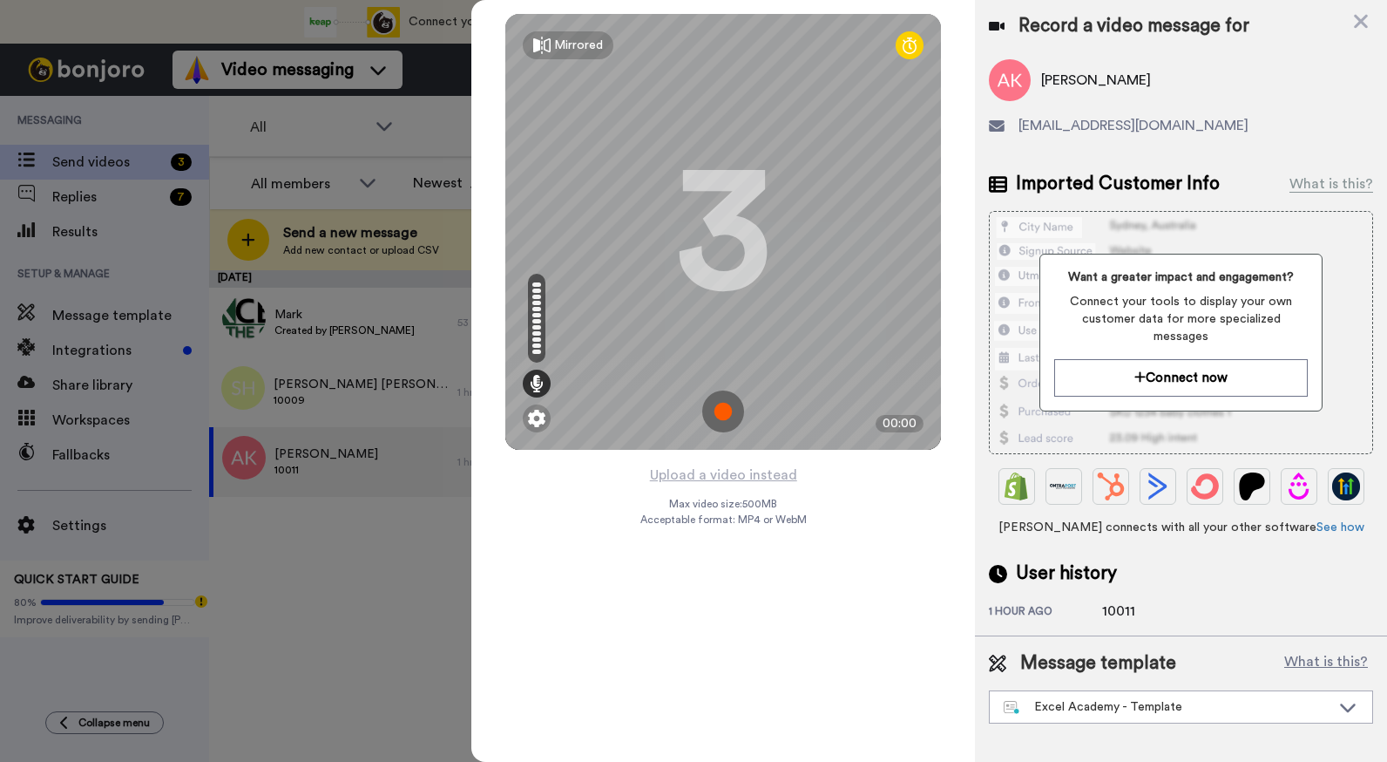
click at [723, 409] on img at bounding box center [723, 411] width 42 height 42
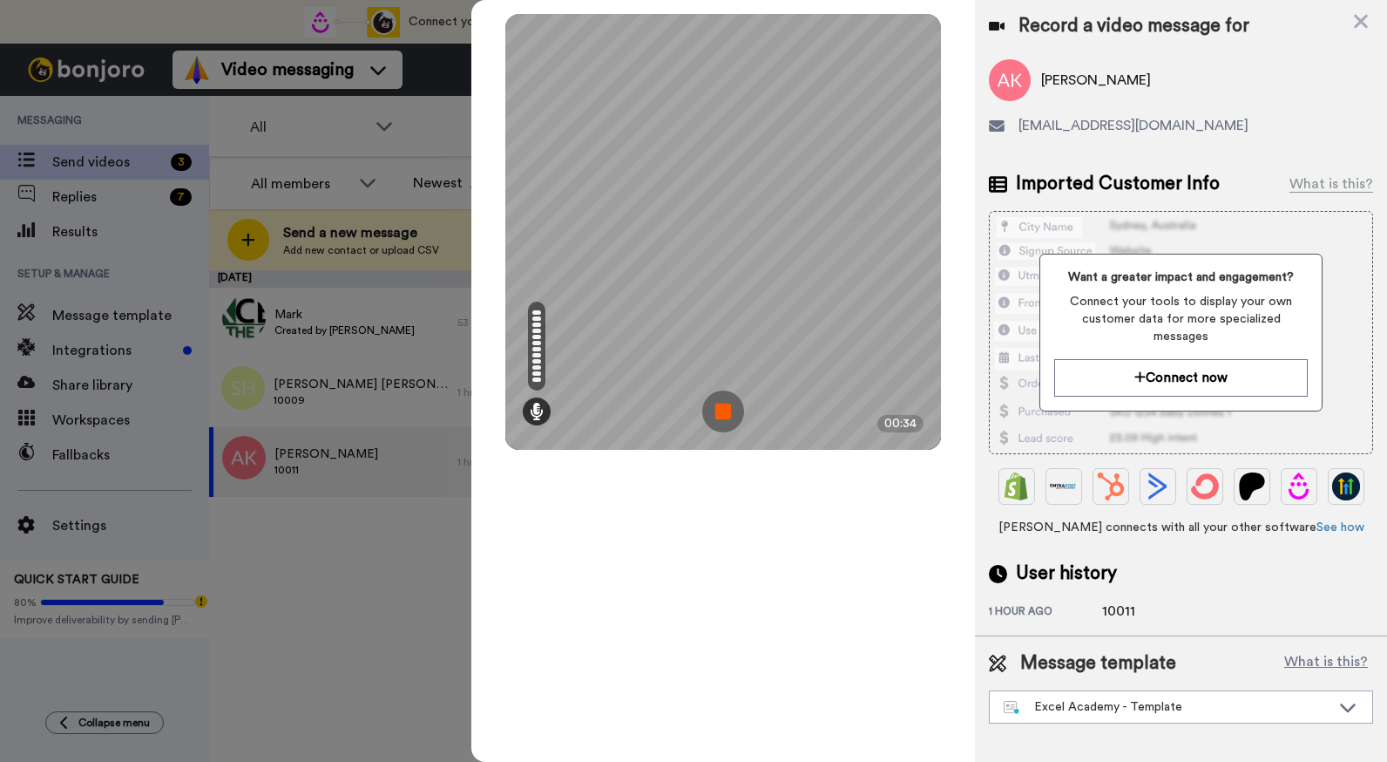
click at [726, 410] on img at bounding box center [723, 411] width 42 height 42
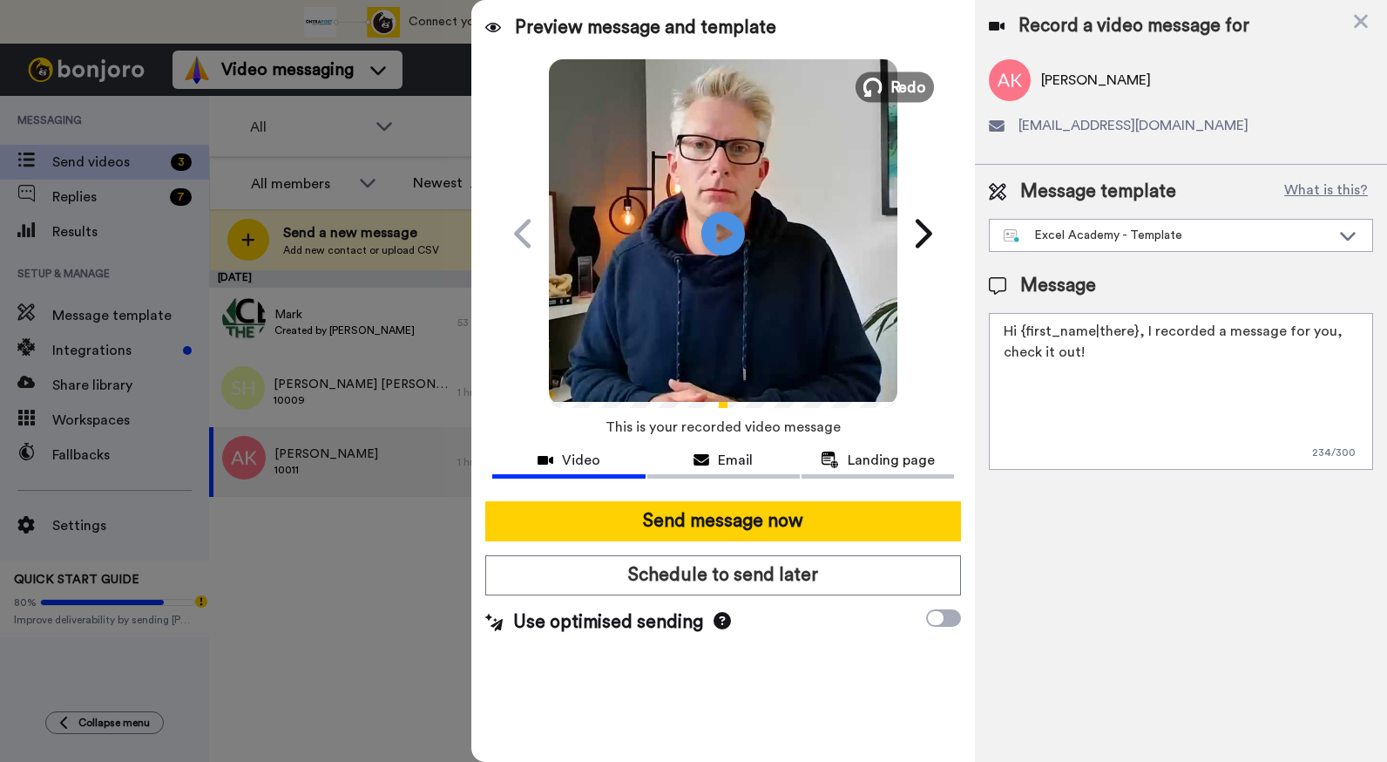
click at [899, 89] on span "Redo" at bounding box center [909, 86] width 37 height 23
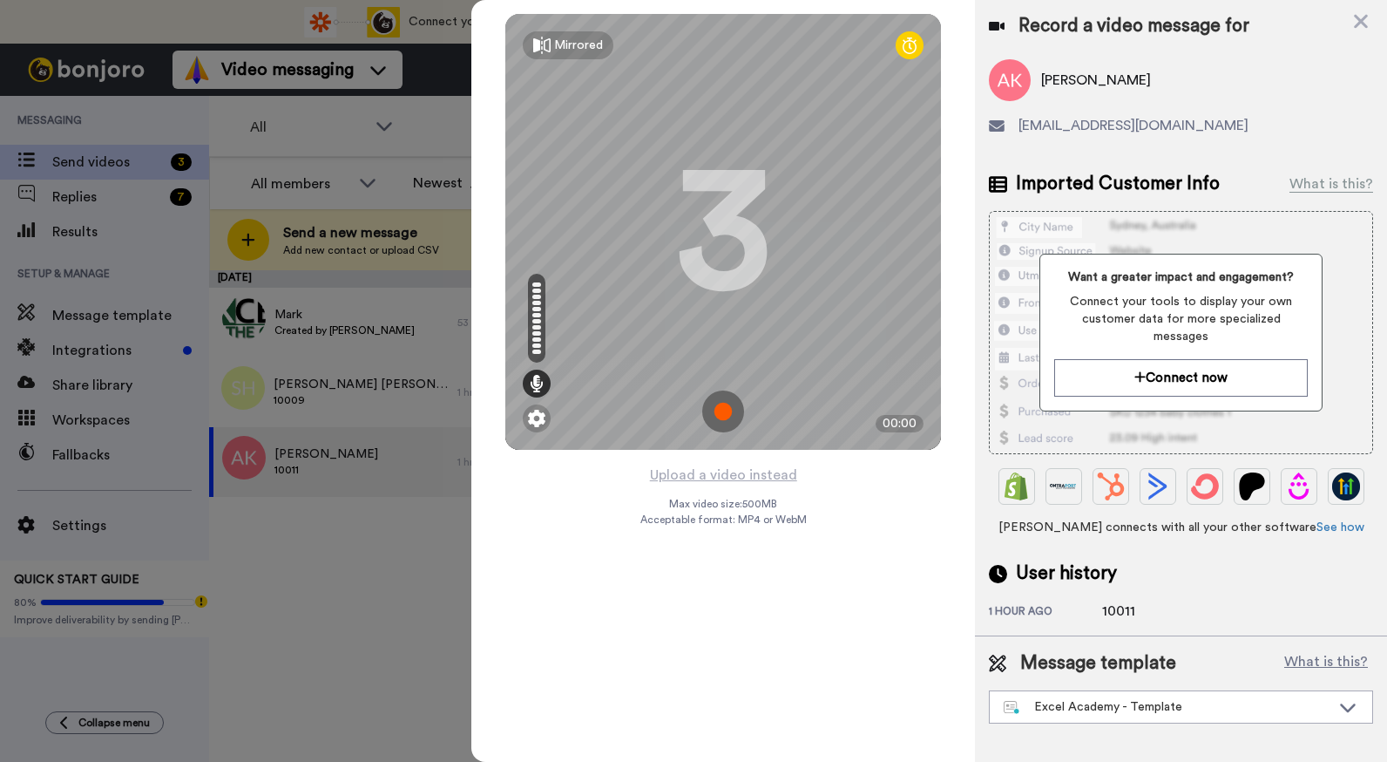
click at [731, 410] on img at bounding box center [723, 411] width 42 height 42
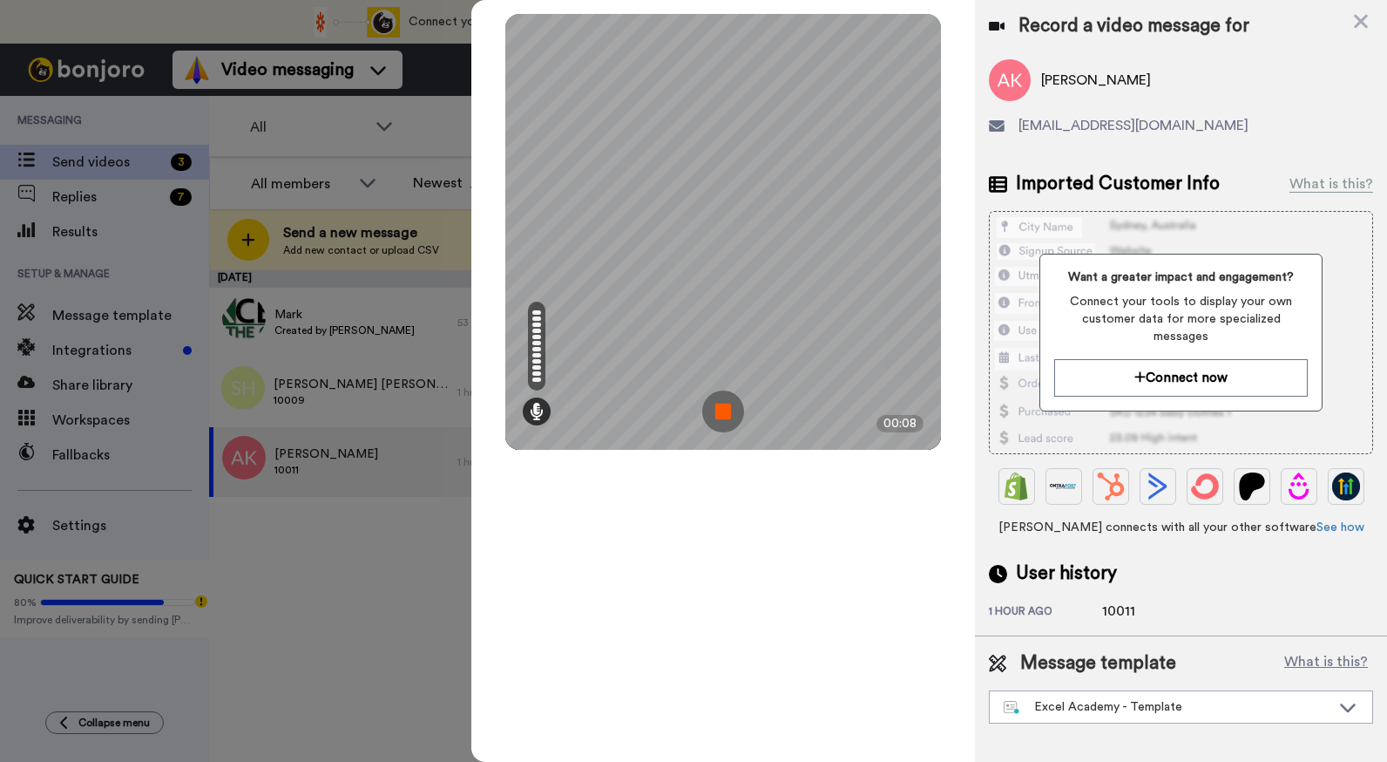
click at [731, 410] on img at bounding box center [723, 411] width 42 height 42
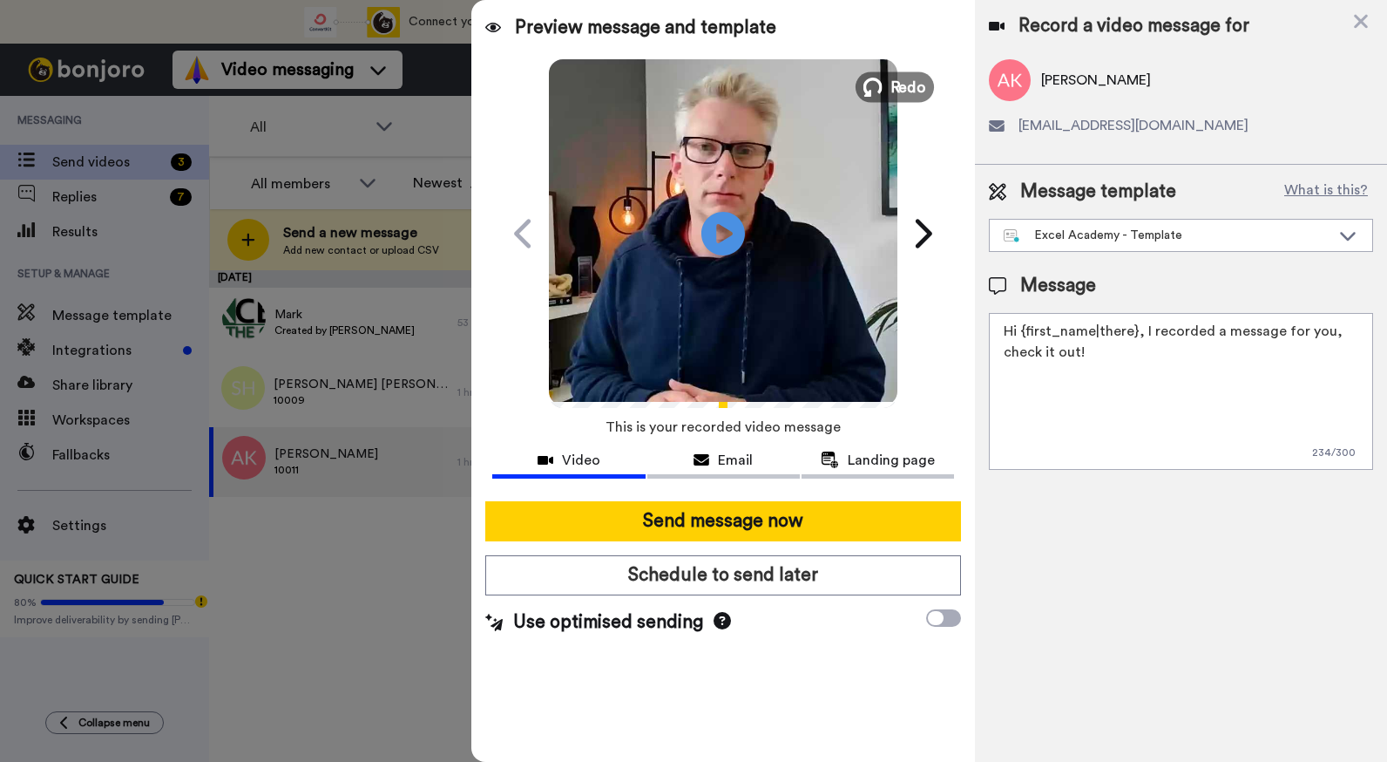
click at [901, 84] on span "Redo" at bounding box center [909, 86] width 37 height 23
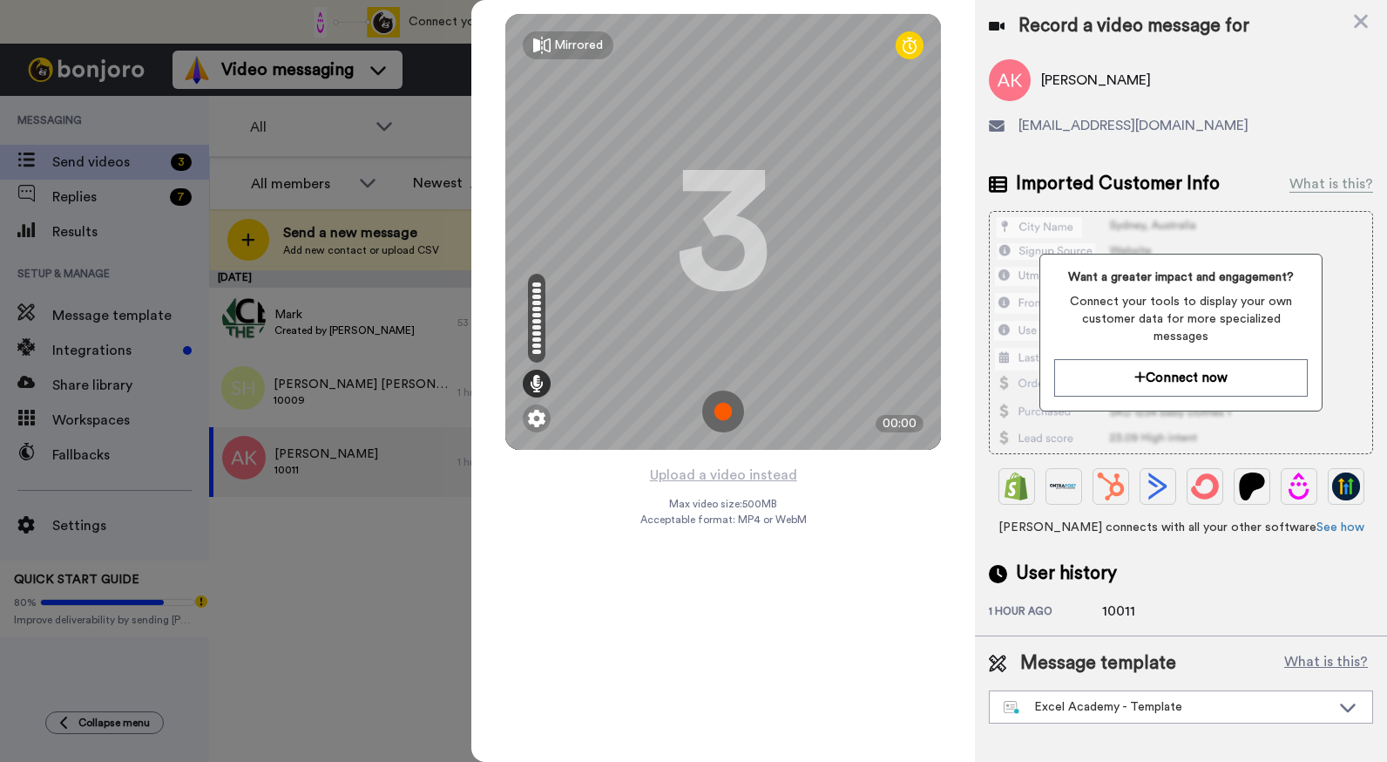
click at [714, 409] on img at bounding box center [723, 411] width 42 height 42
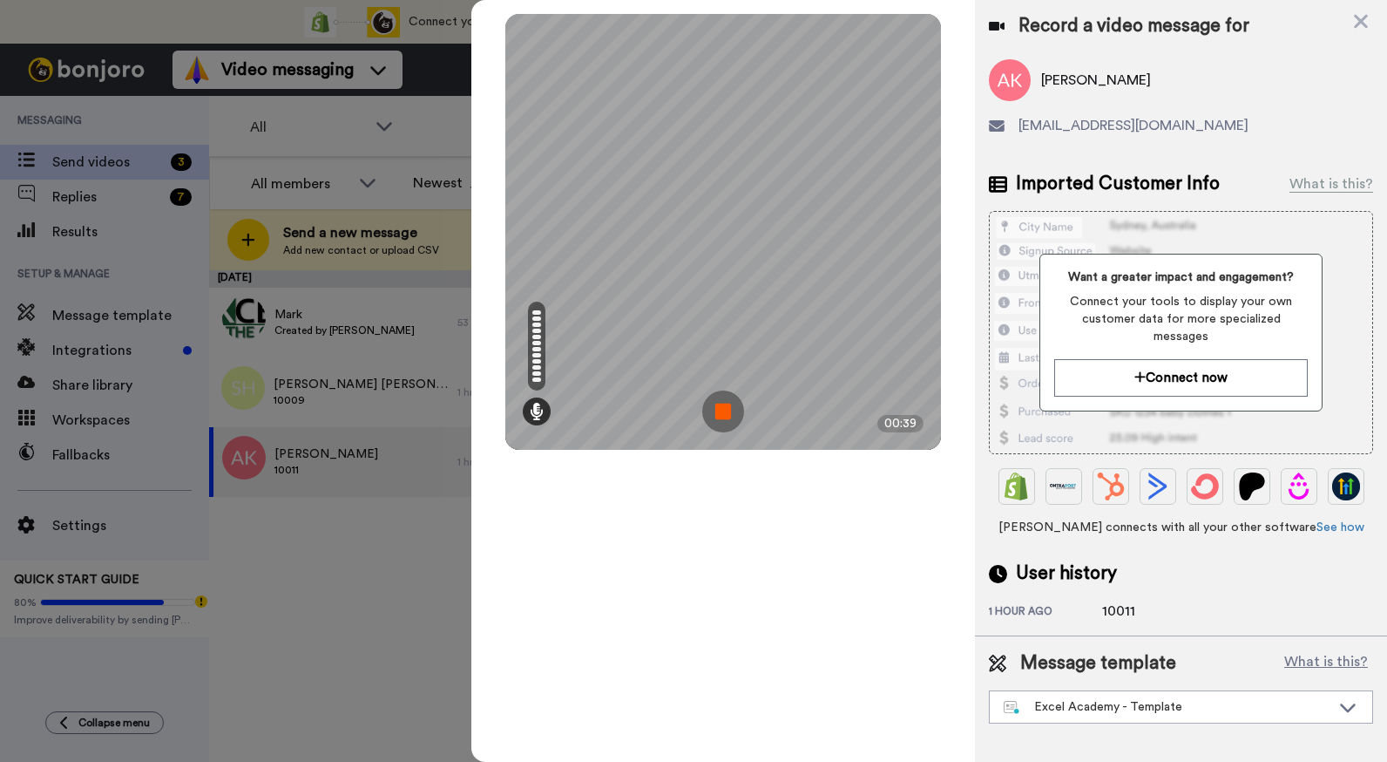
click at [720, 408] on img at bounding box center [723, 411] width 42 height 42
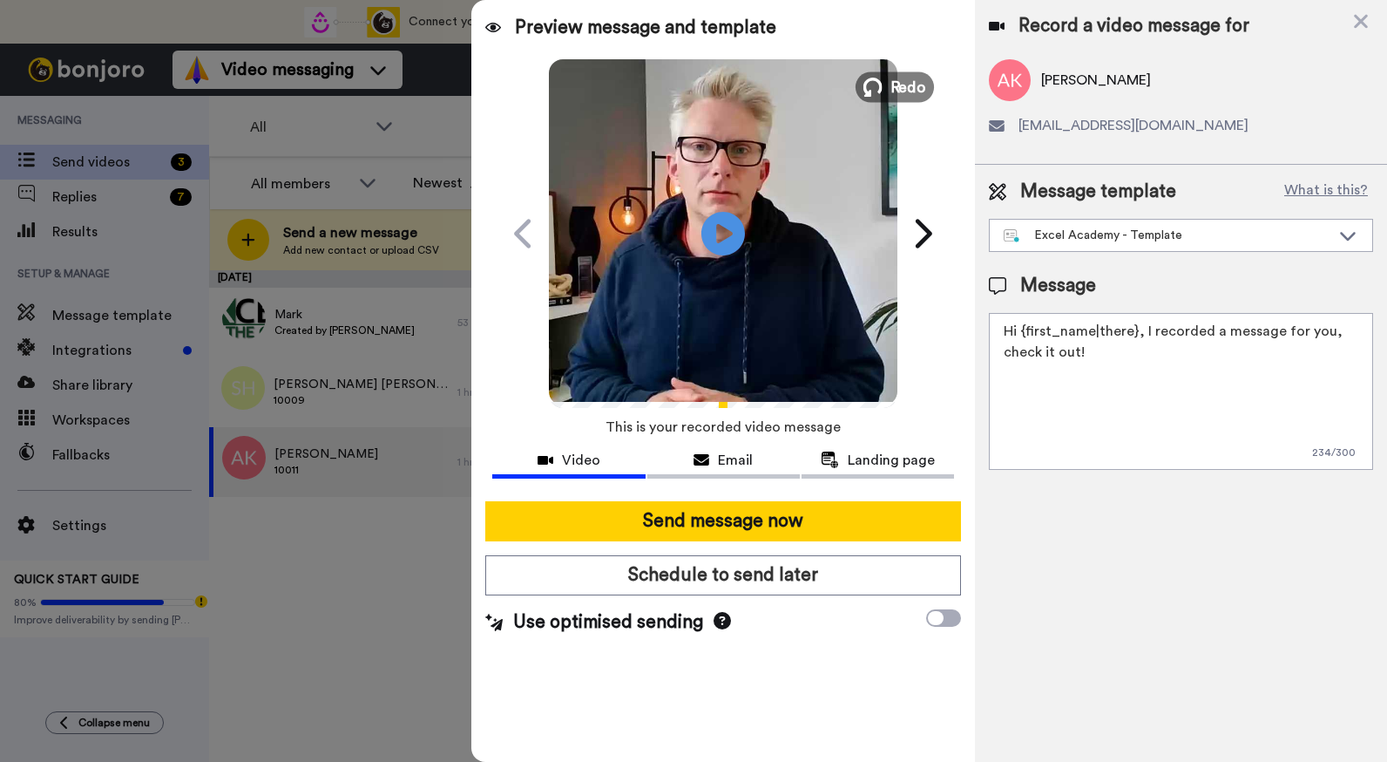
click at [892, 84] on span "Redo" at bounding box center [909, 86] width 37 height 23
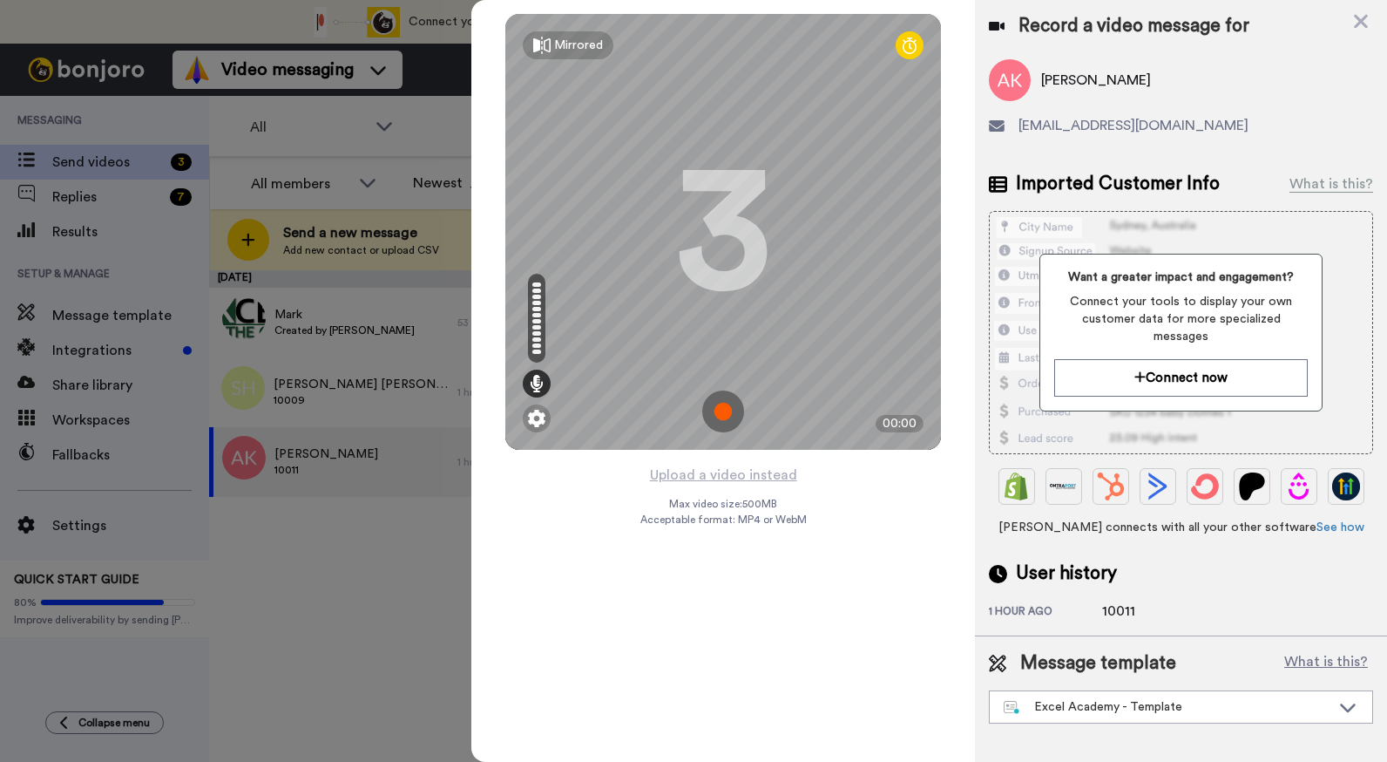
click at [725, 420] on img at bounding box center [723, 411] width 42 height 42
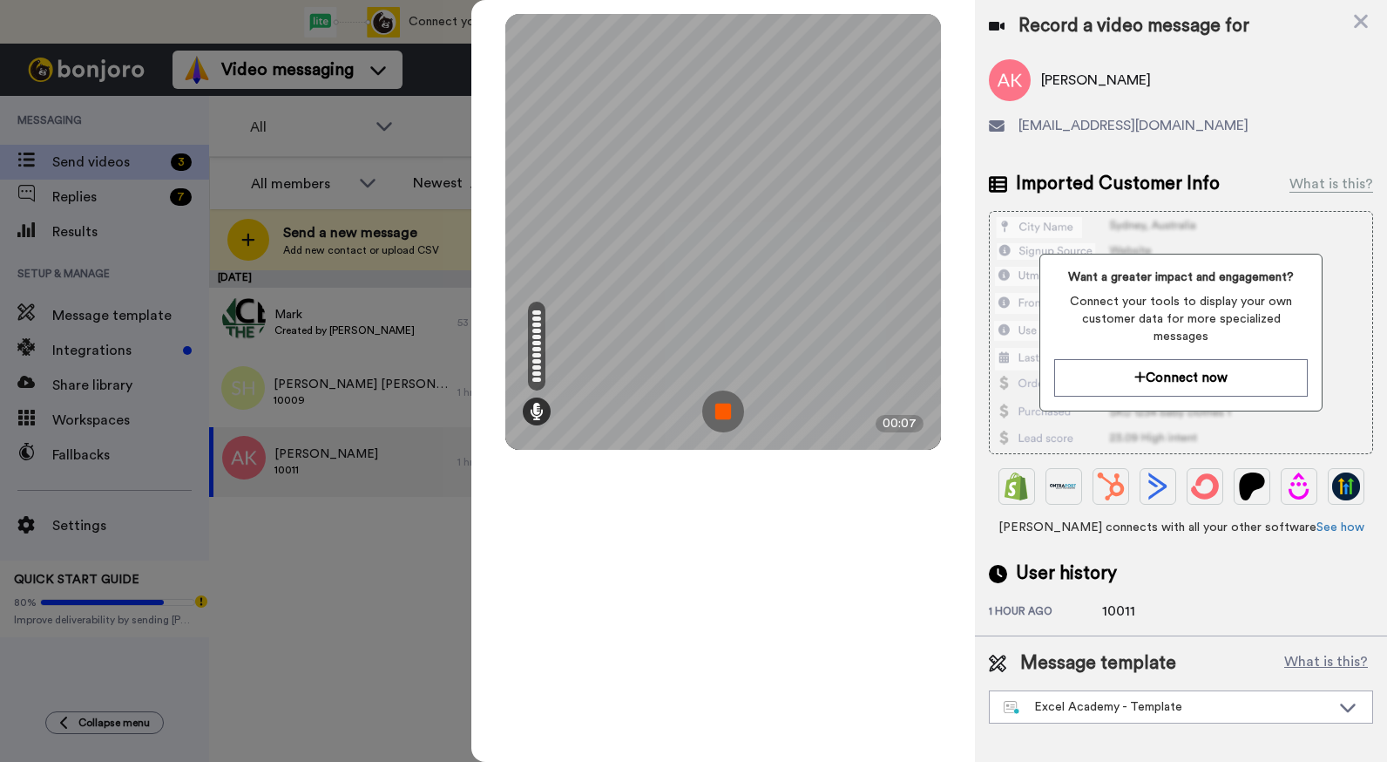
click at [726, 420] on img at bounding box center [723, 411] width 42 height 42
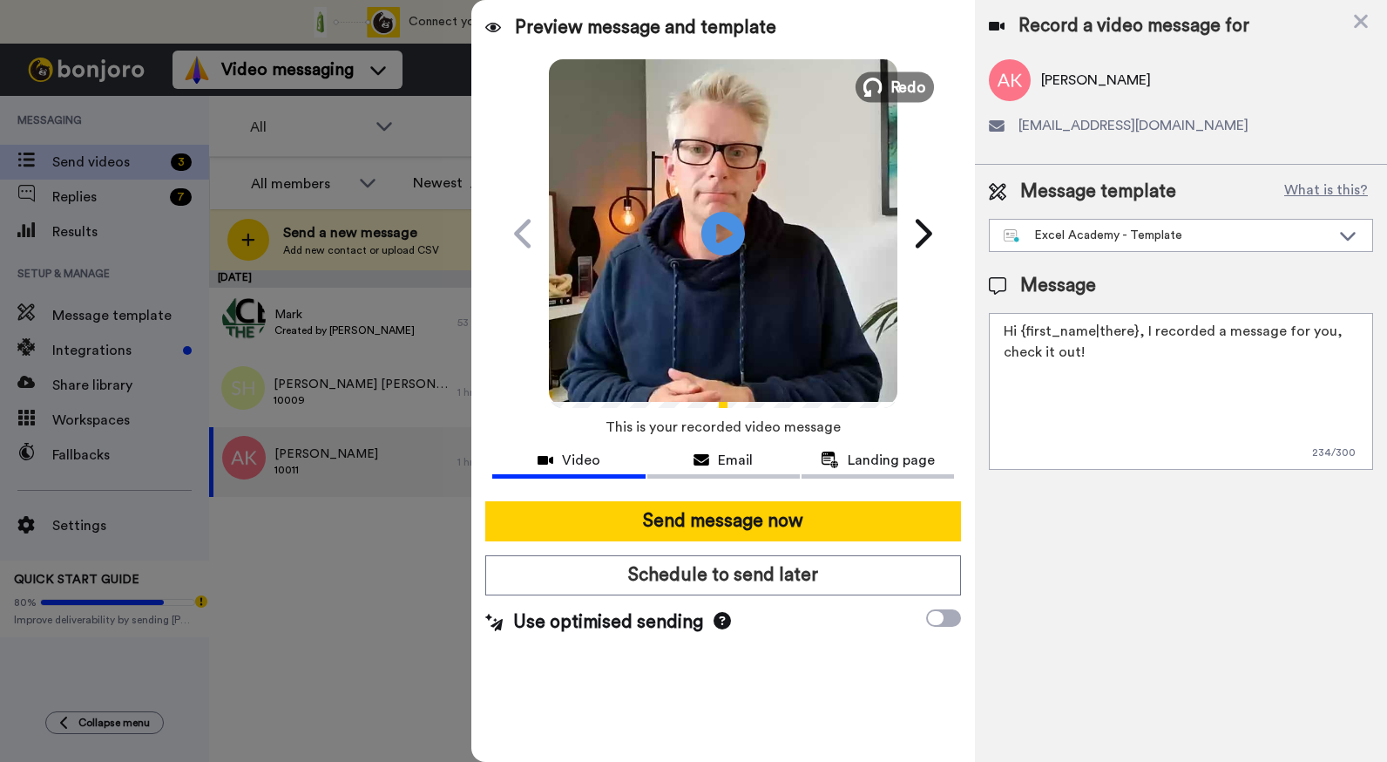
click at [890, 80] on button "Redo" at bounding box center [895, 86] width 78 height 31
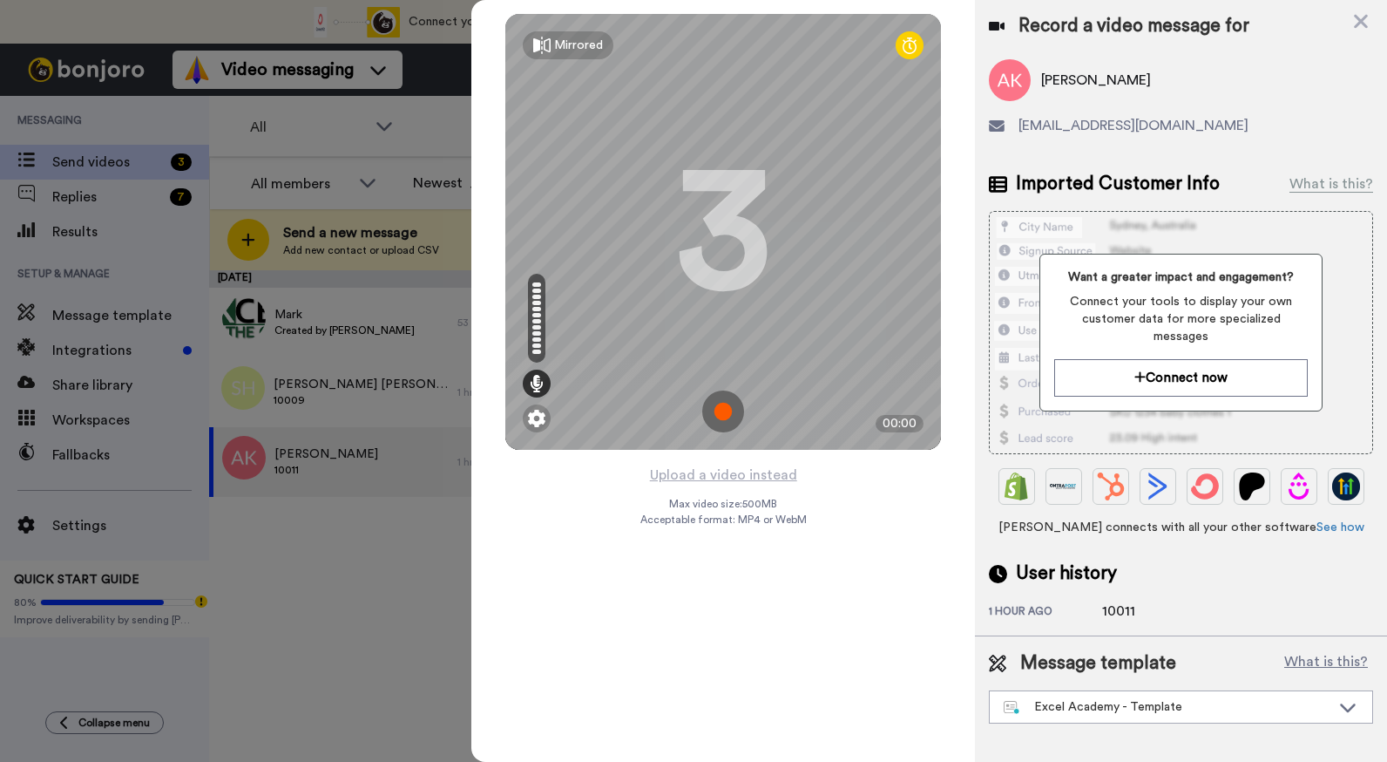
click at [720, 407] on img at bounding box center [723, 411] width 42 height 42
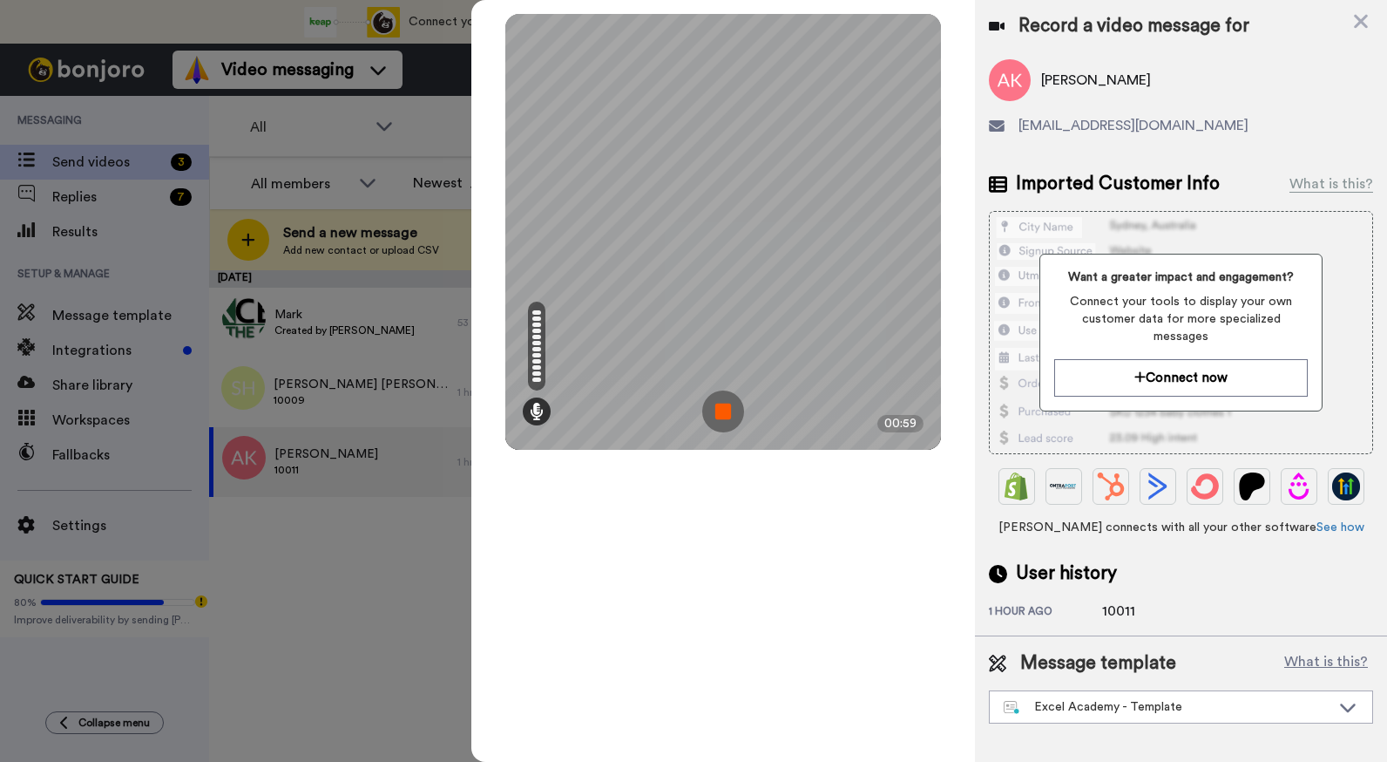
click at [720, 407] on img at bounding box center [723, 411] width 42 height 42
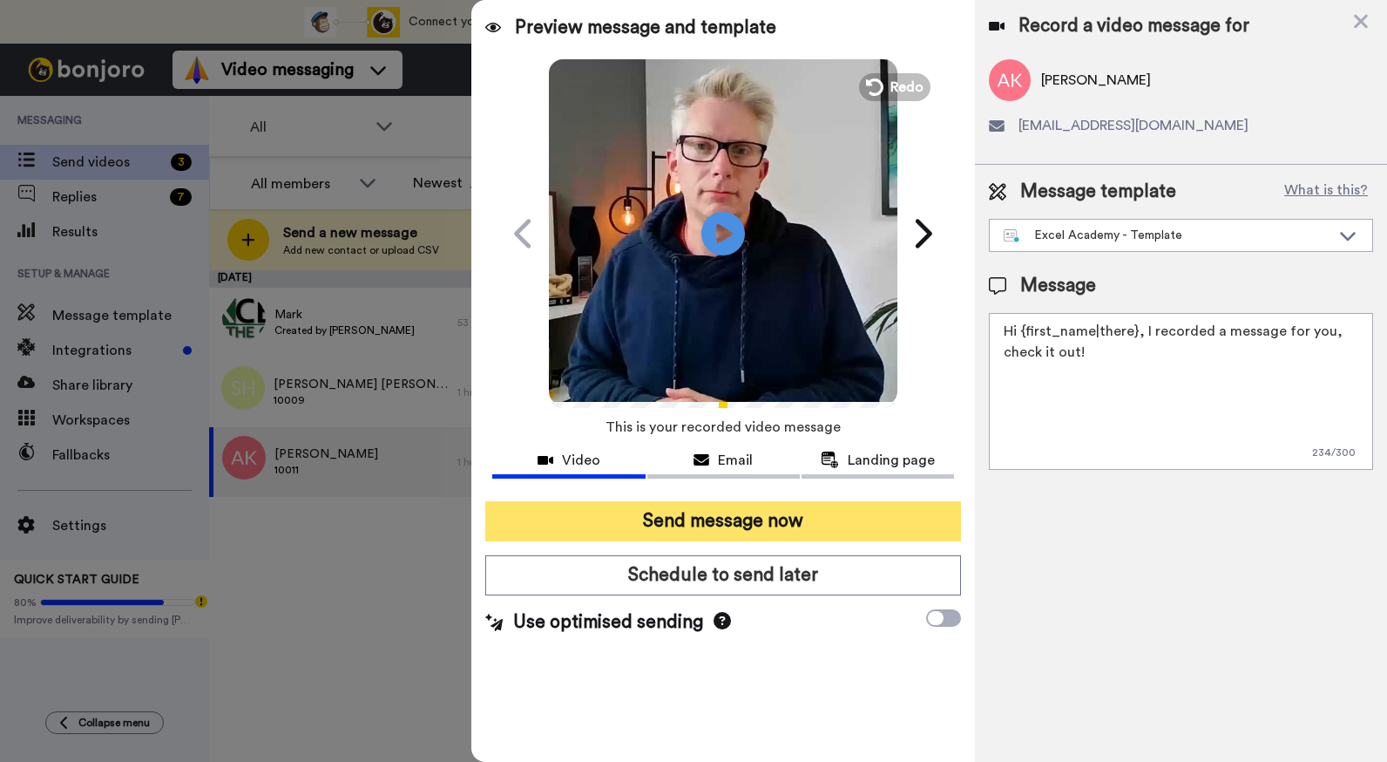
click at [795, 518] on button "Send message now" at bounding box center [723, 521] width 476 height 40
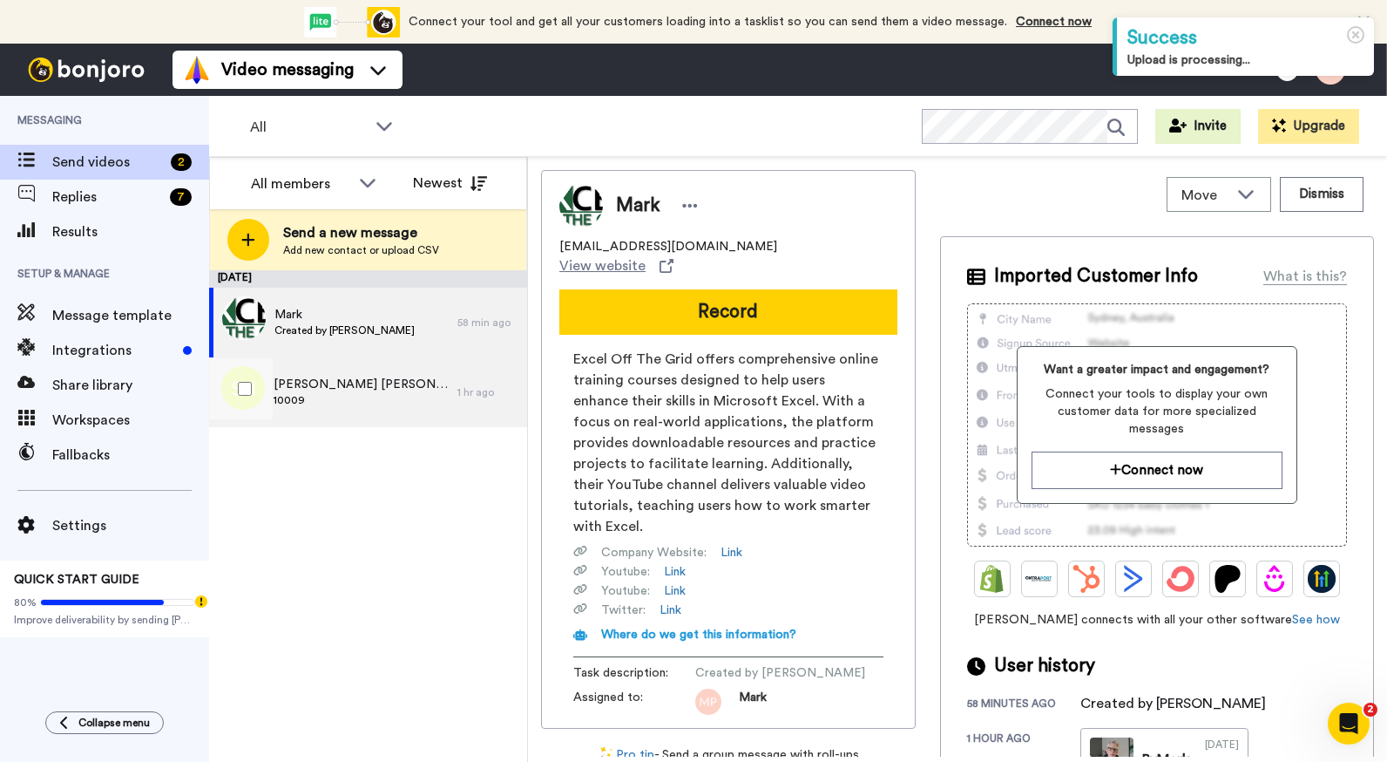
click at [329, 402] on span "10009" at bounding box center [361, 400] width 175 height 14
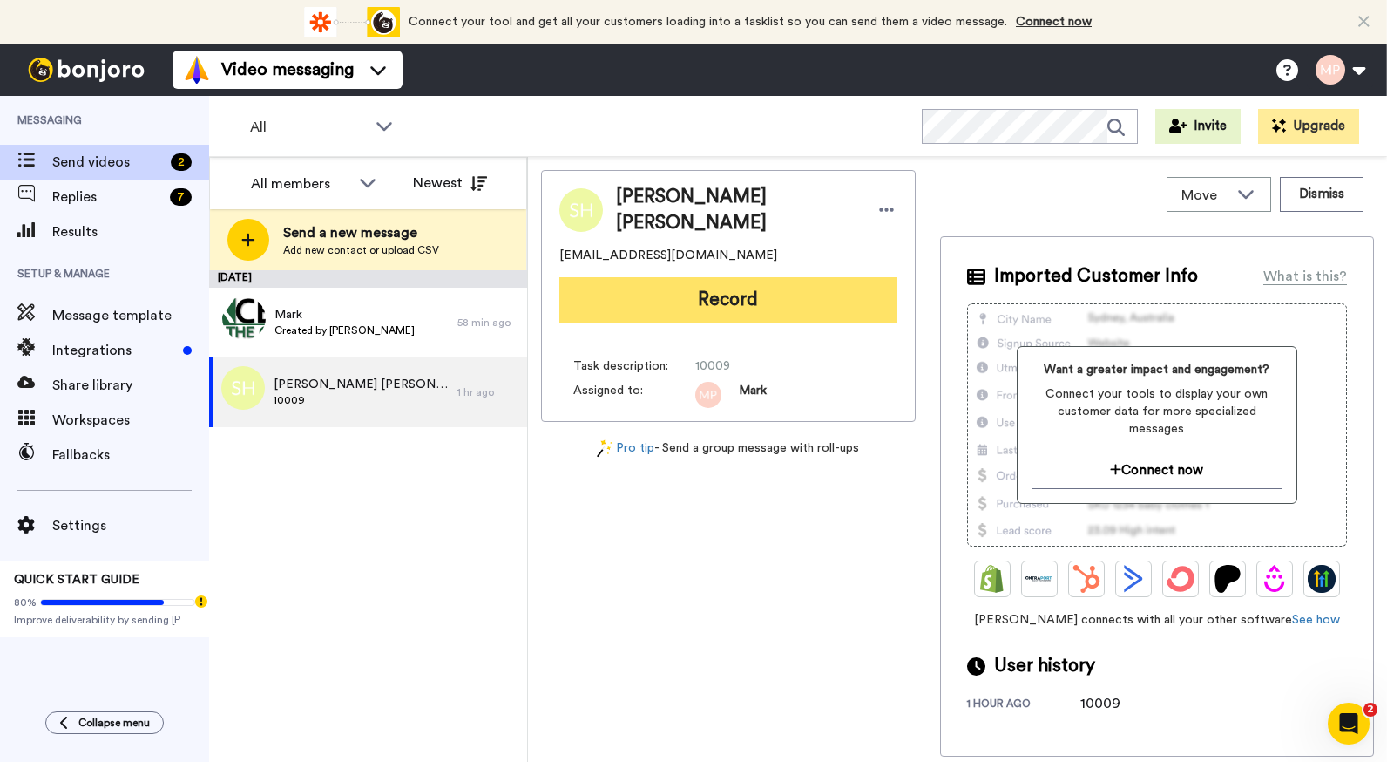
click at [818, 301] on button "Record" at bounding box center [729, 299] width 338 height 45
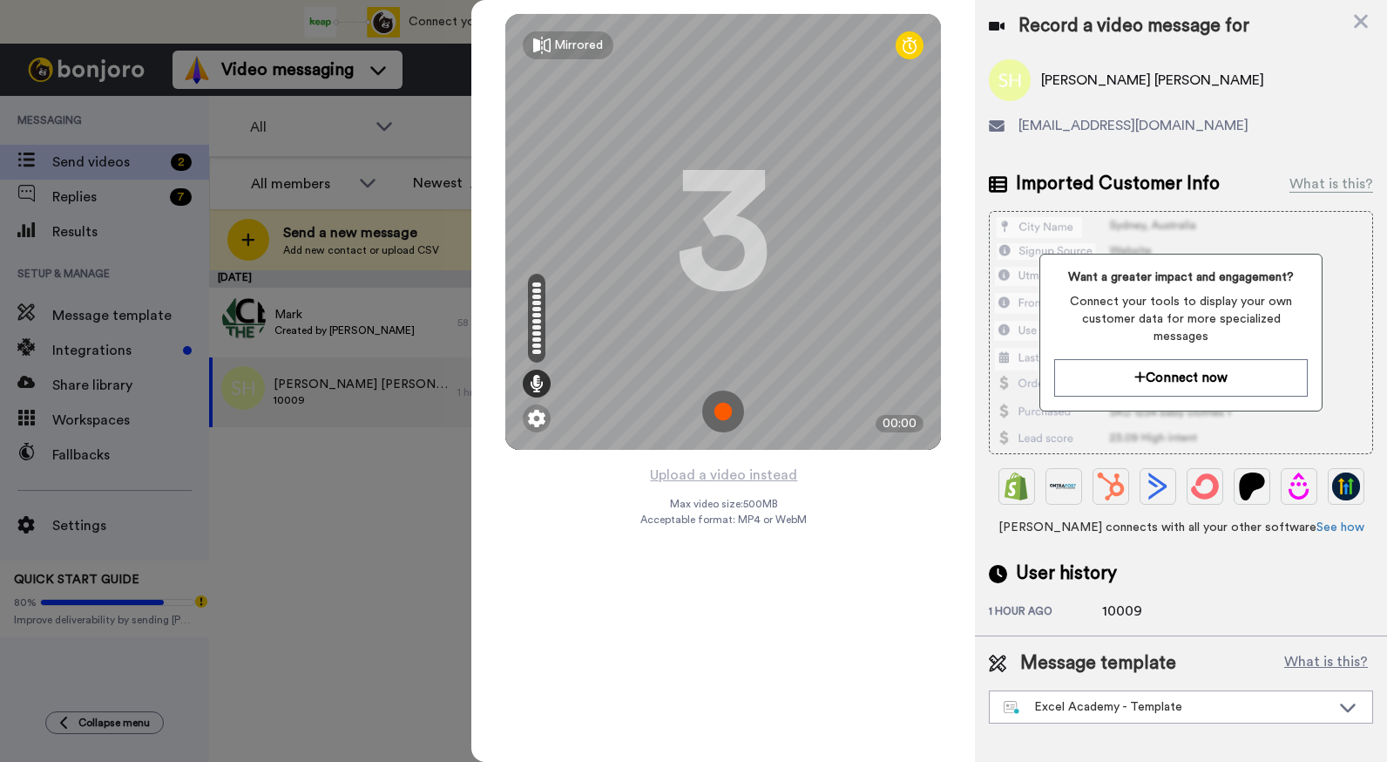
click at [733, 410] on img at bounding box center [723, 411] width 42 height 42
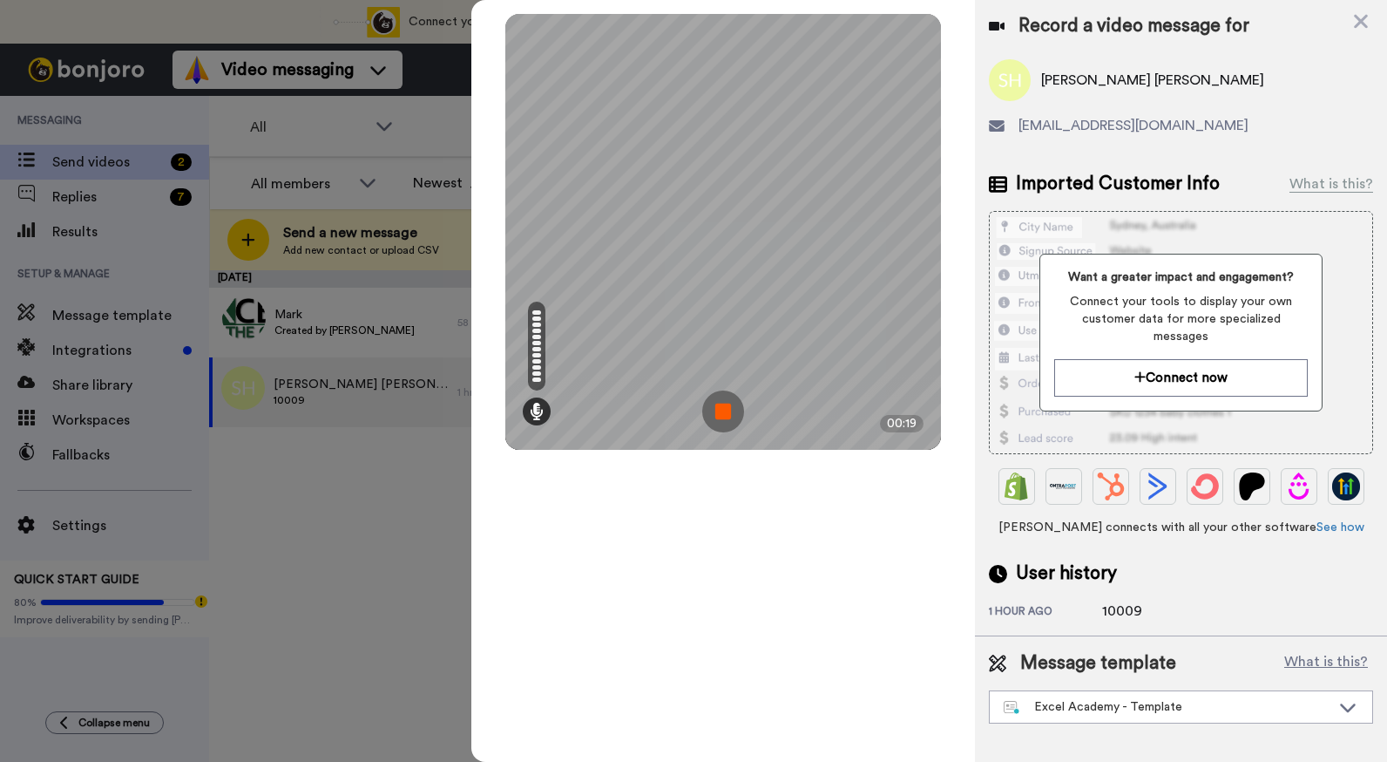
click at [734, 408] on img at bounding box center [723, 411] width 42 height 42
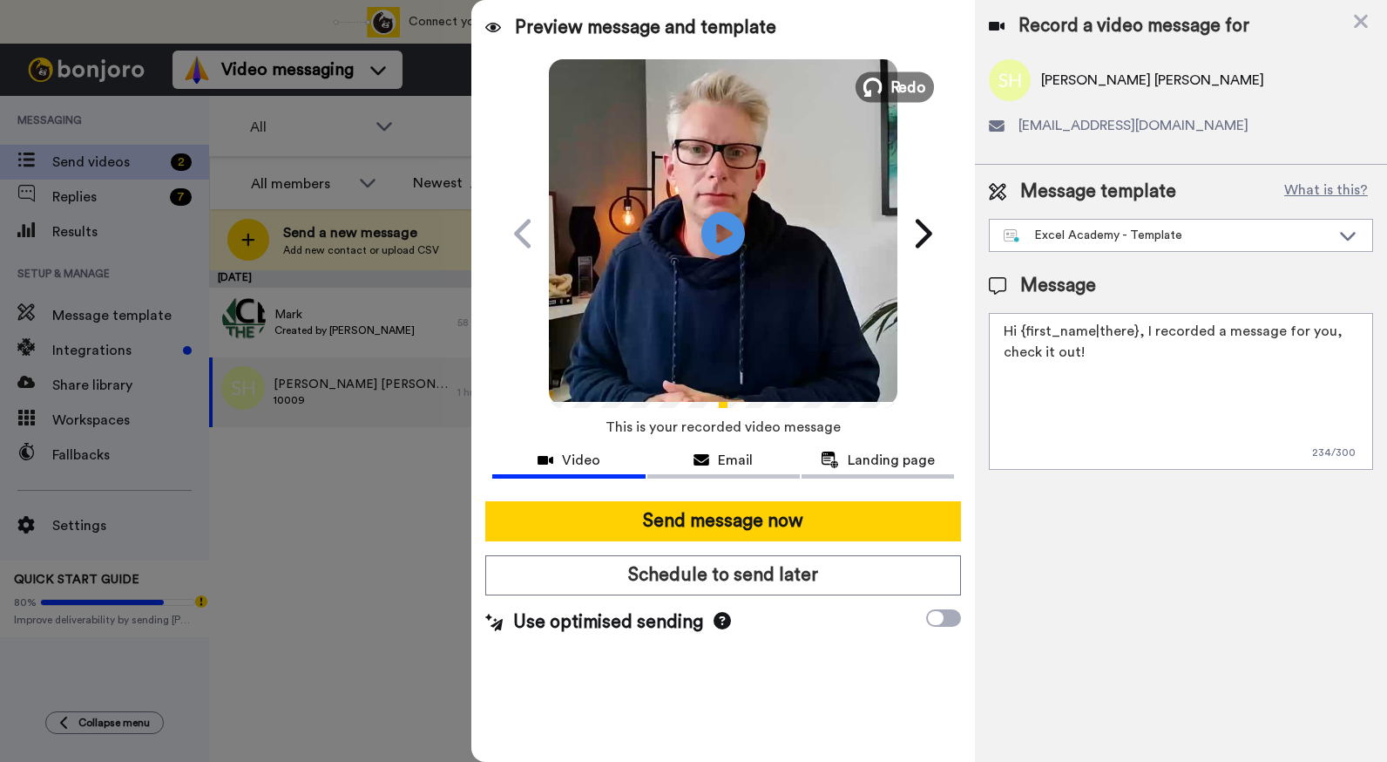
click at [914, 90] on span "Redo" at bounding box center [909, 86] width 37 height 23
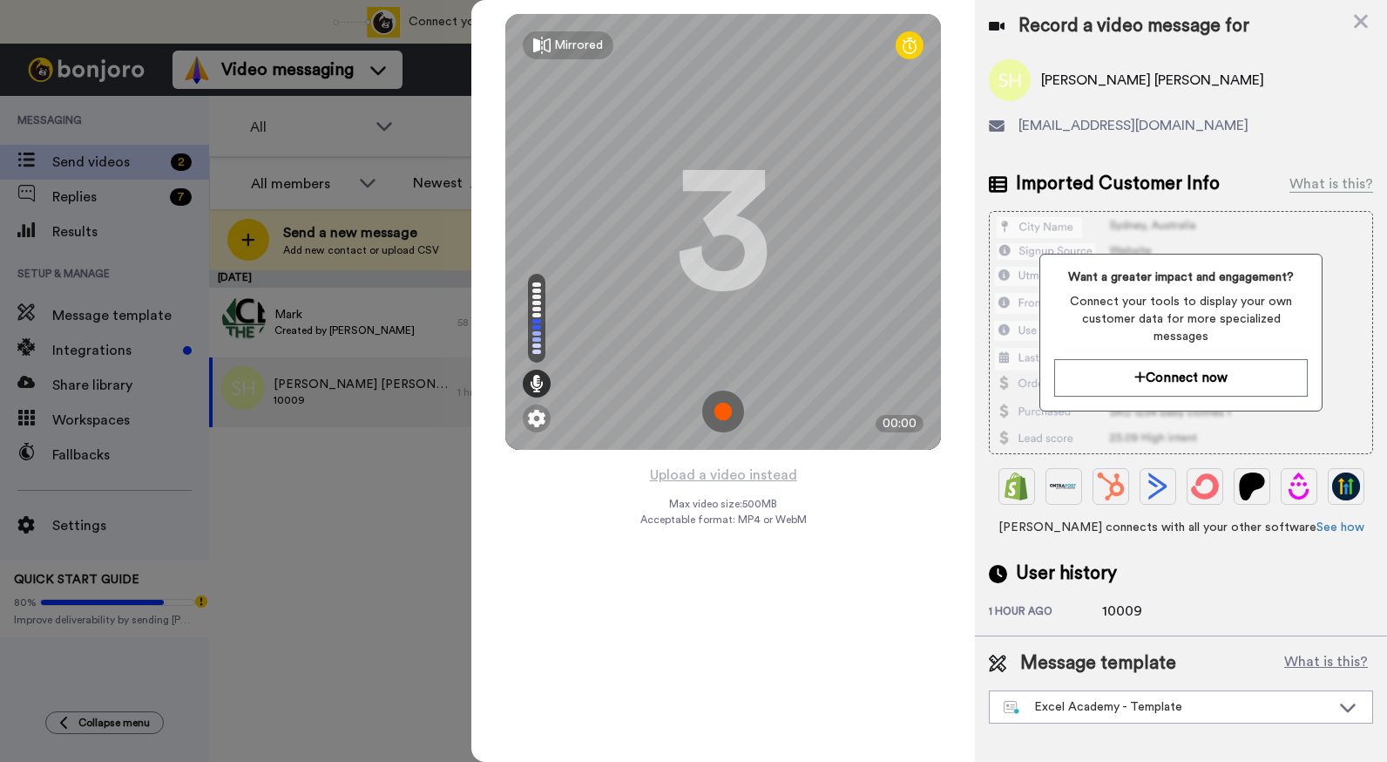
click at [722, 417] on img at bounding box center [723, 411] width 42 height 42
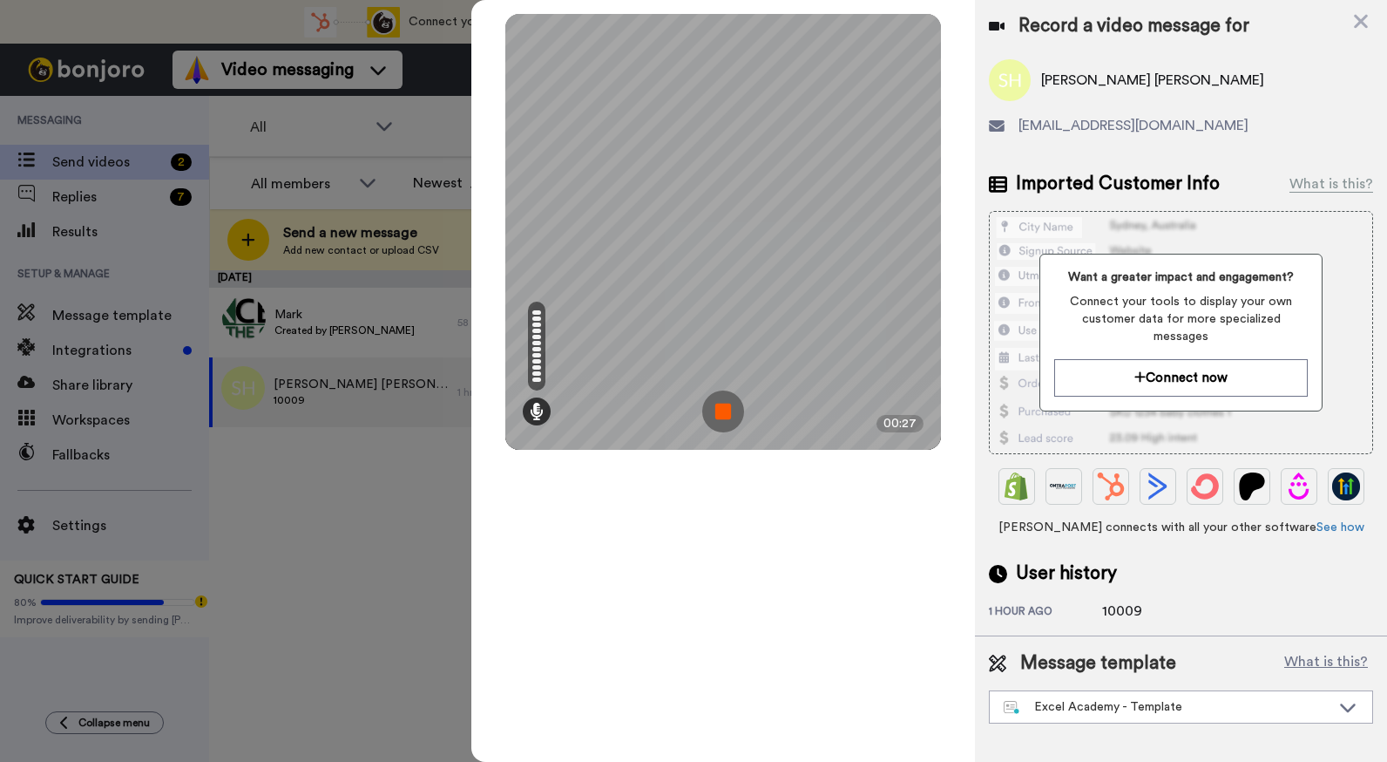
click at [722, 417] on img at bounding box center [723, 411] width 42 height 42
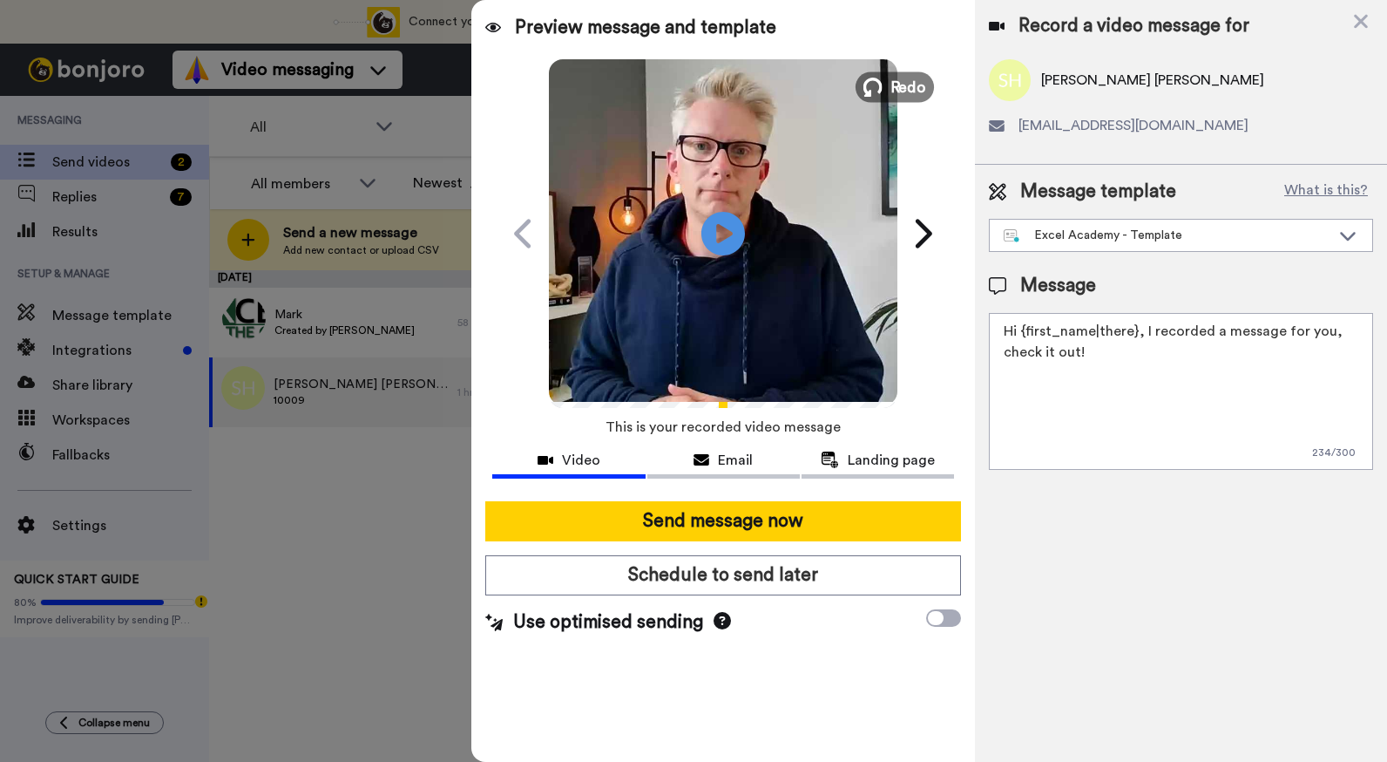
click at [902, 81] on span "Redo" at bounding box center [909, 86] width 37 height 23
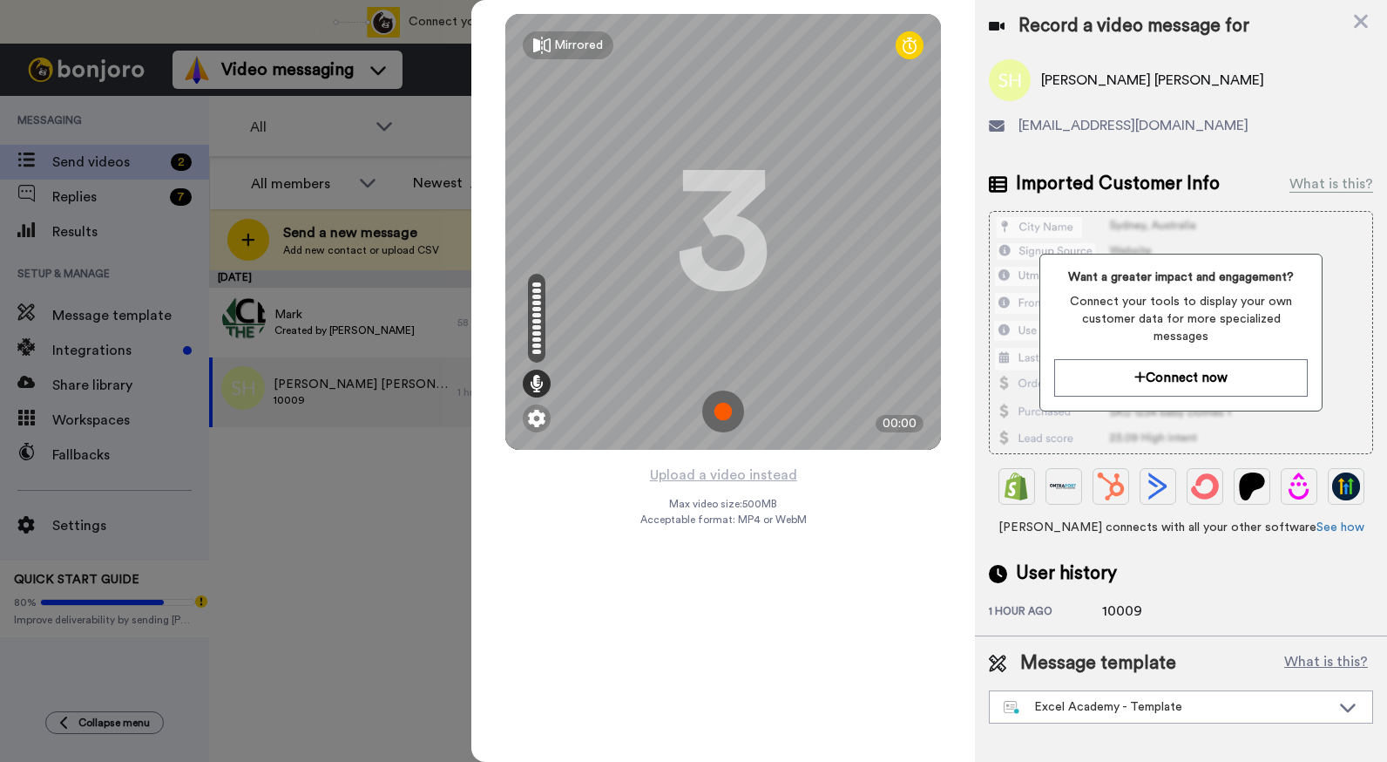
click at [717, 414] on img at bounding box center [723, 411] width 42 height 42
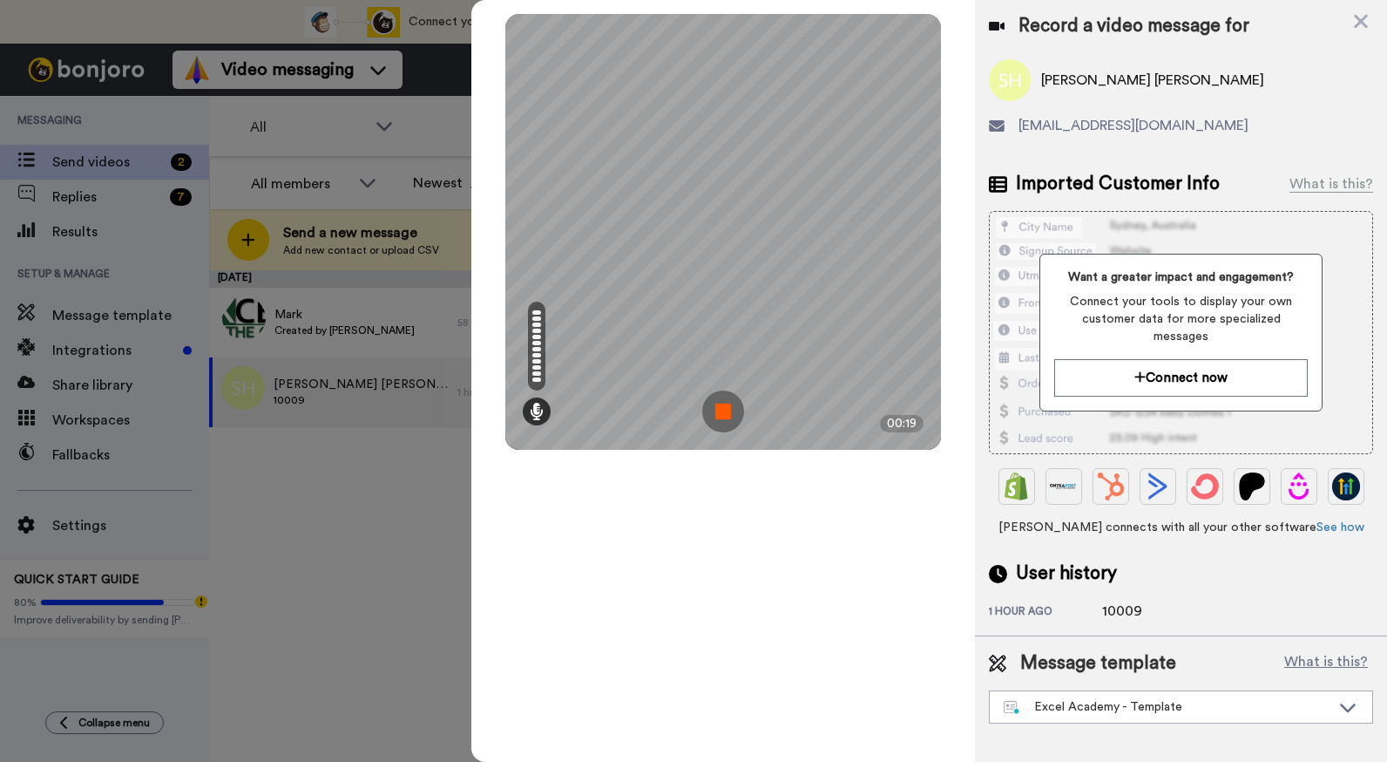
click at [717, 414] on img at bounding box center [723, 411] width 42 height 42
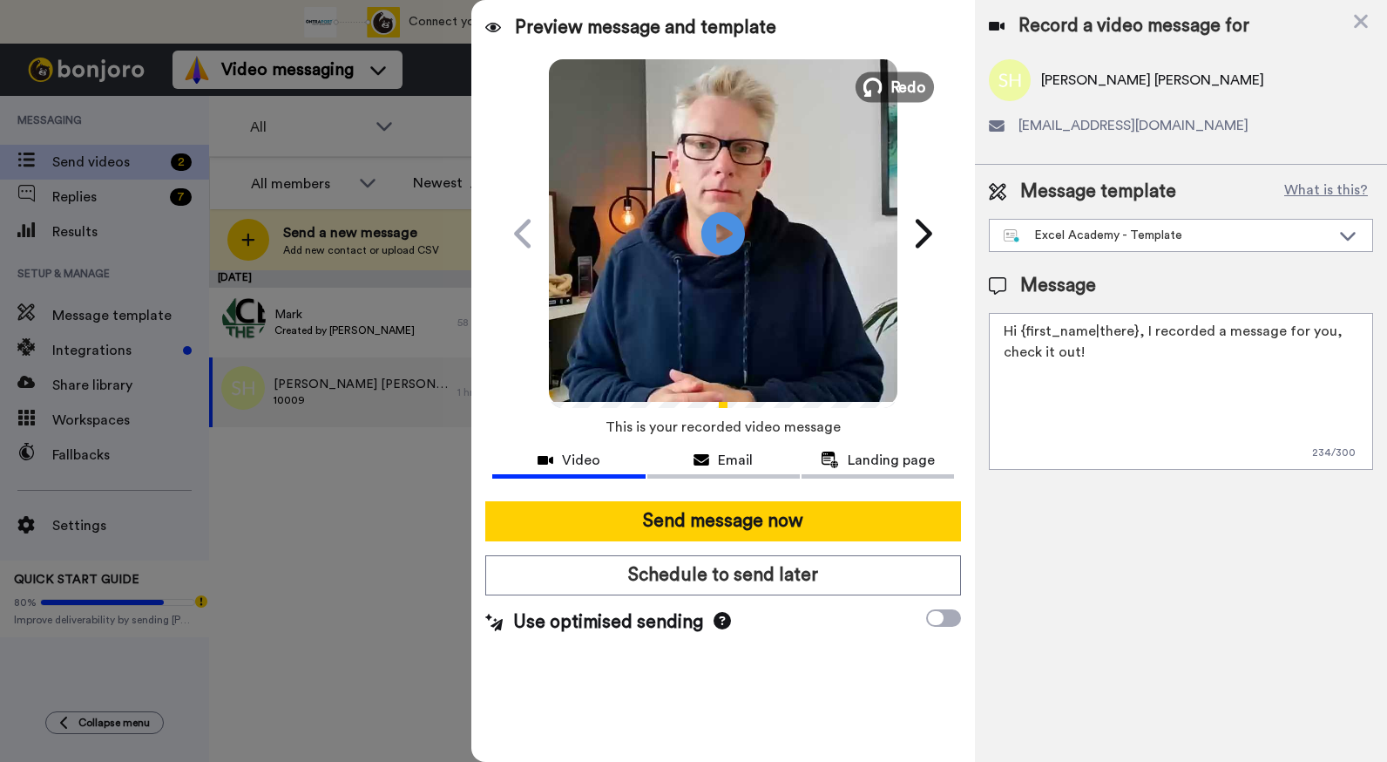
click at [896, 85] on span "Redo" at bounding box center [909, 86] width 37 height 23
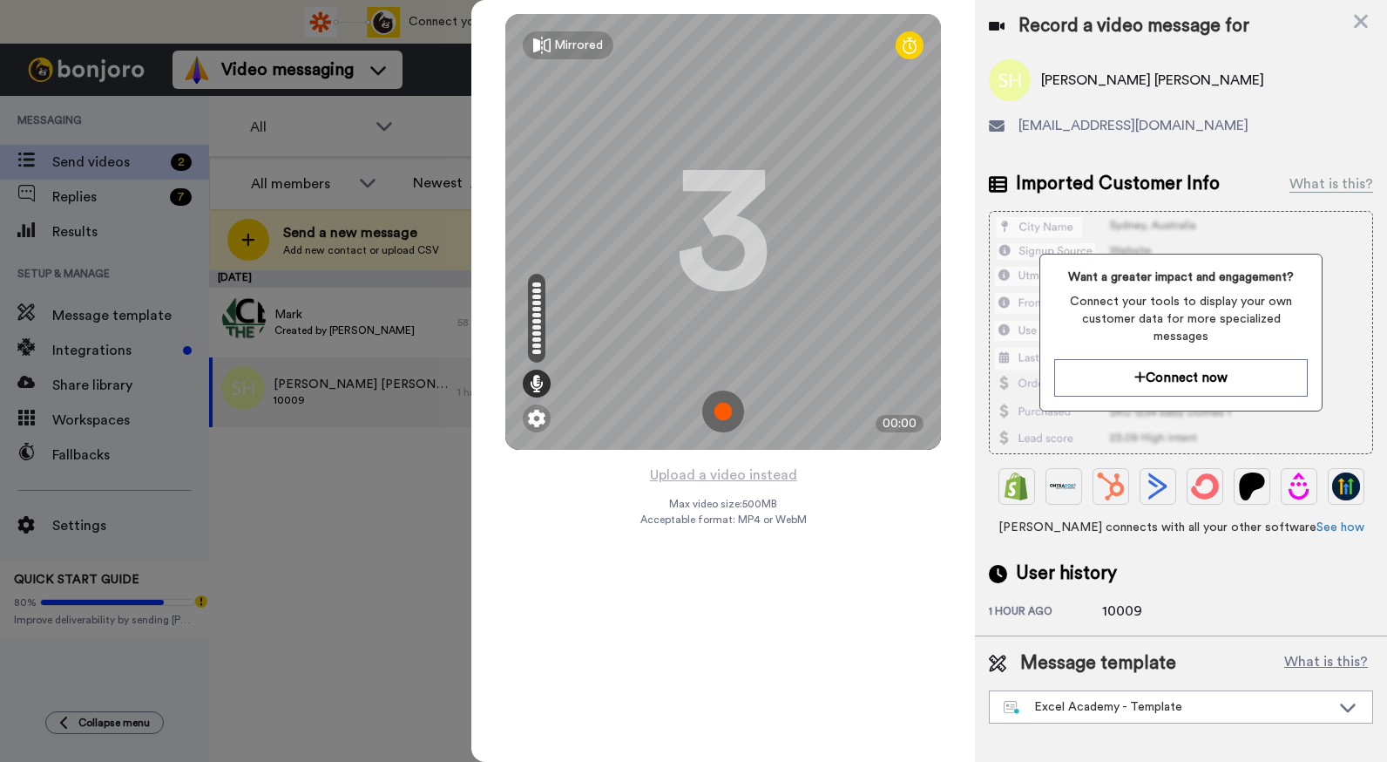
click at [724, 417] on img at bounding box center [723, 411] width 42 height 42
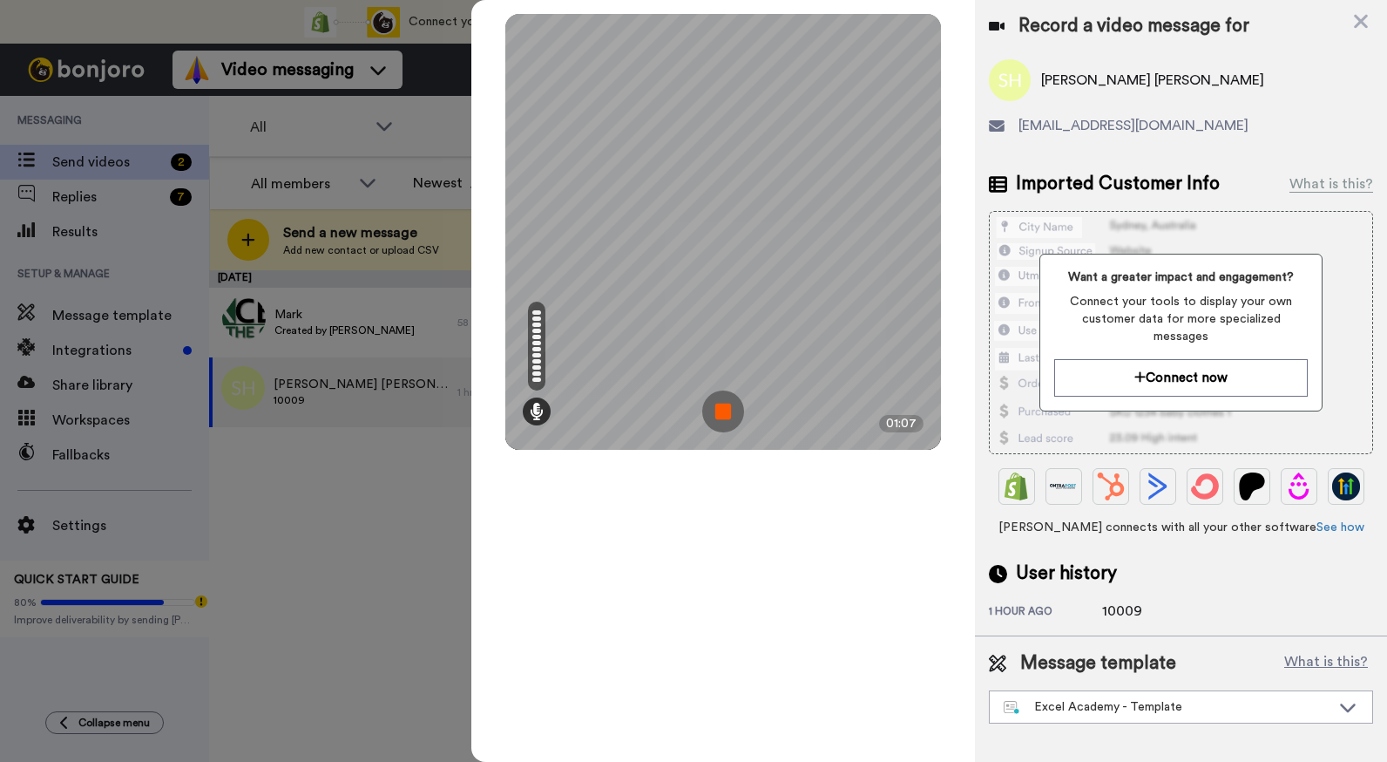
click at [724, 410] on img at bounding box center [723, 411] width 42 height 42
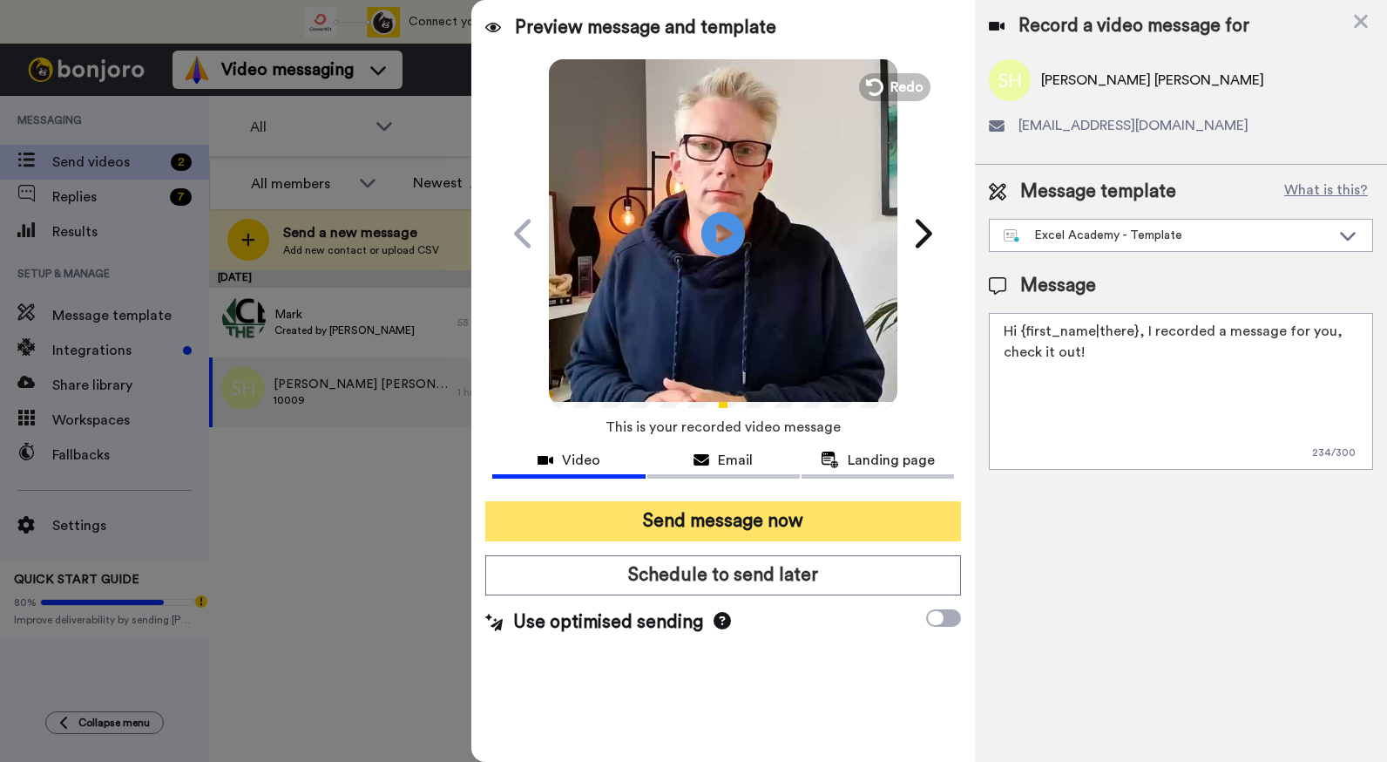
click at [695, 517] on button "Send message now" at bounding box center [723, 521] width 476 height 40
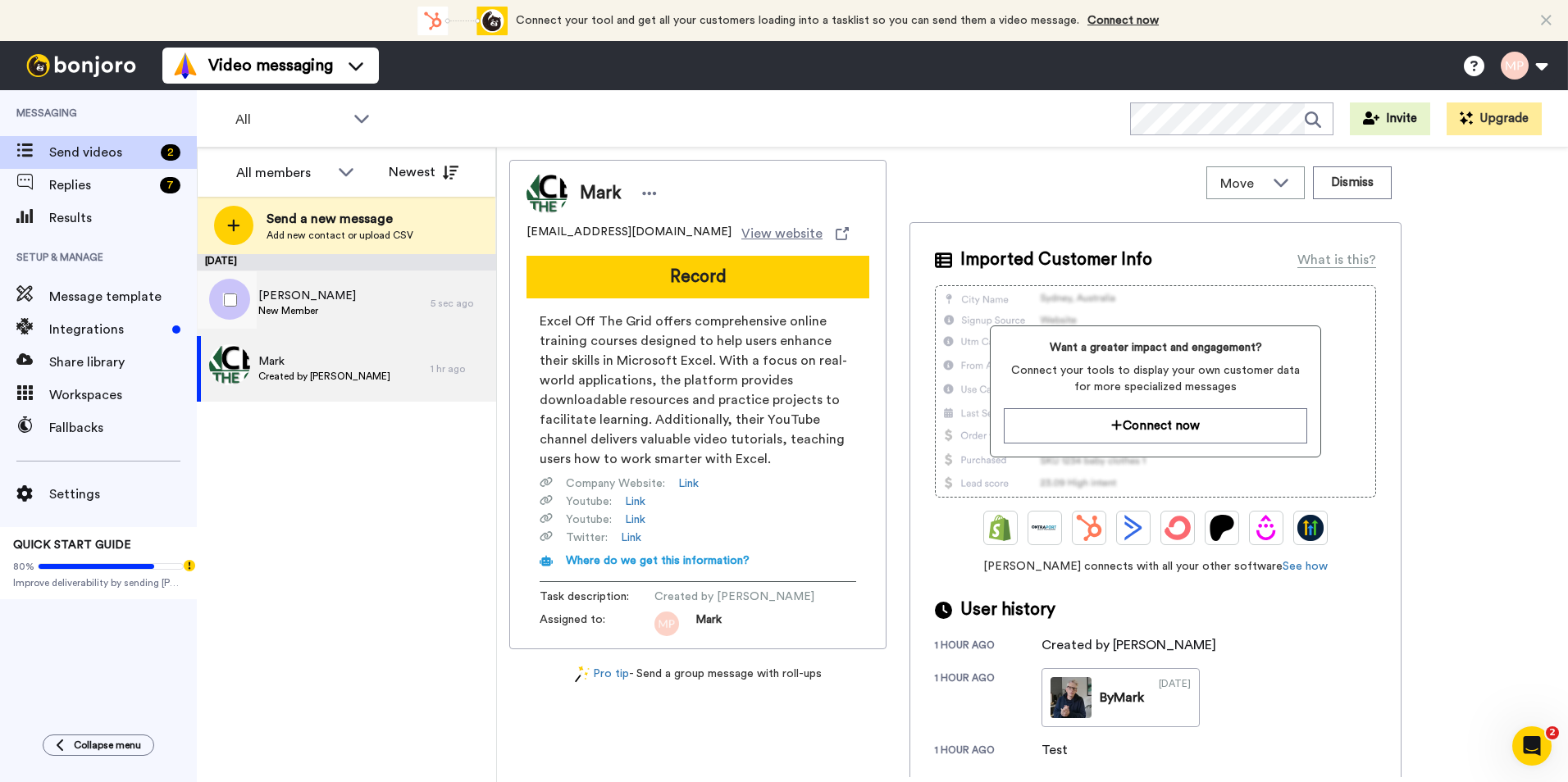
click at [298, 301] on span "[PERSON_NAME]" at bounding box center [308, 295] width 98 height 16
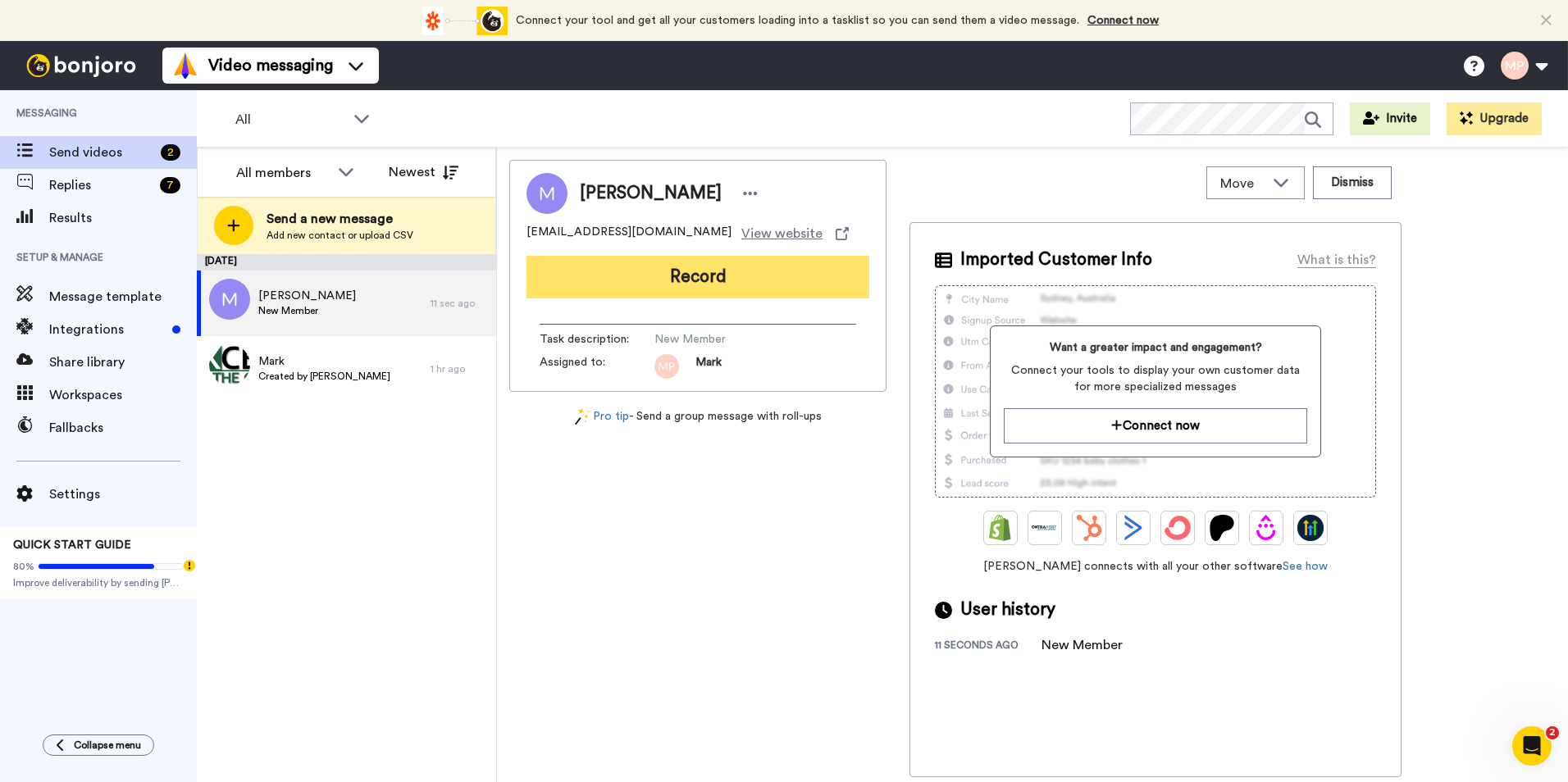
click at [667, 269] on button "Record" at bounding box center [698, 277] width 343 height 42
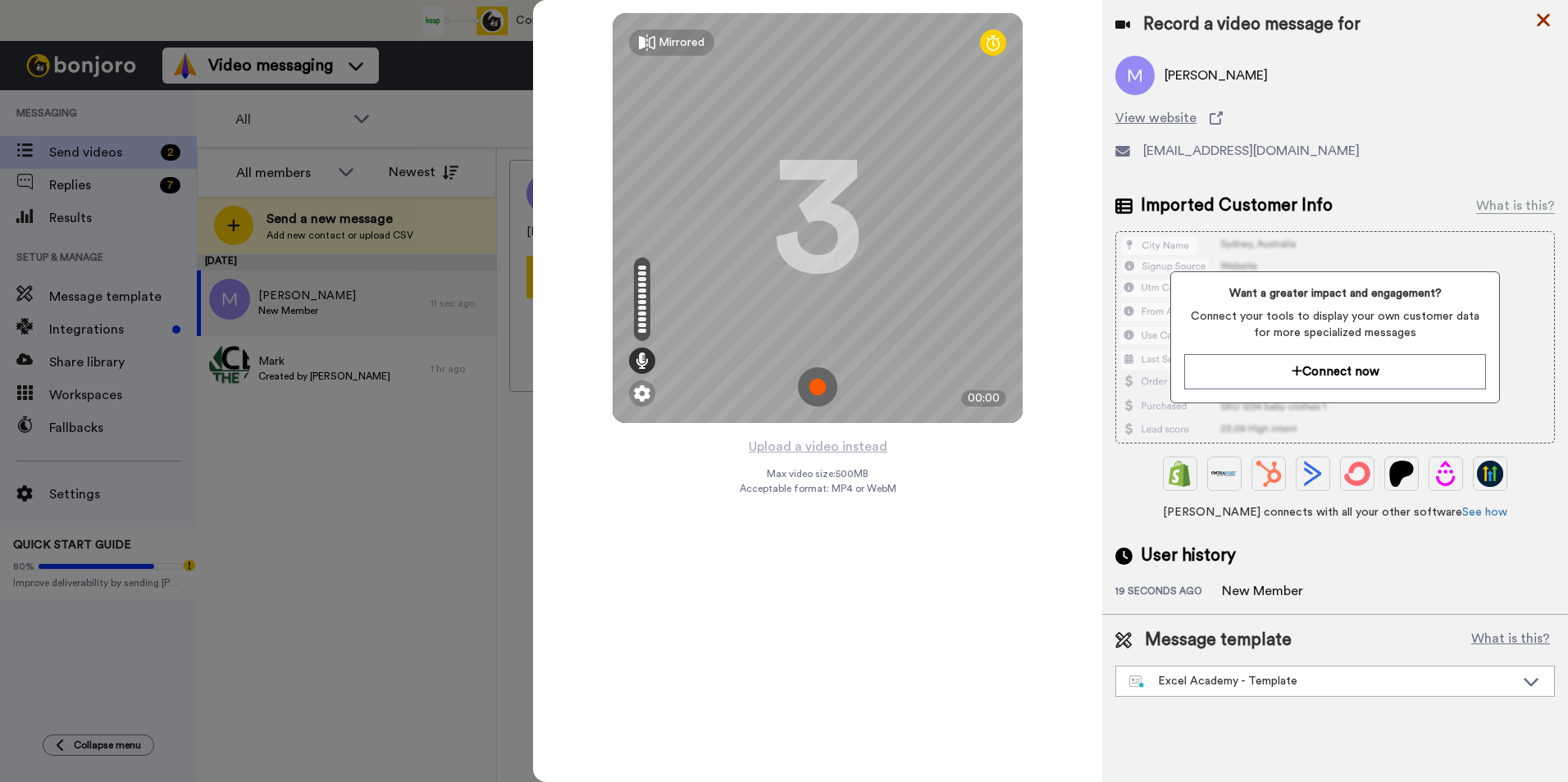
click at [1305, 19] on icon at bounding box center [1544, 20] width 16 height 21
